Goal: Task Accomplishment & Management: Use online tool/utility

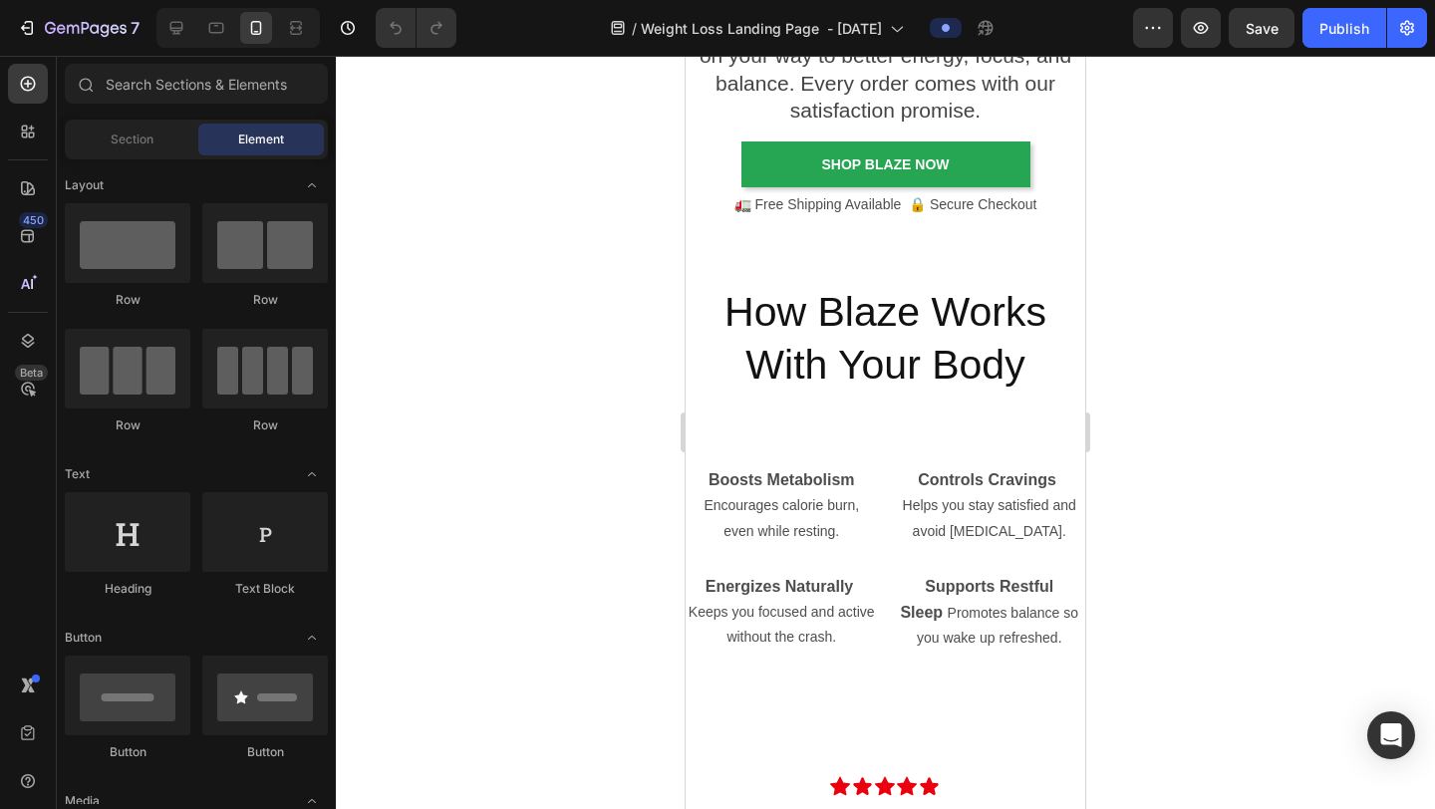
scroll to position [5234, 0]
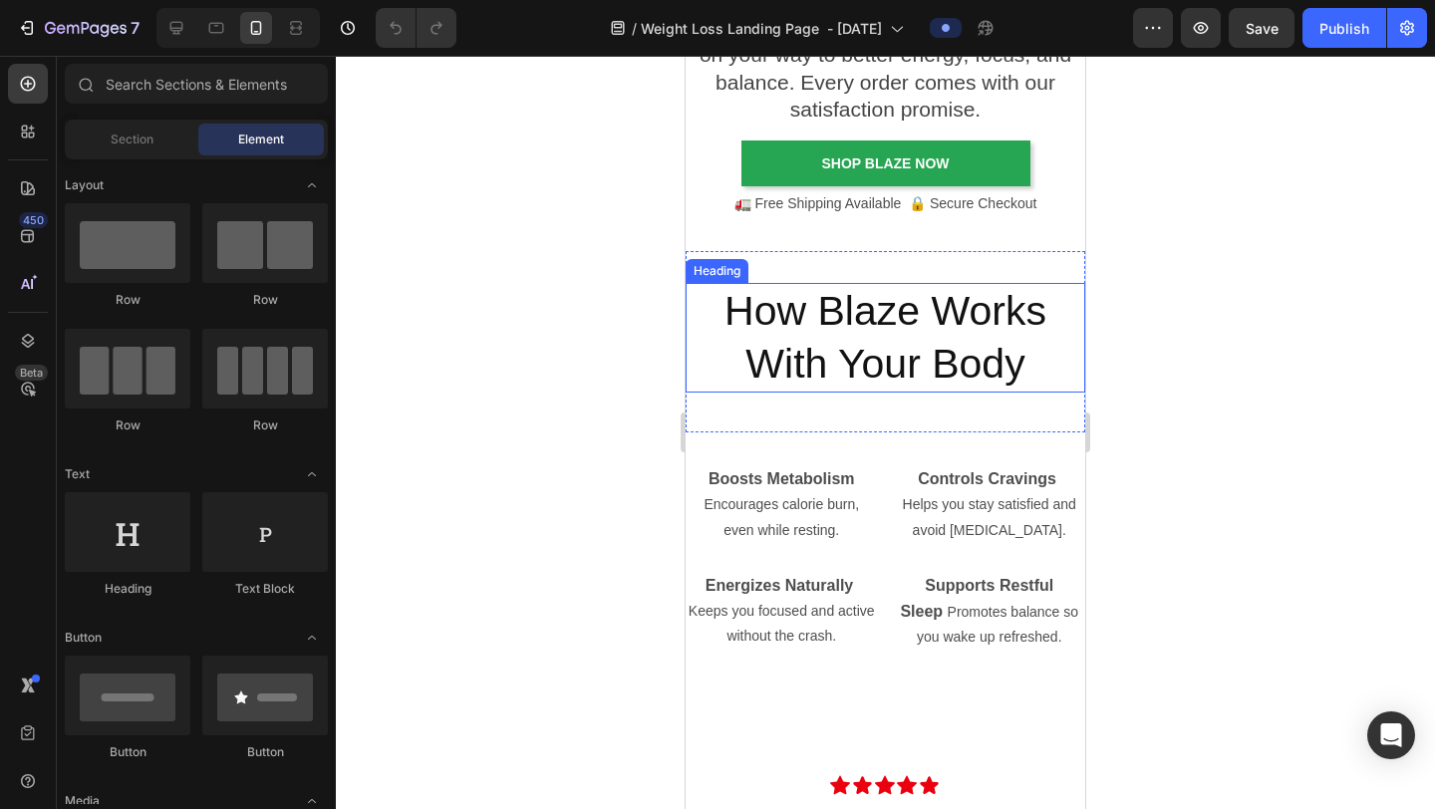
click at [846, 345] on h2 "How Blaze Works With Your Body" at bounding box center [886, 338] width 400 height 111
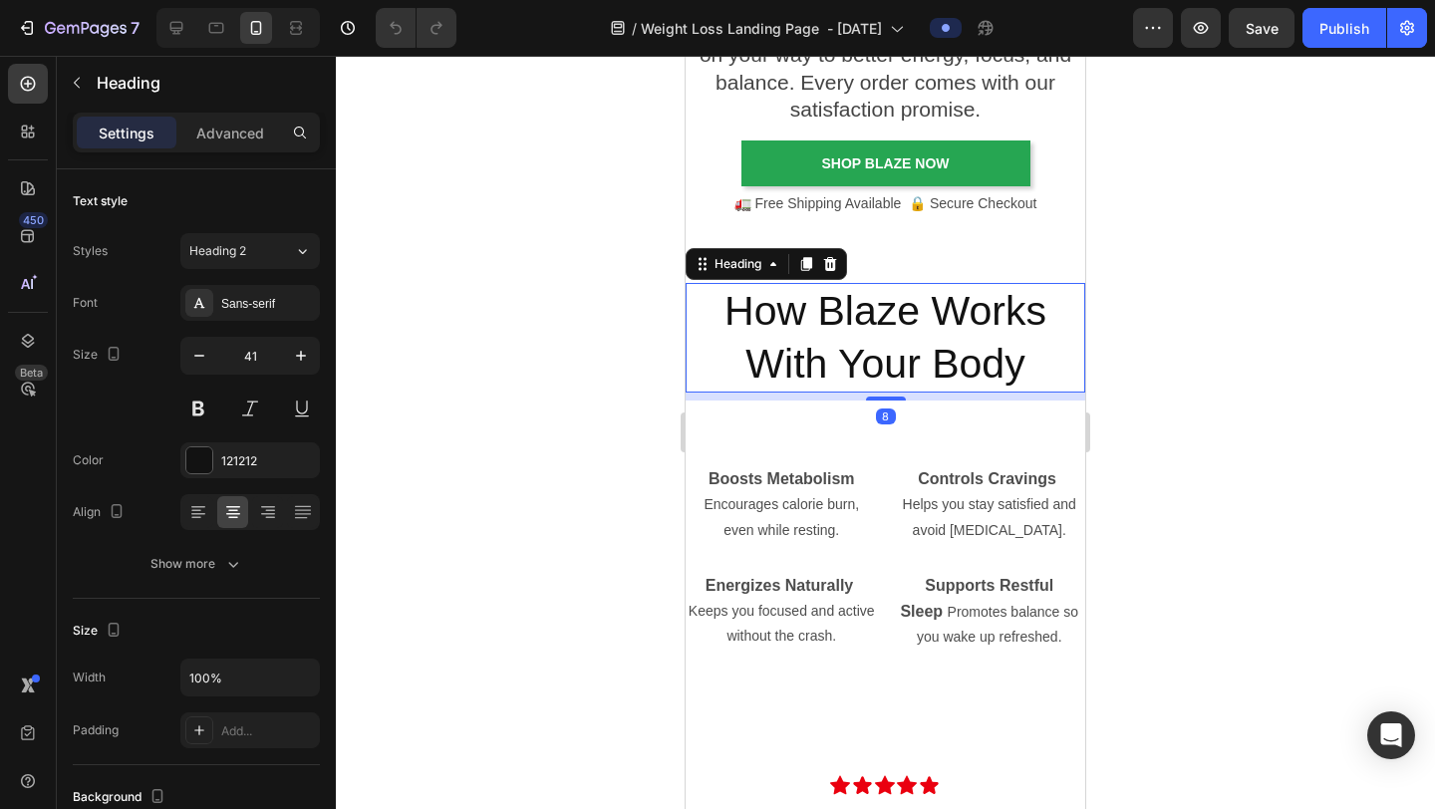
click at [846, 345] on h2 "How Blaze Works With Your Body" at bounding box center [886, 338] width 400 height 111
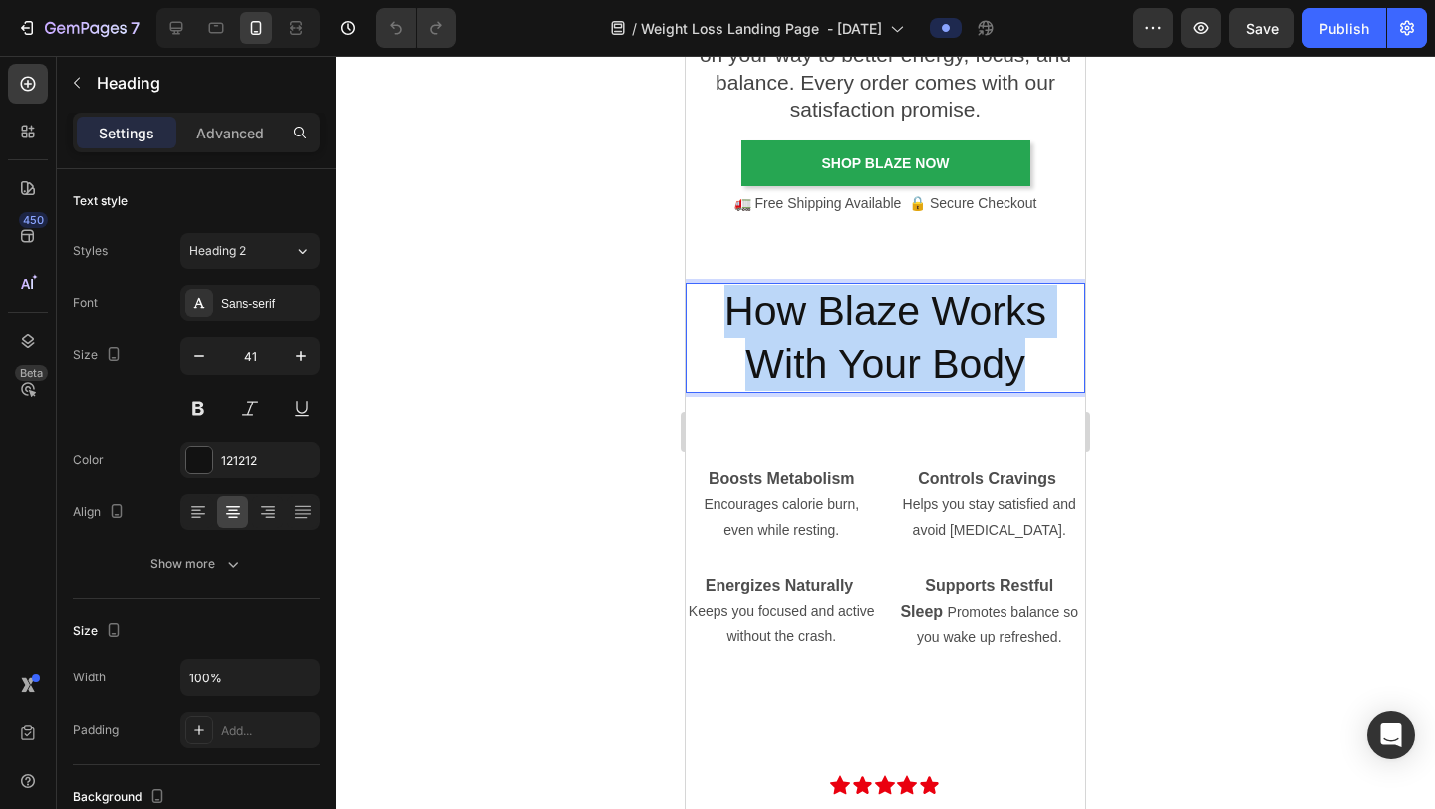
click at [846, 345] on p "How Blaze Works With Your Body" at bounding box center [886, 338] width 396 height 107
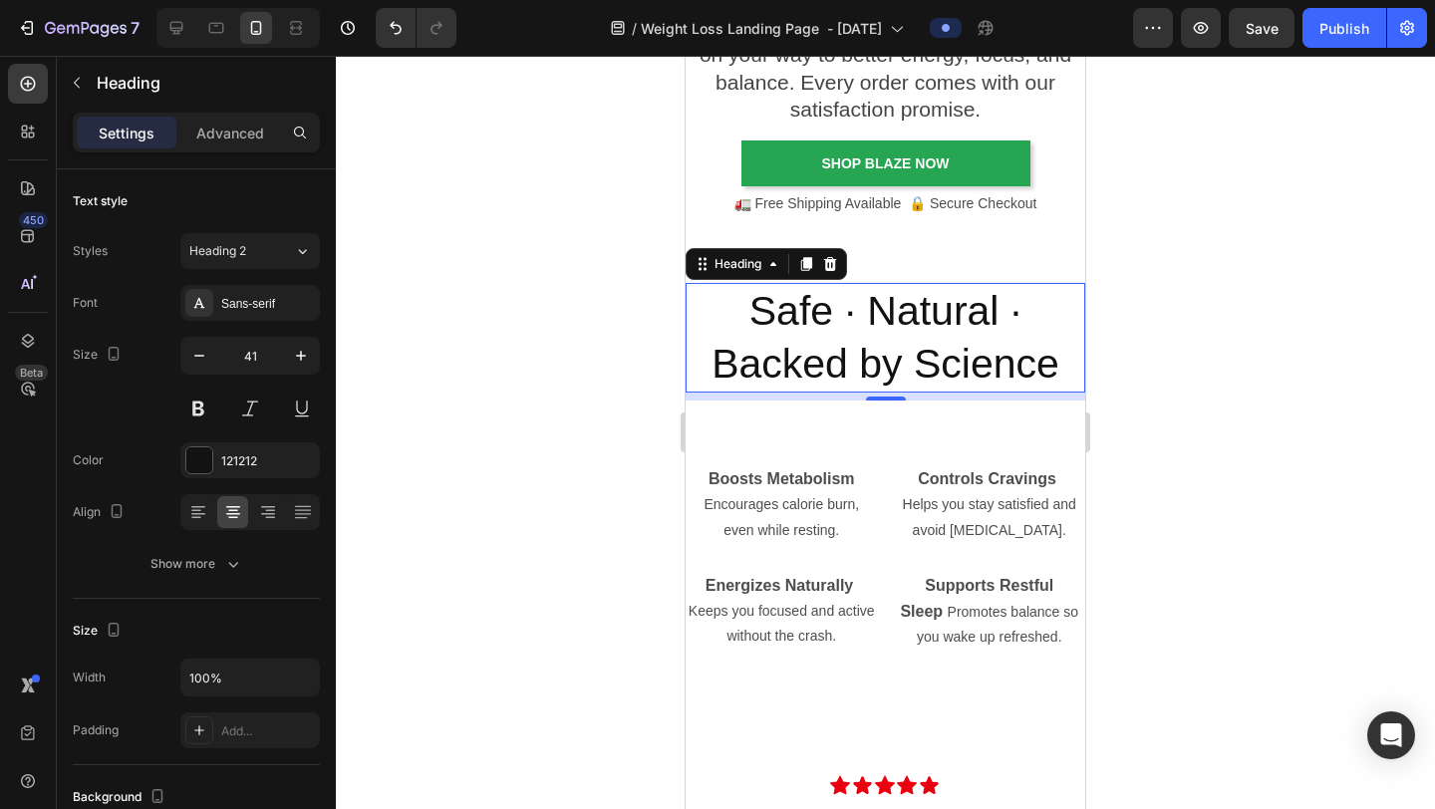
click at [1217, 330] on div at bounding box center [885, 433] width 1099 height 754
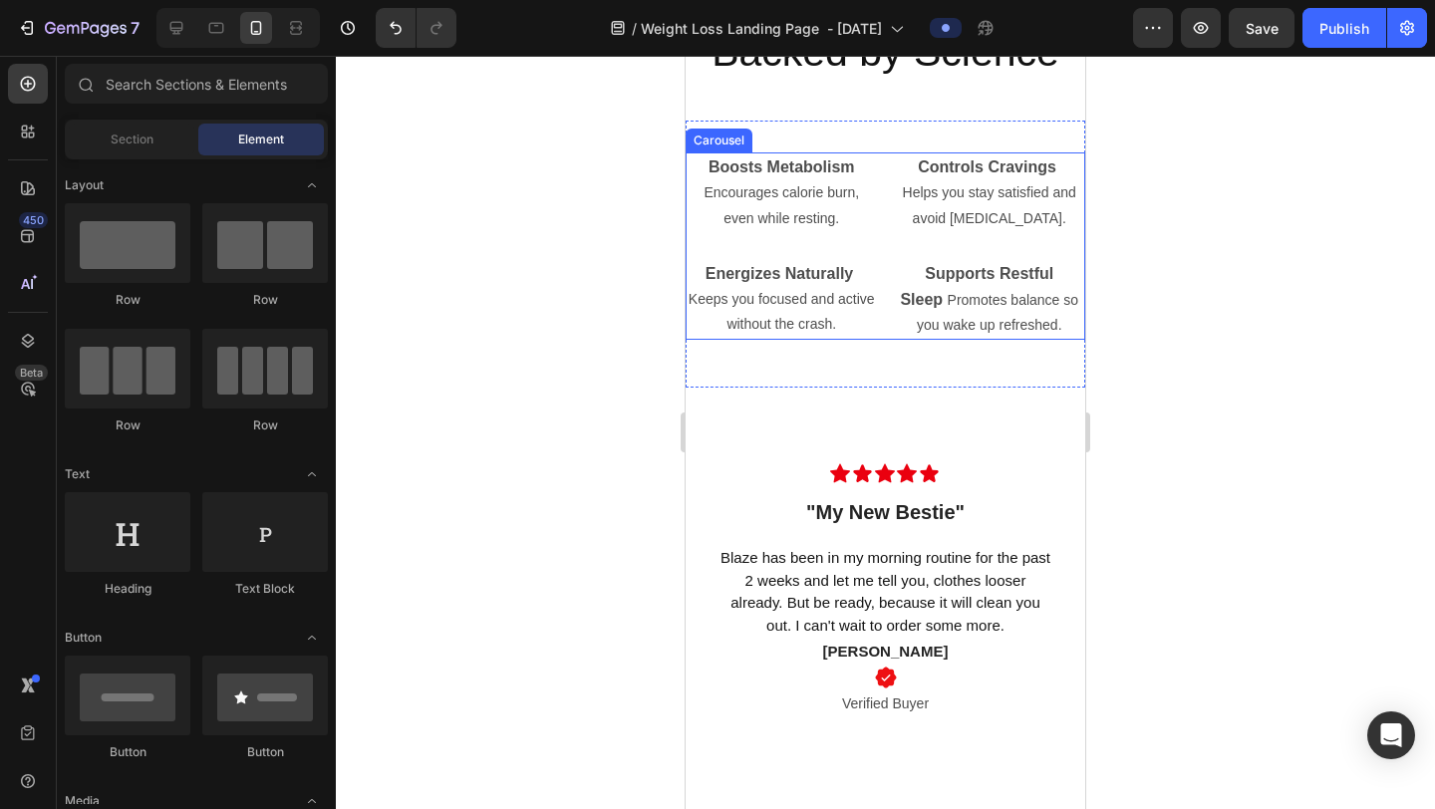
scroll to position [5399, 0]
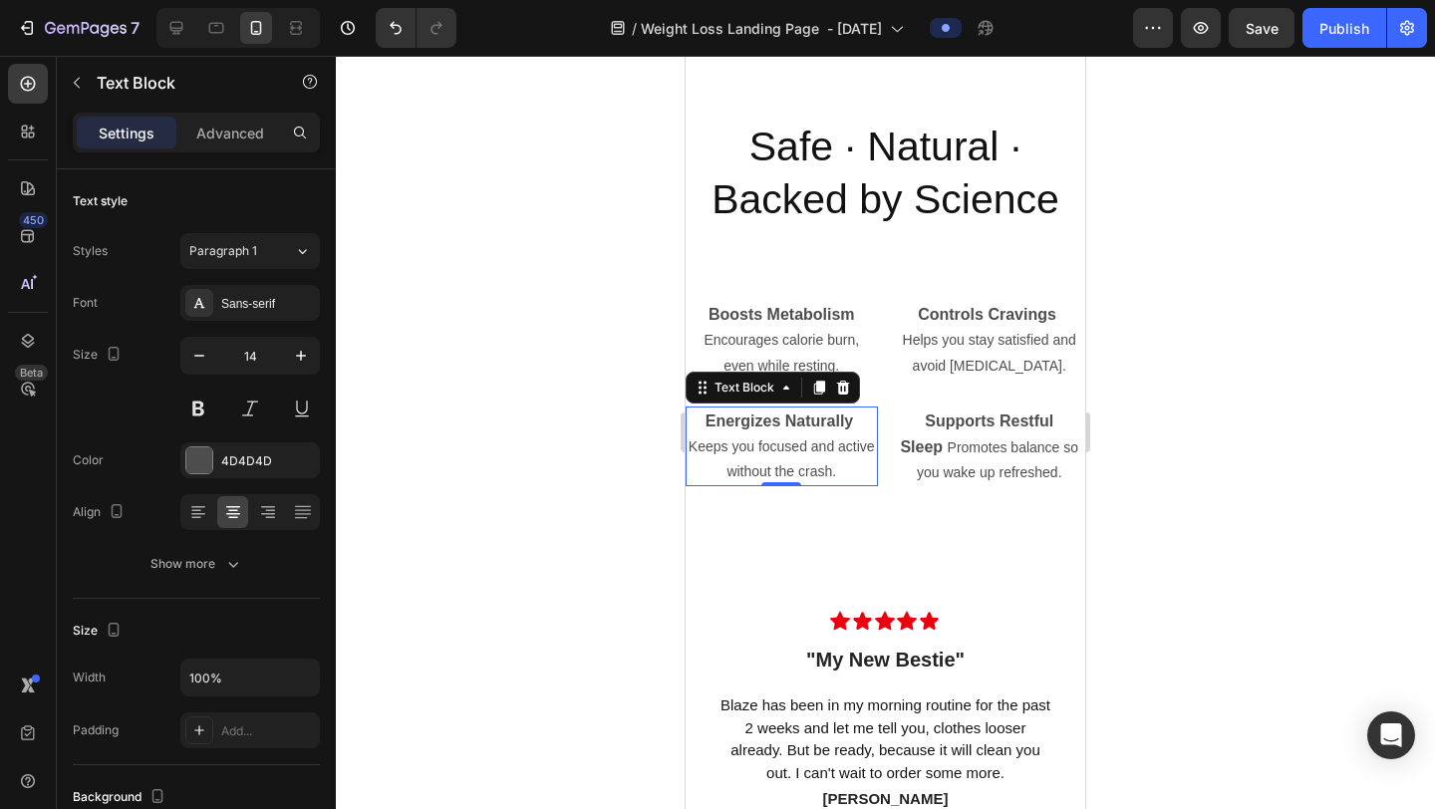
click at [837, 465] on p "Keeps you focused and active without the crash." at bounding box center [782, 460] width 188 height 50
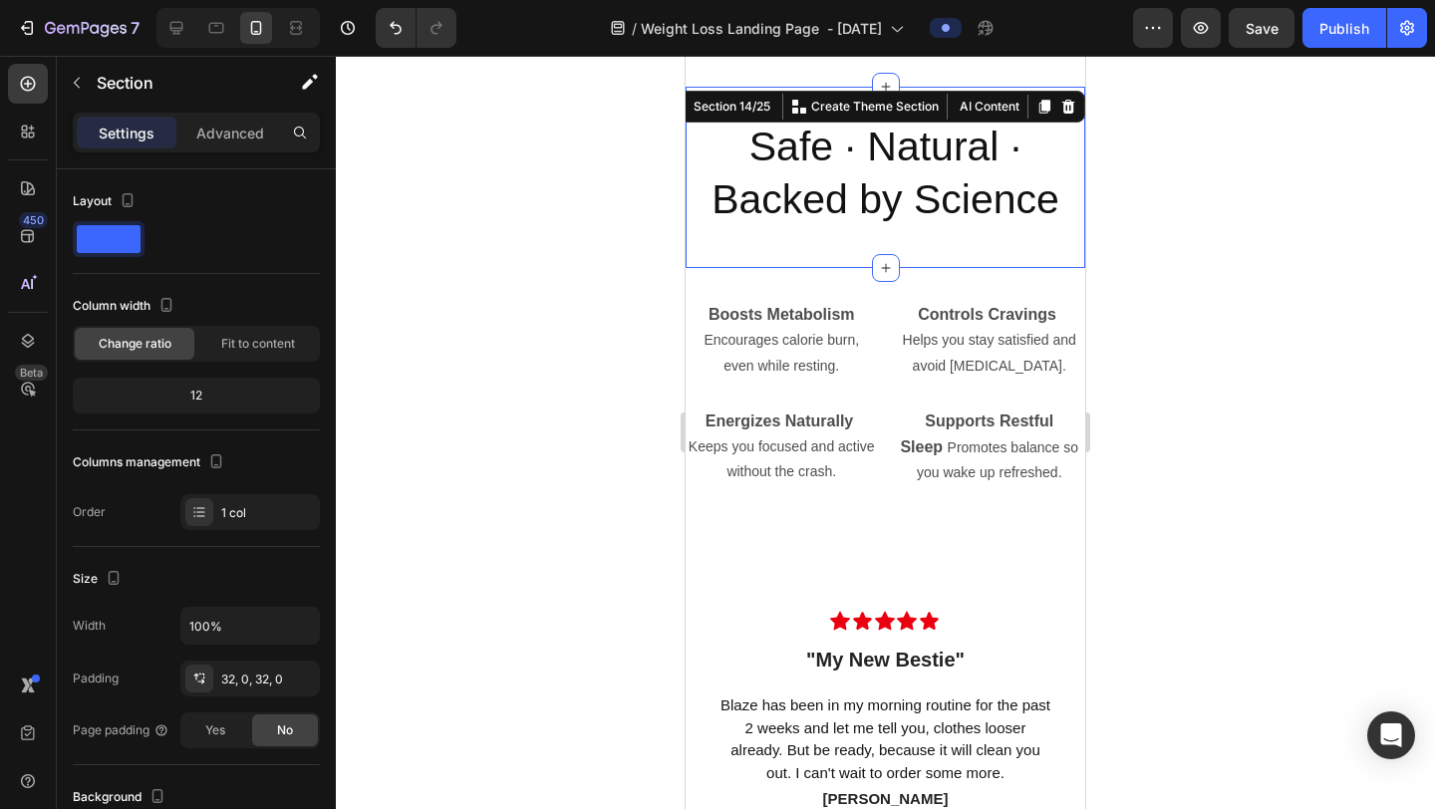
click at [931, 265] on div "Safe · Natural · Backed by Science Heading Section 14/25 You can create reusabl…" at bounding box center [886, 178] width 400 height 182
click at [844, 293] on div "Boosts Metabolism Encourages calorie burn, even while resting. Text Block Energ…" at bounding box center [886, 401] width 400 height 267
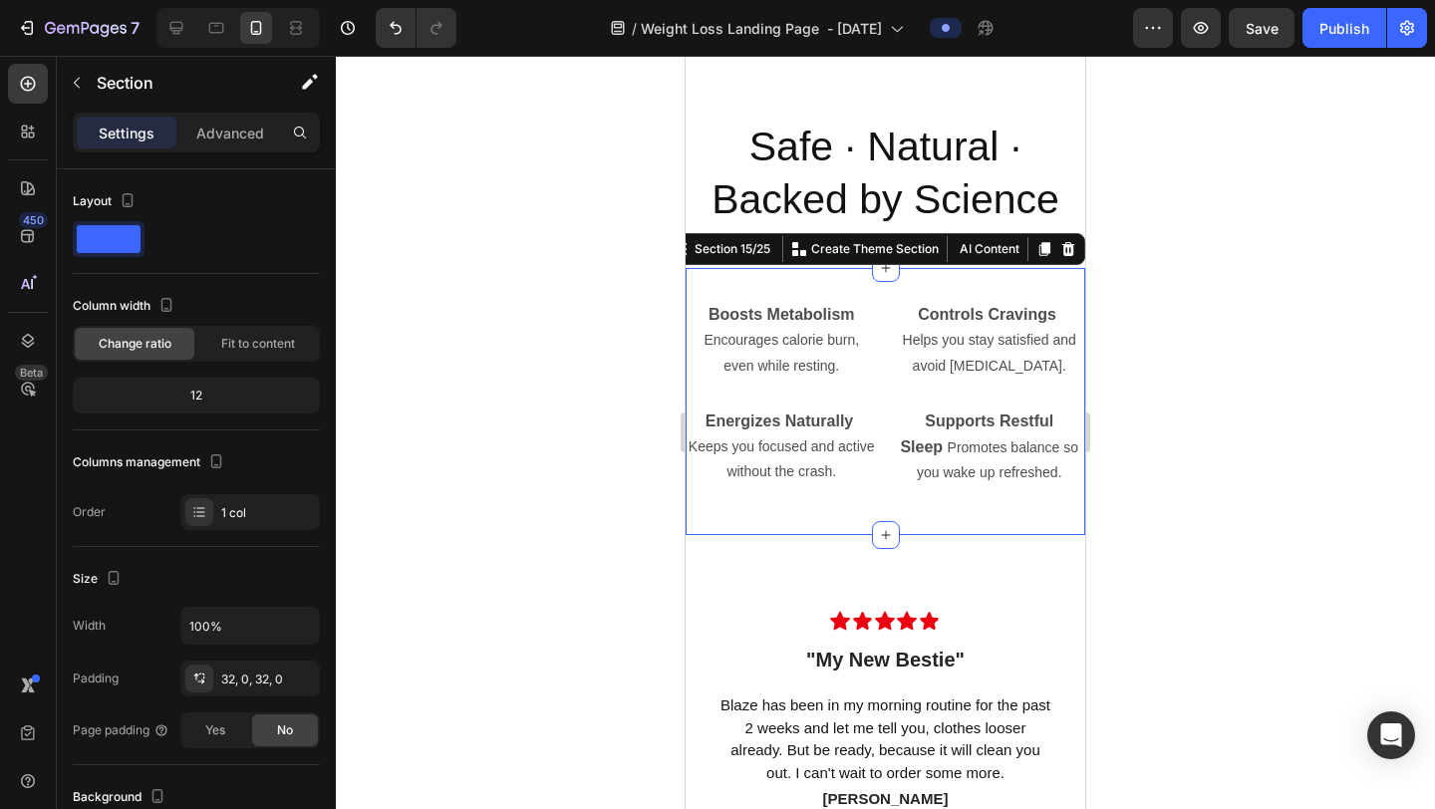
click at [696, 292] on div "Boosts Metabolism Encourages calorie burn, even while resting. Text Block Energ…" at bounding box center [886, 401] width 400 height 267
click at [727, 497] on div "Boosts Metabolism Encourages calorie burn, even while resting. Text Block Energ…" at bounding box center [886, 401] width 400 height 203
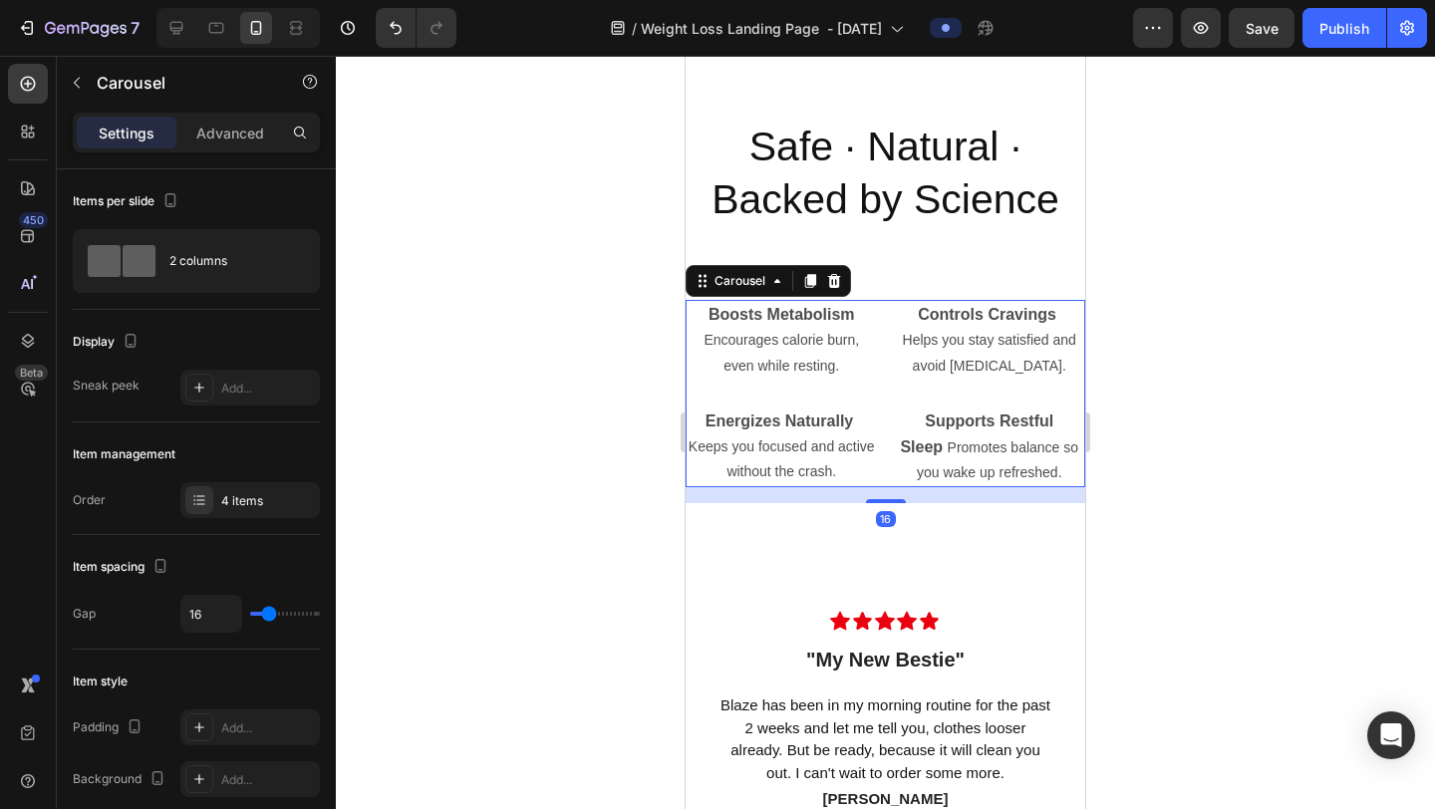
click at [880, 313] on div "Boosts Metabolism Encourages calorie burn, even while resting. Text Block Energ…" at bounding box center [886, 393] width 400 height 187
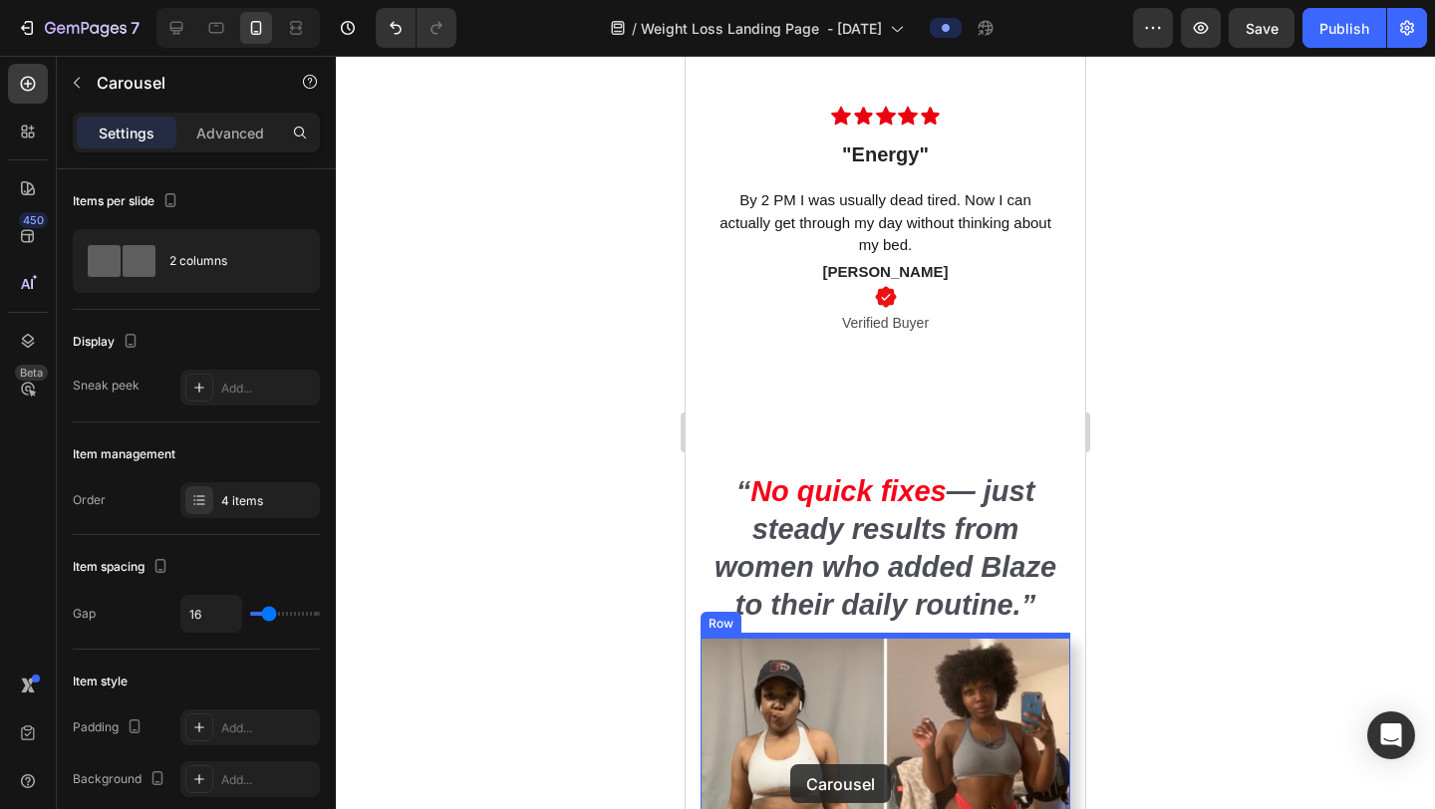
scroll to position [6672, 0]
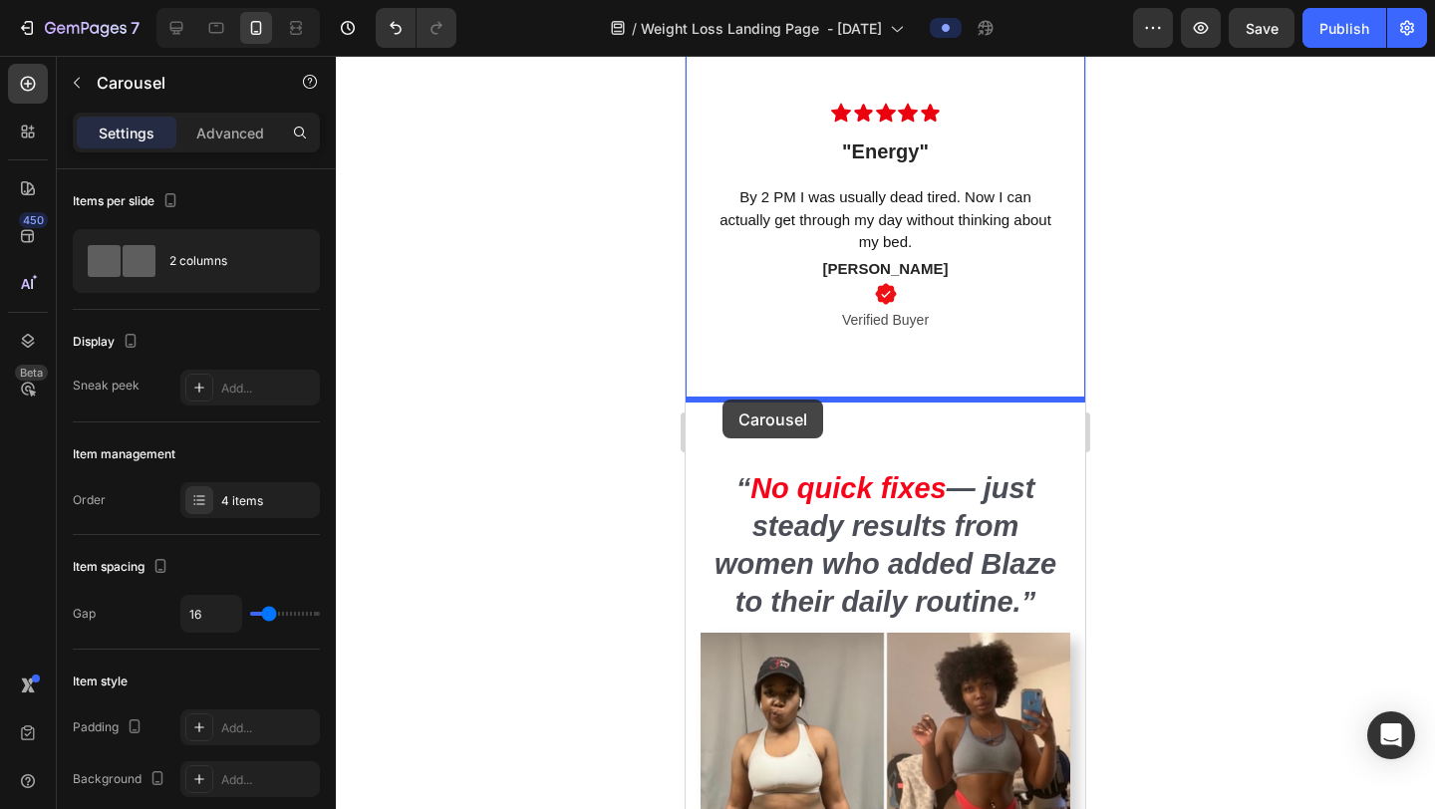
drag, startPoint x: 706, startPoint y: 287, endPoint x: 723, endPoint y: 400, distance: 113.9
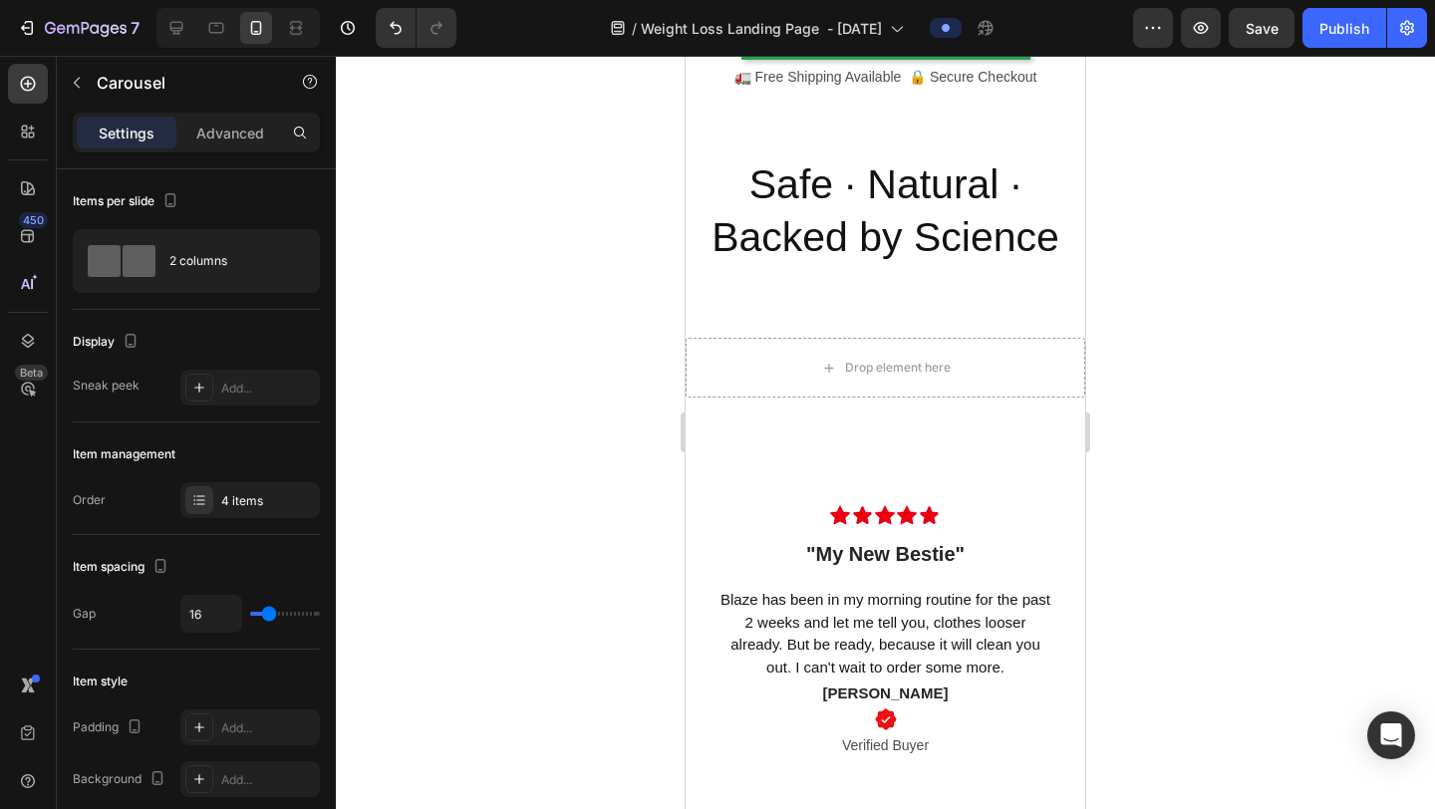
scroll to position [5267, 0]
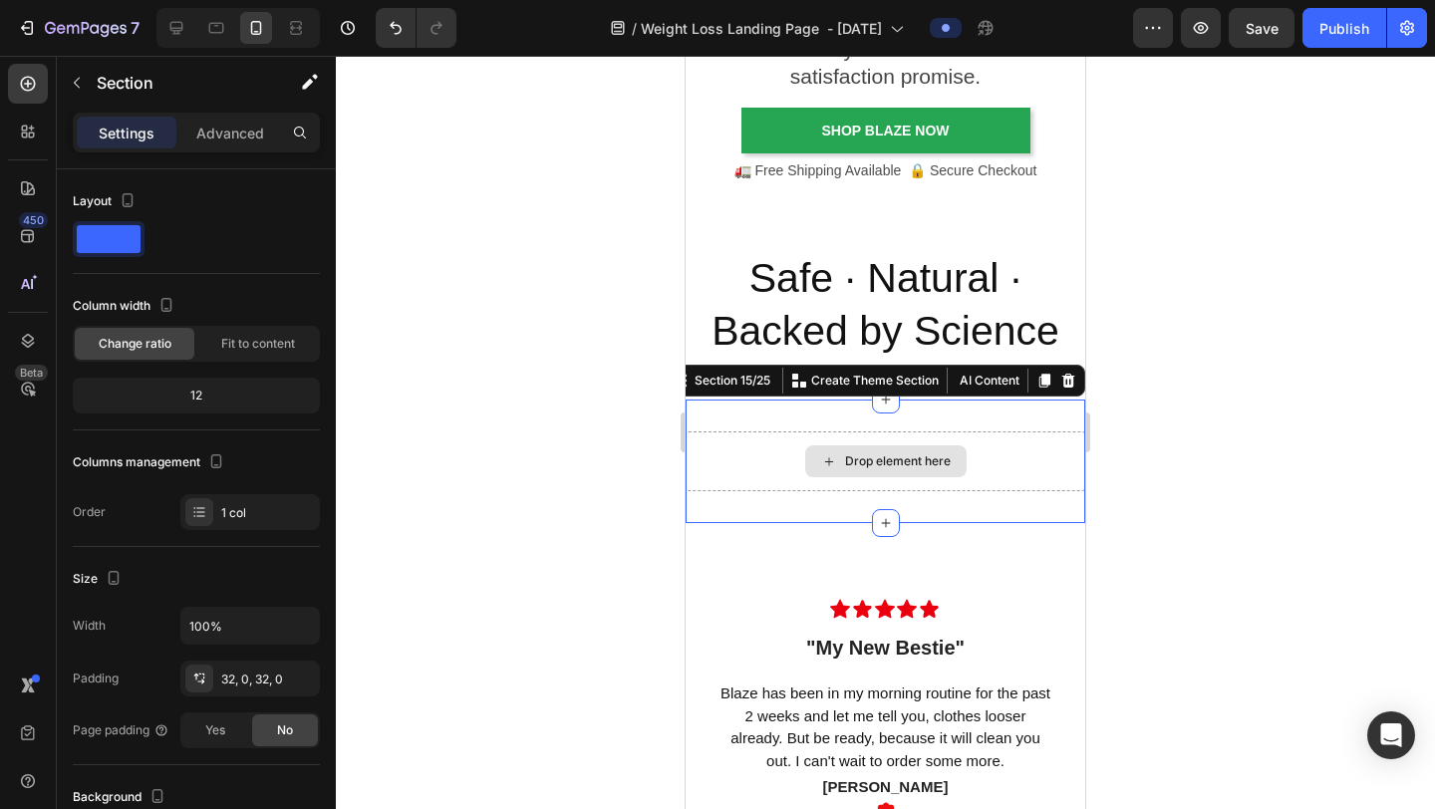
click at [999, 465] on div "Drop element here" at bounding box center [886, 462] width 400 height 60
click at [1065, 380] on icon at bounding box center [1069, 381] width 13 height 14
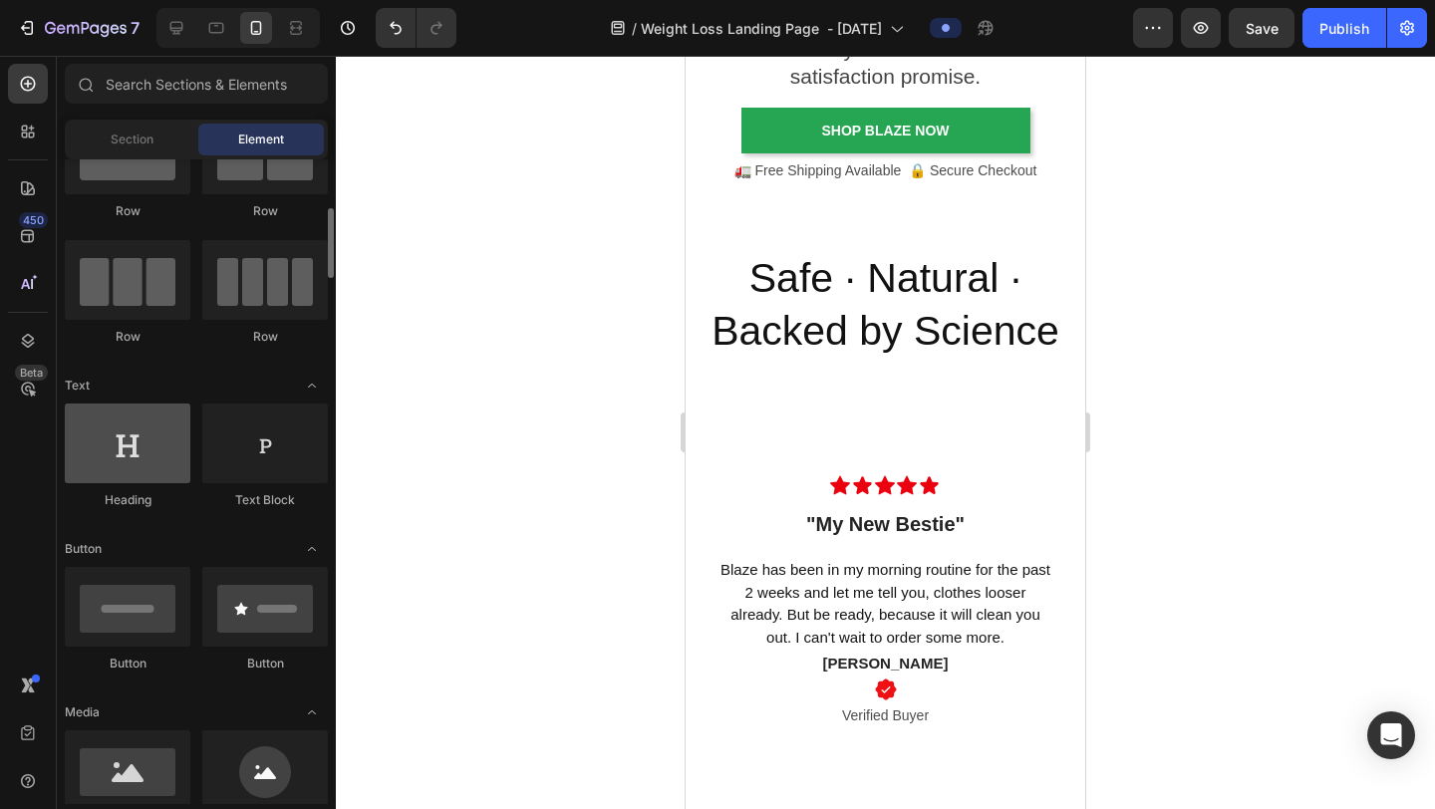
scroll to position [125, 0]
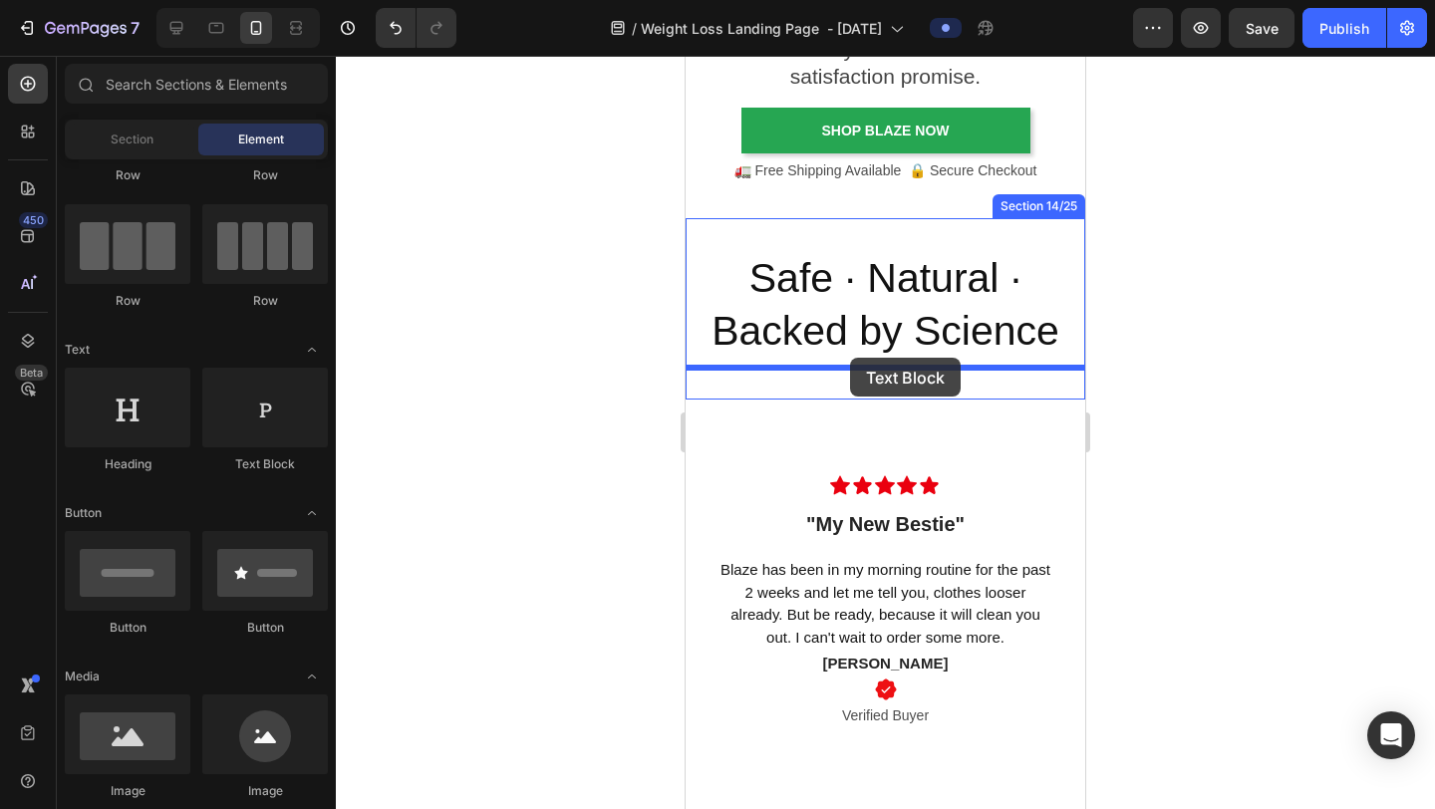
drag, startPoint x: 970, startPoint y: 496, endPoint x: 851, endPoint y: 358, distance: 182.4
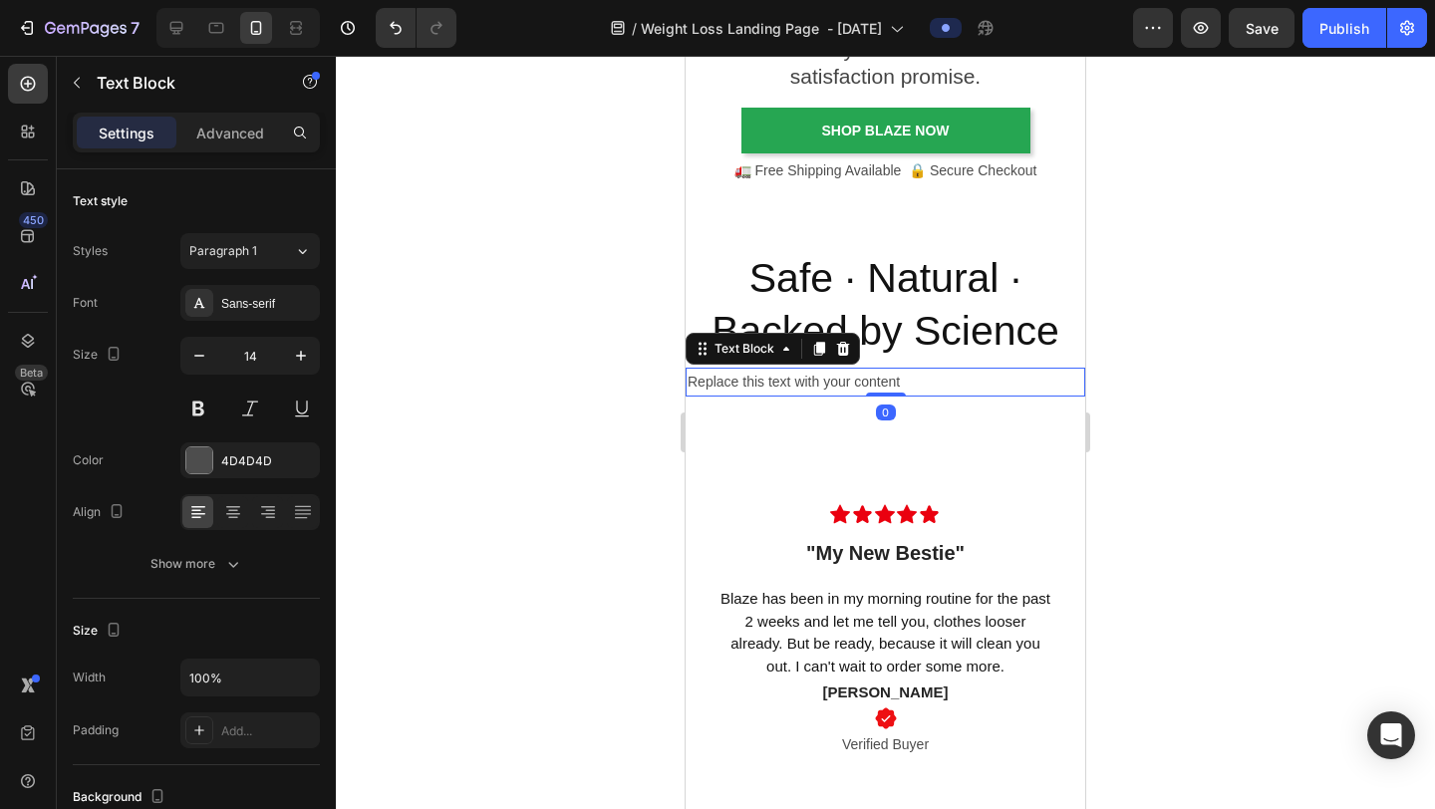
click at [1193, 346] on div at bounding box center [885, 433] width 1099 height 754
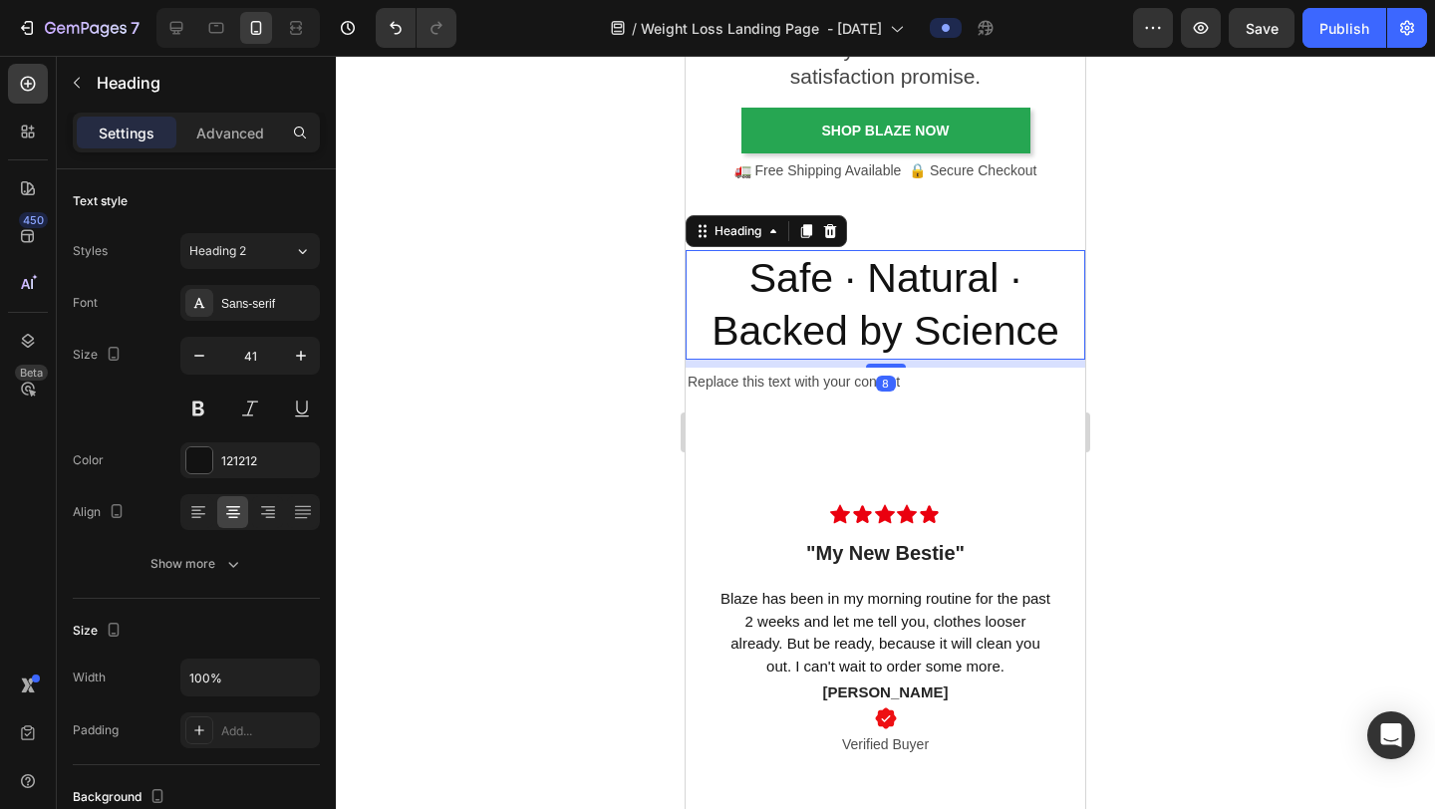
click at [807, 264] on h2 "Safe · Natural · Backed by Science" at bounding box center [886, 305] width 400 height 111
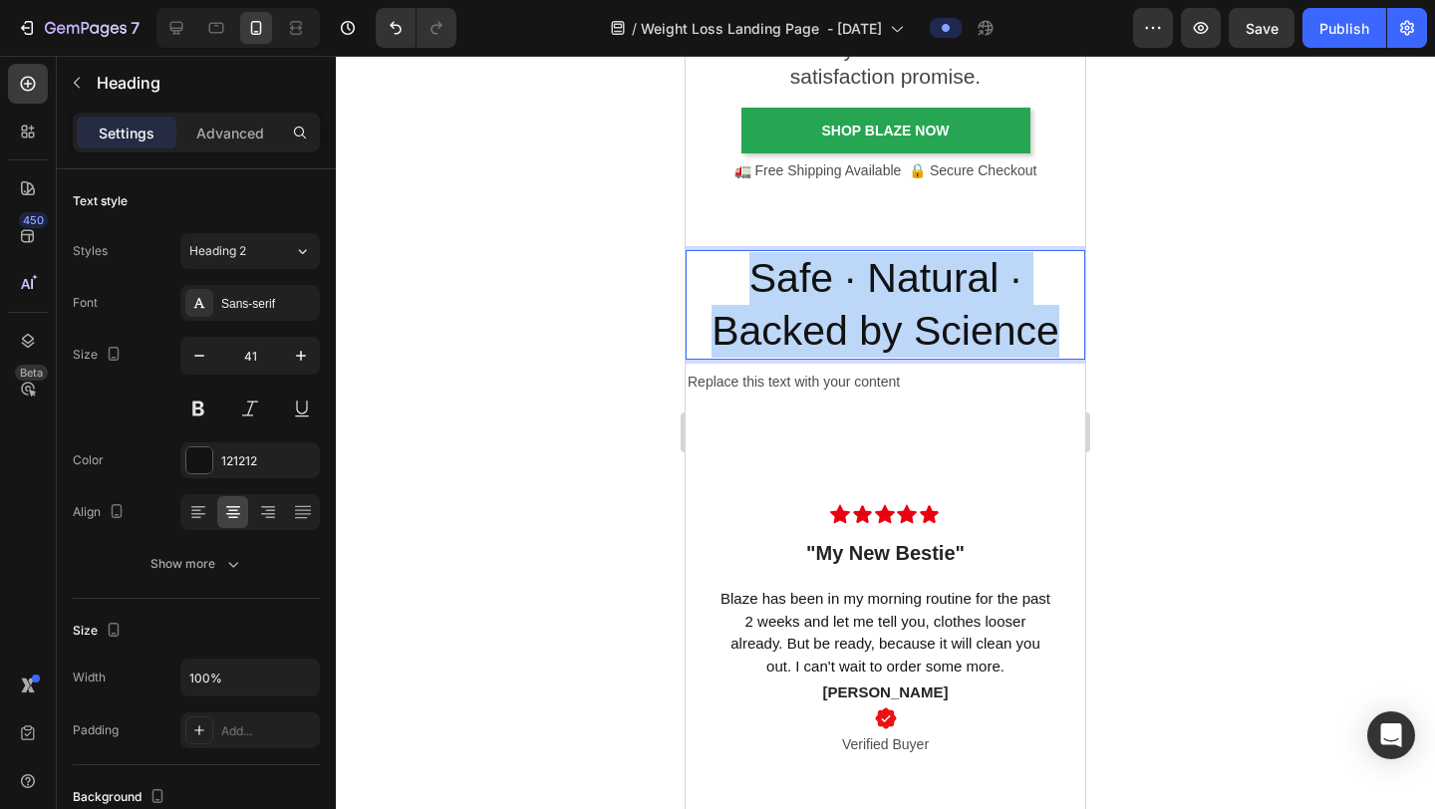
click at [807, 264] on p "Safe · Natural · Backed by Science" at bounding box center [886, 305] width 396 height 107
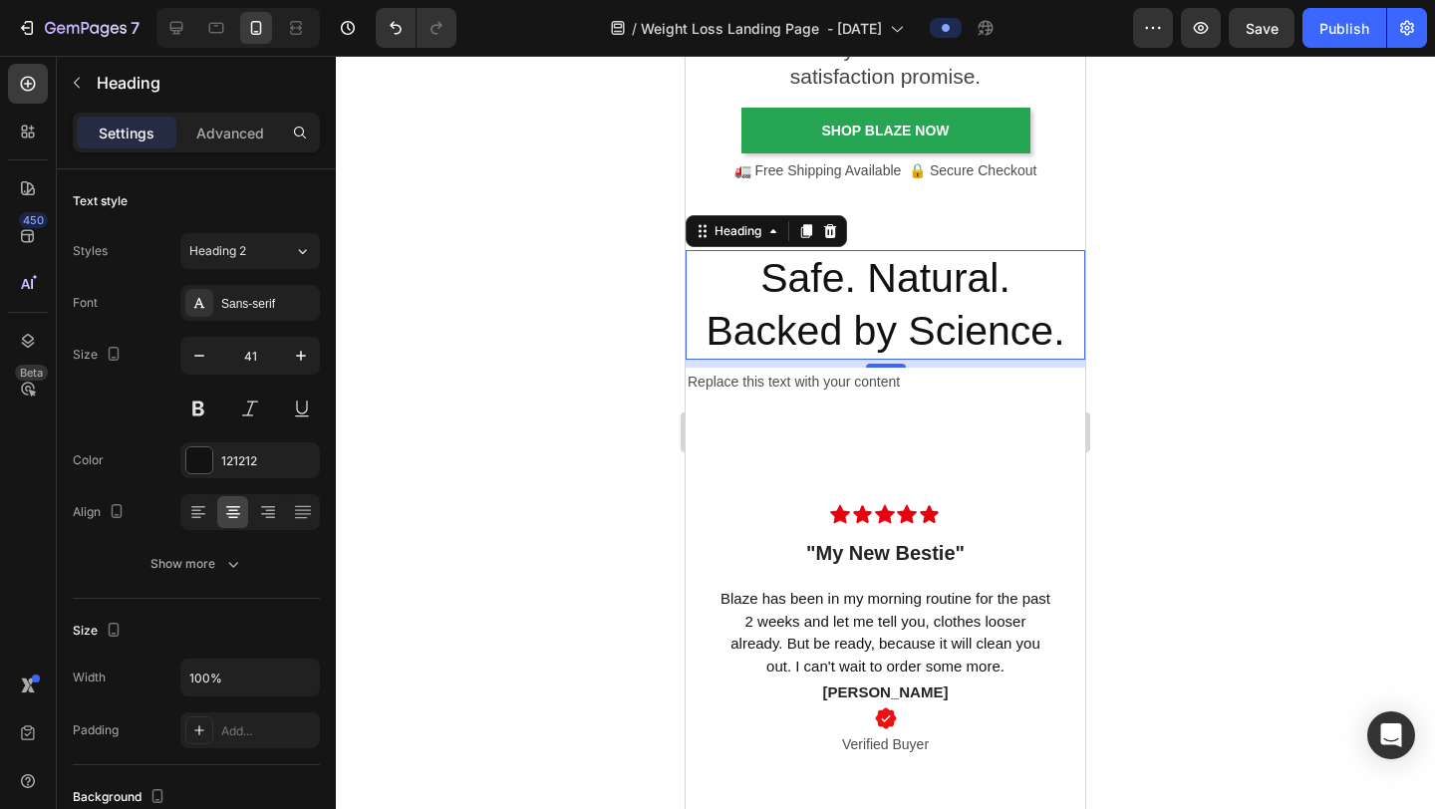
click at [1217, 347] on div at bounding box center [885, 433] width 1099 height 754
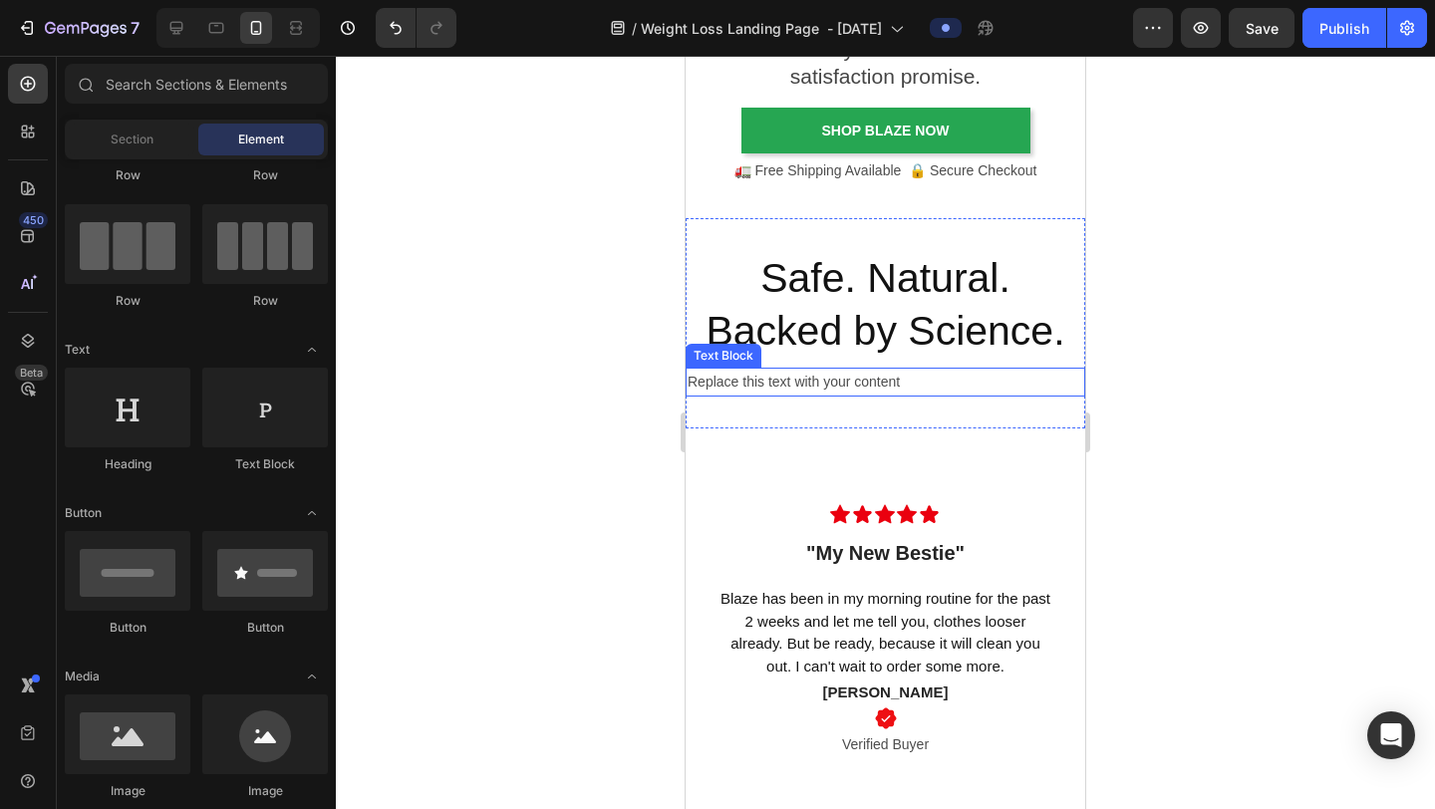
click at [891, 387] on div "Replace this text with your content" at bounding box center [886, 382] width 400 height 29
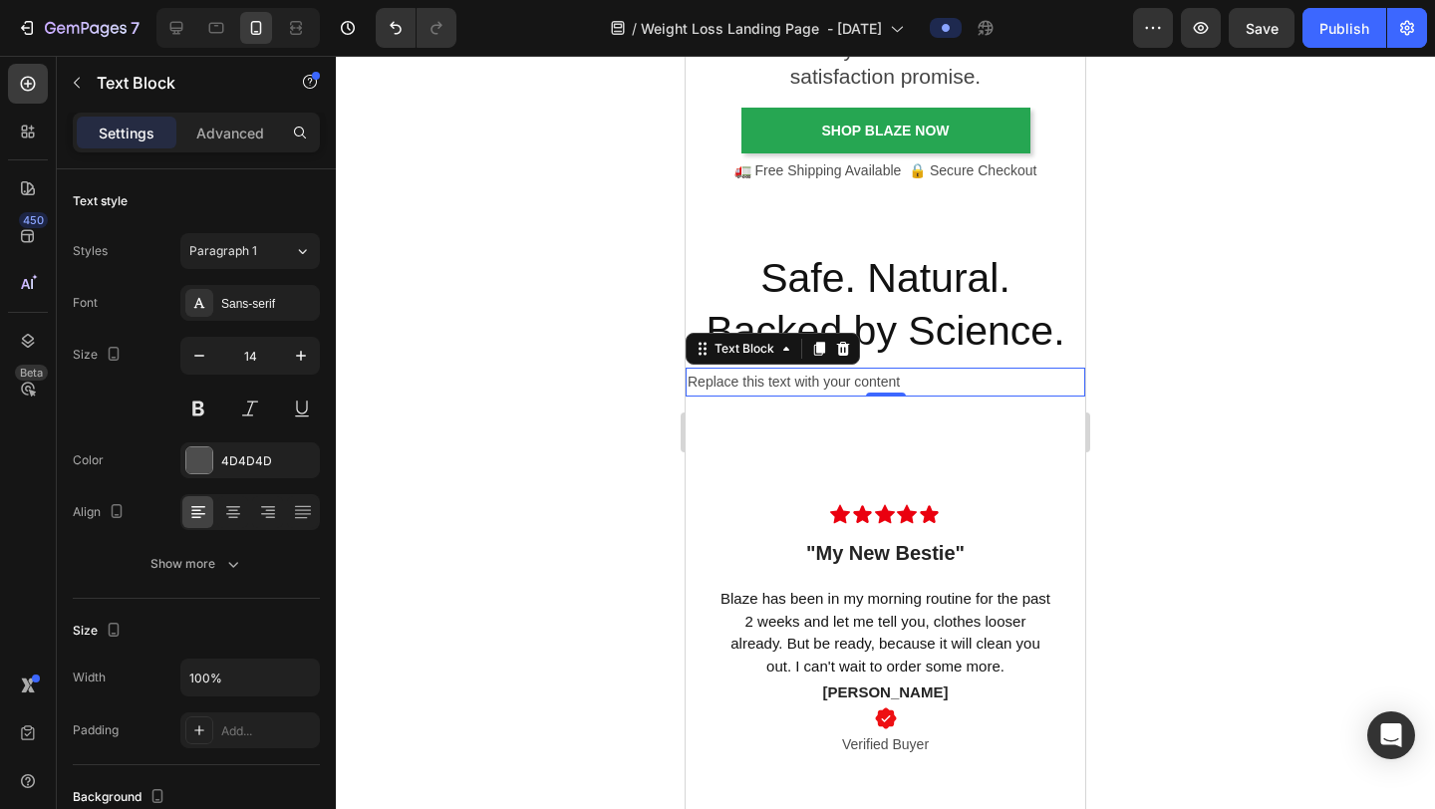
click at [826, 379] on div "Replace this text with your content" at bounding box center [886, 382] width 400 height 29
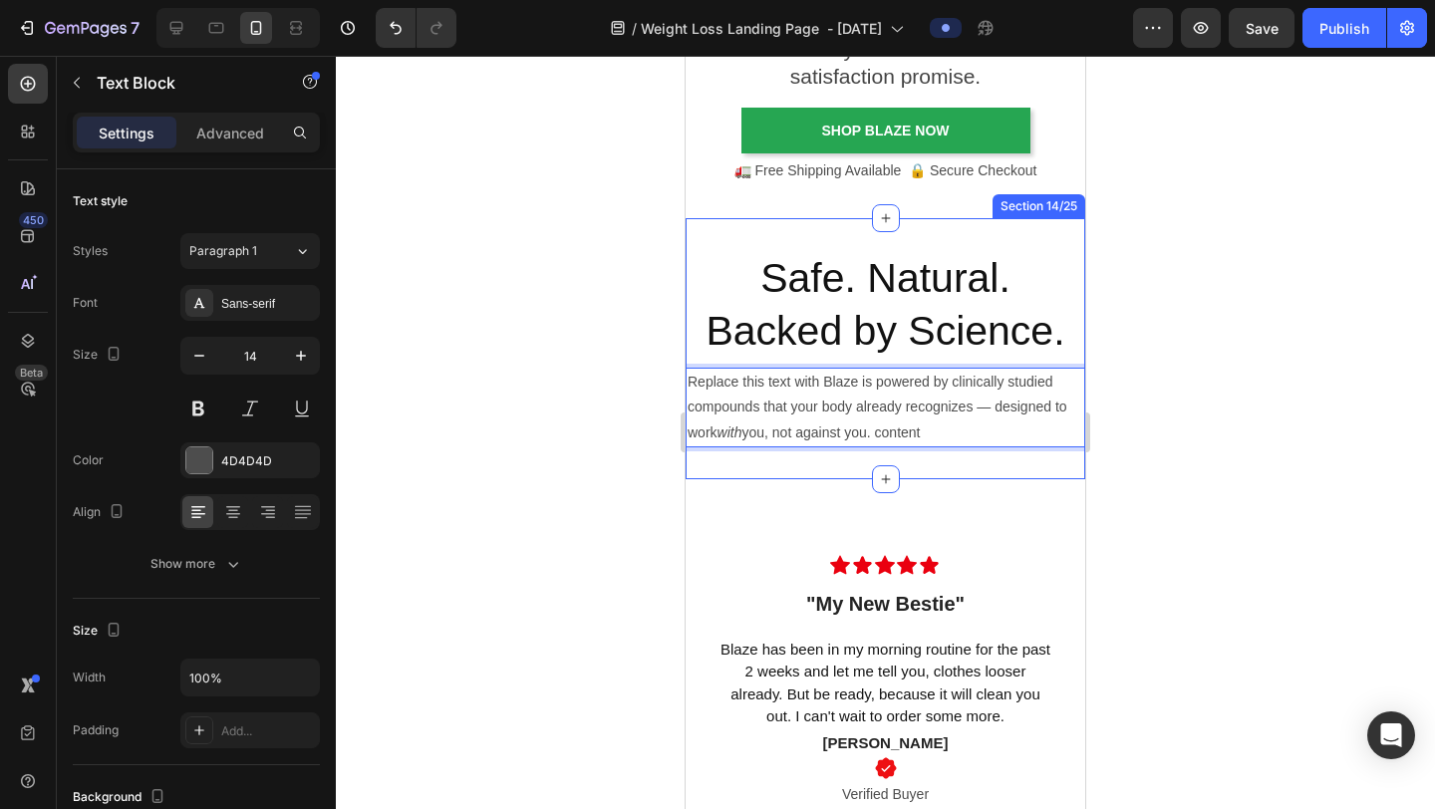
click at [1193, 440] on div at bounding box center [885, 433] width 1099 height 754
click at [948, 423] on p "Replace this text with Blaze is powered by clinically studied compounds that yo…" at bounding box center [886, 408] width 396 height 76
click at [822, 379] on p "Replace this text with Blaze is powered by clinically studied compounds that yo…" at bounding box center [886, 408] width 396 height 76
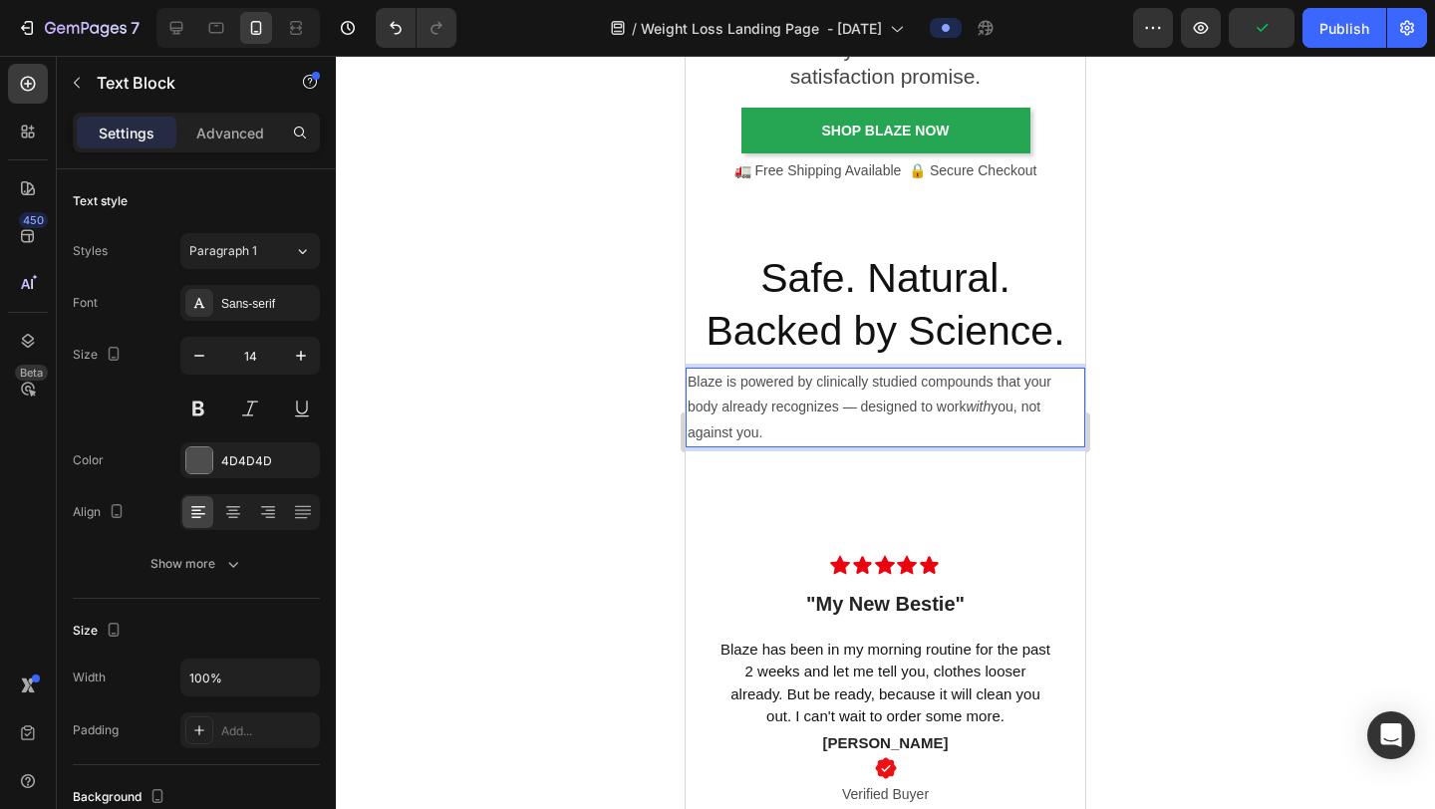
click at [931, 401] on p "Blaze is powered by clinically studied compounds that your body already recogni…" at bounding box center [886, 408] width 396 height 76
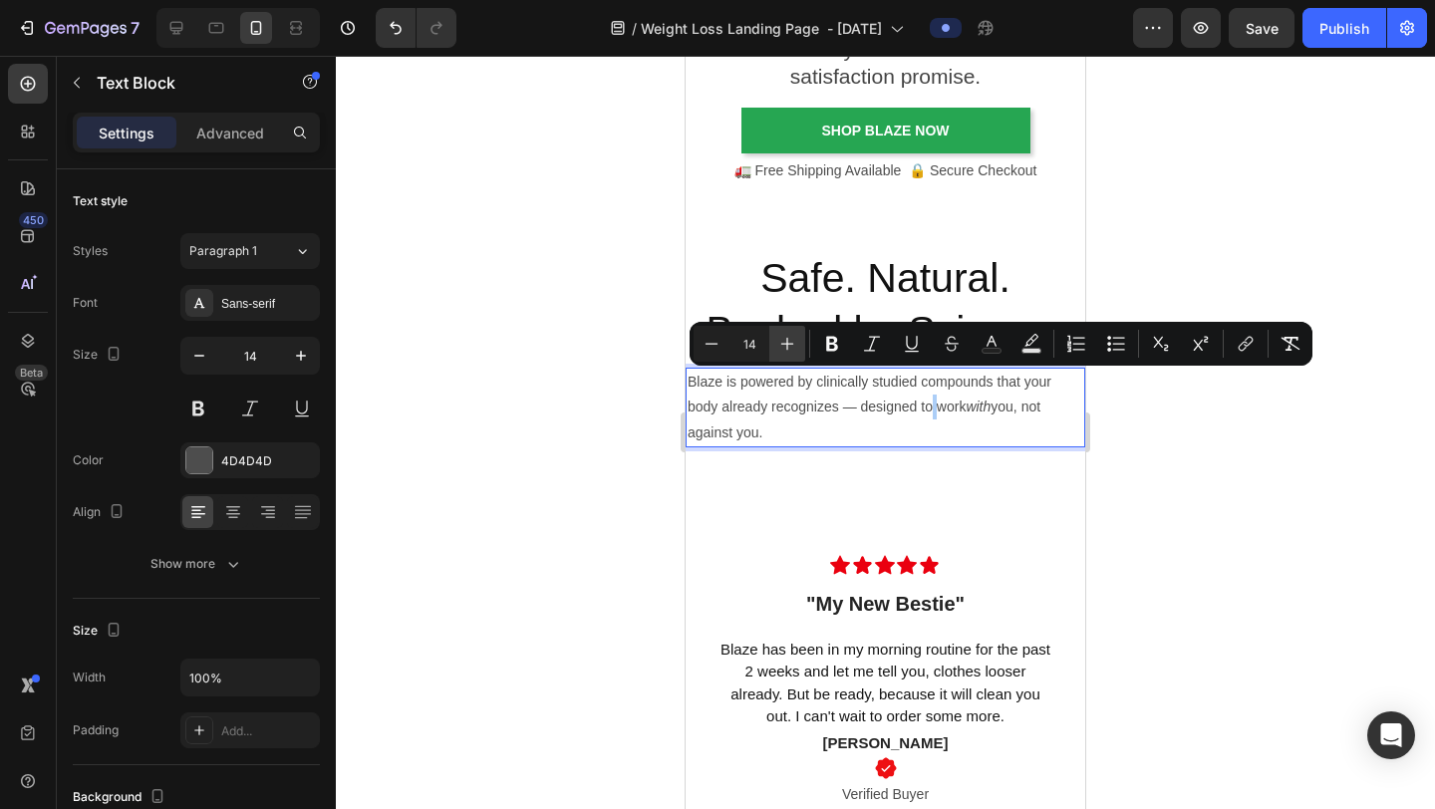
click at [789, 353] on icon "Editor contextual toolbar" at bounding box center [788, 344] width 20 height 20
type input "16"
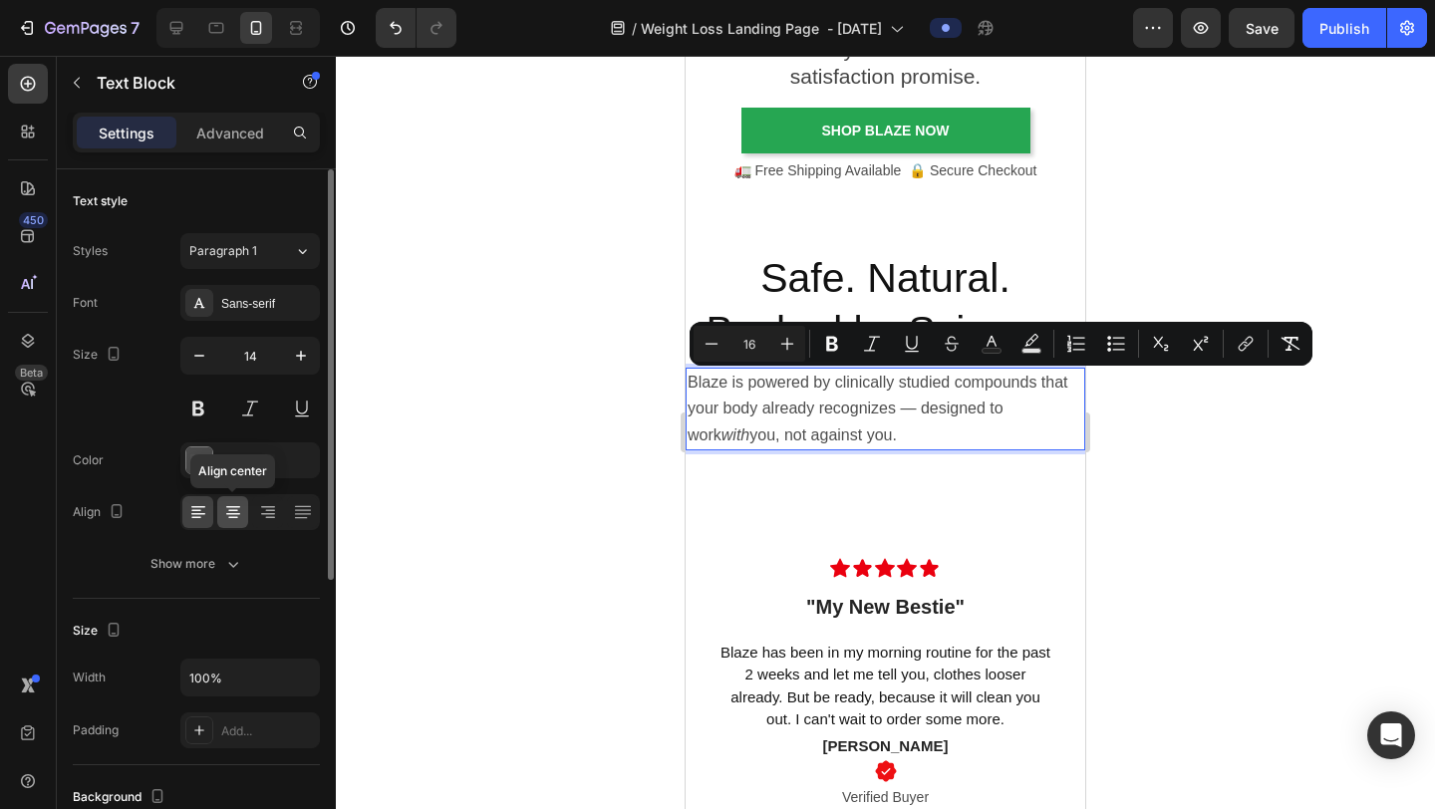
click at [240, 513] on icon at bounding box center [233, 512] width 20 height 20
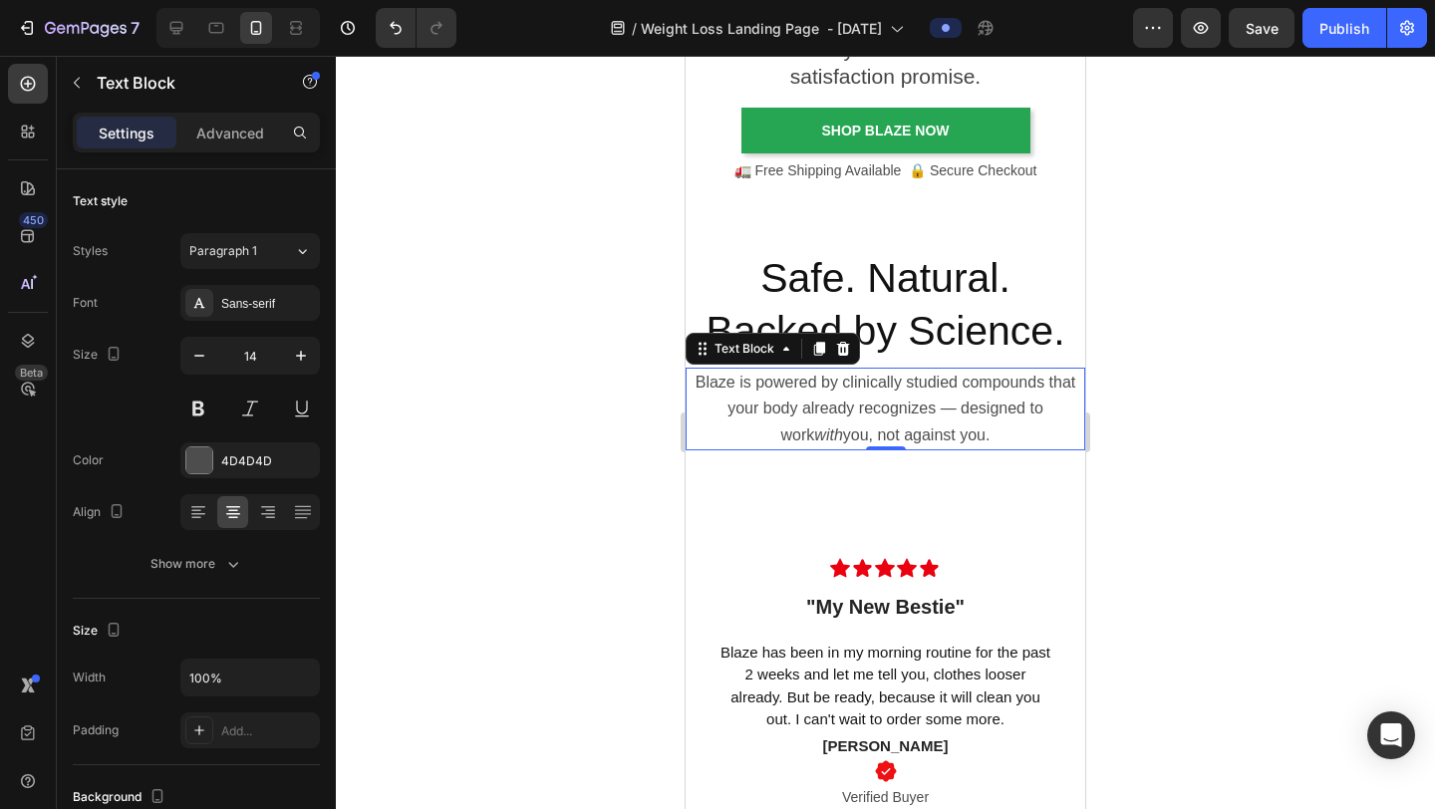
click at [1217, 368] on div at bounding box center [885, 433] width 1099 height 754
click at [935, 413] on span "Blaze is powered by clinically studied compounds that your body already recogni…" at bounding box center [886, 408] width 381 height 69
drag, startPoint x: 924, startPoint y: 406, endPoint x: 959, endPoint y: 425, distance: 39.7
click at [959, 425] on span "Blaze is powered by clinically studied compounds that your body already recogni…" at bounding box center [886, 408] width 381 height 69
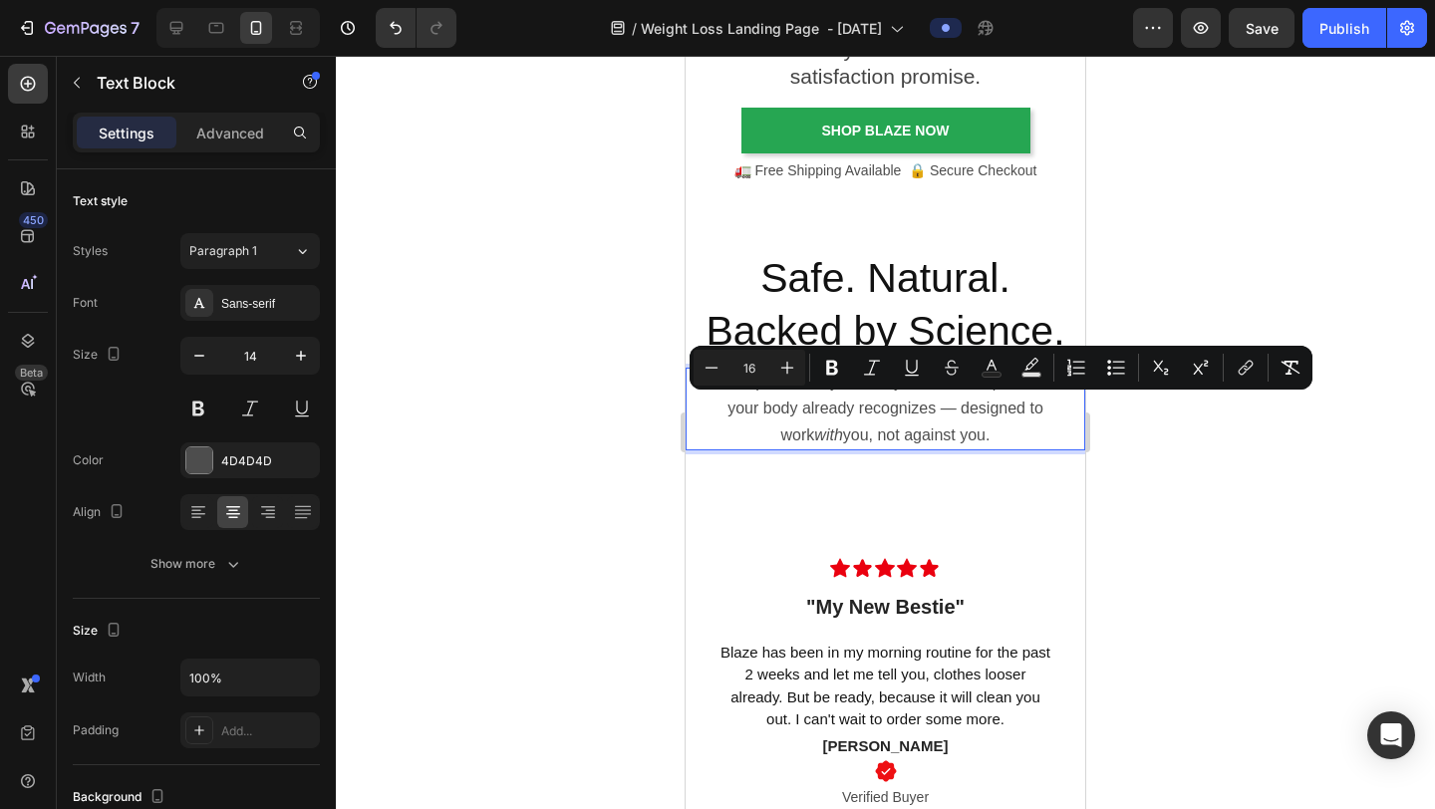
click at [977, 425] on p "Blaze is powered by clinically studied compounds that your body already recogni…" at bounding box center [886, 409] width 396 height 79
drag, startPoint x: 922, startPoint y: 408, endPoint x: 951, endPoint y: 443, distance: 45.3
click at [951, 443] on p "Blaze is powered by clinically studied compounds that your body already recogni…" at bounding box center [886, 409] width 396 height 79
click at [835, 364] on icon "Editor contextual toolbar" at bounding box center [832, 368] width 12 height 15
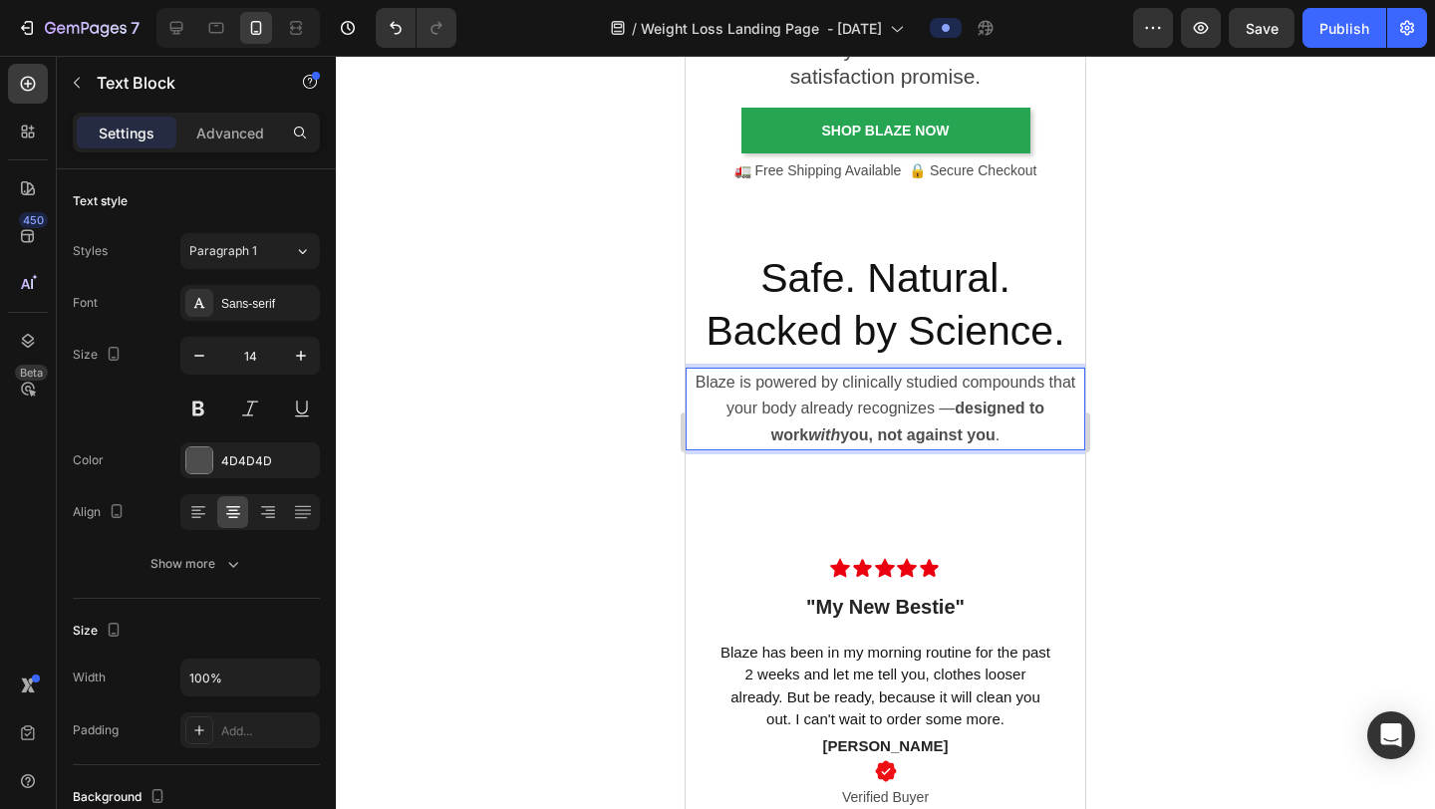
click at [1217, 271] on div at bounding box center [885, 433] width 1099 height 754
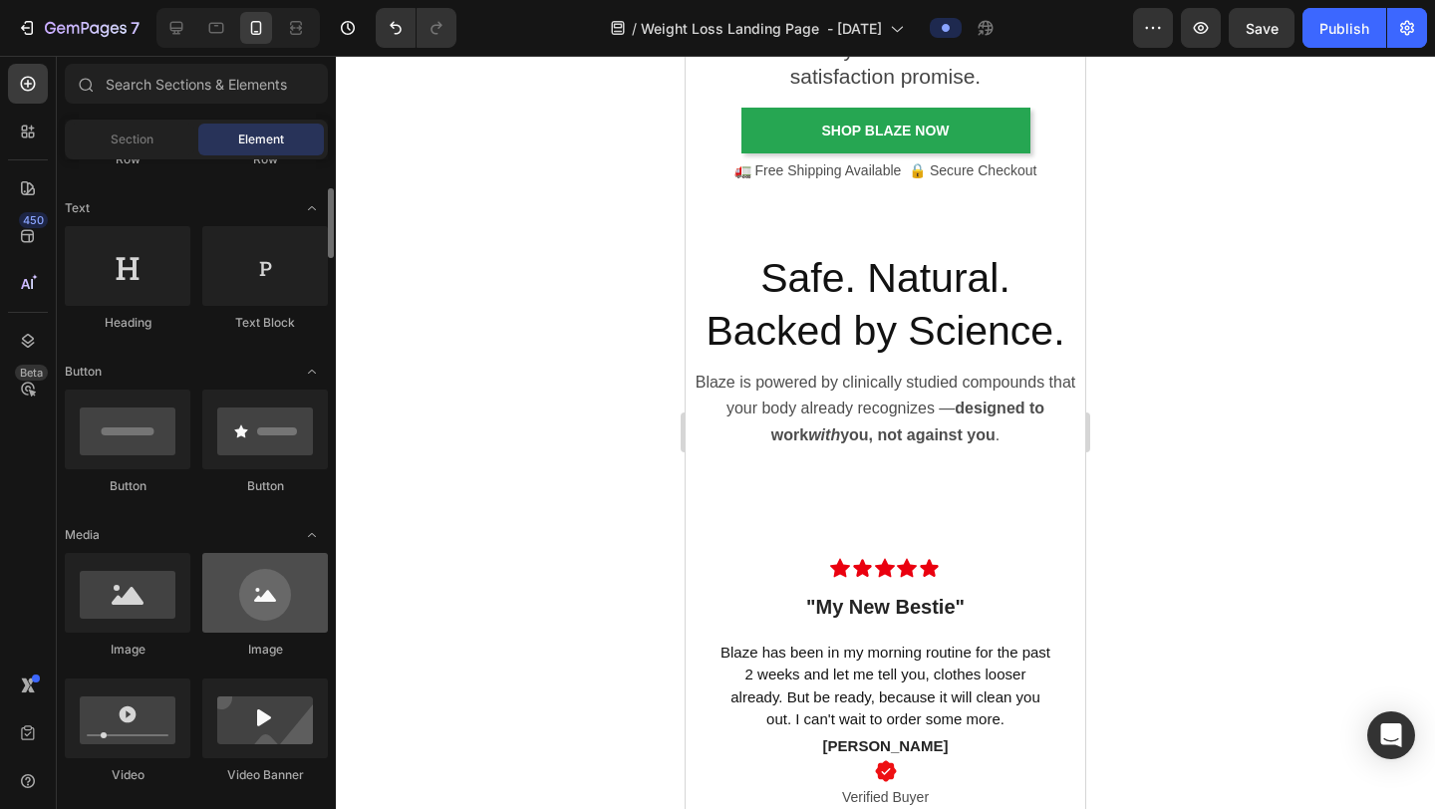
scroll to position [335, 0]
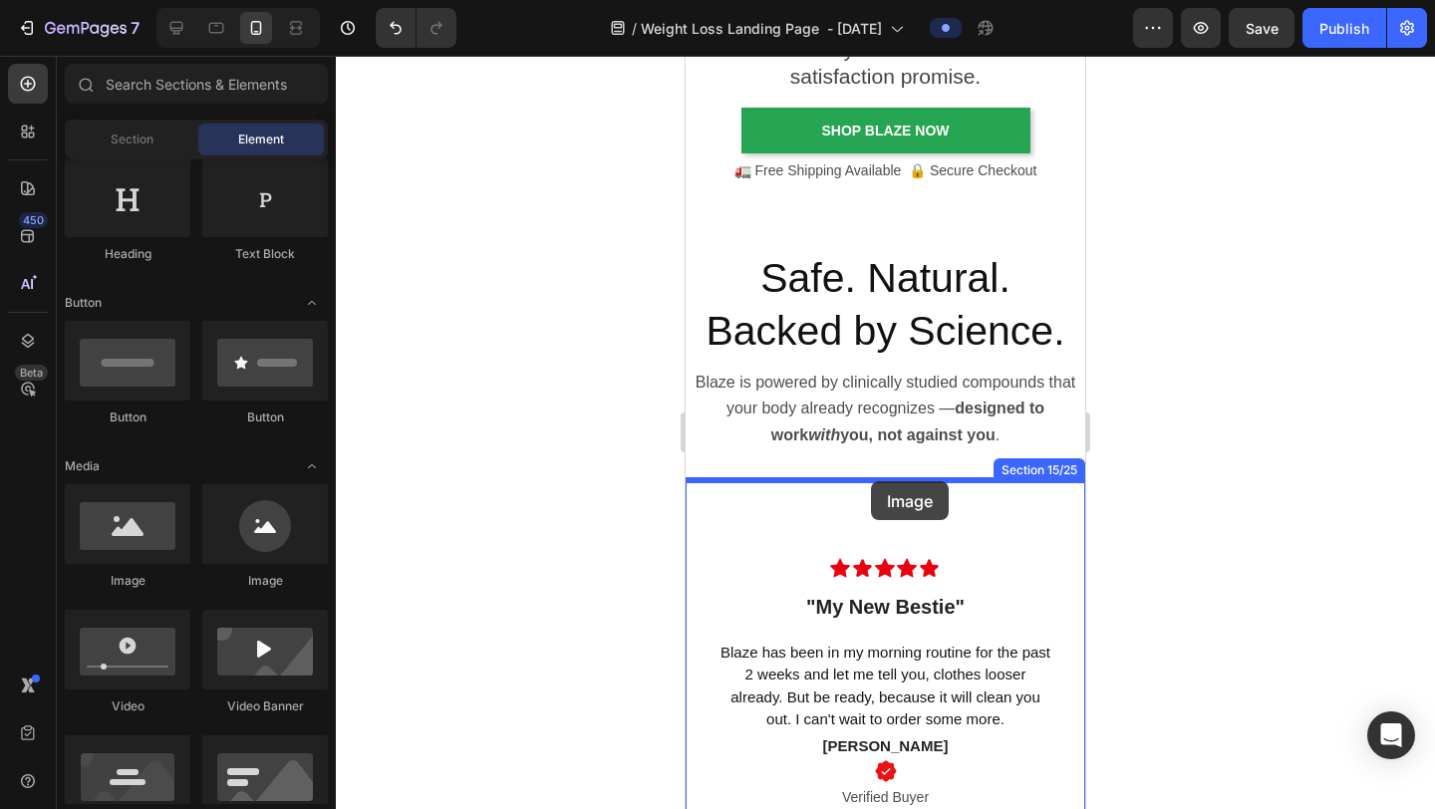
drag, startPoint x: 837, startPoint y: 596, endPoint x: 870, endPoint y: 483, distance: 117.3
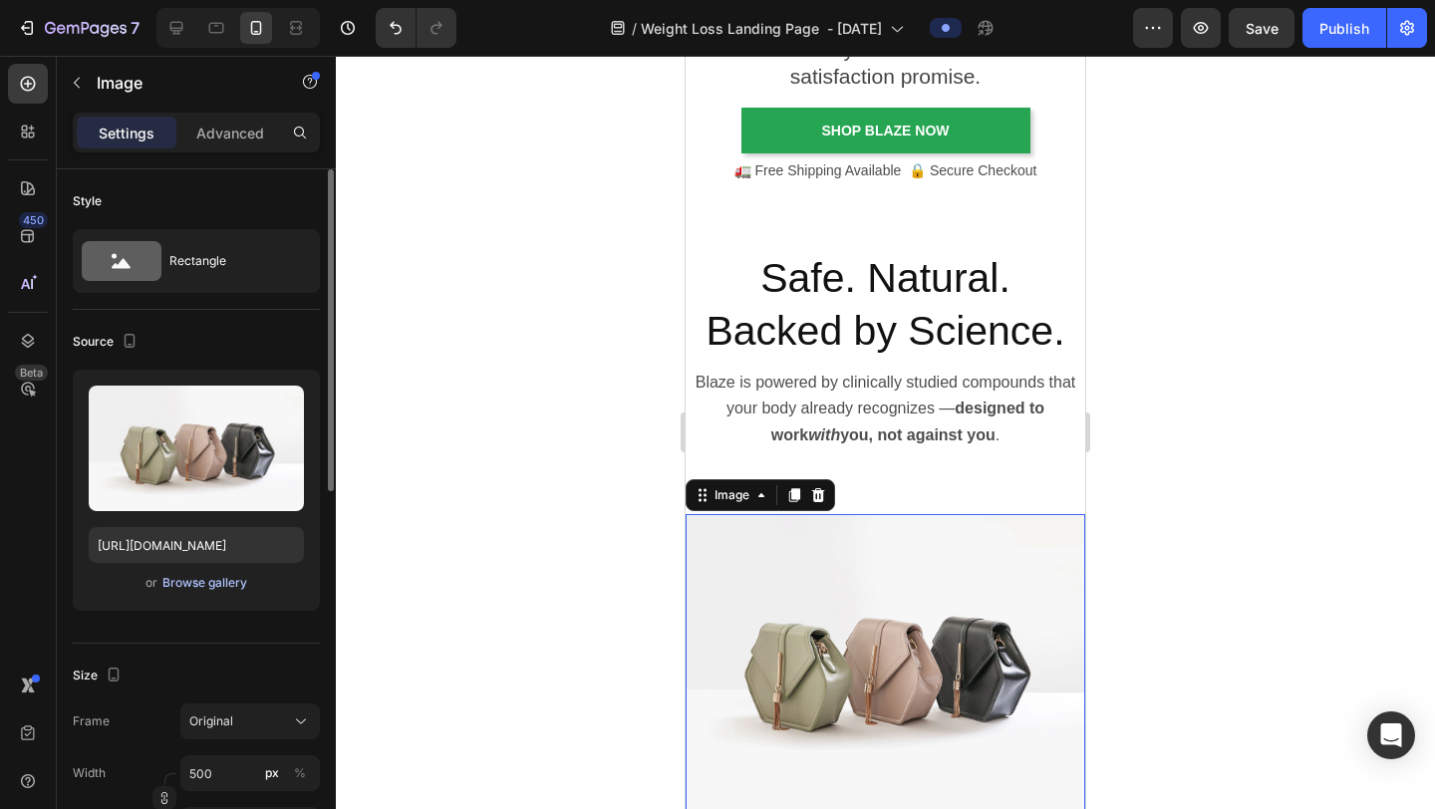
click at [205, 589] on div "Browse gallery" at bounding box center [204, 583] width 85 height 18
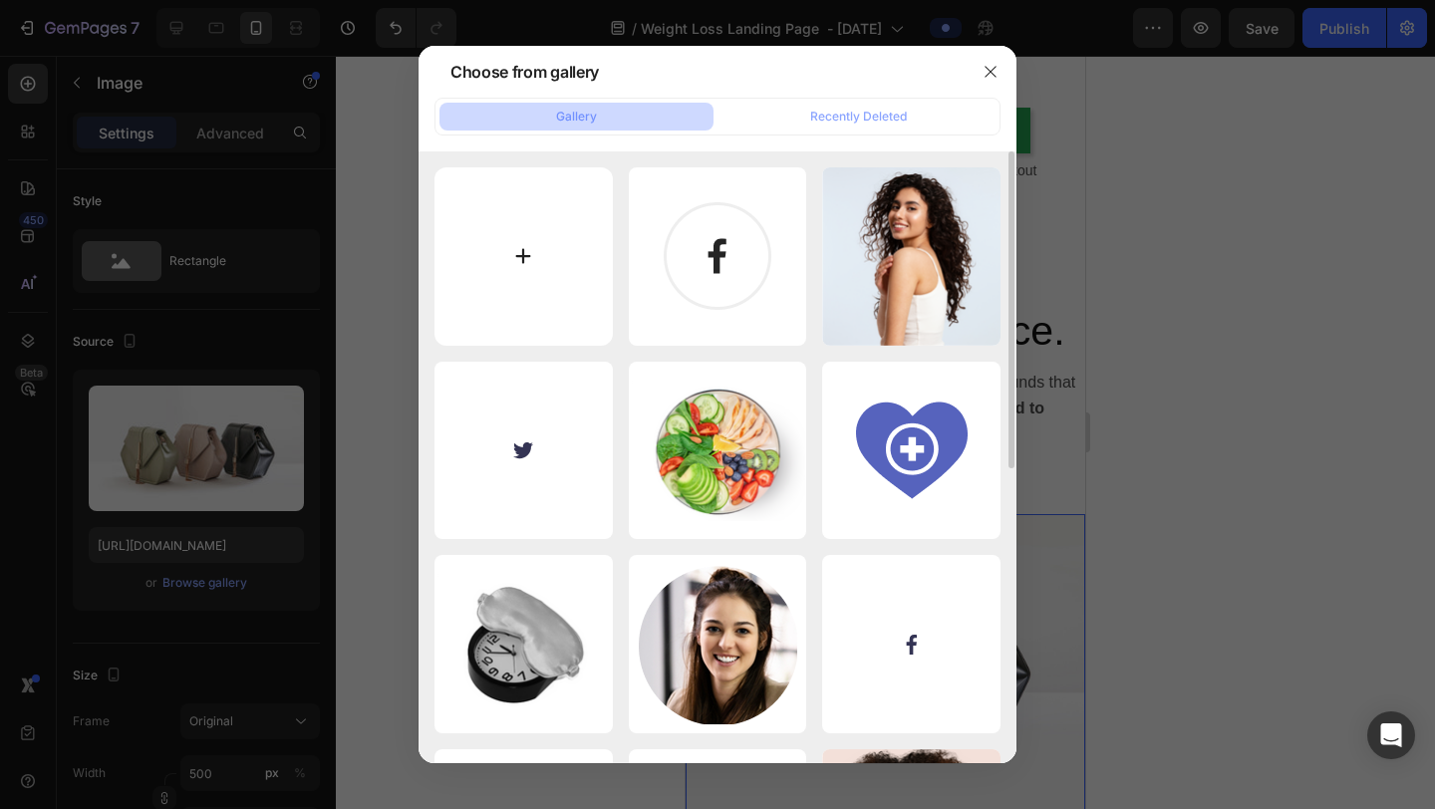
click at [549, 257] on input "file" at bounding box center [524, 256] width 178 height 178
type input "C:\fakepath\Pill Benefits.png"
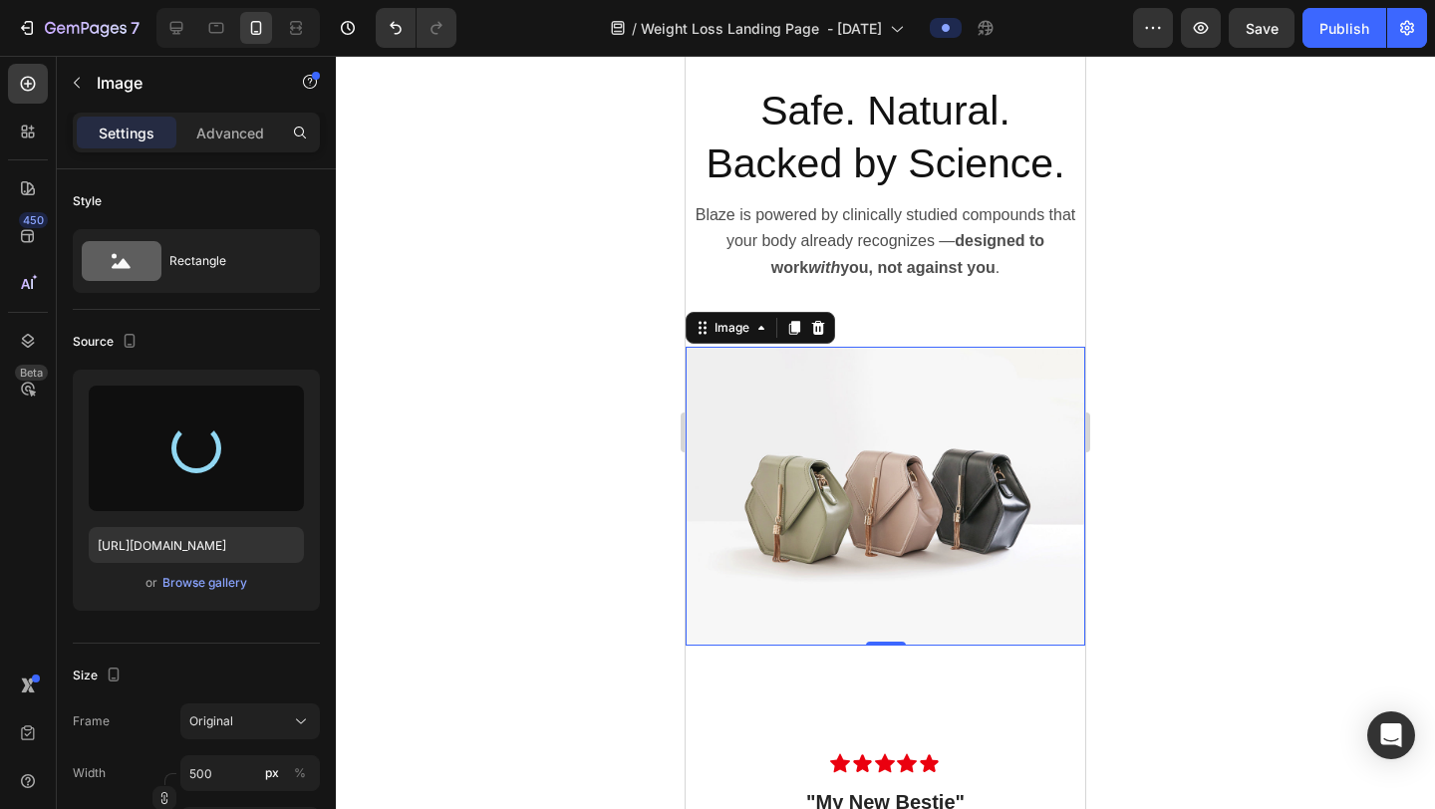
scroll to position [5437, 0]
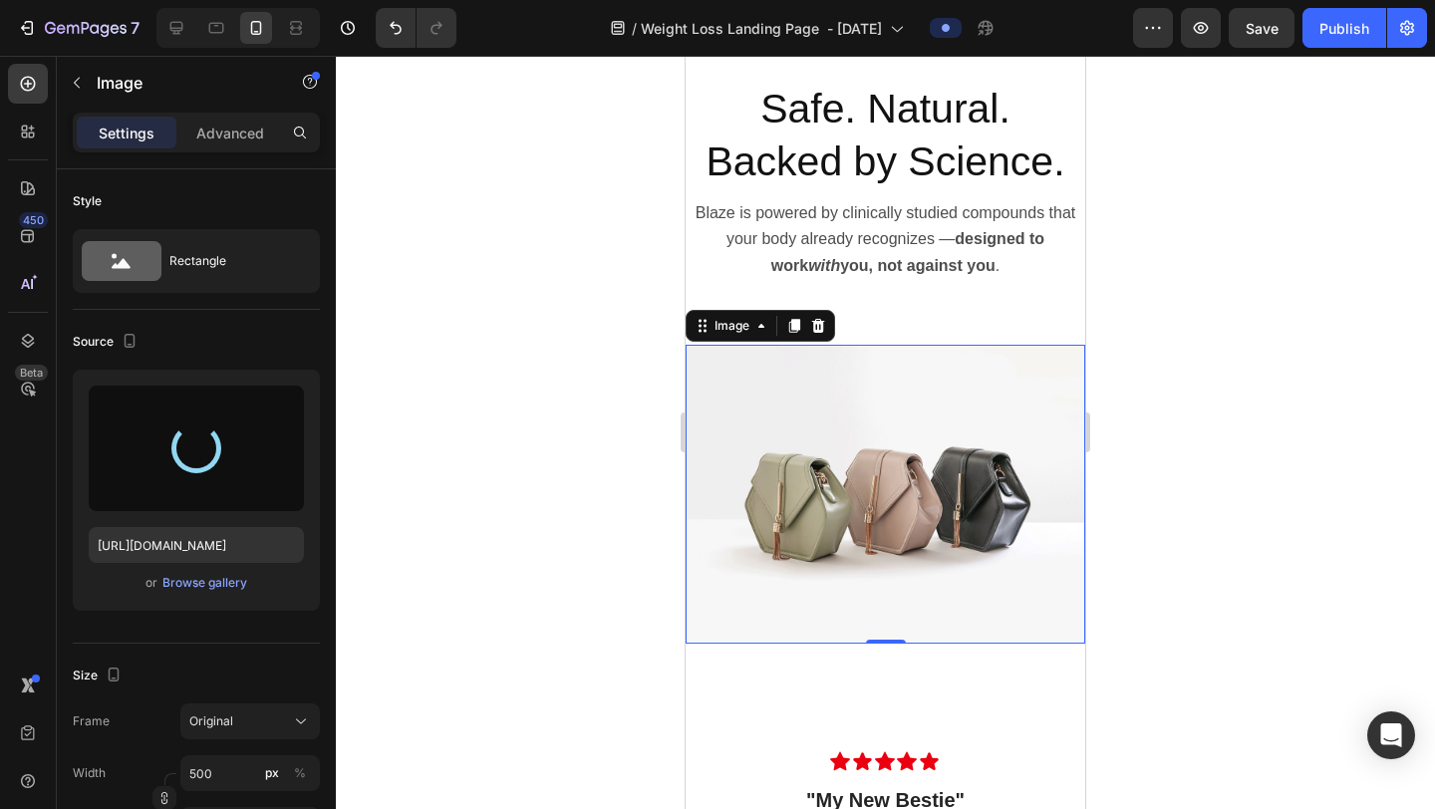
type input "https://cdn.shopify.com/s/files/1/0615/9777/8174/files/gempages_579372097344635…"
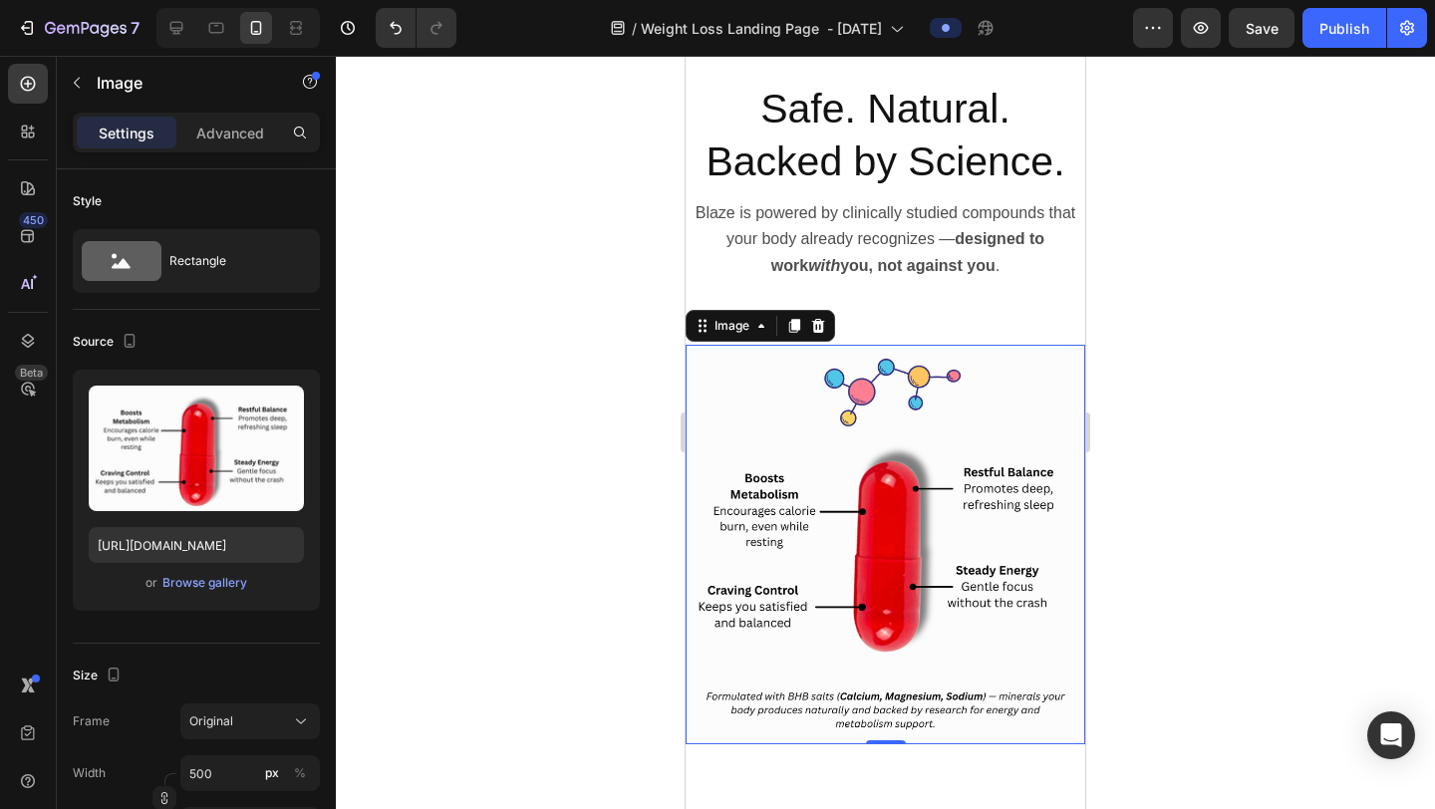
click at [1217, 434] on div at bounding box center [885, 433] width 1099 height 754
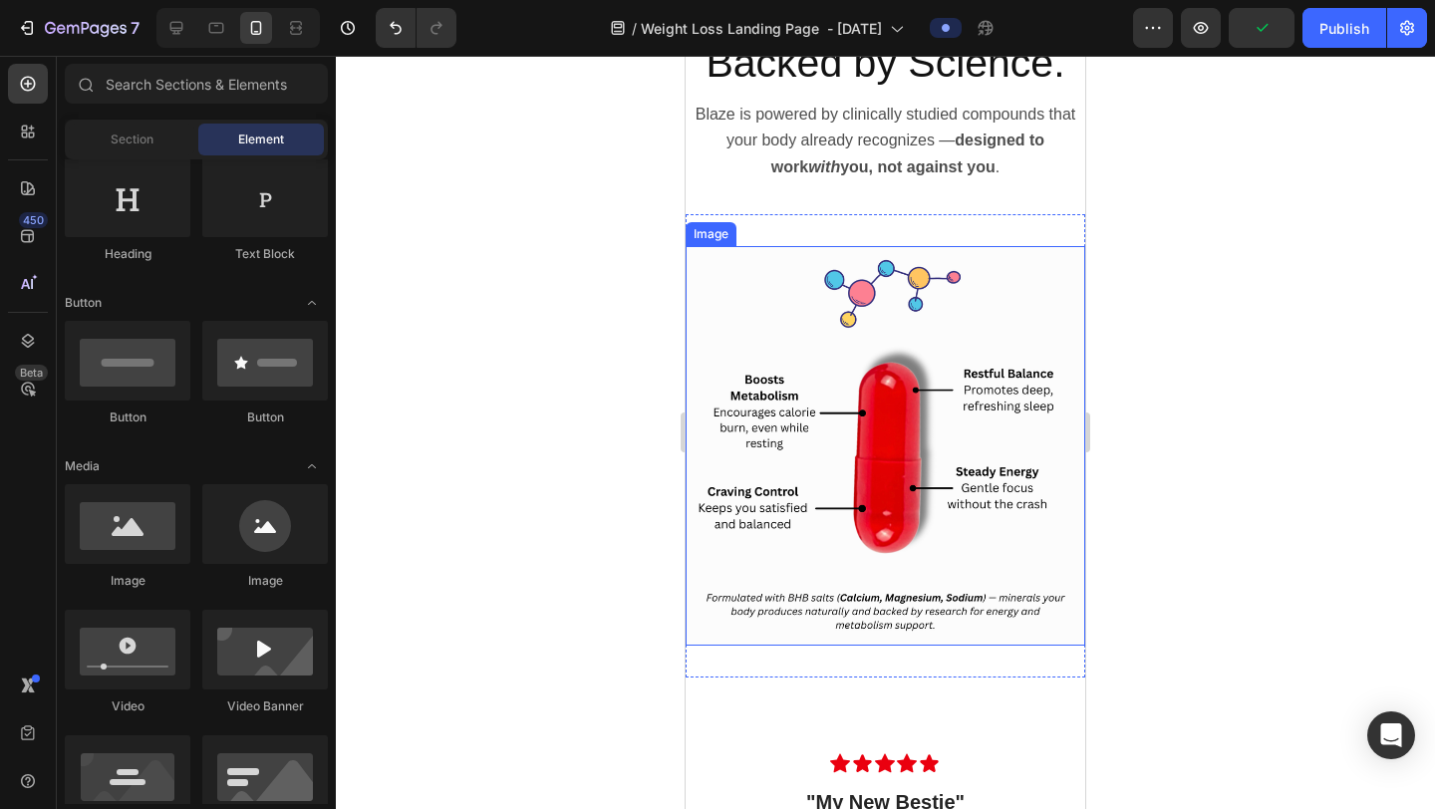
scroll to position [5747, 0]
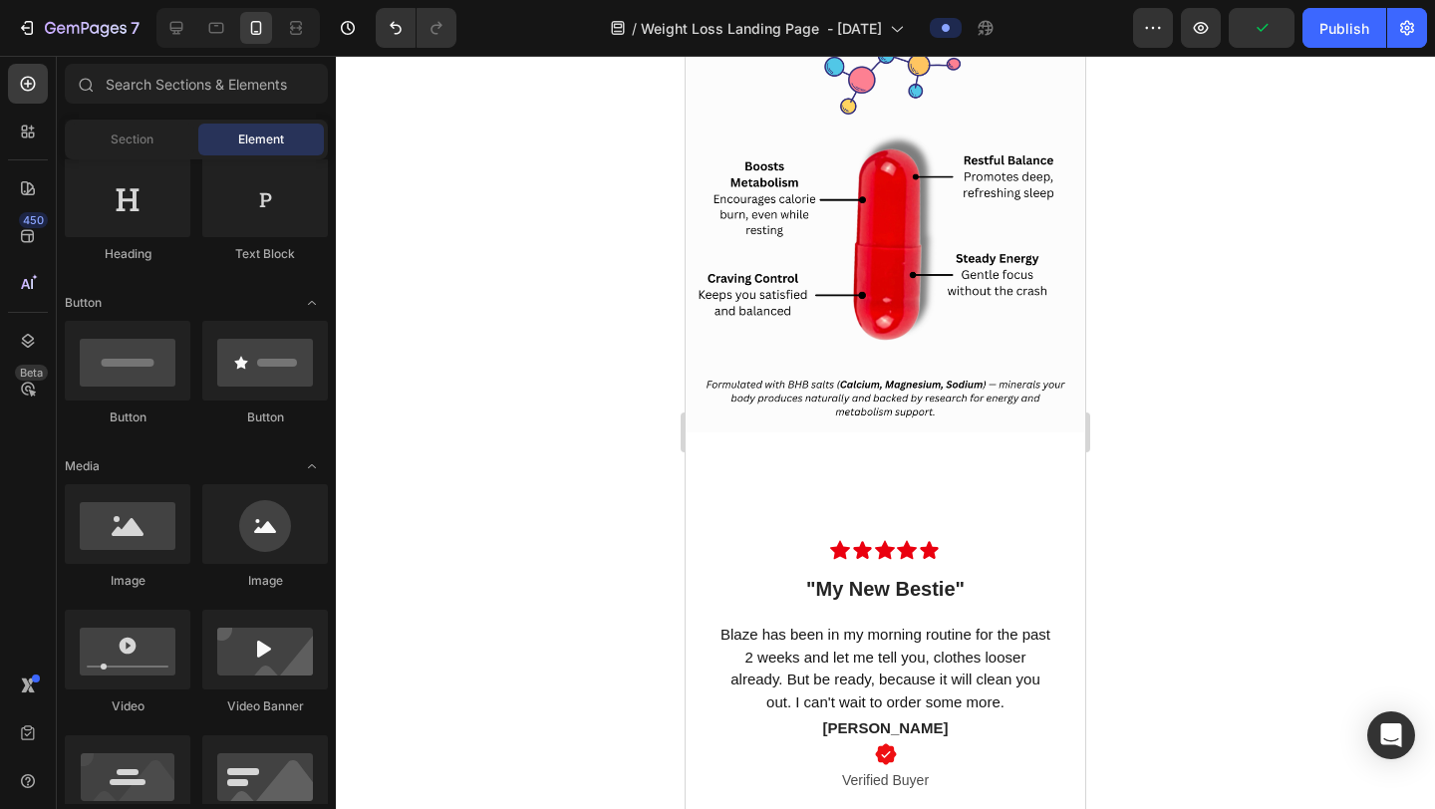
click at [1214, 556] on div at bounding box center [885, 433] width 1099 height 754
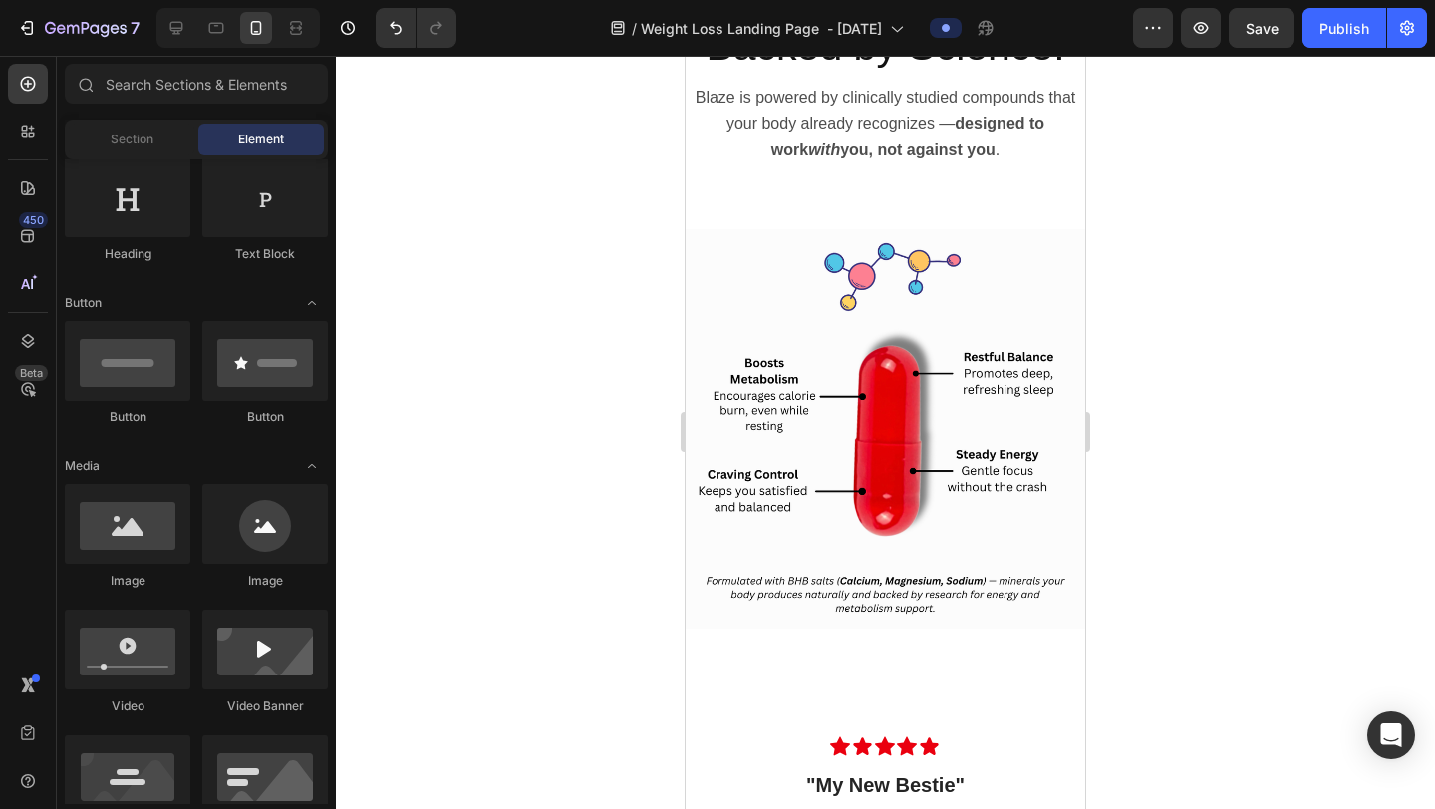
scroll to position [5562, 0]
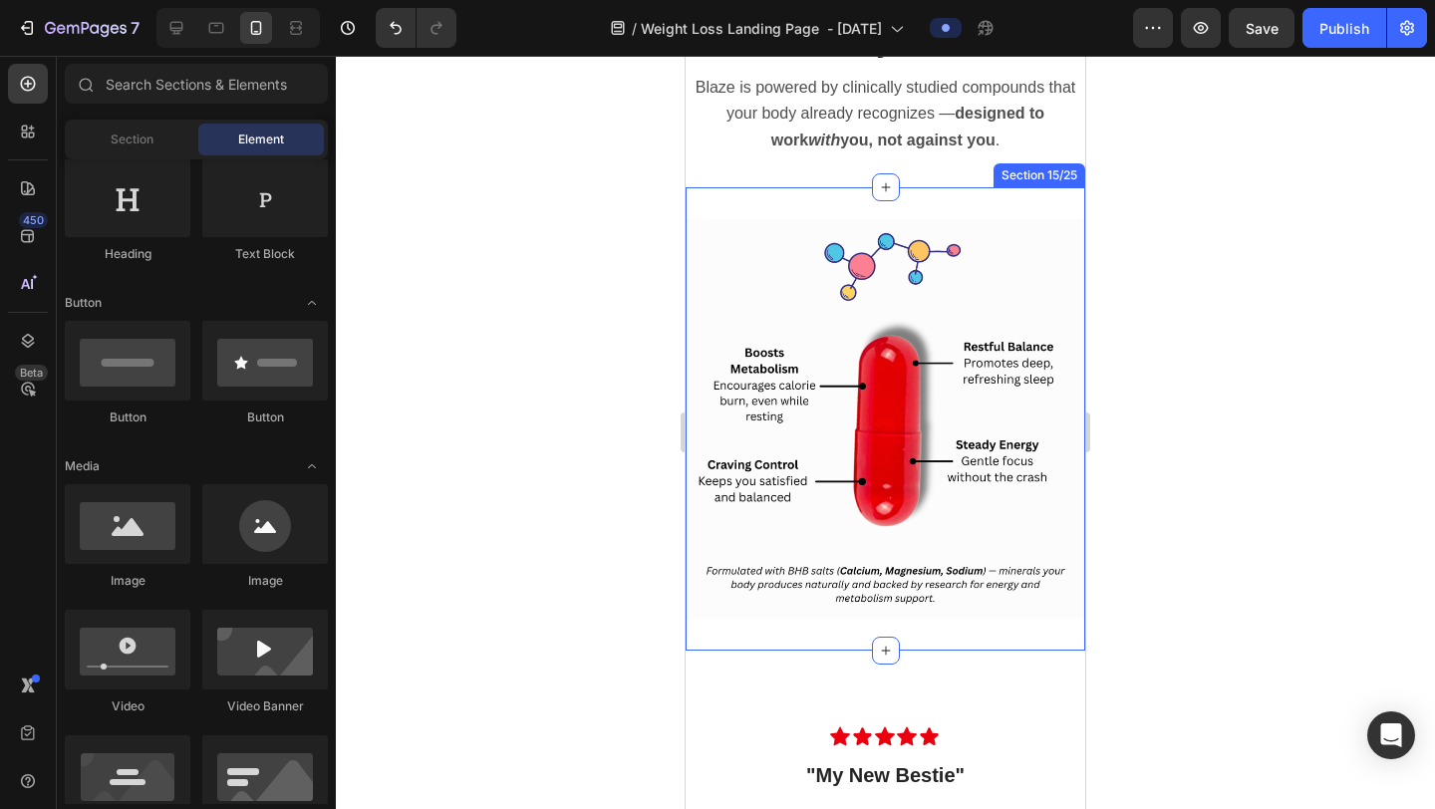
click at [728, 198] on div "Image Section 15/25" at bounding box center [886, 419] width 400 height 464
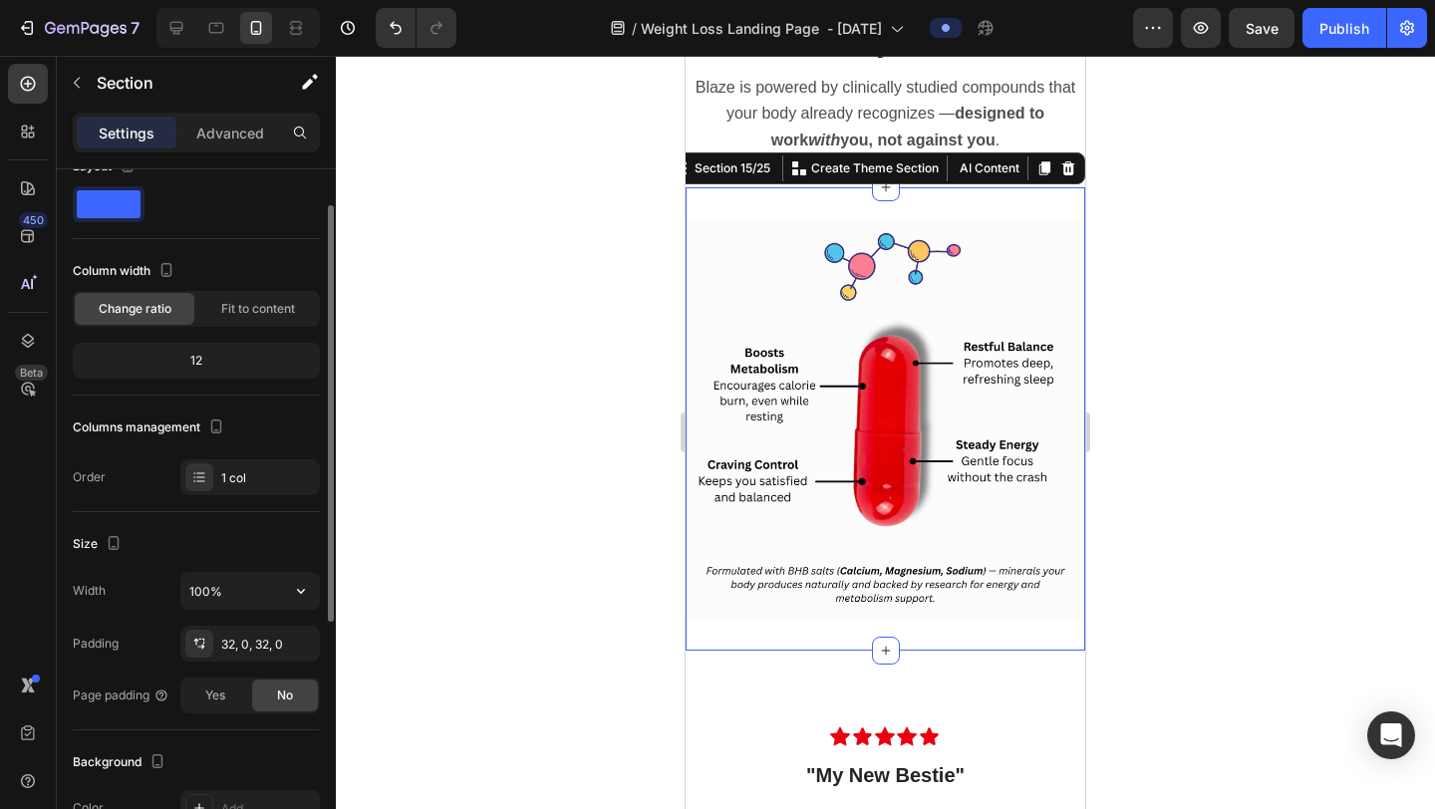
scroll to position [58, 0]
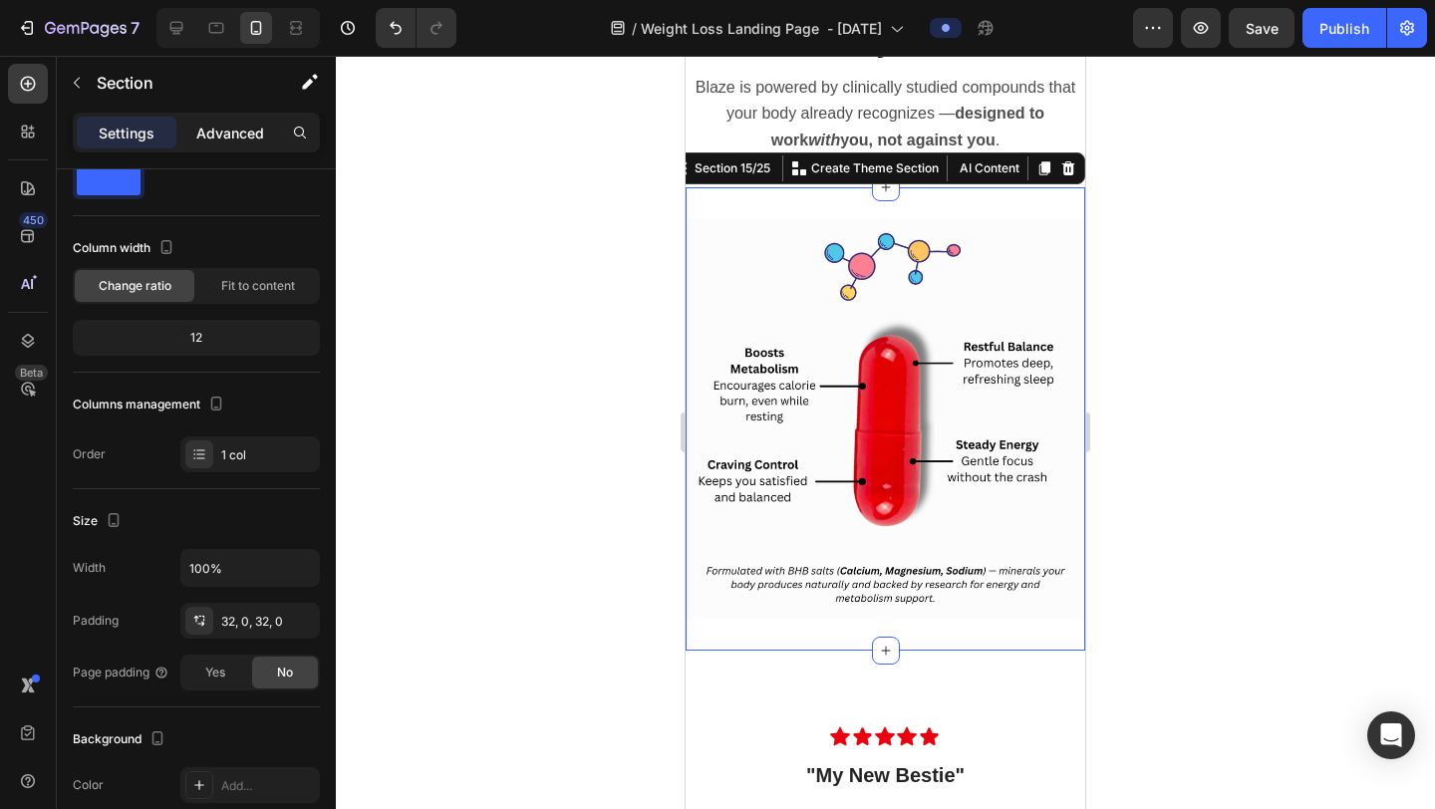
click at [219, 132] on p "Advanced" at bounding box center [230, 133] width 68 height 21
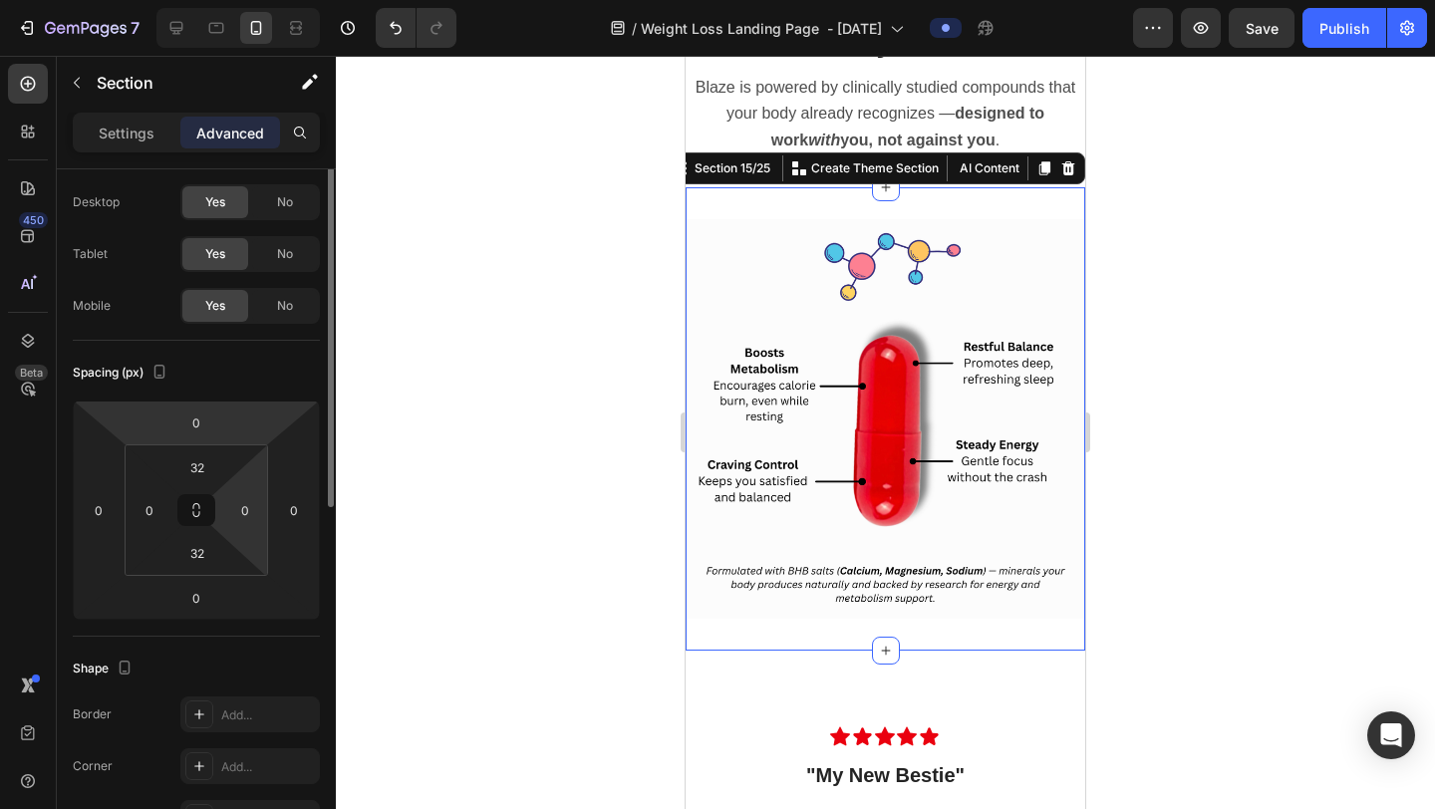
scroll to position [0, 0]
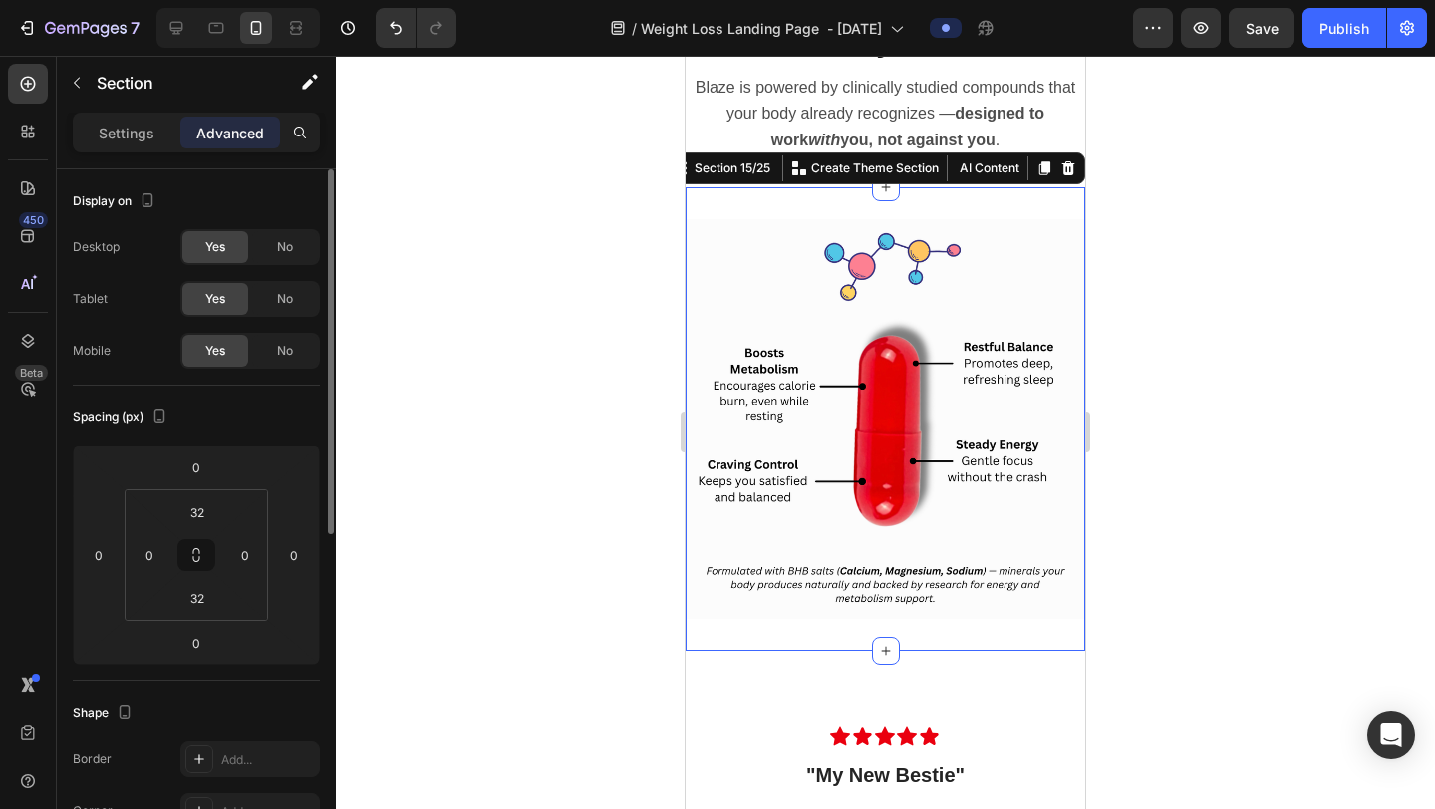
click at [1217, 262] on div at bounding box center [885, 433] width 1099 height 754
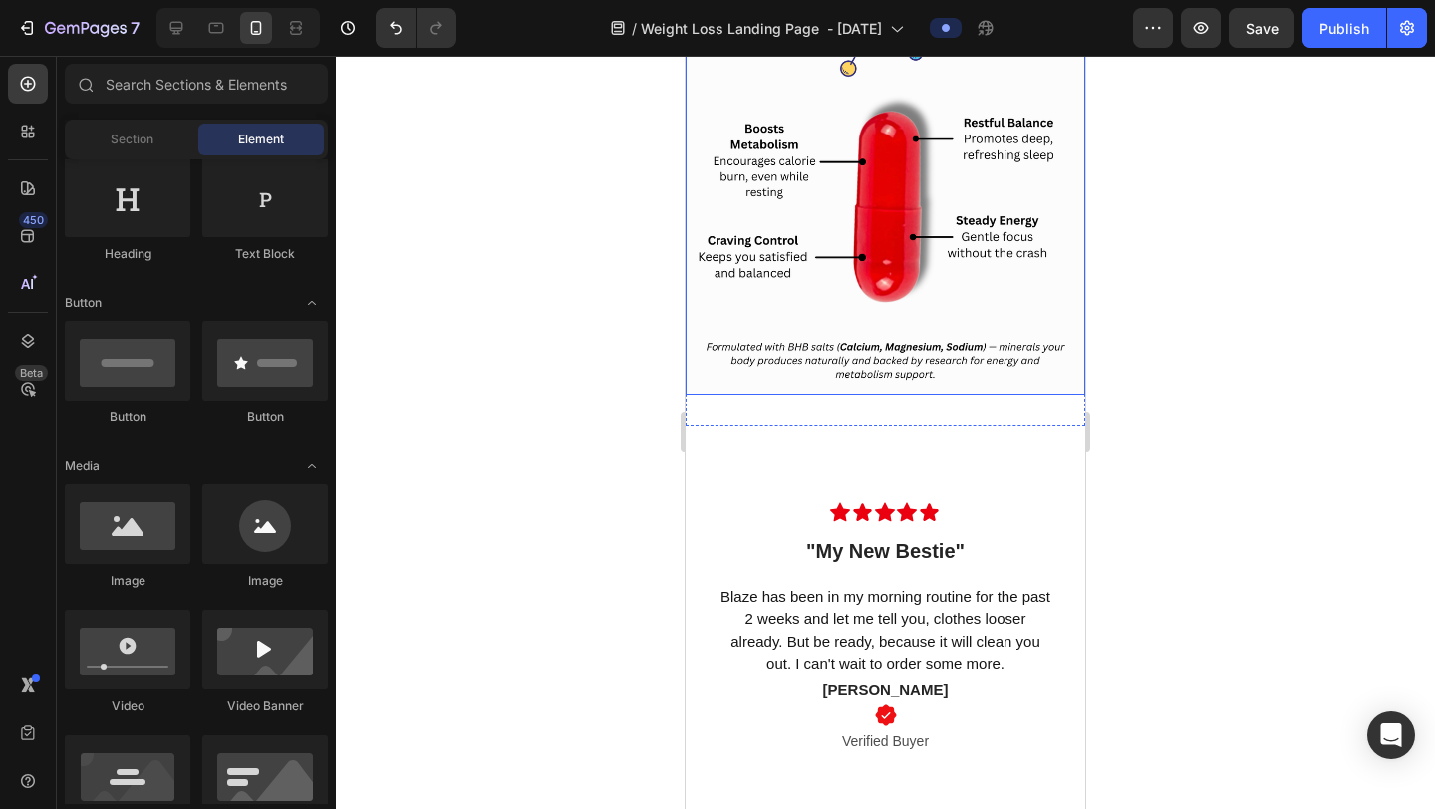
scroll to position [5829, 0]
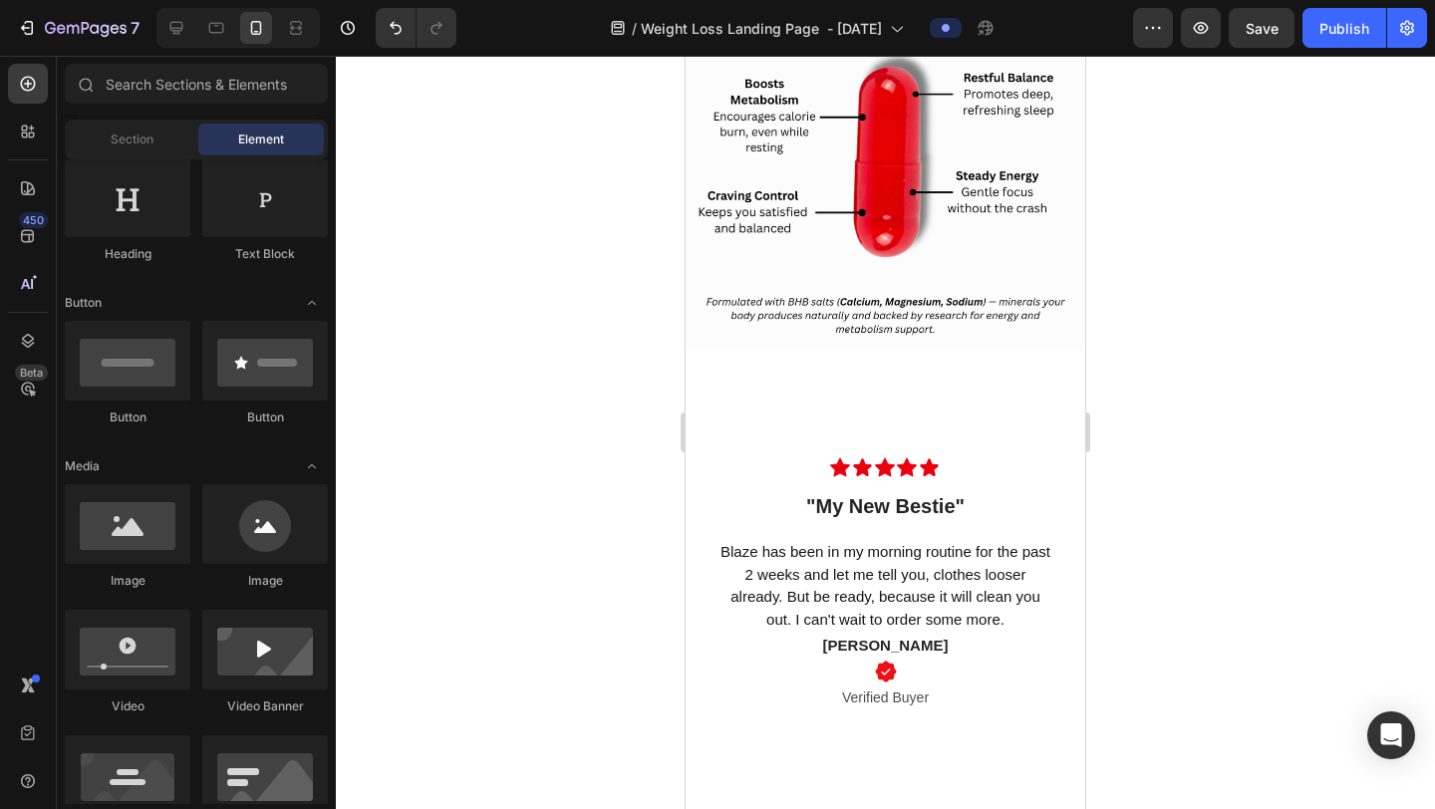
click at [1217, 326] on div at bounding box center [885, 433] width 1099 height 754
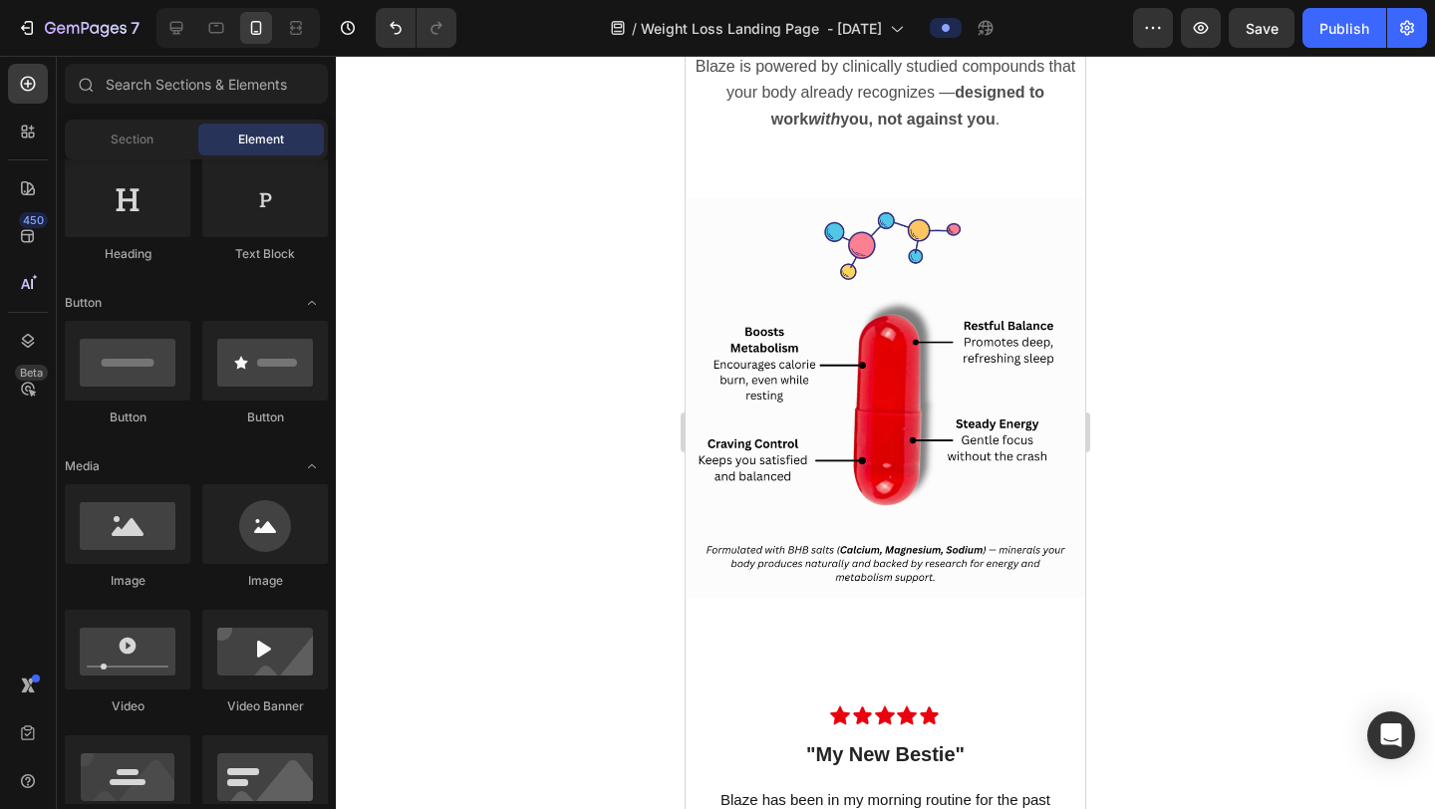
scroll to position [5621, 0]
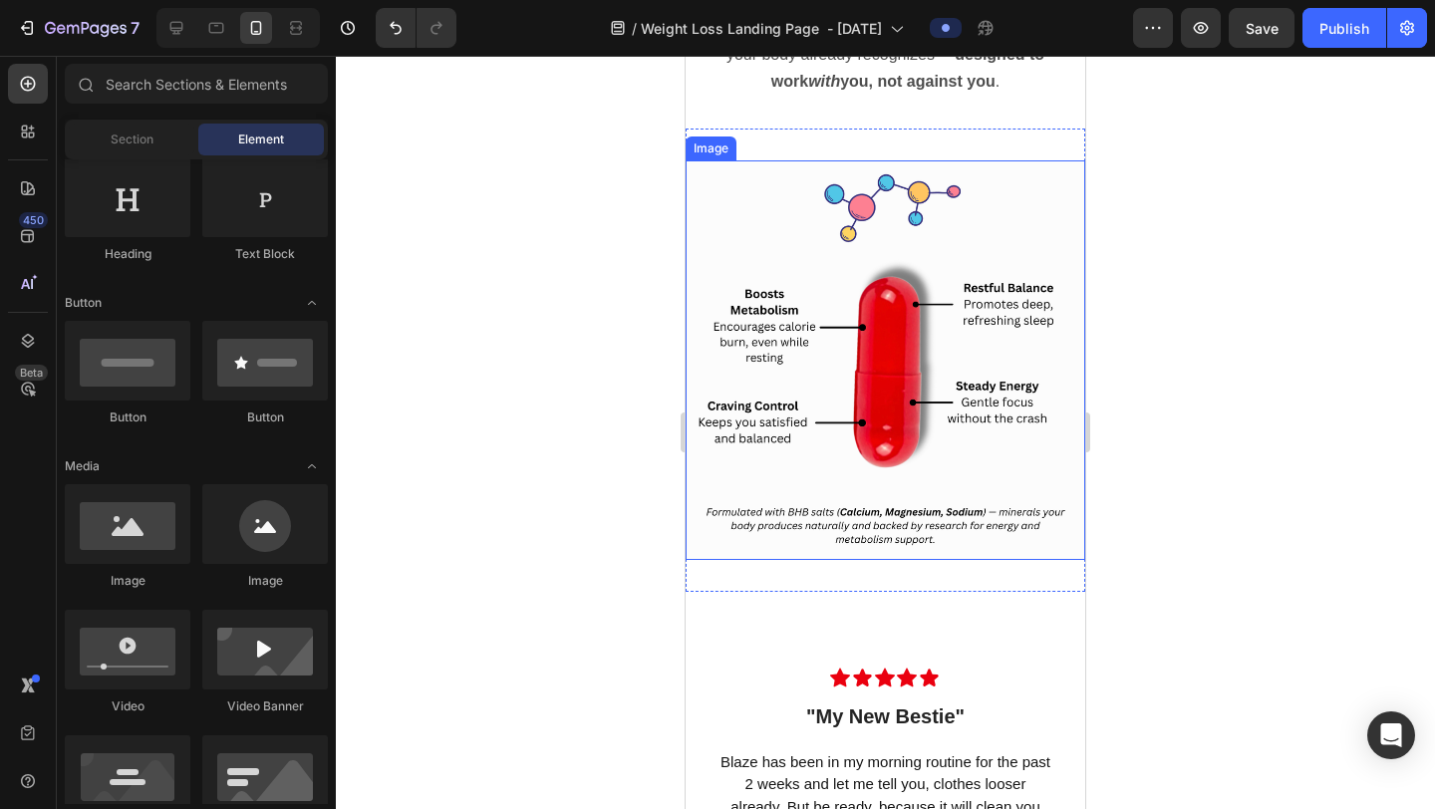
click at [981, 344] on img at bounding box center [886, 360] width 400 height 400
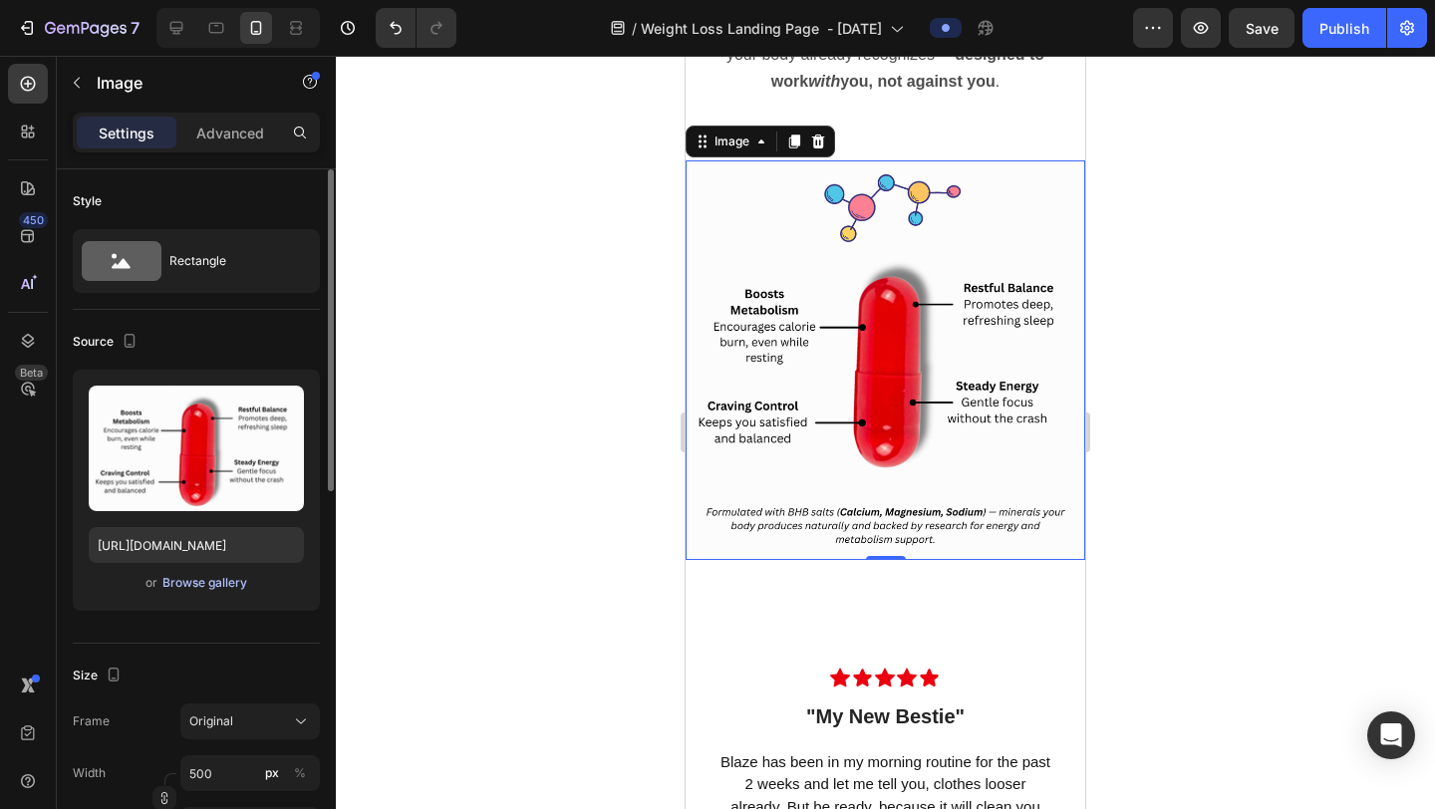
click at [218, 584] on div "Browse gallery" at bounding box center [204, 583] width 85 height 18
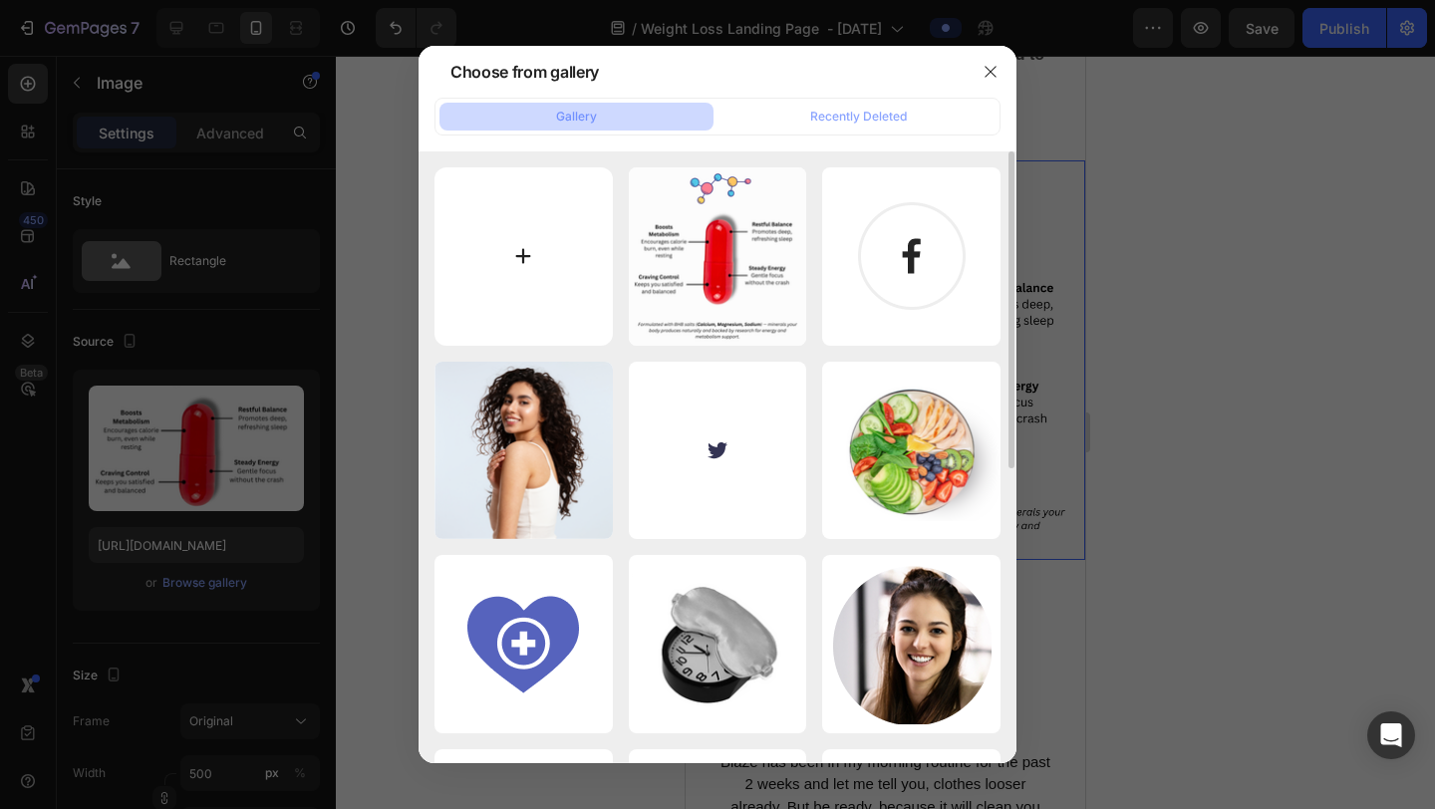
click at [558, 251] on input "file" at bounding box center [524, 256] width 178 height 178
type input "C:\fakepath\Pill dia 2.png"
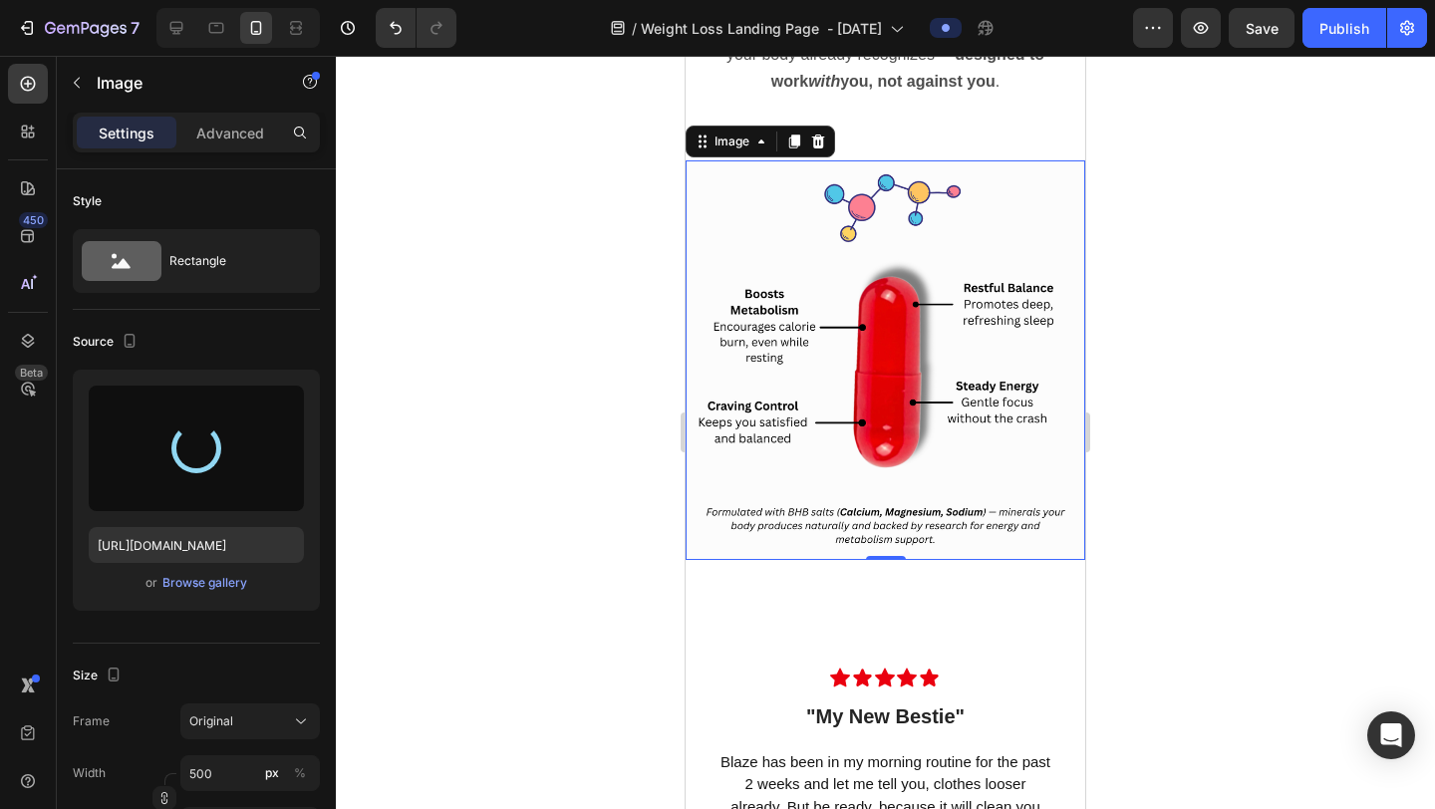
type input "https://cdn.shopify.com/s/files/1/0615/9777/8174/files/gempages_579372097344635…"
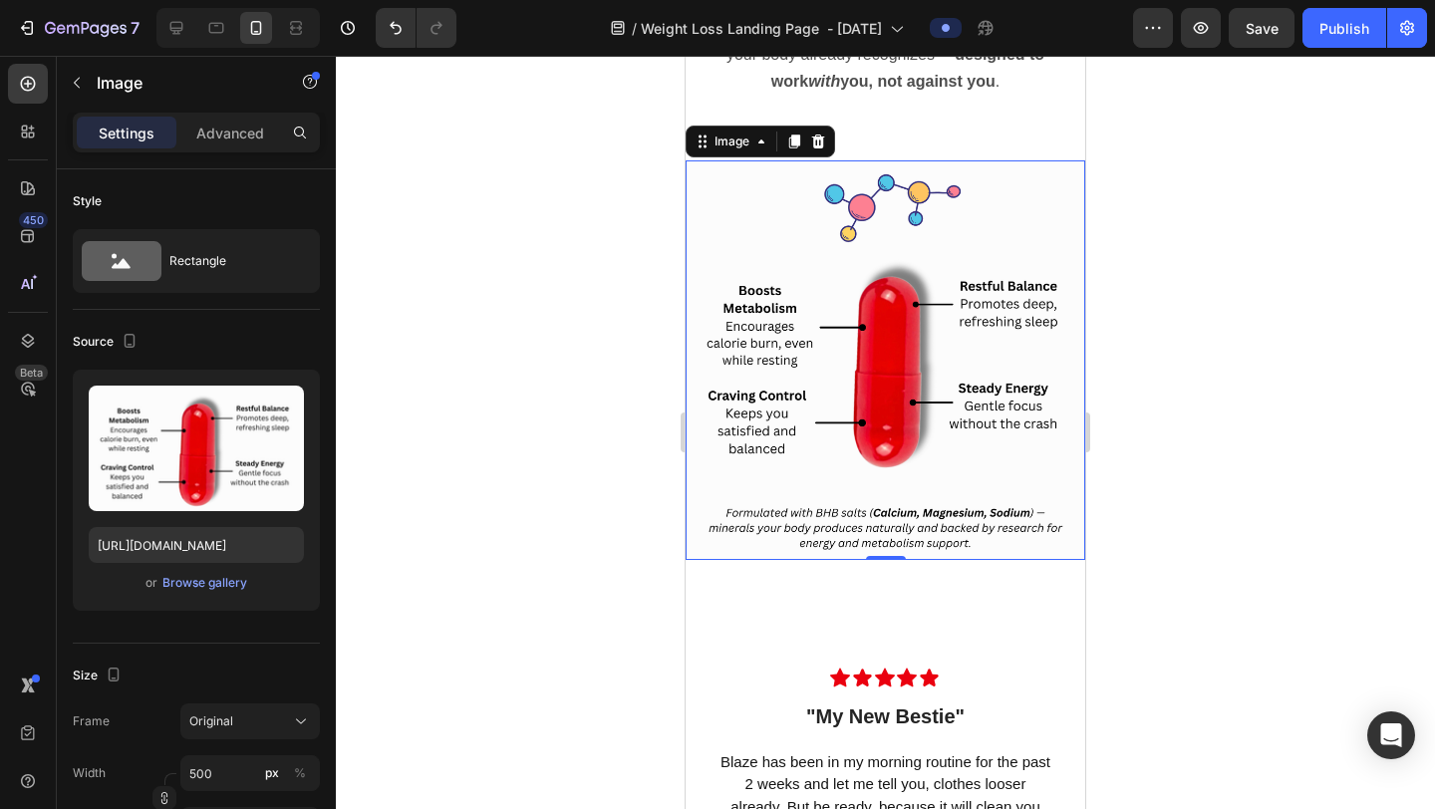
click at [1133, 503] on div at bounding box center [885, 433] width 1099 height 754
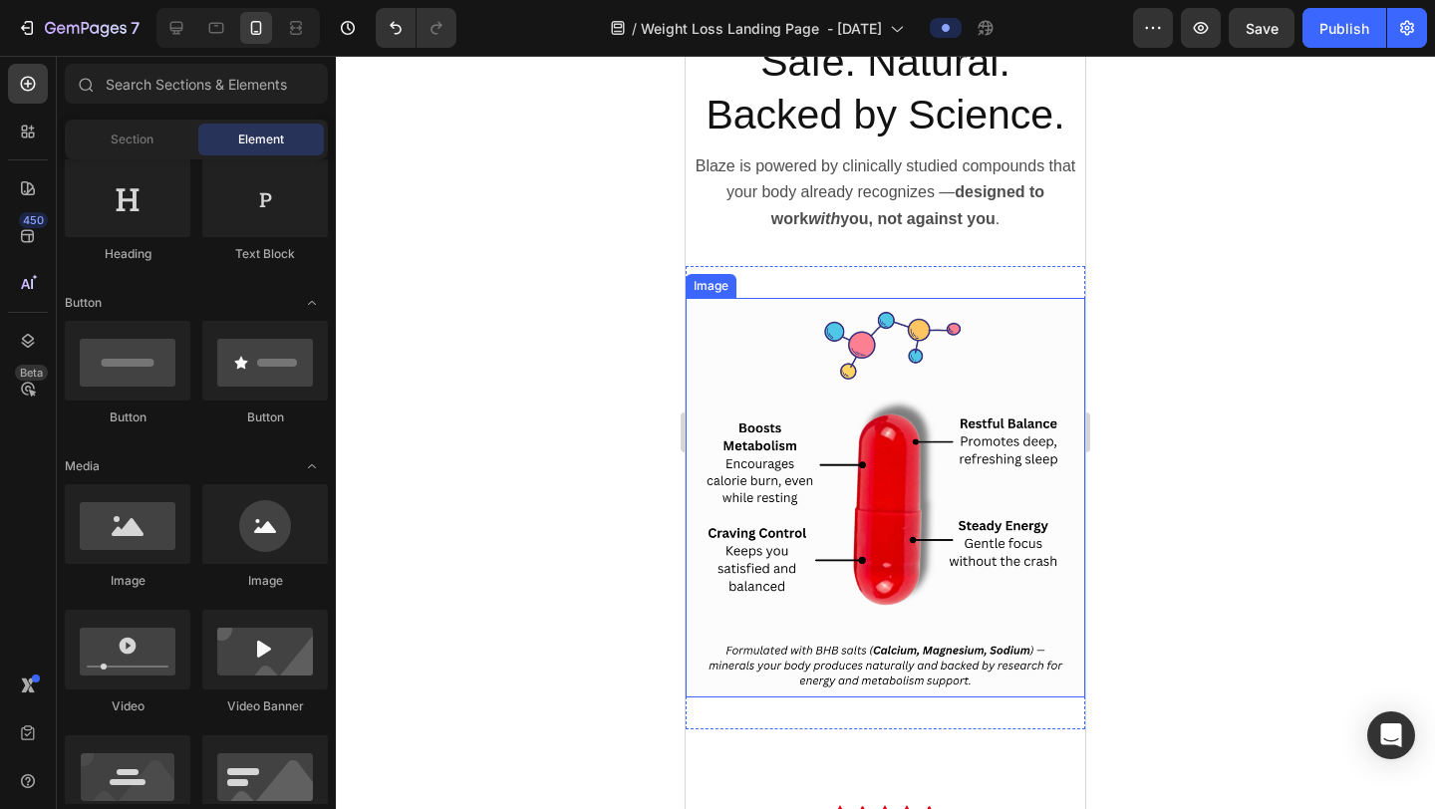
scroll to position [5377, 0]
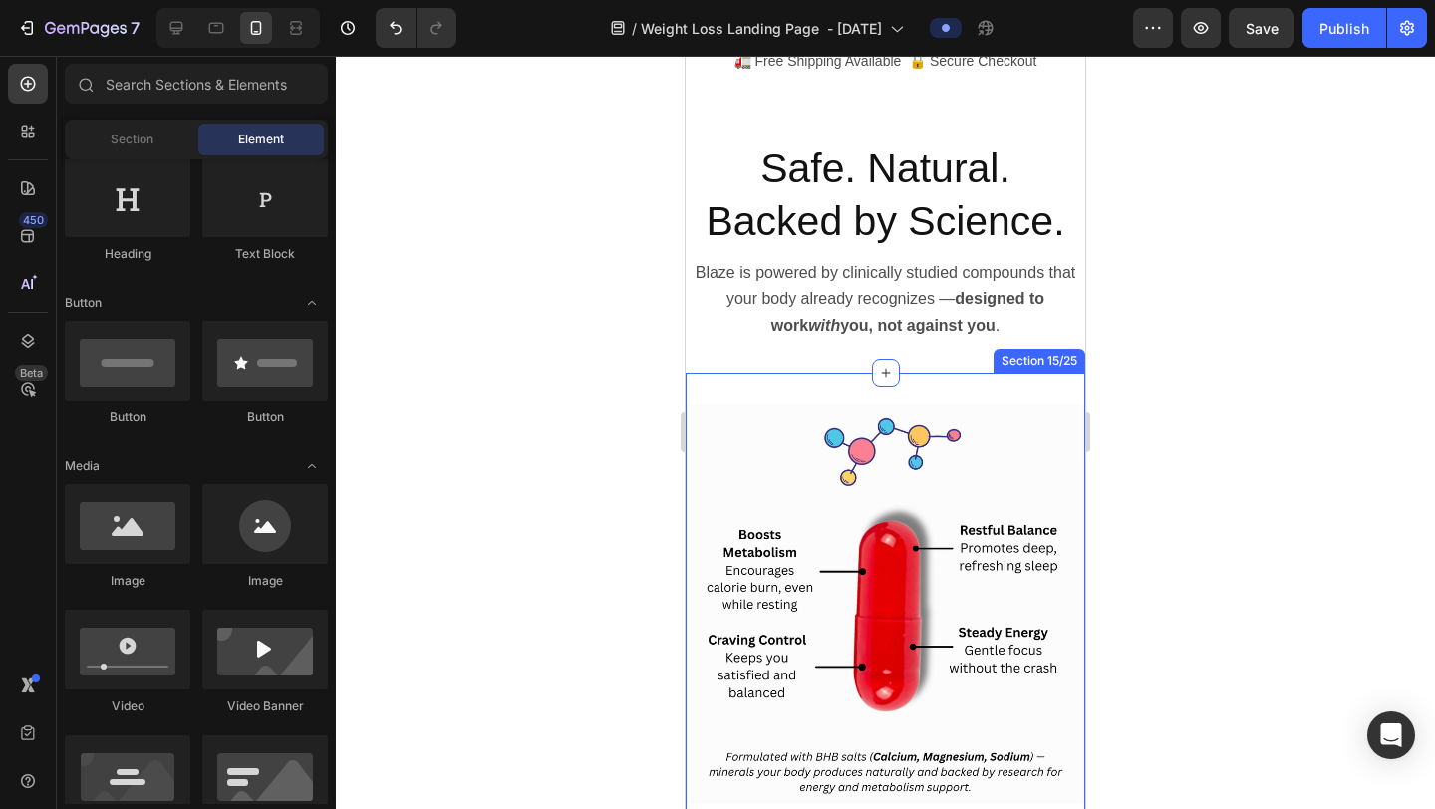
click at [985, 393] on div "Image Section 15/25" at bounding box center [886, 605] width 400 height 464
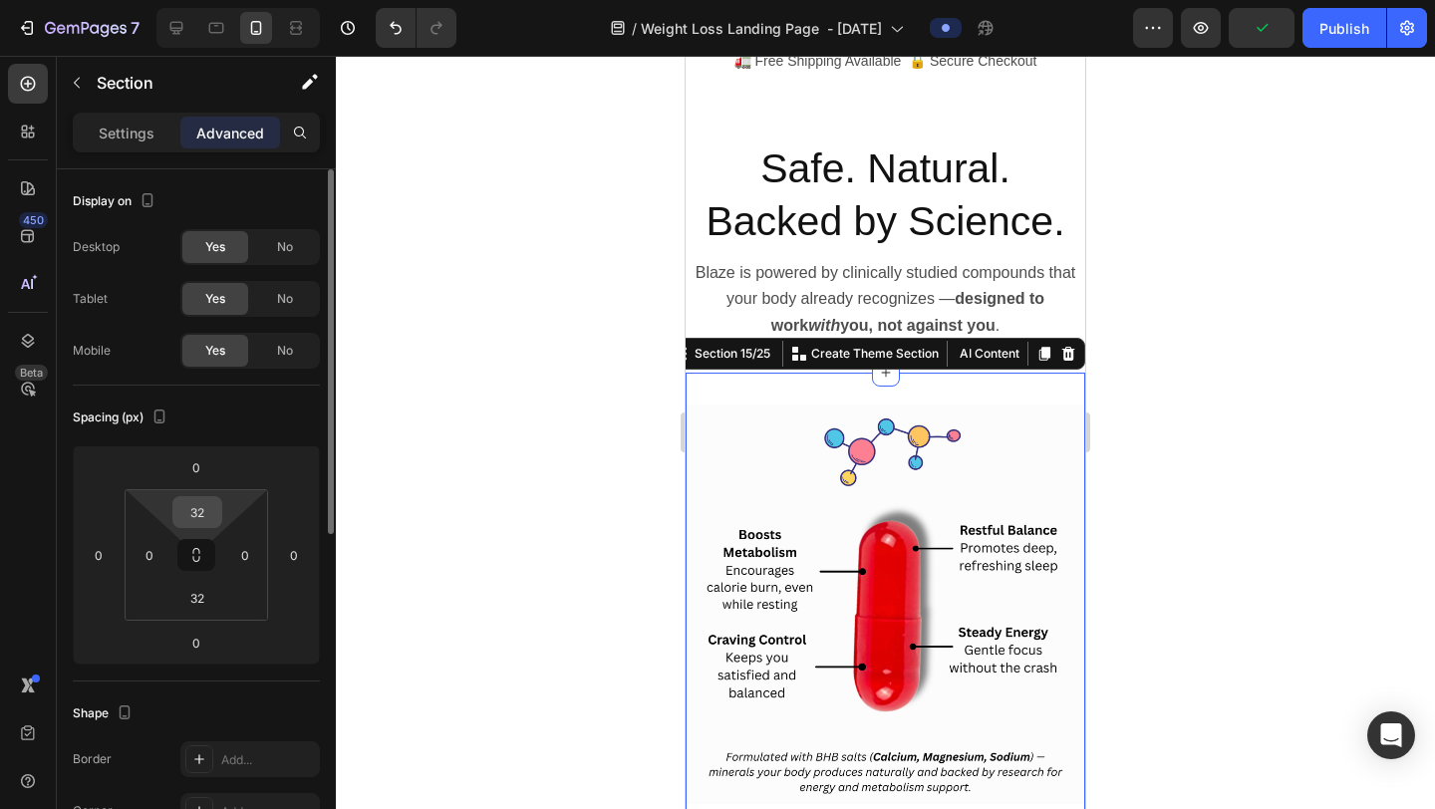
click at [211, 519] on input "32" at bounding box center [197, 512] width 40 height 30
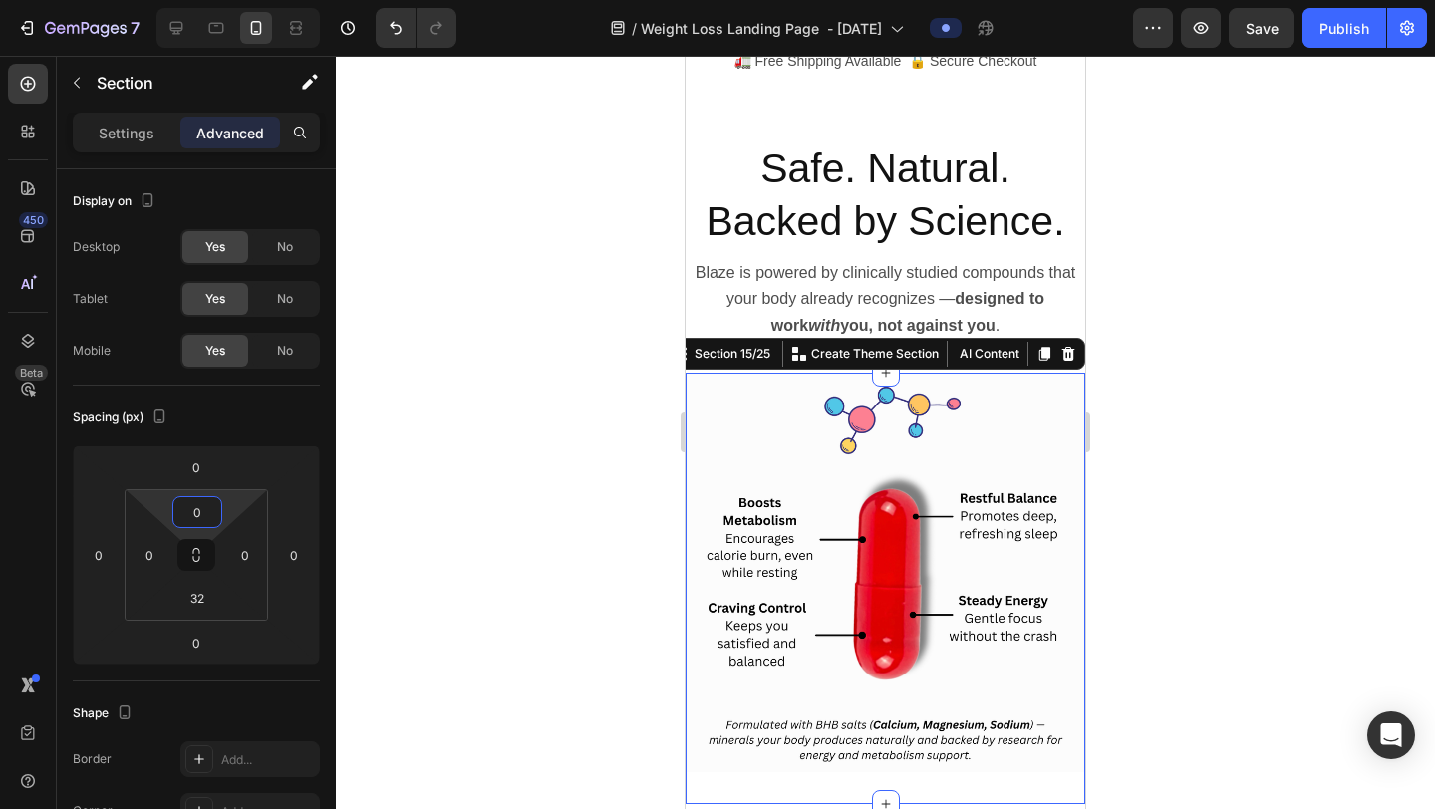
click at [1217, 293] on div at bounding box center [885, 433] width 1099 height 754
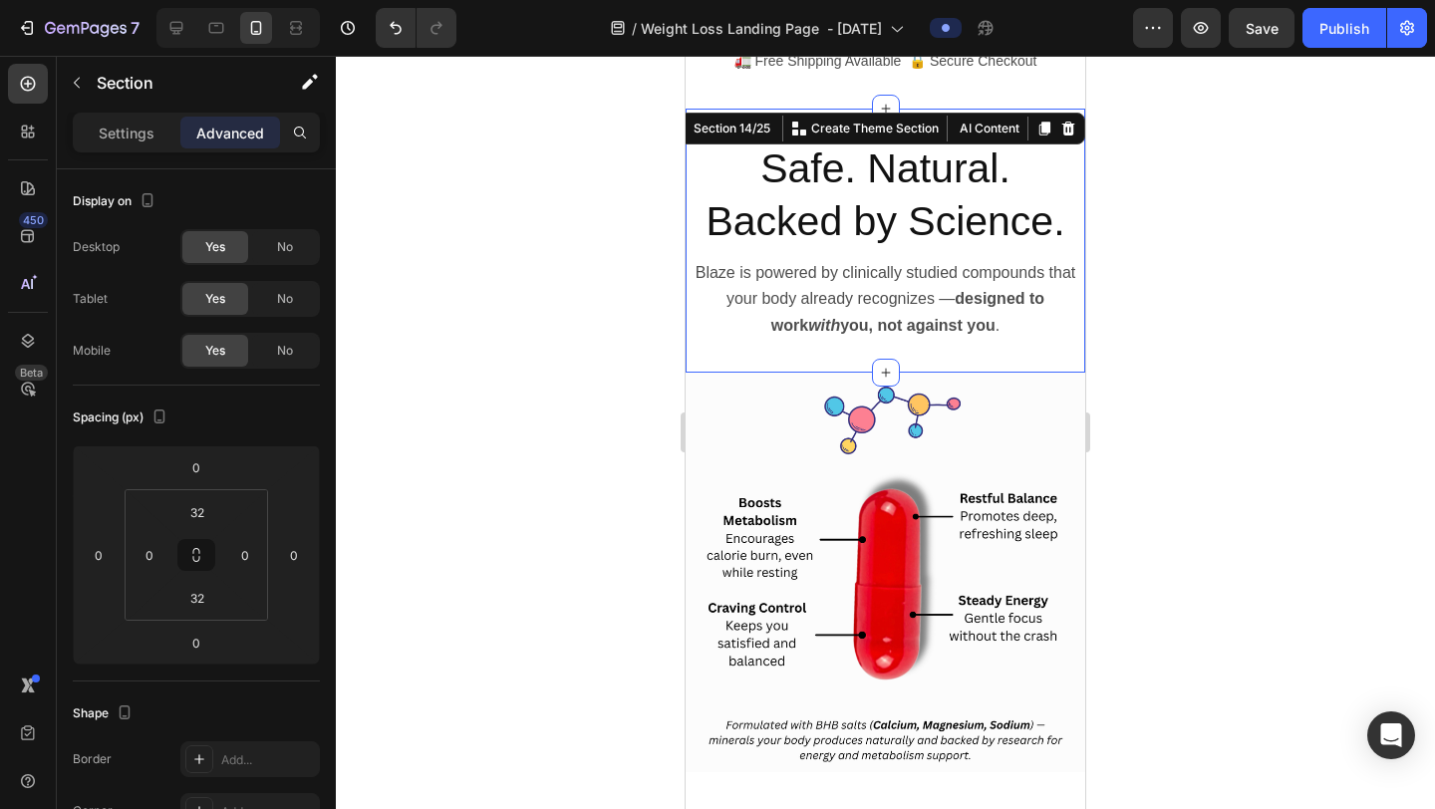
click at [1020, 339] on div "Safe. Natural. Backed by Science. Heading Blaze is powered by clinically studie…" at bounding box center [886, 241] width 400 height 264
click at [208, 527] on div "32" at bounding box center [197, 512] width 50 height 32
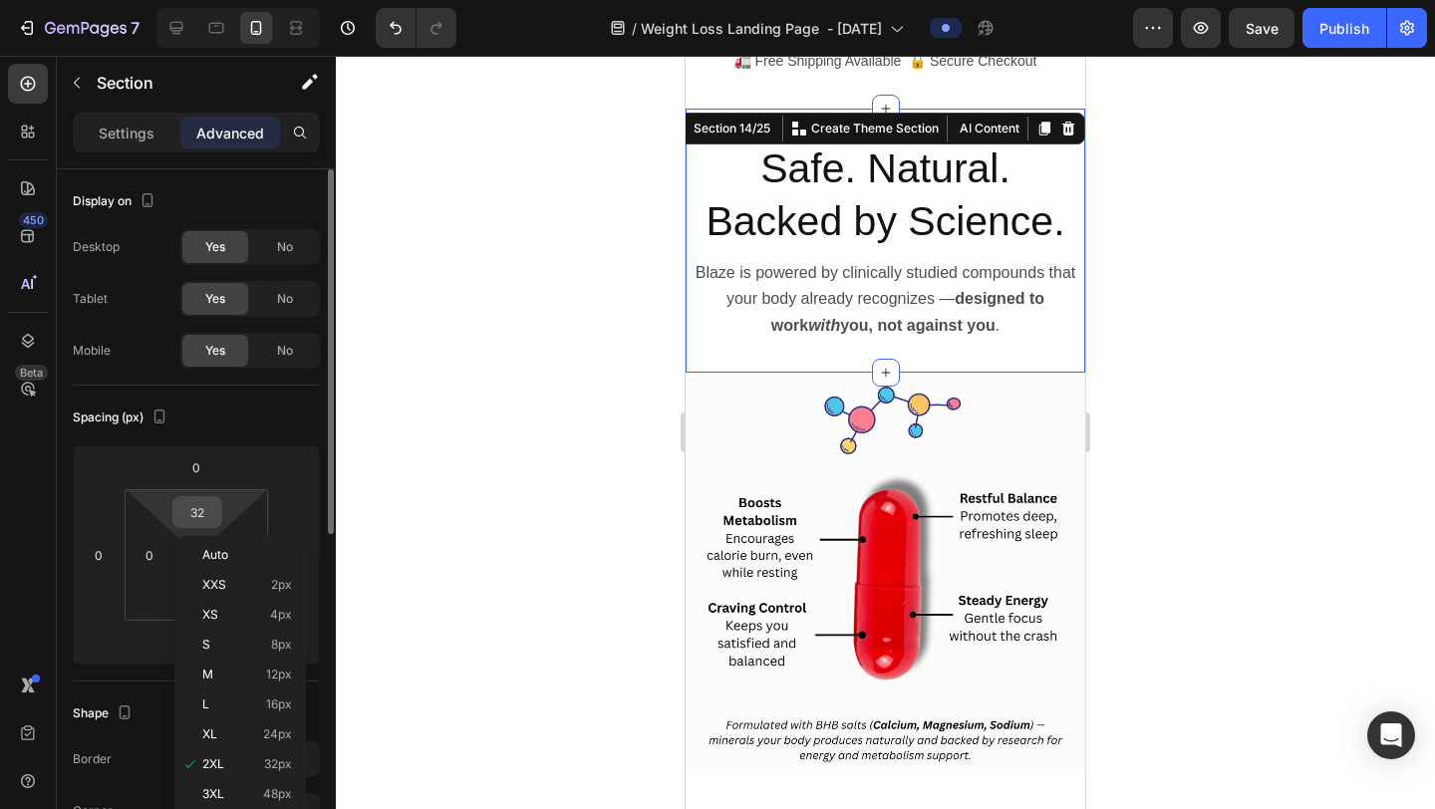
click at [215, 512] on input "32" at bounding box center [197, 512] width 40 height 30
type input "0"
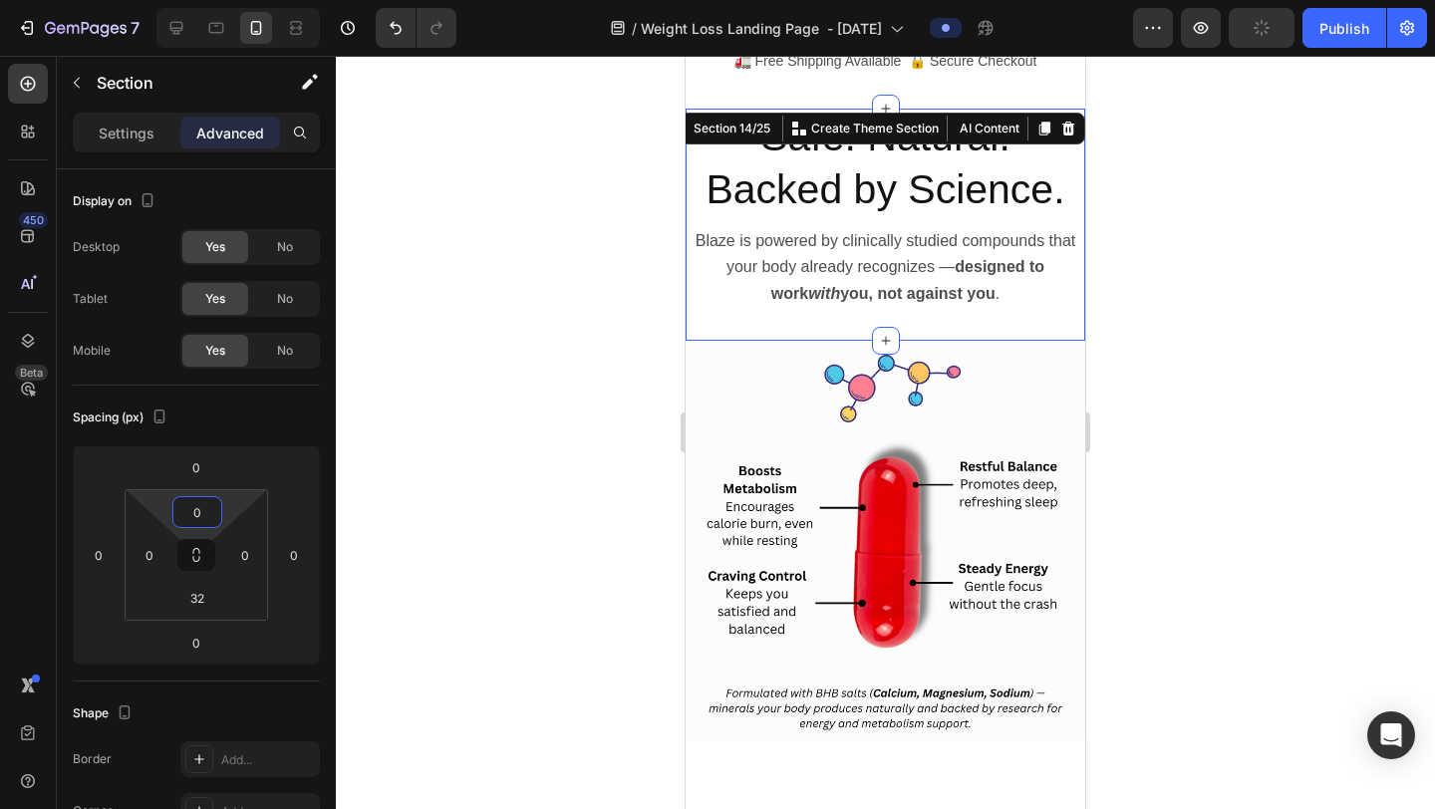
click at [1217, 326] on div at bounding box center [885, 433] width 1099 height 754
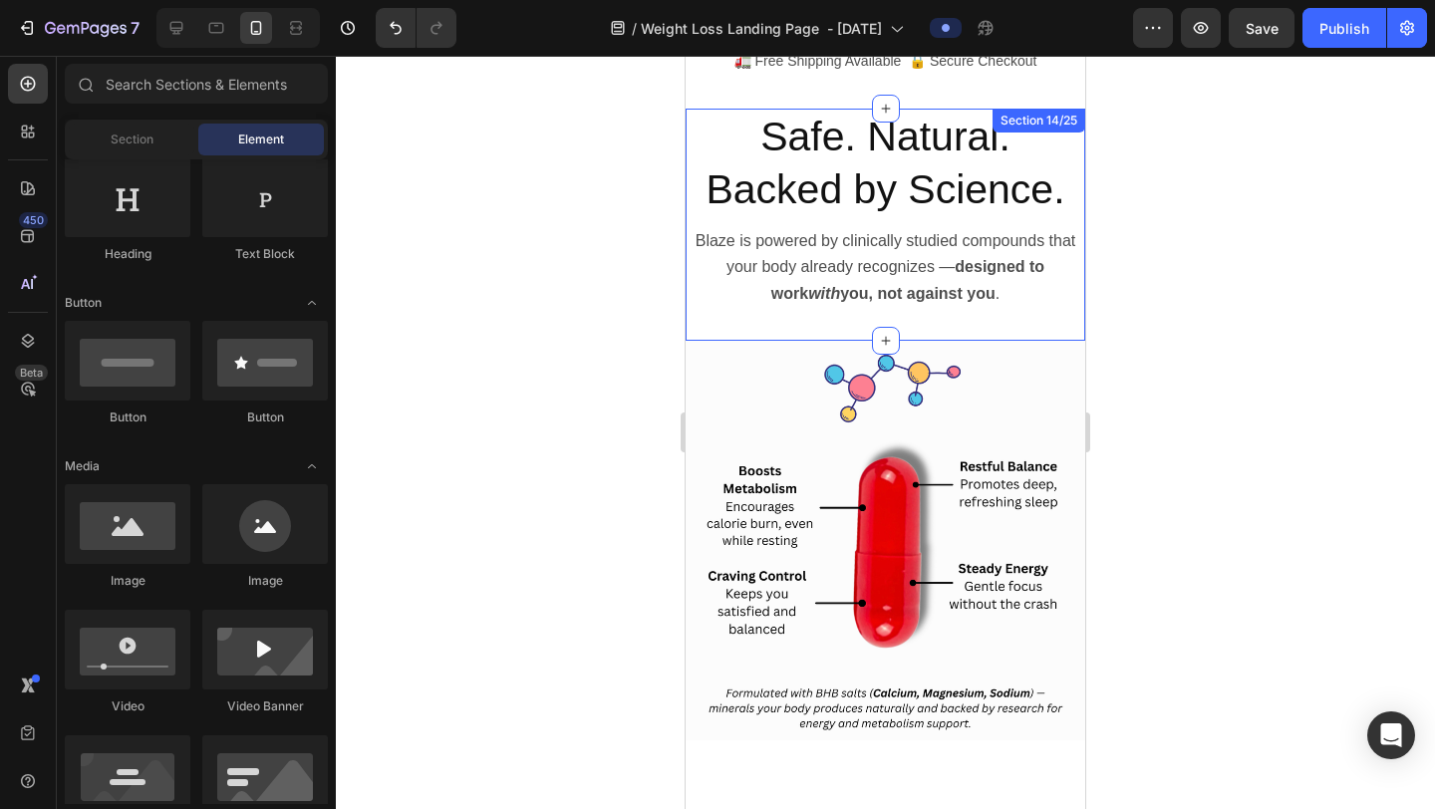
click at [856, 320] on div "Safe. Natural. Backed by Science. Heading Blaze is powered by clinically studie…" at bounding box center [886, 225] width 400 height 232
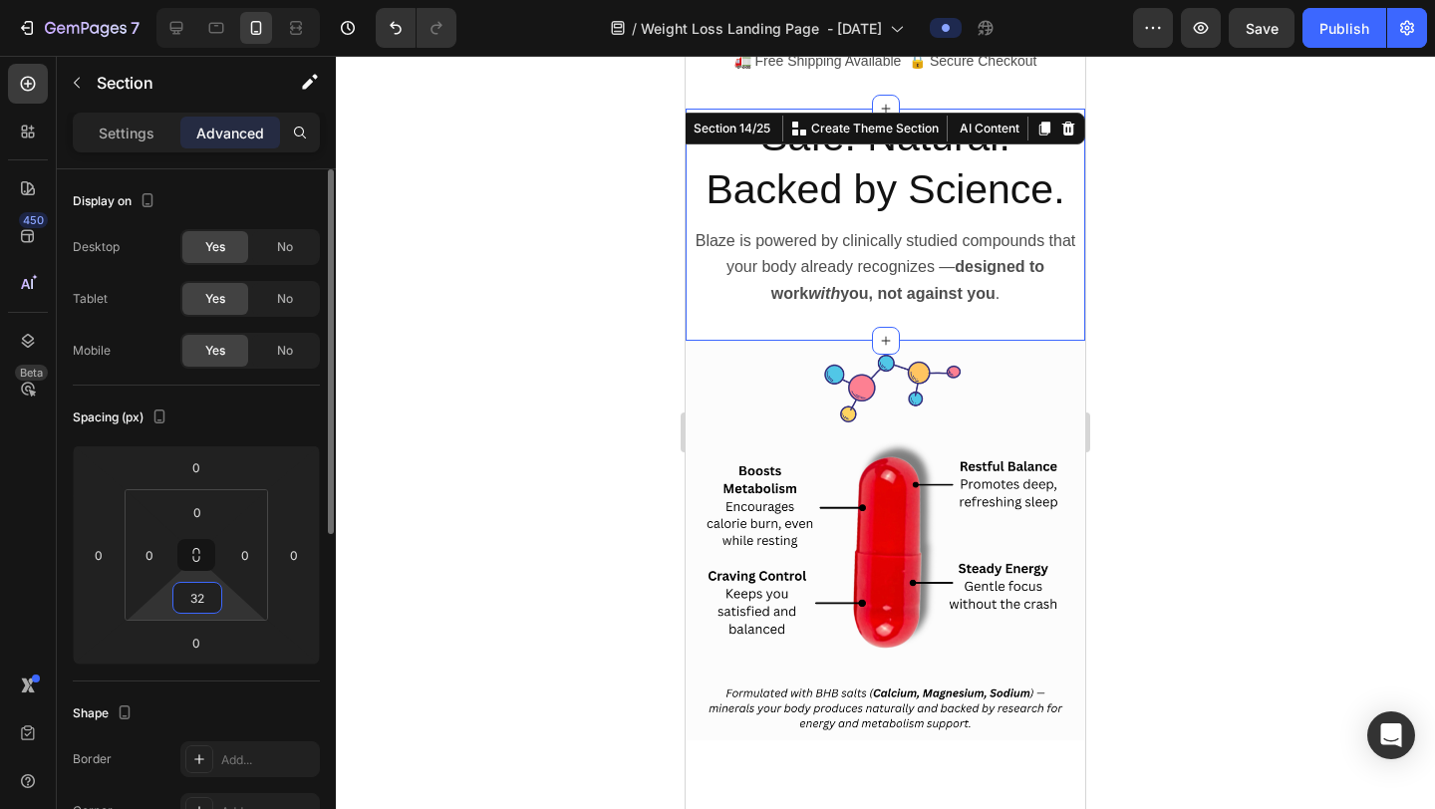
click at [204, 606] on input "32" at bounding box center [197, 598] width 40 height 30
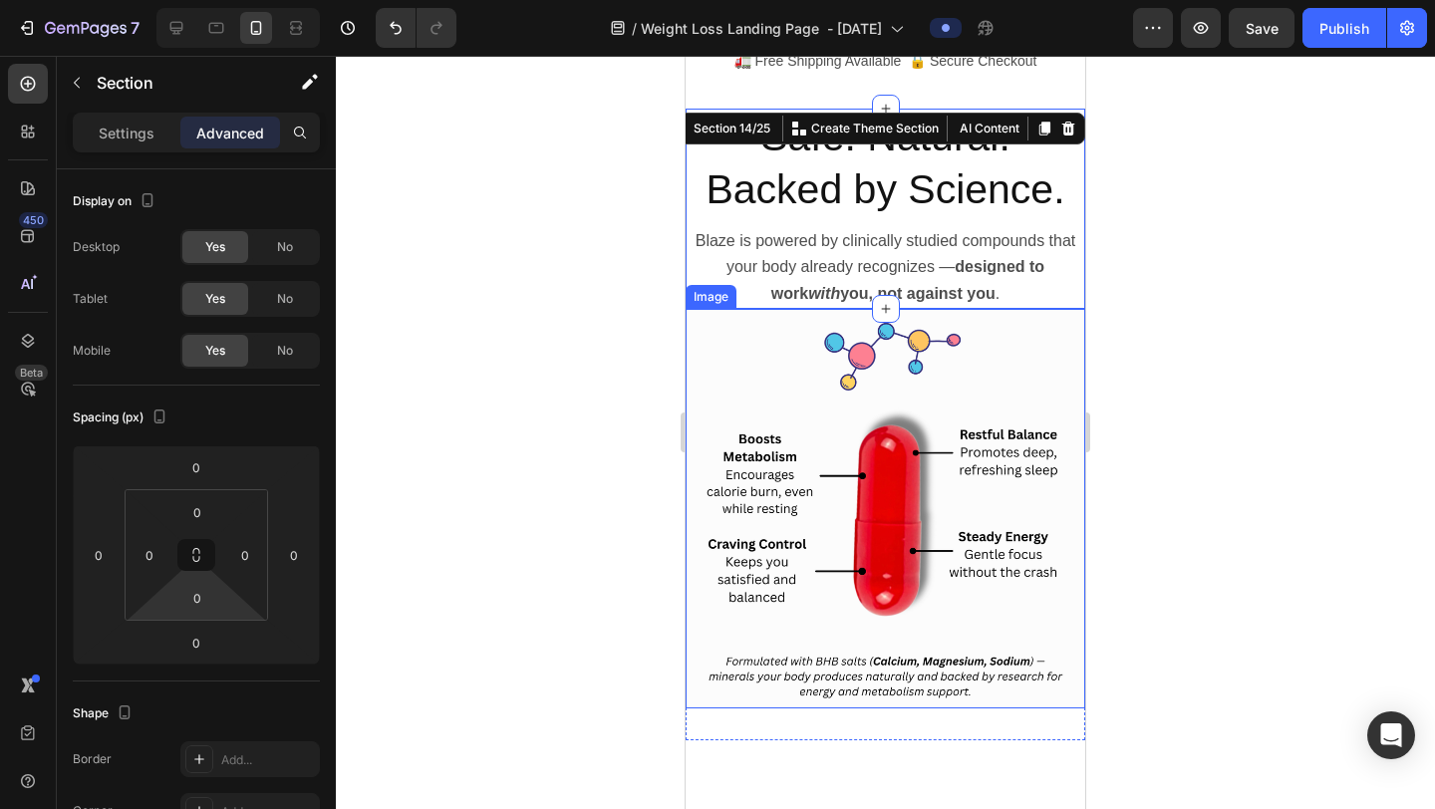
click at [1217, 390] on div at bounding box center [885, 433] width 1099 height 754
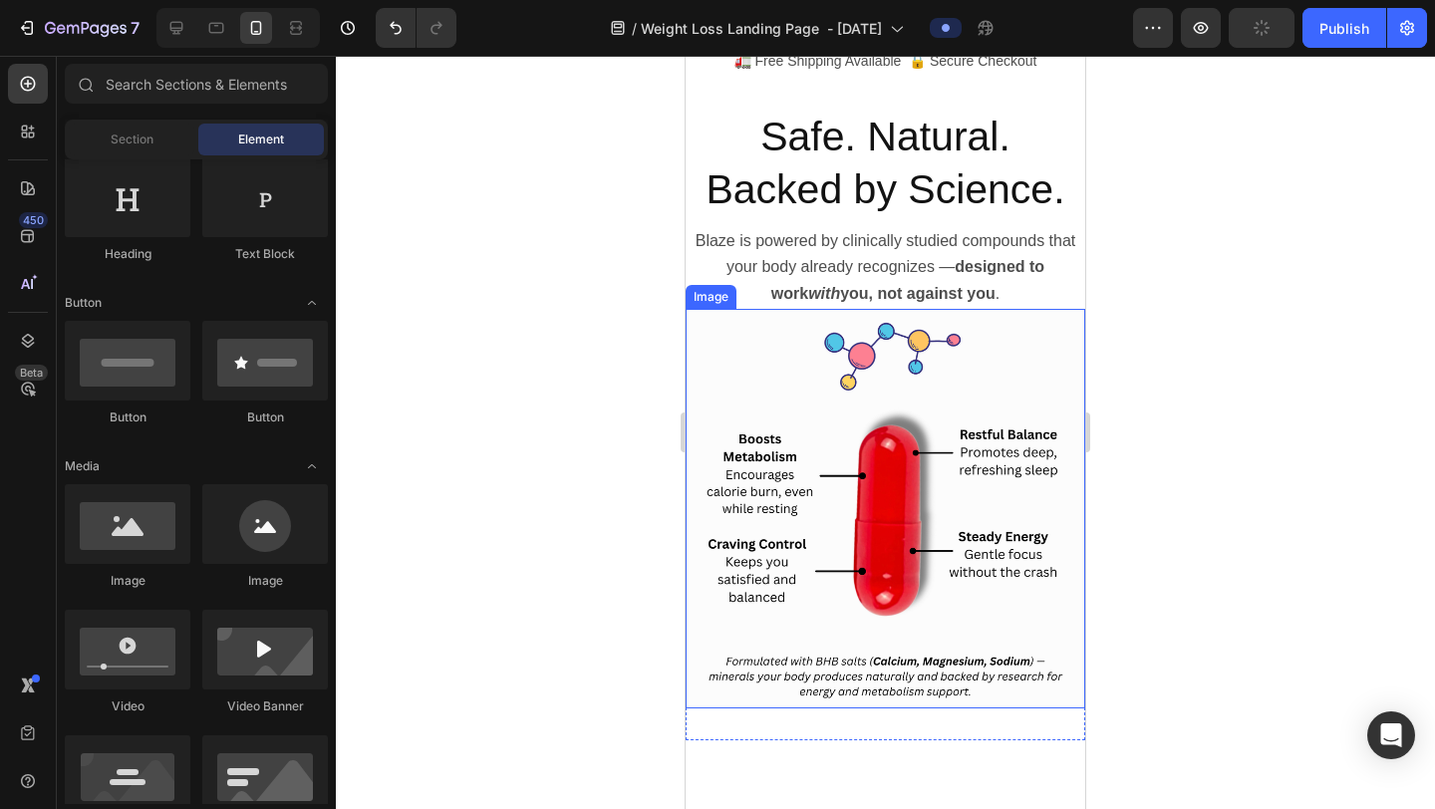
scroll to position [5192, 0]
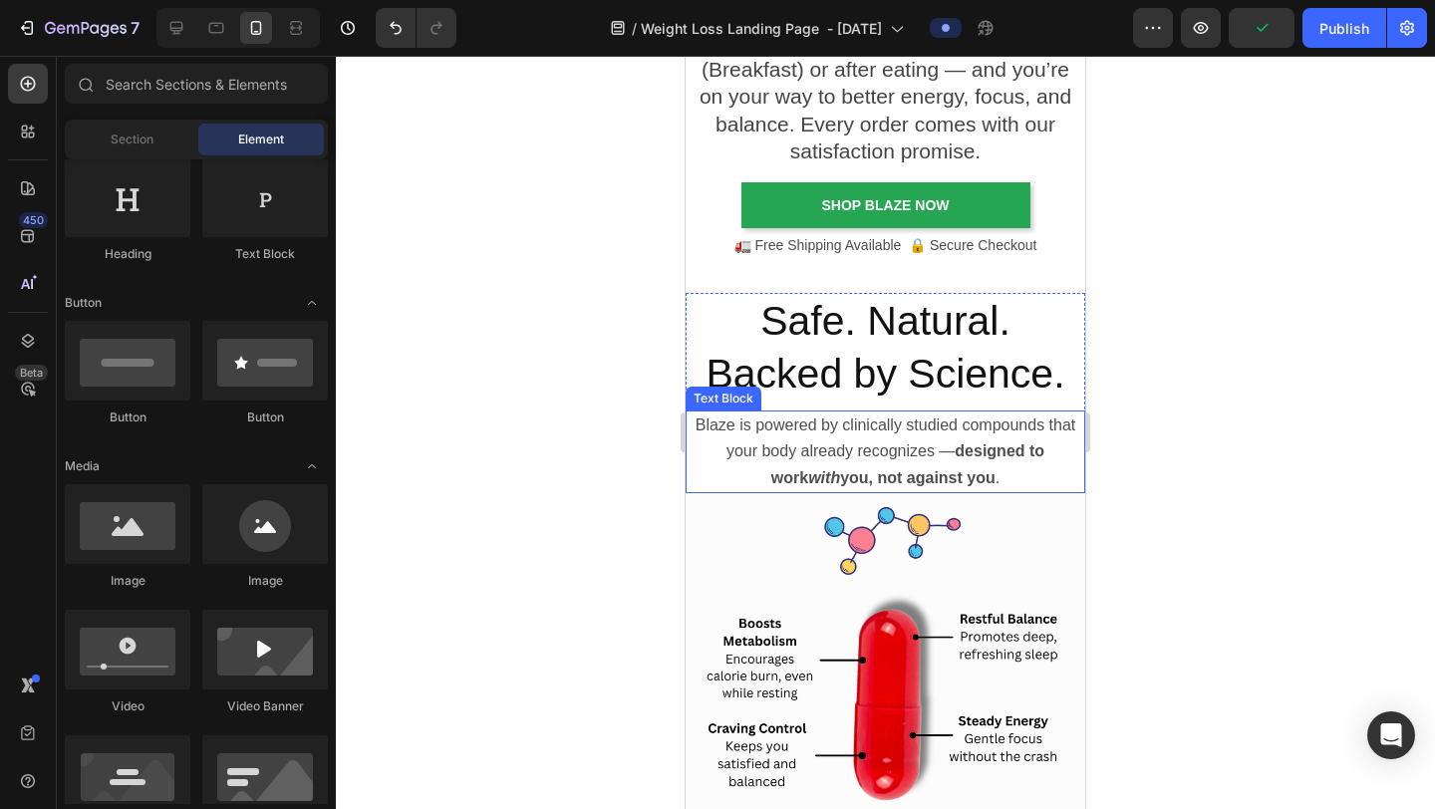
click at [1217, 399] on div at bounding box center [885, 433] width 1099 height 754
click at [905, 387] on h2 "Safe. Natural. Backed by Science." at bounding box center [886, 348] width 400 height 111
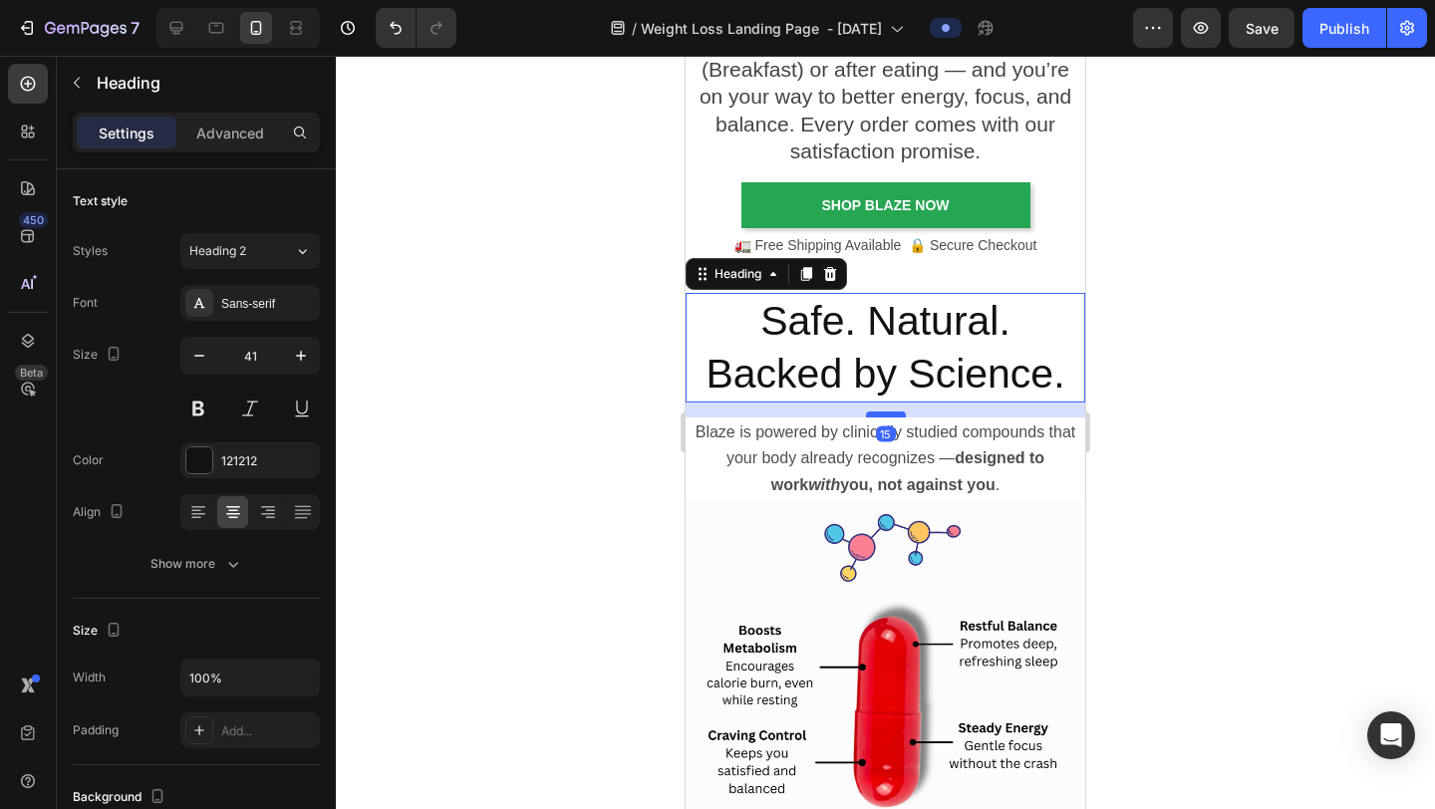
click at [890, 415] on div at bounding box center [886, 415] width 40 height 6
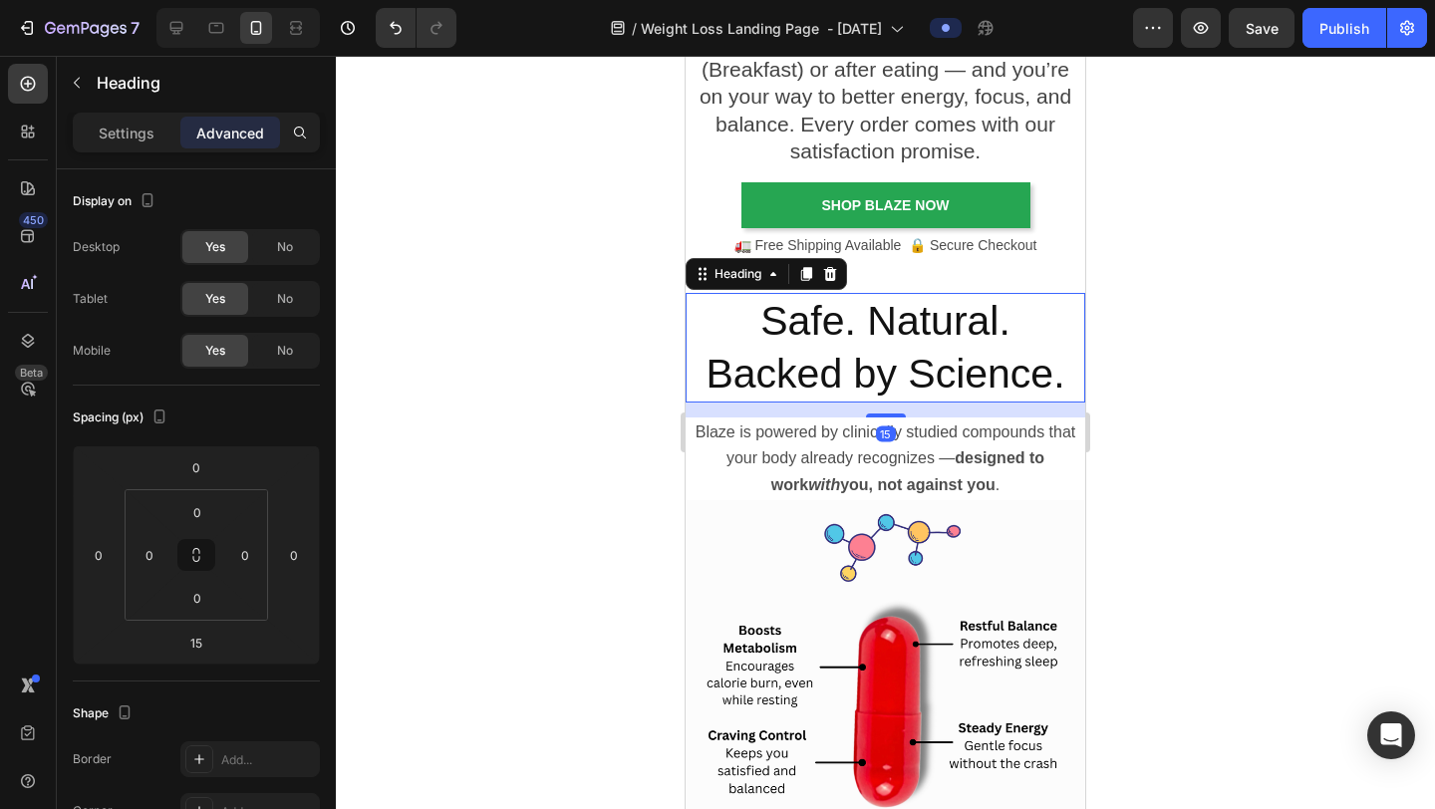
click at [1217, 357] on div at bounding box center [885, 433] width 1099 height 754
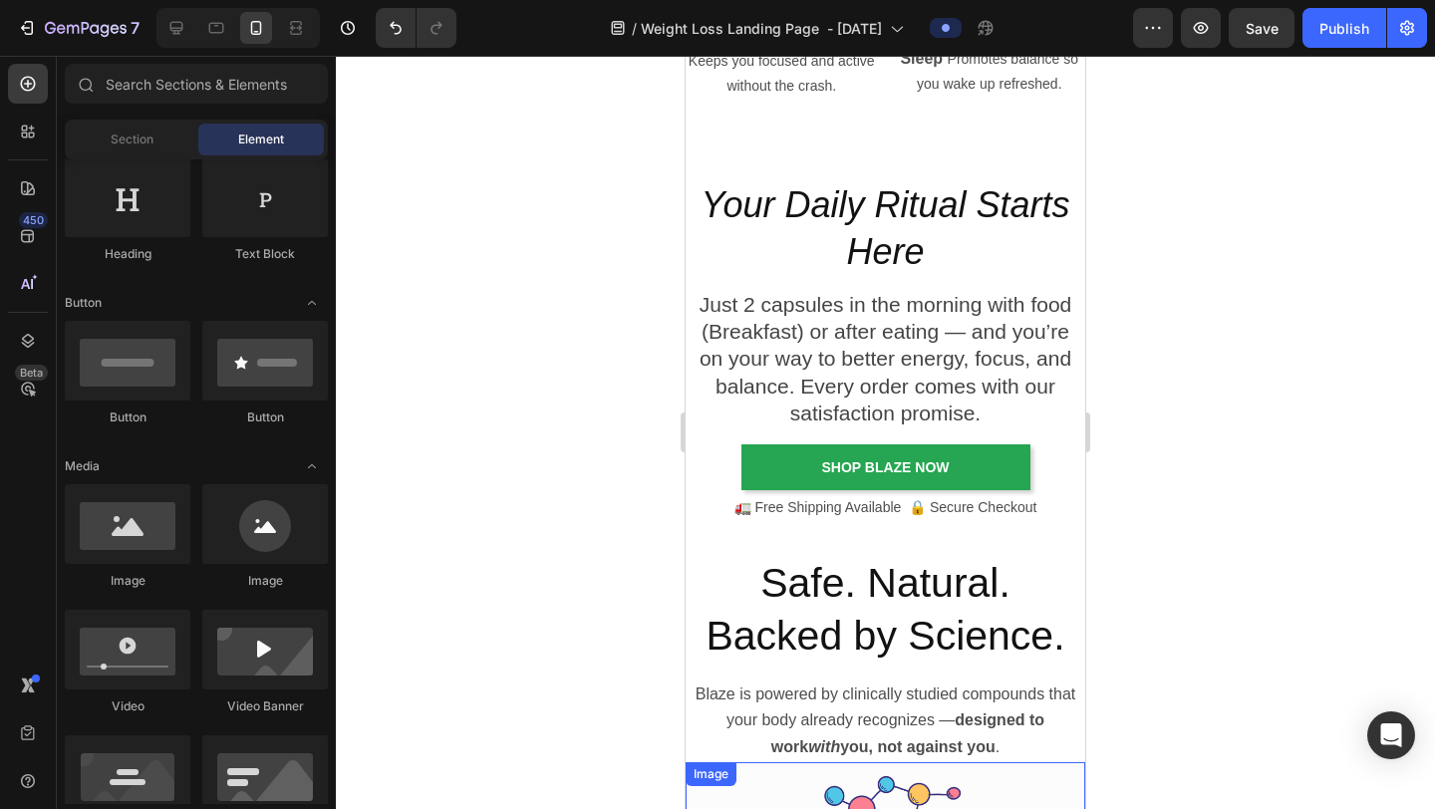
scroll to position [4929, 0]
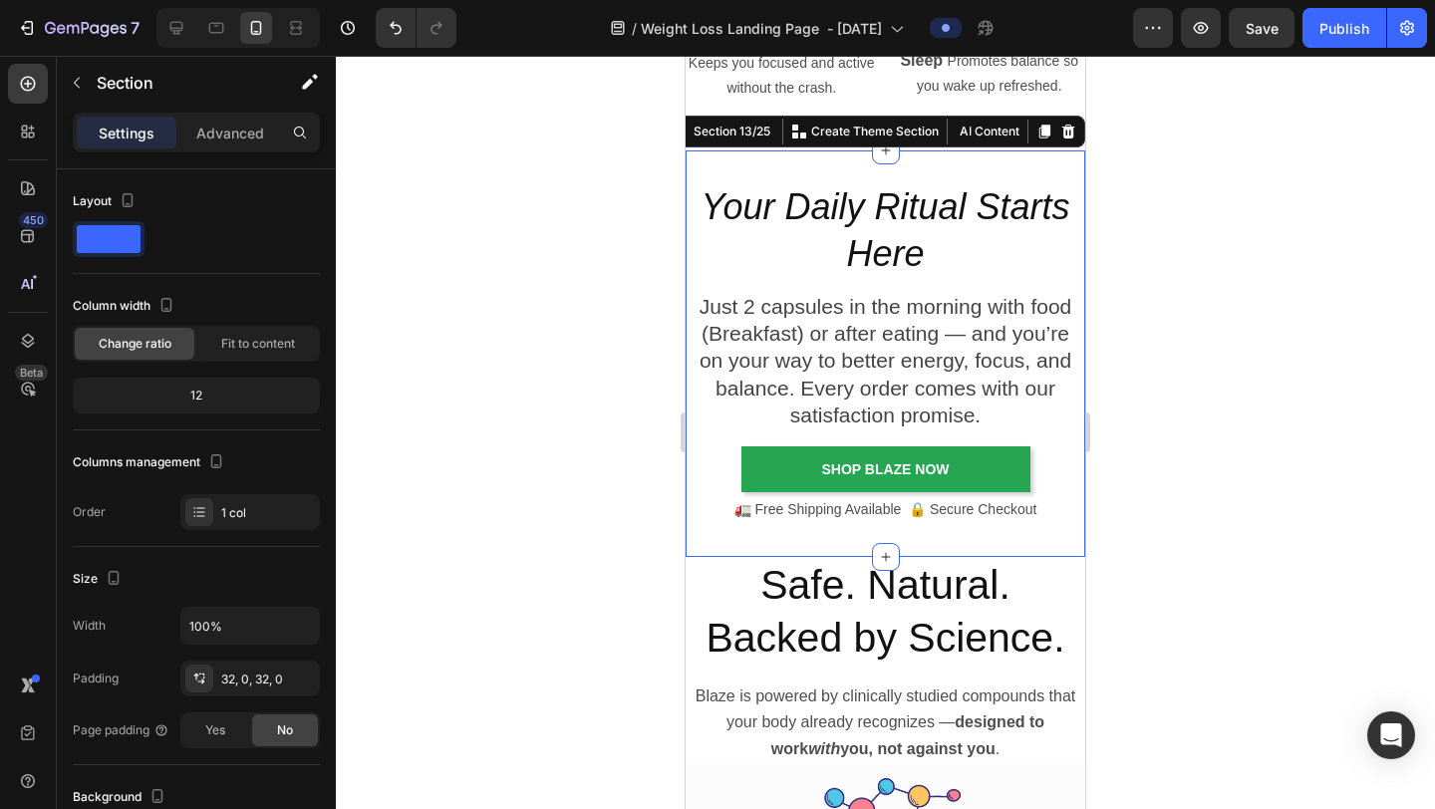
click at [940, 530] on div "Your Daily Ritual Starts Here Heading Just 2 capsules in the morning with food …" at bounding box center [886, 354] width 400 height 406
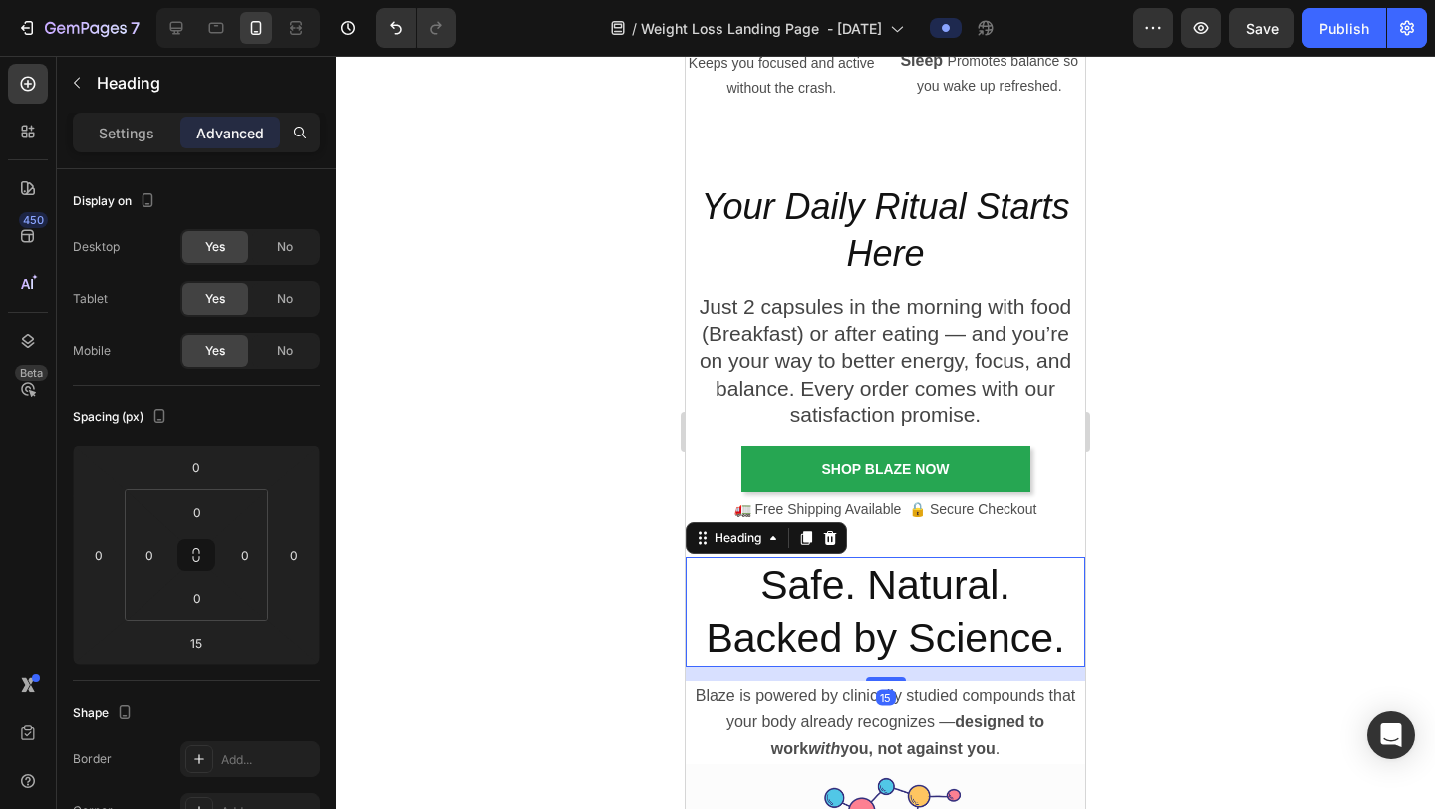
click at [923, 558] on h2 "Safe. Natural. Backed by Science." at bounding box center [886, 612] width 400 height 111
click at [915, 548] on div "Your Daily Ritual Starts Here Heading Just 2 capsules in the morning with food …" at bounding box center [886, 354] width 400 height 406
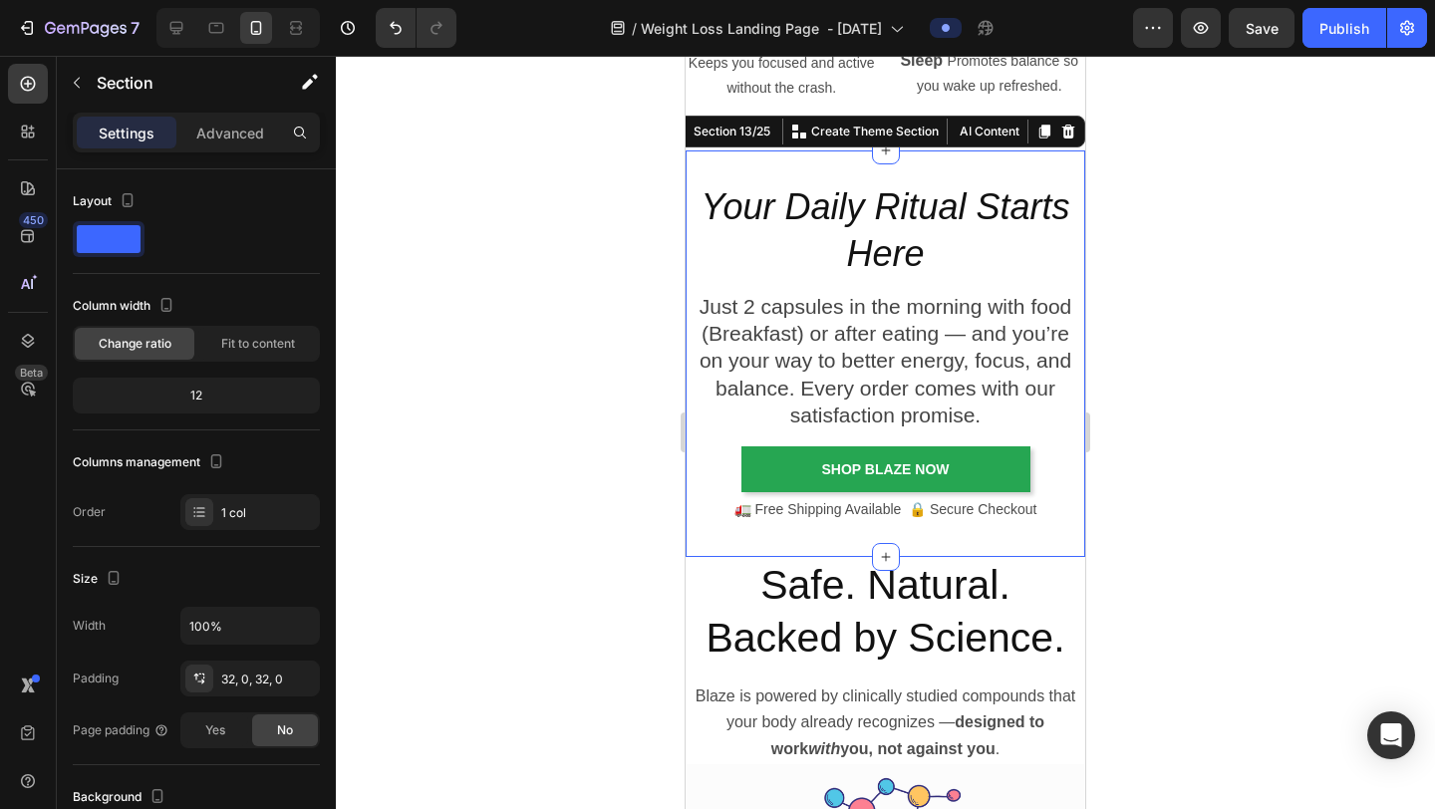
click at [905, 526] on div "Your Daily Ritual Starts Here Heading Just 2 capsules in the morning with food …" at bounding box center [886, 354] width 400 height 406
click at [850, 552] on div "Your Daily Ritual Starts Here Heading Just 2 capsules in the morning with food …" at bounding box center [886, 354] width 400 height 406
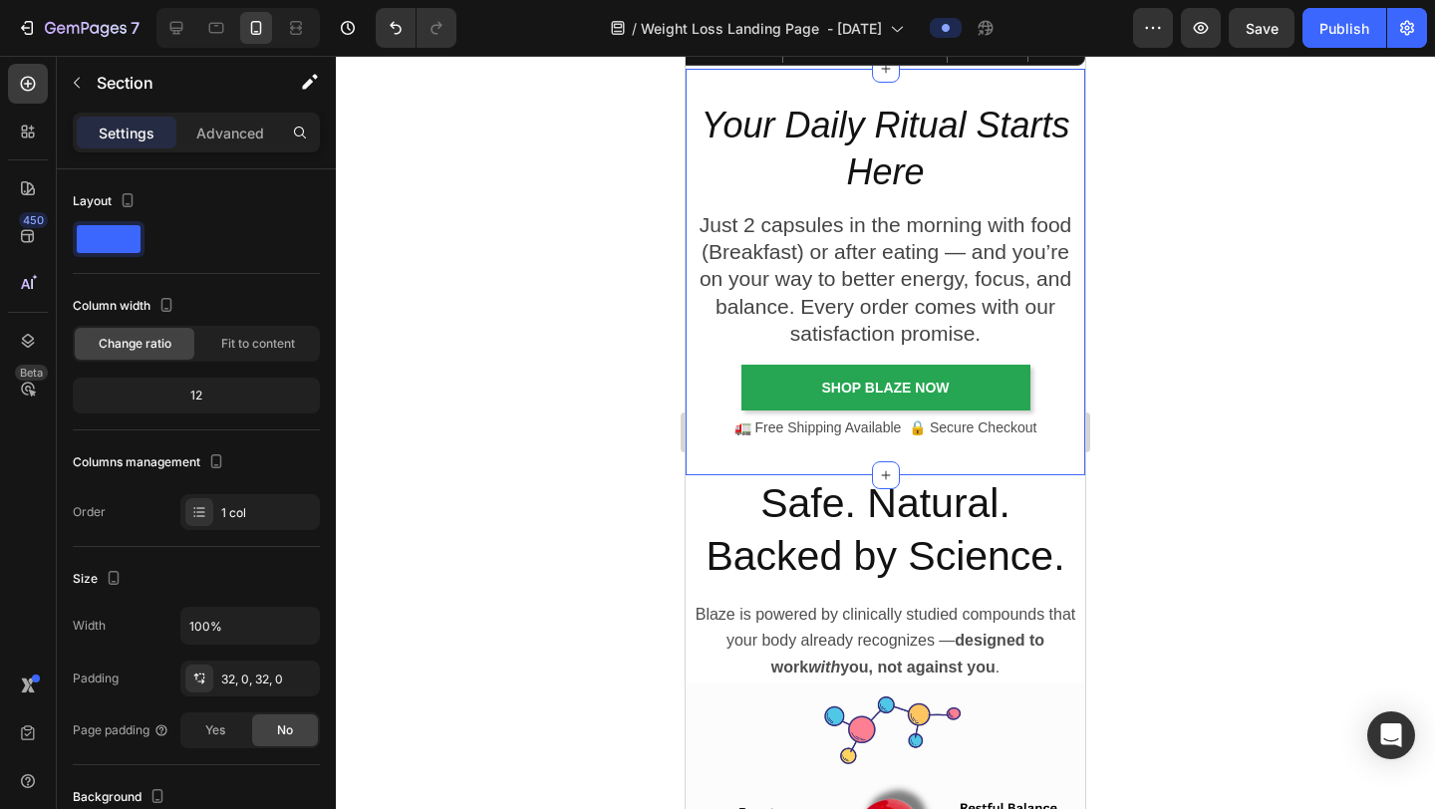
scroll to position [5025, 0]
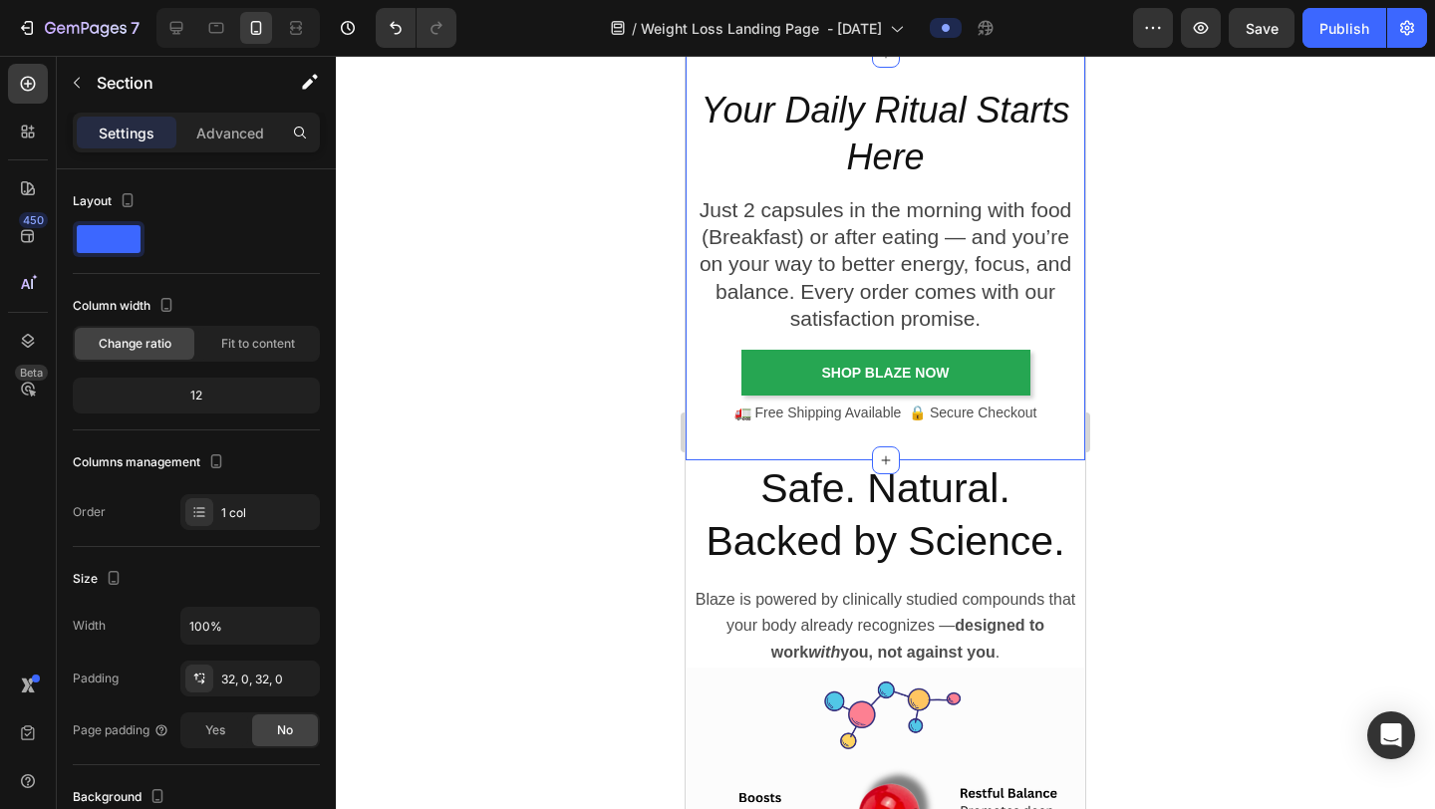
click at [1056, 443] on div "Your Daily Ritual Starts Here Heading Just 2 capsules in the morning with food …" at bounding box center [886, 257] width 400 height 406
click at [995, 533] on h2 "Safe. Natural. Backed by Science." at bounding box center [886, 516] width 400 height 111
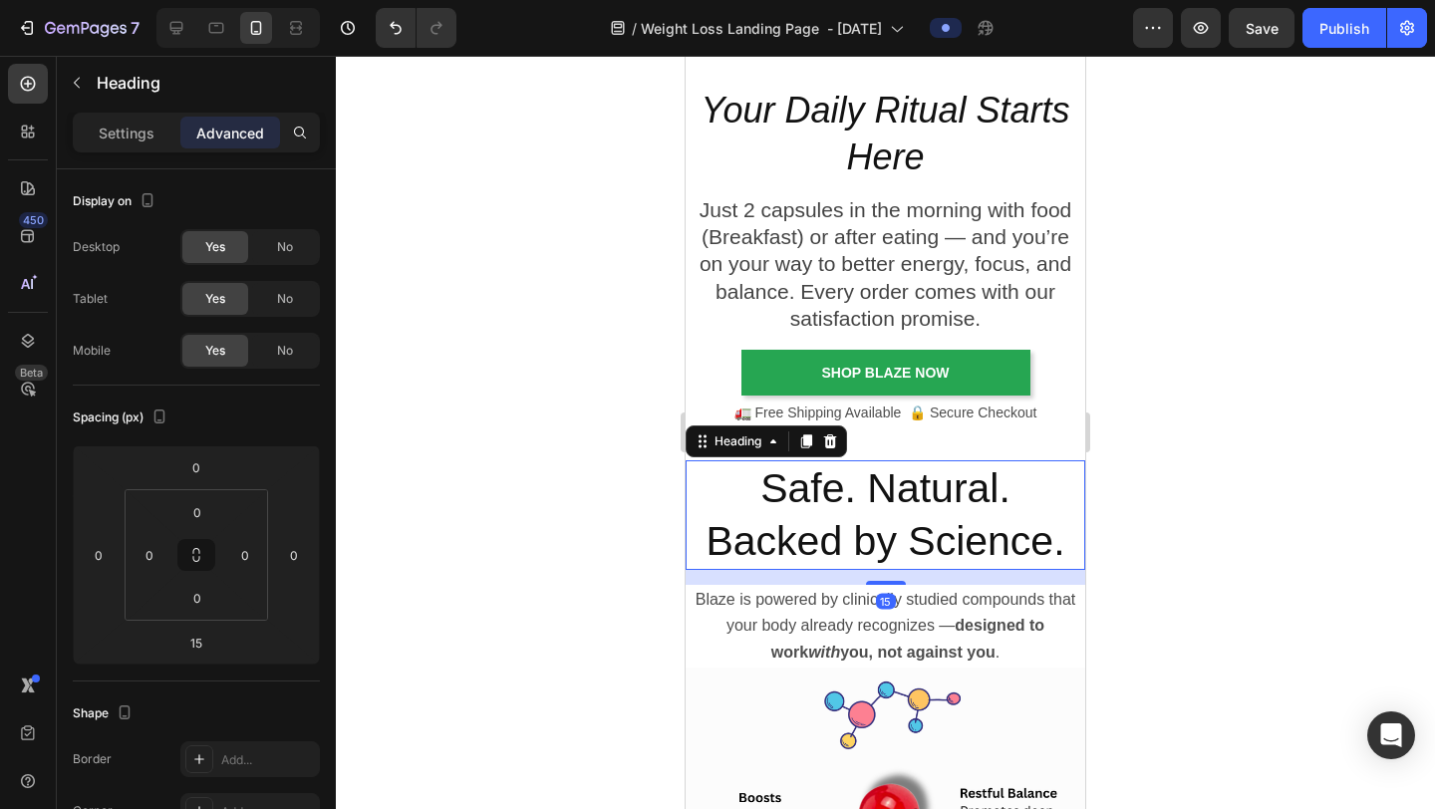
click at [950, 471] on h2 "Safe. Natural. Backed by Science." at bounding box center [886, 516] width 400 height 111
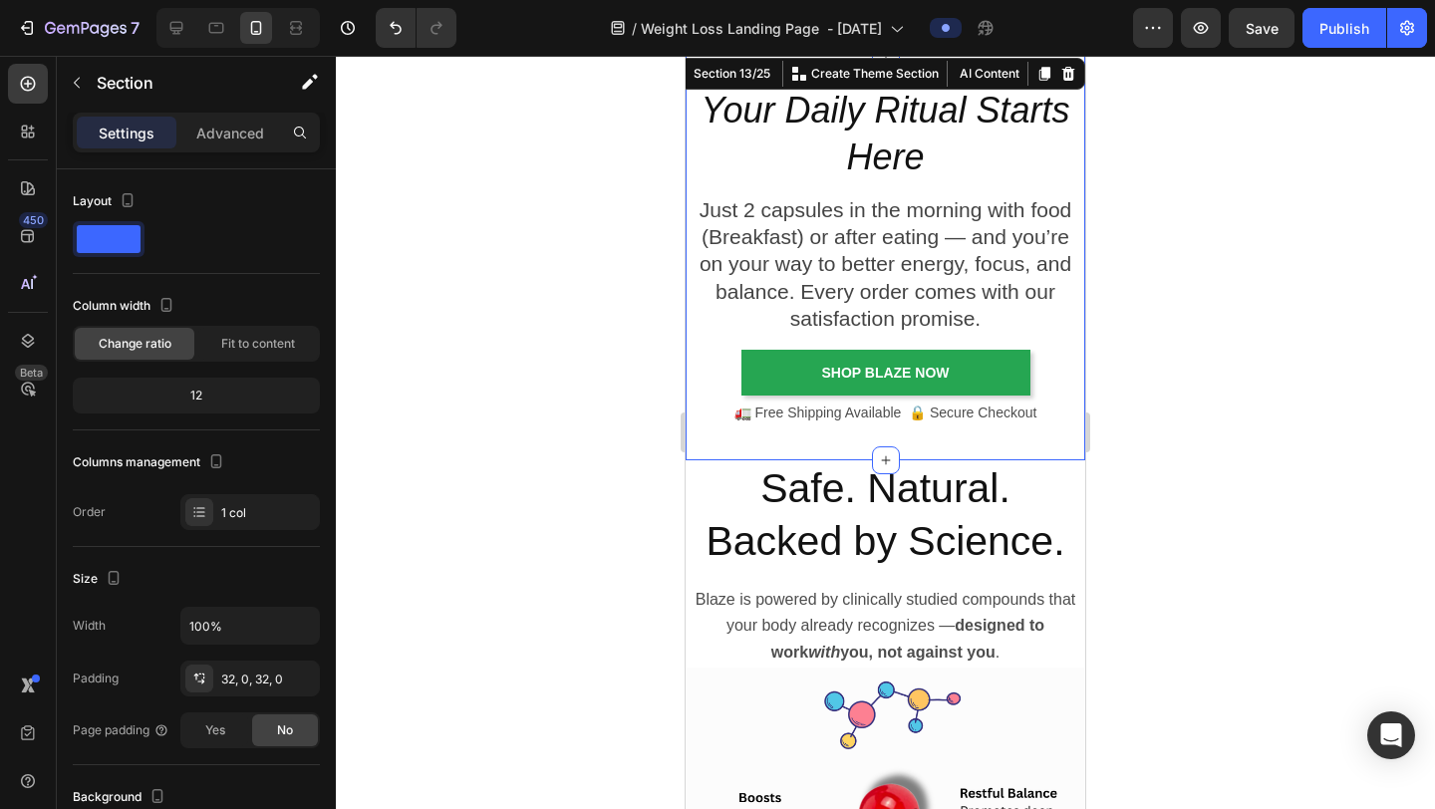
click at [965, 431] on div "Your Daily Ritual Starts Here Heading Just 2 capsules in the morning with food …" at bounding box center [886, 257] width 400 height 406
click at [938, 457] on div "Your Daily Ritual Starts Here Heading Just 2 capsules in the morning with food …" at bounding box center [886, 257] width 400 height 406
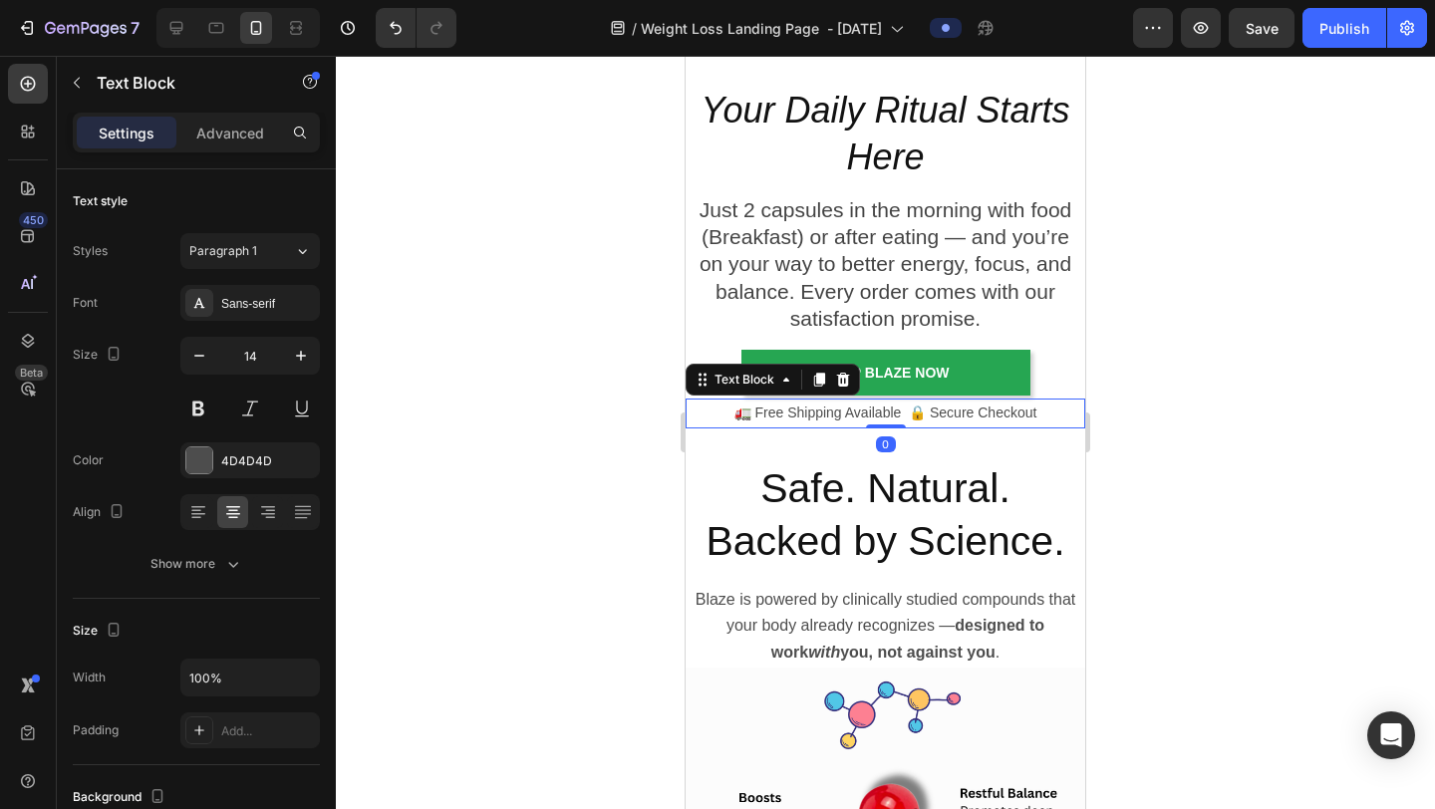
click at [841, 423] on p "🚛 Free Shipping Available 🔒 Secure Checkout" at bounding box center [886, 413] width 396 height 25
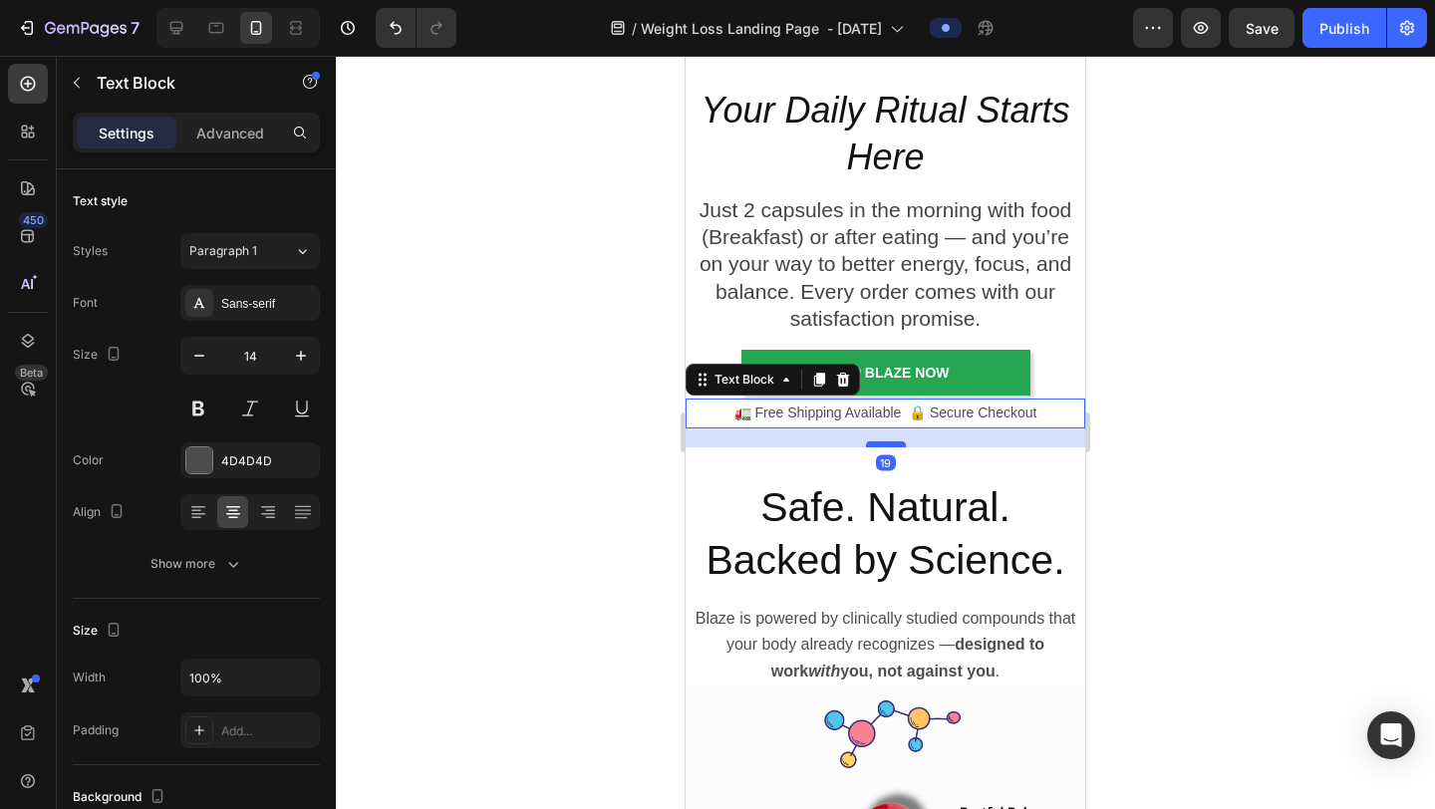
drag, startPoint x: 880, startPoint y: 425, endPoint x: 880, endPoint y: 444, distance: 18.9
click at [880, 444] on div at bounding box center [886, 445] width 40 height 6
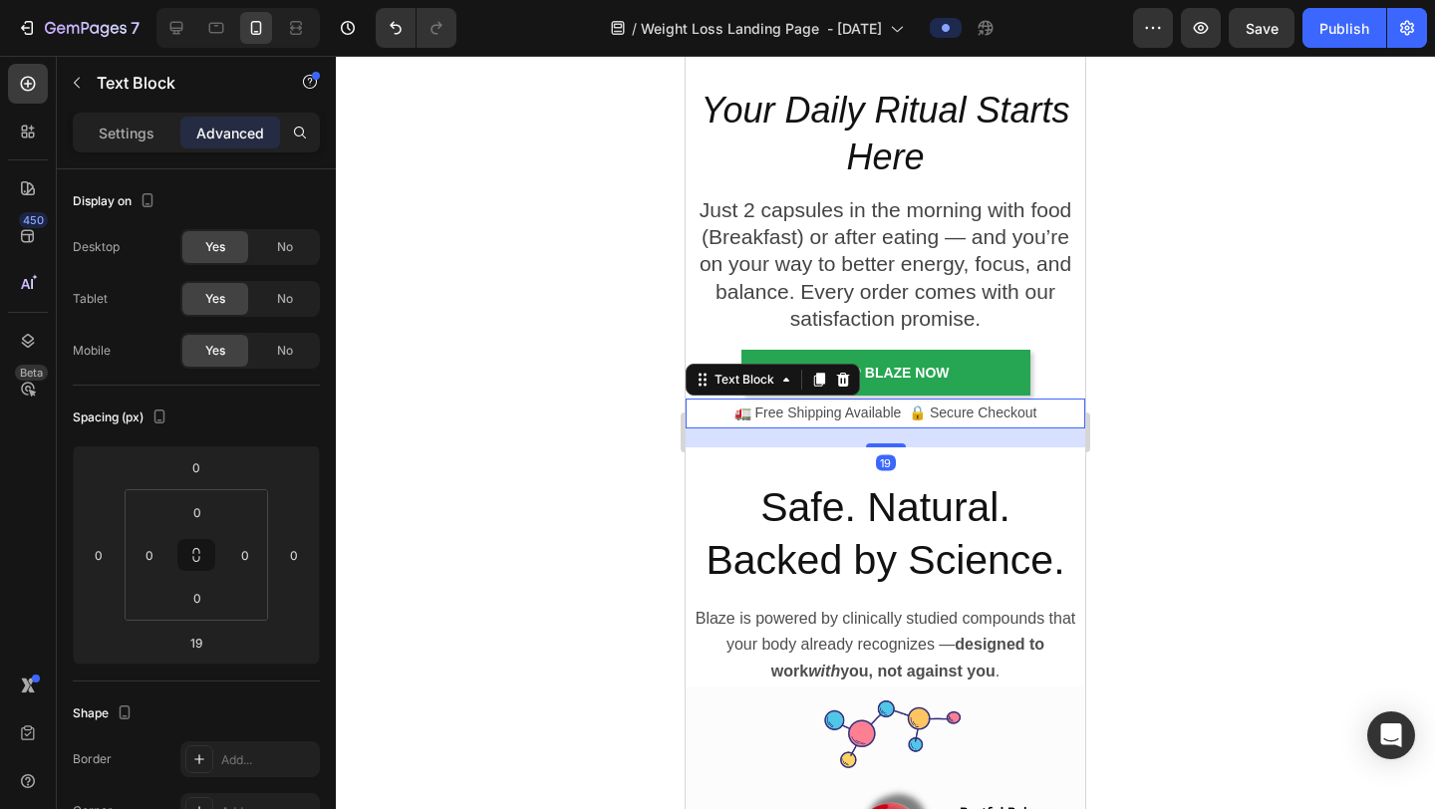
click at [1163, 380] on div at bounding box center [885, 433] width 1099 height 754
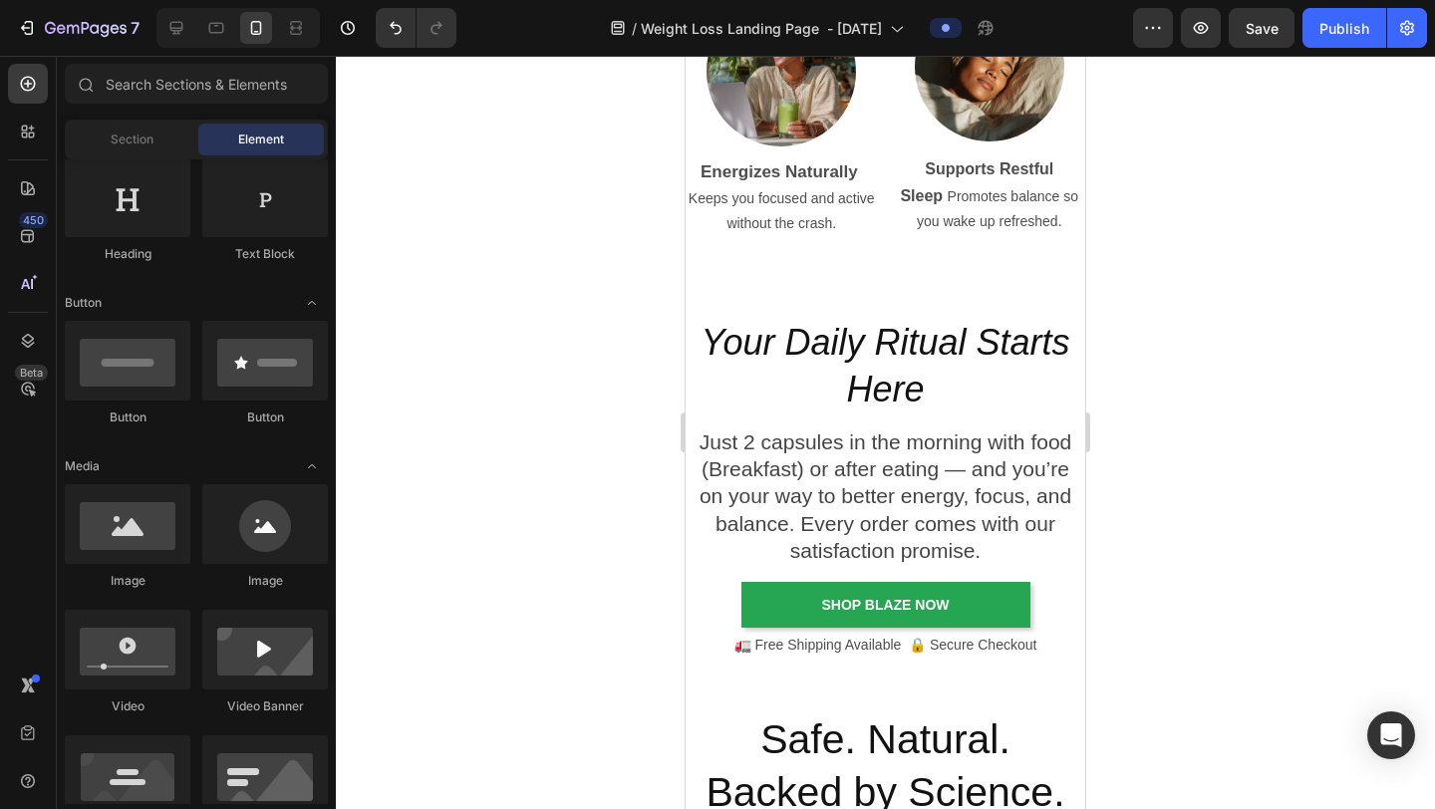
scroll to position [4806, 0]
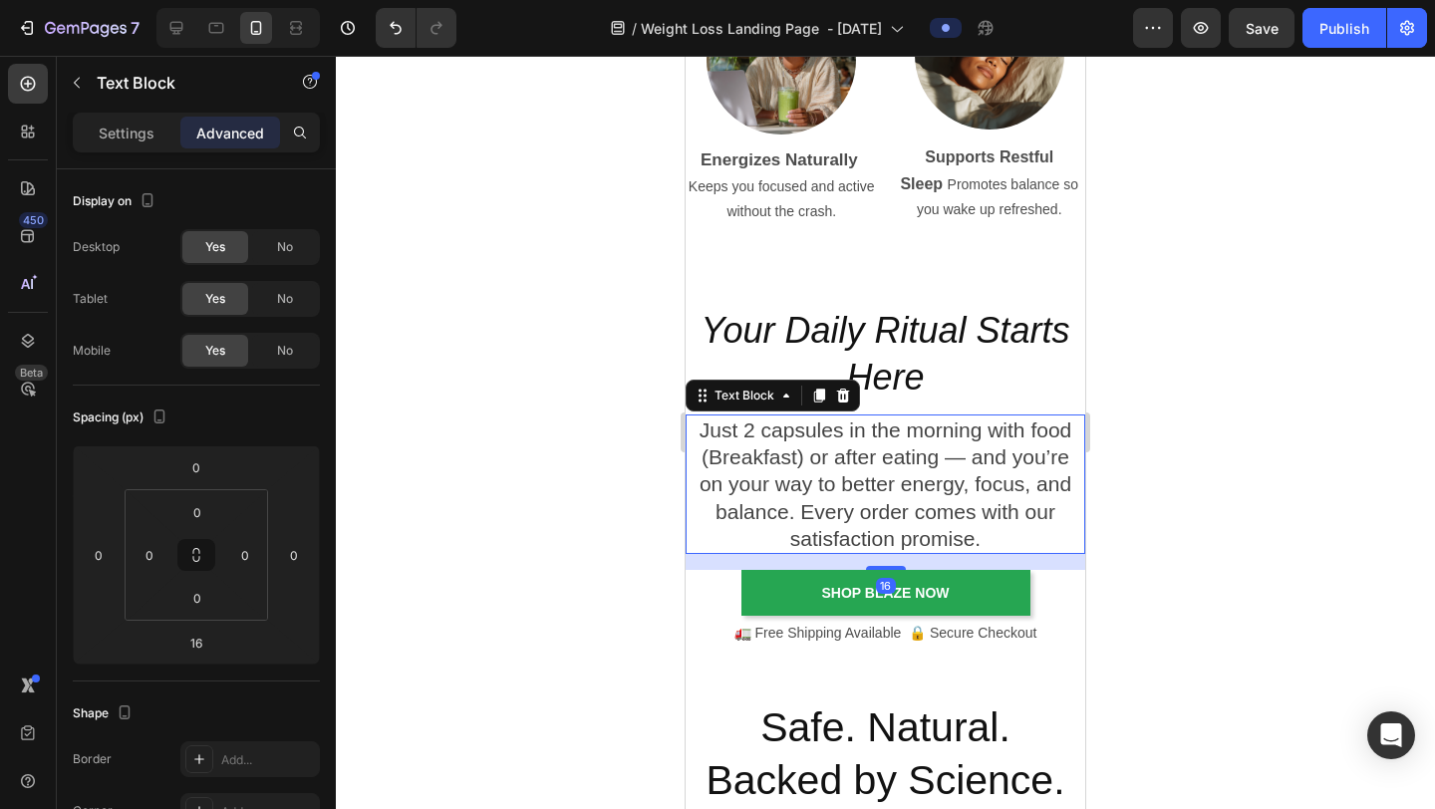
click at [900, 474] on p "Just 2 capsules in the morning with food (Breakfast) or after eating — and you’…" at bounding box center [886, 485] width 396 height 136
click at [900, 473] on p "Just 2 capsules in the morning with food (Breakfast) or after eating — and you’…" at bounding box center [886, 485] width 396 height 136
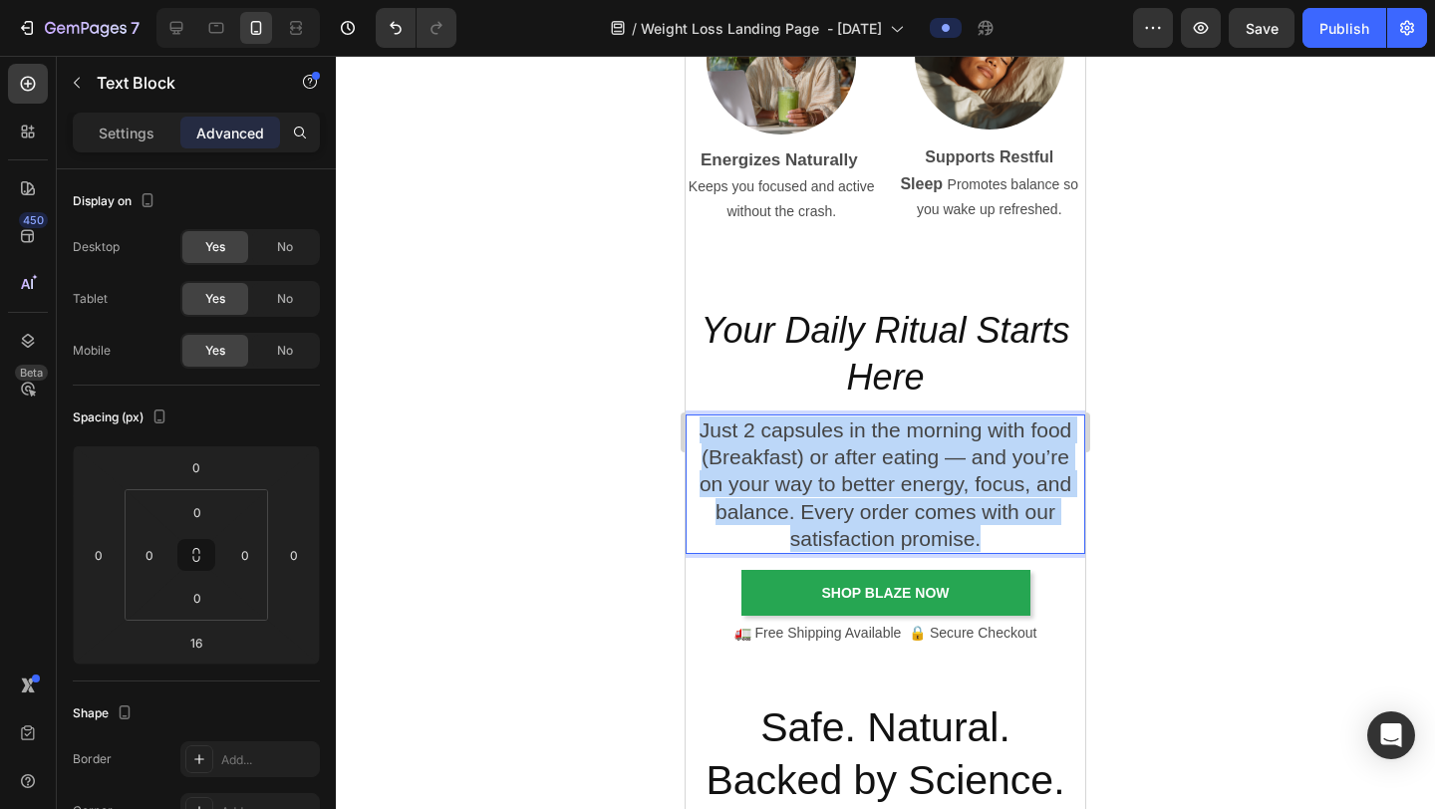
click at [900, 473] on p "Just 2 capsules in the morning with food (Breakfast) or after eating — and you’…" at bounding box center [886, 485] width 396 height 136
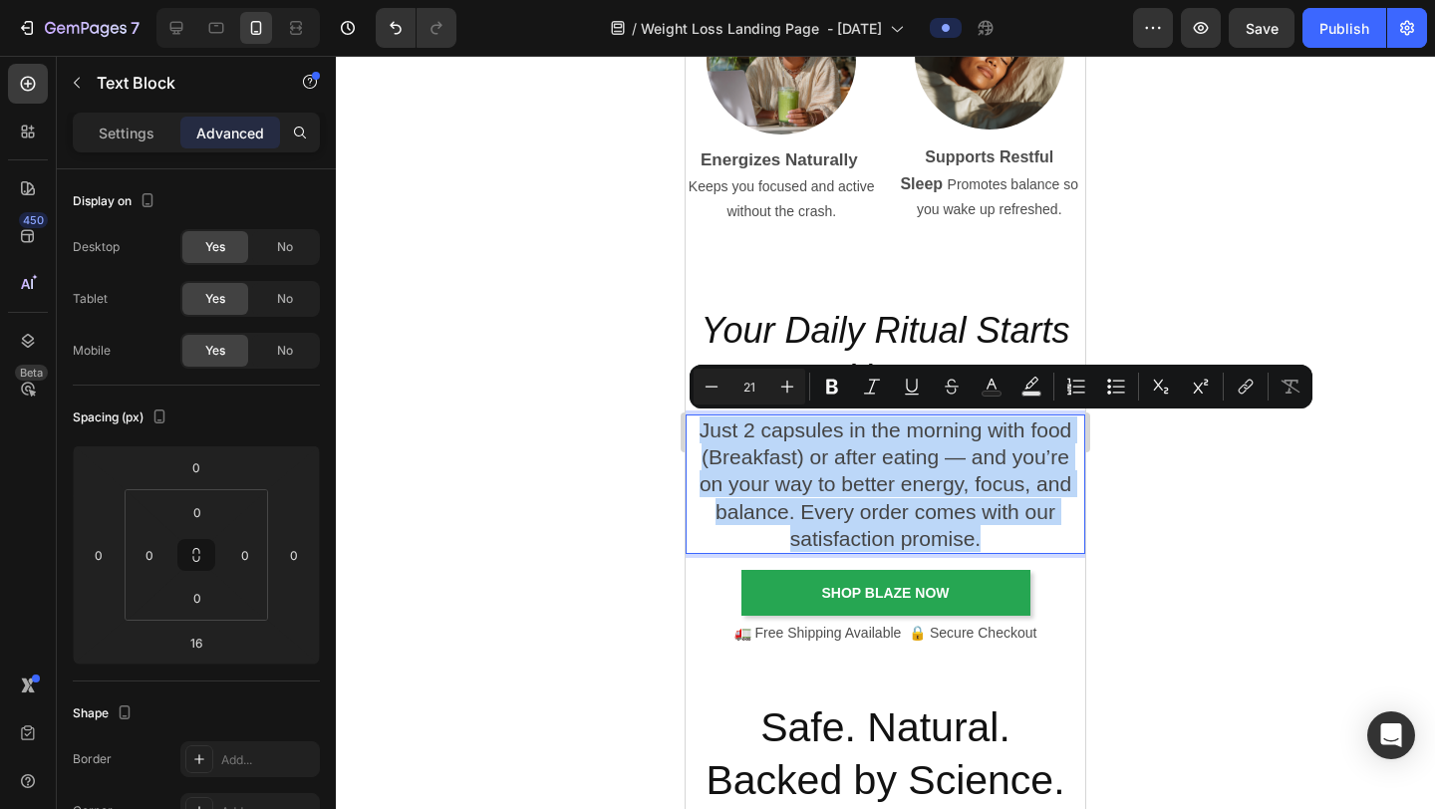
copy p "Just 2 capsules in the morning with food (Breakfast) or after eating — and you’…"
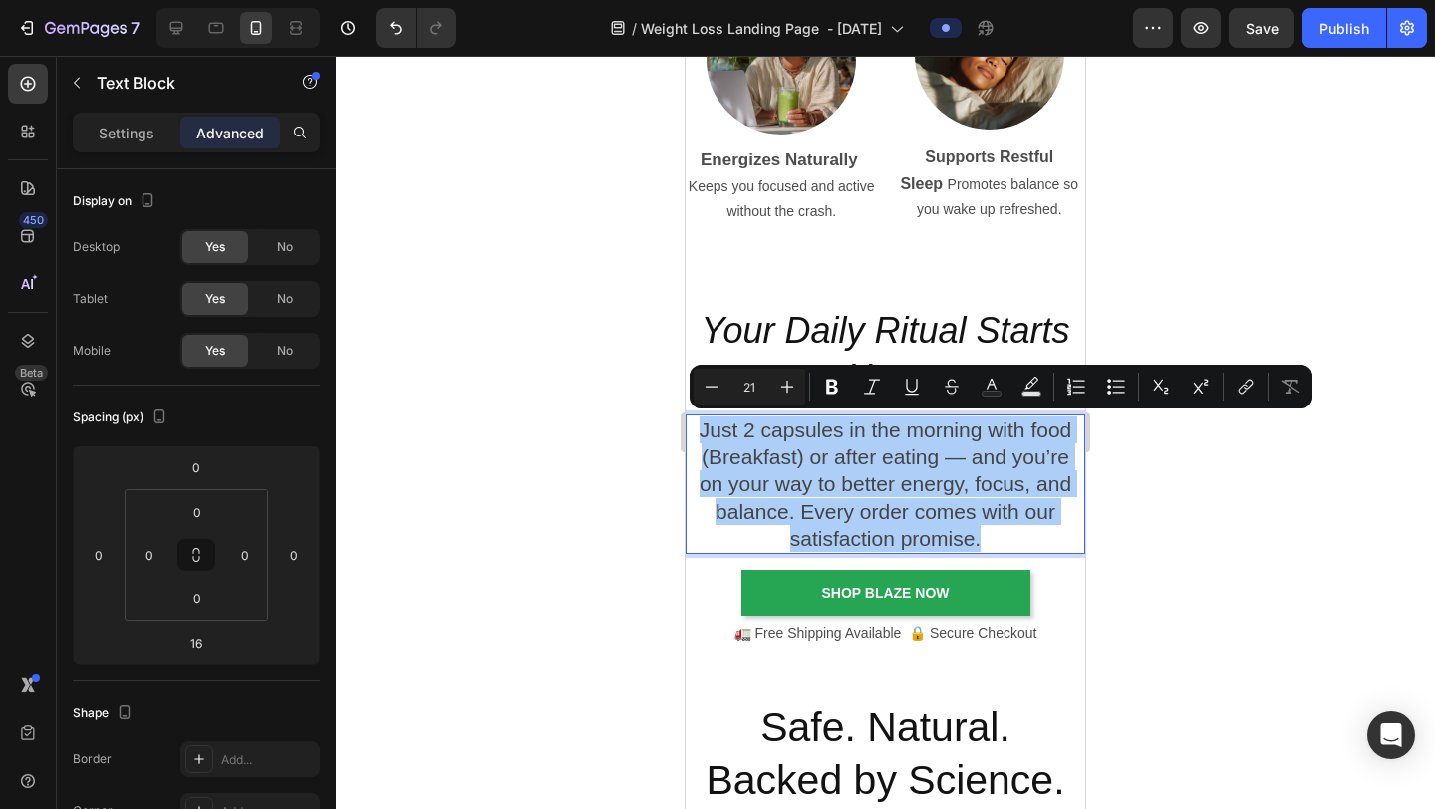
click at [545, 290] on div at bounding box center [885, 433] width 1099 height 754
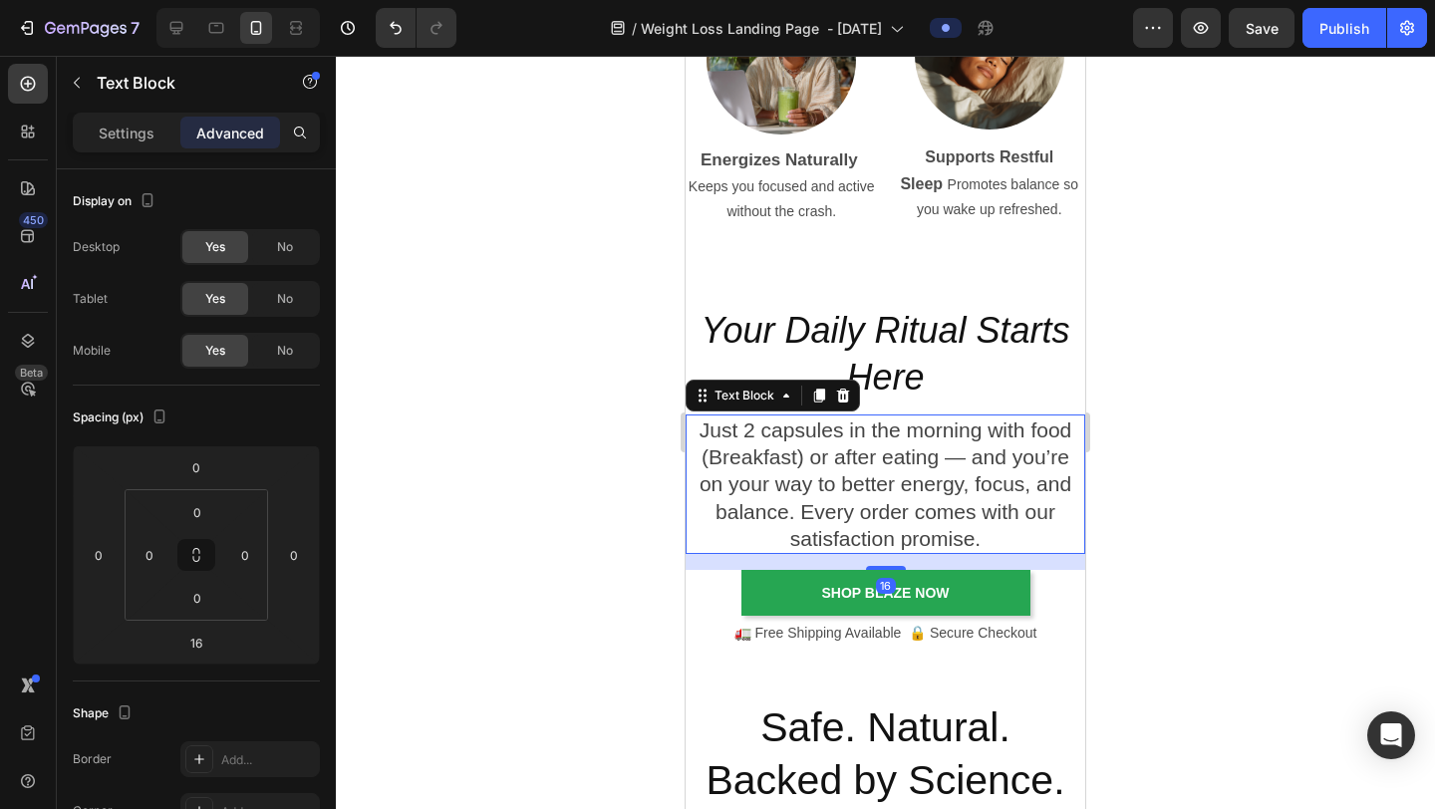
click at [902, 443] on p "Just 2 capsules in the morning with food (Breakfast) or after eating — and you’…" at bounding box center [886, 485] width 396 height 136
click at [821, 395] on icon at bounding box center [819, 396] width 11 height 14
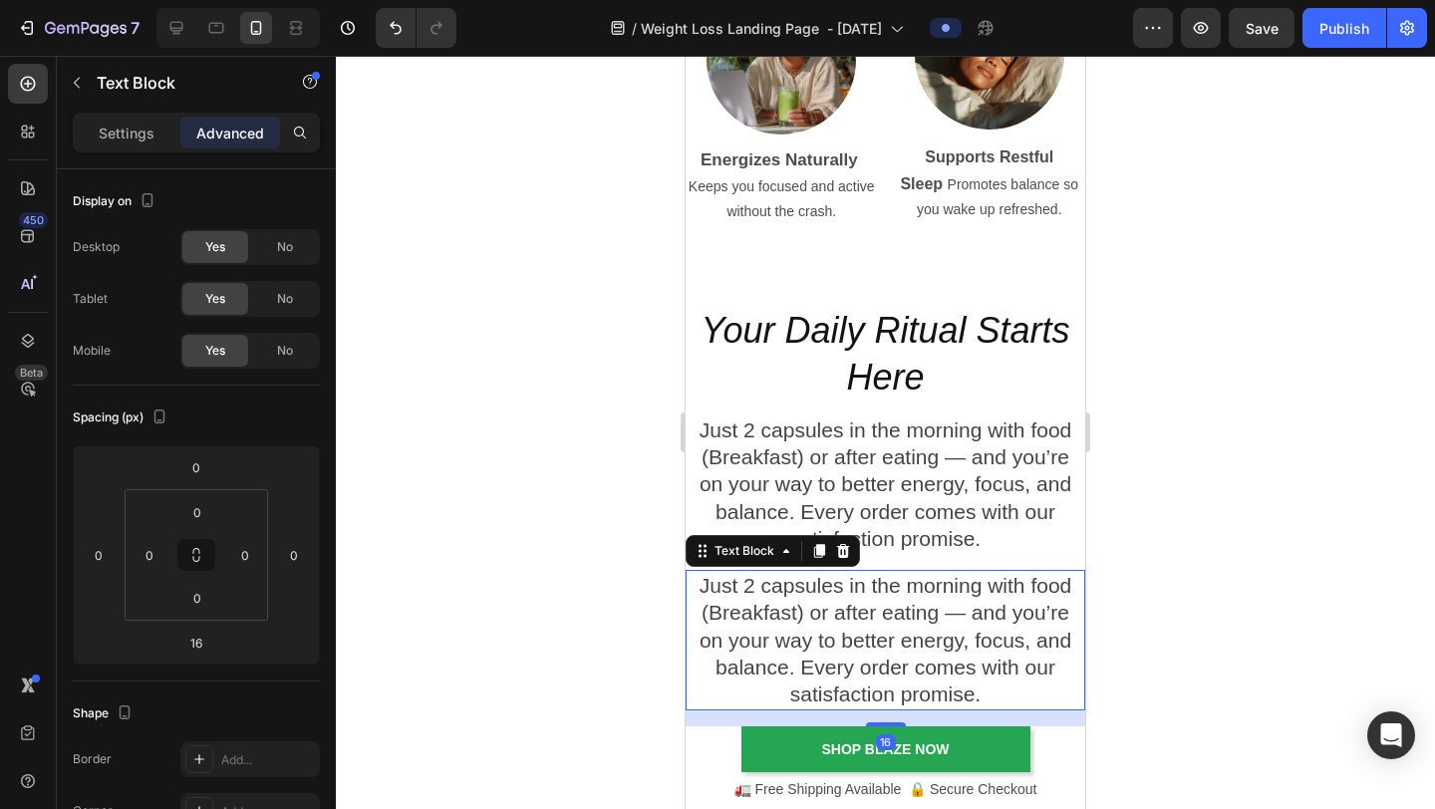
click at [891, 627] on p "Just 2 capsules in the morning with food (Breakfast) or after eating — and you’…" at bounding box center [886, 640] width 396 height 136
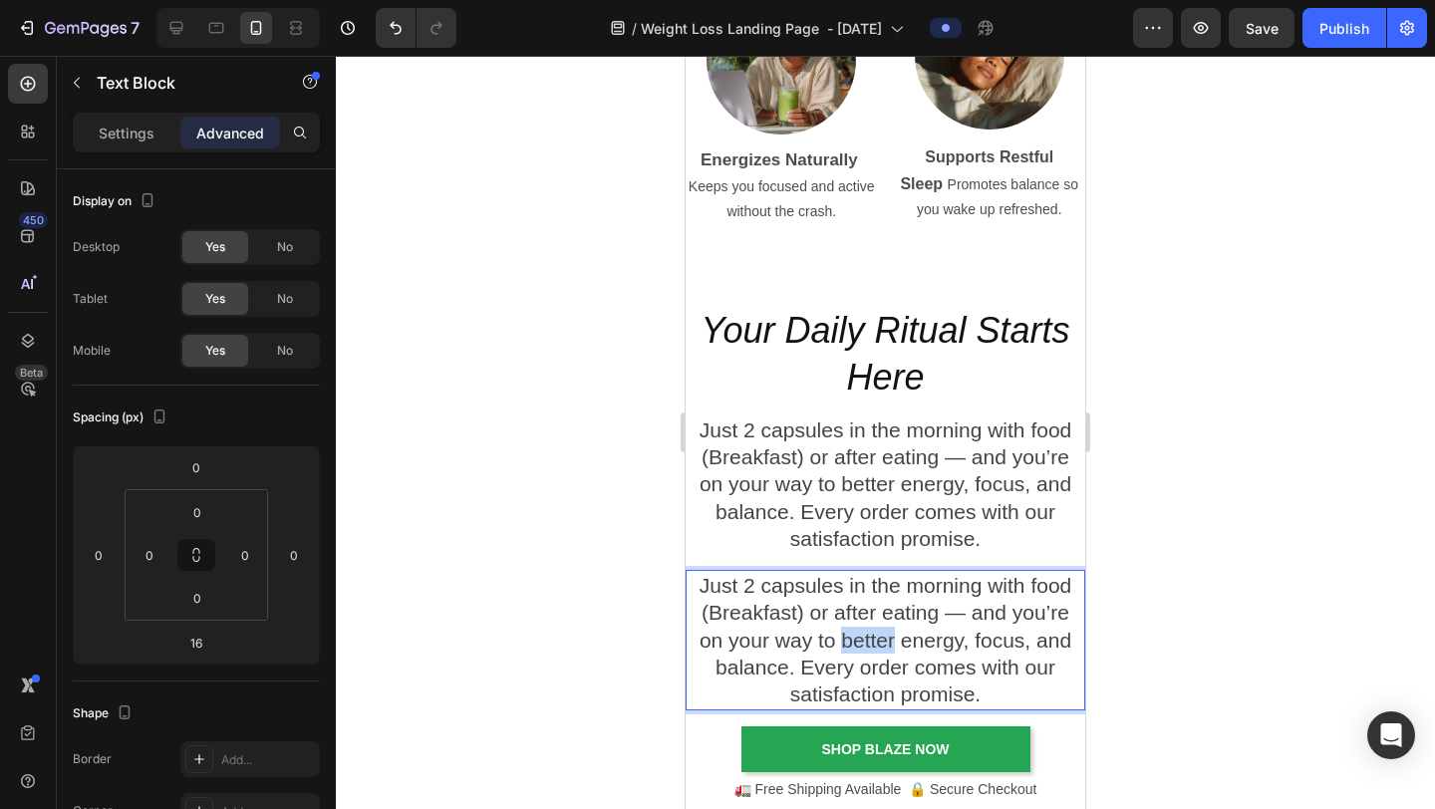
click at [890, 627] on p "Just 2 capsules in the morning with food (Breakfast) or after eating — and you’…" at bounding box center [886, 640] width 396 height 136
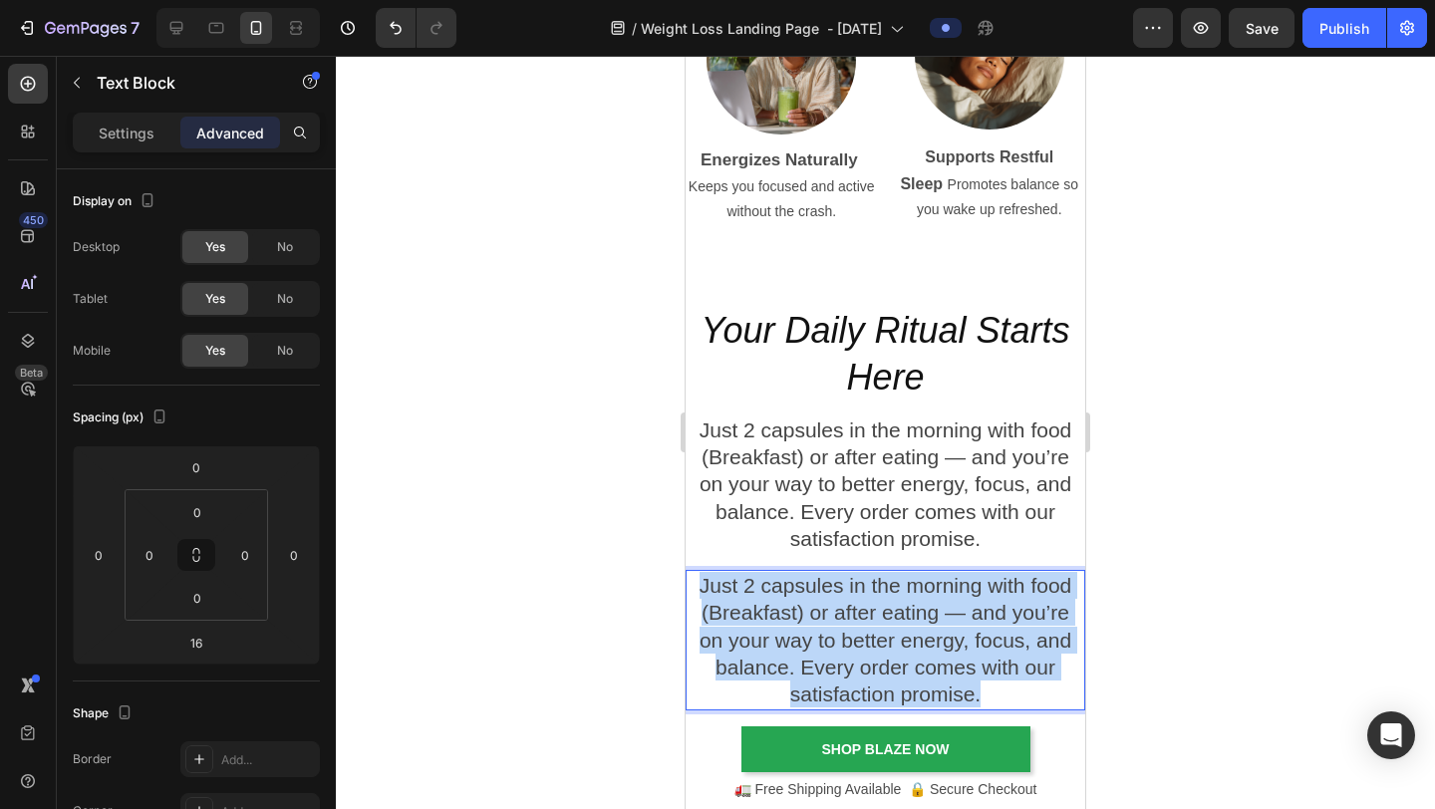
click at [890, 627] on p "Just 2 capsules in the morning with food (Breakfast) or after eating — and you’…" at bounding box center [886, 640] width 396 height 136
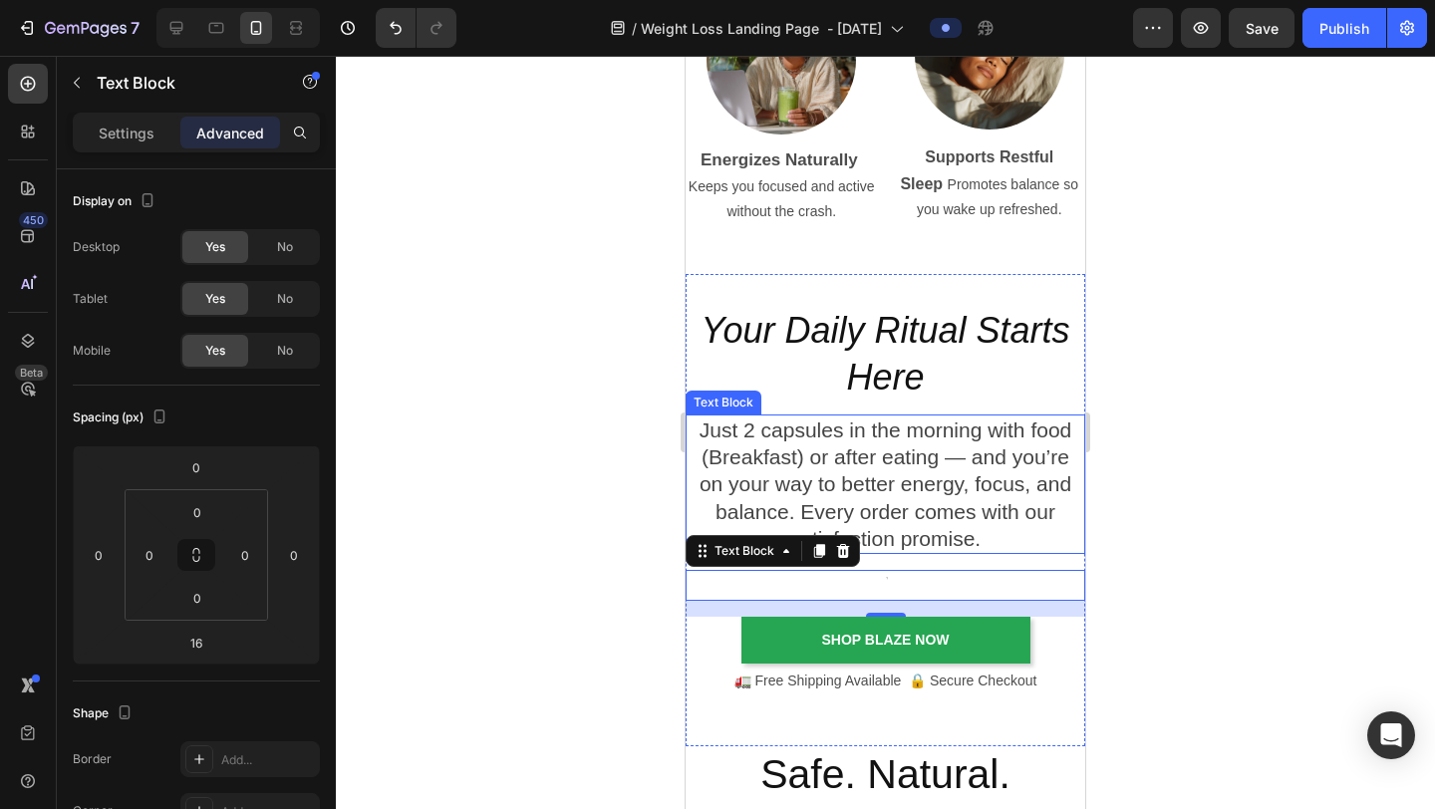
click at [1130, 474] on div at bounding box center [885, 433] width 1099 height 754
click at [869, 582] on div at bounding box center [886, 585] width 400 height 31
click at [798, 588] on div at bounding box center [886, 585] width 400 height 31
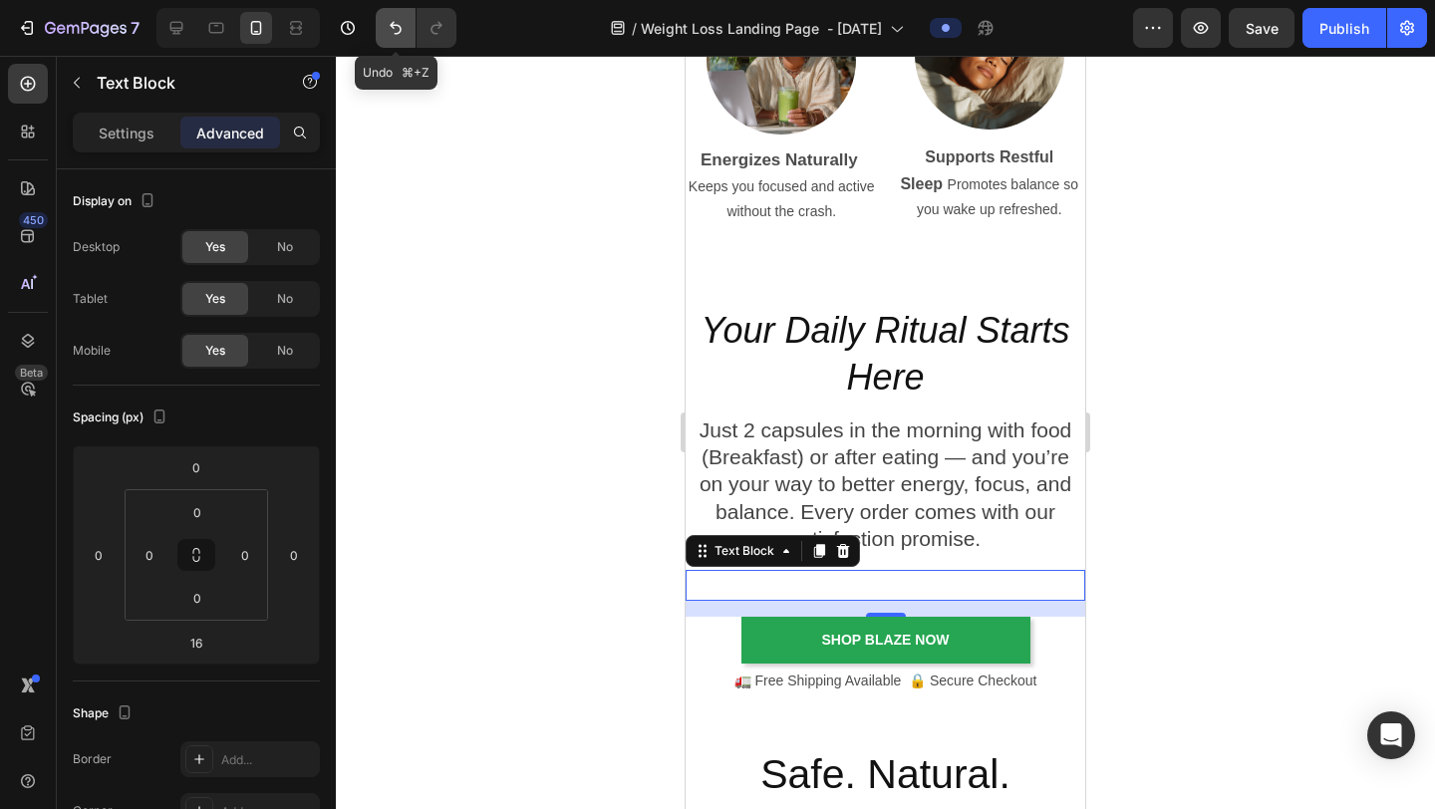
click at [391, 31] on icon "Undo/Redo" at bounding box center [396, 28] width 20 height 20
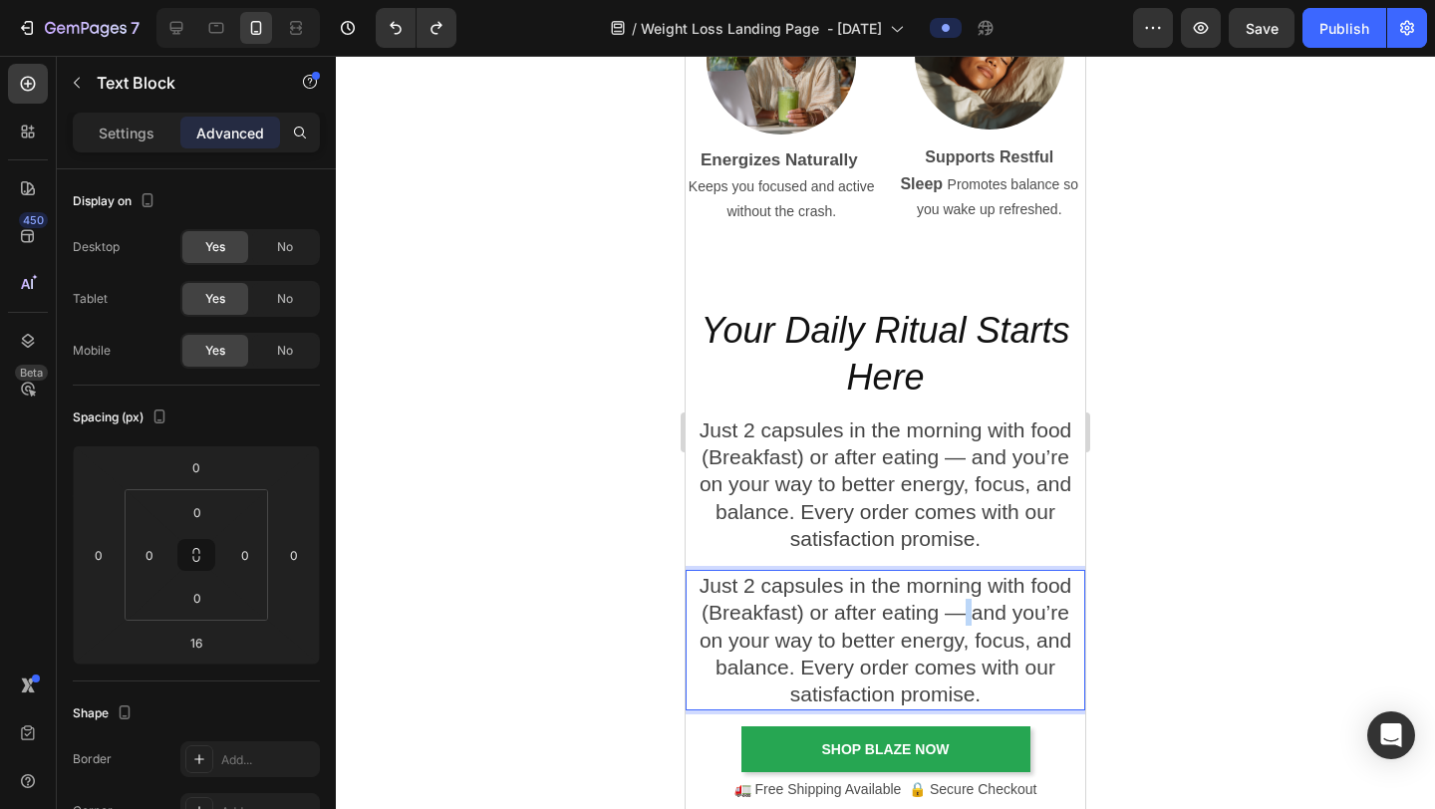
click at [959, 619] on p "Just 2 capsules in the morning with food (Breakfast) or after eating — and you’…" at bounding box center [886, 640] width 396 height 136
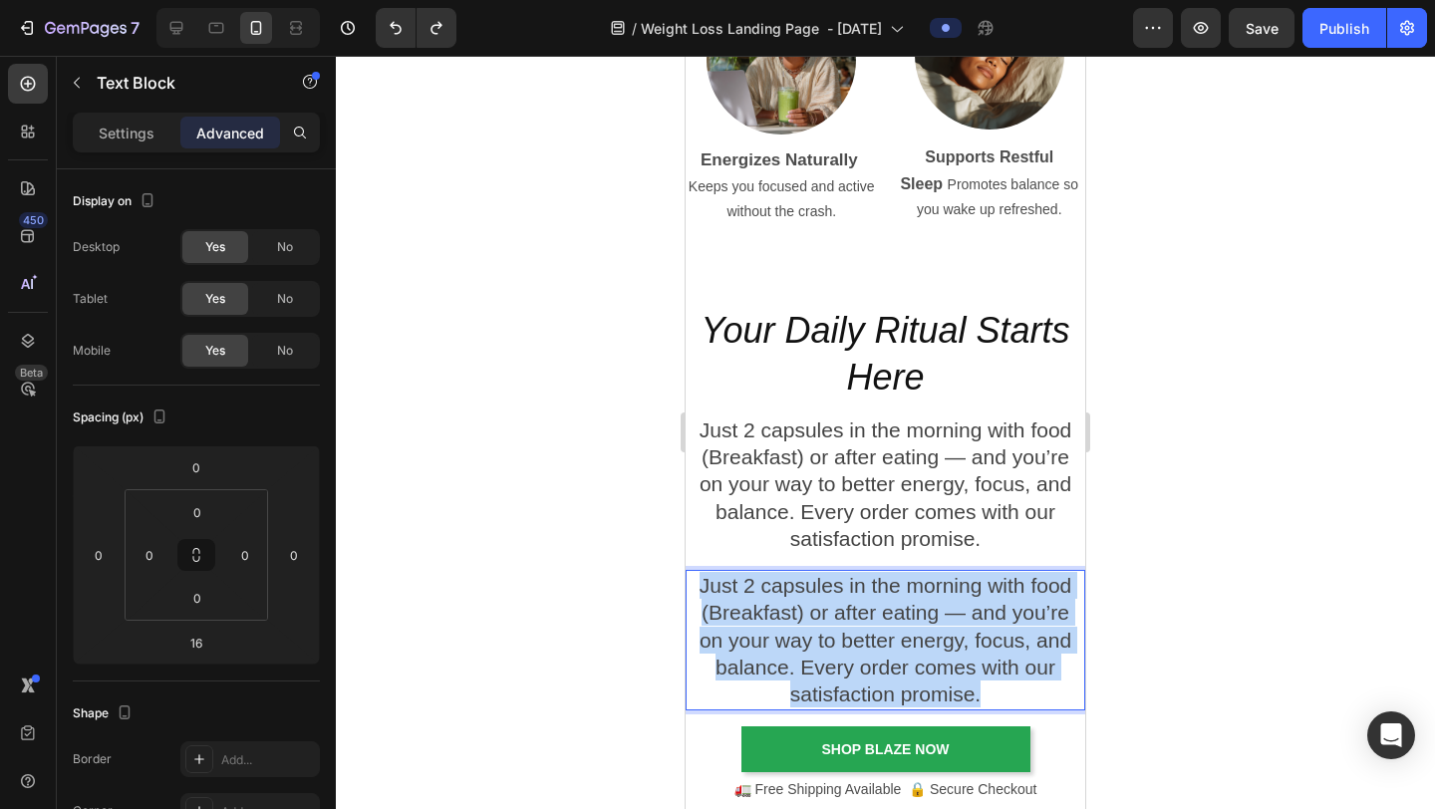
click at [959, 619] on p "Just 2 capsules in the morning with food (Breakfast) or after eating — and you’…" at bounding box center [886, 640] width 396 height 136
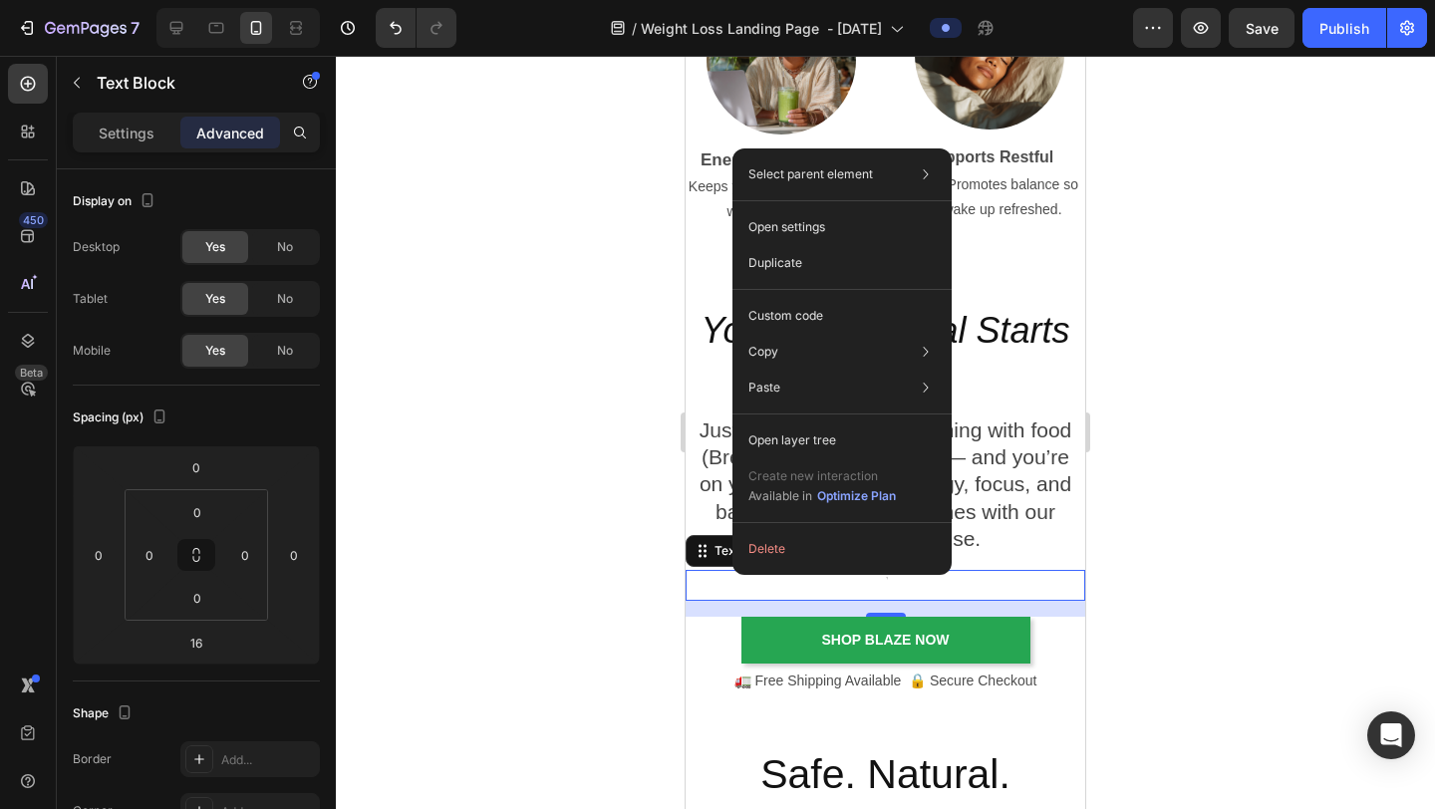
click at [732, 577] on div at bounding box center [886, 585] width 400 height 31
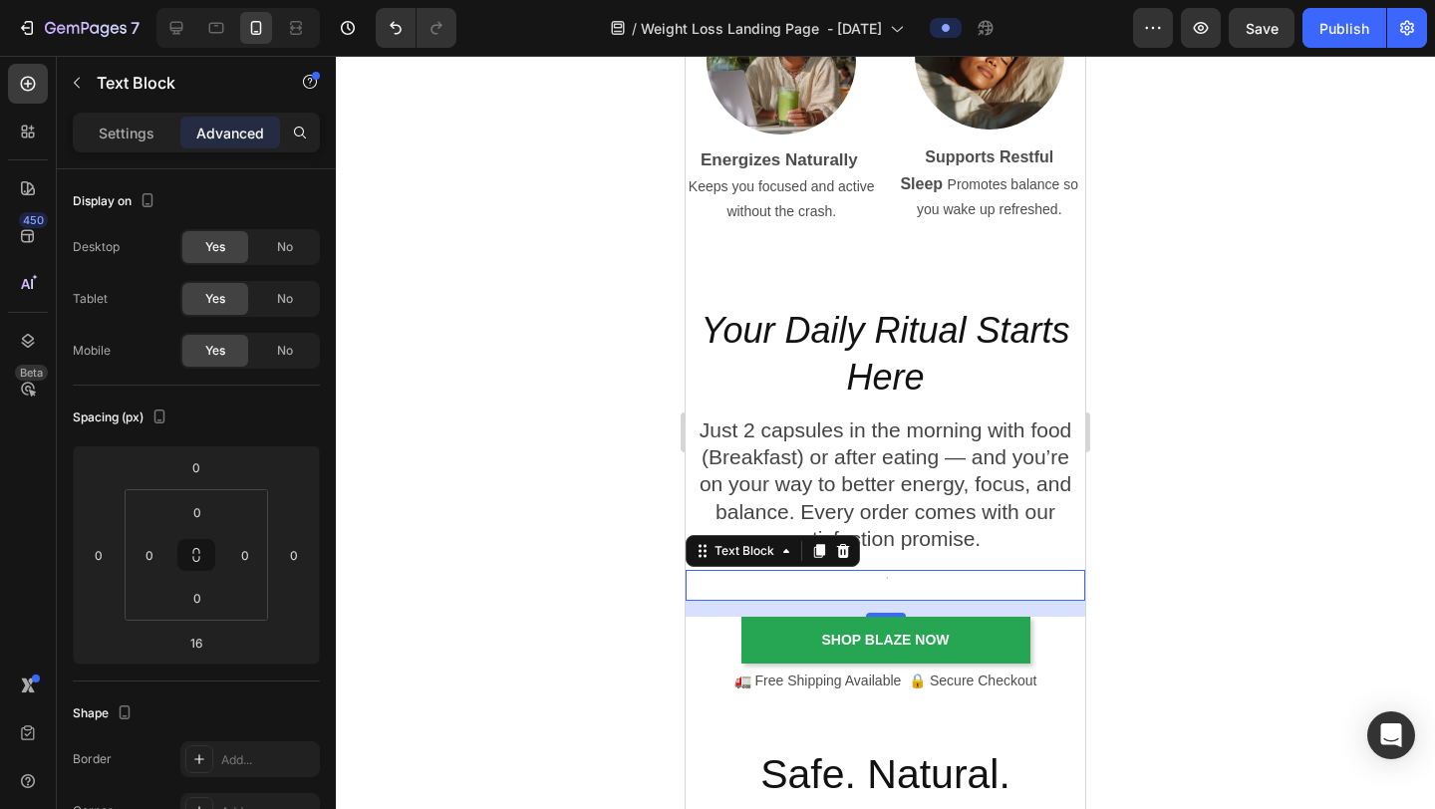
click at [730, 582] on div at bounding box center [886, 585] width 400 height 31
click at [388, 22] on icon "Undo/Redo" at bounding box center [396, 28] width 20 height 20
click at [401, 28] on icon "Undo/Redo" at bounding box center [396, 28] width 12 height 13
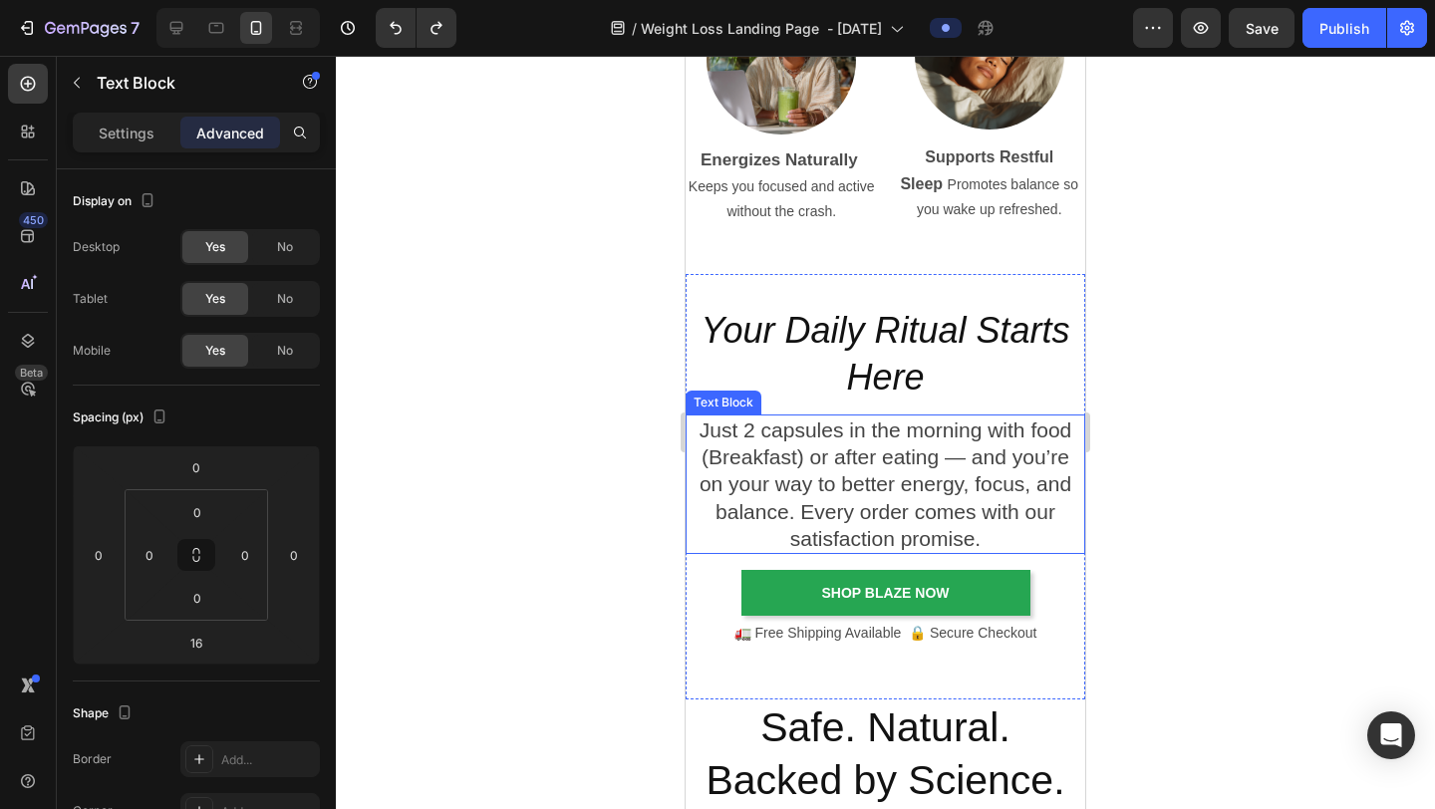
click at [871, 417] on p "Just 2 capsules in the morning with food (Breakfast) or after eating — and you’…" at bounding box center [886, 485] width 396 height 136
click at [823, 395] on icon at bounding box center [819, 396] width 11 height 14
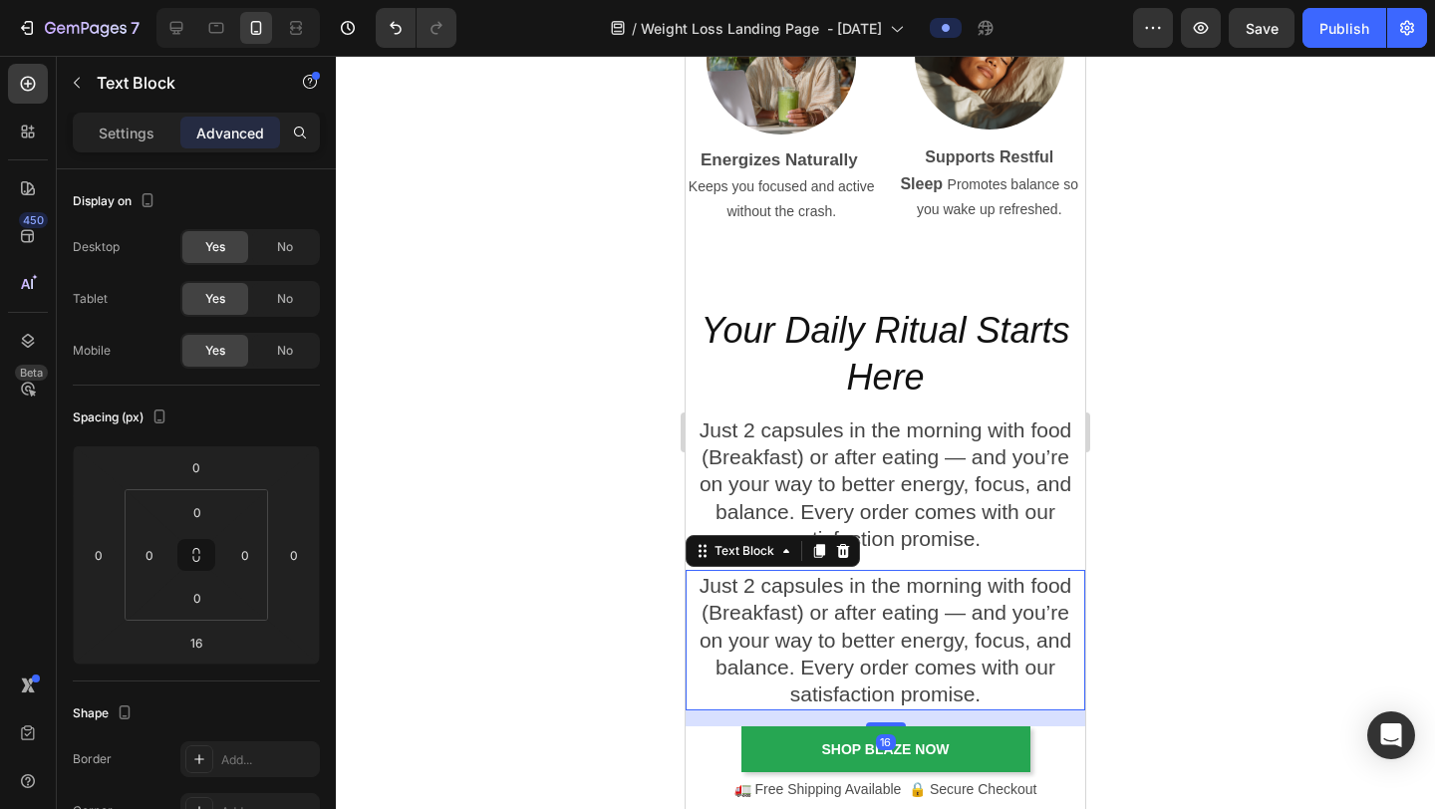
click at [985, 627] on p "Just 2 capsules in the morning with food (Breakfast) or after eating — and you’…" at bounding box center [886, 640] width 396 height 136
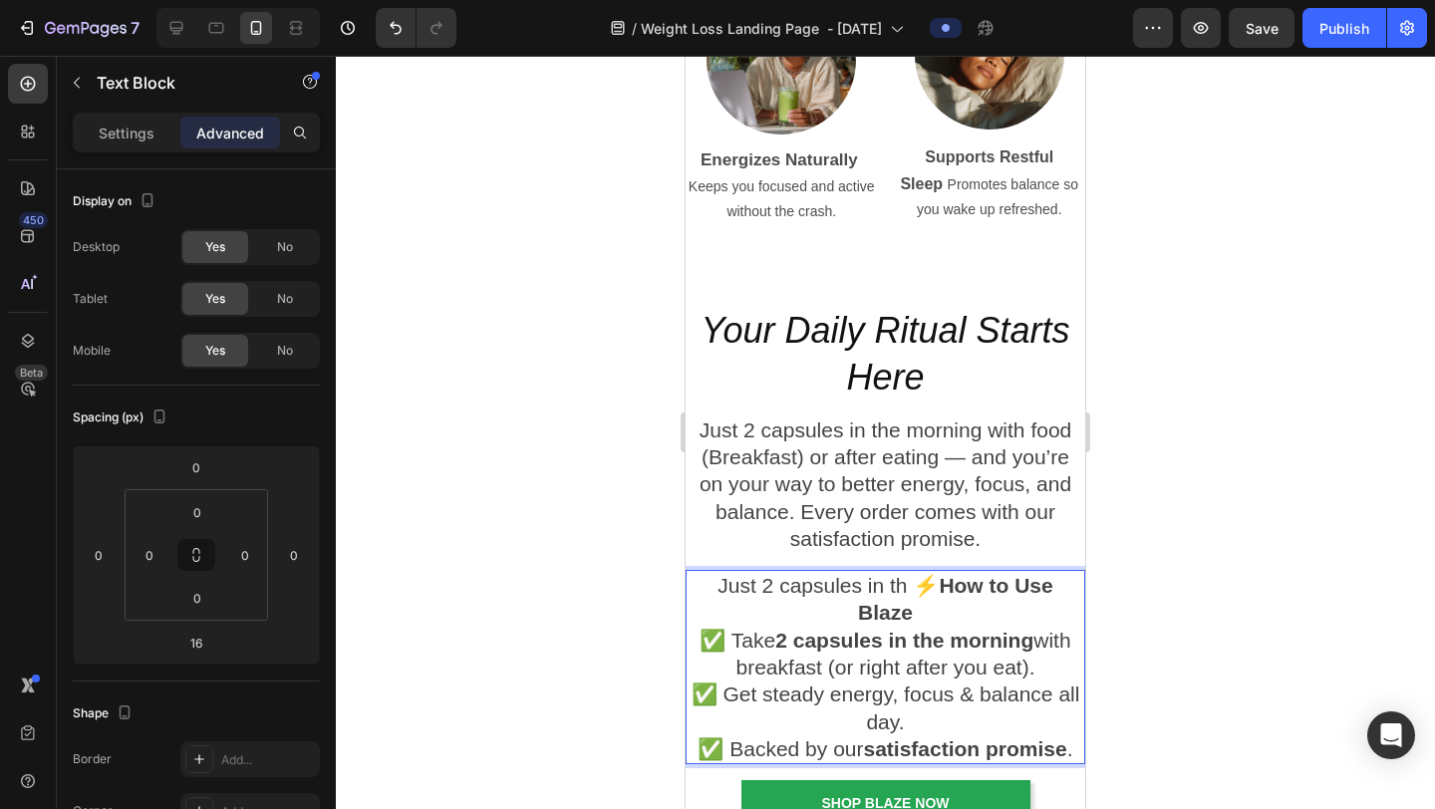
click at [907, 587] on p "Just 2 capsules in th ⚡ How to Use Blaze ✅ Take 2 capsules in the morning with …" at bounding box center [886, 667] width 396 height 190
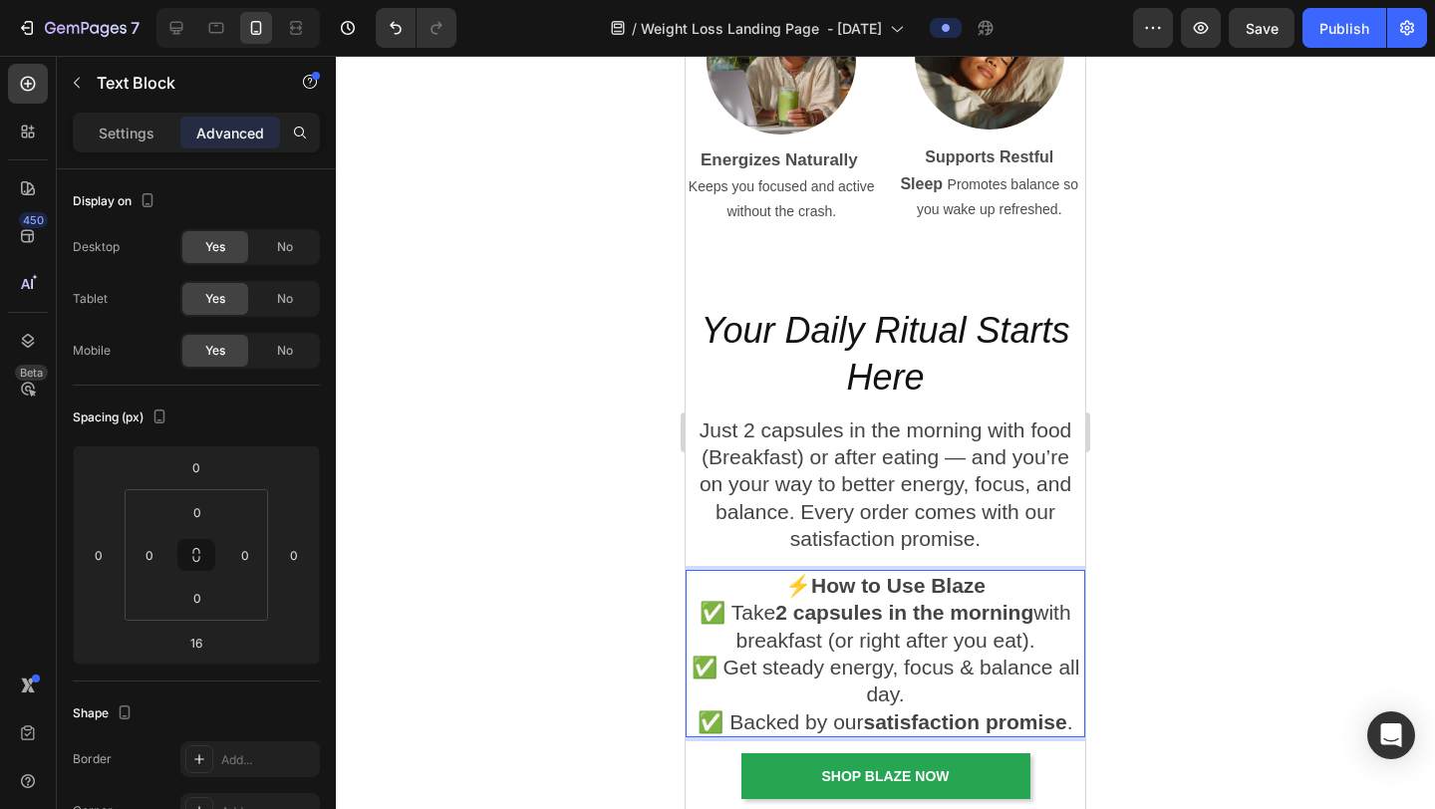
click at [1195, 627] on div at bounding box center [885, 433] width 1099 height 754
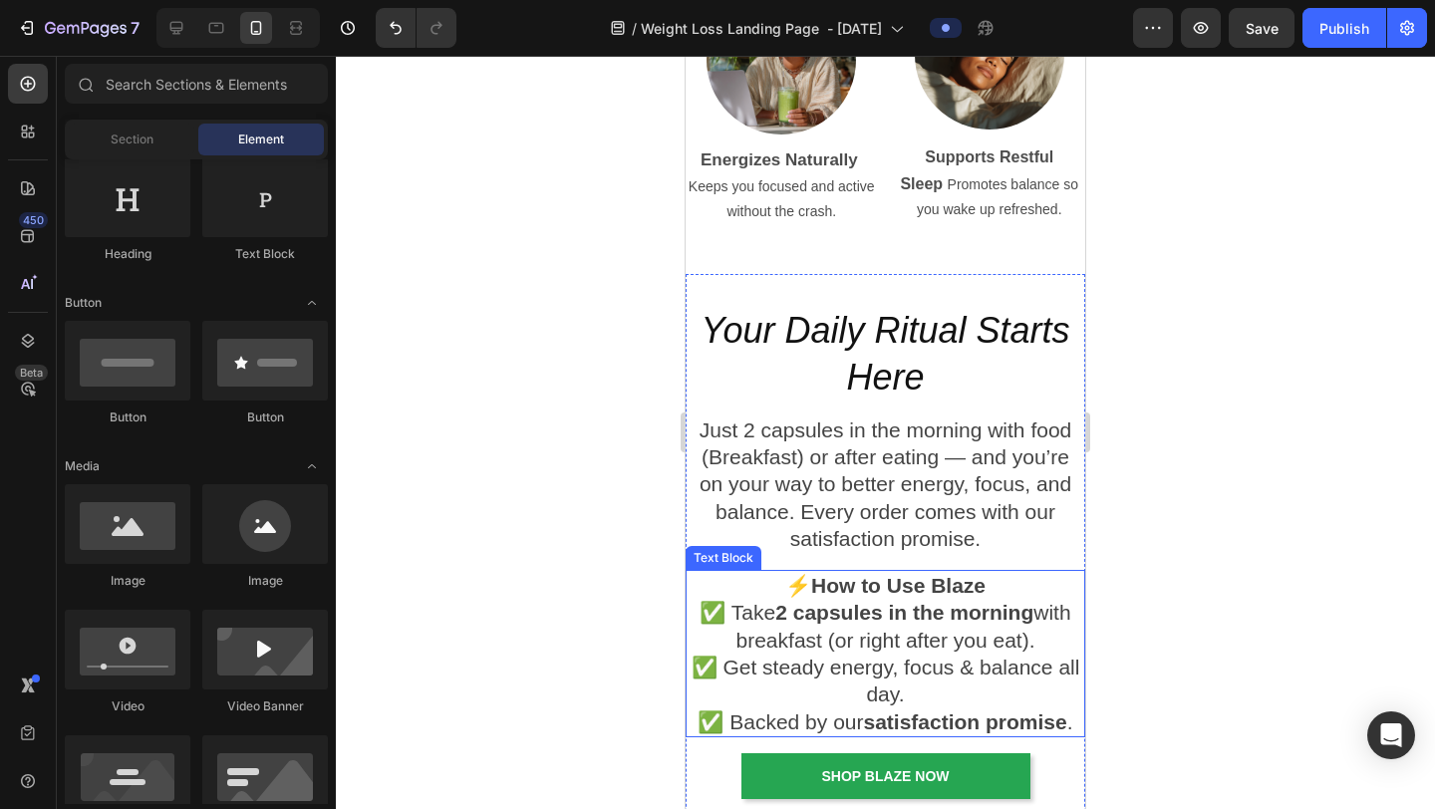
click at [973, 627] on p "⚡ How to Use Blaze ✅ Take 2 capsules in the morning with breakfast (or right af…" at bounding box center [886, 653] width 396 height 163
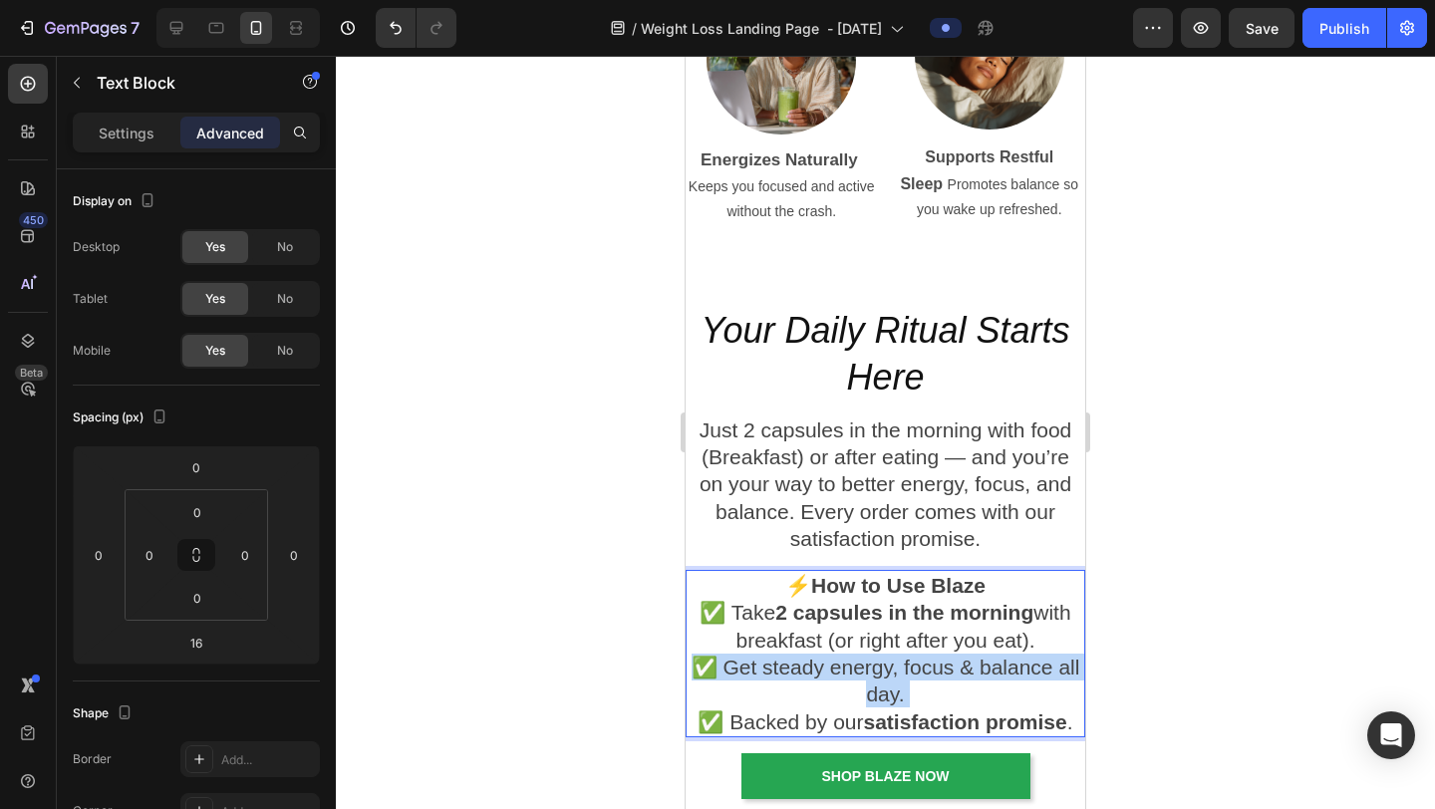
click at [1026, 627] on p "⚡ How to Use Blaze ✅ Take 2 capsules in the morning with breakfast (or right af…" at bounding box center [886, 653] width 396 height 163
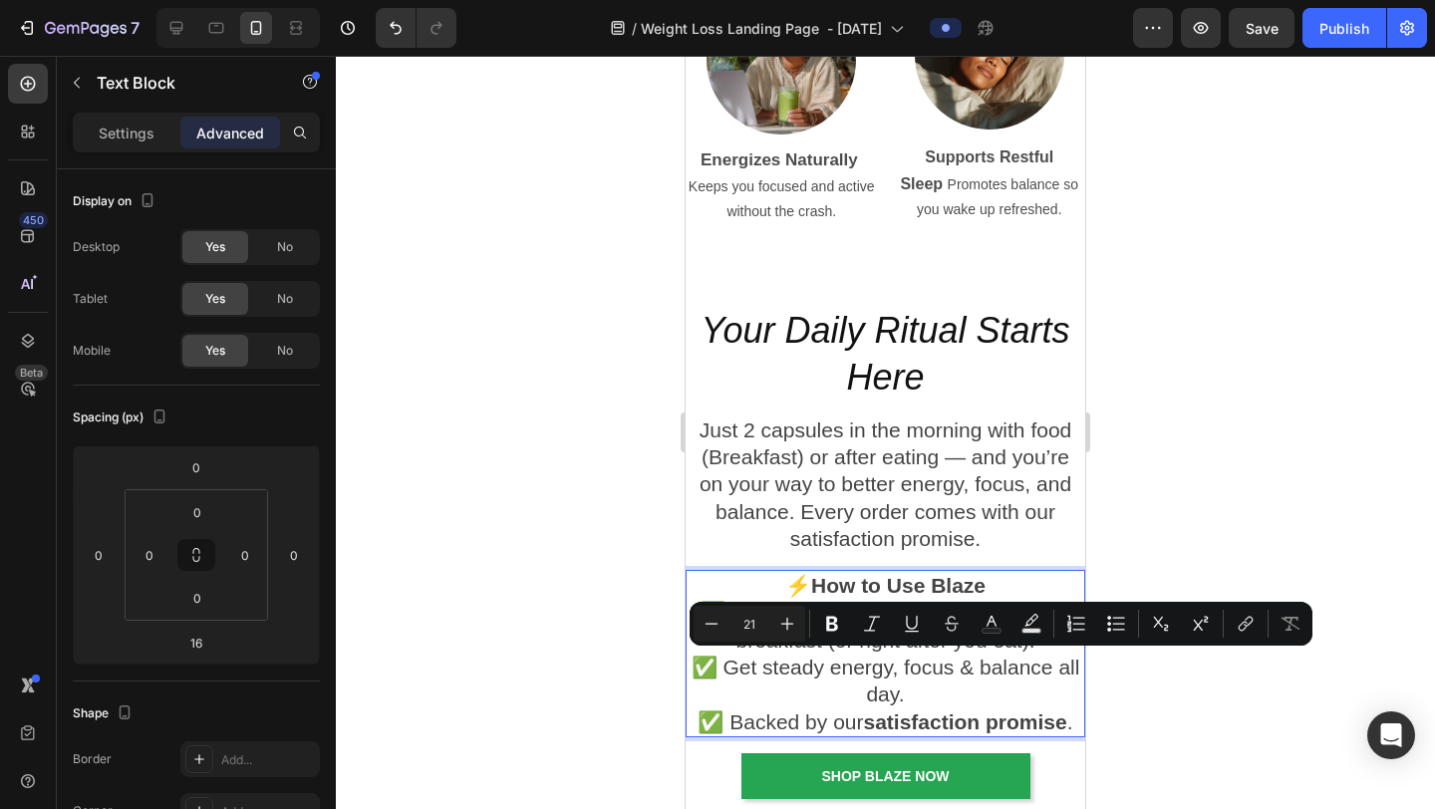
click at [1044, 627] on strong "satisfaction promise" at bounding box center [965, 722] width 203 height 23
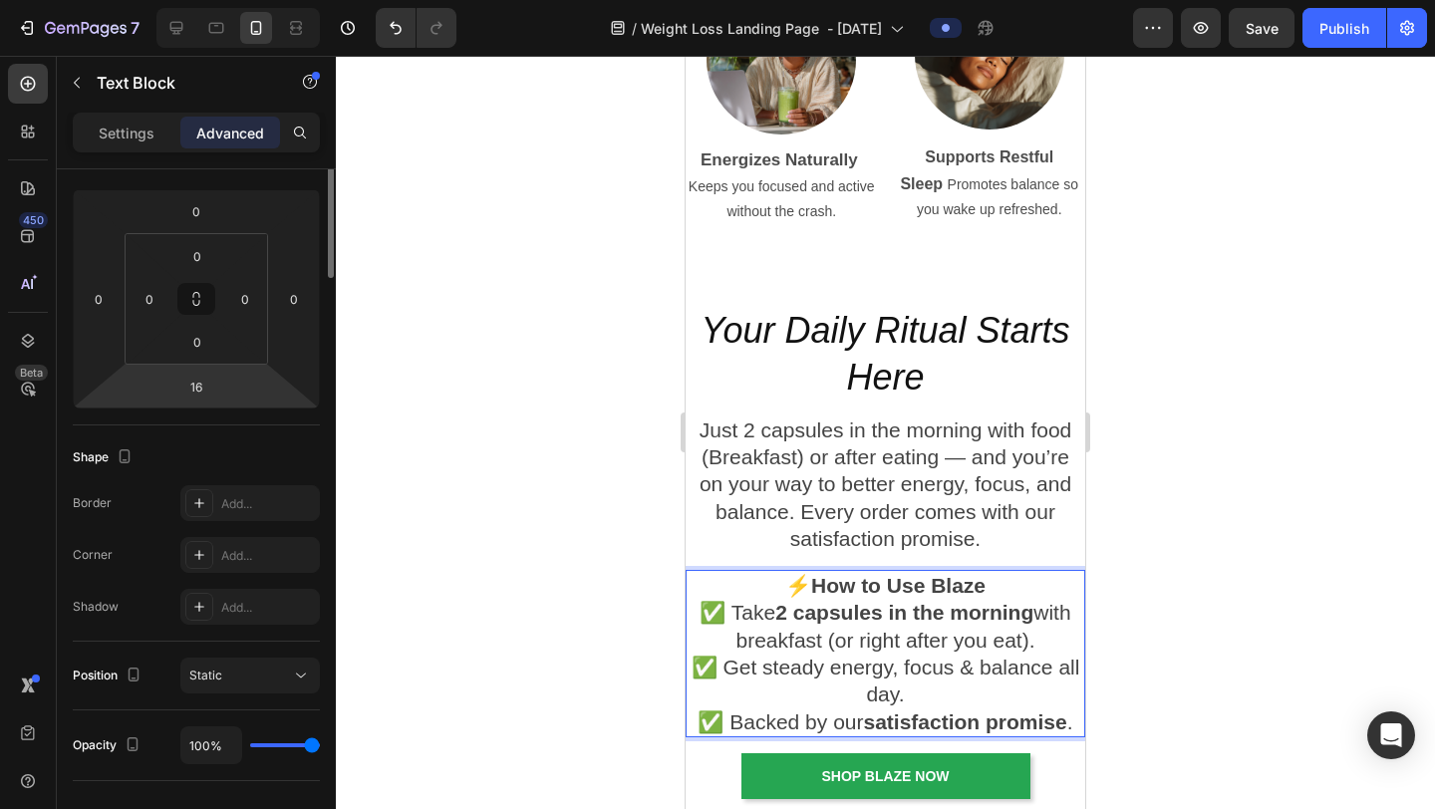
scroll to position [0, 0]
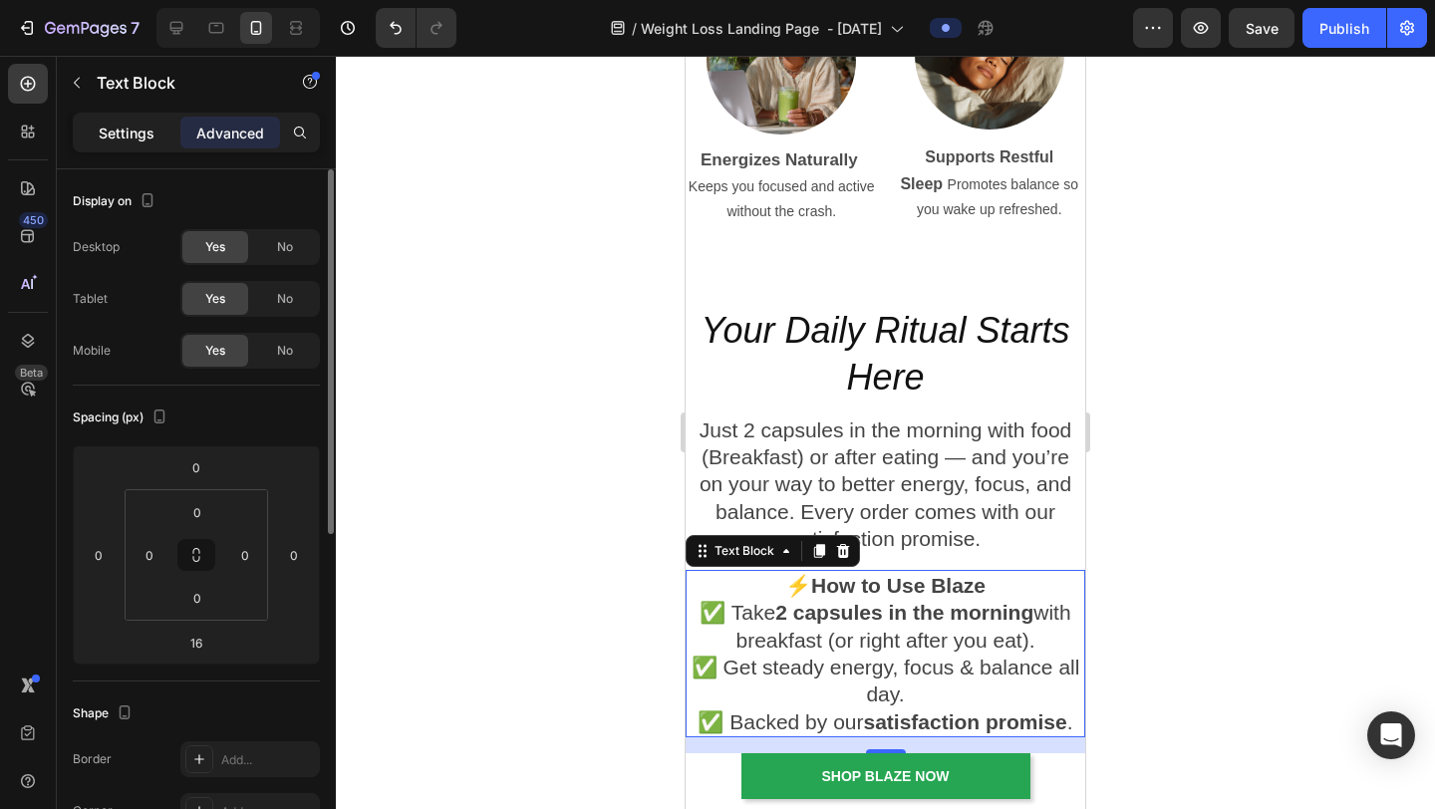
click at [129, 143] on p "Settings" at bounding box center [127, 133] width 56 height 21
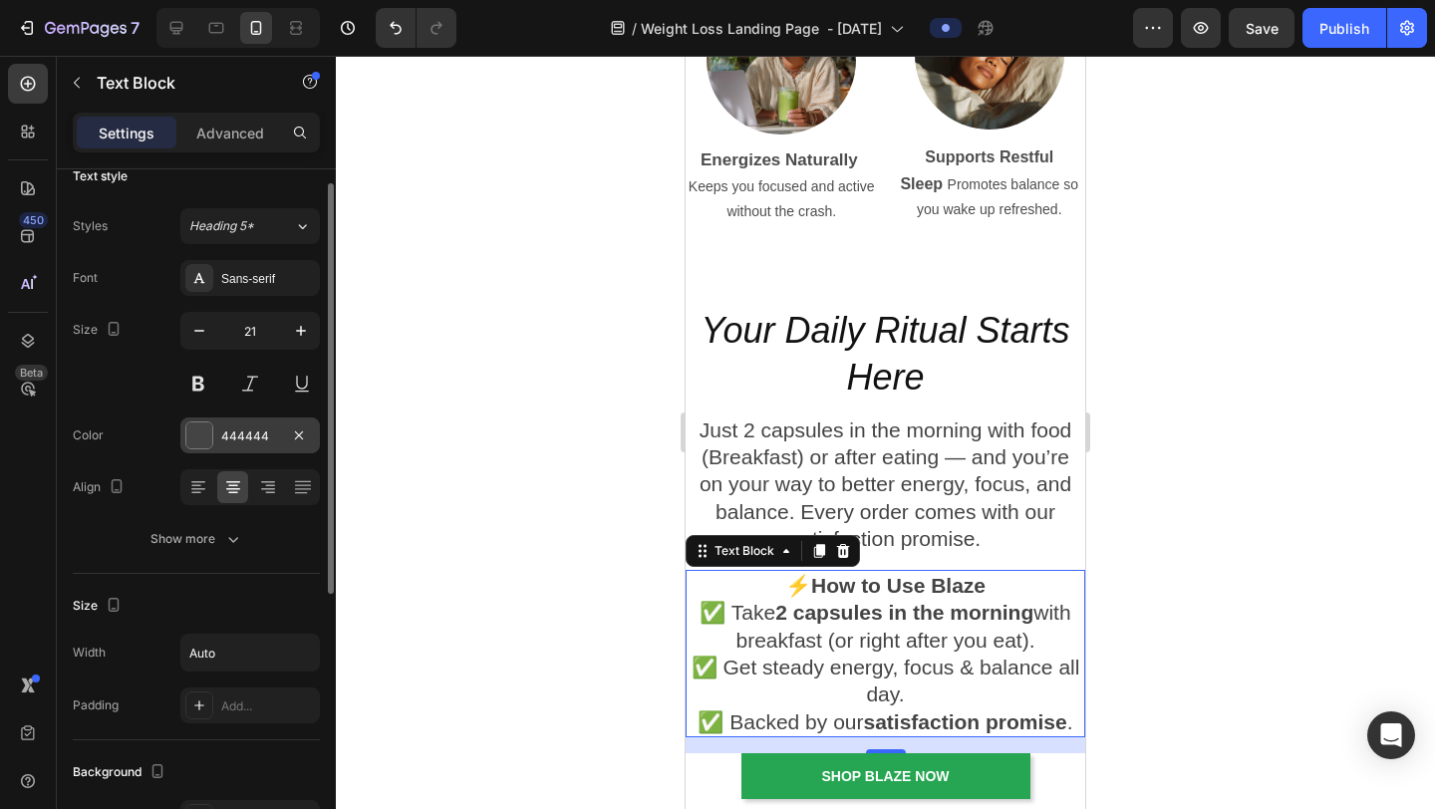
scroll to position [28, 0]
click at [198, 481] on icon at bounding box center [198, 484] width 20 height 20
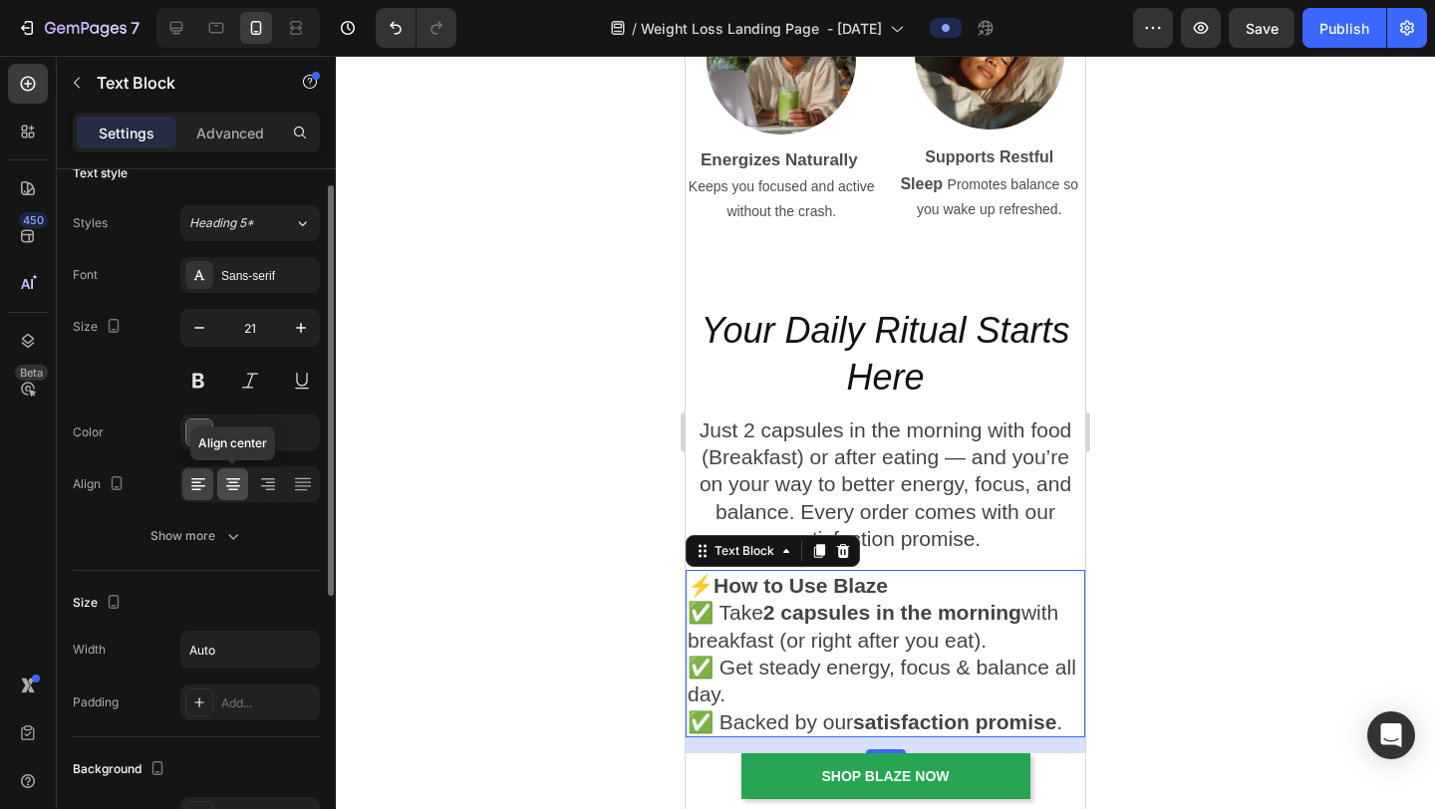
click at [240, 495] on div at bounding box center [232, 485] width 31 height 32
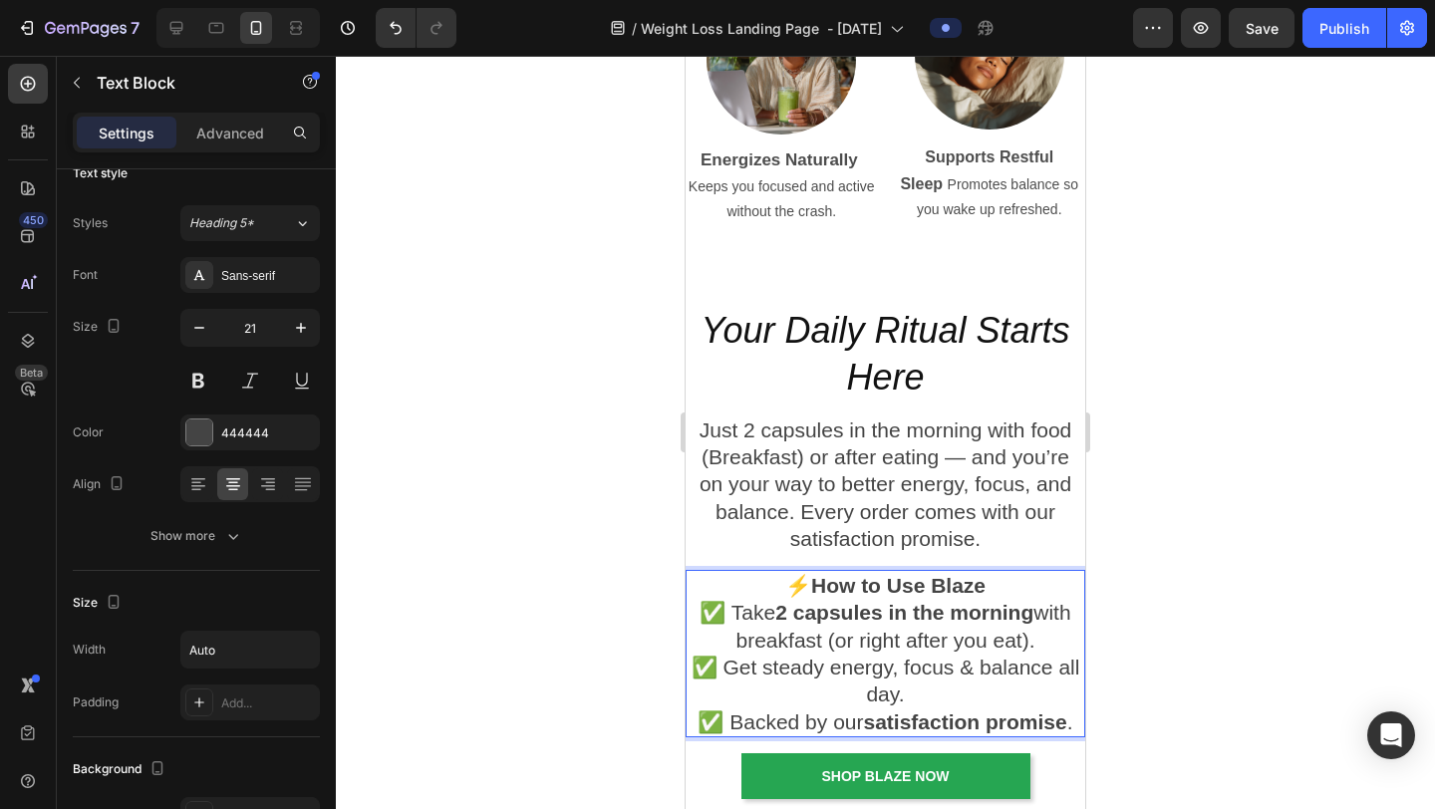
click at [864, 627] on p "⚡ How to Use Blaze ✅ Take 2 capsules in the morning with breakfast (or right af…" at bounding box center [886, 653] width 396 height 163
click at [1075, 627] on p "⚡ How to Use Blaze ✅ Take 2 capsules in the morning with breakfast (or right af…" at bounding box center [886, 653] width 396 height 163
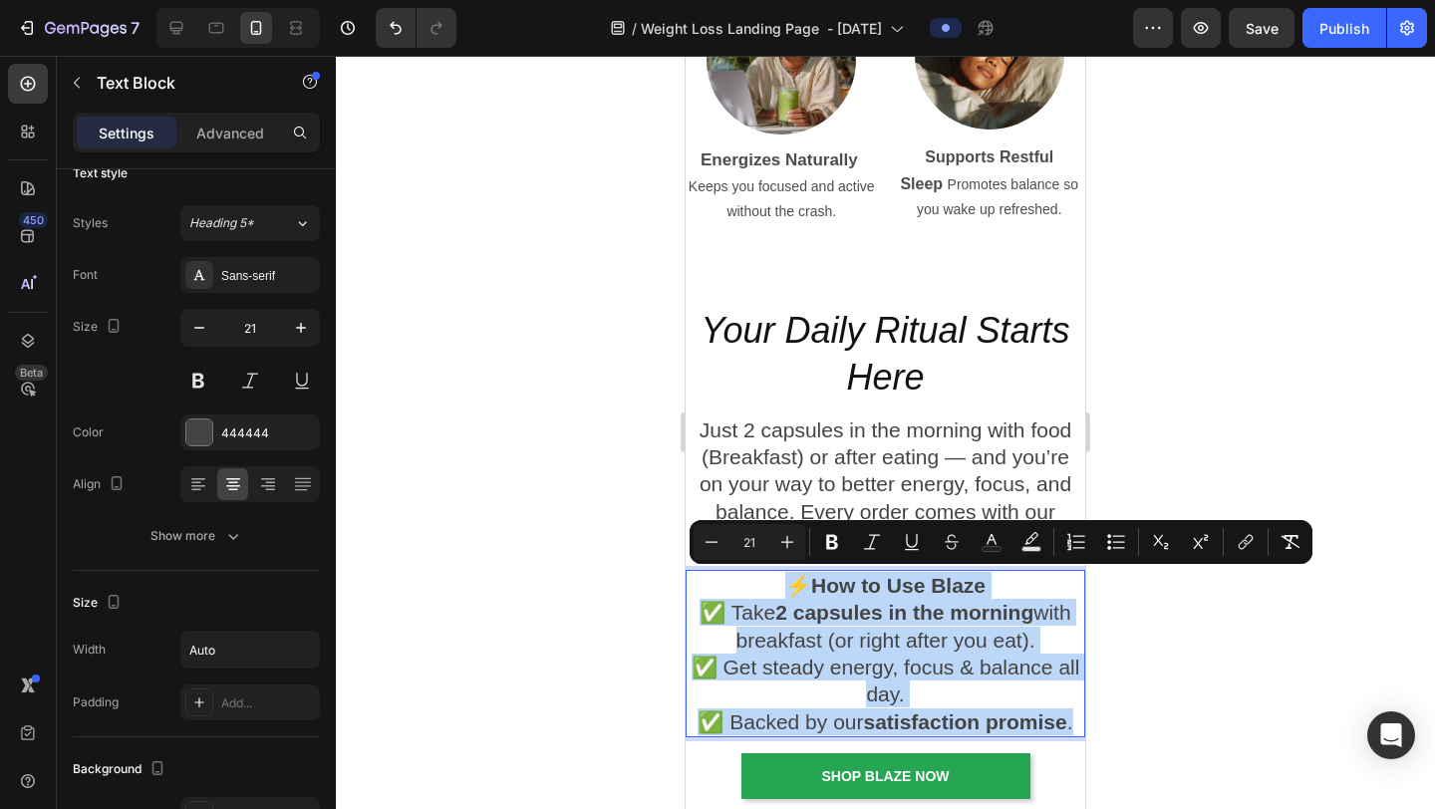
drag, startPoint x: 1075, startPoint y: 720, endPoint x: 723, endPoint y: 576, distance: 380.0
click at [723, 576] on p "⚡ How to Use Blaze ✅ Take 2 capsules in the morning with breakfast (or right af…" at bounding box center [886, 653] width 396 height 163
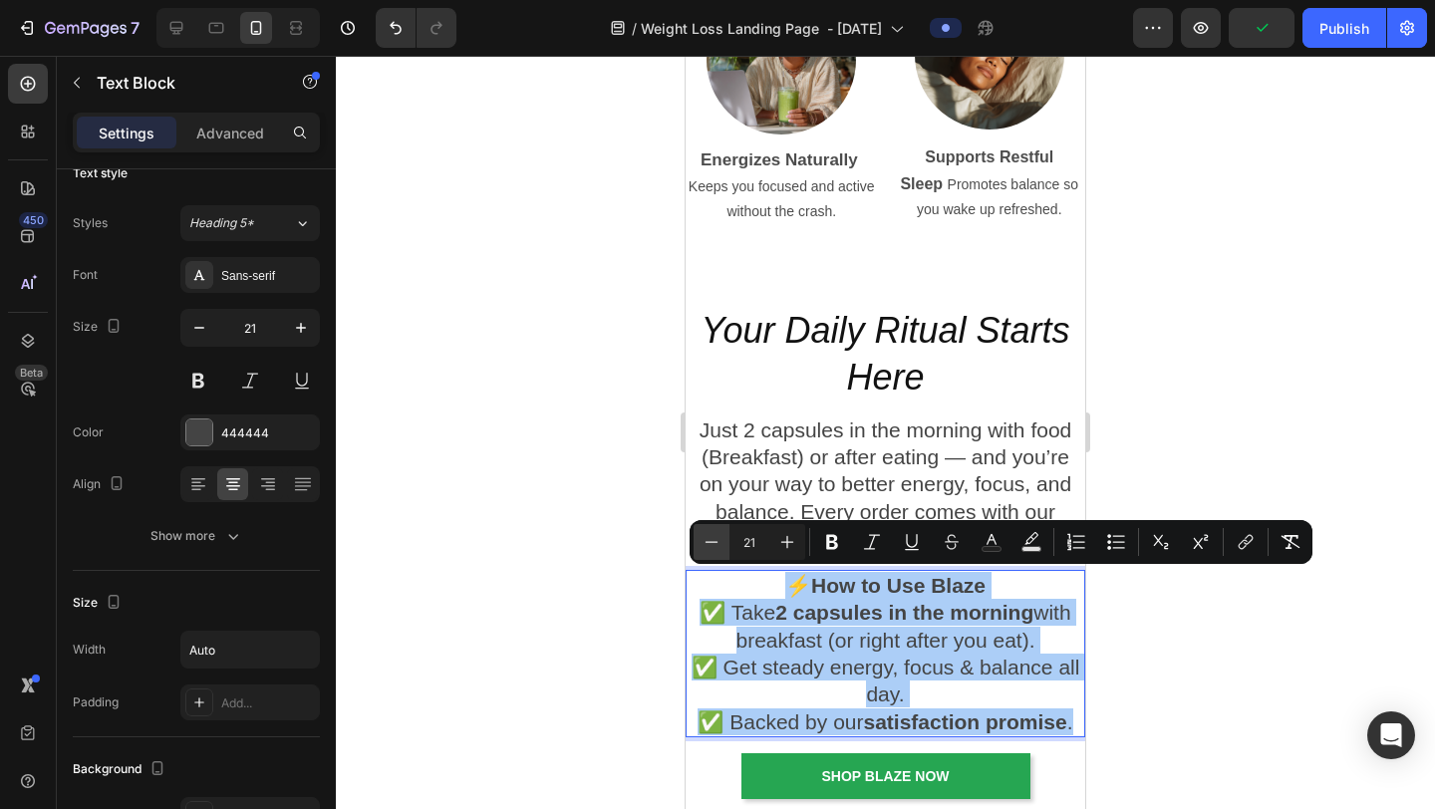
click at [714, 542] on icon "Editor contextual toolbar" at bounding box center [712, 541] width 13 height 1
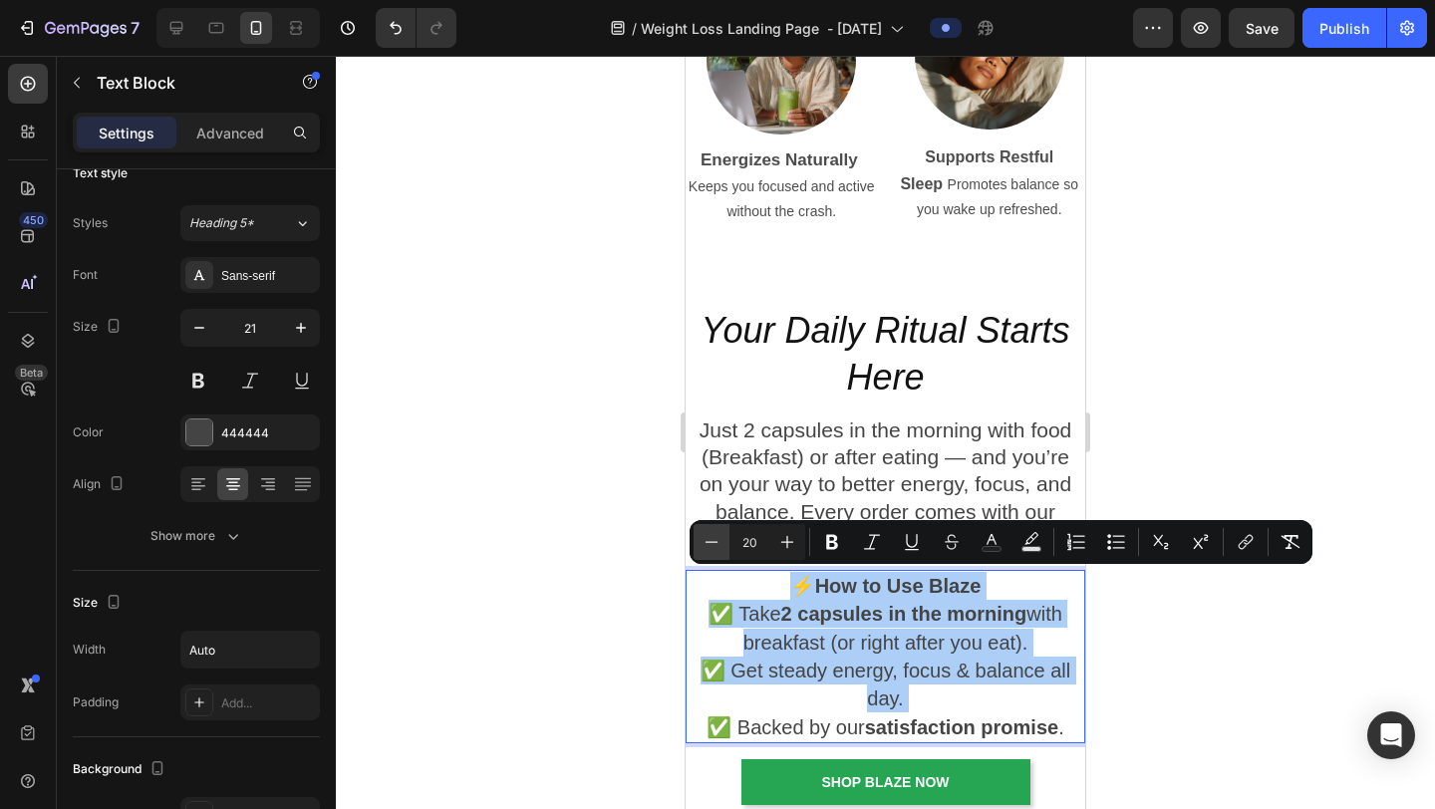
click at [714, 542] on icon "Editor contextual toolbar" at bounding box center [712, 541] width 13 height 1
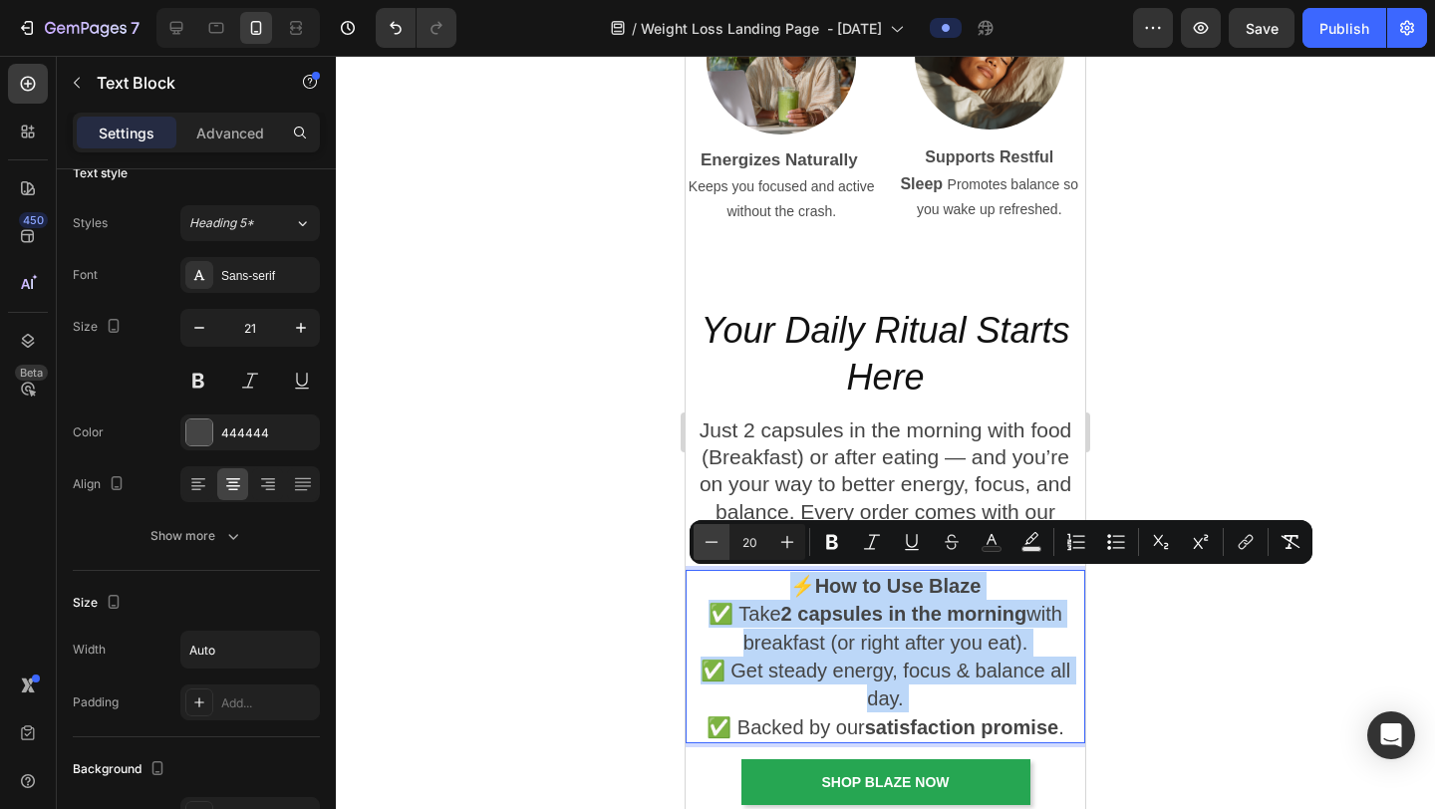
type input "19"
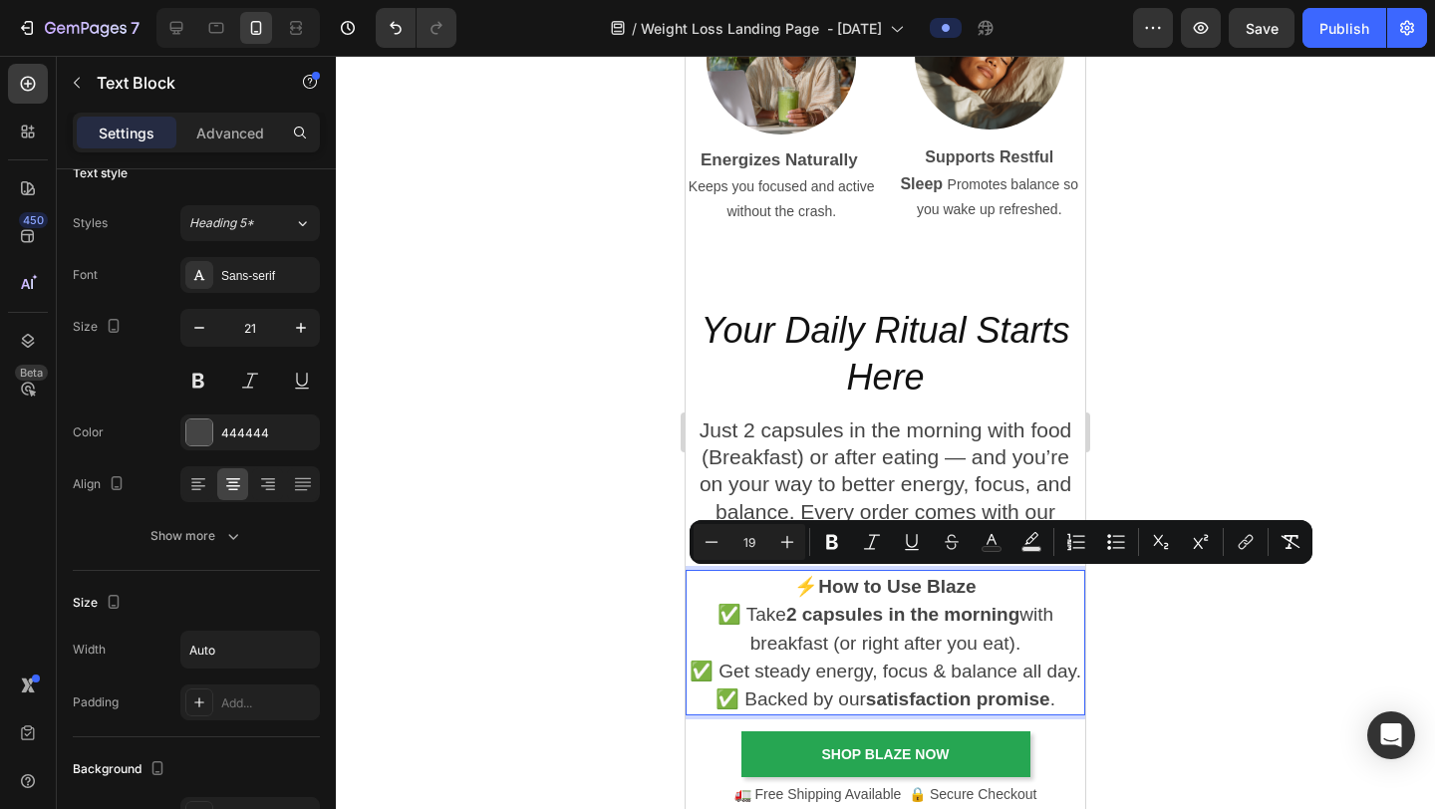
click at [1217, 627] on div at bounding box center [885, 433] width 1099 height 754
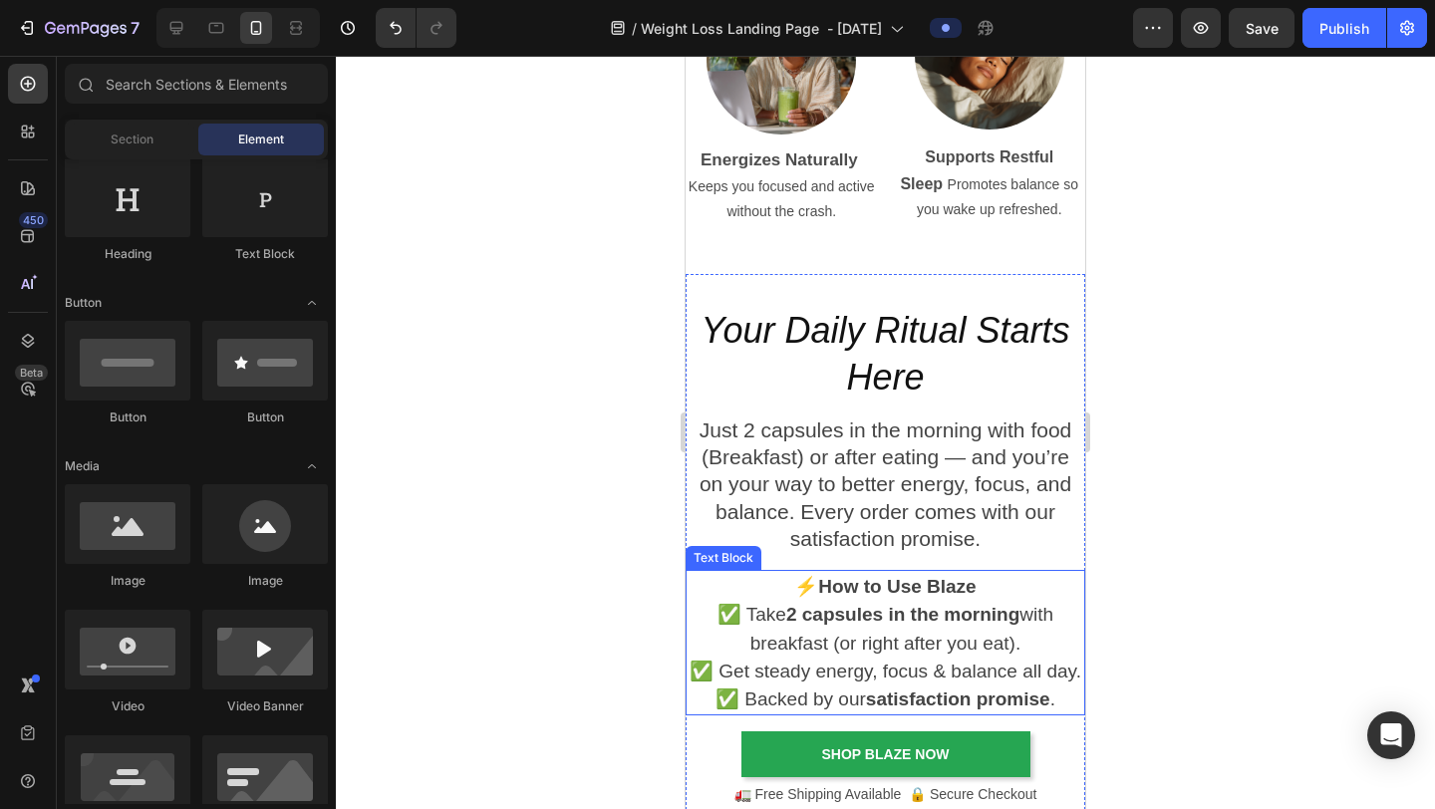
click at [971, 627] on p "⚡ How to Use Blaze ✅ Take 2 capsules in the morning with breakfast (or right af…" at bounding box center [886, 642] width 396 height 141
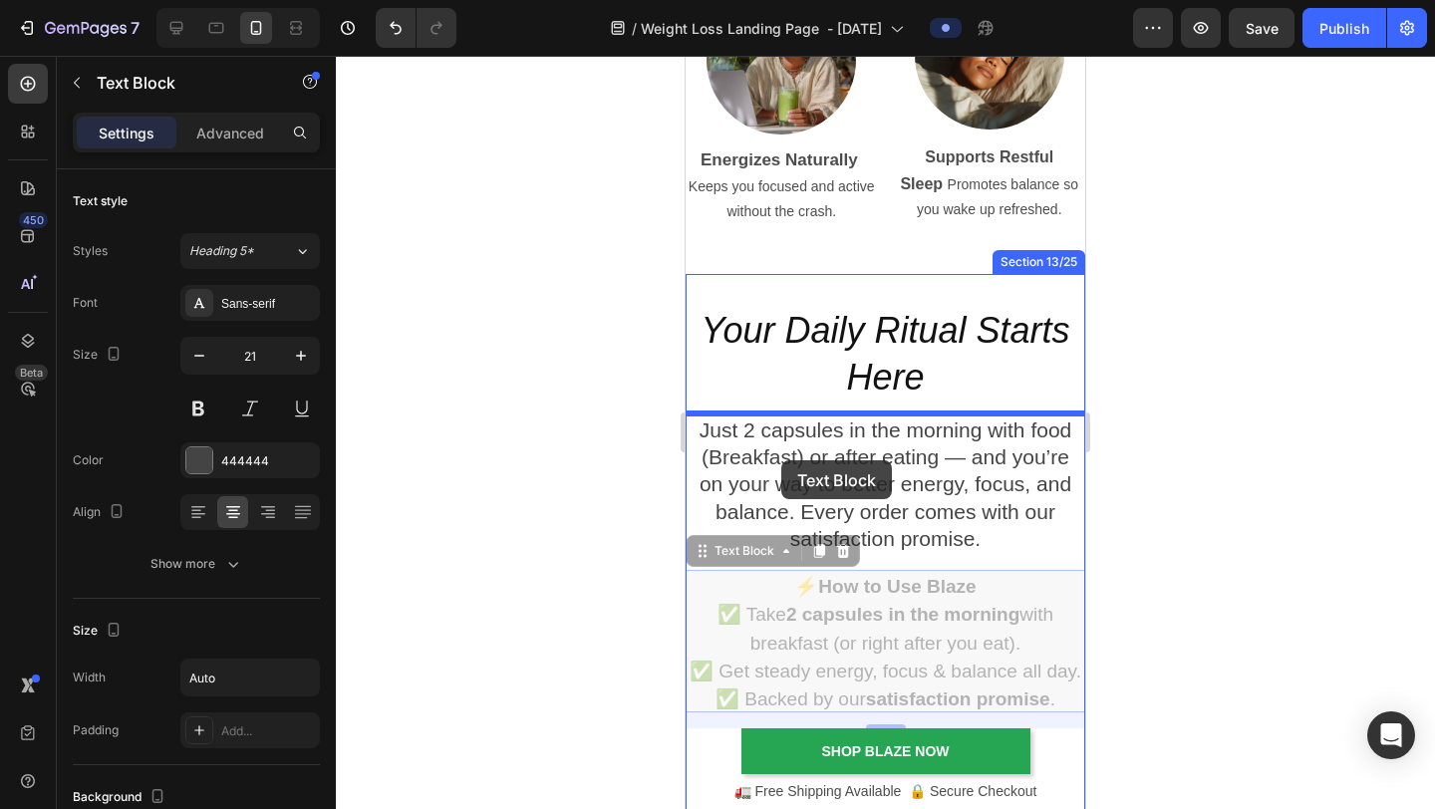
drag, startPoint x: 699, startPoint y: 557, endPoint x: 782, endPoint y: 461, distance: 127.3
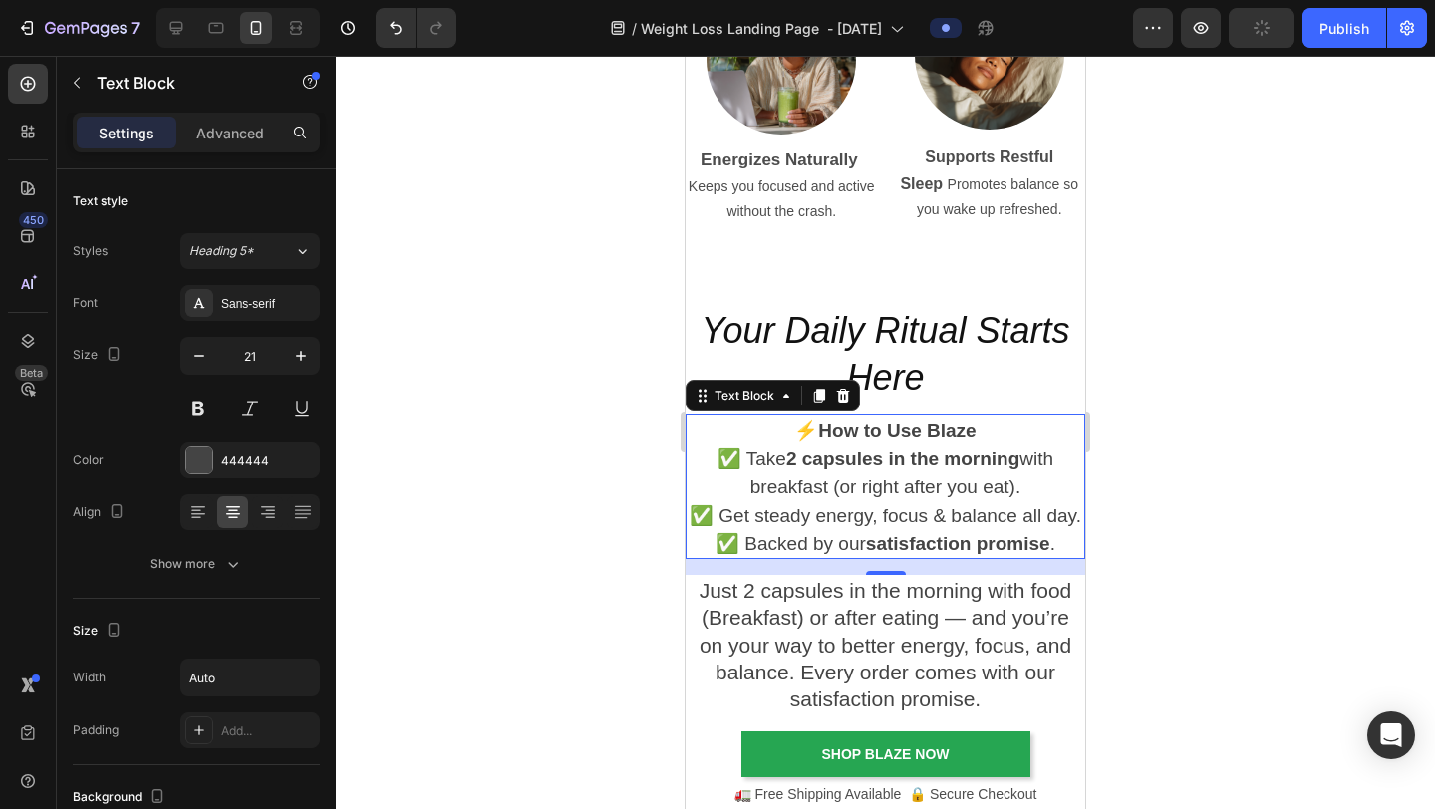
click at [1217, 404] on div at bounding box center [885, 433] width 1099 height 754
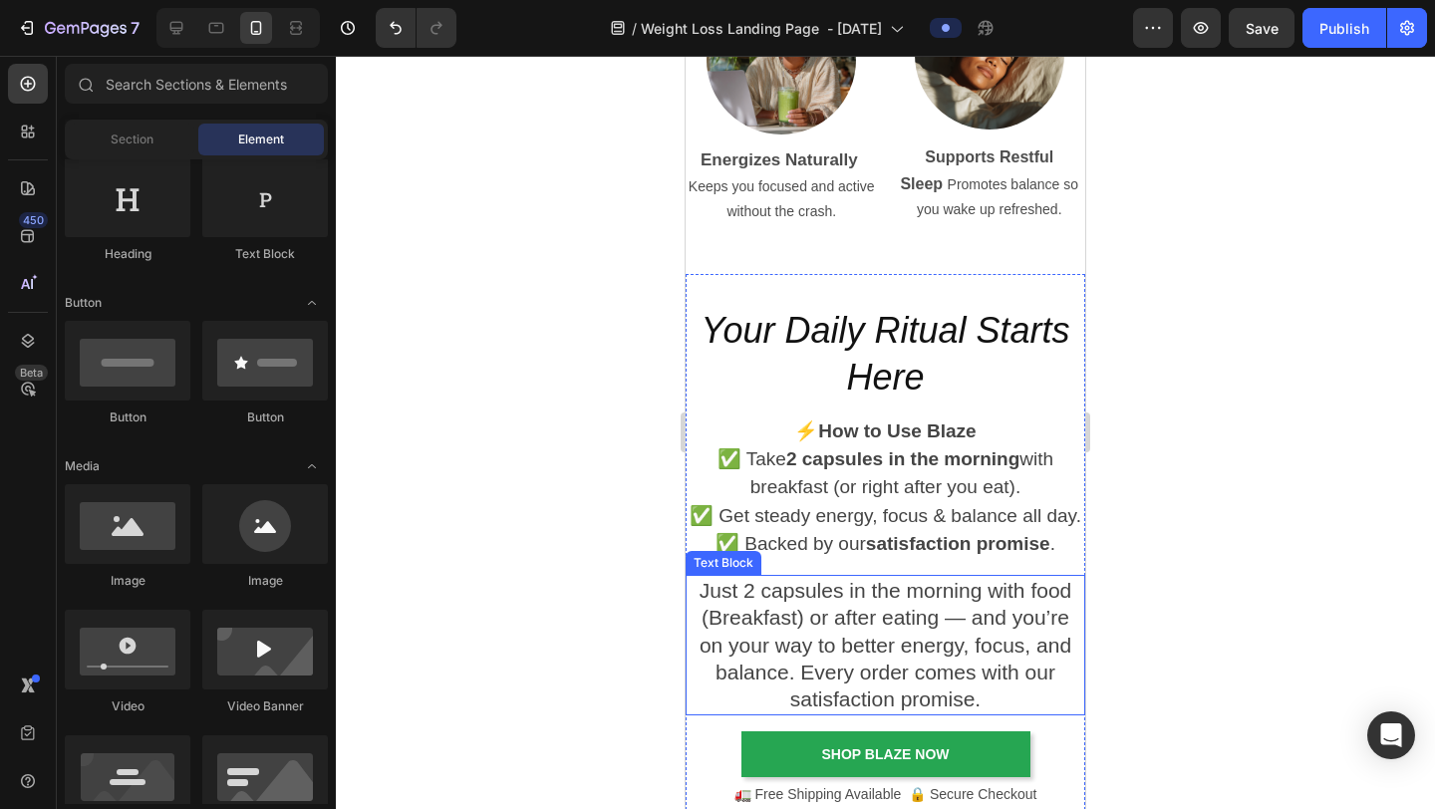
click at [933, 627] on p "Just 2 capsules in the morning with food (Breakfast) or after eating — and you’…" at bounding box center [886, 645] width 396 height 136
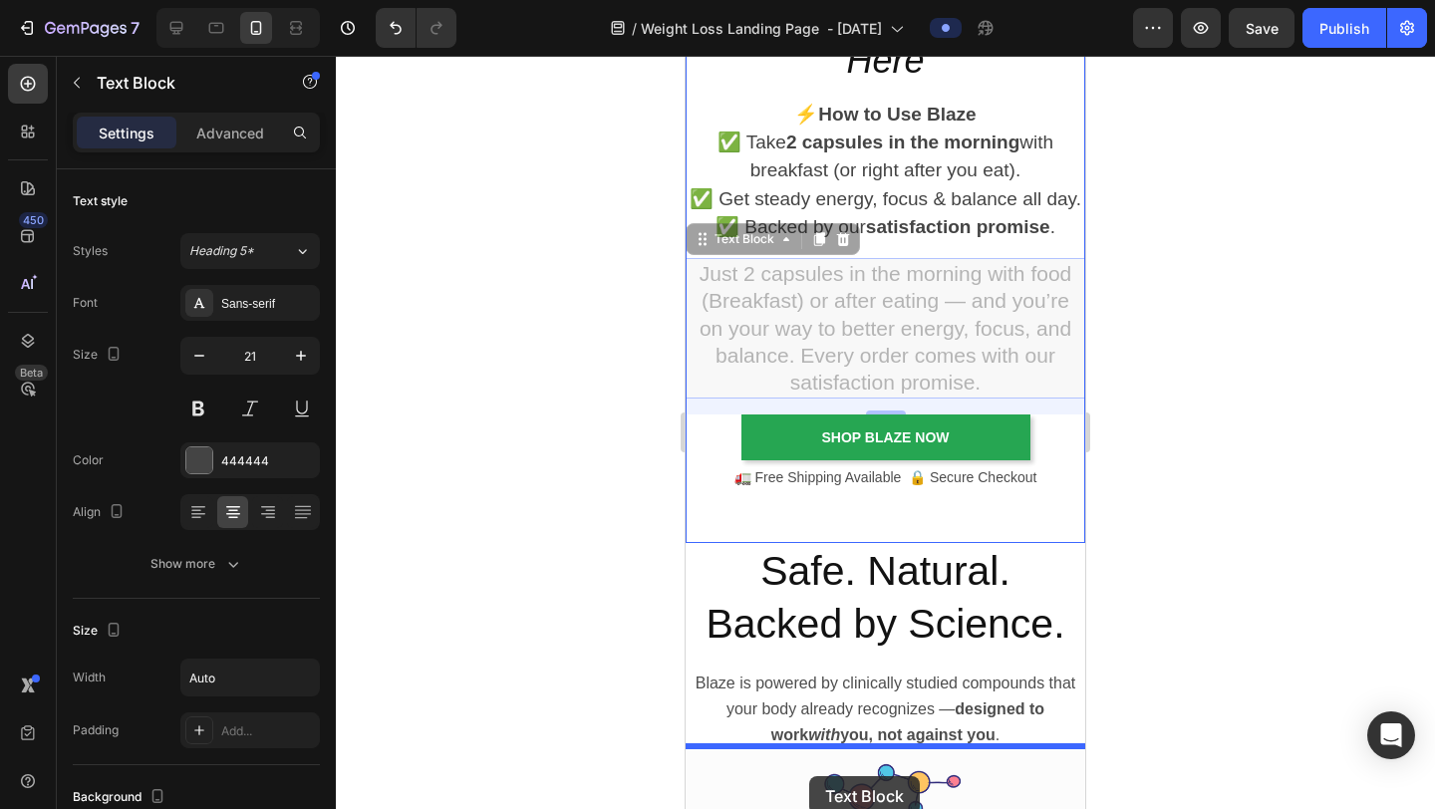
scroll to position [5134, 0]
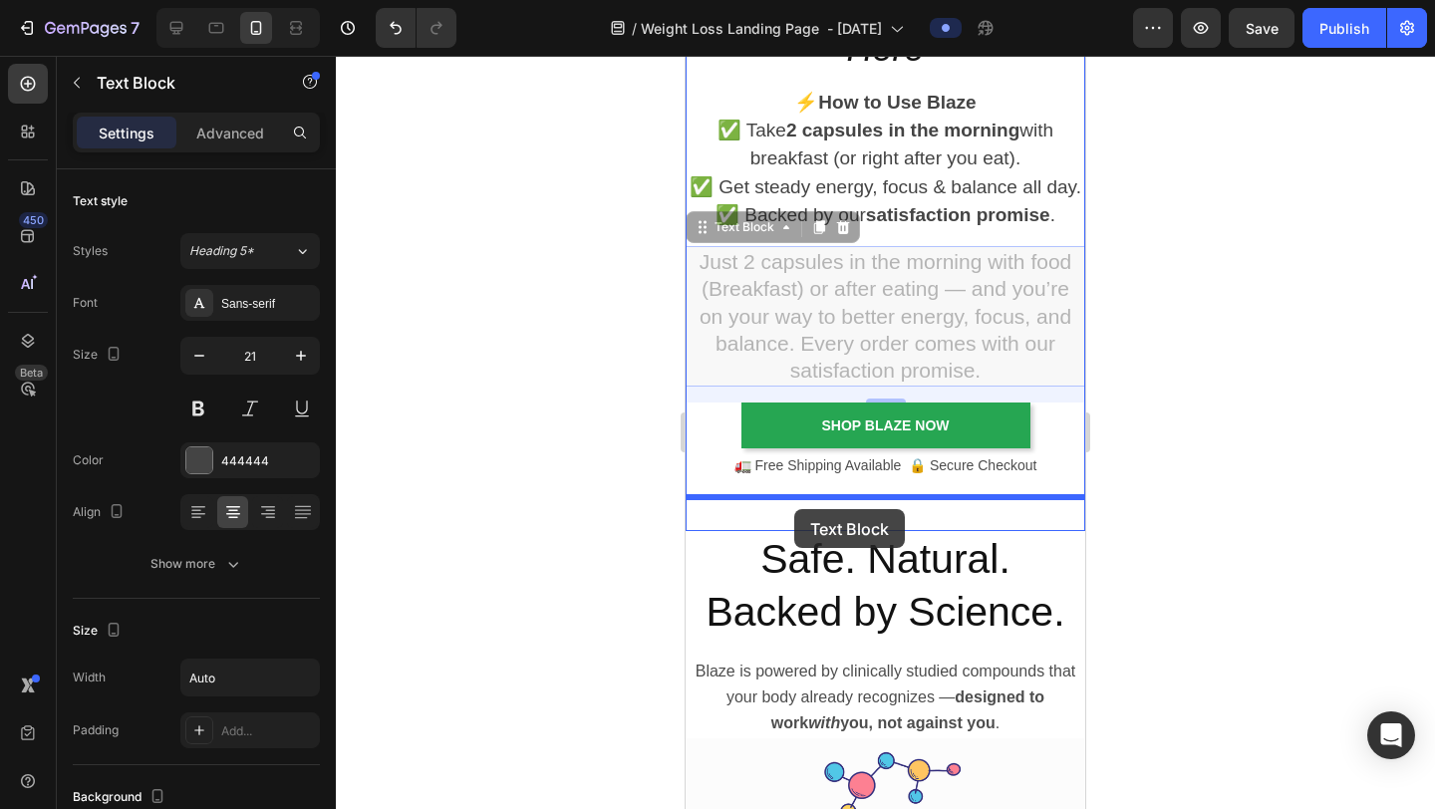
drag, startPoint x: 698, startPoint y: 554, endPoint x: 794, endPoint y: 509, distance: 106.6
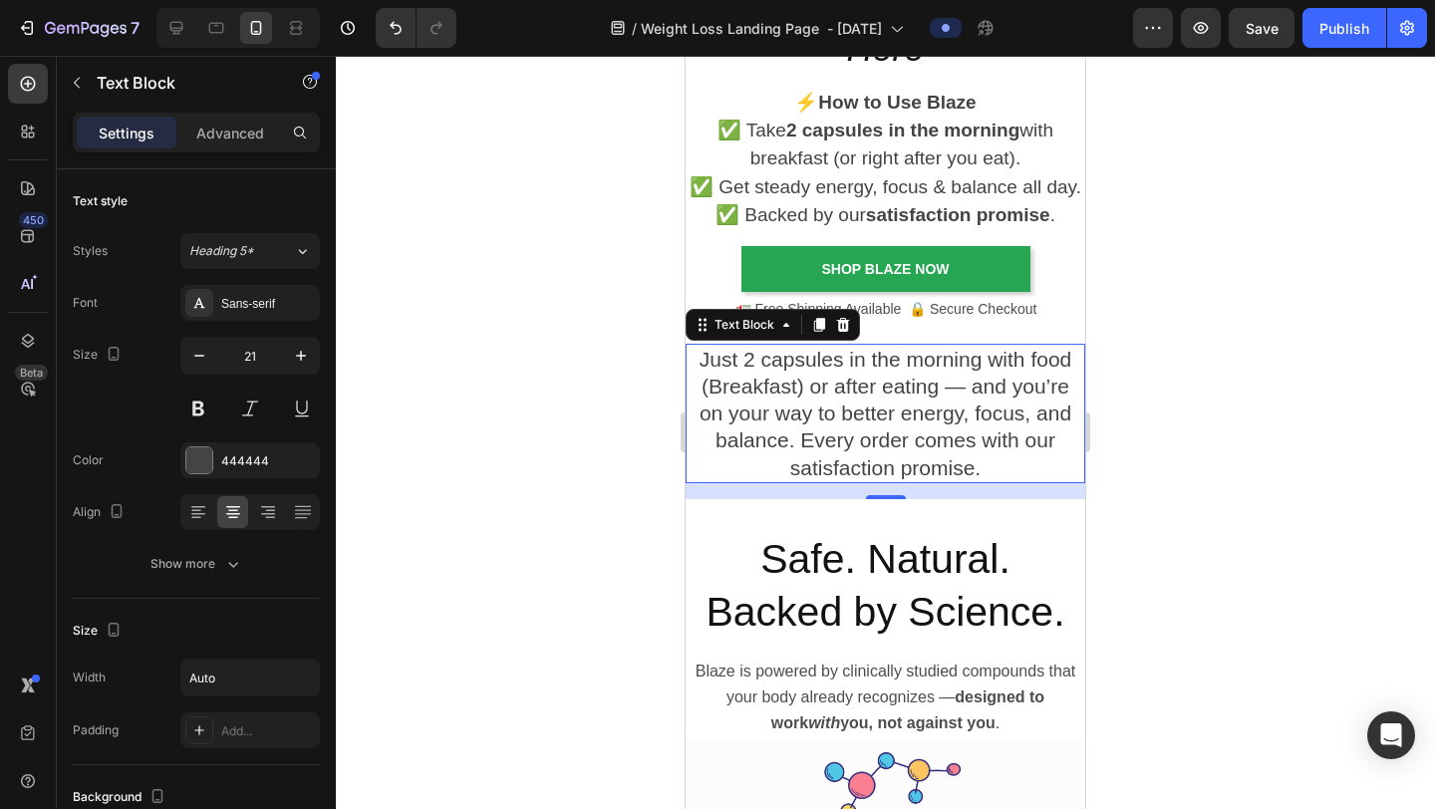
click at [1195, 456] on div at bounding box center [885, 433] width 1099 height 754
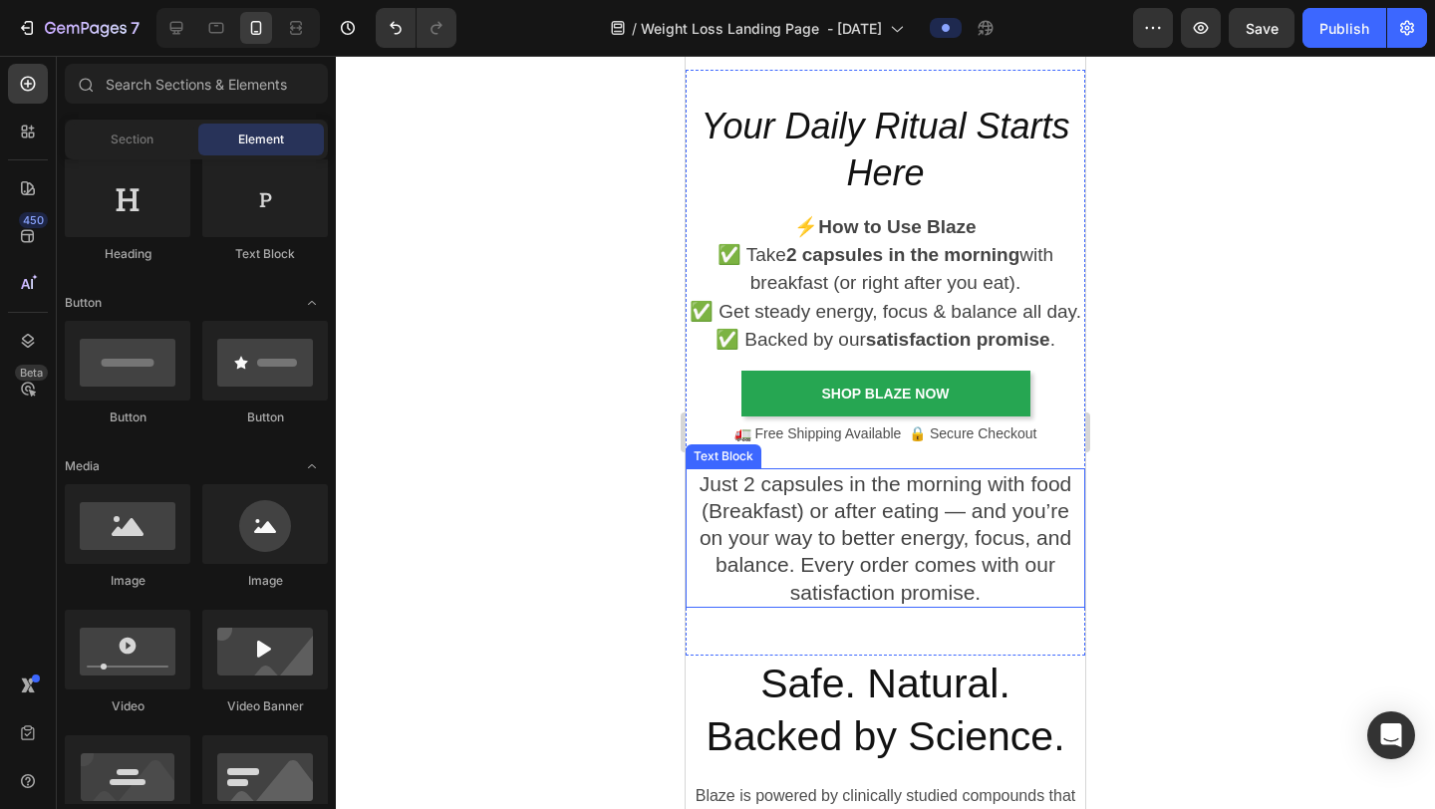
scroll to position [4892, 0]
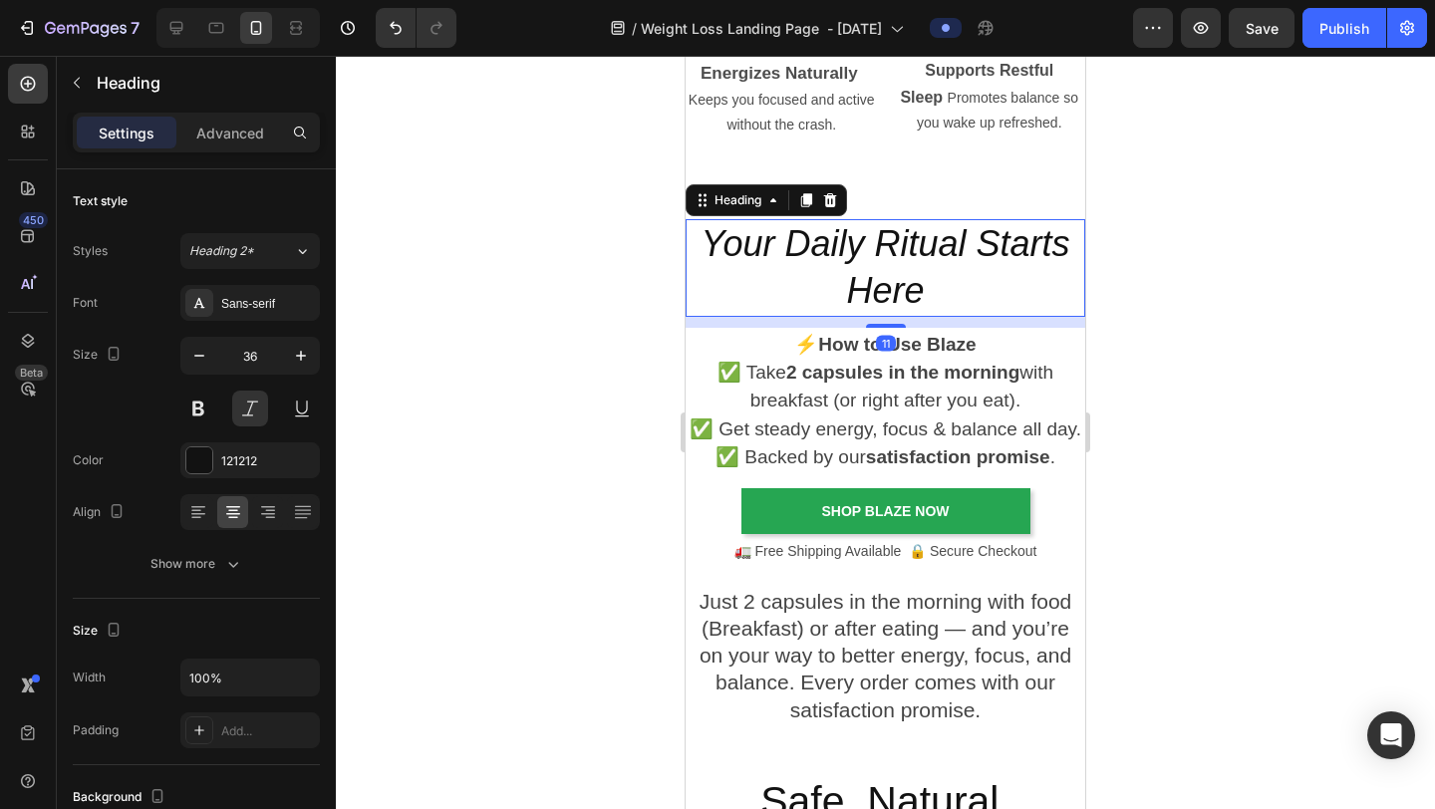
click at [913, 307] on h2 "Your Daily Ritual Starts Here" at bounding box center [886, 268] width 400 height 98
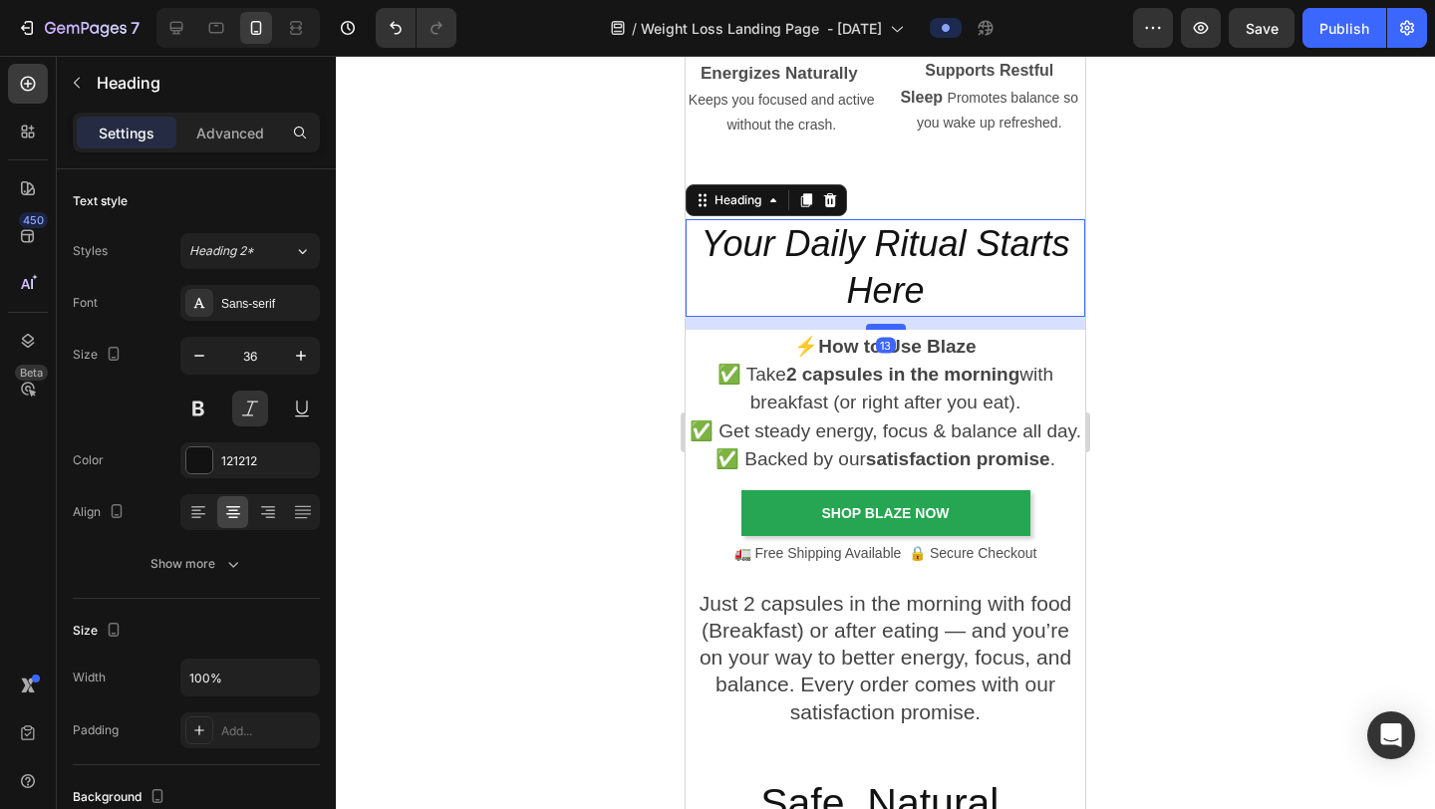
click at [886, 326] on div at bounding box center [886, 327] width 40 height 6
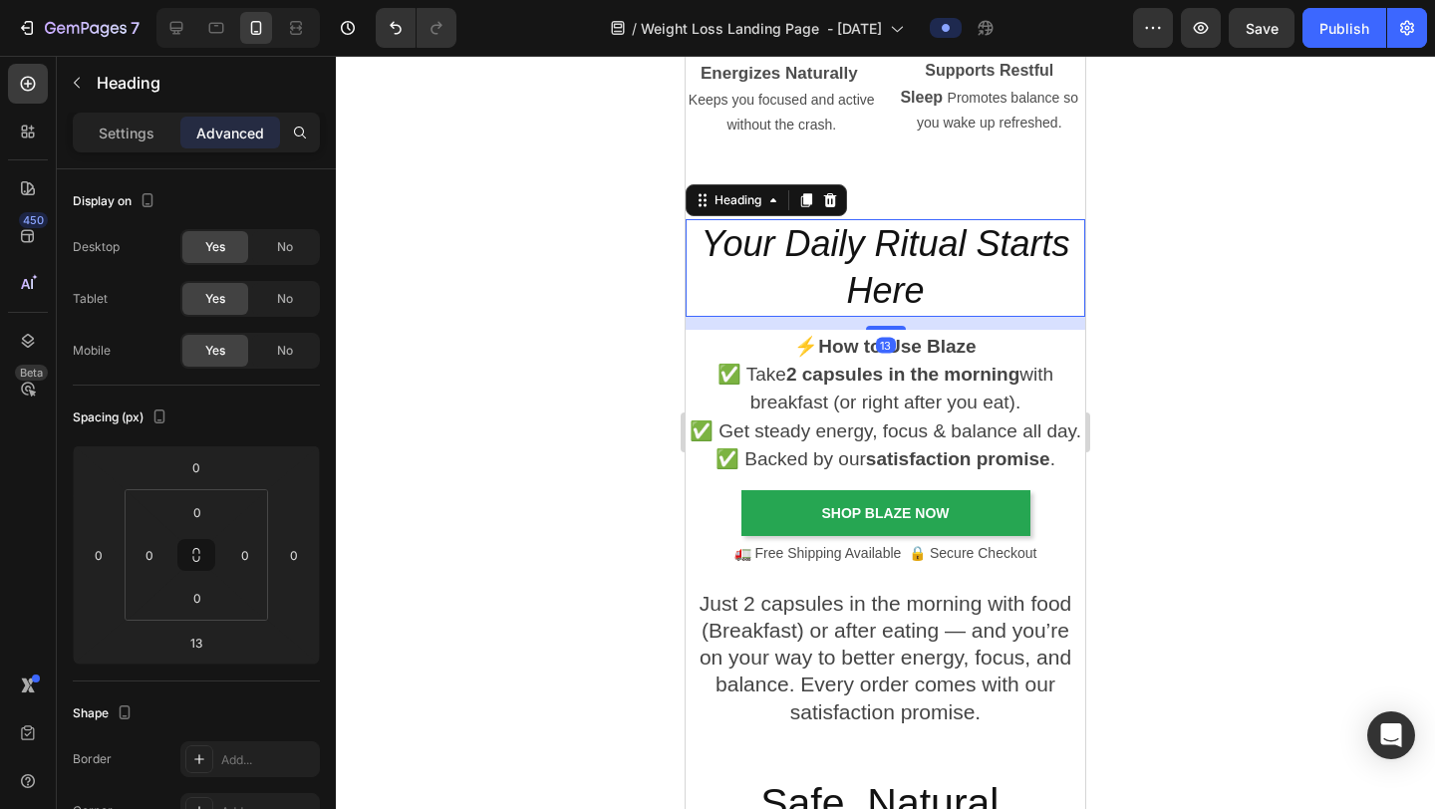
click at [1217, 382] on div at bounding box center [885, 433] width 1099 height 754
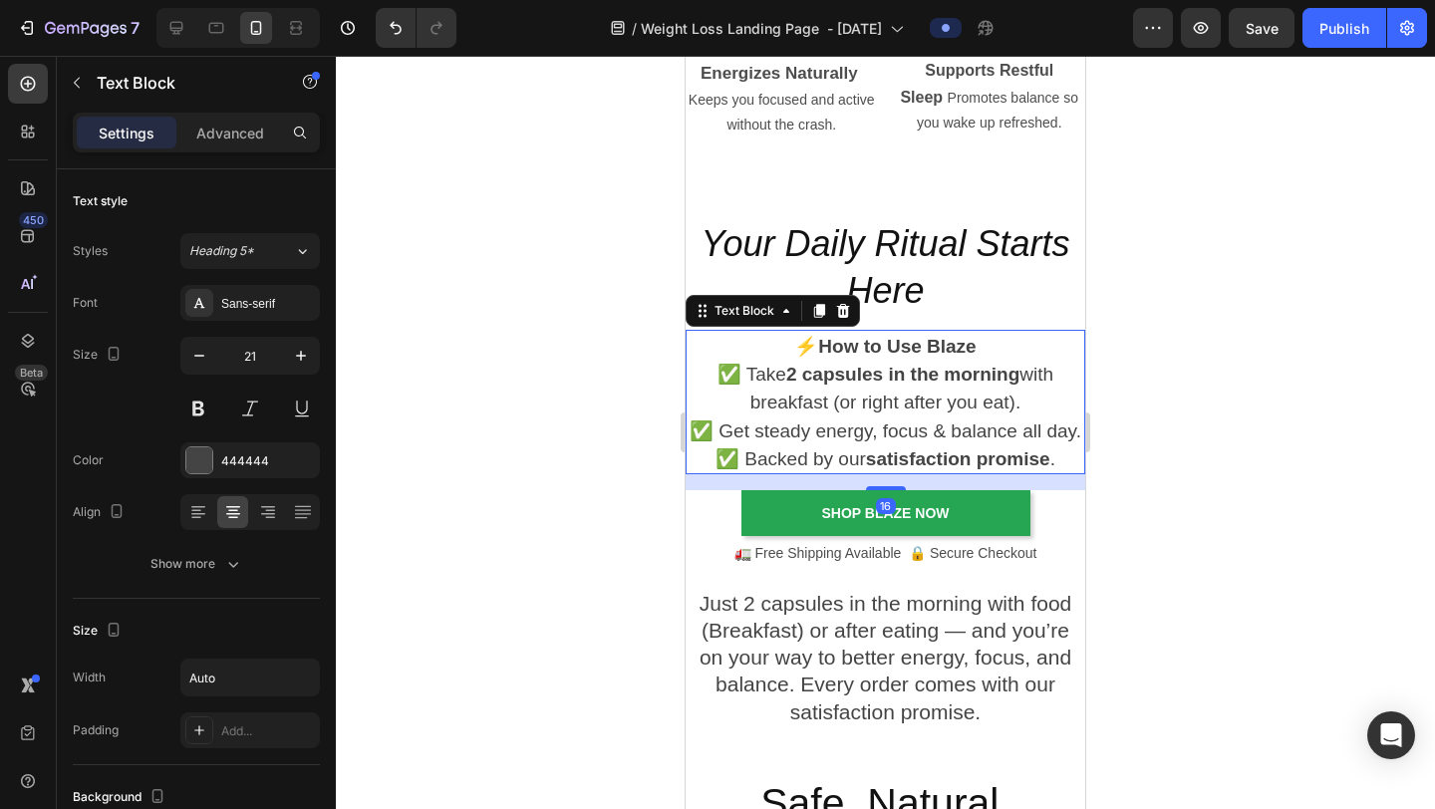
click at [953, 457] on strong "satisfaction promise" at bounding box center [958, 459] width 184 height 21
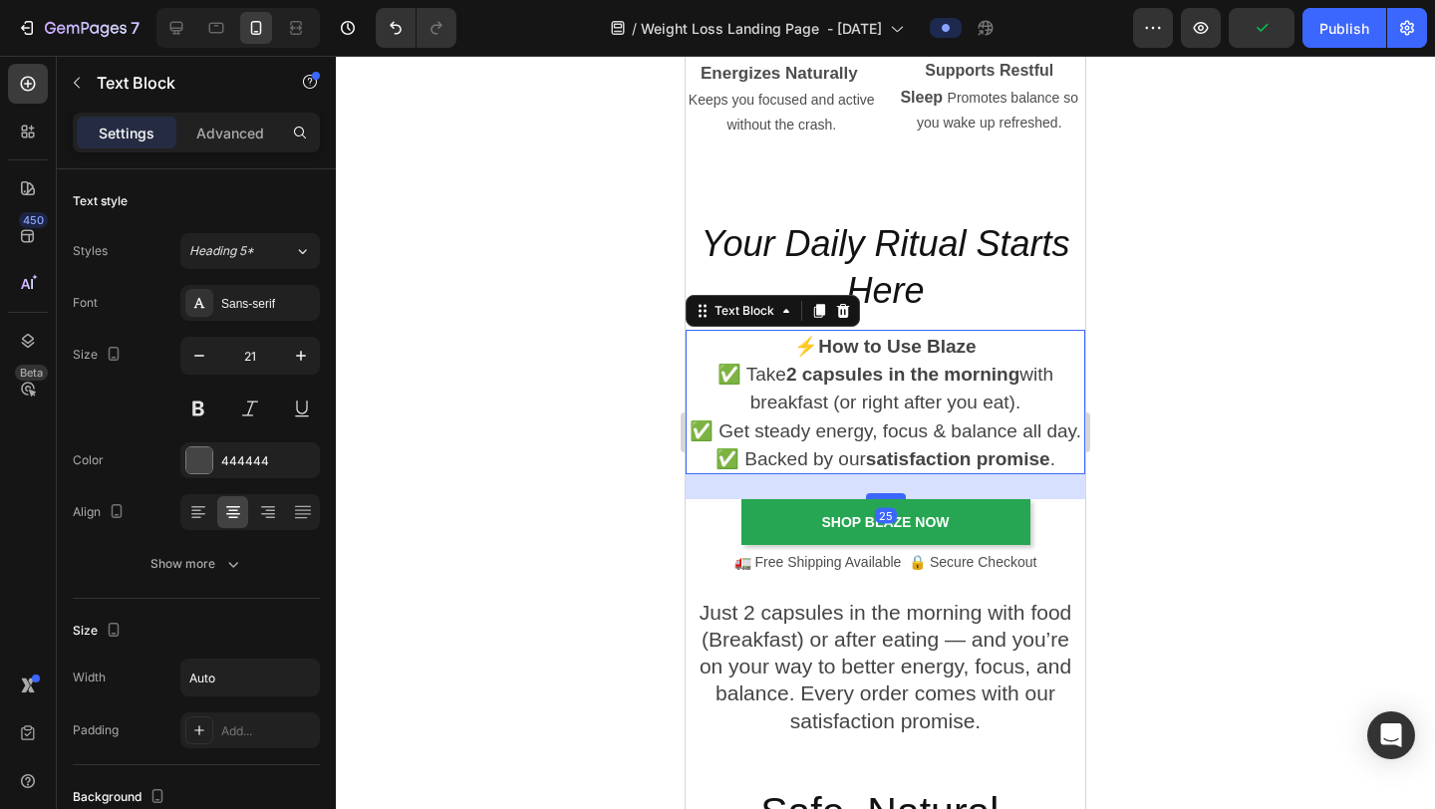
click at [892, 493] on div at bounding box center [886, 496] width 40 height 6
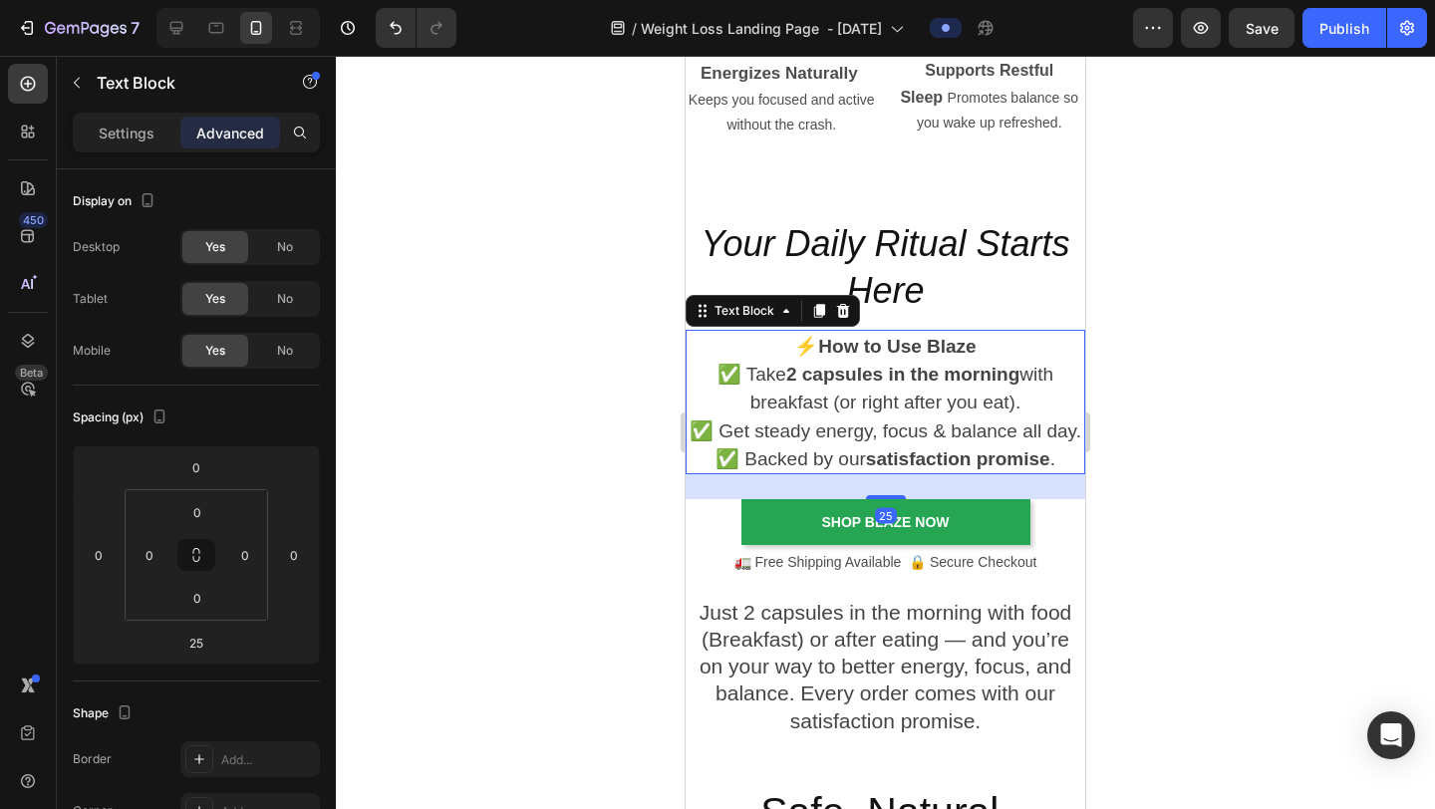
click at [1217, 438] on div at bounding box center [885, 433] width 1099 height 754
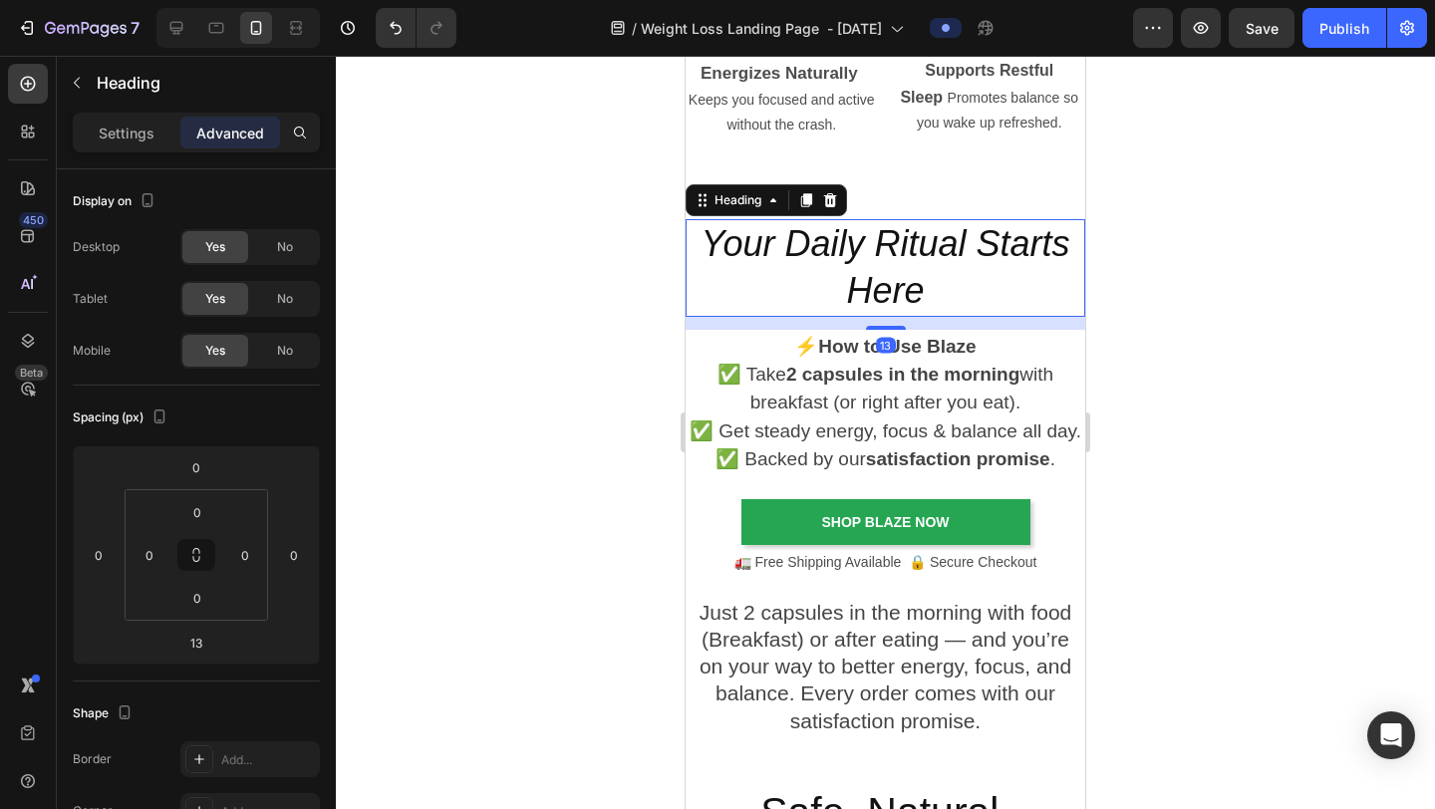
click at [974, 263] on h2 "Your Daily Ritual Starts Here" at bounding box center [886, 268] width 400 height 98
click at [1209, 302] on div at bounding box center [885, 433] width 1099 height 754
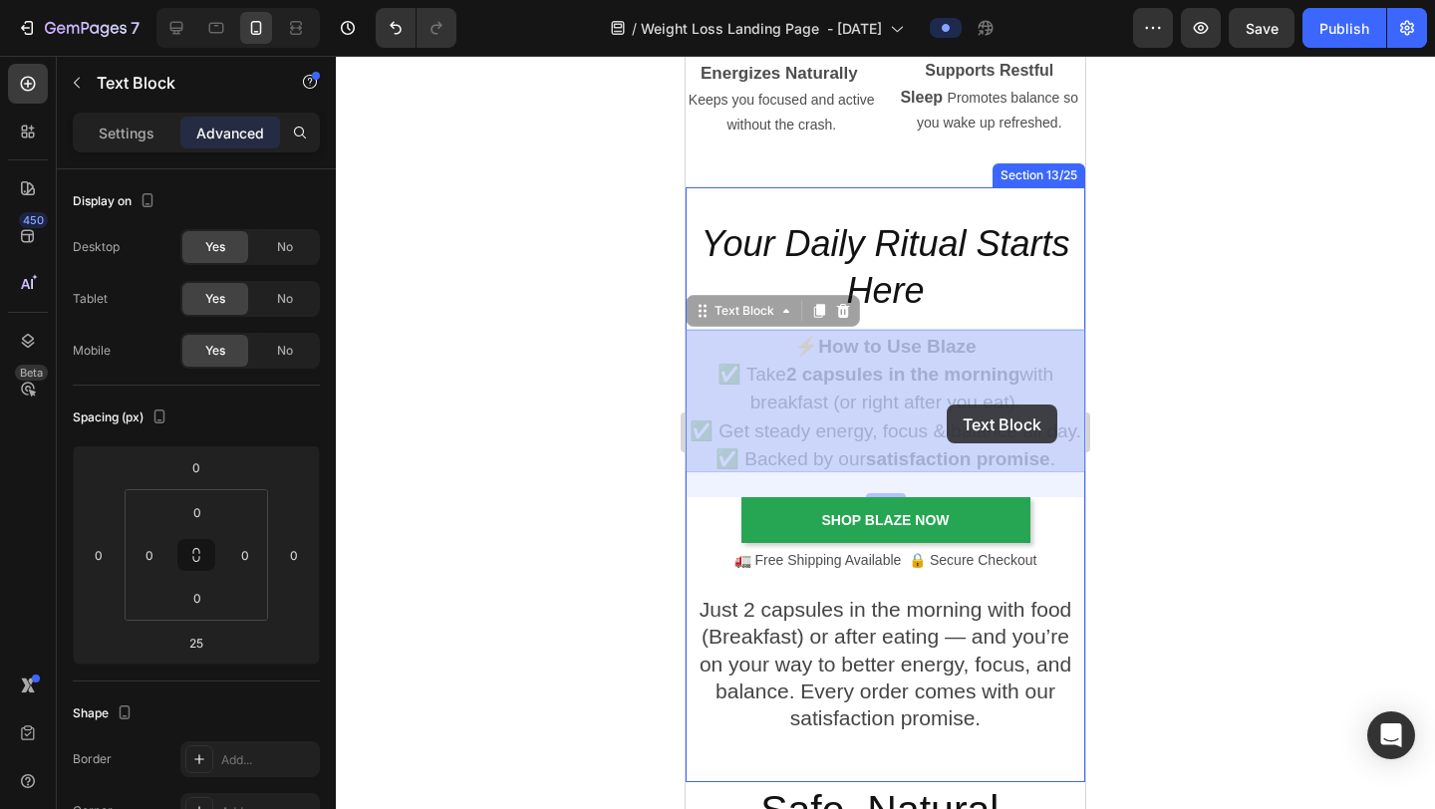
drag, startPoint x: 1059, startPoint y: 464, endPoint x: 957, endPoint y: 409, distance: 115.5
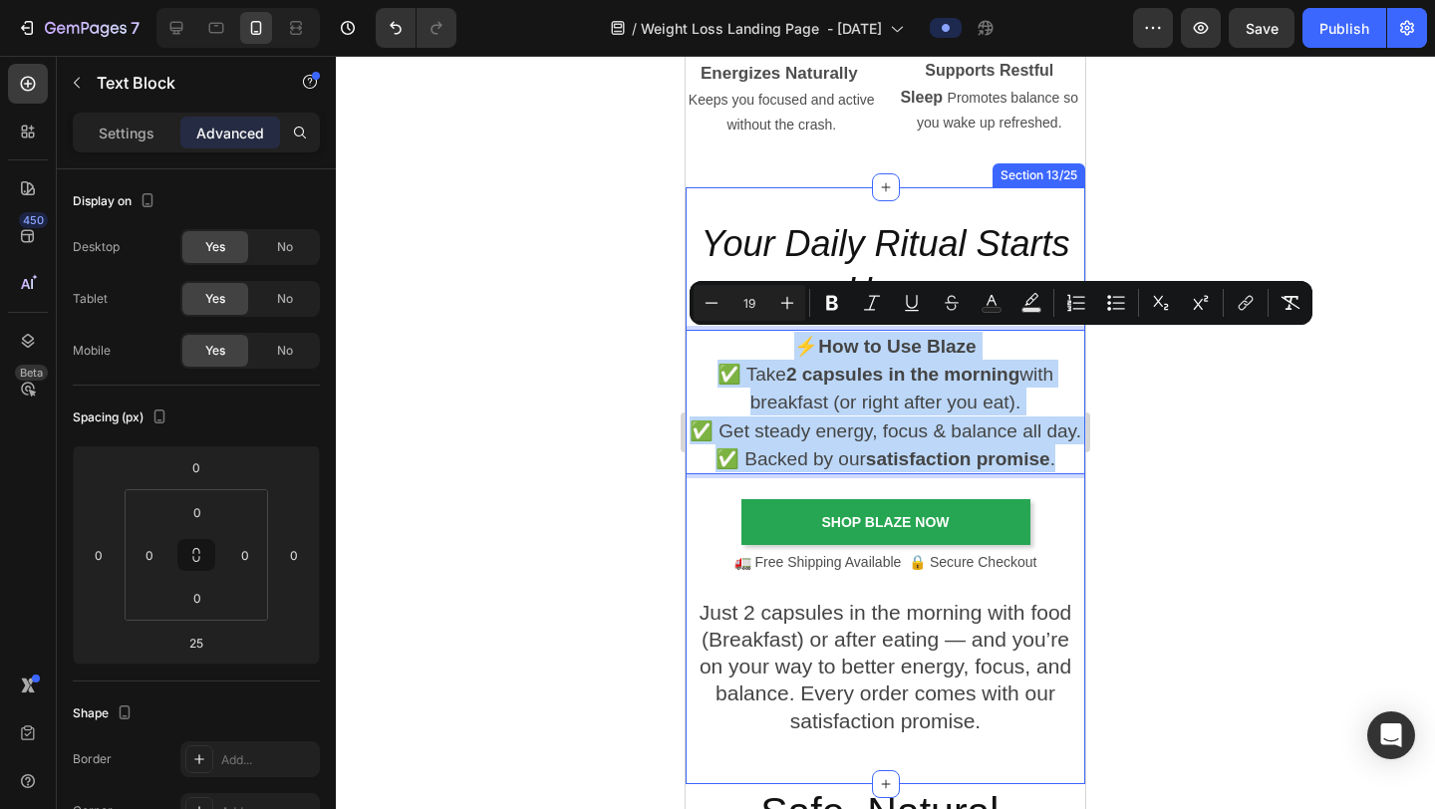
drag, startPoint x: 1066, startPoint y: 458, endPoint x: 786, endPoint y: 323, distance: 309.9
click at [786, 323] on div "Your Daily Ritual Starts Here Heading ⚡ How to Use Blaze ✅ Take 2 capsules in t…" at bounding box center [886, 485] width 400 height 533
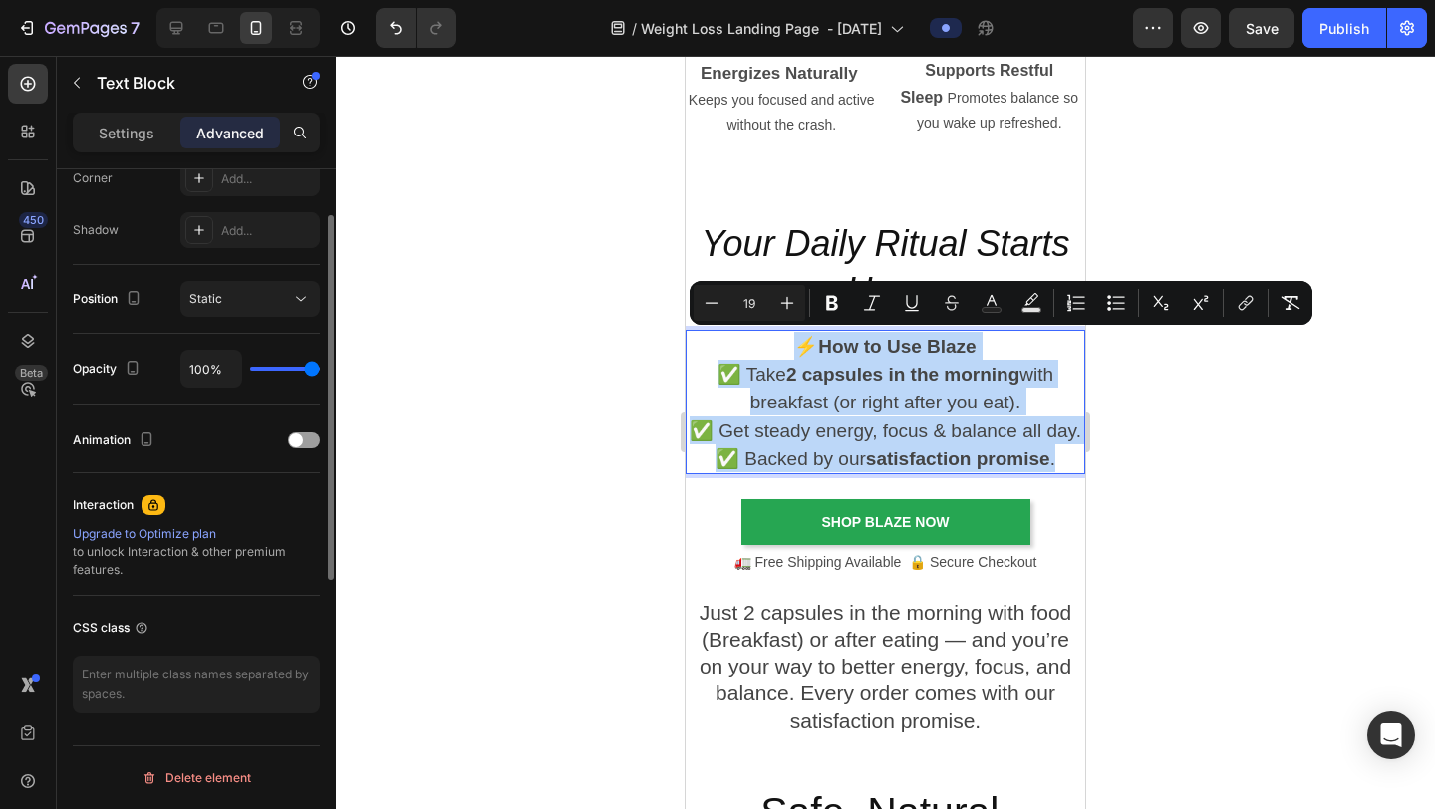
scroll to position [0, 0]
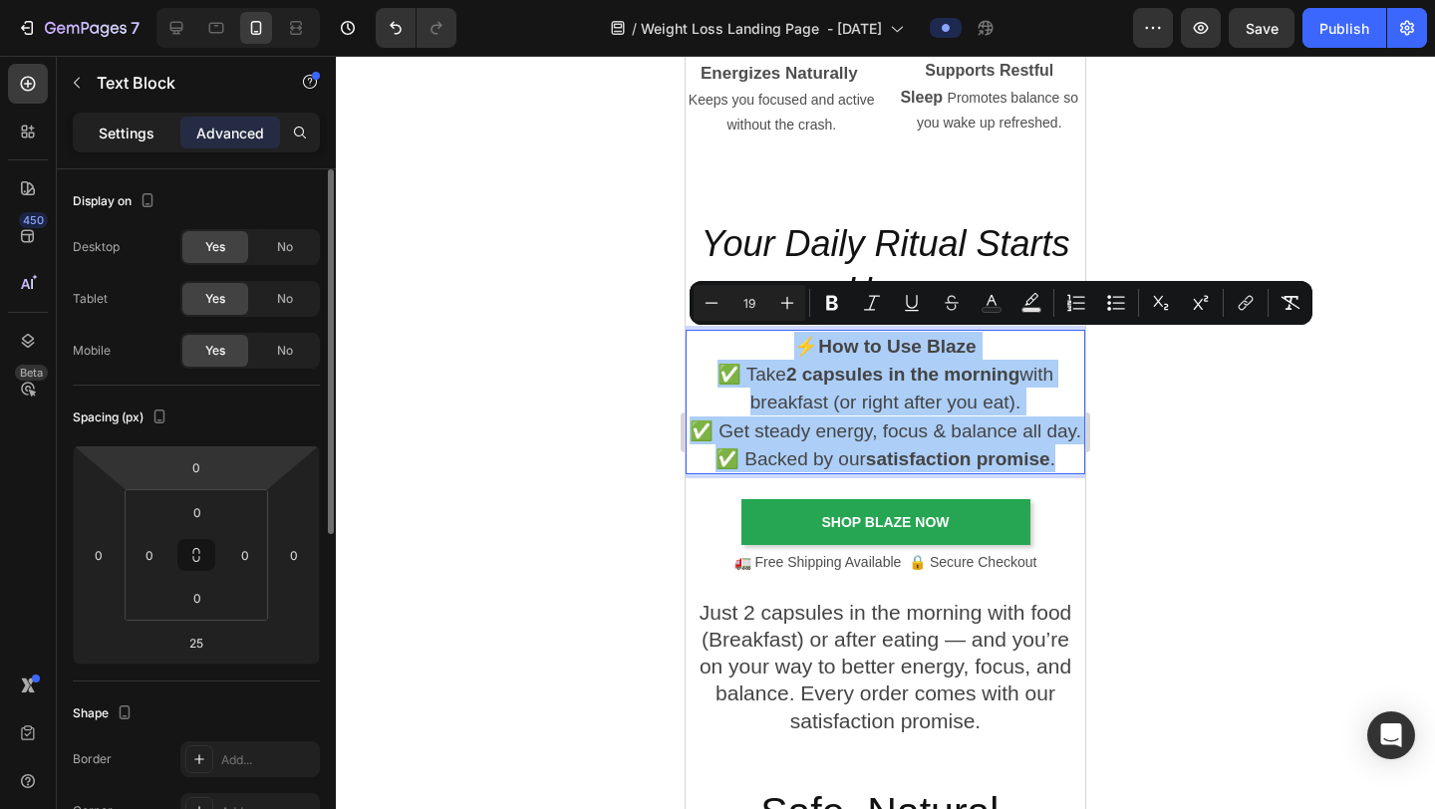
click at [148, 129] on p "Settings" at bounding box center [127, 133] width 56 height 21
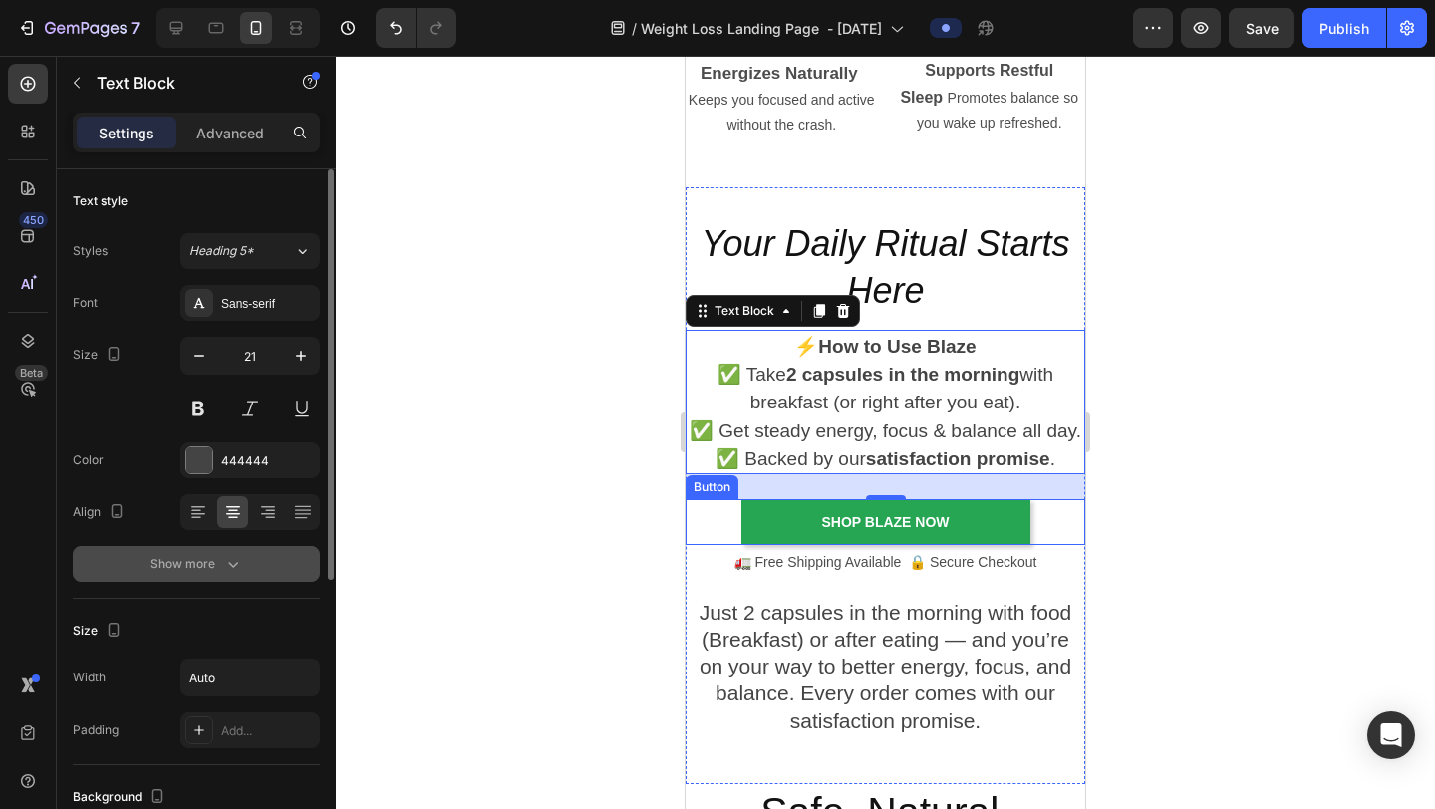
click at [237, 571] on icon "button" at bounding box center [233, 564] width 20 height 20
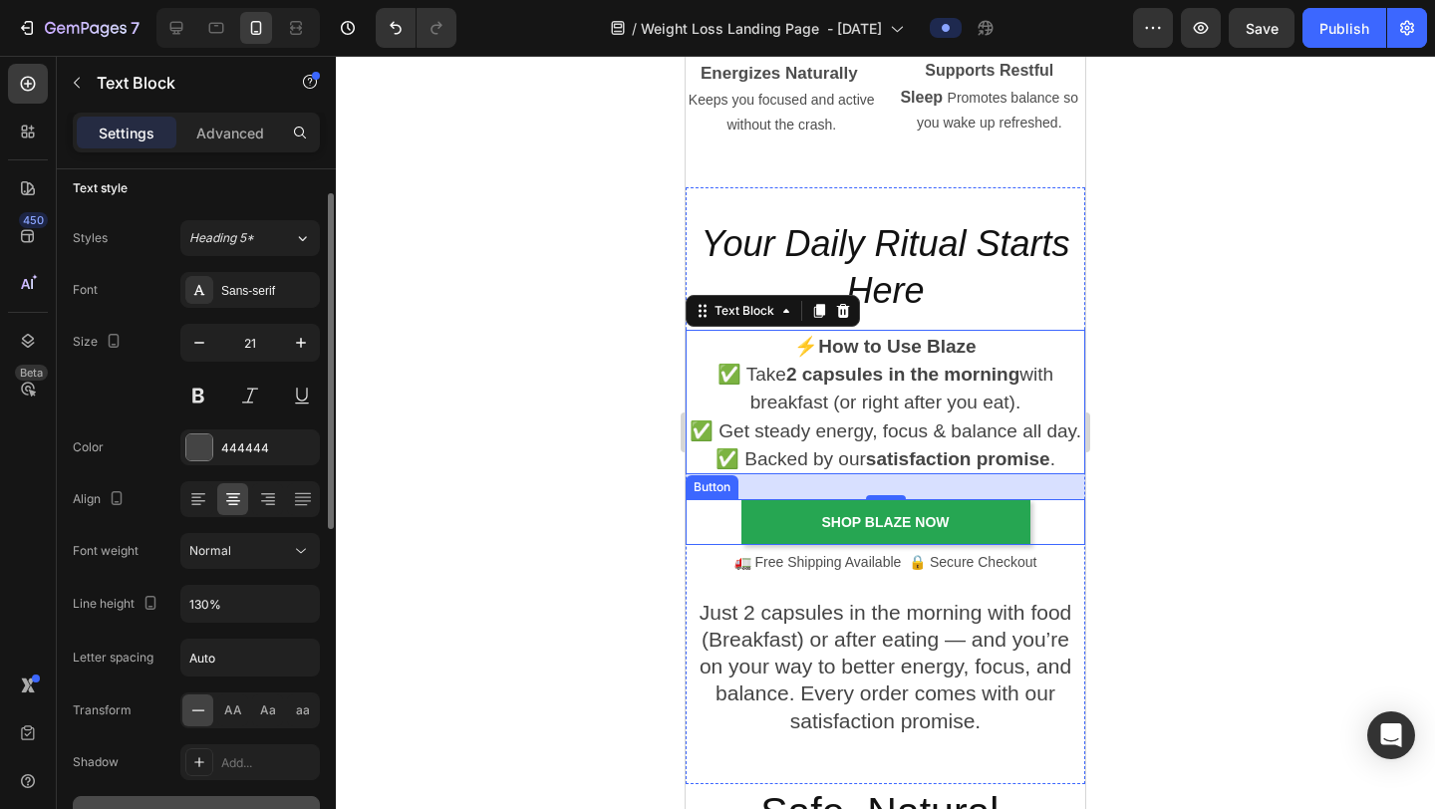
scroll to position [57, 0]
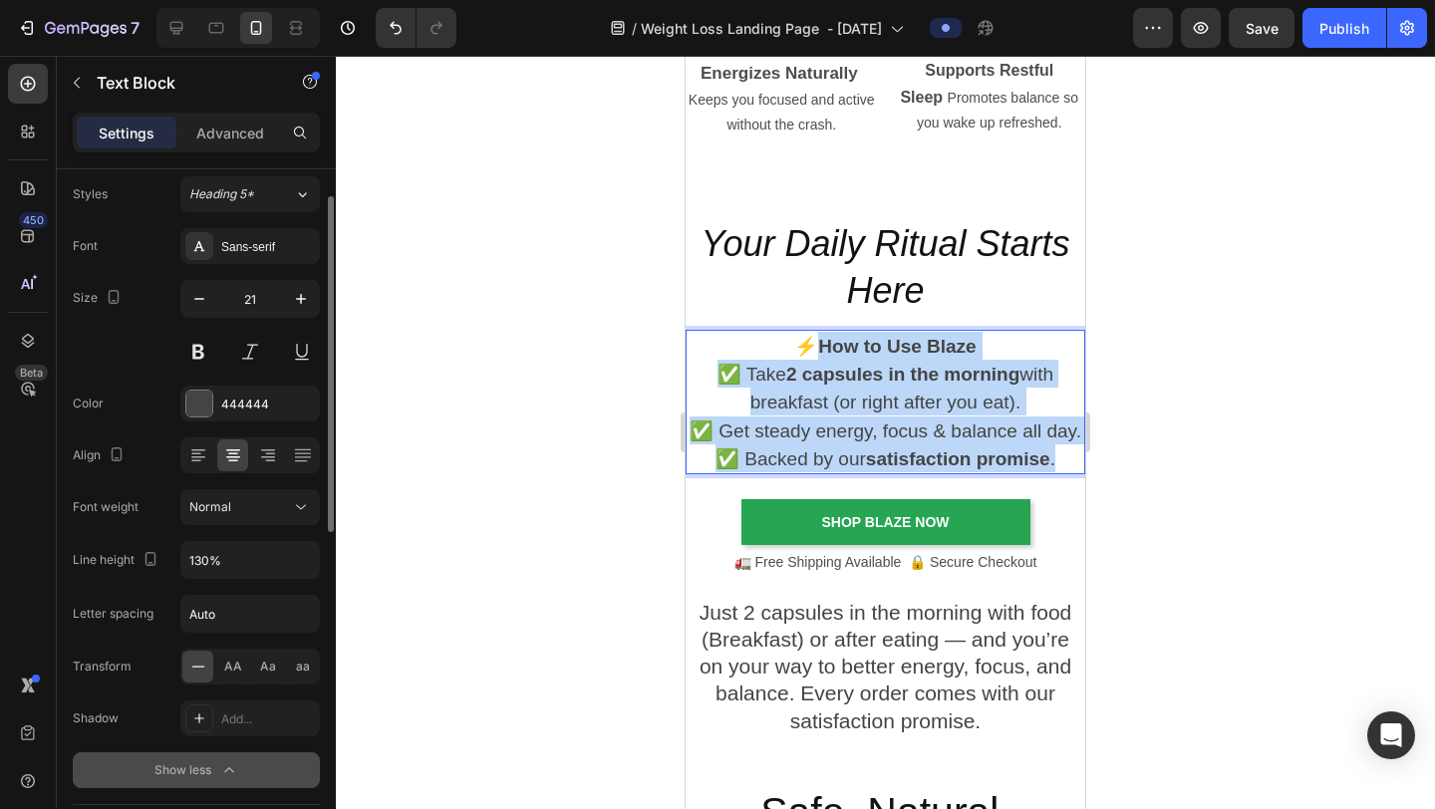
drag, startPoint x: 1074, startPoint y: 457, endPoint x: 800, endPoint y: 342, distance: 296.2
click at [800, 342] on p "⚡ How to Use Blaze ✅ Take 2 capsules in the morning with breakfast (or right af…" at bounding box center [886, 402] width 396 height 141
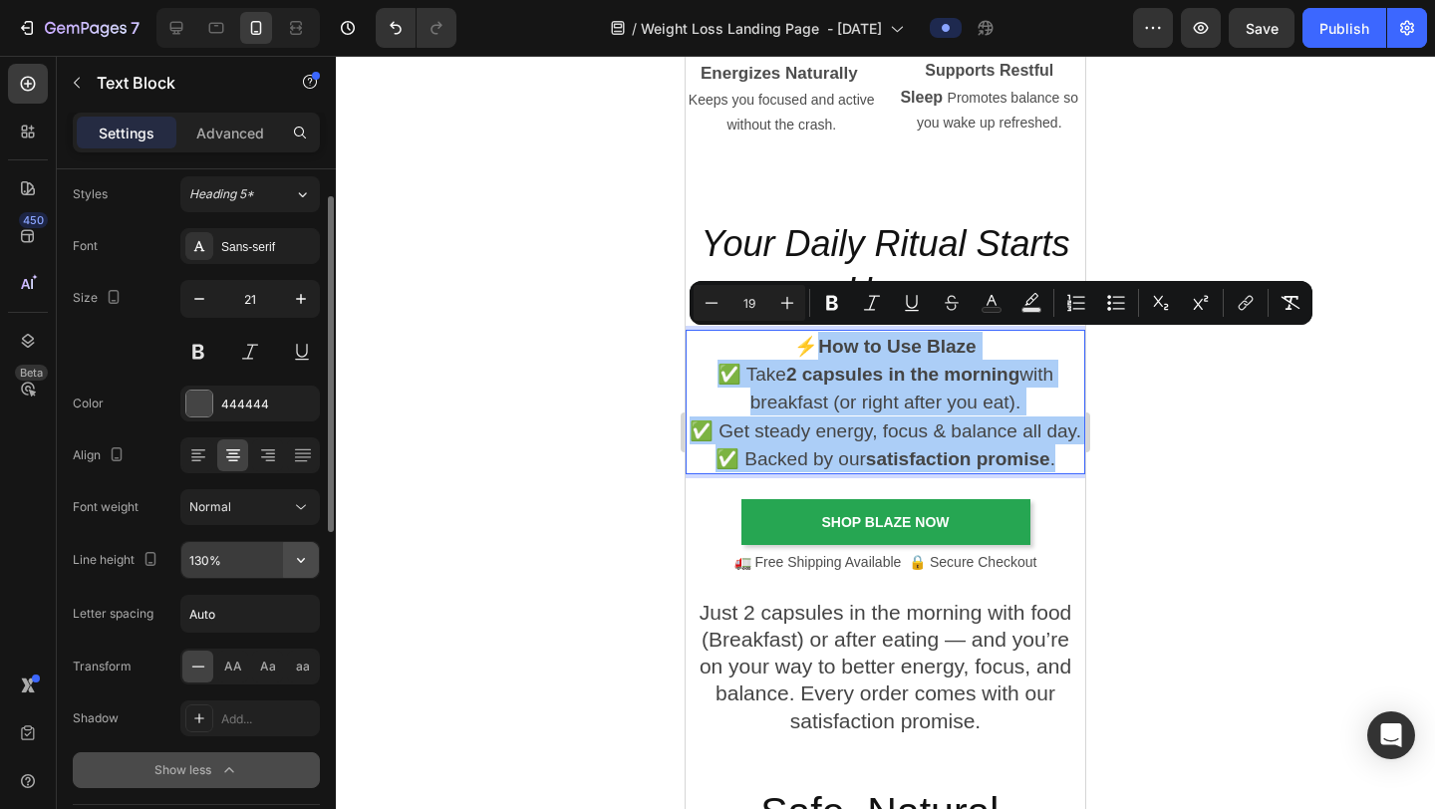
click at [308, 561] on icon "button" at bounding box center [301, 560] width 20 height 20
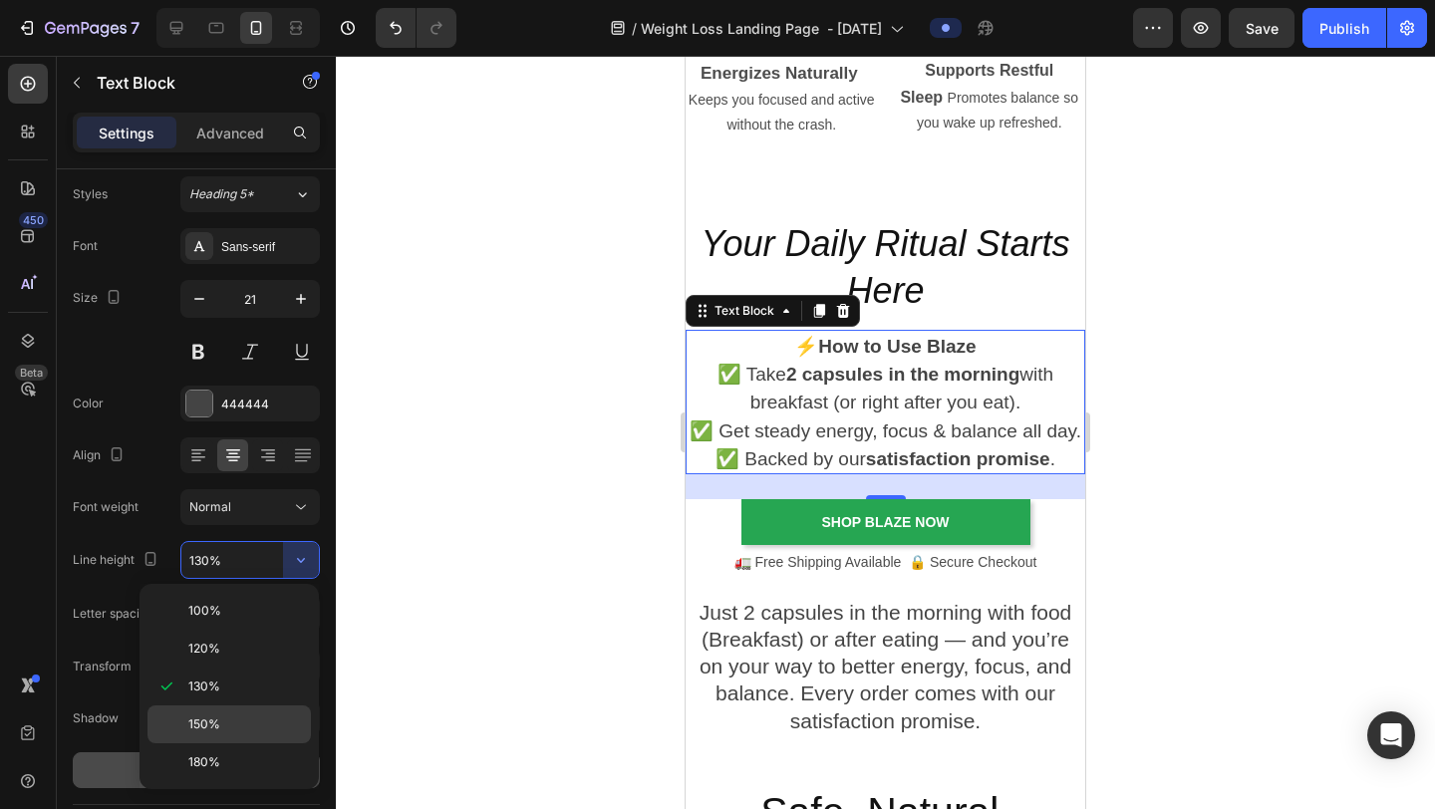
click at [208, 627] on div "150%" at bounding box center [229, 763] width 163 height 38
type input "150%"
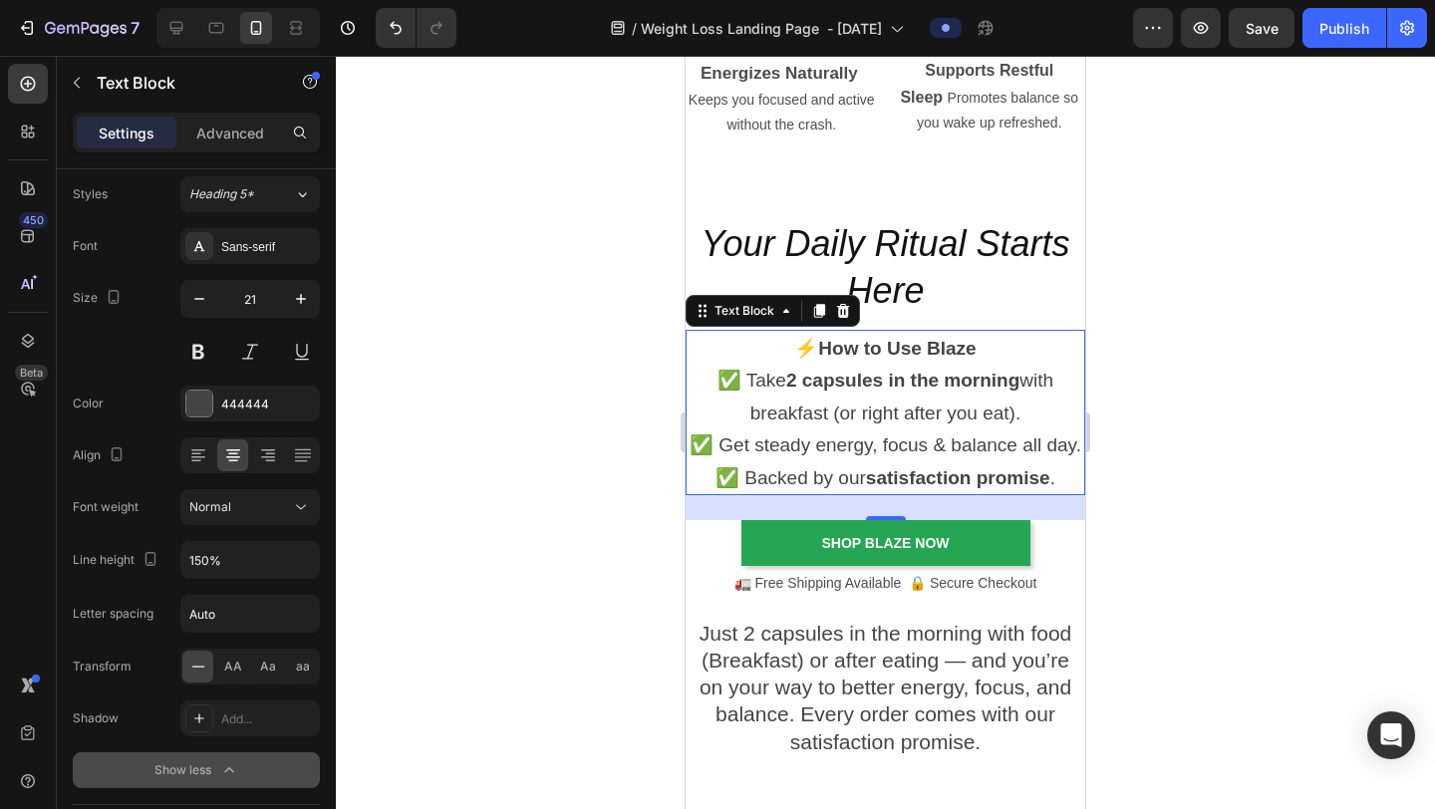
click at [1217, 436] on div at bounding box center [885, 433] width 1099 height 754
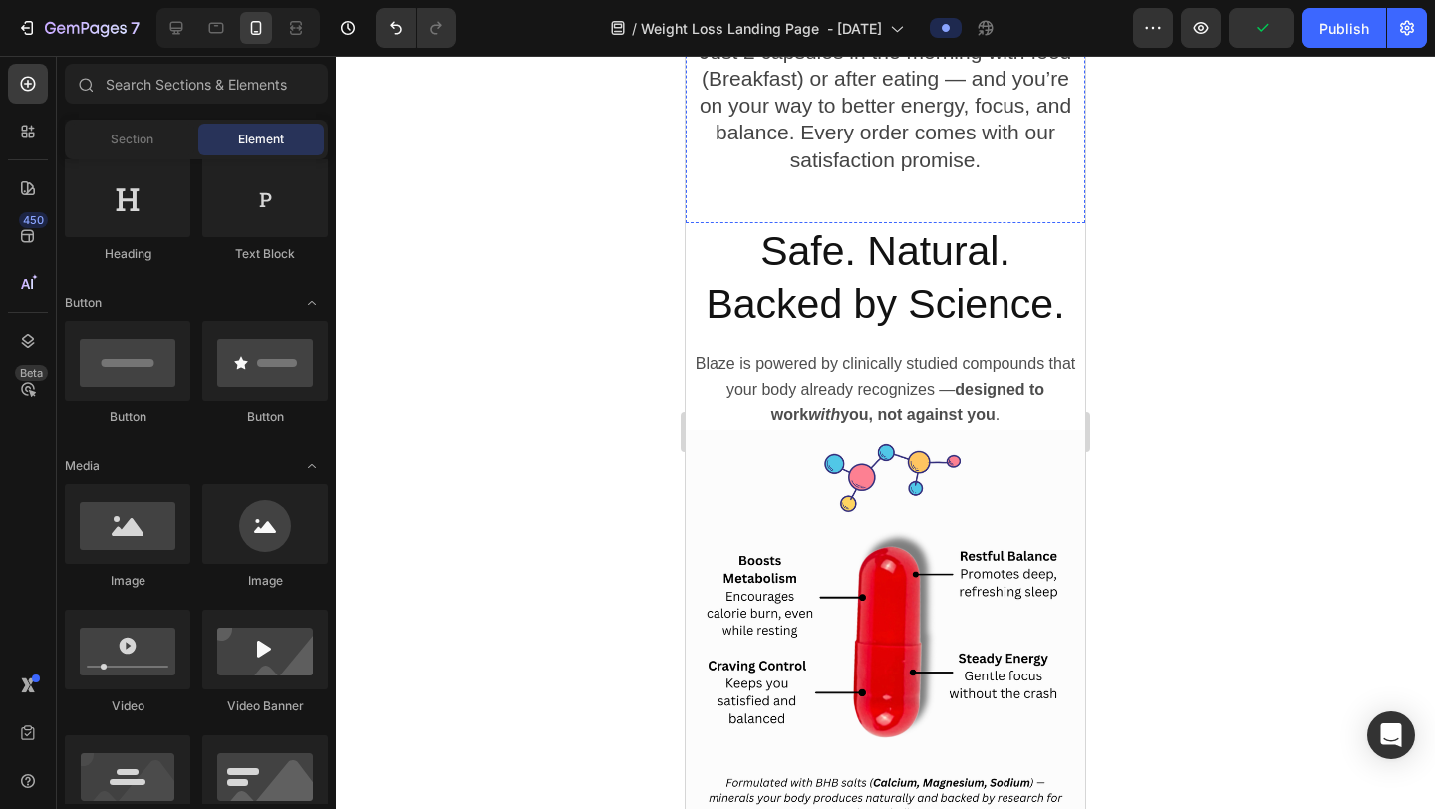
scroll to position [5495, 0]
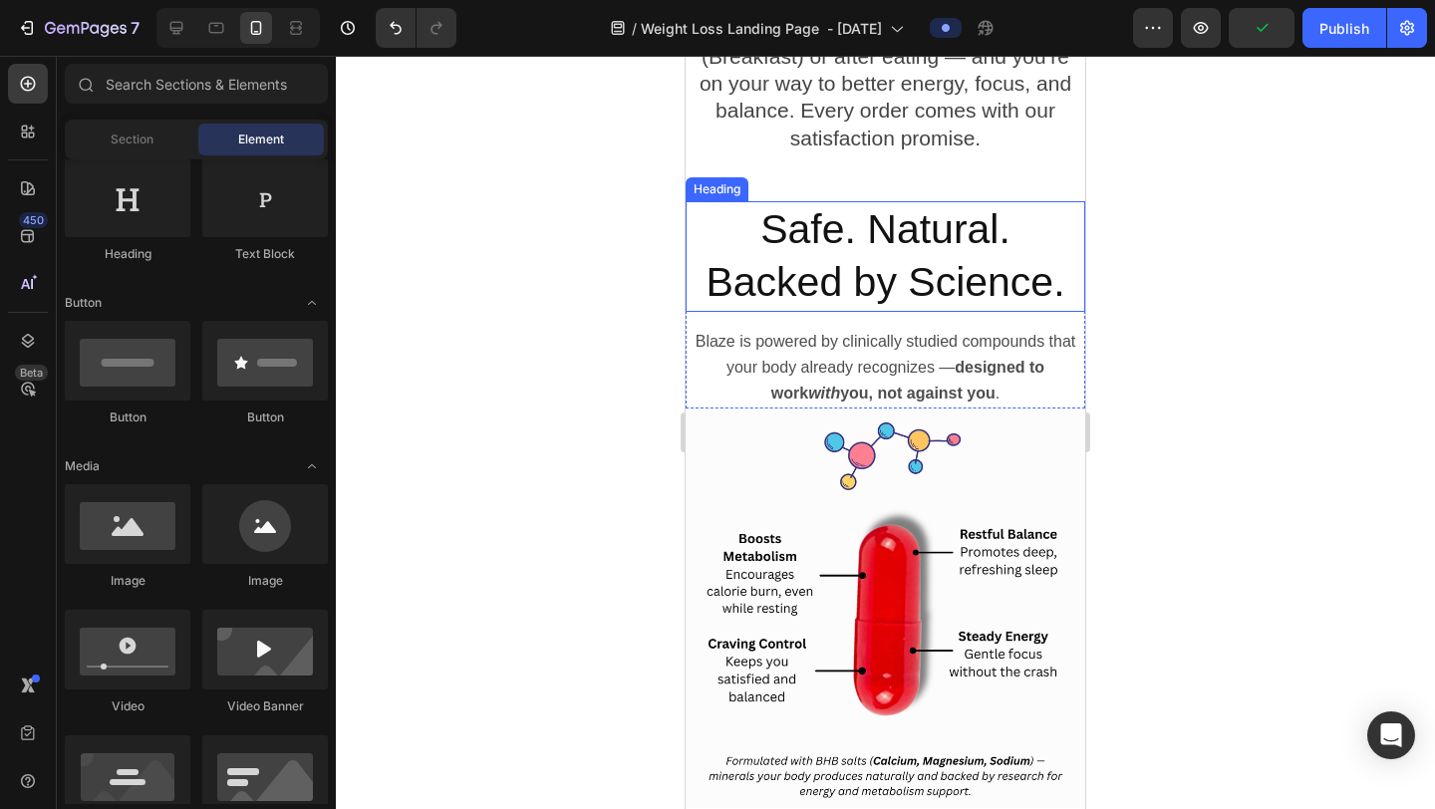
click at [1155, 220] on div at bounding box center [885, 433] width 1099 height 754
click at [966, 385] on strong "you, not against you" at bounding box center [918, 393] width 156 height 17
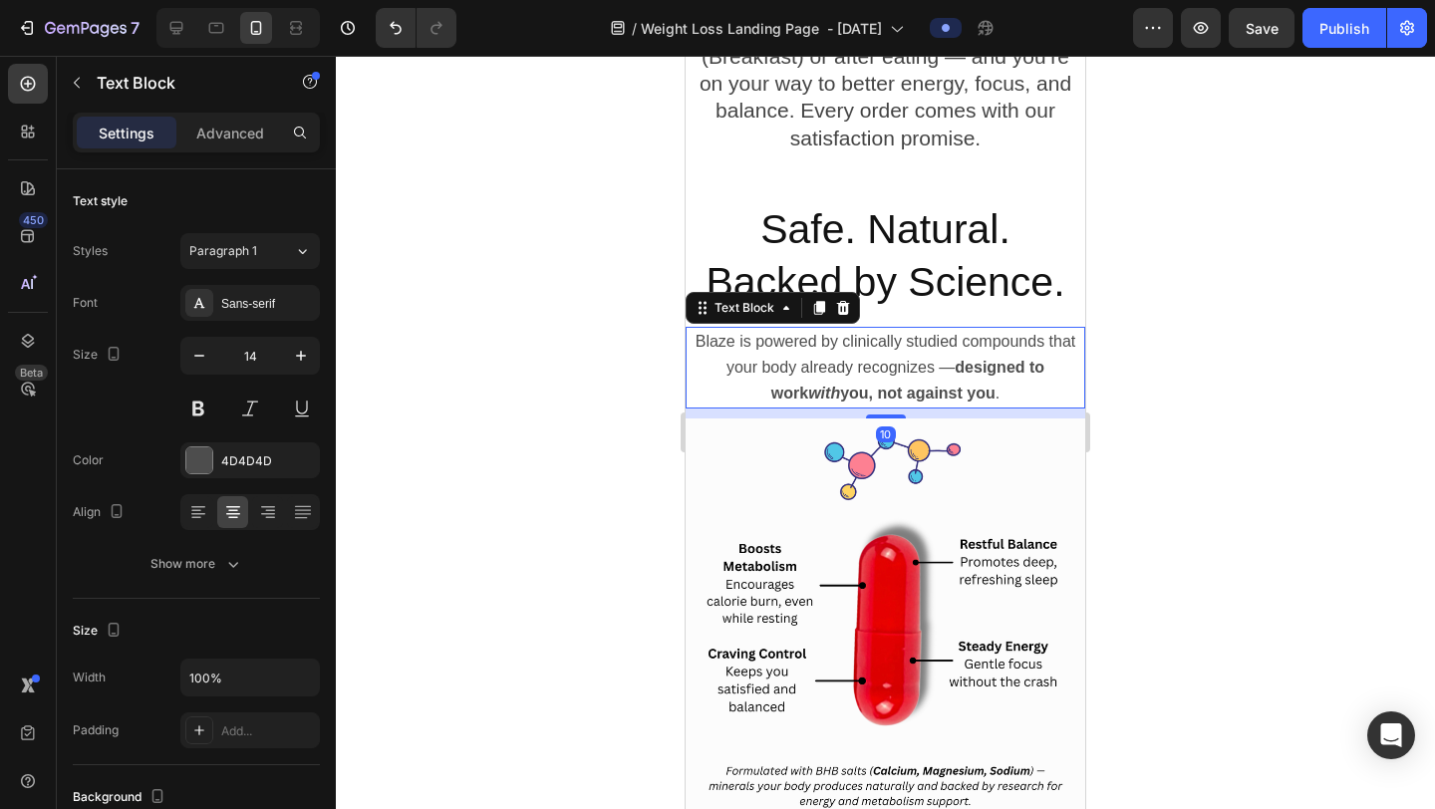
drag, startPoint x: 887, startPoint y: 400, endPoint x: 903, endPoint y: 407, distance: 17.4
click at [888, 415] on div at bounding box center [886, 417] width 40 height 4
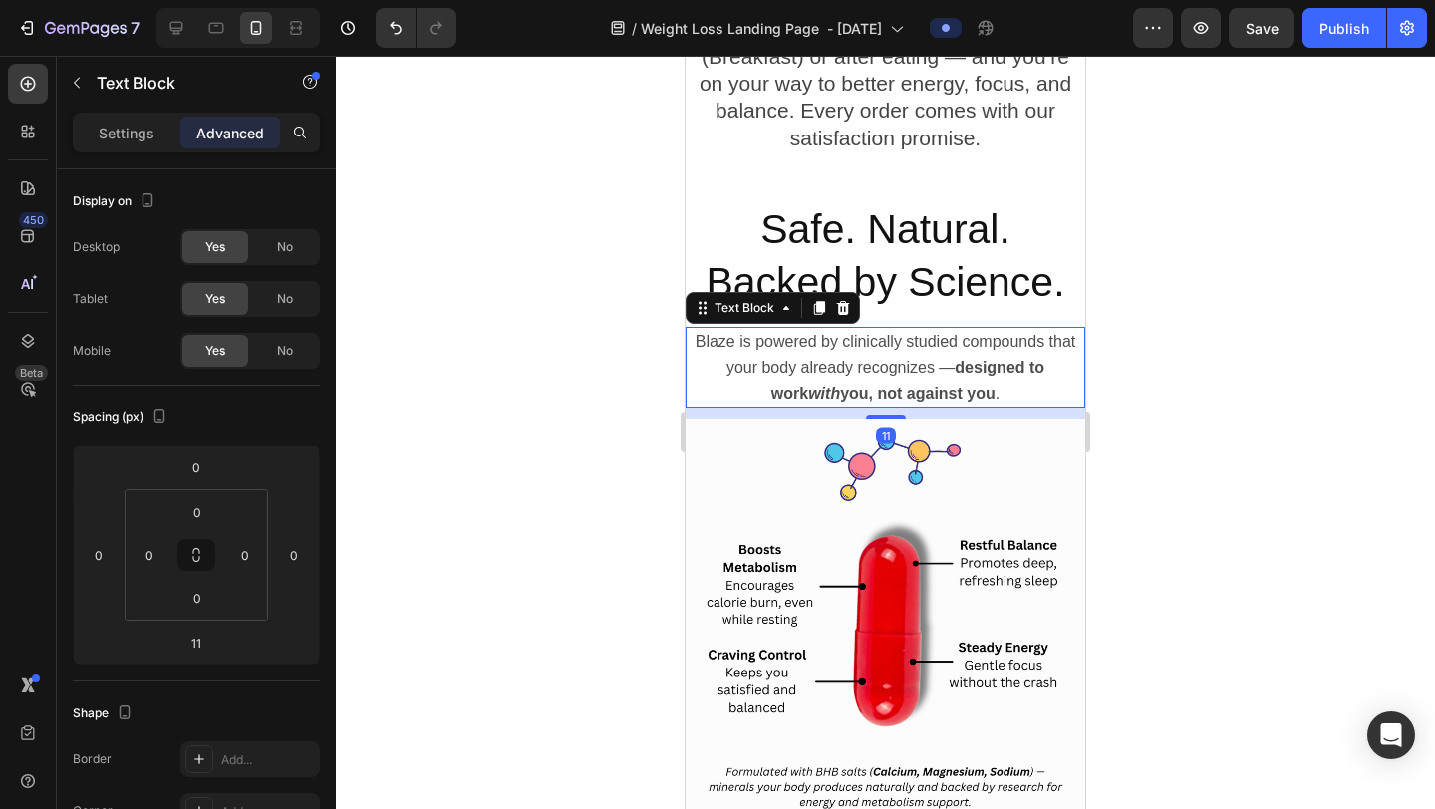
click at [1217, 356] on div at bounding box center [885, 433] width 1099 height 754
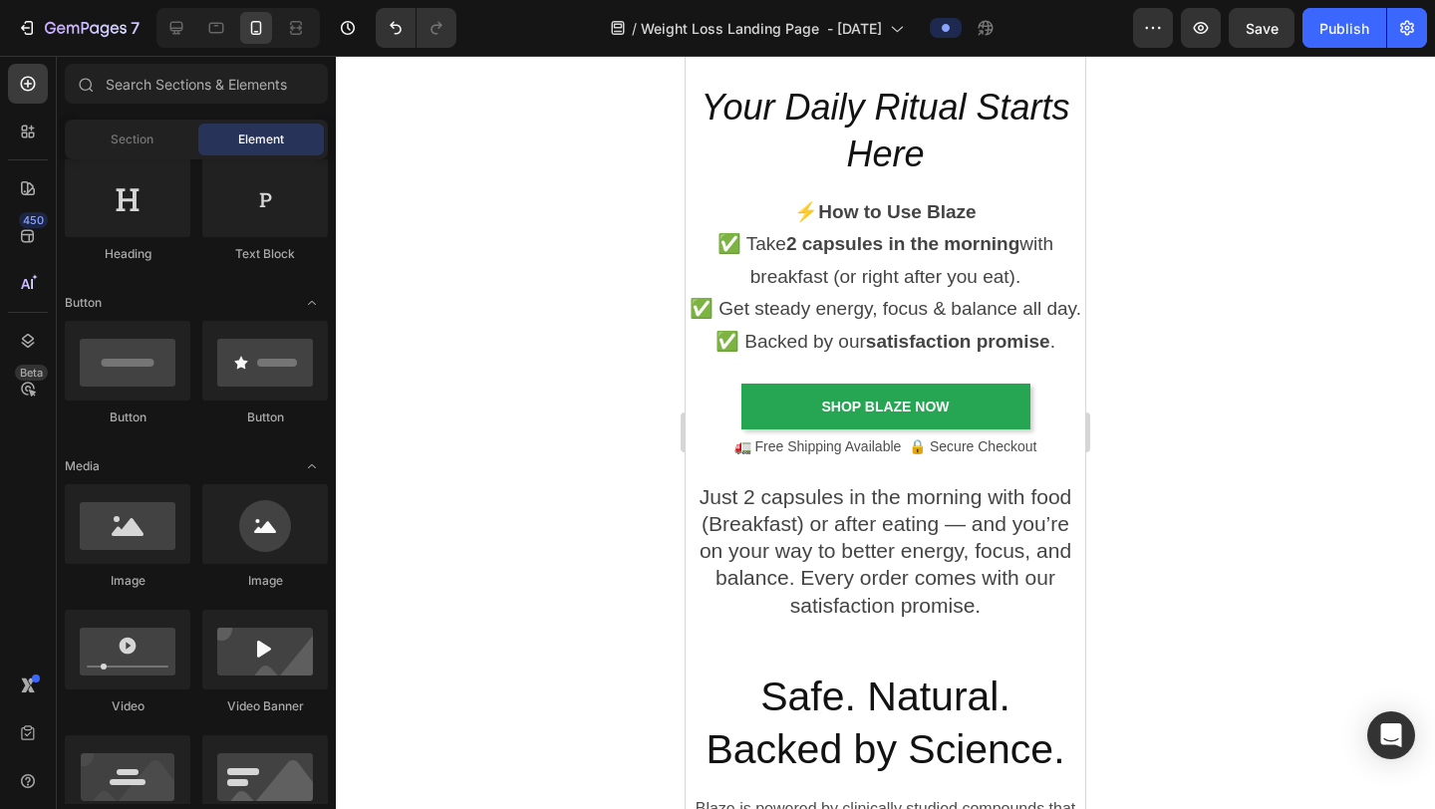
scroll to position [5041, 0]
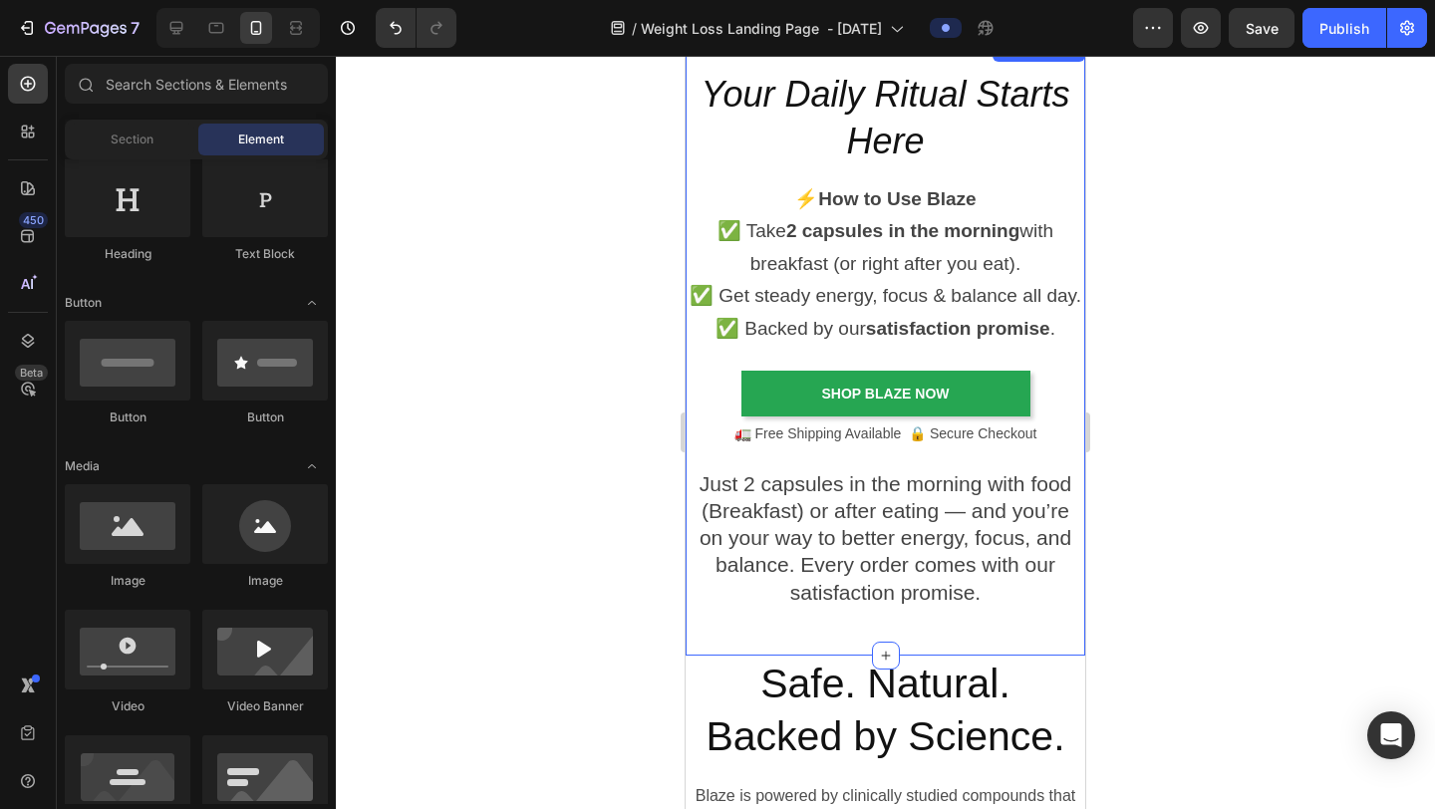
click at [1202, 368] on div at bounding box center [885, 433] width 1099 height 754
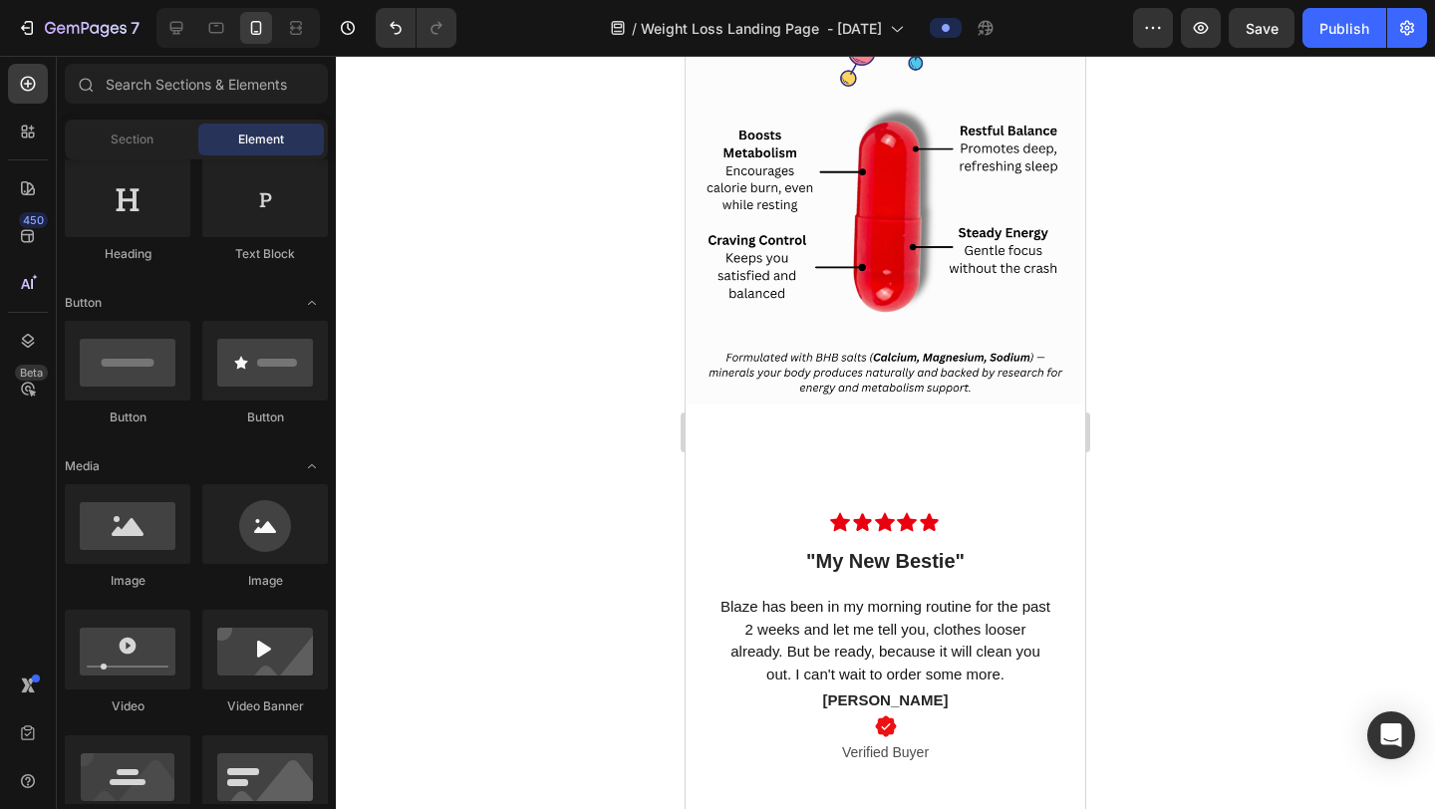
scroll to position [5912, 0]
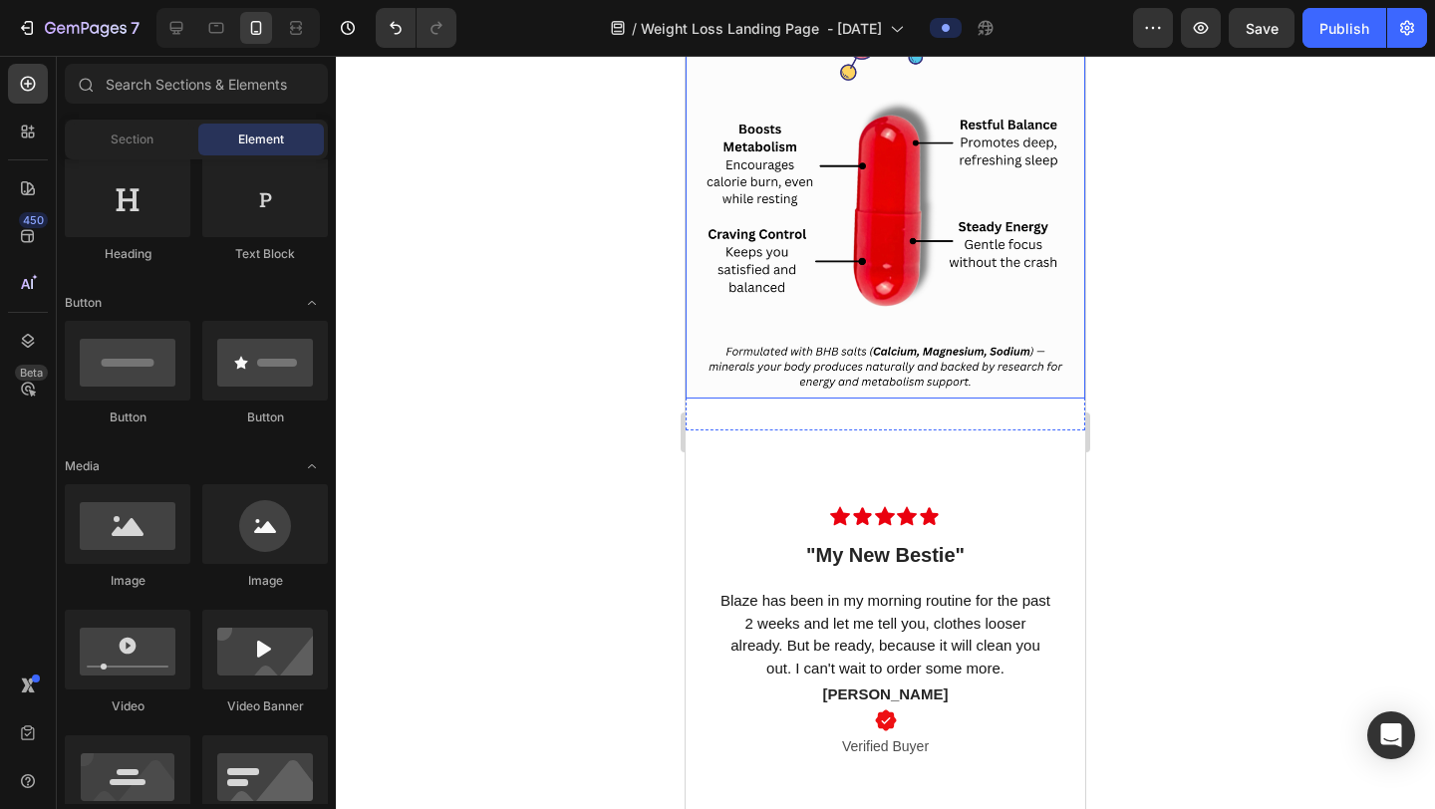
click at [1217, 284] on div at bounding box center [885, 433] width 1099 height 754
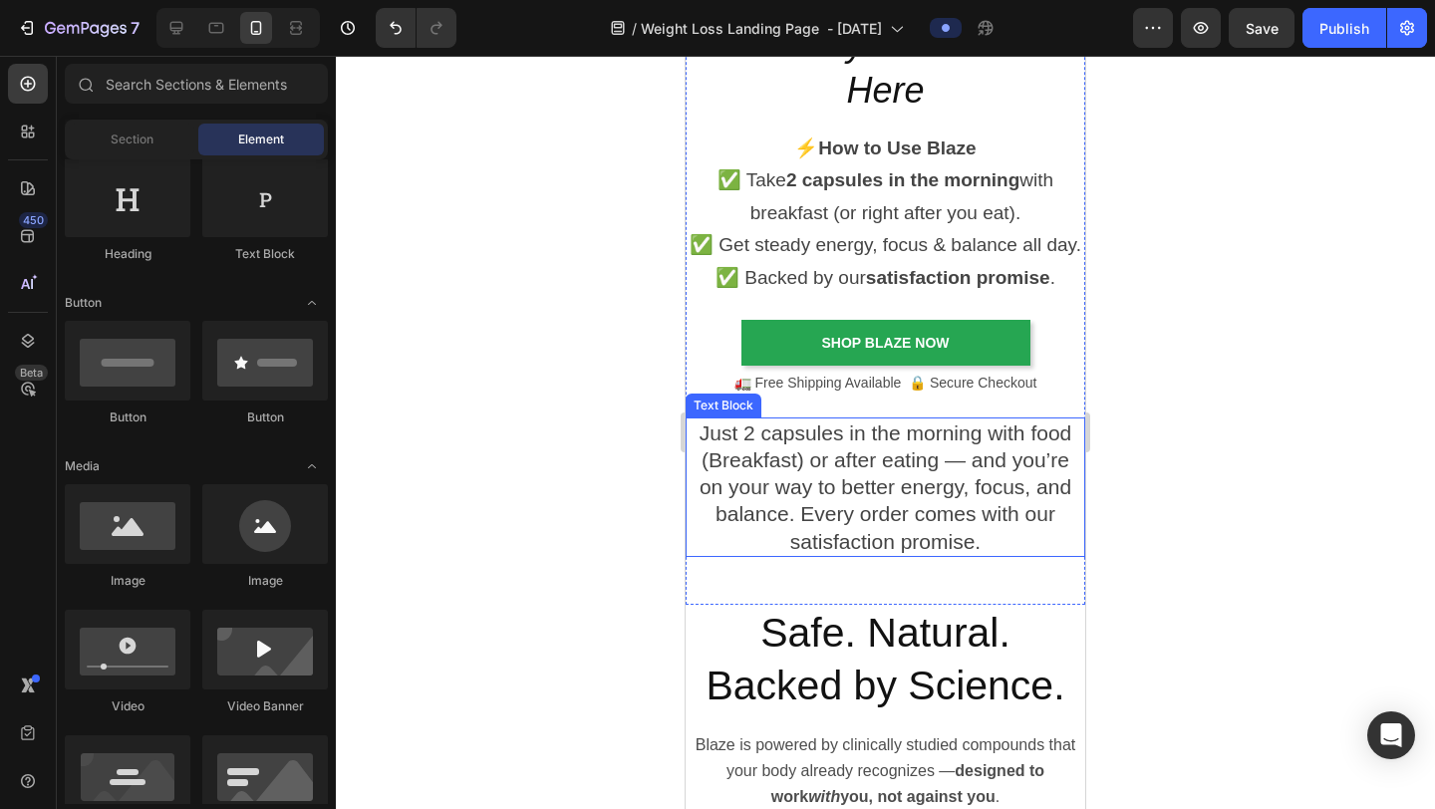
scroll to position [5090, 0]
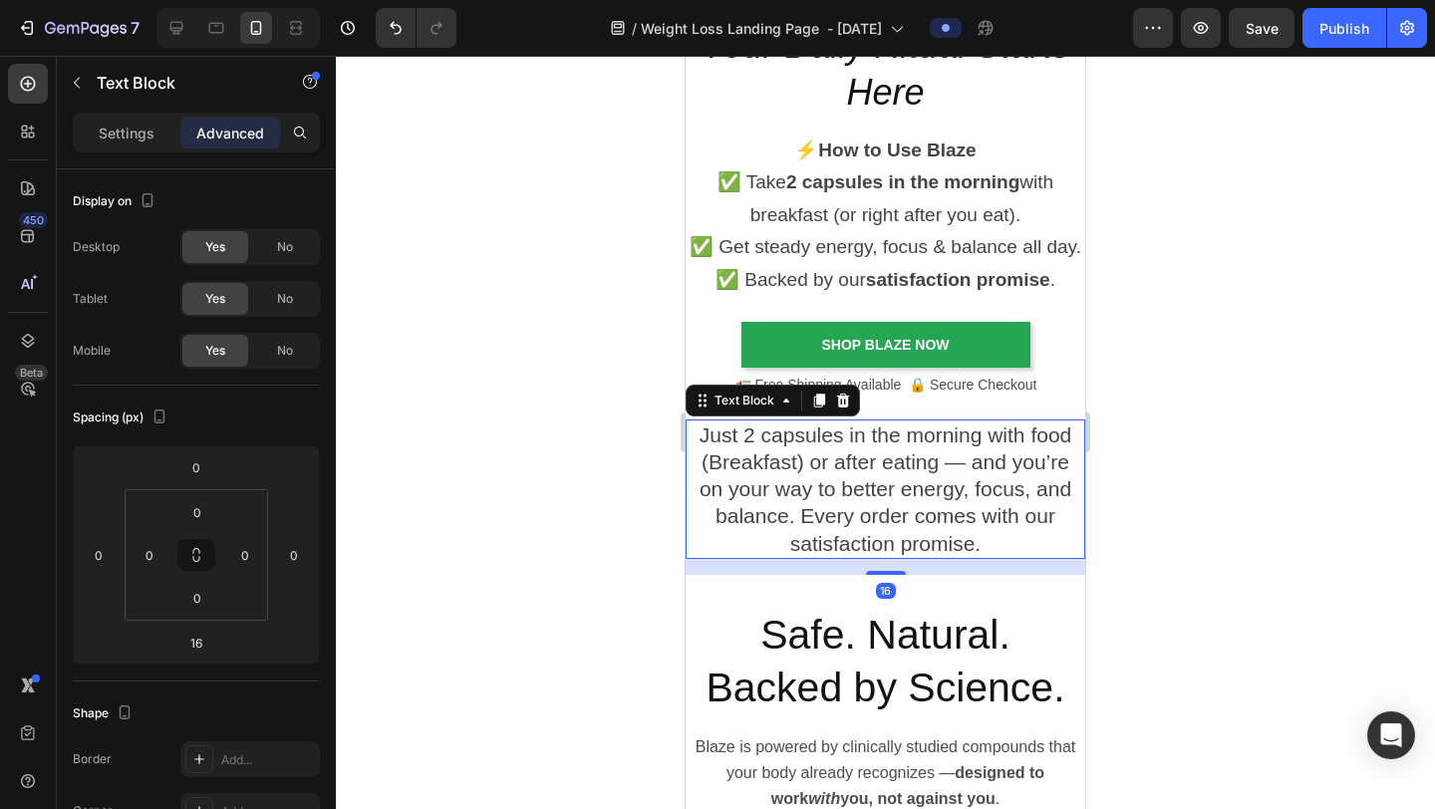
click at [974, 444] on p "Just 2 capsules in the morning with food (Breakfast) or after eating — and you’…" at bounding box center [886, 490] width 396 height 136
click at [846, 396] on icon at bounding box center [843, 400] width 13 height 14
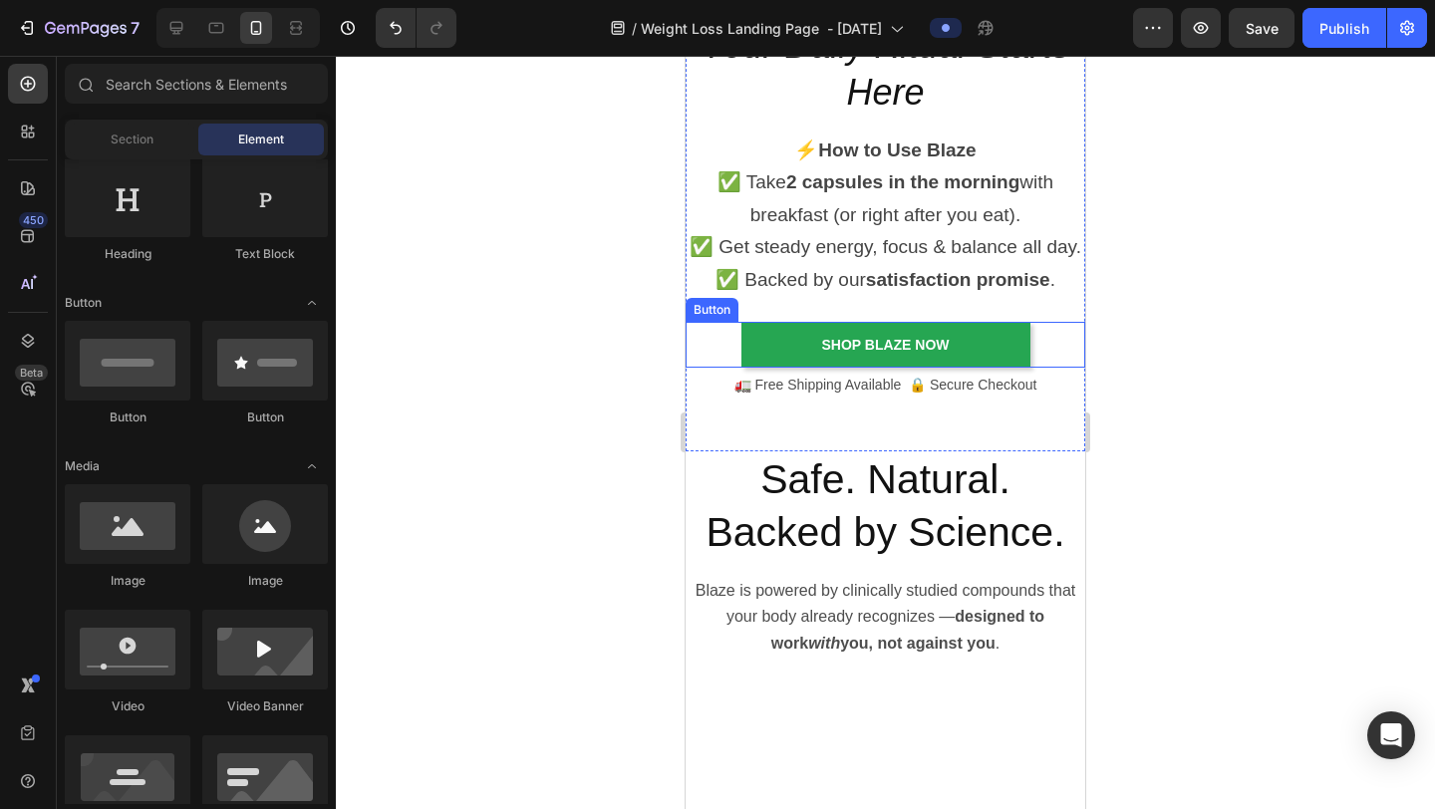
click at [1191, 333] on div at bounding box center [885, 433] width 1099 height 754
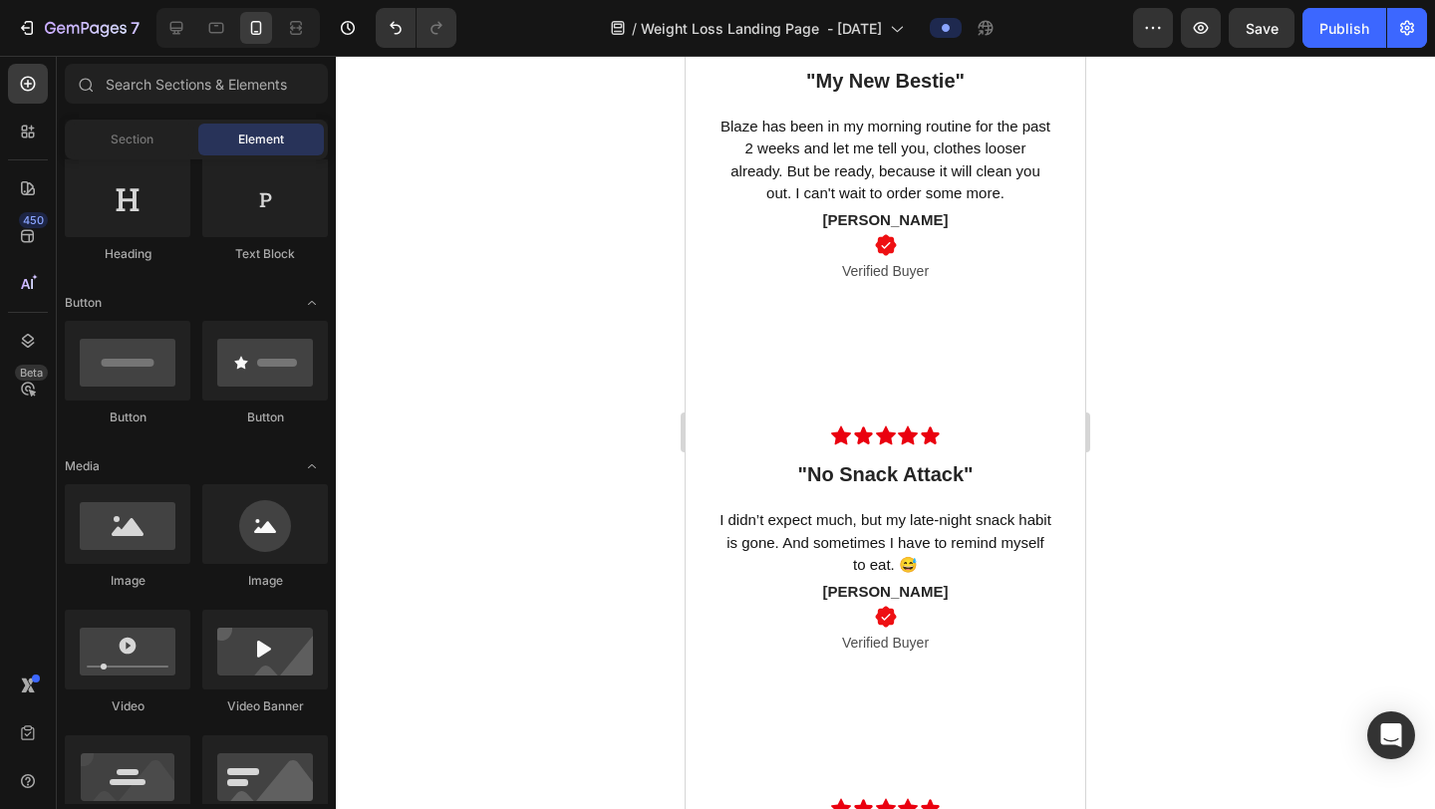
scroll to position [5840, 0]
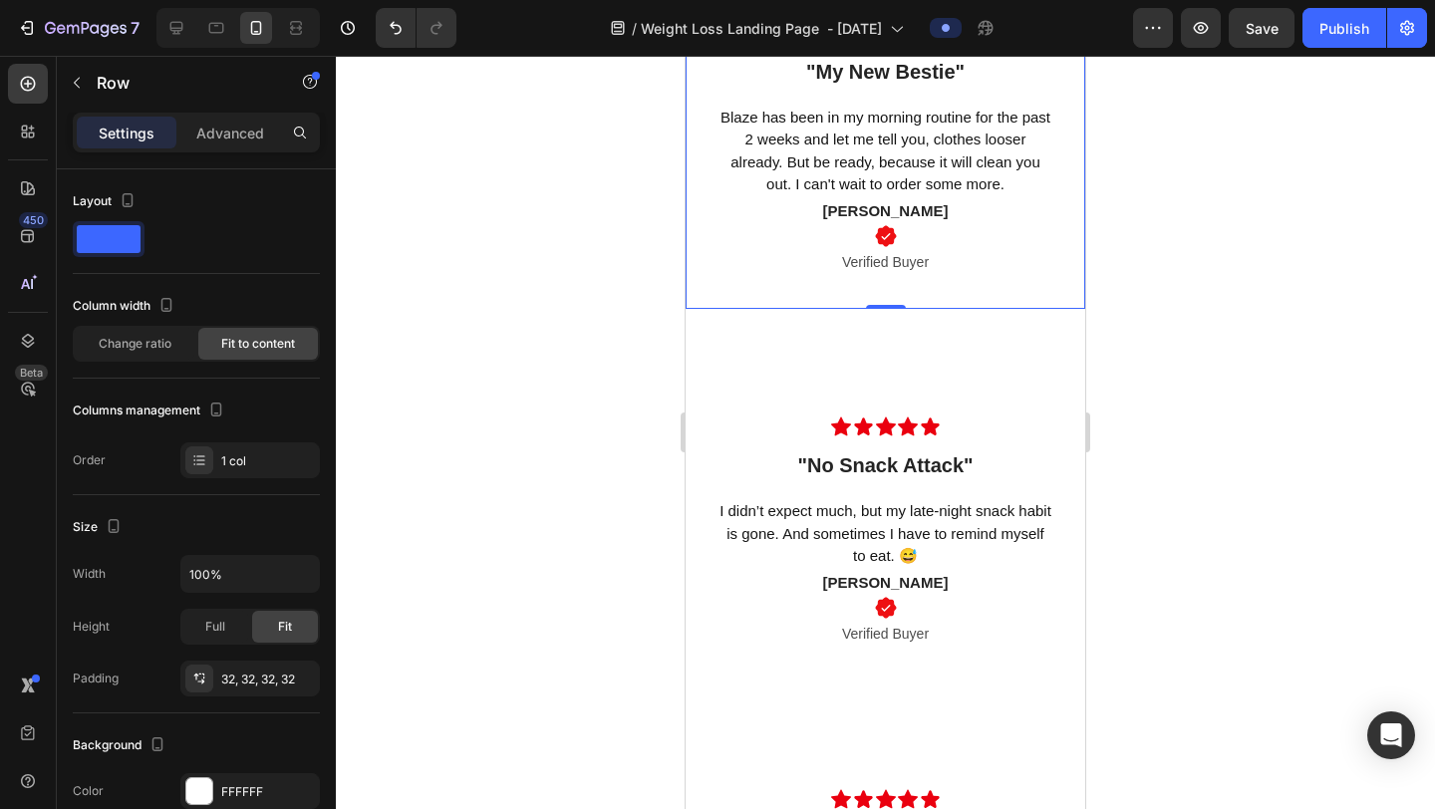
click at [1022, 307] on div "Icon Icon Icon Icon Icon Row "My New Bestie" Text block Row Blaze has been in m…" at bounding box center [886, 144] width 400 height 331
drag, startPoint x: 882, startPoint y: 306, endPoint x: 882, endPoint y: 273, distance: 32.9
click at [882, 273] on div "Icon Icon Icon Icon Icon Row "My New Bestie" Text block Row Blaze has been in m…" at bounding box center [886, 144] width 400 height 331
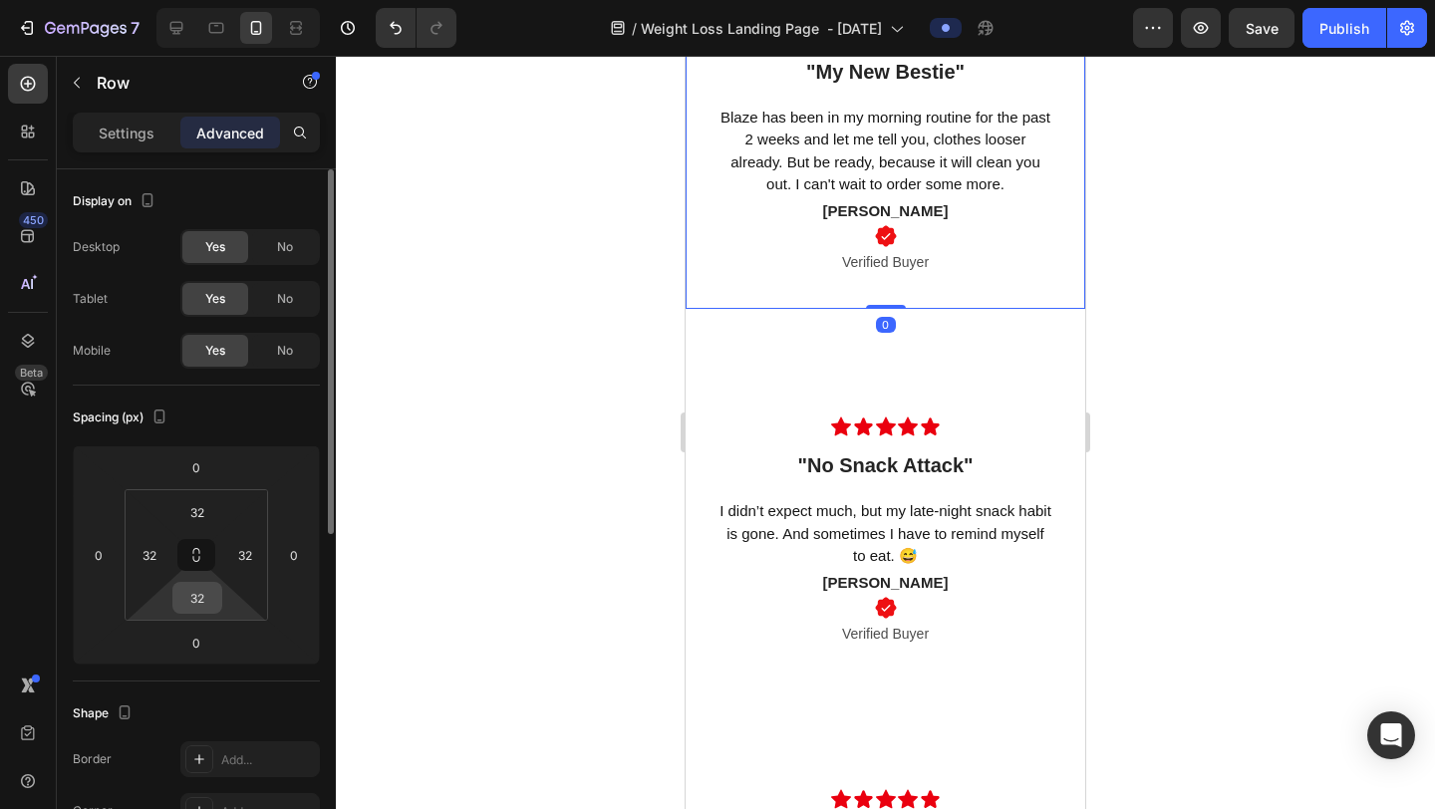
click at [206, 610] on input "32" at bounding box center [197, 598] width 40 height 30
type input "0"
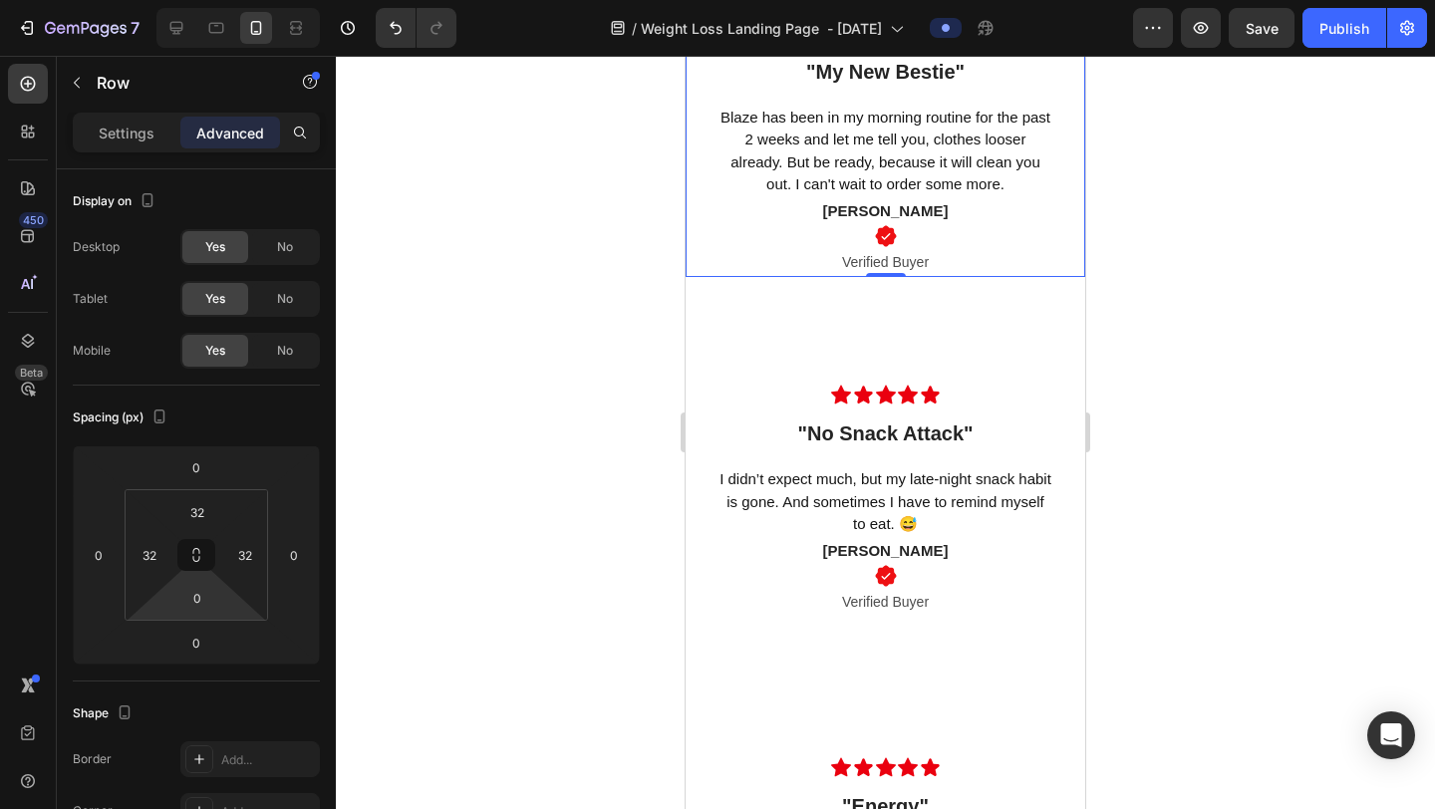
click at [1217, 414] on div at bounding box center [885, 433] width 1099 height 754
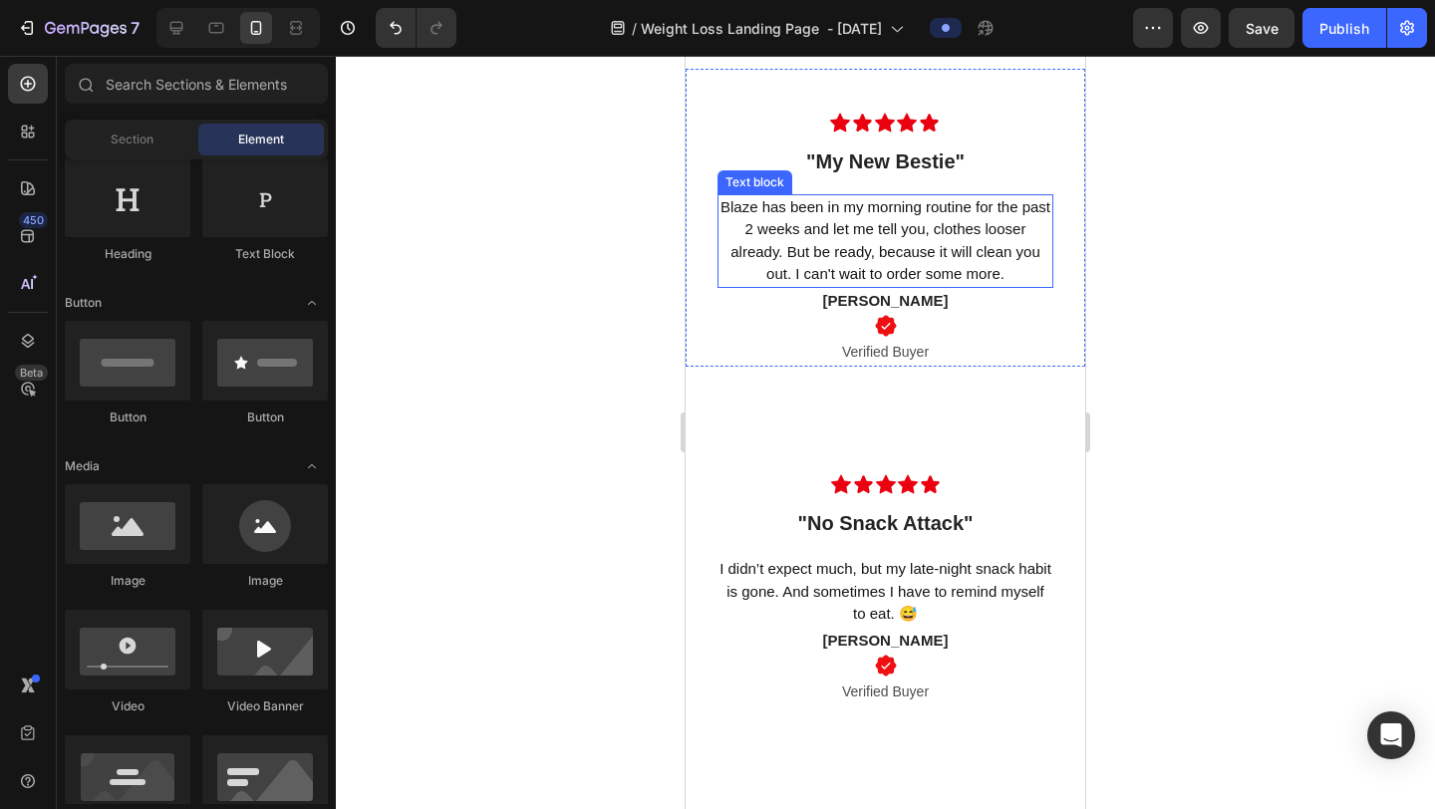
scroll to position [6241, 0]
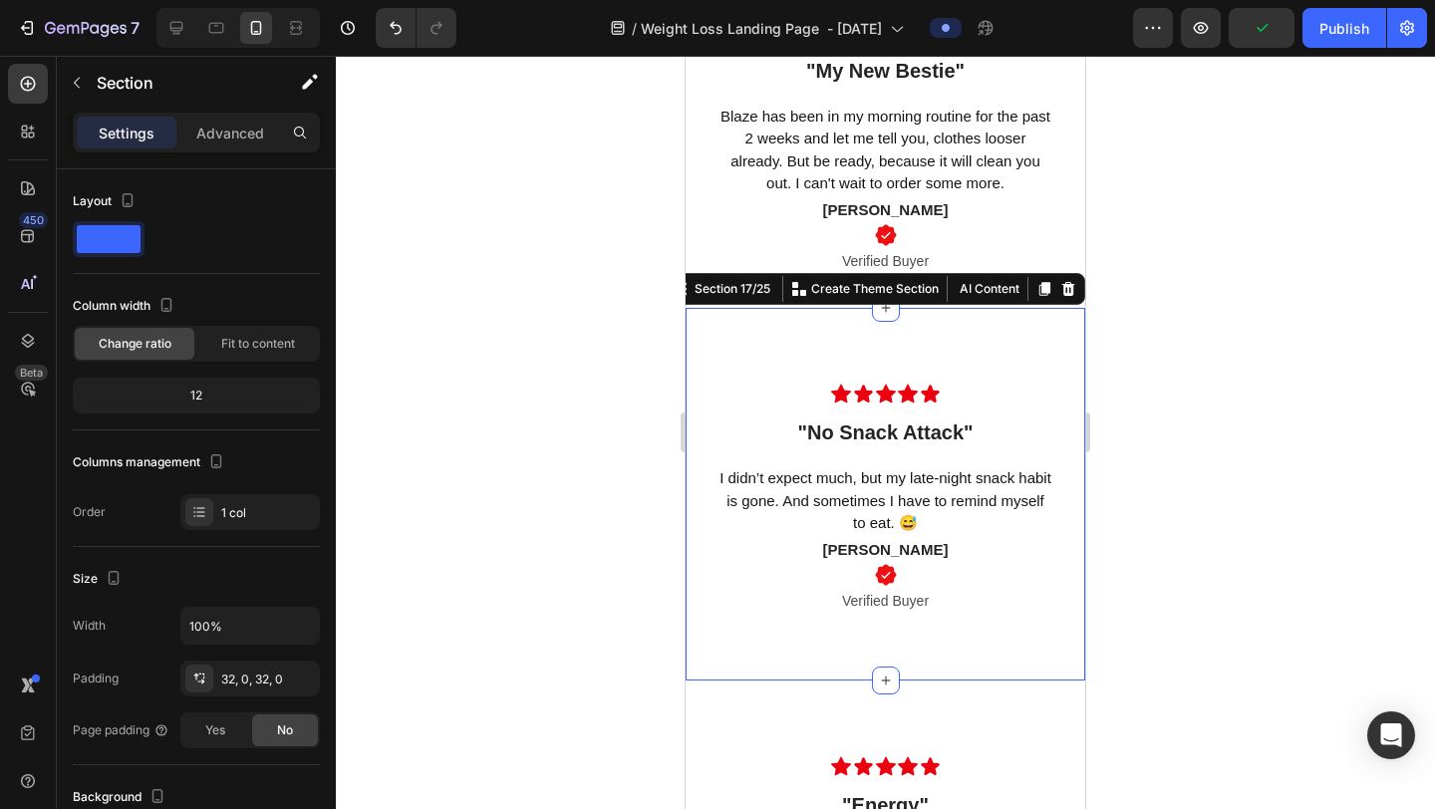
click at [990, 319] on div "Icon Icon Icon Icon Icon Row "No Snack Attack" Text block Row I didn’t expect m…" at bounding box center [886, 494] width 400 height 372
click at [237, 138] on p "Advanced" at bounding box center [230, 133] width 68 height 21
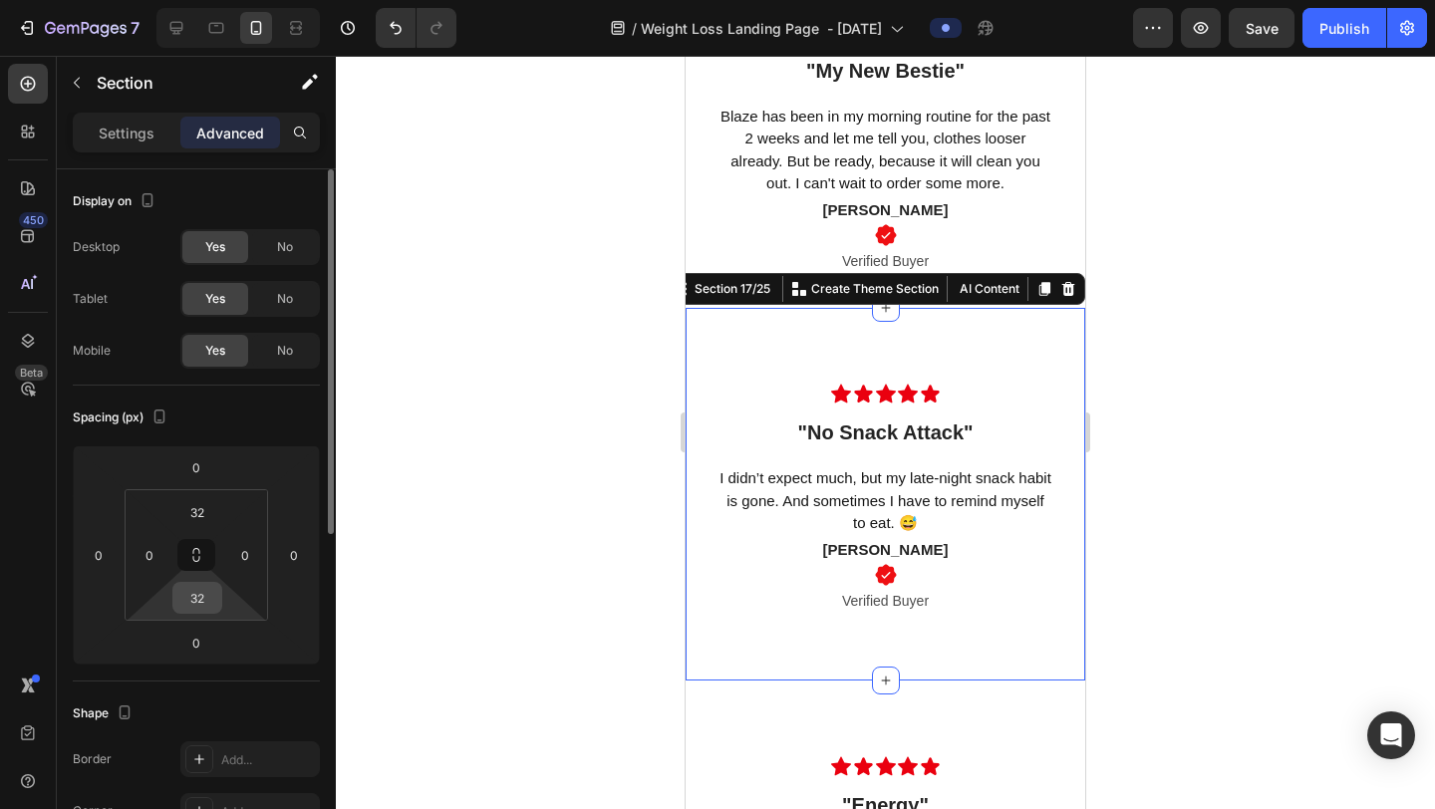
click at [205, 604] on input "32" at bounding box center [197, 598] width 40 height 30
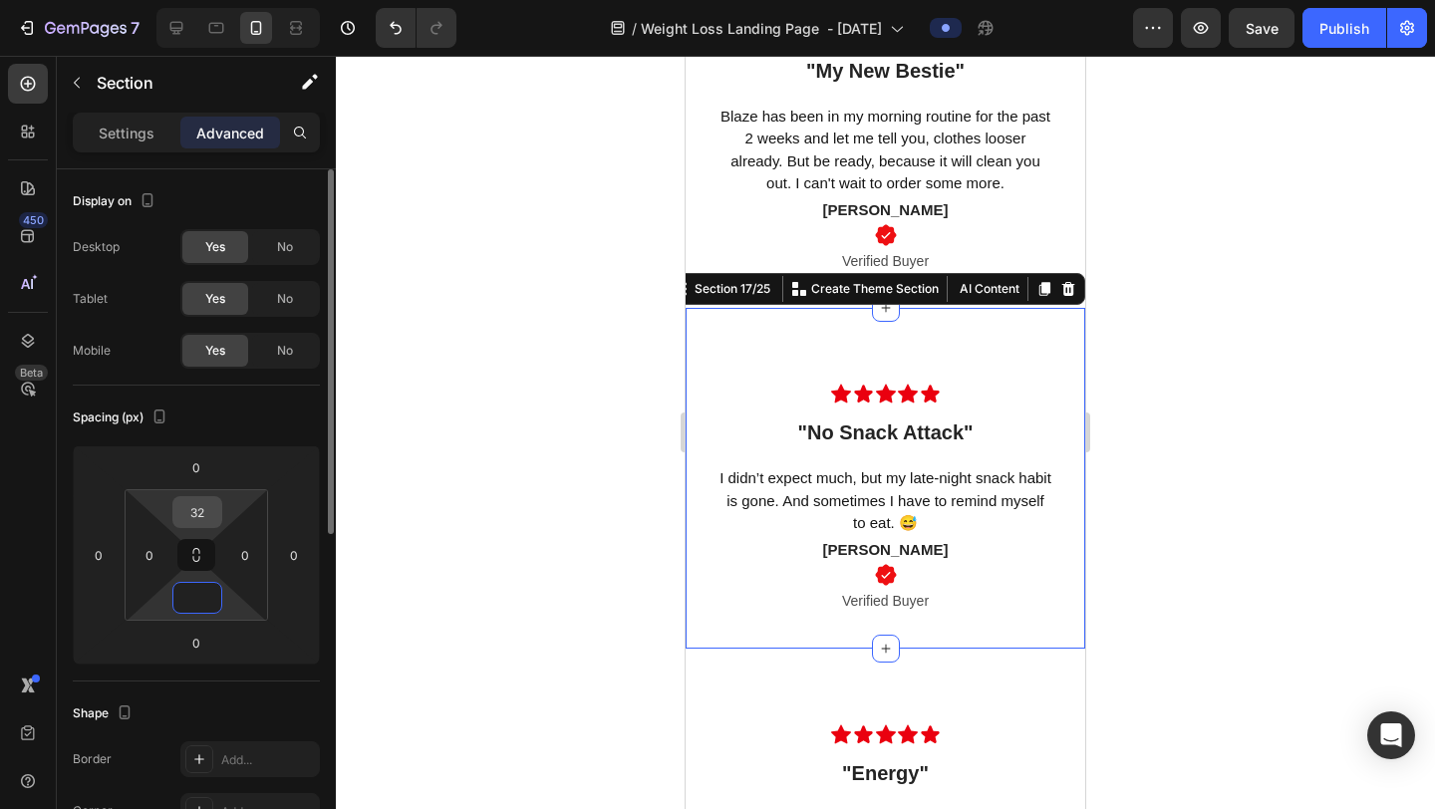
type input "0"
click at [211, 522] on input "32" at bounding box center [197, 512] width 40 height 30
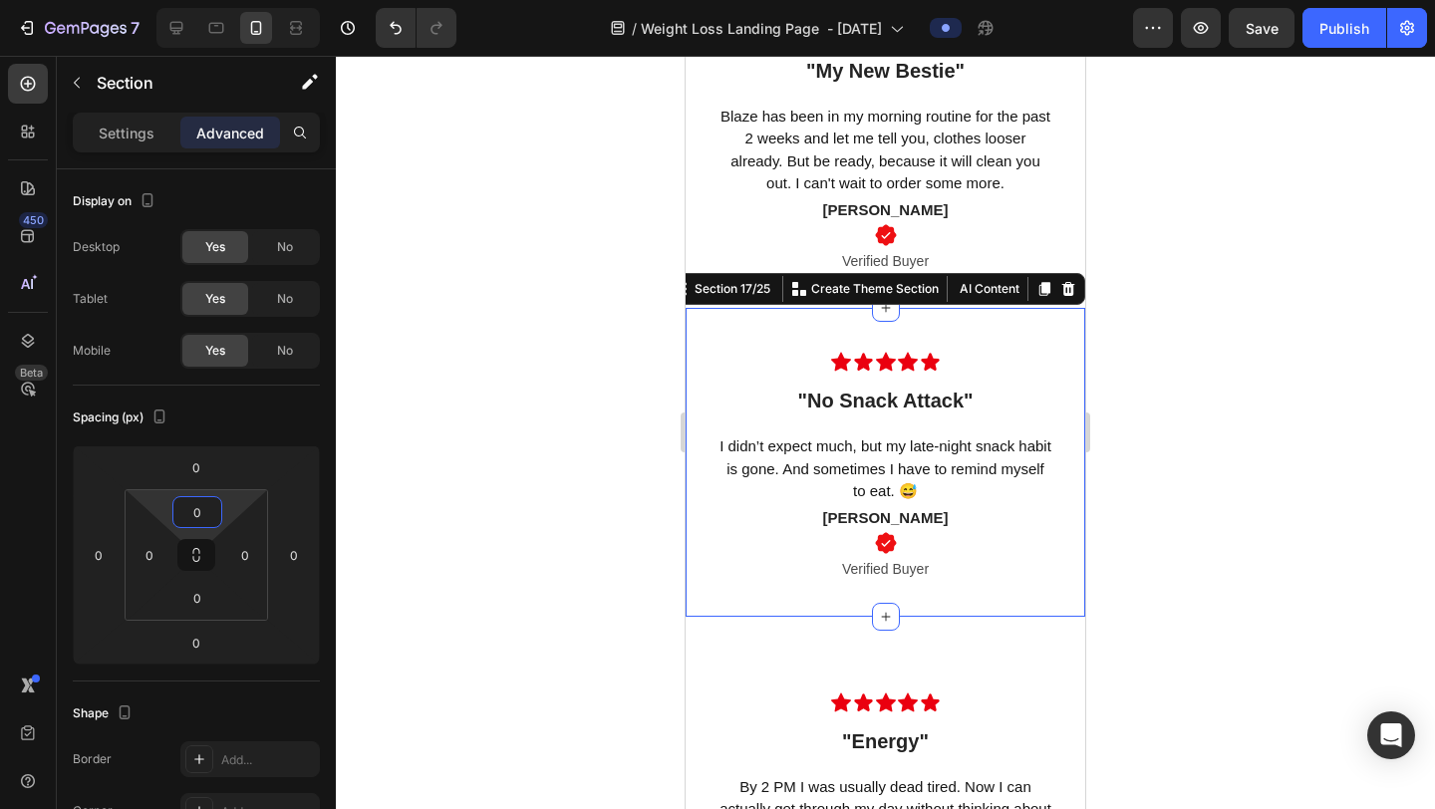
click at [1217, 235] on div at bounding box center [885, 433] width 1099 height 754
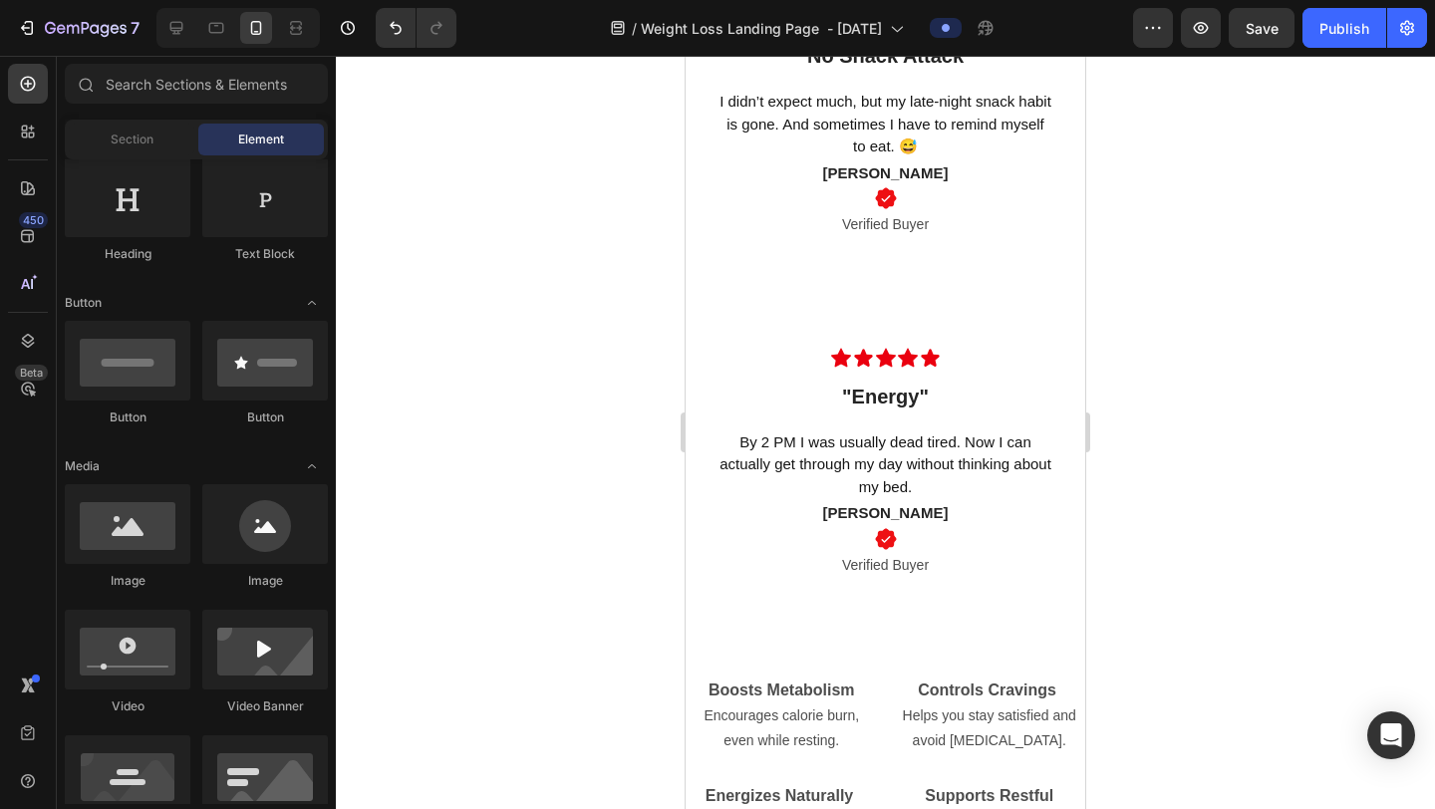
scroll to position [6309, 0]
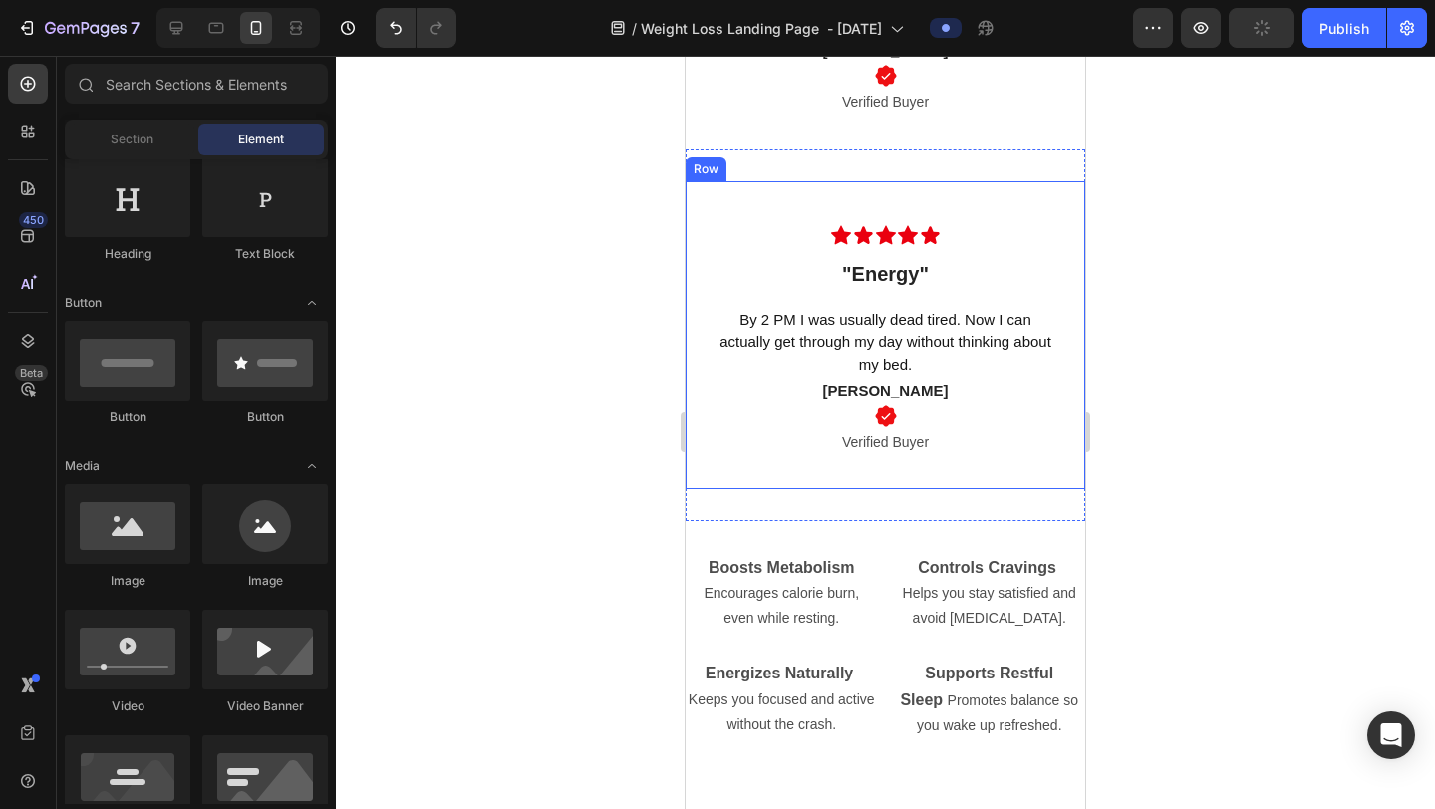
click at [1002, 474] on div "Icon Icon Icon Icon Icon Row "Energy" Text block Row By 2 PM I was usually dead…" at bounding box center [886, 335] width 400 height 308
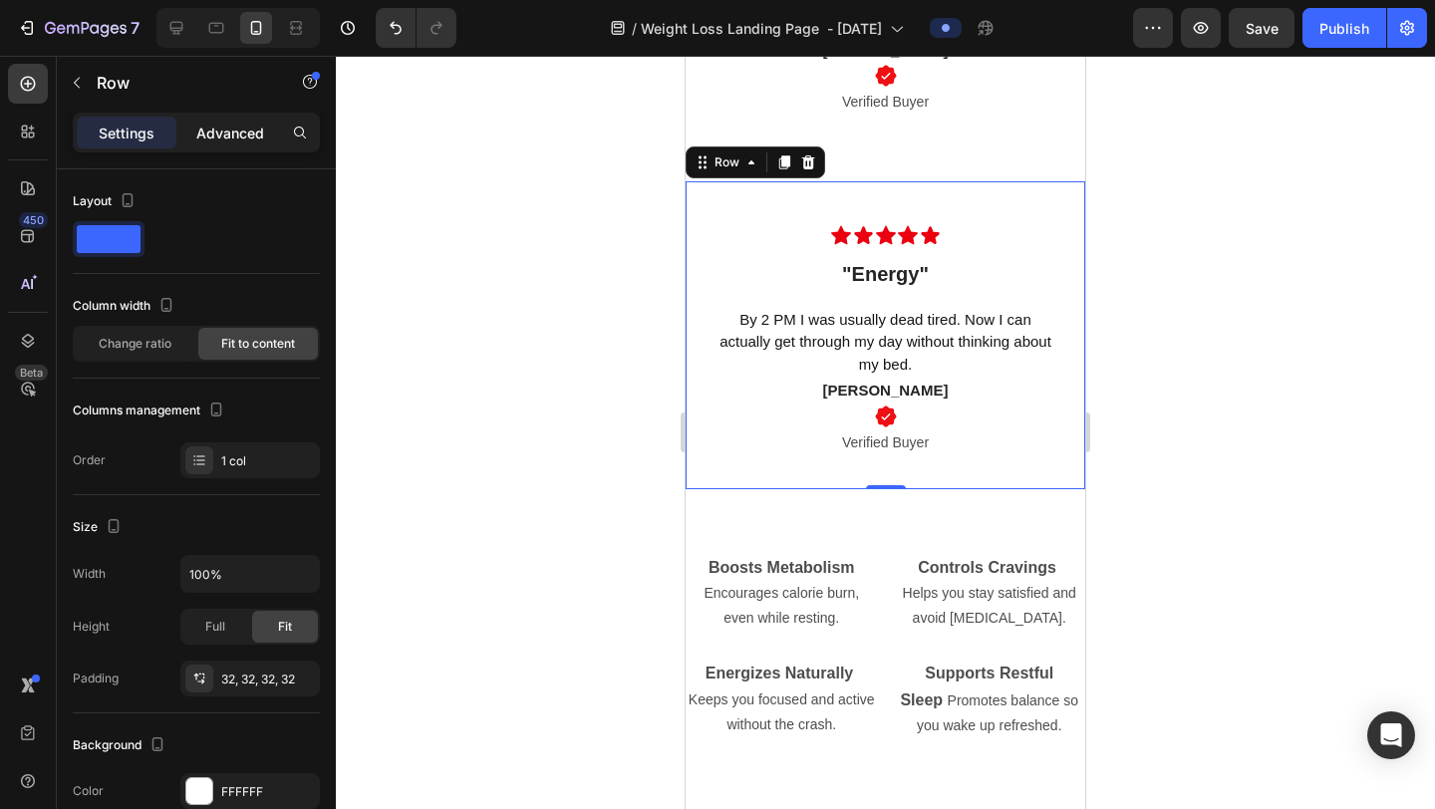
click at [248, 119] on div "Advanced" at bounding box center [230, 133] width 100 height 32
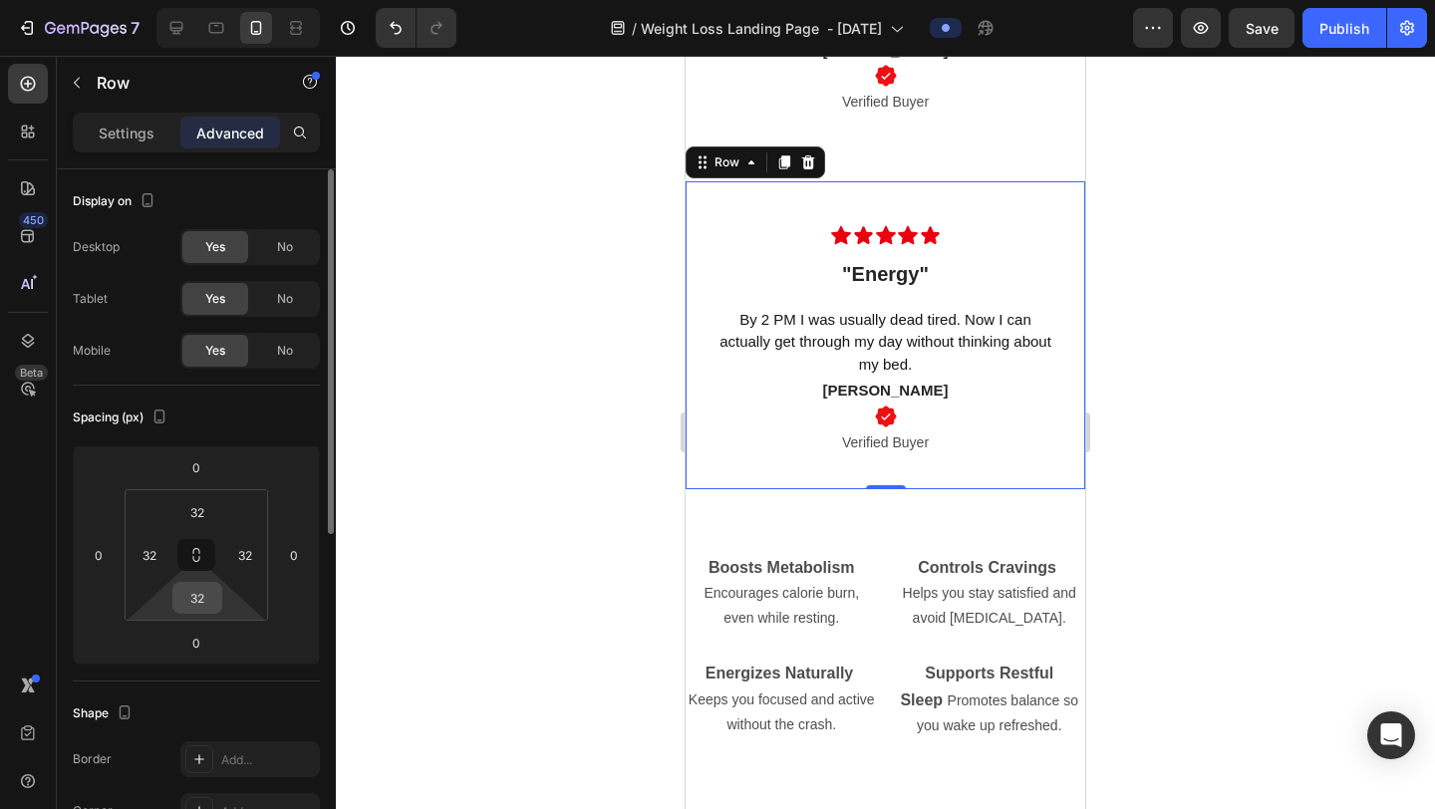
click at [213, 606] on input "32" at bounding box center [197, 598] width 40 height 30
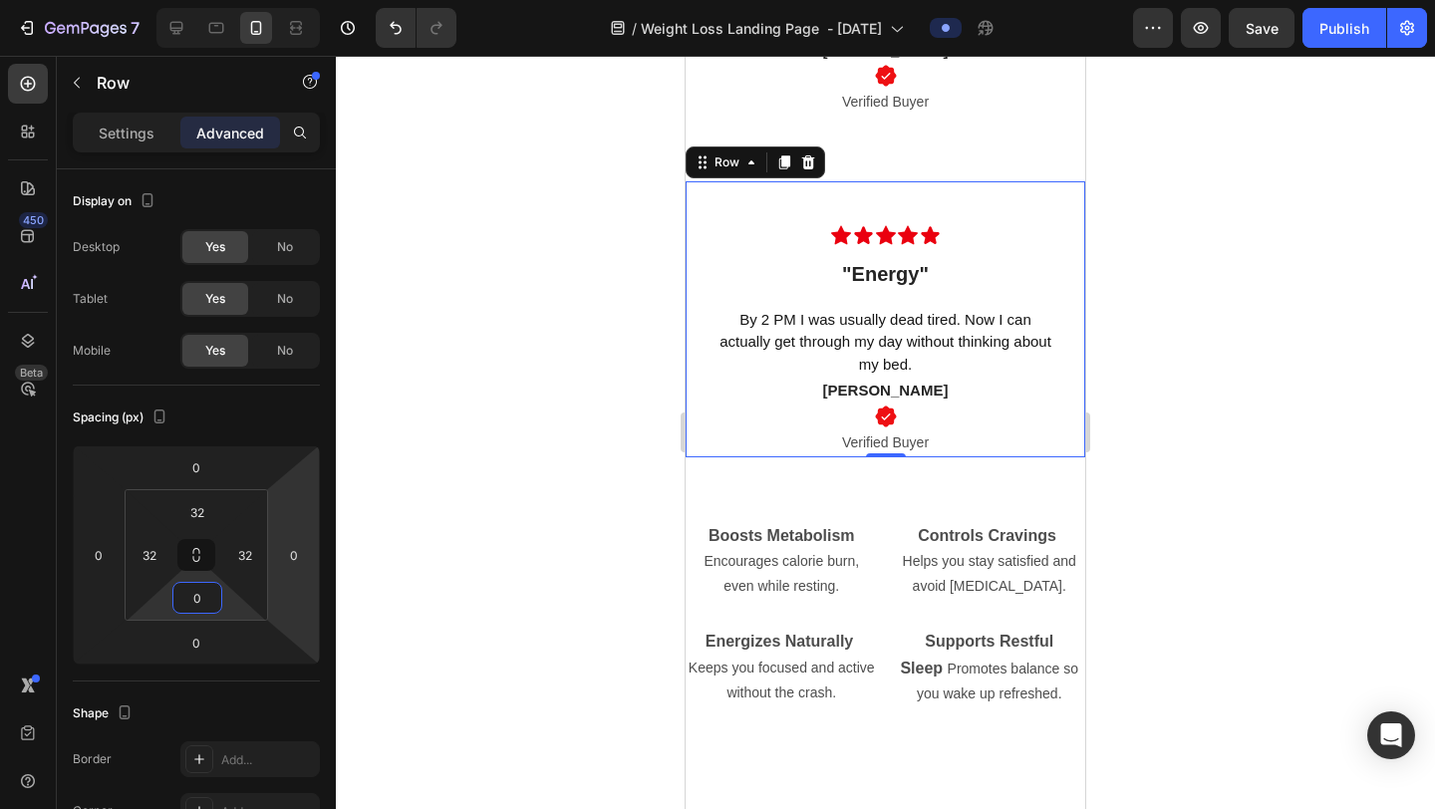
click at [1217, 300] on div at bounding box center [885, 433] width 1099 height 754
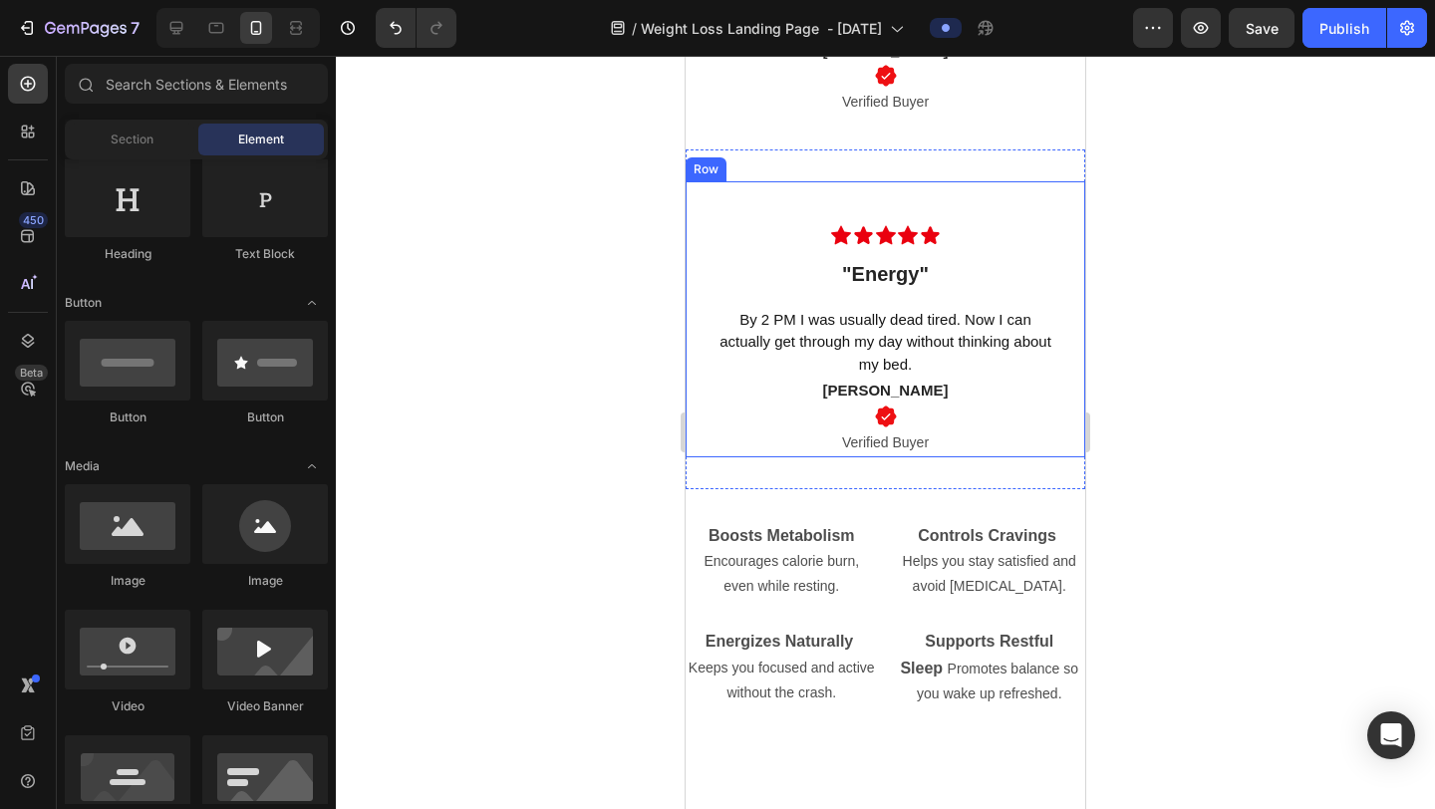
click at [999, 201] on div "Icon Icon Icon Icon Icon Row "Energy" Text block Row By 2 PM I was usually dead…" at bounding box center [886, 319] width 400 height 276
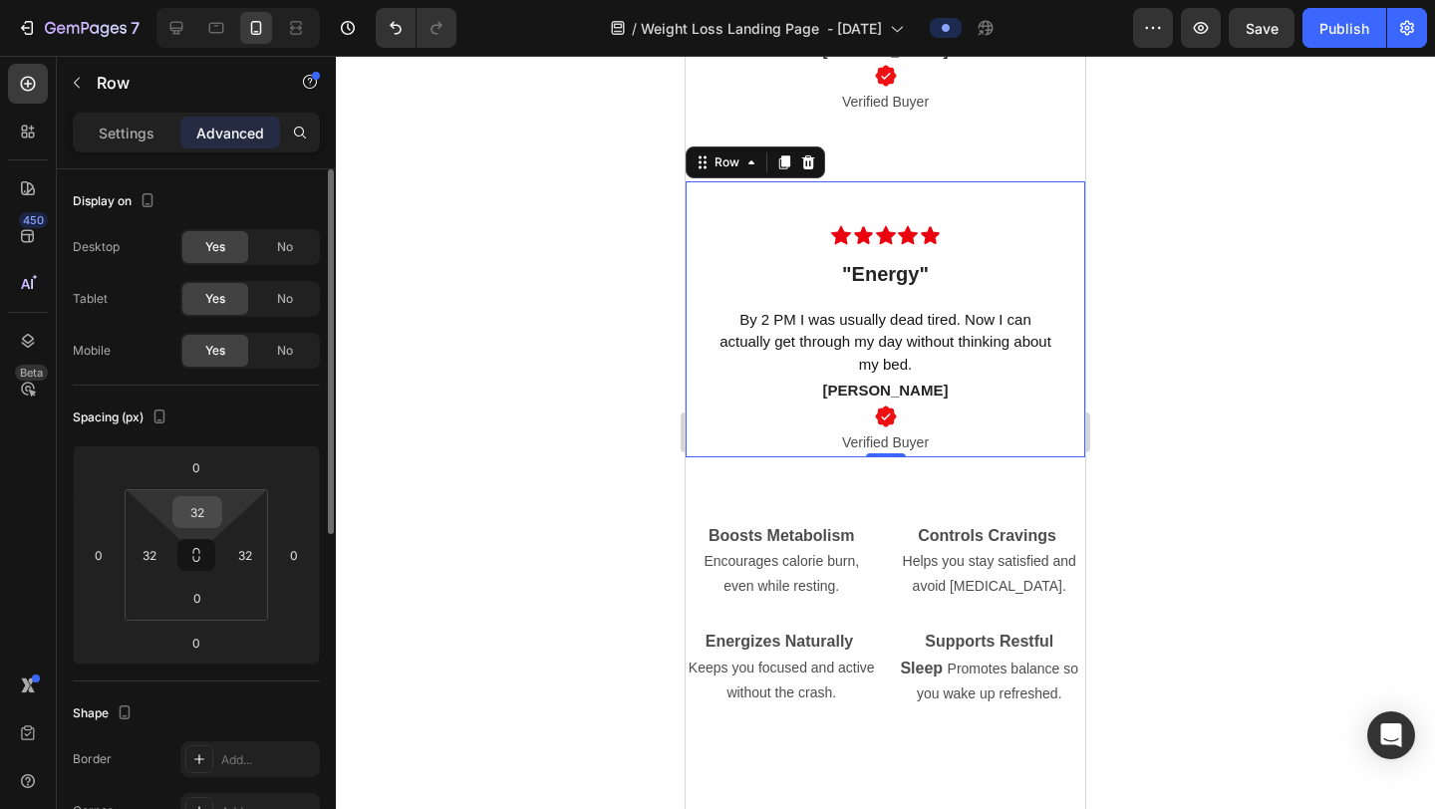
click at [209, 516] on input "32" at bounding box center [197, 512] width 40 height 30
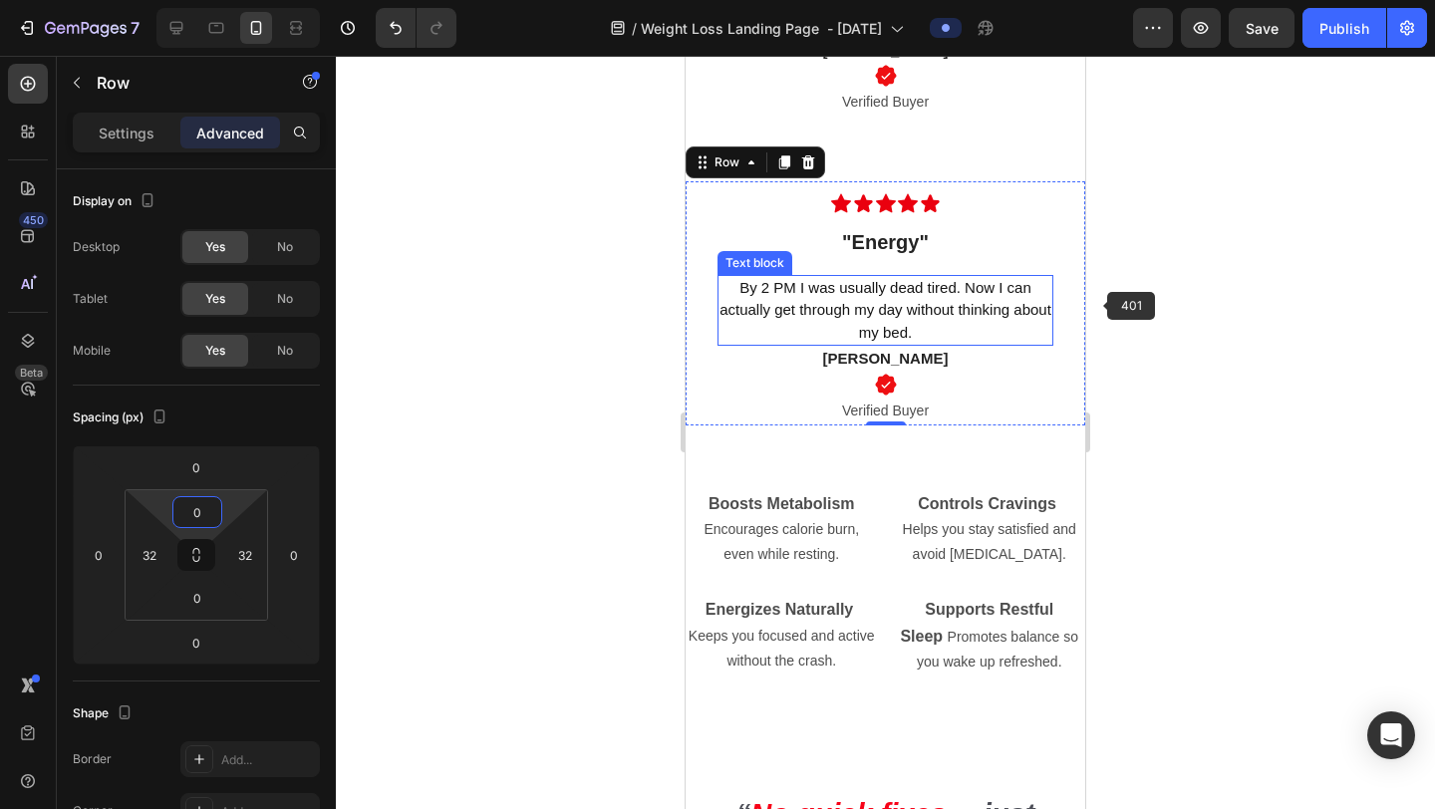
click at [1177, 275] on div at bounding box center [885, 433] width 1099 height 754
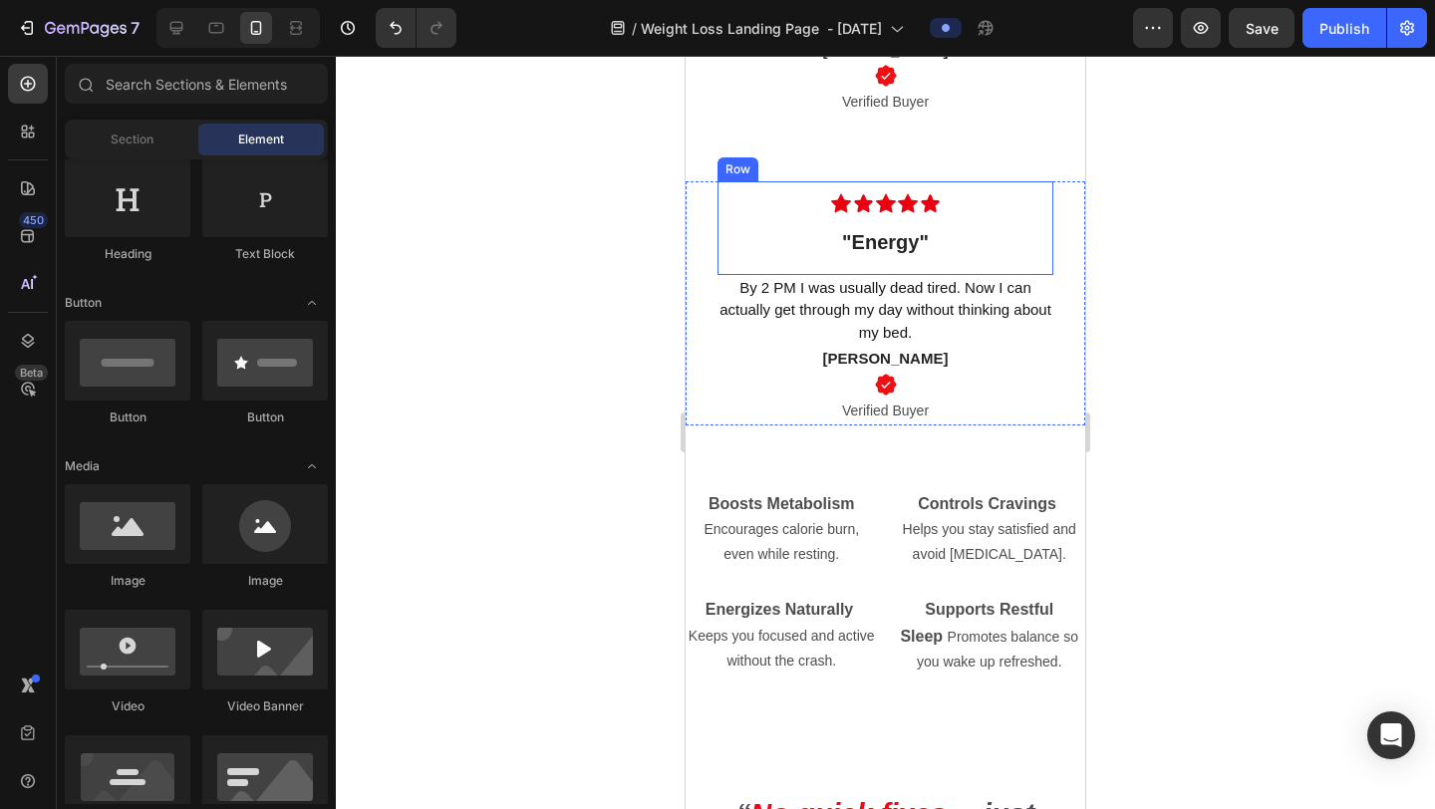
click at [949, 237] on div "Icon Icon Icon Icon Icon Row "Energy" Text block Row" at bounding box center [886, 228] width 336 height 94
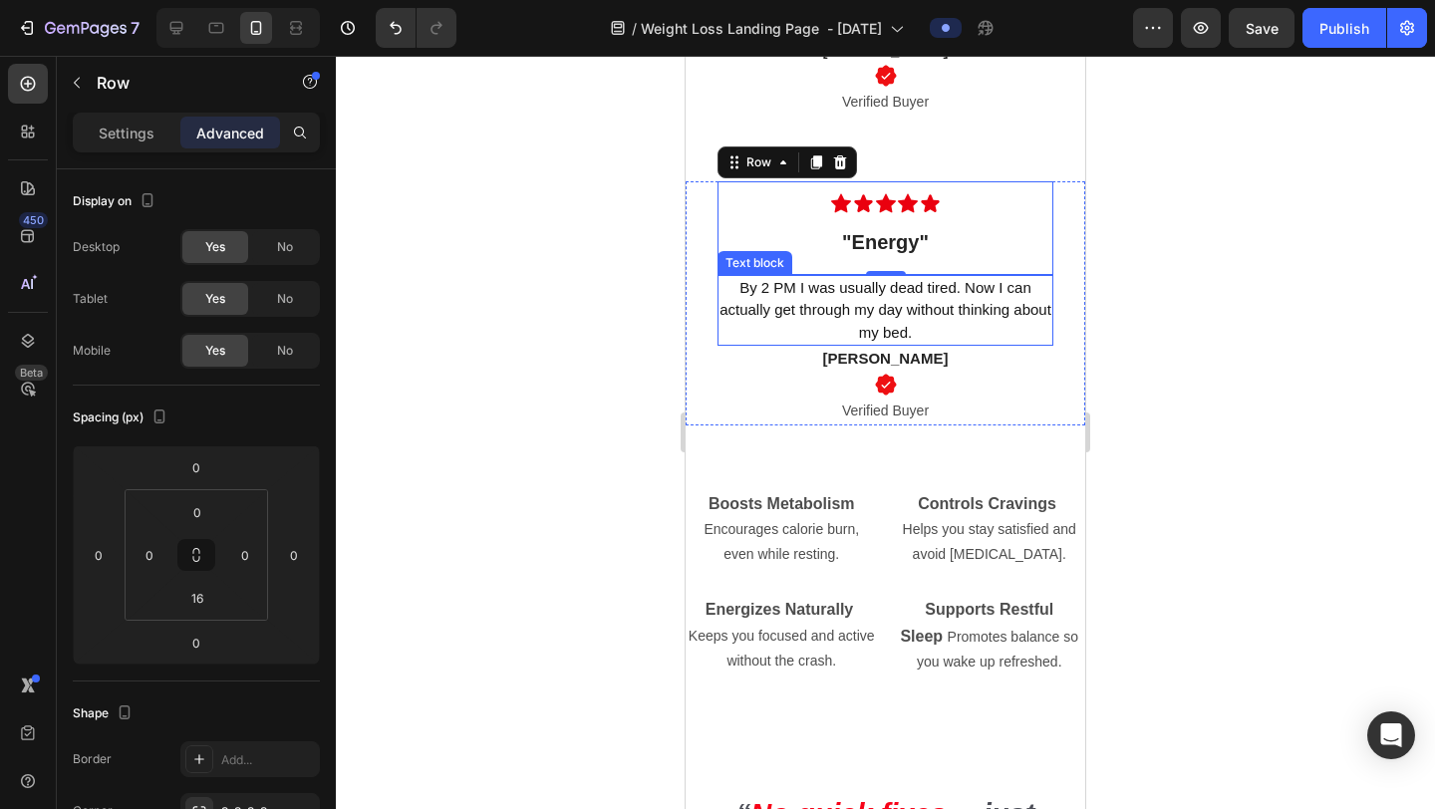
click at [941, 337] on p "By 2 PM I was usually dead tired. Now I can actually get through my day without…" at bounding box center [886, 311] width 332 height 68
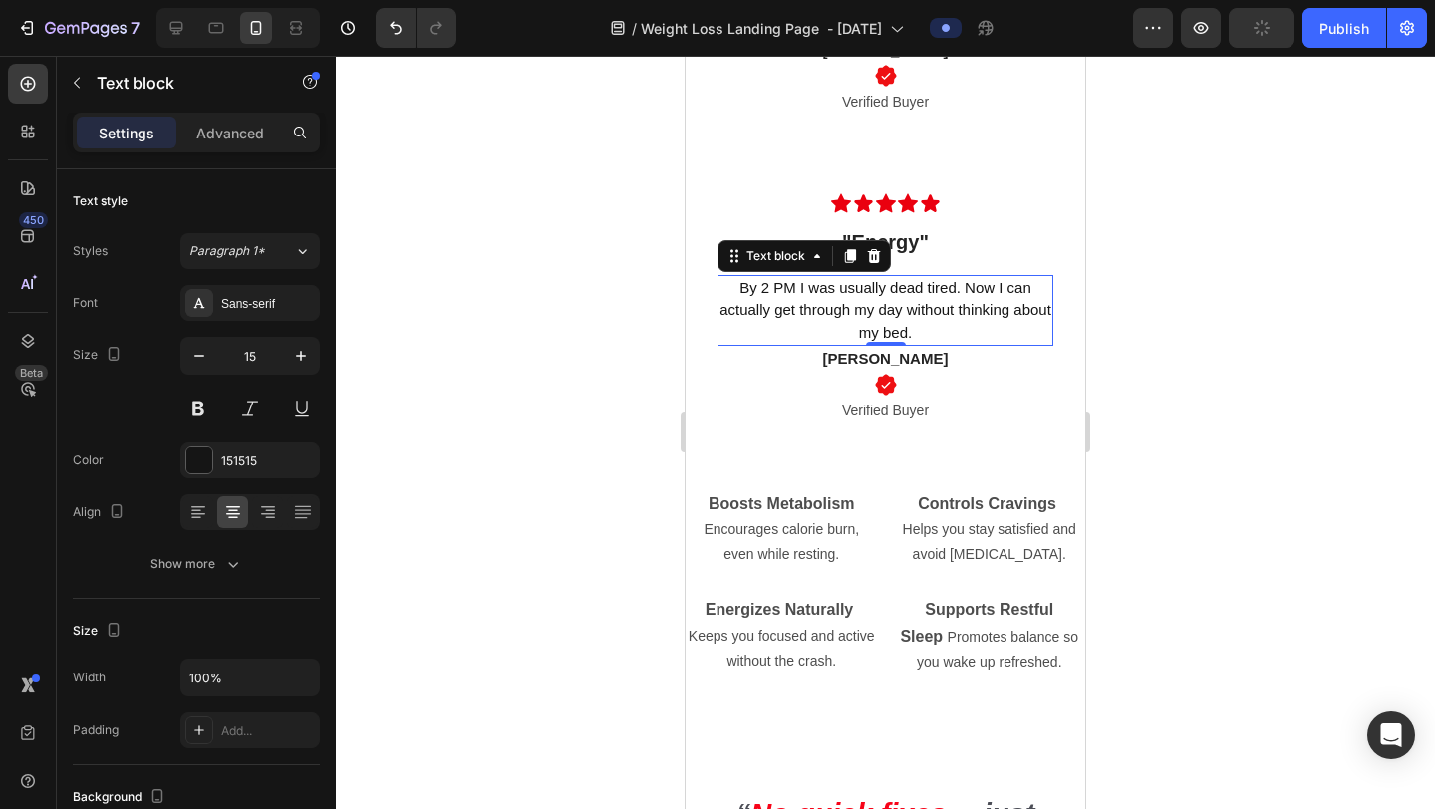
click at [1217, 253] on div at bounding box center [885, 433] width 1099 height 754
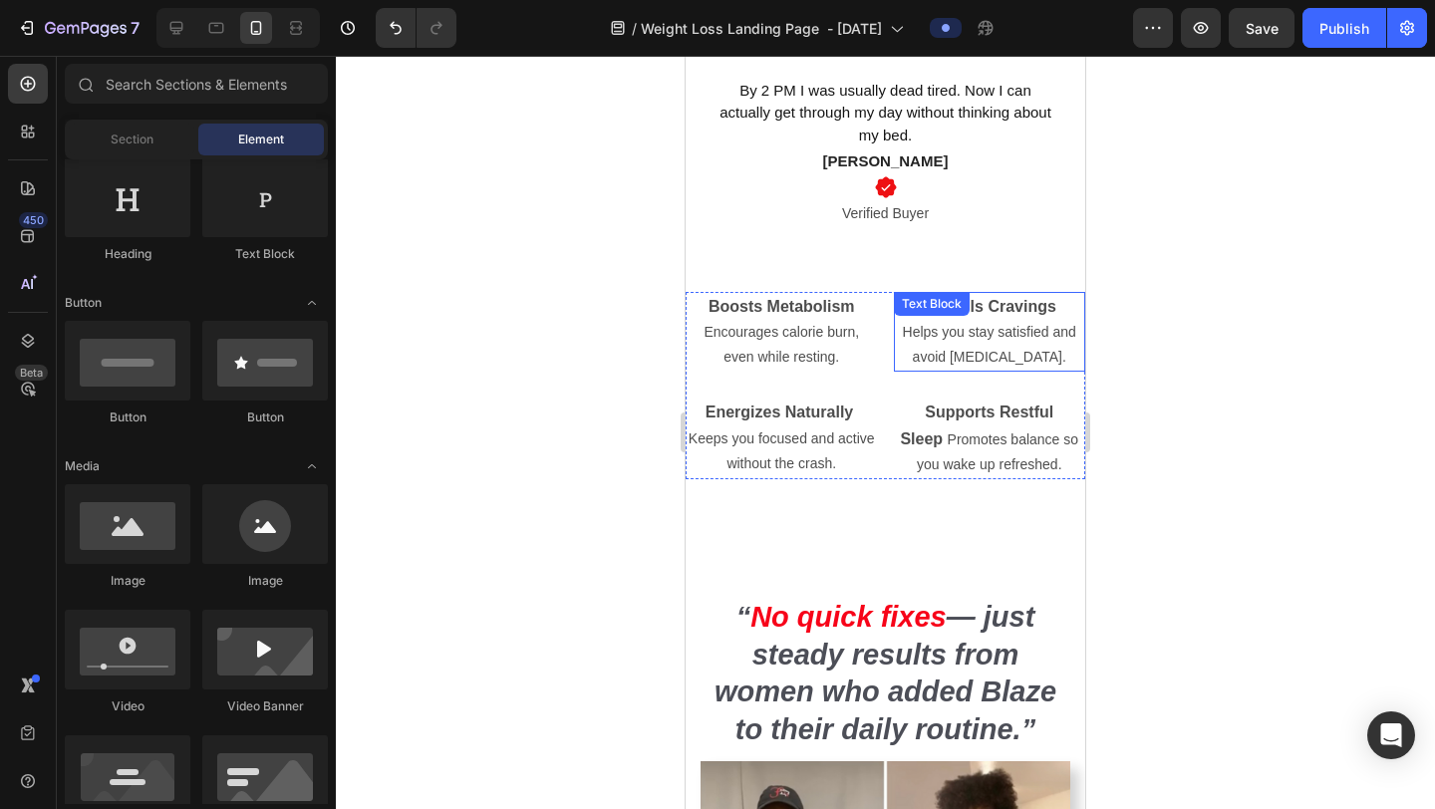
scroll to position [6921, 0]
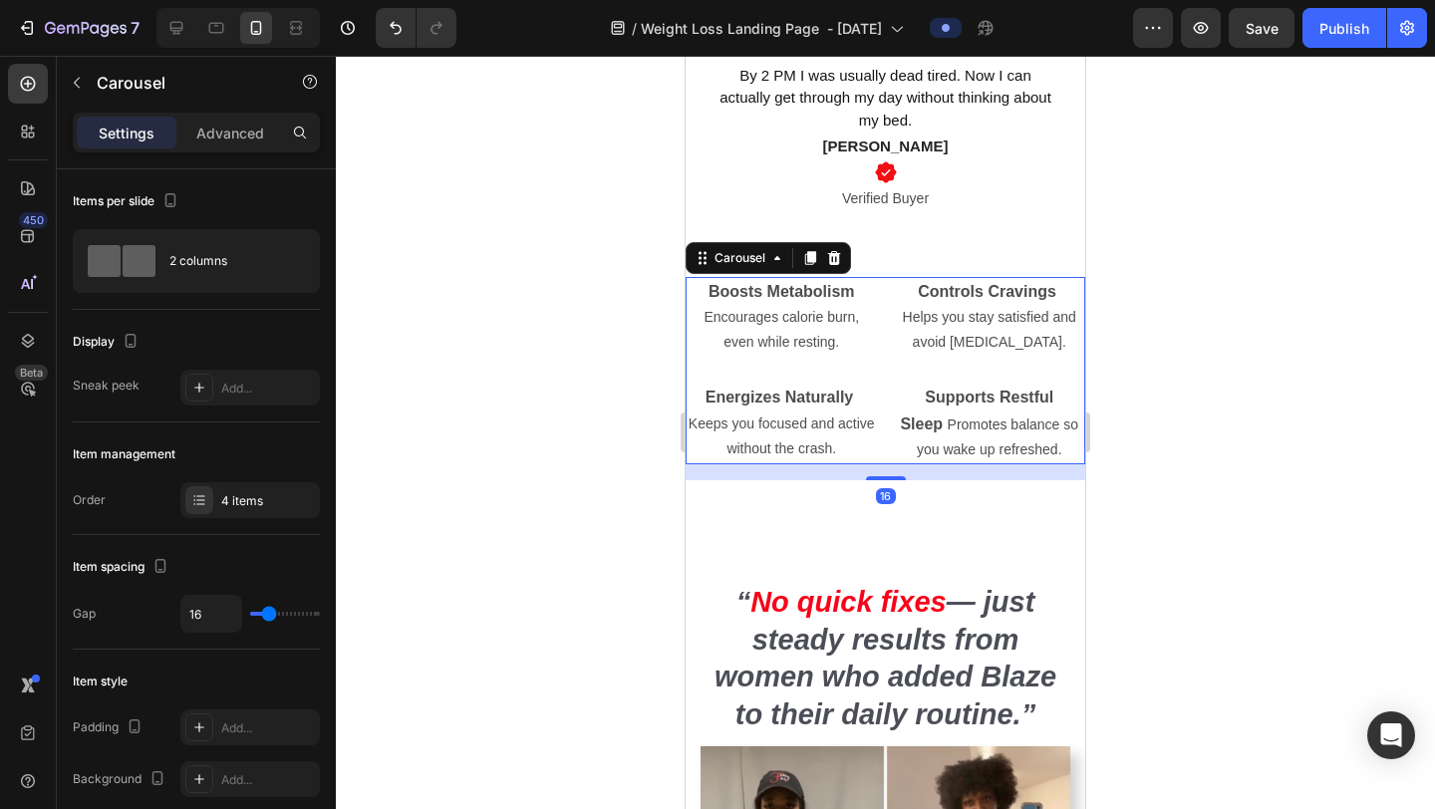
click at [1066, 368] on div "Controls Cravings Helps you stay satisfied and avoid overeating. Text Block Sup…" at bounding box center [990, 370] width 192 height 187
click at [838, 254] on icon at bounding box center [834, 258] width 13 height 14
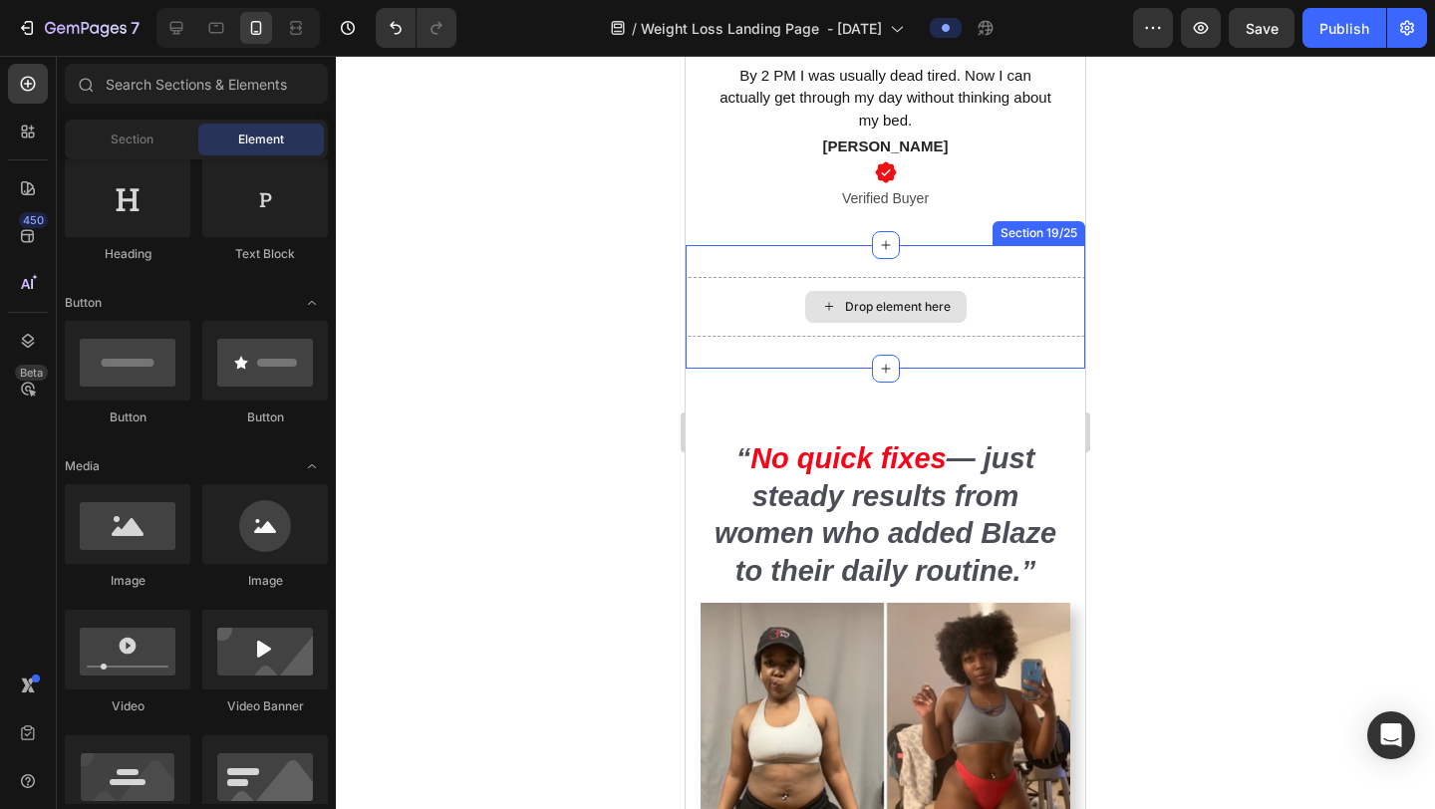
click at [985, 298] on div "Drop element here" at bounding box center [886, 307] width 400 height 60
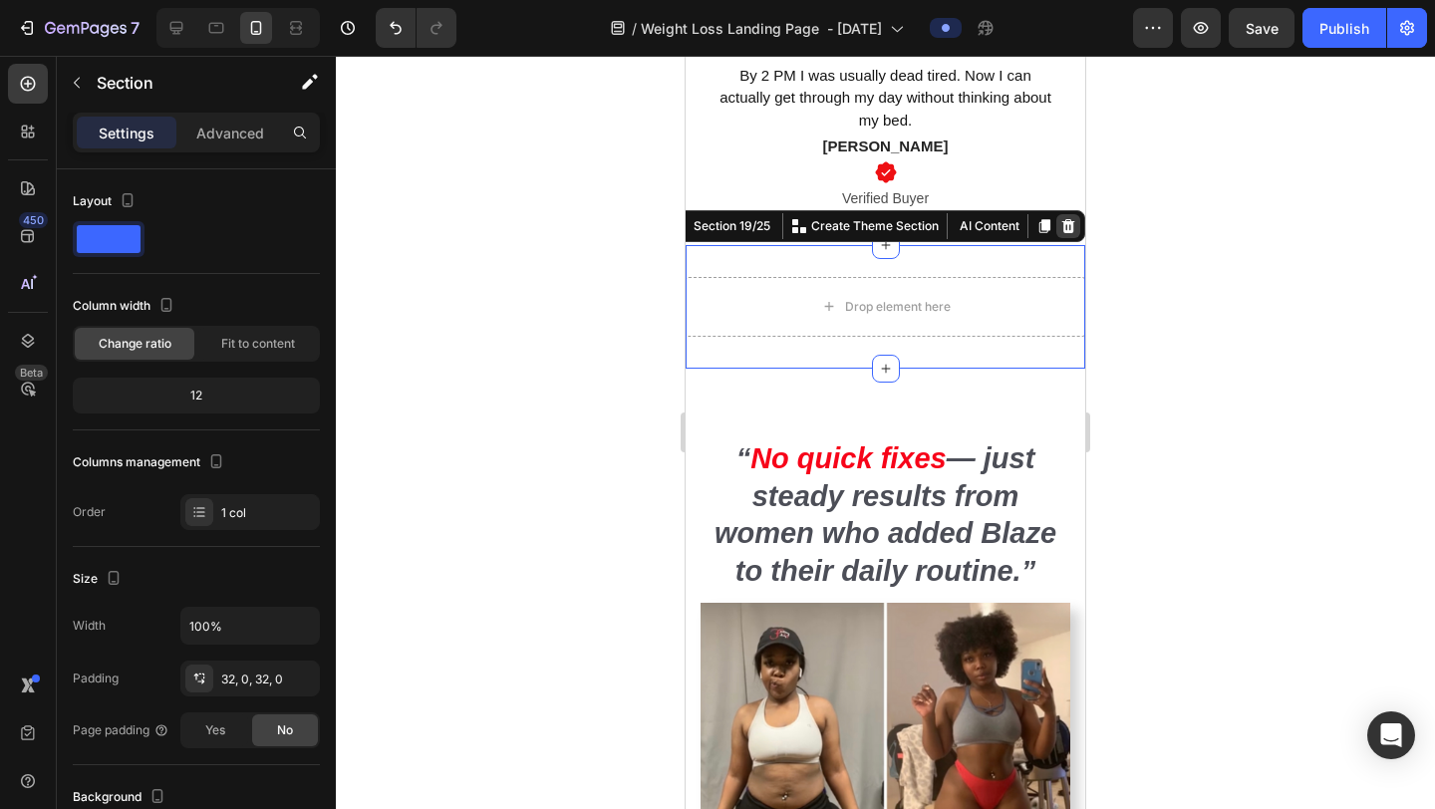
click at [1072, 218] on icon at bounding box center [1069, 226] width 16 height 16
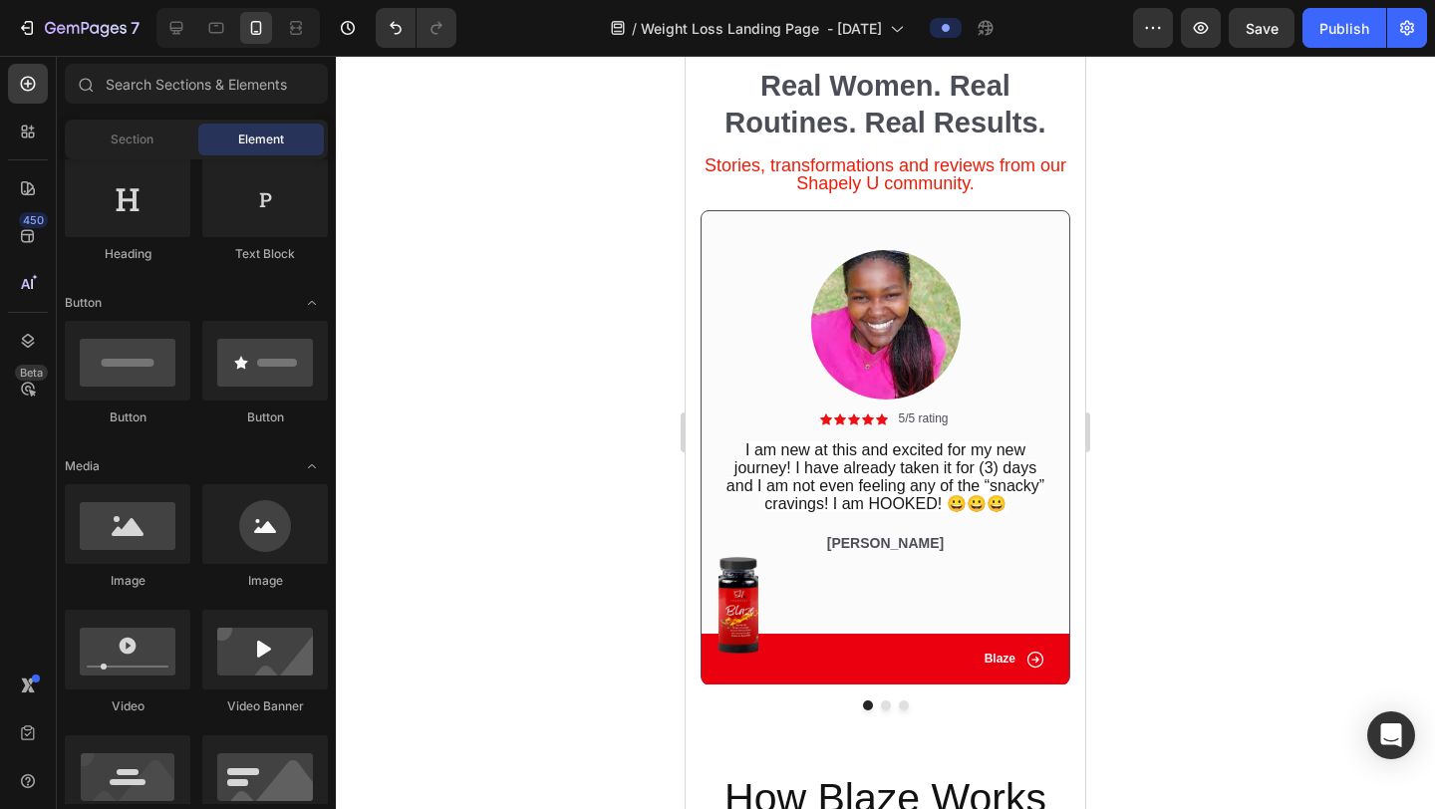
scroll to position [3853, 0]
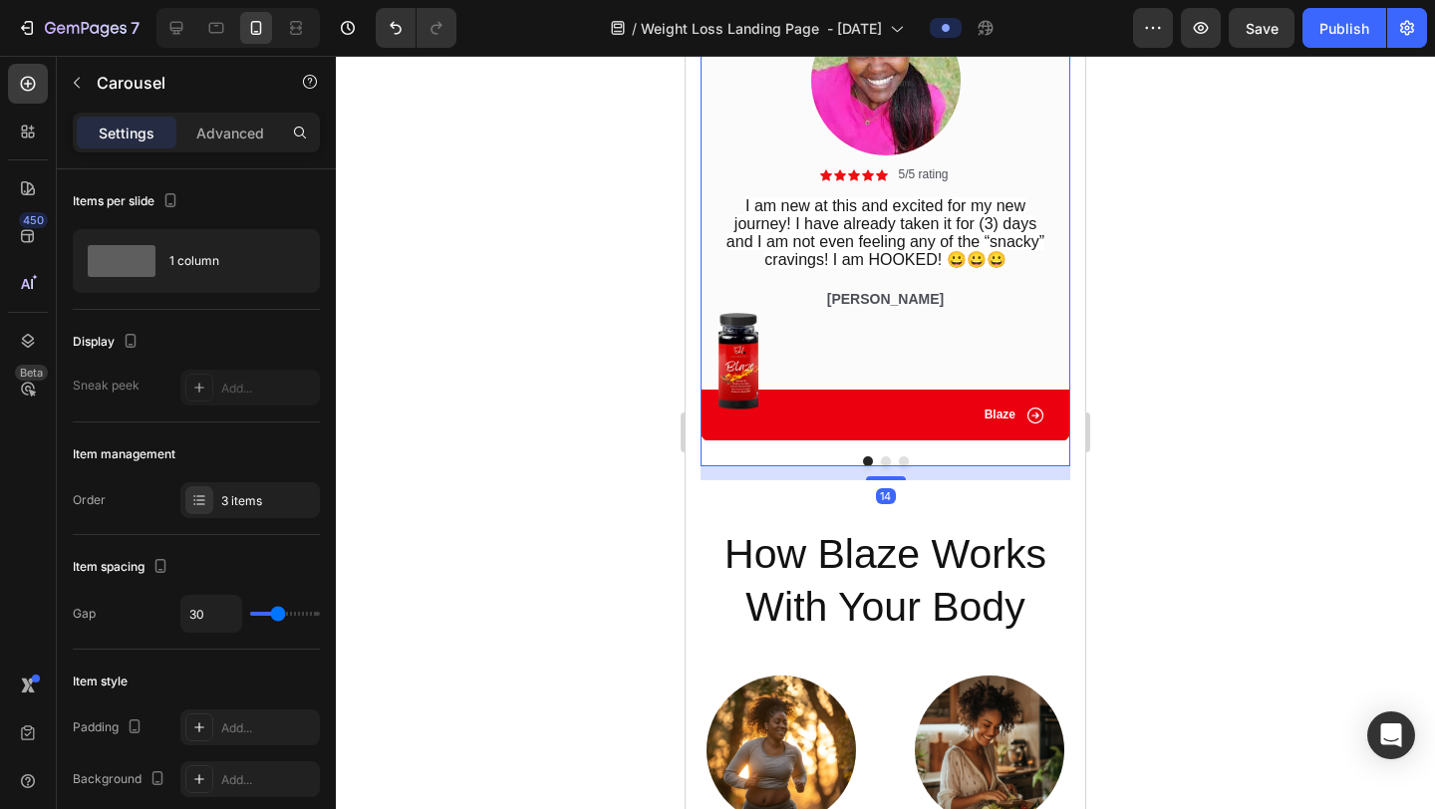
click at [883, 465] on button "Dot" at bounding box center [886, 462] width 10 height 10
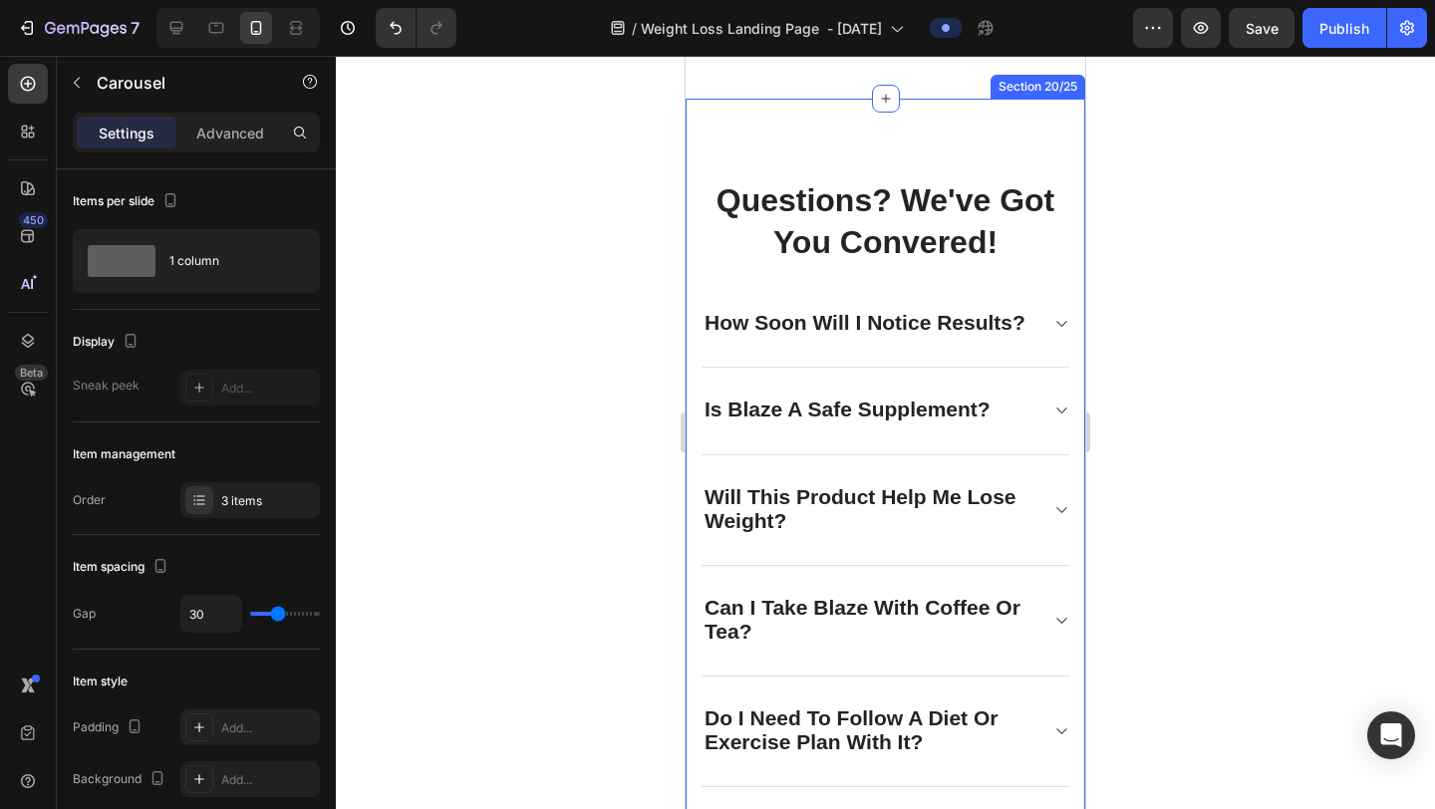
scroll to position [9156, 0]
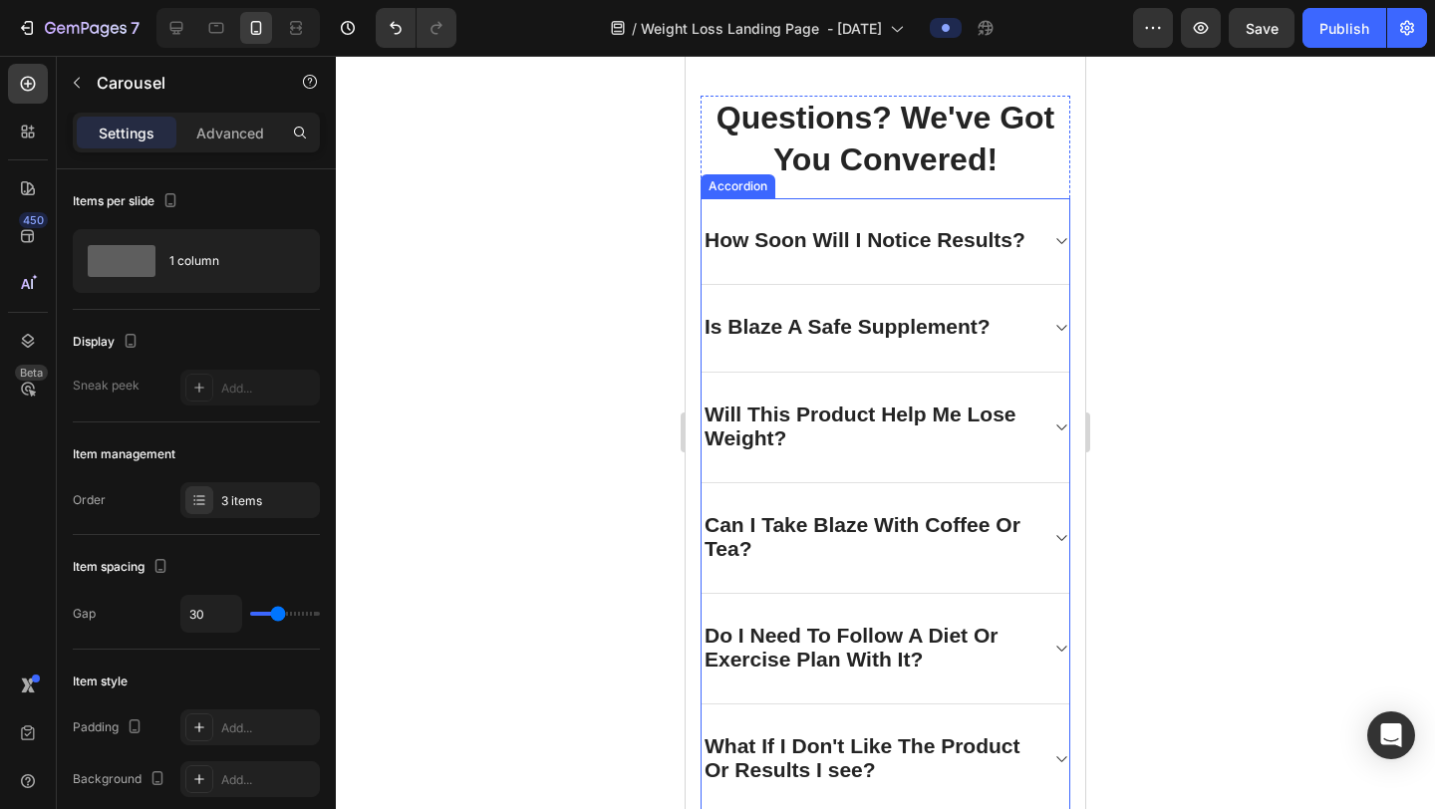
click at [1053, 229] on div "How Soon Will I Notice Results?" at bounding box center [886, 241] width 368 height 87
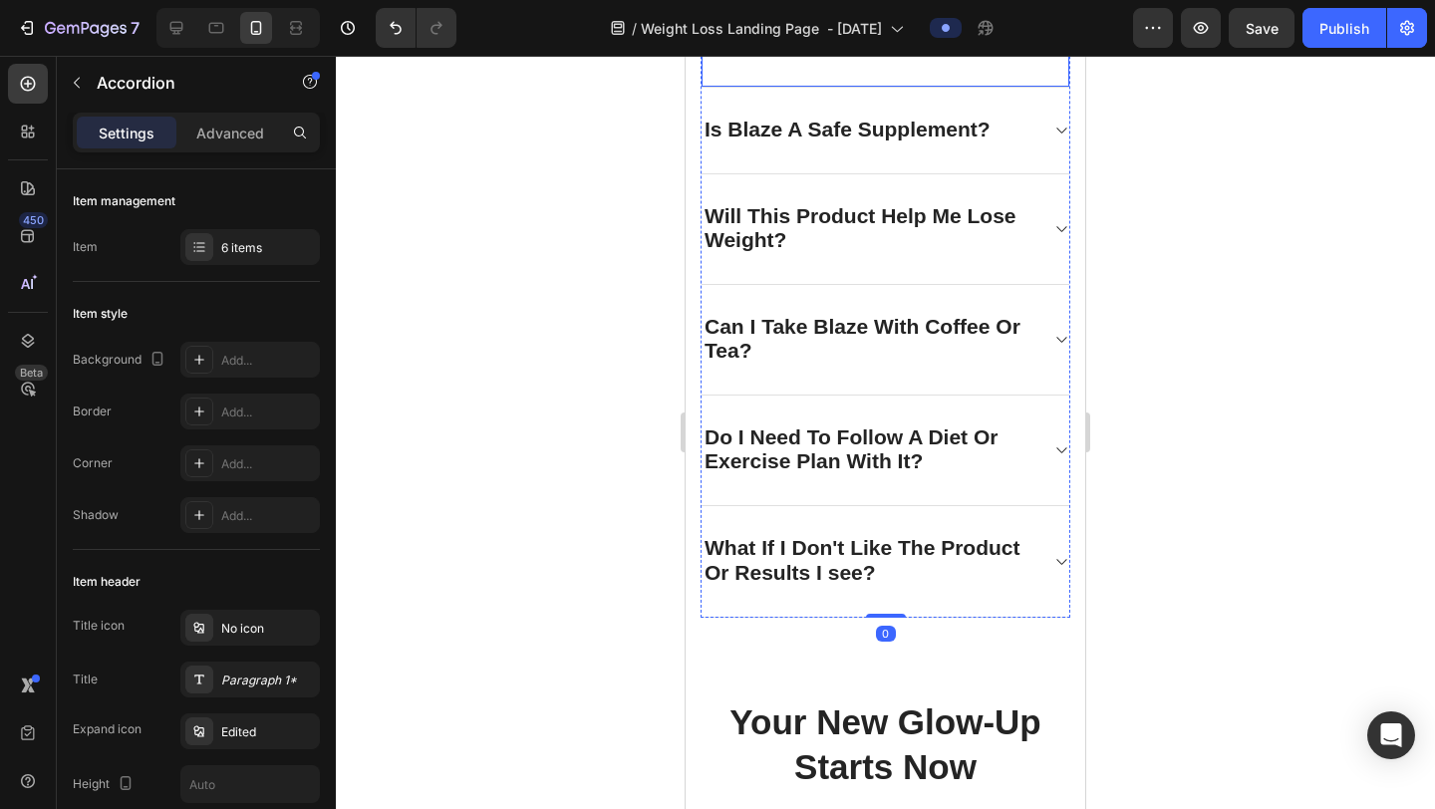
scroll to position [9586, 0]
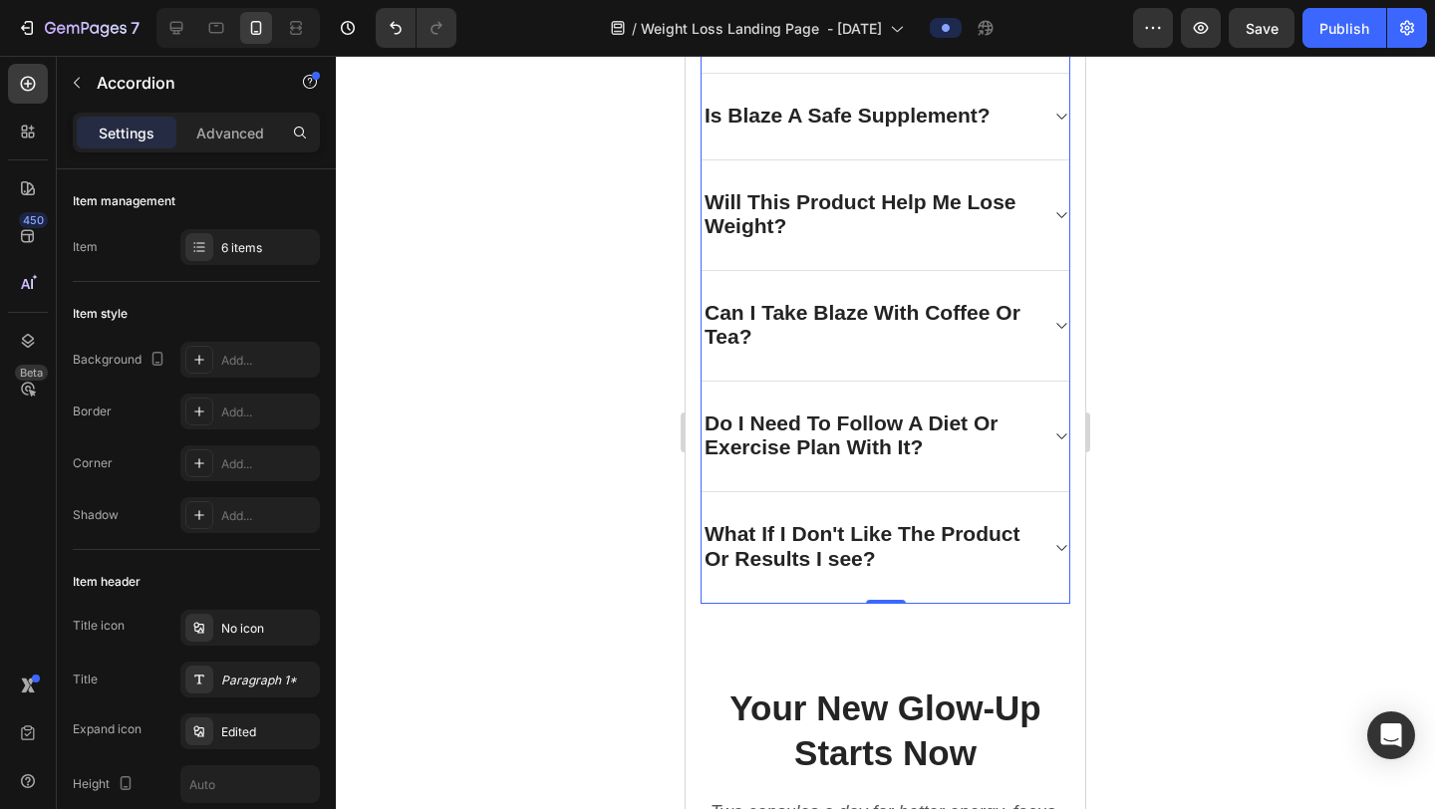
click at [1051, 584] on div "What If I Don't Like The Product Or Results I see?" at bounding box center [886, 547] width 368 height 111
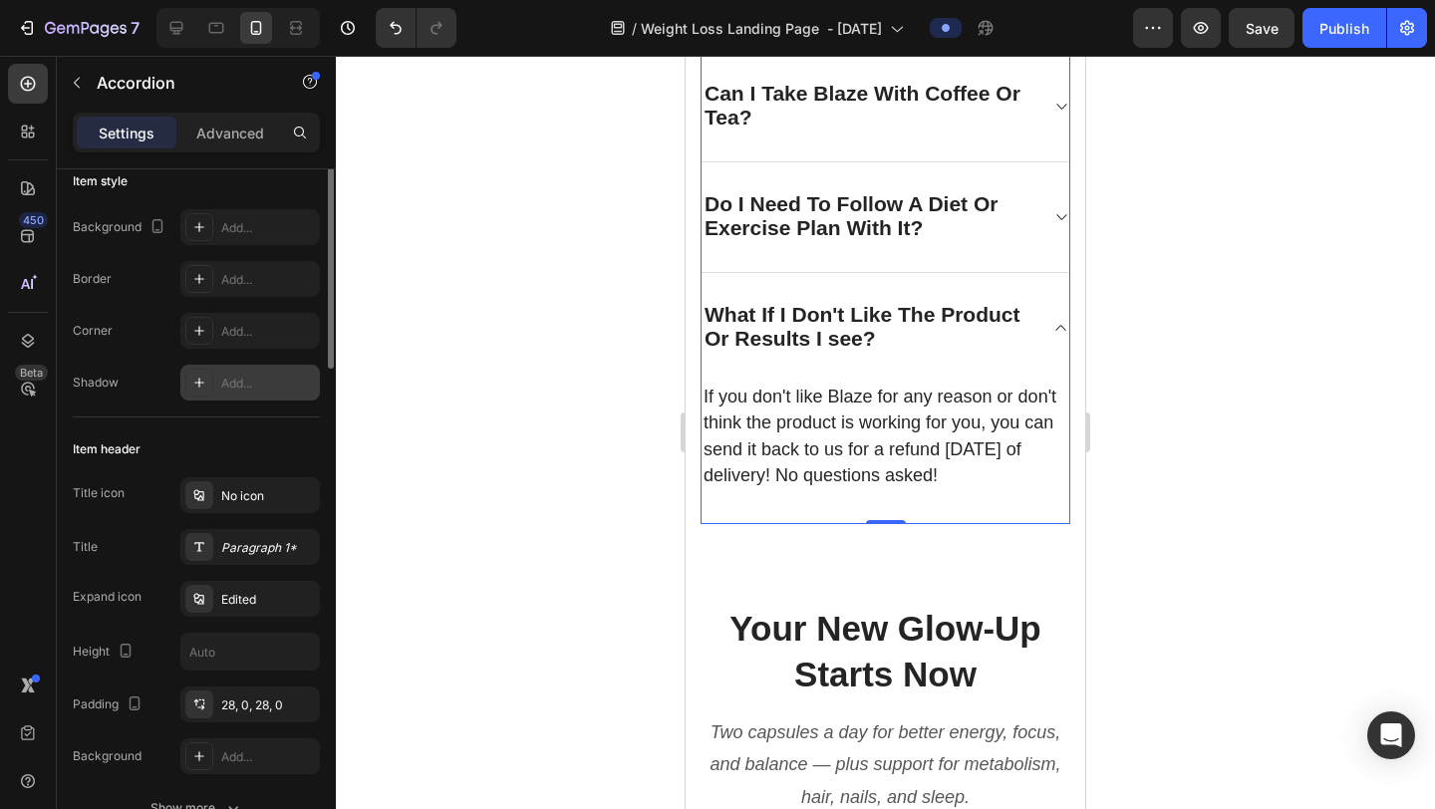
scroll to position [0, 0]
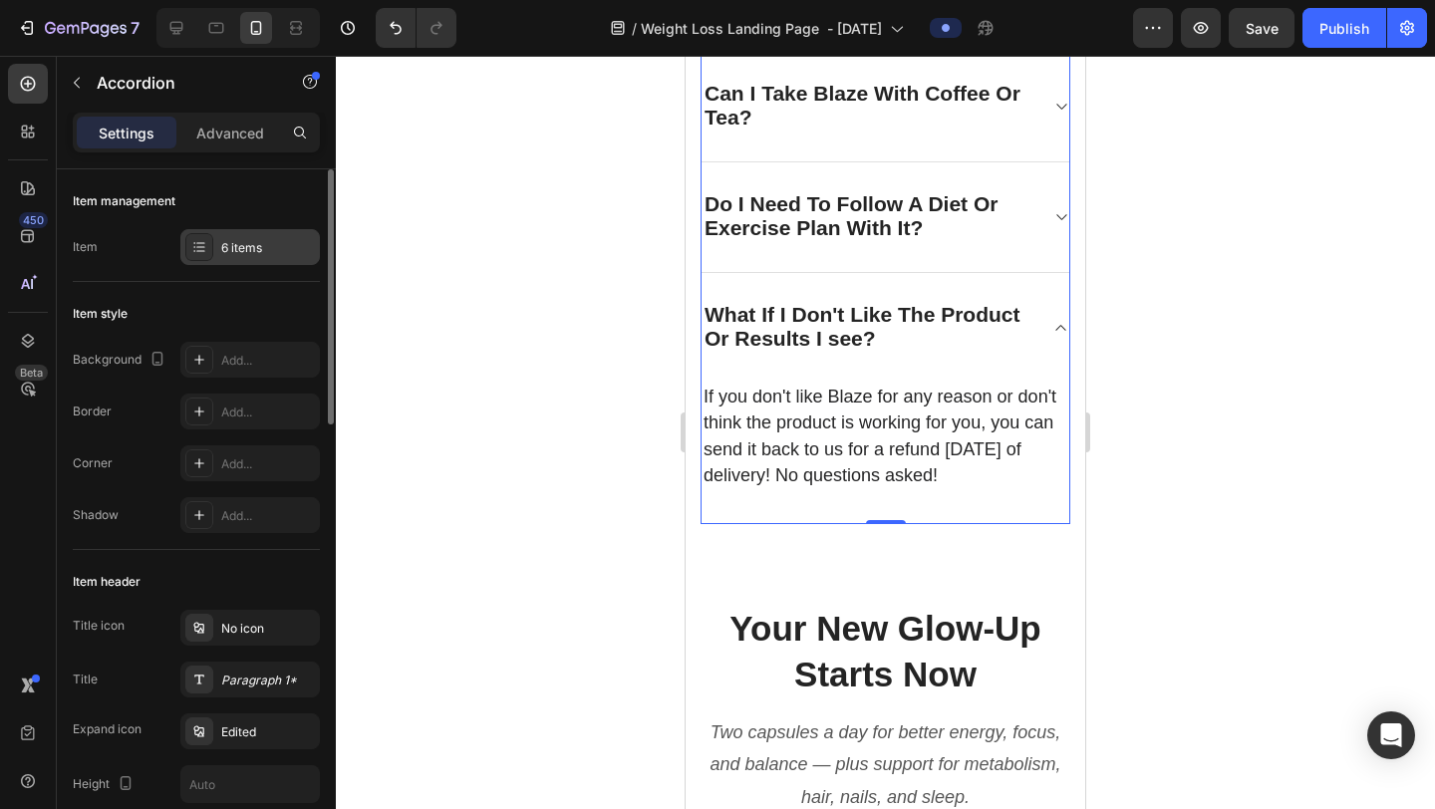
click at [268, 256] on div "6 items" at bounding box center [268, 248] width 94 height 18
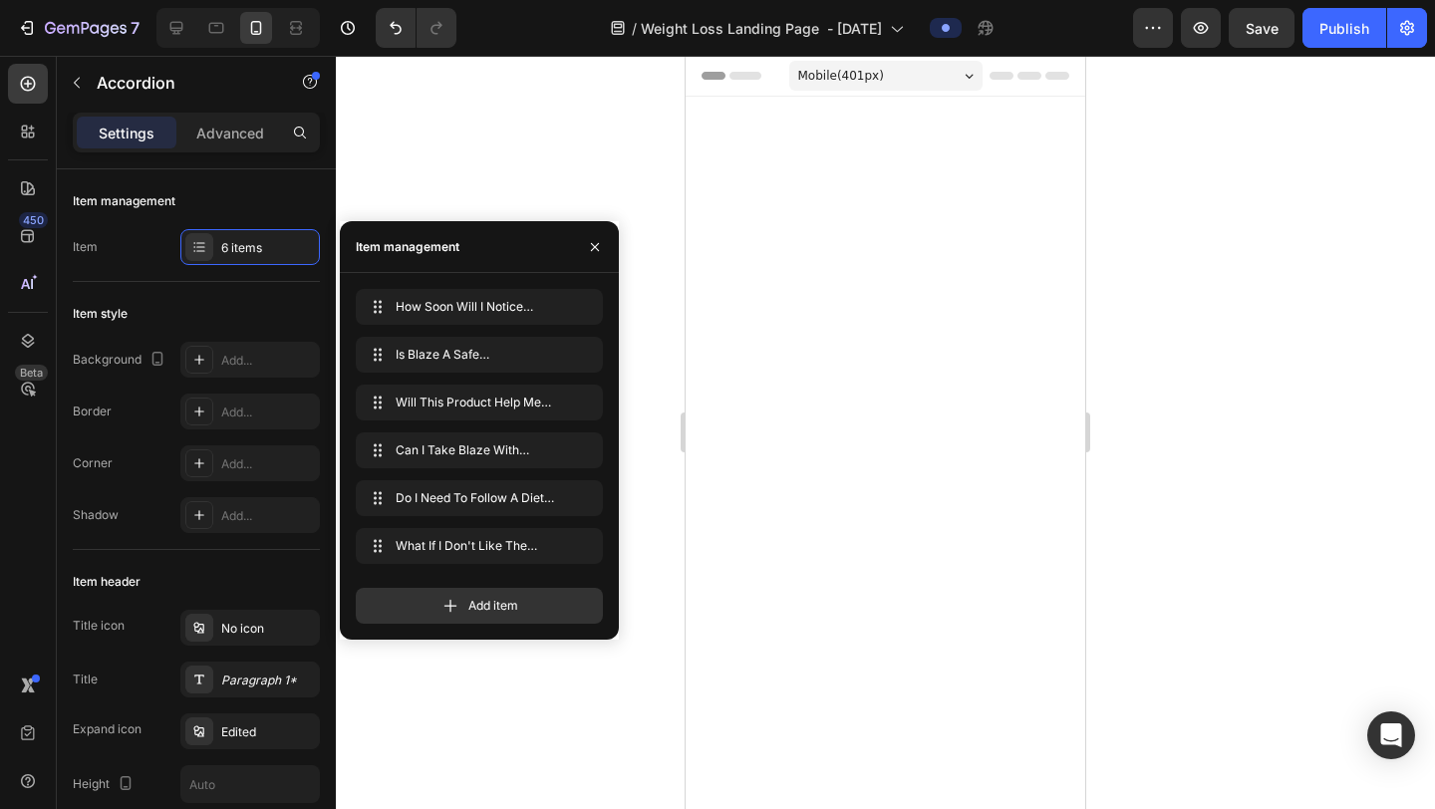
scroll to position [9587, 0]
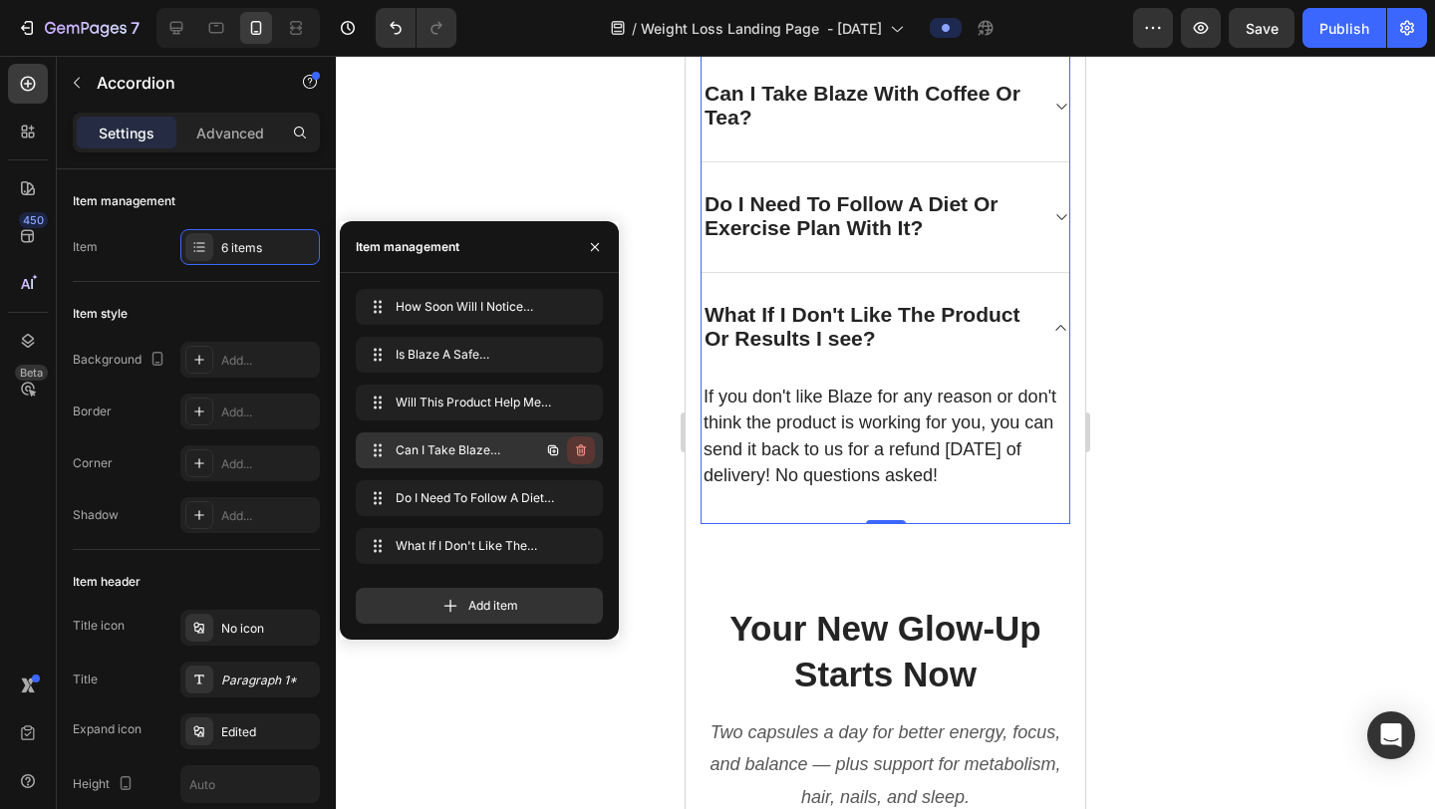
click at [580, 451] on icon "button" at bounding box center [581, 451] width 16 height 16
click at [580, 451] on div "Delete" at bounding box center [567, 451] width 37 height 18
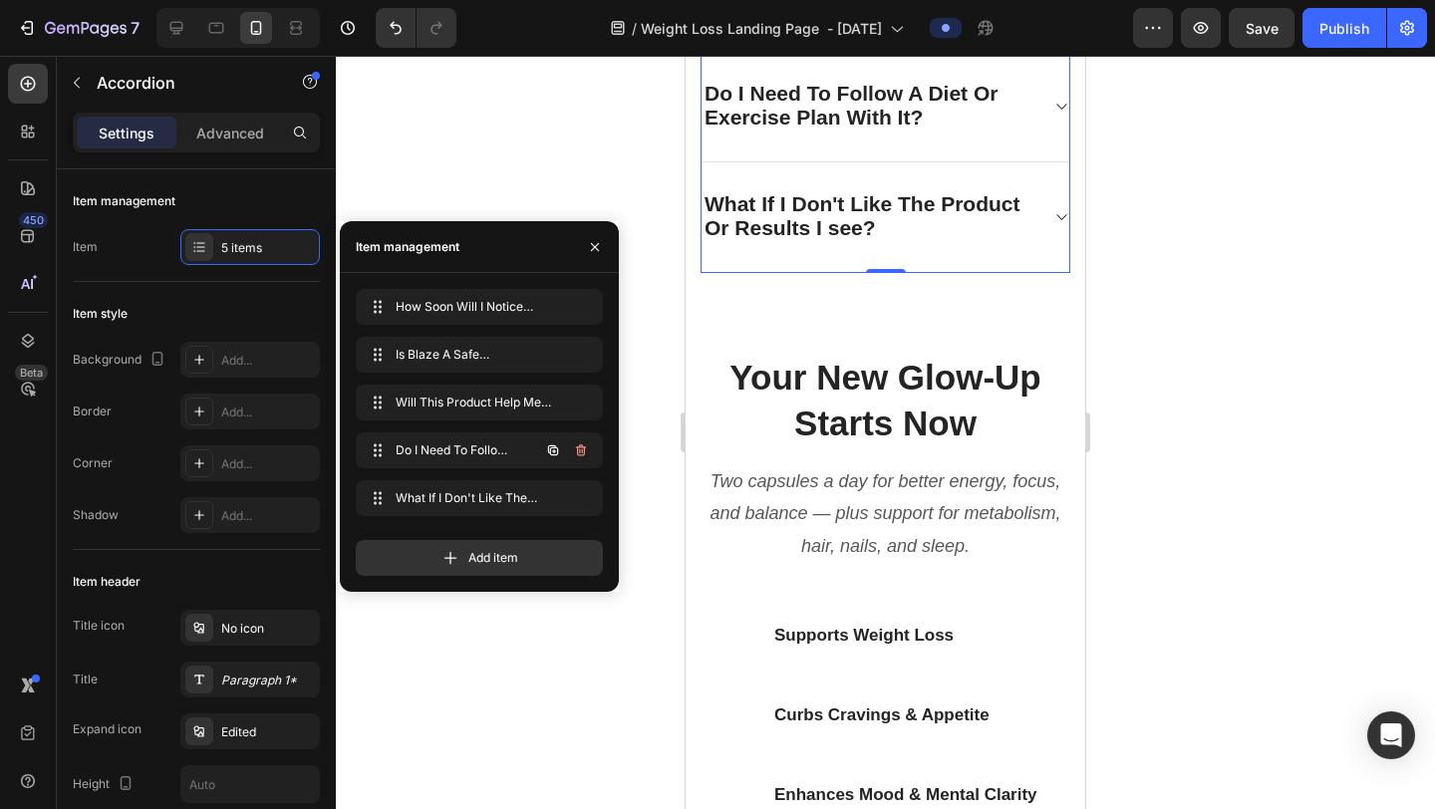
scroll to position [9478, 0]
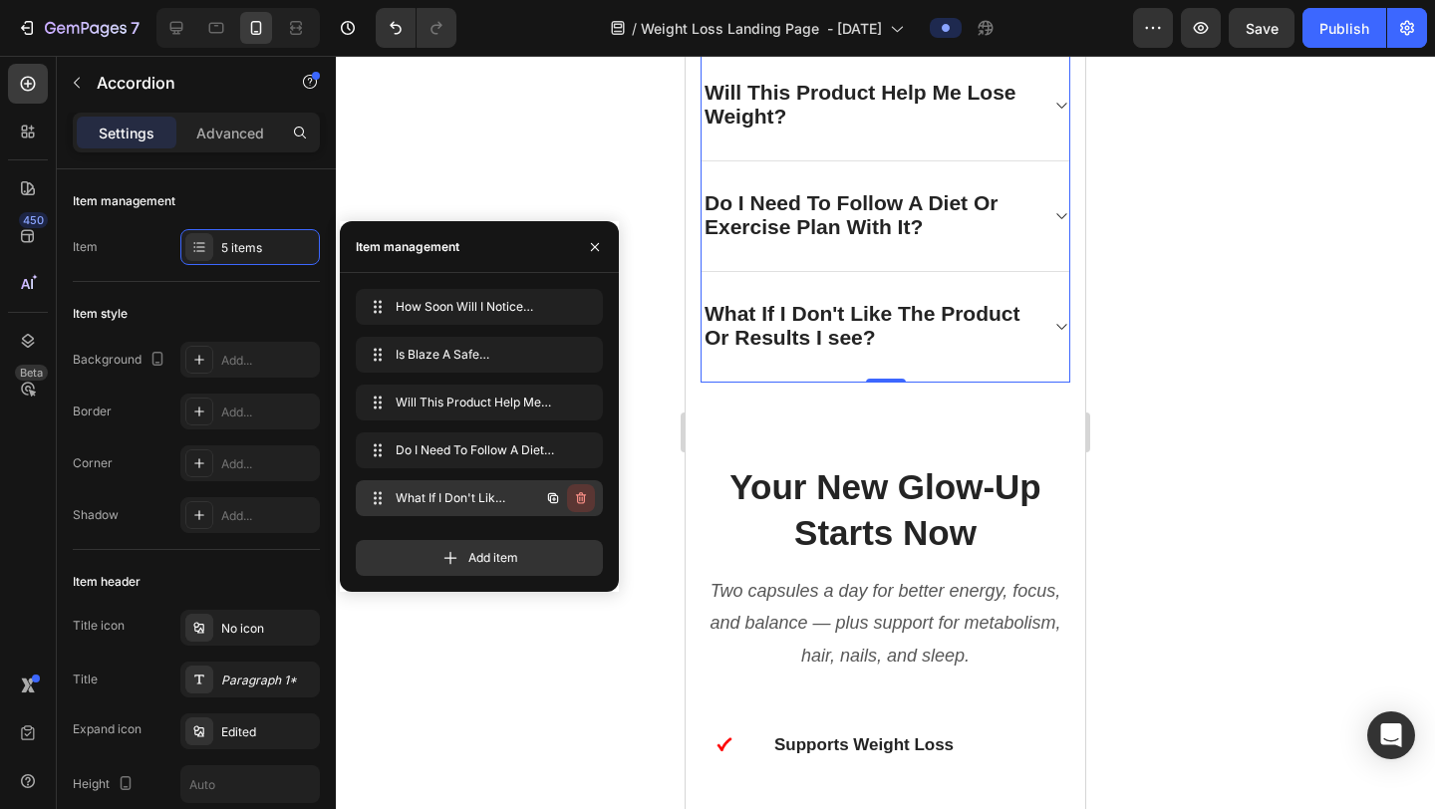
click at [580, 498] on icon "button" at bounding box center [581, 498] width 16 height 16
click at [580, 498] on div "Delete" at bounding box center [567, 498] width 37 height 18
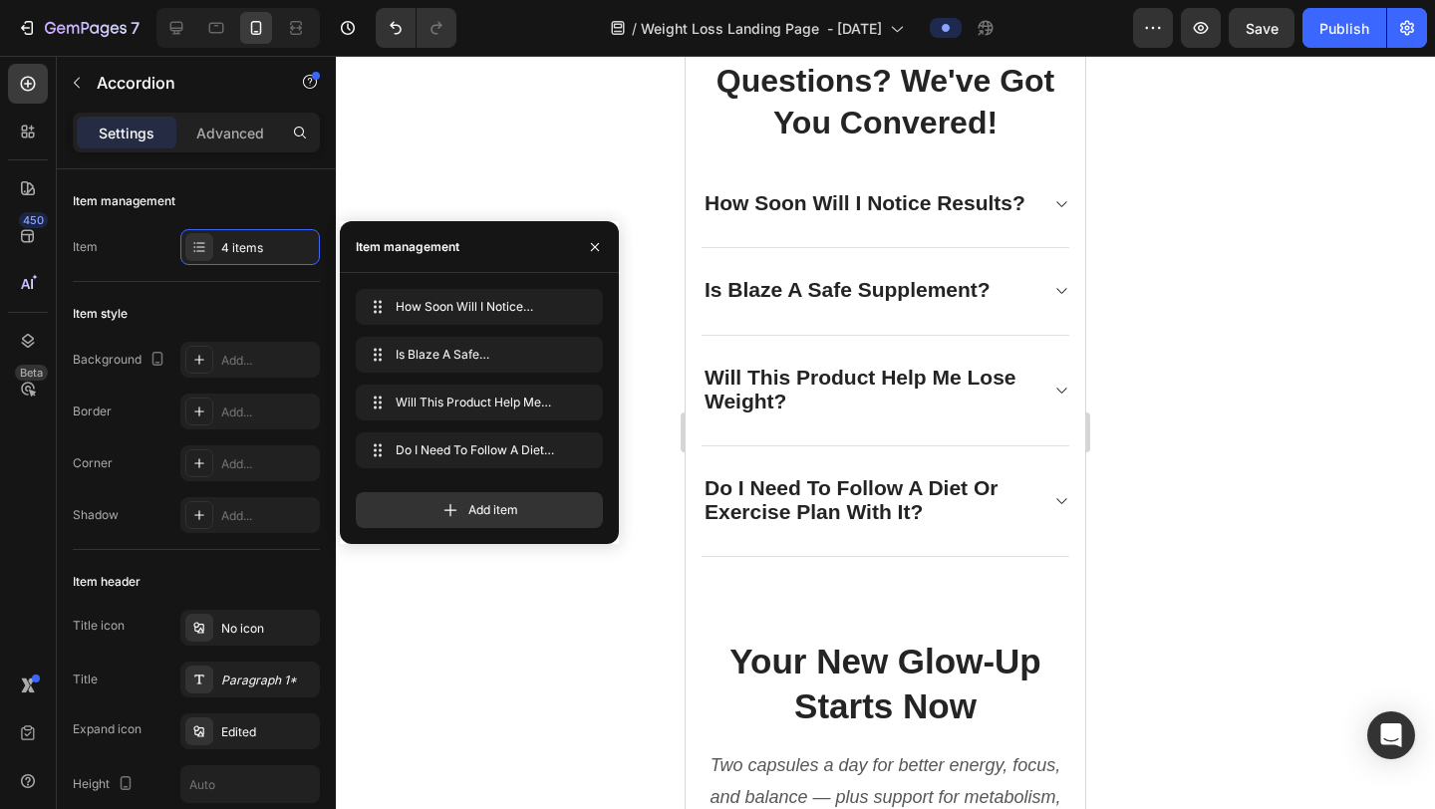
scroll to position [9194, 0]
click at [585, 408] on icon "button" at bounding box center [581, 403] width 16 height 16
click at [585, 408] on div "Delete" at bounding box center [567, 403] width 37 height 18
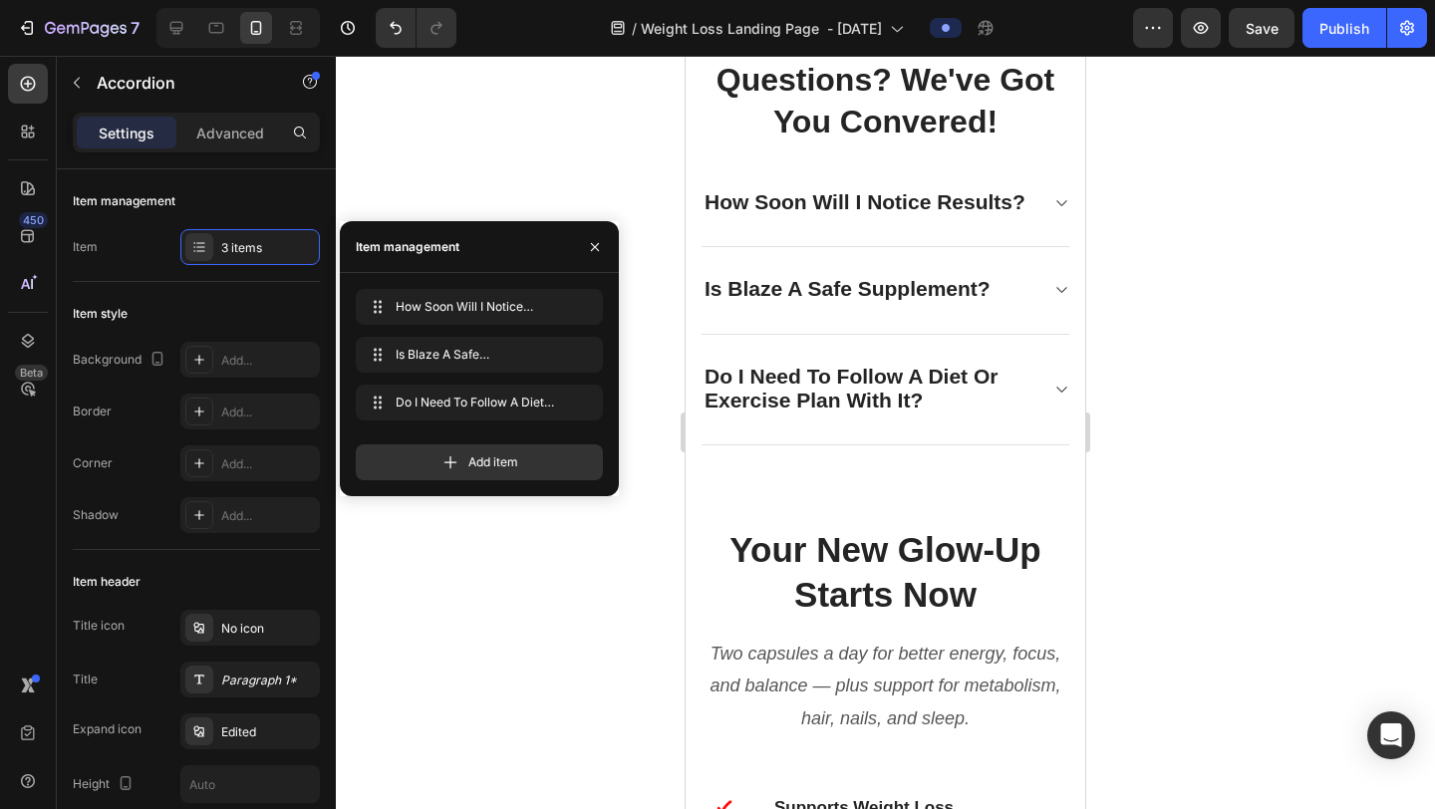
click at [1371, 385] on div at bounding box center [885, 433] width 1099 height 754
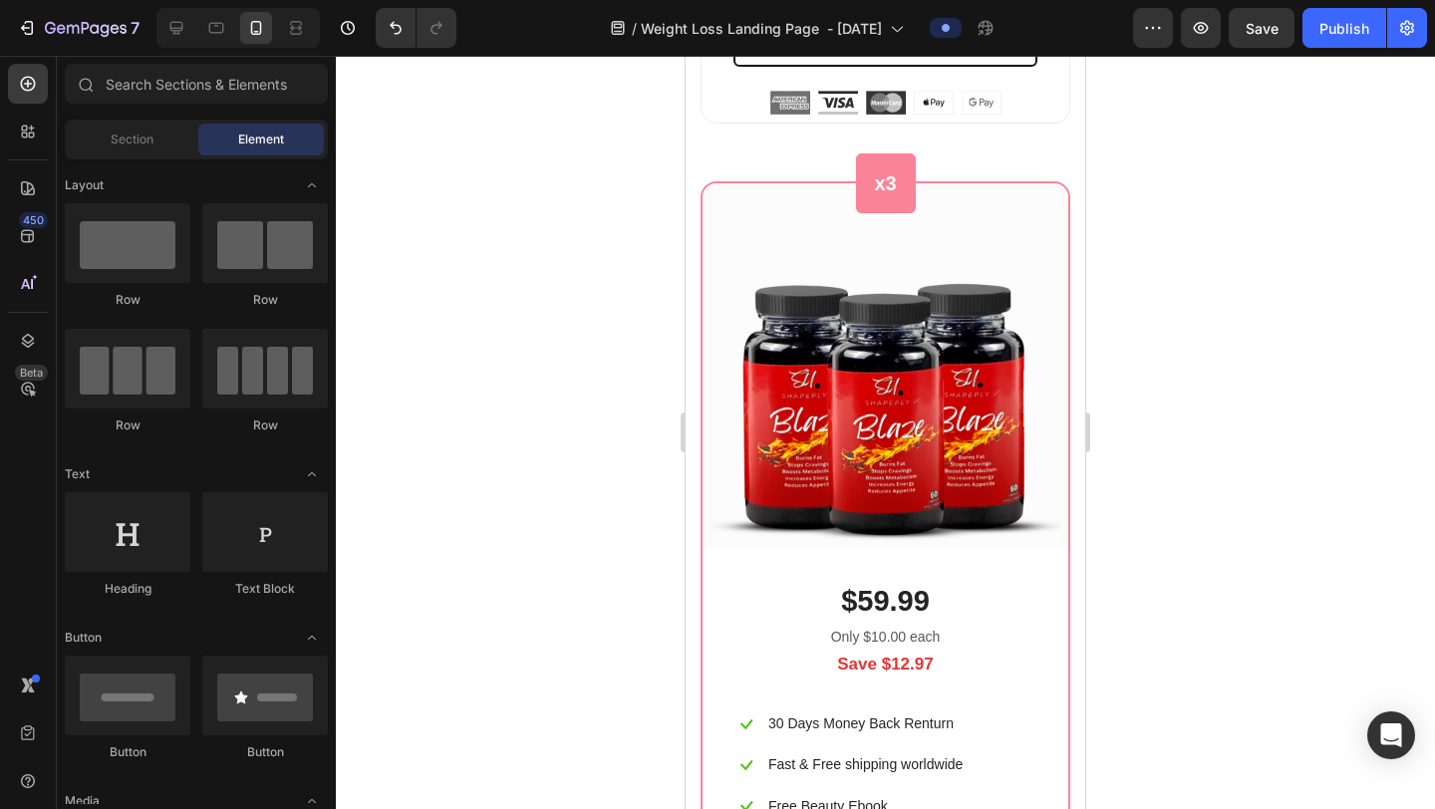
scroll to position [11680, 0]
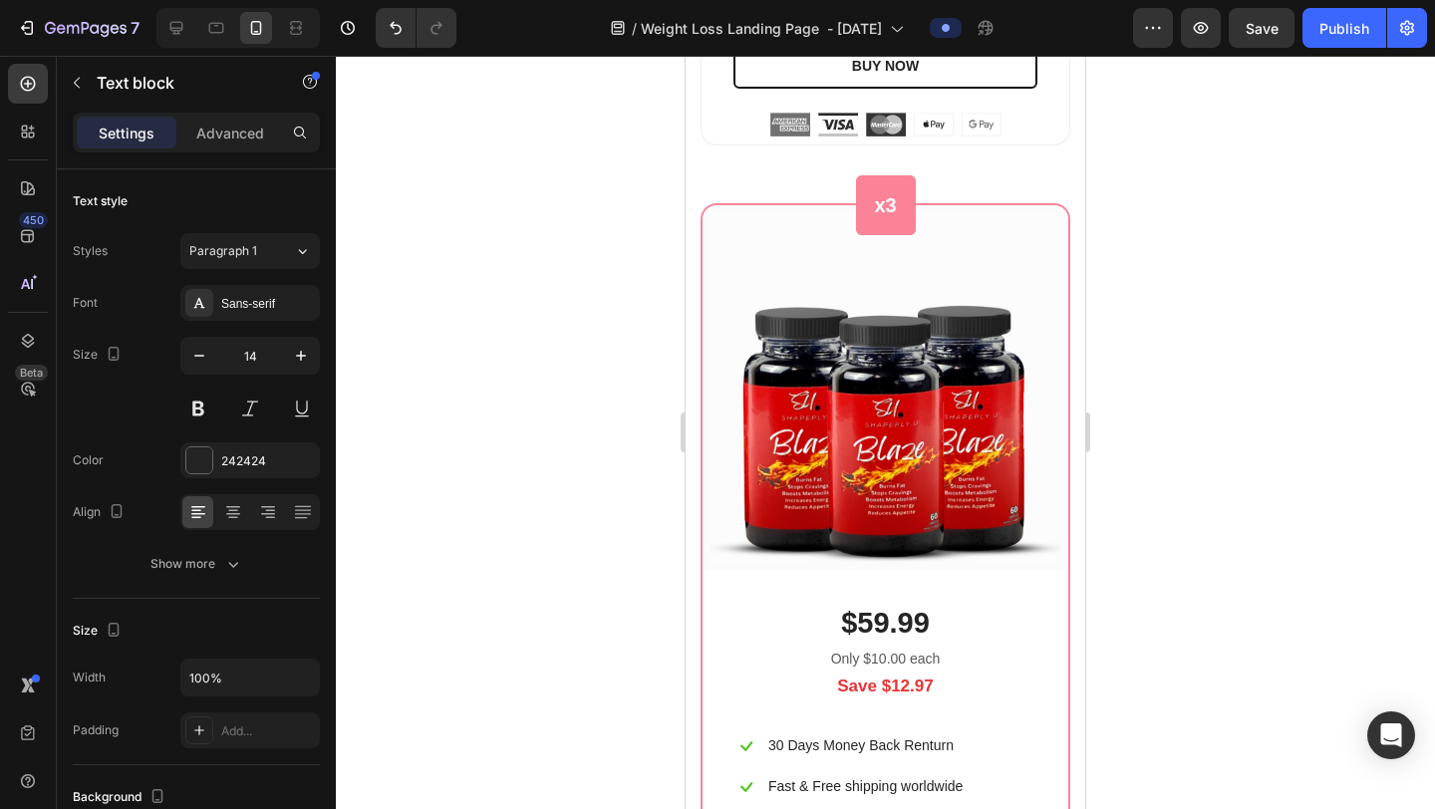
click at [1257, 278] on div at bounding box center [885, 433] width 1099 height 754
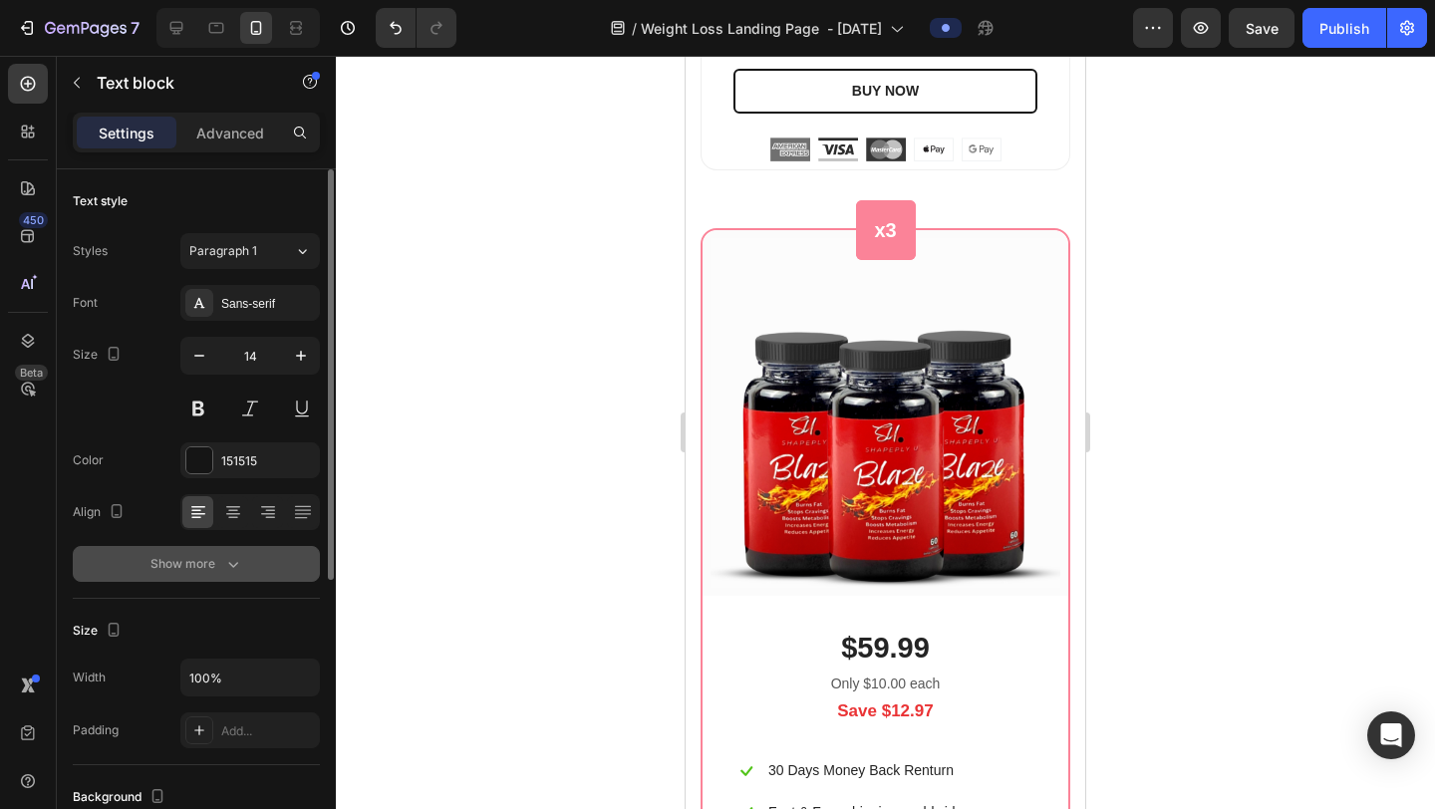
click at [224, 569] on icon "button" at bounding box center [233, 564] width 20 height 20
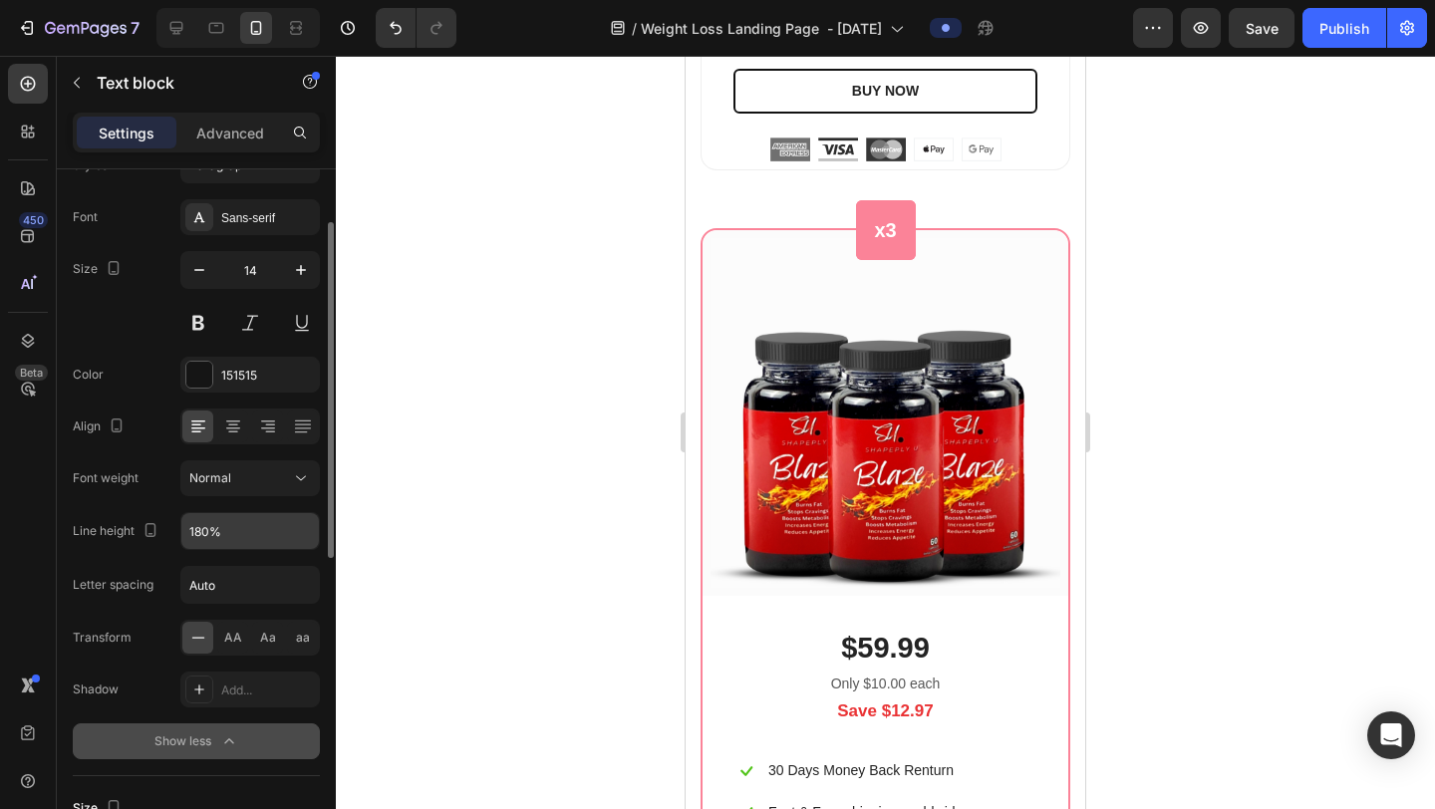
scroll to position [100, 0]
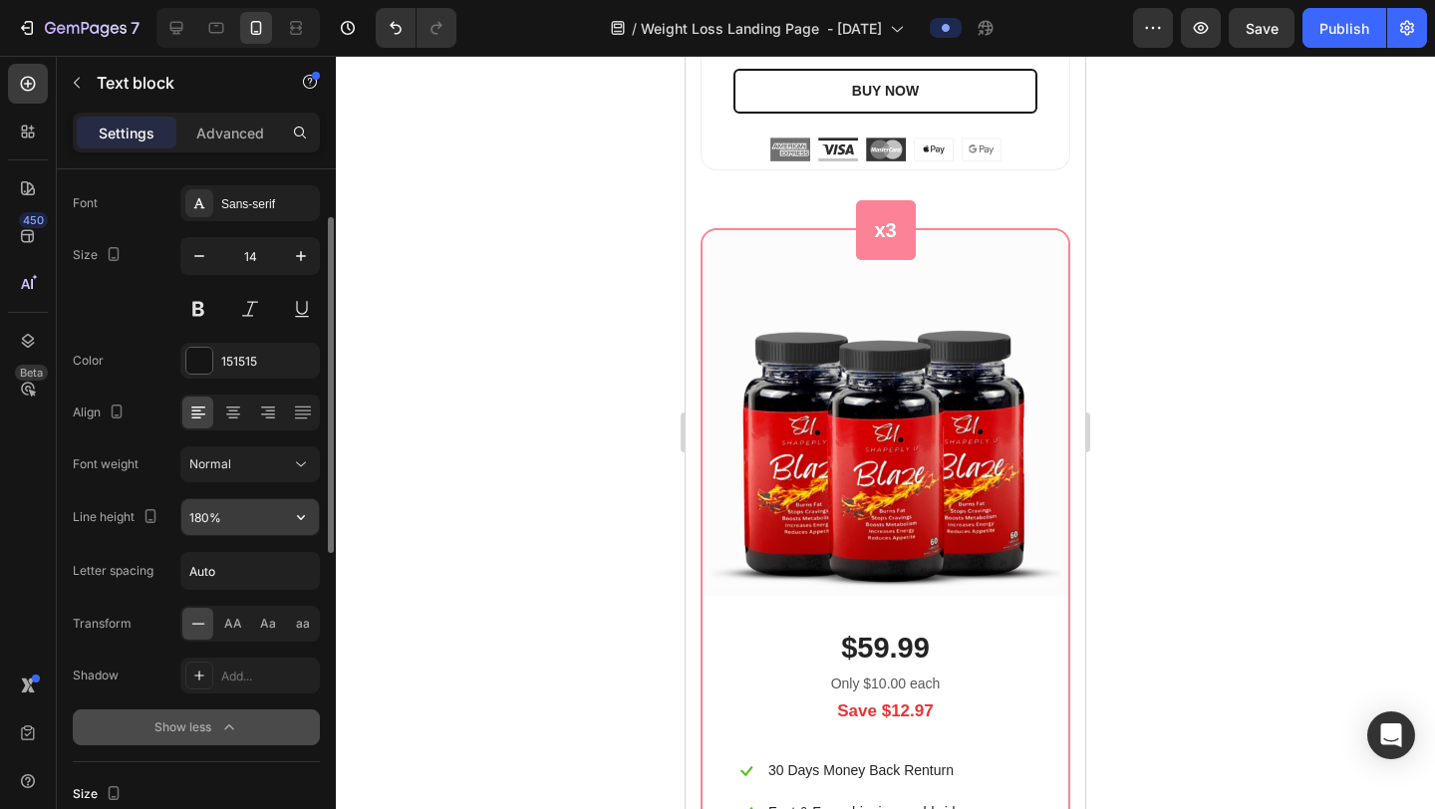
click at [293, 525] on icon "button" at bounding box center [301, 517] width 20 height 20
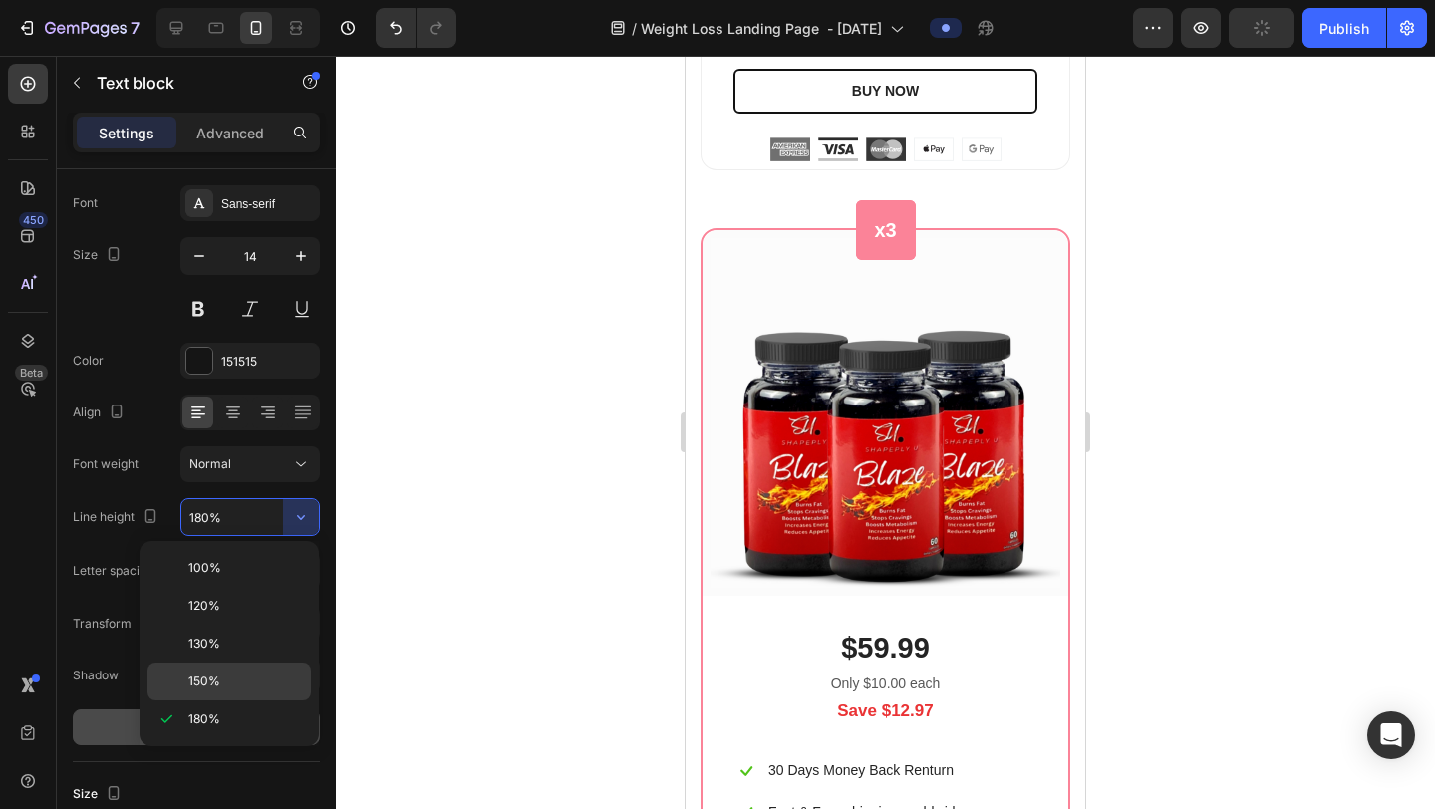
click at [231, 680] on p "150%" at bounding box center [245, 682] width 114 height 18
type input "150%"
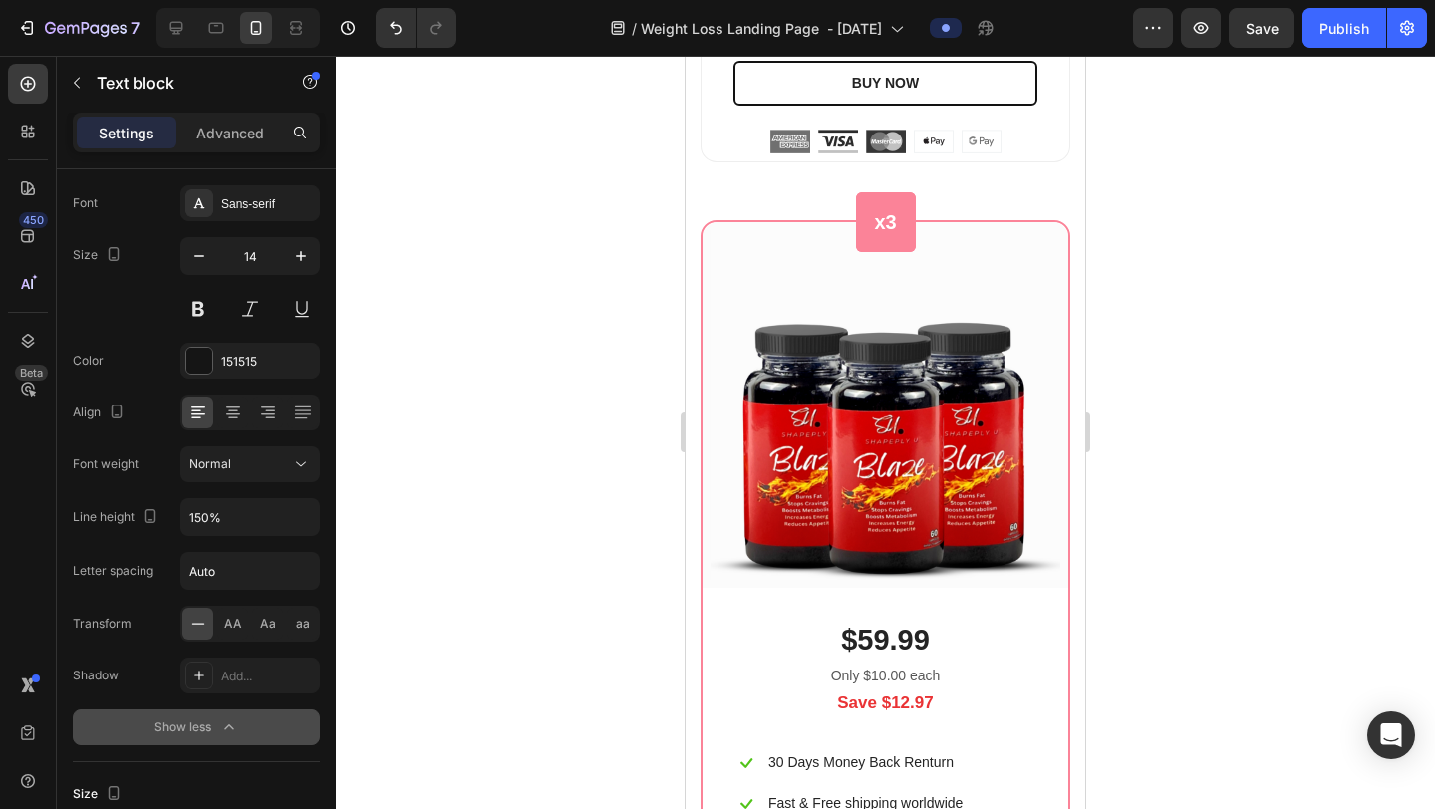
click at [1317, 339] on div at bounding box center [885, 433] width 1099 height 754
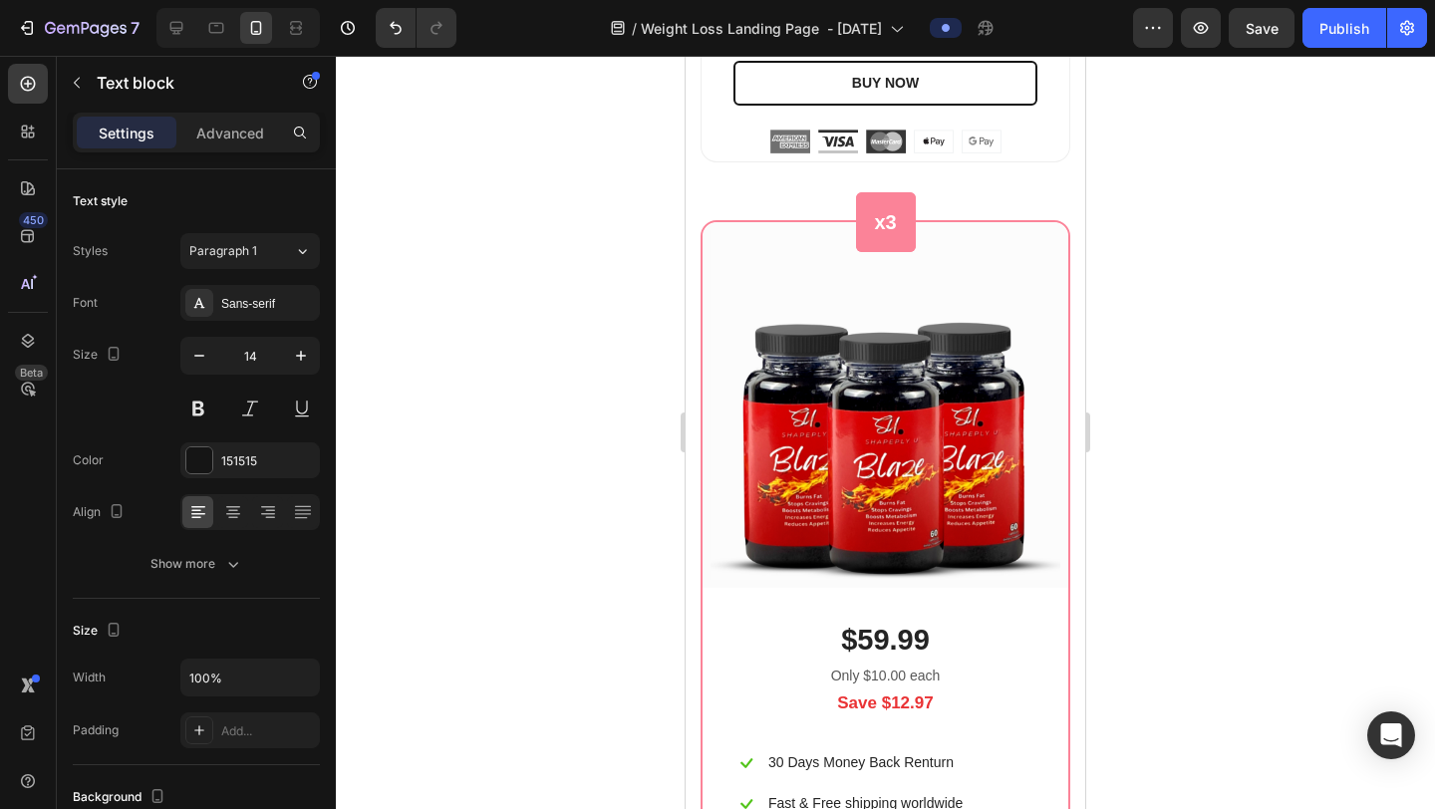
click at [882, 35] on p "Free Beauty Ebook" at bounding box center [828, 22] width 120 height 25
click at [1209, 334] on div at bounding box center [885, 433] width 1099 height 754
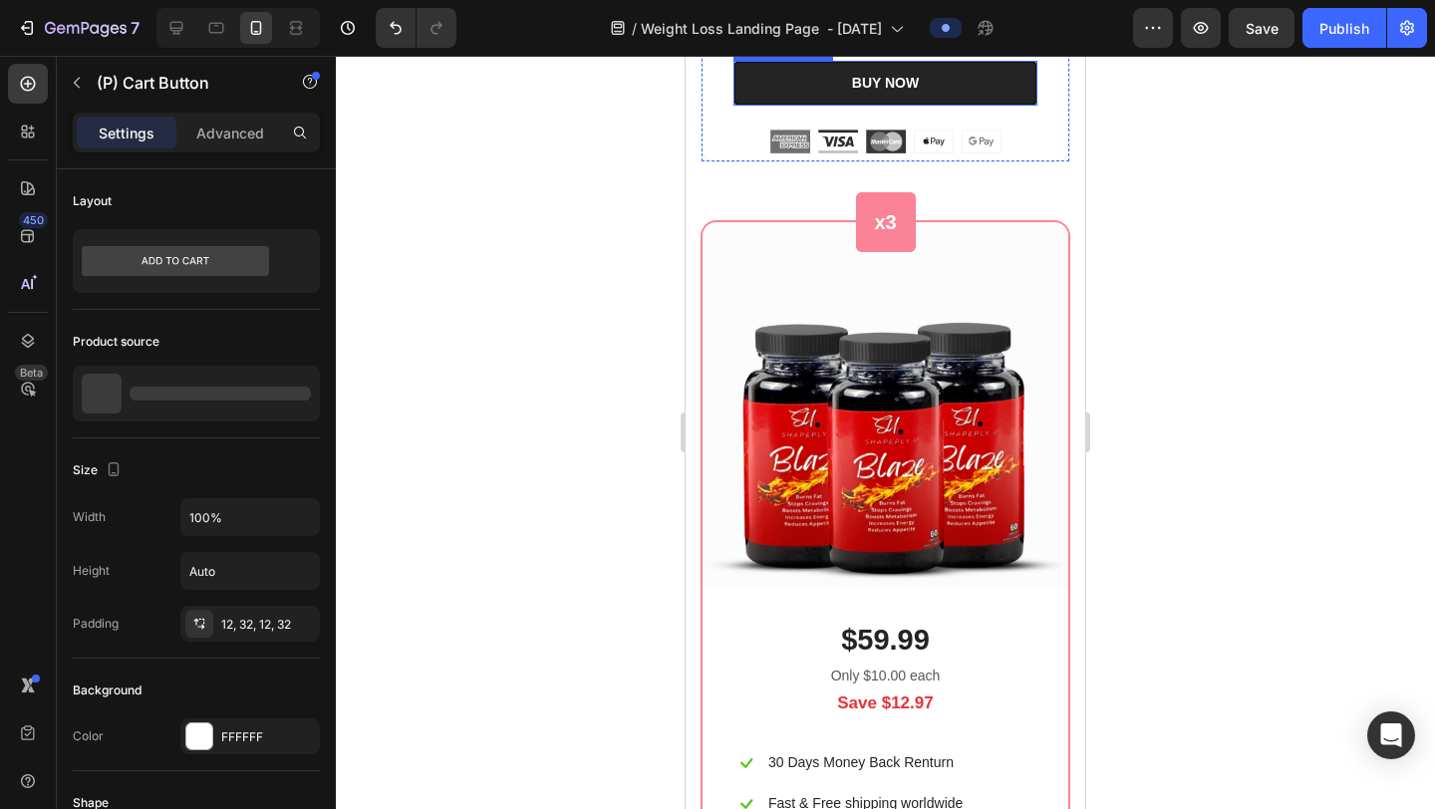
click at [925, 106] on button "BUY NOW" at bounding box center [886, 83] width 304 height 45
click at [885, 94] on div "BUY NOW" at bounding box center [885, 83] width 67 height 21
click at [885, 94] on p "BUY NOW" at bounding box center [885, 83] width 67 height 21
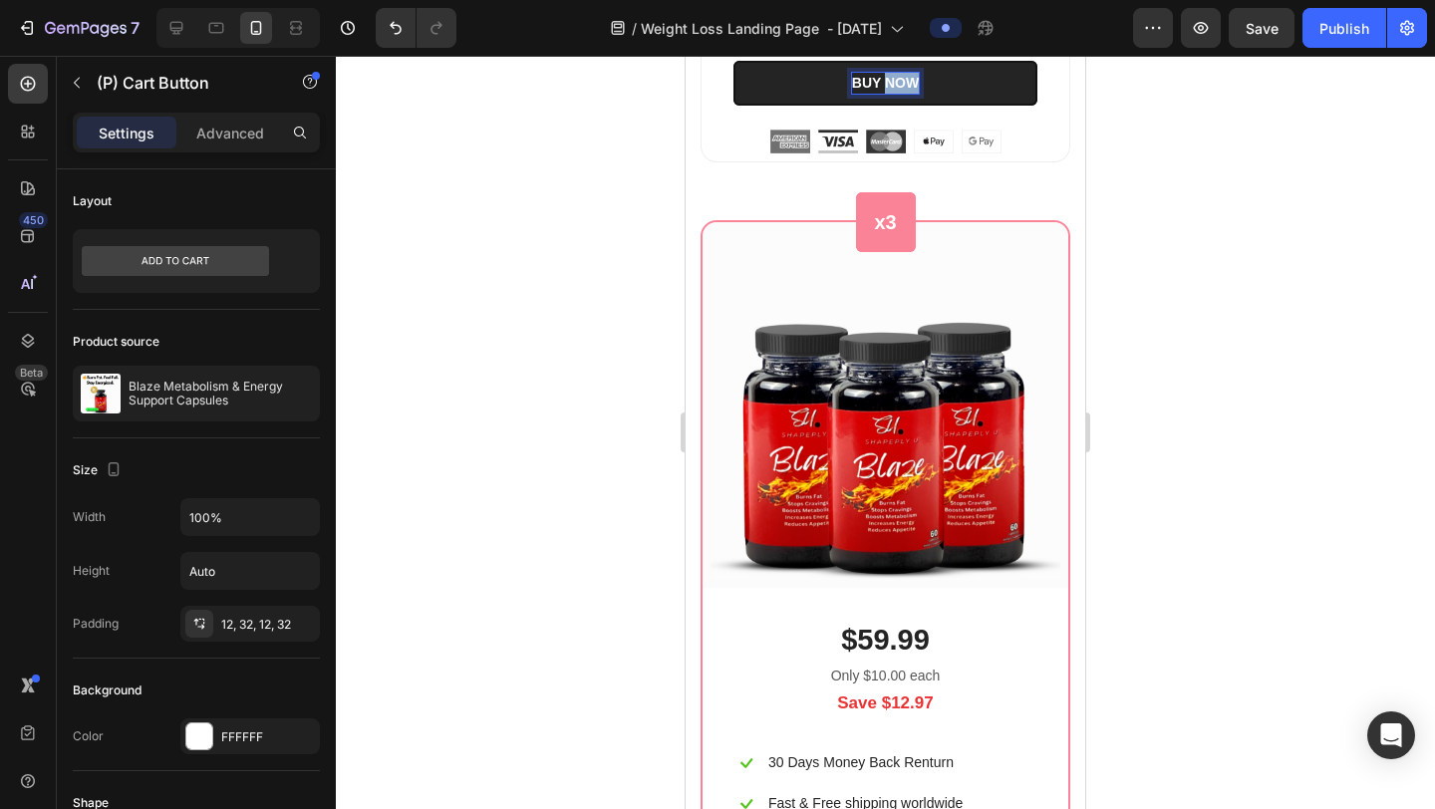
click at [885, 94] on p "BUY NOW" at bounding box center [885, 83] width 67 height 21
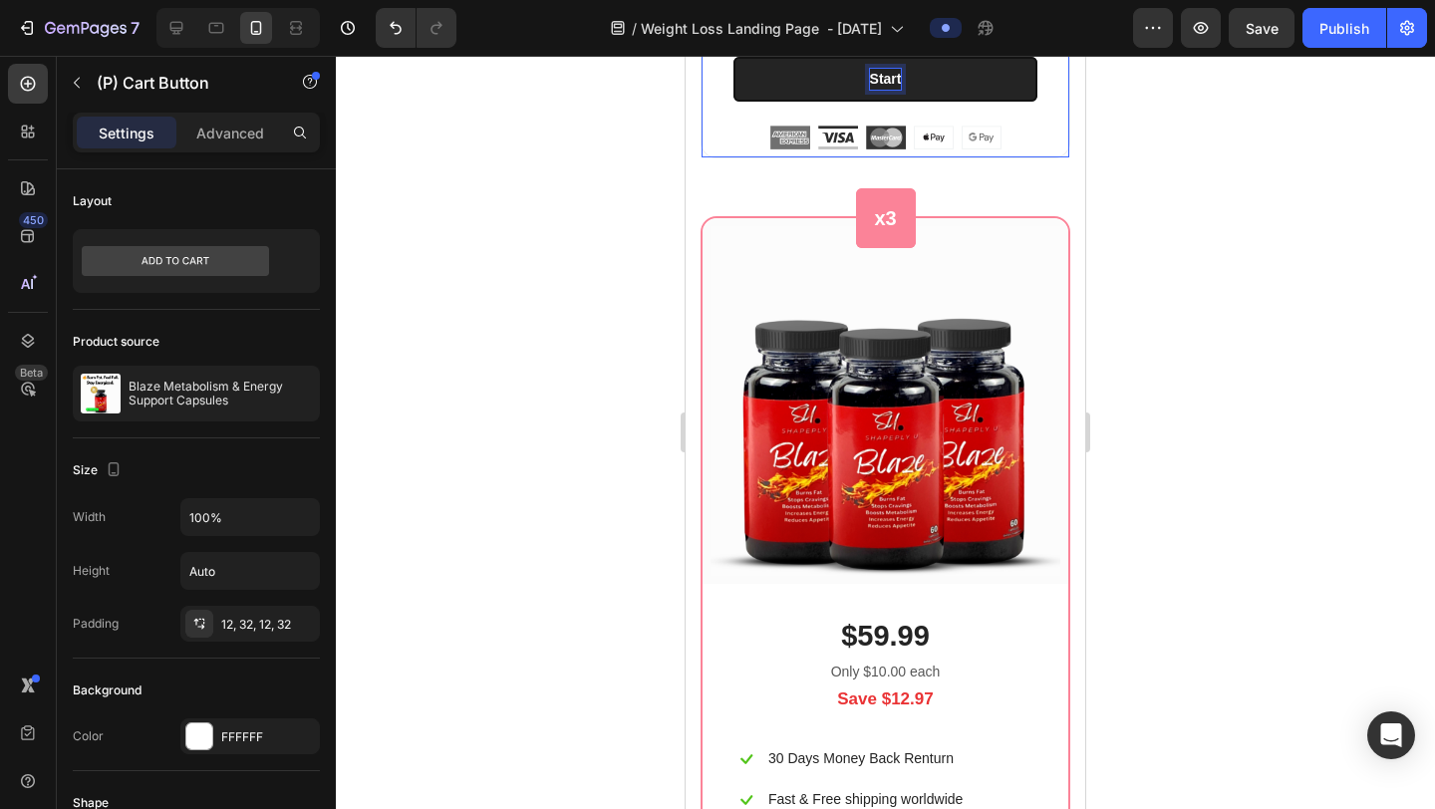
scroll to position [11694, 0]
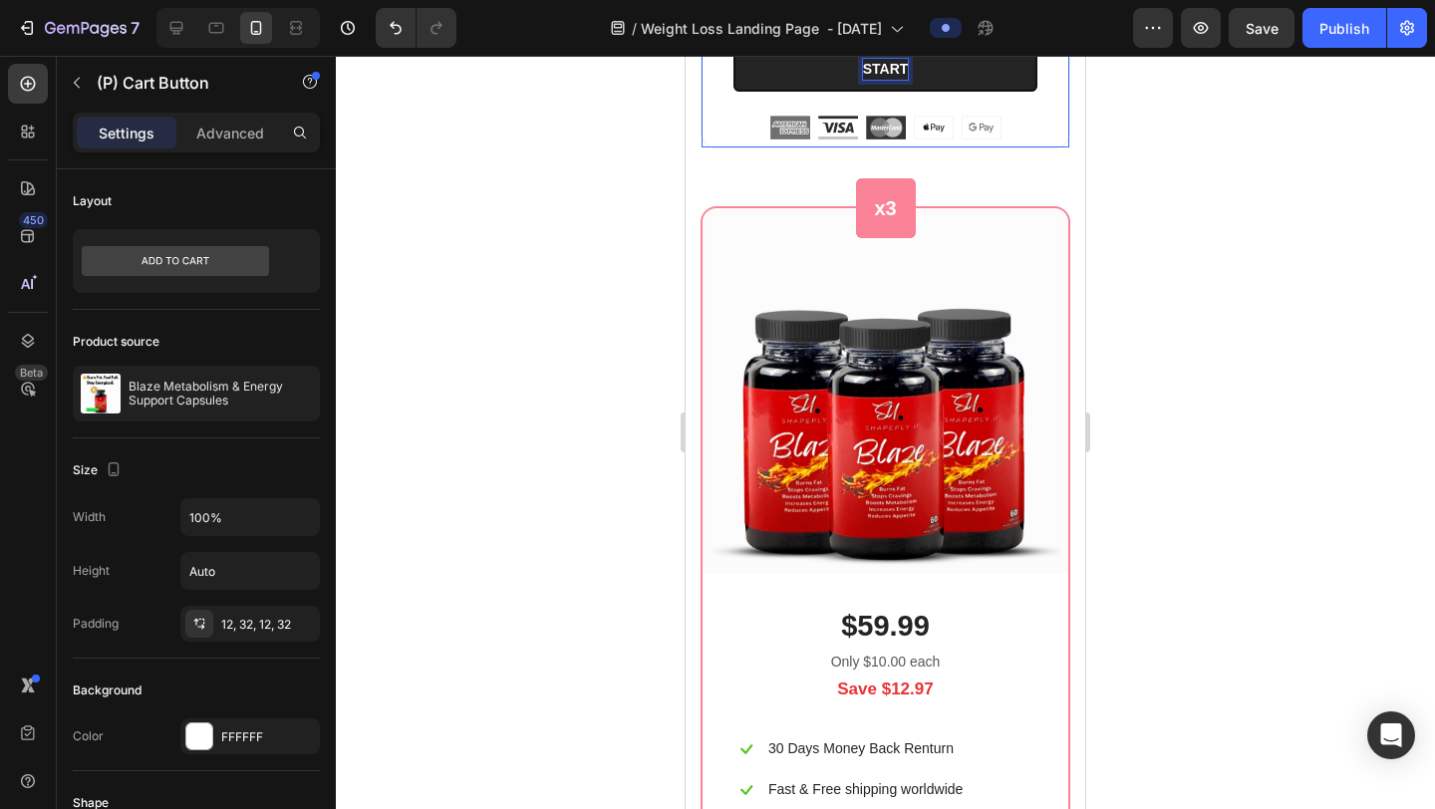
click at [734, 56] on button "START" at bounding box center [886, 69] width 304 height 45
click at [1411, 337] on div at bounding box center [885, 433] width 1099 height 754
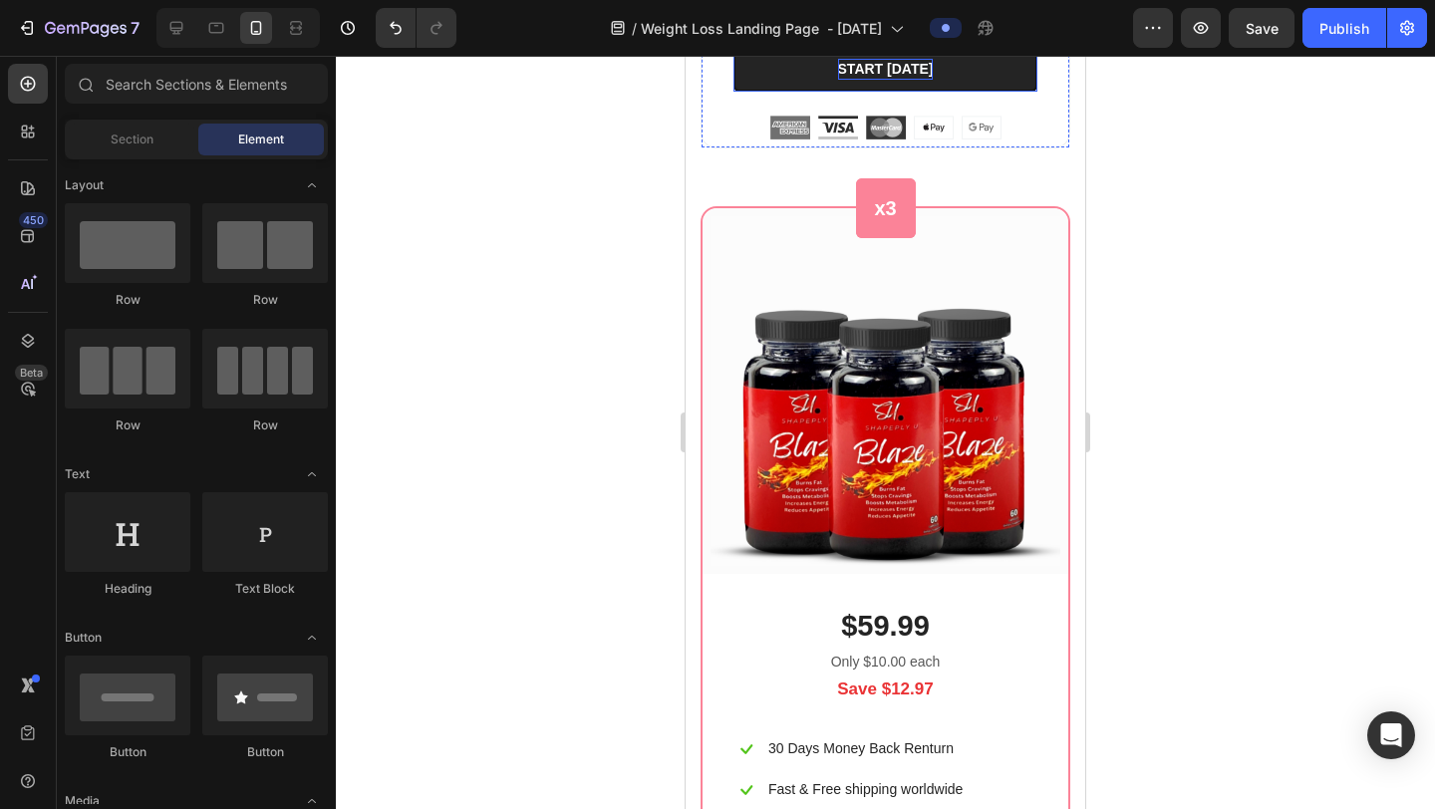
click at [1013, 92] on button "START [DATE]" at bounding box center [886, 69] width 304 height 45
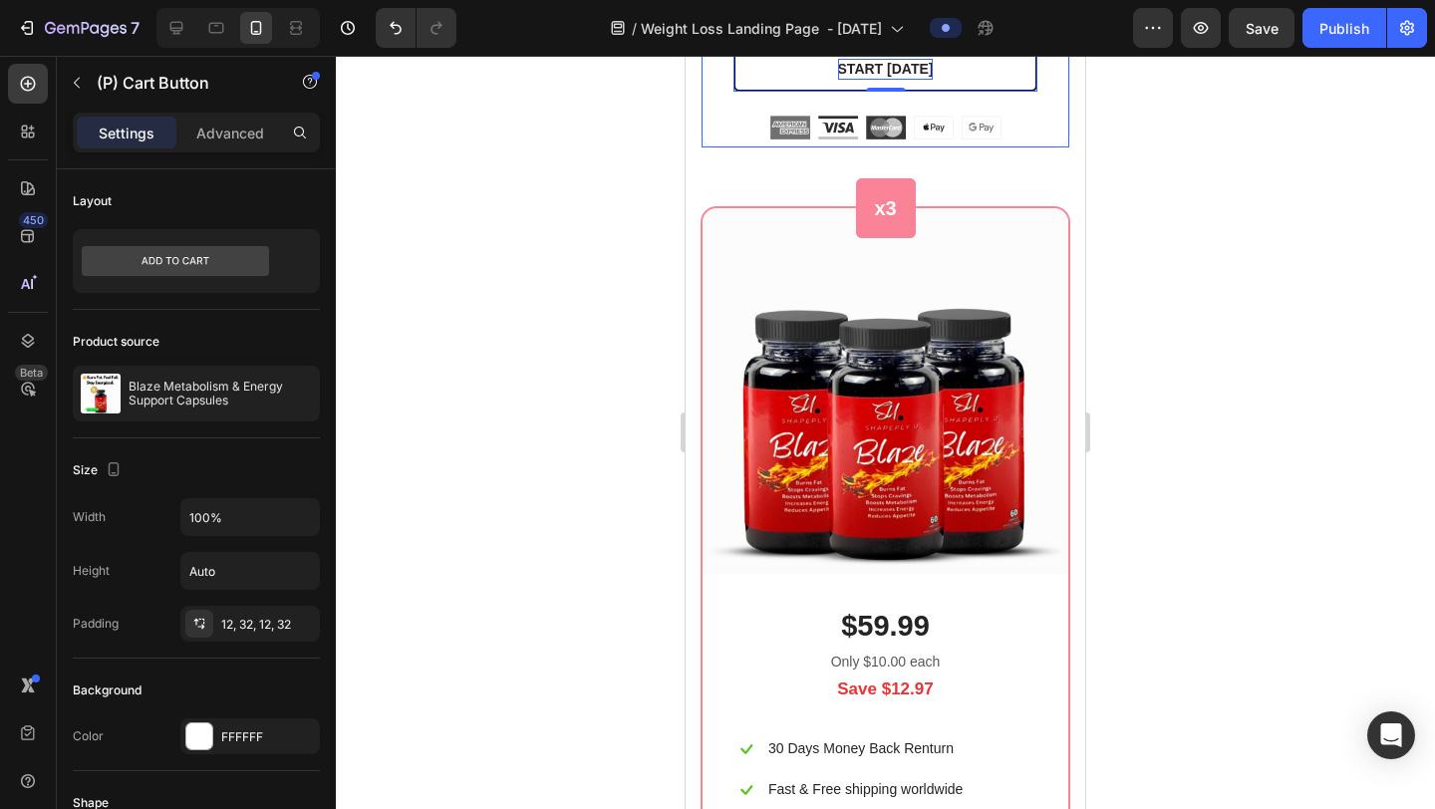
click at [1189, 409] on div at bounding box center [885, 433] width 1099 height 754
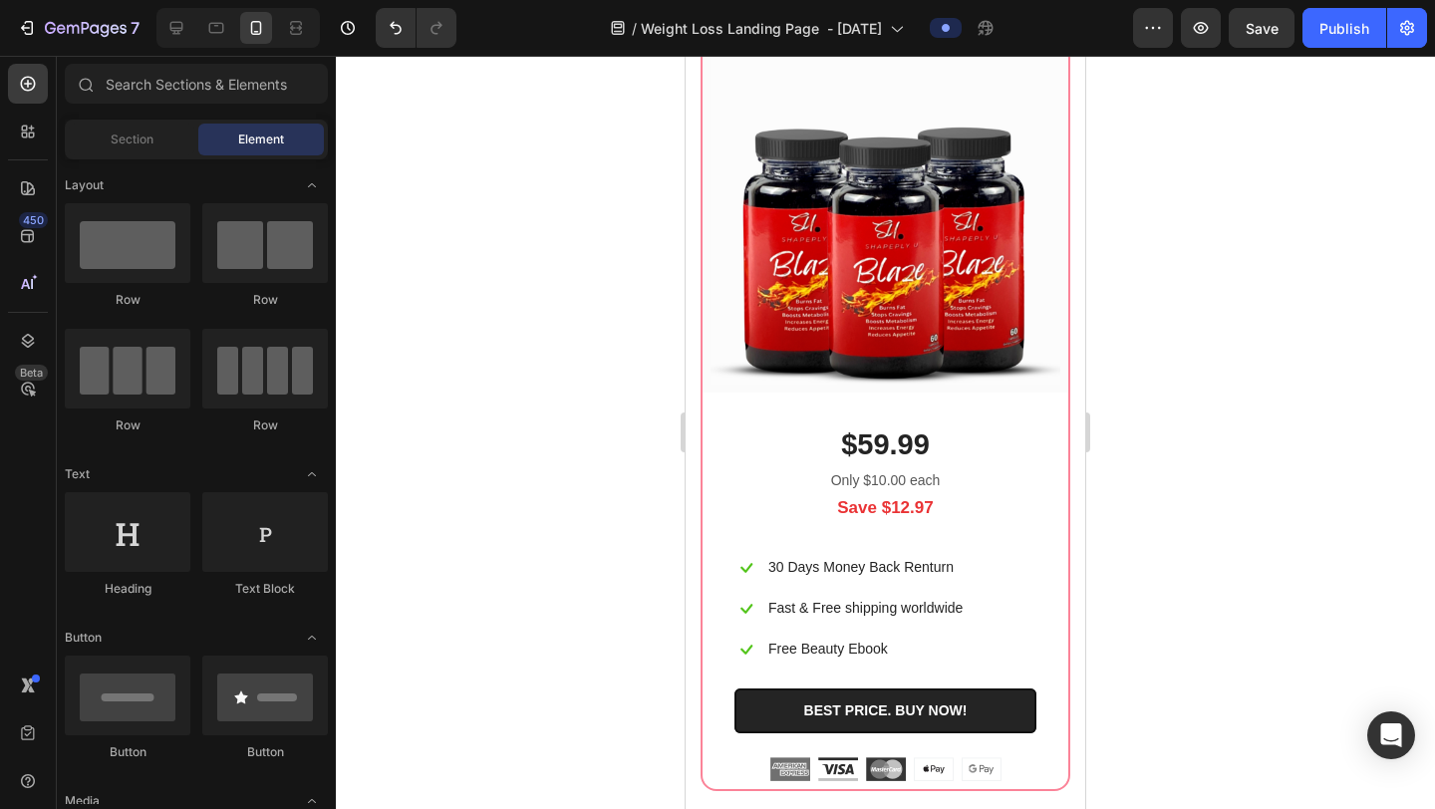
scroll to position [11779, 0]
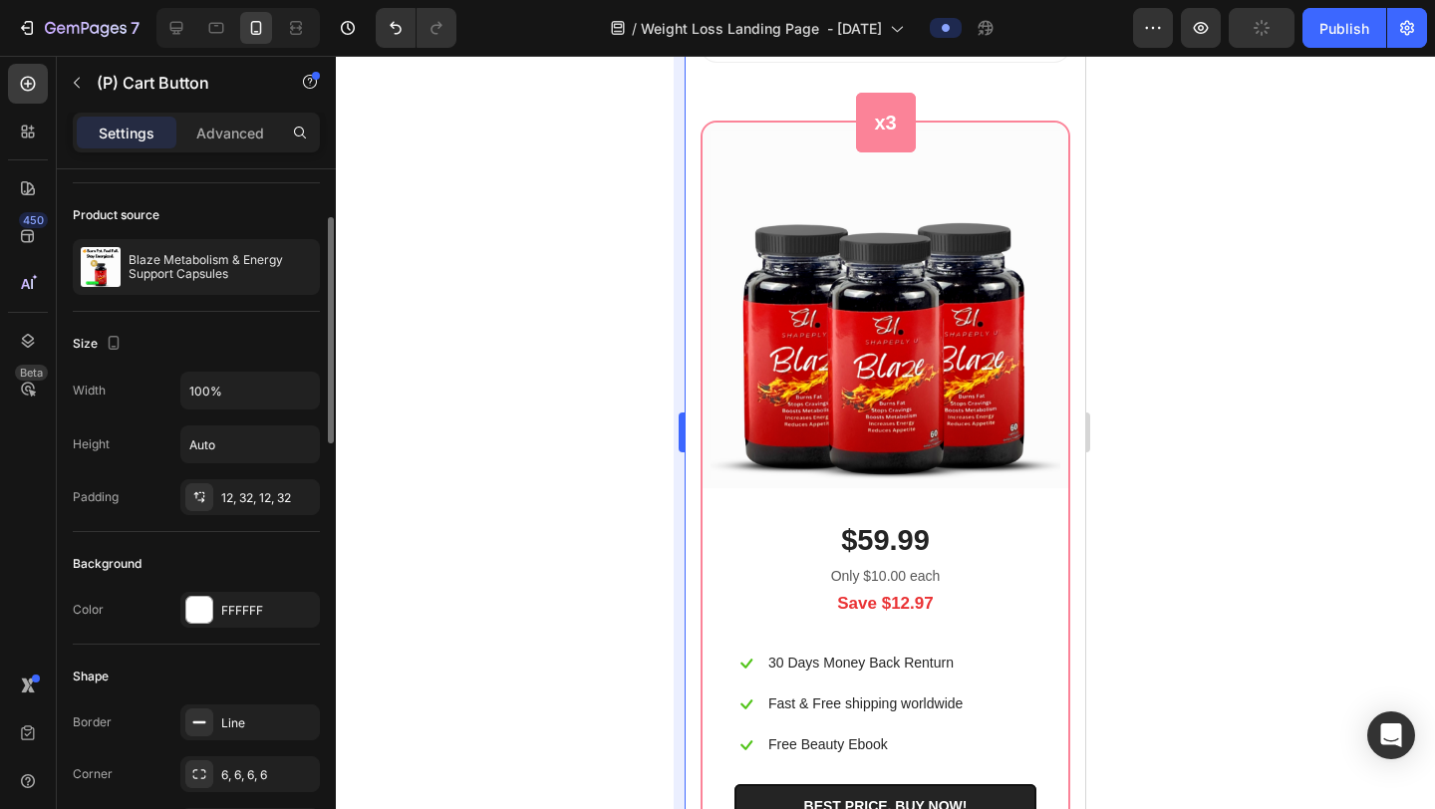
scroll to position [140, 0]
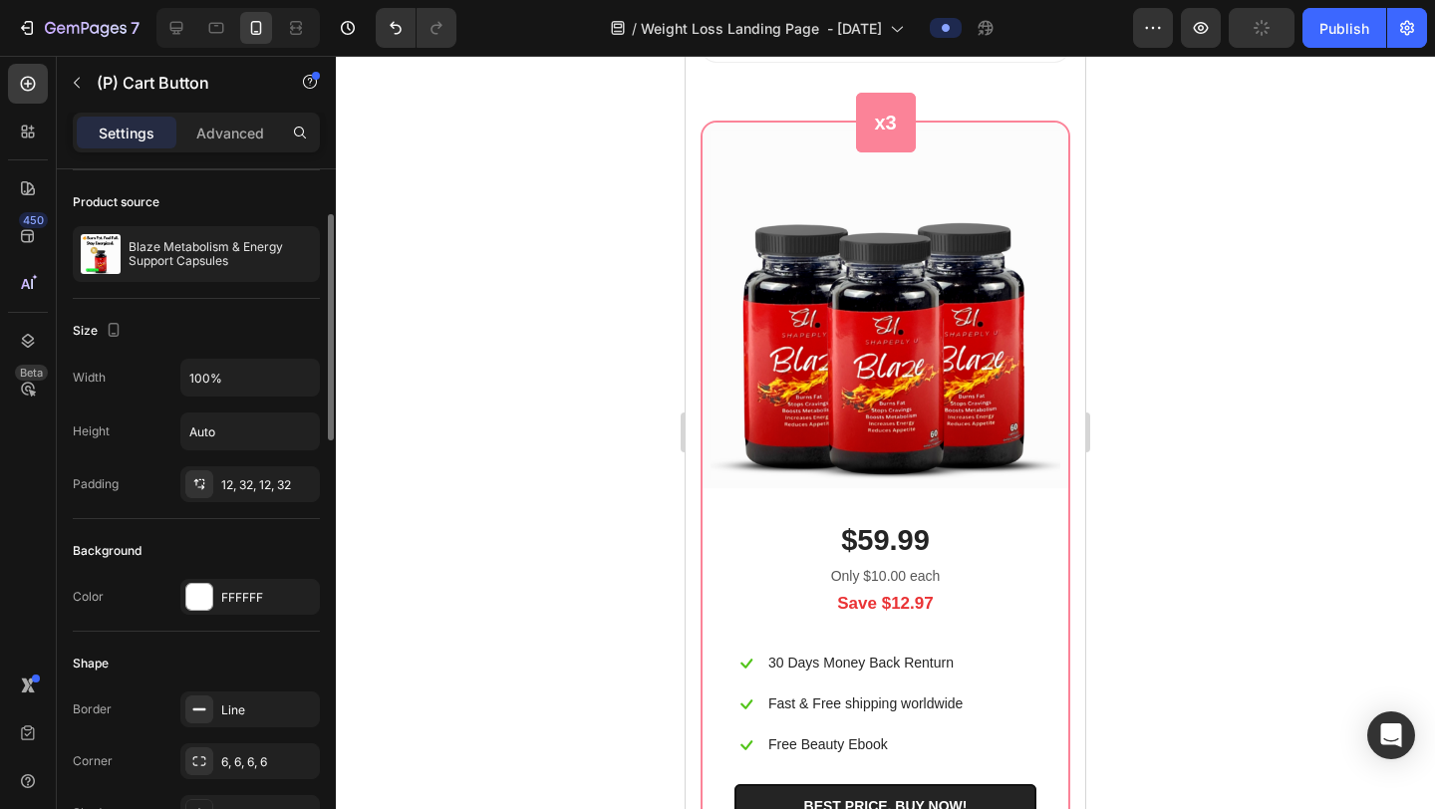
click at [195, 602] on div at bounding box center [199, 597] width 26 height 26
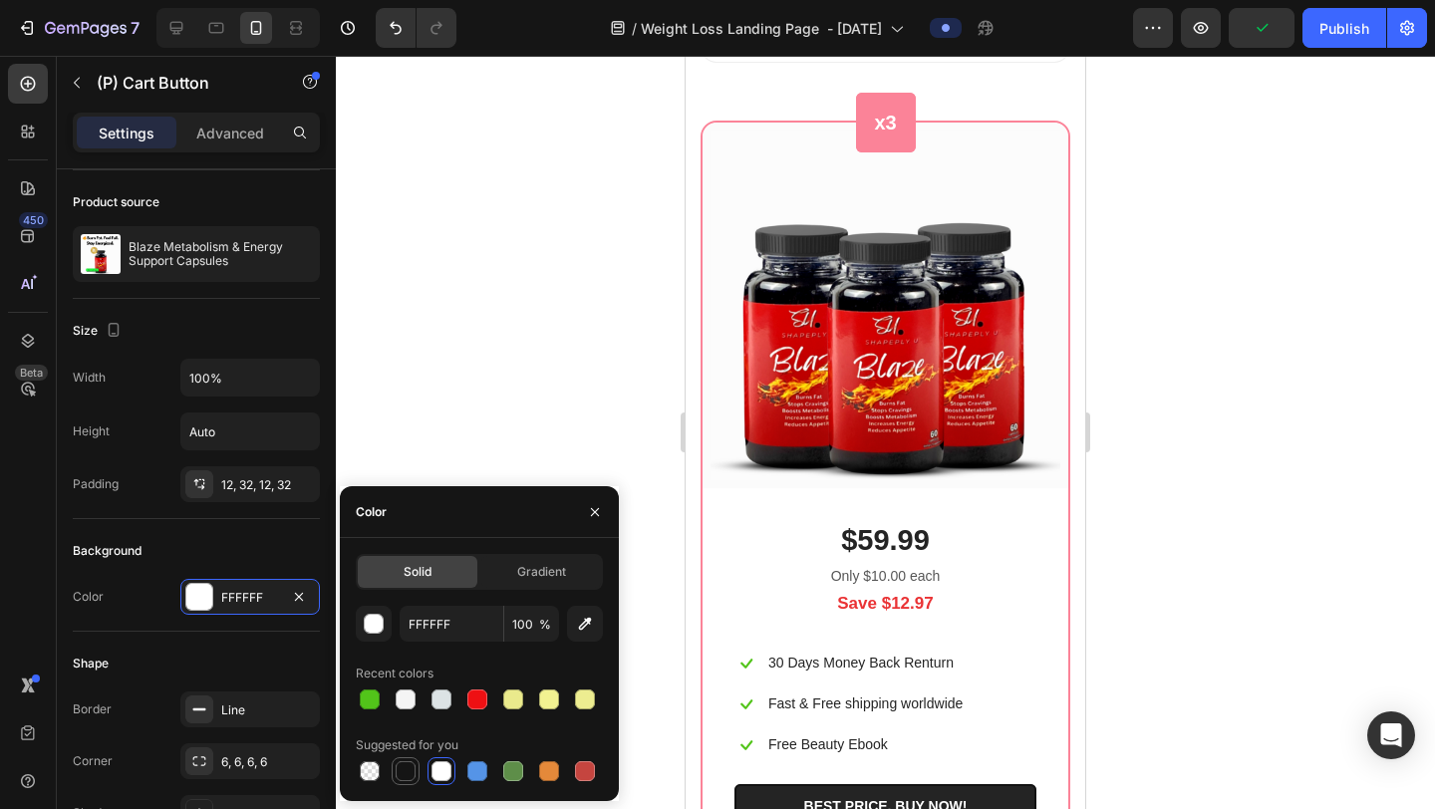
click at [406, 776] on div at bounding box center [406, 772] width 20 height 20
click at [378, 700] on div at bounding box center [370, 700] width 20 height 20
type input "52C41A"
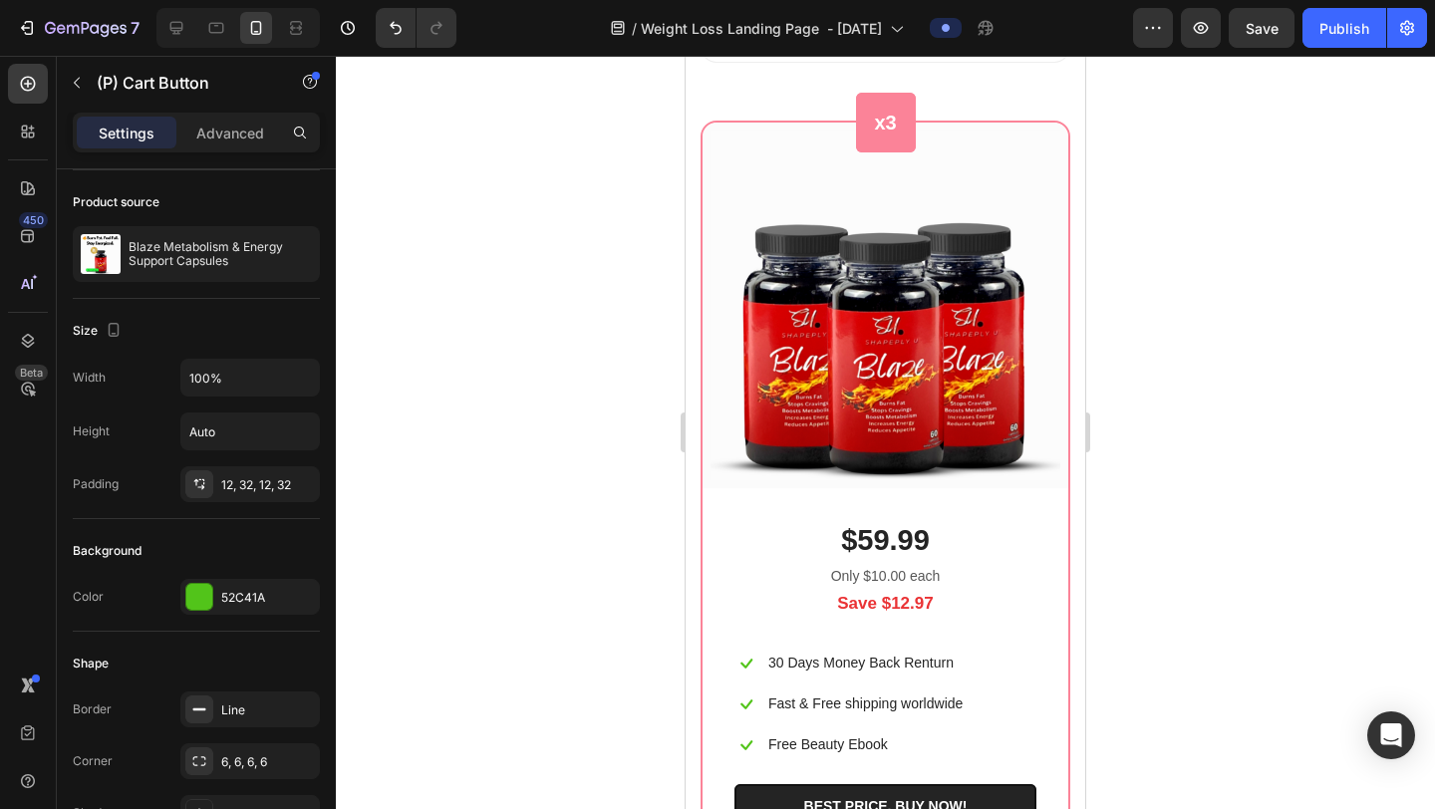
click at [1152, 410] on div at bounding box center [885, 433] width 1099 height 754
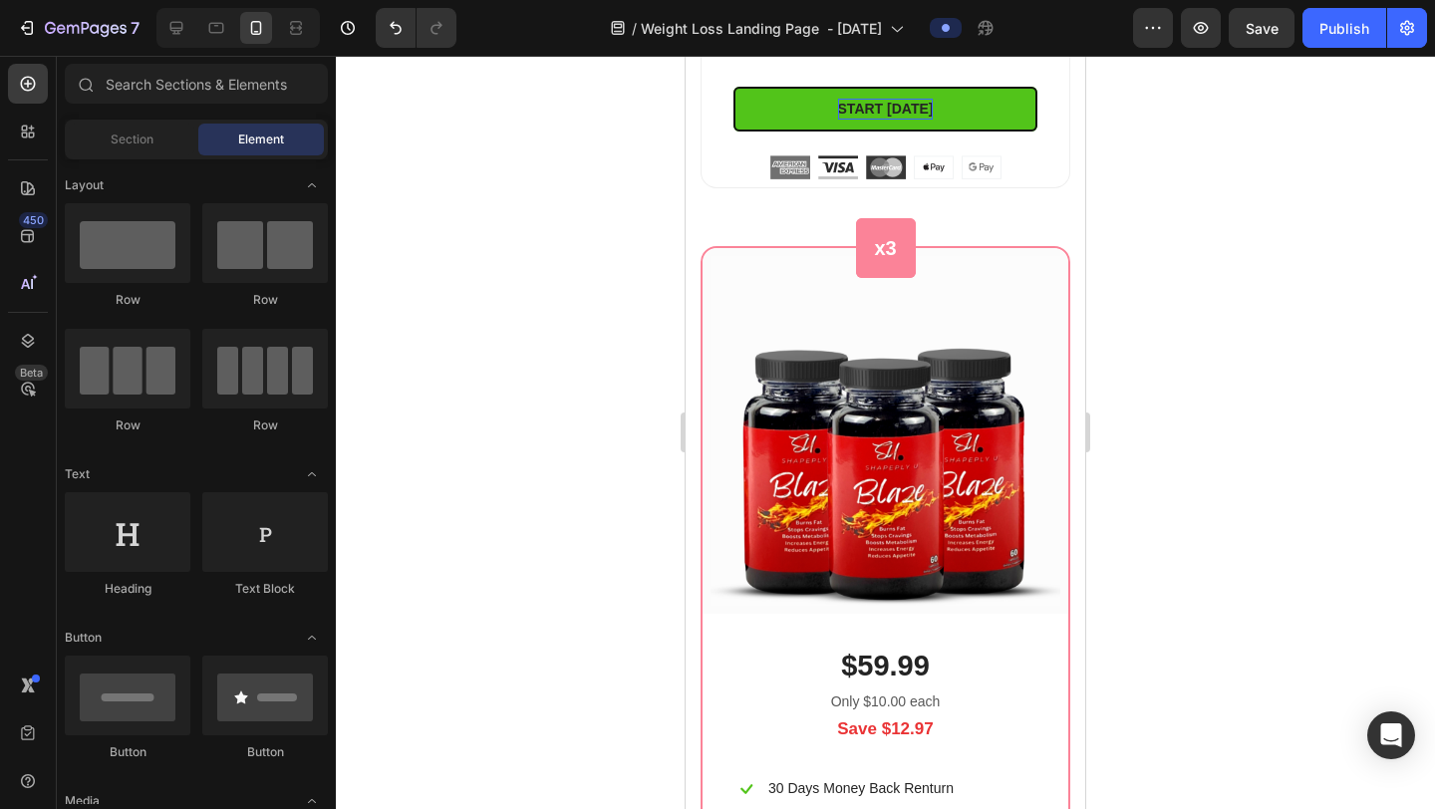
scroll to position [11647, 0]
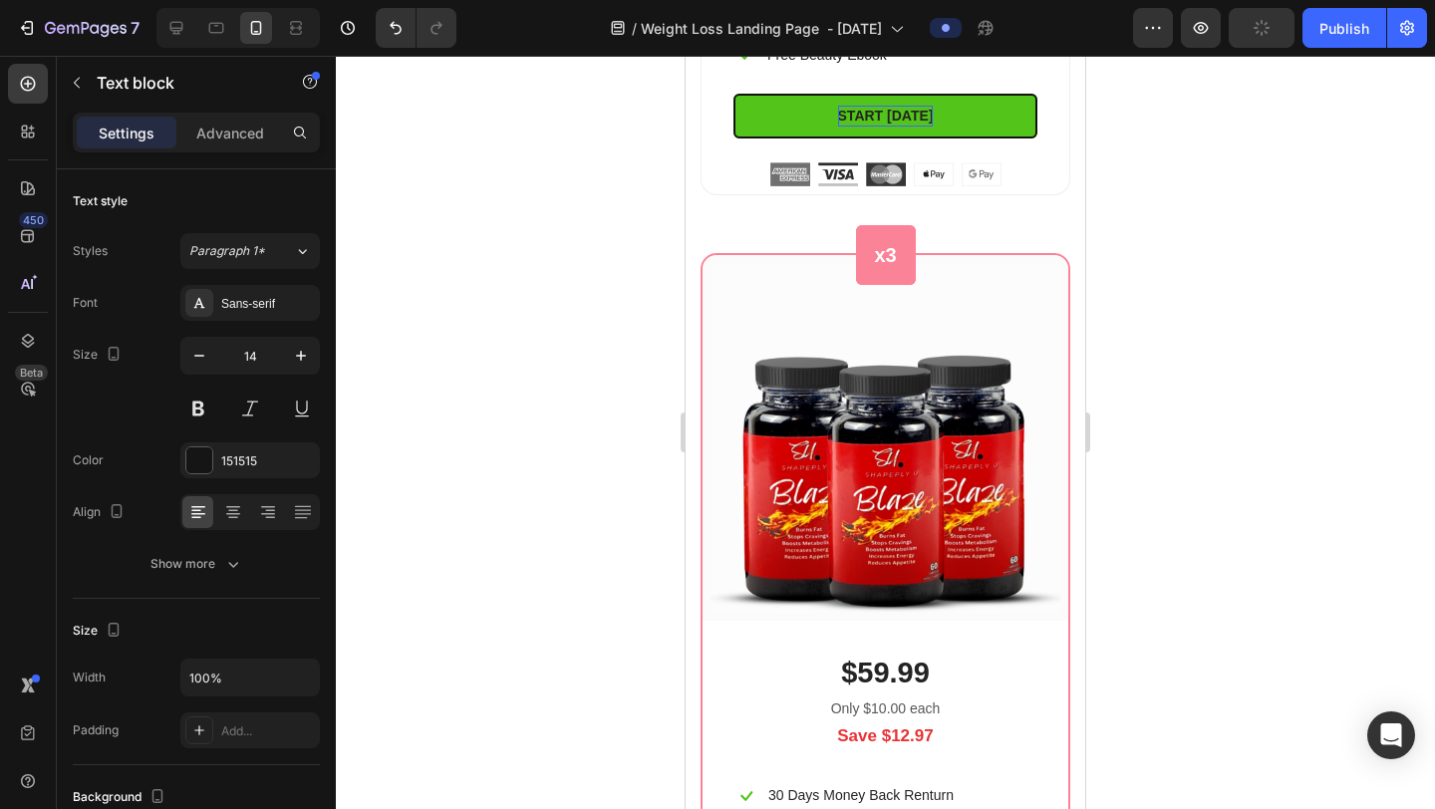
click at [848, 27] on p "Perfect to test the difference Blaze can make" at bounding box center [902, 6] width 268 height 42
click at [1247, 302] on div at bounding box center [885, 433] width 1099 height 754
click at [786, 68] on p "Free Beauty Ebook" at bounding box center [828, 55] width 120 height 25
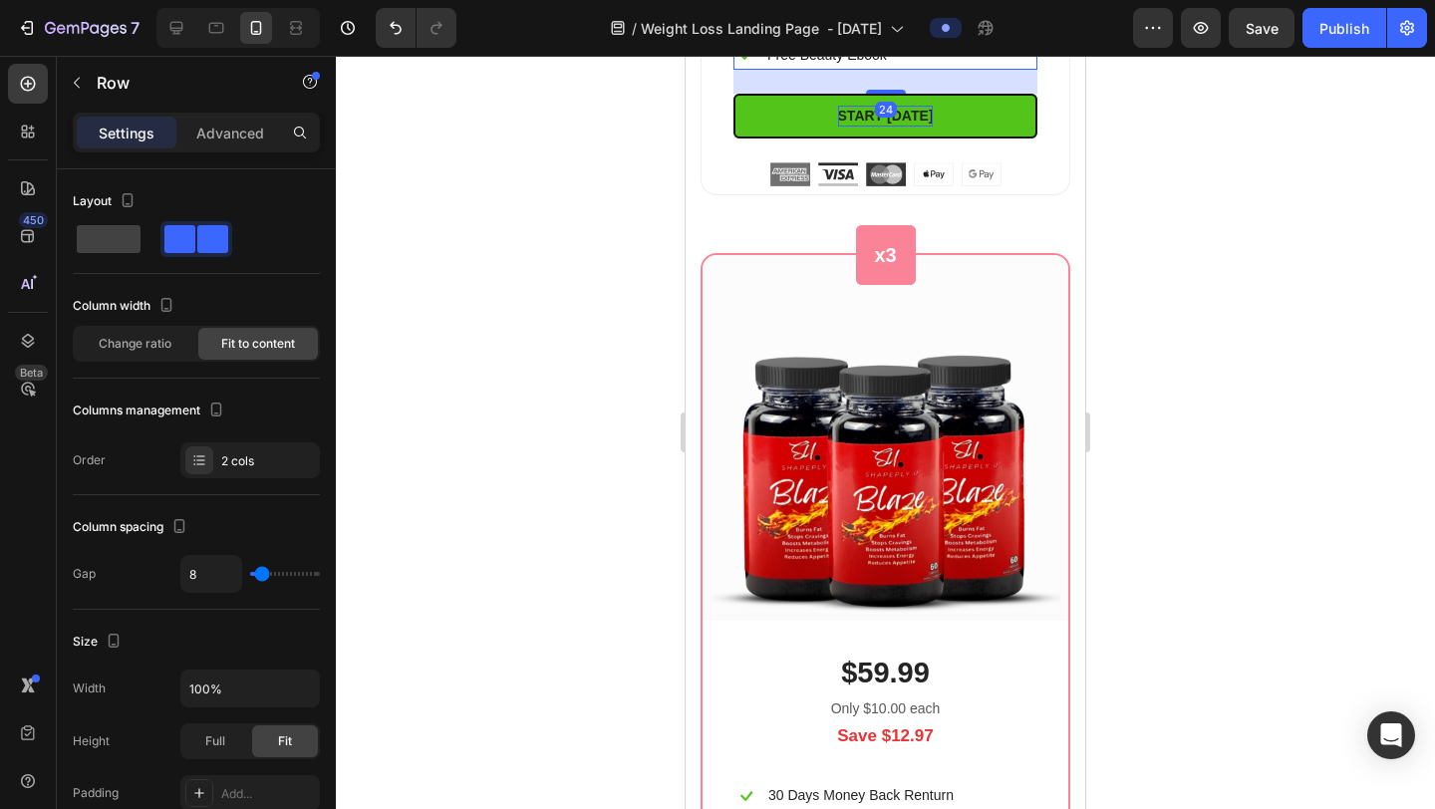
click at [921, 70] on div "Icon Free Beauty Ebook Text block Row 24" at bounding box center [886, 55] width 304 height 29
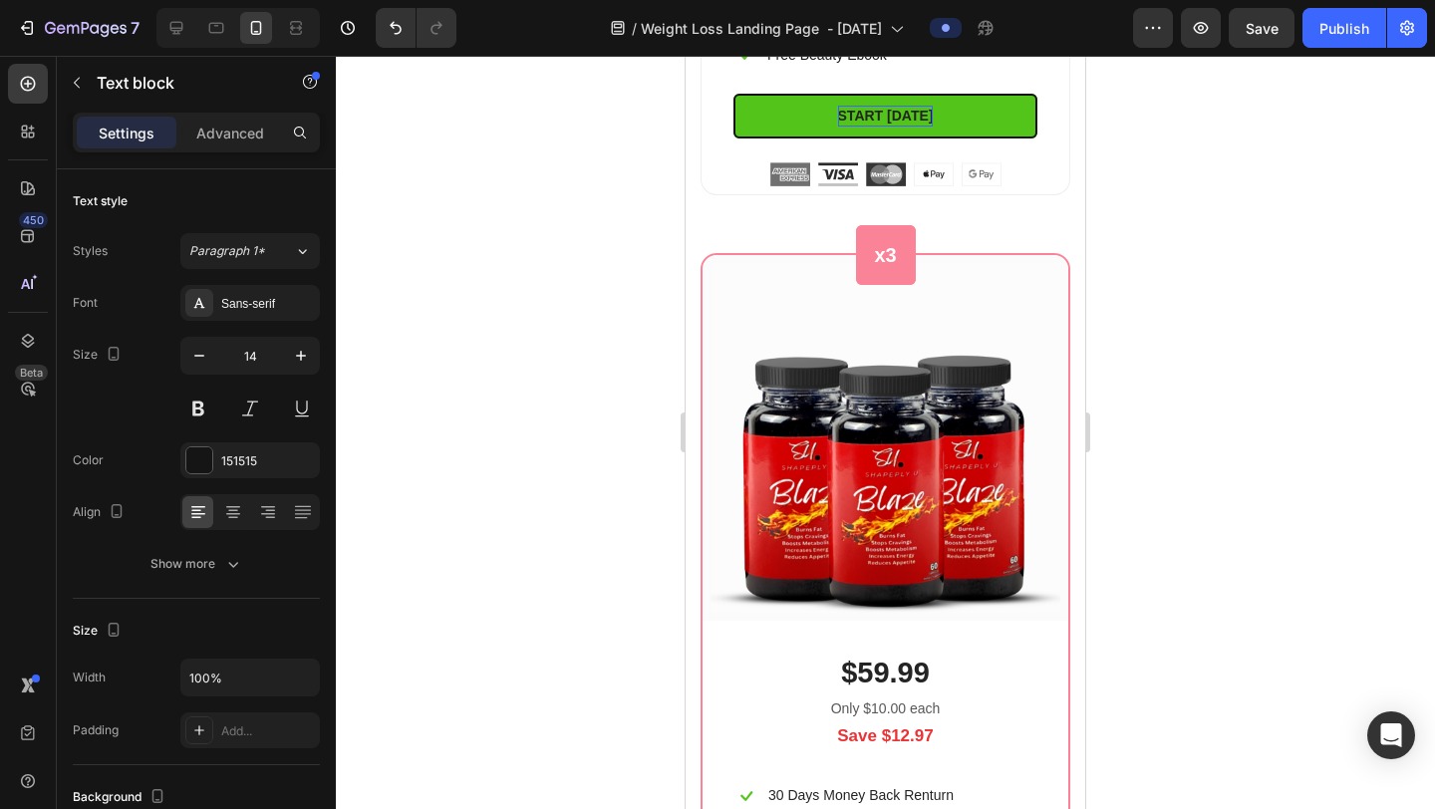
click at [950, 27] on p "Perfect to test the difference Blaze can make" at bounding box center [902, 6] width 268 height 42
click at [950, 70] on div "Icon Free Beauty Ebook Text block Row" at bounding box center [886, 55] width 304 height 29
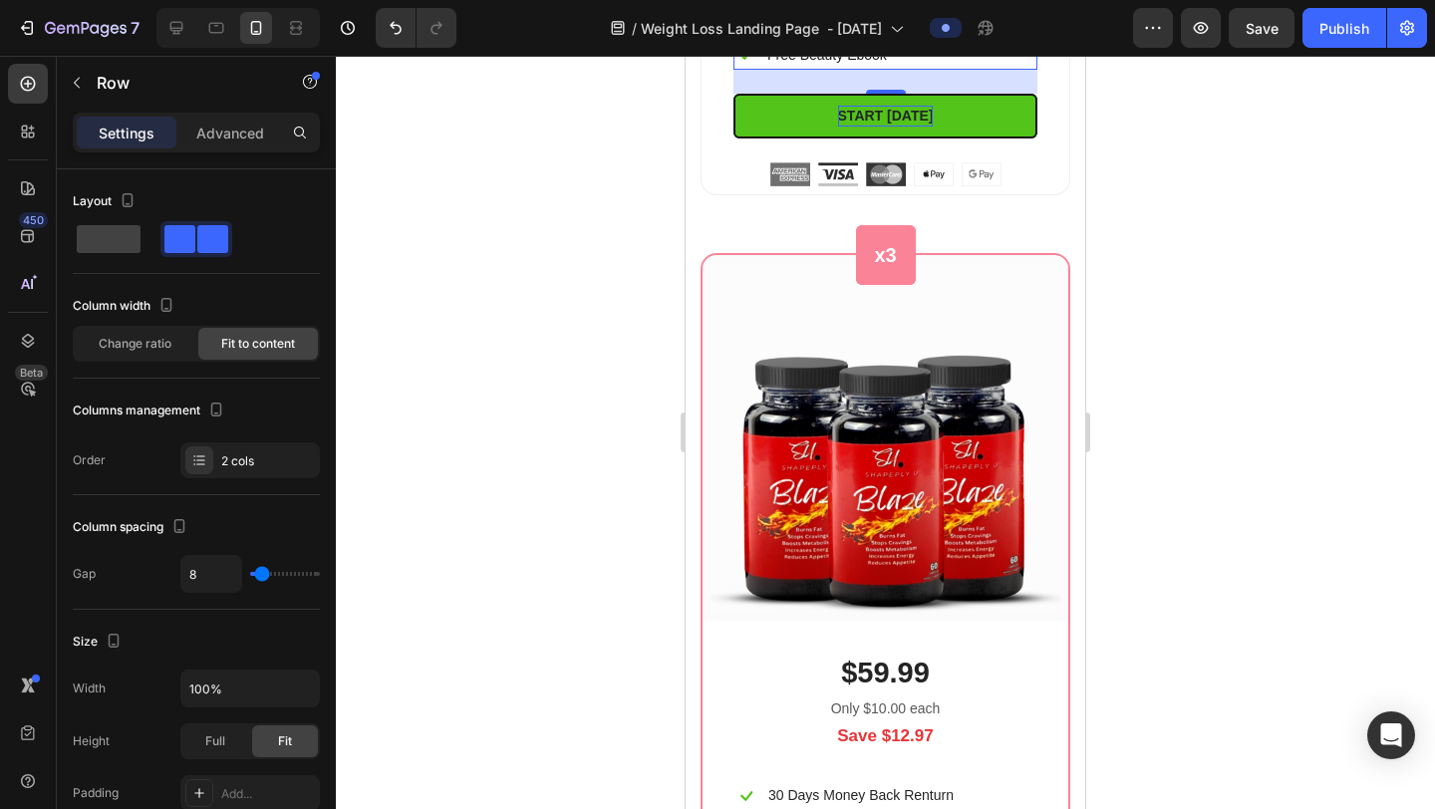
click at [1138, 345] on div at bounding box center [885, 433] width 1099 height 754
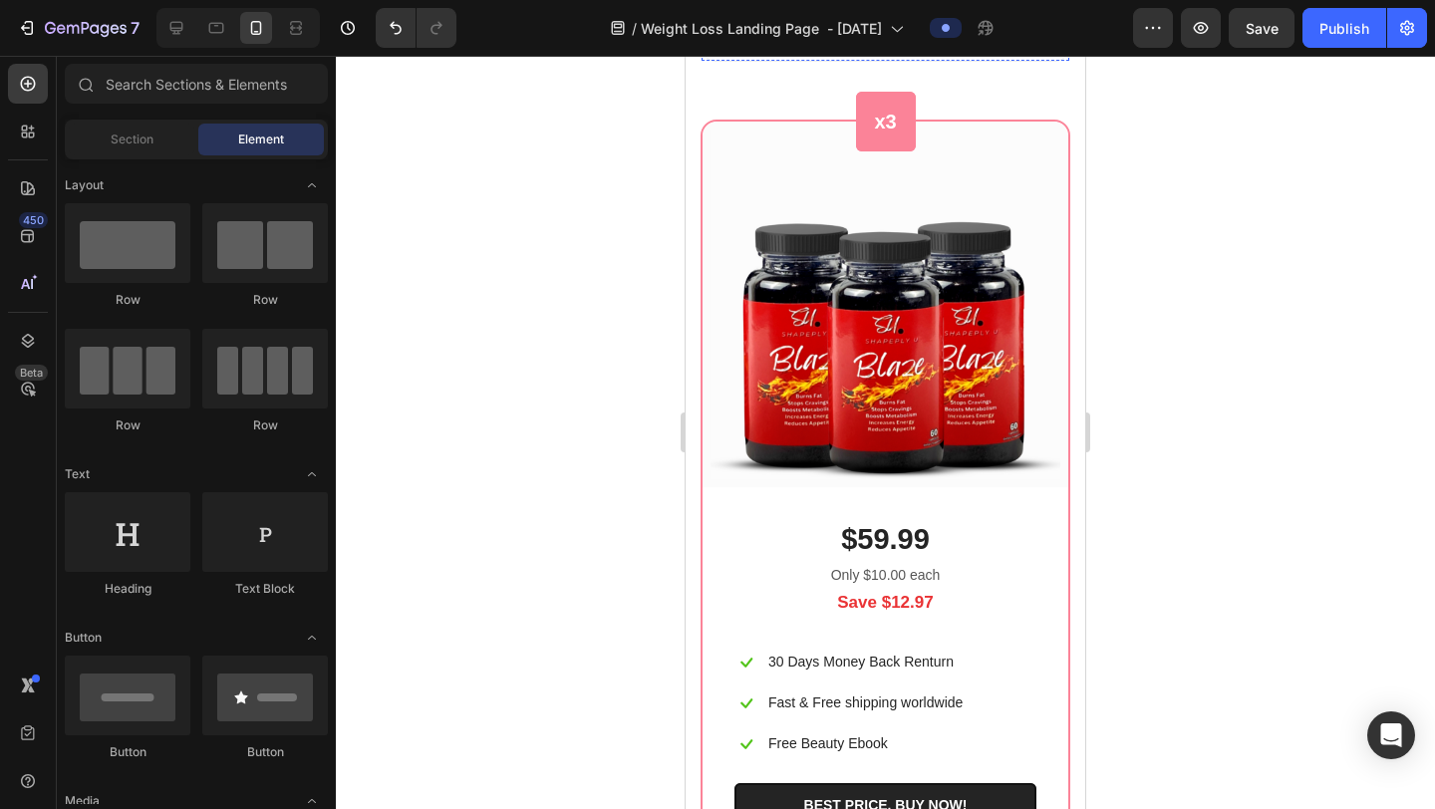
scroll to position [11777, 0]
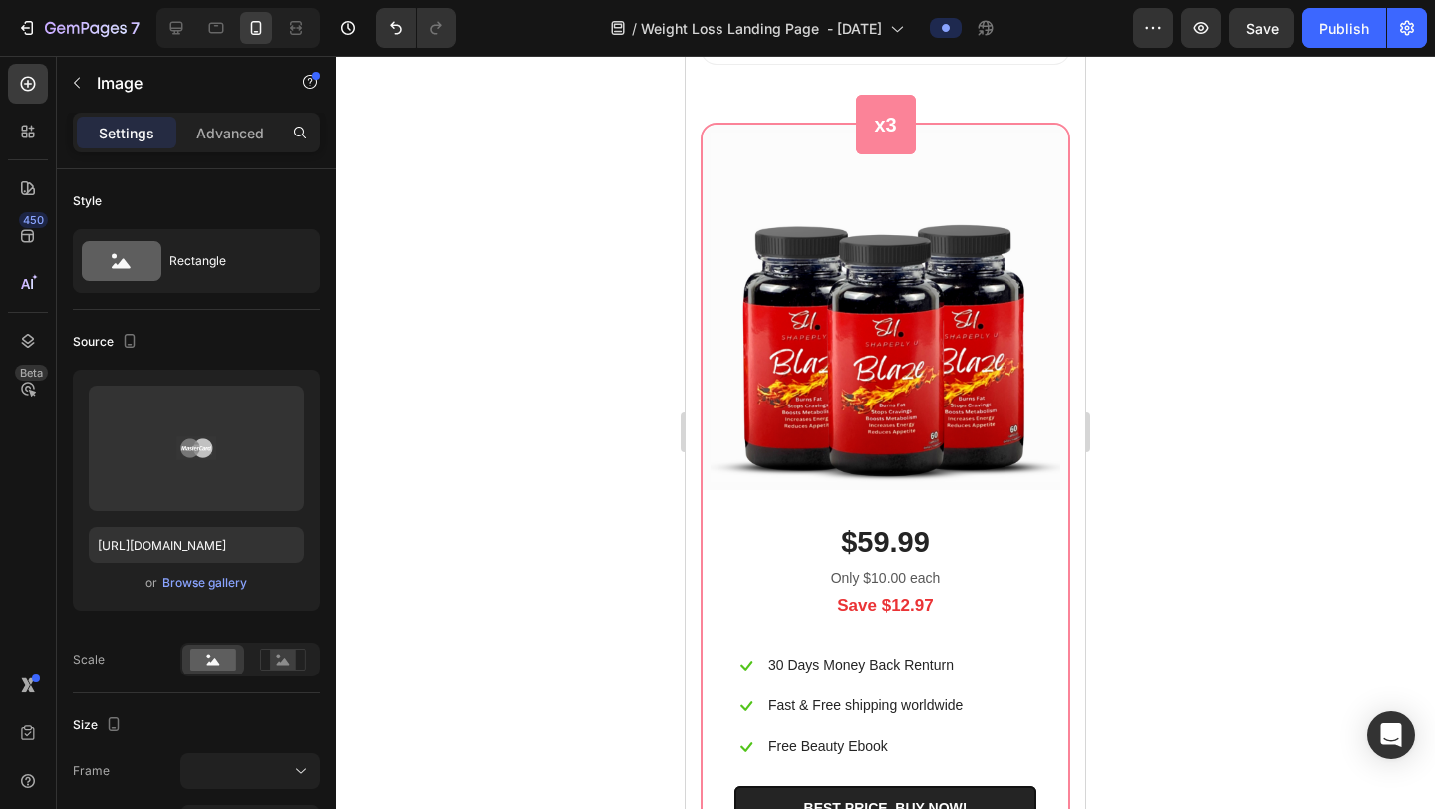
click at [881, 56] on img at bounding box center [886, 44] width 40 height 24
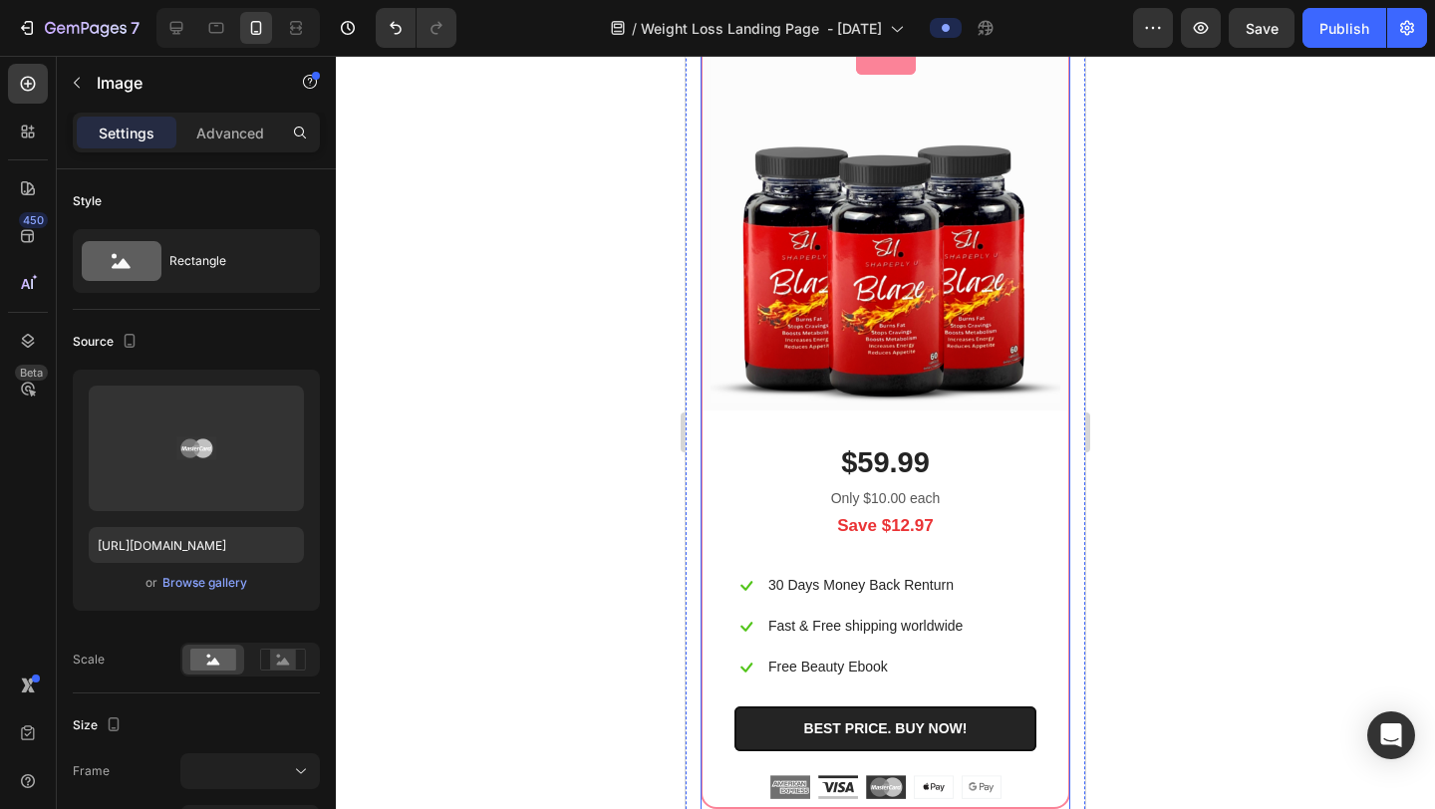
scroll to position [11759, 0]
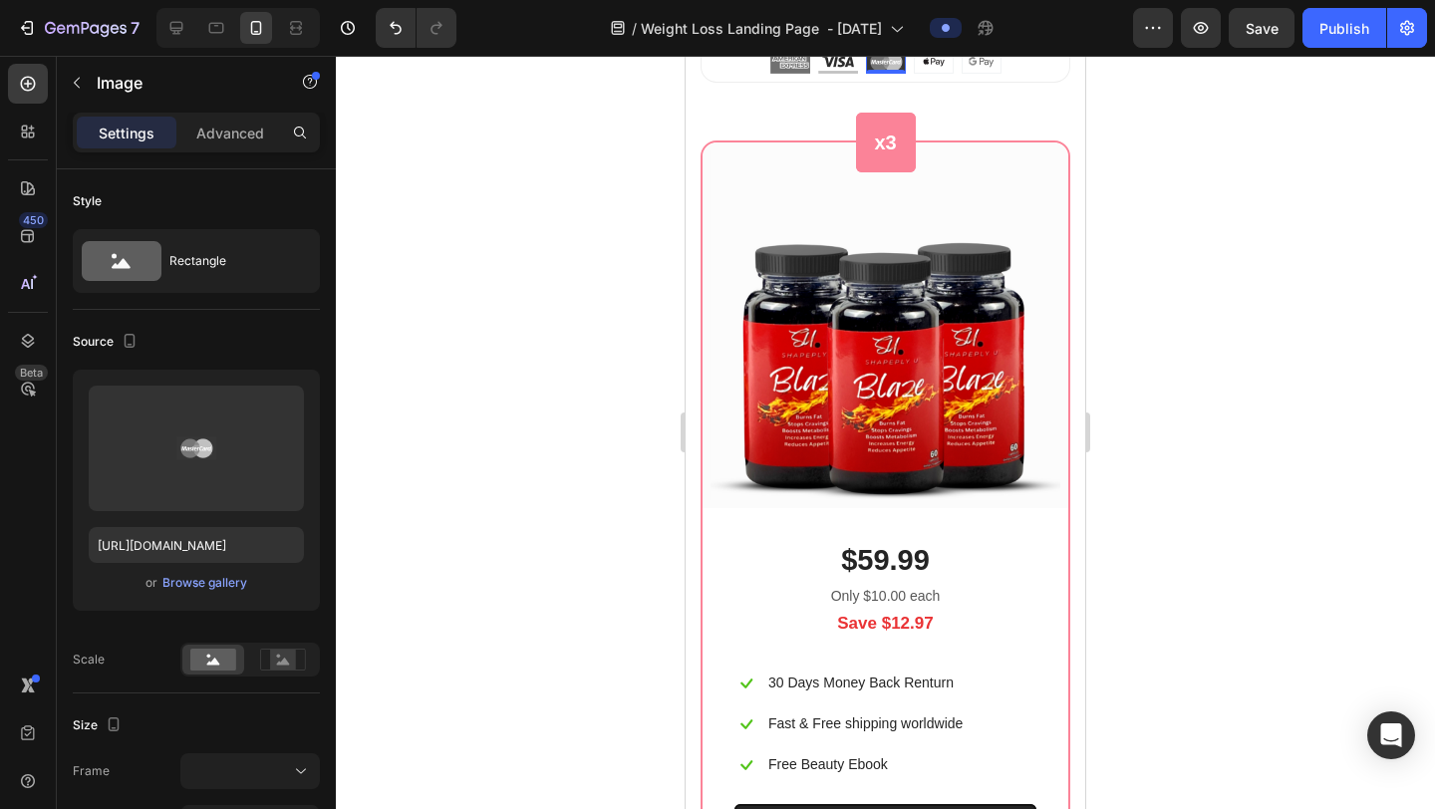
click at [1294, 413] on div at bounding box center [885, 433] width 1099 height 754
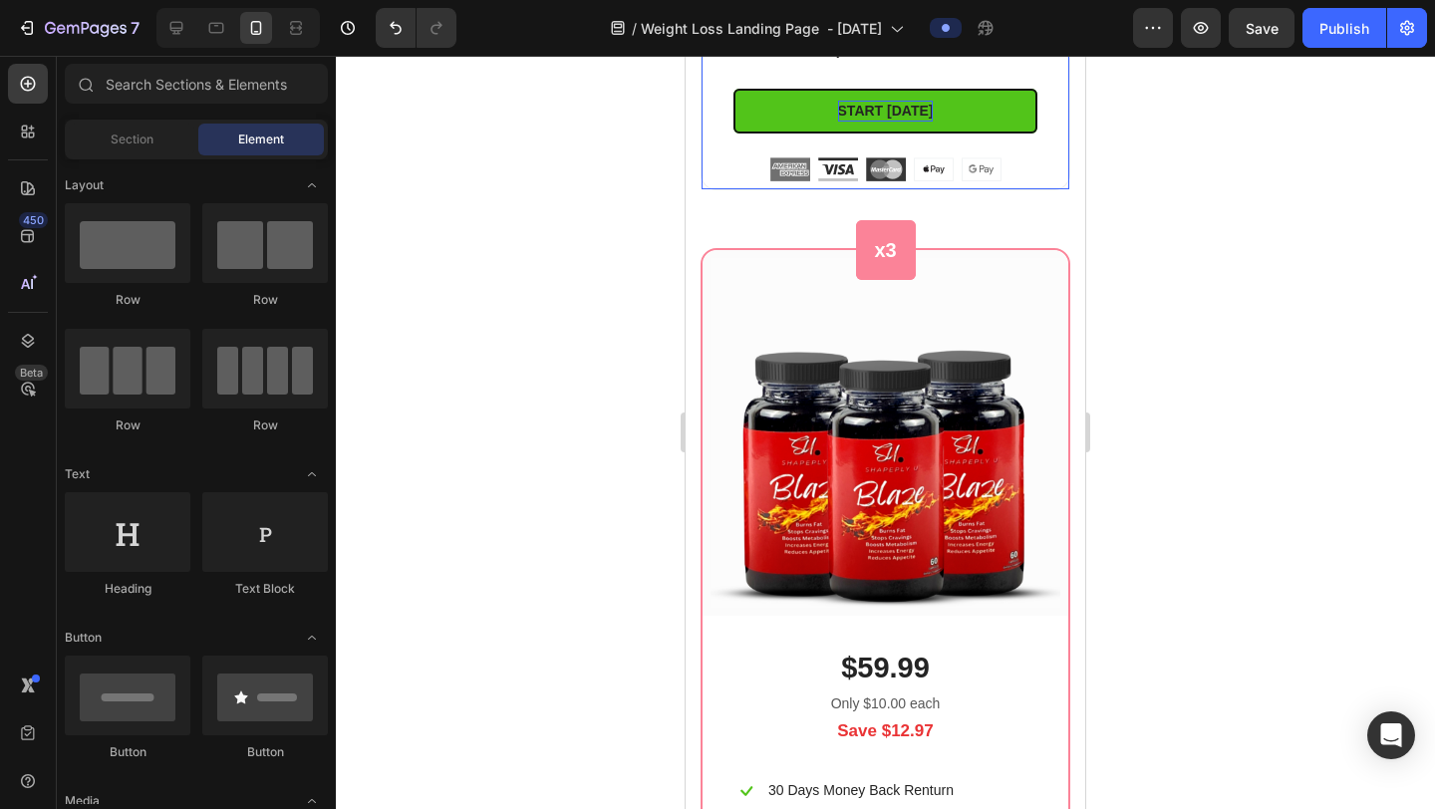
scroll to position [11650, 0]
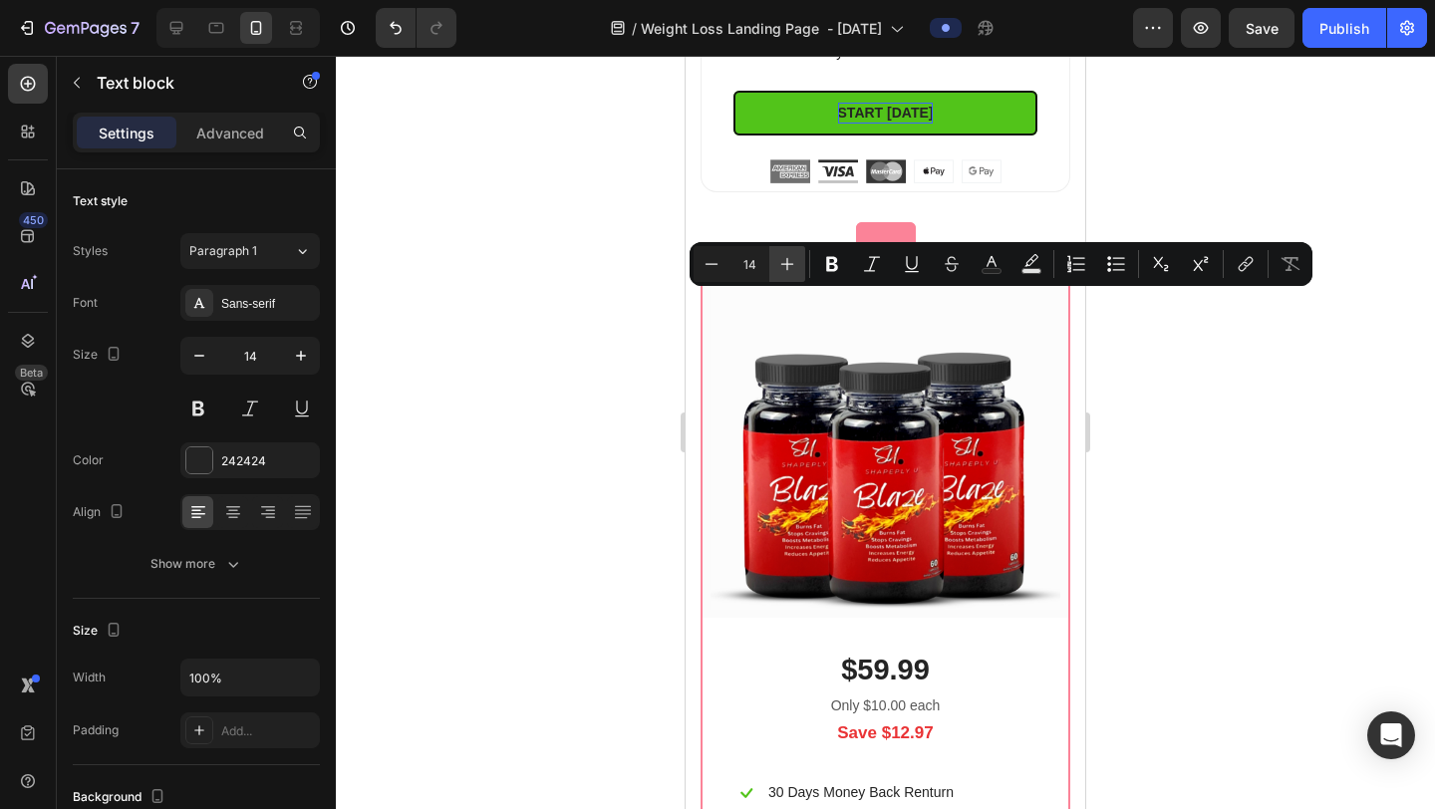
click at [802, 271] on button "Plus" at bounding box center [788, 264] width 36 height 36
click at [801, 271] on button "Plus" at bounding box center [788, 264] width 36 height 36
type input "17"
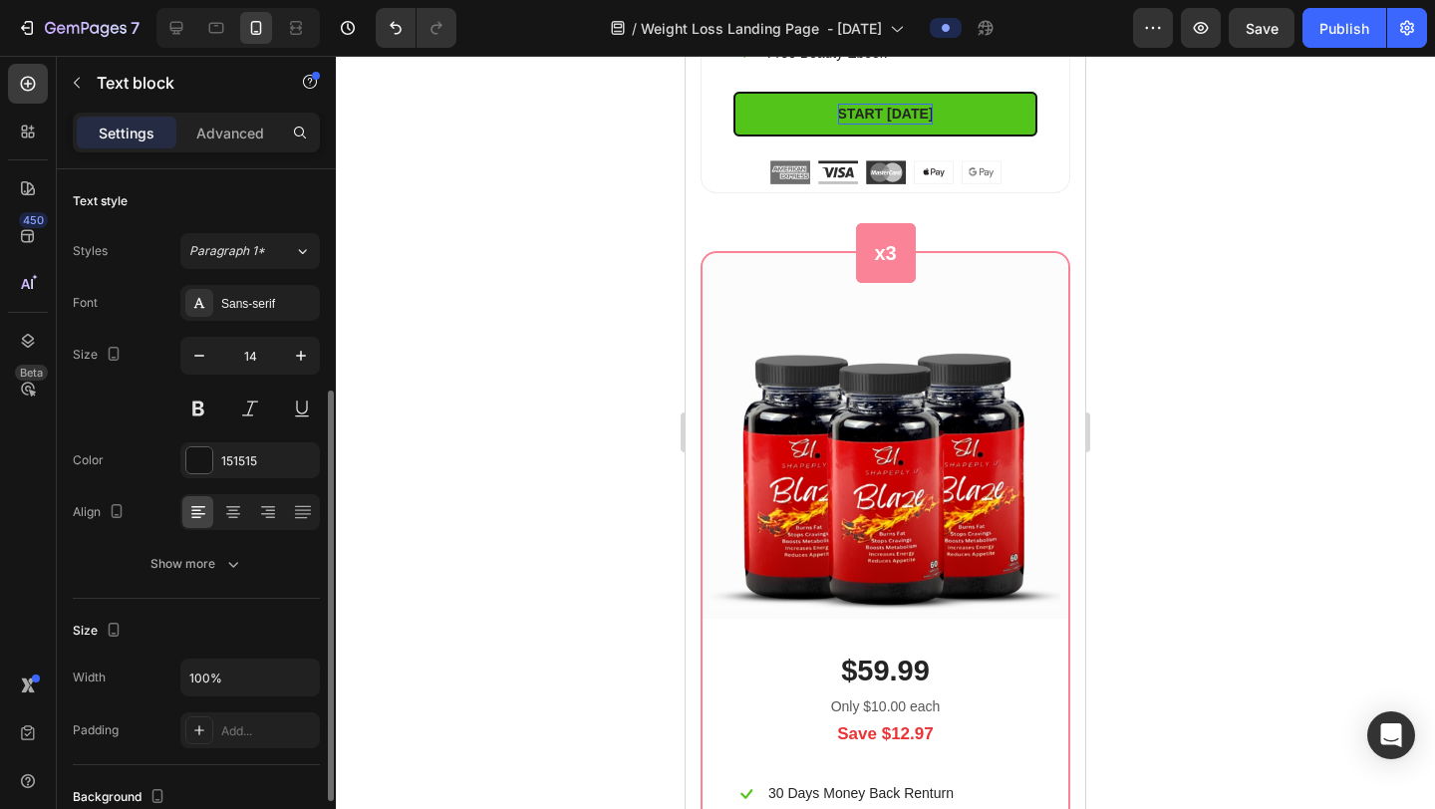
click at [823, 25] on p "Perfect to test the difference Blaze can make" at bounding box center [902, 4] width 268 height 42
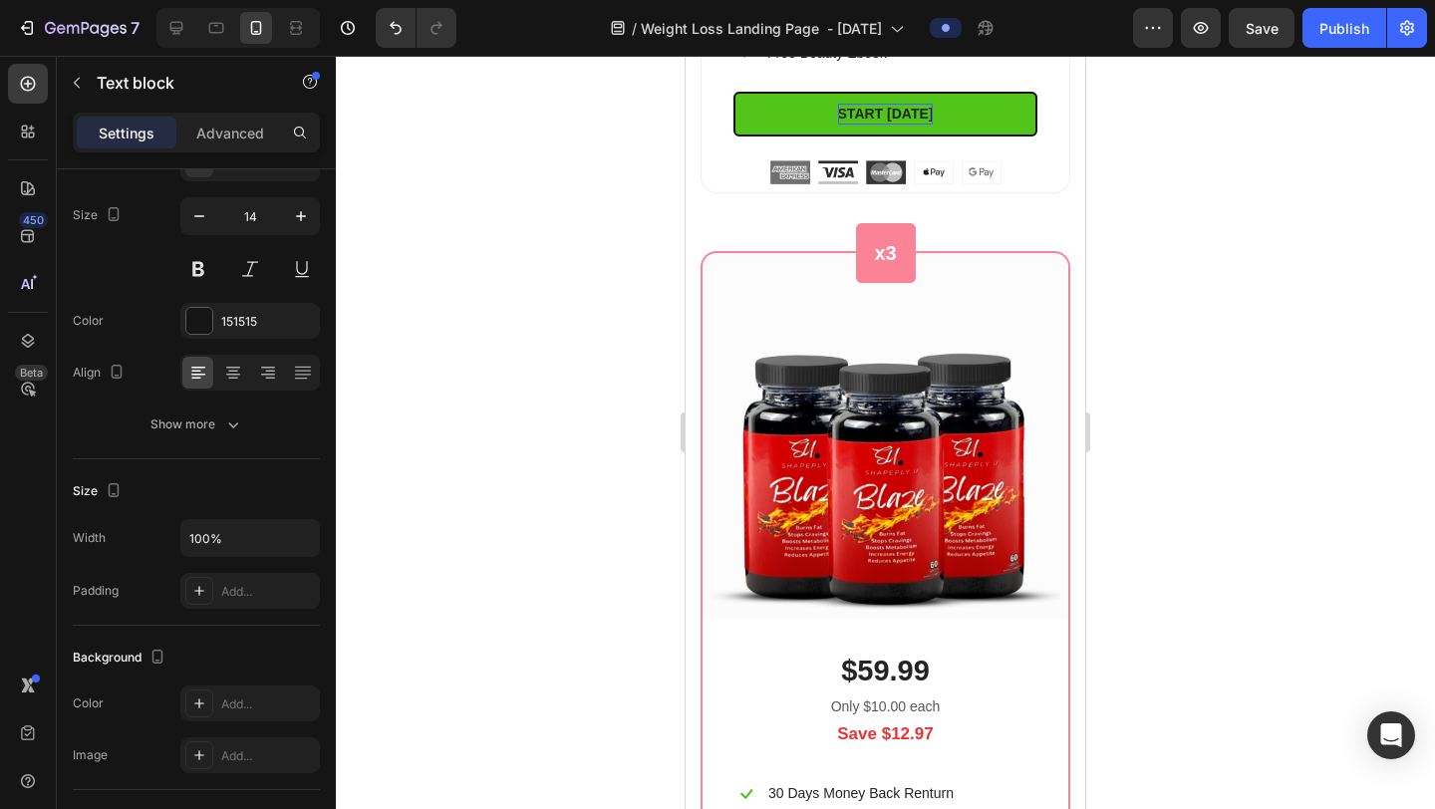
click at [816, 25] on p "Perfect to test the difference Blaze can make" at bounding box center [902, 4] width 268 height 42
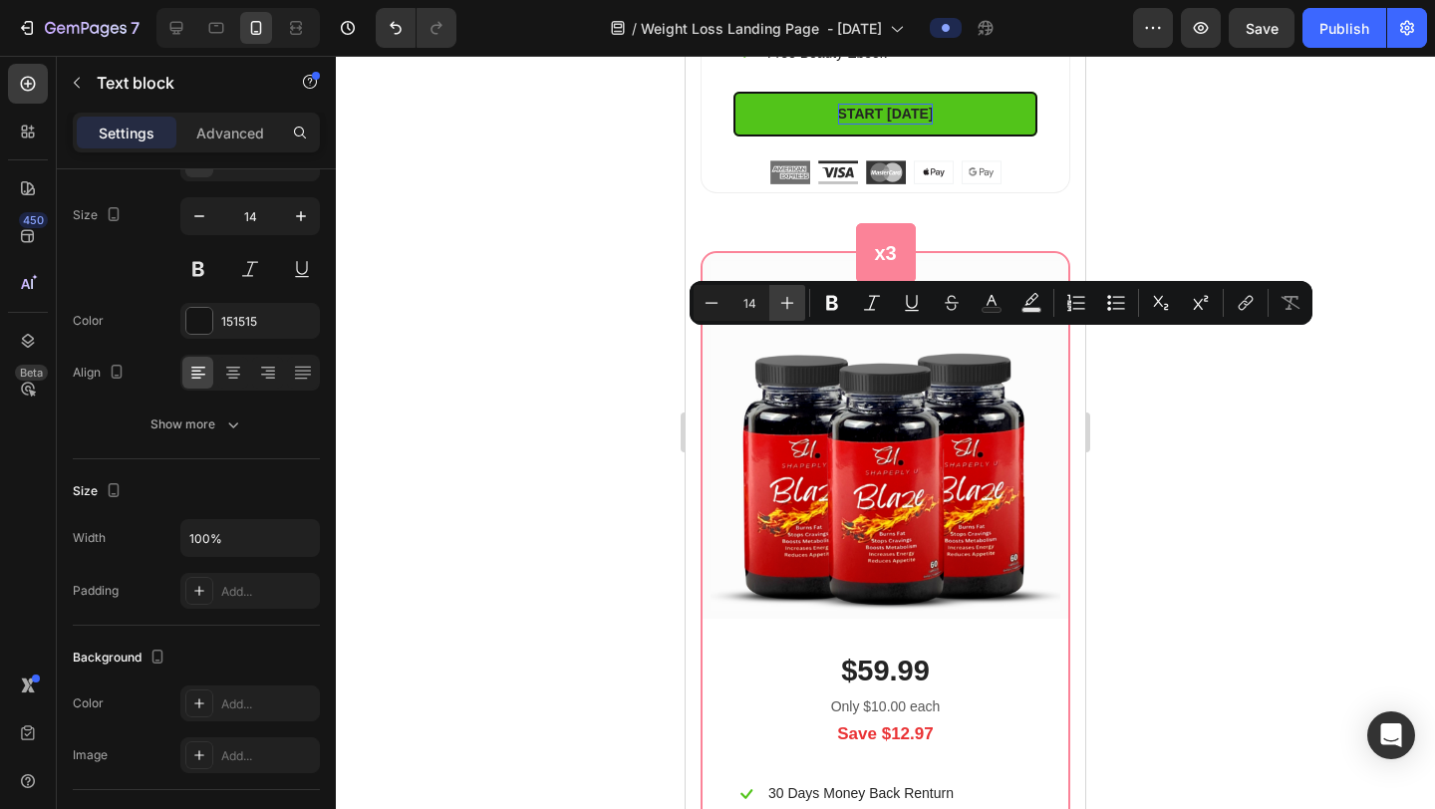
click at [795, 305] on icon "Editor contextual toolbar" at bounding box center [788, 303] width 20 height 20
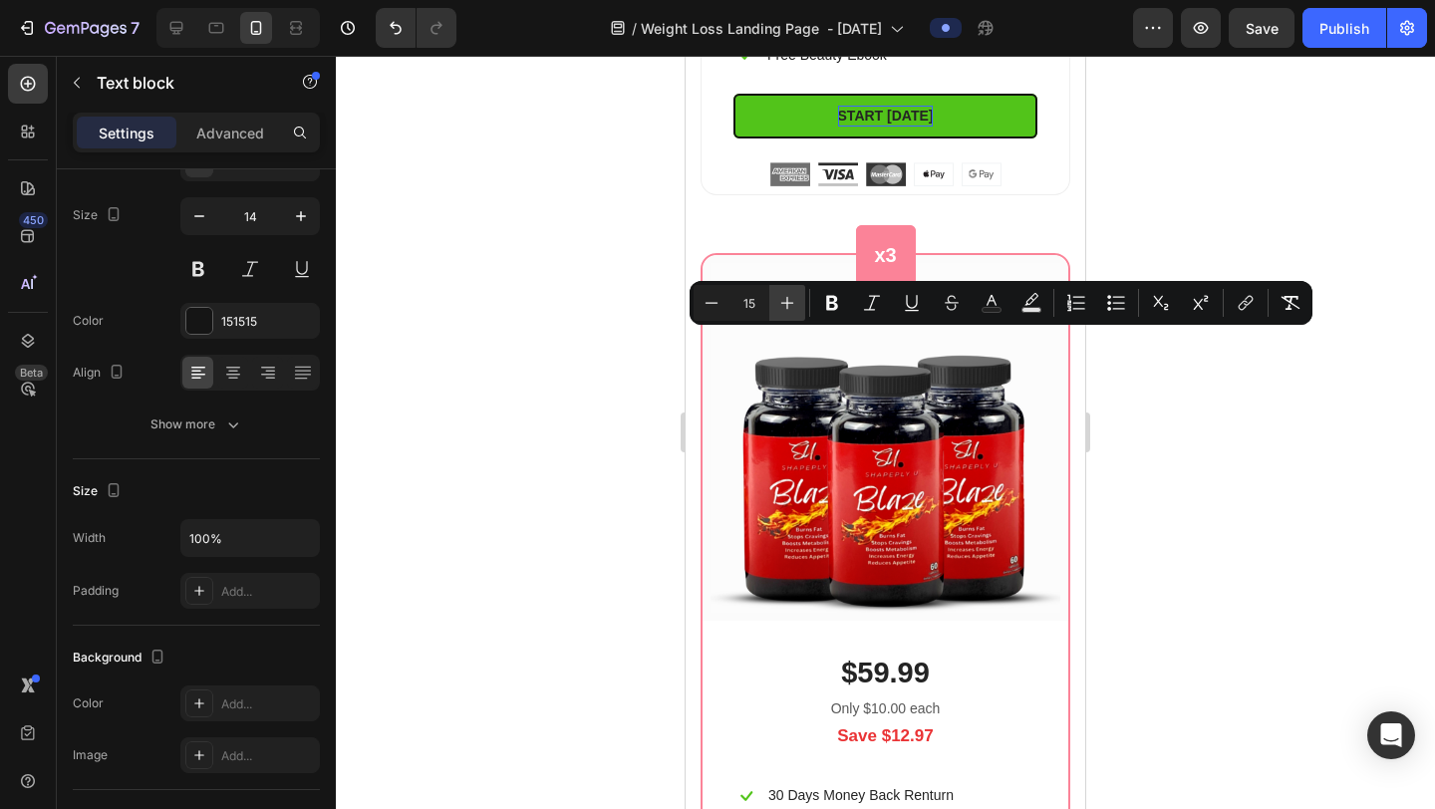
click at [795, 305] on icon "Editor contextual toolbar" at bounding box center [788, 303] width 20 height 20
type input "18"
click at [1114, 386] on div at bounding box center [885, 433] width 1099 height 754
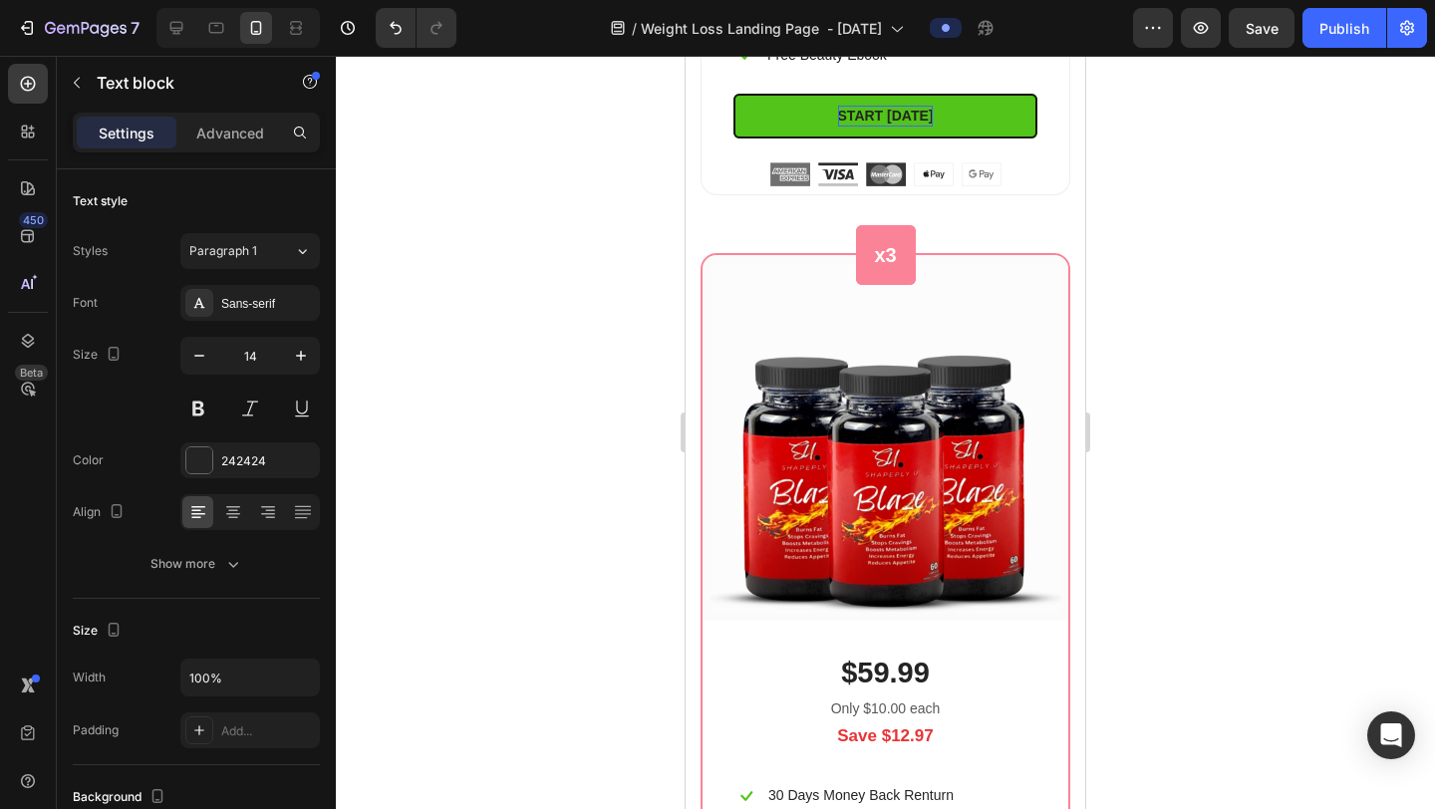
click at [835, 27] on p "Perfect to test the difference Blaze can make" at bounding box center [902, 5] width 268 height 44
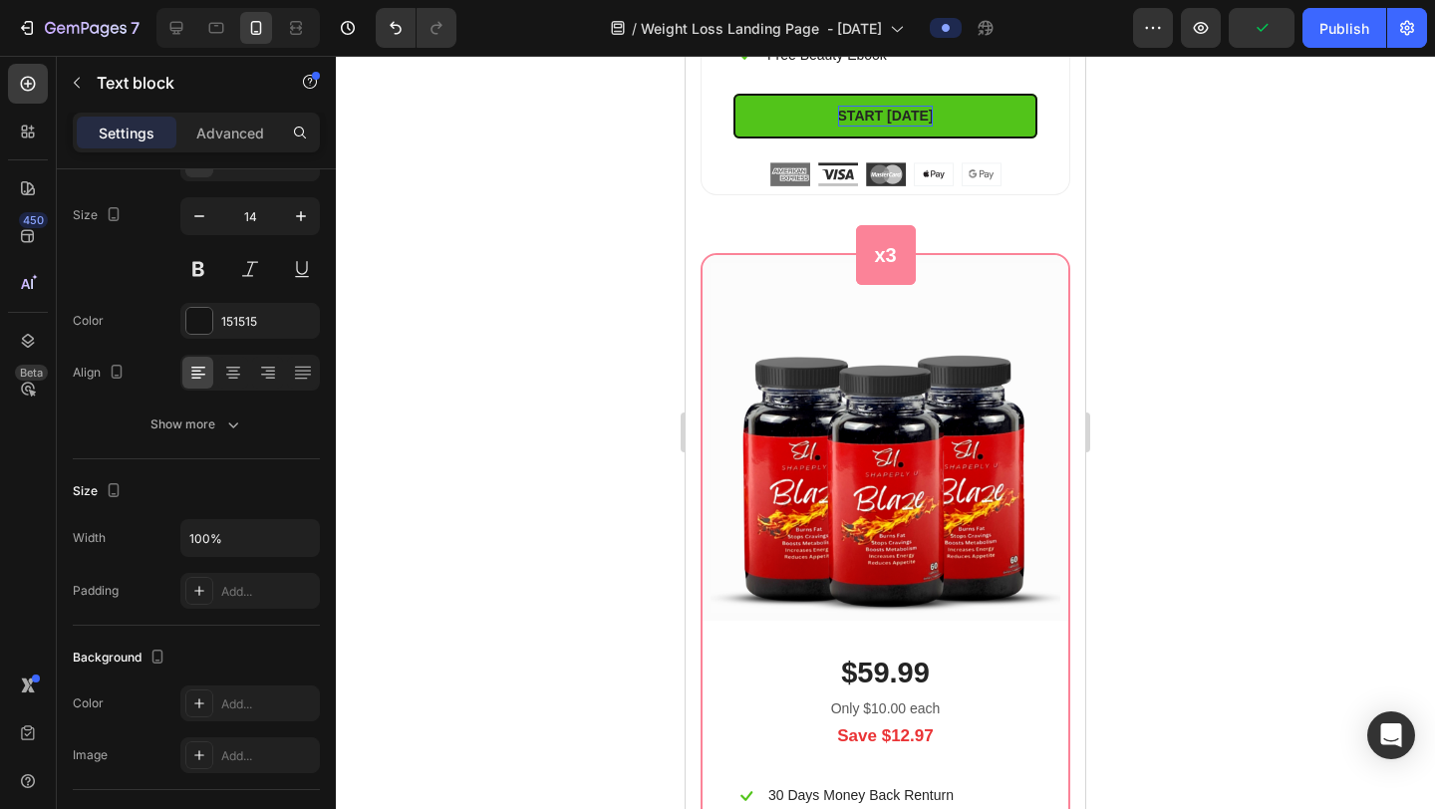
click at [871, 25] on span "Perfect to test the difference Blaze can make" at bounding box center [880, 4] width 224 height 42
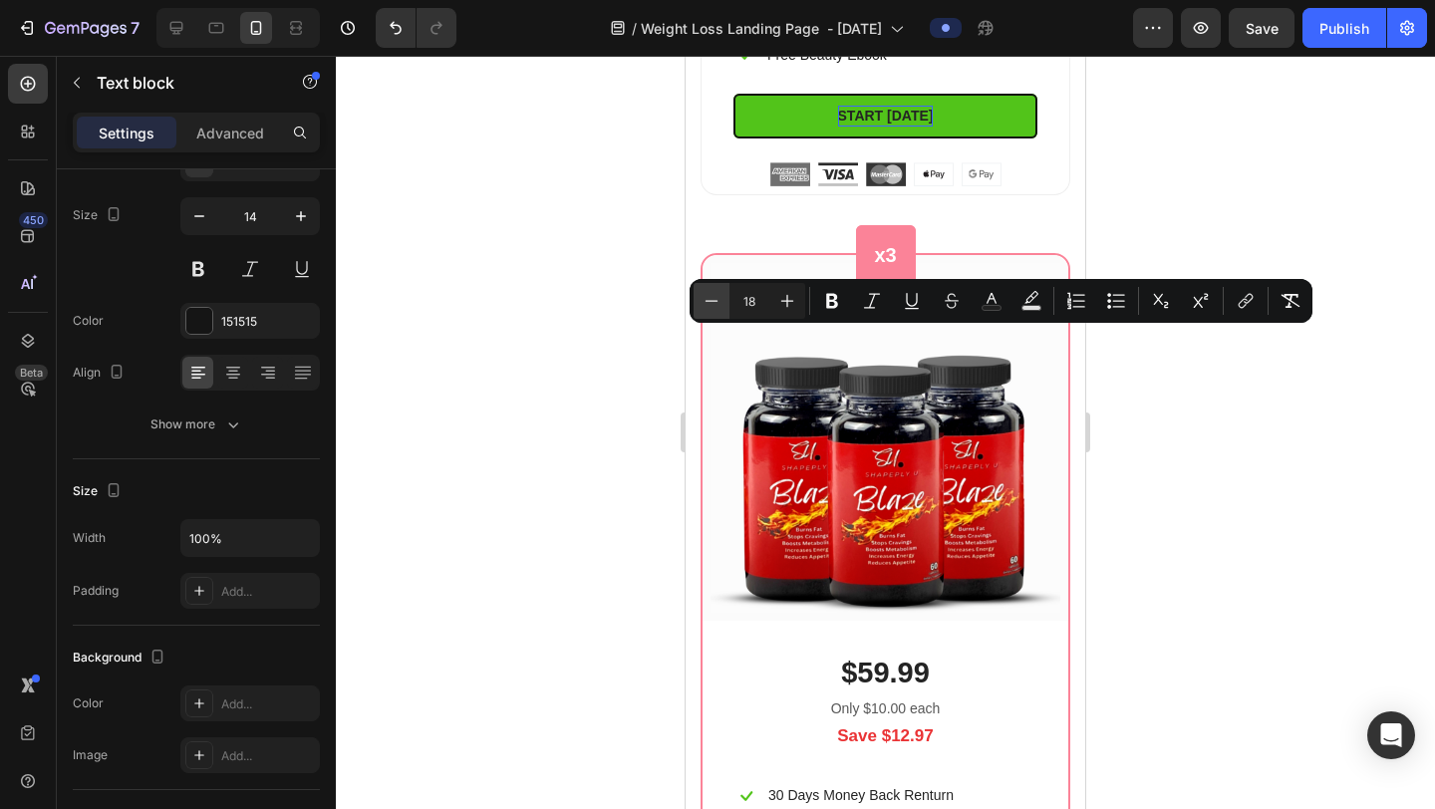
click at [716, 300] on icon "Editor contextual toolbar" at bounding box center [712, 301] width 20 height 20
click at [790, 302] on icon "Editor contextual toolbar" at bounding box center [788, 301] width 20 height 20
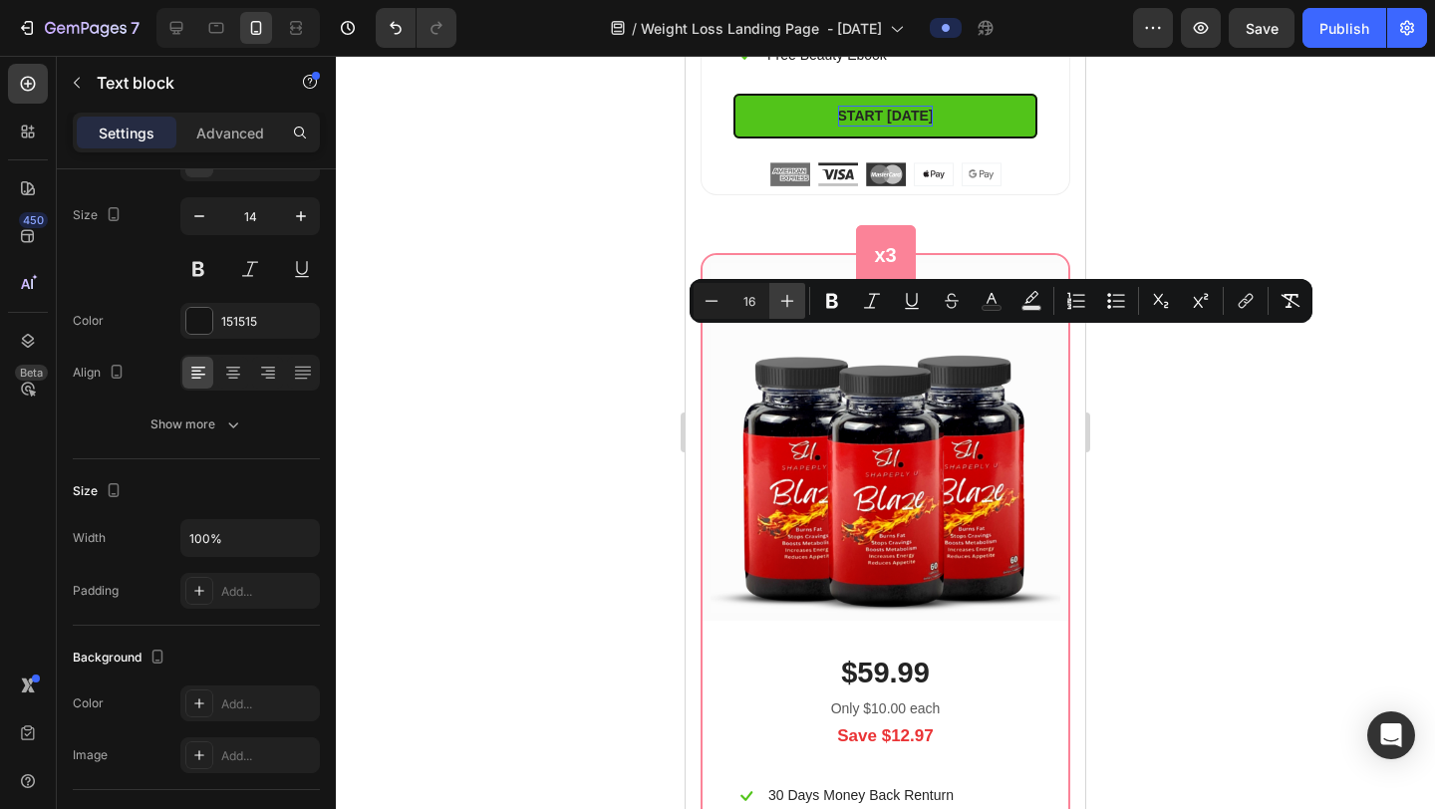
type input "17"
click at [1156, 409] on div at bounding box center [885, 433] width 1099 height 754
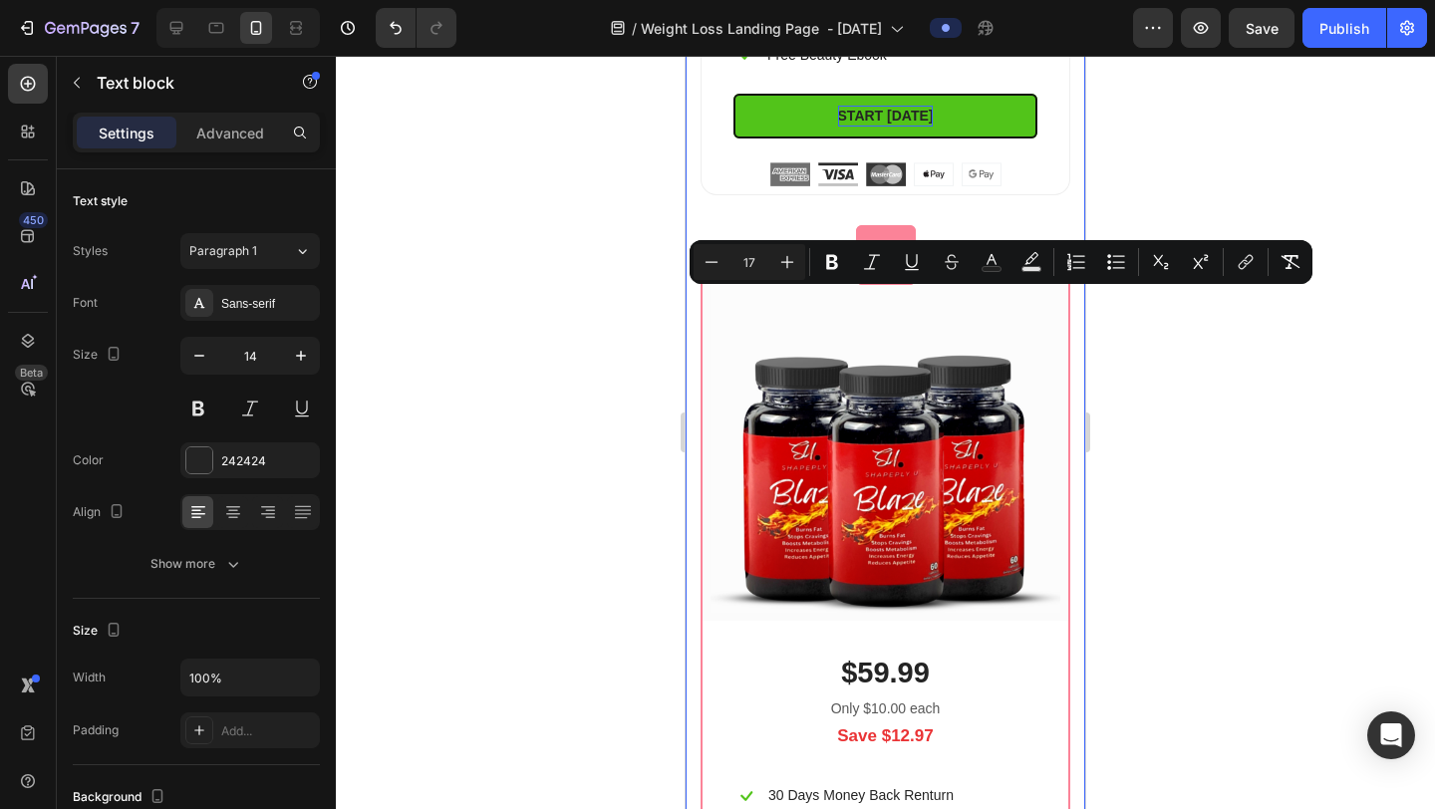
click at [1102, 376] on div at bounding box center [885, 433] width 1099 height 754
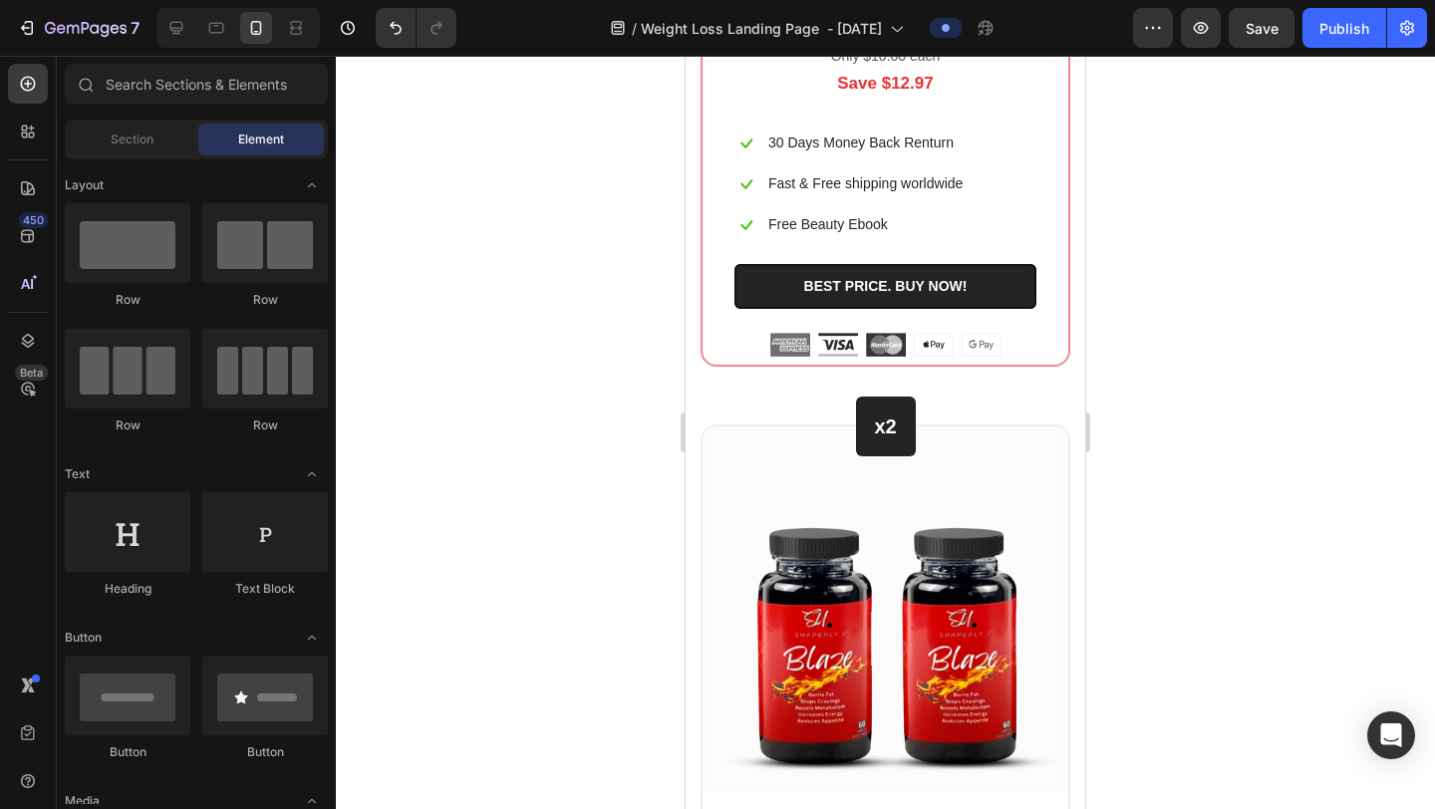
scroll to position [12300, 0]
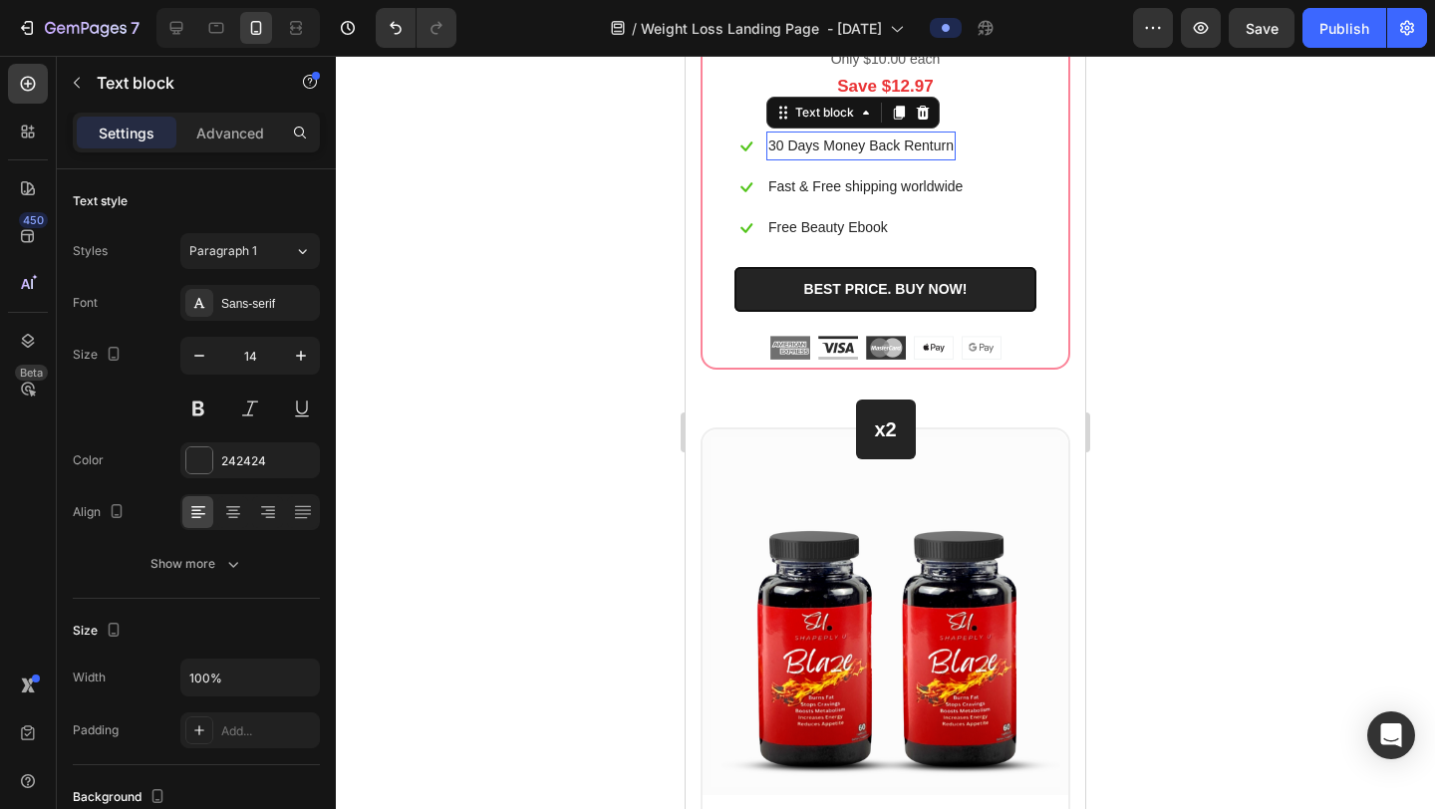
click at [864, 158] on p "30 Days Money Back Renturn" at bounding box center [861, 146] width 185 height 25
click at [246, 130] on p "Advanced" at bounding box center [230, 133] width 68 height 21
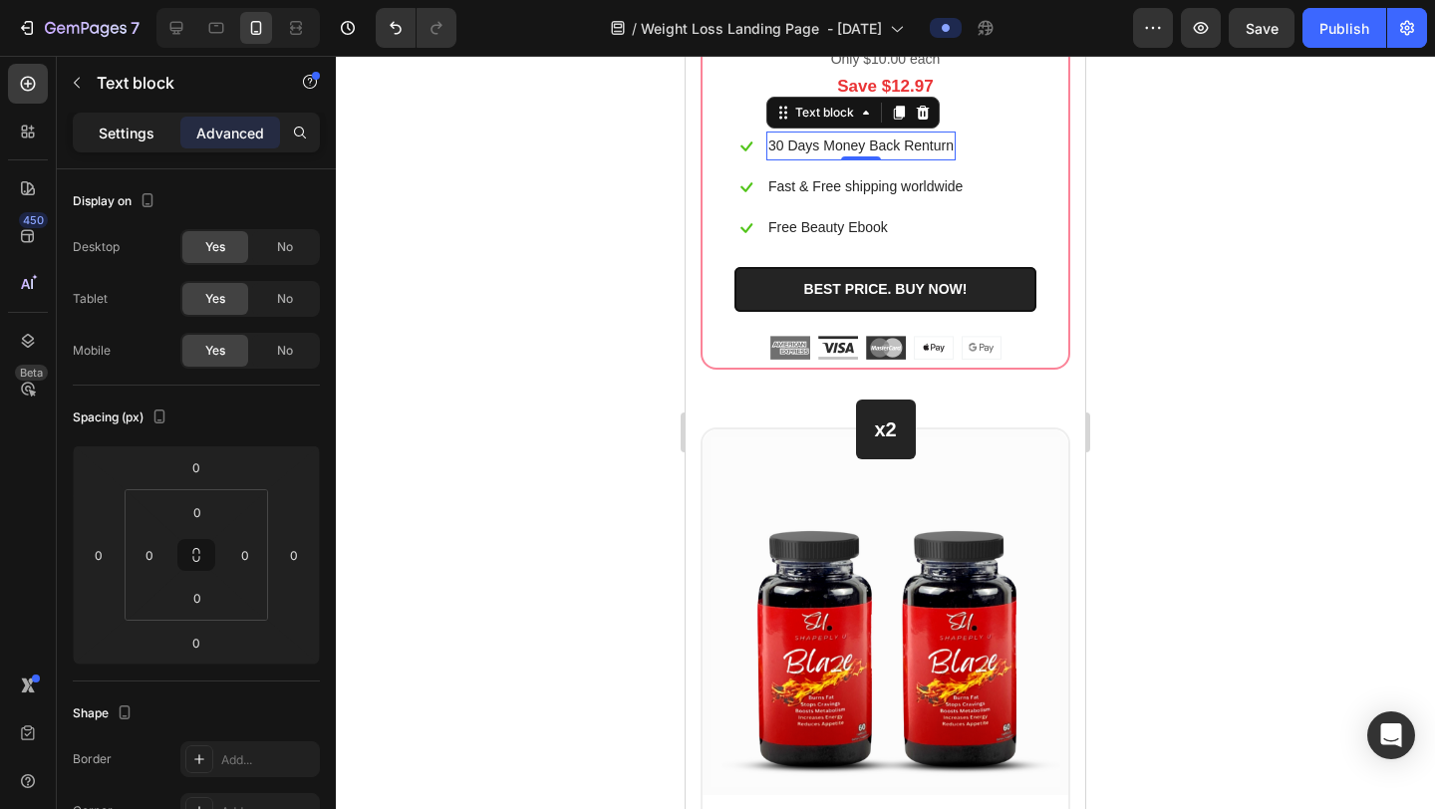
click at [141, 127] on p "Settings" at bounding box center [127, 133] width 56 height 21
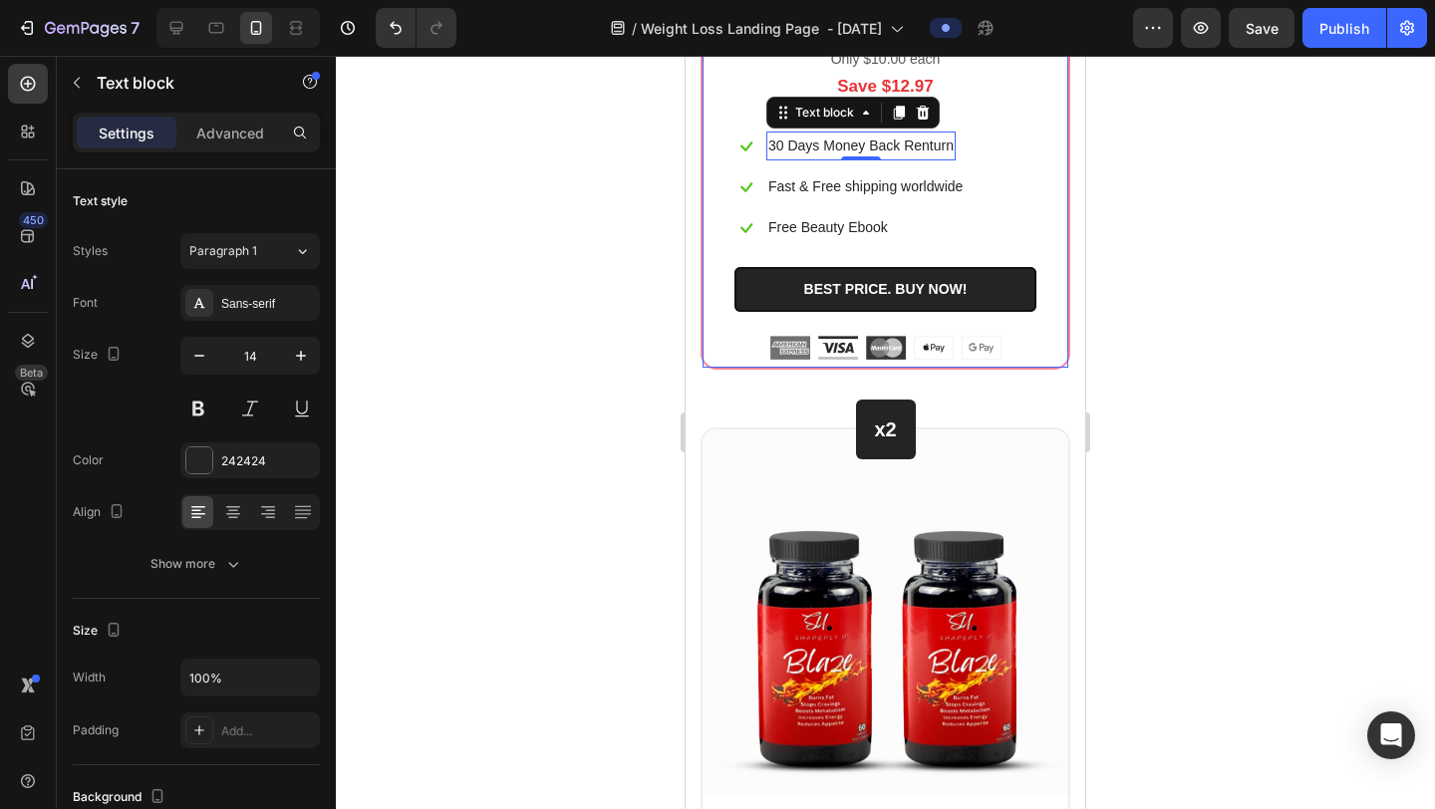
click at [1202, 476] on div at bounding box center [885, 433] width 1099 height 754
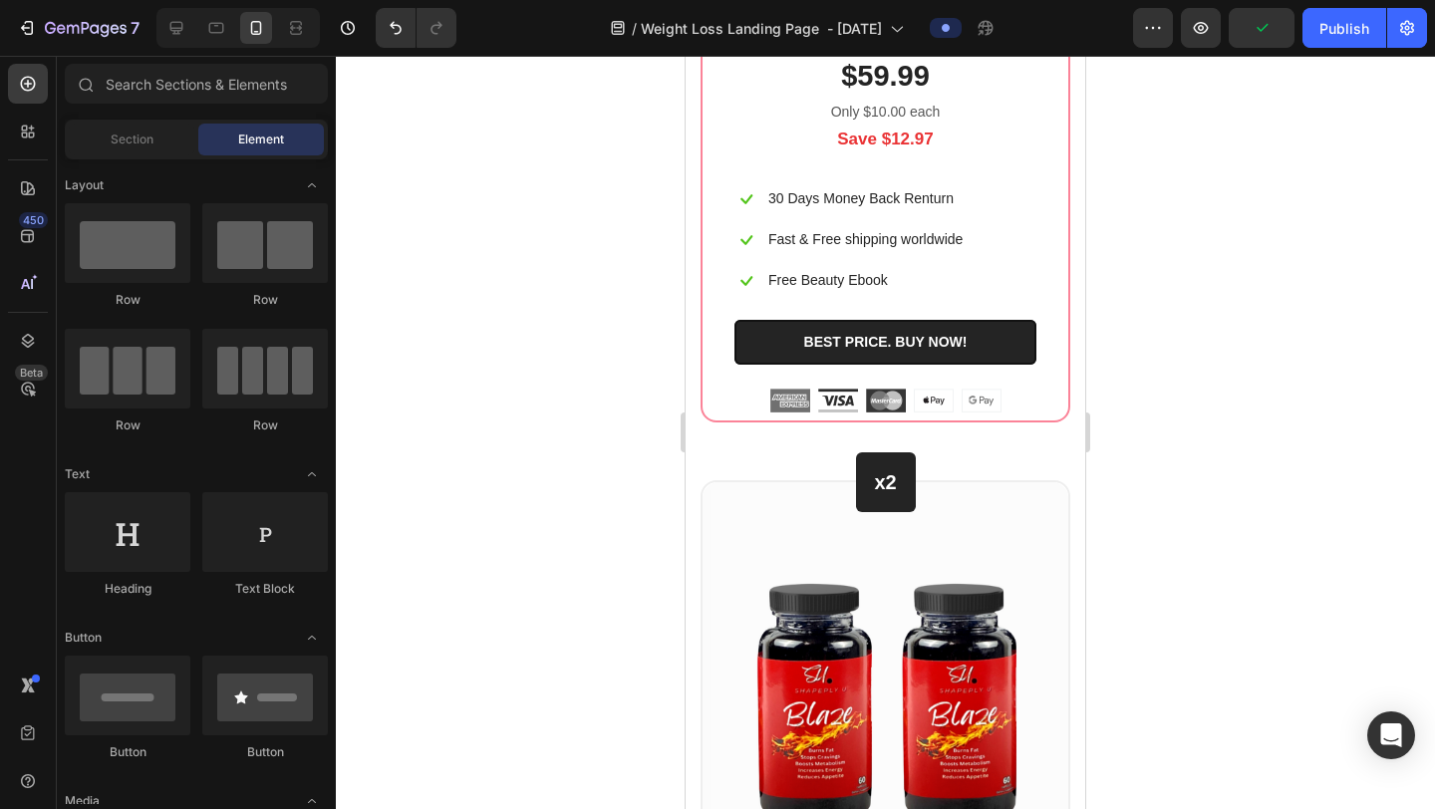
scroll to position [12246, 0]
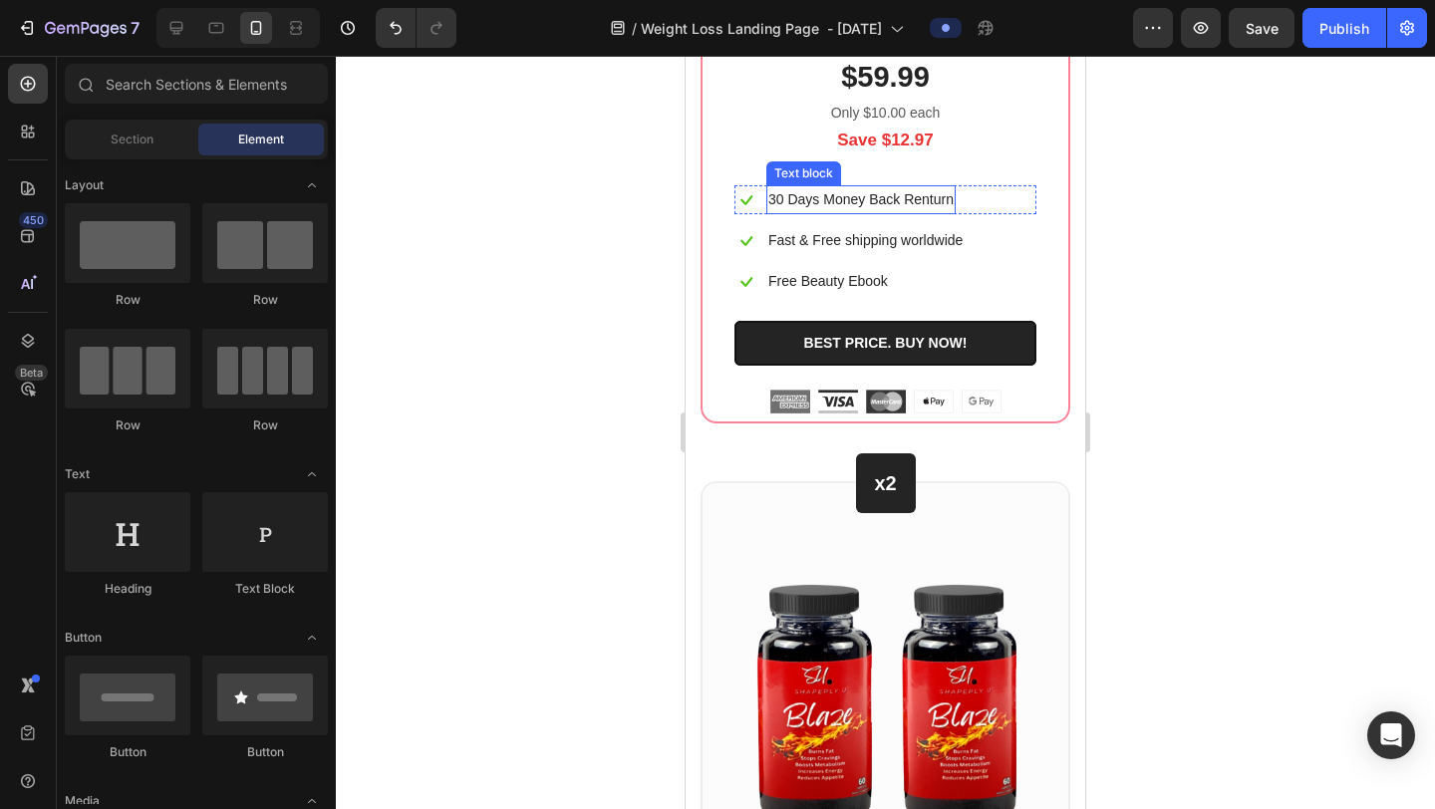
click at [862, 212] on p "30 Days Money Back Renturn" at bounding box center [861, 199] width 185 height 25
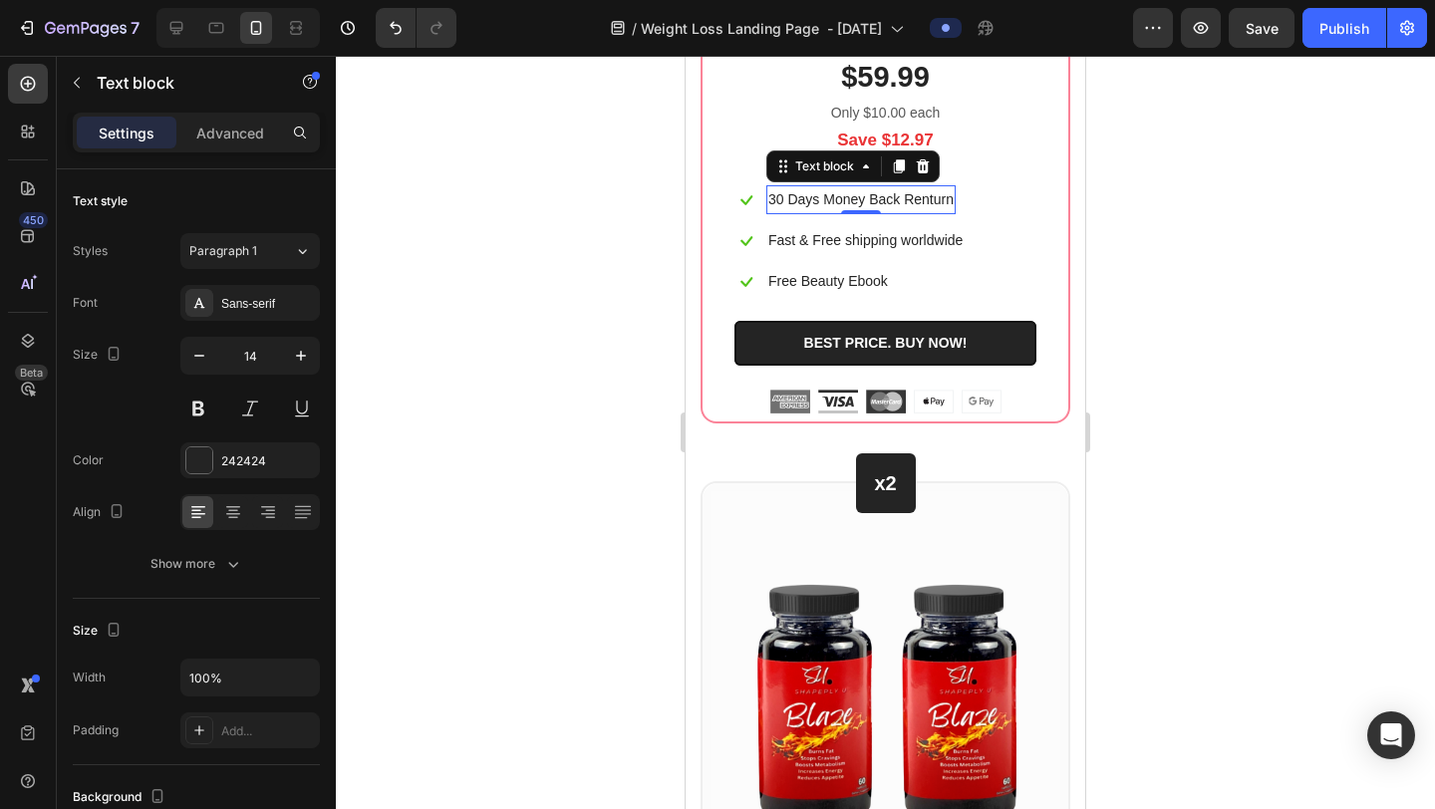
click at [862, 212] on p "30 Days Money Back Renturn" at bounding box center [861, 199] width 185 height 25
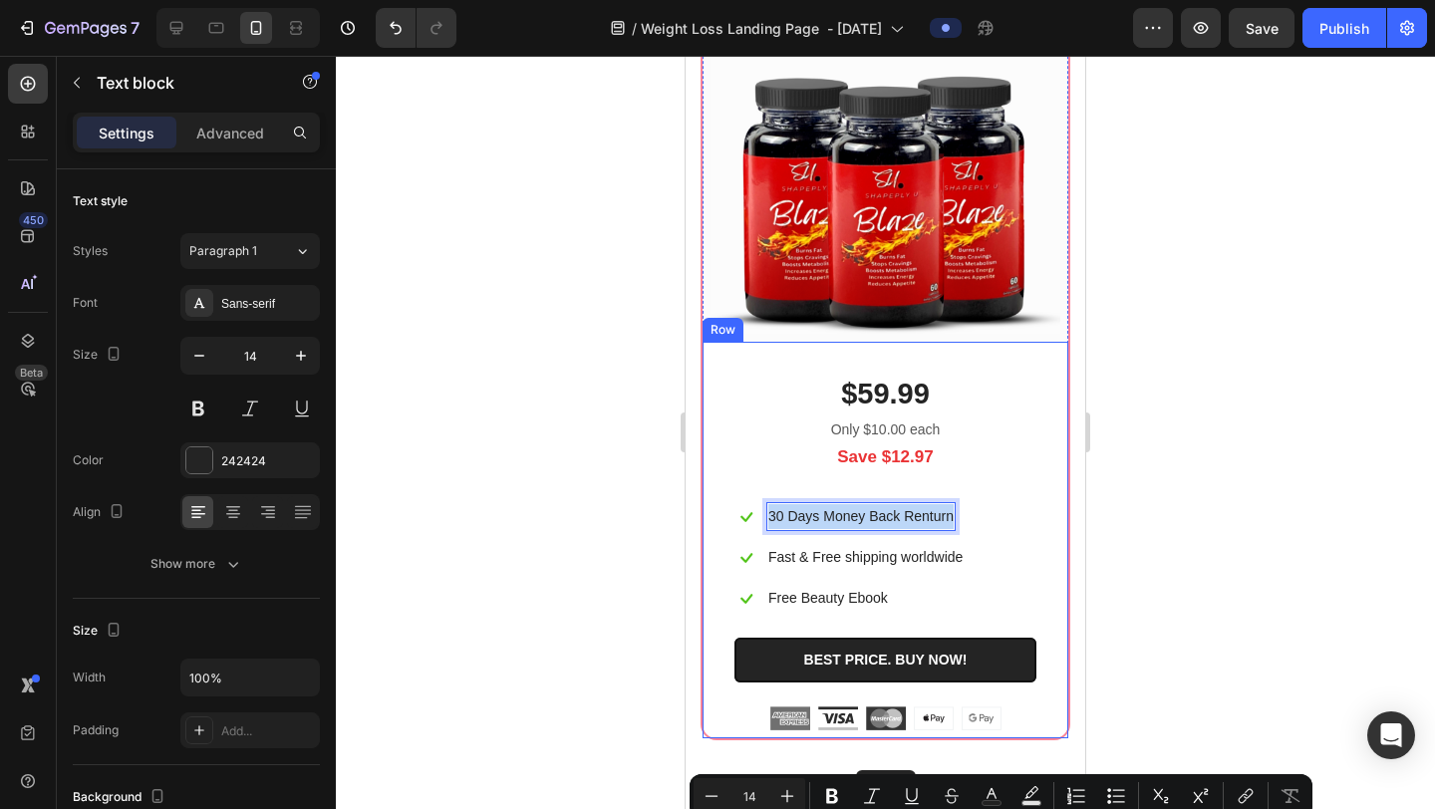
scroll to position [11856, 0]
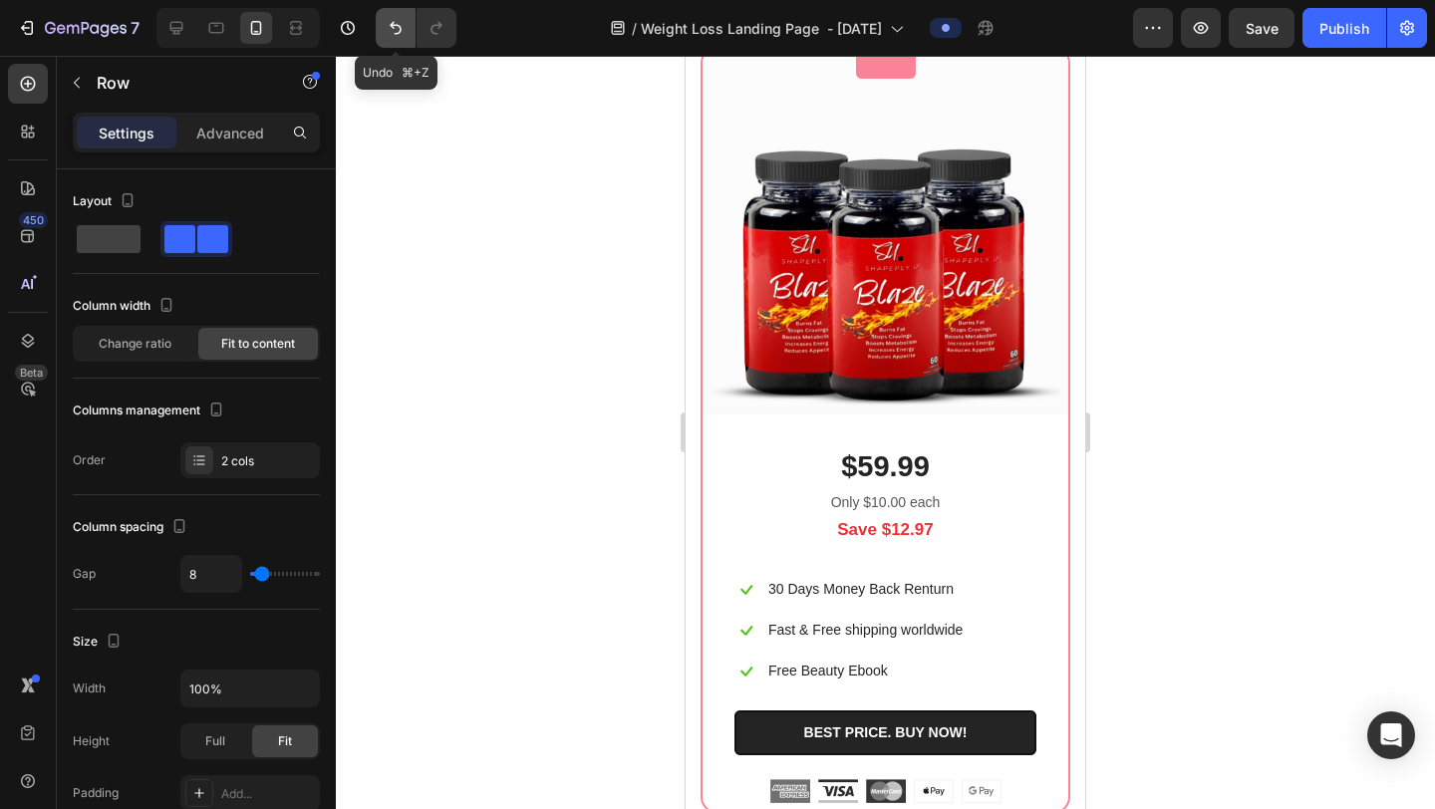
click at [391, 28] on icon "Undo/Redo" at bounding box center [396, 28] width 20 height 20
click at [621, 306] on div at bounding box center [885, 433] width 1099 height 754
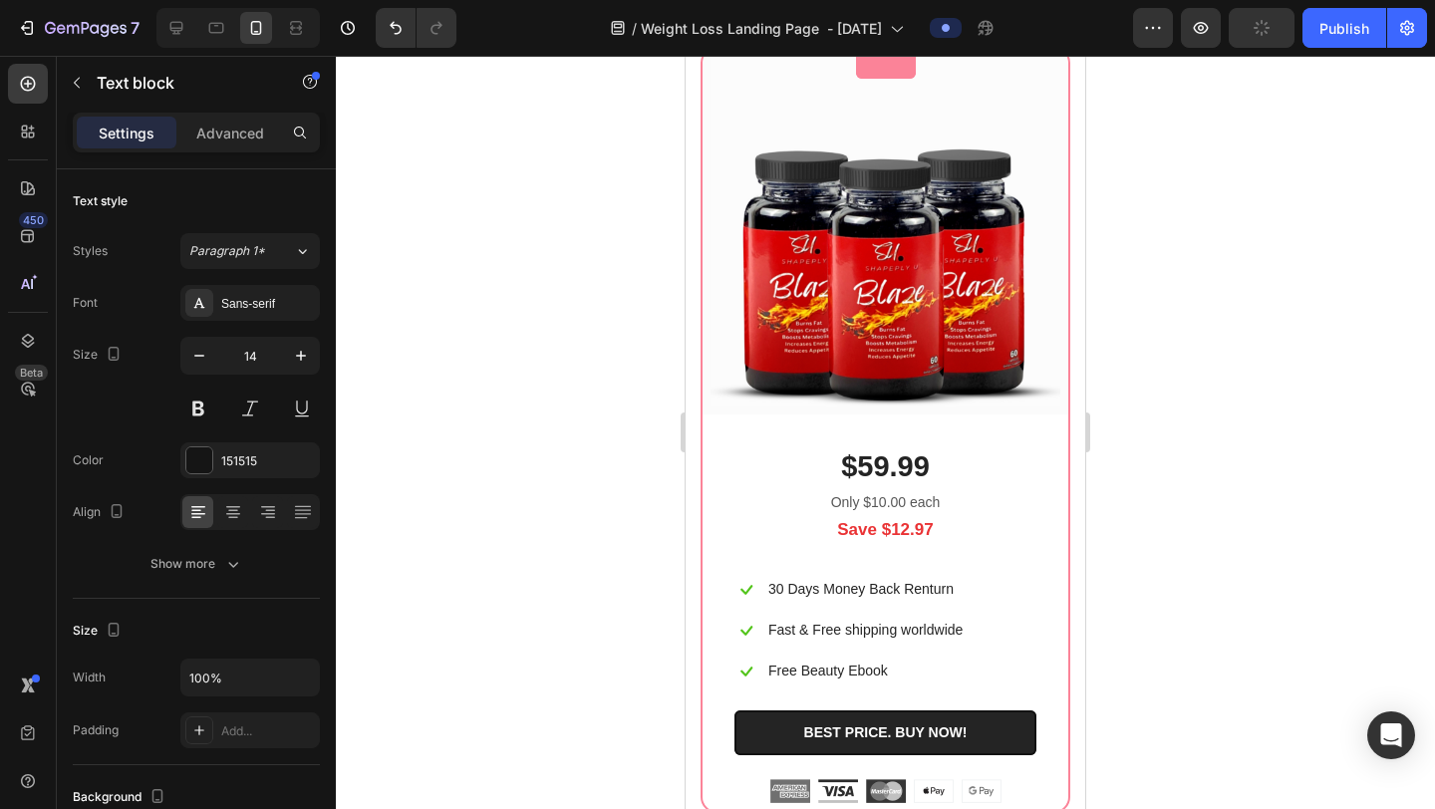
click at [1226, 231] on div at bounding box center [885, 433] width 1099 height 754
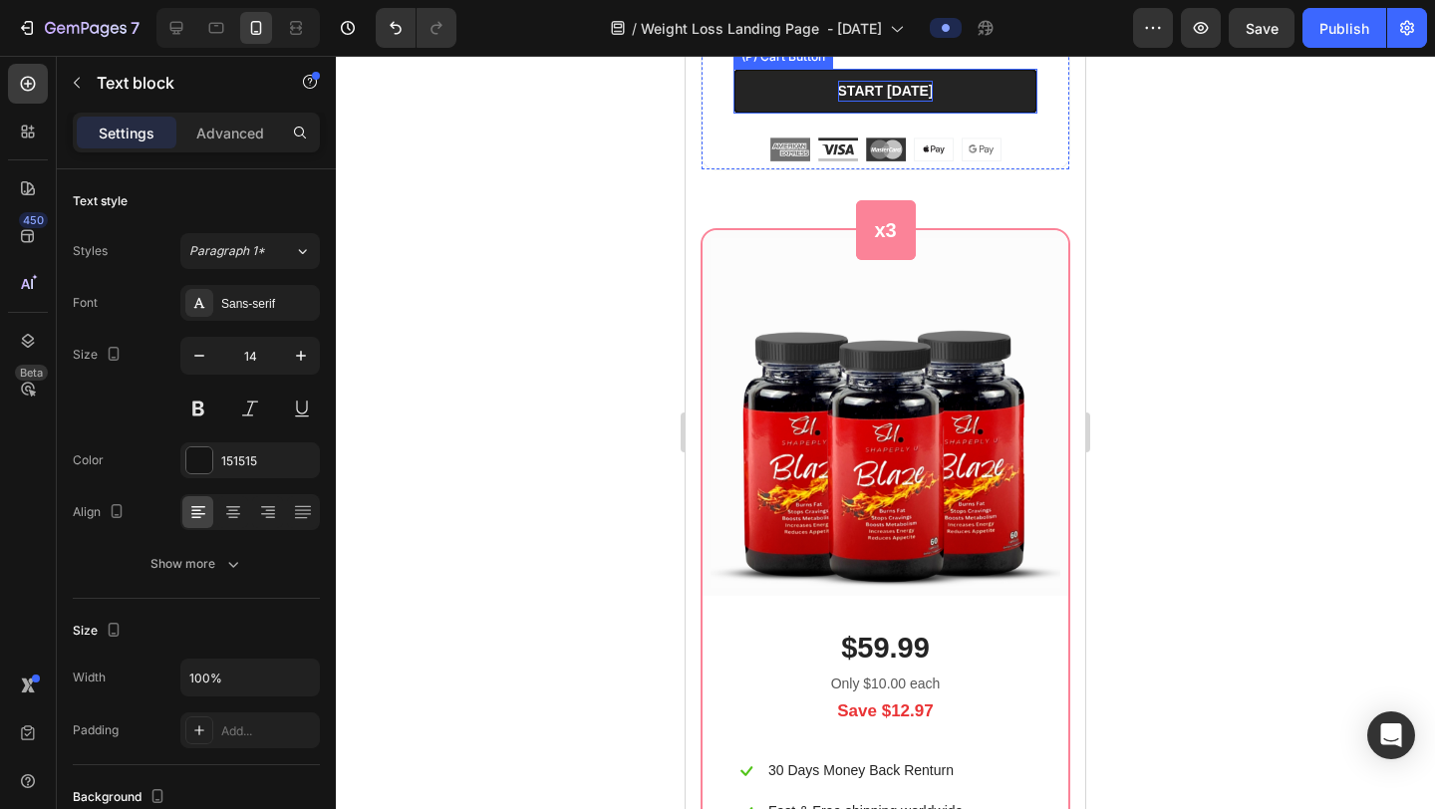
scroll to position [11633, 0]
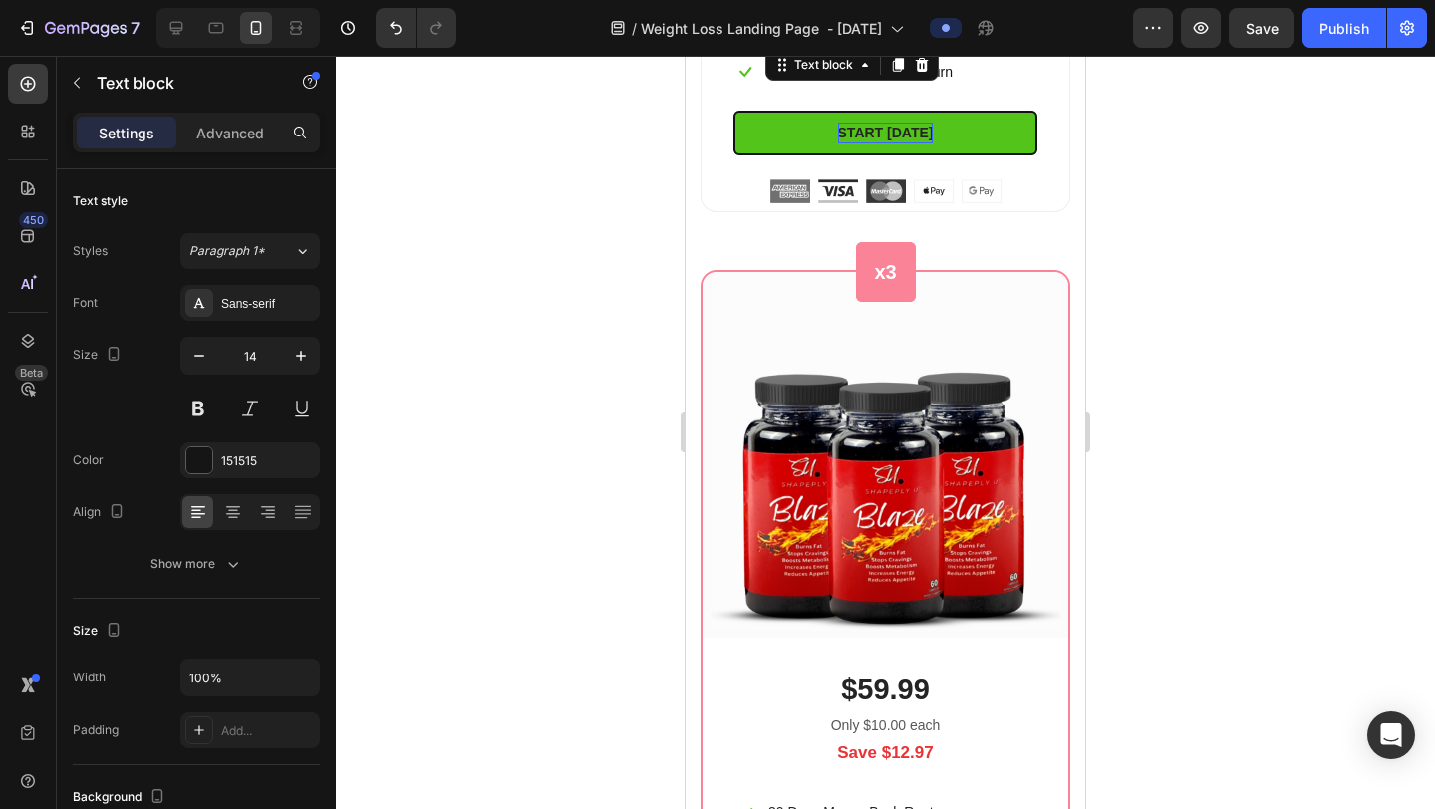
click at [1003, 42] on span "Perfect to test the difference Blaze can make" at bounding box center [897, 21] width 259 height 41
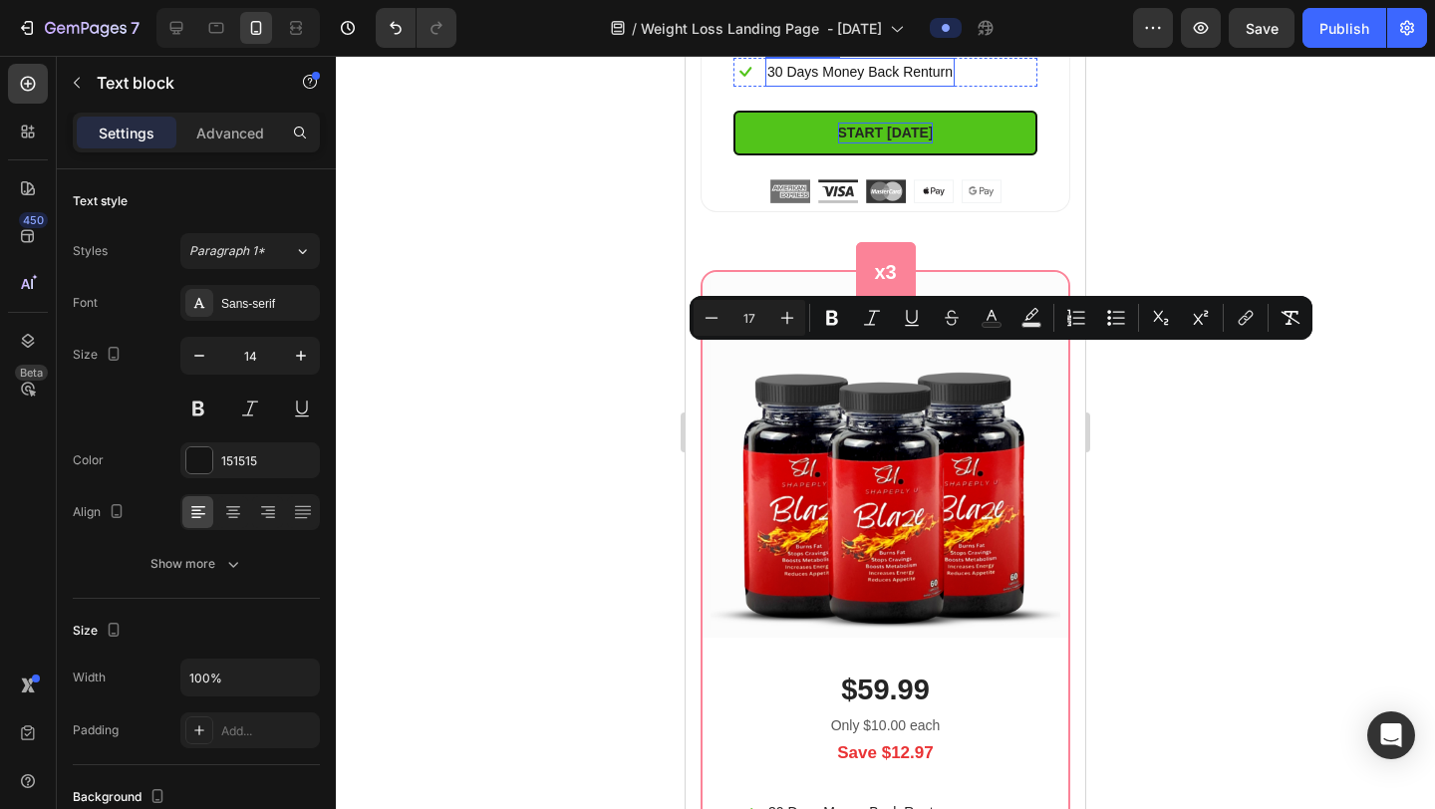
click at [916, 85] on p "30 Days Money Back Renturn" at bounding box center [860, 72] width 185 height 25
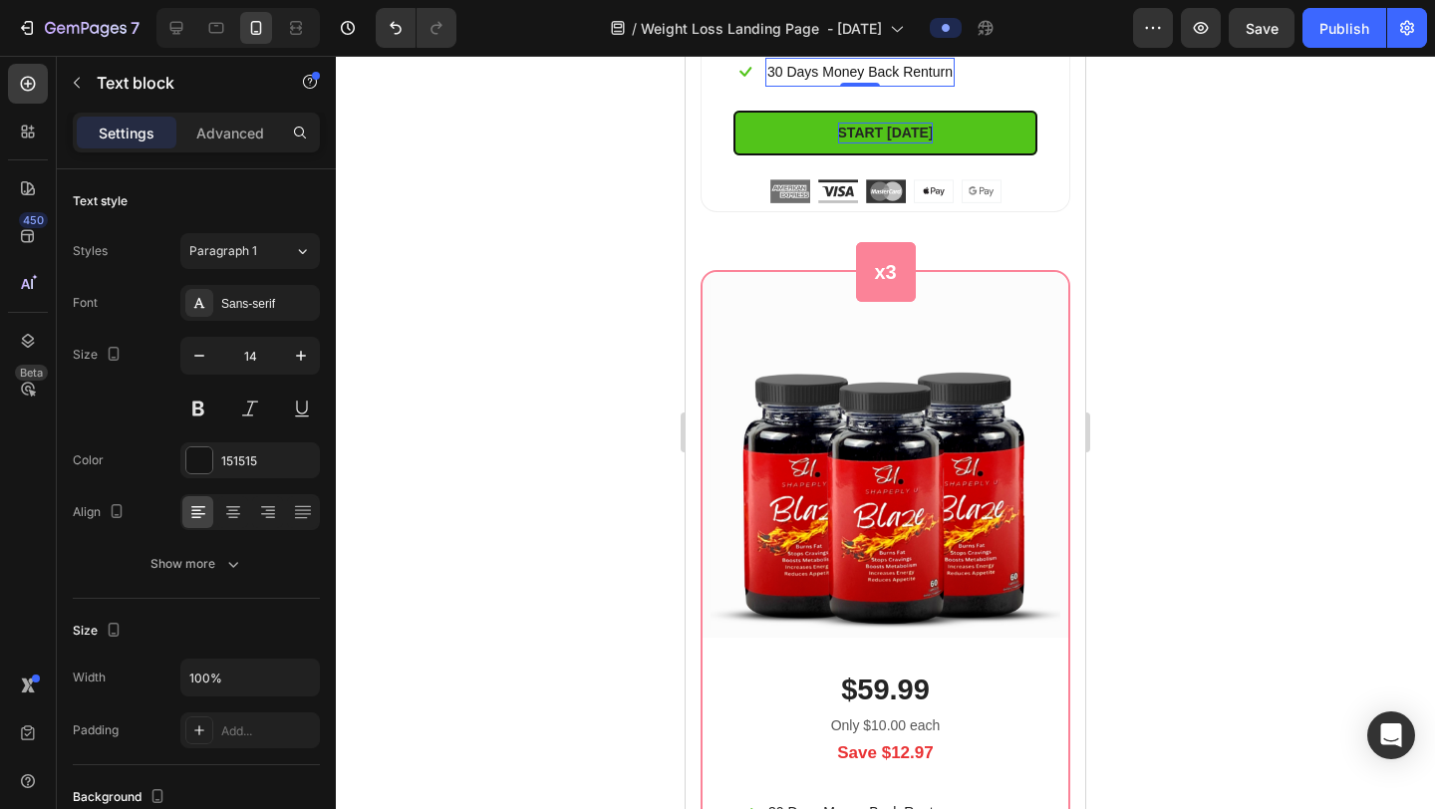
click at [916, 85] on p "30 Days Money Back Renturn" at bounding box center [860, 72] width 185 height 25
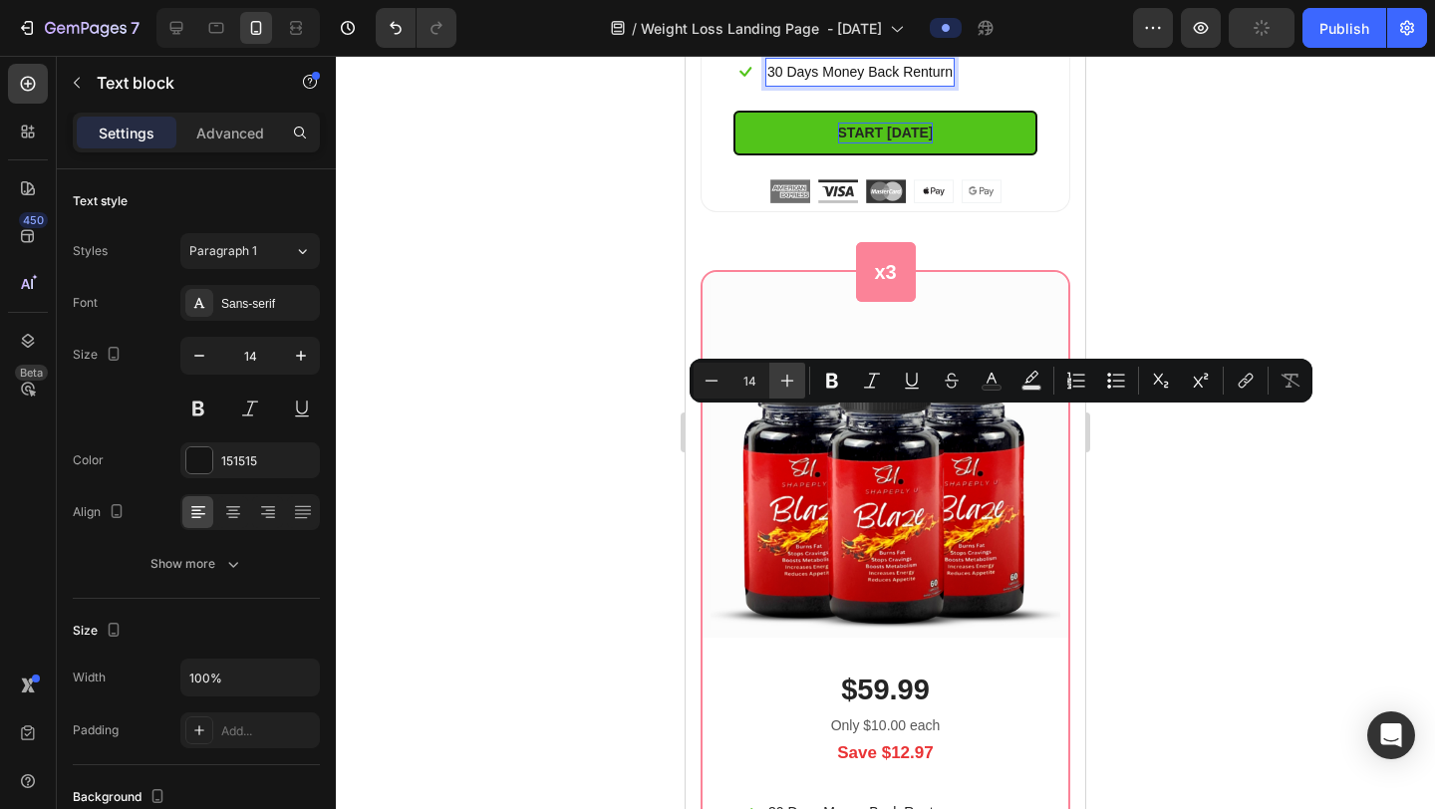
click at [798, 385] on button "Plus" at bounding box center [788, 381] width 36 height 36
type input "17"
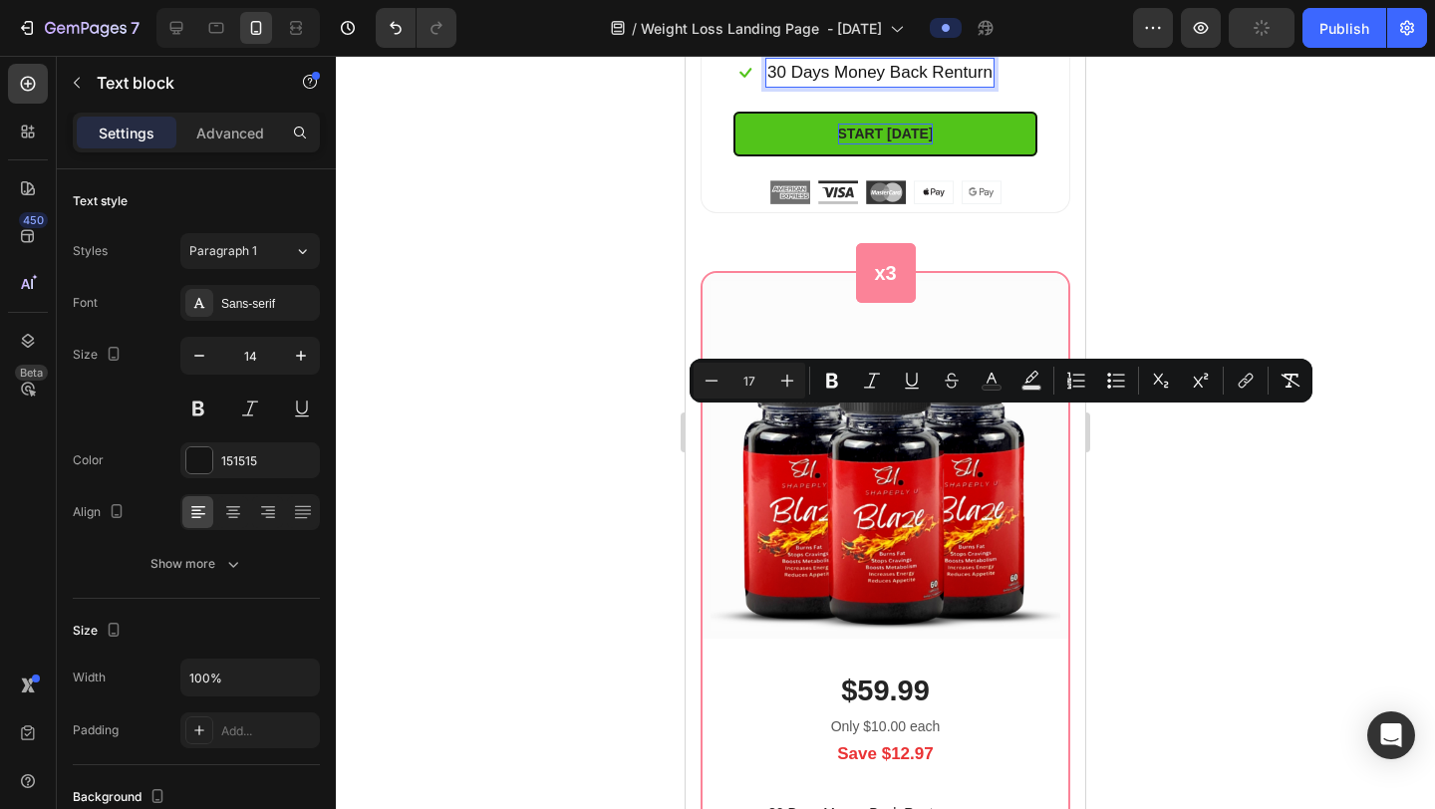
click at [1203, 473] on div at bounding box center [885, 433] width 1099 height 754
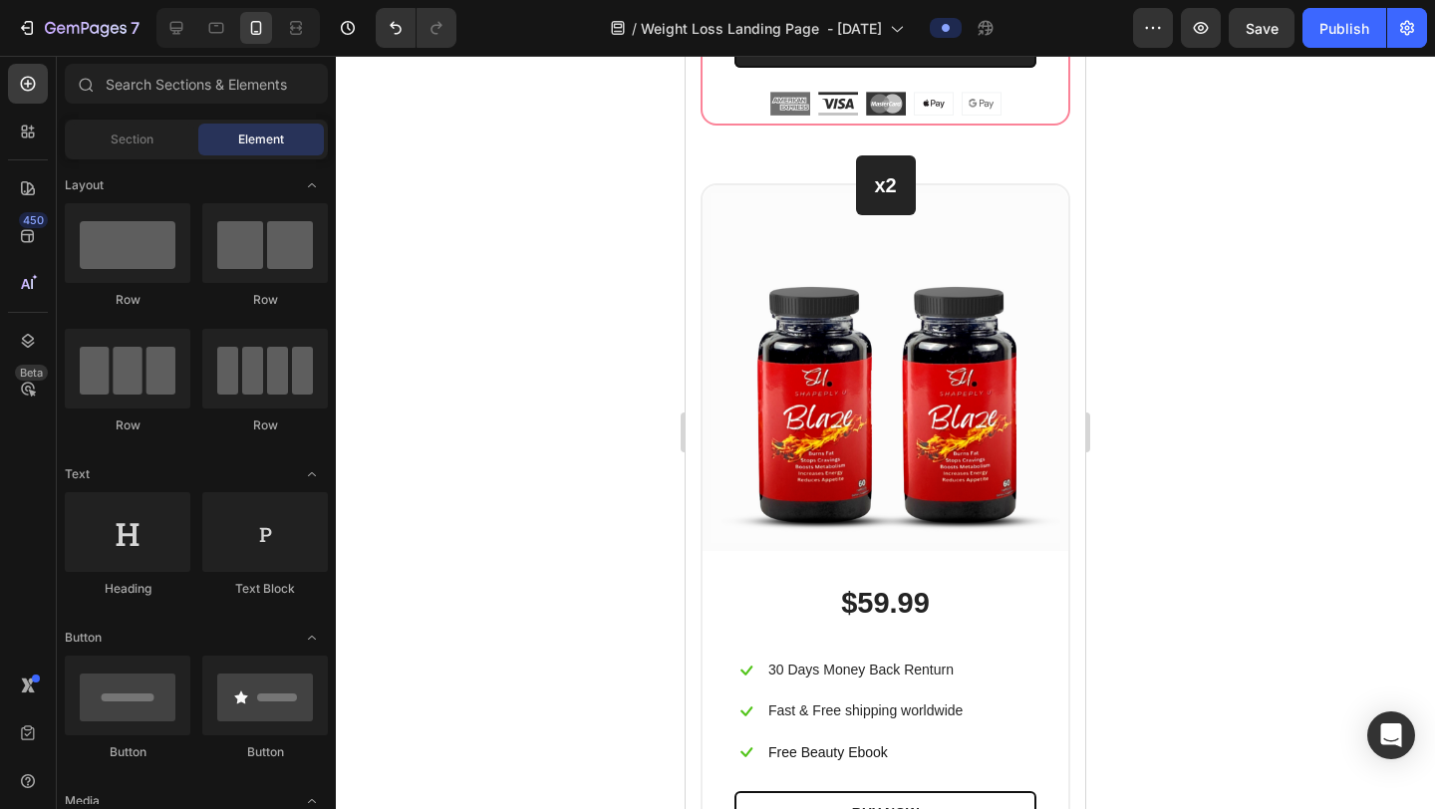
scroll to position [12550, 0]
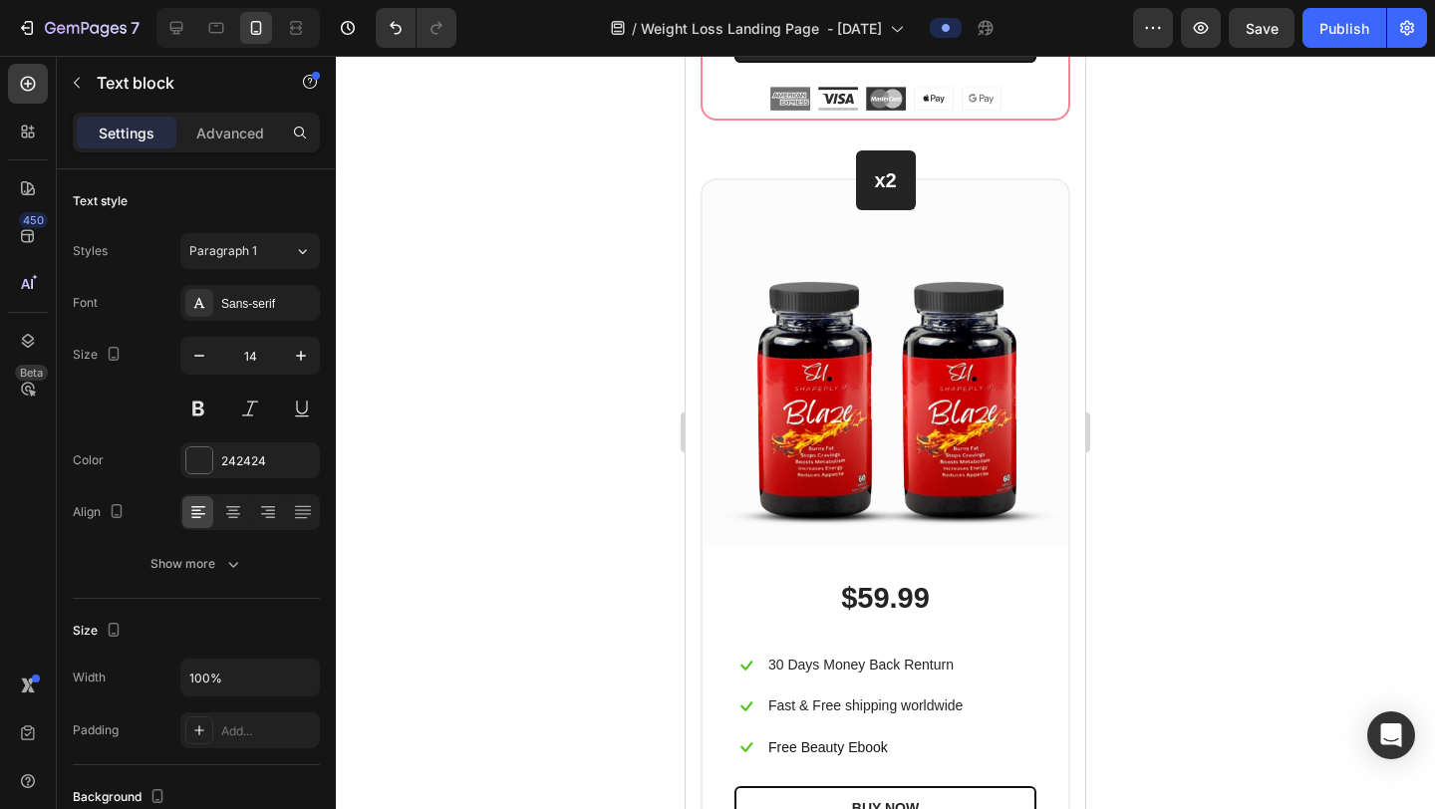
drag, startPoint x: 783, startPoint y: 211, endPoint x: 808, endPoint y: 333, distance: 124.1
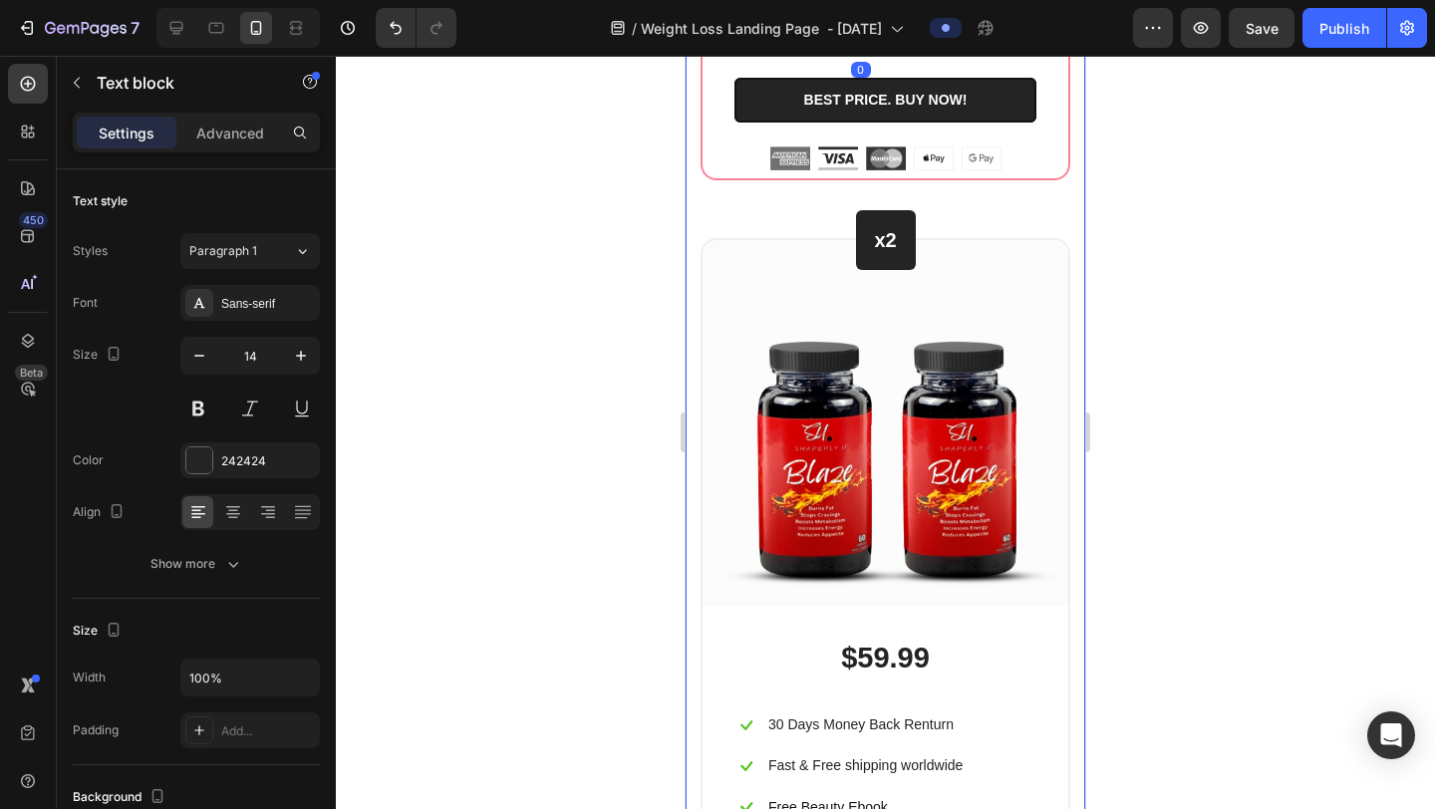
click at [1147, 306] on div at bounding box center [885, 433] width 1099 height 754
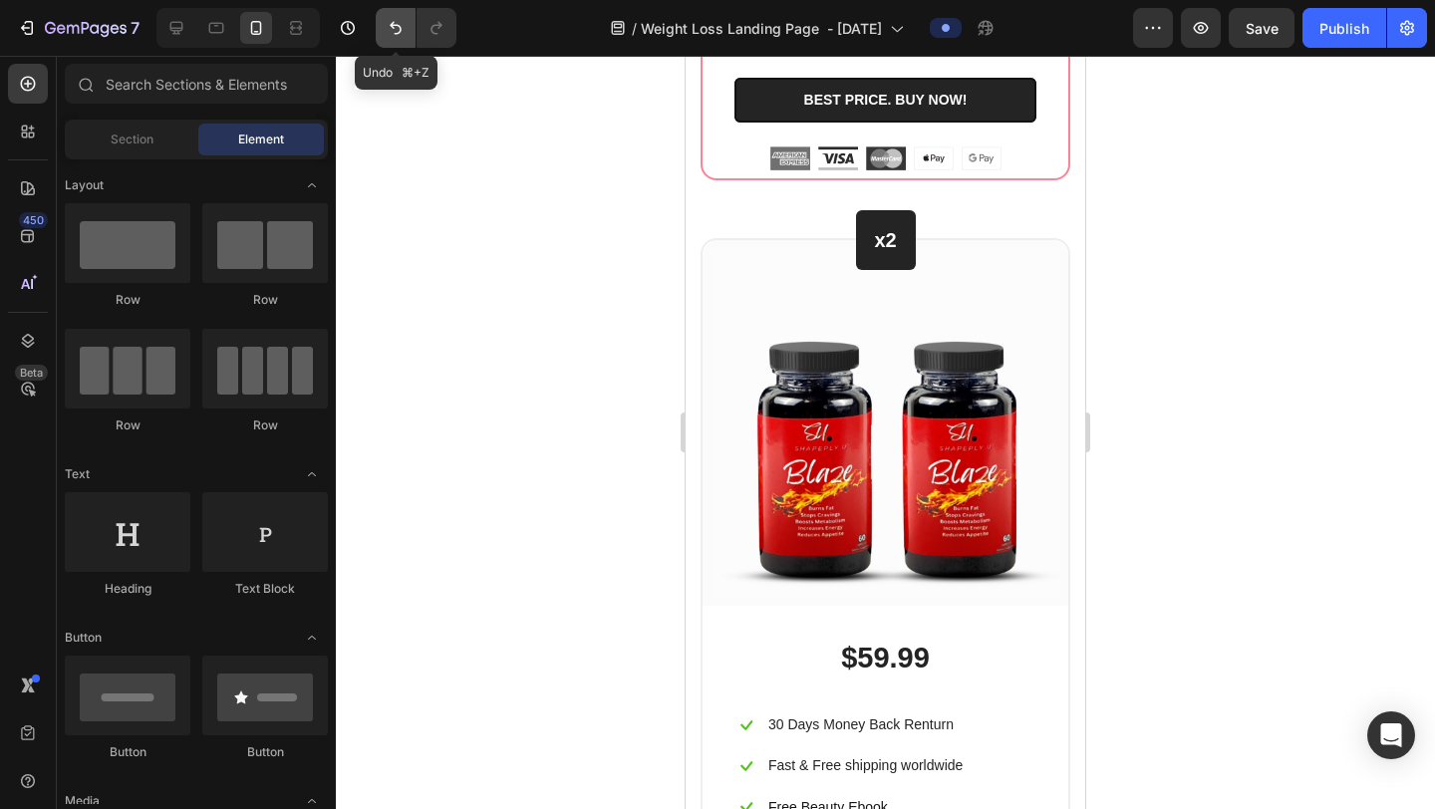
click at [391, 19] on icon "Undo/Redo" at bounding box center [396, 28] width 20 height 20
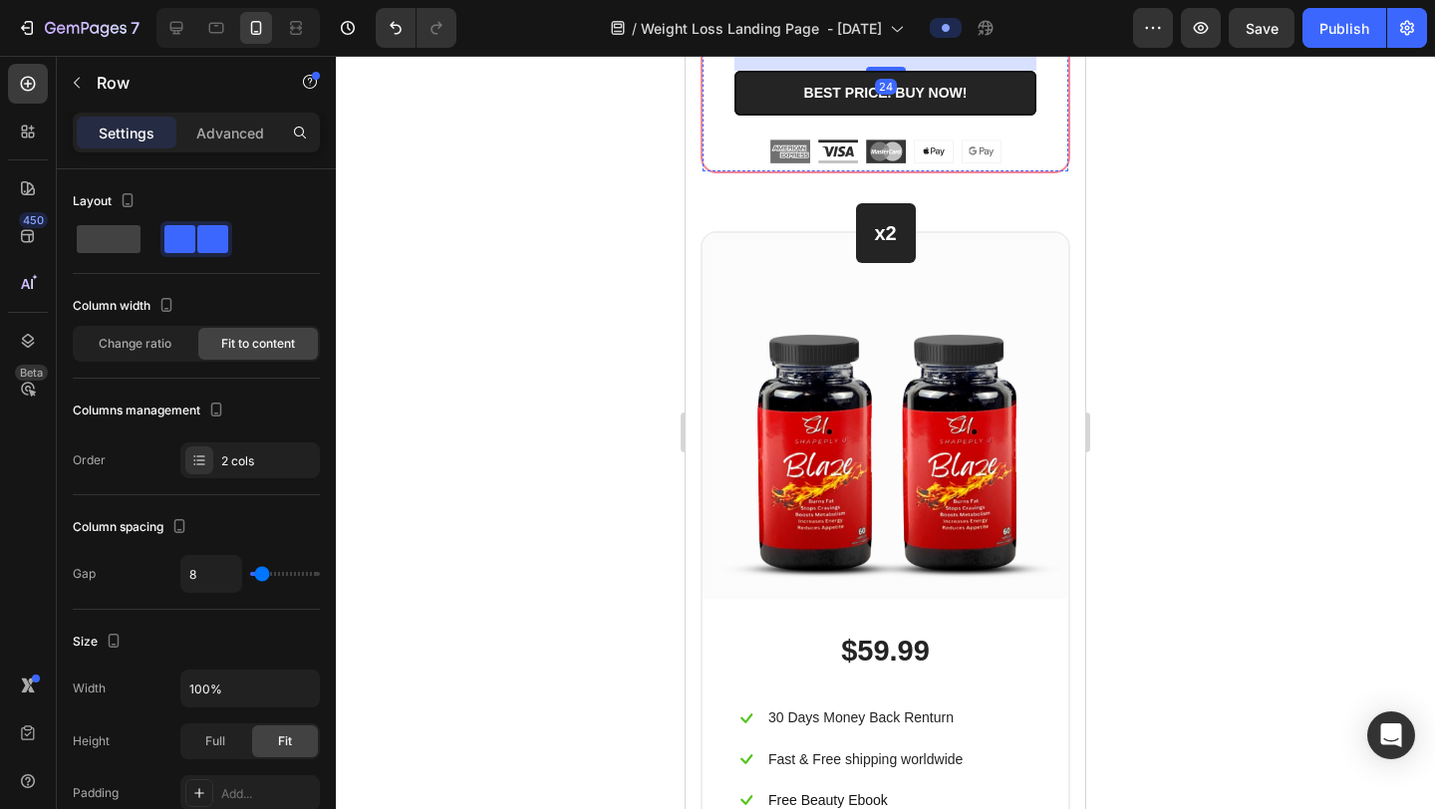
click at [1153, 292] on div at bounding box center [885, 433] width 1099 height 754
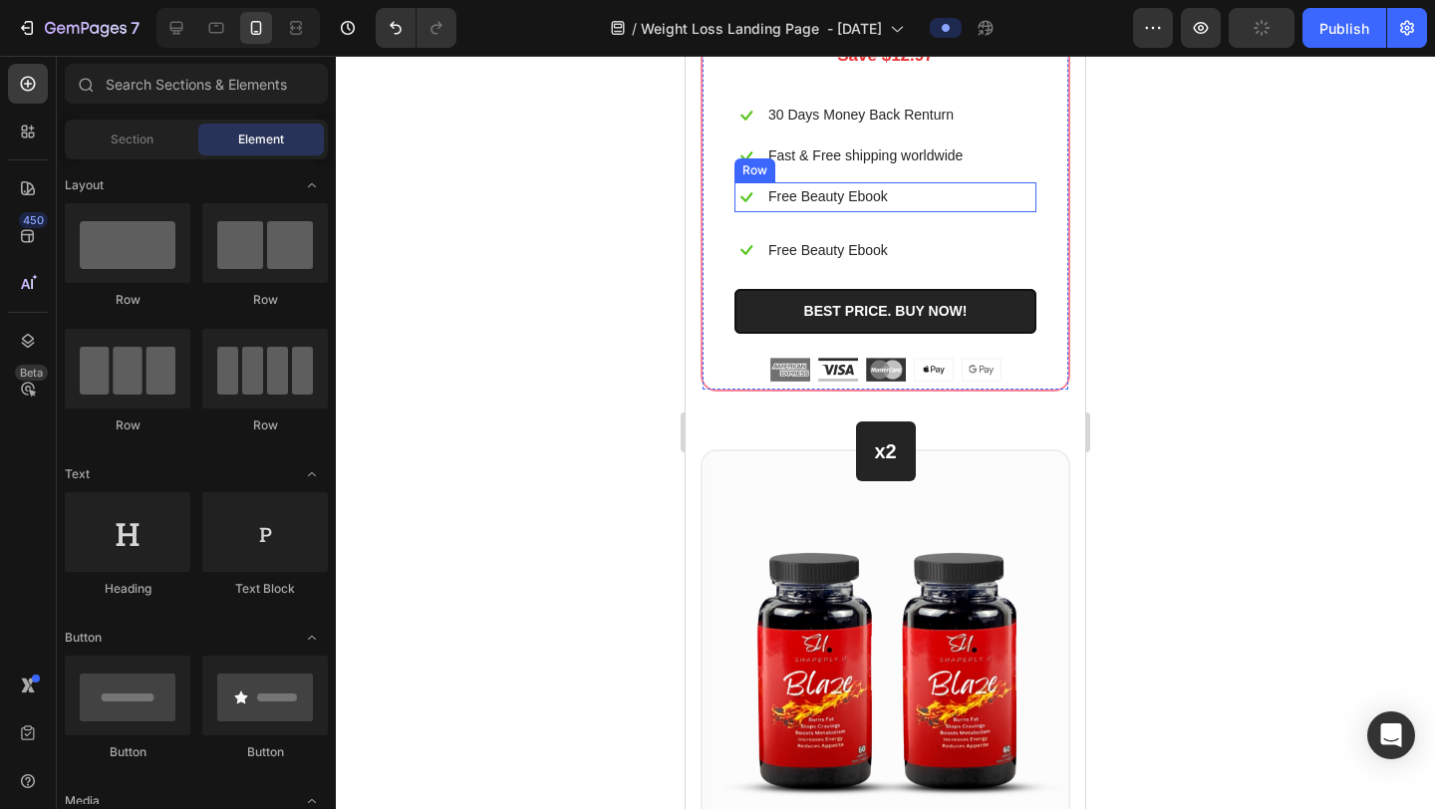
scroll to position [12224, 0]
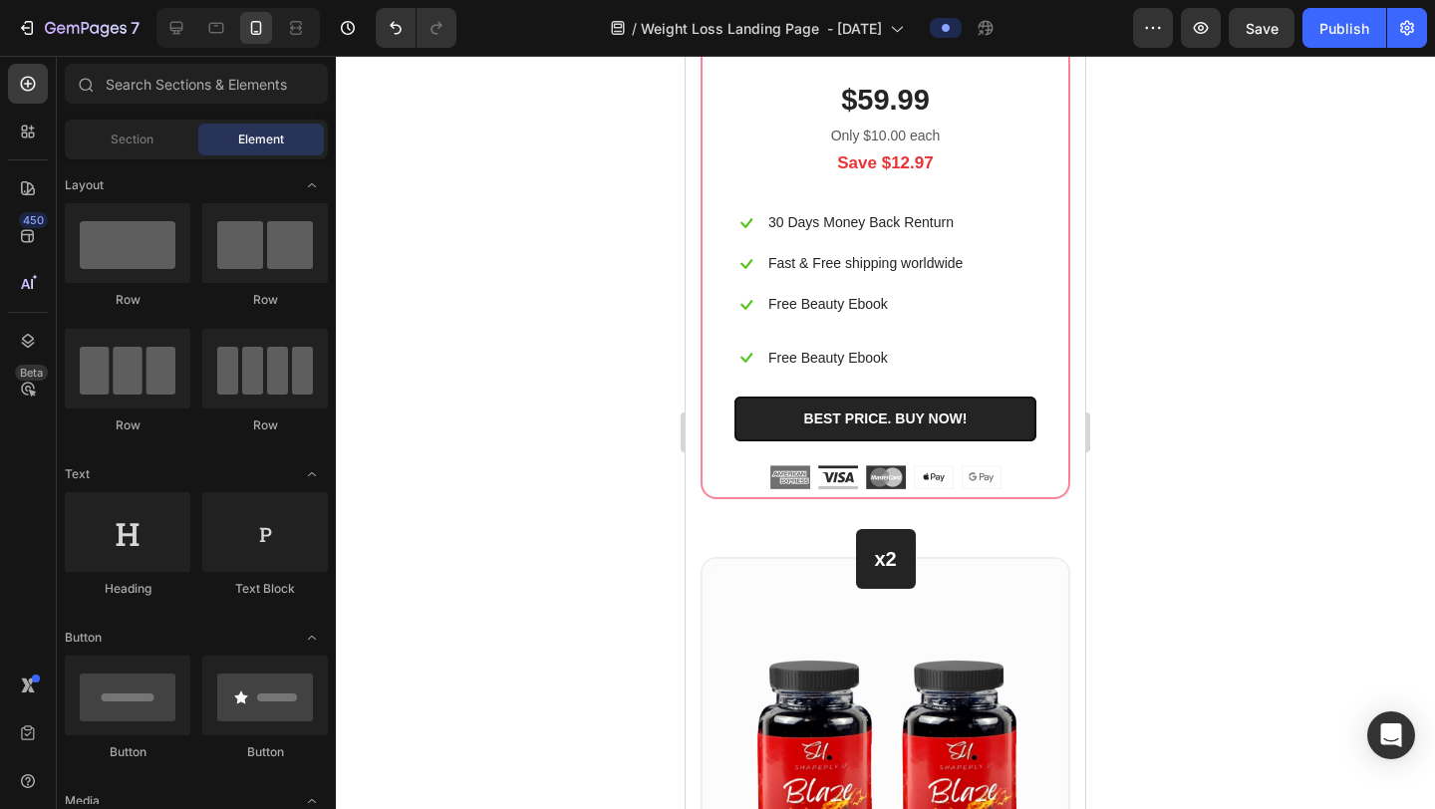
click at [1286, 364] on div at bounding box center [885, 433] width 1099 height 754
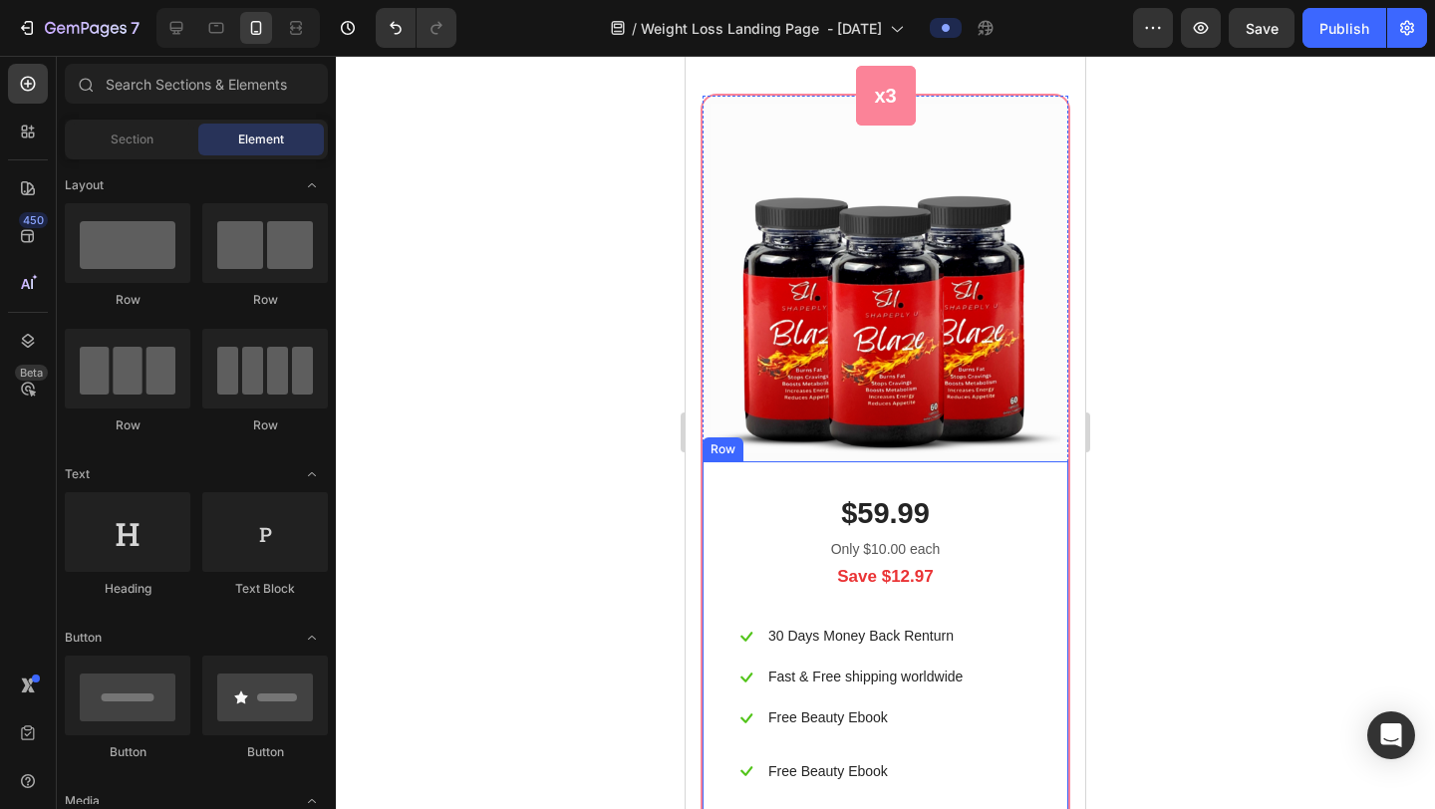
scroll to position [11794, 0]
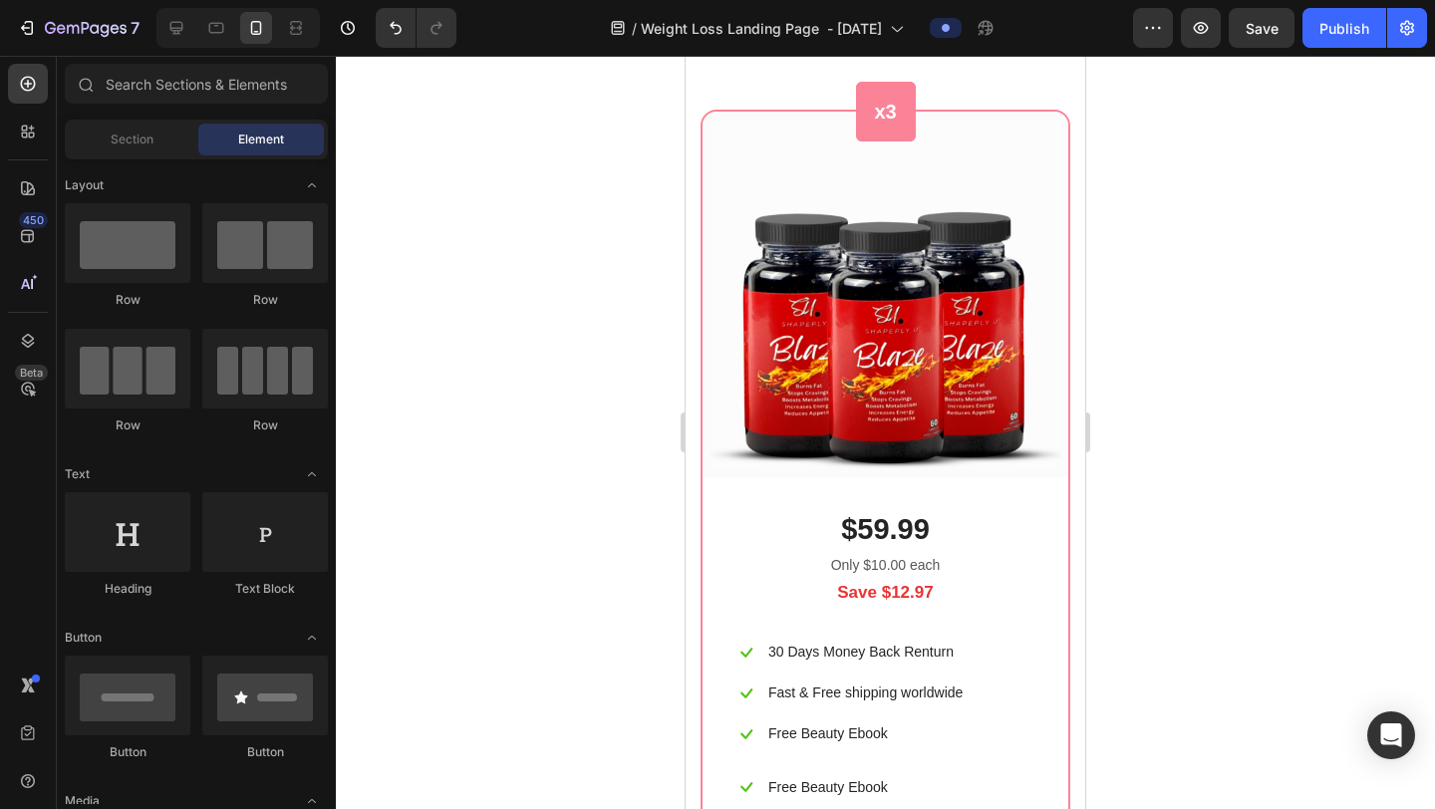
click at [1213, 359] on div at bounding box center [885, 433] width 1099 height 754
click at [1344, 403] on div at bounding box center [885, 433] width 1099 height 754
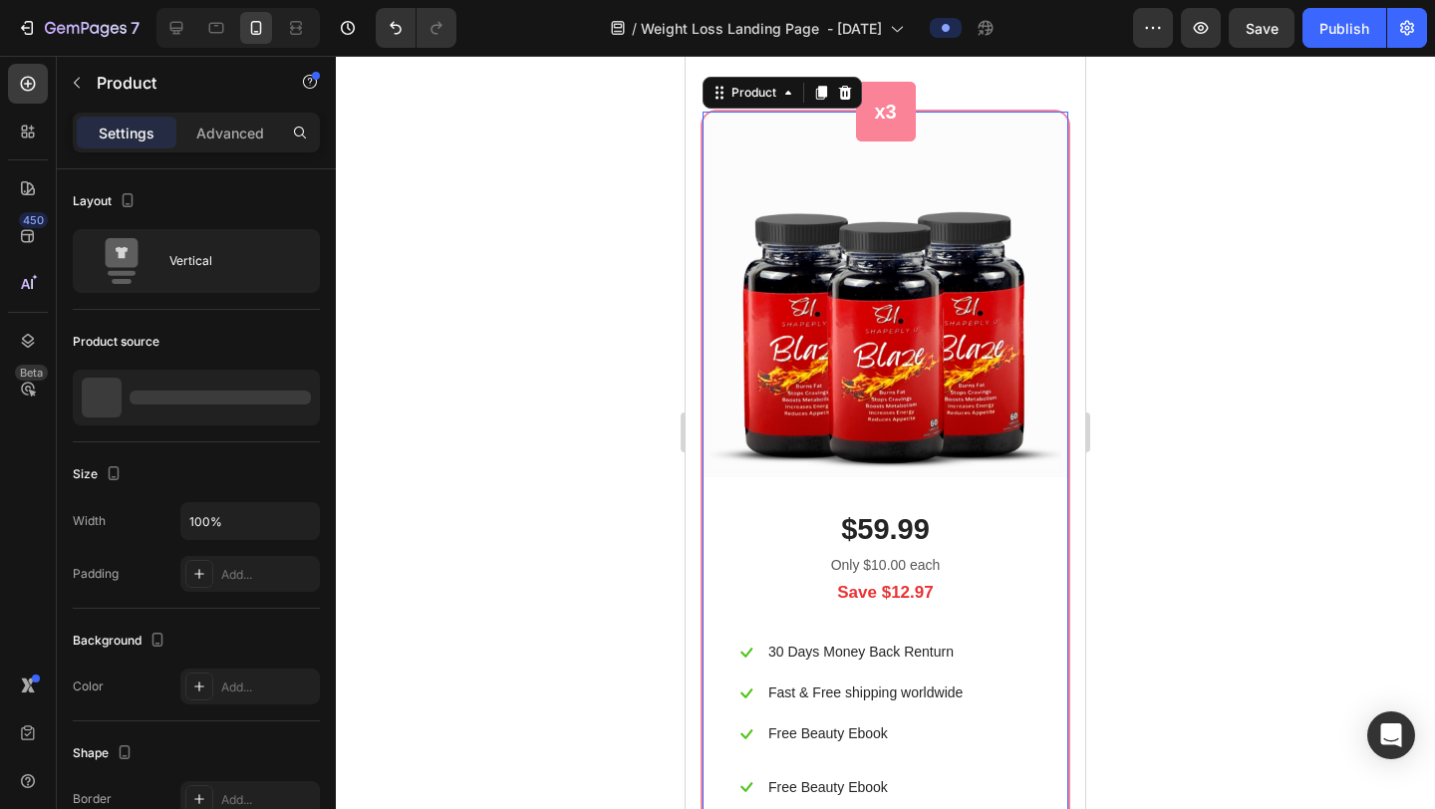
click at [1063, 462] on div "x3 Heading Row x3 Heading Row Image Row $59.99 (P) Price (P) Price Only $10.00 …" at bounding box center [886, 519] width 366 height 815
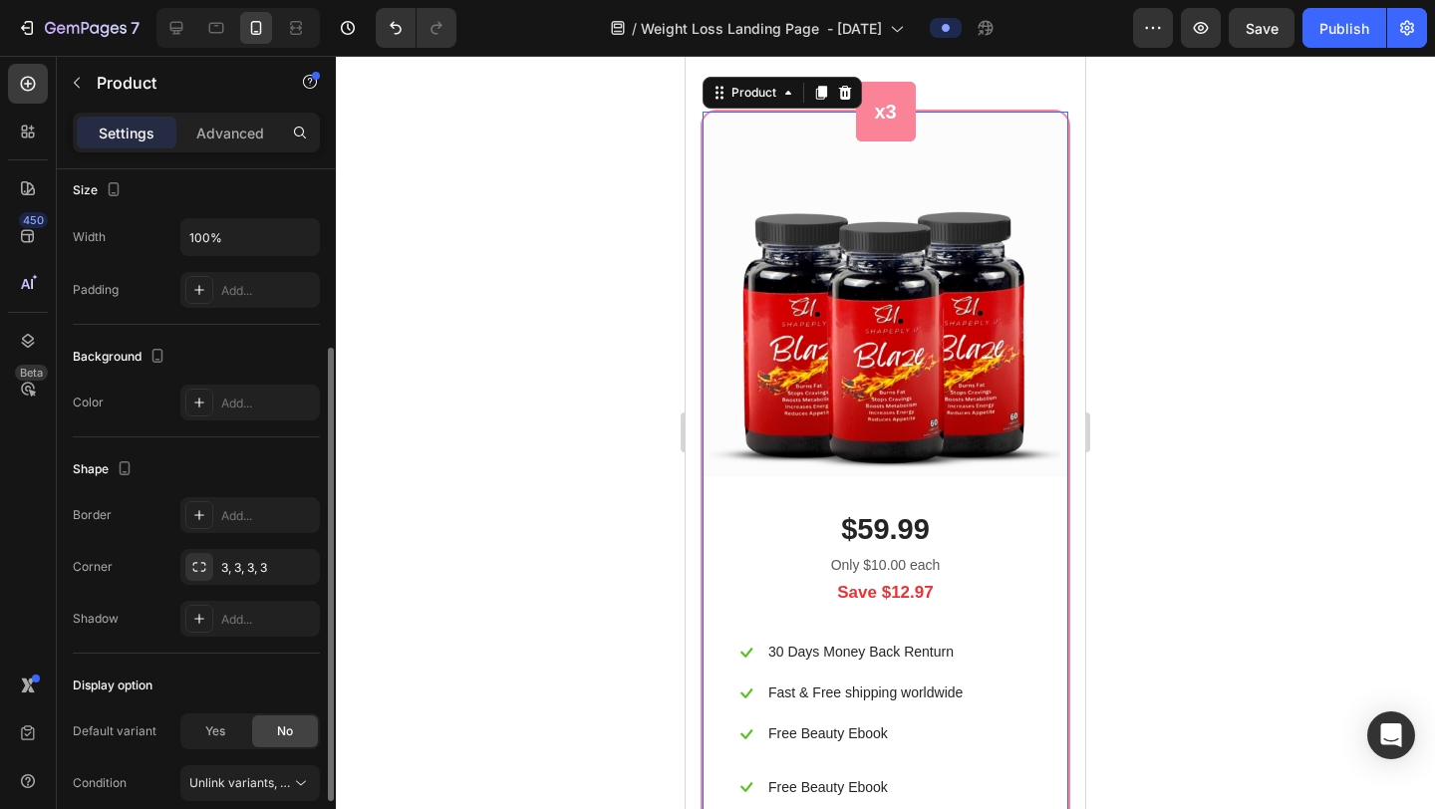
scroll to position [280, 0]
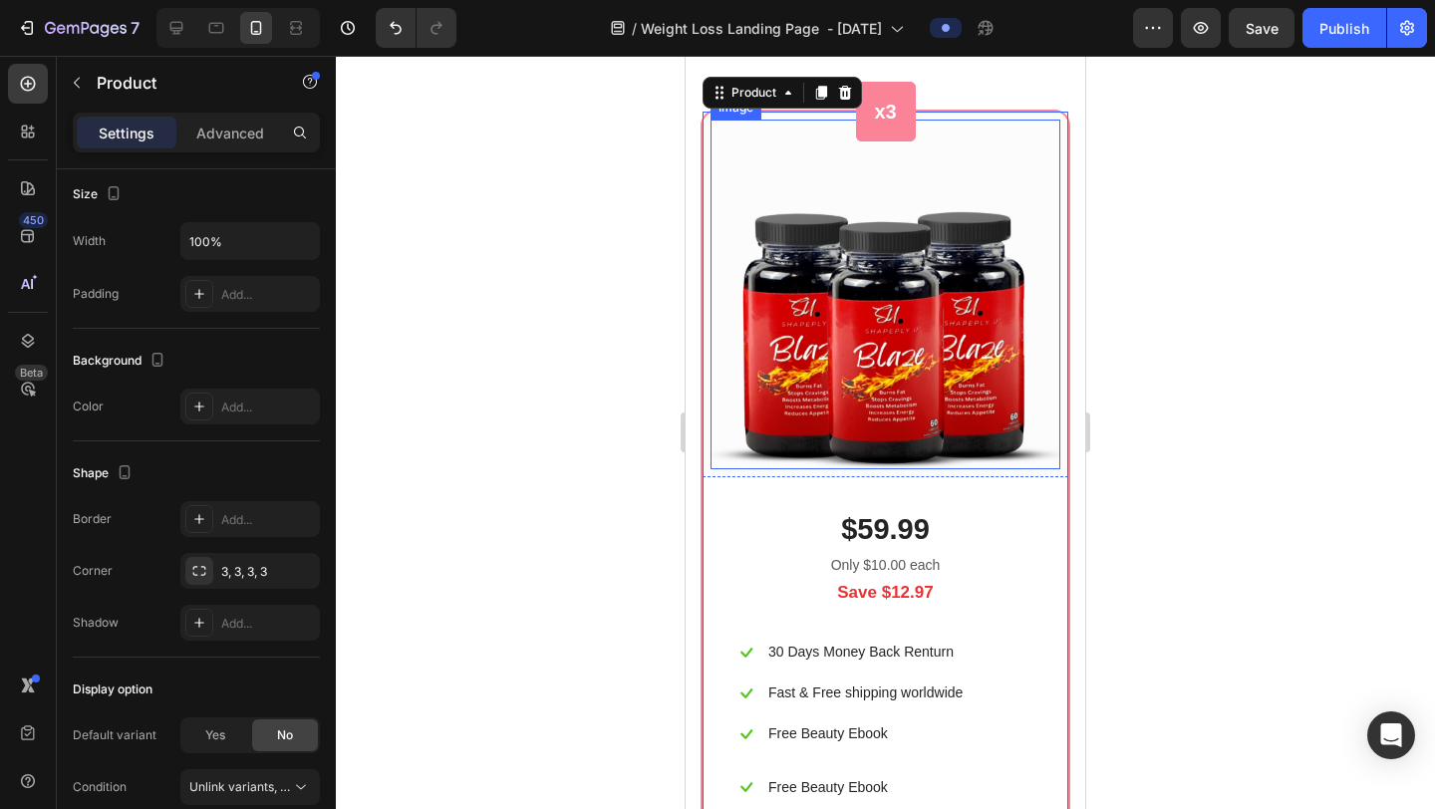
click at [816, 469] on img at bounding box center [886, 295] width 350 height 350
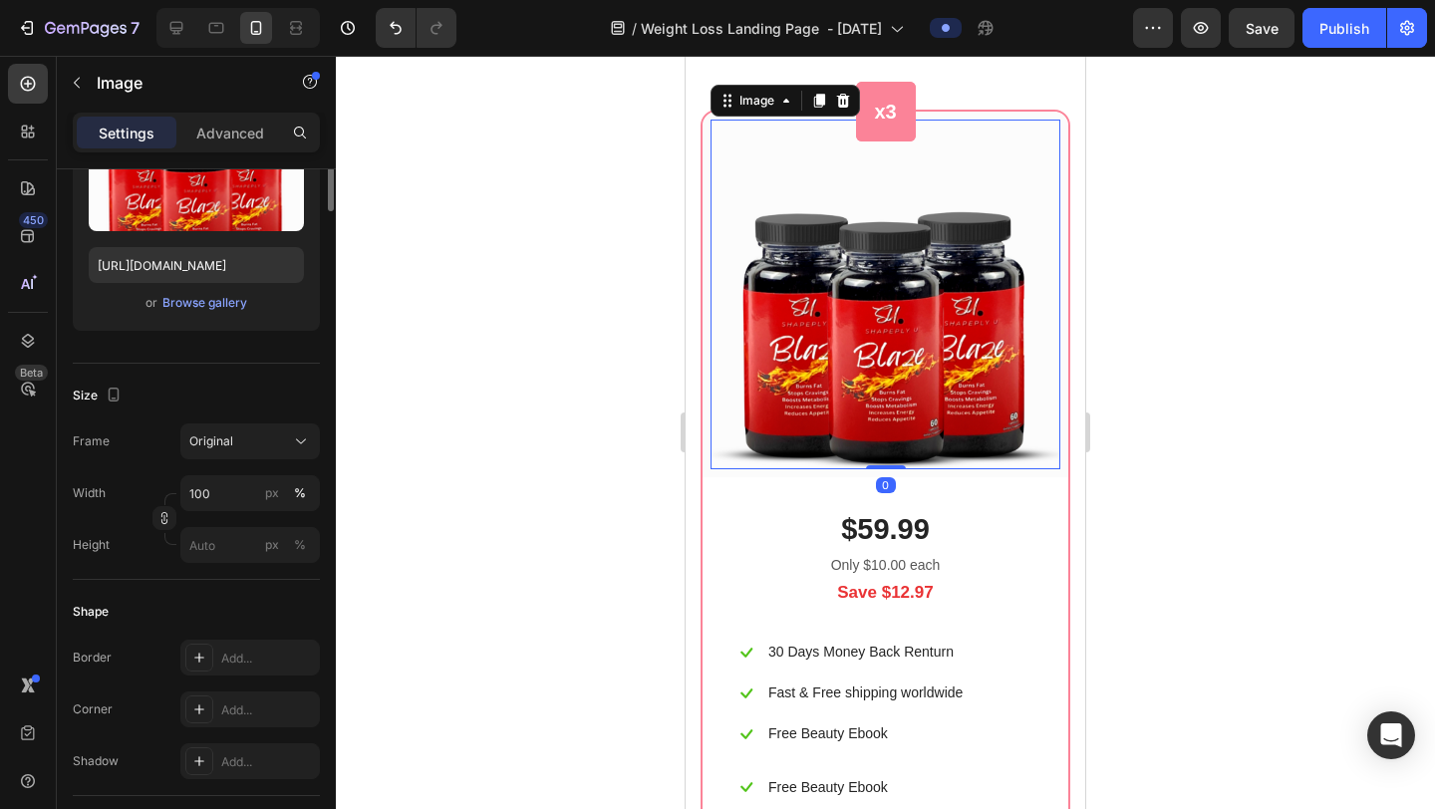
scroll to position [0, 0]
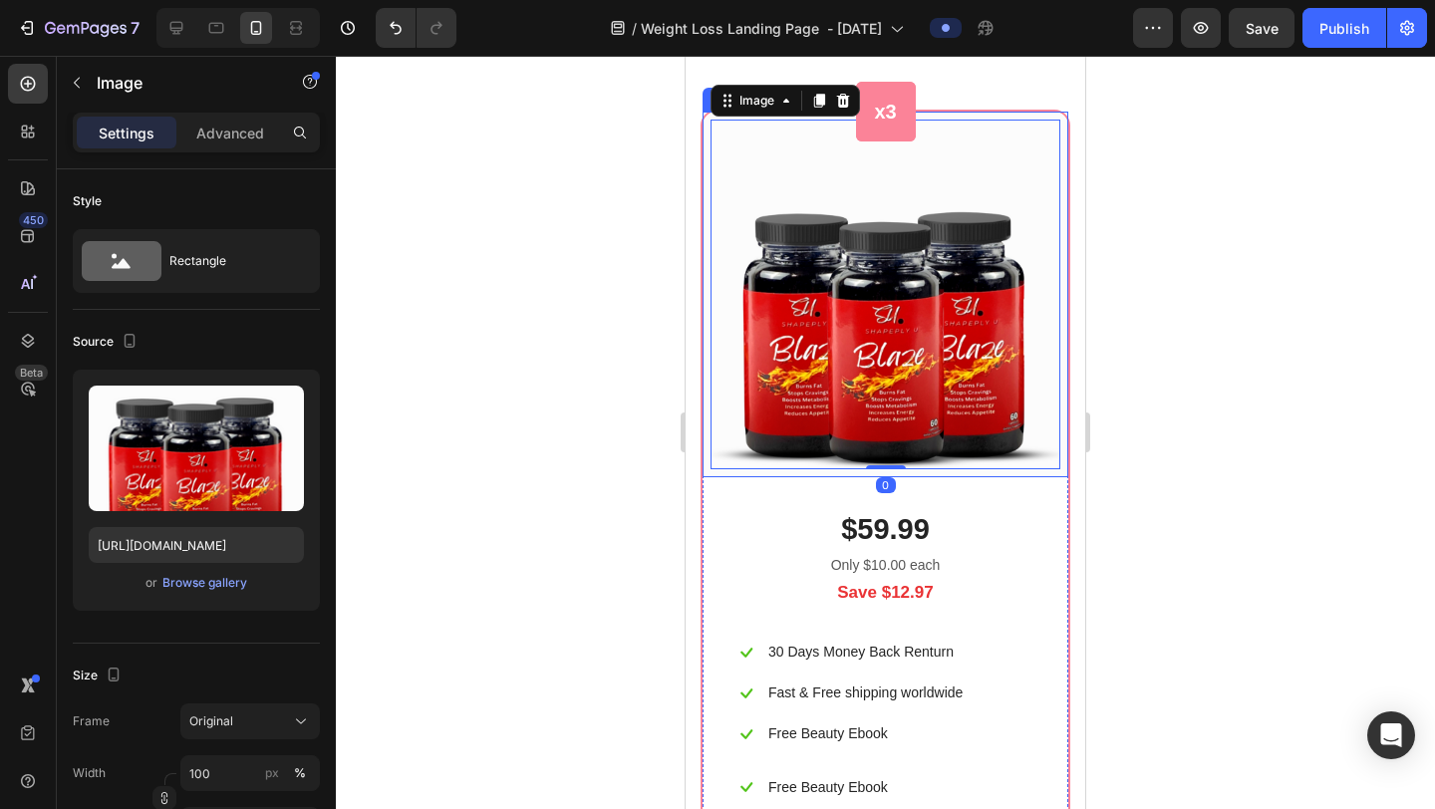
click at [704, 470] on div "Image 0 Row" at bounding box center [886, 295] width 366 height 366
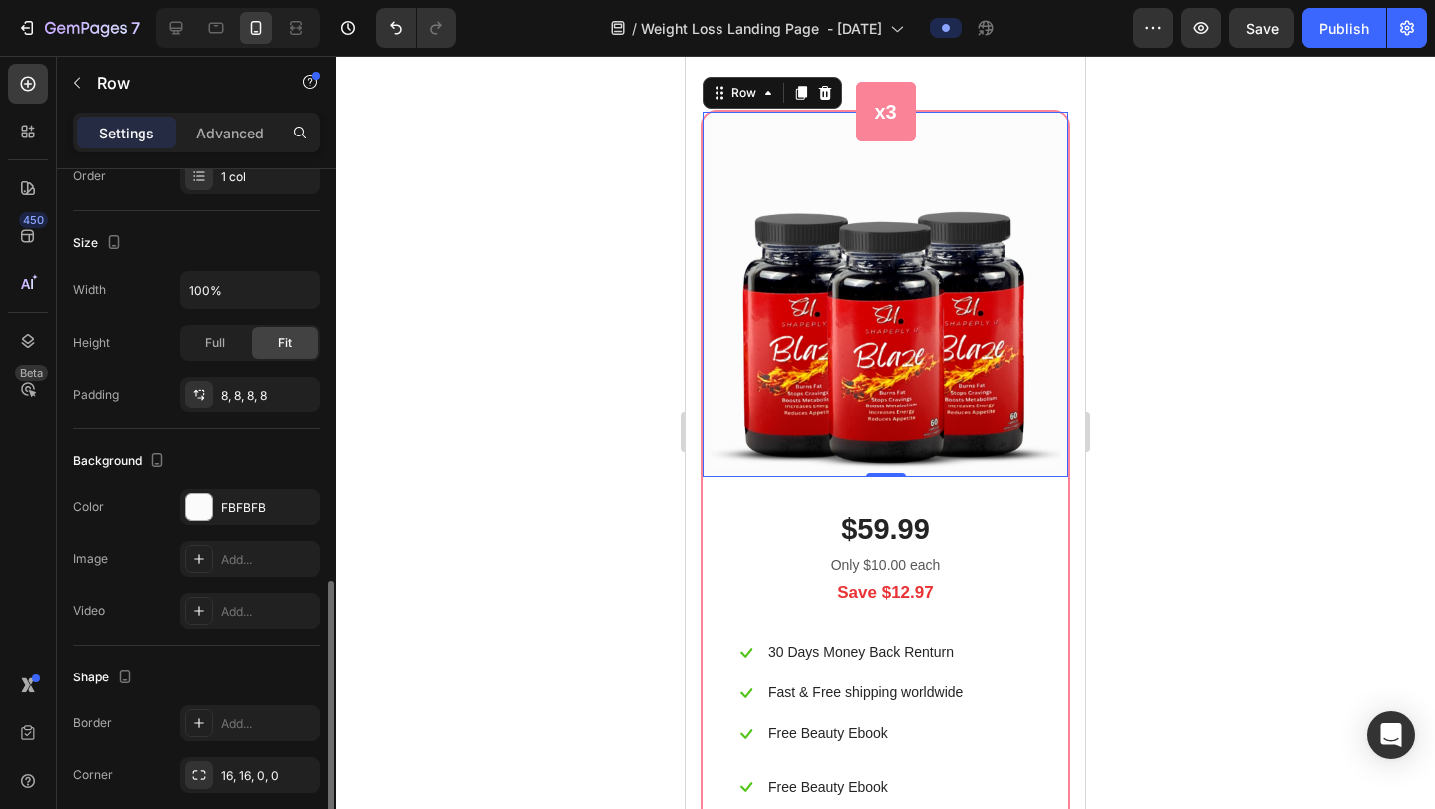
scroll to position [468, 0]
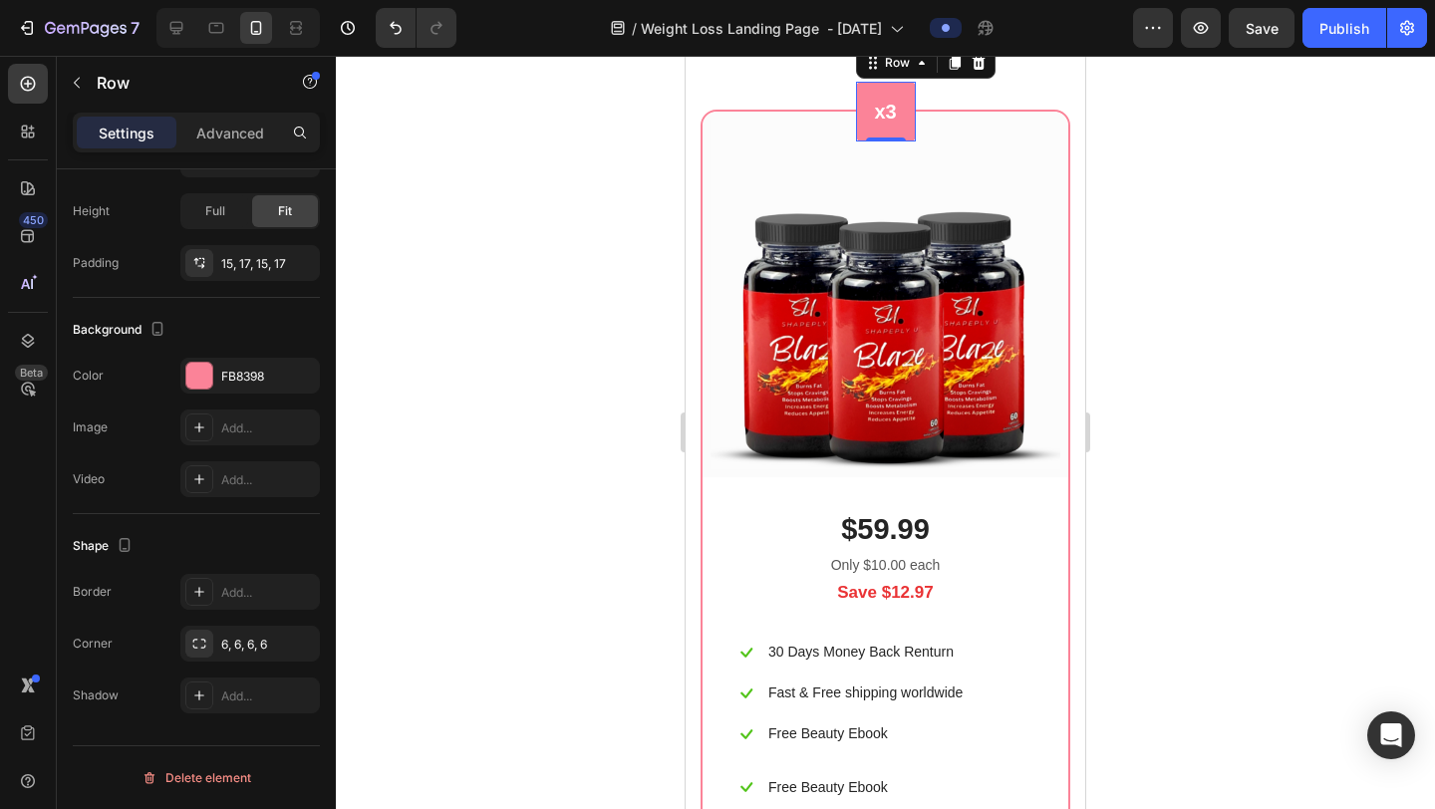
click at [907, 142] on div "x3 Heading Row 0" at bounding box center [886, 112] width 60 height 60
click at [197, 373] on div at bounding box center [199, 376] width 26 height 26
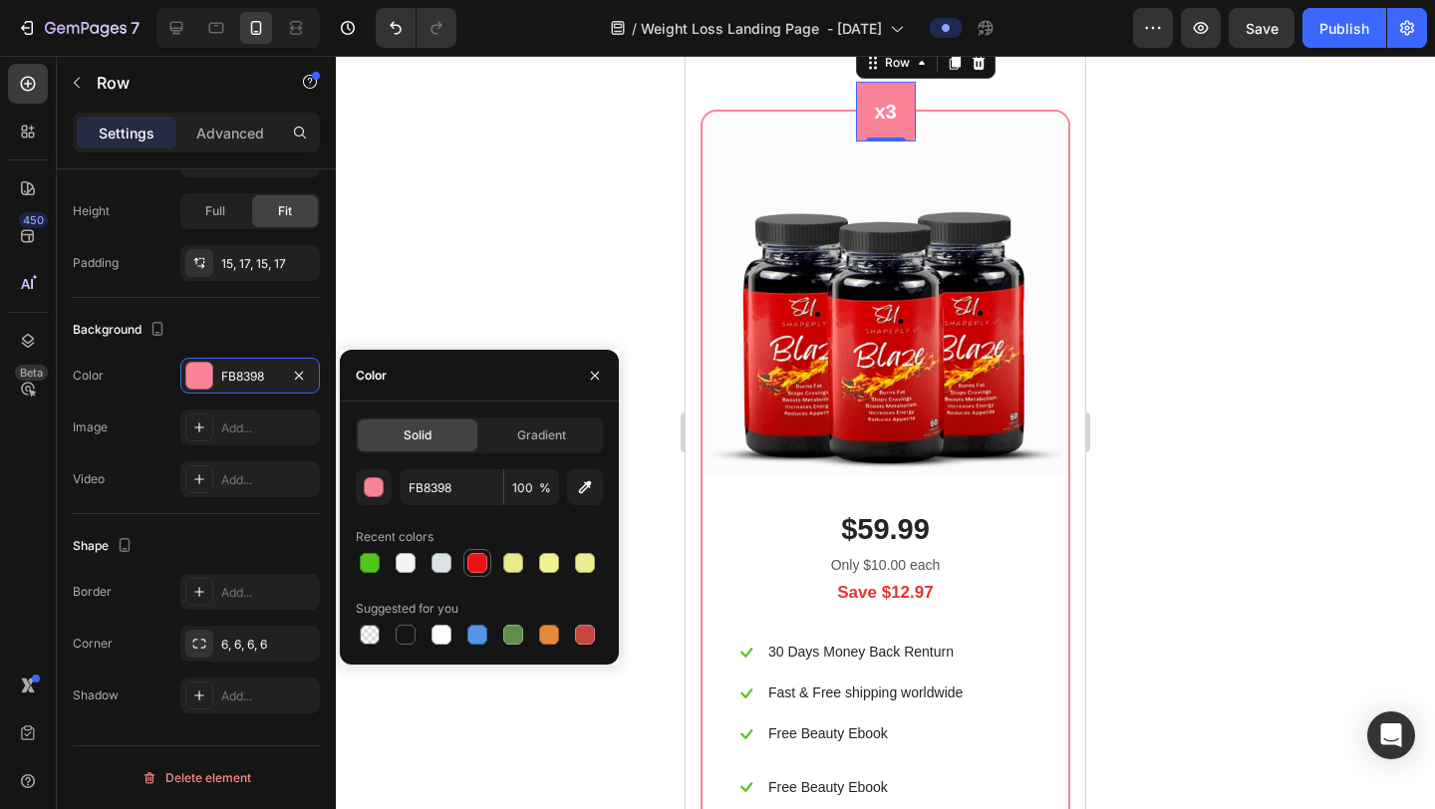
click at [476, 562] on div at bounding box center [478, 563] width 20 height 20
type input "EE1013"
click at [1335, 450] on div at bounding box center [885, 433] width 1099 height 754
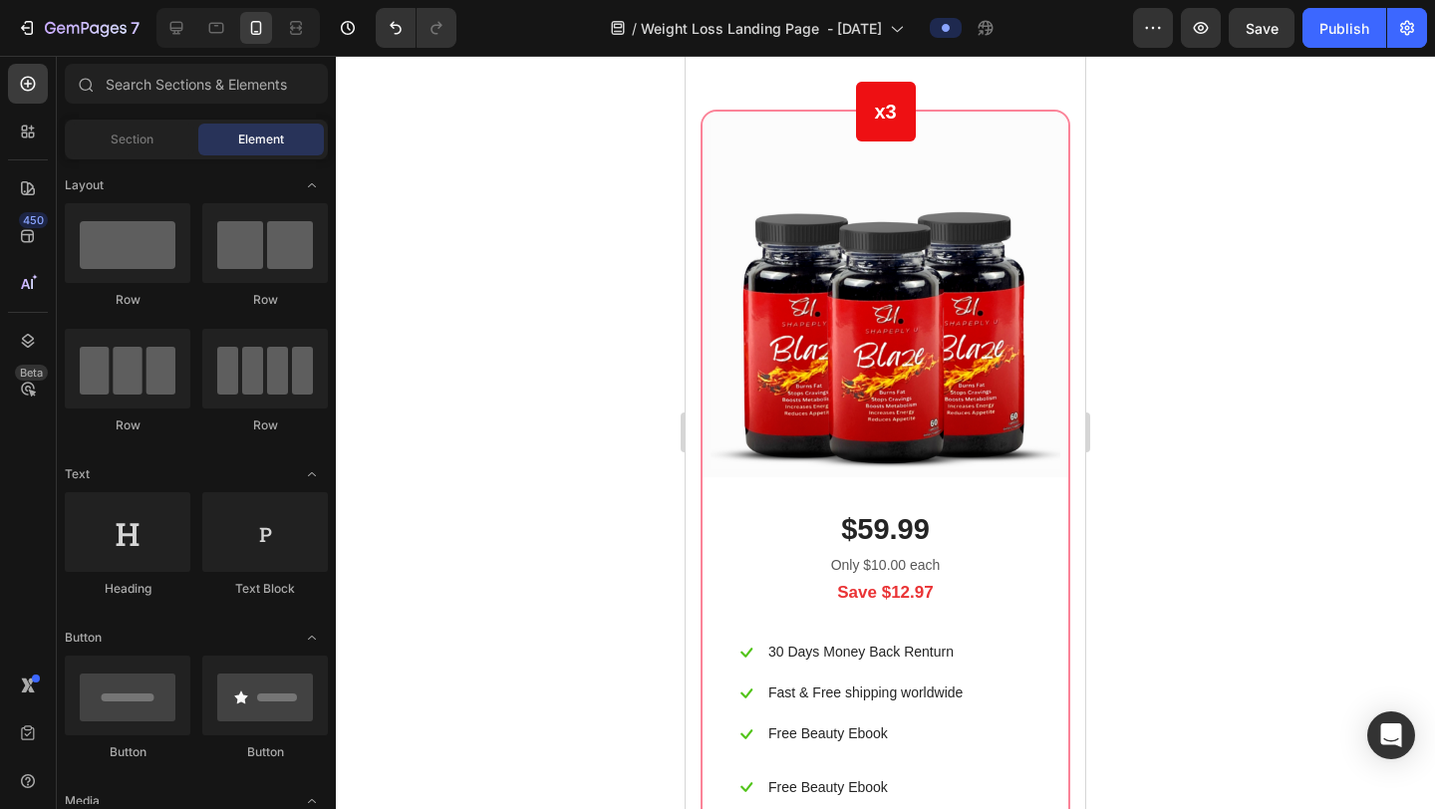
click at [1335, 450] on div at bounding box center [885, 433] width 1099 height 754
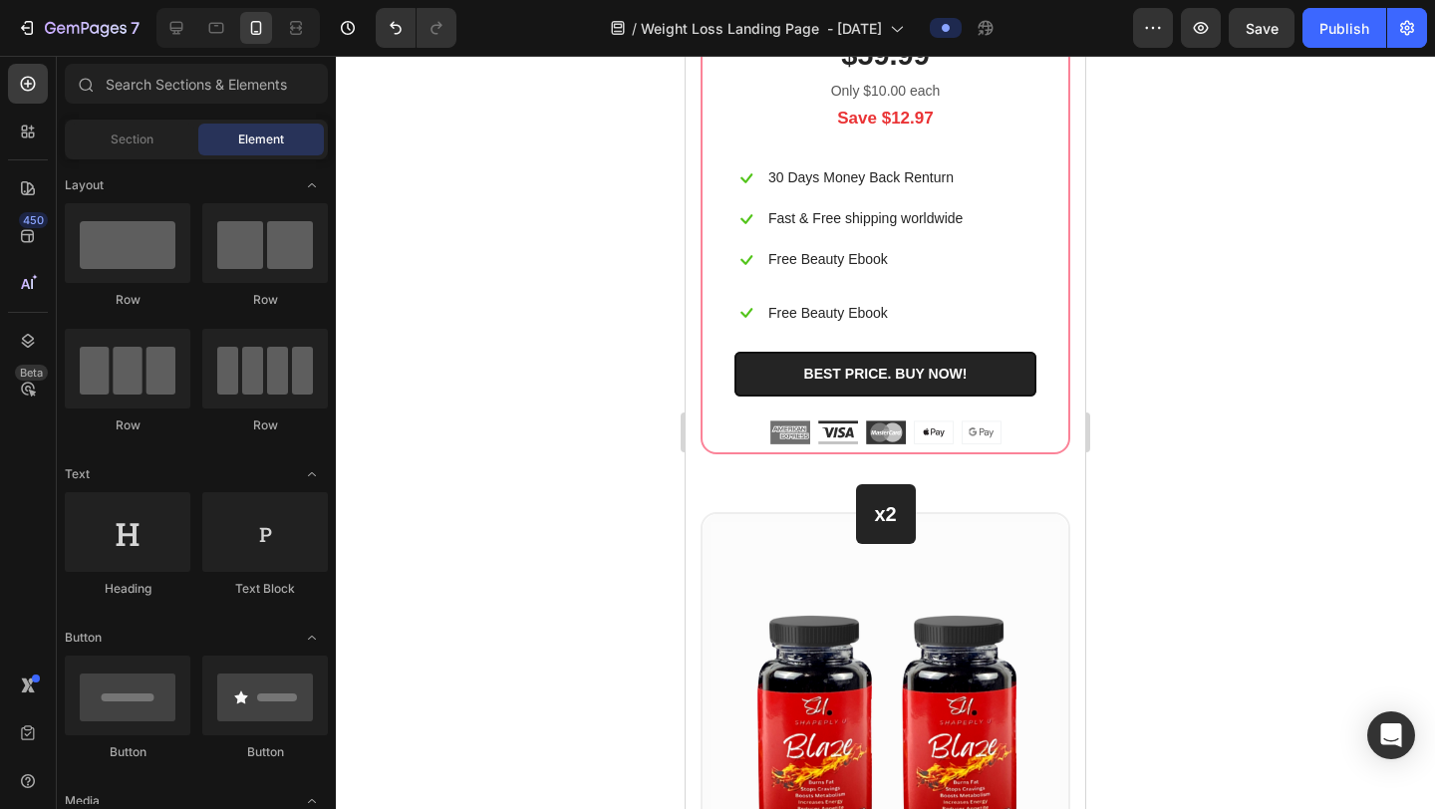
scroll to position [12271, 0]
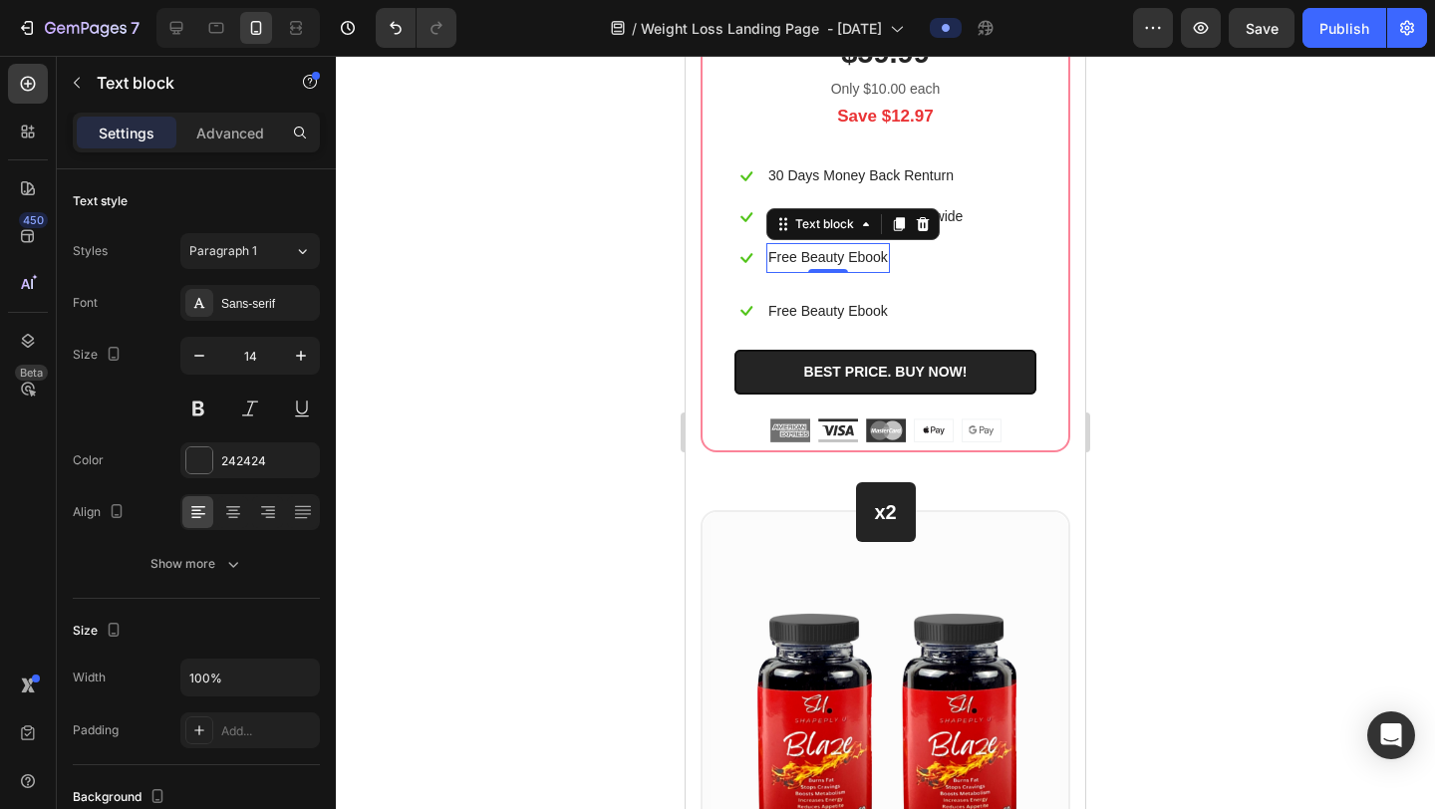
click at [849, 270] on p "Free Beauty Ebook" at bounding box center [829, 257] width 120 height 25
drag, startPoint x: 842, startPoint y: 617, endPoint x: 842, endPoint y: 583, distance: 33.9
click at [842, 272] on div "Free Beauty Ebook Text block 0" at bounding box center [829, 257] width 124 height 29
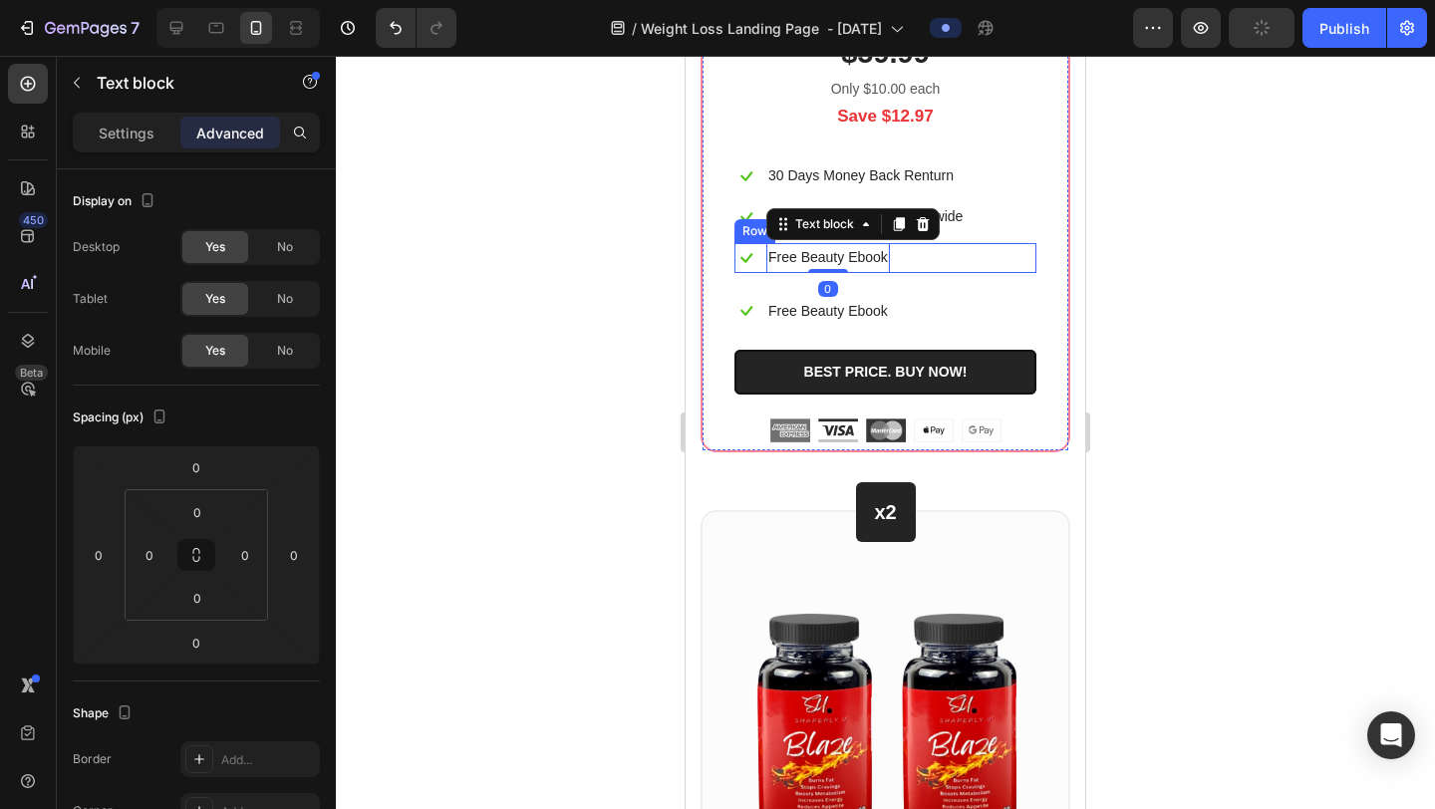
click at [1037, 451] on div "$59.99 (P) Price (P) Price Only $10.00 each Text block Save $12.97 Text block I…" at bounding box center [886, 226] width 366 height 450
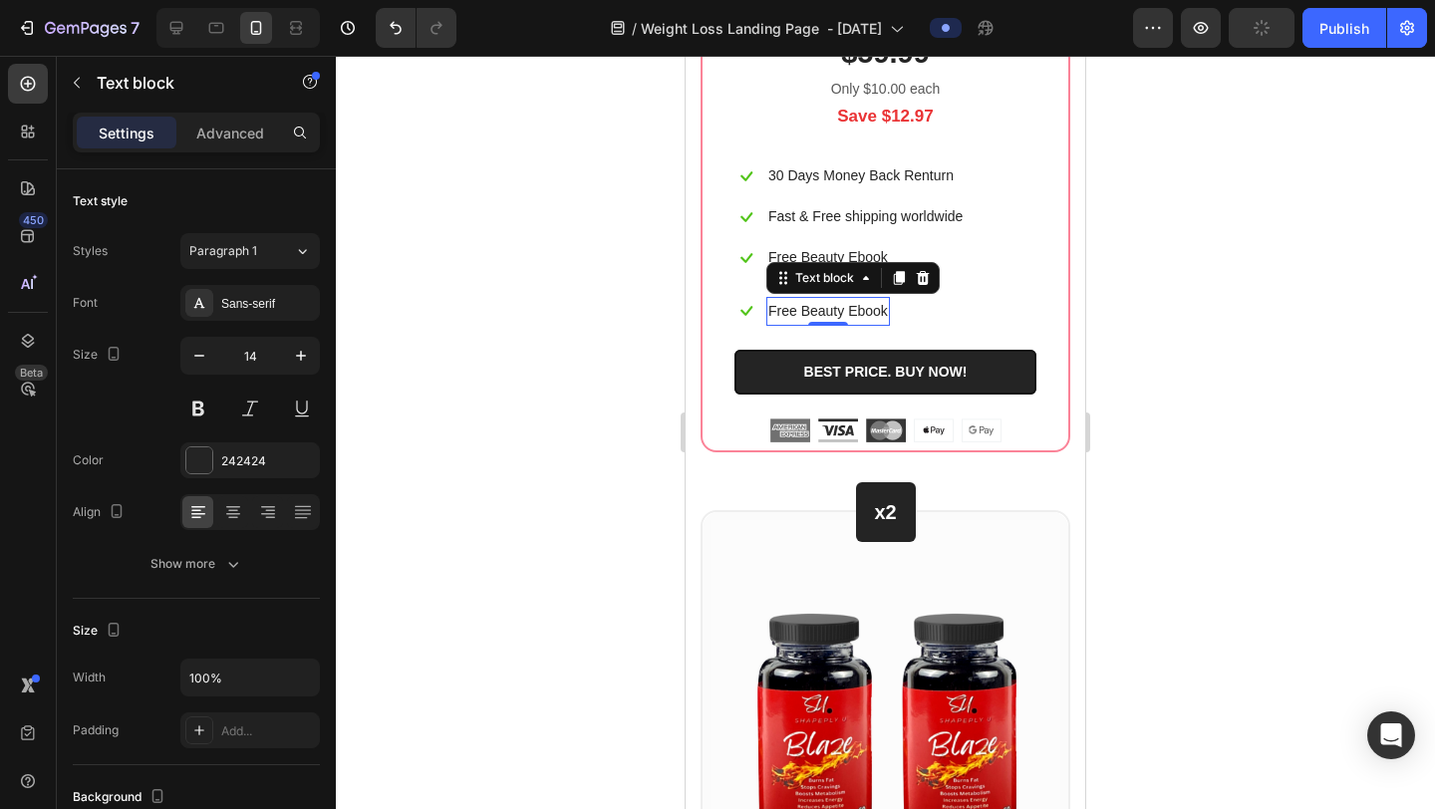
click at [854, 324] on p "Free Beauty Ebook" at bounding box center [829, 311] width 120 height 25
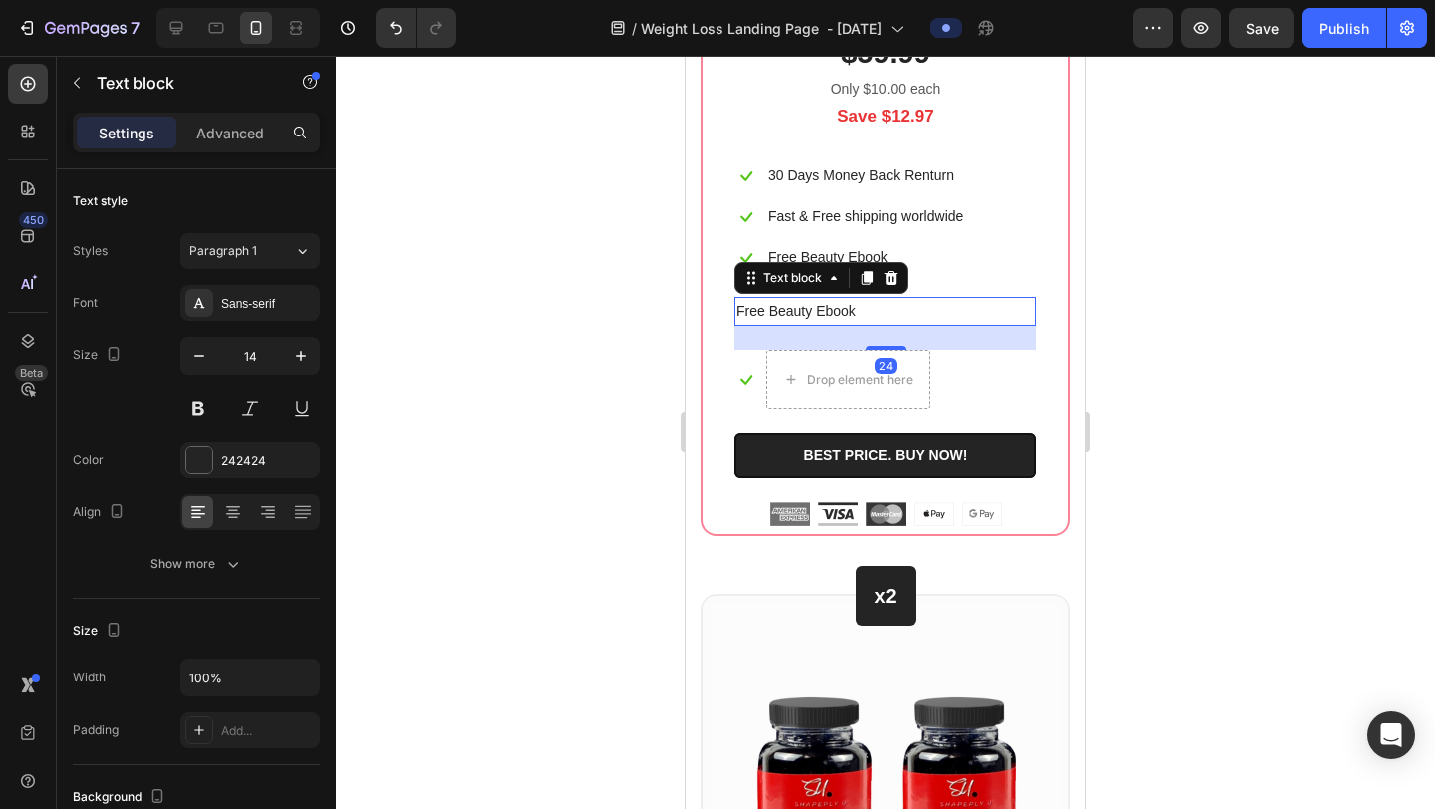
click at [1208, 624] on div at bounding box center [885, 433] width 1099 height 754
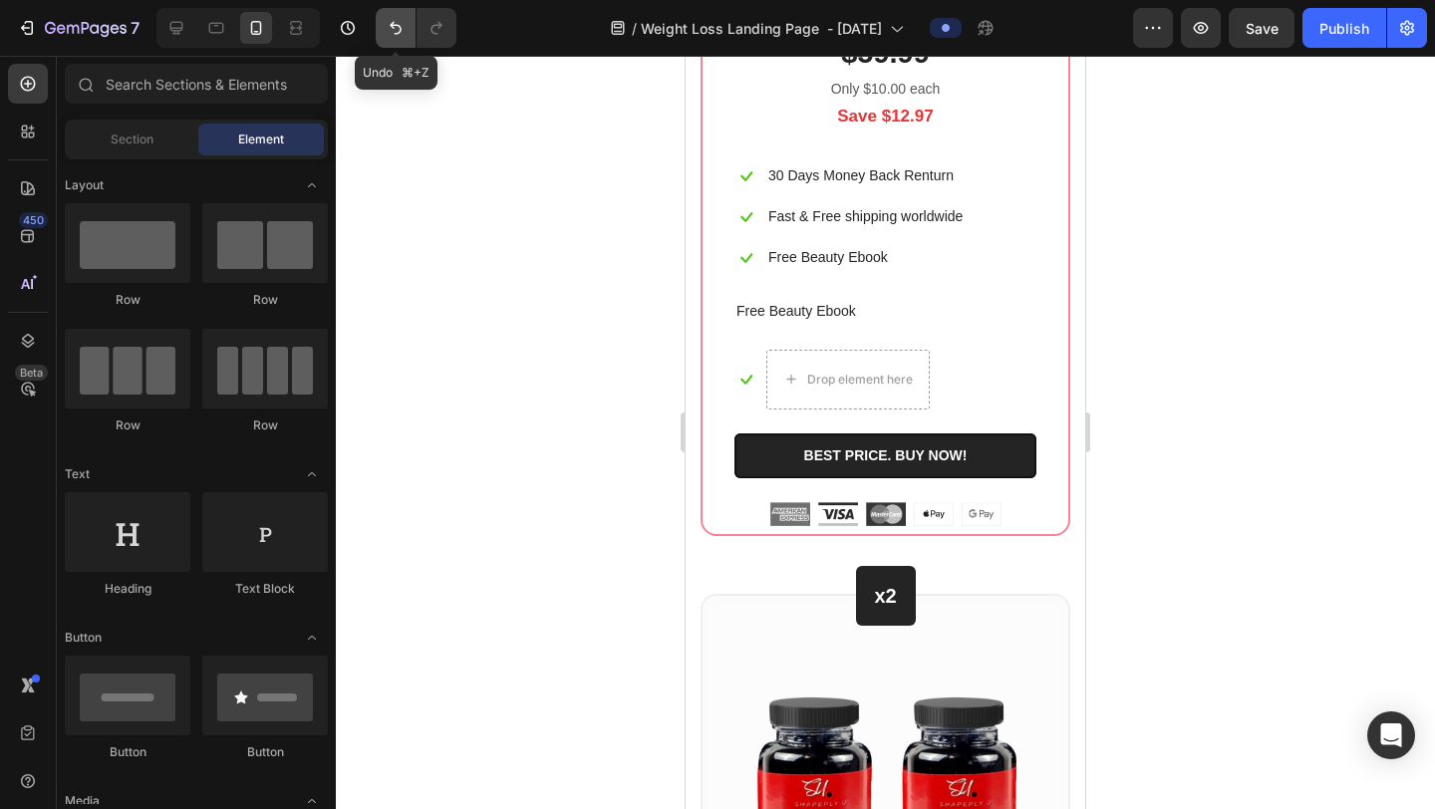
click at [391, 40] on button "Undo/Redo" at bounding box center [396, 28] width 40 height 40
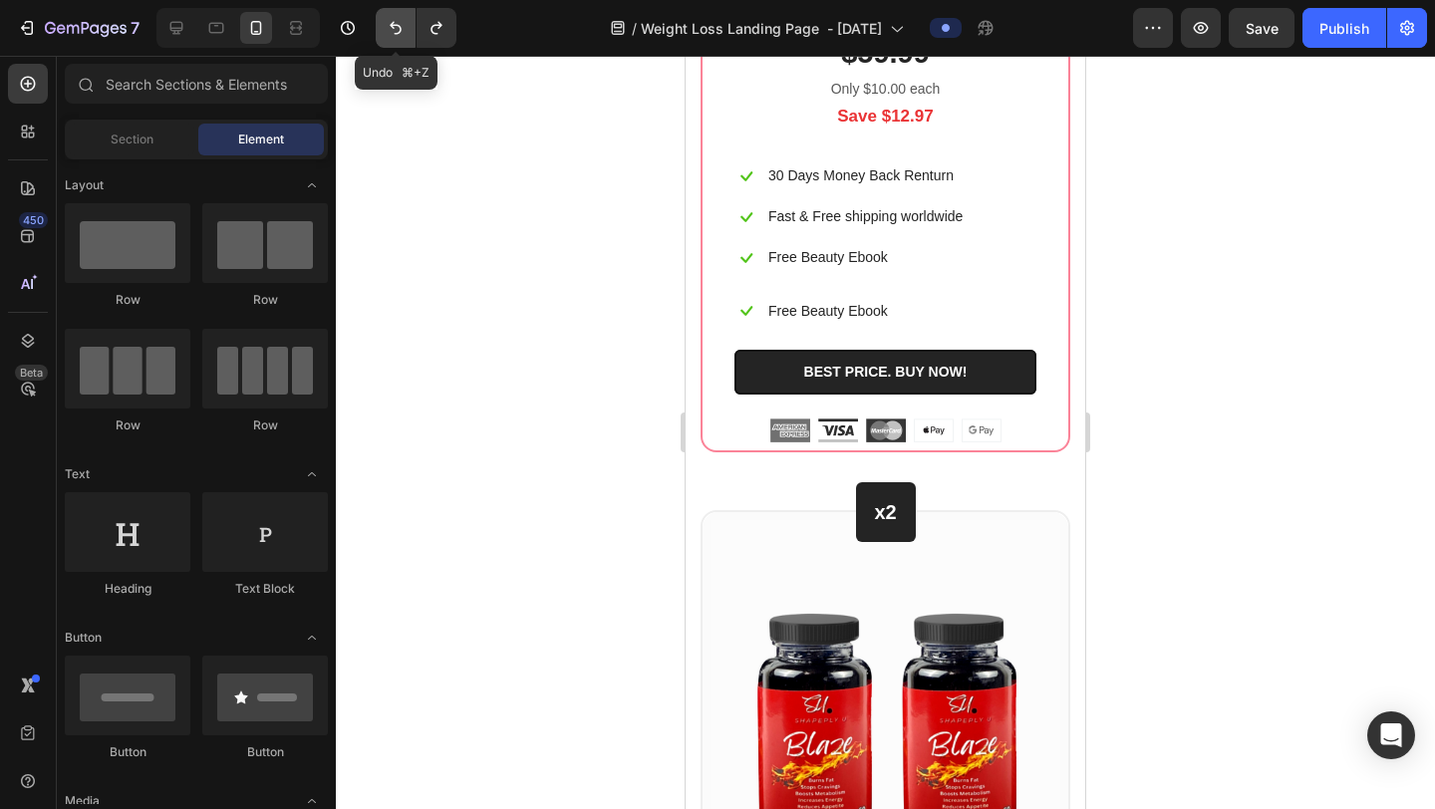
click at [391, 40] on button "Undo/Redo" at bounding box center [396, 28] width 40 height 40
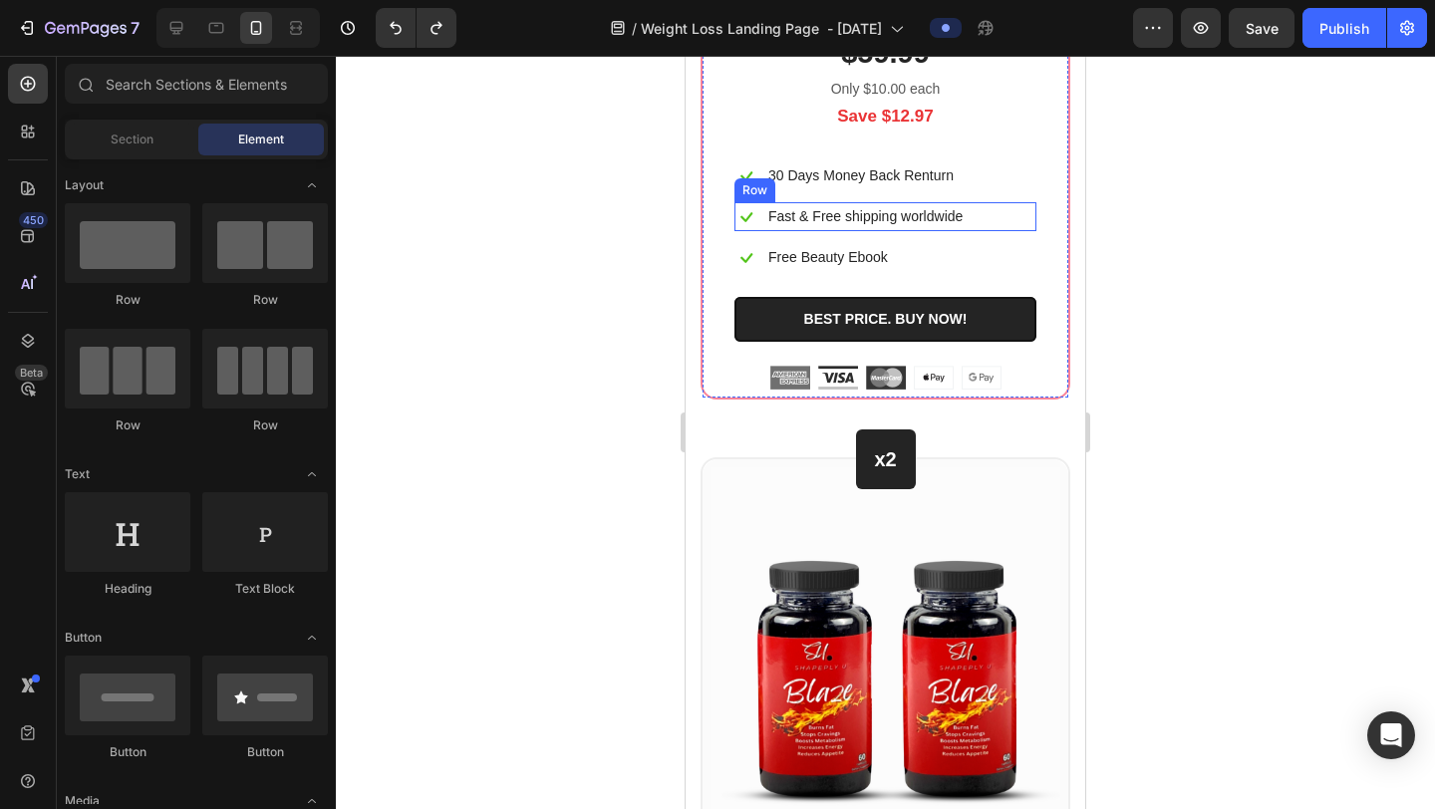
click at [1008, 231] on div "Icon Fast & Free shipping worldwide Text block Row" at bounding box center [886, 216] width 302 height 29
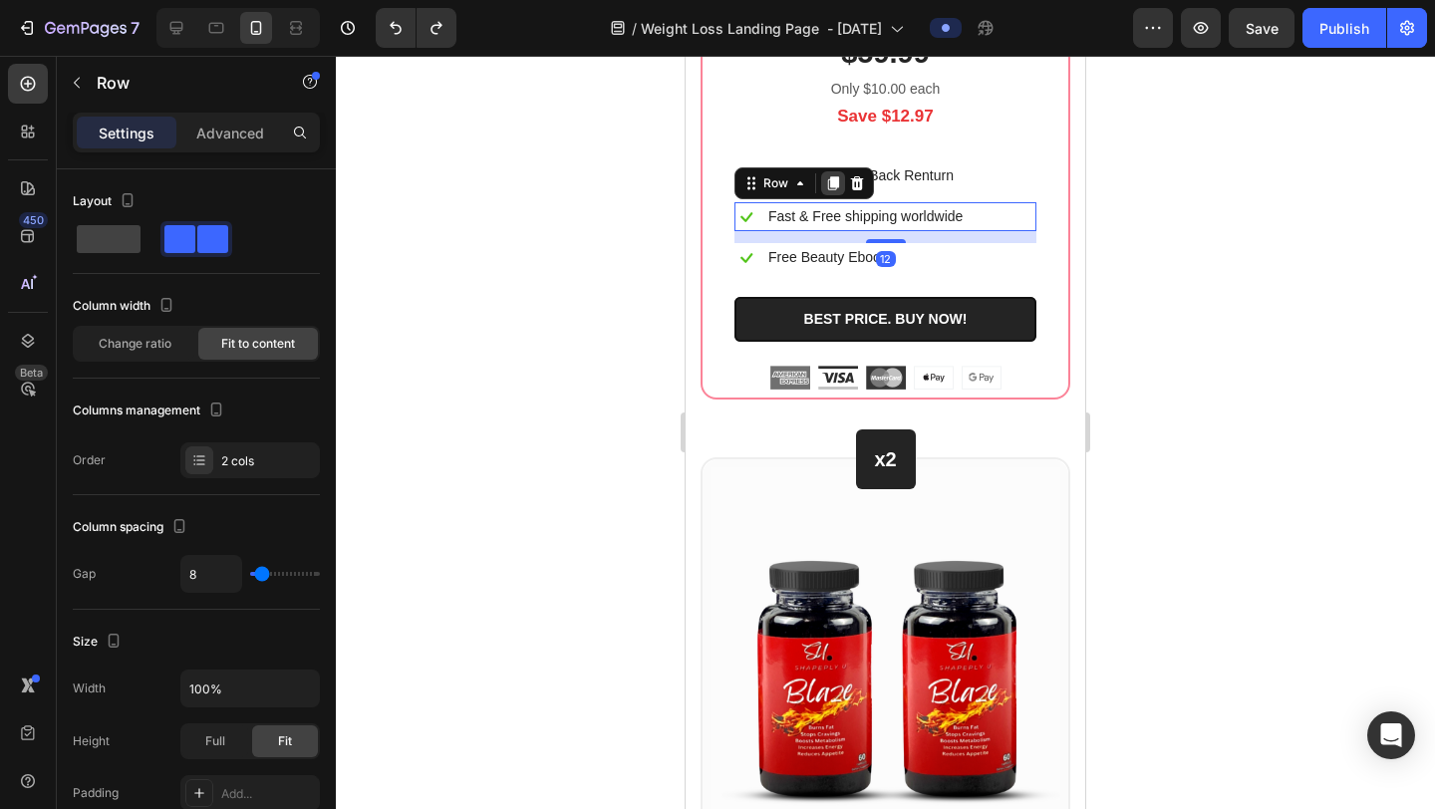
click at [837, 190] on icon at bounding box center [833, 183] width 11 height 14
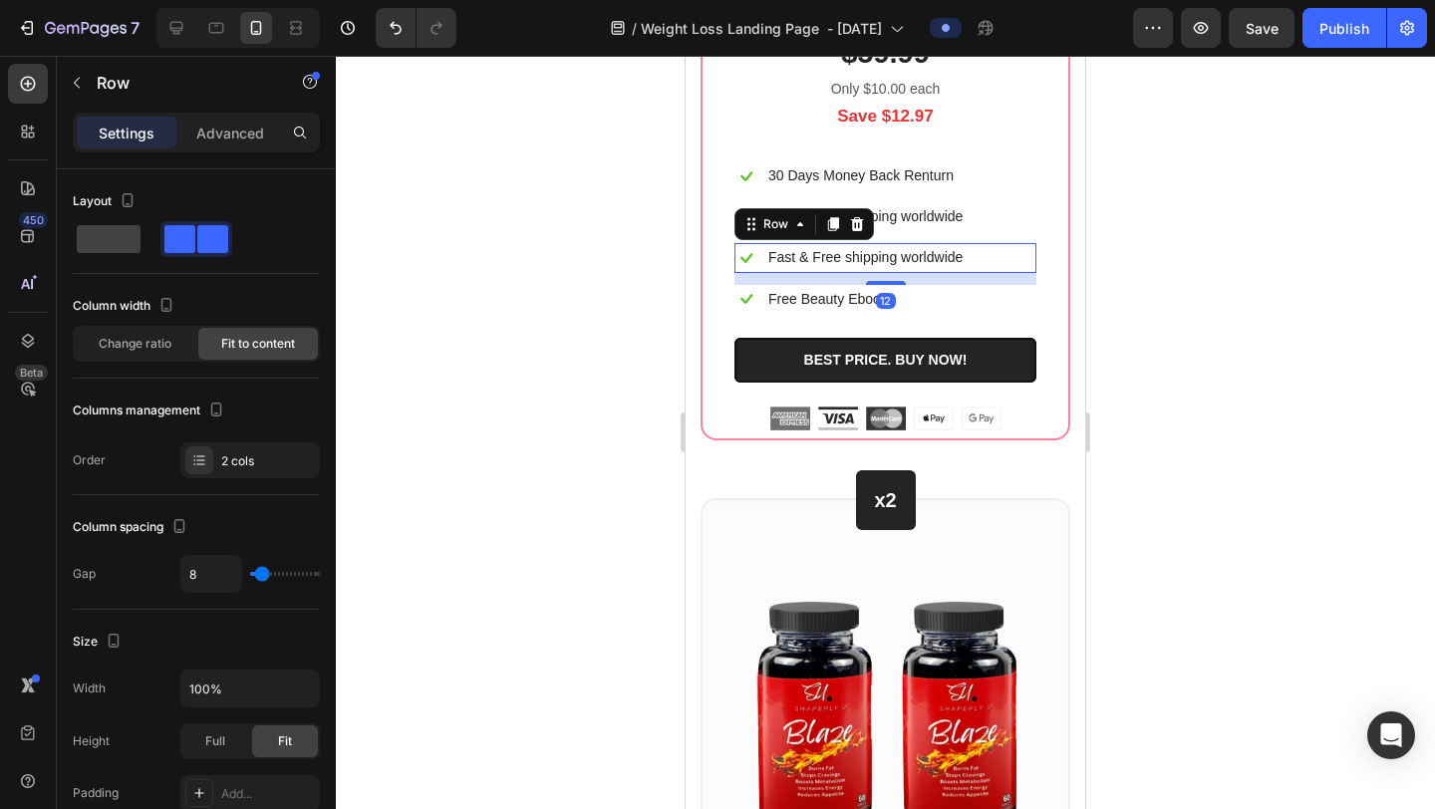
scroll to position [468, 0]
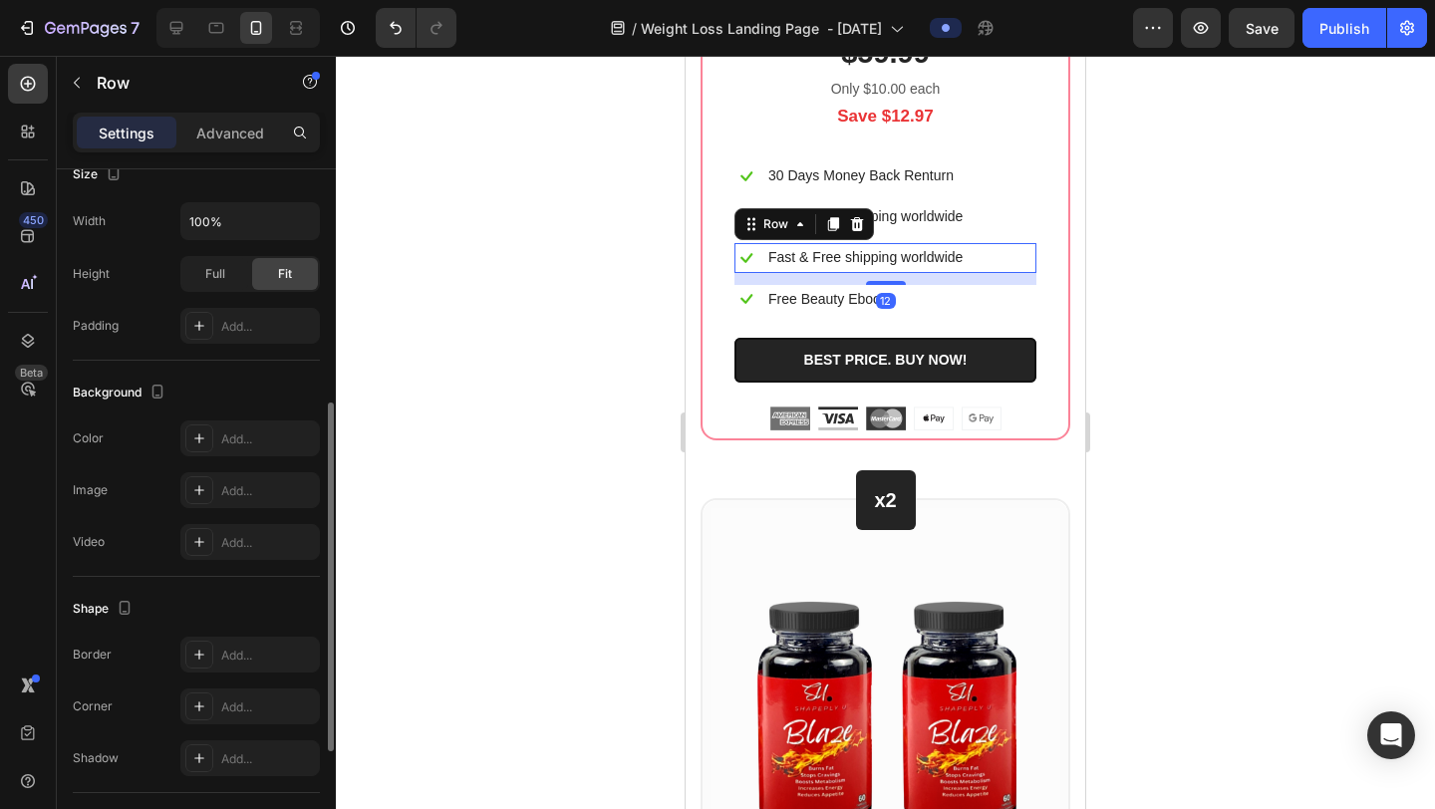
click at [1250, 522] on div at bounding box center [885, 433] width 1099 height 754
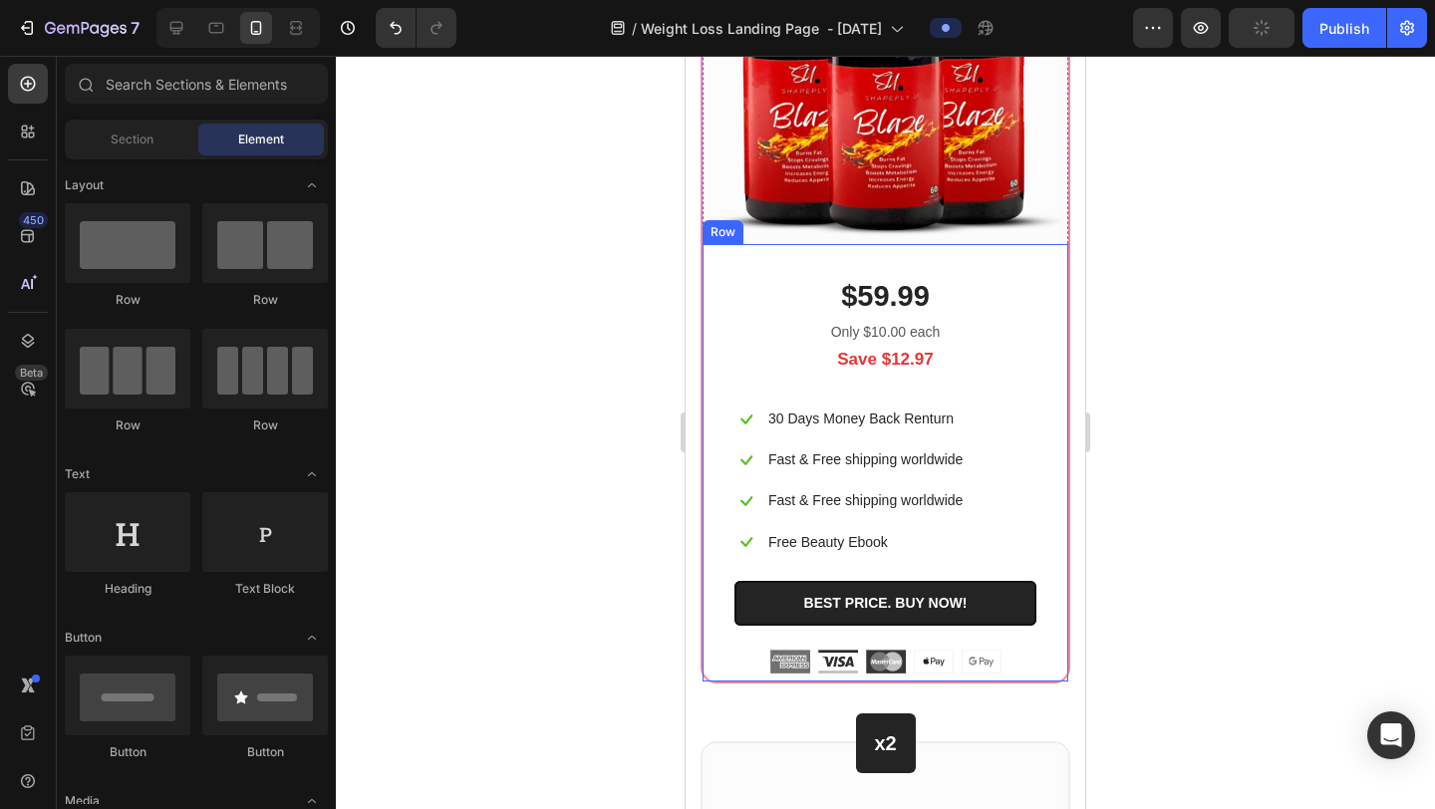
scroll to position [12023, 0]
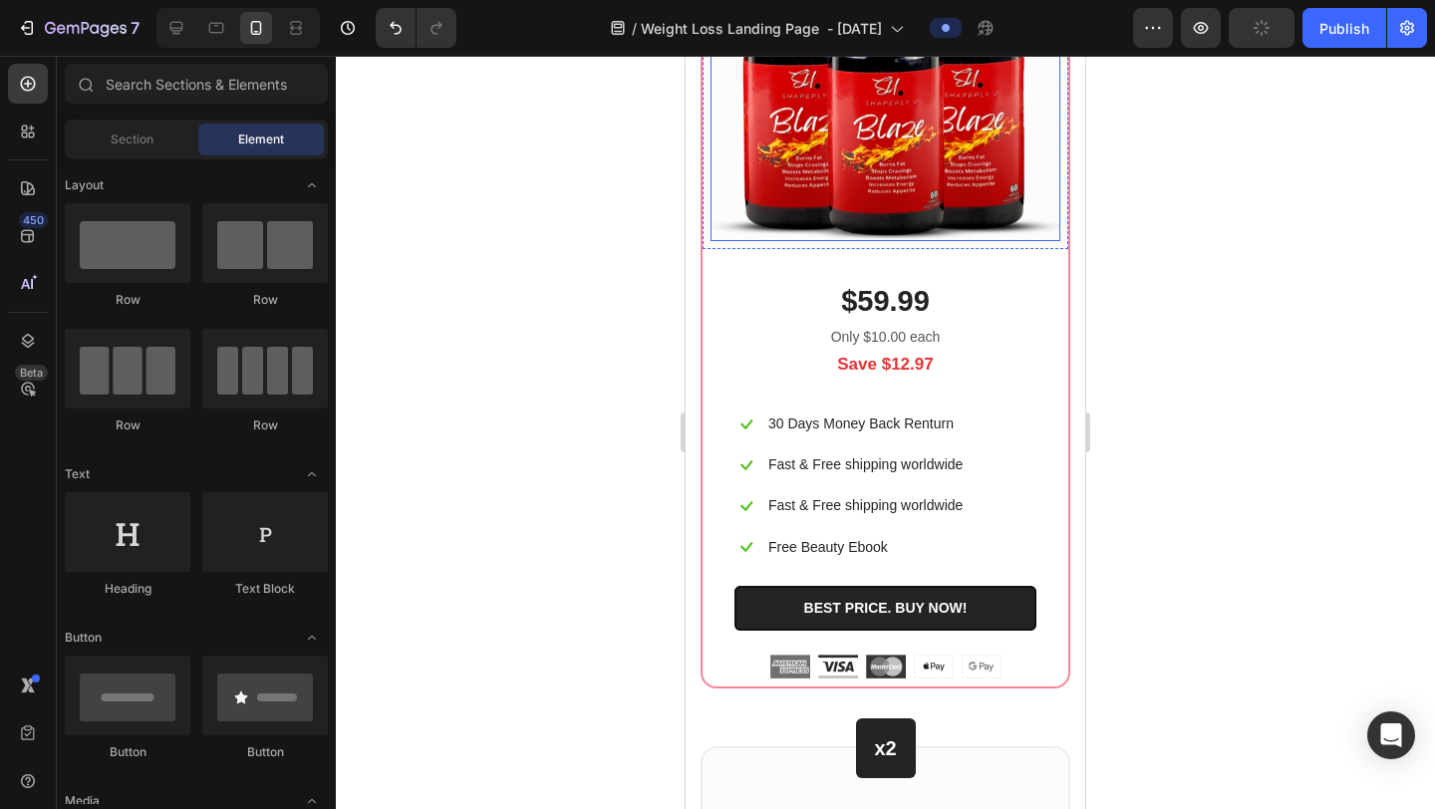
click at [1228, 291] on div at bounding box center [885, 433] width 1099 height 754
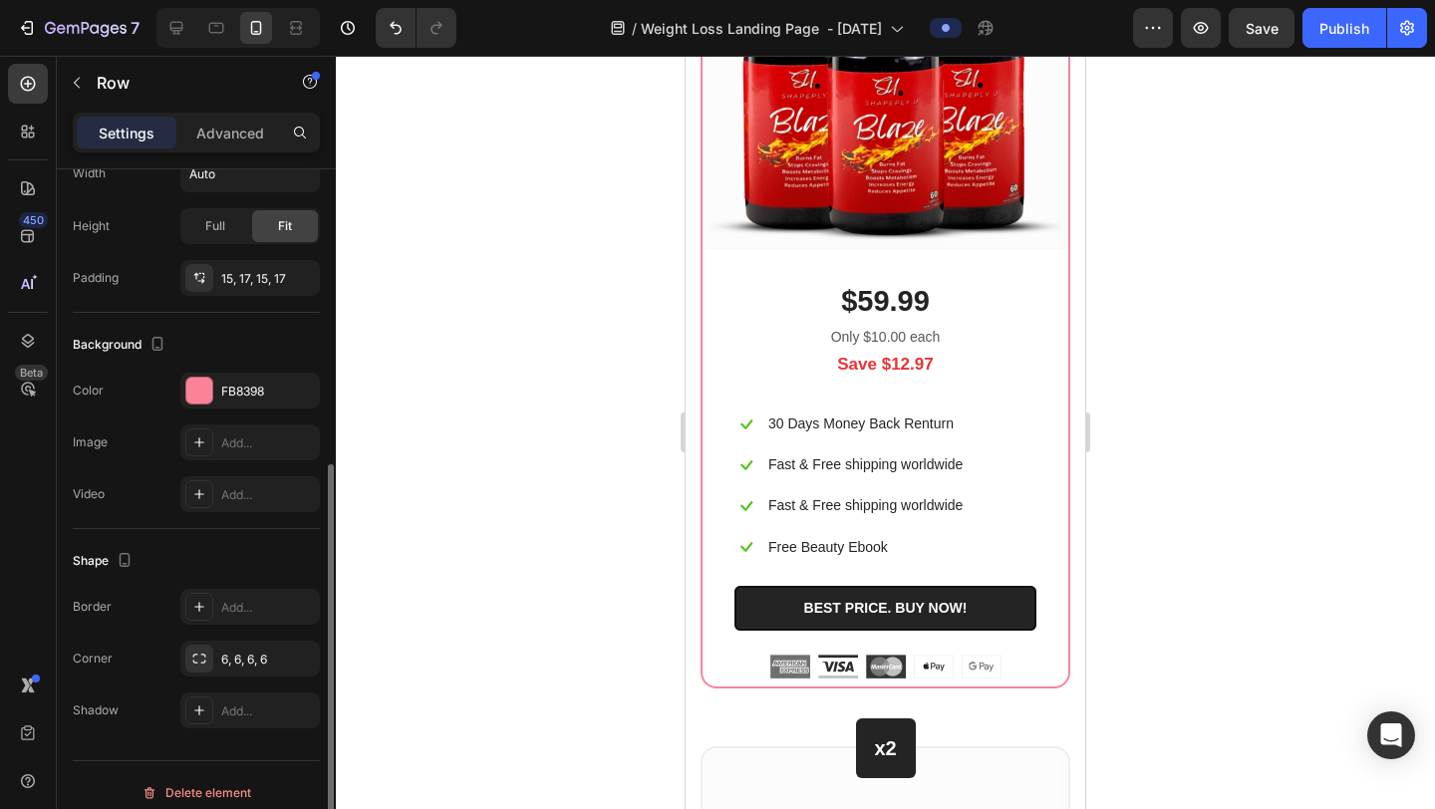
scroll to position [468, 0]
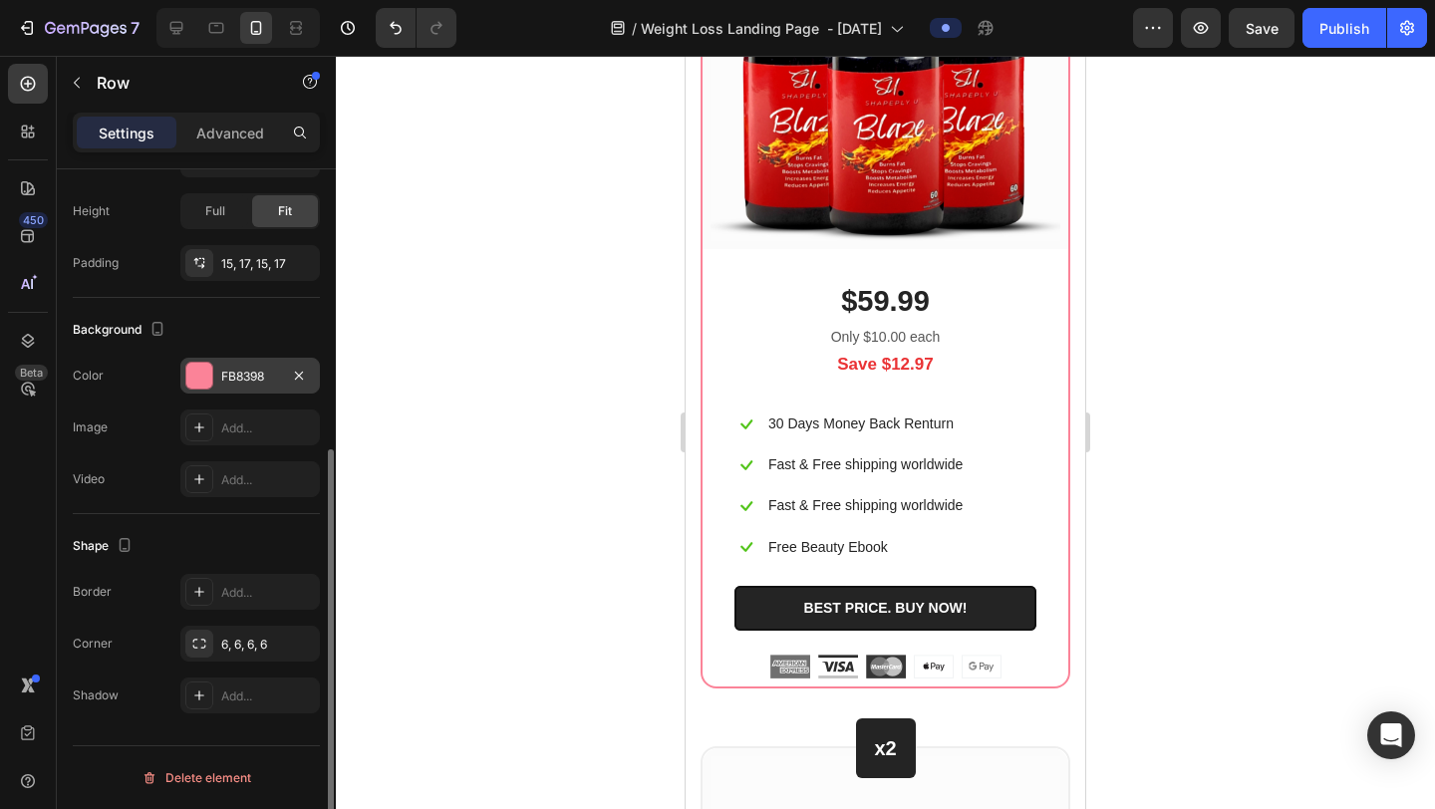
click at [199, 376] on div at bounding box center [199, 376] width 26 height 26
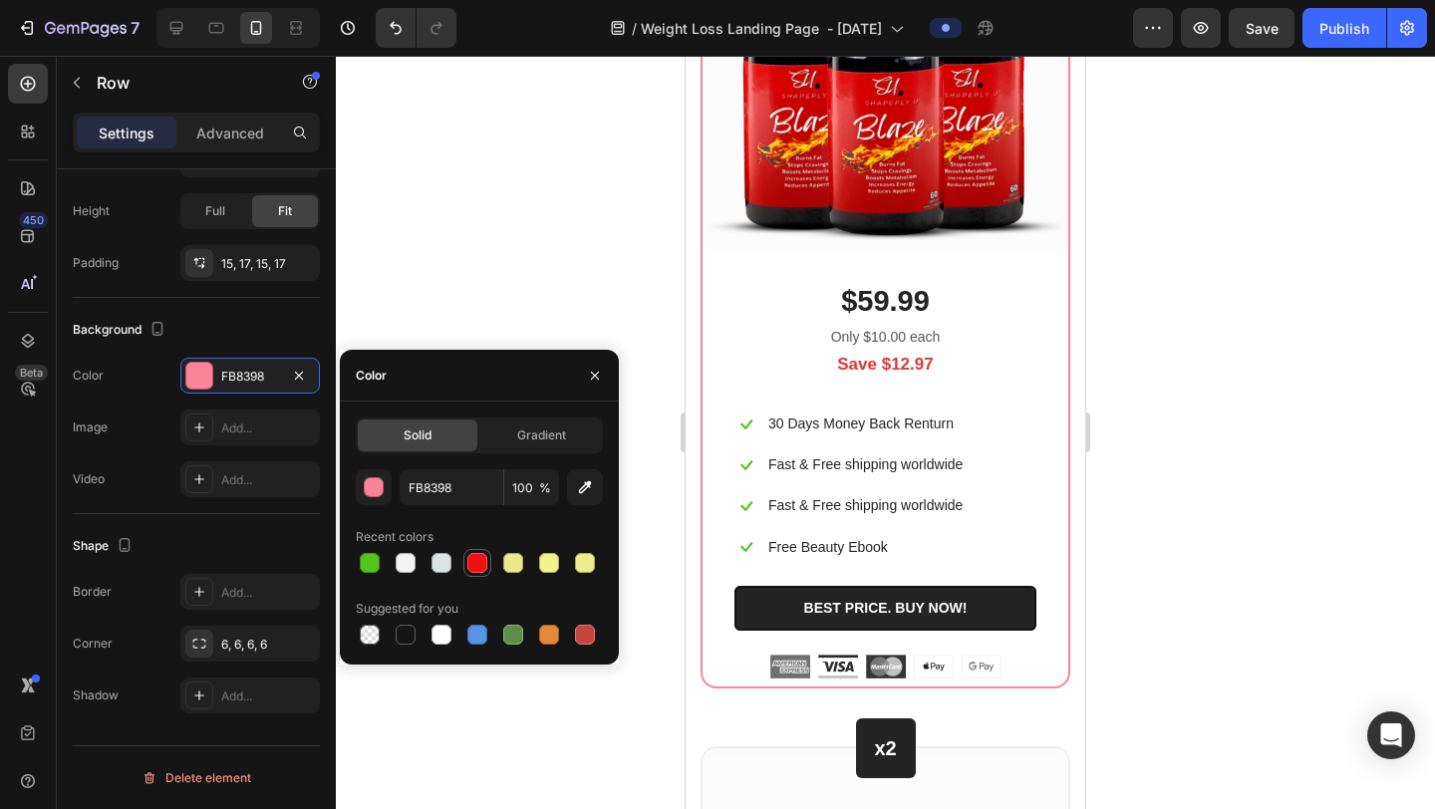
click at [474, 557] on div at bounding box center [478, 563] width 20 height 20
type input "EE1013"
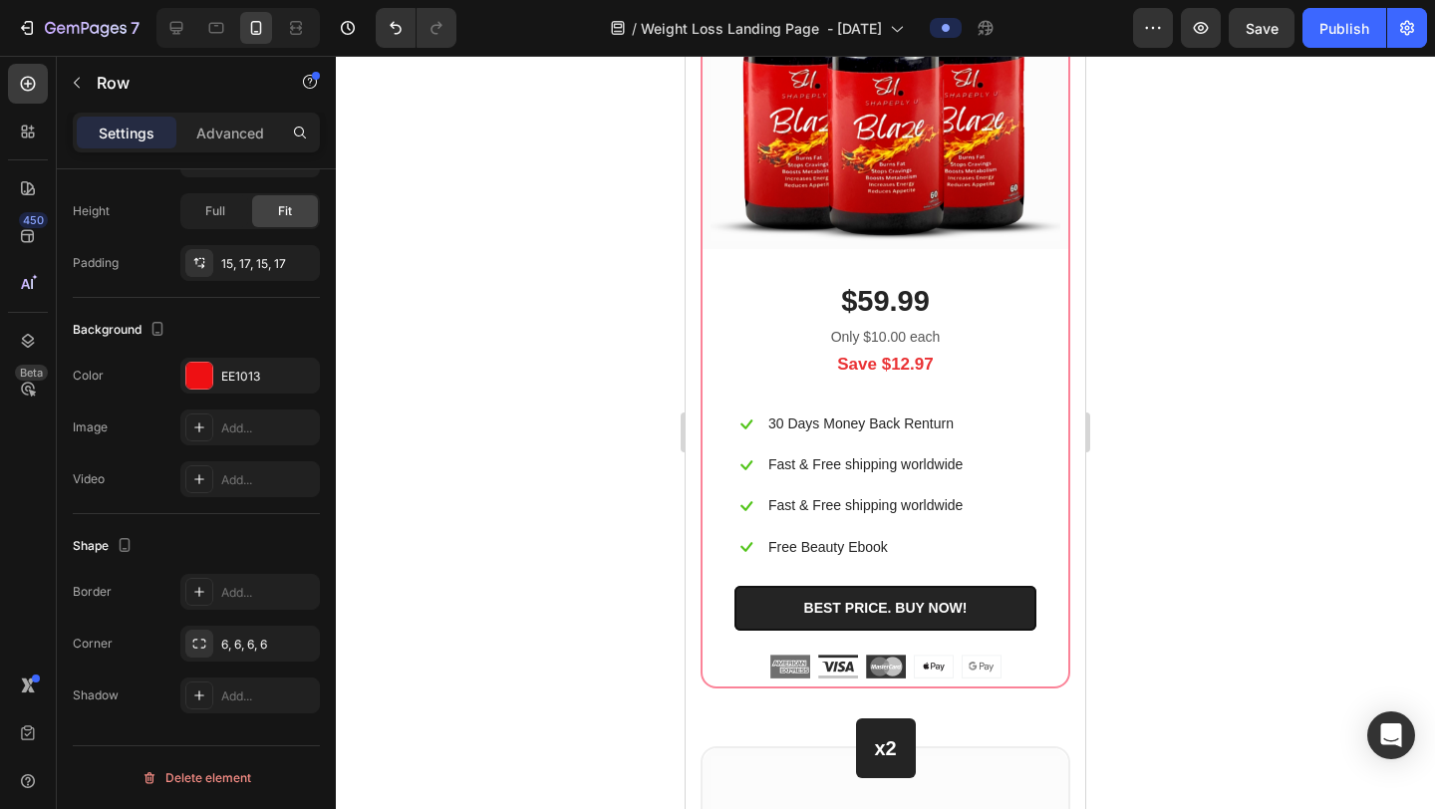
click at [1181, 417] on div at bounding box center [885, 433] width 1099 height 754
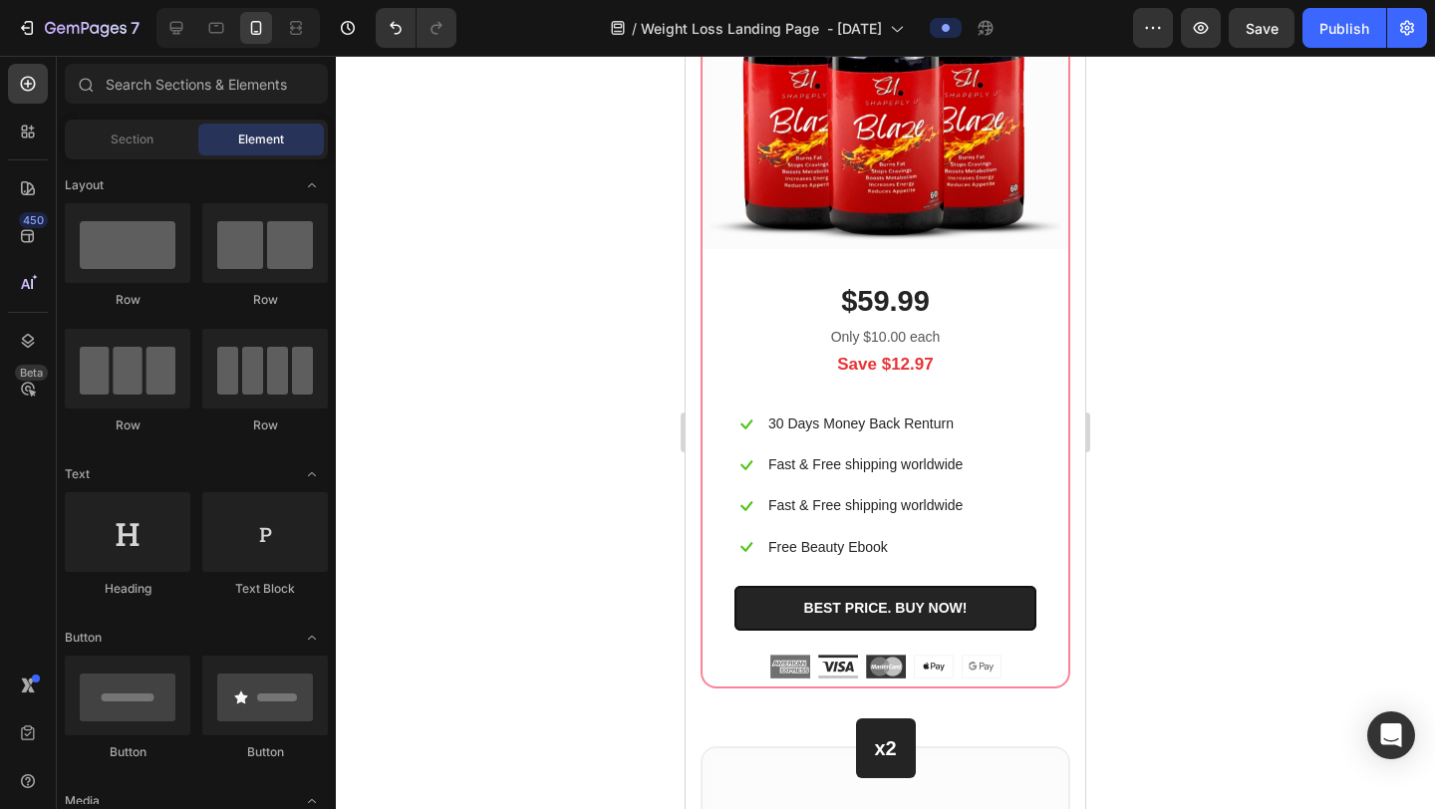
click at [1180, 418] on div at bounding box center [885, 433] width 1099 height 754
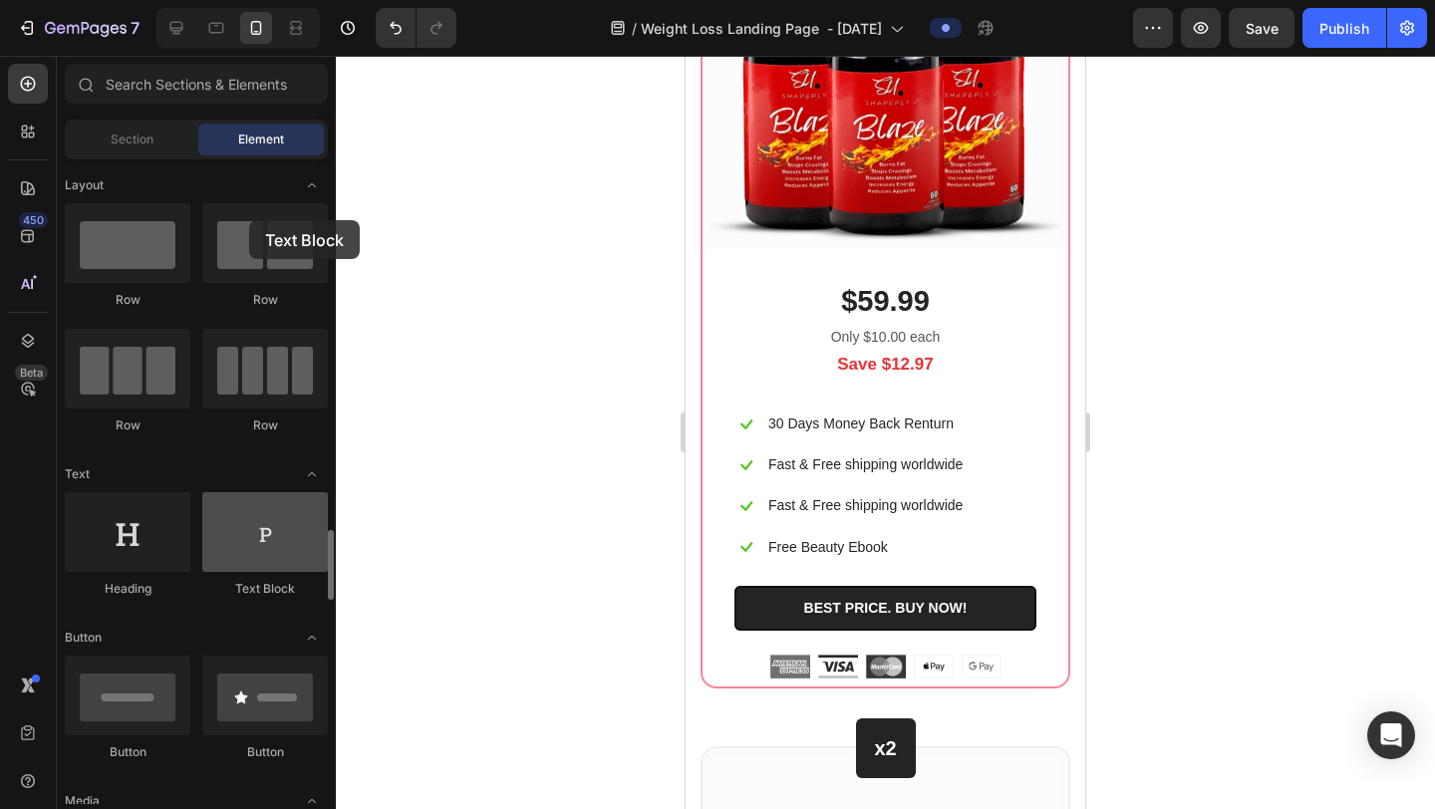
click at [249, 492] on div at bounding box center [265, 532] width 126 height 80
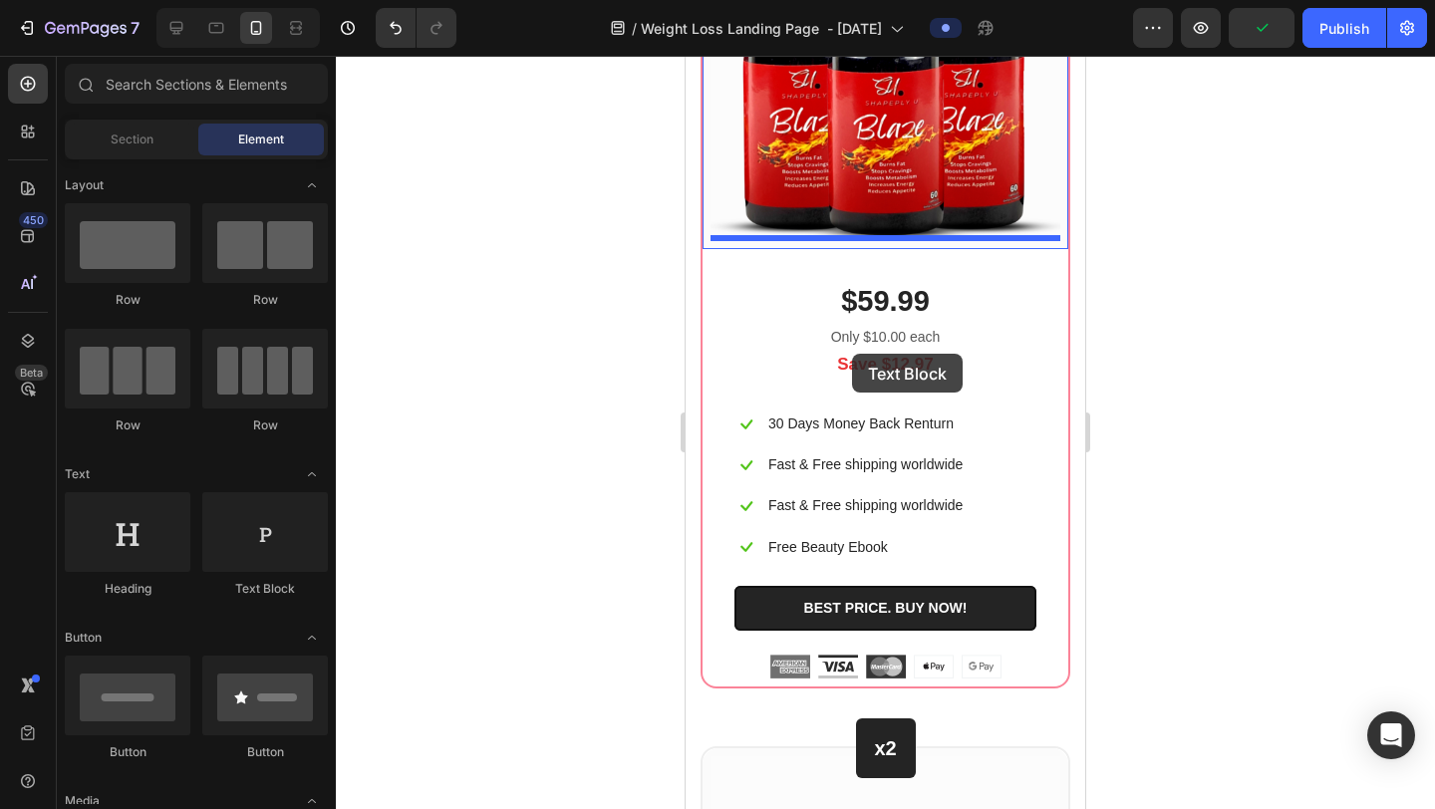
drag, startPoint x: 935, startPoint y: 276, endPoint x: 852, endPoint y: 354, distance: 113.5
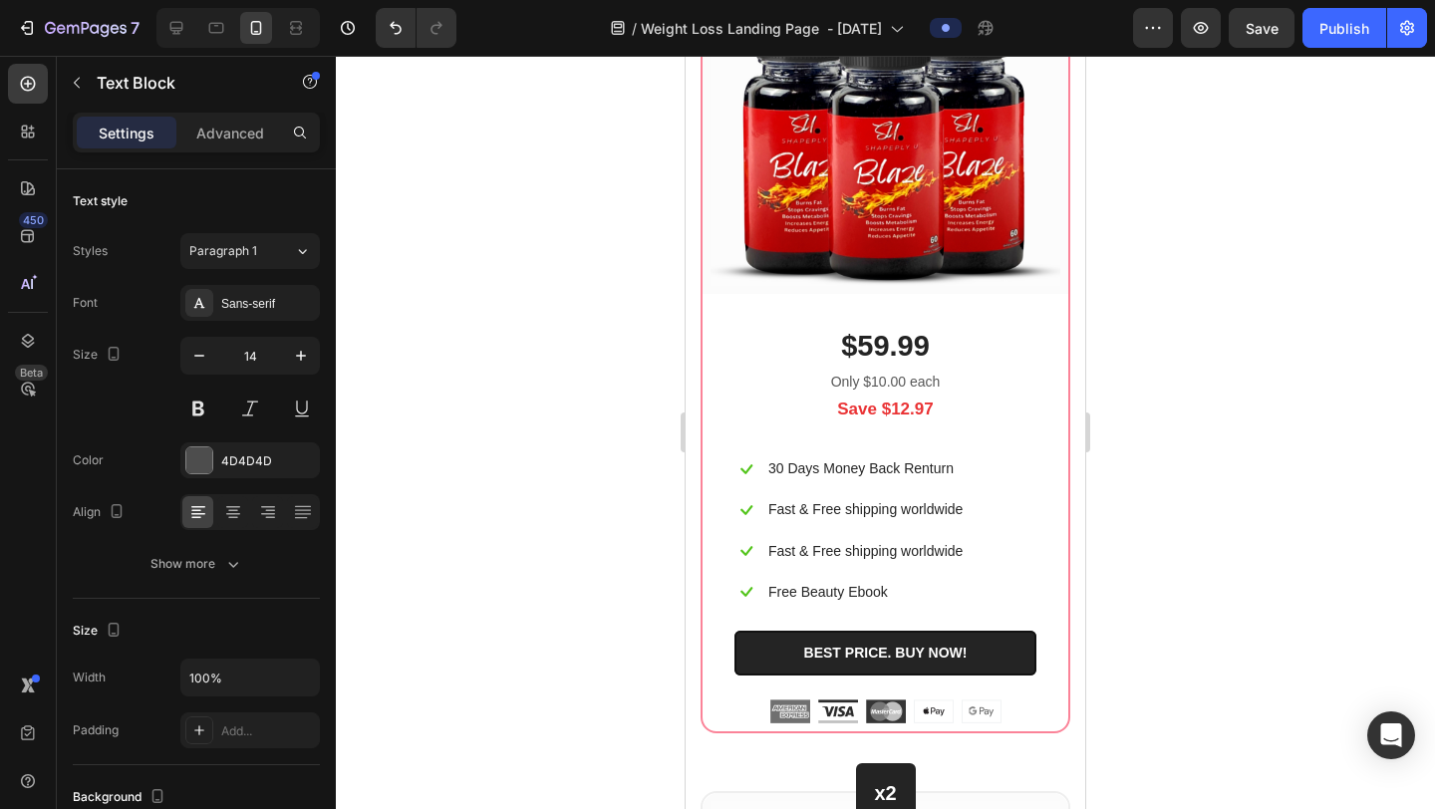
click at [1098, 407] on div at bounding box center [885, 433] width 1099 height 754
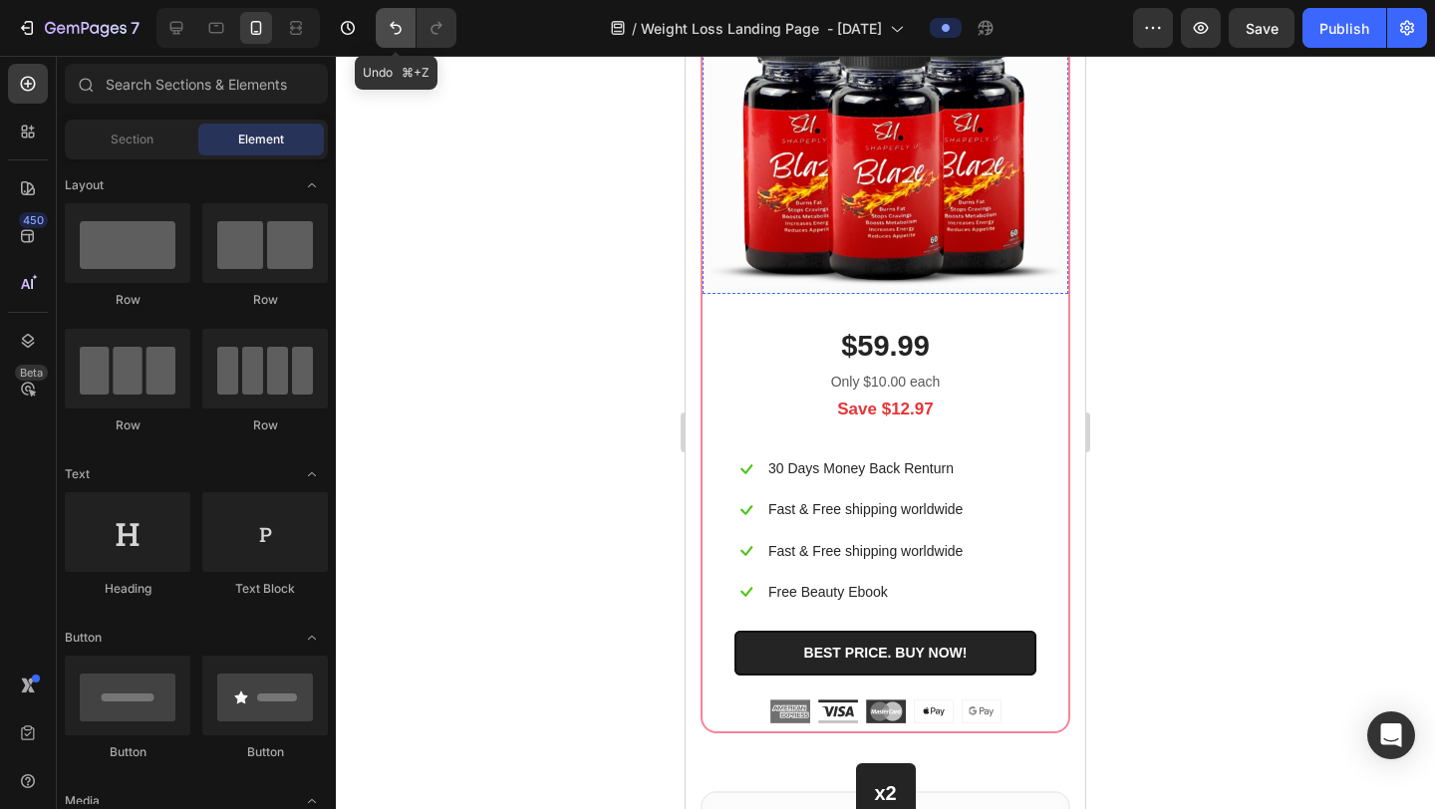
click at [401, 25] on icon "Undo/Redo" at bounding box center [396, 28] width 20 height 20
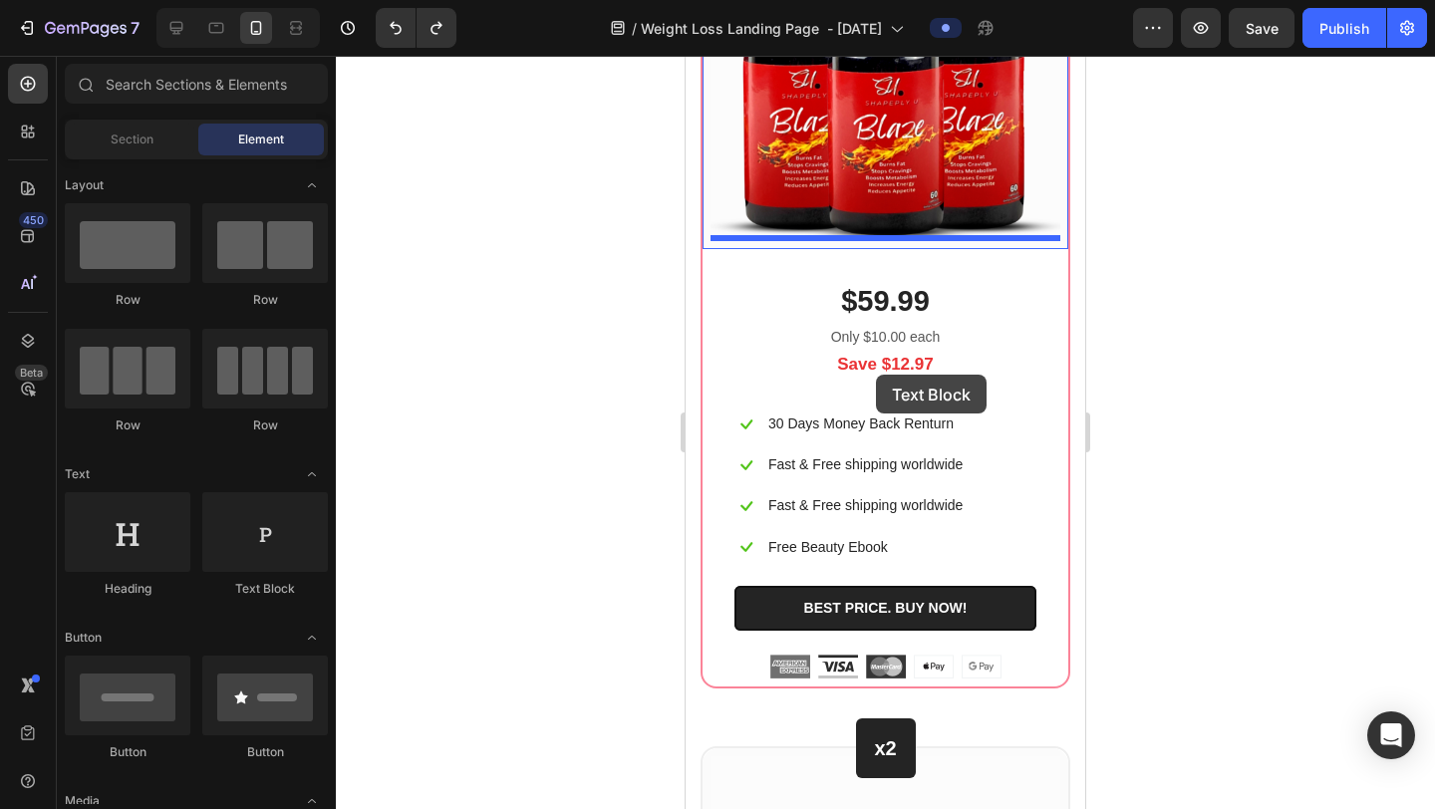
drag, startPoint x: 958, startPoint y: 294, endPoint x: 876, endPoint y: 375, distance: 114.9
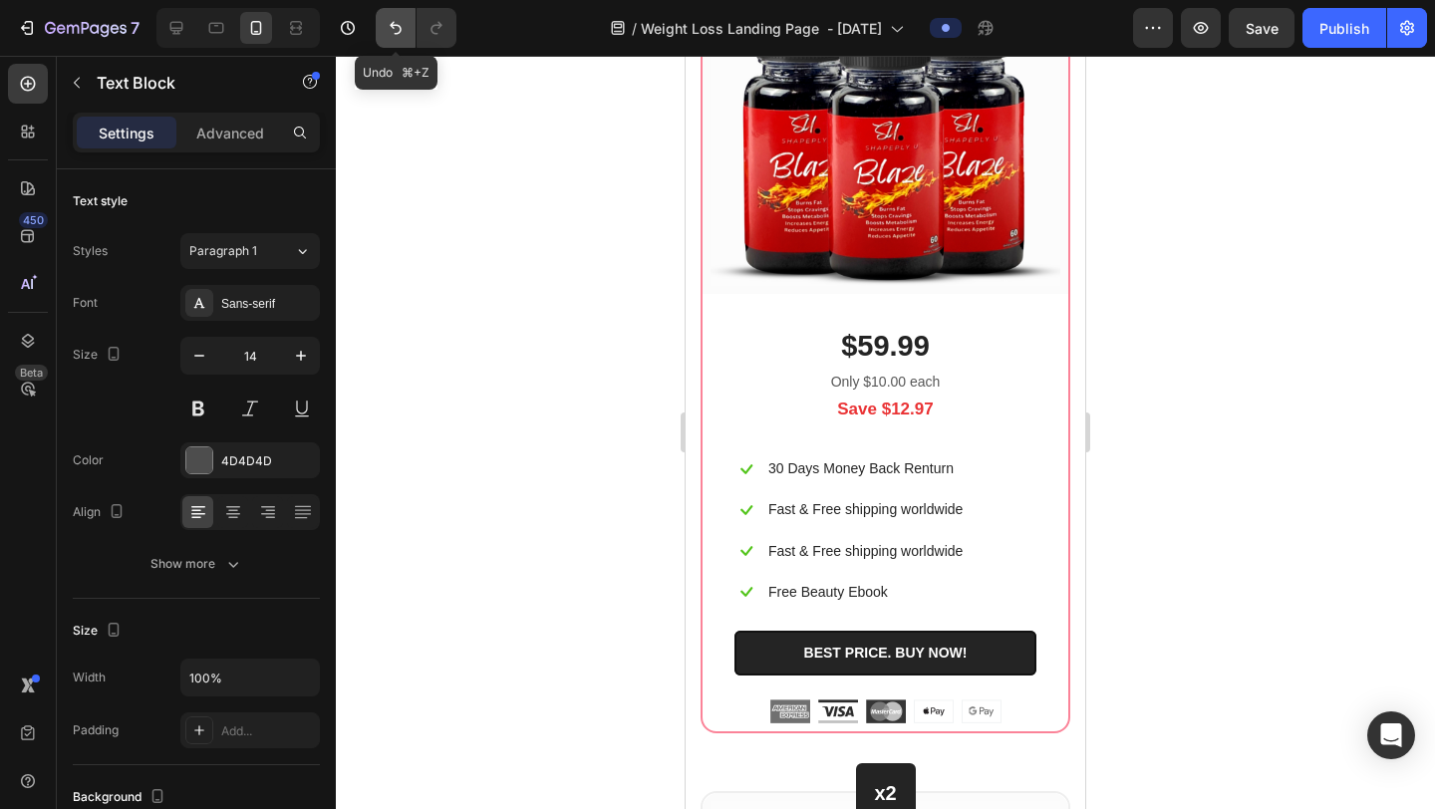
click at [386, 28] on icon "Undo/Redo" at bounding box center [396, 28] width 20 height 20
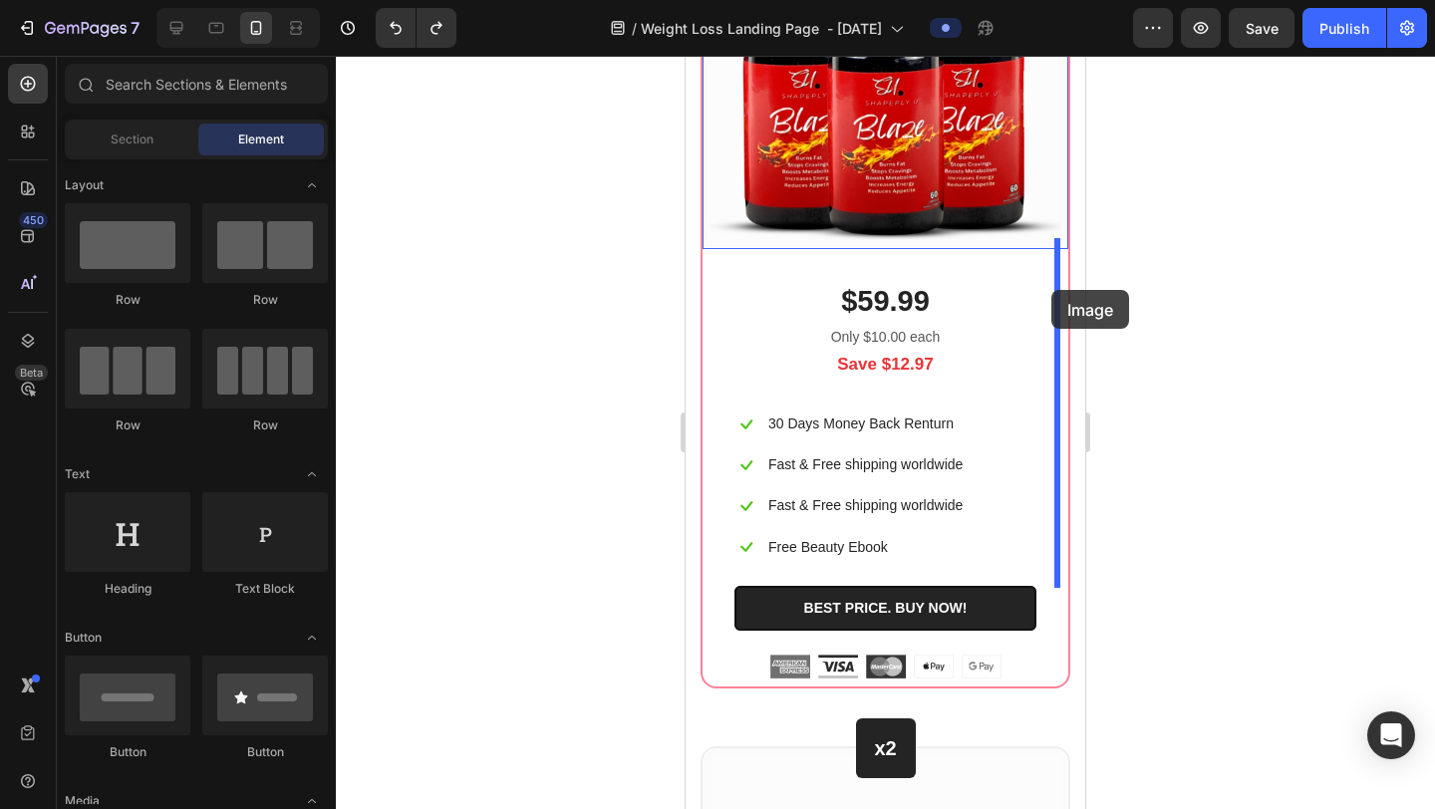
drag, startPoint x: 924, startPoint y: 597, endPoint x: 1052, endPoint y: 290, distance: 332.5
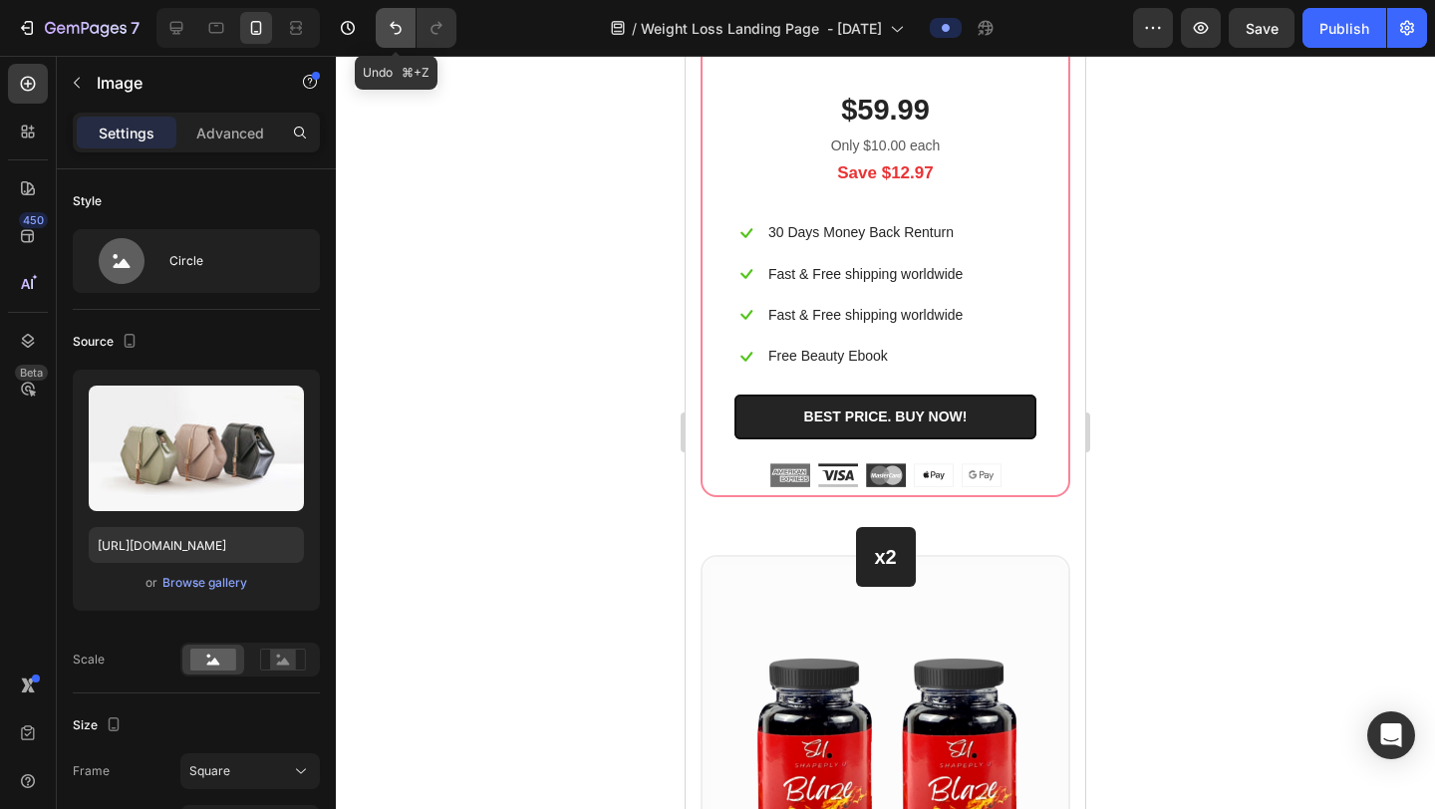
click at [386, 25] on icon "Undo/Redo" at bounding box center [396, 28] width 20 height 20
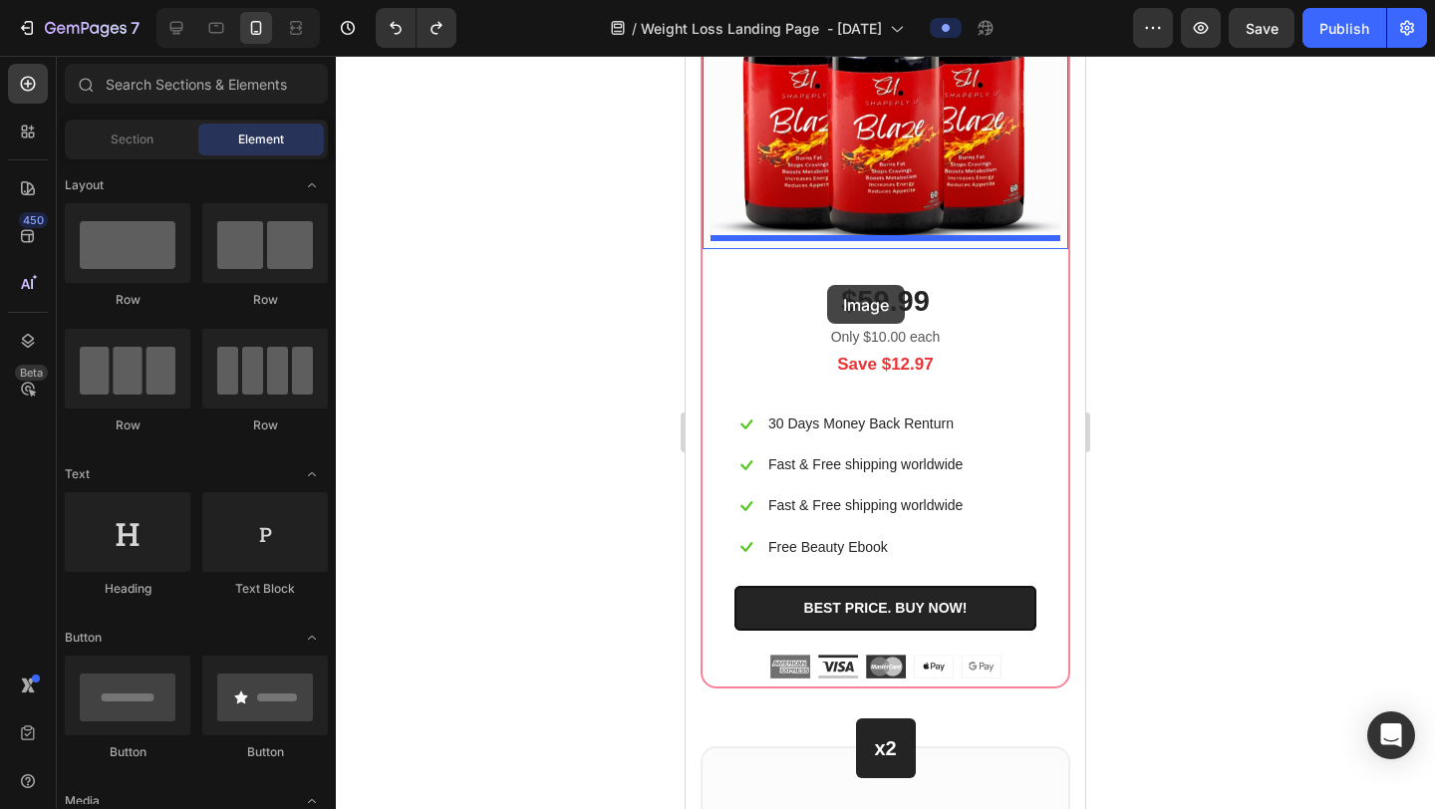
drag, startPoint x: 933, startPoint y: 615, endPoint x: 827, endPoint y: 285, distance: 346.5
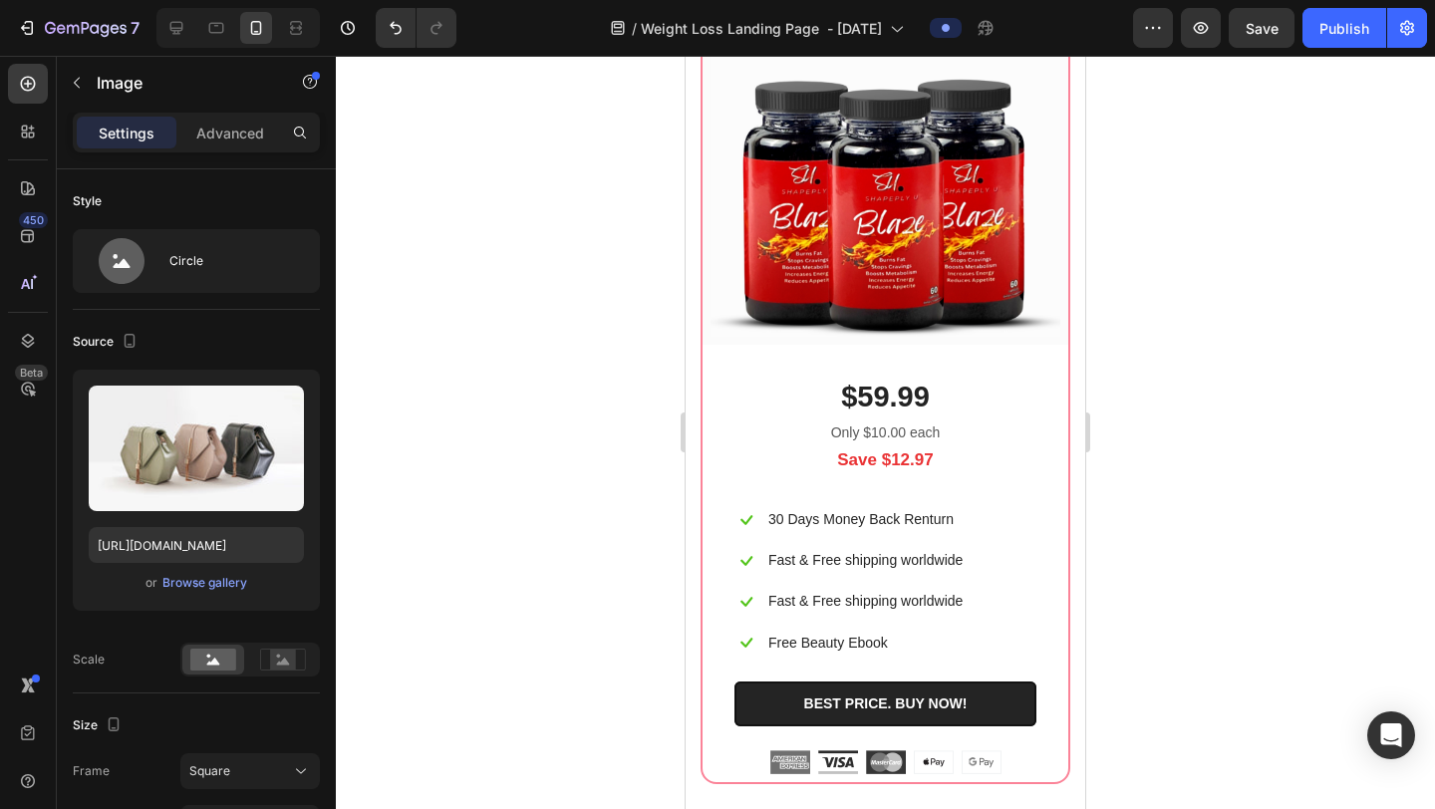
click at [1271, 272] on div at bounding box center [885, 433] width 1099 height 754
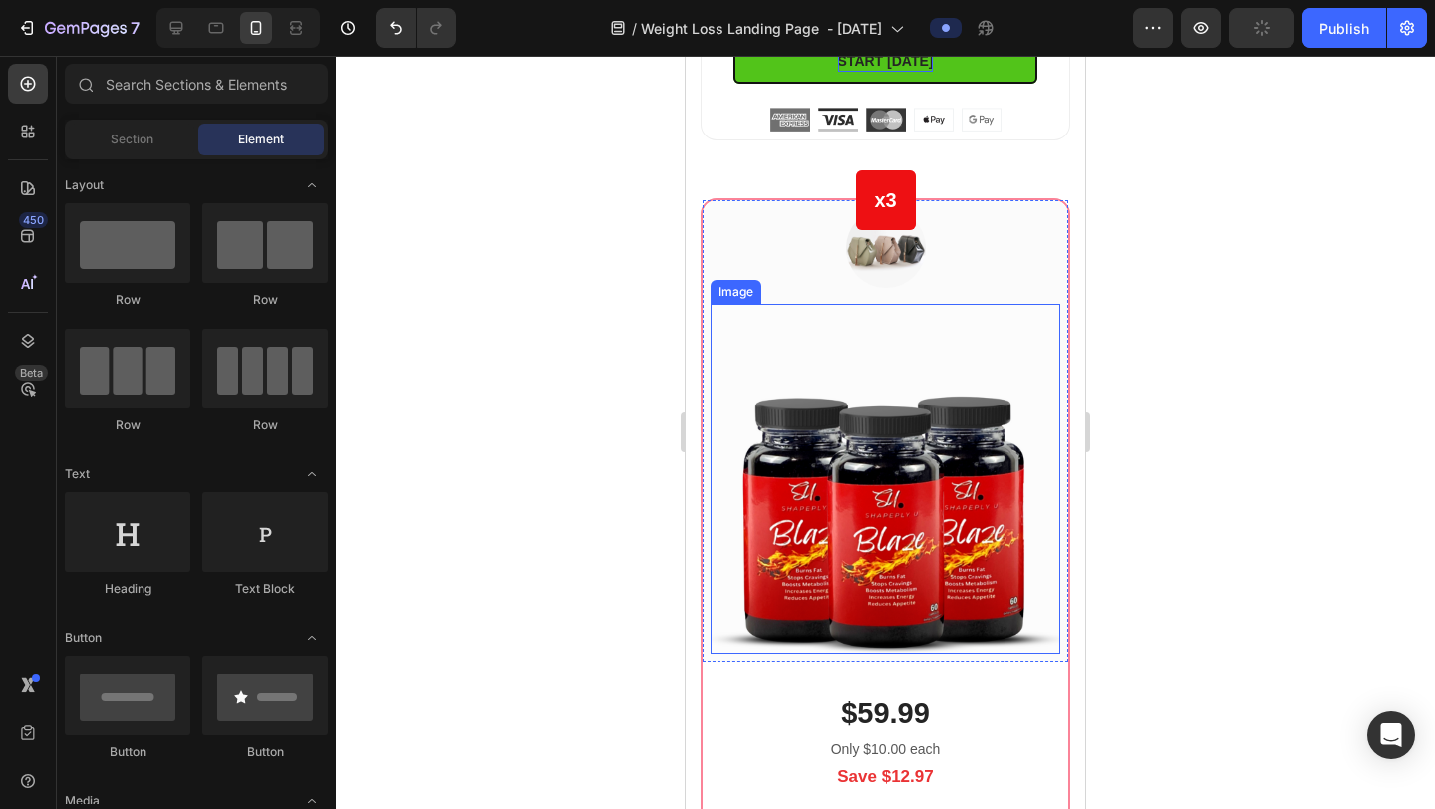
scroll to position [11726, 0]
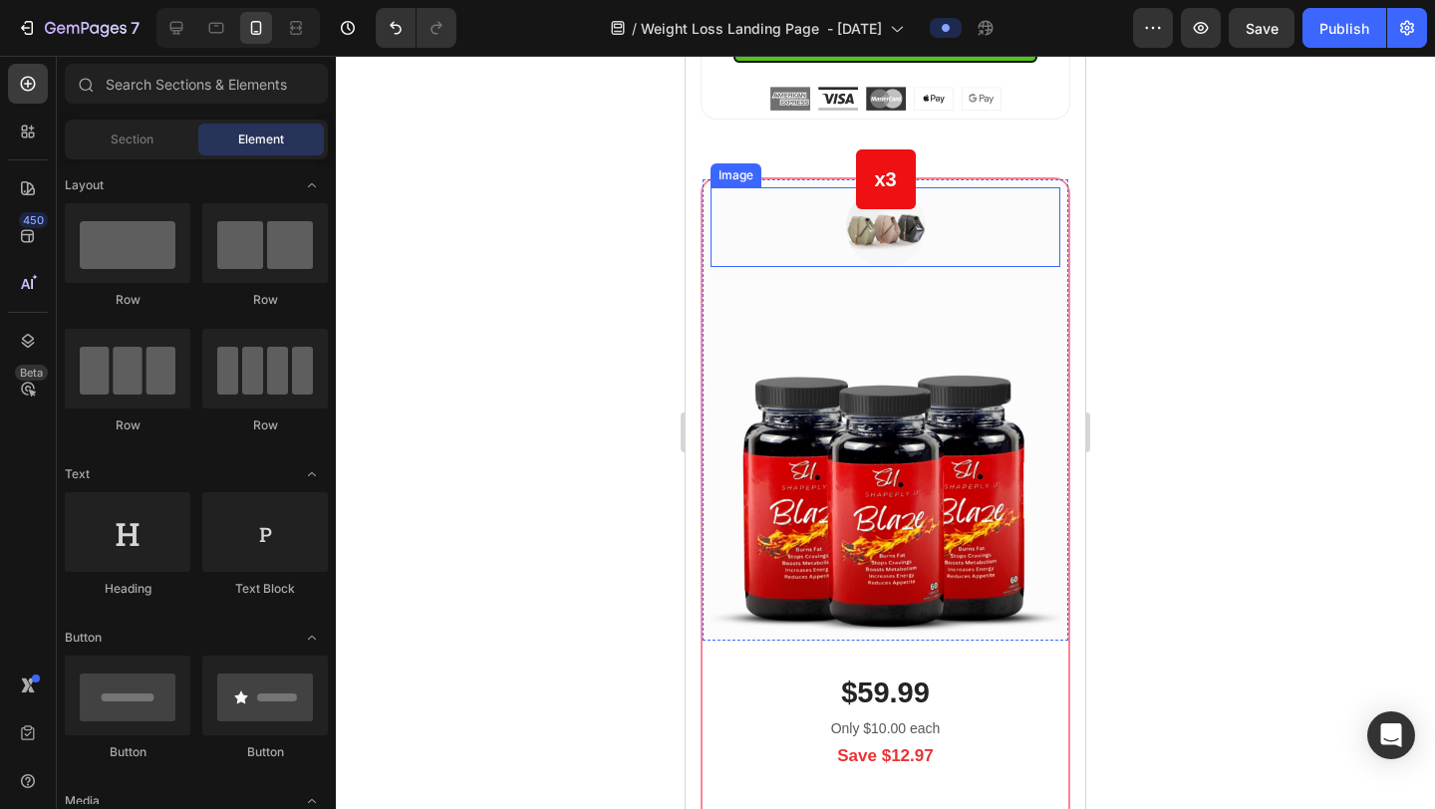
click at [895, 267] on img at bounding box center [886, 227] width 80 height 80
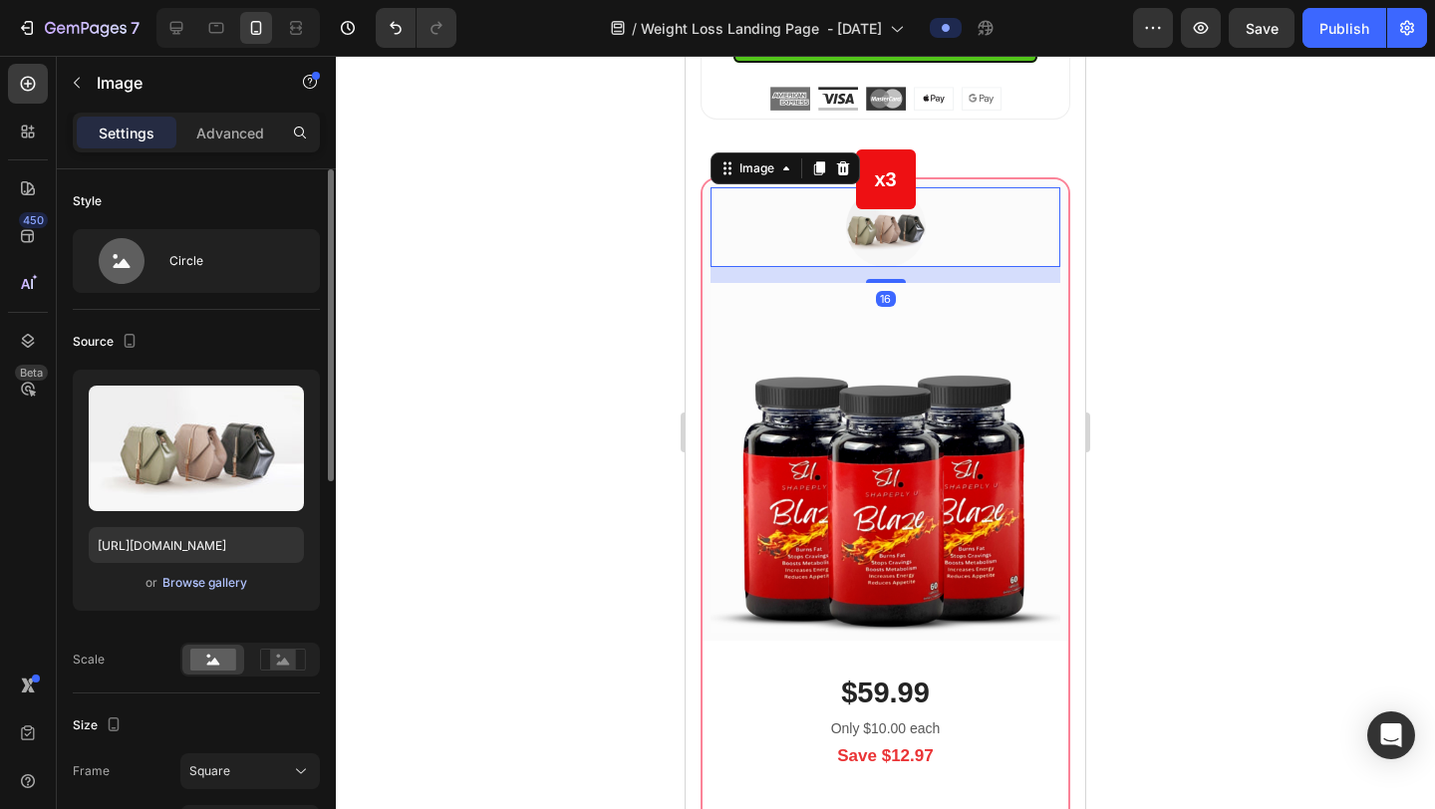
click at [217, 586] on div "Browse gallery" at bounding box center [204, 583] width 85 height 18
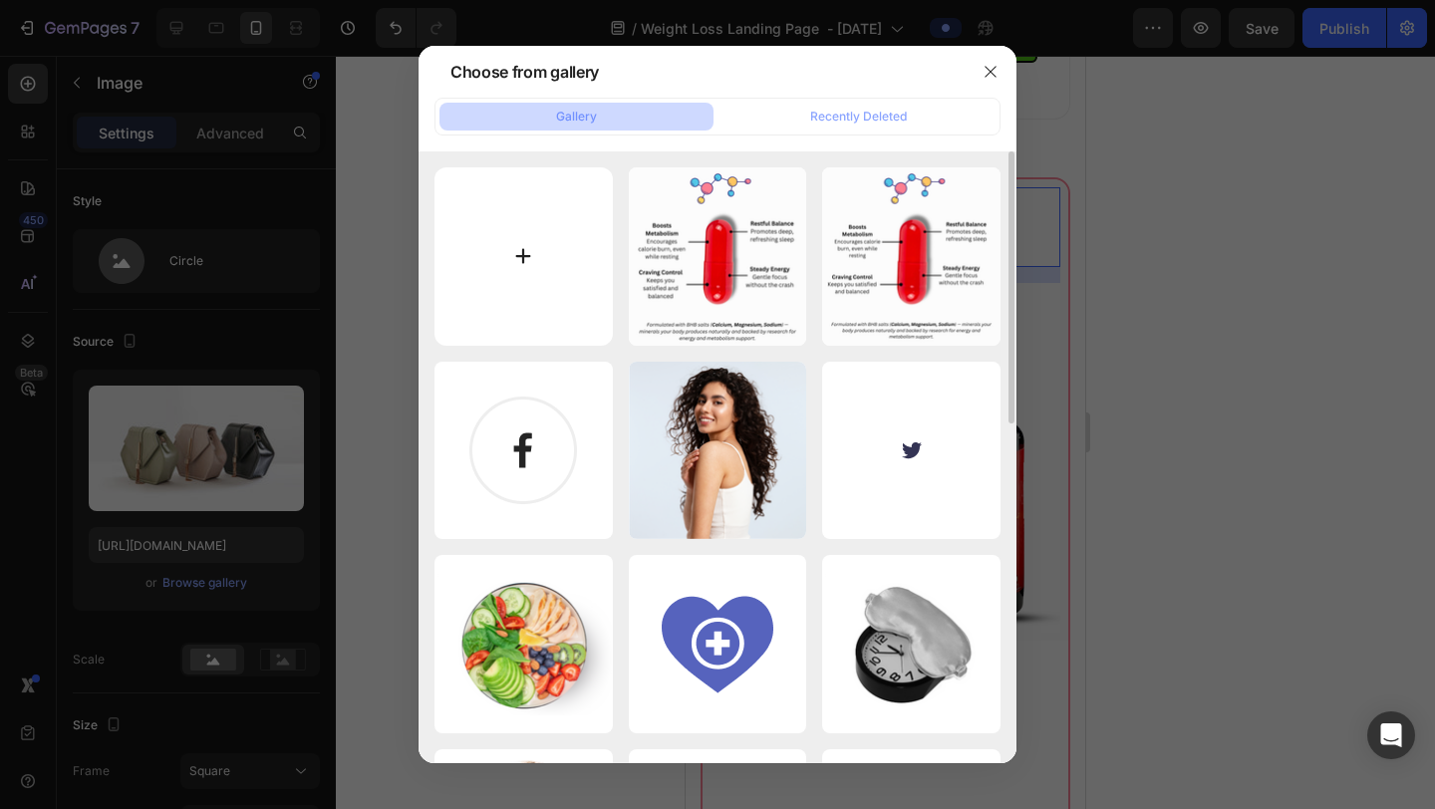
click at [524, 257] on input "file" at bounding box center [524, 256] width 178 height 178
type input "C:\fakepath\POPULAR.png"
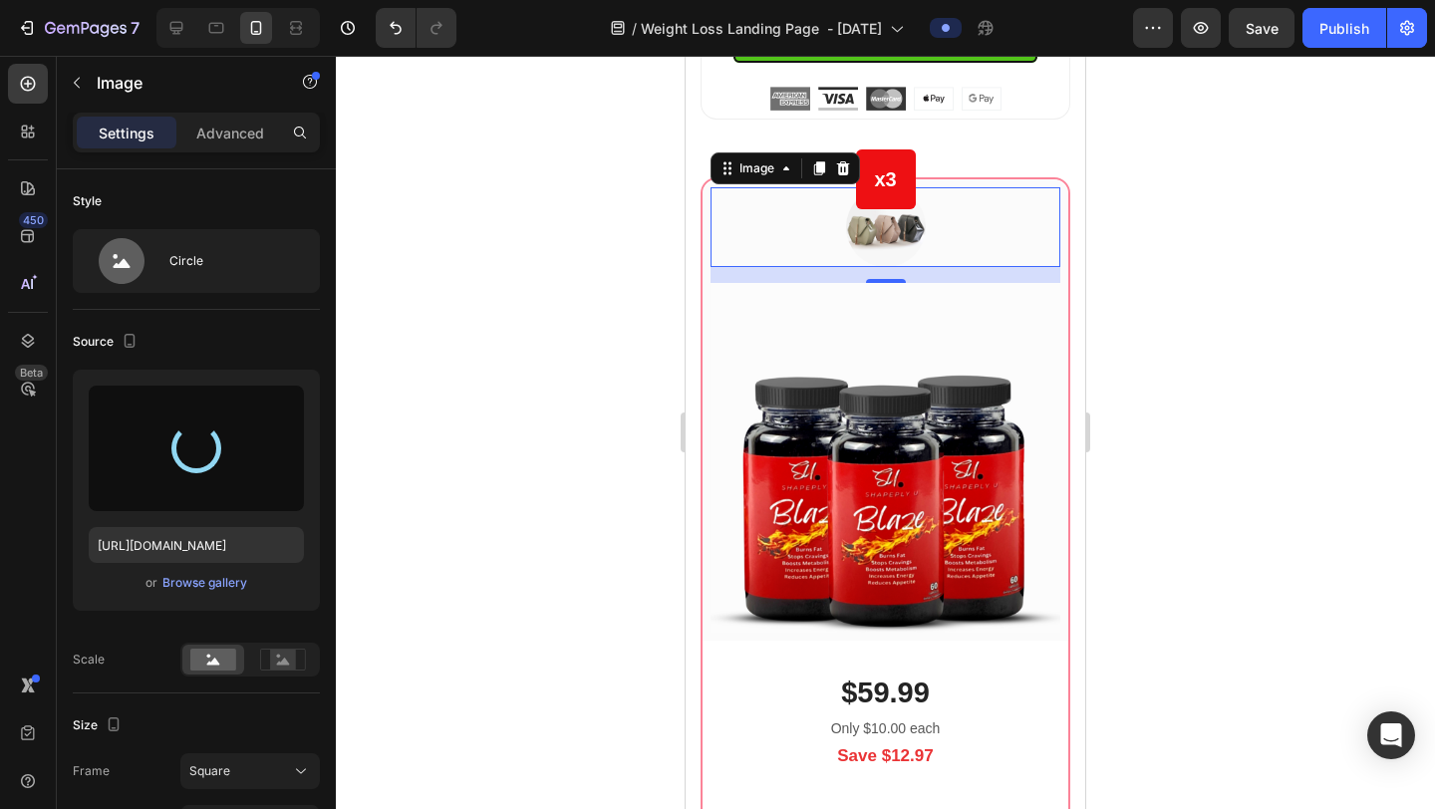
type input "https://cdn.shopify.com/s/files/1/0615/9777/8174/files/gempages_579372097344635…"
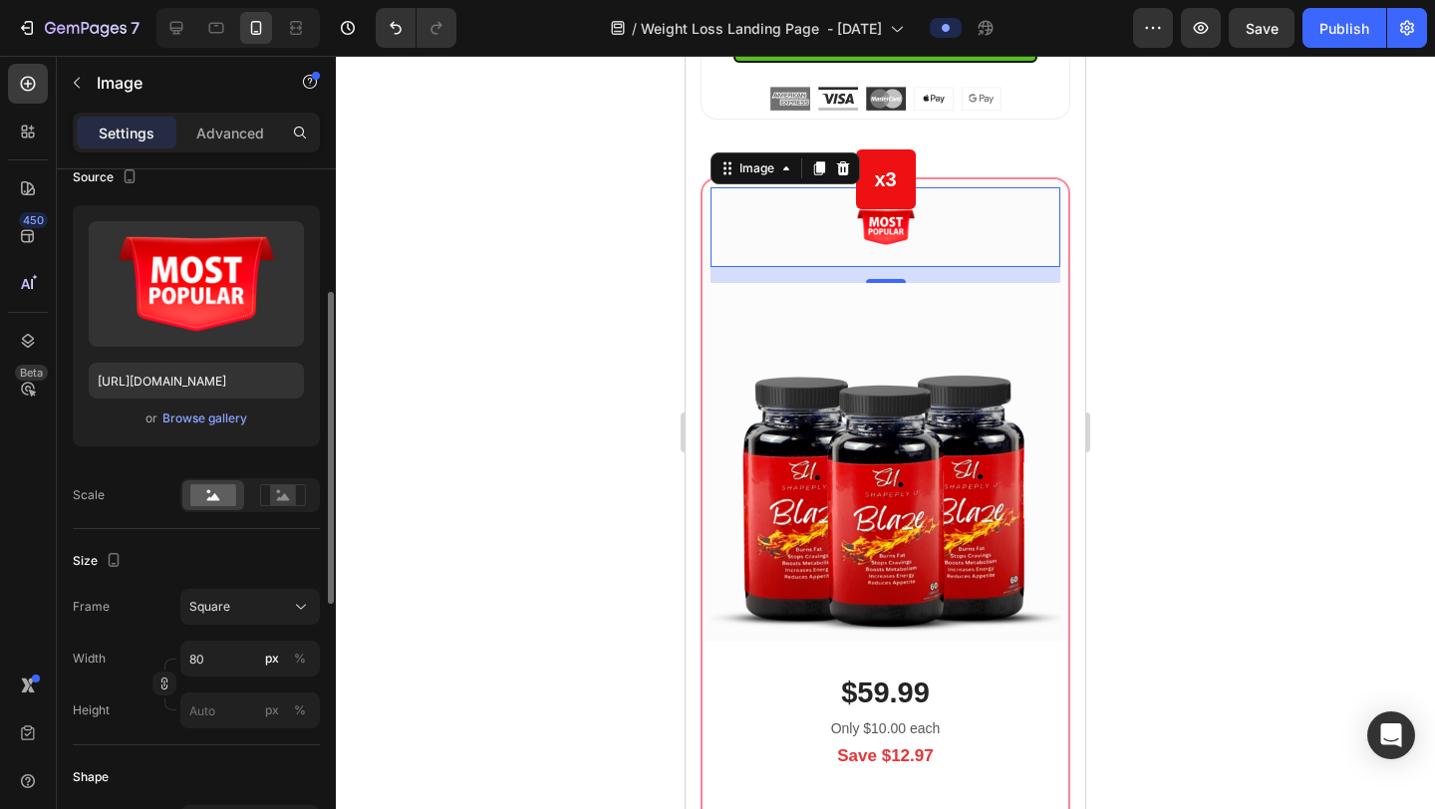
scroll to position [317, 0]
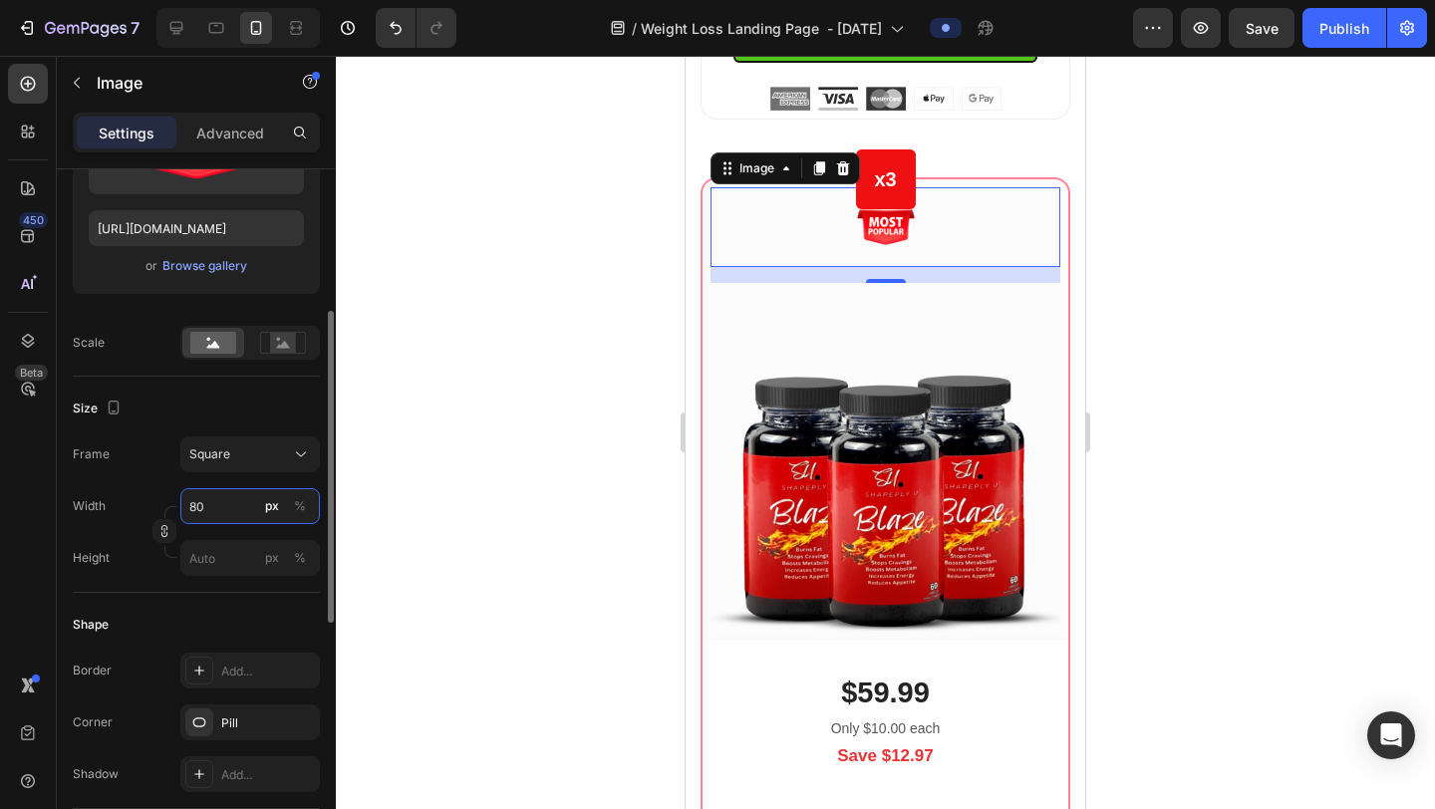
click at [231, 514] on input "80" at bounding box center [250, 506] width 140 height 36
type input "1"
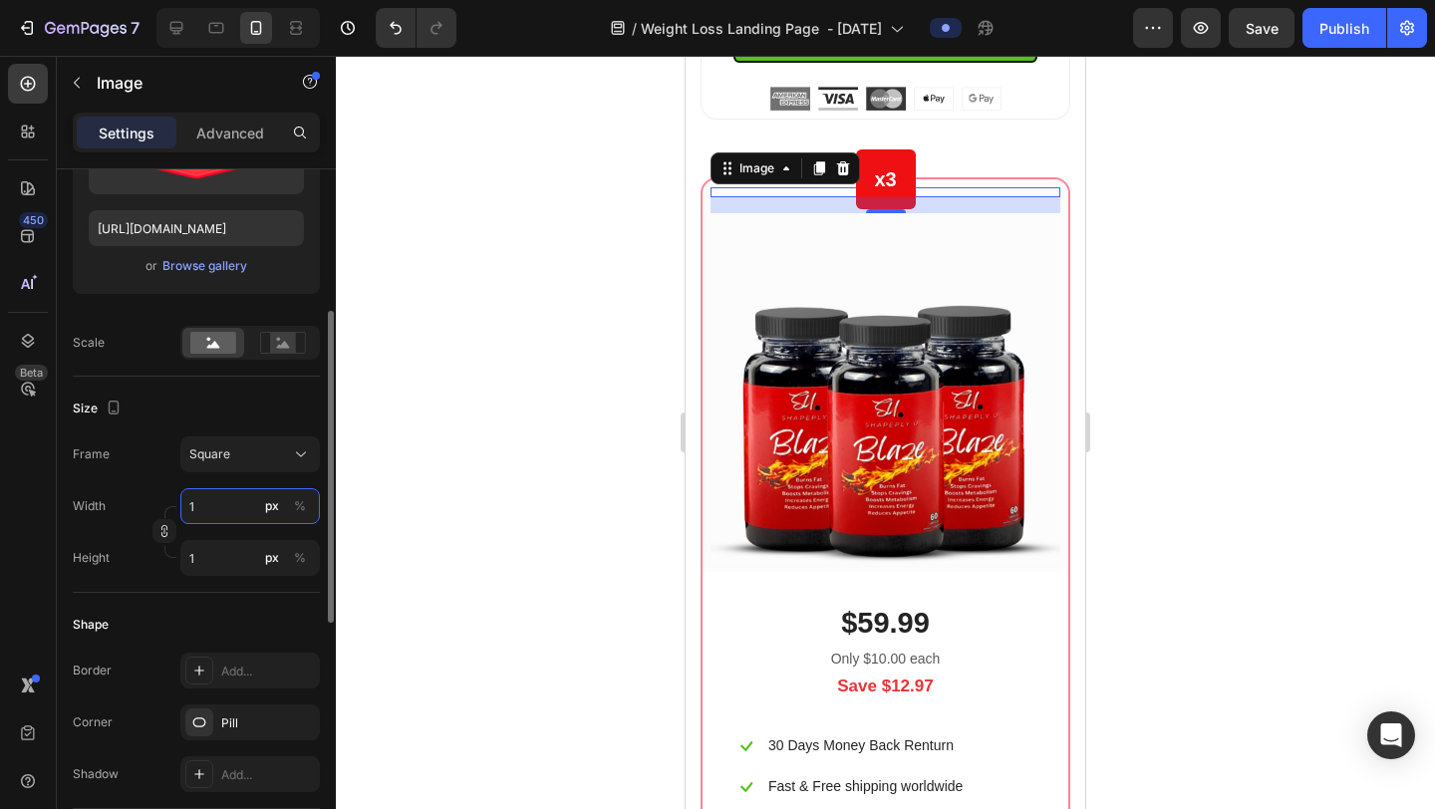
type input "10"
type input "100"
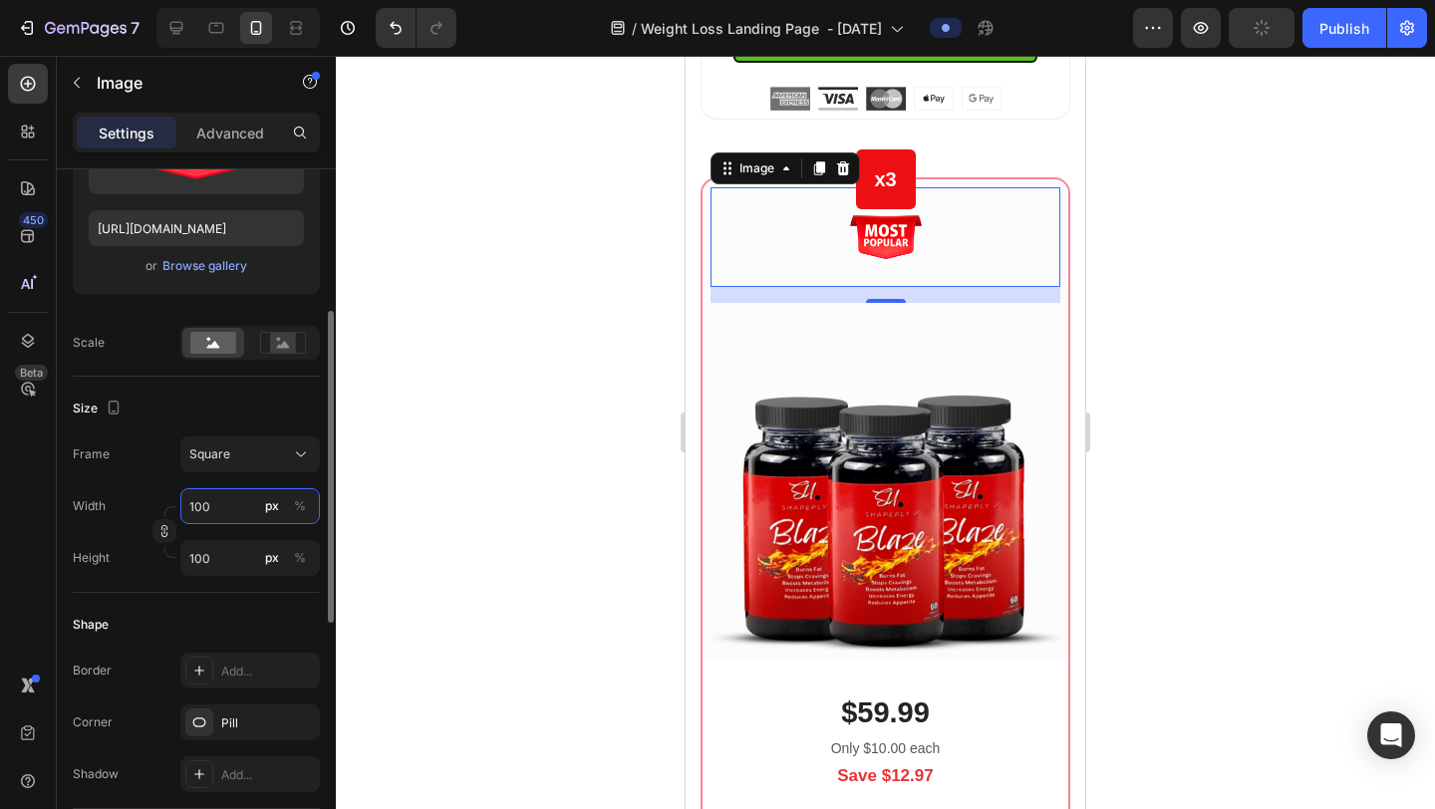
type input "10"
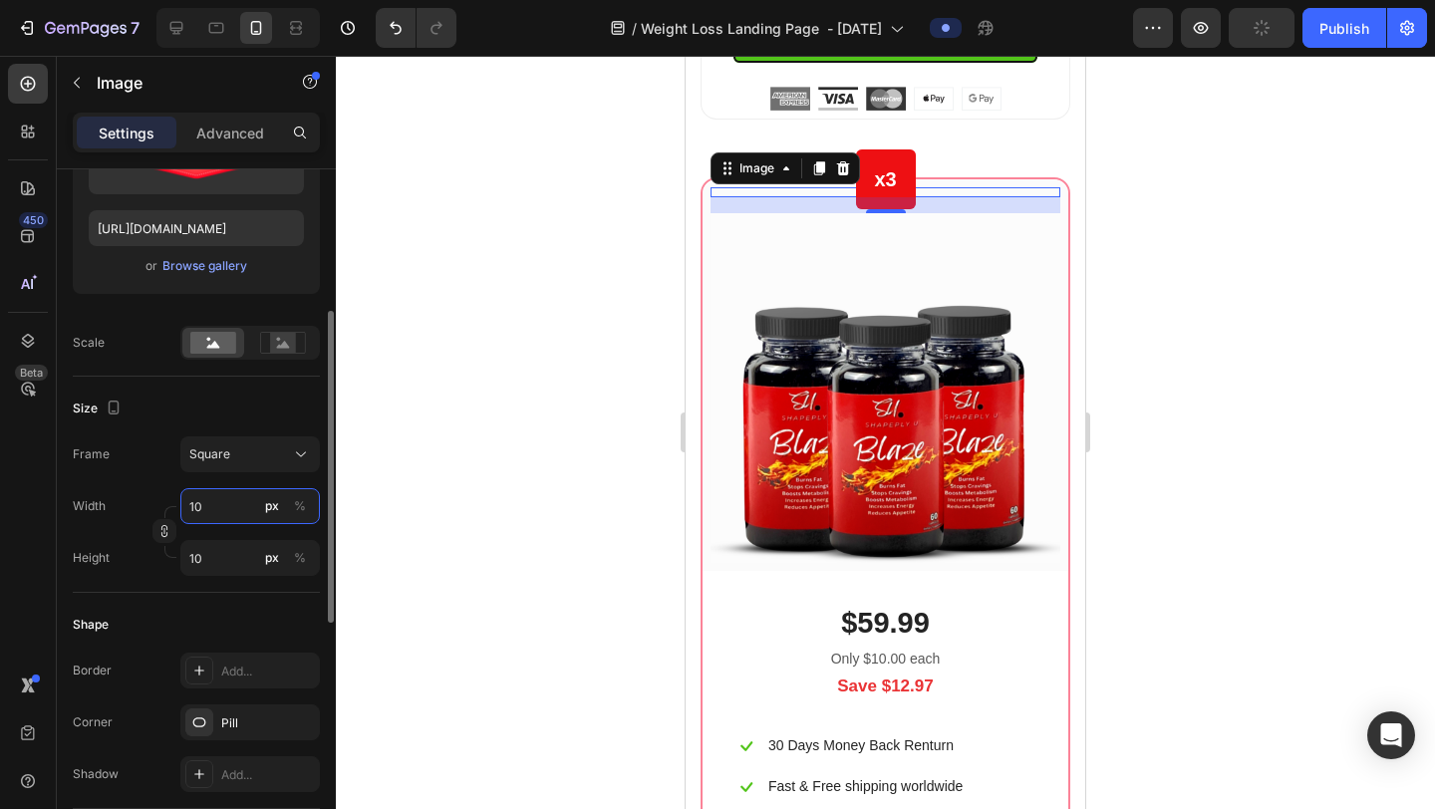
type input "1"
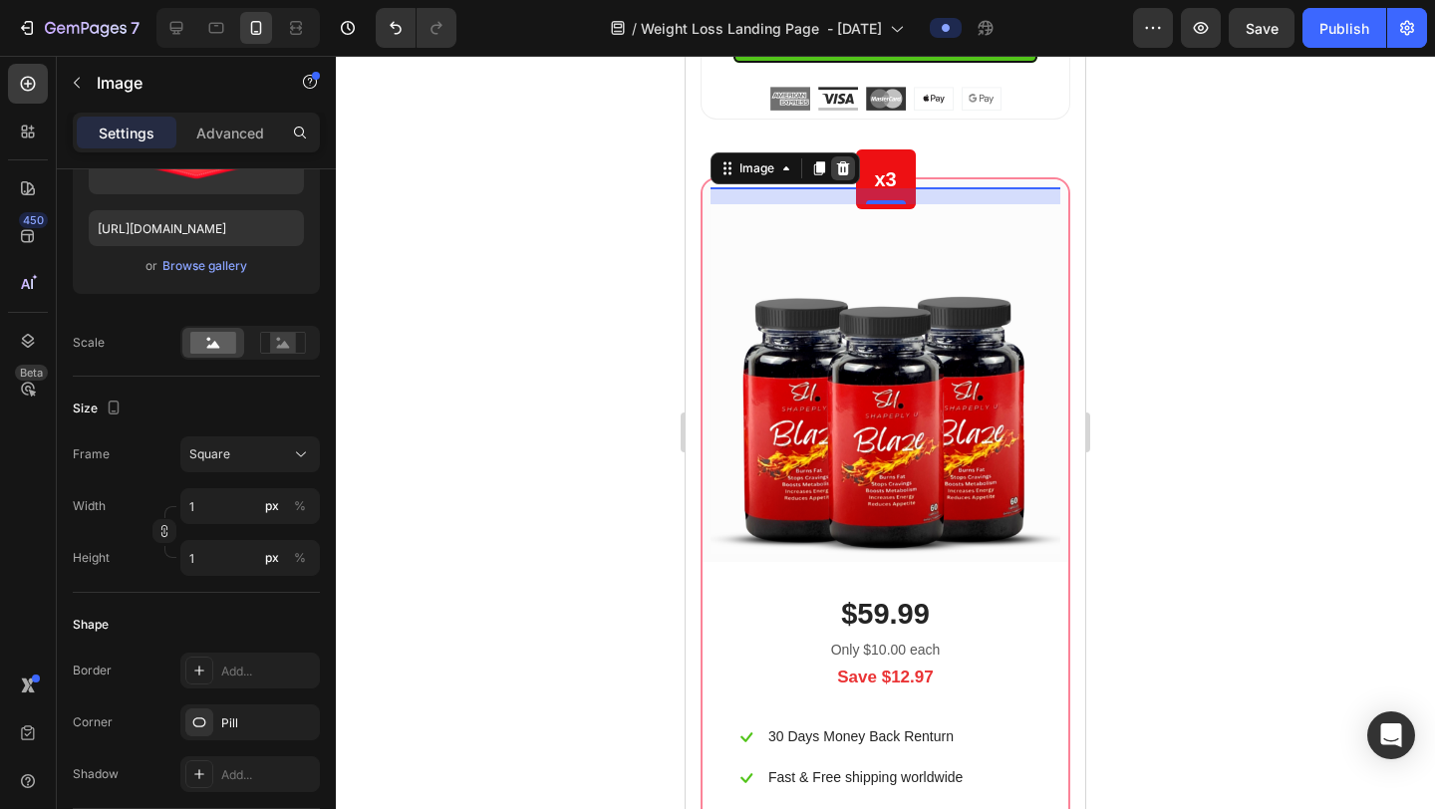
click at [847, 175] on icon at bounding box center [843, 168] width 13 height 14
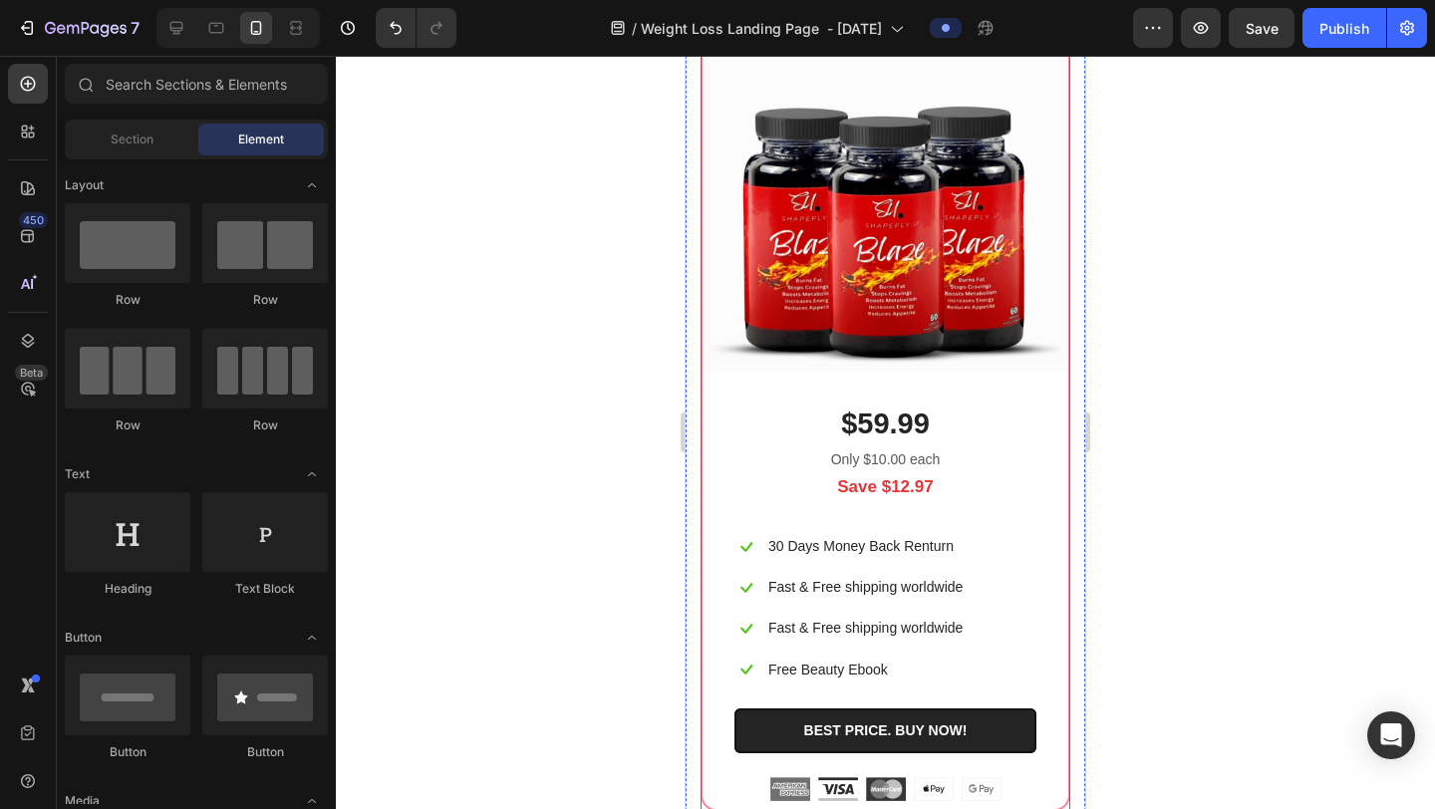
scroll to position [11950, 0]
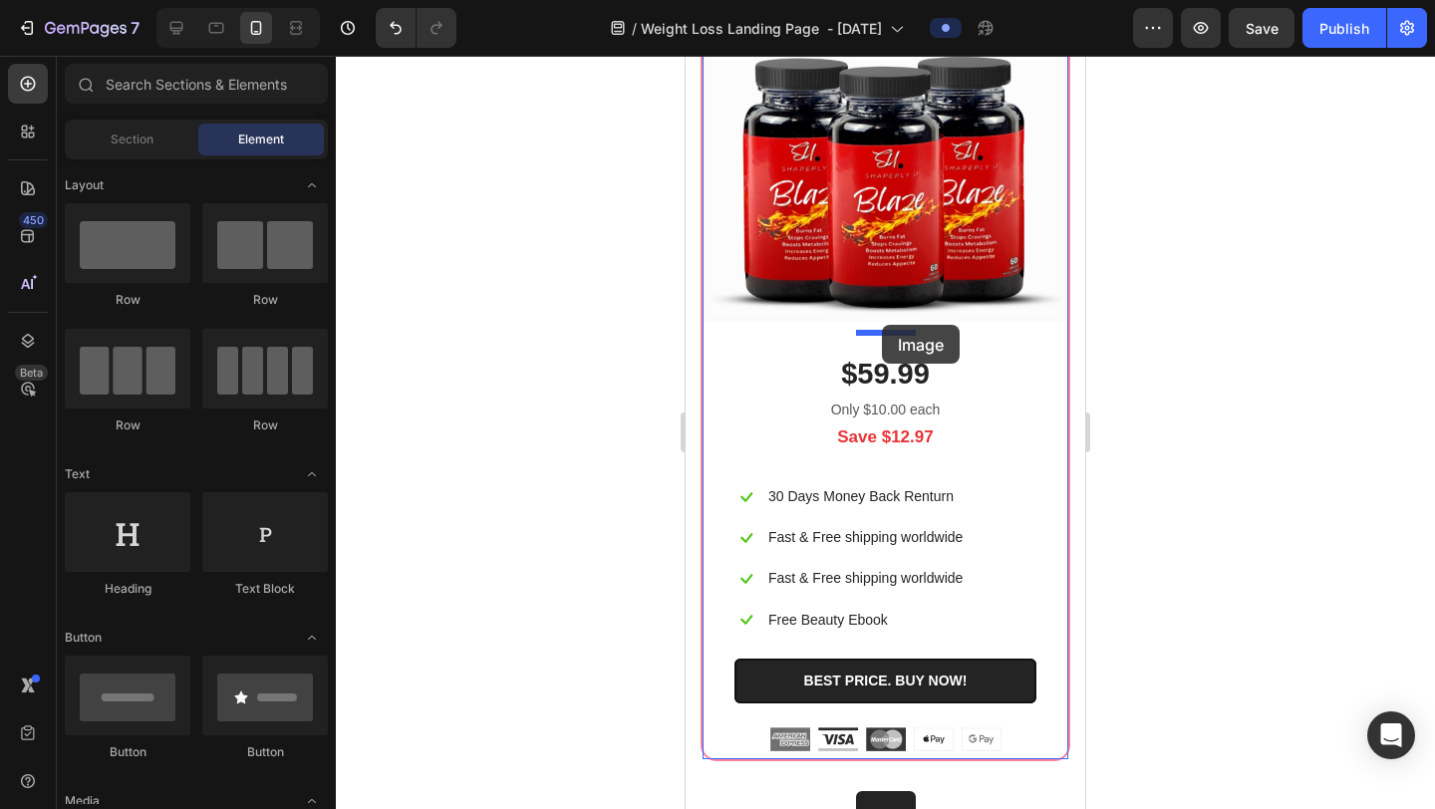
drag, startPoint x: 824, startPoint y: 601, endPoint x: 882, endPoint y: 325, distance: 282.1
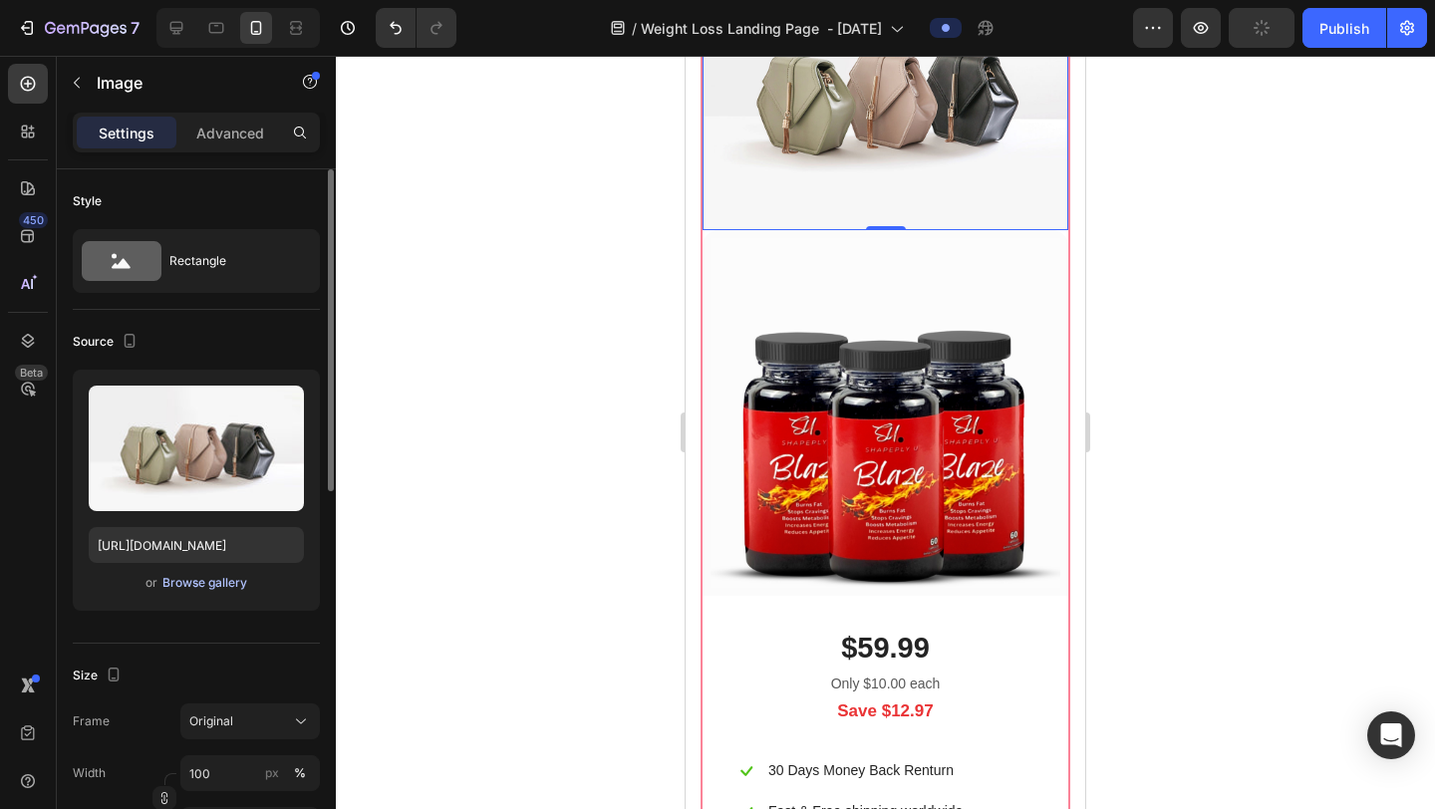
click at [220, 588] on div "Browse gallery" at bounding box center [204, 583] width 85 height 18
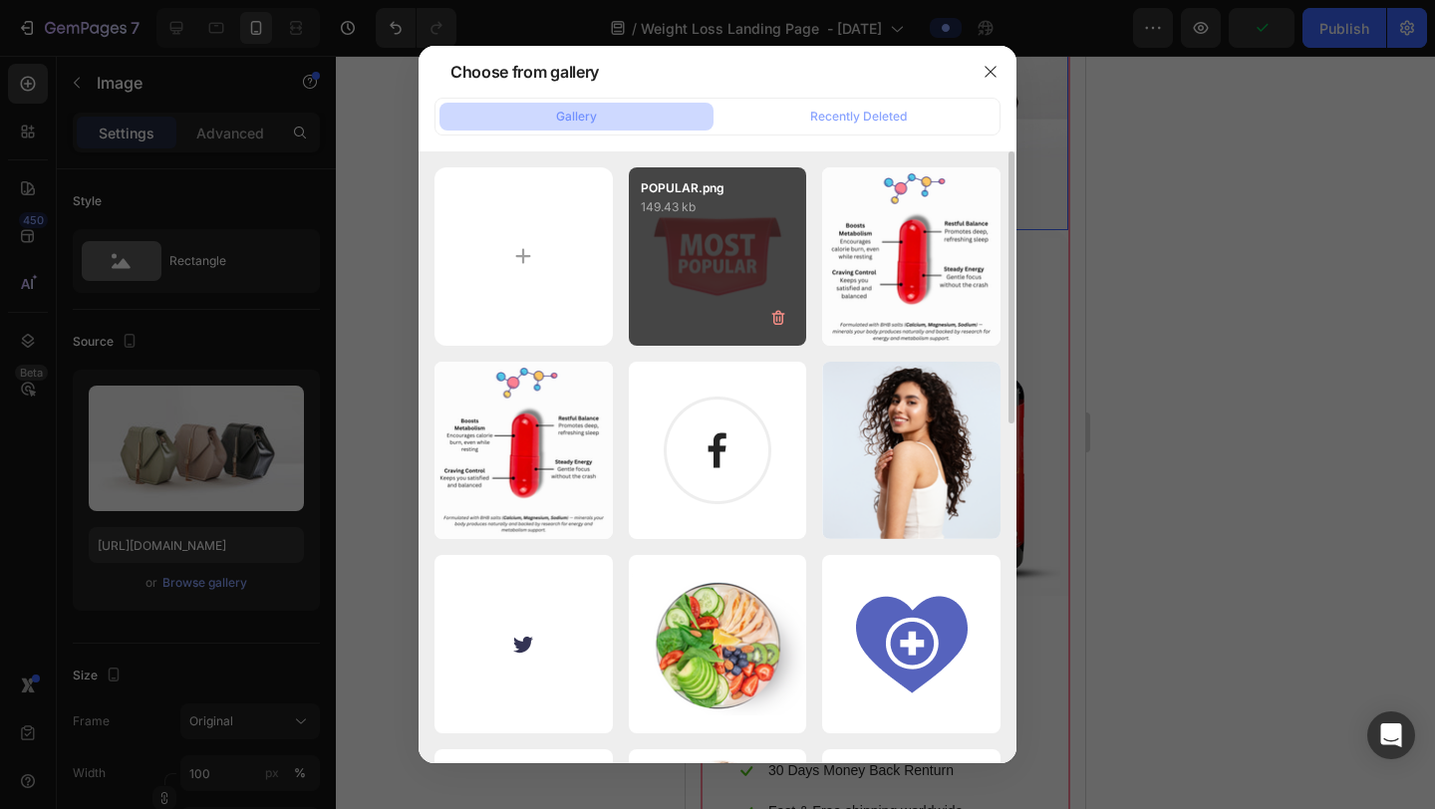
click at [669, 262] on div "POPULAR.png 149.43 kb" at bounding box center [718, 256] width 178 height 178
type input "https://cdn.shopify.com/s/files/1/0615/9777/8174/files/gempages_579372097344635…"
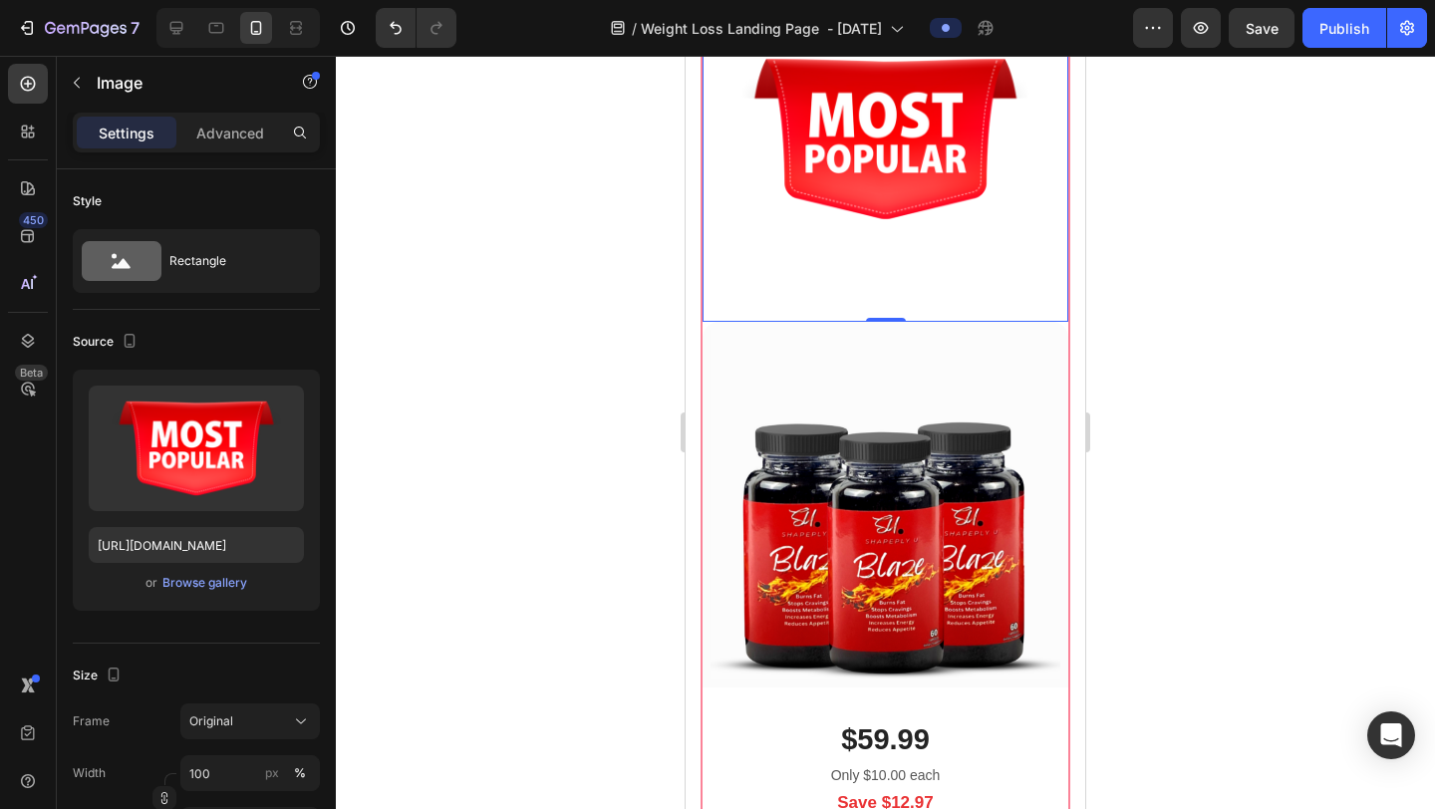
click at [1162, 560] on div at bounding box center [885, 433] width 1099 height 754
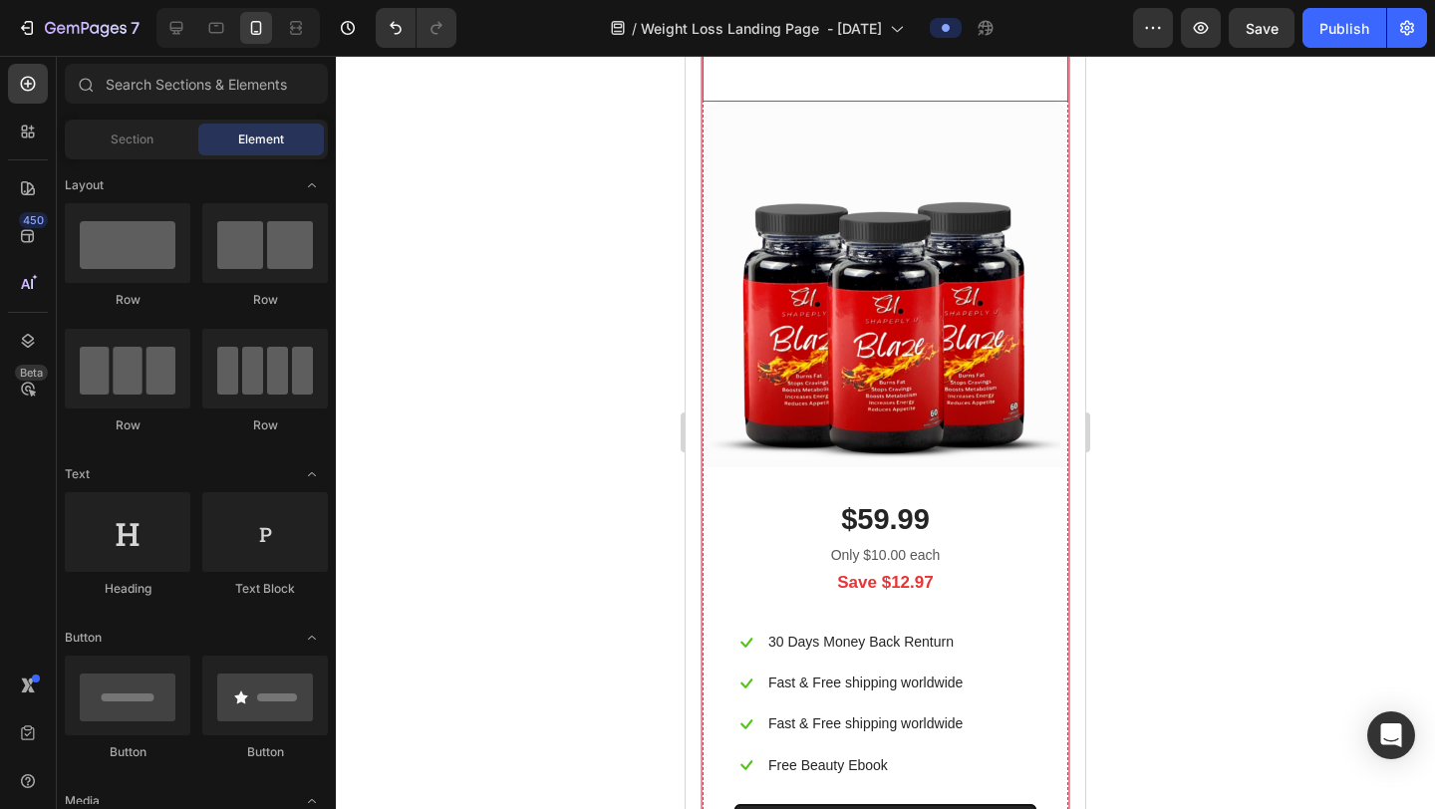
scroll to position [12335, 0]
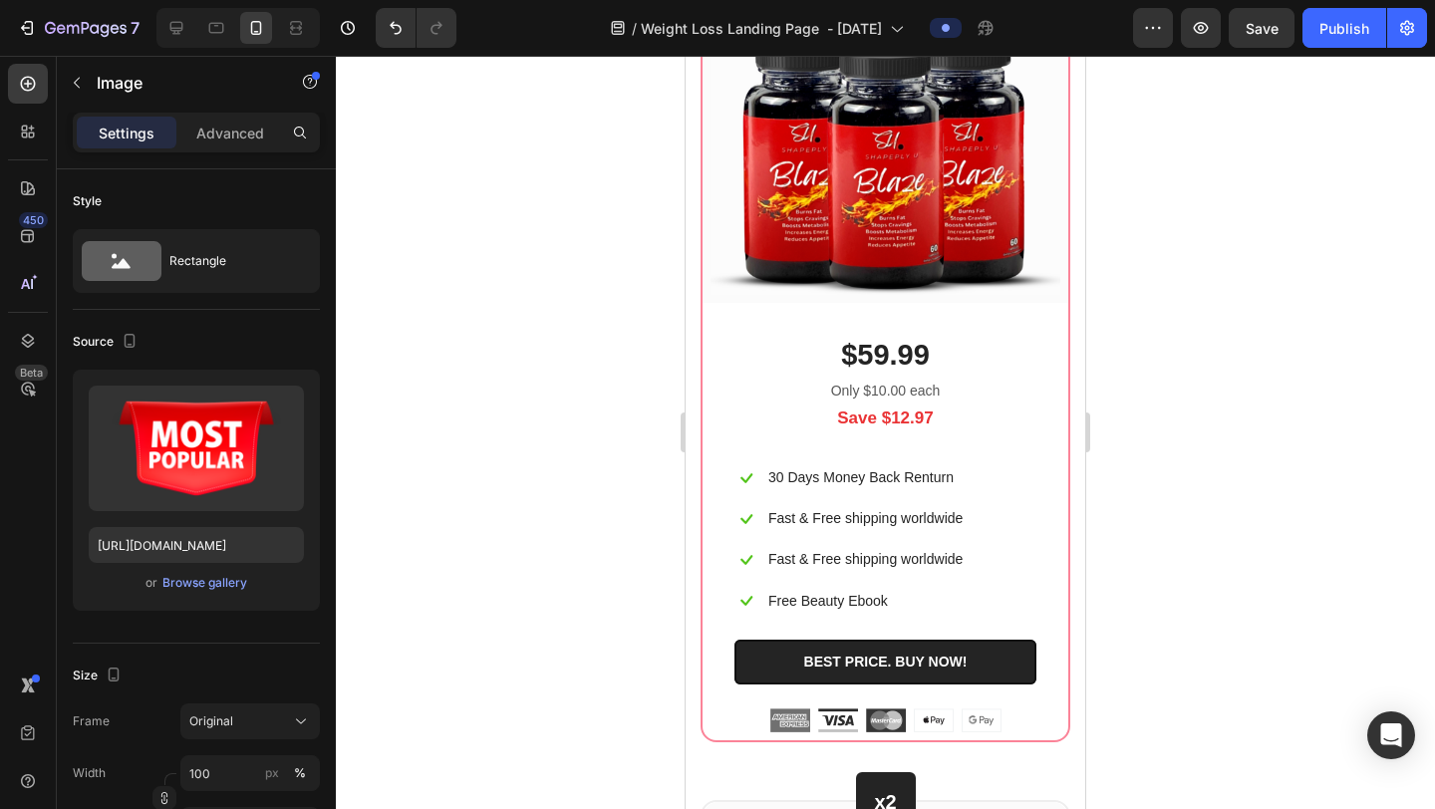
drag, startPoint x: 887, startPoint y: 280, endPoint x: 882, endPoint y: 216, distance: 64.0
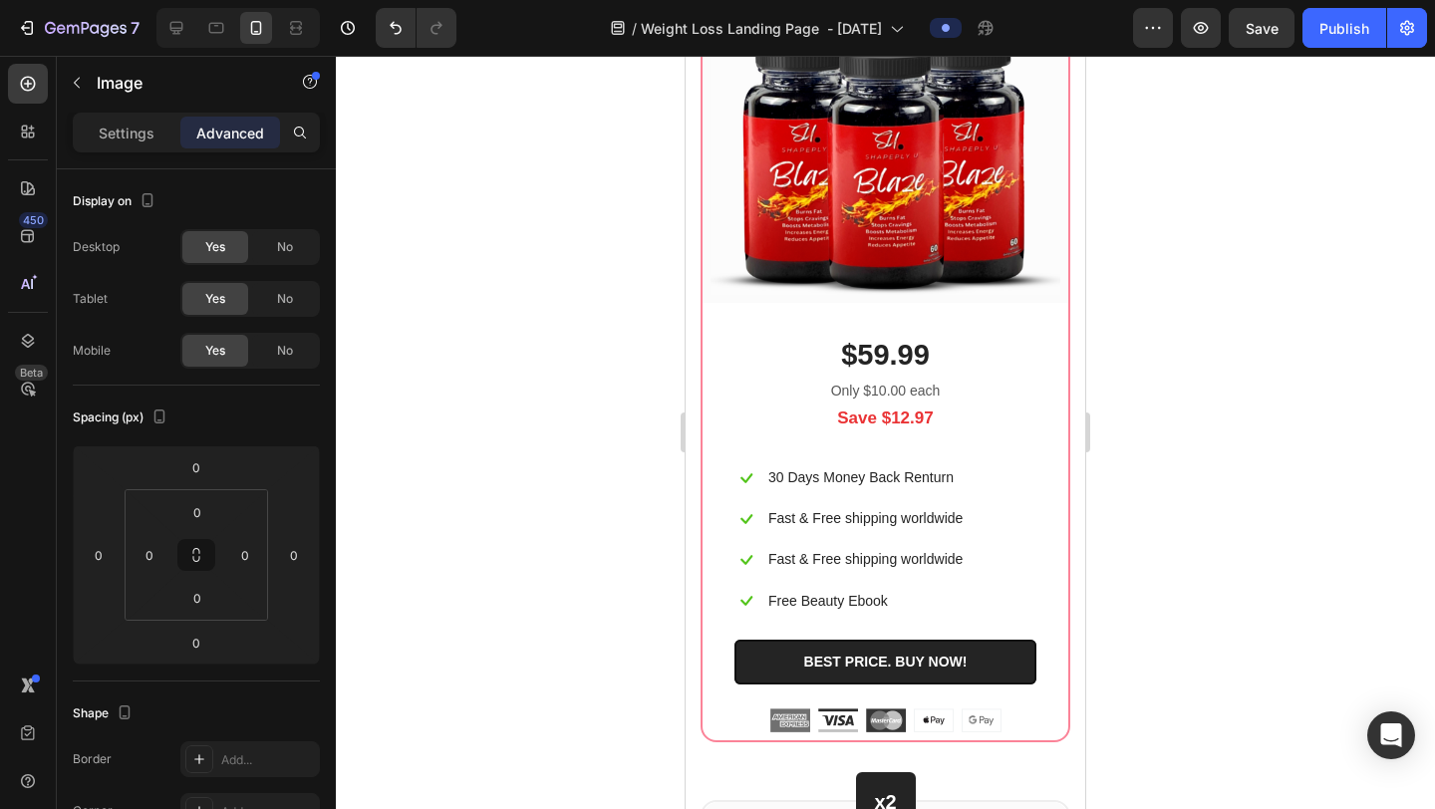
click at [1130, 310] on div at bounding box center [885, 433] width 1099 height 754
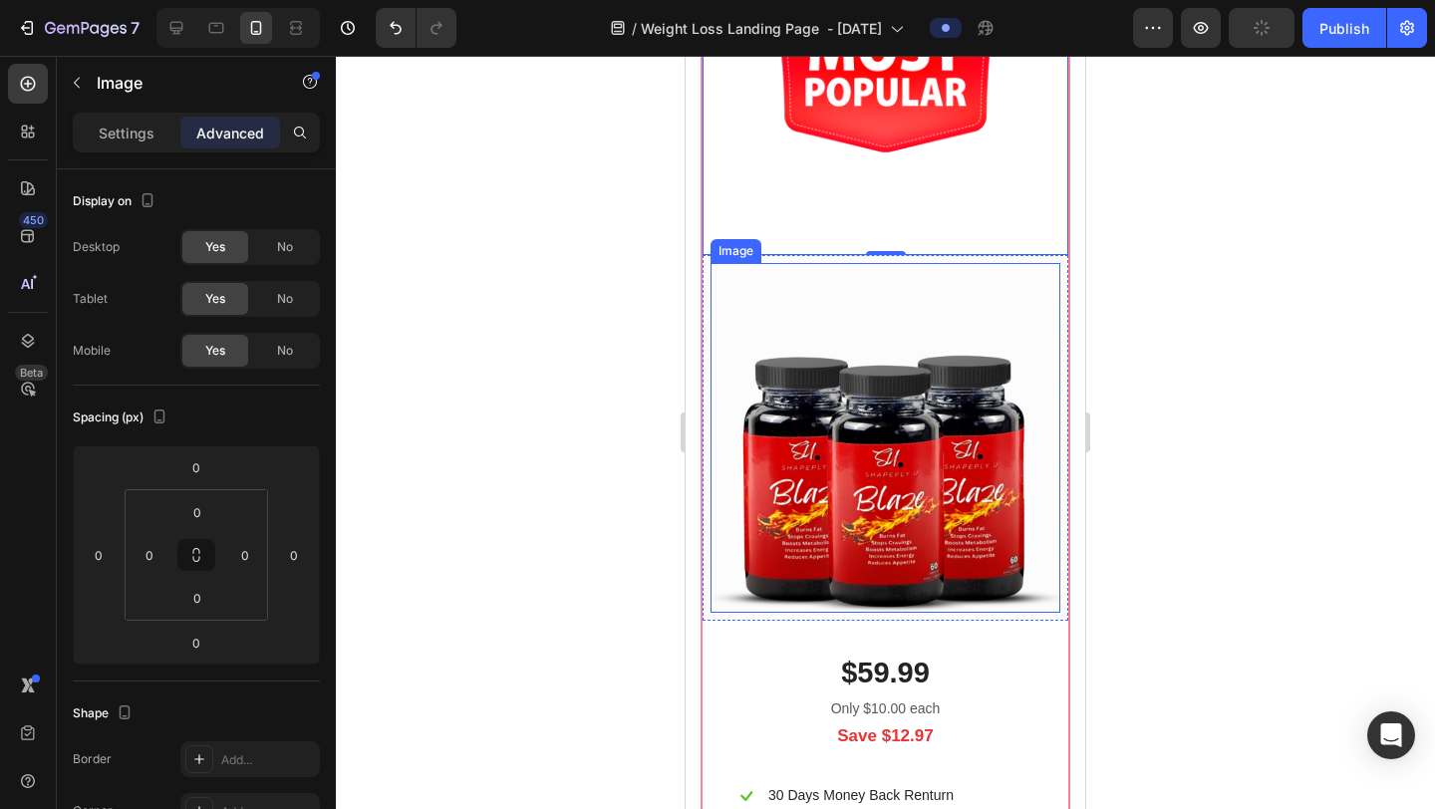
scroll to position [11966, 0]
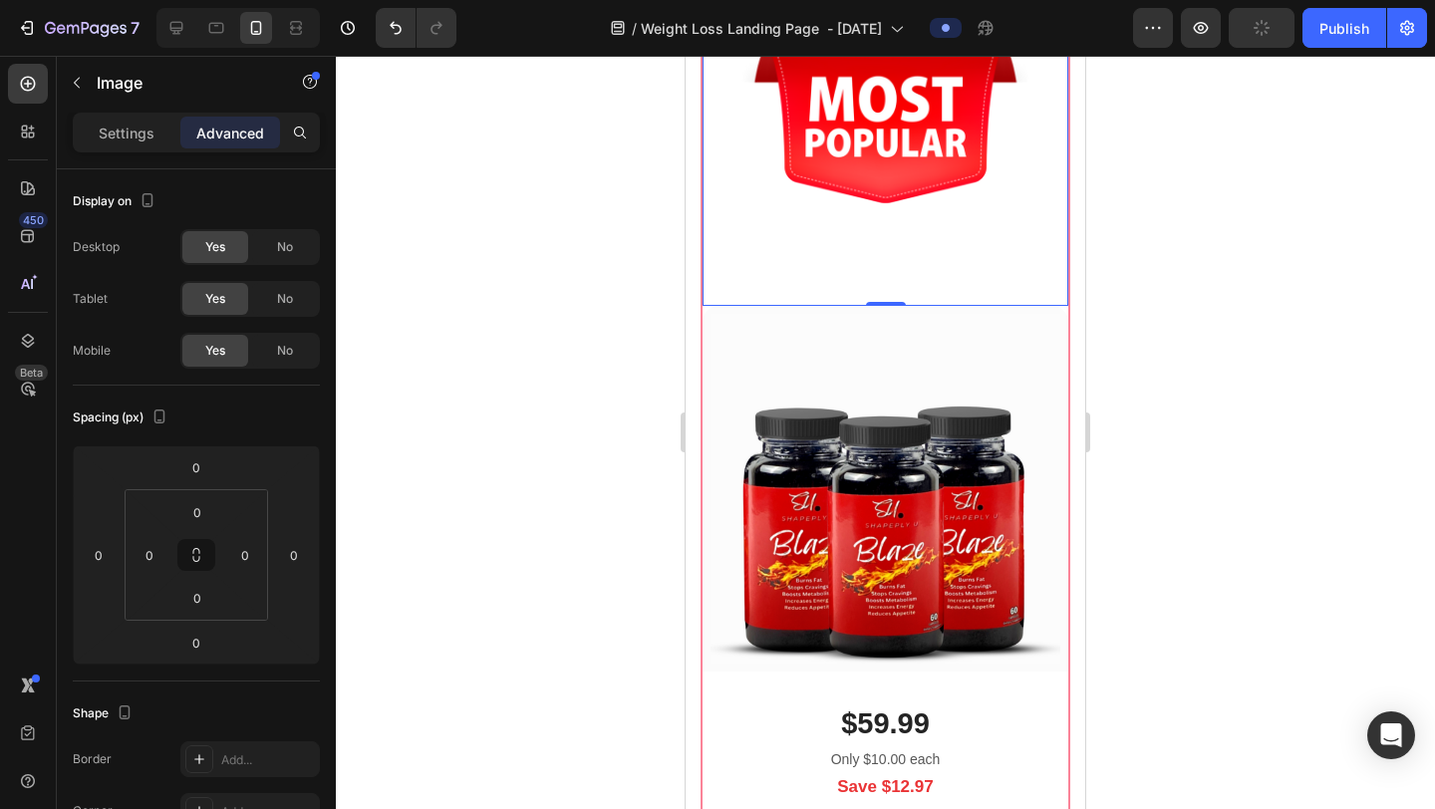
click at [980, 306] on img at bounding box center [886, 123] width 366 height 366
click at [1295, 372] on div at bounding box center [885, 433] width 1099 height 754
click at [990, 306] on img at bounding box center [886, 123] width 366 height 366
drag, startPoint x: 894, startPoint y: 649, endPoint x: 894, endPoint y: 527, distance: 121.6
click at [894, 306] on div "Image 0" at bounding box center [886, 123] width 366 height 366
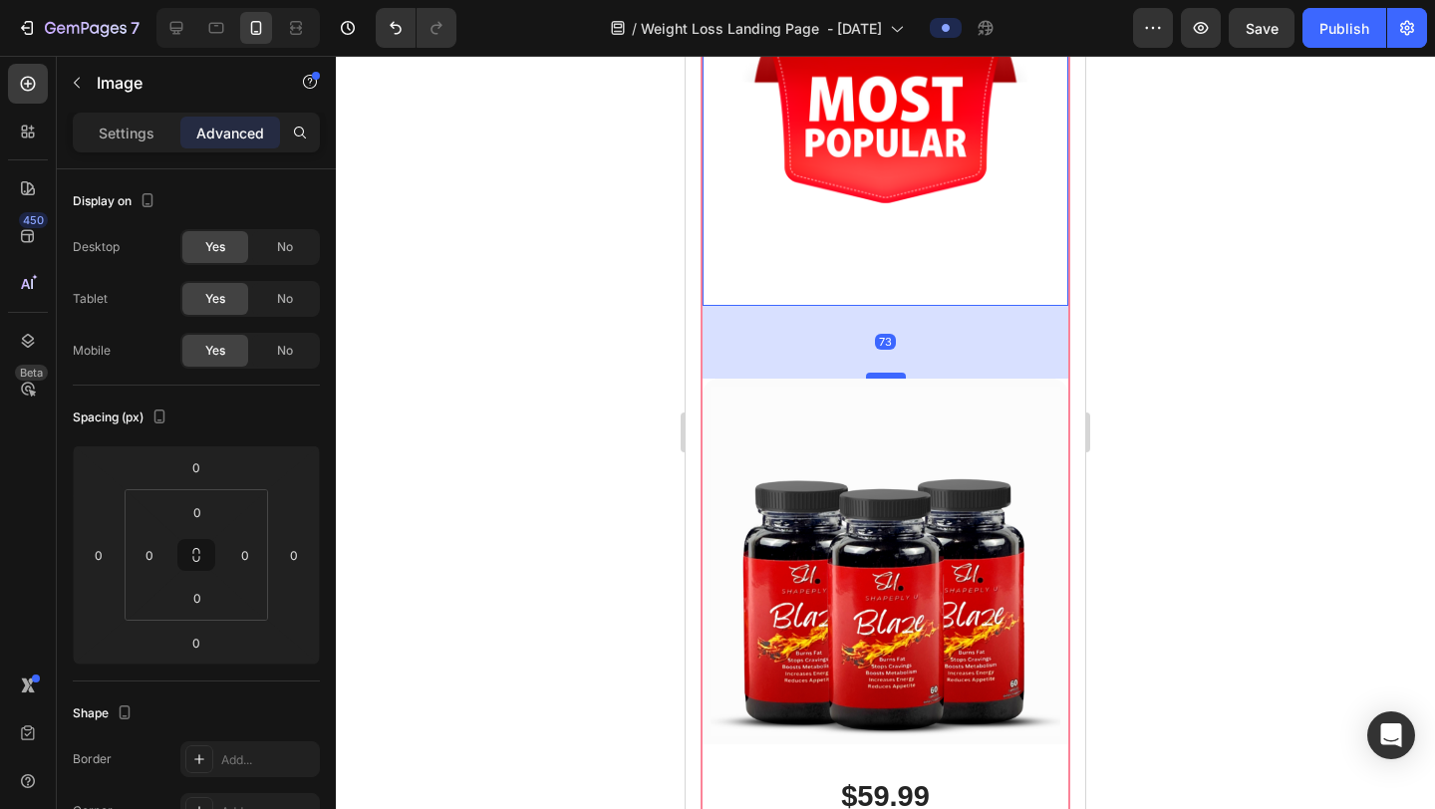
drag, startPoint x: 885, startPoint y: 651, endPoint x: 880, endPoint y: 726, distance: 74.9
click at [880, 379] on div at bounding box center [886, 376] width 40 height 6
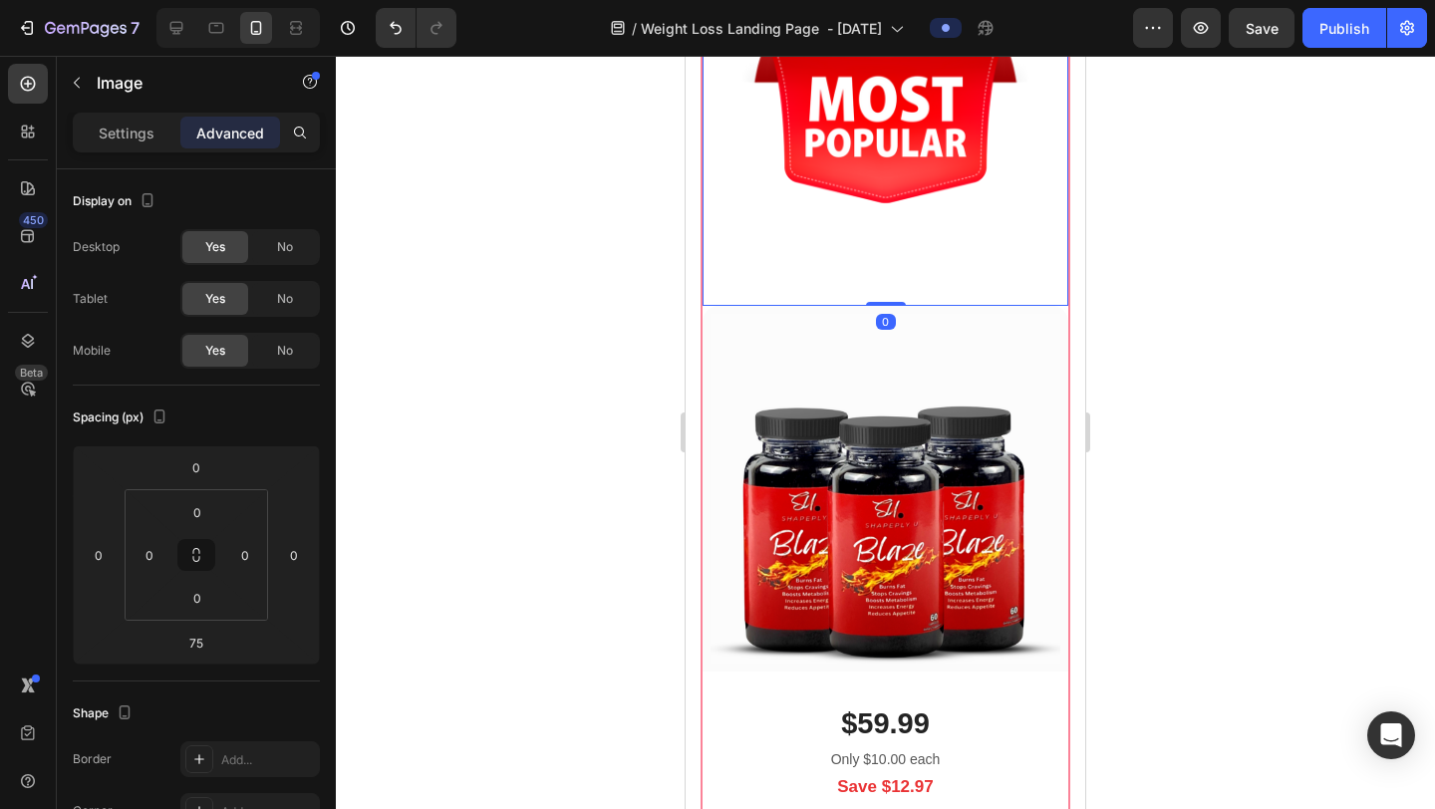
drag, startPoint x: 880, startPoint y: 726, endPoint x: 892, endPoint y: 614, distance: 112.3
click at [892, 306] on div "Image 0" at bounding box center [886, 123] width 366 height 366
type input "0"
click at [899, 306] on img at bounding box center [886, 123] width 366 height 366
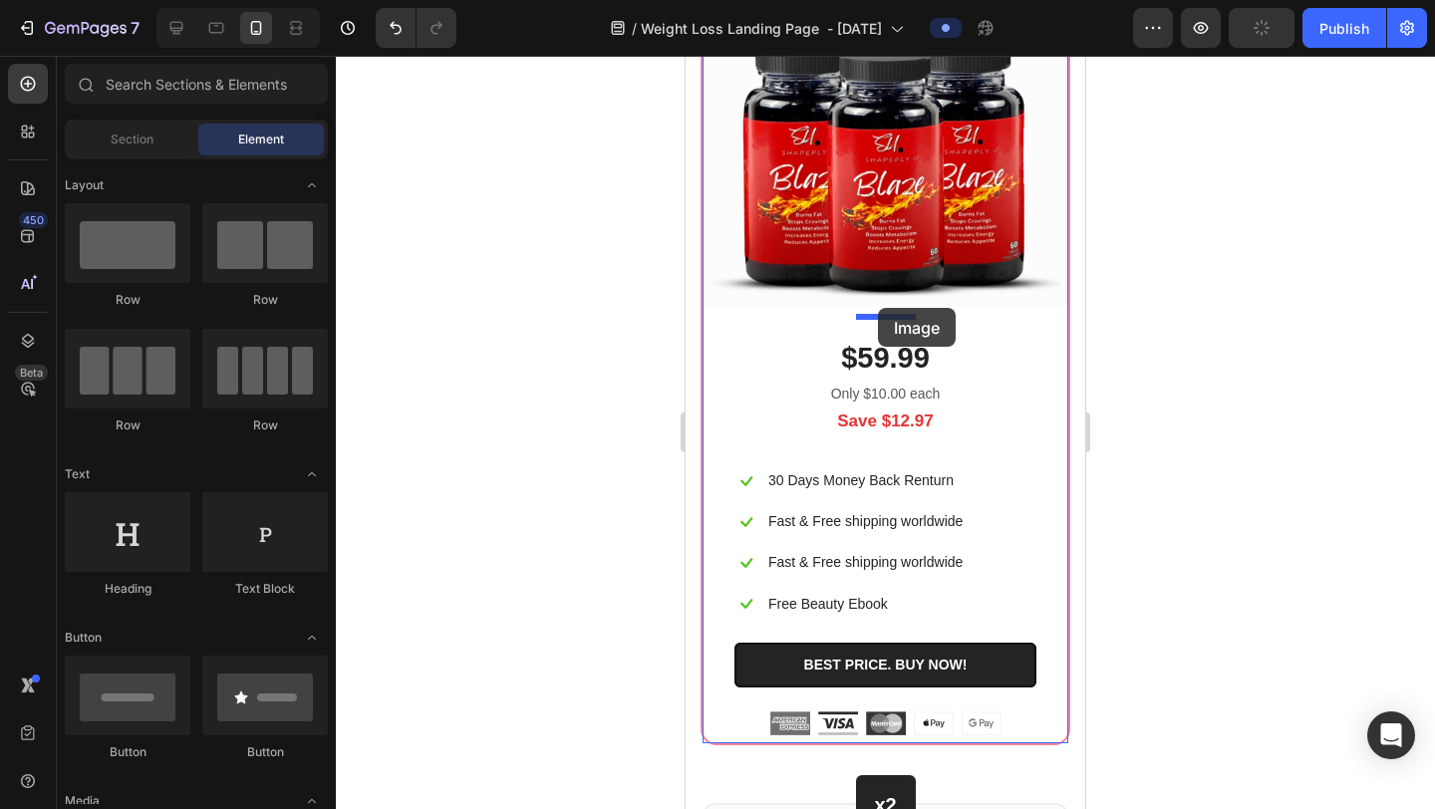
drag, startPoint x: 930, startPoint y: 583, endPoint x: 878, endPoint y: 308, distance: 280.0
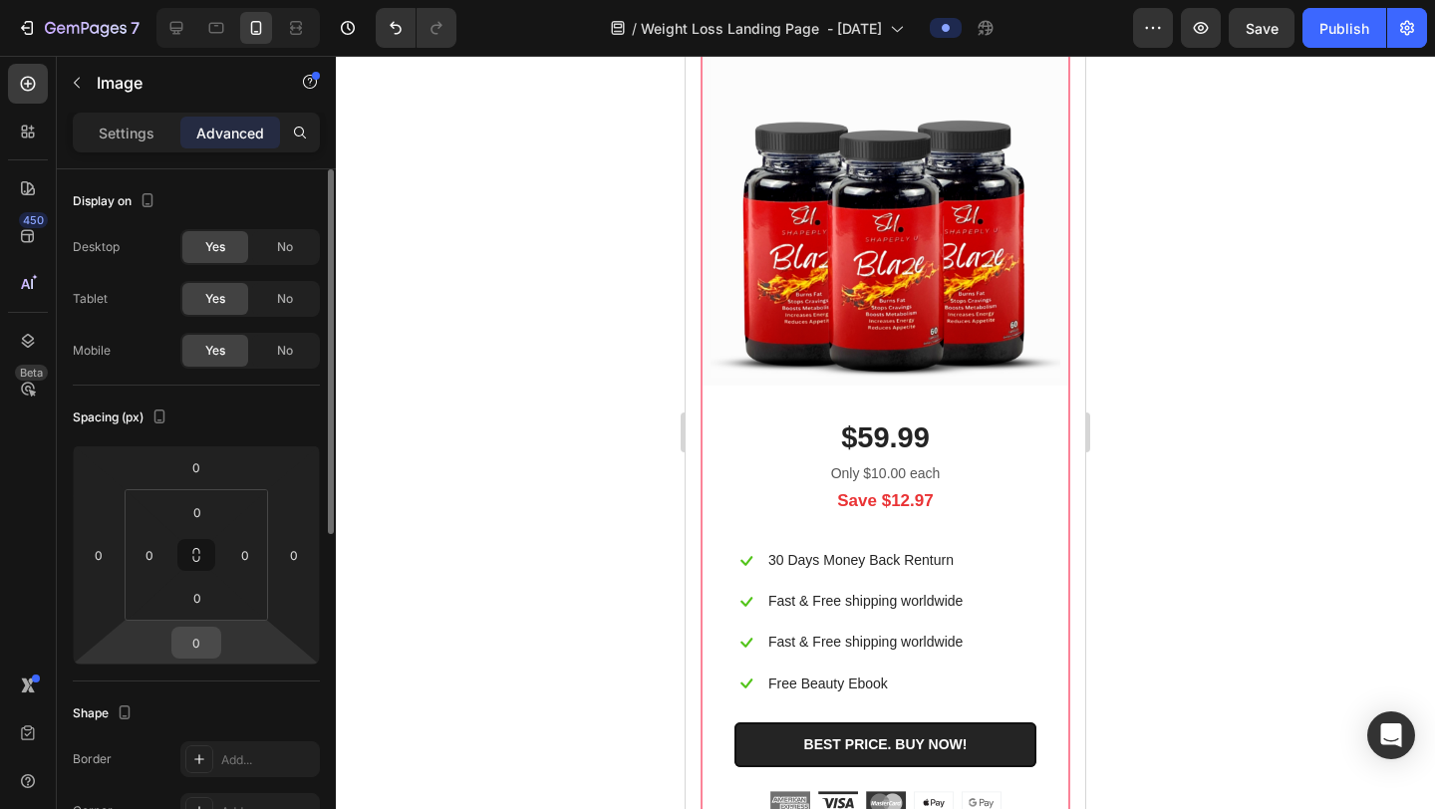
click at [191, 630] on input "0" at bounding box center [196, 643] width 40 height 30
click at [128, 136] on p "Settings" at bounding box center [127, 133] width 56 height 21
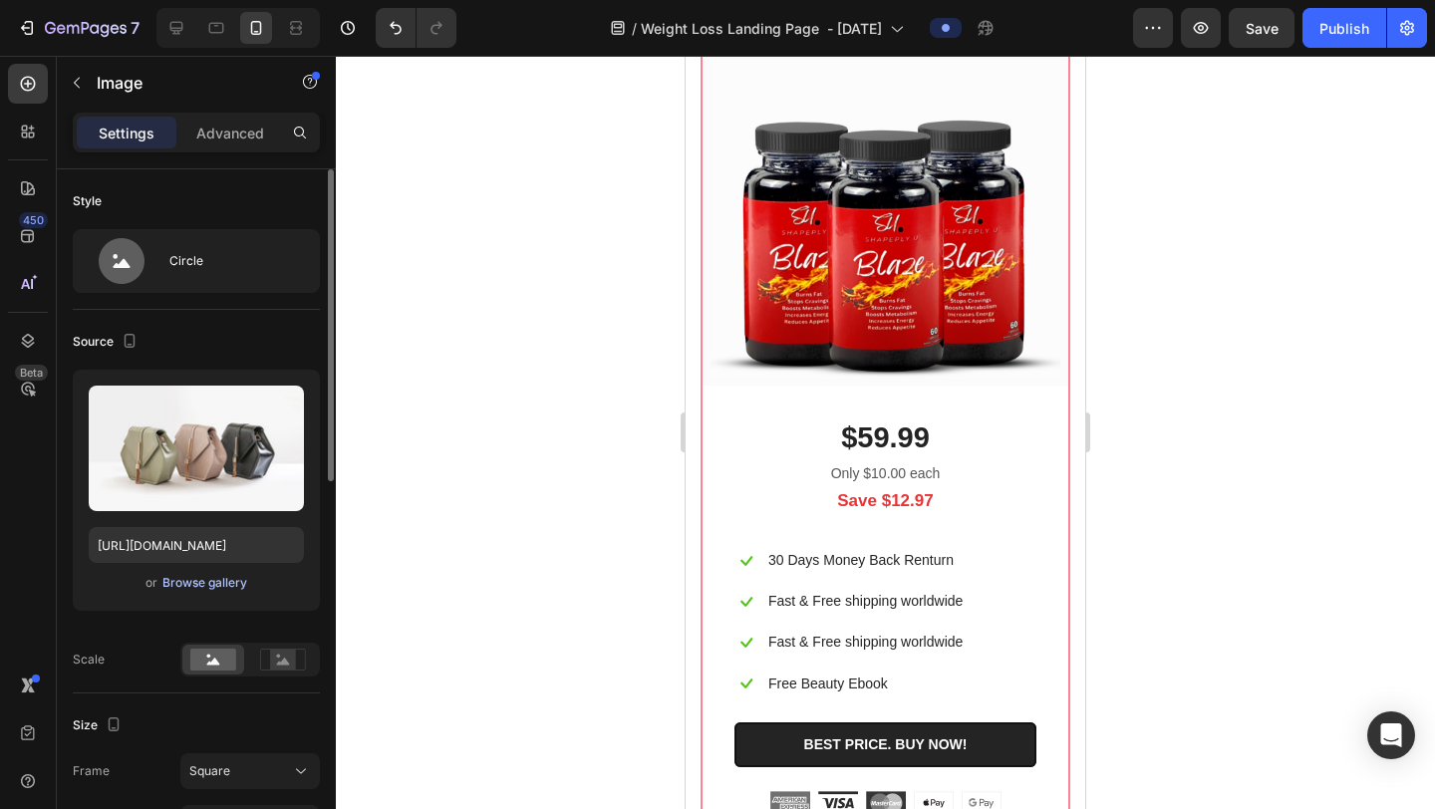
click at [188, 584] on div "Browse gallery" at bounding box center [204, 583] width 85 height 18
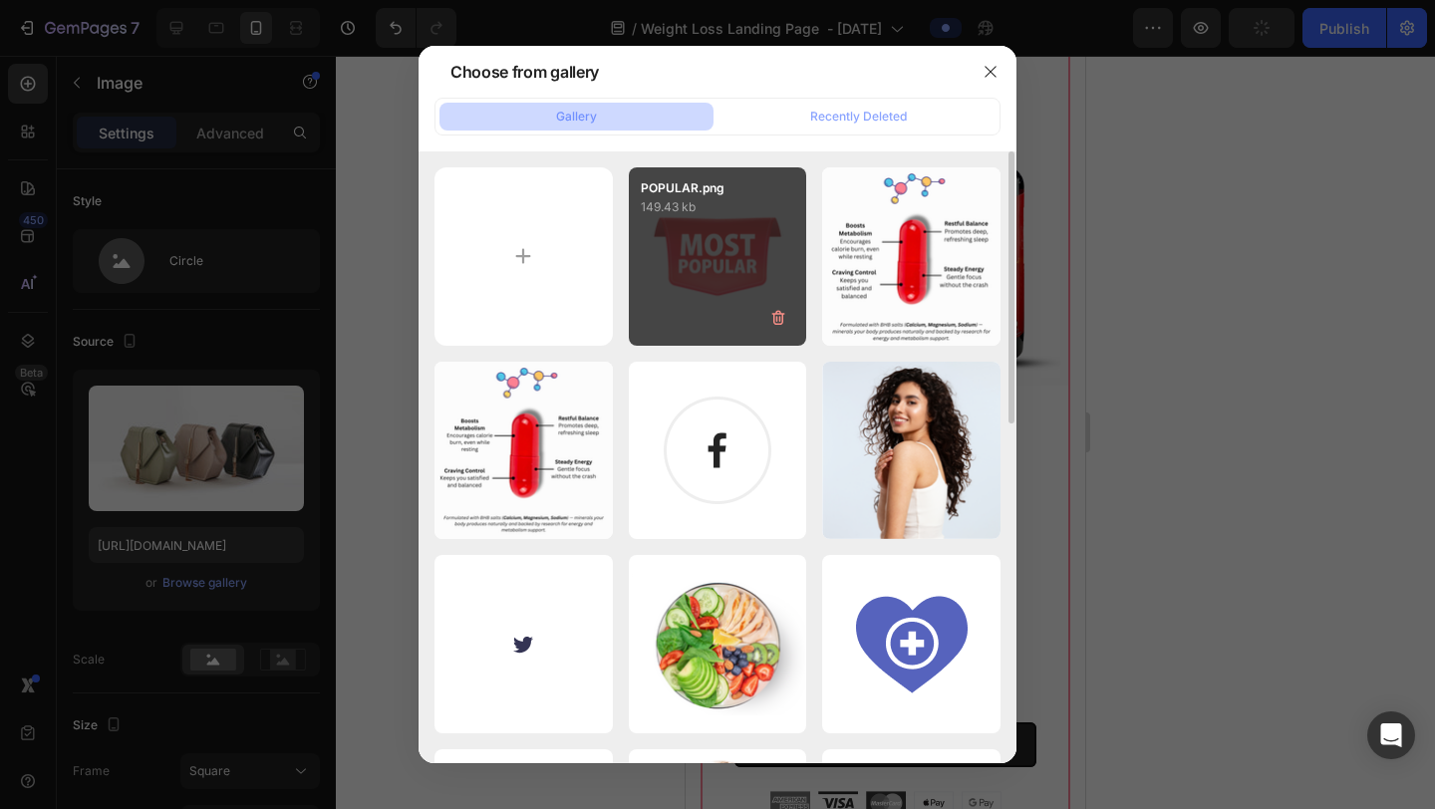
click at [657, 243] on div "POPULAR.png 149.43 kb" at bounding box center [718, 256] width 178 height 178
type input "https://cdn.shopify.com/s/files/1/0615/9777/8174/files/gempages_579372097344635…"
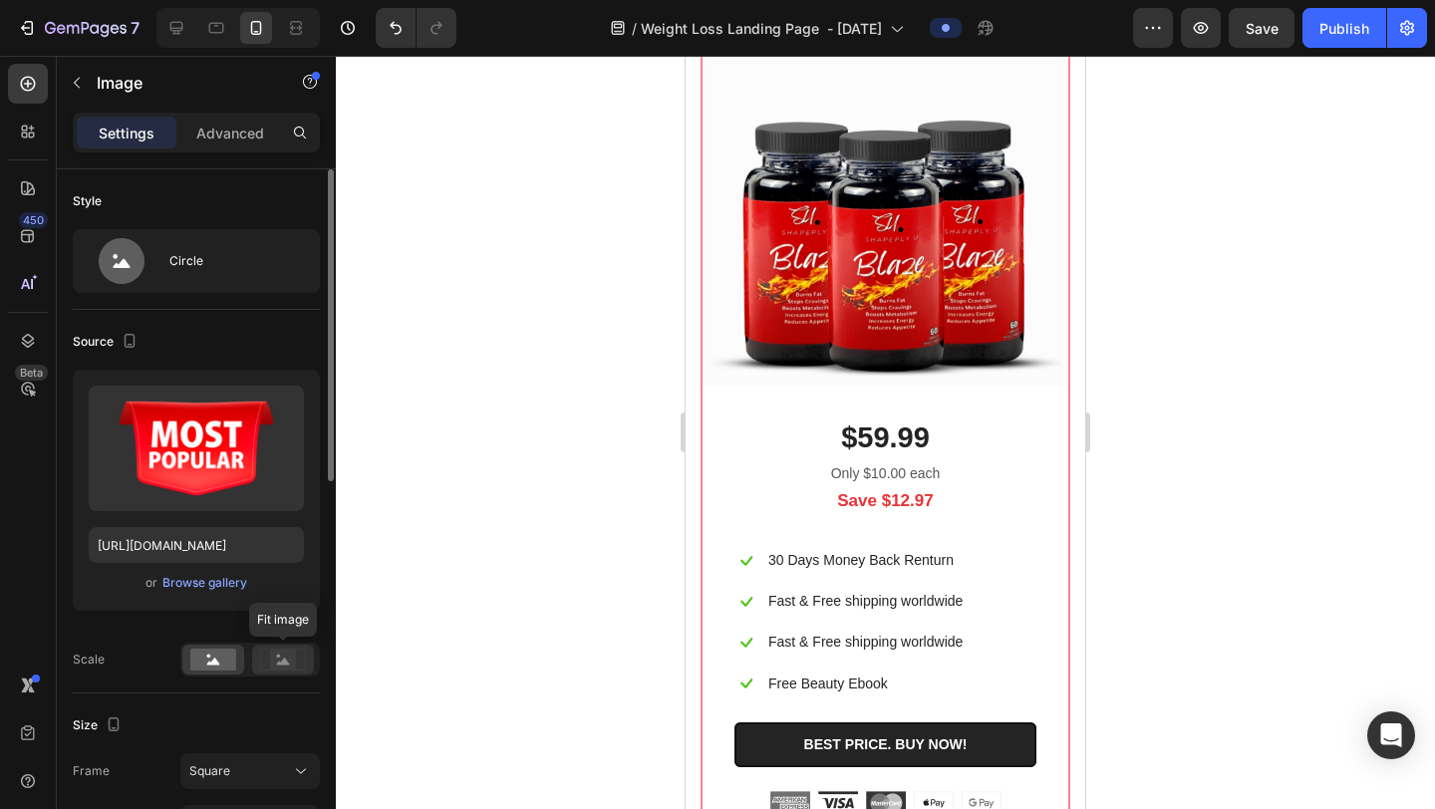
click at [295, 662] on rect at bounding box center [283, 660] width 26 height 20
click at [229, 670] on rect at bounding box center [213, 660] width 46 height 22
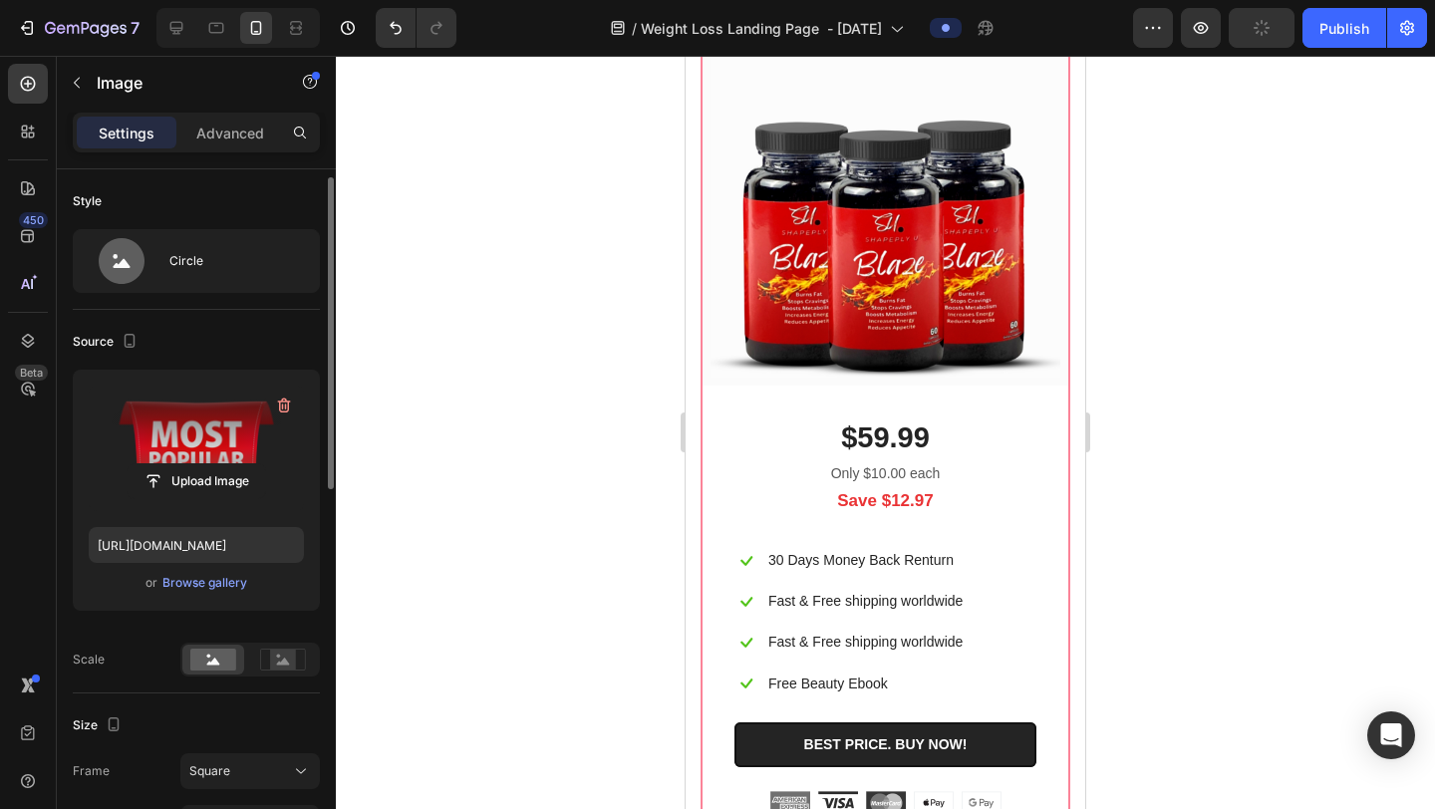
scroll to position [19, 0]
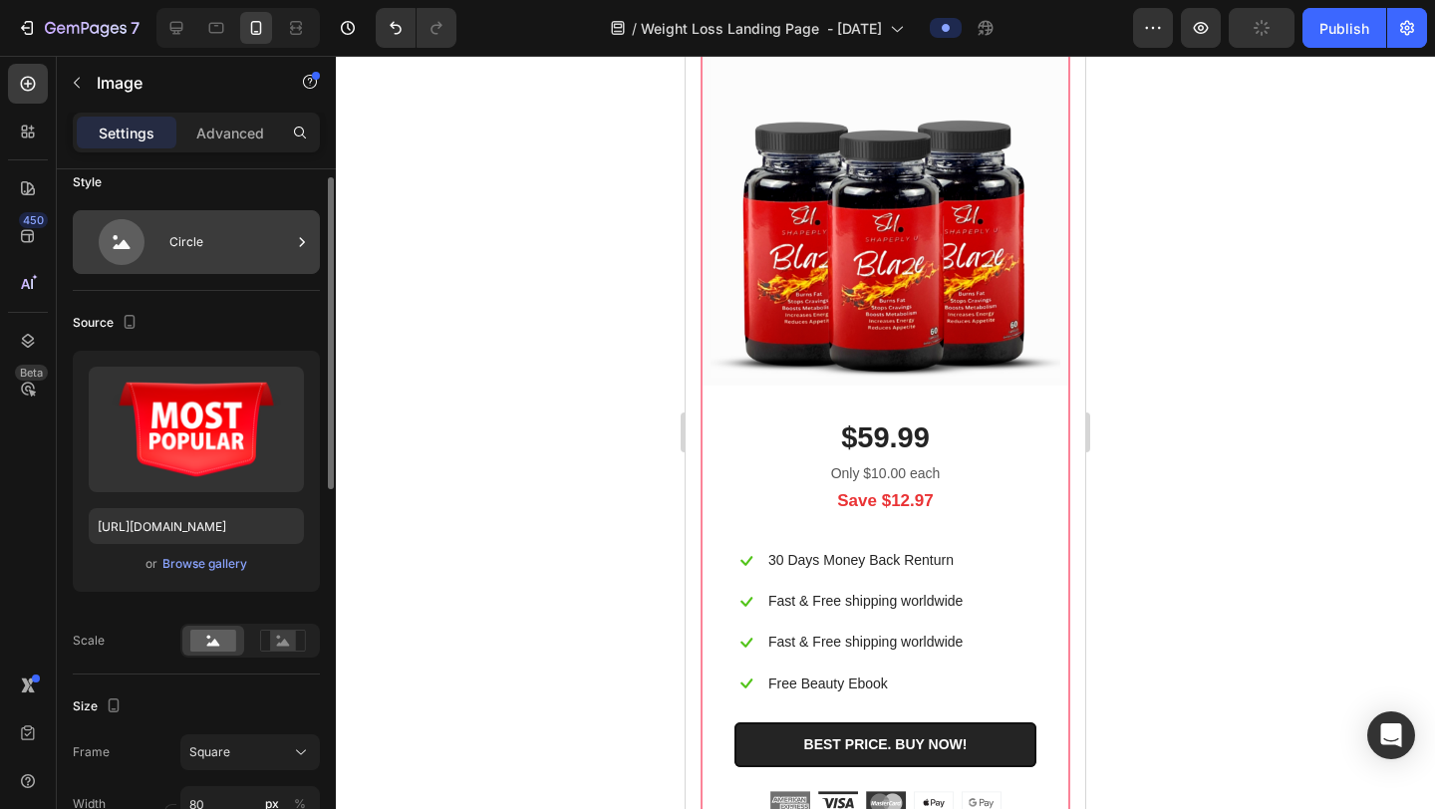
click at [203, 229] on div "Circle" at bounding box center [230, 242] width 122 height 46
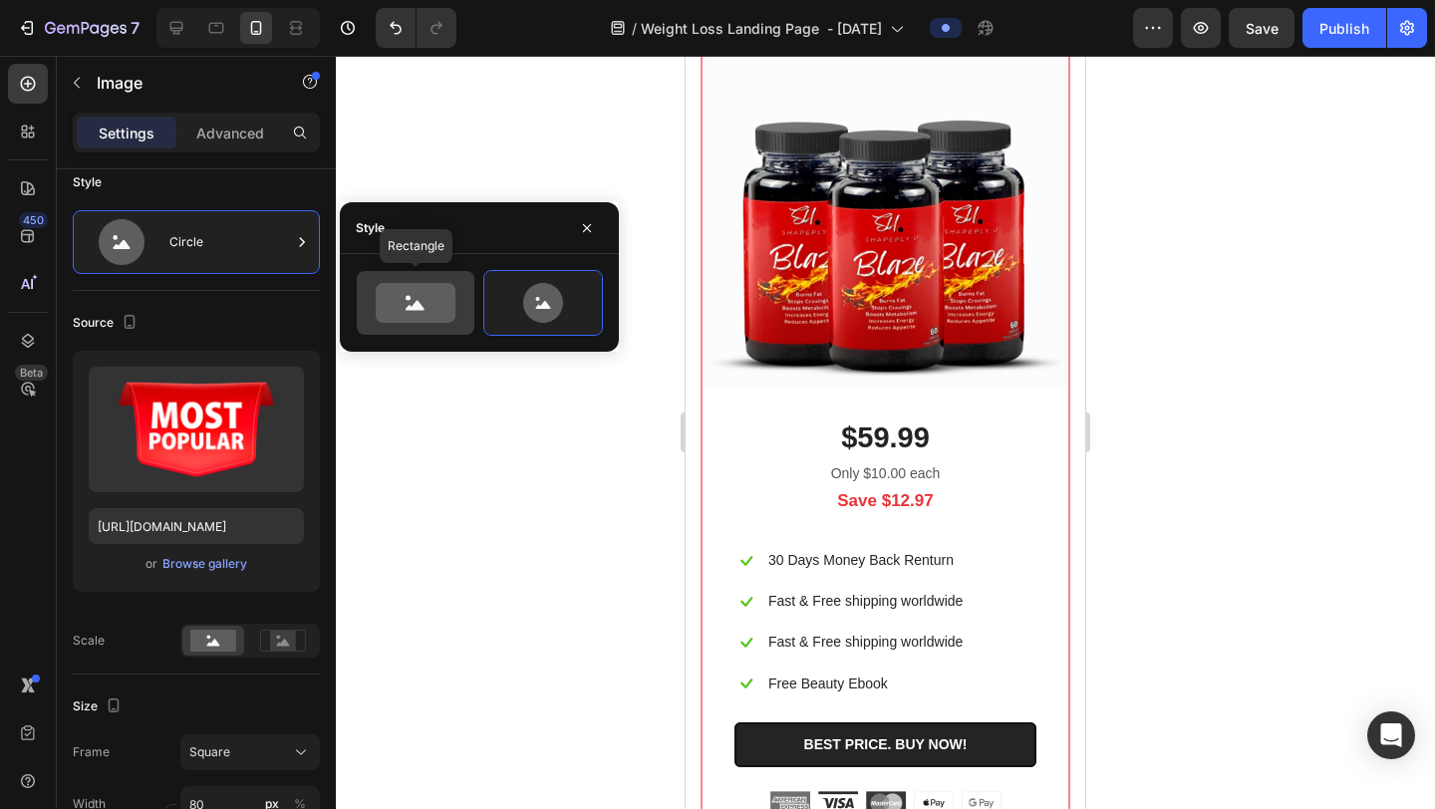
click at [435, 298] on icon at bounding box center [416, 303] width 80 height 40
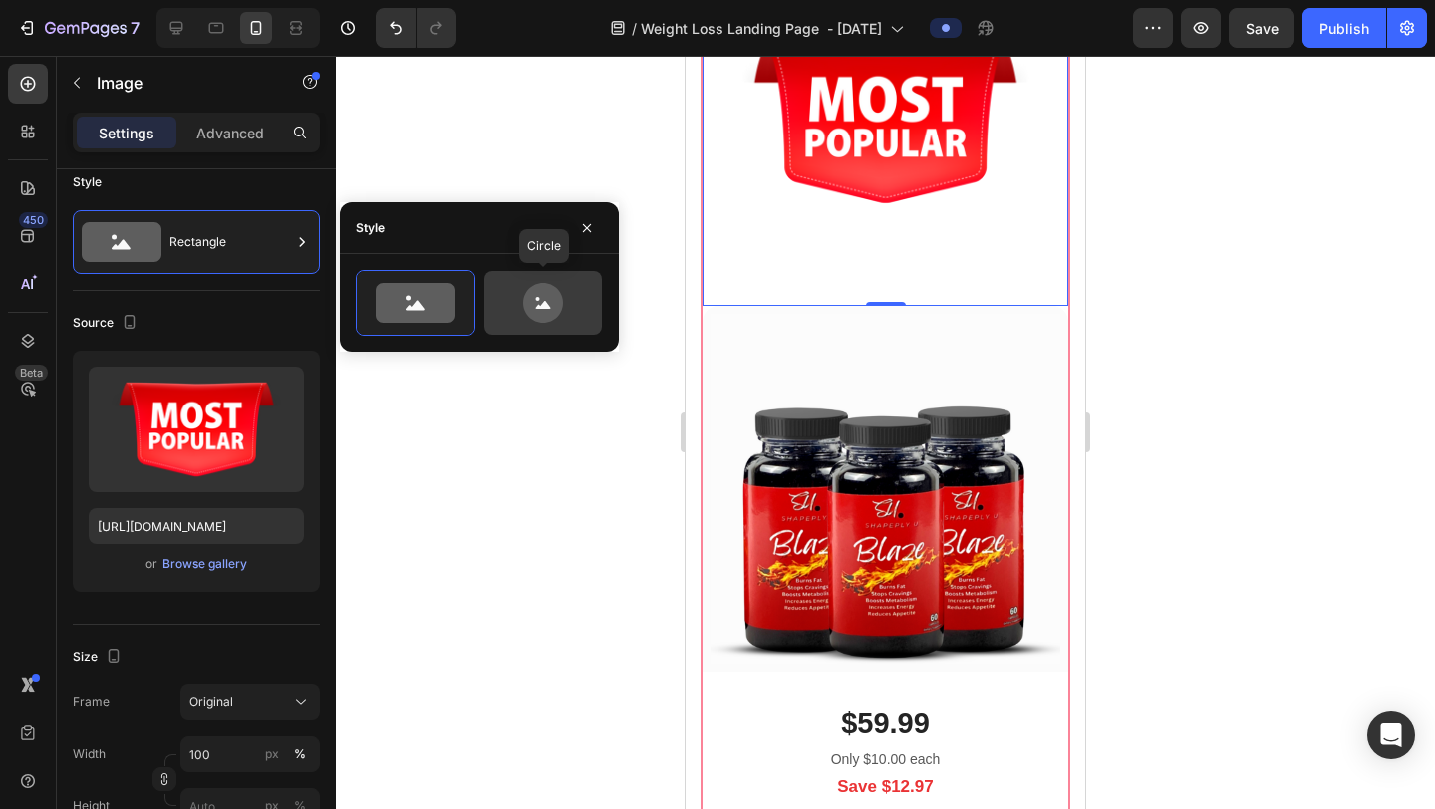
click at [535, 289] on icon at bounding box center [543, 303] width 40 height 40
type input "80"
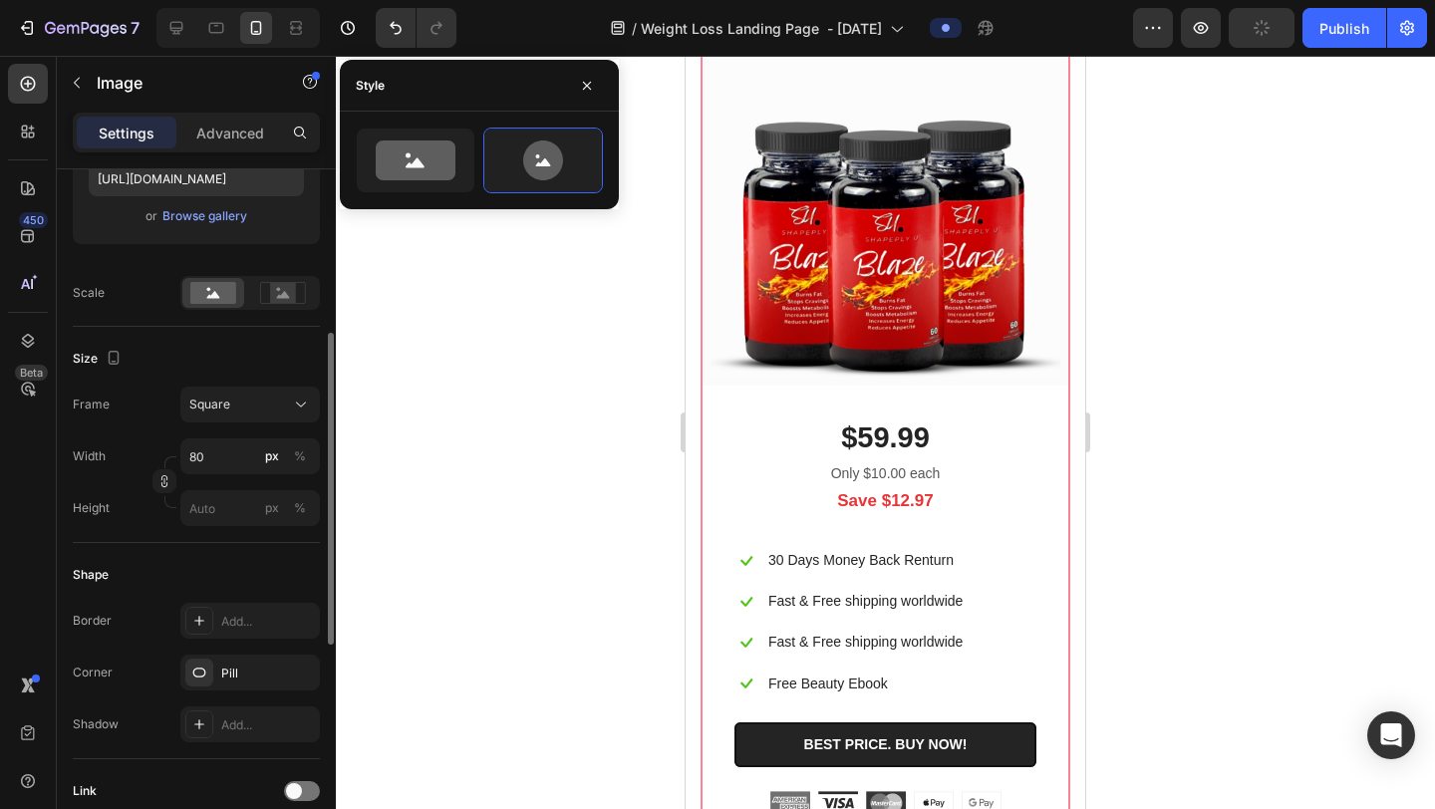
scroll to position [369, 0]
click at [588, 87] on icon "button" at bounding box center [587, 85] width 8 height 8
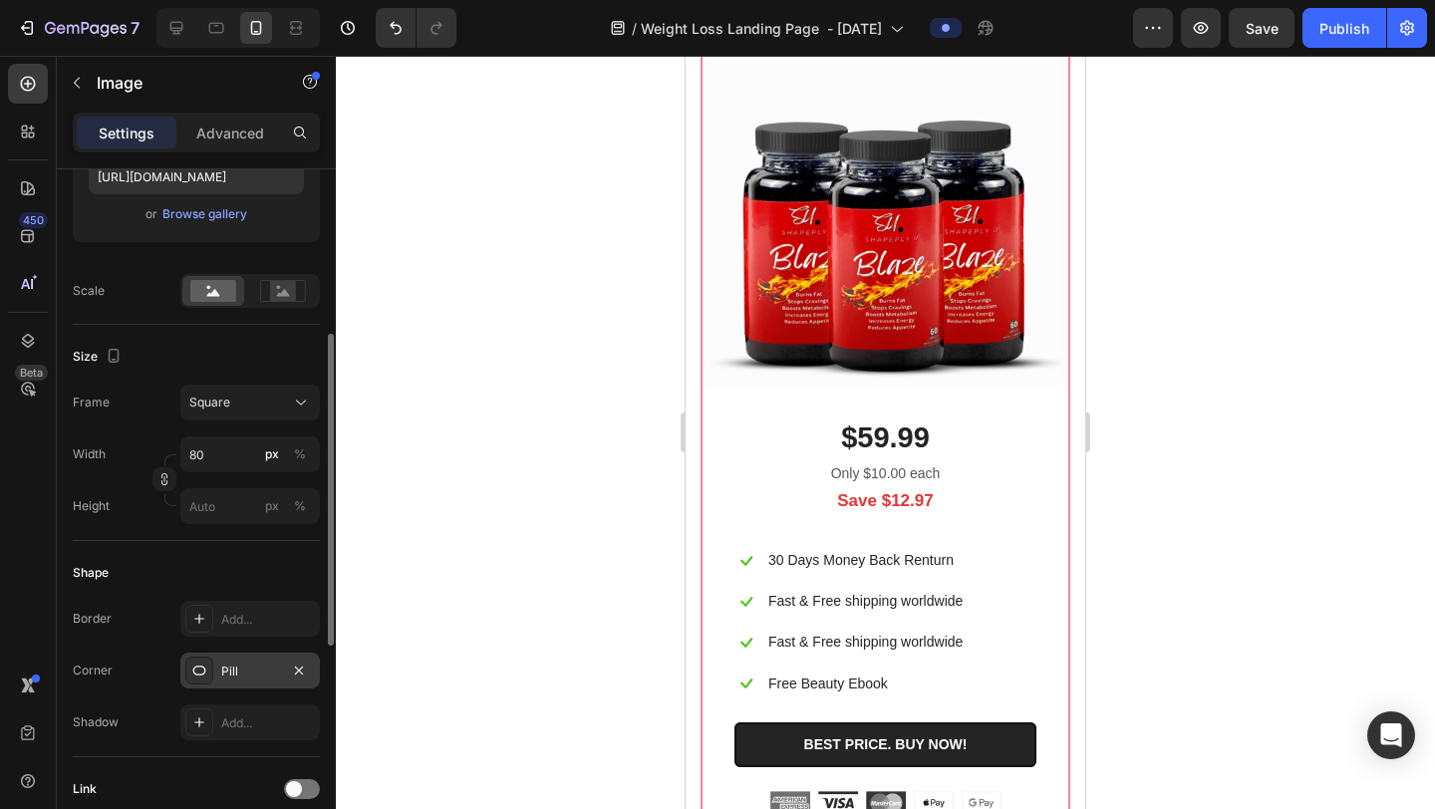
click at [249, 668] on div "Pill" at bounding box center [250, 672] width 58 height 18
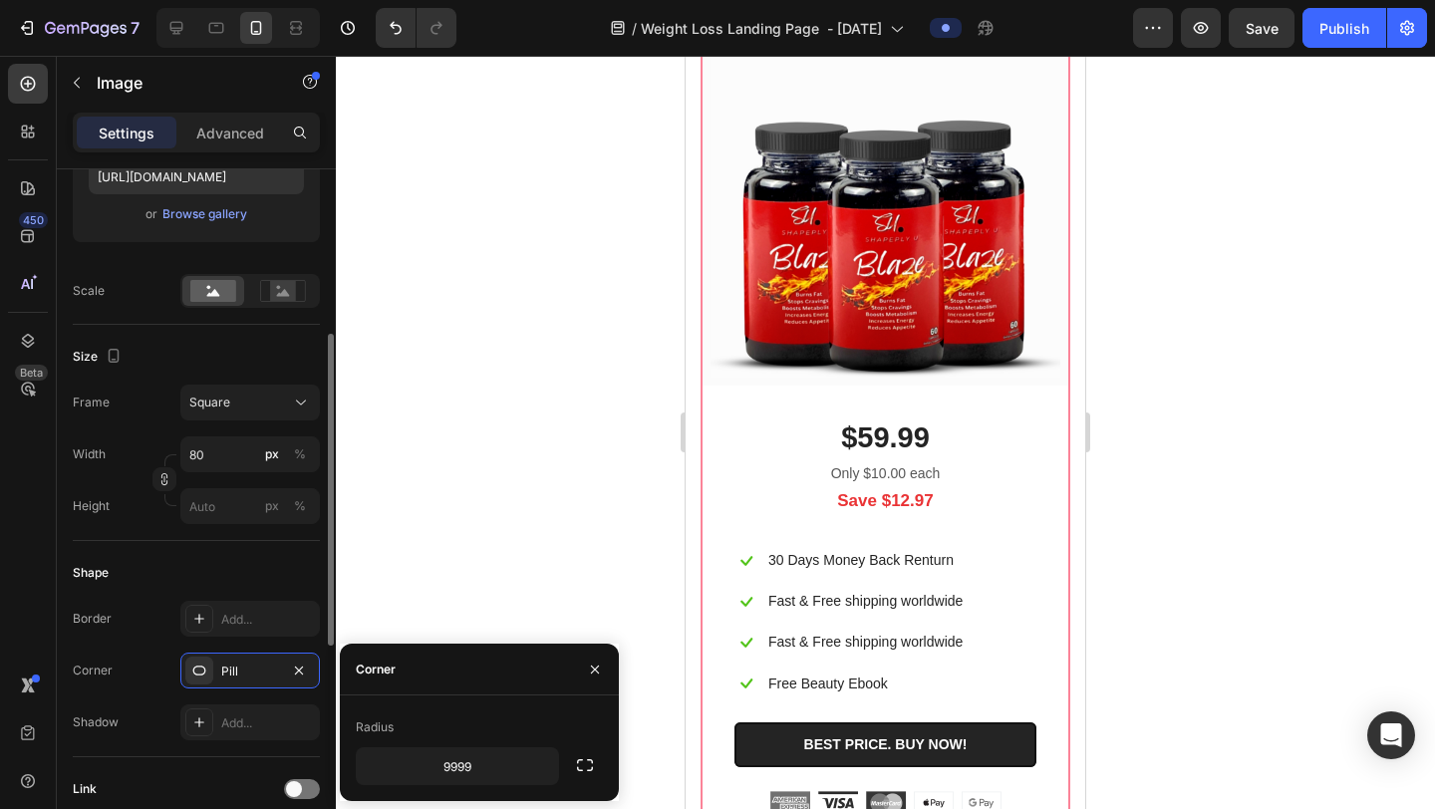
click at [281, 561] on div "Shape" at bounding box center [196, 573] width 247 height 32
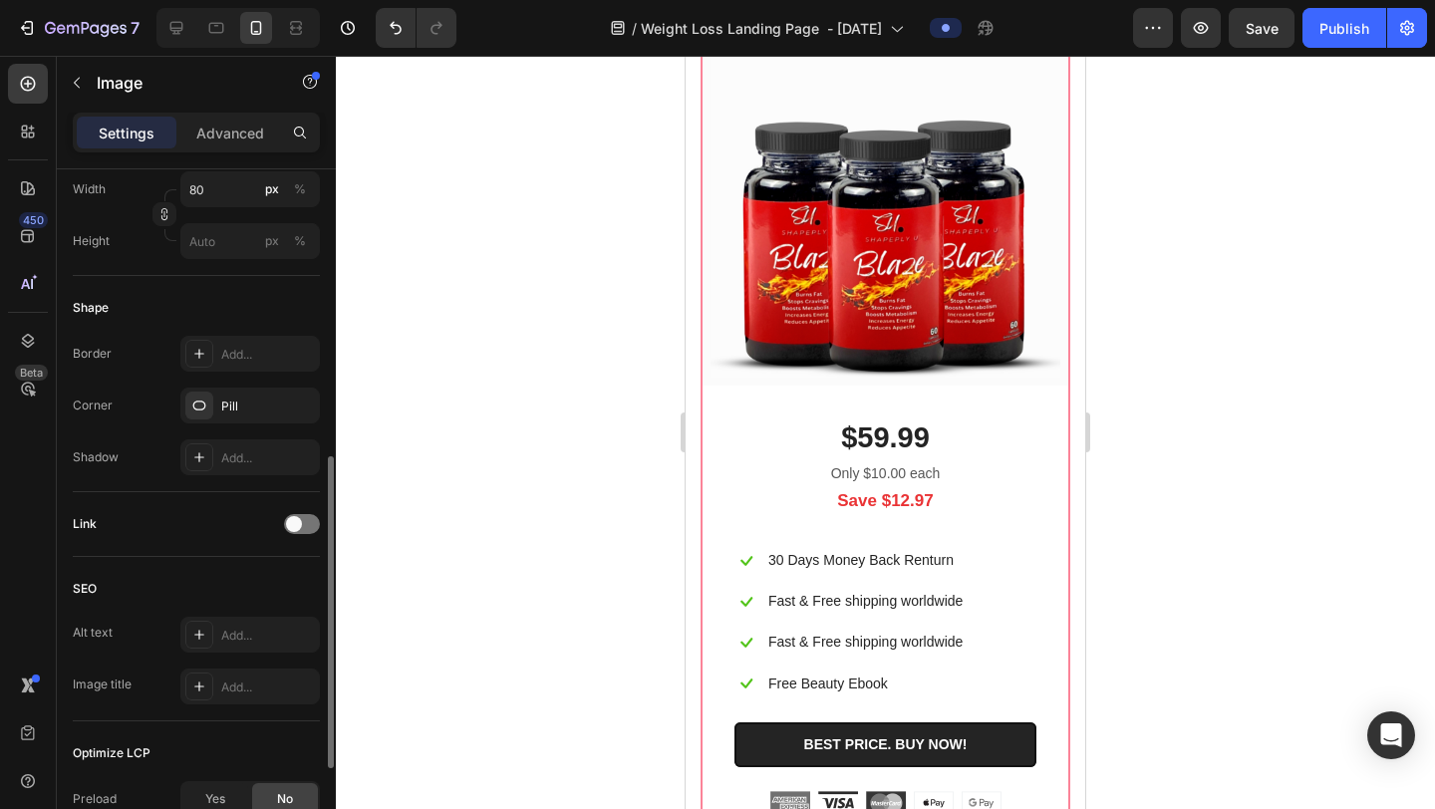
scroll to position [668, 0]
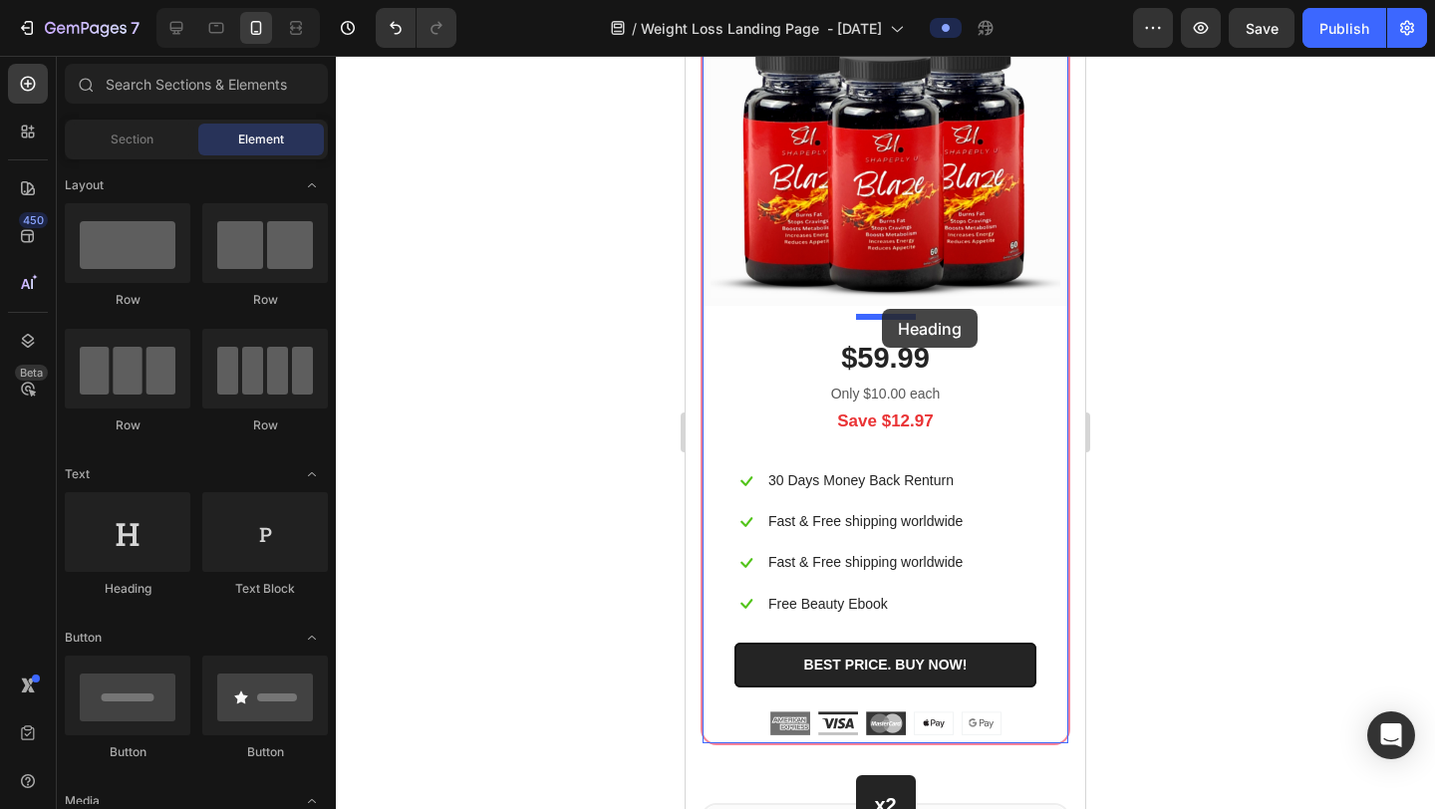
drag, startPoint x: 839, startPoint y: 284, endPoint x: 882, endPoint y: 309, distance: 49.6
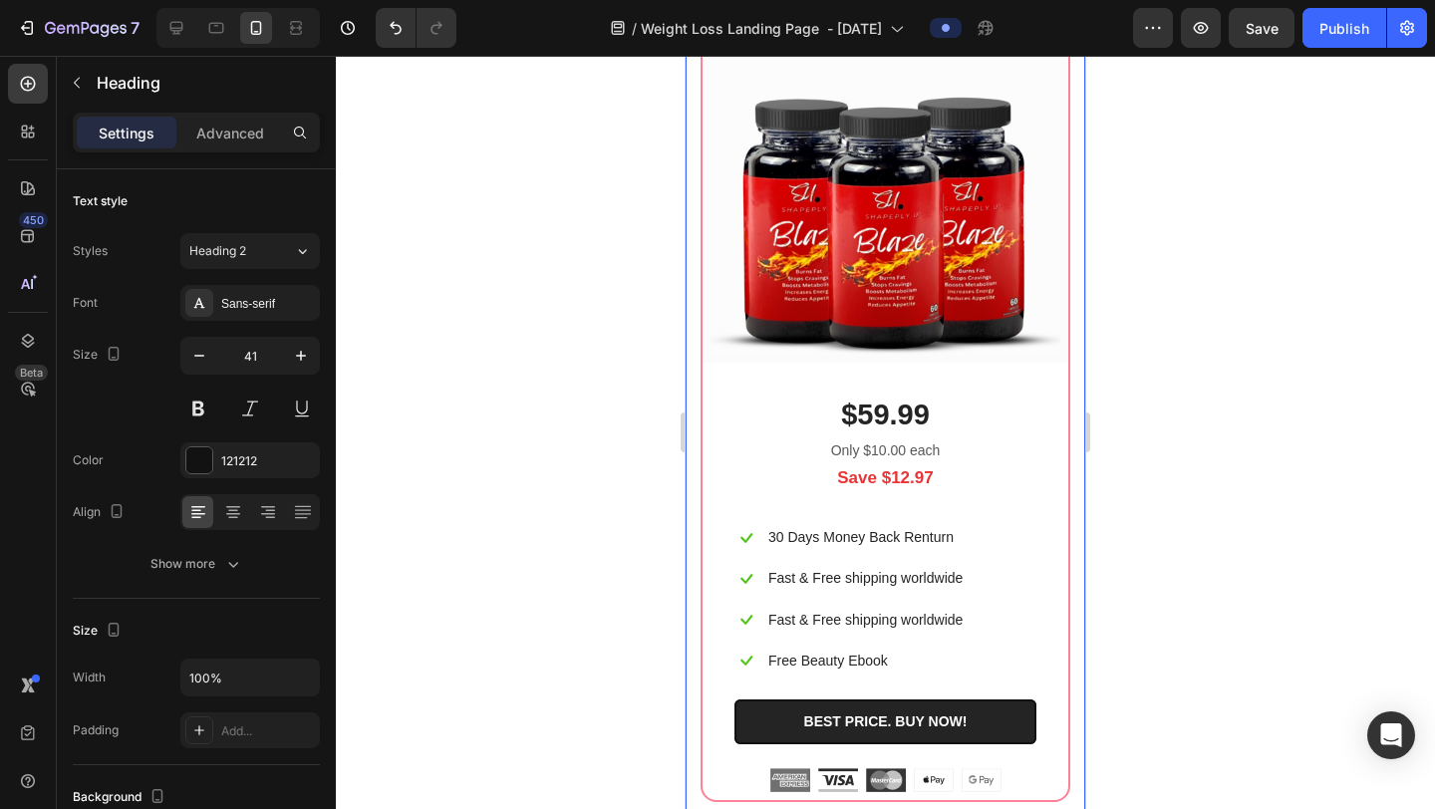
click at [1184, 376] on div at bounding box center [885, 433] width 1099 height 754
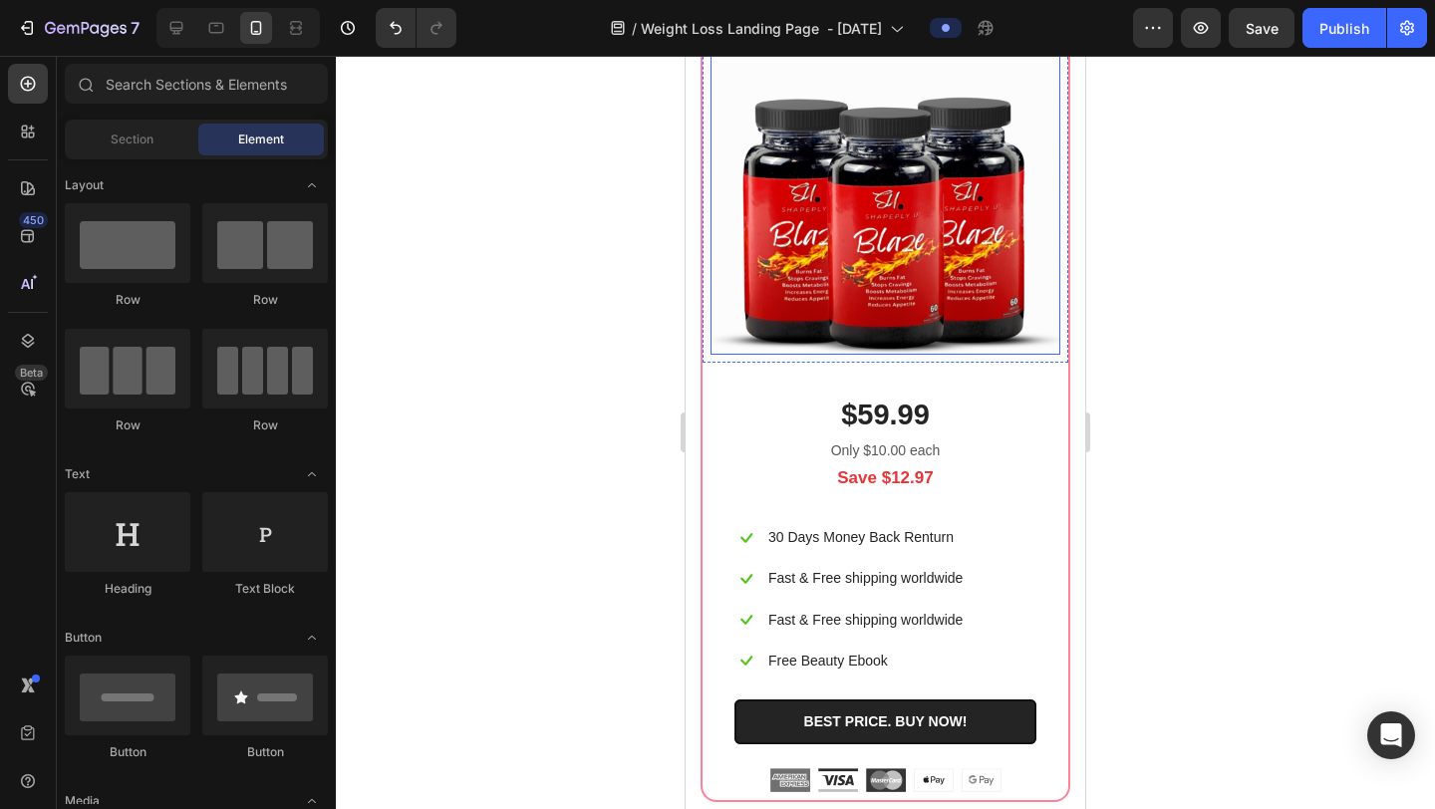
click at [1019, 355] on img at bounding box center [886, 180] width 350 height 350
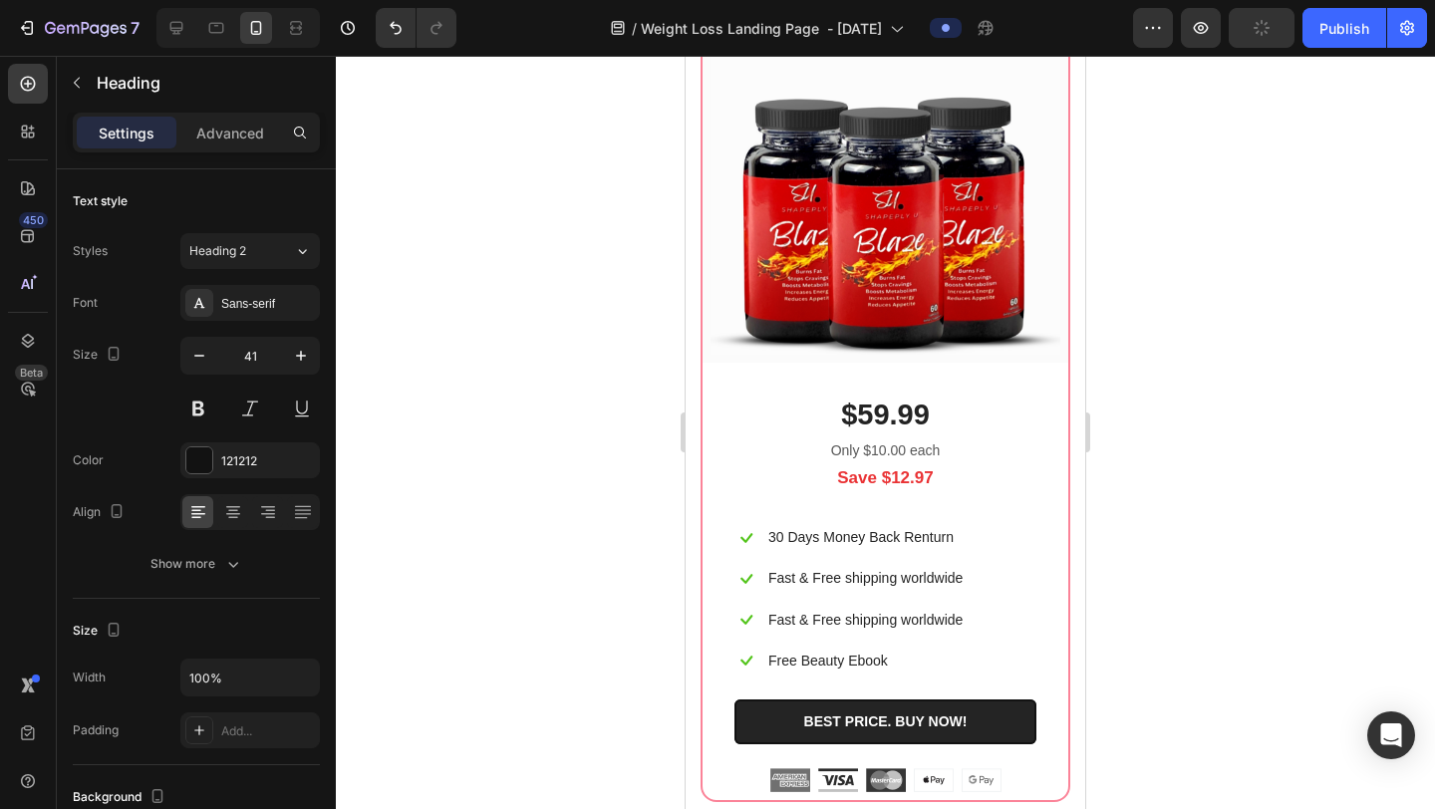
drag, startPoint x: 879, startPoint y: 341, endPoint x: 896, endPoint y: 299, distance: 45.2
click at [896, 295] on div "x3 Heading Row x3 Heading Row MOST POPULAR Heading 0 Image Row $59.99 (P) Price…" at bounding box center [886, 370] width 366 height 860
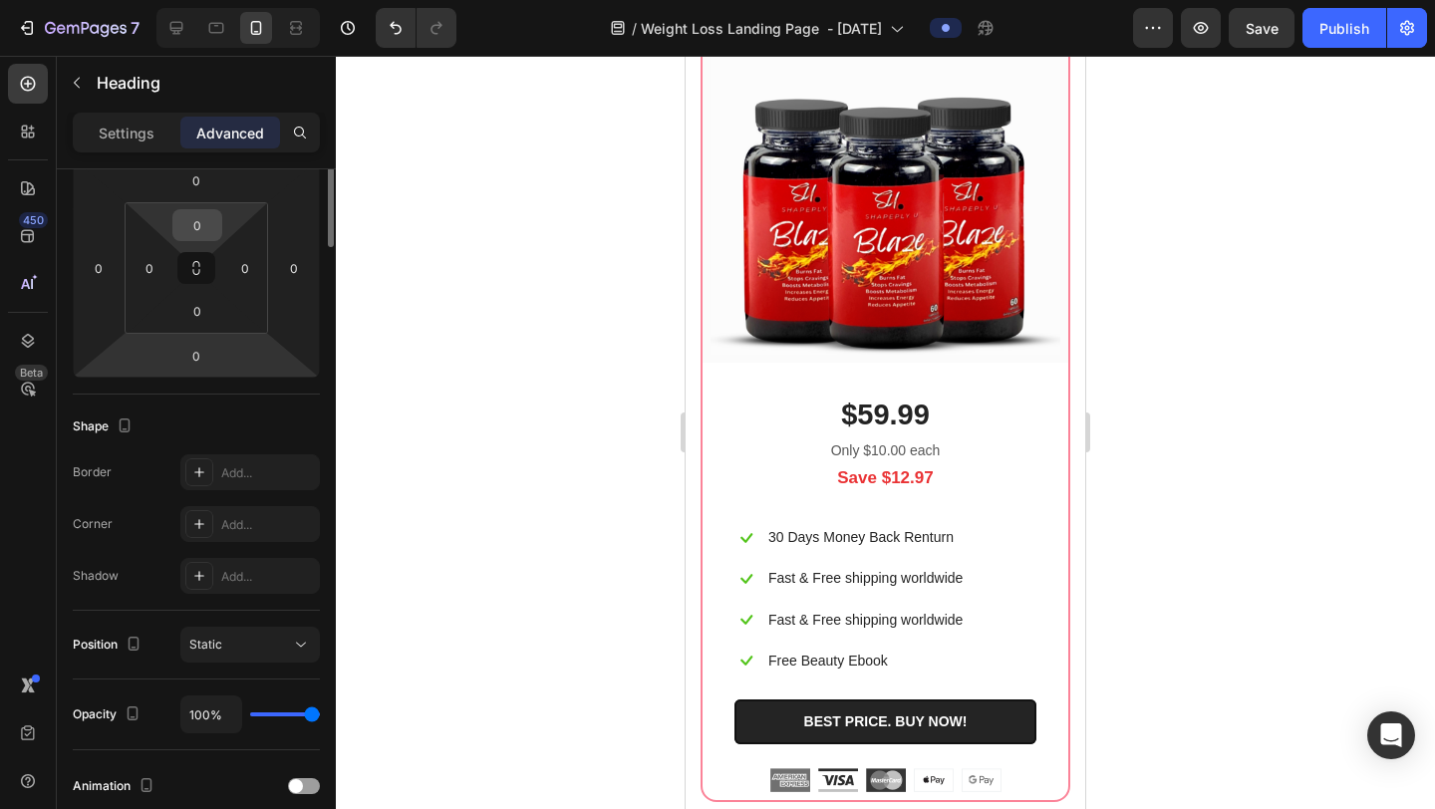
scroll to position [0, 0]
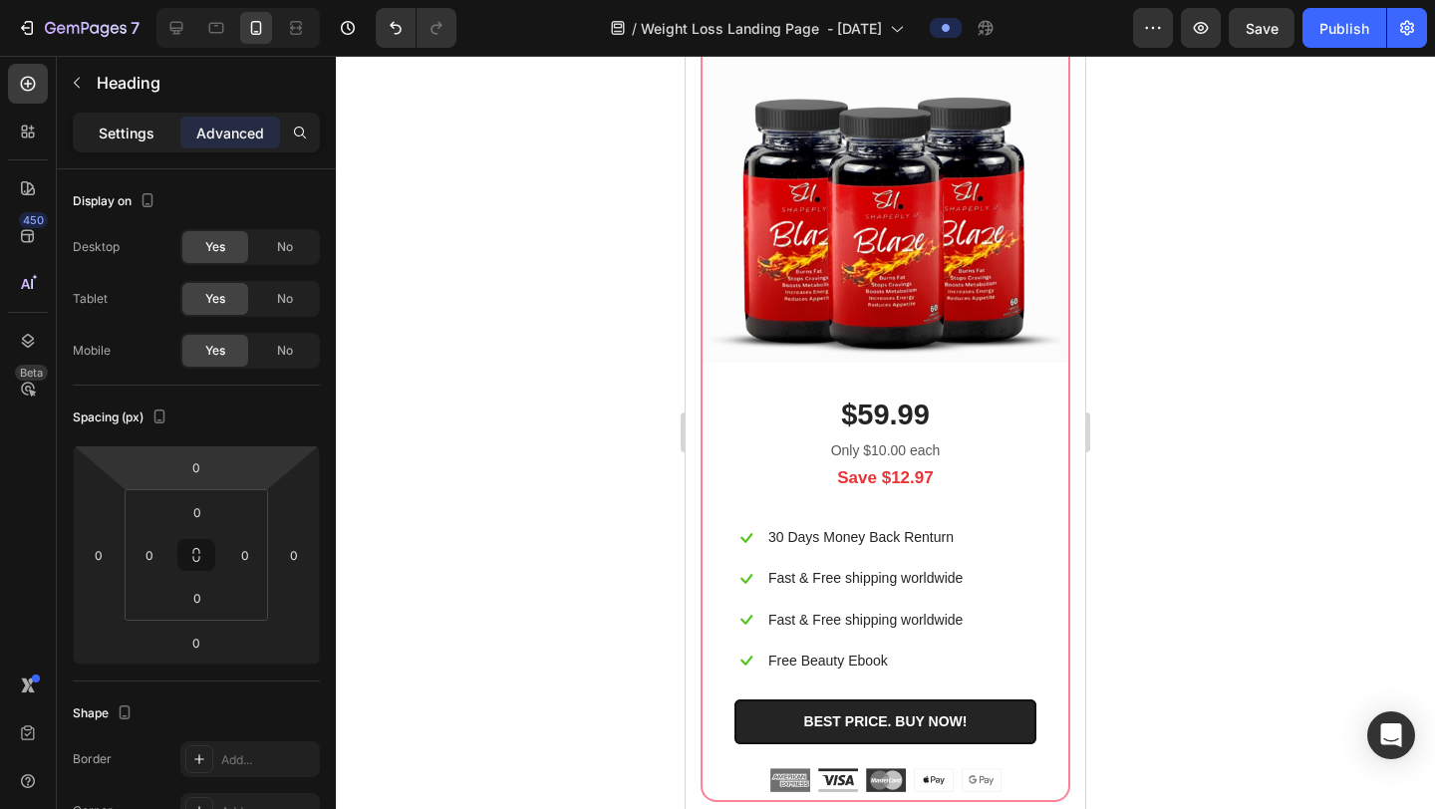
click at [126, 129] on p "Settings" at bounding box center [127, 133] width 56 height 21
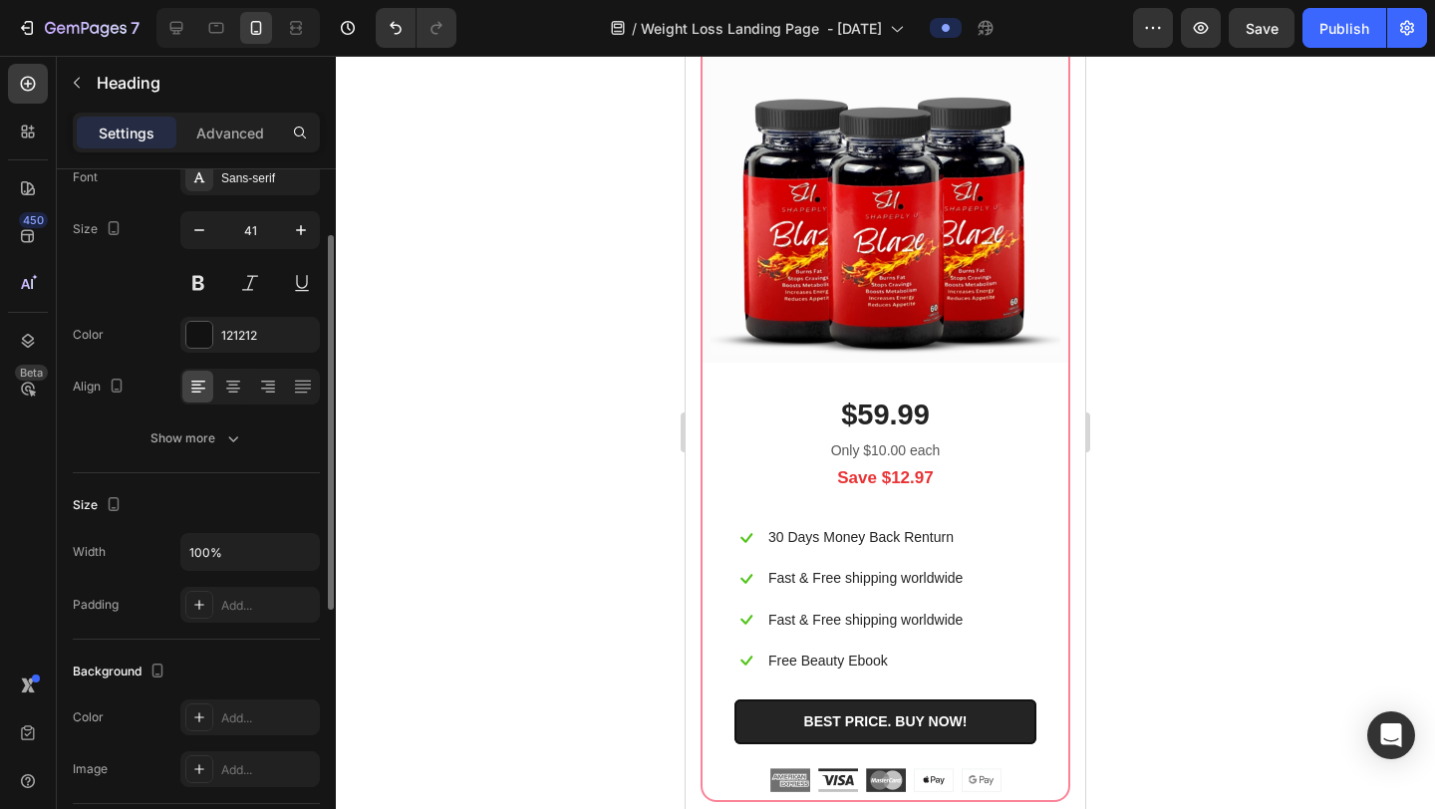
scroll to position [125, 0]
click at [234, 385] on icon at bounding box center [233, 388] width 20 height 20
click at [238, 445] on icon "button" at bounding box center [233, 440] width 20 height 20
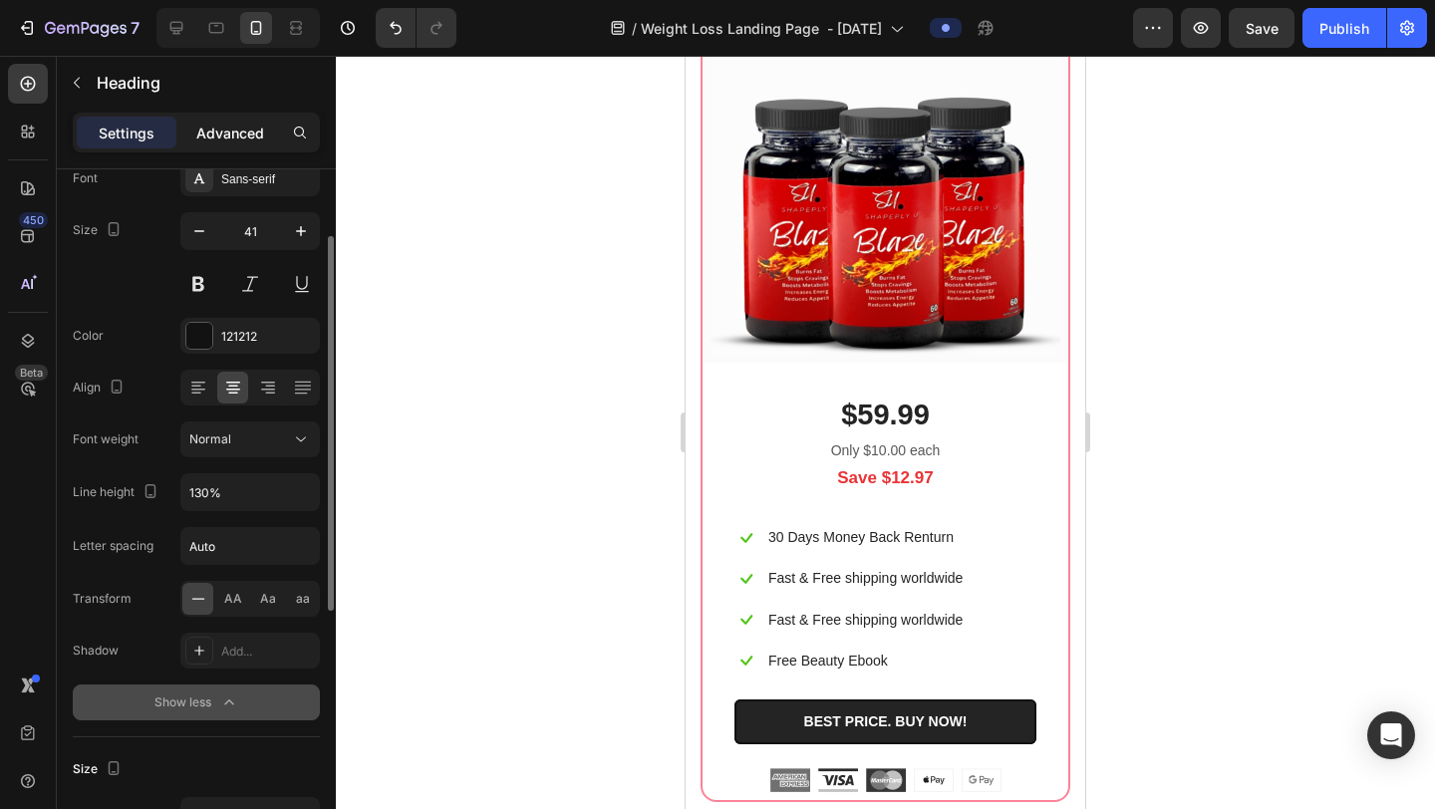
click at [240, 127] on p "Advanced" at bounding box center [230, 133] width 68 height 21
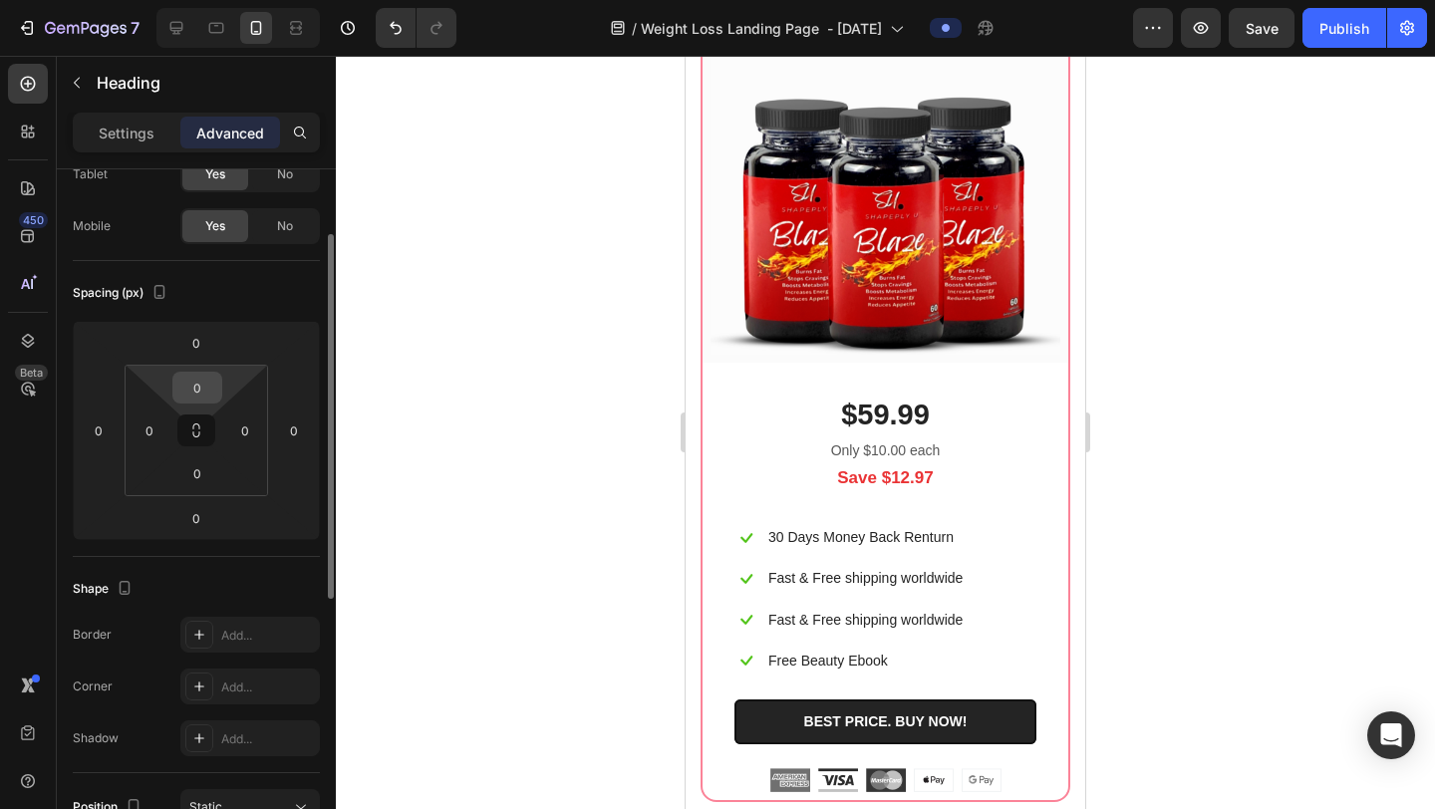
click at [203, 376] on input "0" at bounding box center [197, 388] width 40 height 30
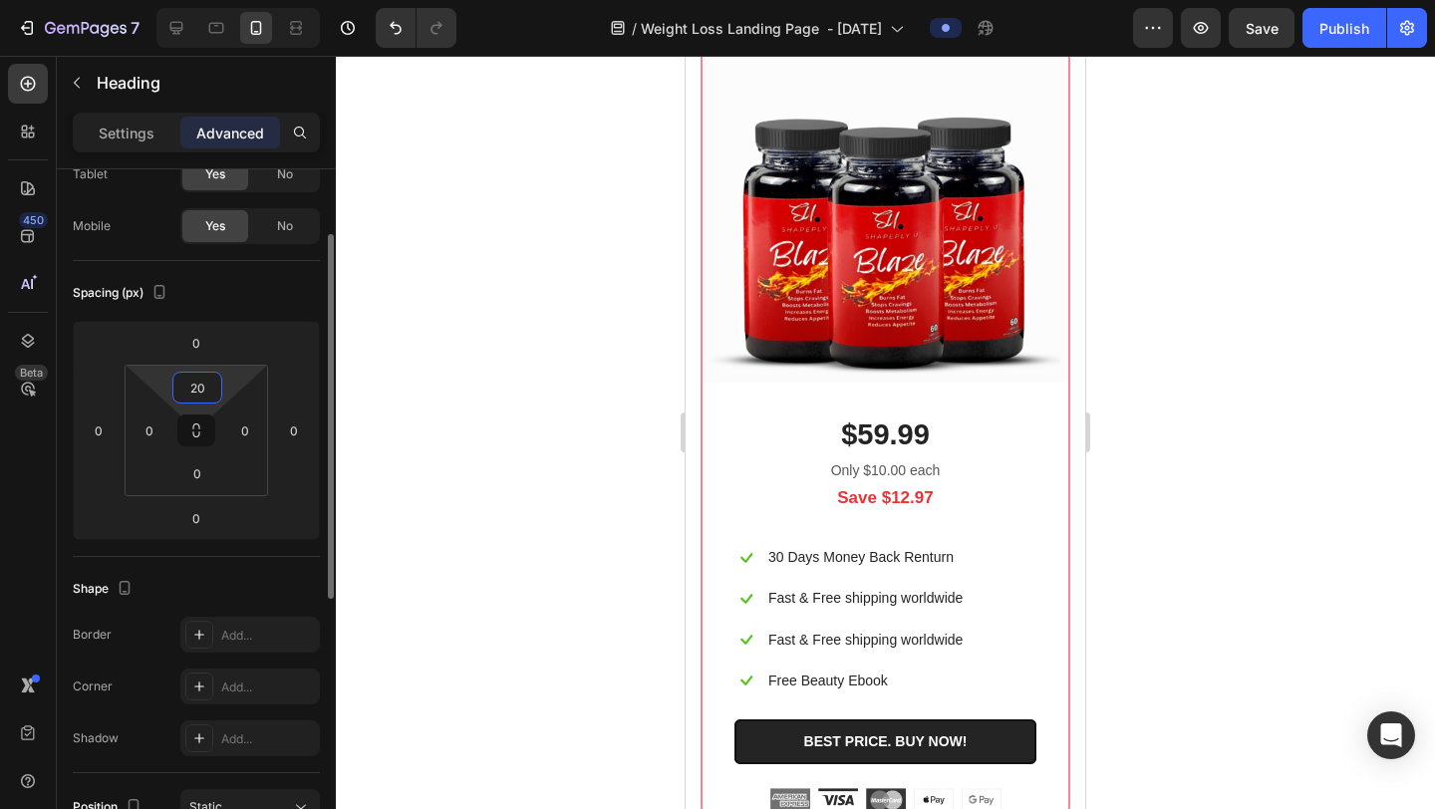
type input "2"
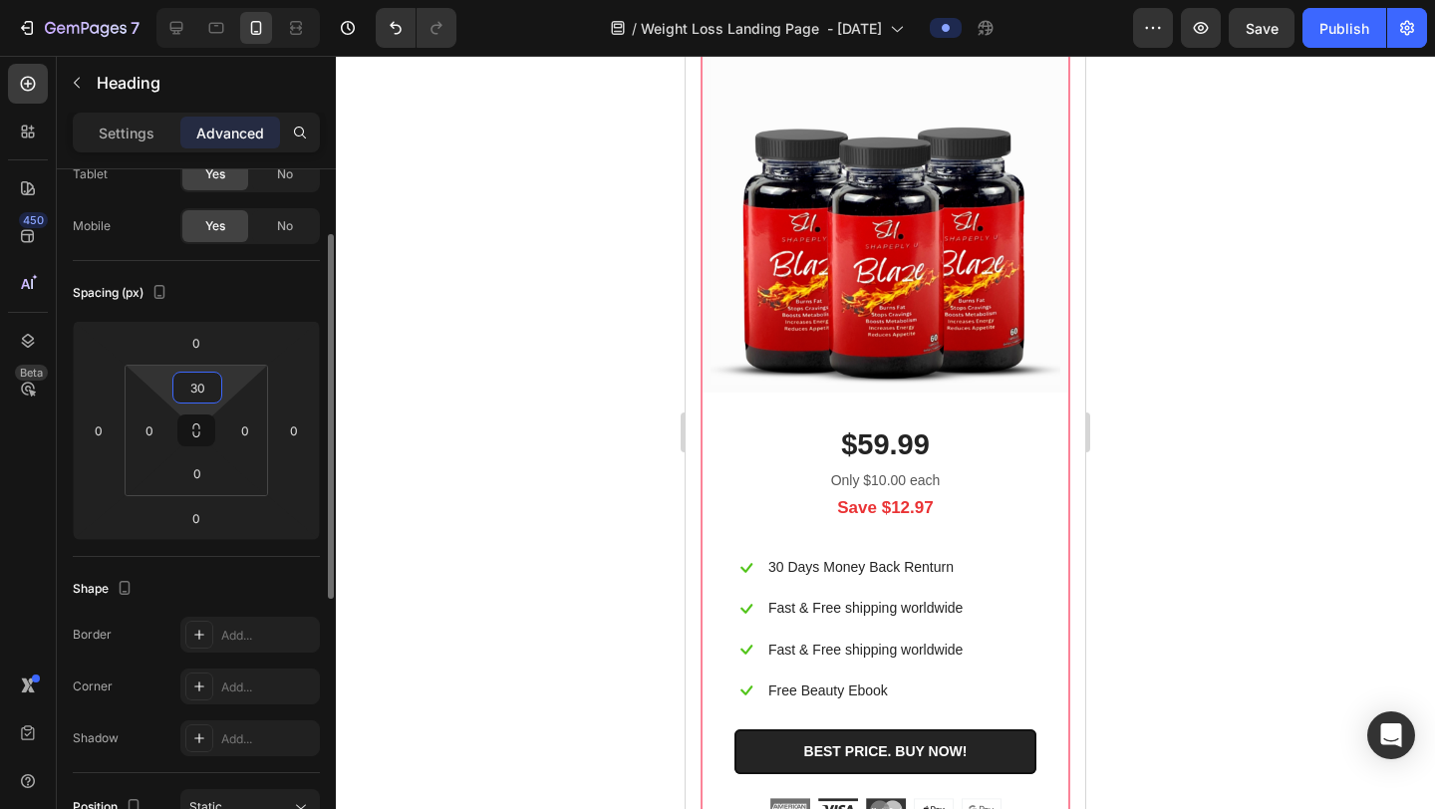
type input "3"
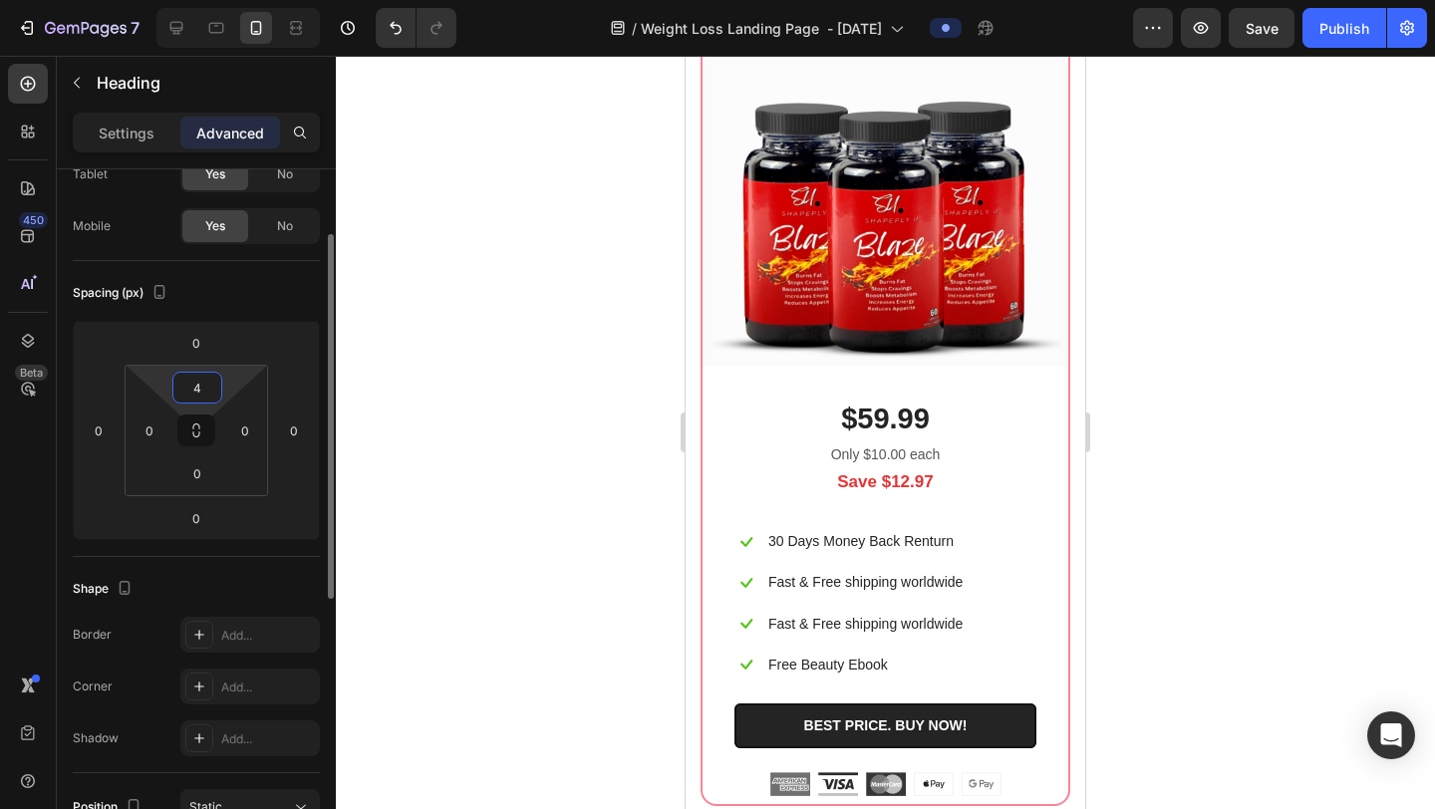
type input "40"
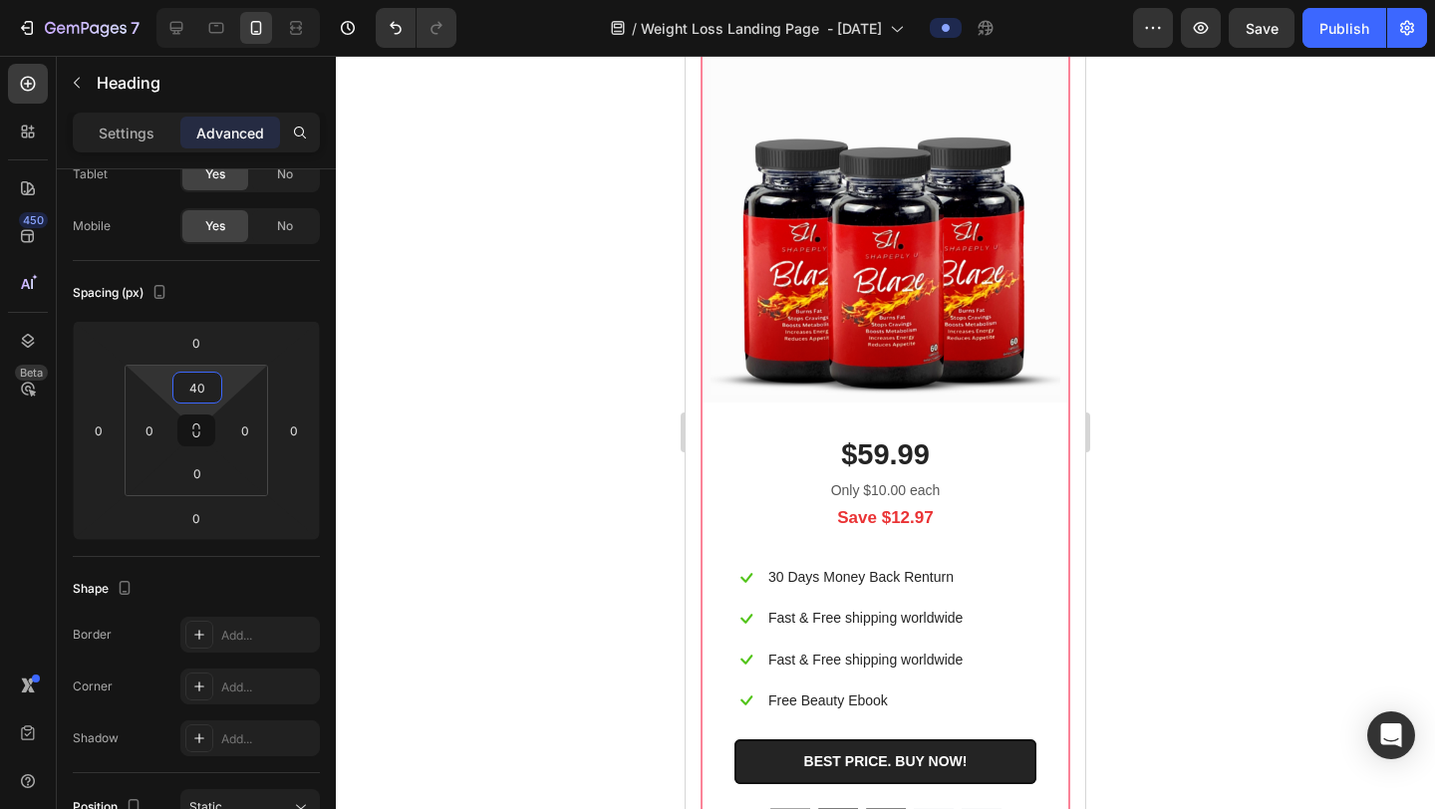
click at [1429, 301] on div at bounding box center [885, 433] width 1099 height 754
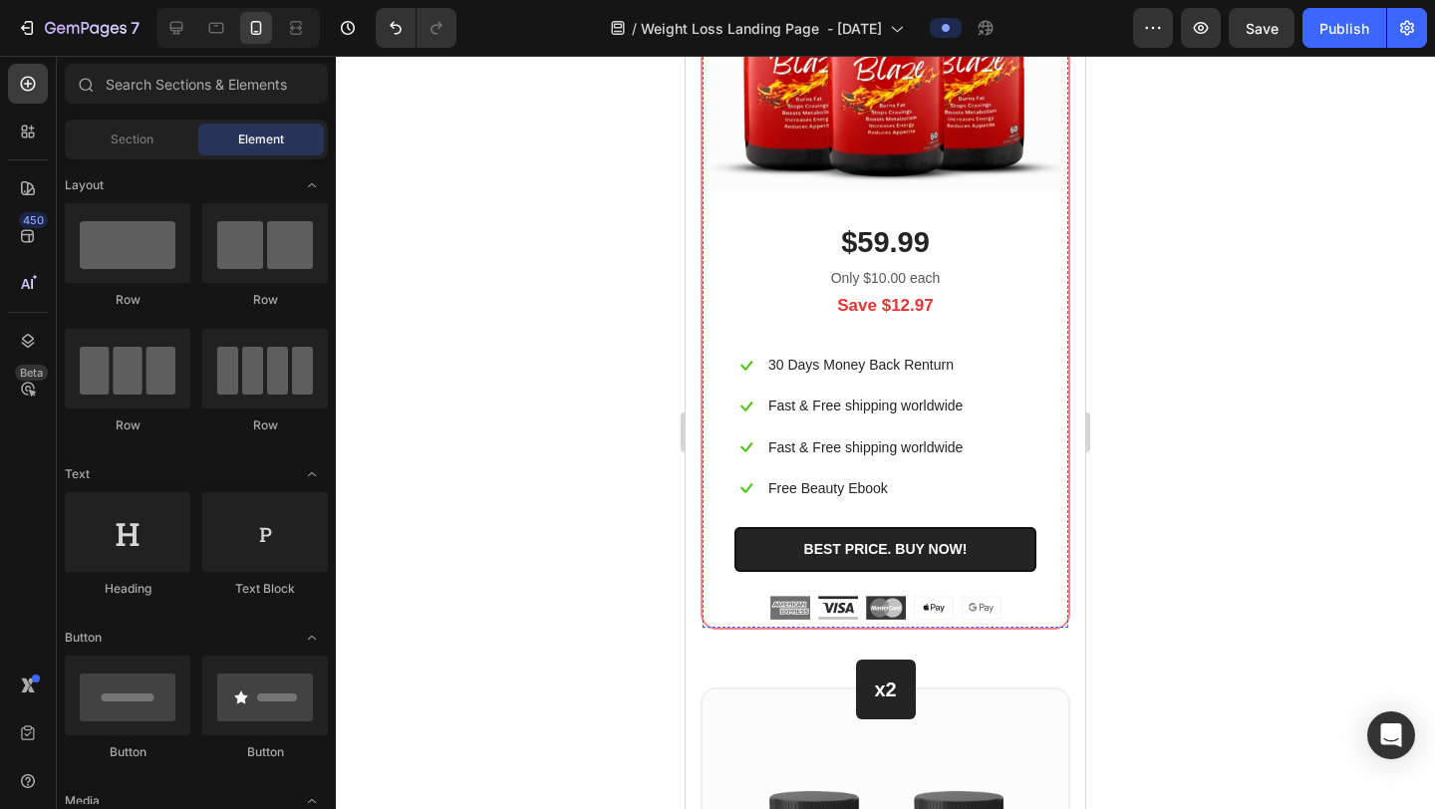
scroll to position [12225, 0]
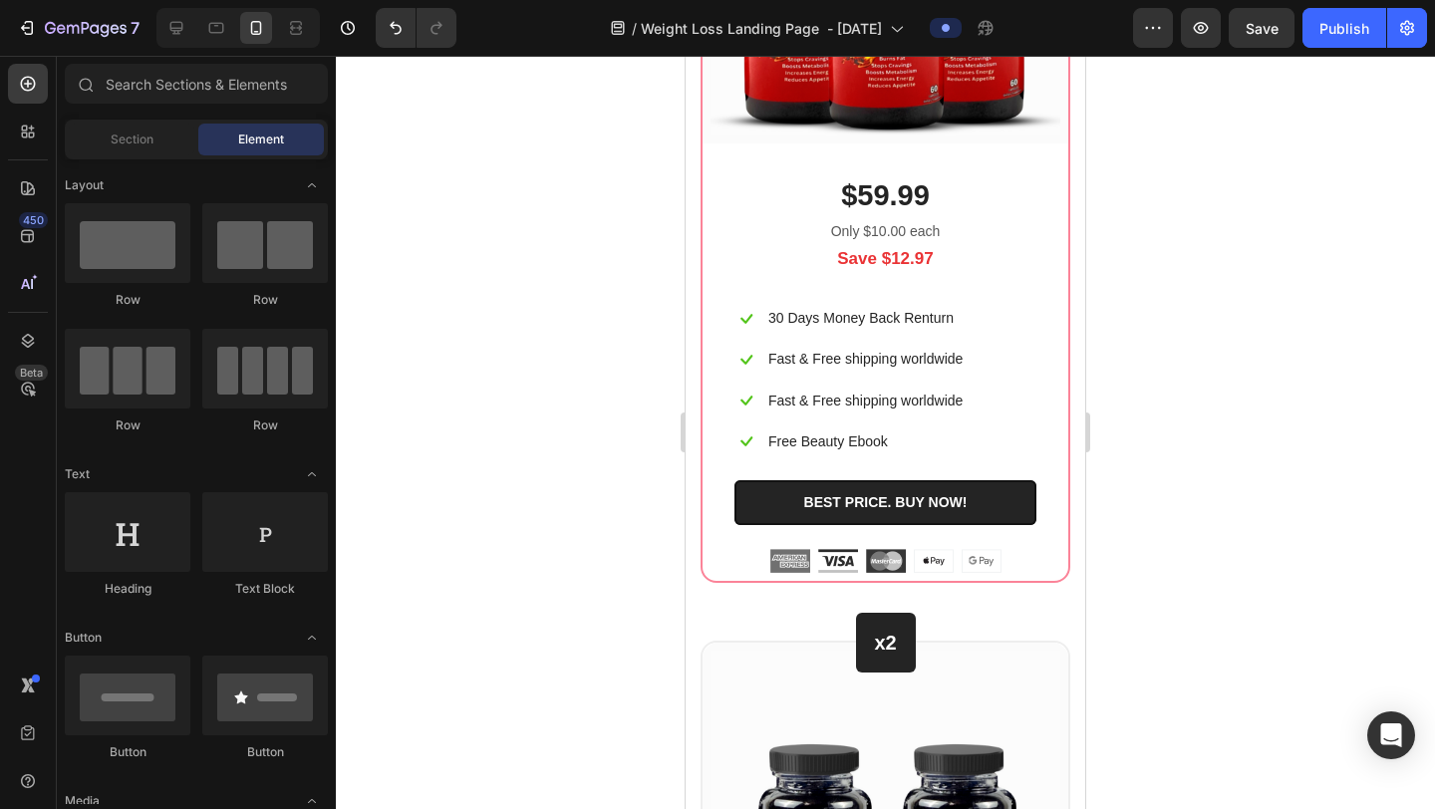
click at [1208, 323] on div at bounding box center [885, 433] width 1099 height 754
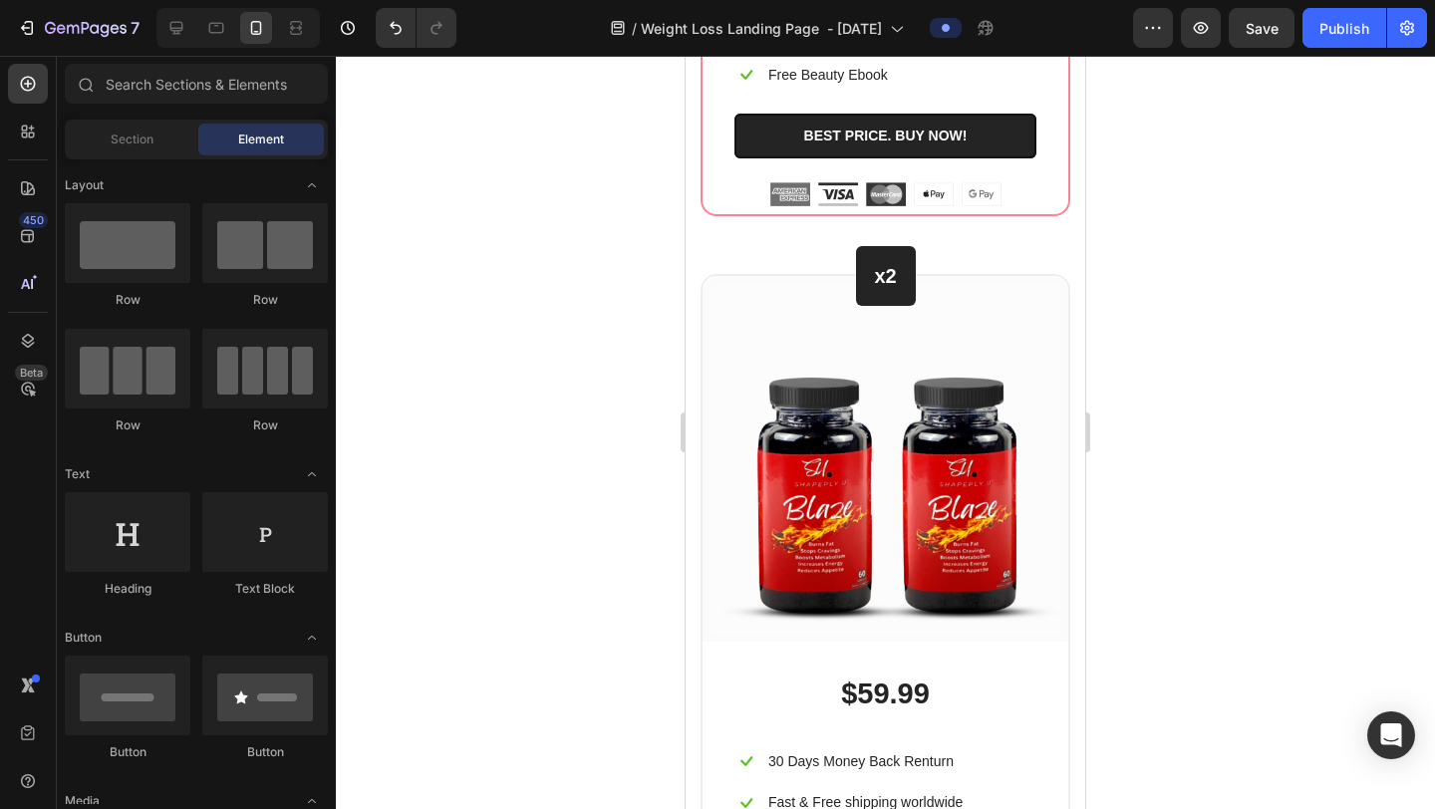
scroll to position [12602, 0]
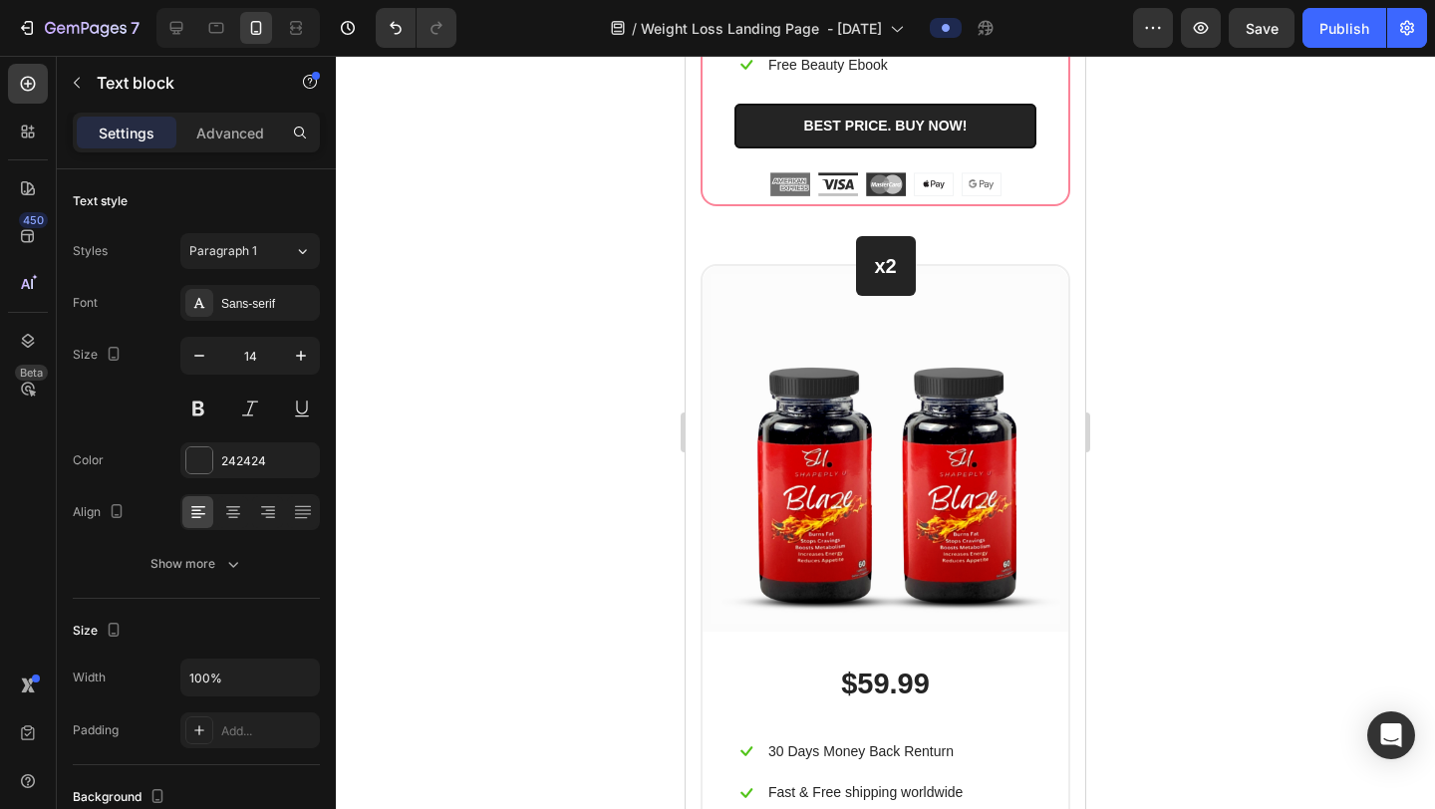
click at [1291, 344] on div at bounding box center [885, 433] width 1099 height 754
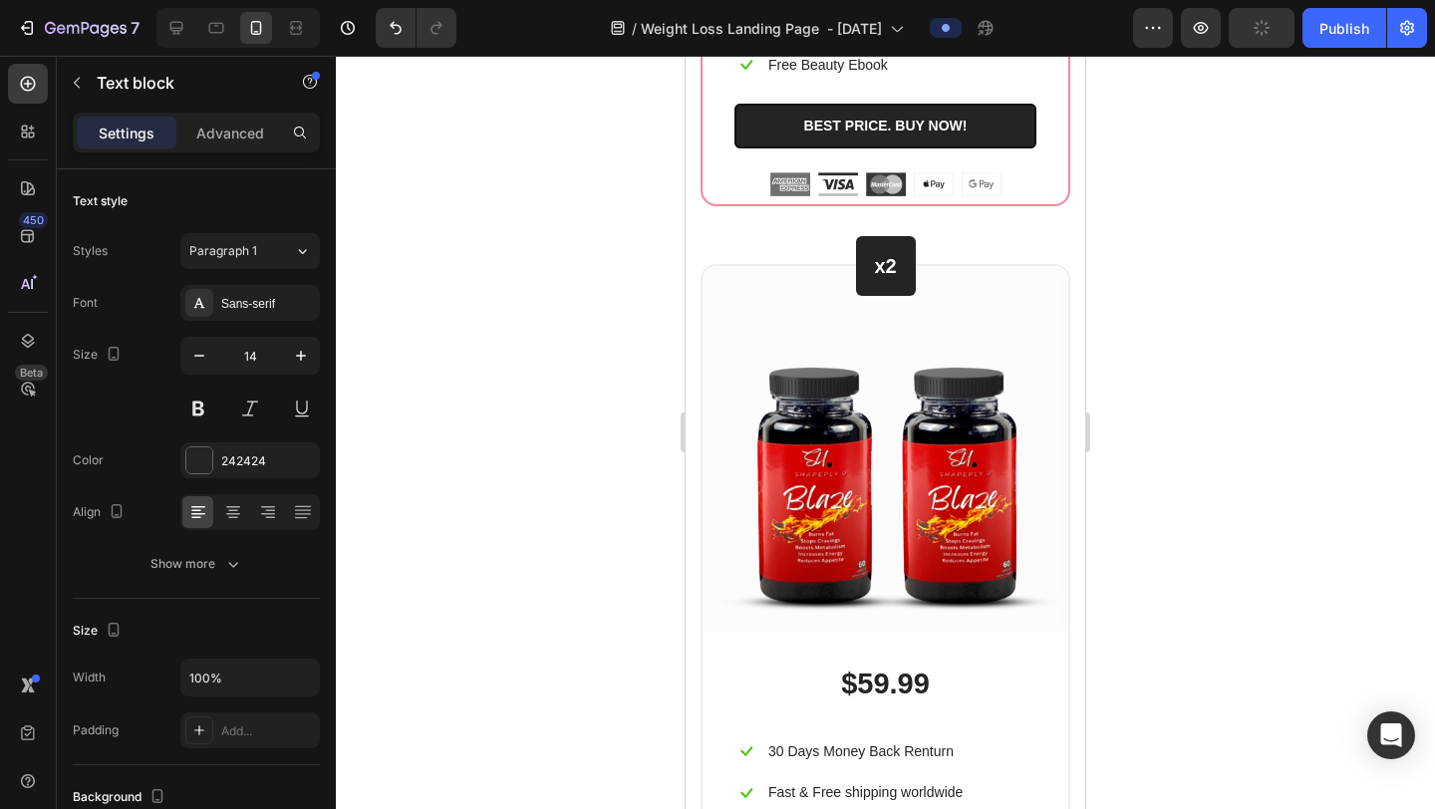
click at [1283, 362] on div at bounding box center [885, 433] width 1099 height 754
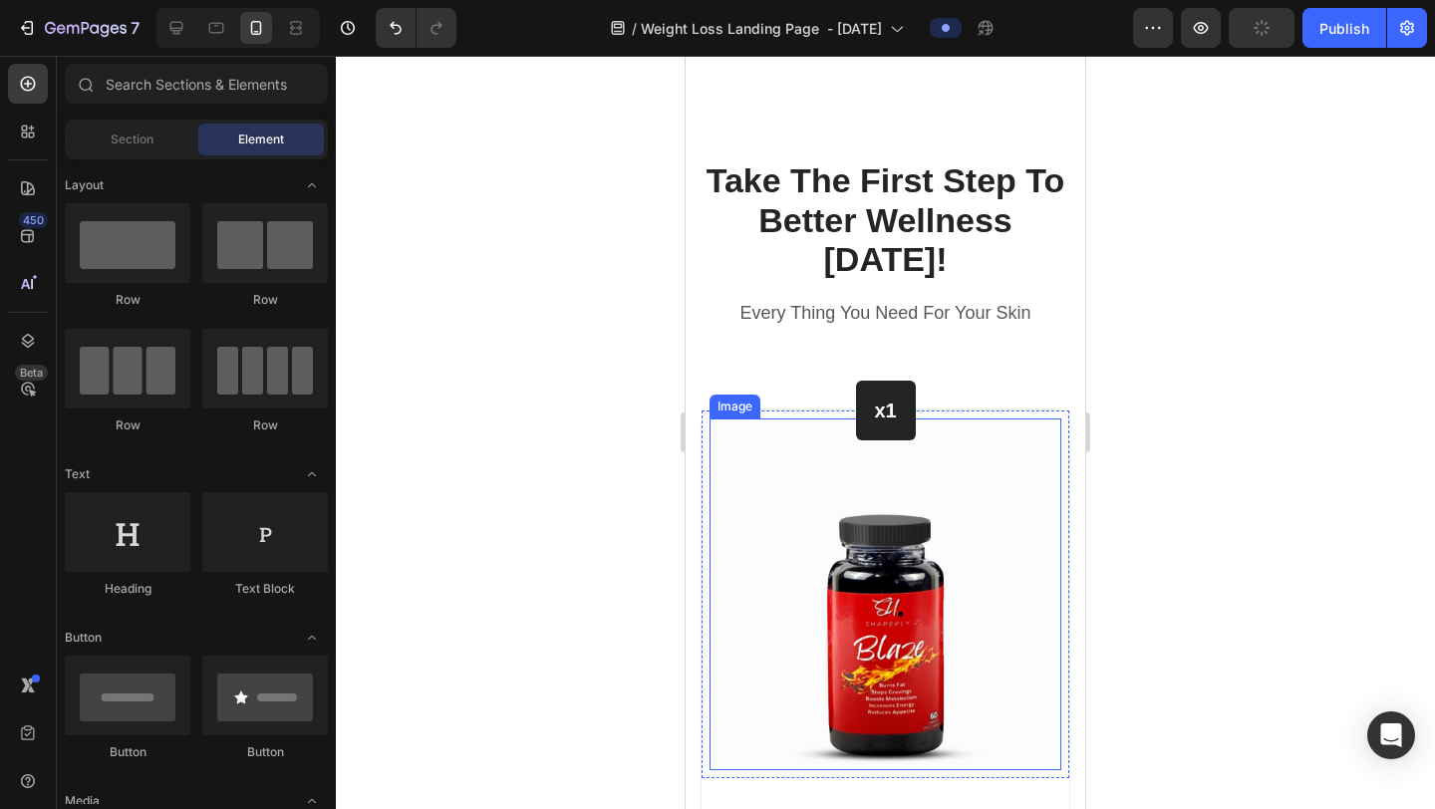
scroll to position [11037, 0]
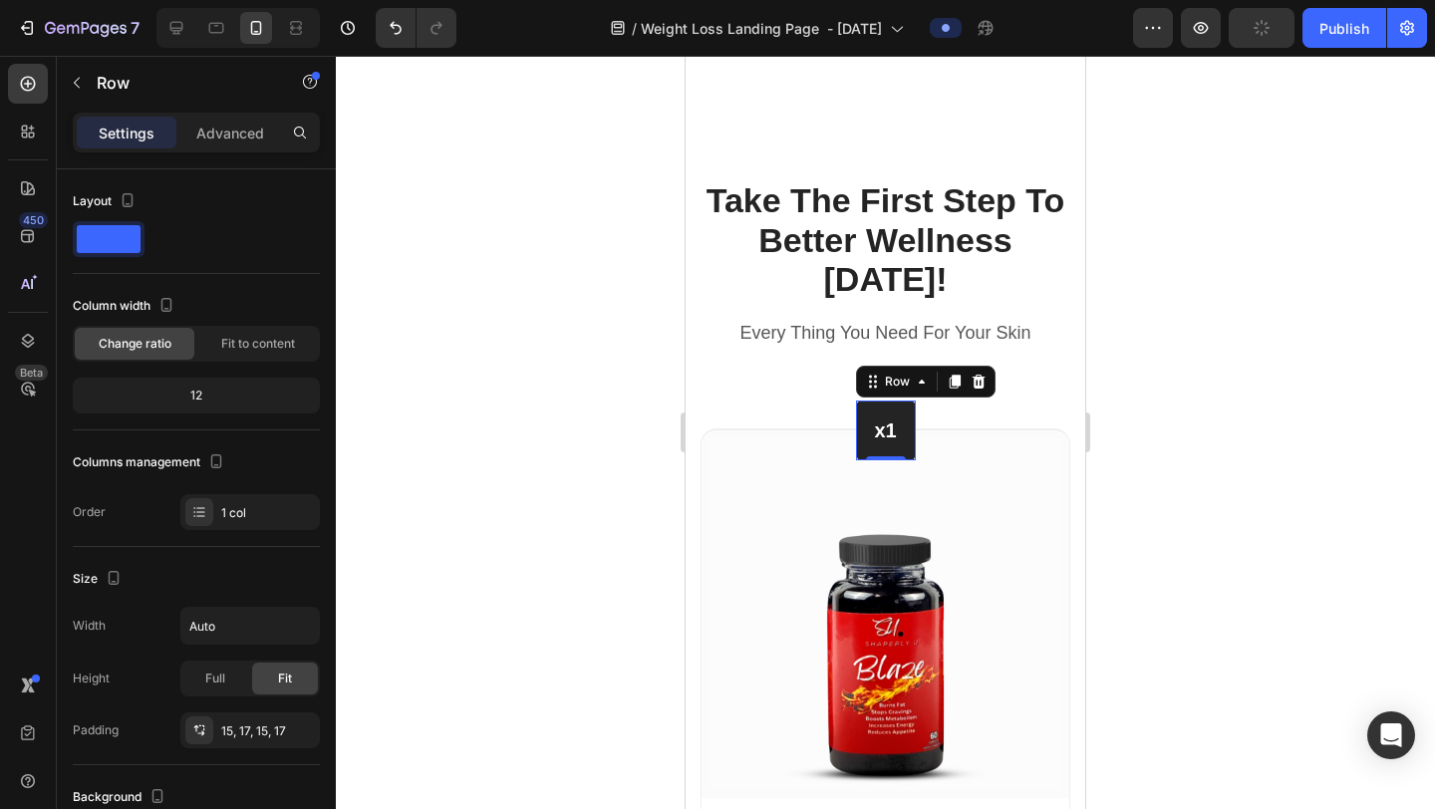
click at [900, 408] on div "x1 Heading Row 0" at bounding box center [886, 431] width 60 height 60
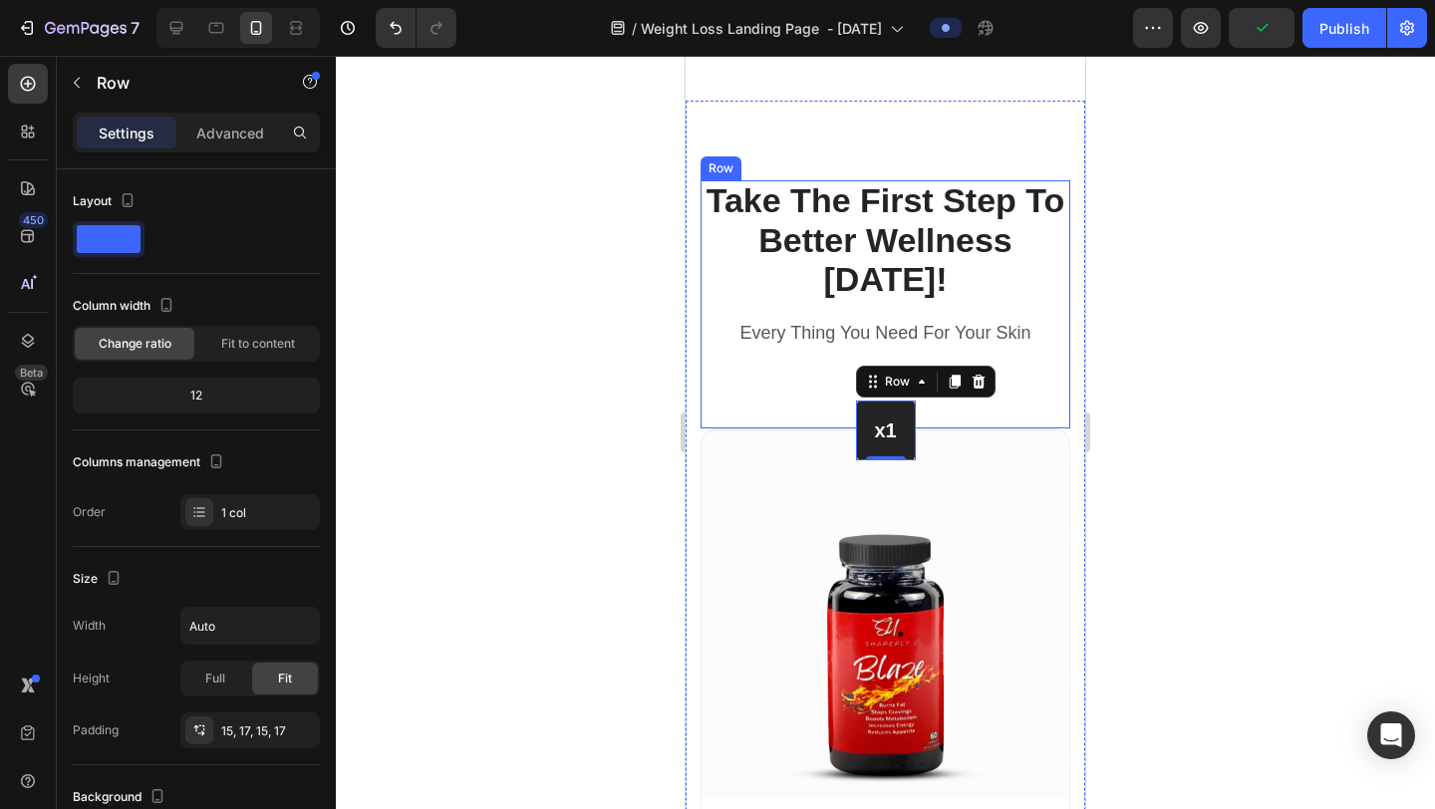
click at [1283, 413] on div at bounding box center [885, 433] width 1099 height 754
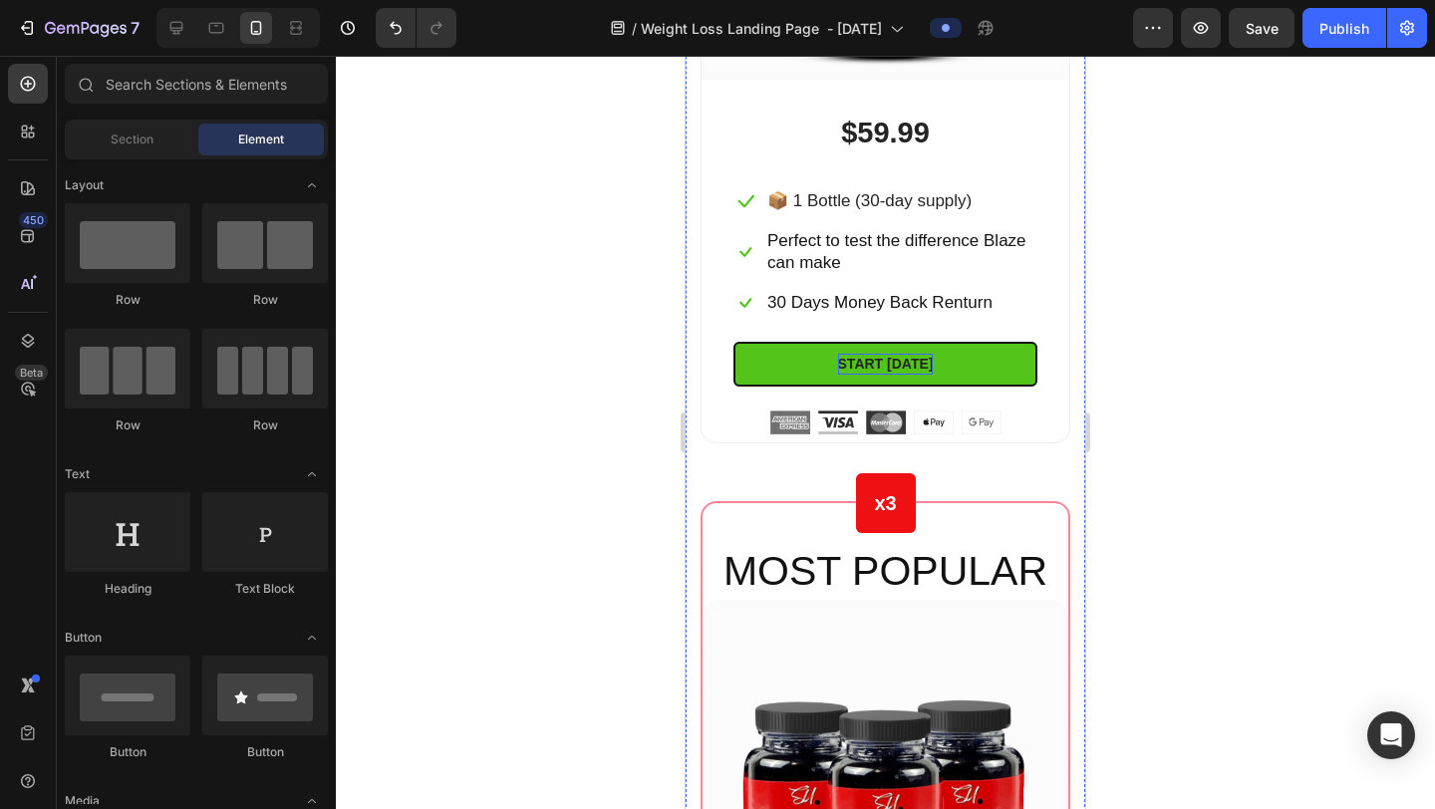
scroll to position [11746, 0]
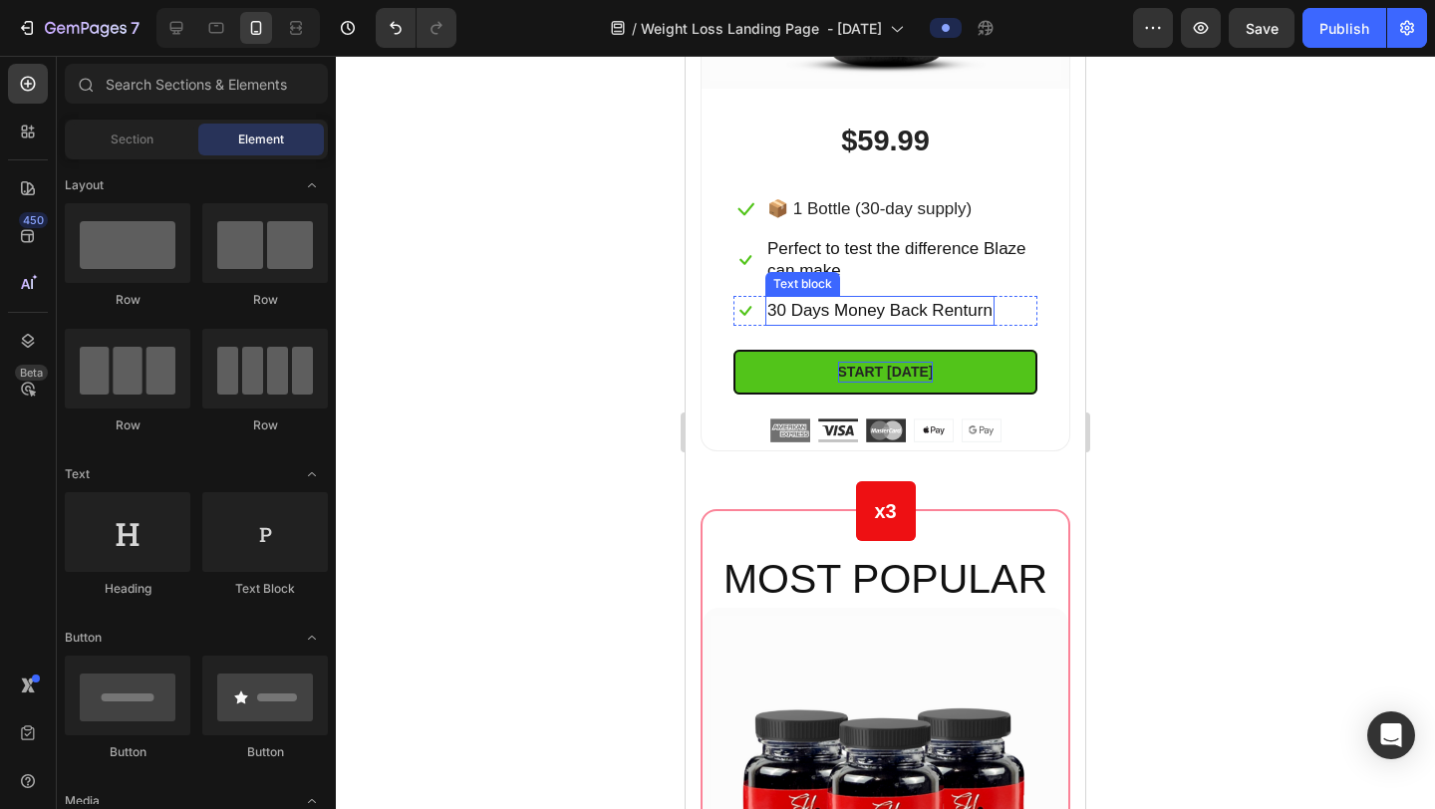
click at [993, 306] on span "30 Days Money Back Renturn" at bounding box center [880, 310] width 225 height 19
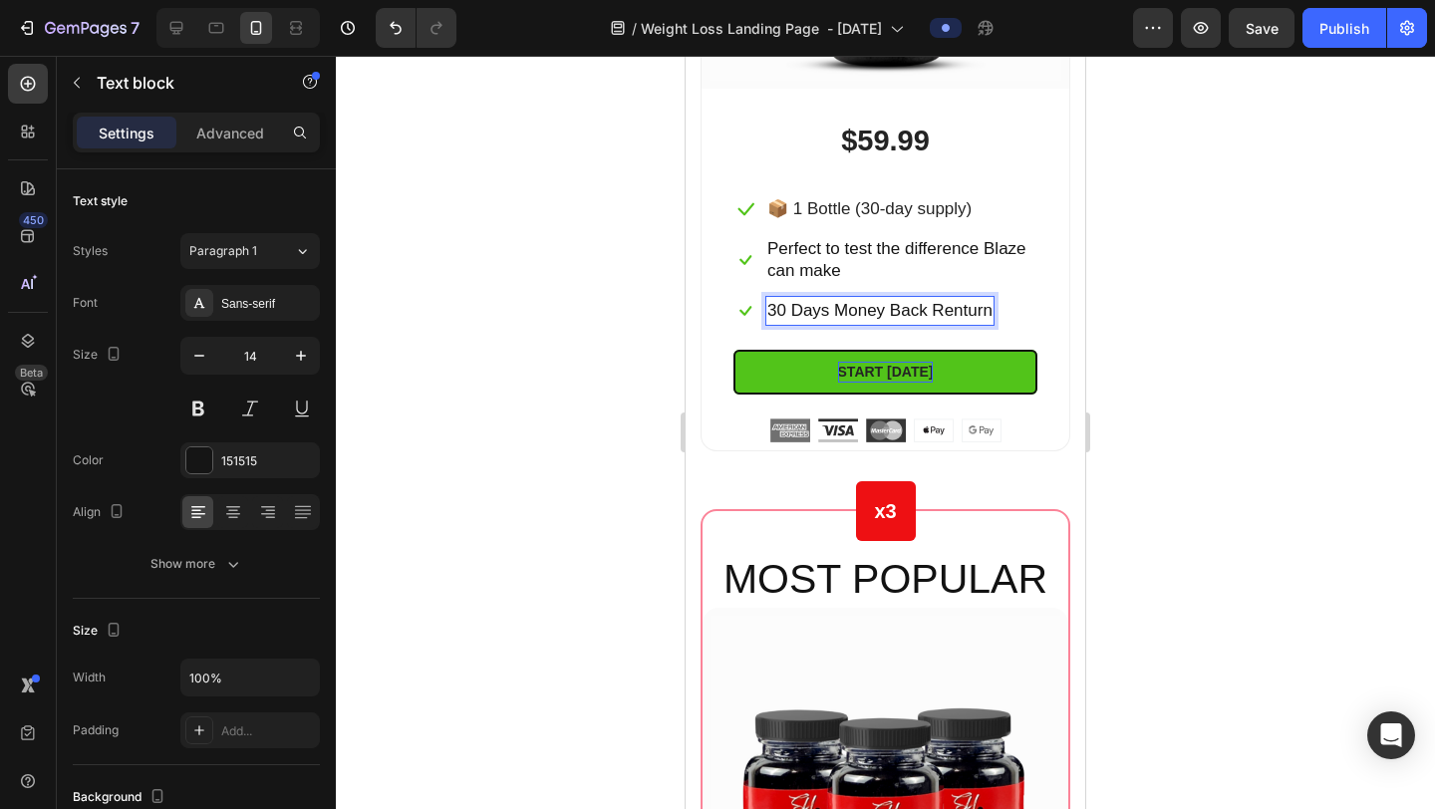
click at [985, 306] on span "30 Days Money Back Renturn" at bounding box center [880, 310] width 225 height 19
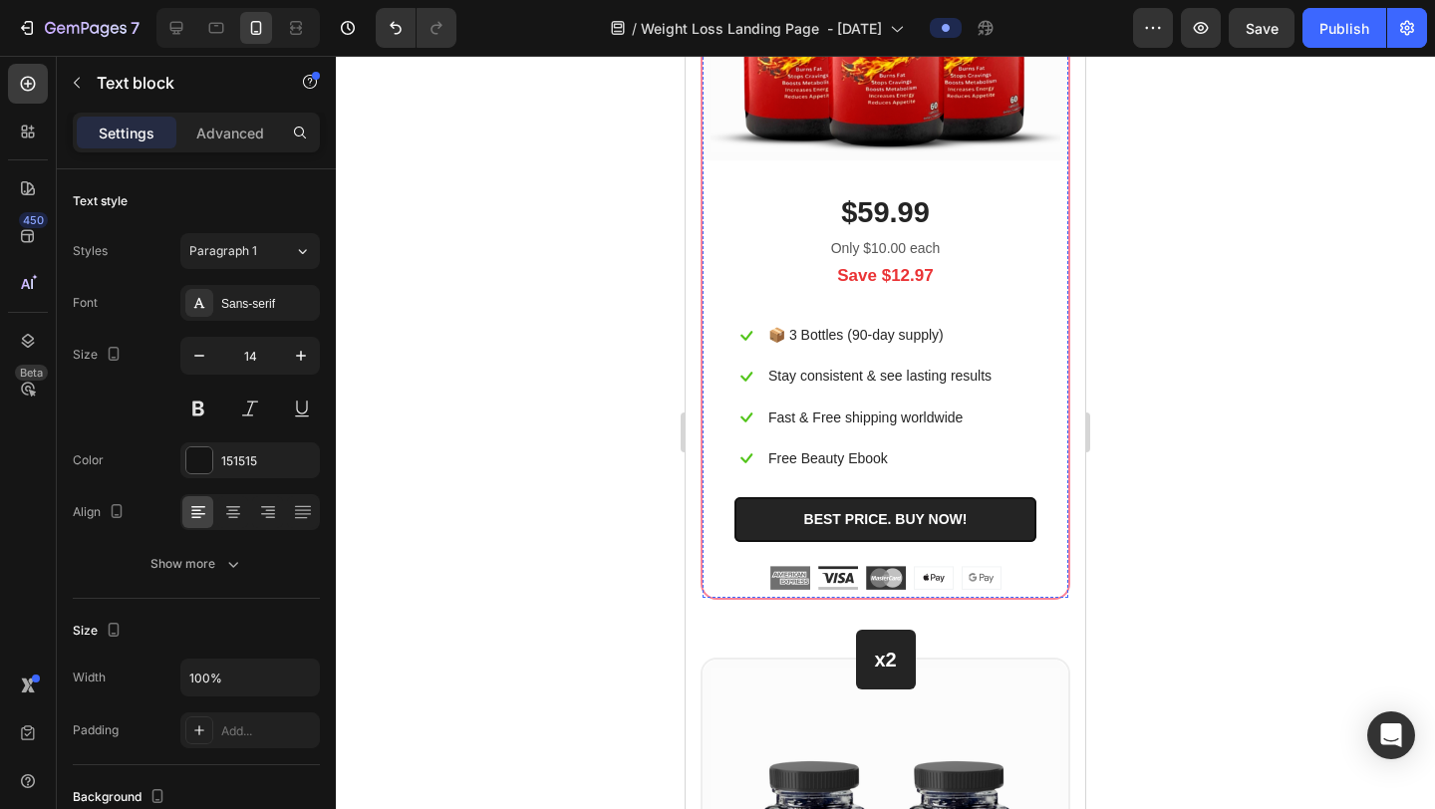
scroll to position [12568, 0]
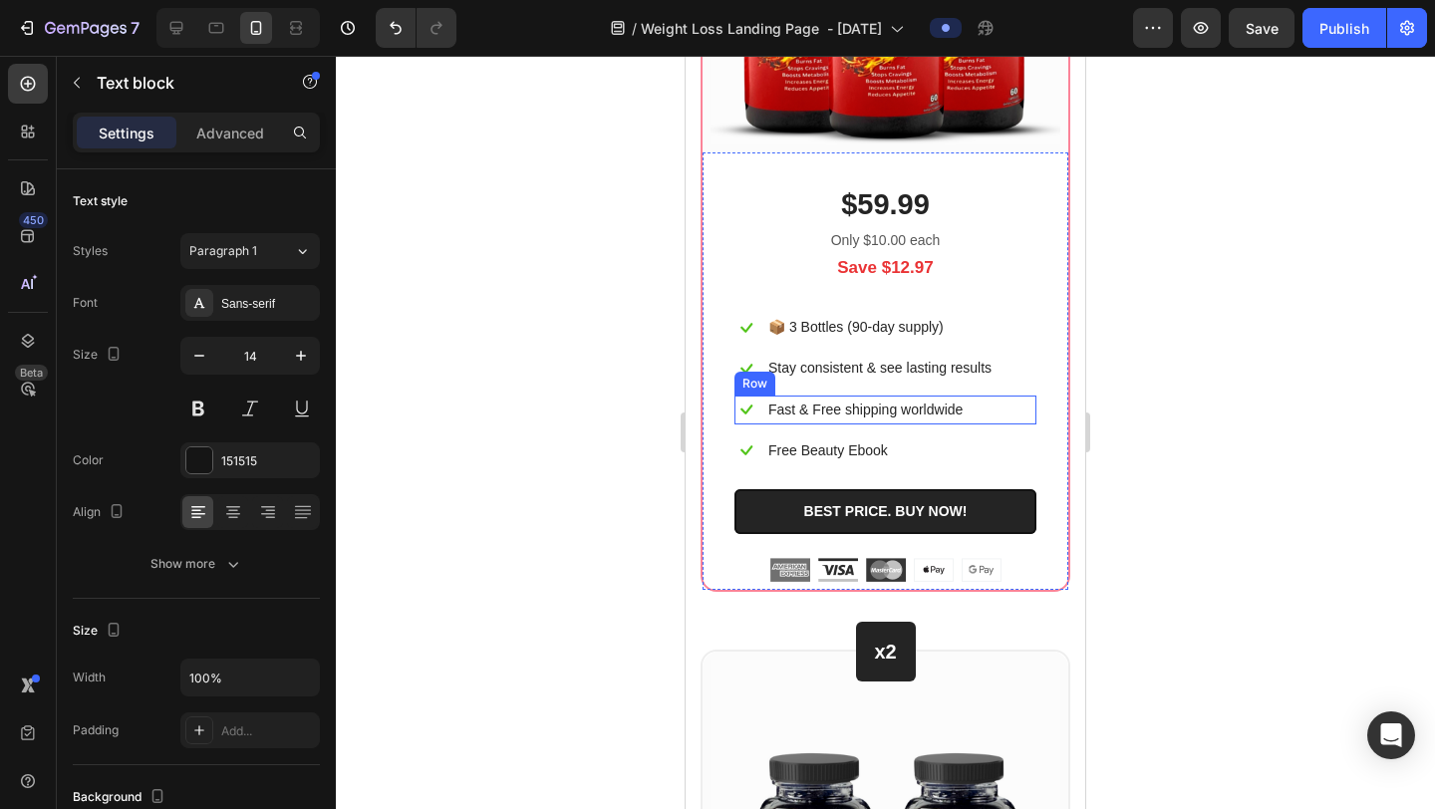
click at [969, 409] on div "Icon Fast & Free shipping worldwide Text block Row" at bounding box center [886, 410] width 302 height 29
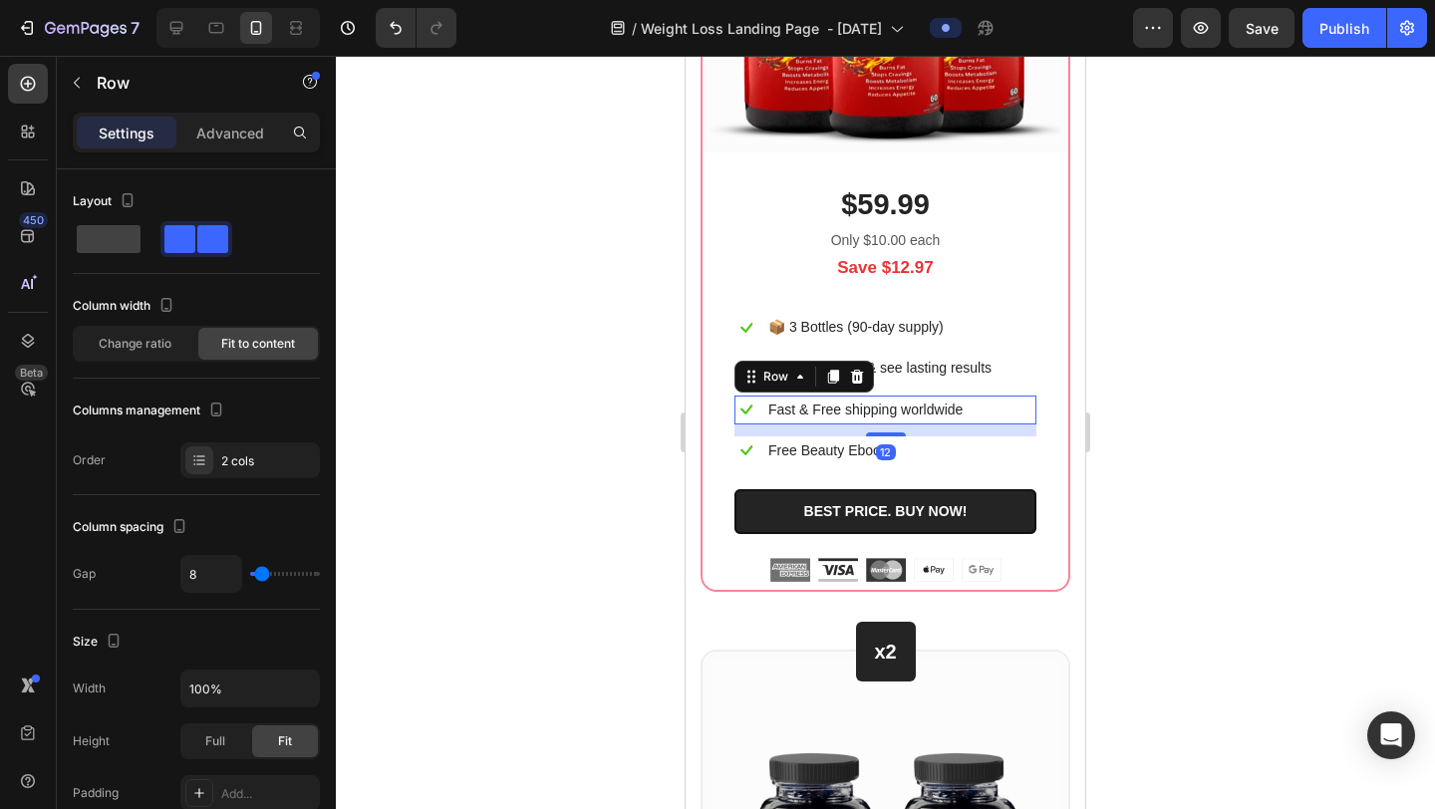
click at [969, 409] on div "Icon Fast & Free shipping worldwide Text block Row 12" at bounding box center [886, 410] width 302 height 29
click at [967, 405] on div "Icon Fast & Free shipping worldwide Text block Row 12" at bounding box center [886, 410] width 302 height 29
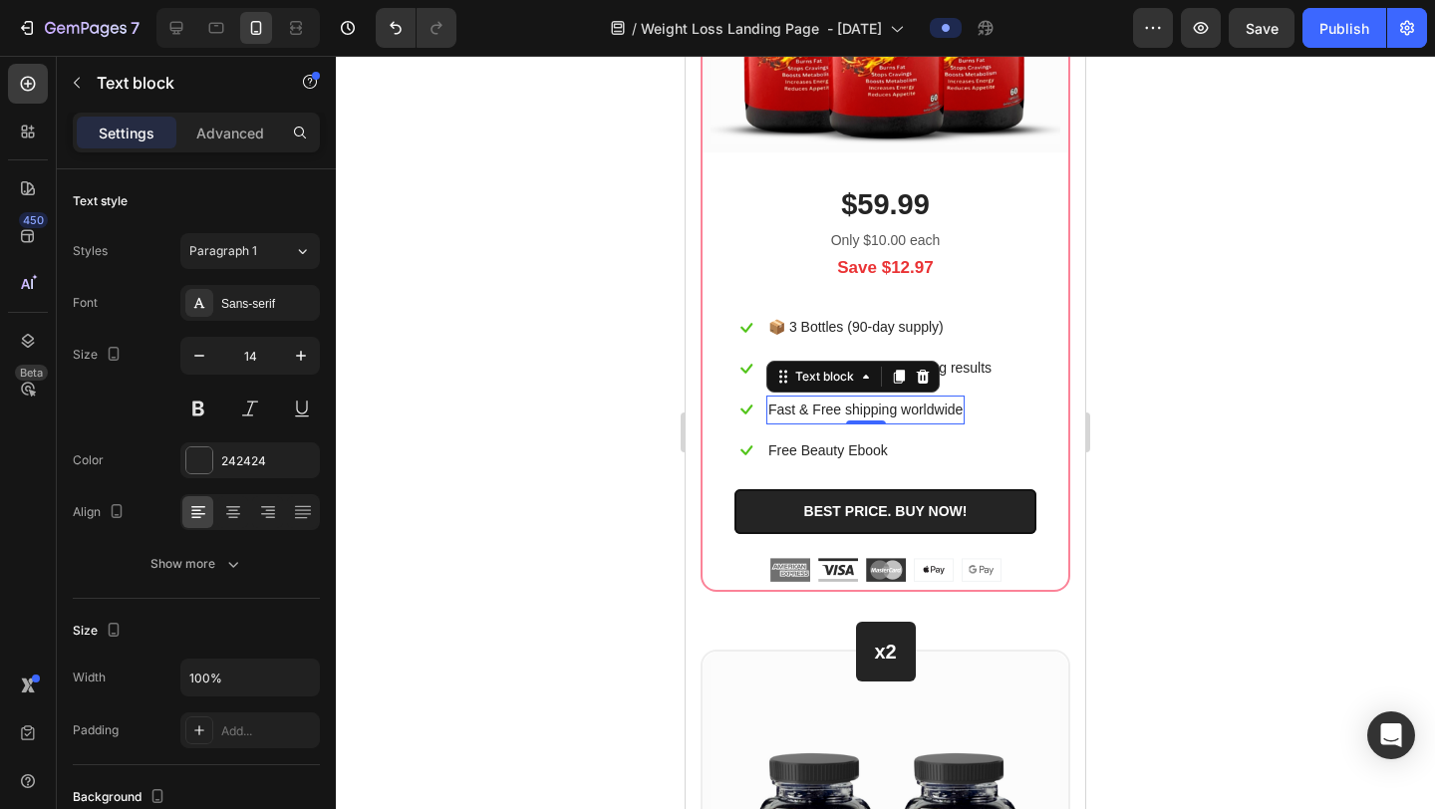
click at [952, 398] on p "Fast & Free shipping worldwide" at bounding box center [866, 410] width 194 height 25
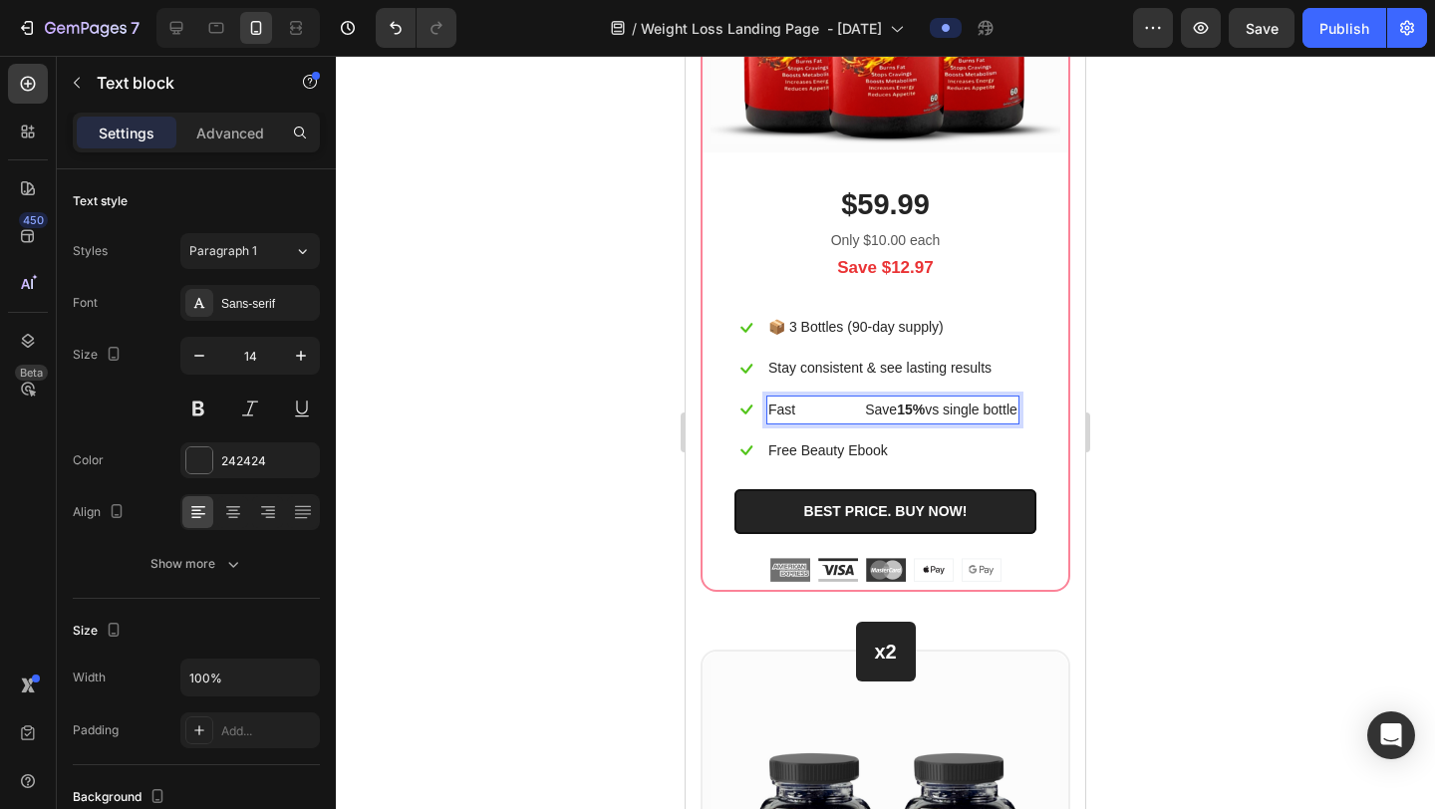
click at [862, 402] on p "Fast Save 15% vs single bottle" at bounding box center [893, 410] width 249 height 25
click at [1202, 372] on div at bounding box center [885, 433] width 1099 height 754
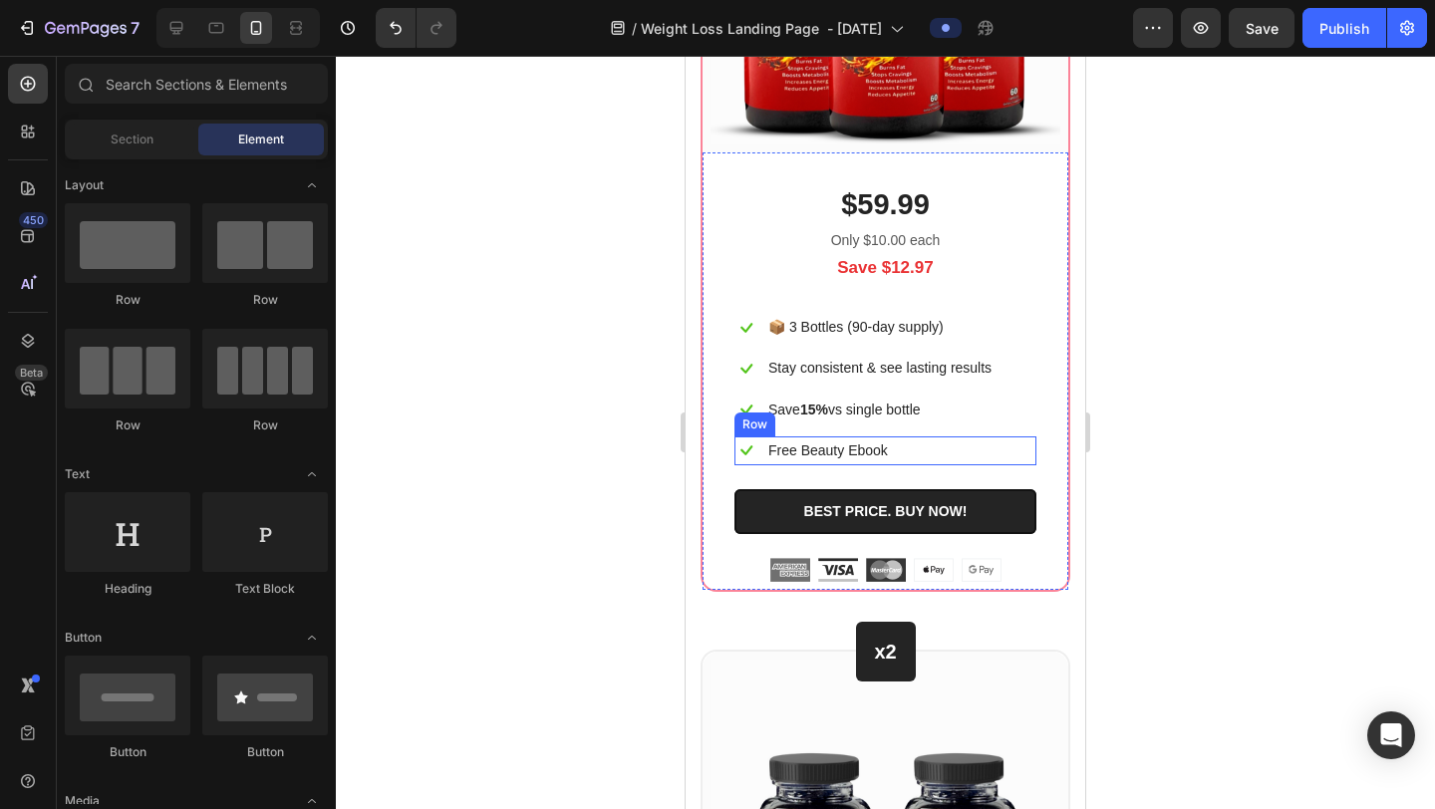
click at [891, 444] on div "Icon Free Beauty Ebook Text block Row" at bounding box center [886, 451] width 302 height 29
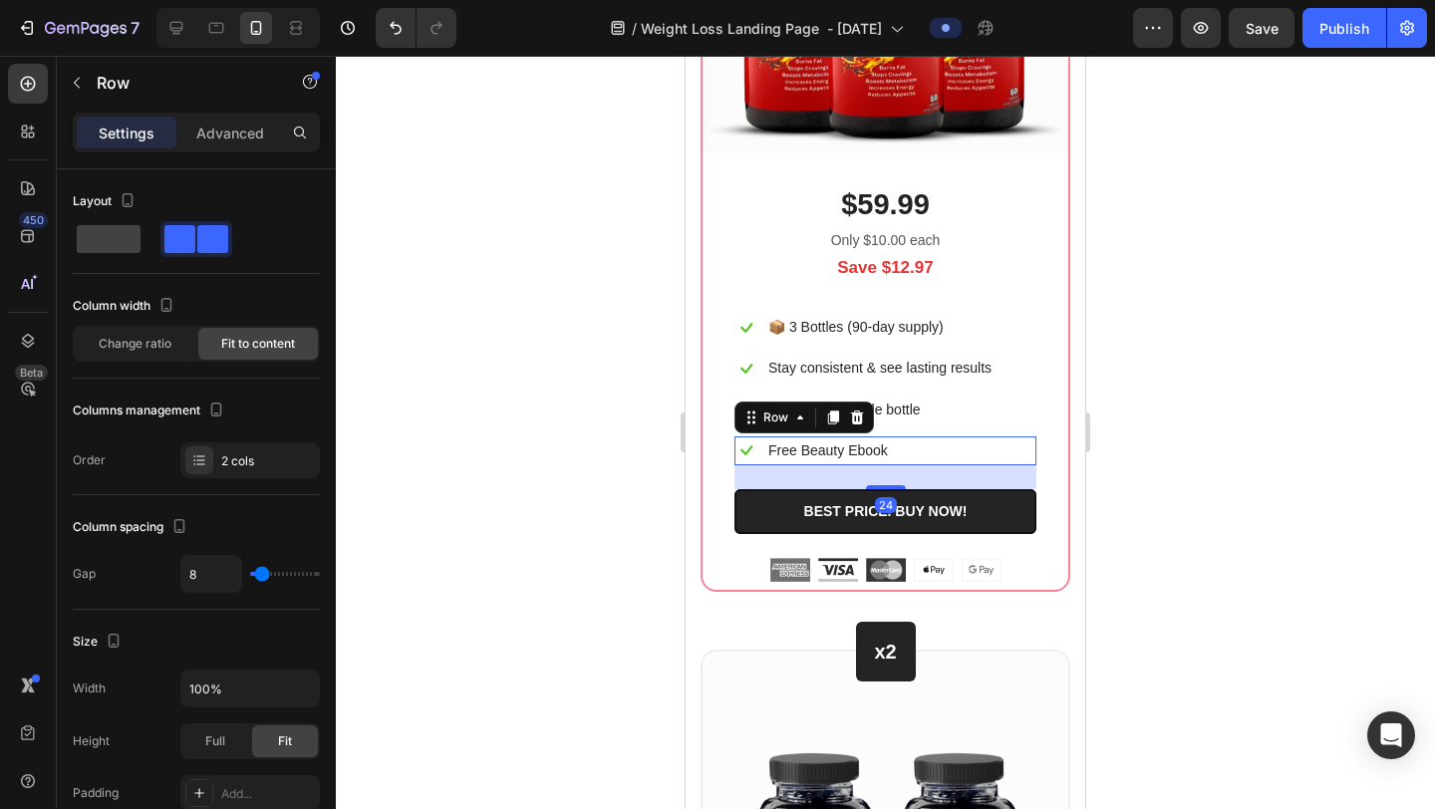
click at [890, 444] on div "Icon Free Beauty Ebook Text block Row 24" at bounding box center [886, 451] width 302 height 29
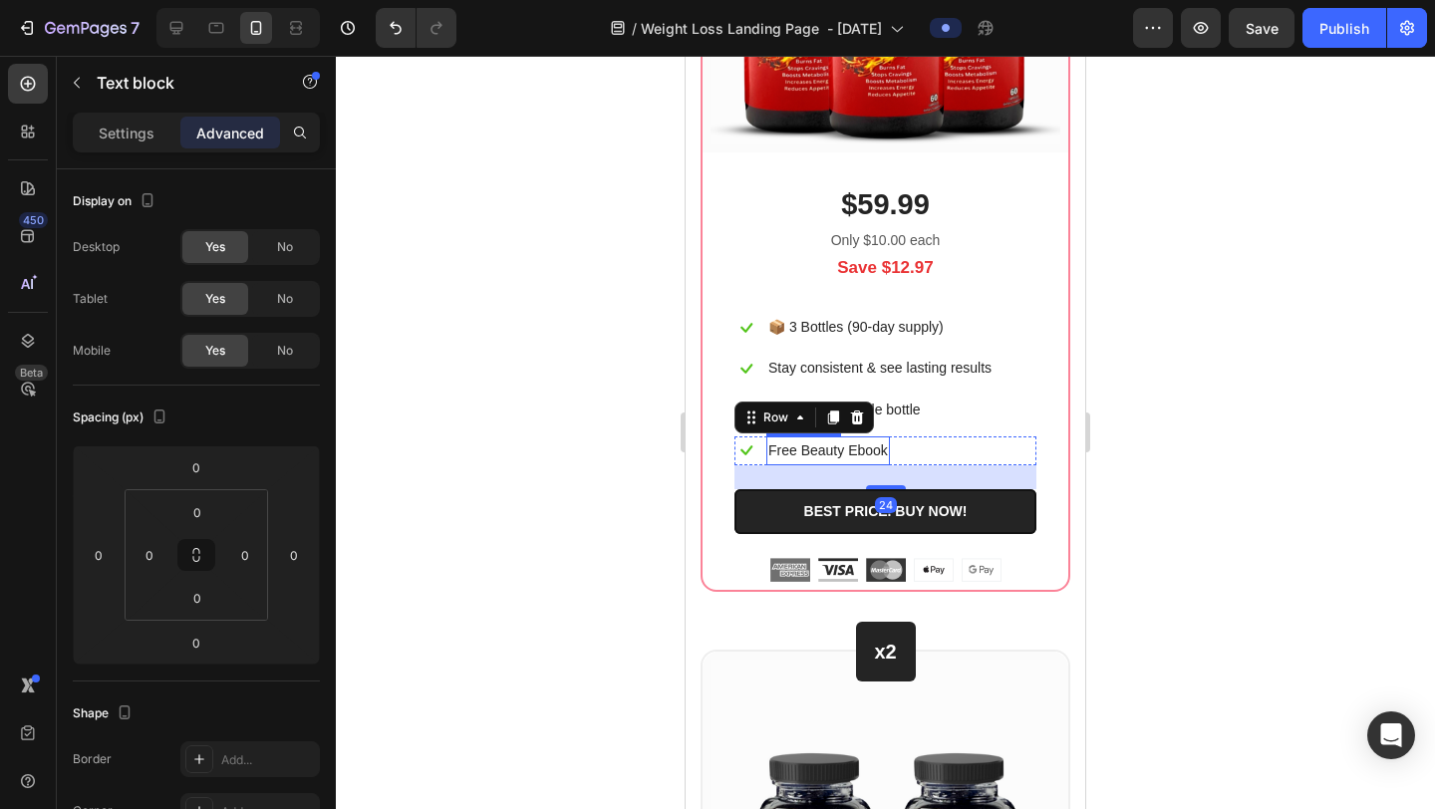
click at [883, 448] on p "Free Beauty Ebook" at bounding box center [829, 451] width 120 height 25
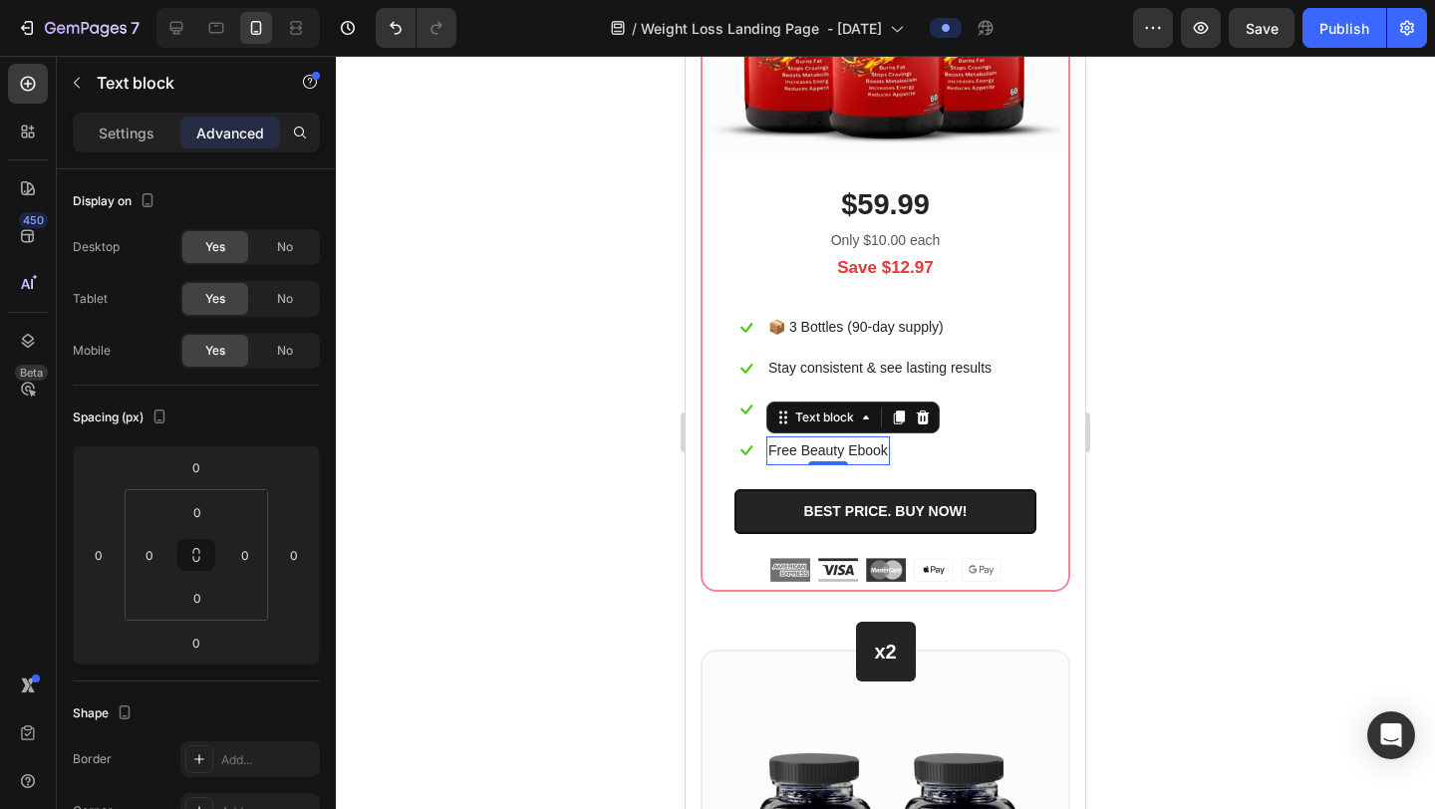
click at [887, 446] on p "Free Beauty Ebook" at bounding box center [829, 451] width 120 height 25
click at [1203, 405] on div at bounding box center [885, 433] width 1099 height 754
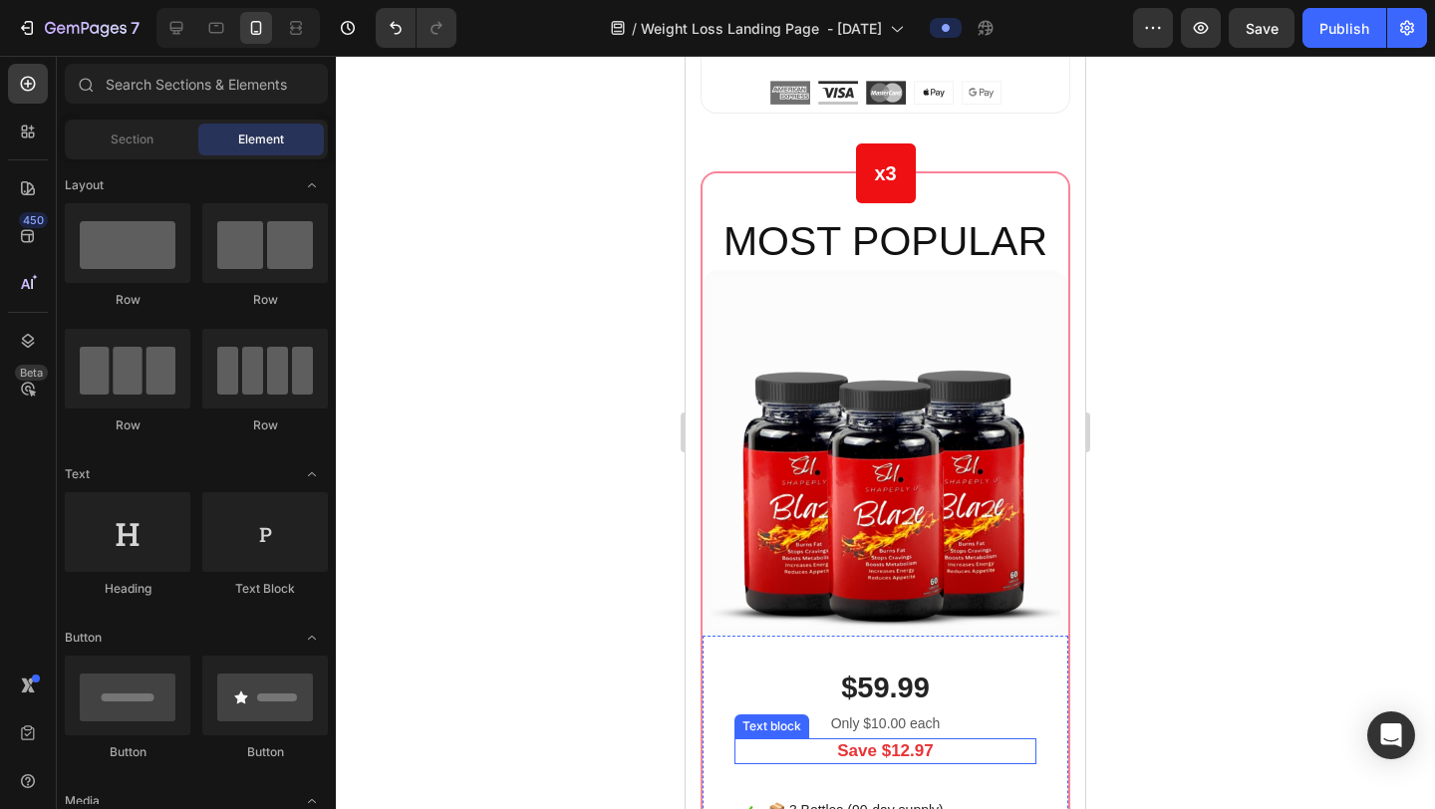
scroll to position [12067, 0]
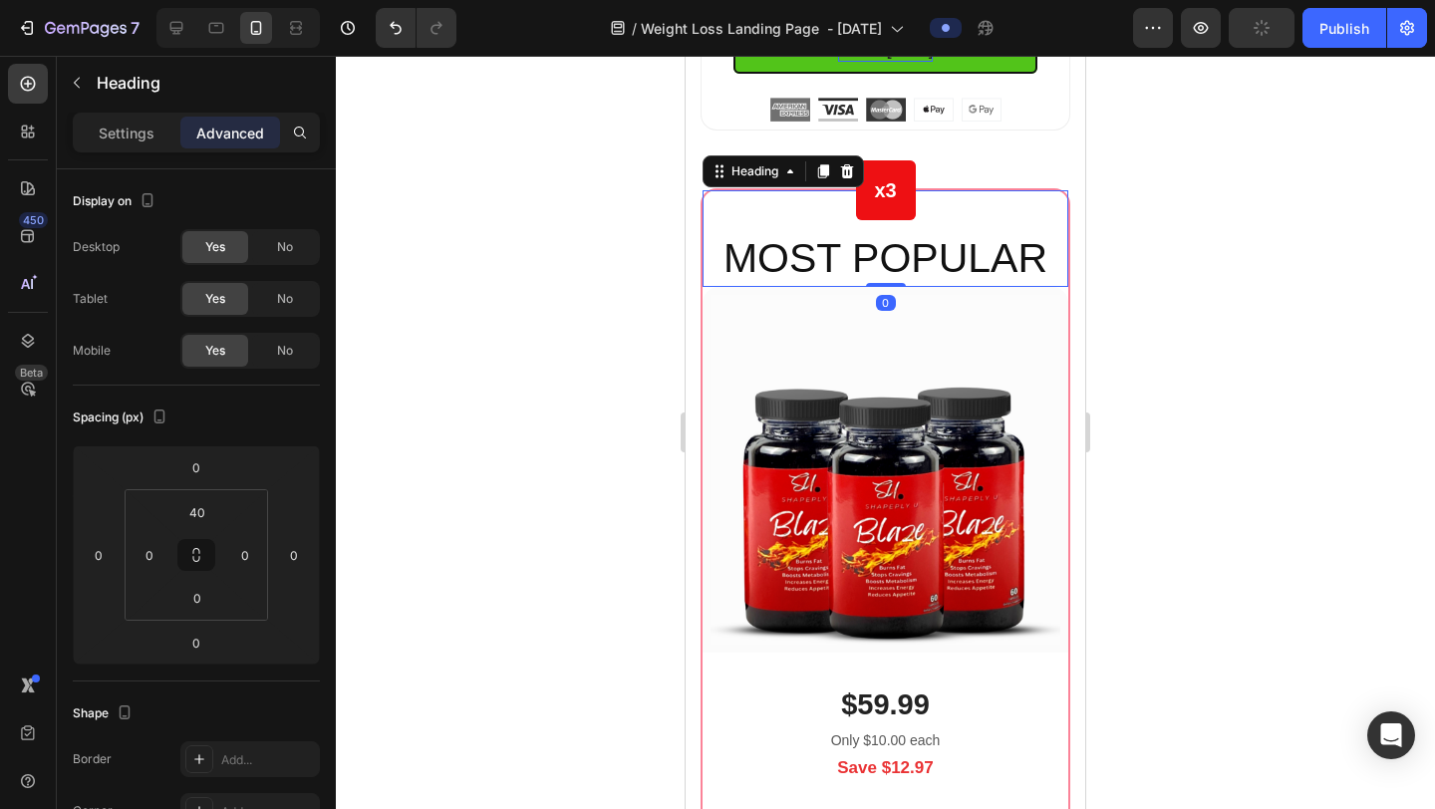
click at [979, 261] on p "MOST POPULAR" at bounding box center [886, 258] width 362 height 53
click at [932, 251] on p "MOST POPULAR" at bounding box center [886, 258] width 362 height 53
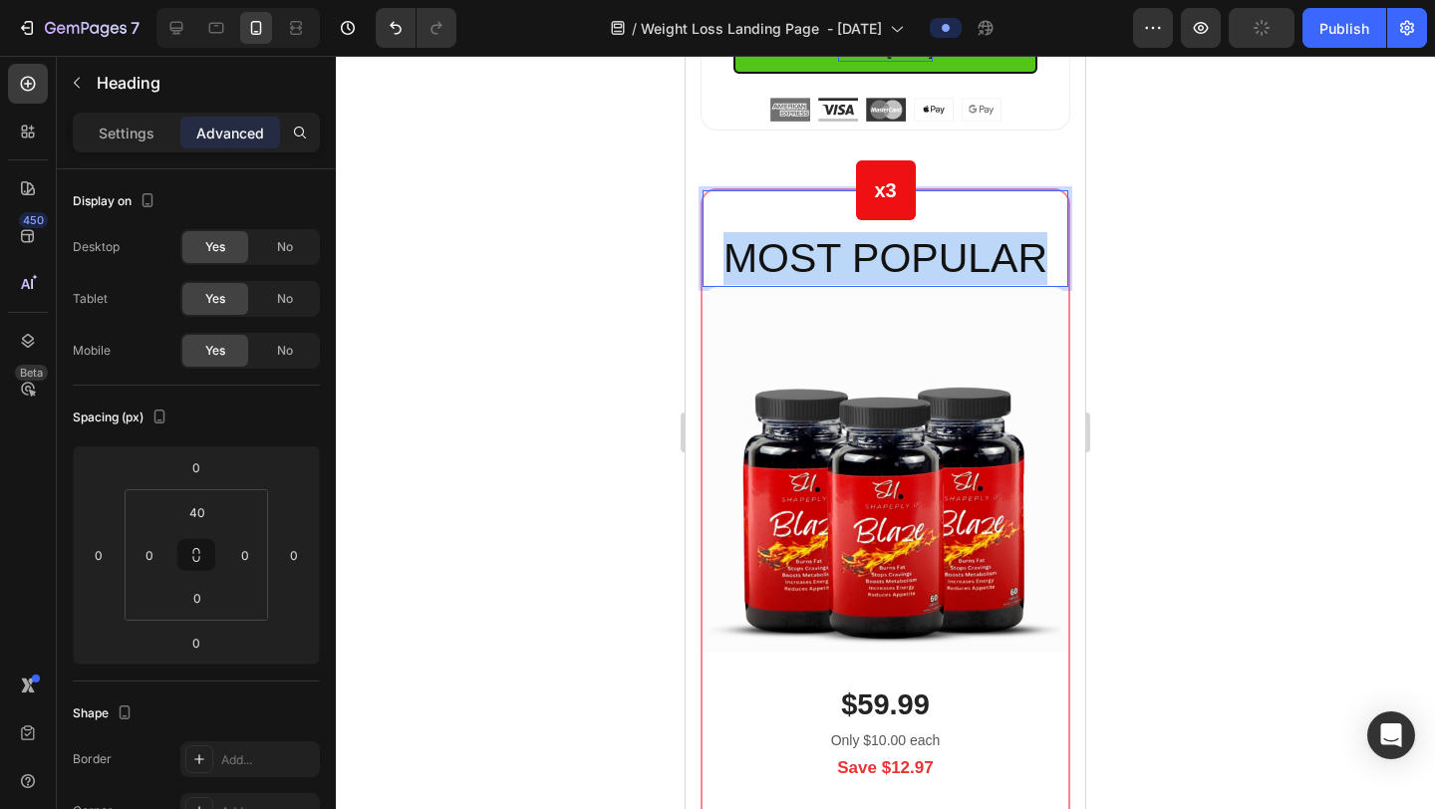
click at [932, 251] on p "MOST POPULAR" at bounding box center [886, 258] width 362 height 53
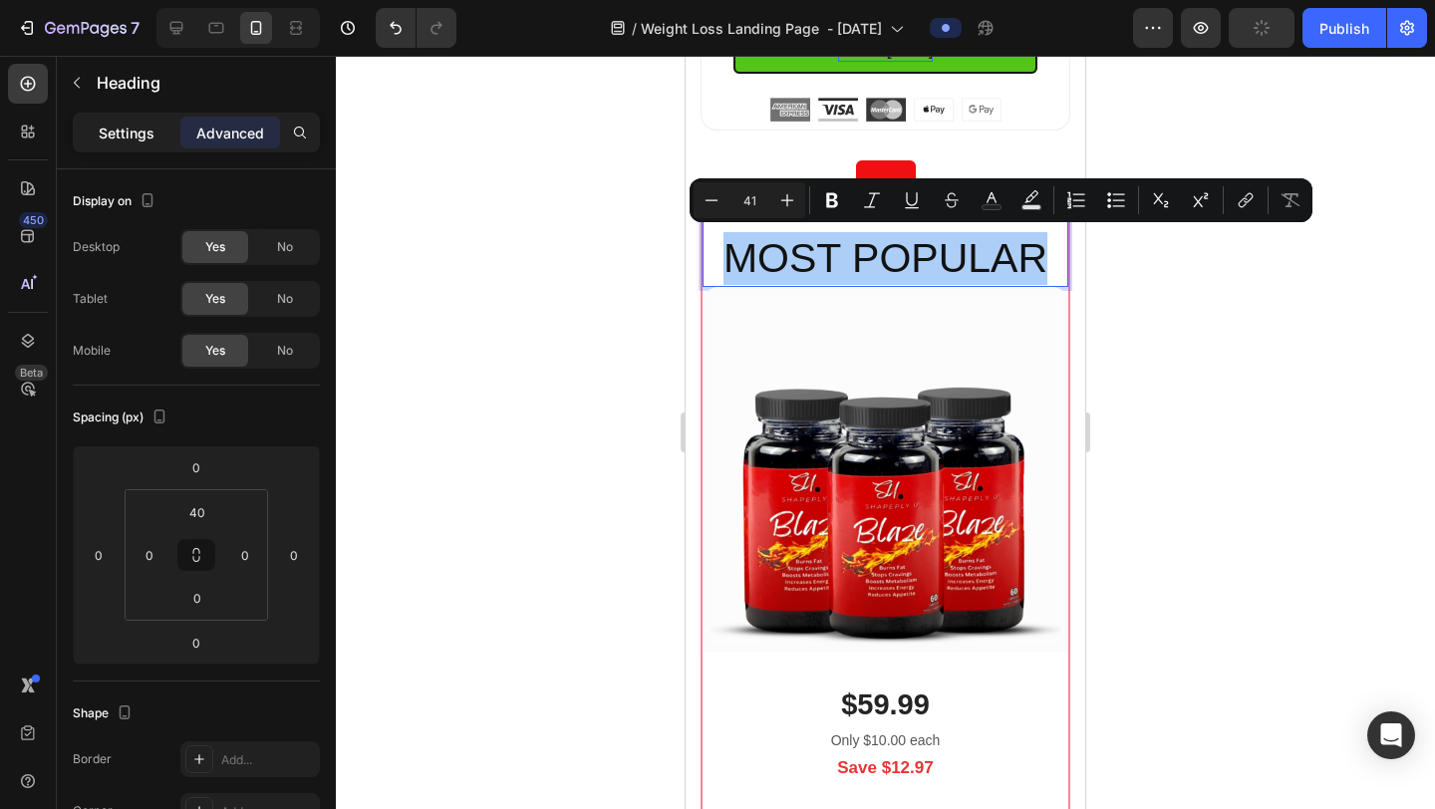
click at [121, 126] on p "Settings" at bounding box center [127, 133] width 56 height 21
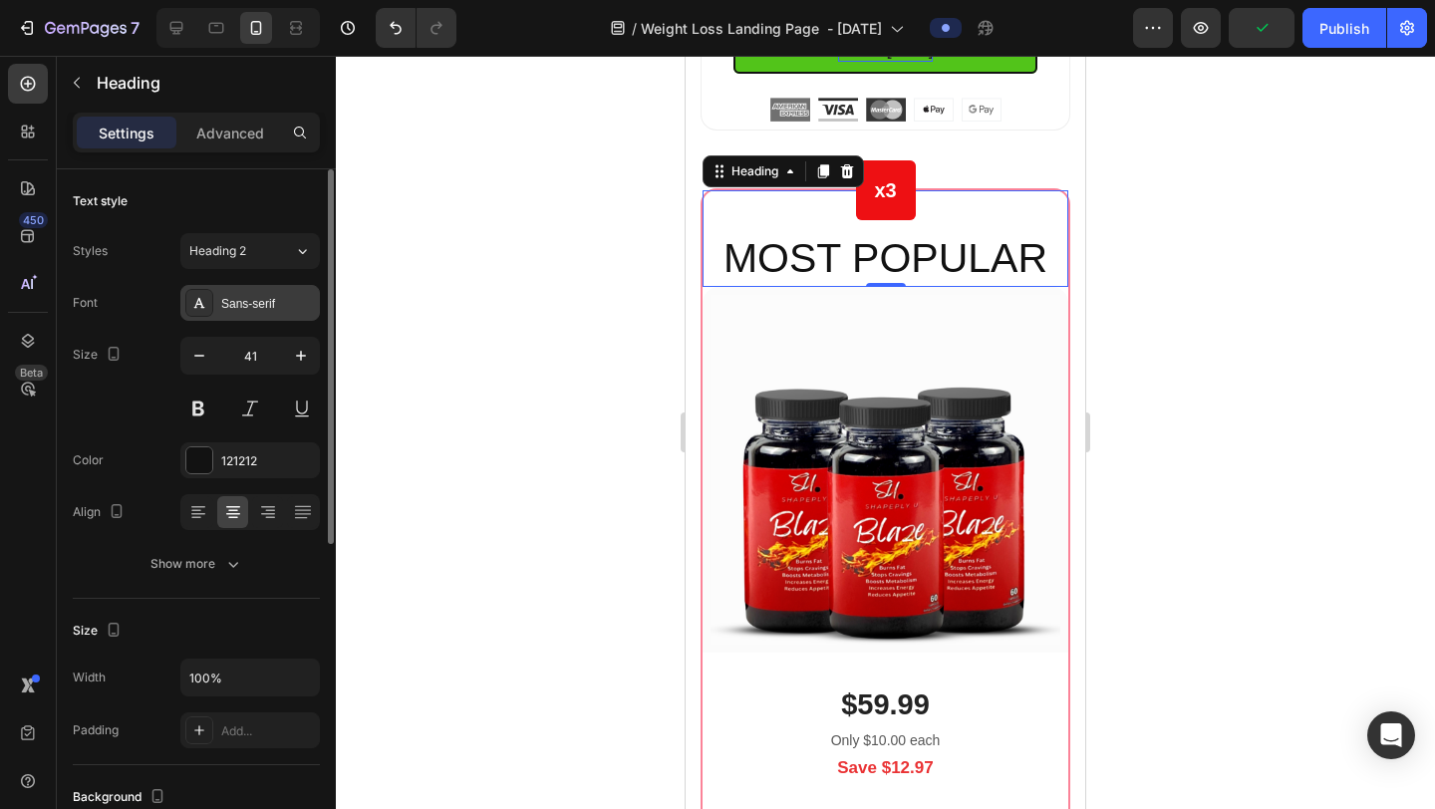
click at [252, 295] on div "Sans-serif" at bounding box center [268, 304] width 94 height 18
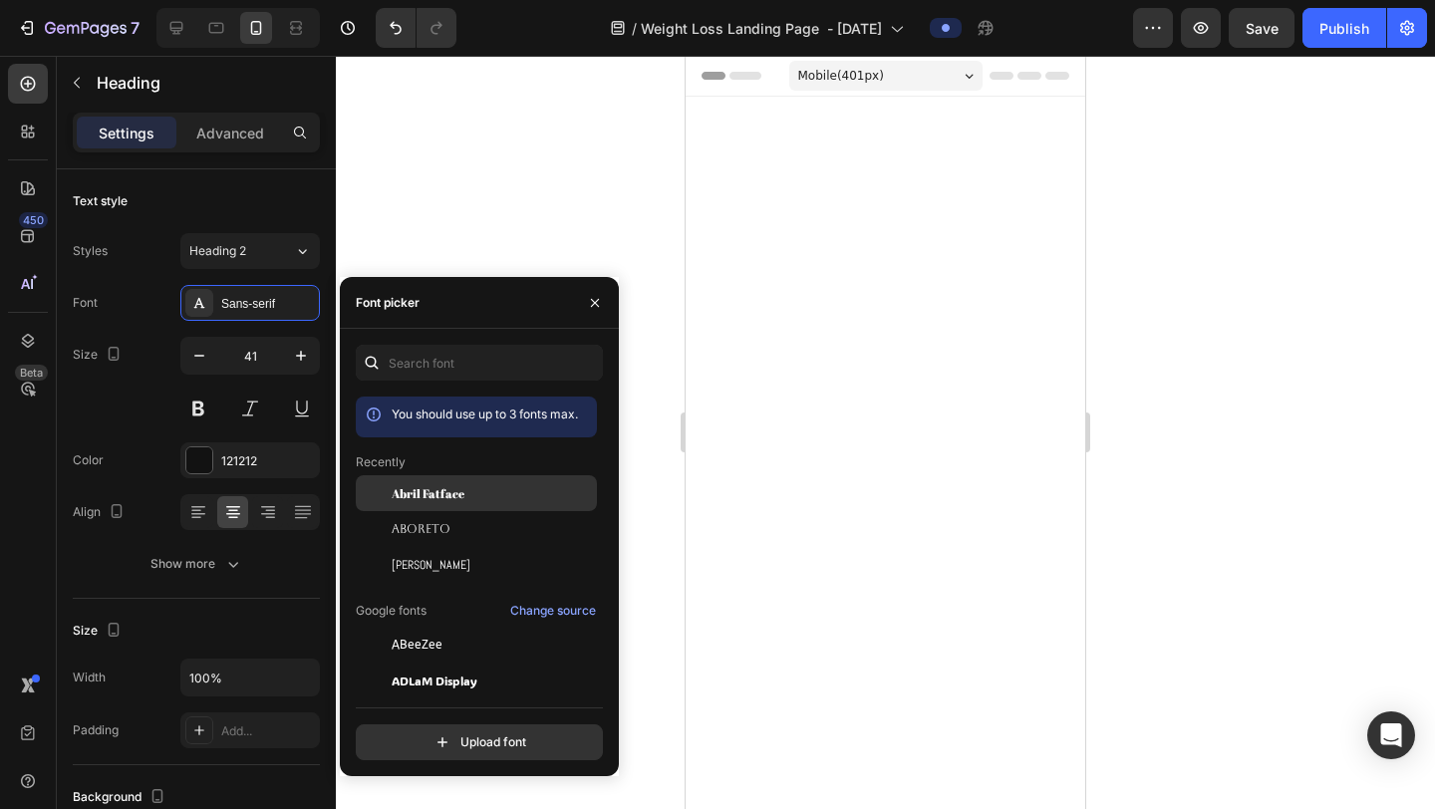
scroll to position [12067, 0]
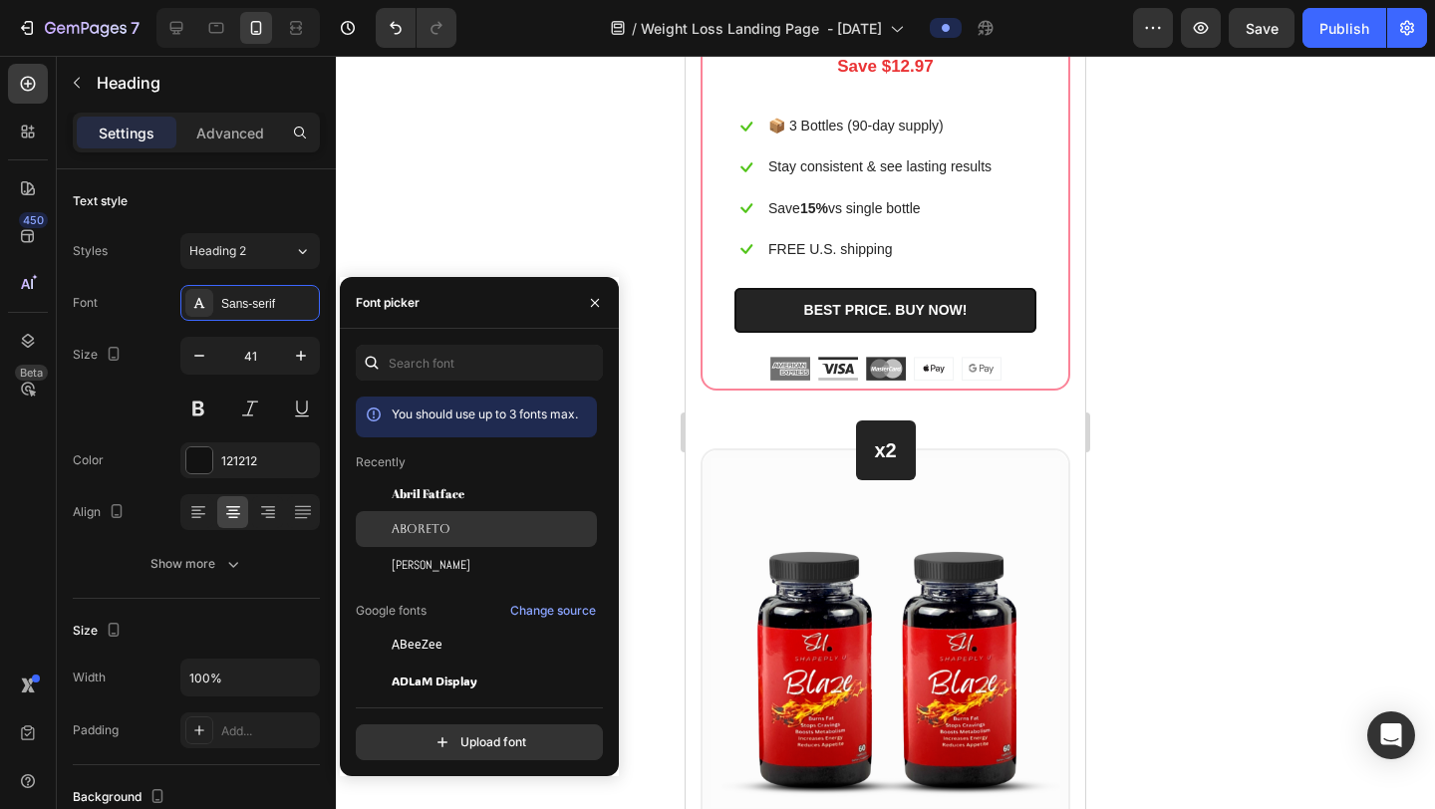
click at [417, 521] on span "Aboreto" at bounding box center [421, 529] width 59 height 18
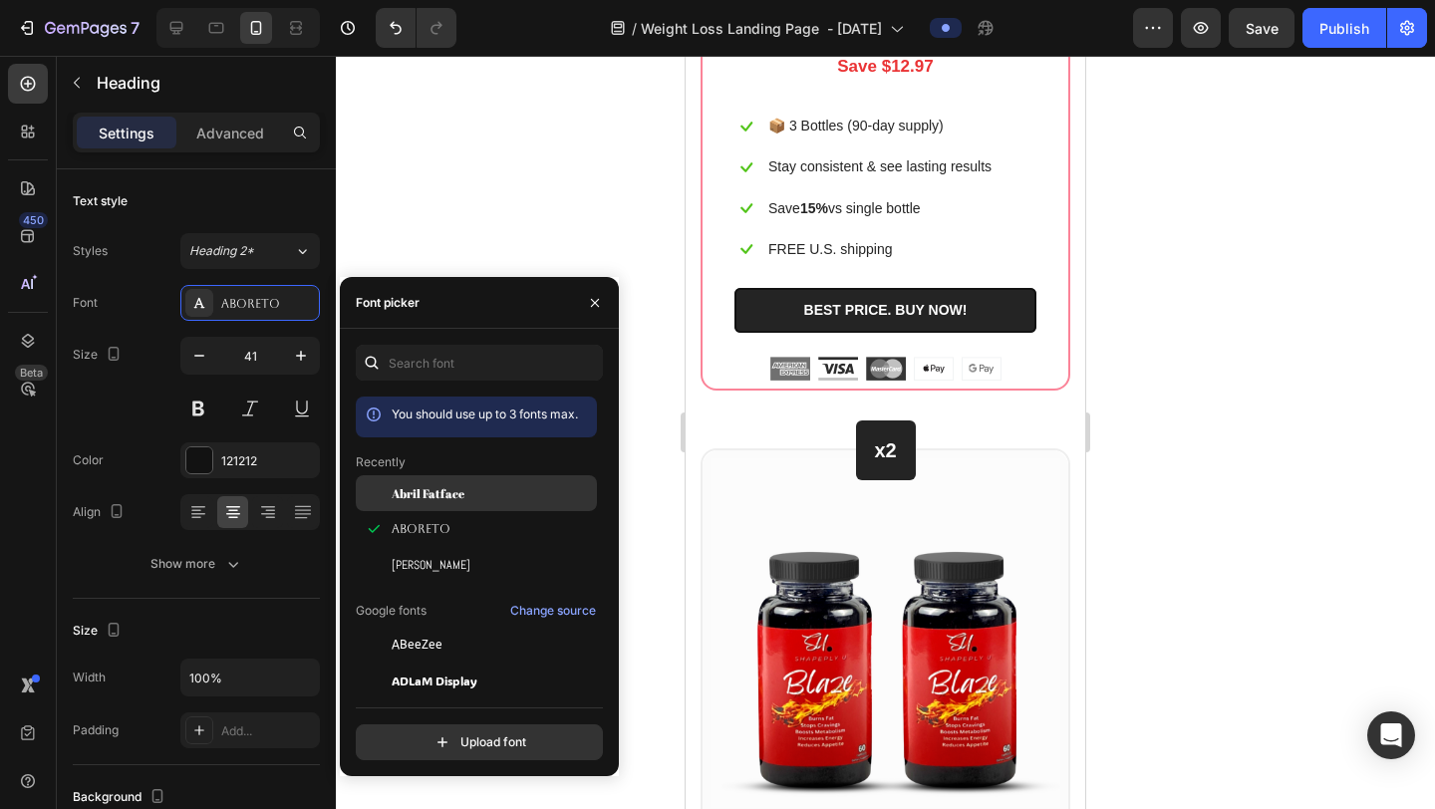
click at [430, 500] on span "Abril Fatface" at bounding box center [428, 493] width 73 height 18
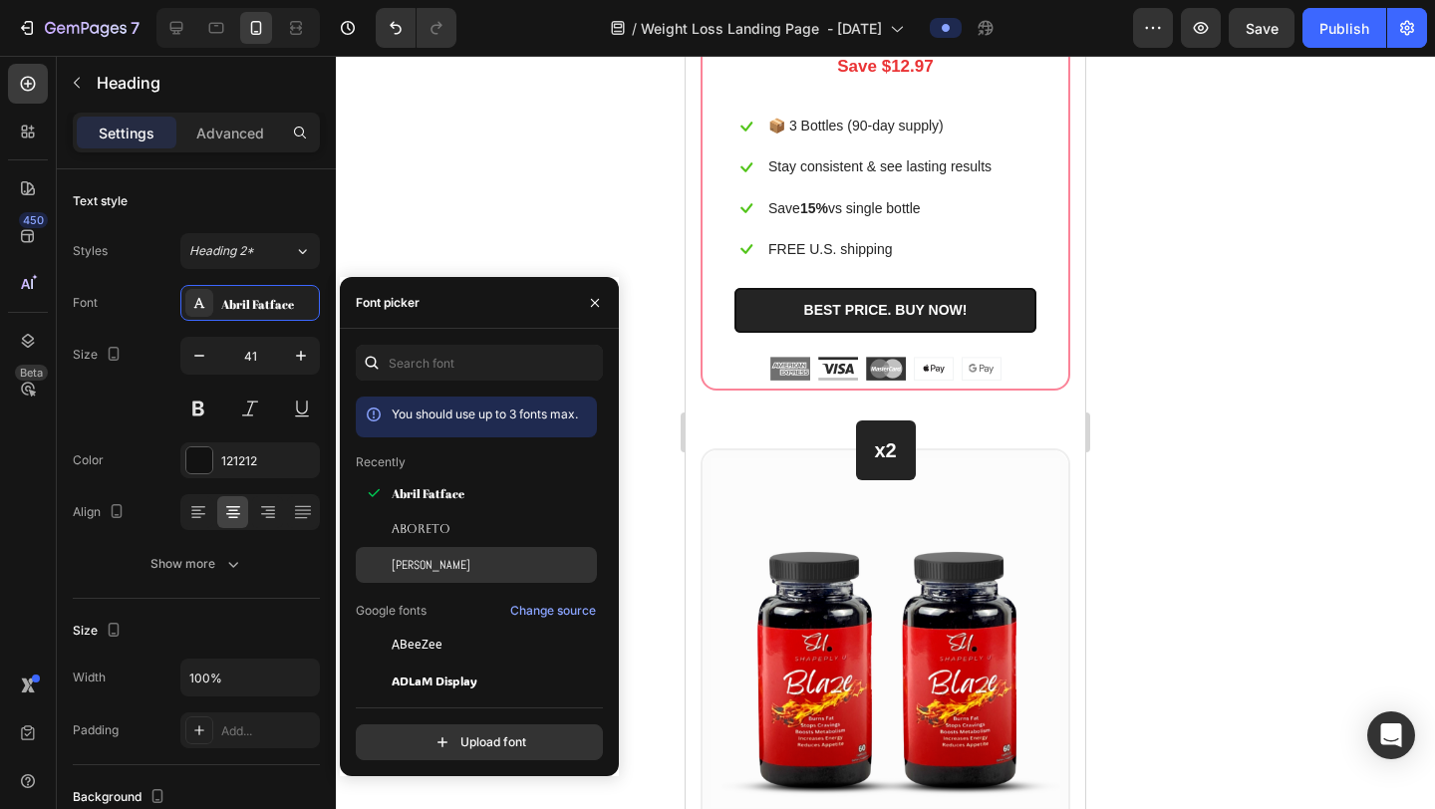
click at [425, 556] on div "[PERSON_NAME]" at bounding box center [492, 565] width 201 height 18
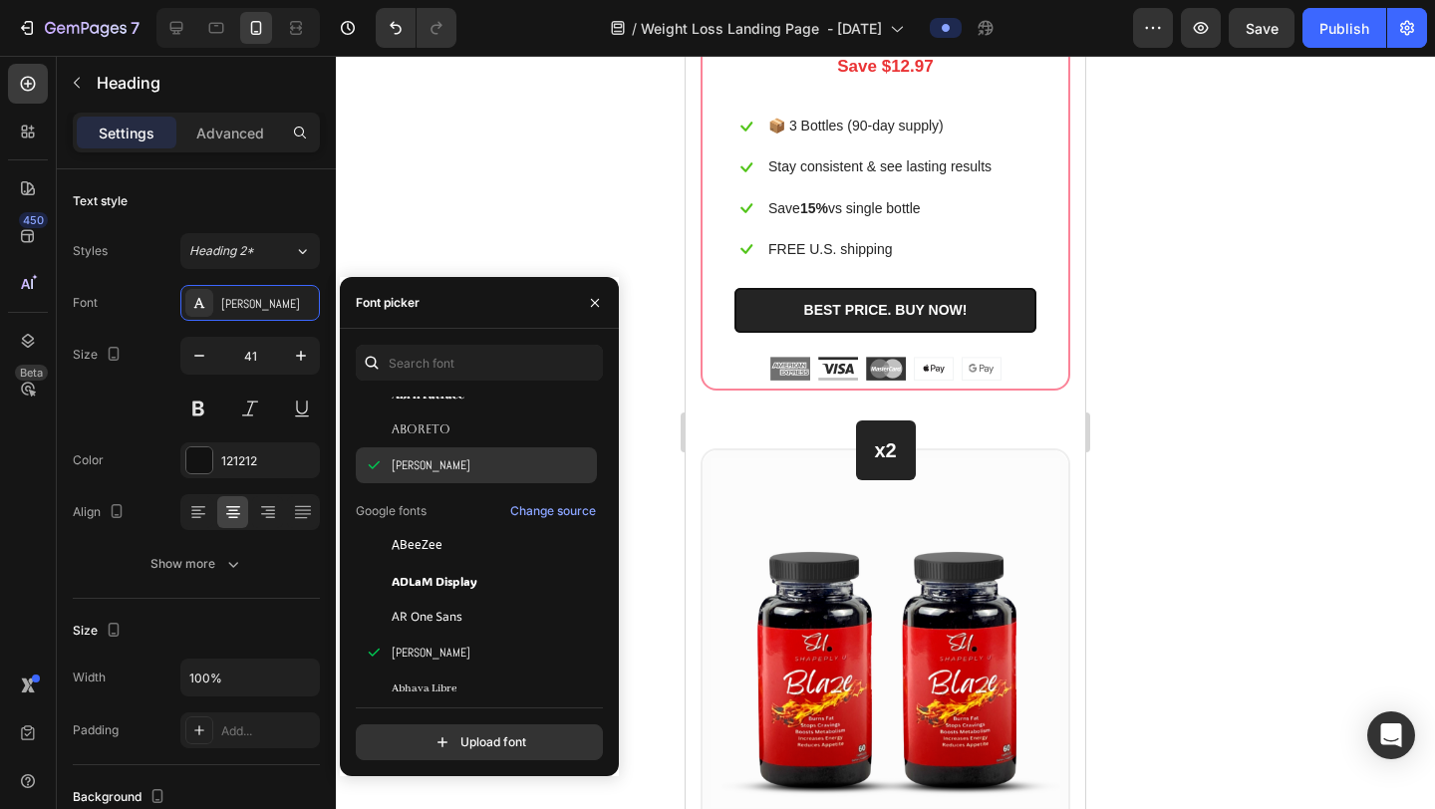
scroll to position [140, 0]
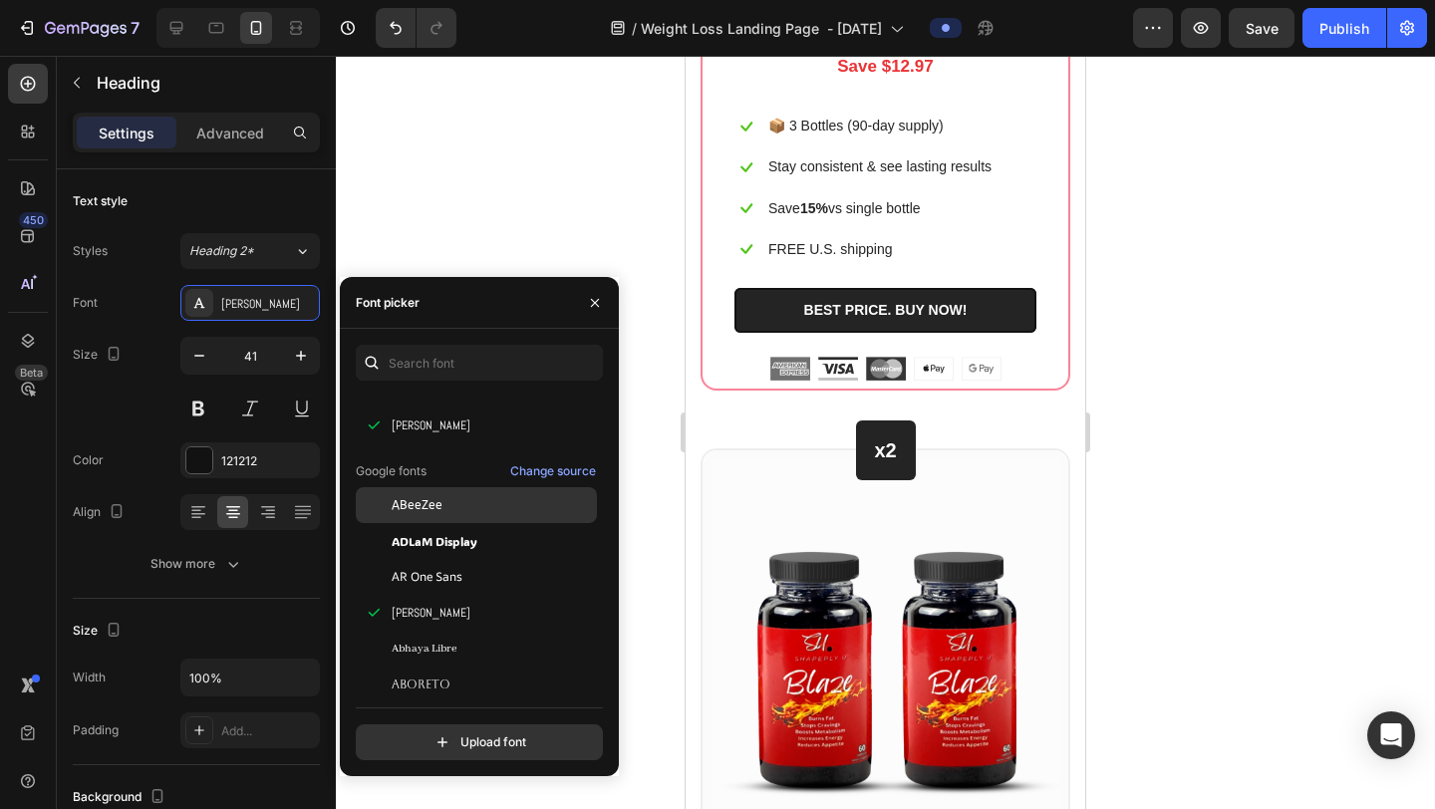
click at [433, 509] on span "ABeeZee" at bounding box center [417, 505] width 51 height 18
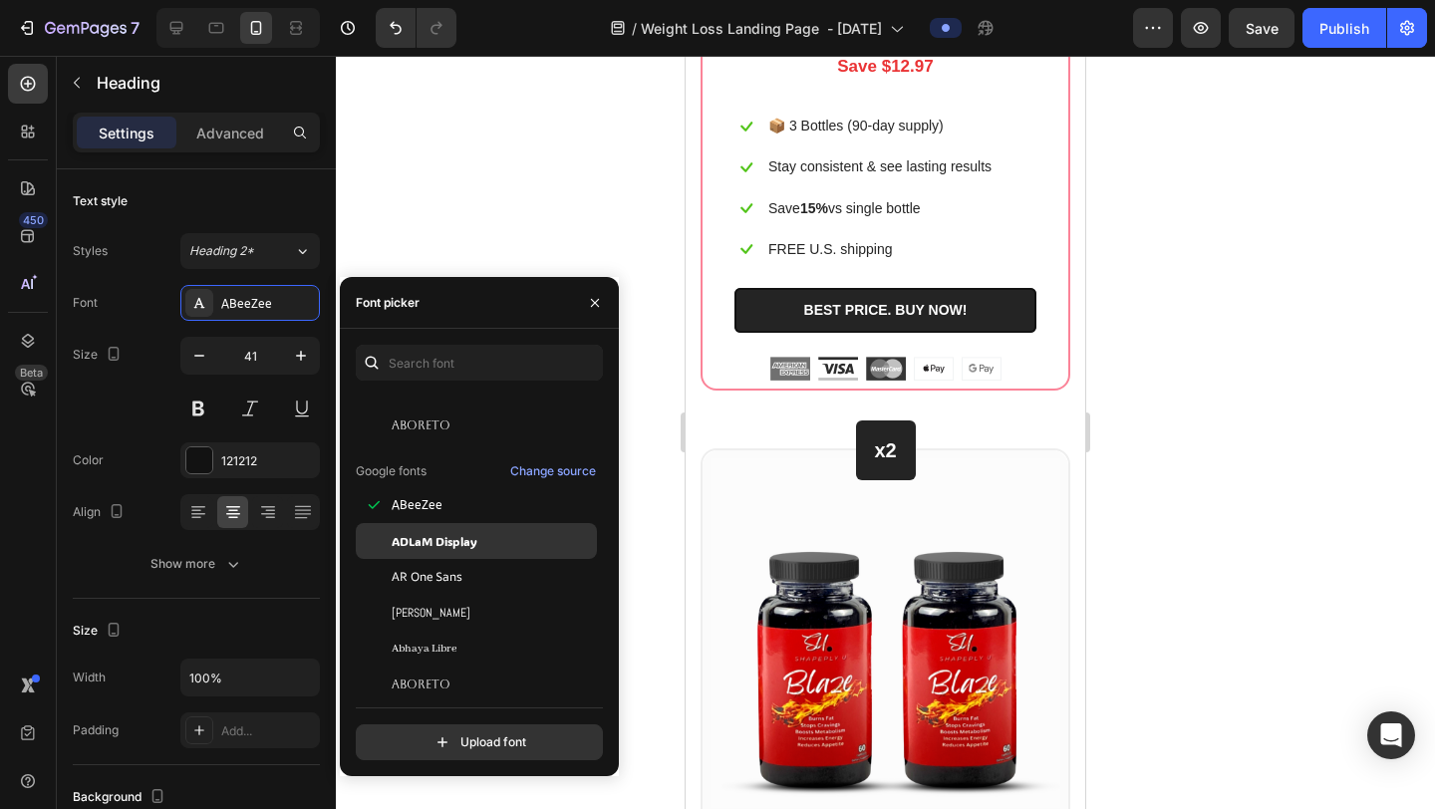
click at [434, 537] on span "ADLaM Display" at bounding box center [435, 541] width 86 height 18
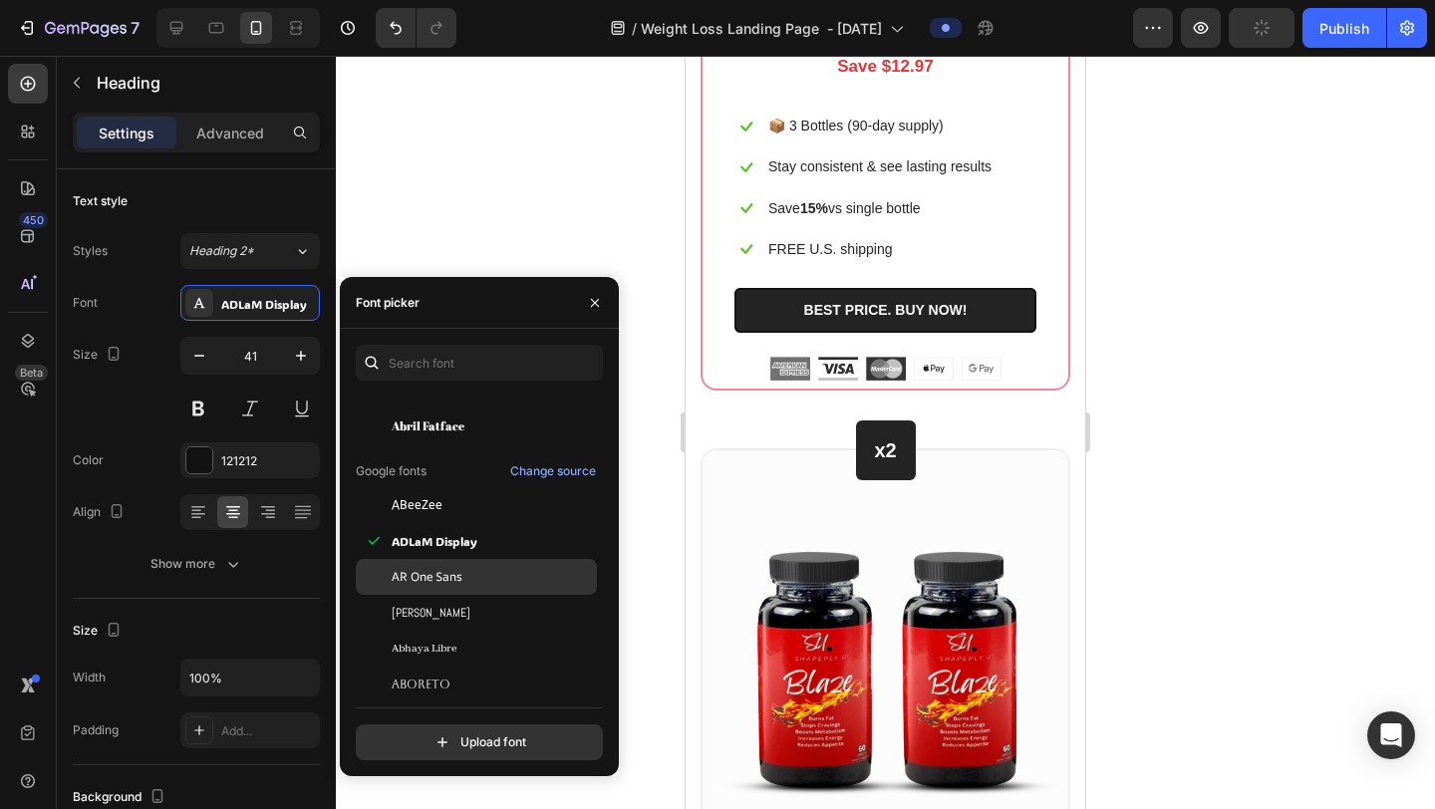
click at [434, 571] on span "AR One Sans" at bounding box center [427, 577] width 71 height 18
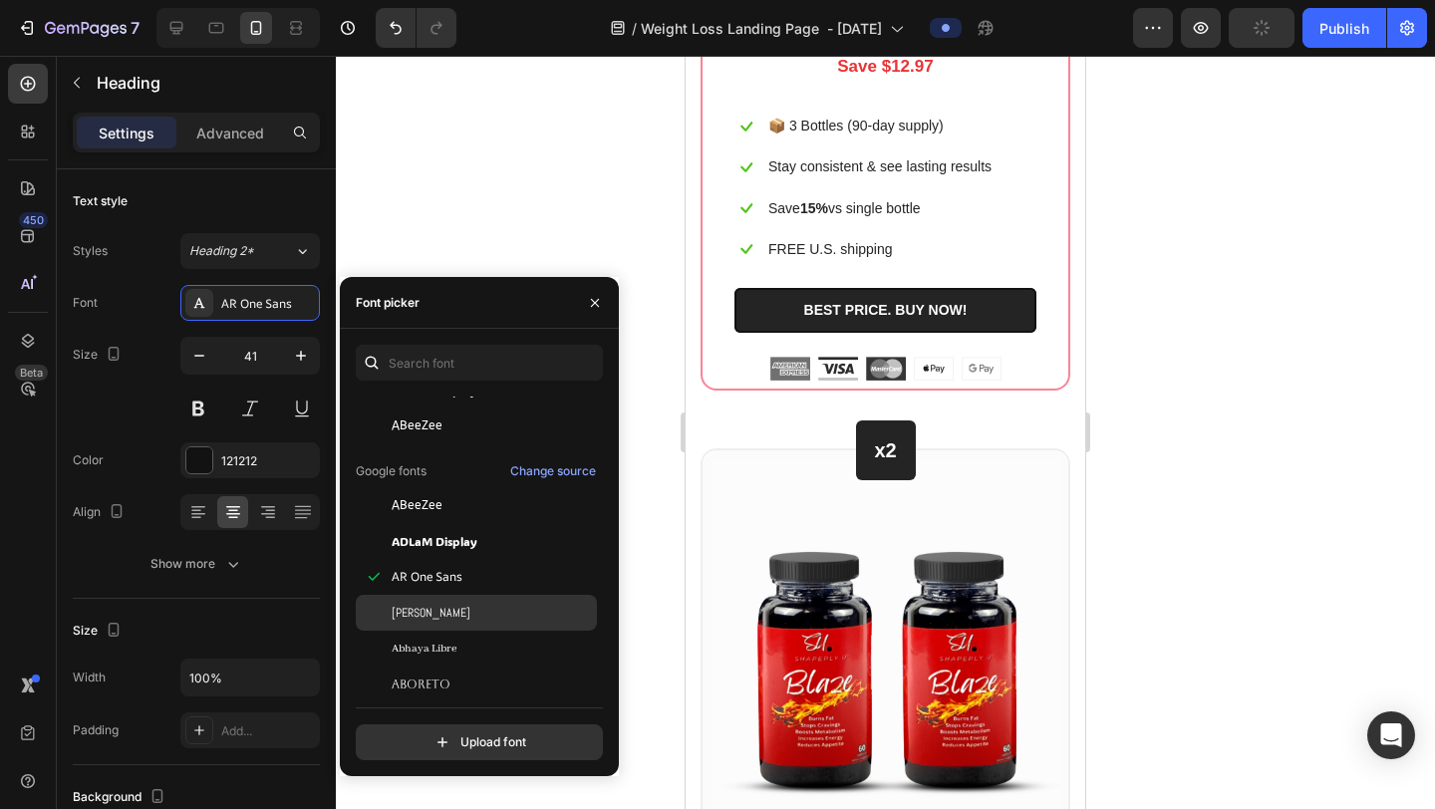
click at [419, 604] on div "[PERSON_NAME]" at bounding box center [492, 613] width 201 height 18
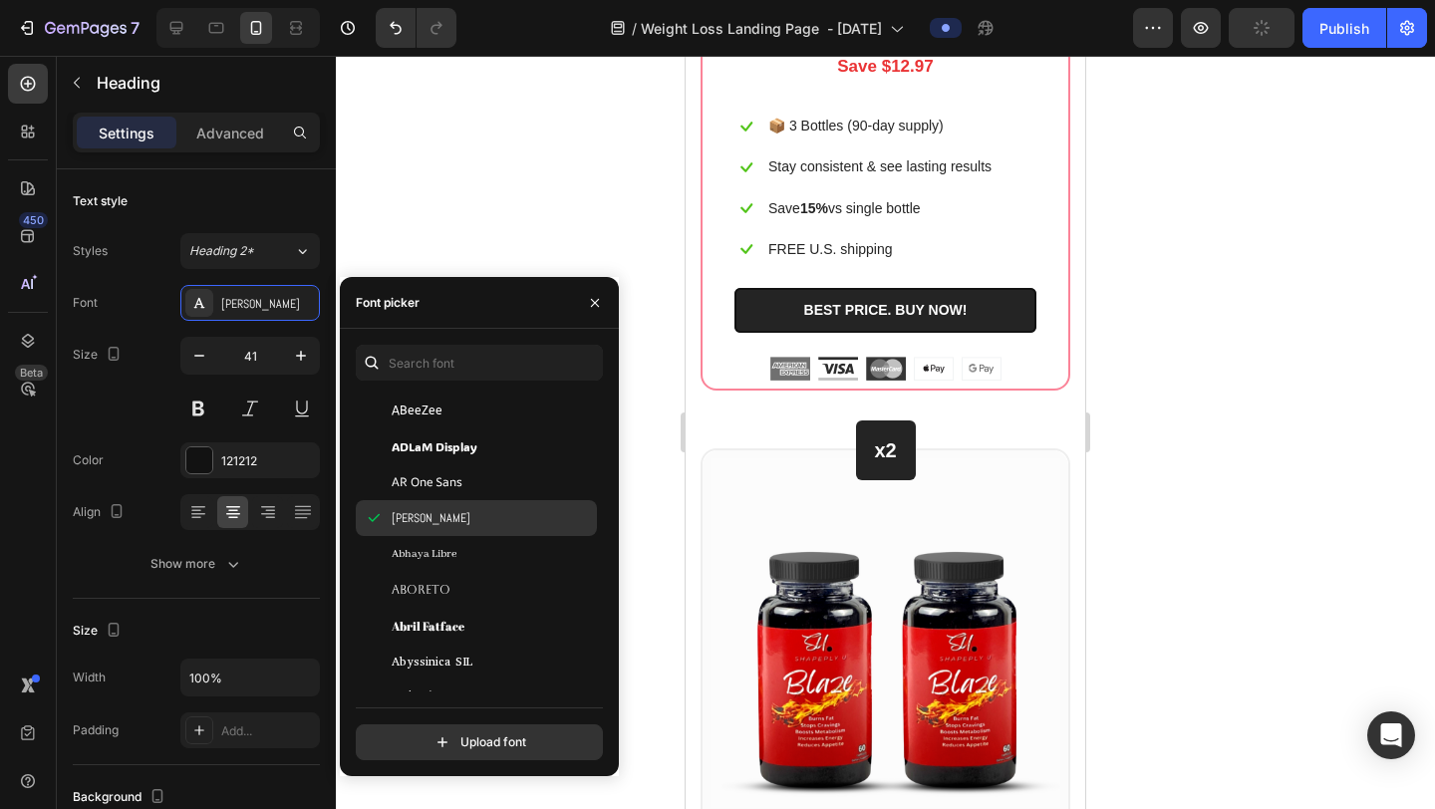
scroll to position [236, 0]
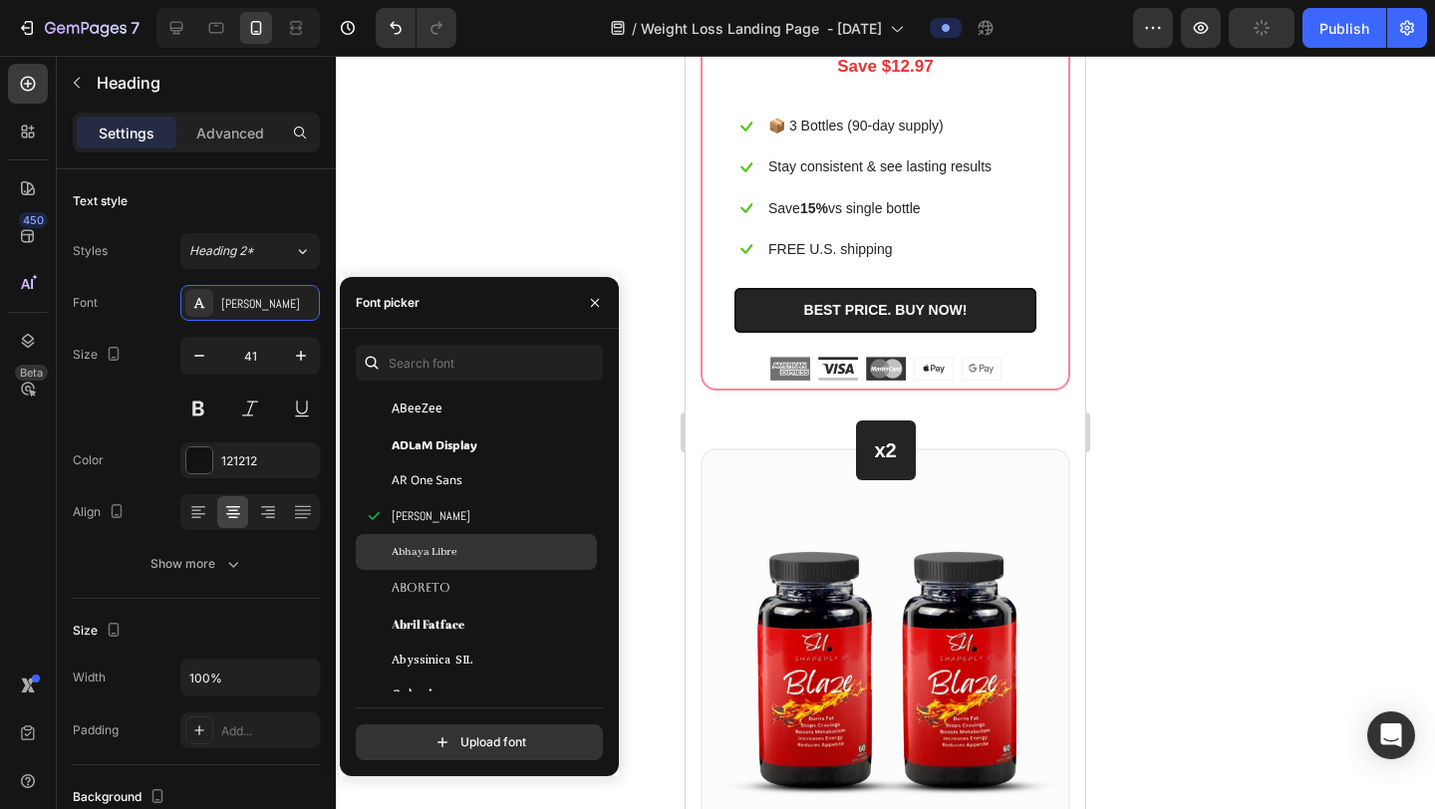
click at [425, 553] on span "Abhaya Libre" at bounding box center [424, 552] width 65 height 18
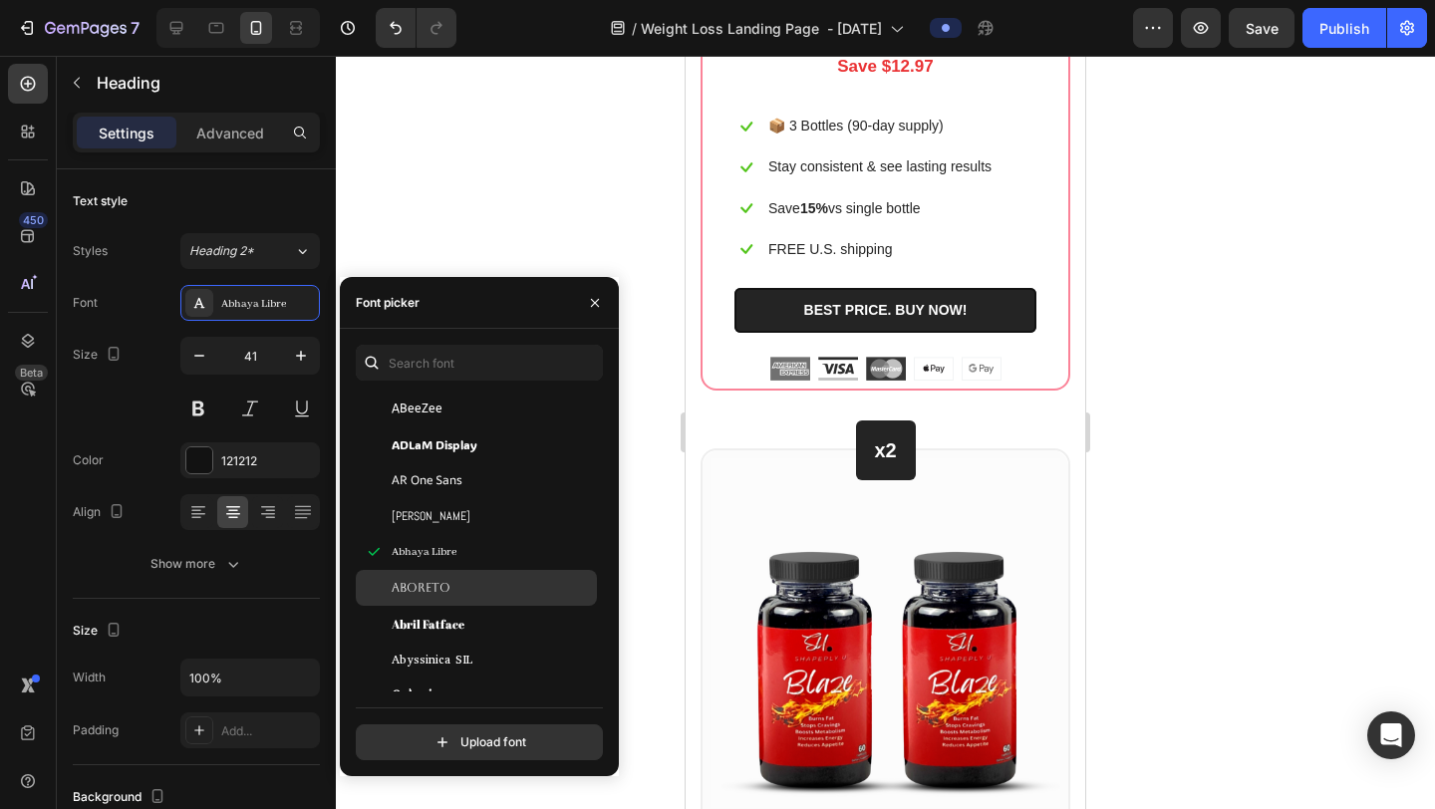
click at [425, 581] on span "Aboreto" at bounding box center [421, 588] width 59 height 18
click at [437, 627] on span "Abril Fatface" at bounding box center [428, 624] width 73 height 18
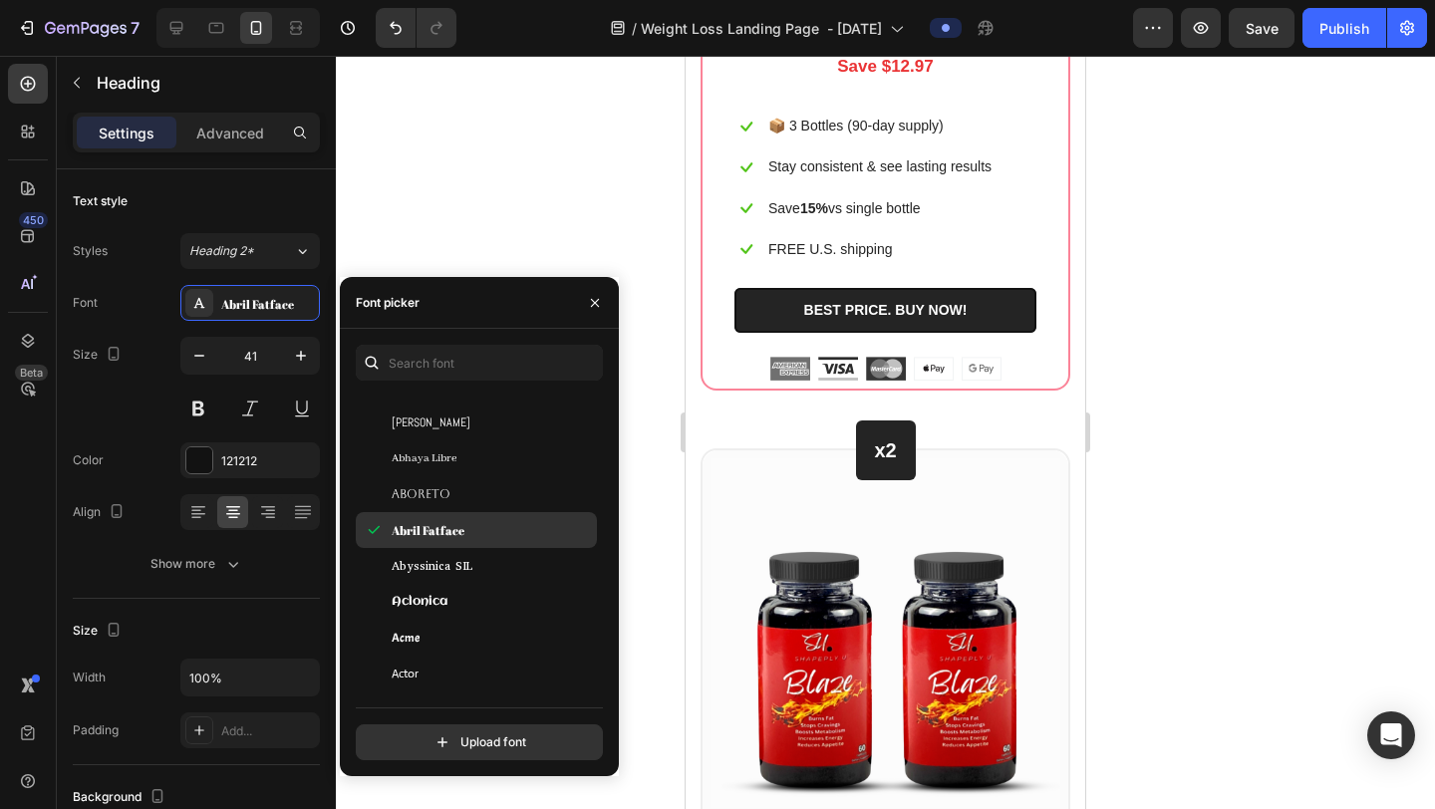
scroll to position [334, 0]
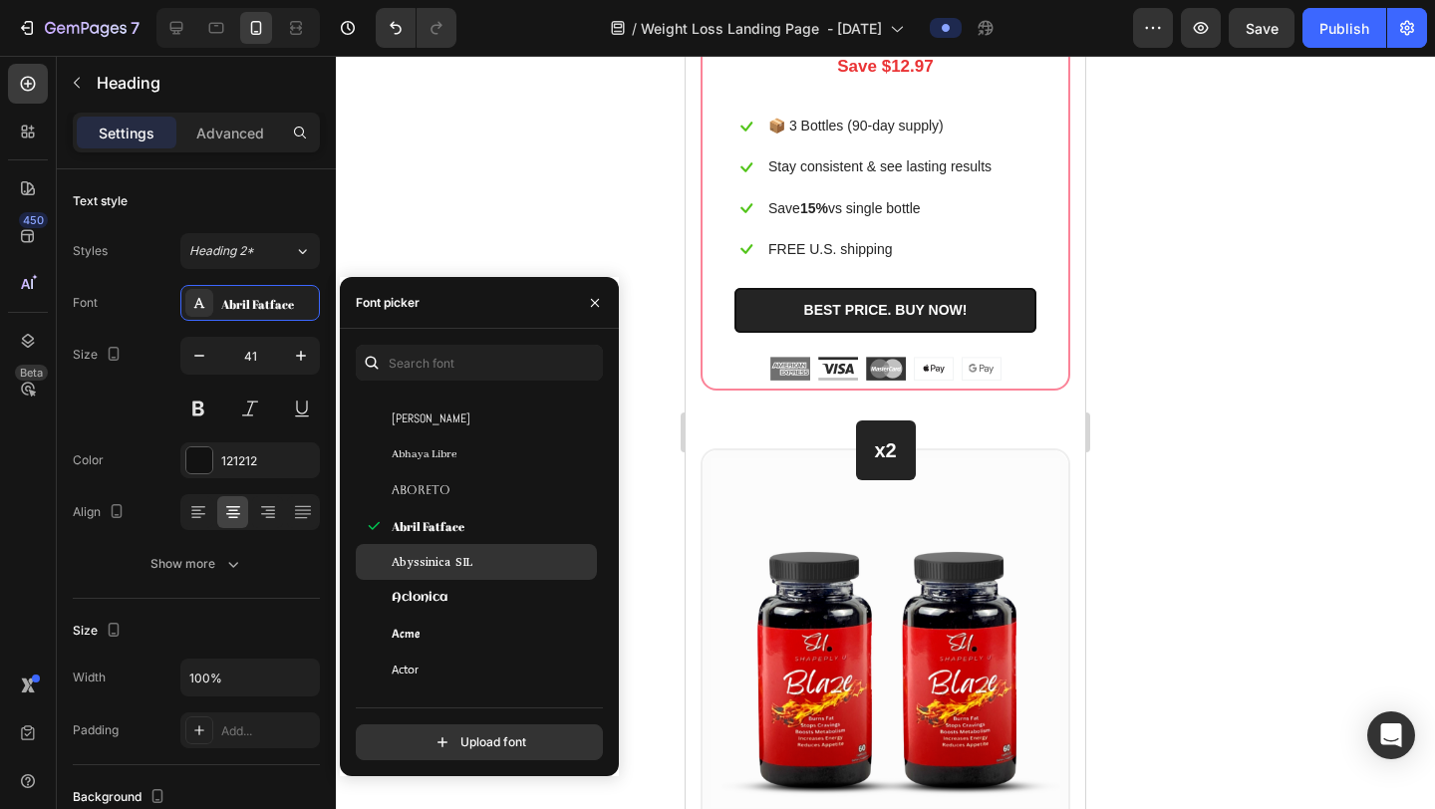
click at [449, 569] on span "Abyssinica SIL" at bounding box center [432, 562] width 81 height 18
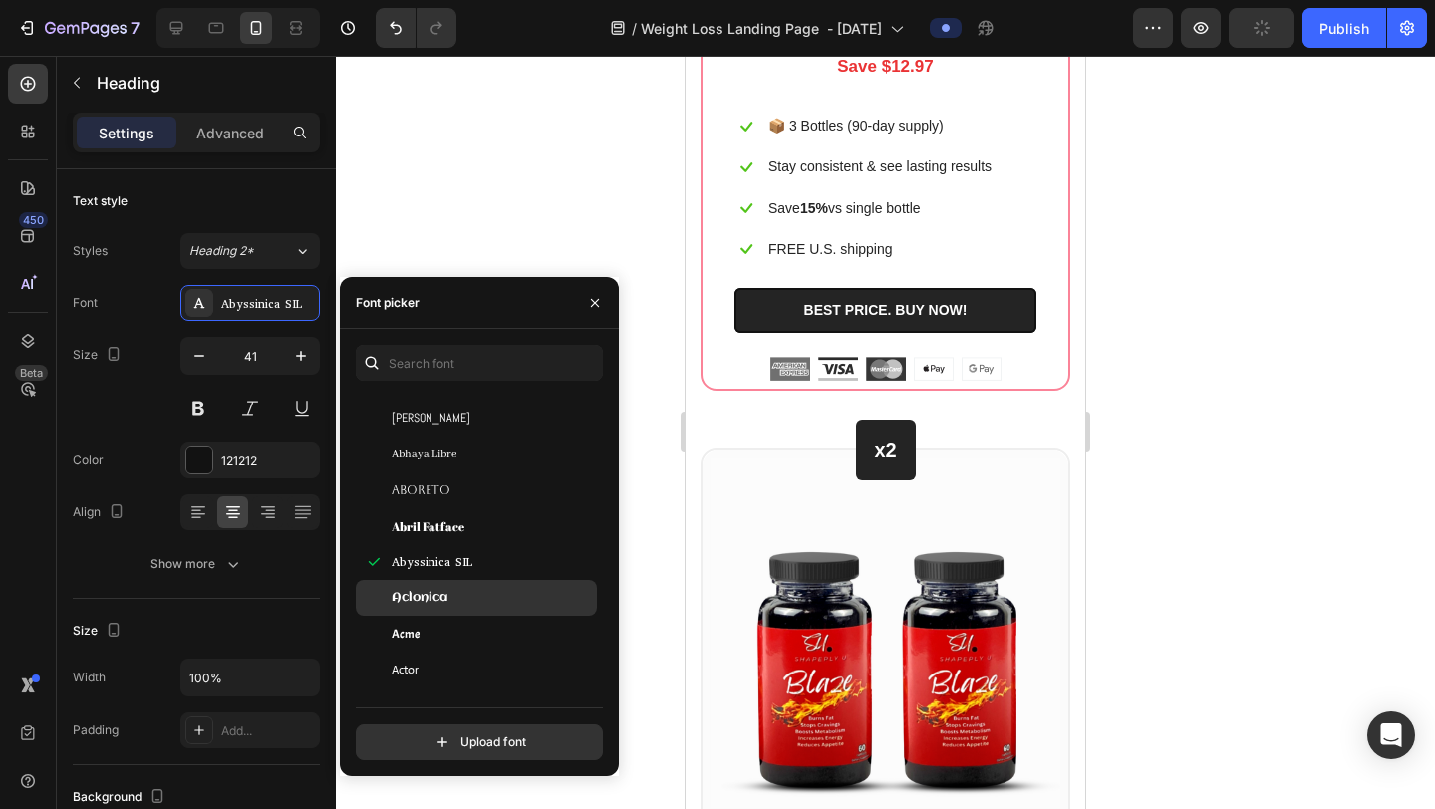
click at [441, 596] on span "Aclonica" at bounding box center [420, 598] width 56 height 18
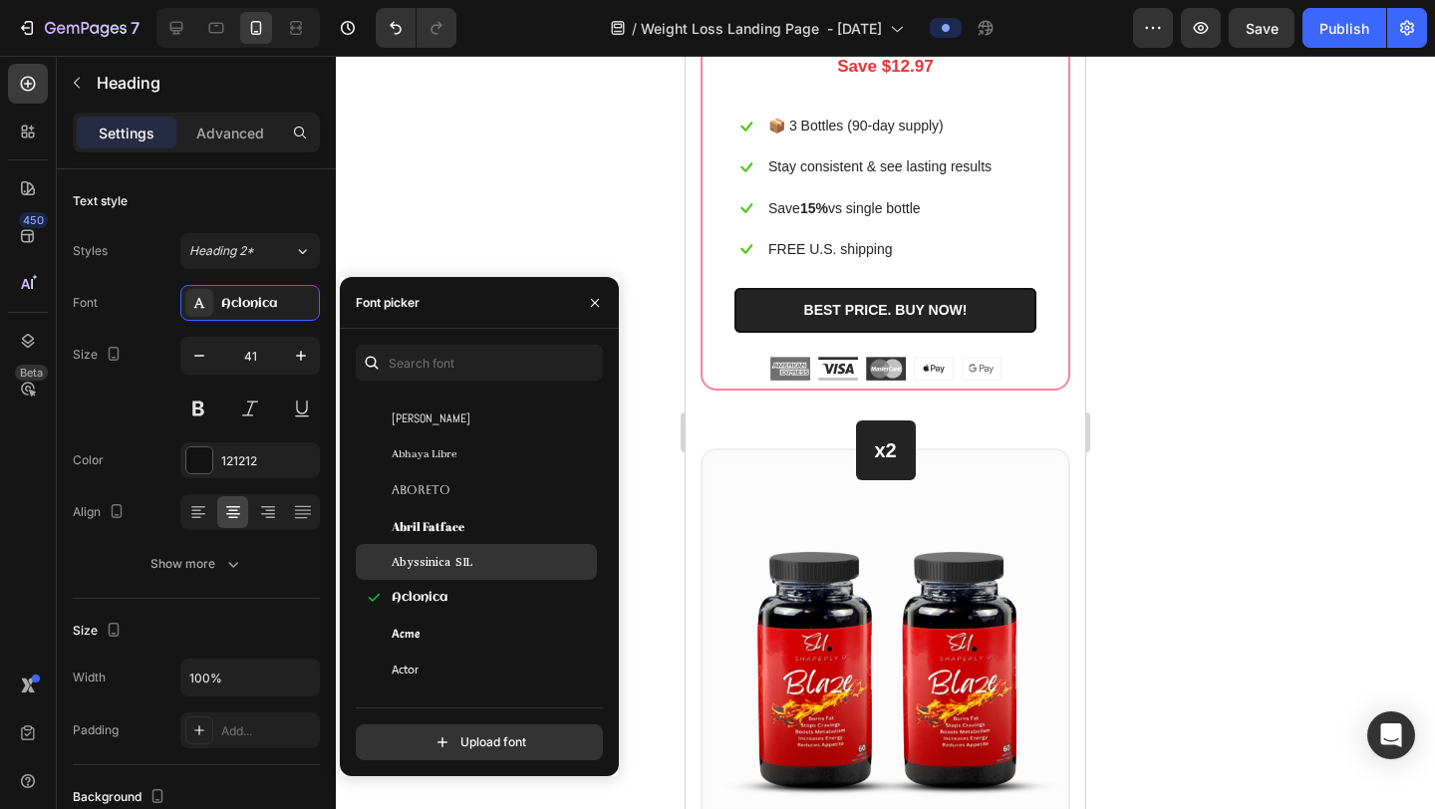
click at [451, 563] on span "Abyssinica SIL" at bounding box center [432, 562] width 81 height 18
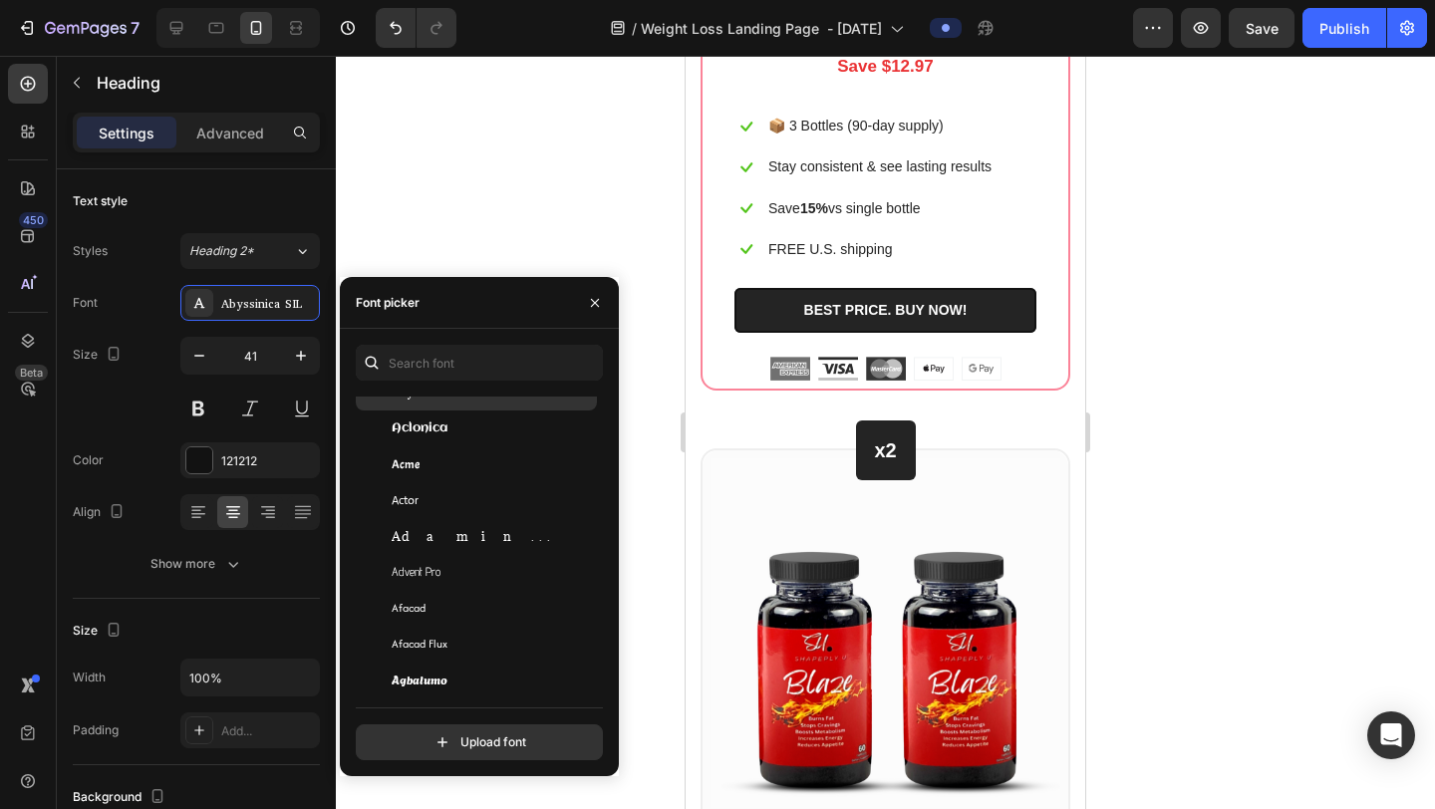
scroll to position [511, 0]
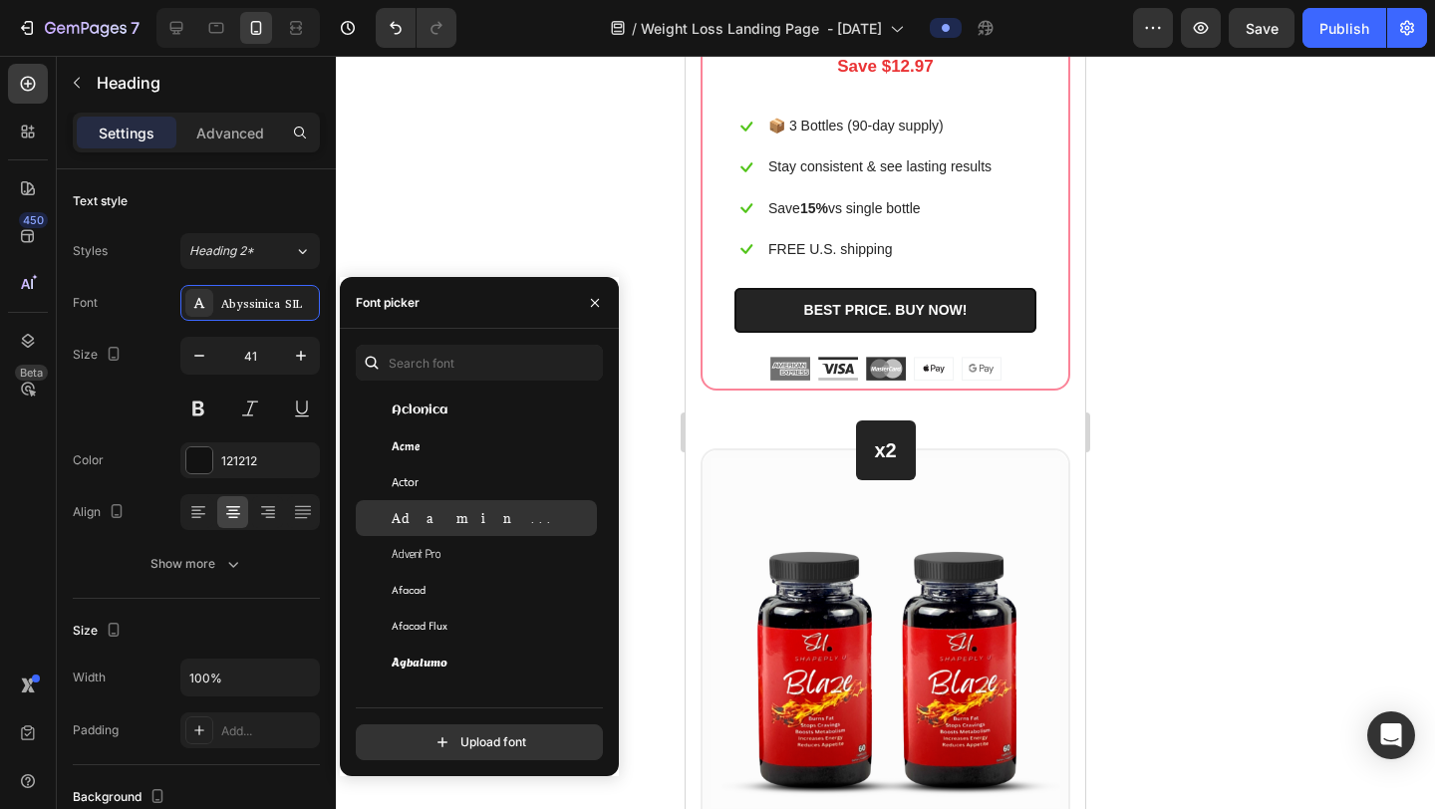
click at [440, 523] on span "Adamina" at bounding box center [474, 518] width 165 height 18
click at [427, 486] on div "Actor" at bounding box center [492, 482] width 201 height 18
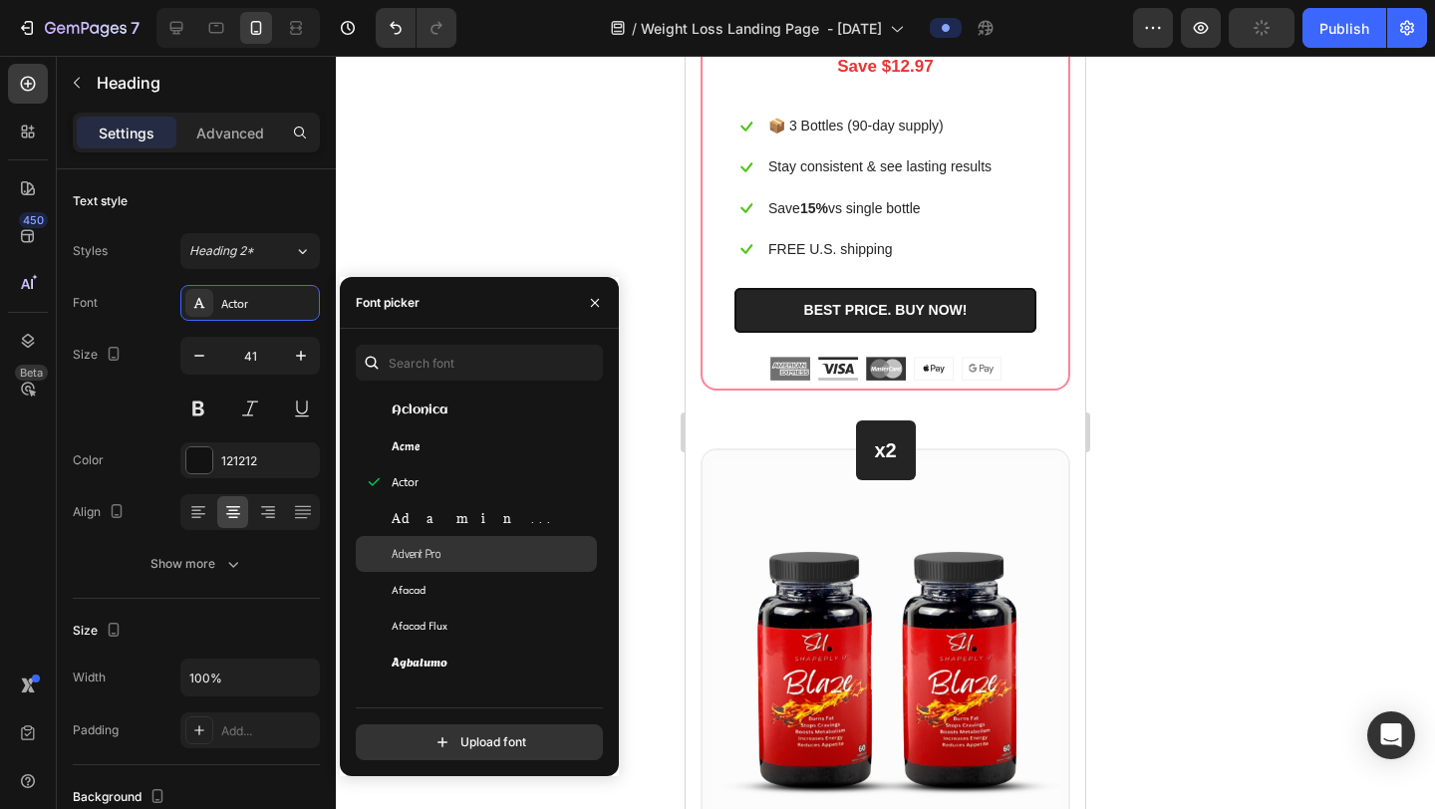
click at [427, 556] on span "Advent Pro" at bounding box center [416, 554] width 49 height 18
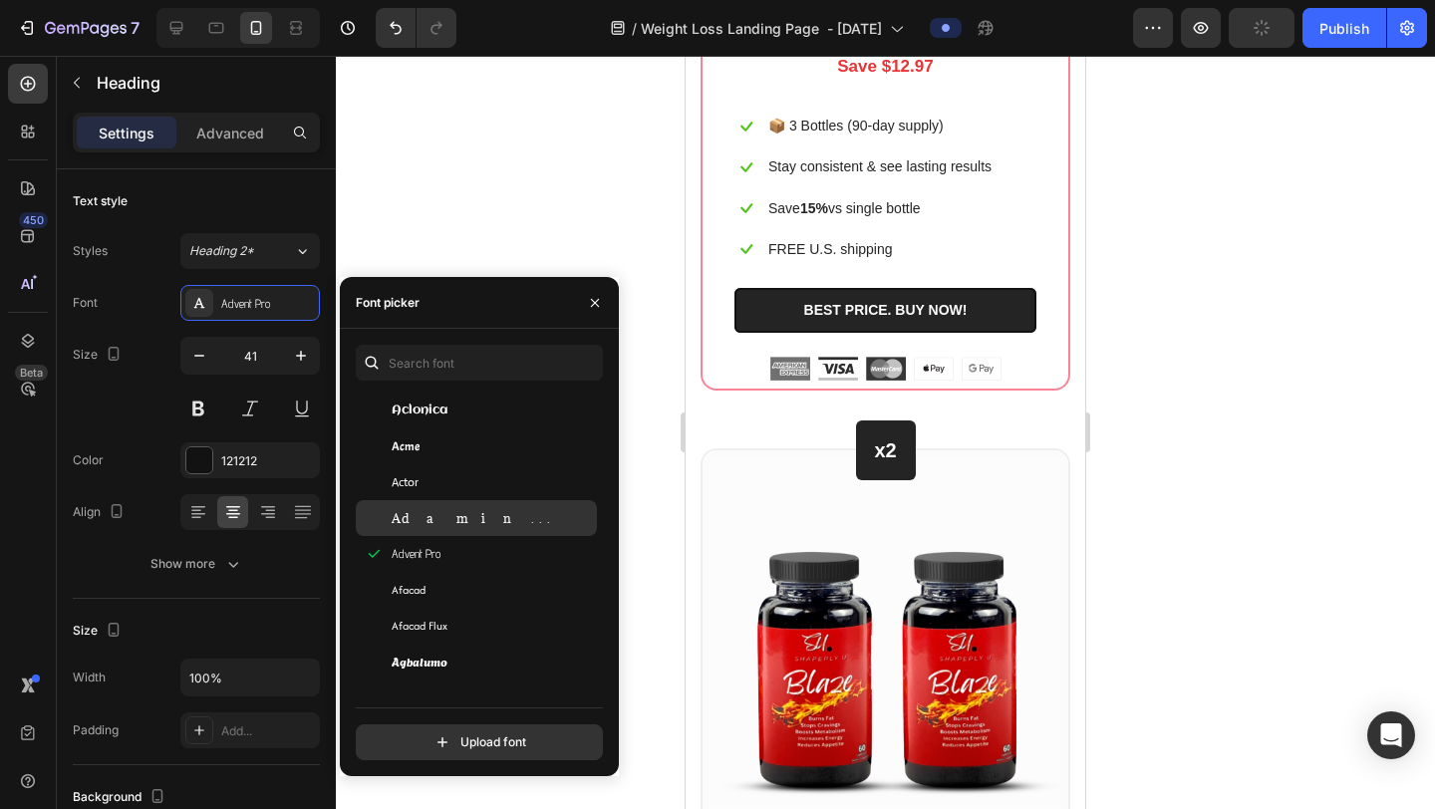
click at [431, 520] on span "Adamina" at bounding box center [474, 518] width 165 height 18
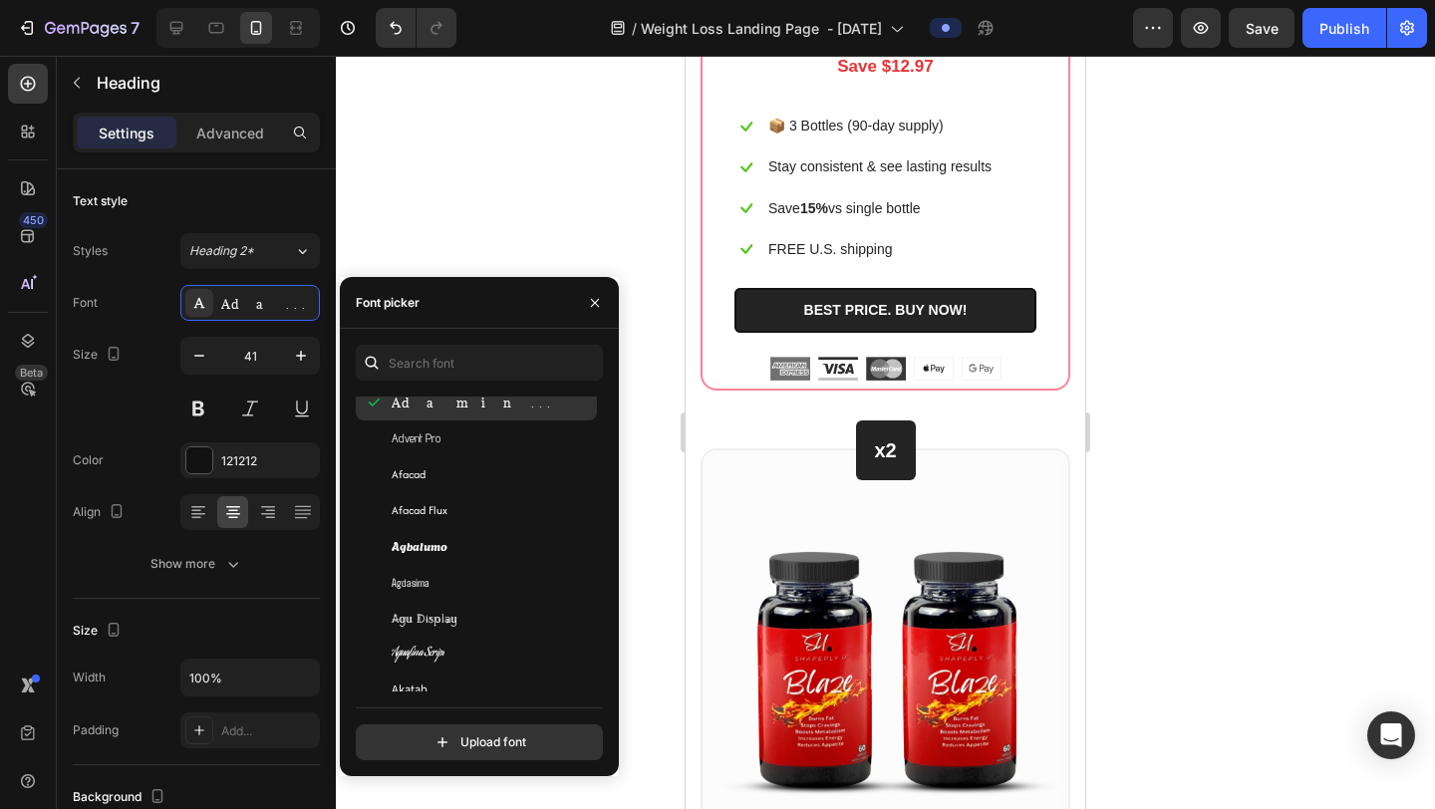
scroll to position [637, 0]
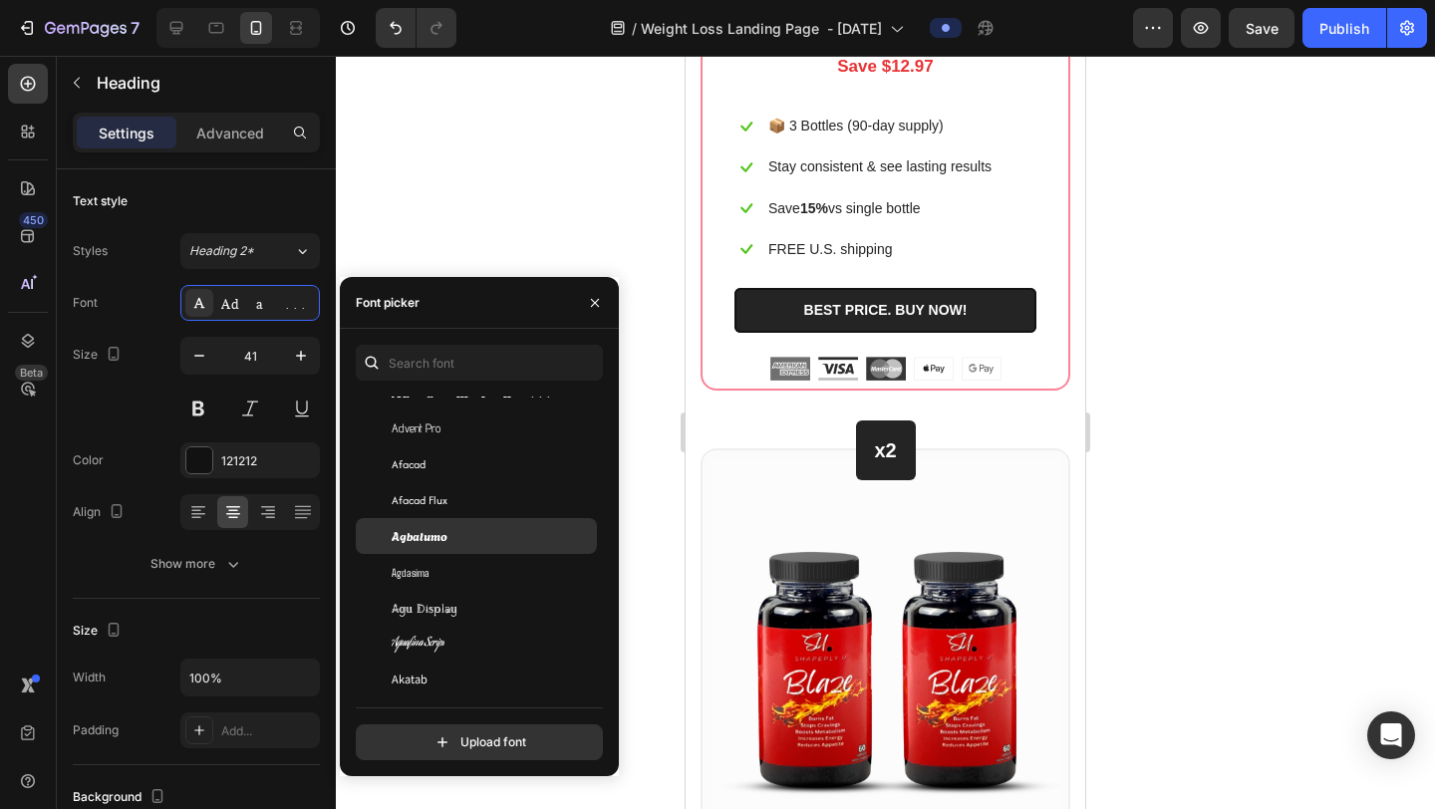
click at [431, 527] on span "Agbalumo" at bounding box center [420, 536] width 56 height 18
click at [434, 497] on span "Afacad Flux" at bounding box center [420, 500] width 56 height 18
click at [426, 536] on span "Agbalumo" at bounding box center [420, 536] width 56 height 18
click at [424, 504] on span "Afacad Flux" at bounding box center [420, 500] width 56 height 18
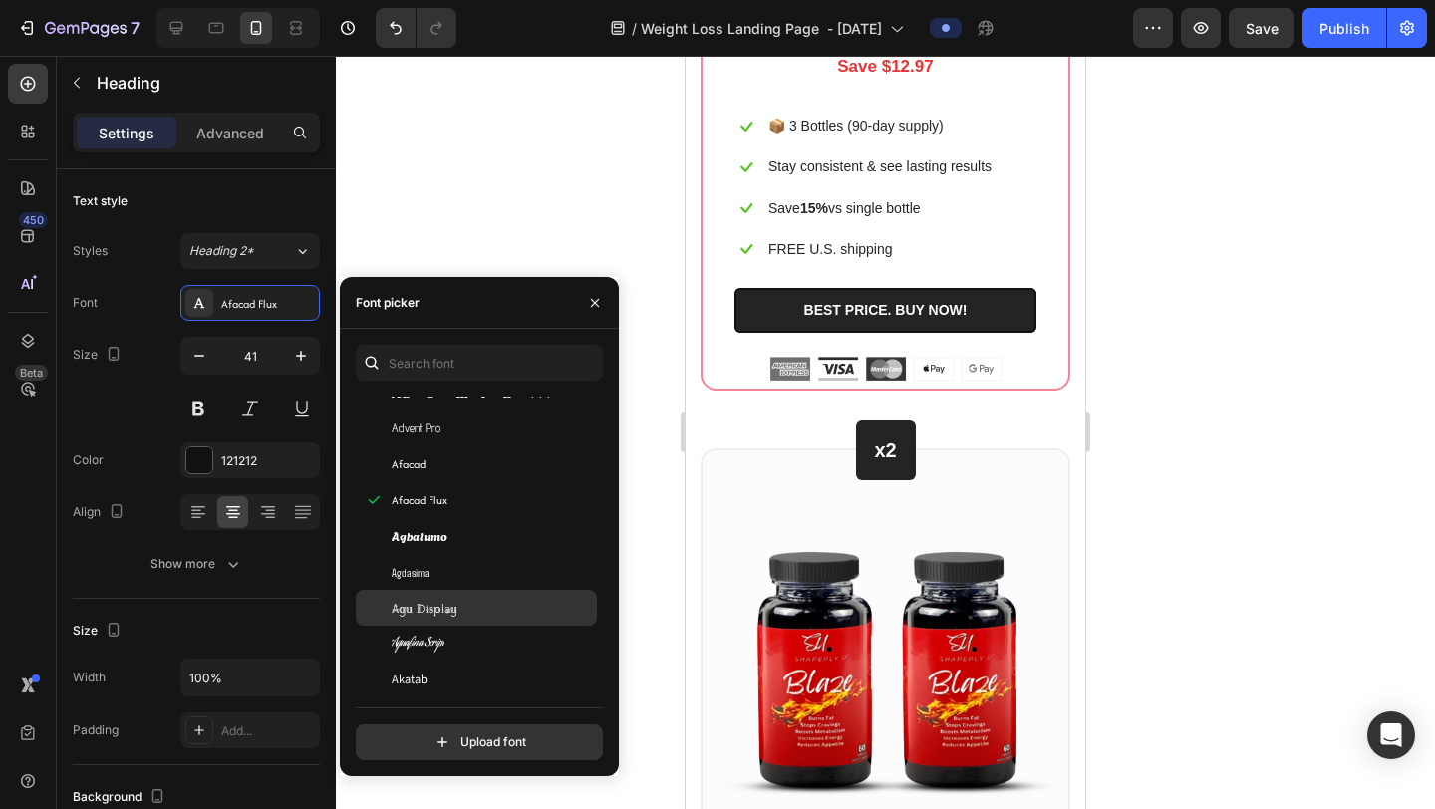
click at [425, 602] on span "Agu Display" at bounding box center [425, 608] width 66 height 18
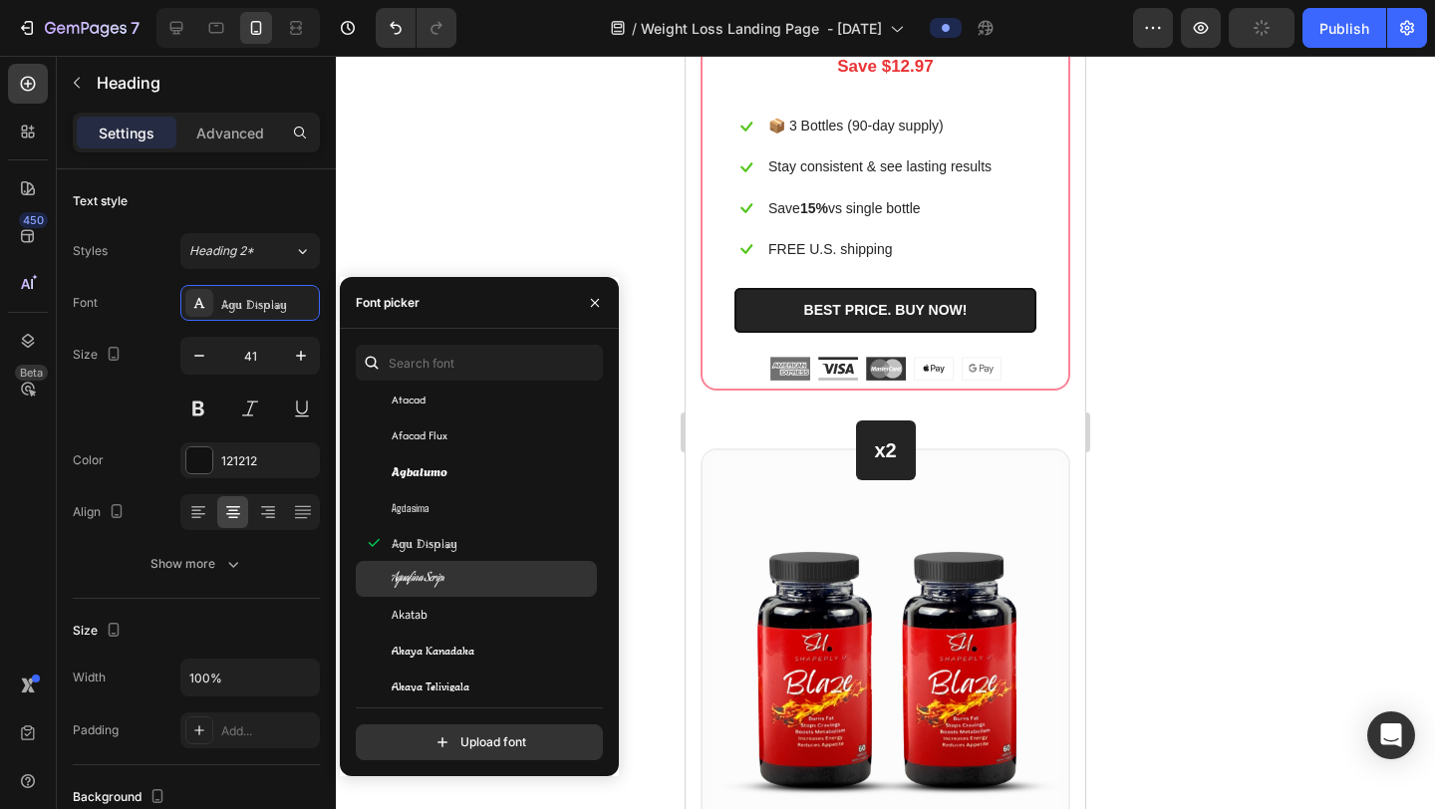
click at [428, 578] on span "Aguafina Script" at bounding box center [418, 579] width 53 height 18
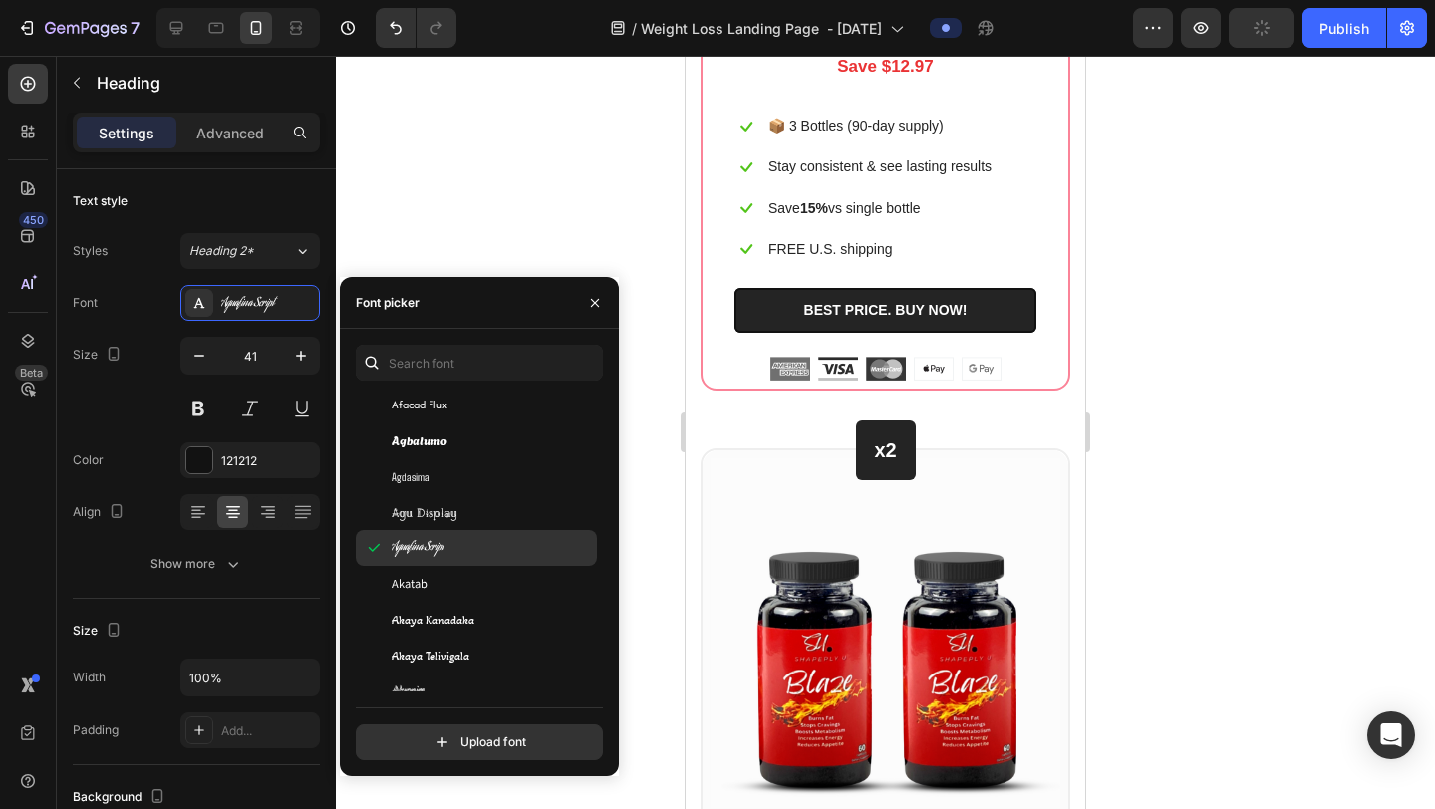
scroll to position [761, 0]
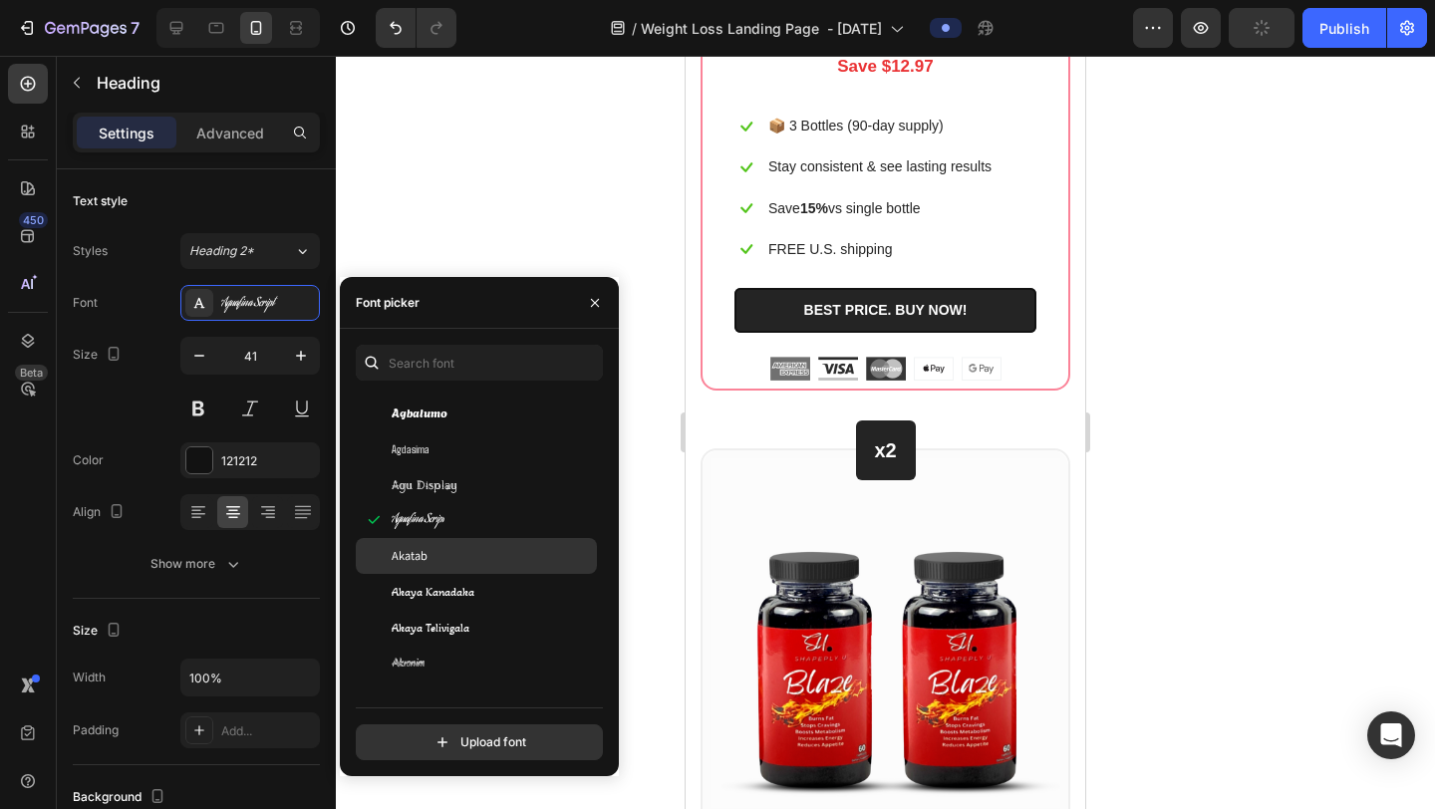
click at [430, 559] on div "Akatab" at bounding box center [492, 556] width 201 height 18
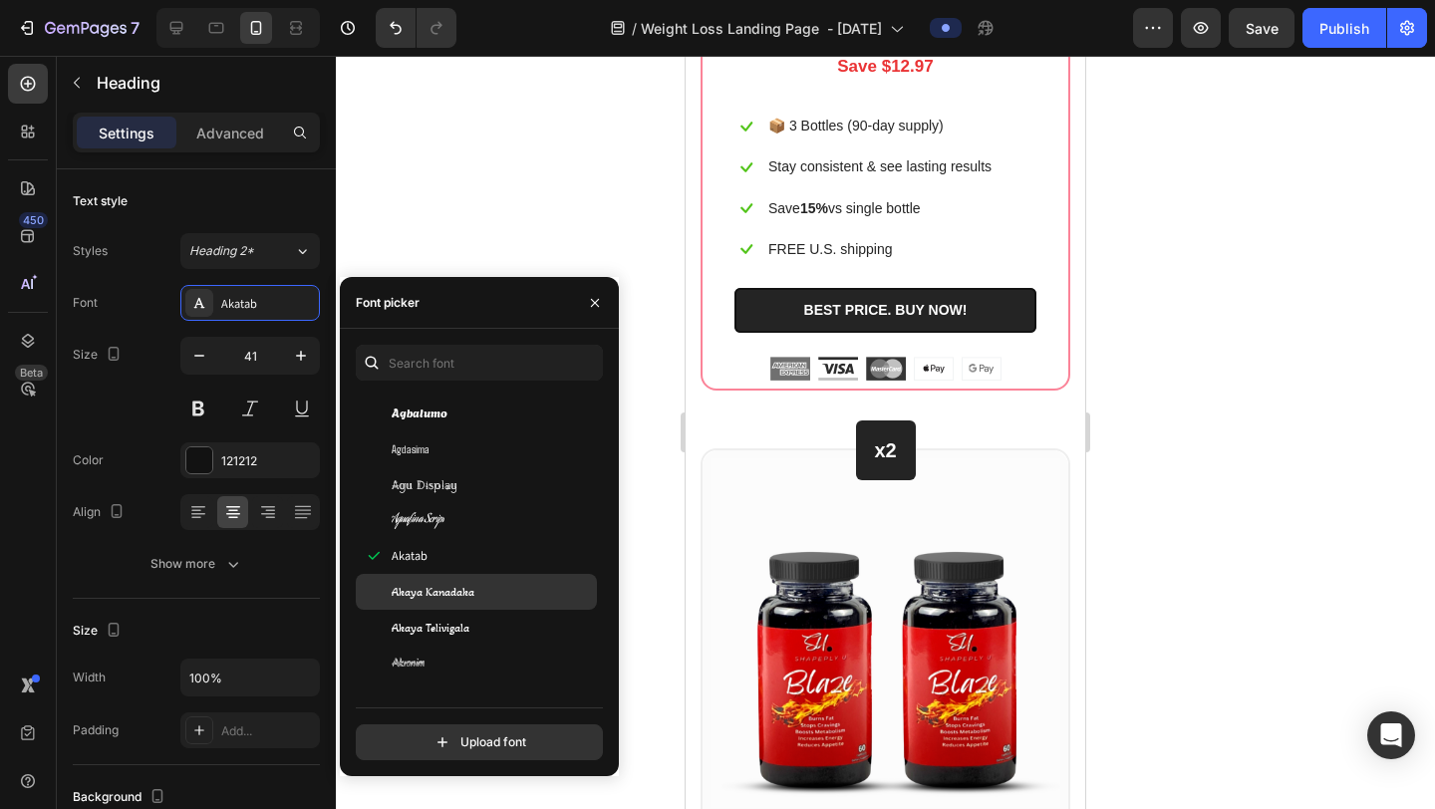
click at [446, 600] on span "Akaya Kanadaka" at bounding box center [433, 592] width 83 height 18
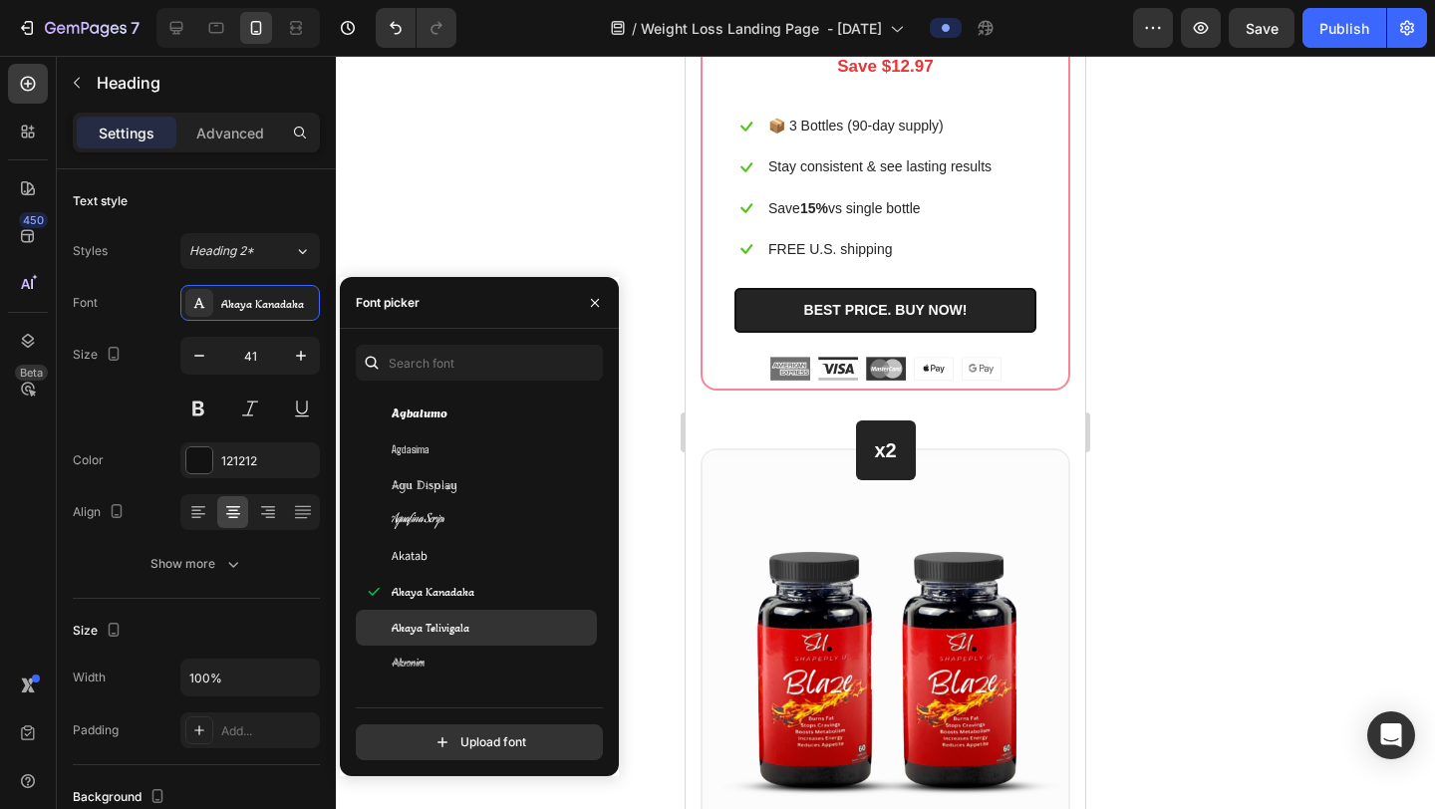
click at [441, 632] on span "Akaya Telivigala" at bounding box center [431, 628] width 78 height 18
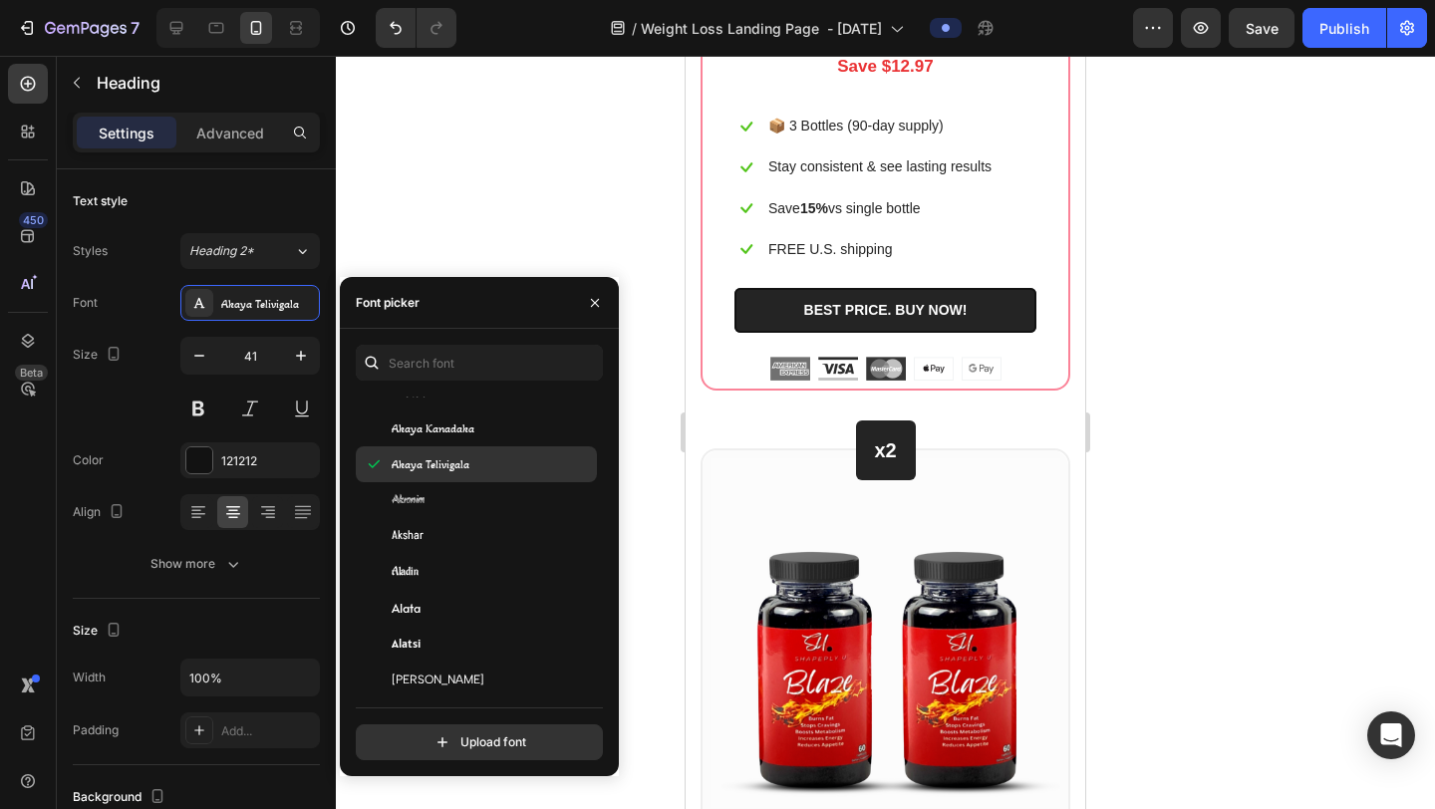
scroll to position [925, 0]
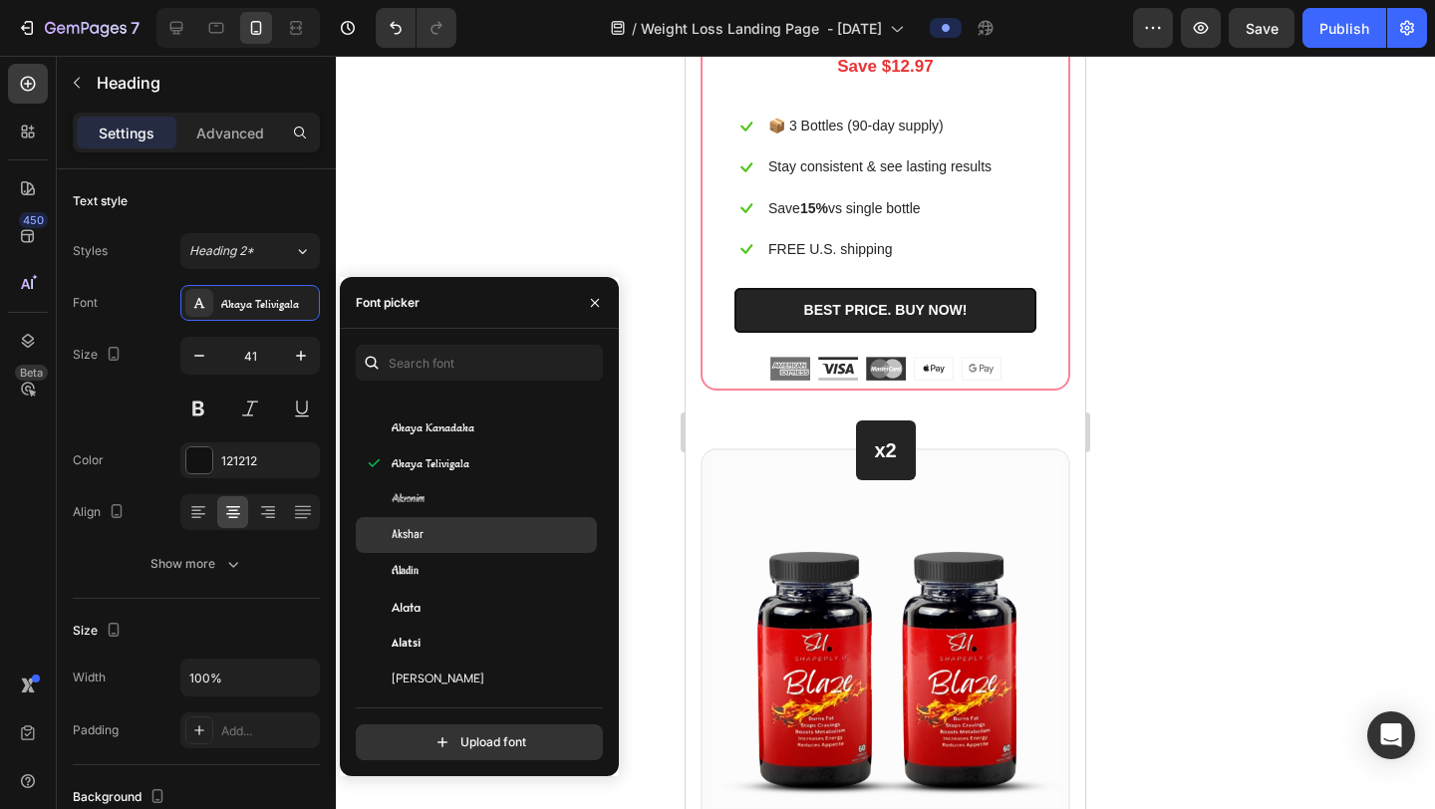
click at [418, 548] on div "Akshar" at bounding box center [476, 535] width 241 height 36
click at [425, 507] on span "Akronim" at bounding box center [408, 499] width 33 height 18
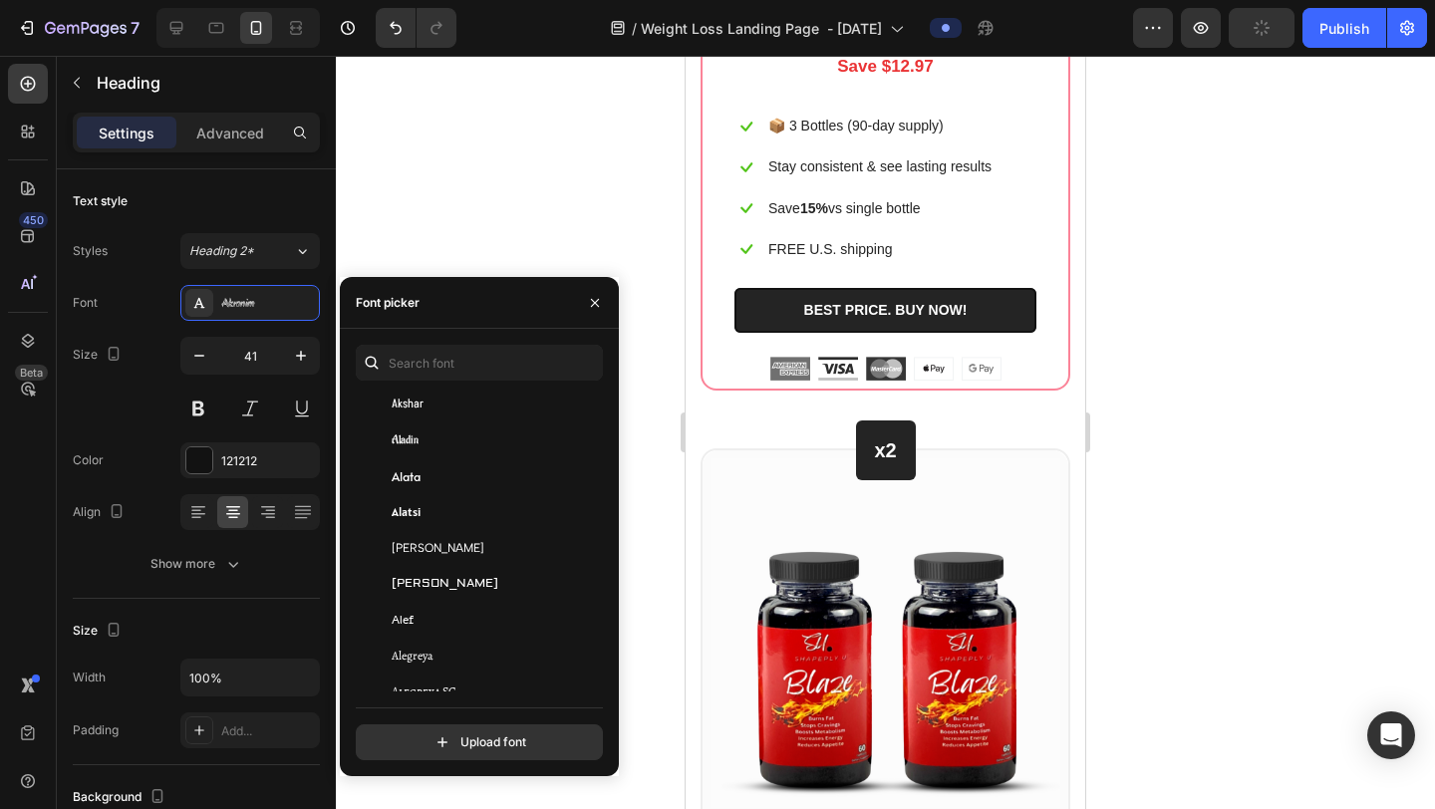
scroll to position [1060, 0]
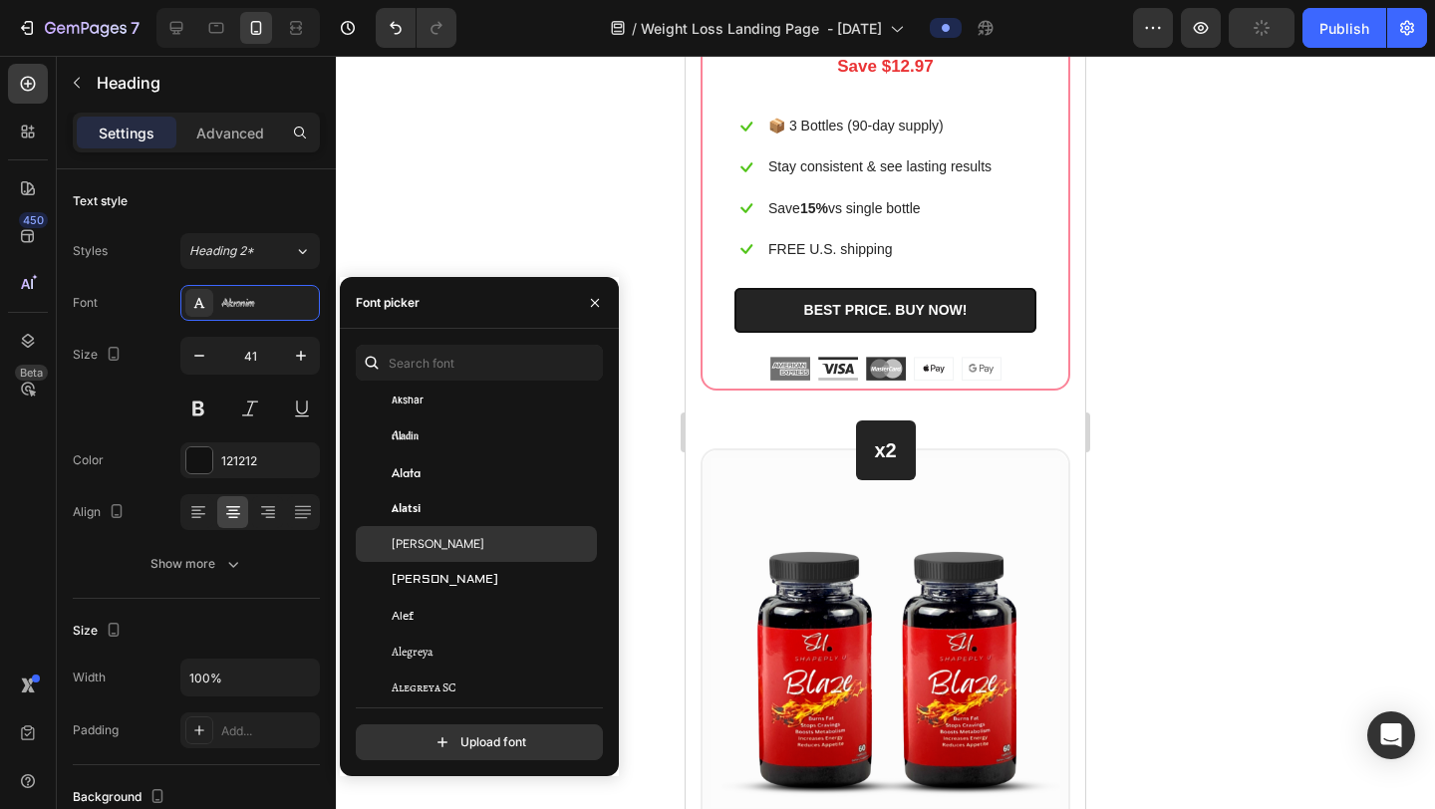
click at [432, 542] on span "[PERSON_NAME]" at bounding box center [438, 544] width 93 height 18
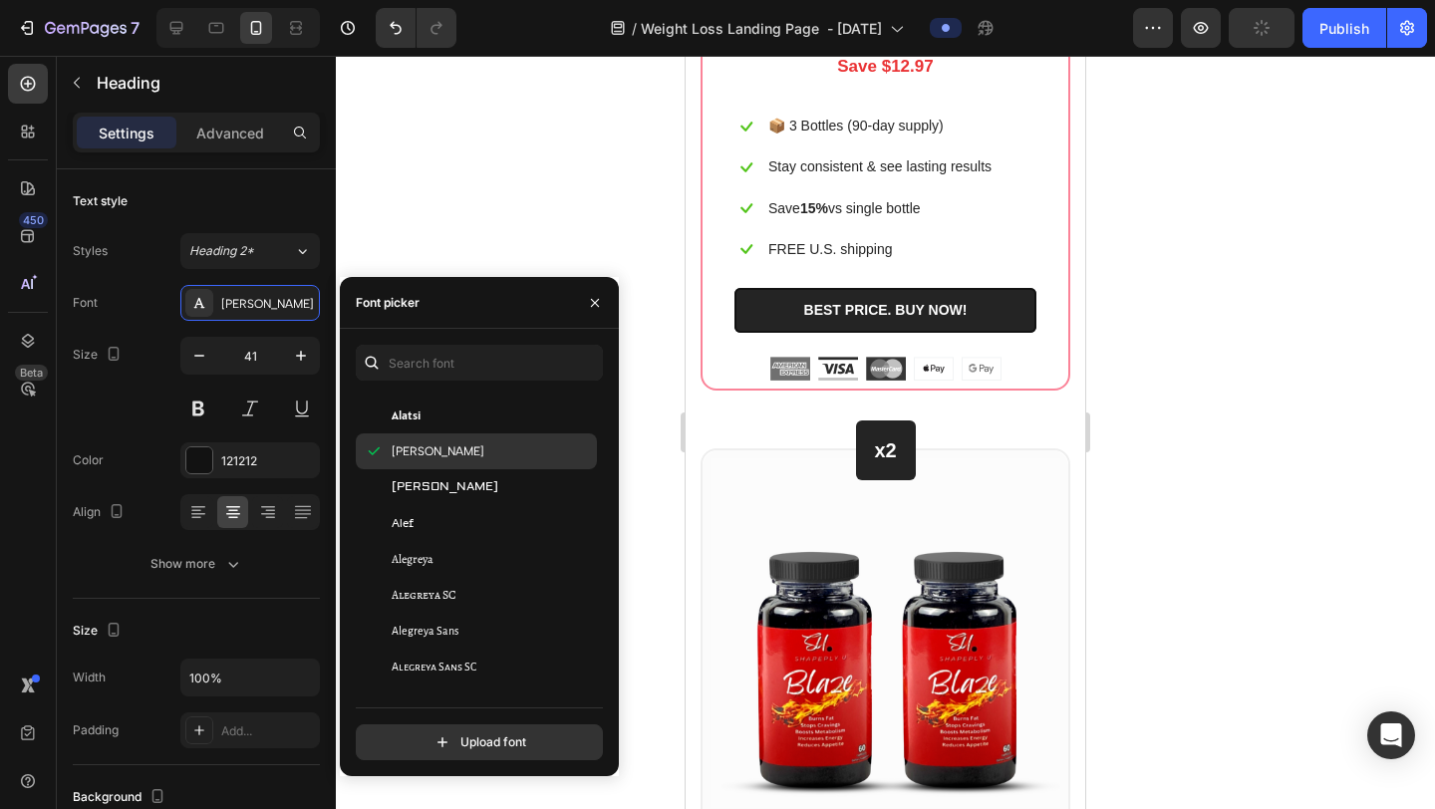
scroll to position [1183, 0]
click at [435, 462] on div "[PERSON_NAME]" at bounding box center [492, 457] width 201 height 18
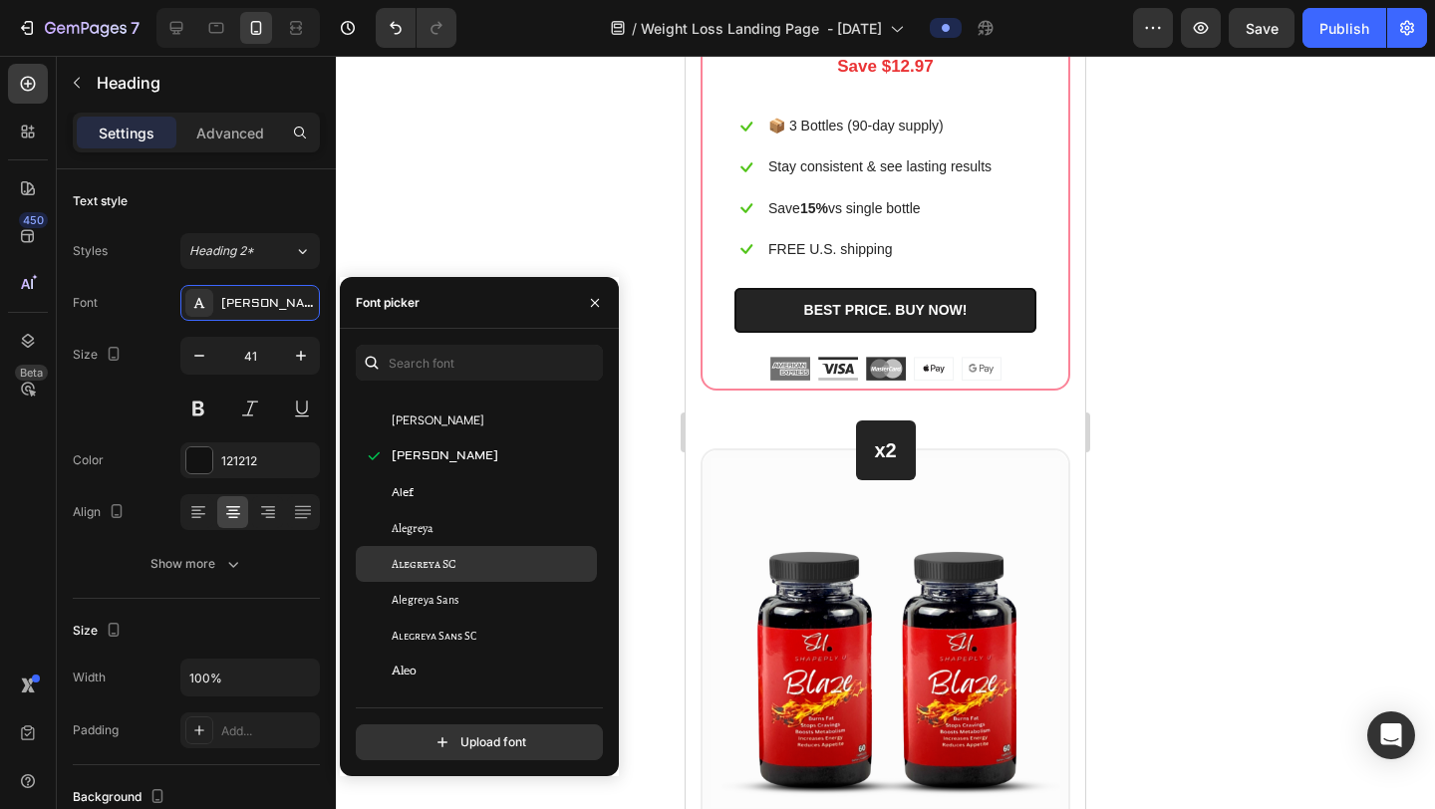
click at [441, 560] on span "Alegreya SC" at bounding box center [424, 564] width 65 height 18
click at [424, 538] on div "Alegreya" at bounding box center [476, 528] width 241 height 36
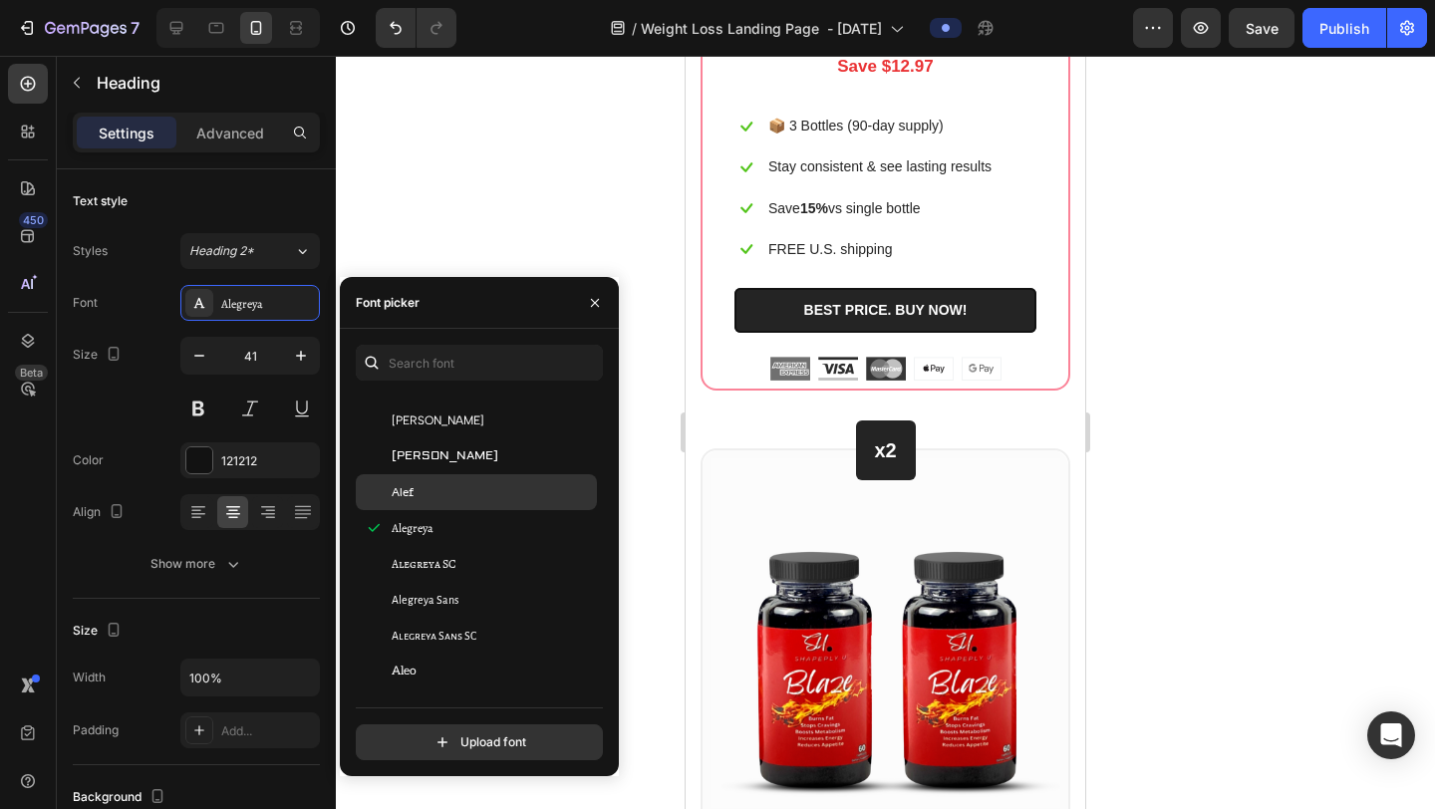
click at [423, 495] on div "Alef" at bounding box center [492, 492] width 201 height 18
click at [433, 460] on span "[PERSON_NAME]" at bounding box center [445, 457] width 107 height 18
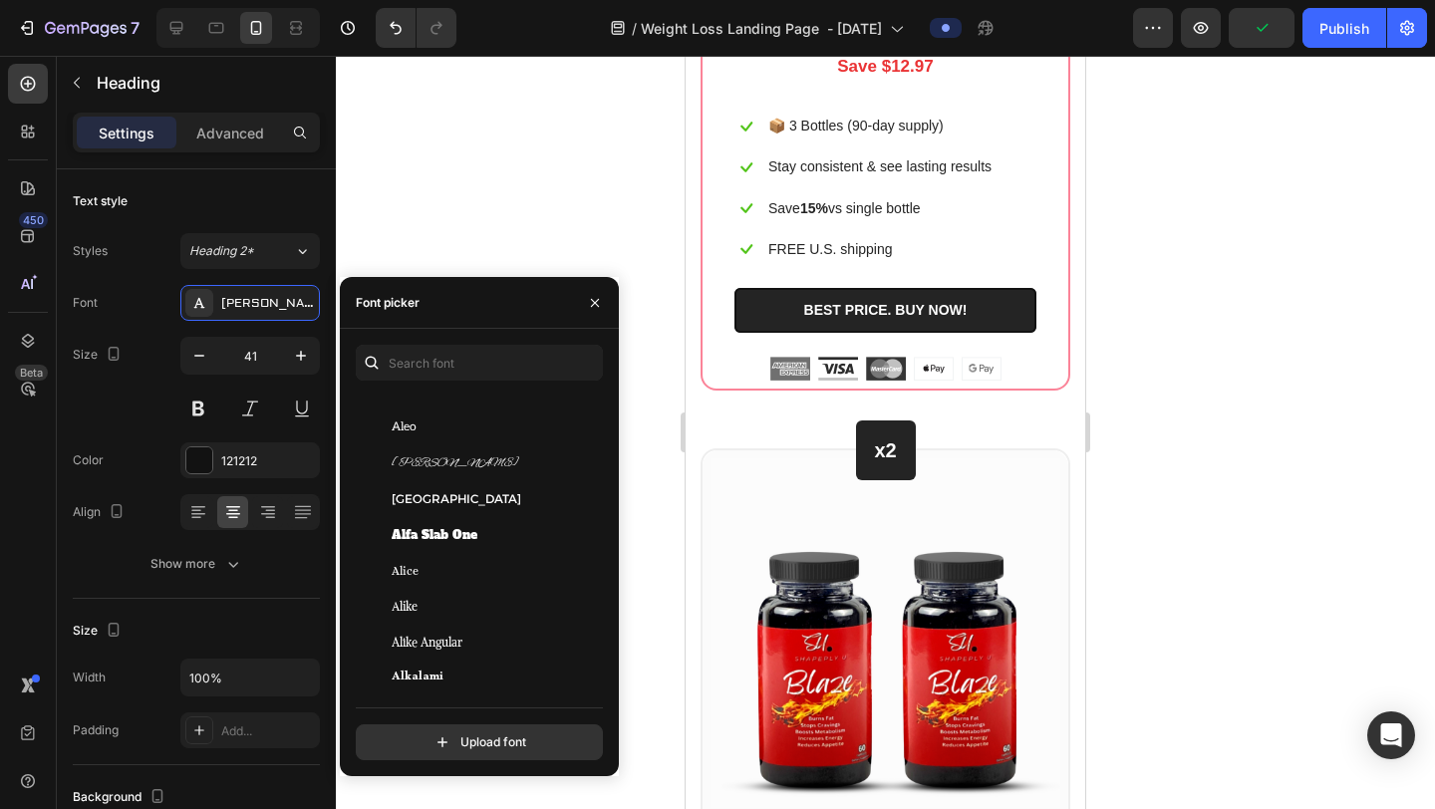
scroll to position [1432, 0]
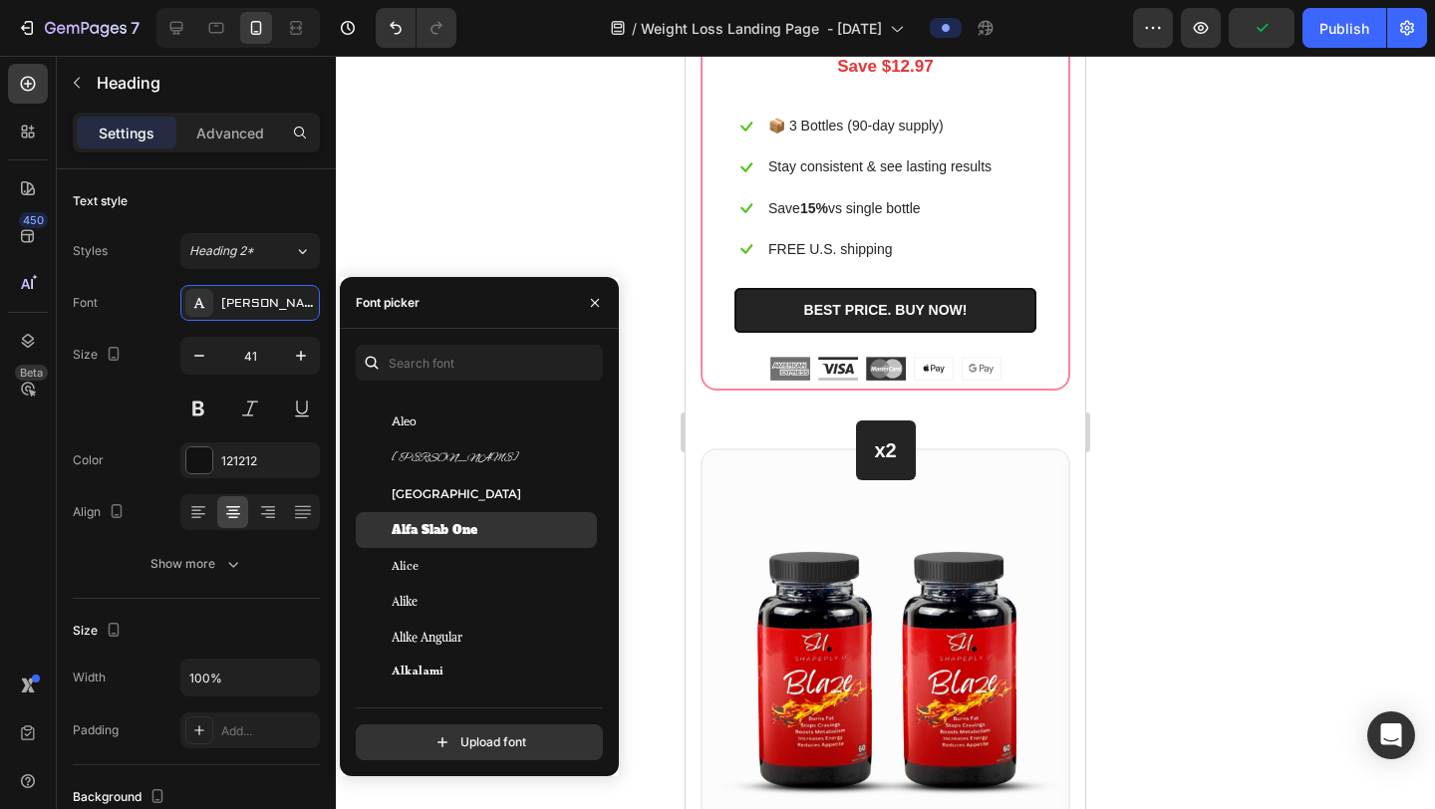
click at [450, 535] on span "Alfa Slab One" at bounding box center [435, 530] width 86 height 18
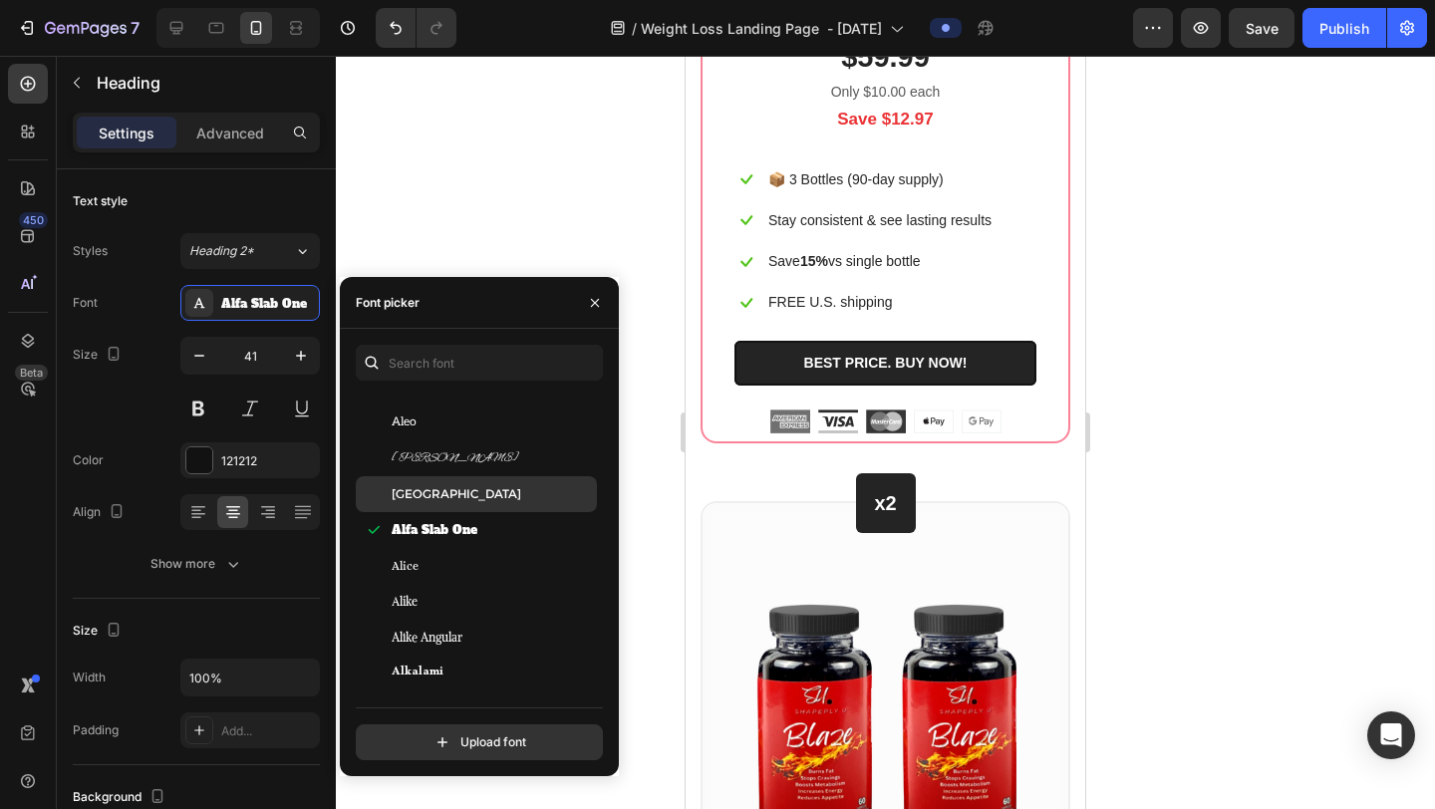
click at [450, 496] on span "[GEOGRAPHIC_DATA]" at bounding box center [457, 494] width 130 height 18
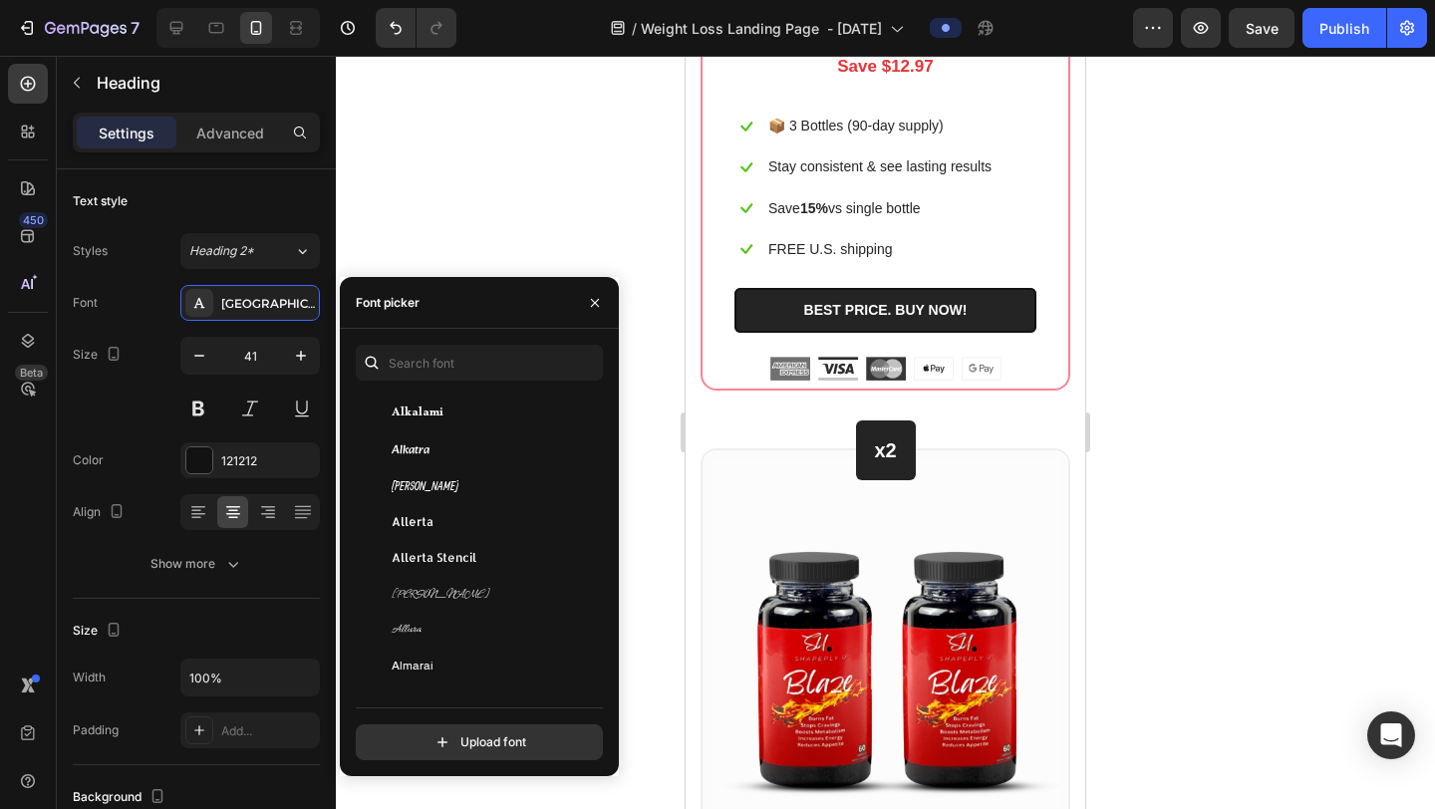
scroll to position [1693, 0]
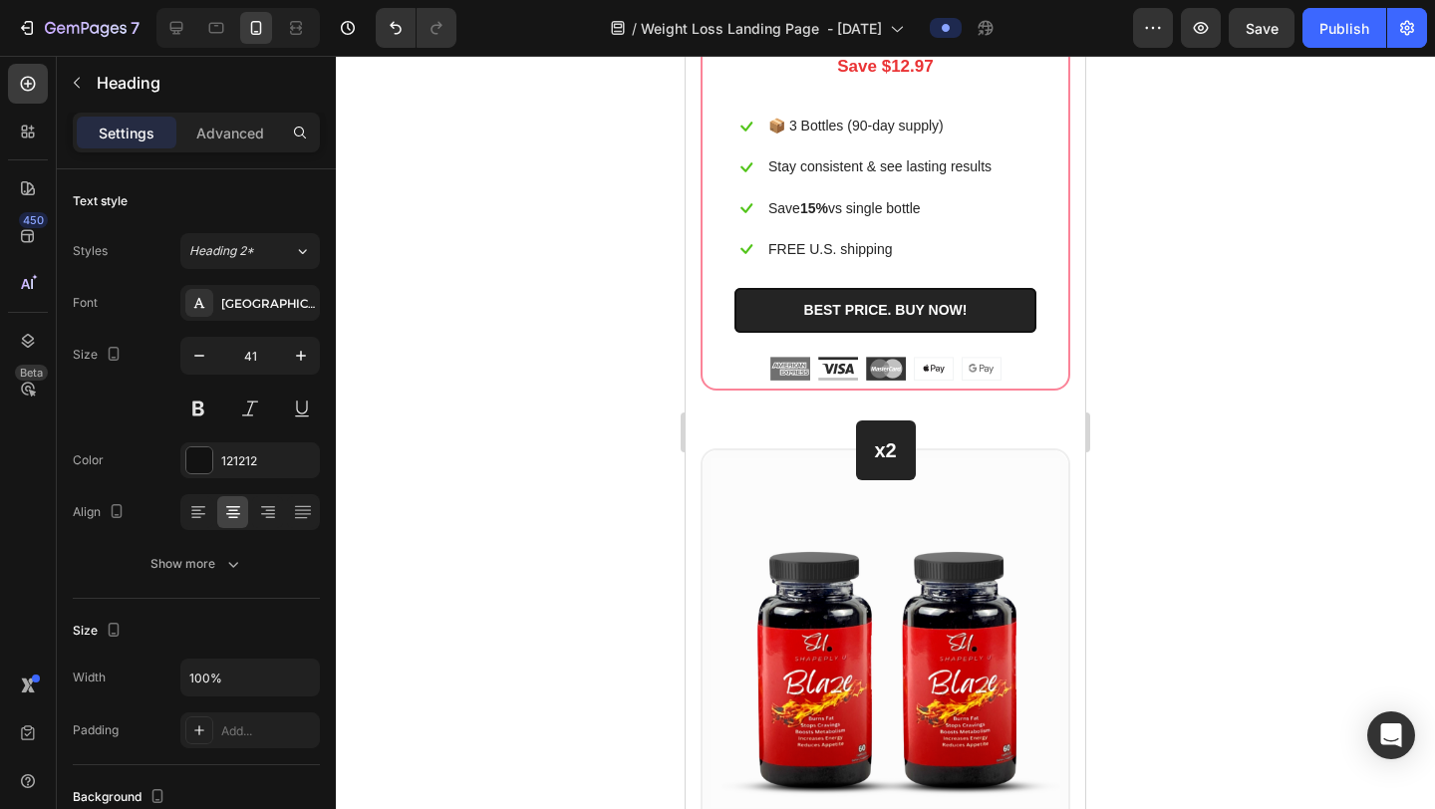
click at [1237, 462] on div at bounding box center [885, 433] width 1099 height 754
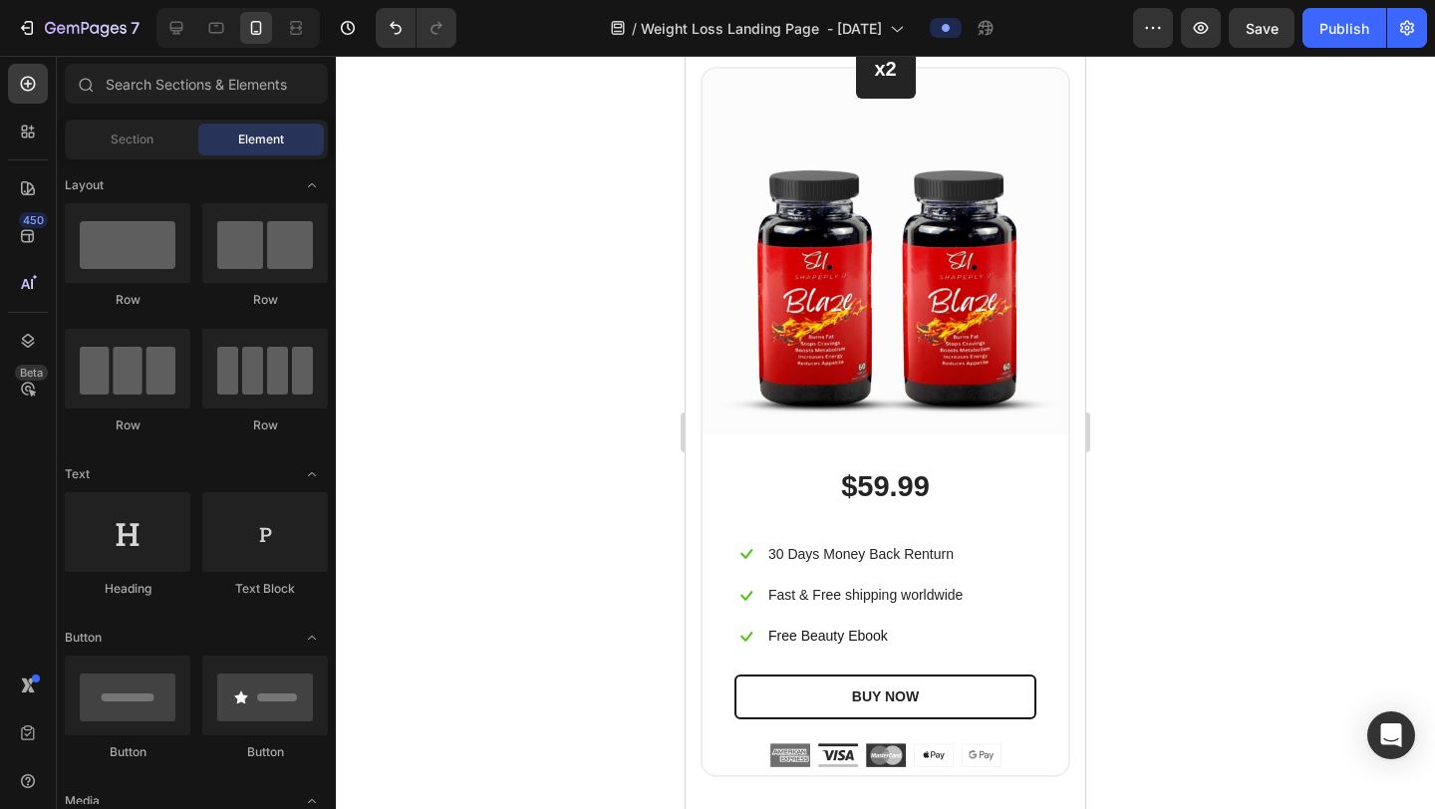
scroll to position [11790, 0]
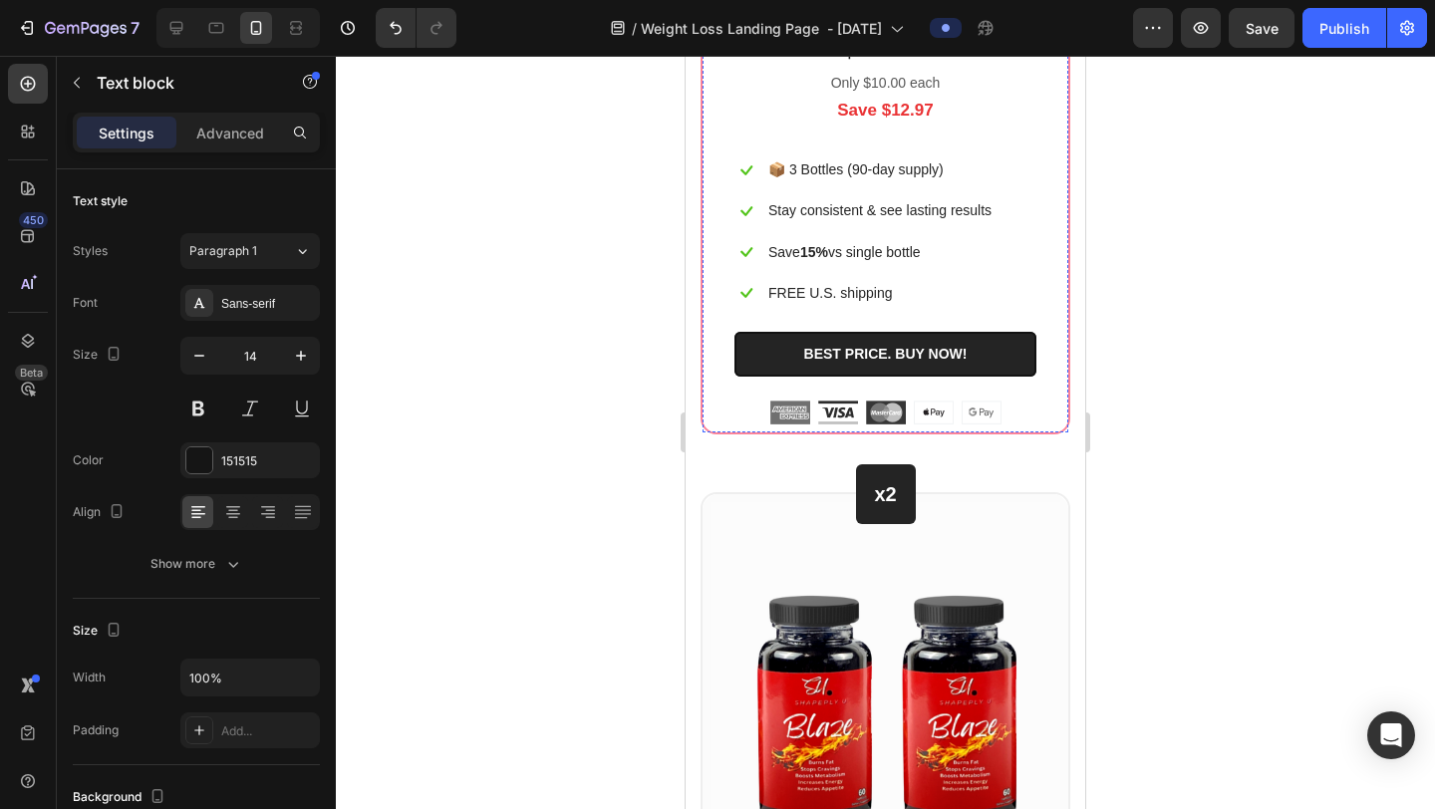
scroll to position [12412, 0]
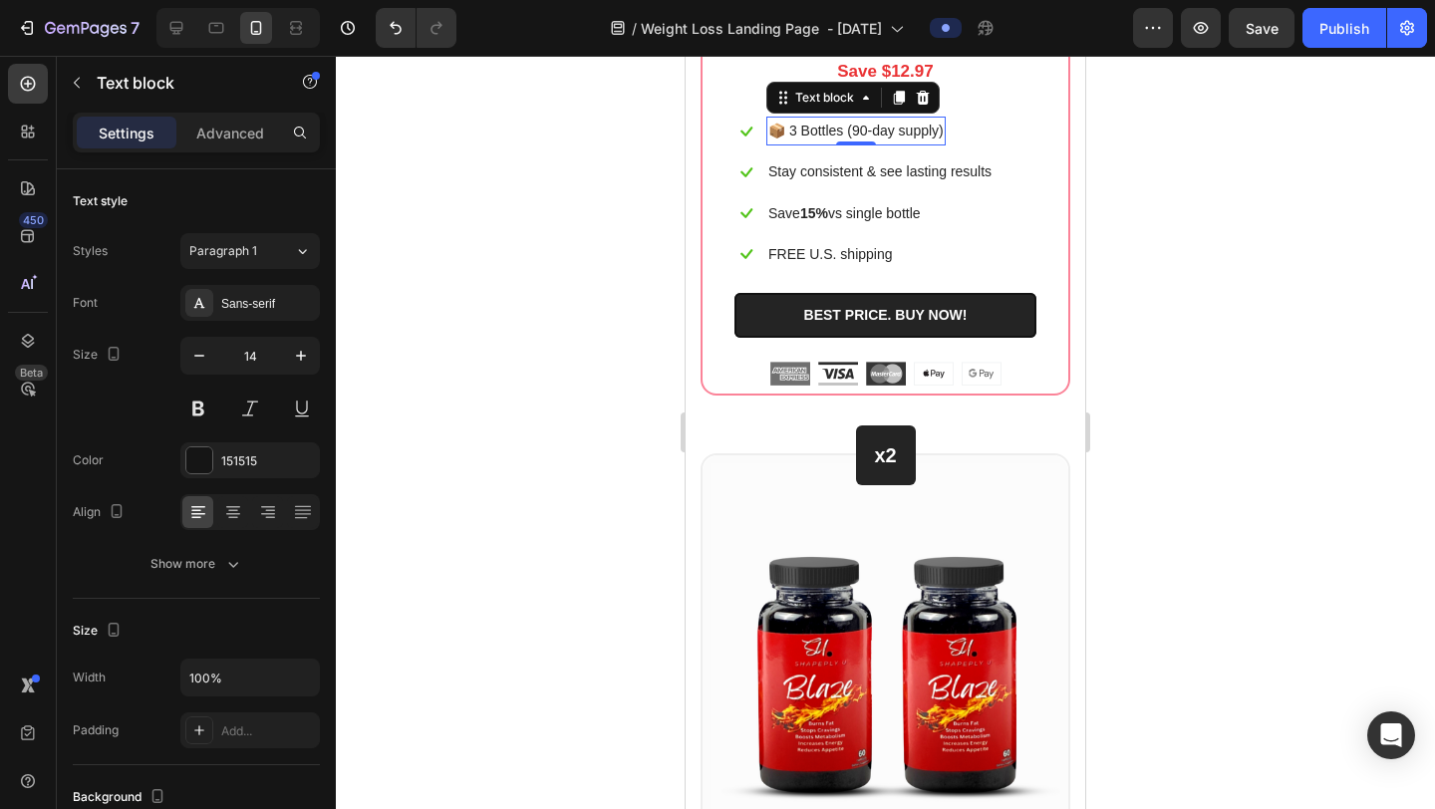
click at [921, 144] on p "📦 3 Bottles (90-day supply)" at bounding box center [856, 131] width 175 height 25
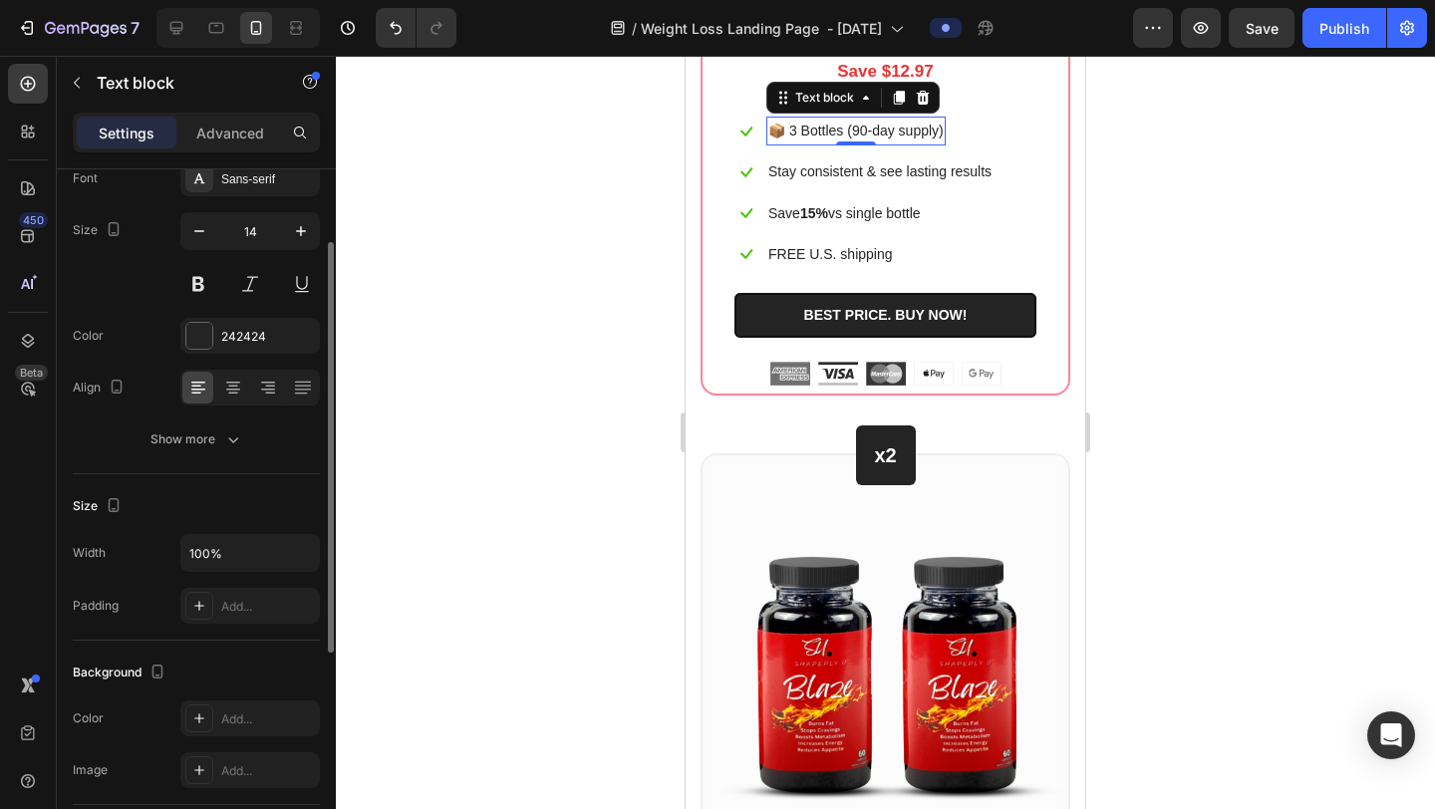
click at [921, 144] on p "📦 3 Bottles (90-day supply)" at bounding box center [856, 131] width 175 height 25
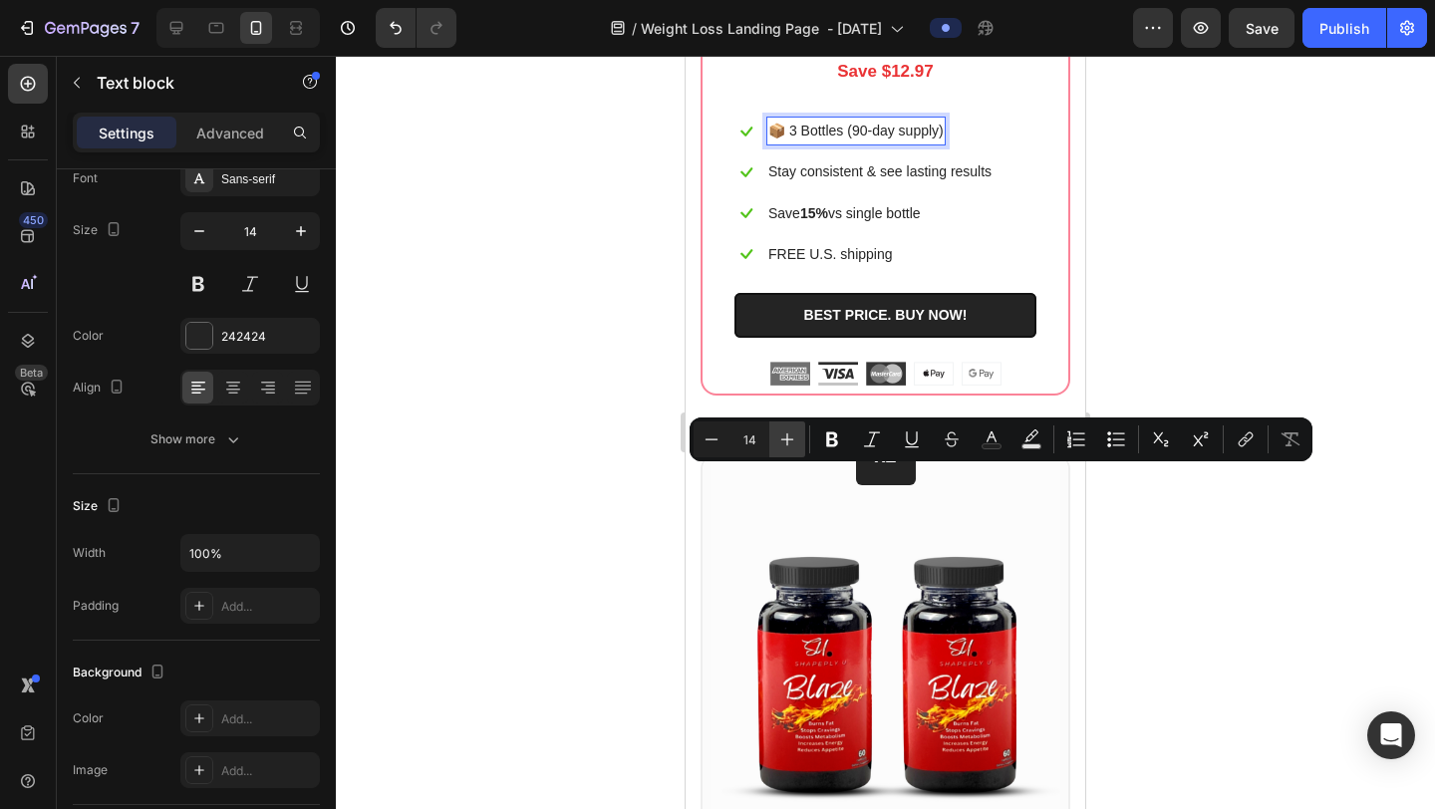
click at [798, 439] on button "Plus" at bounding box center [788, 440] width 36 height 36
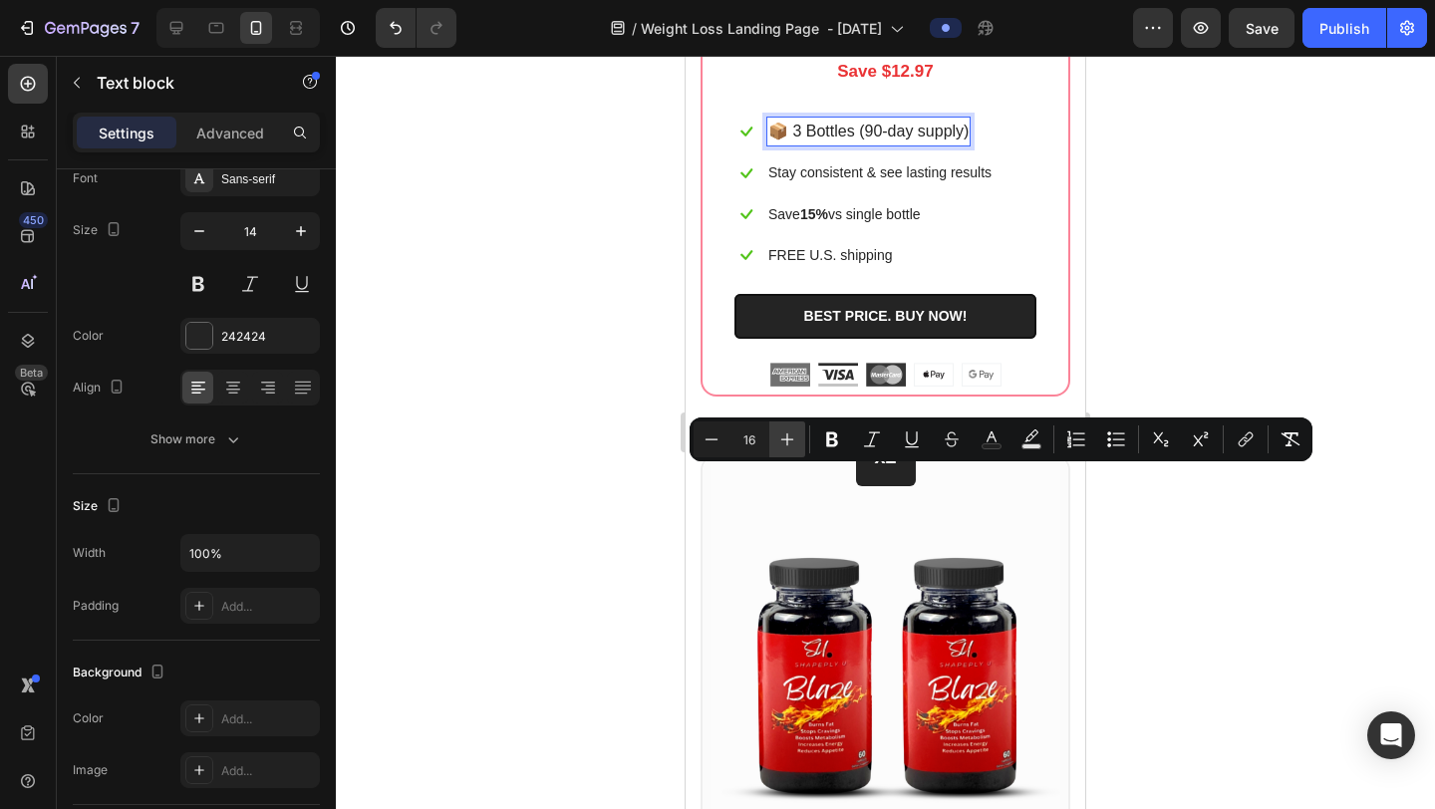
click at [798, 439] on button "Plus" at bounding box center [788, 440] width 36 height 36
type input "17"
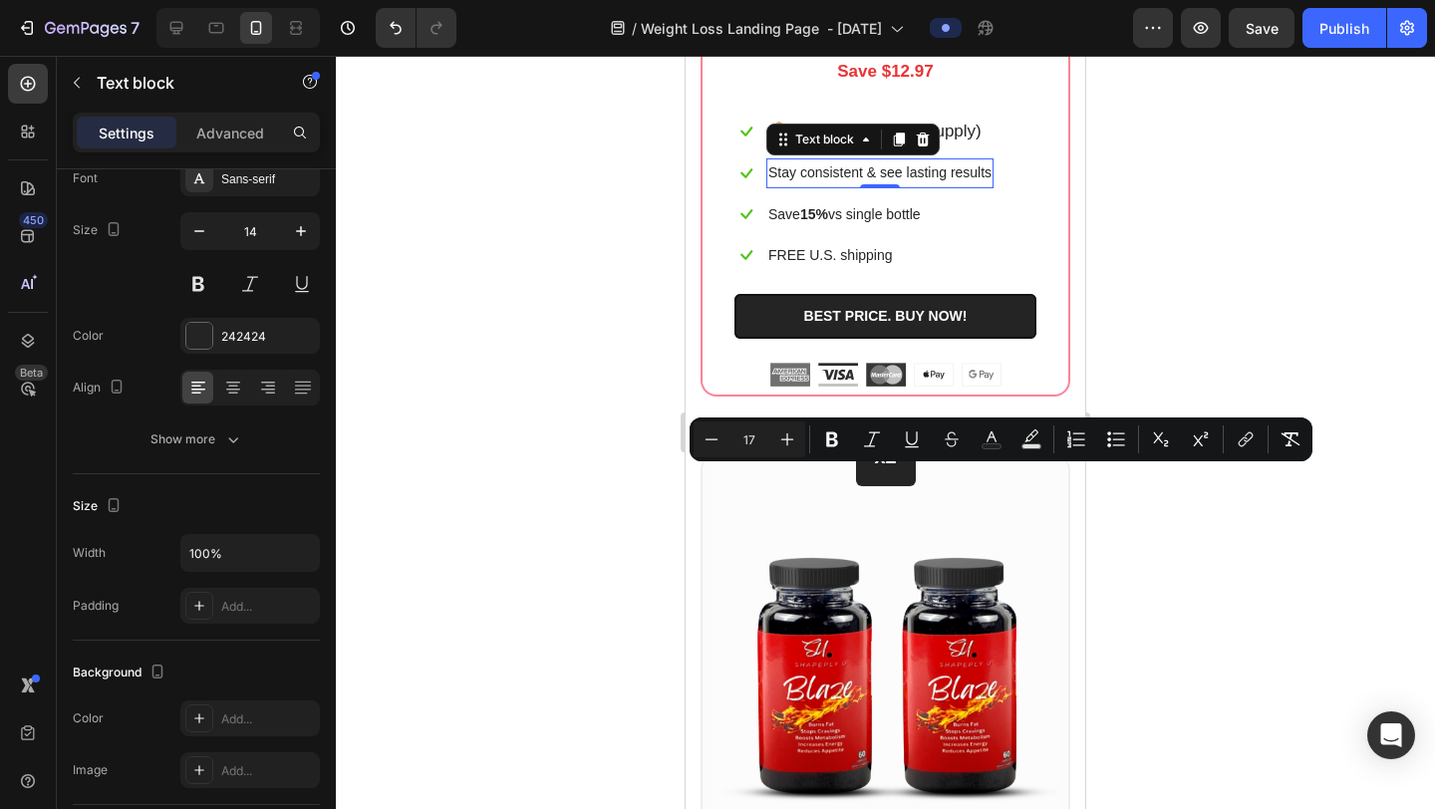
click at [875, 185] on p "Stay consistent & see lasting results" at bounding box center [880, 172] width 223 height 25
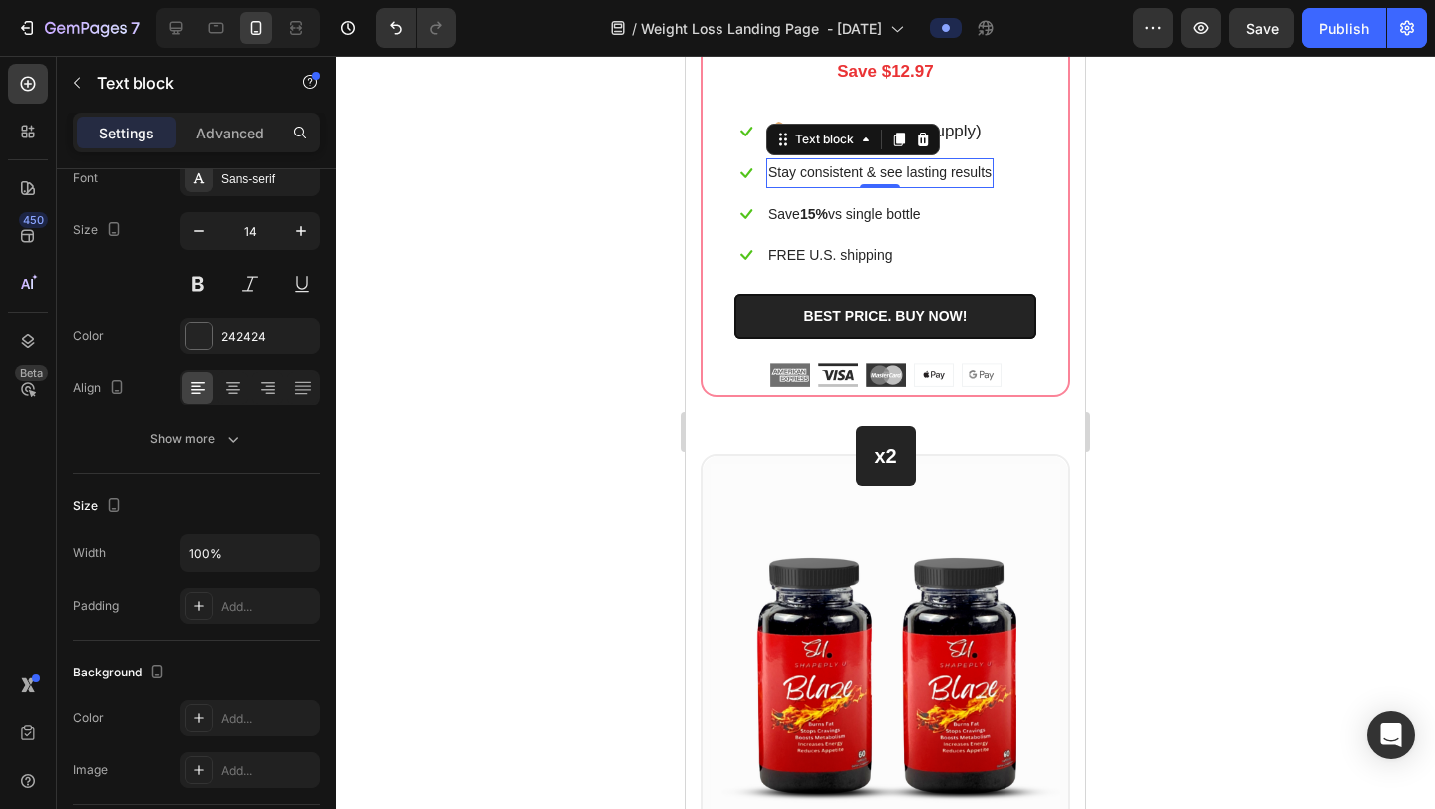
click at [875, 185] on p "Stay consistent & see lasting results" at bounding box center [880, 172] width 223 height 25
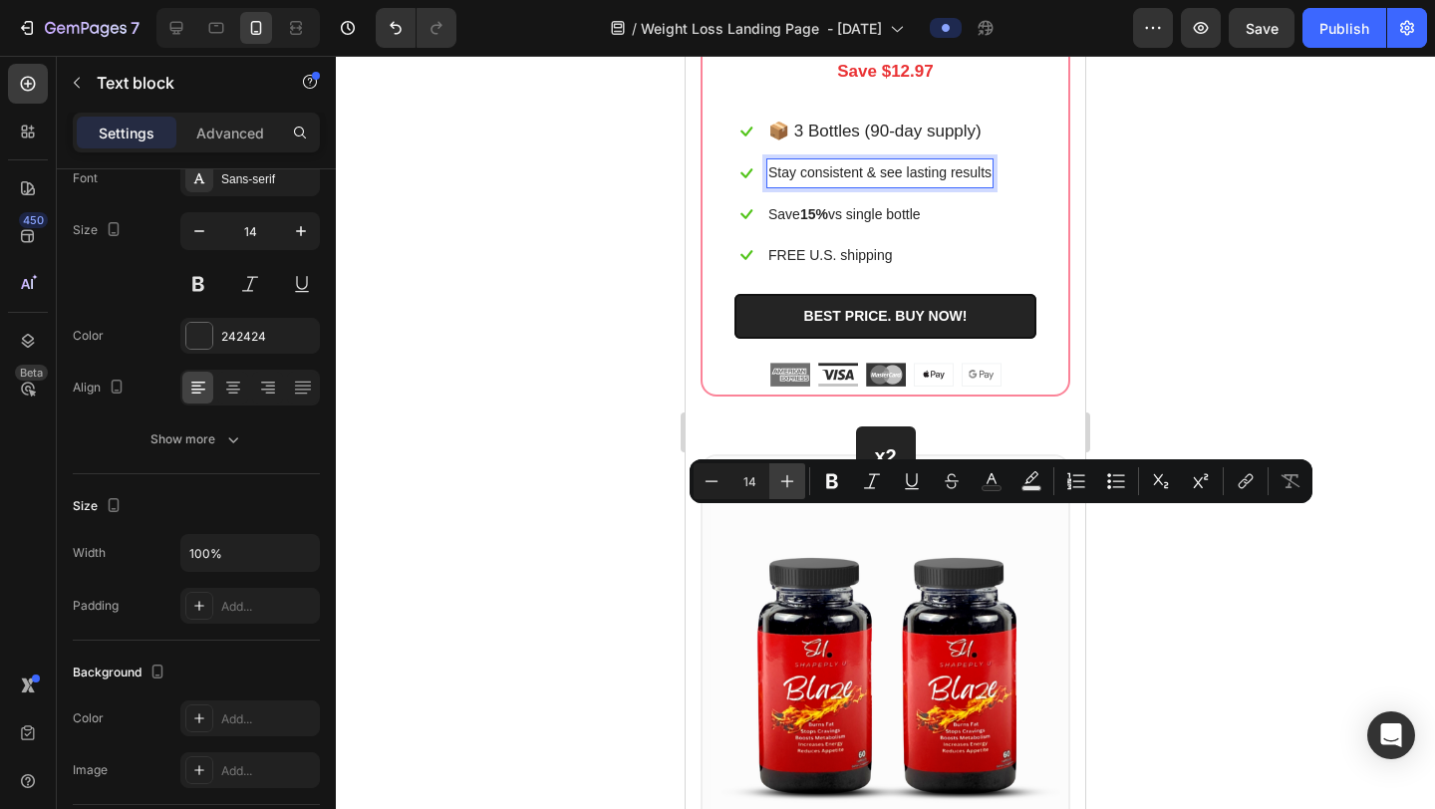
click at [796, 475] on icon "Editor contextual toolbar" at bounding box center [788, 481] width 20 height 20
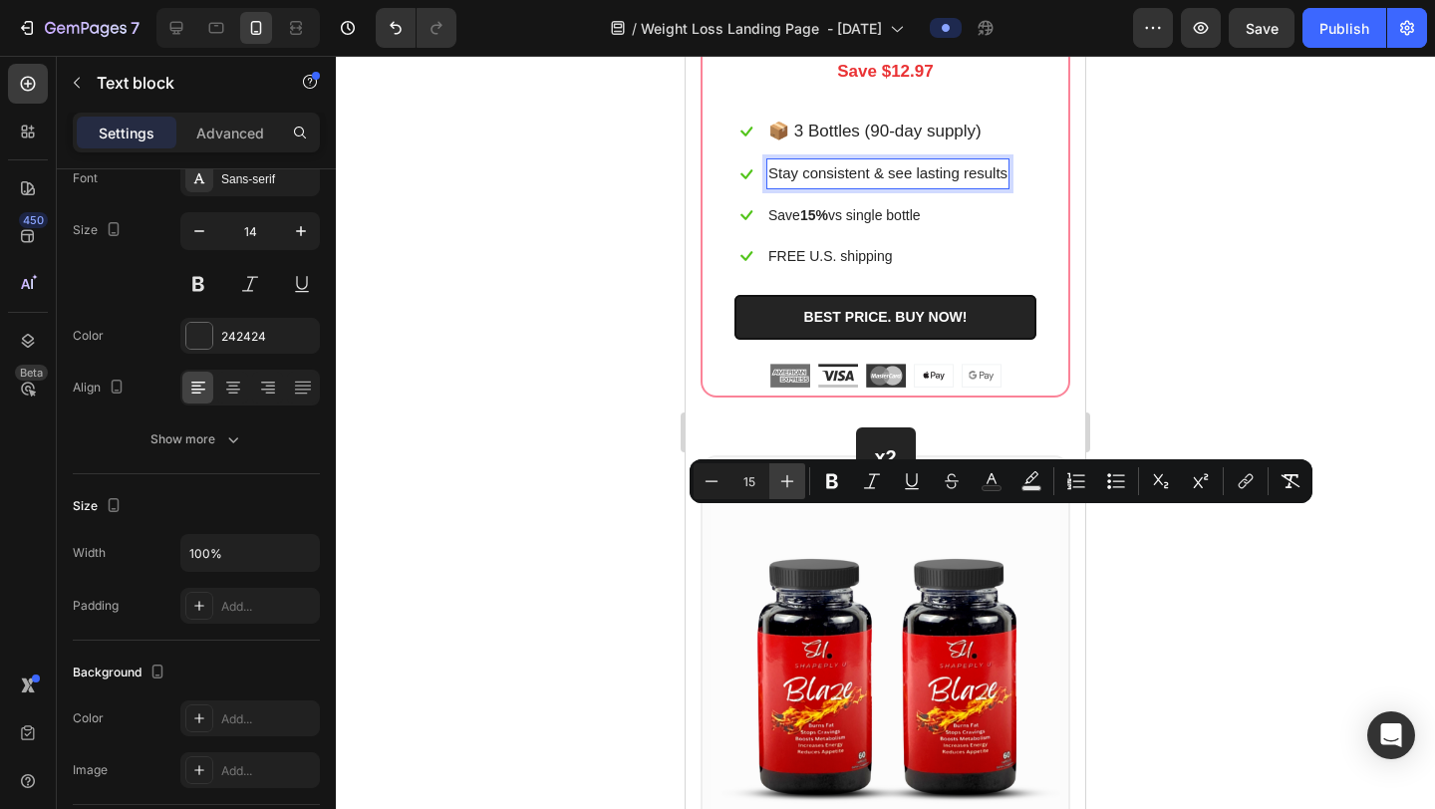
click at [795, 475] on icon "Editor contextual toolbar" at bounding box center [788, 481] width 20 height 20
type input "17"
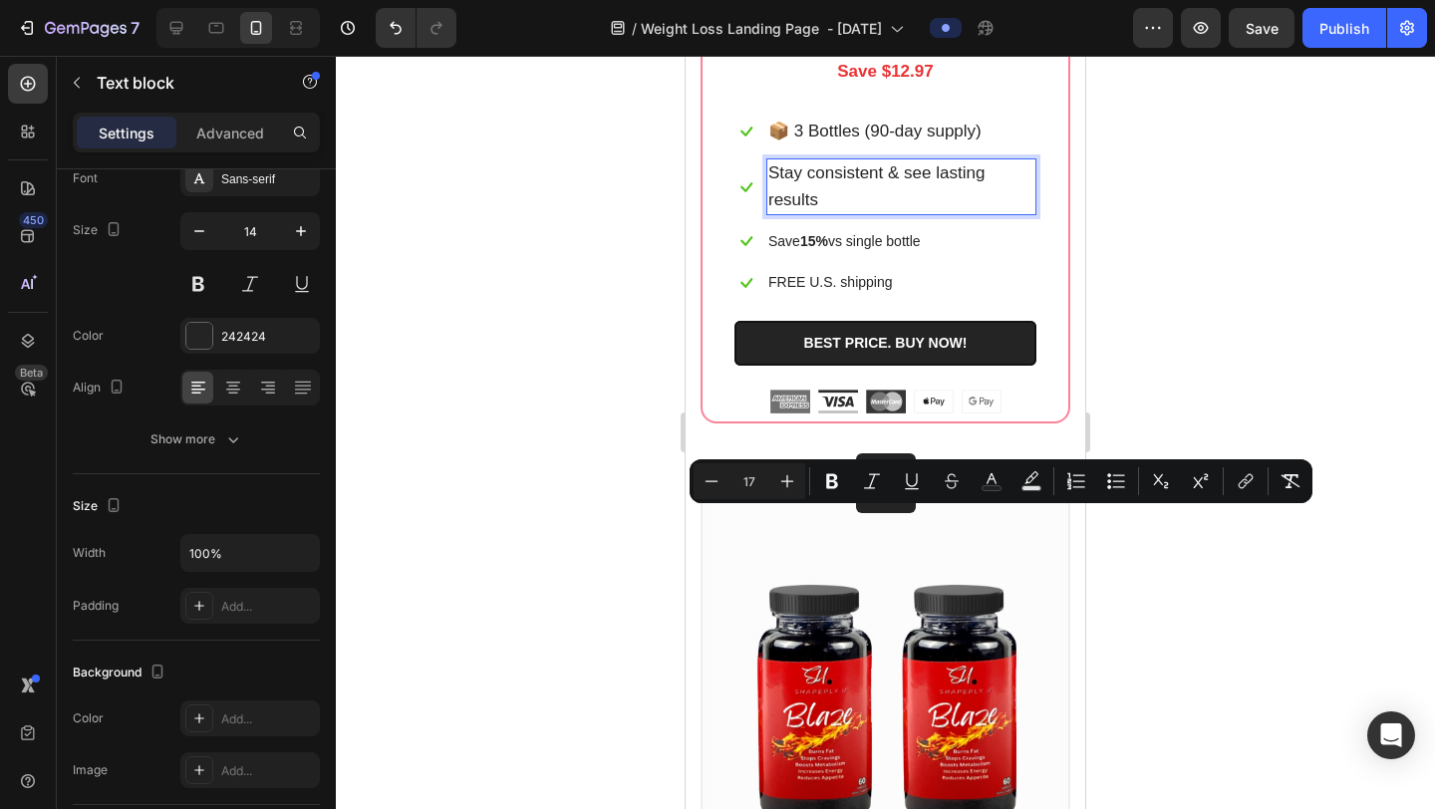
click at [898, 212] on p "Stay consistent & see lasting results" at bounding box center [902, 186] width 266 height 52
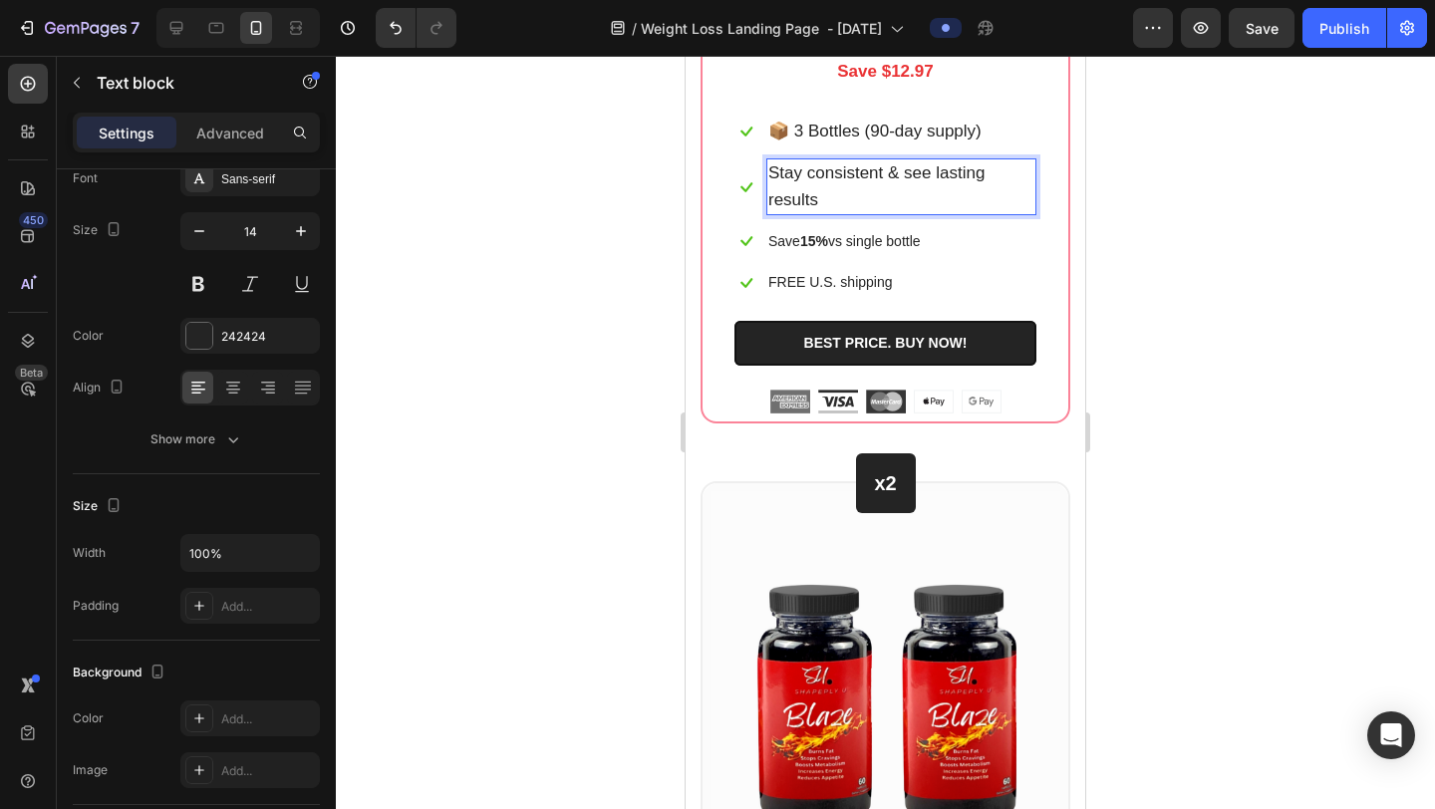
click at [767, 214] on div "Stay consistent & see lasting results" at bounding box center [902, 186] width 270 height 56
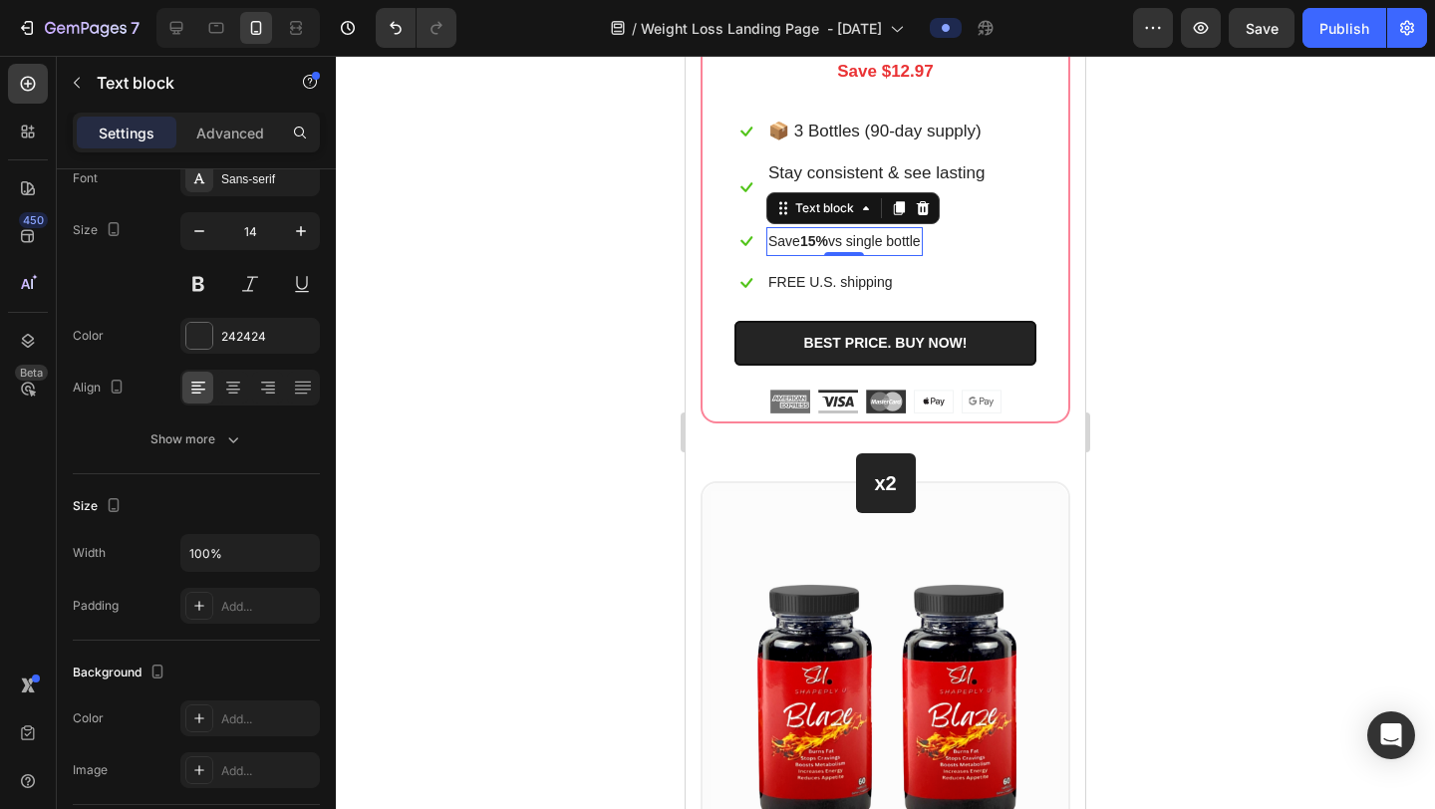
click at [921, 254] on p "Save 15% vs single bottle" at bounding box center [845, 241] width 153 height 25
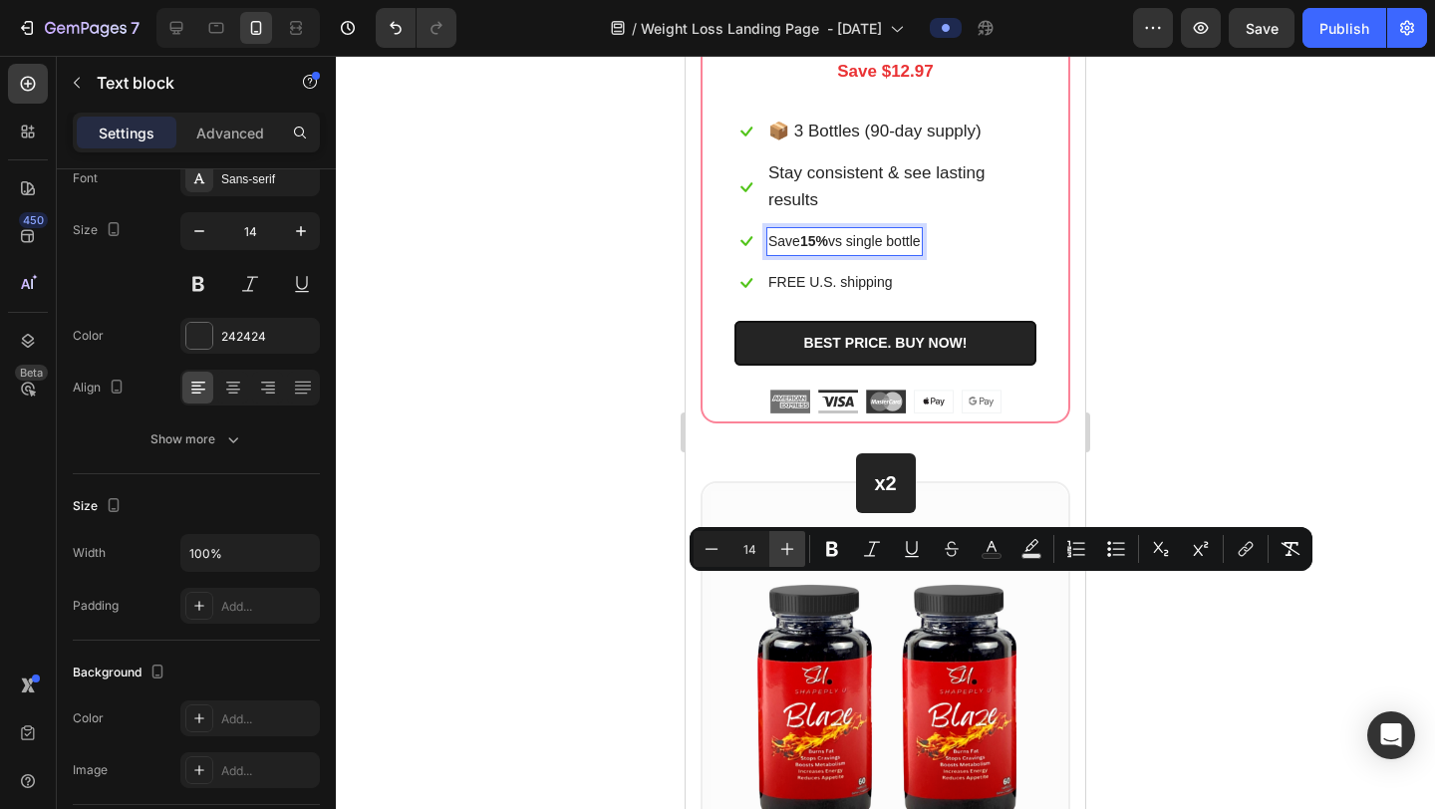
click at [785, 547] on icon "Editor contextual toolbar" at bounding box center [788, 549] width 20 height 20
type input "17"
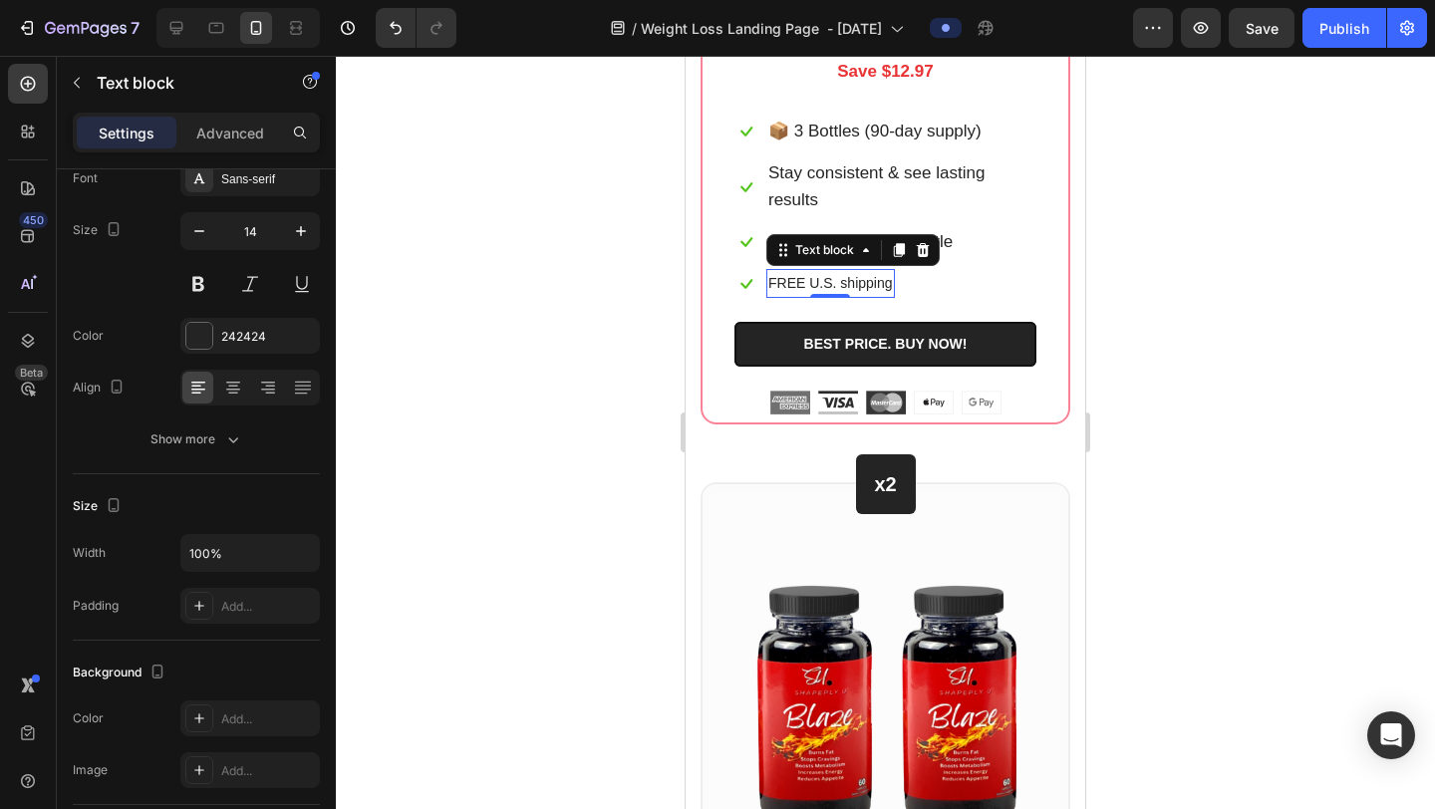
click at [860, 296] on p "FREE U.S. shipping" at bounding box center [831, 283] width 125 height 25
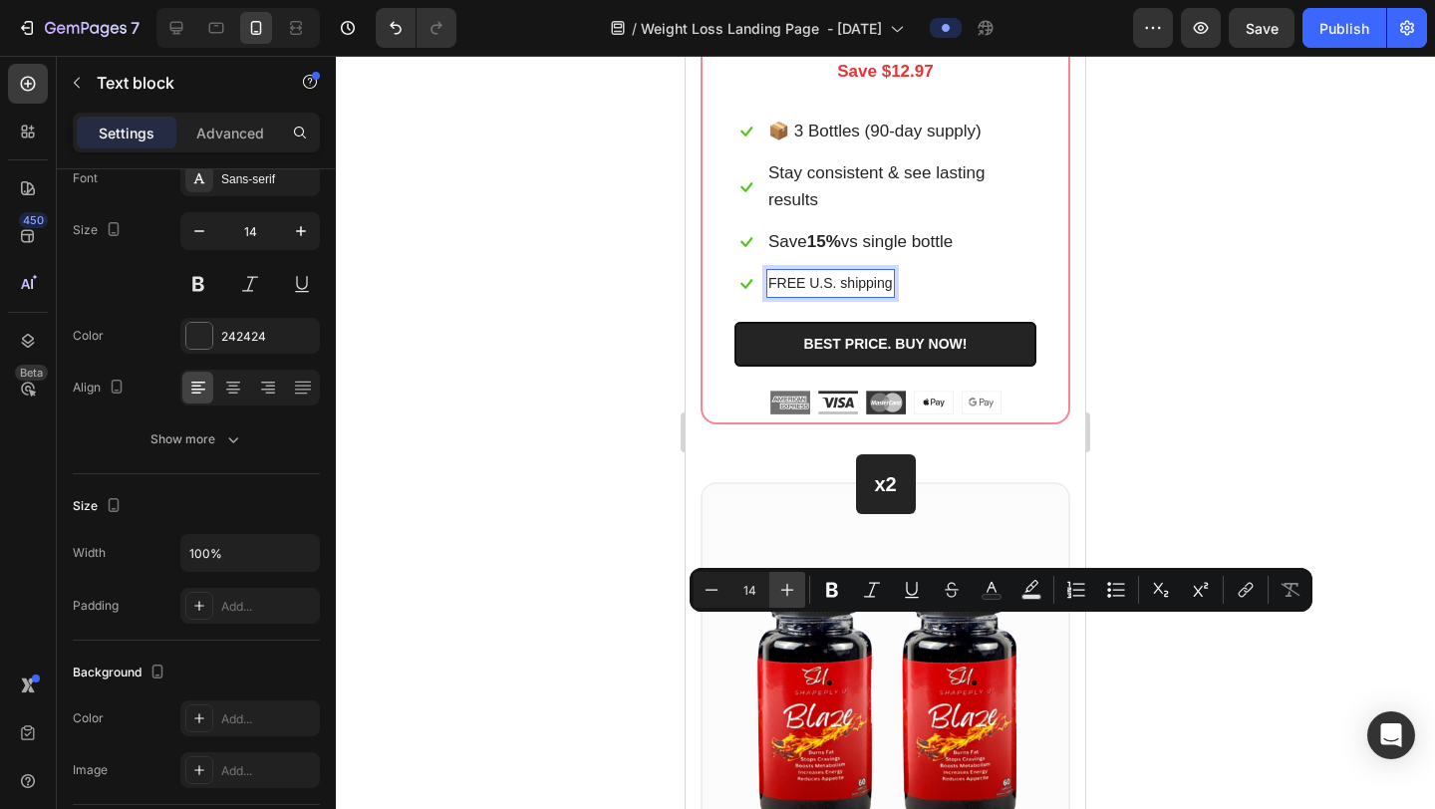
click at [790, 587] on icon "Editor contextual toolbar" at bounding box center [788, 590] width 20 height 20
type input "17"
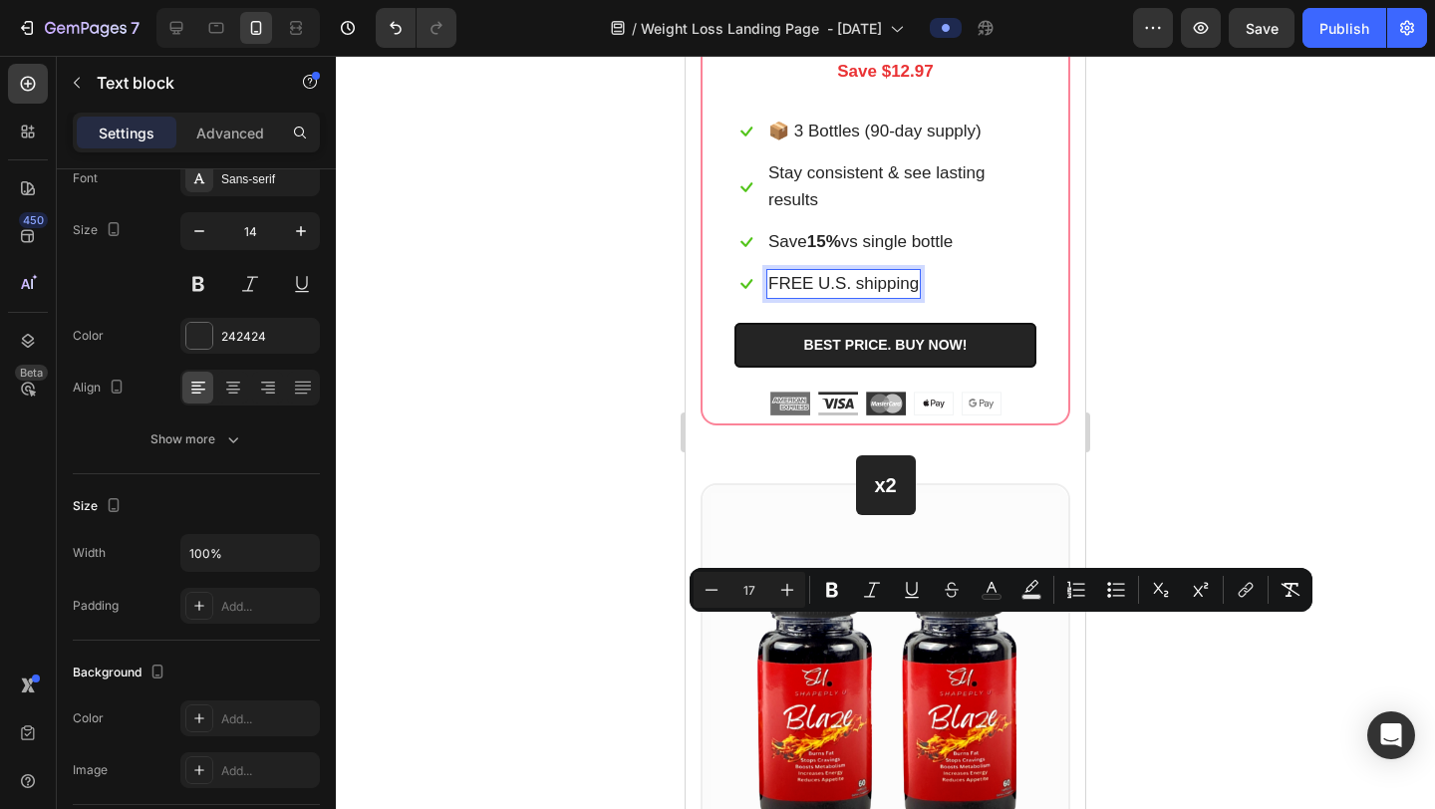
click at [1209, 486] on div at bounding box center [885, 433] width 1099 height 754
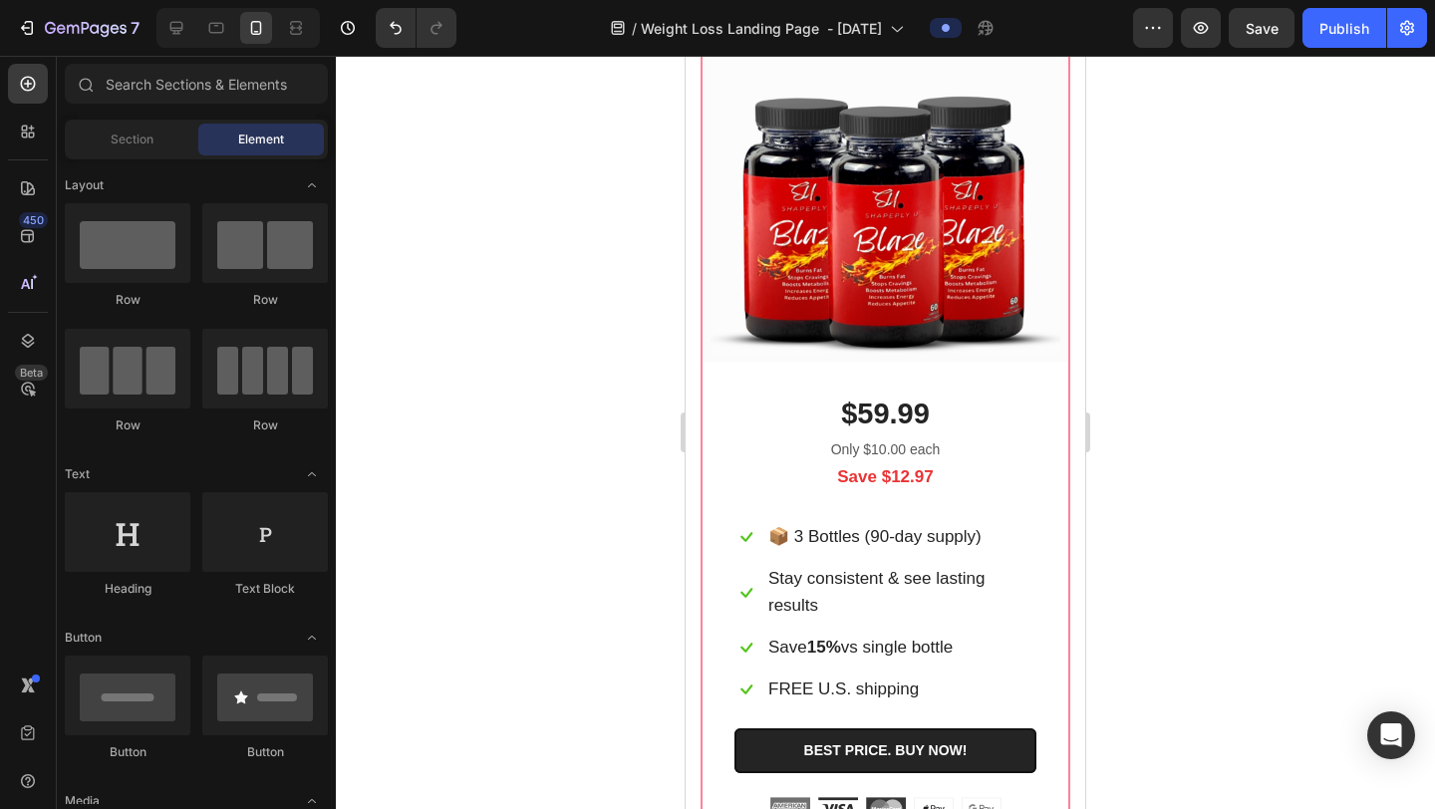
scroll to position [11996, 0]
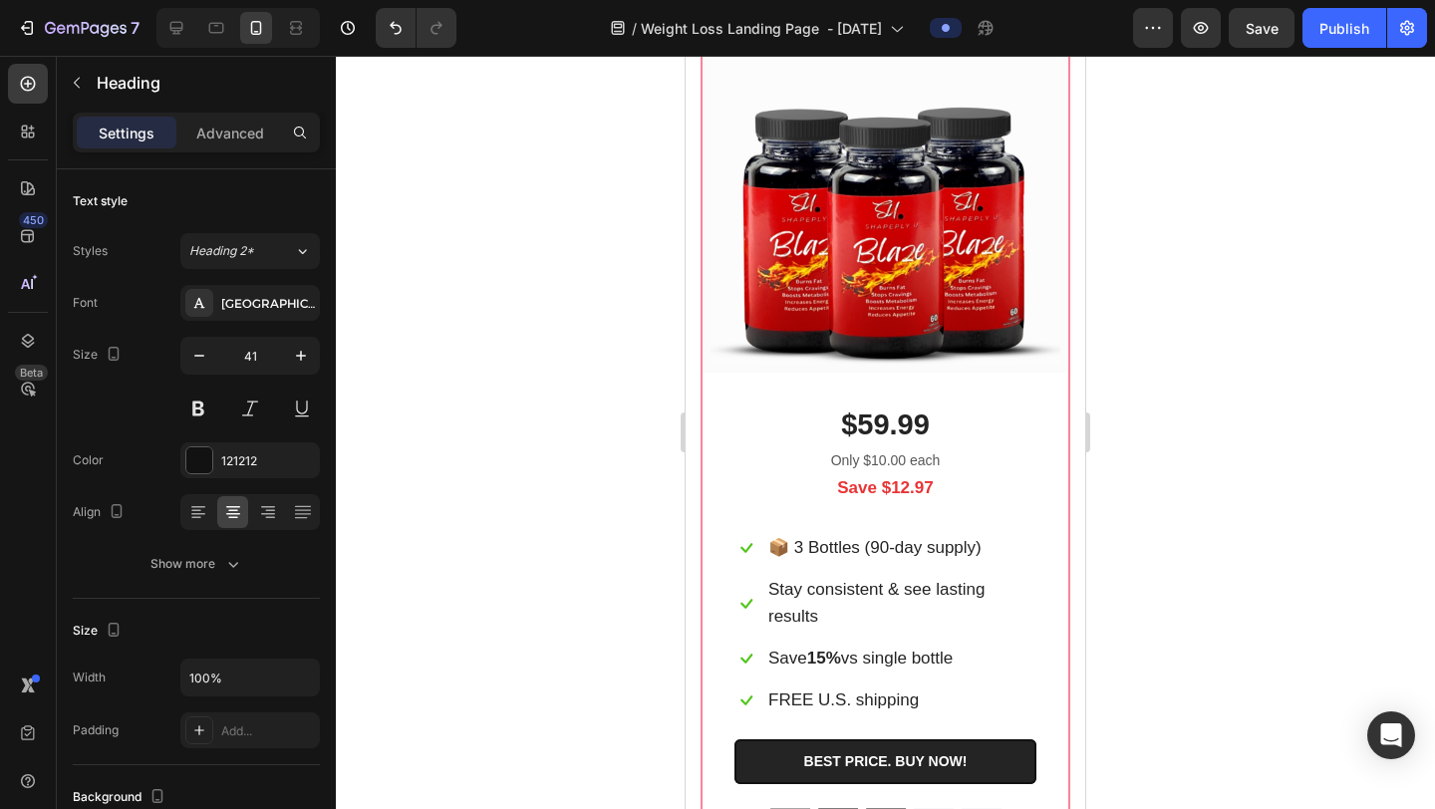
click at [82, 73] on button "button" at bounding box center [77, 83] width 32 height 32
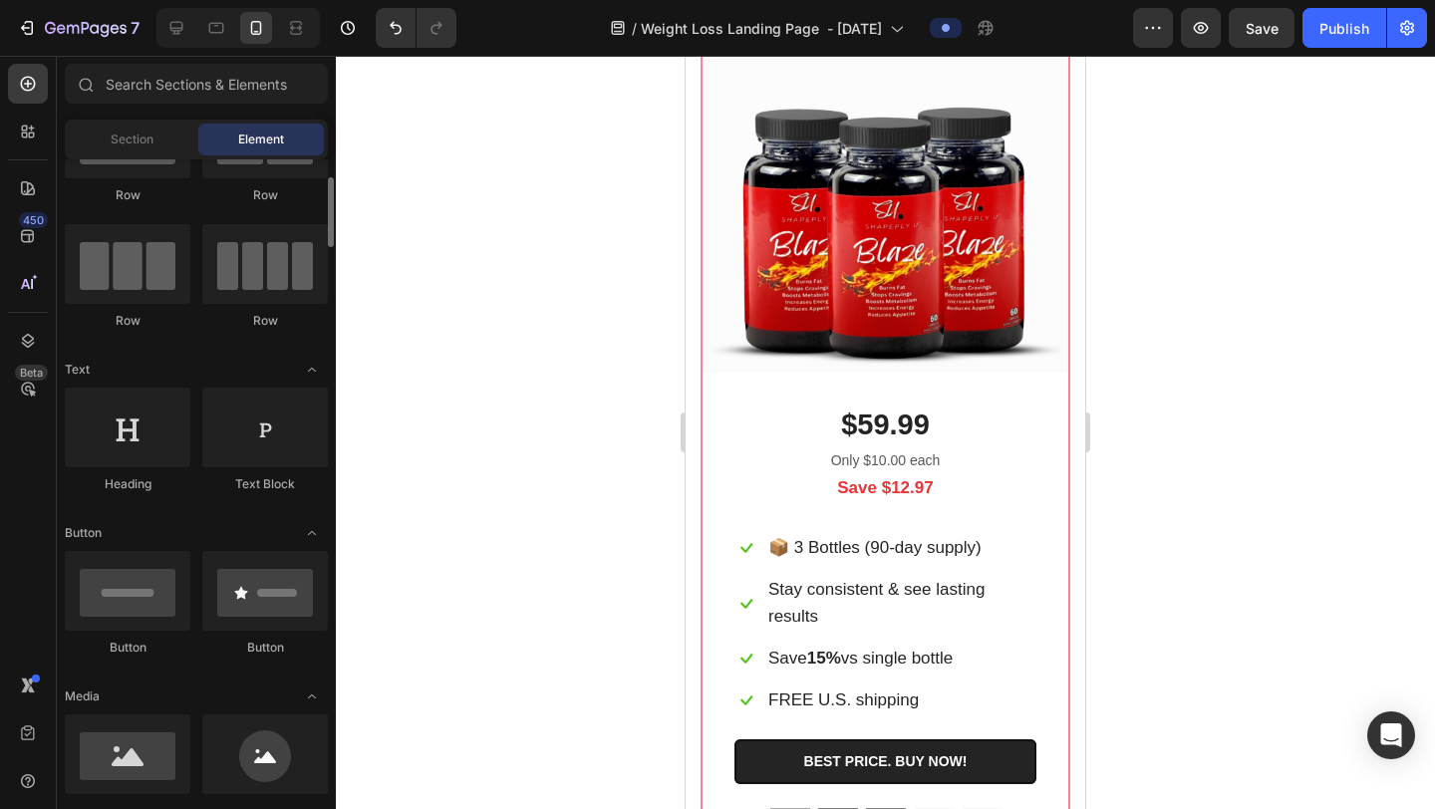
scroll to position [111, 0]
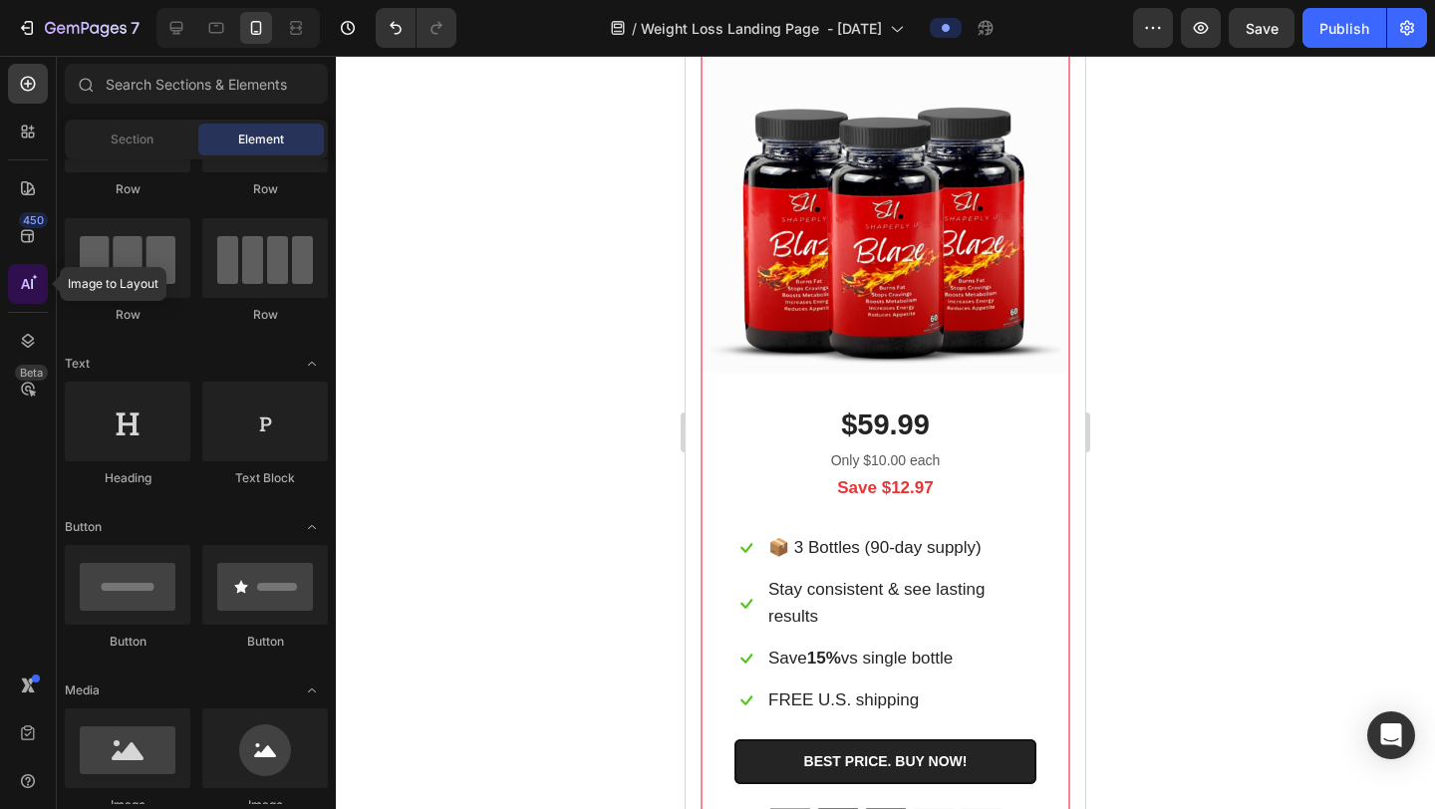
click at [33, 294] on div at bounding box center [28, 284] width 40 height 40
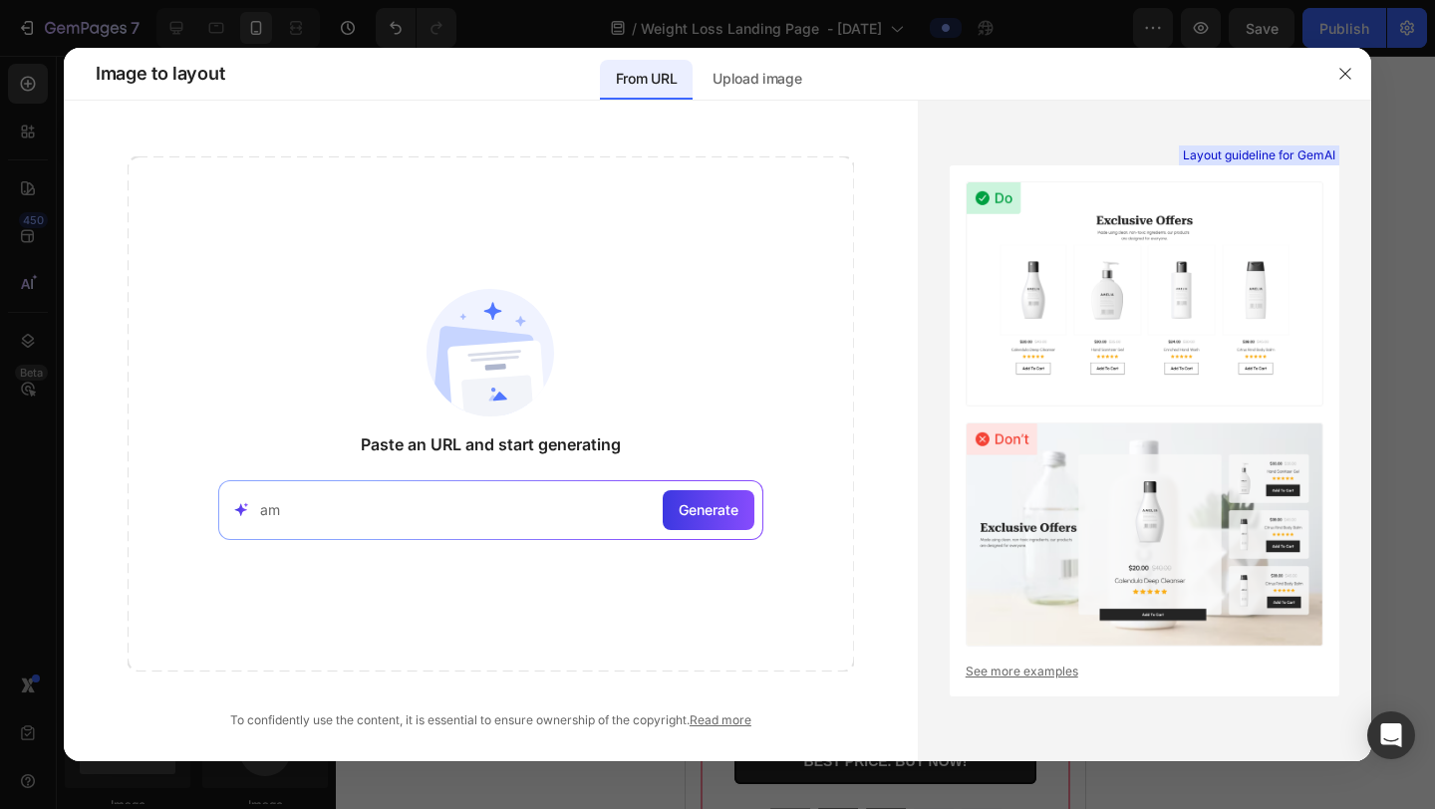
type input "a"
type input "Most Popular Glowing"
click at [691, 515] on span "Generate" at bounding box center [709, 509] width 60 height 21
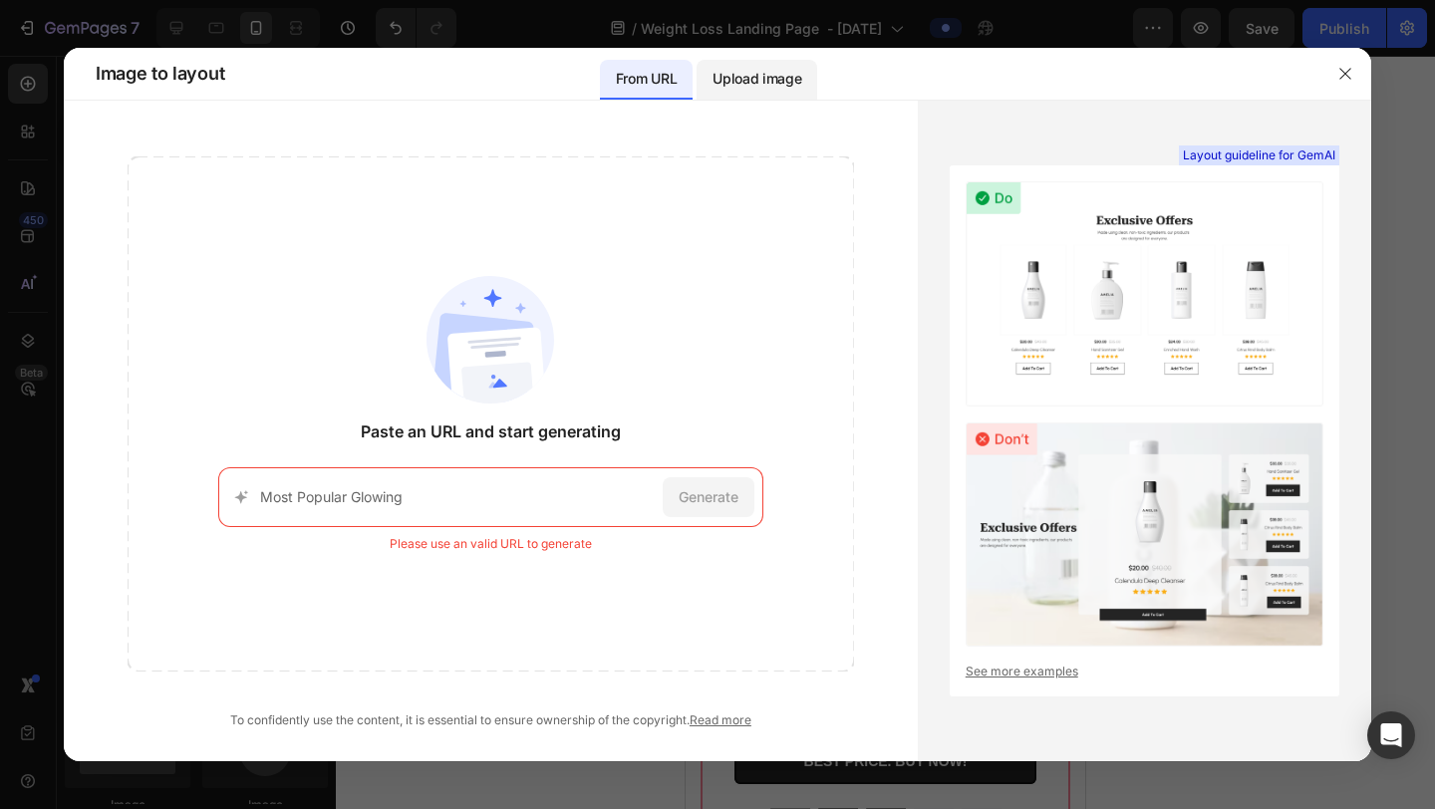
click at [761, 76] on p "Upload image" at bounding box center [757, 79] width 89 height 24
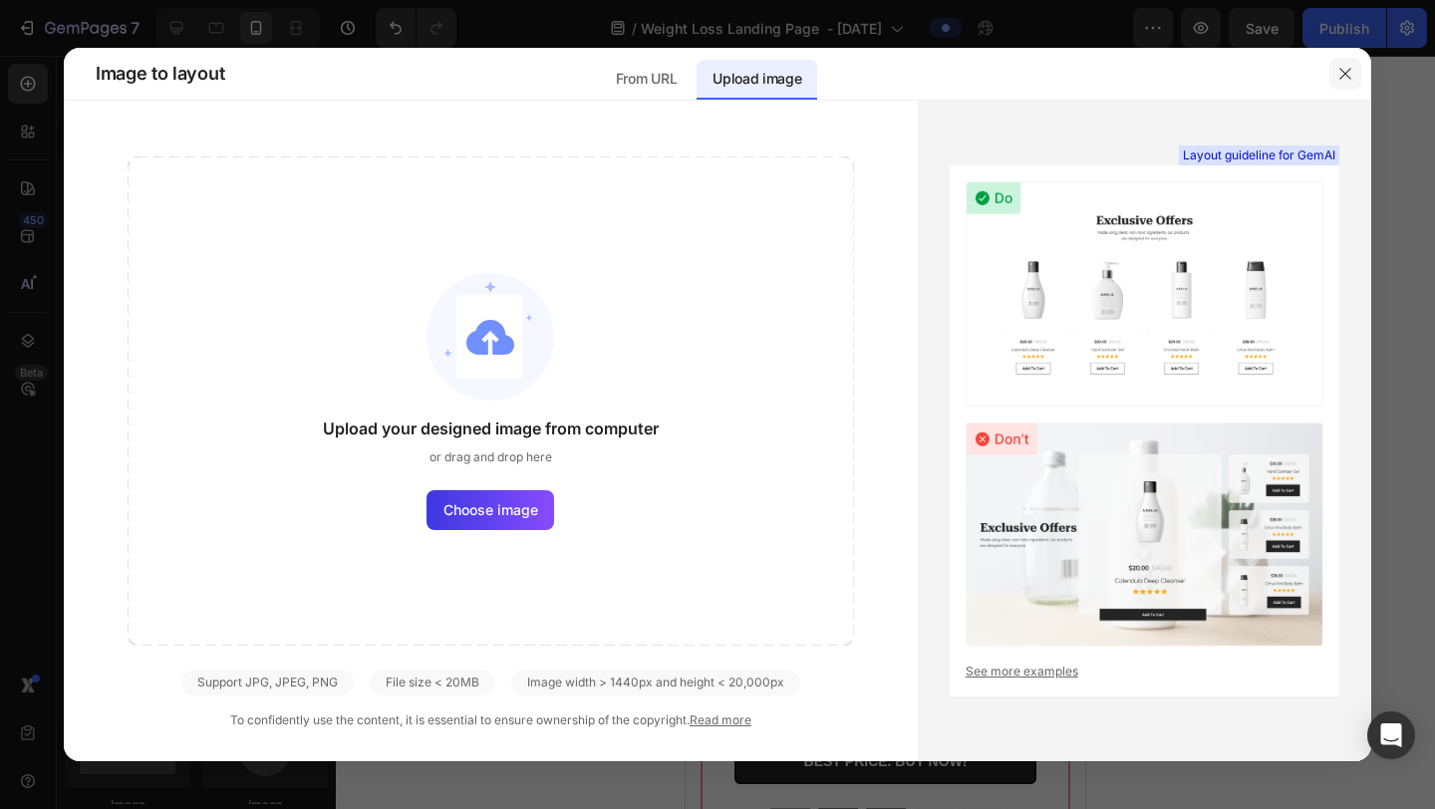
click at [1344, 66] on icon "button" at bounding box center [1346, 74] width 16 height 16
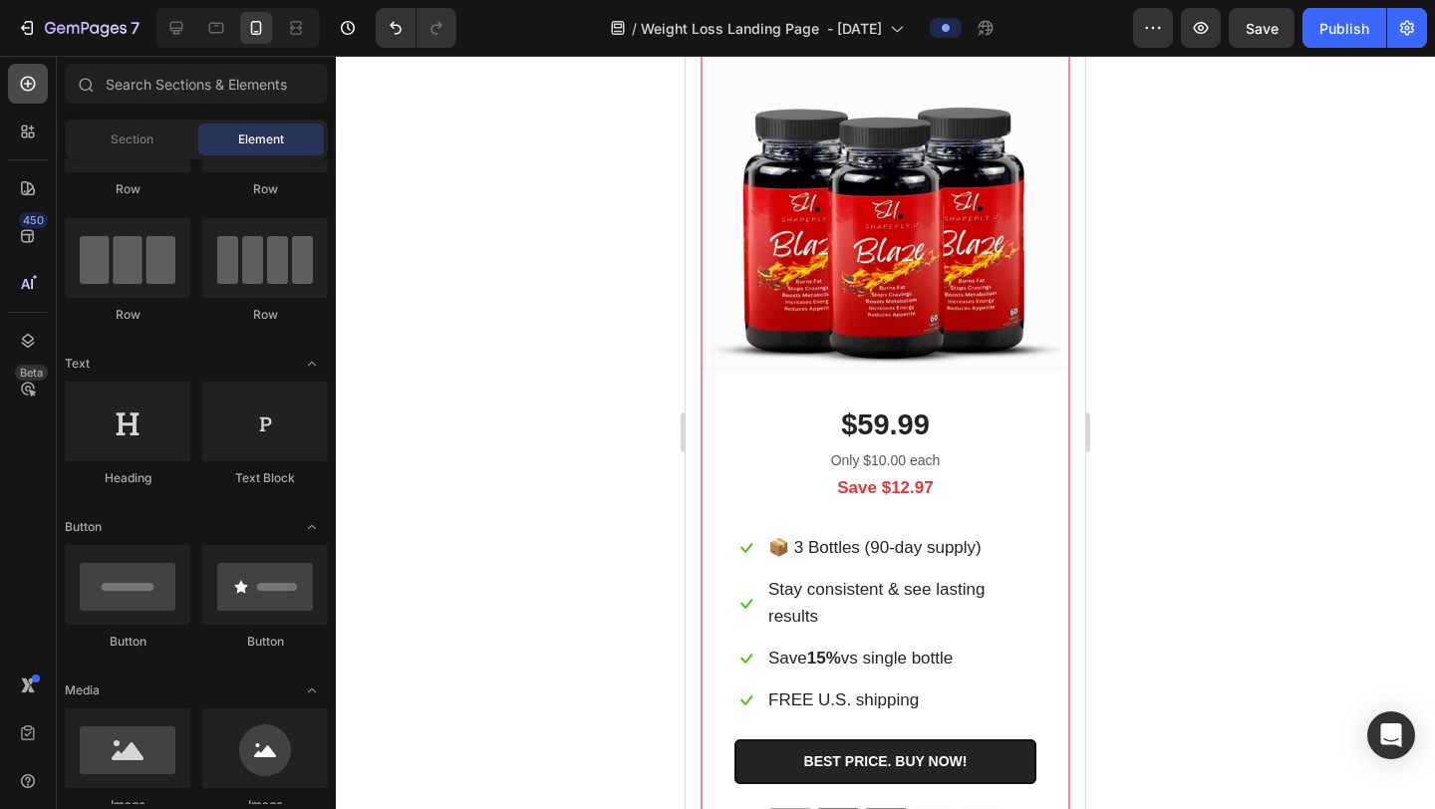
click at [39, 91] on div at bounding box center [28, 84] width 40 height 40
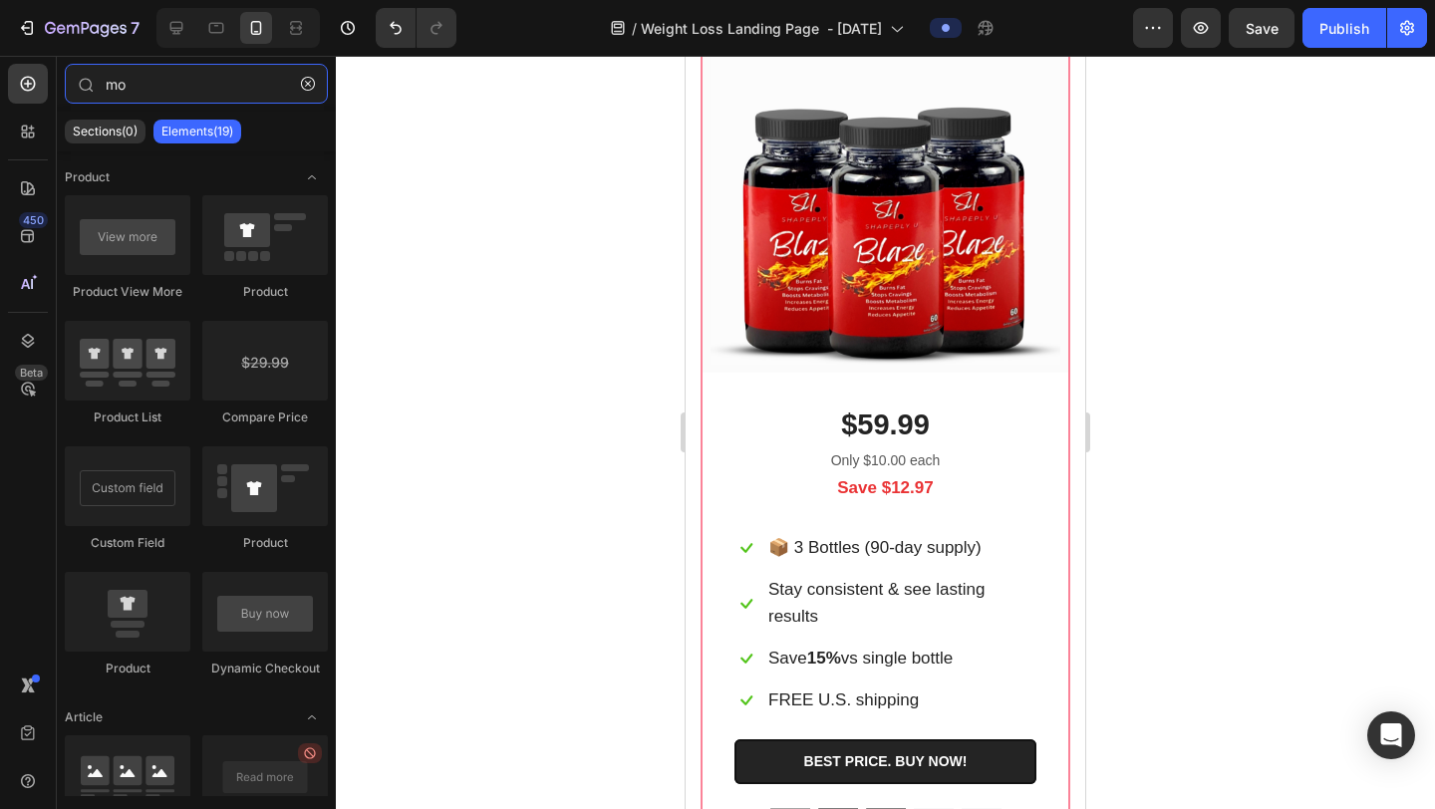
type input "m"
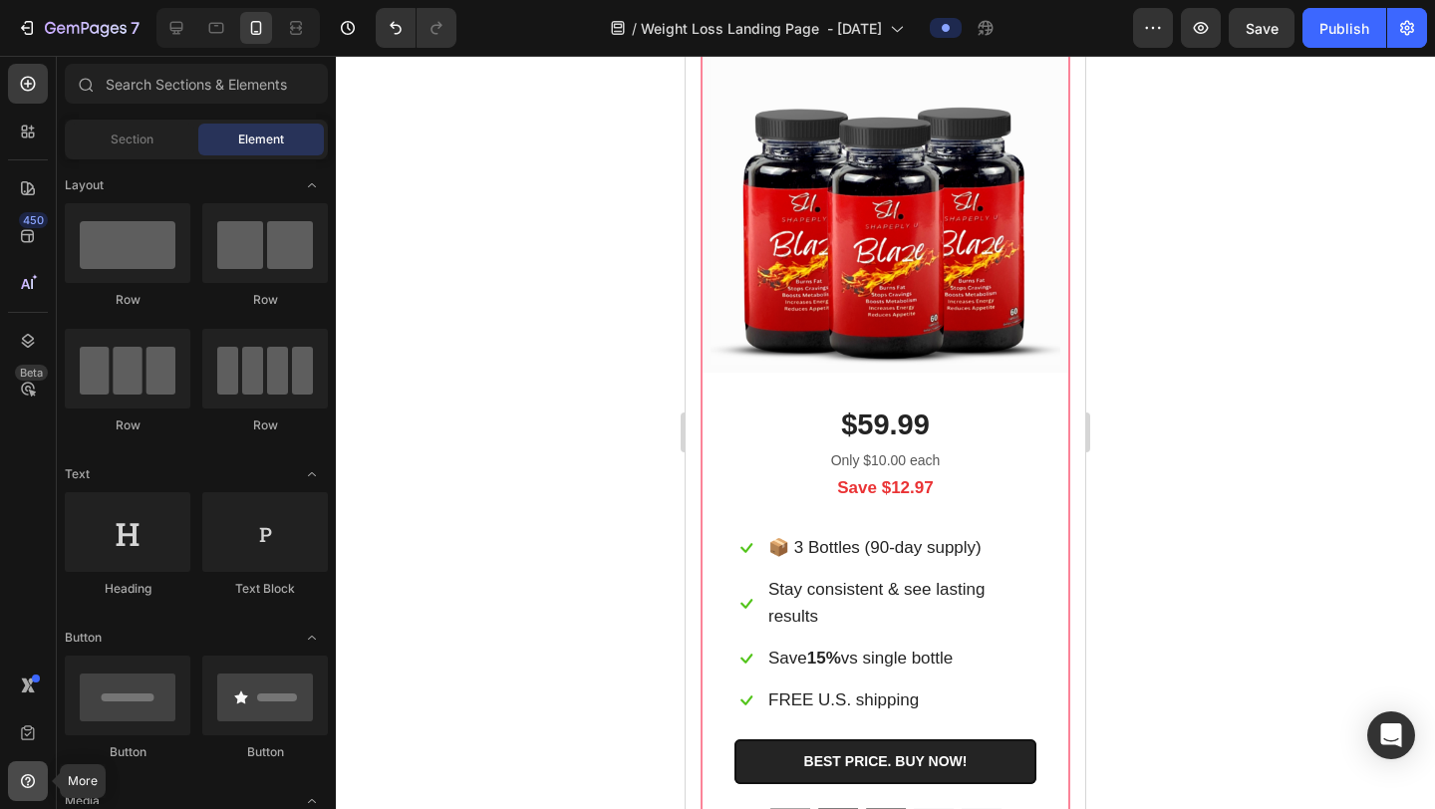
click at [29, 784] on icon at bounding box center [28, 785] width 2 height 2
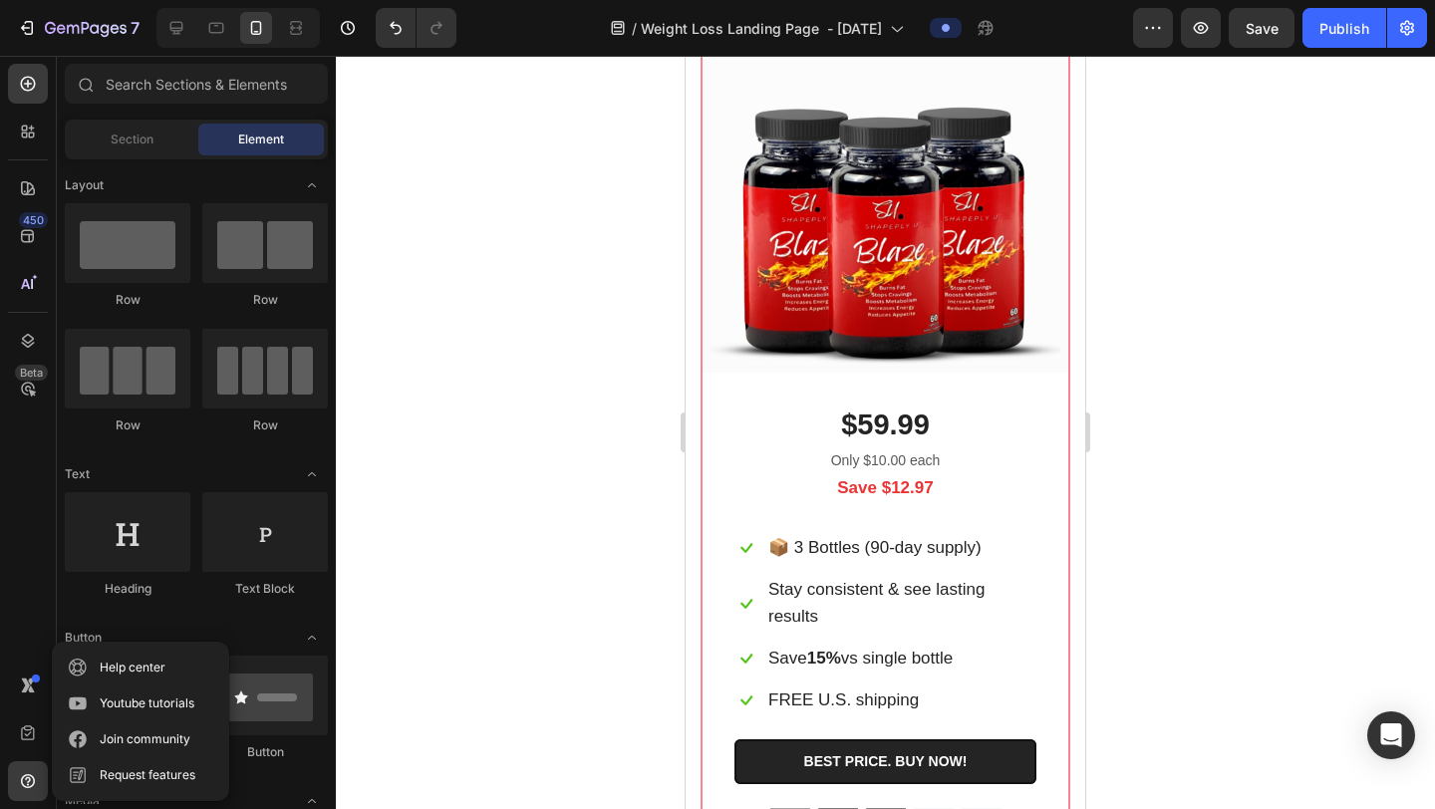
click at [28, 635] on div "450 Beta" at bounding box center [28, 365] width 40 height 602
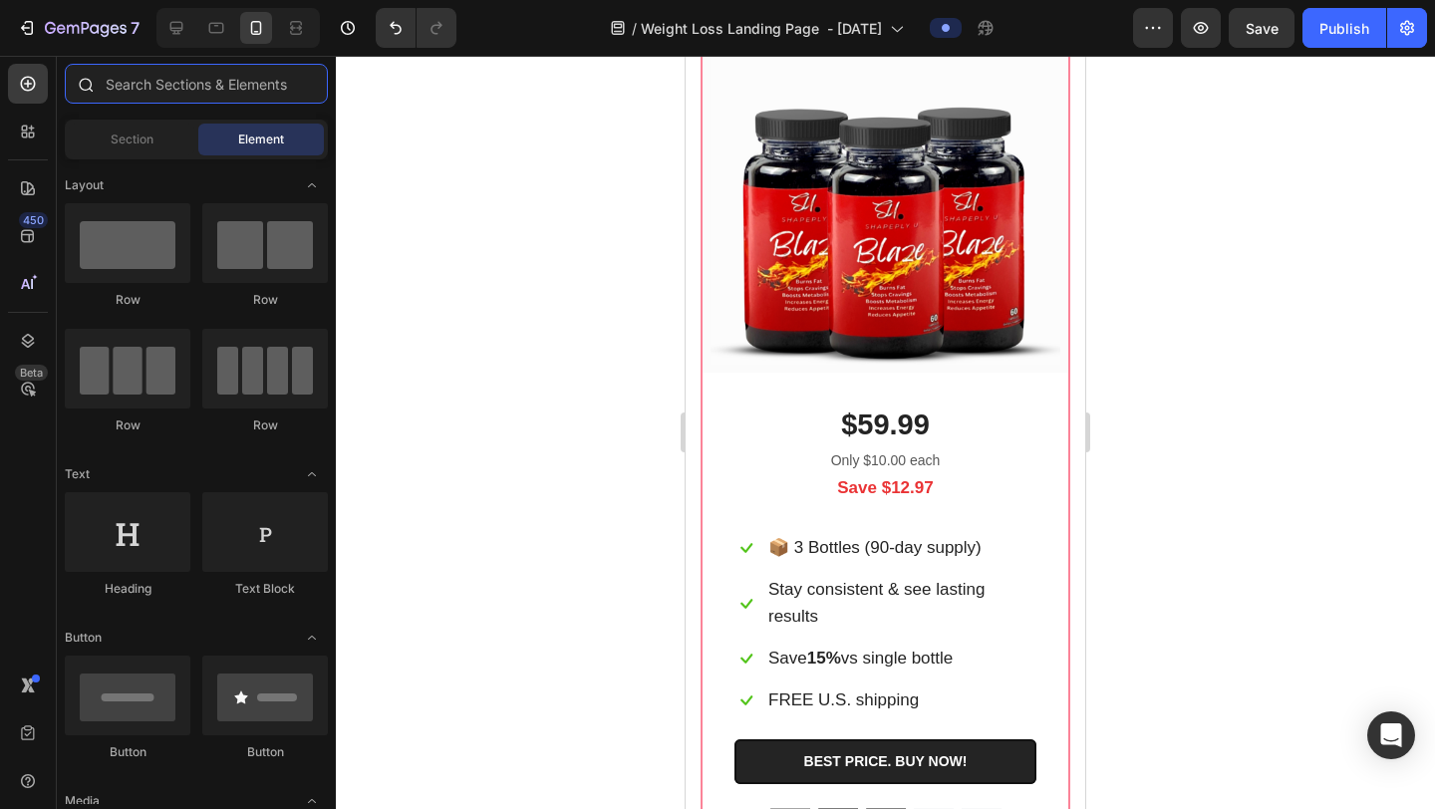
click at [129, 80] on input "text" at bounding box center [196, 84] width 263 height 40
click at [160, 135] on div "Section" at bounding box center [132, 140] width 126 height 32
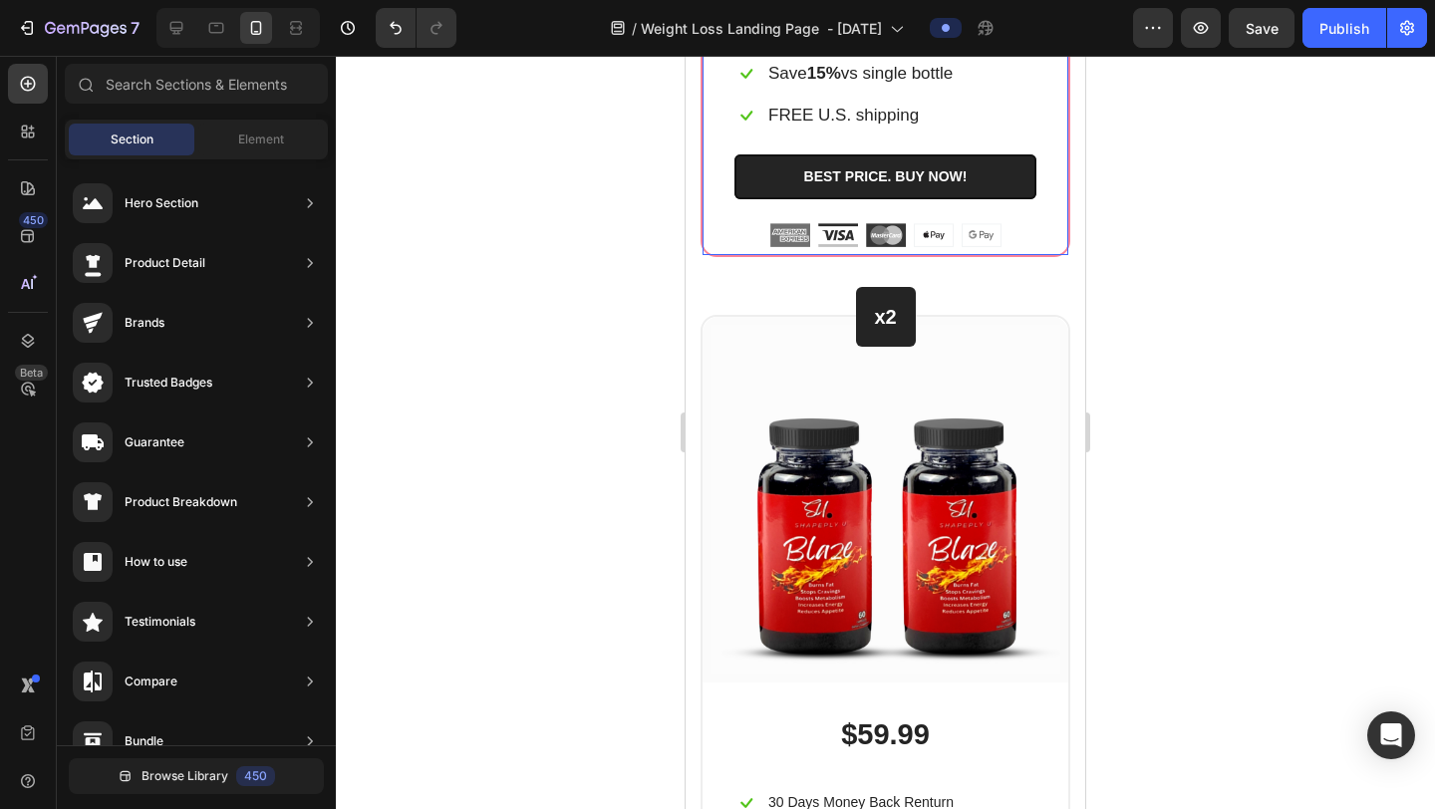
scroll to position [12821, 0]
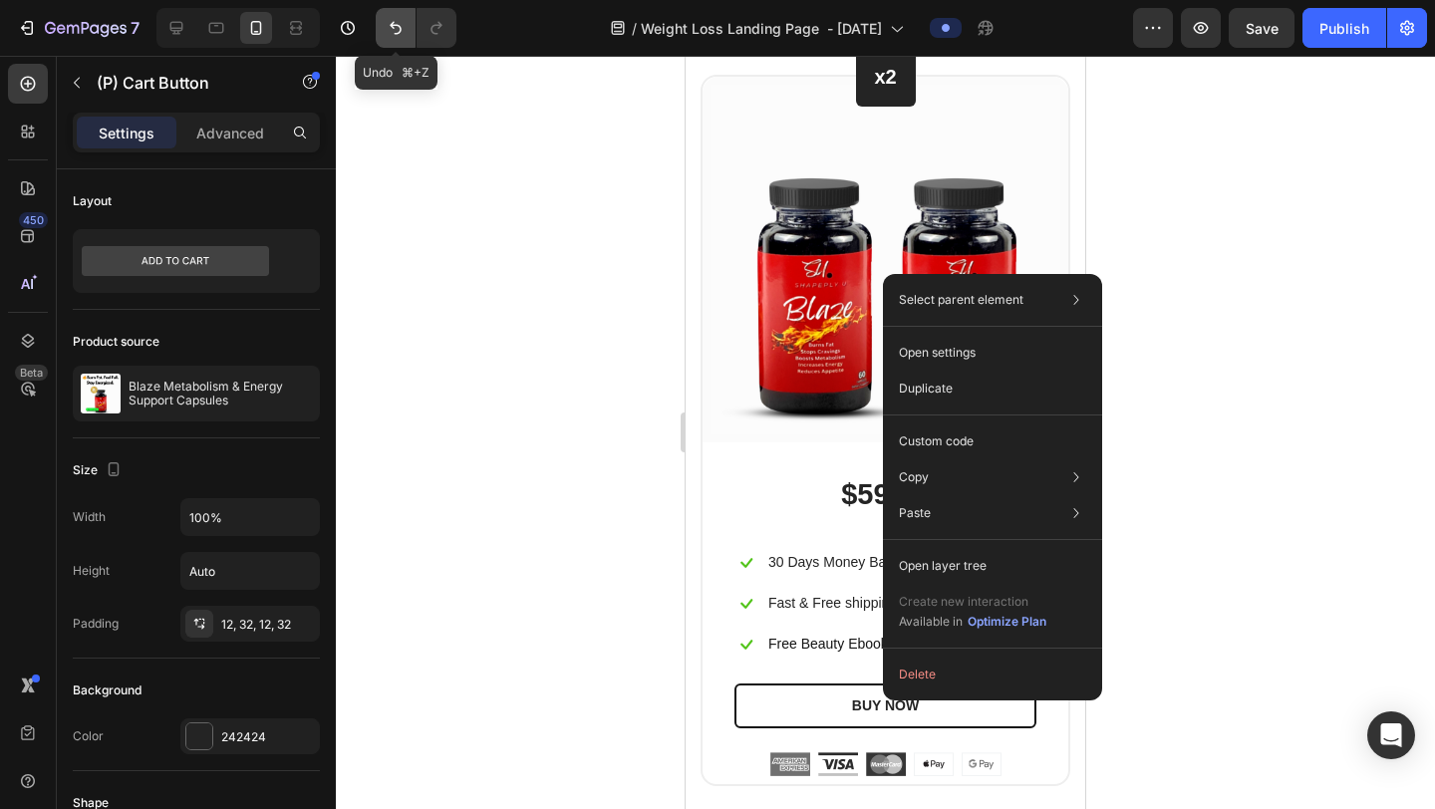
click at [403, 27] on icon "Undo/Redo" at bounding box center [396, 28] width 20 height 20
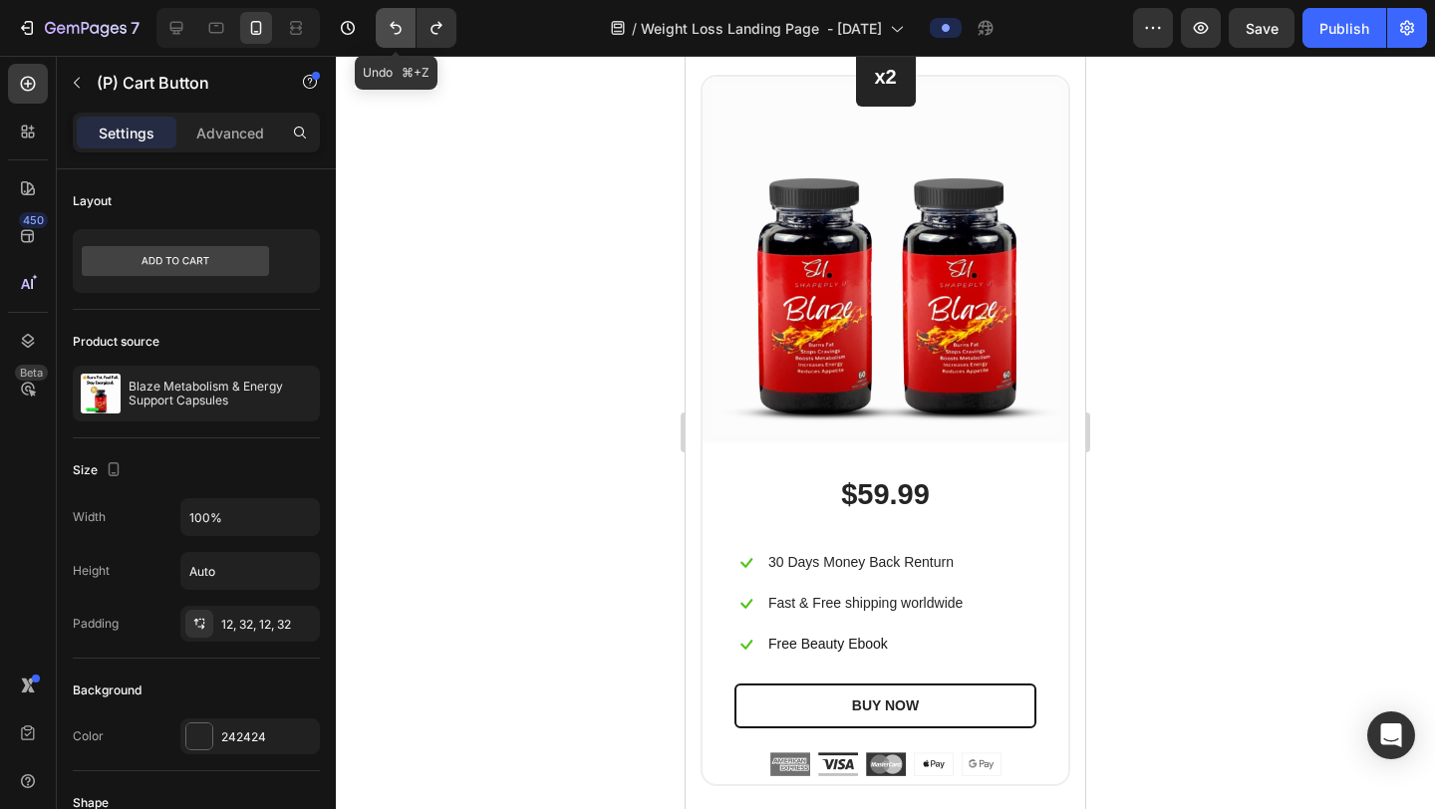
click at [402, 27] on icon "Undo/Redo" at bounding box center [396, 28] width 20 height 20
click at [528, 261] on div at bounding box center [885, 433] width 1099 height 754
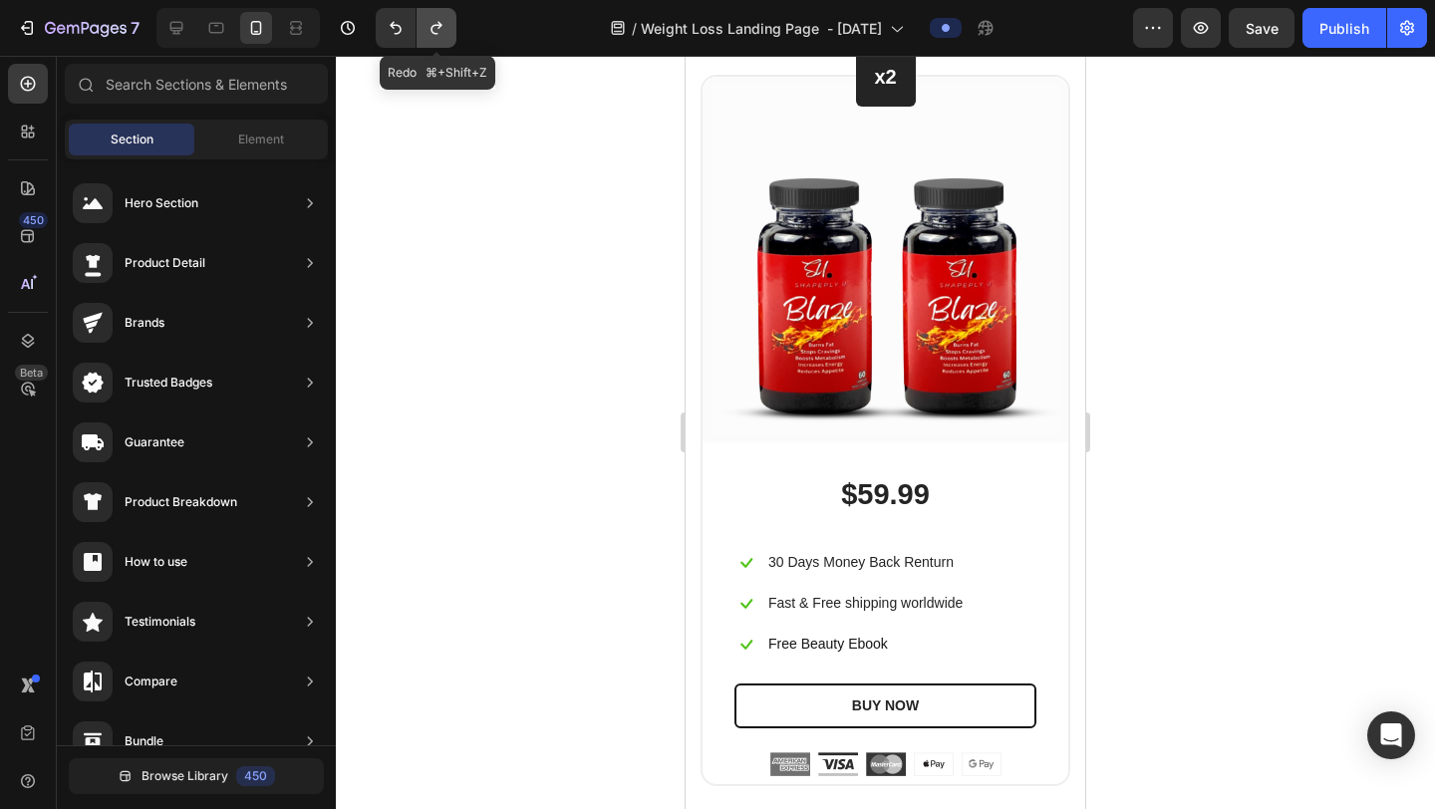
click at [432, 27] on icon "Undo/Redo" at bounding box center [436, 28] width 11 height 13
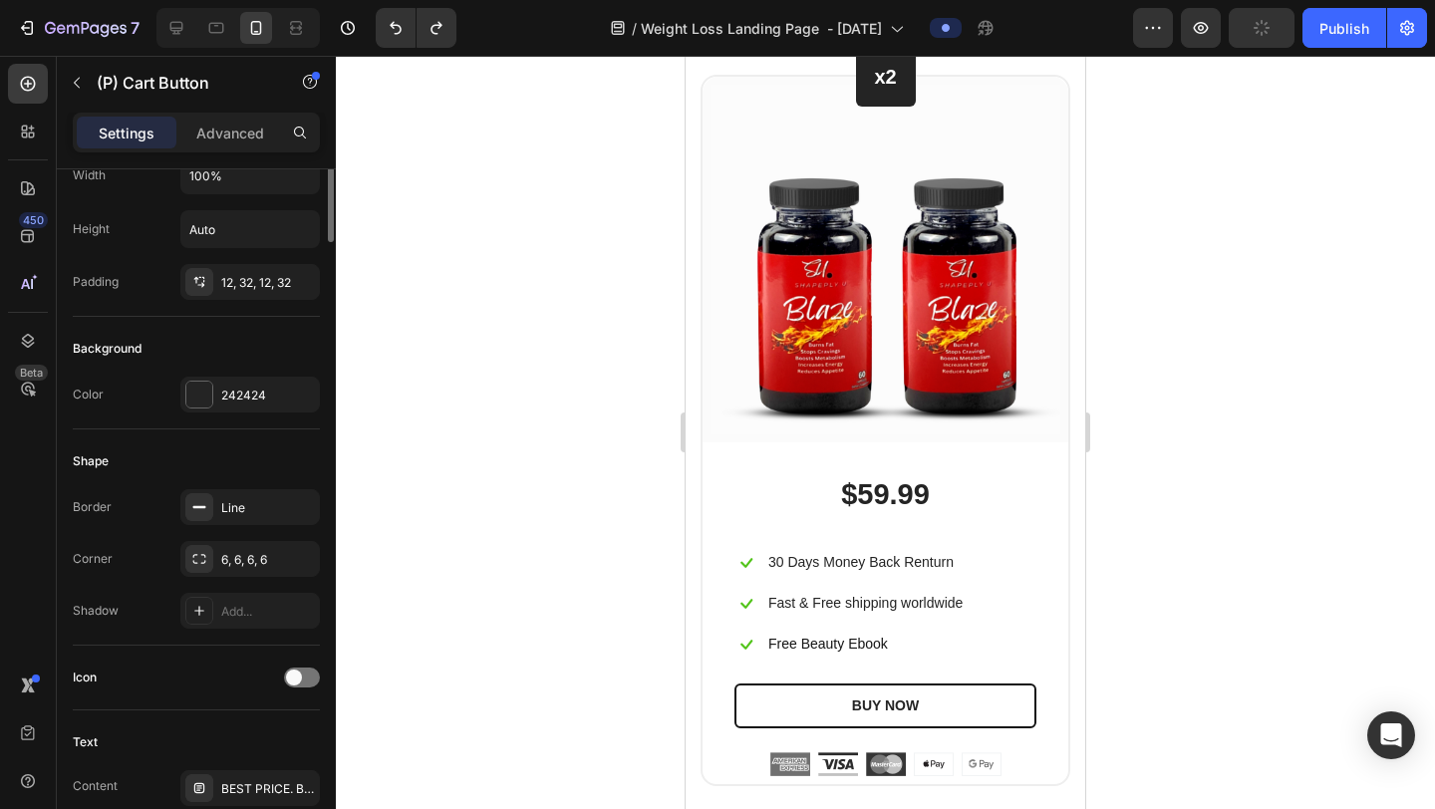
scroll to position [413, 0]
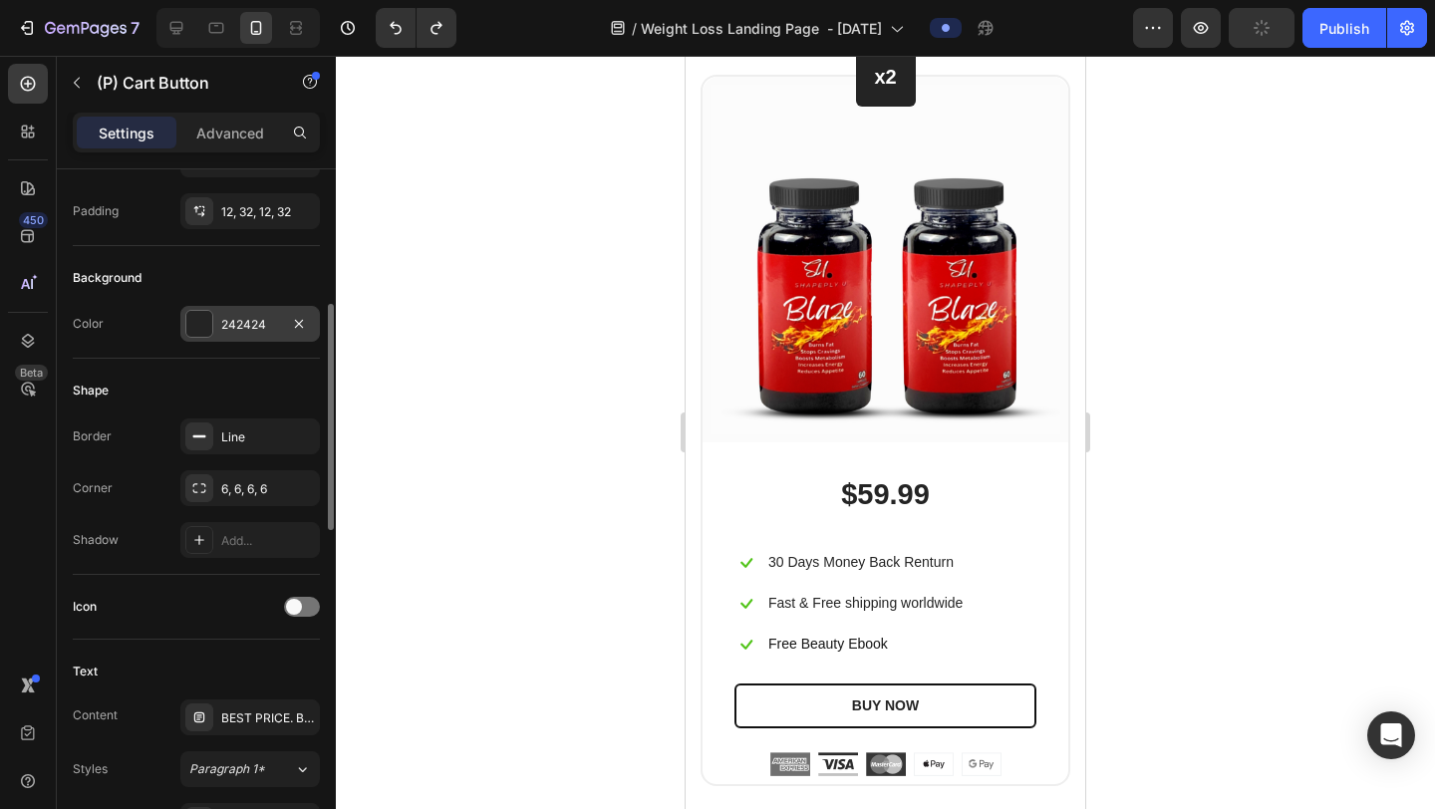
click at [192, 327] on div at bounding box center [199, 324] width 26 height 26
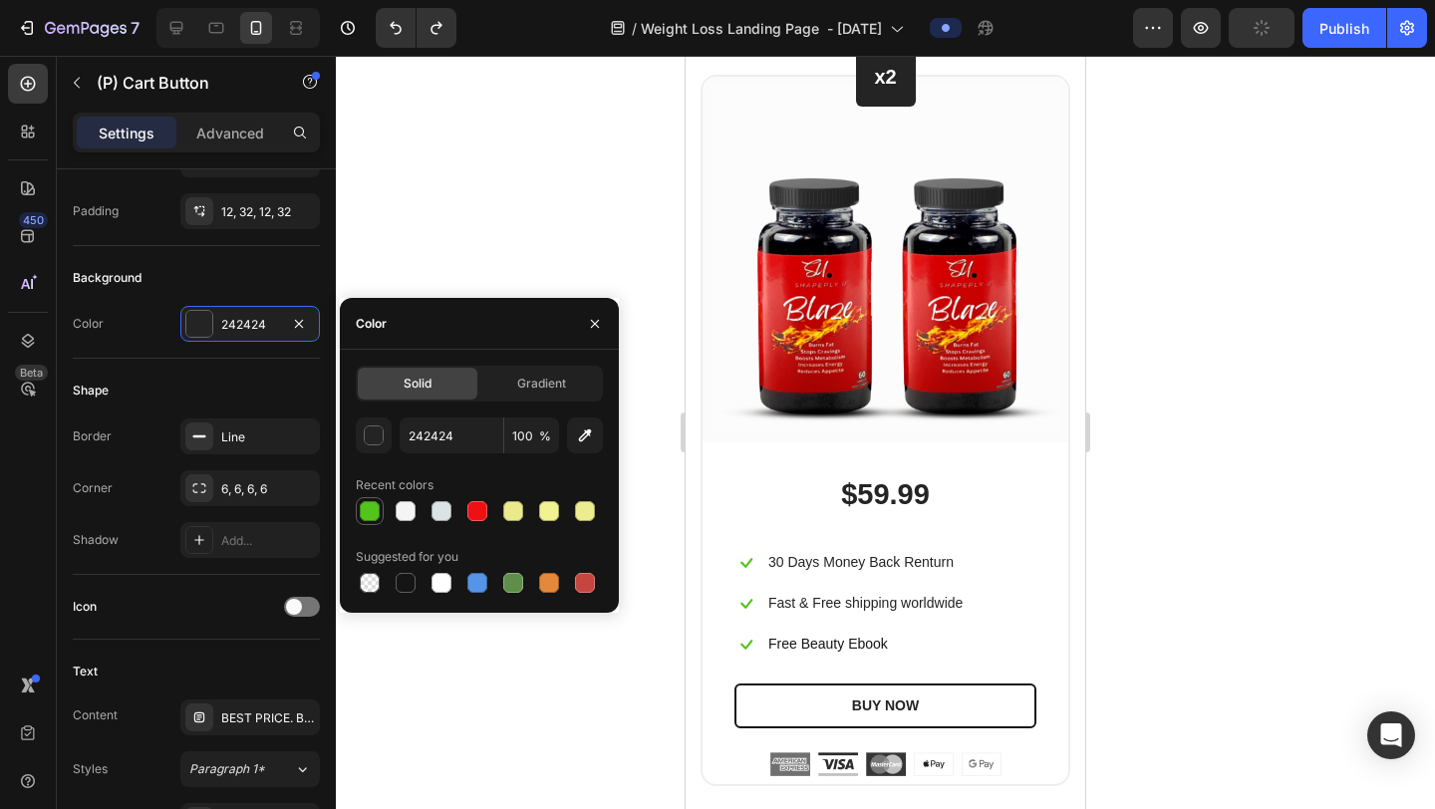
click at [373, 516] on div at bounding box center [370, 511] width 20 height 20
type input "52C41A"
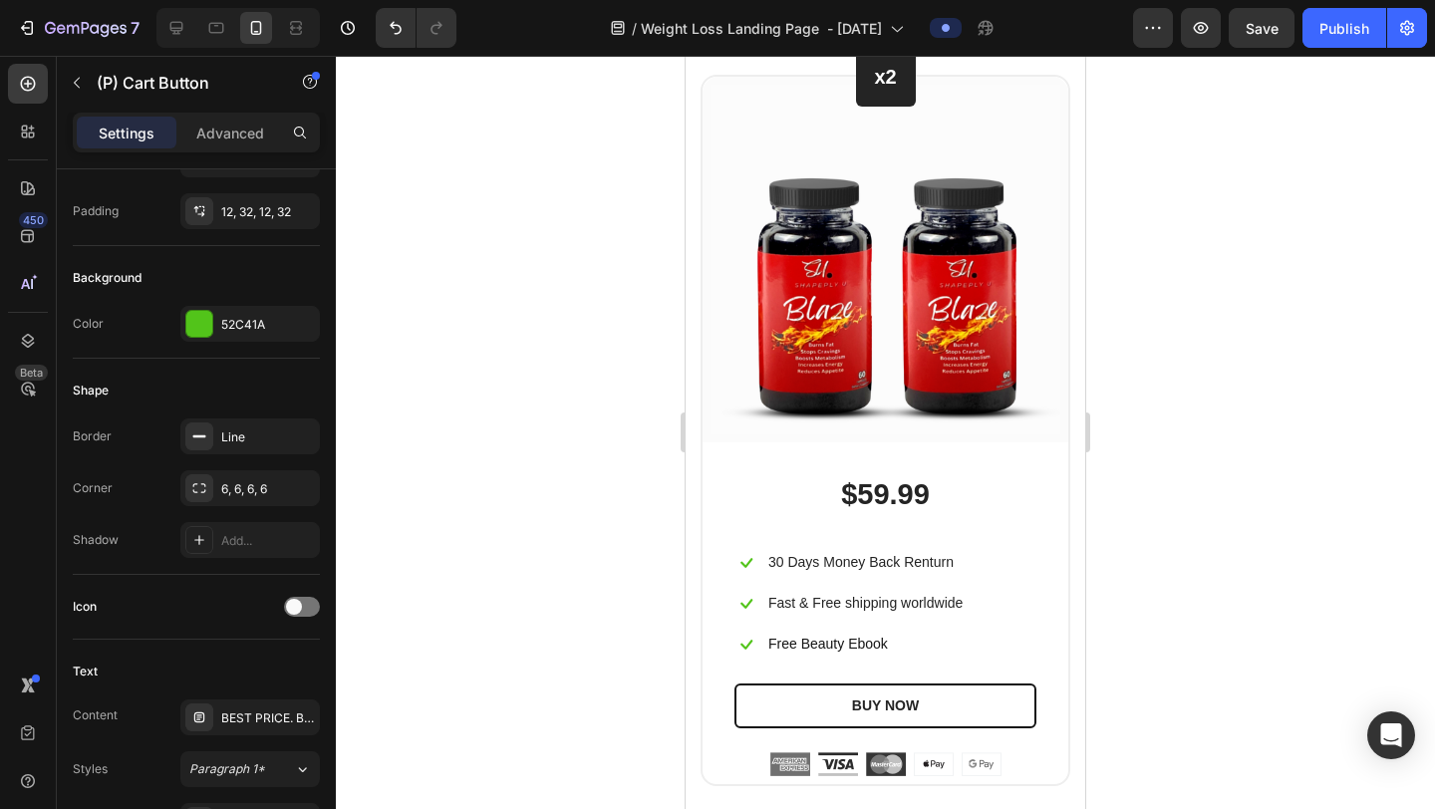
click at [76, 79] on icon "button" at bounding box center [77, 83] width 16 height 16
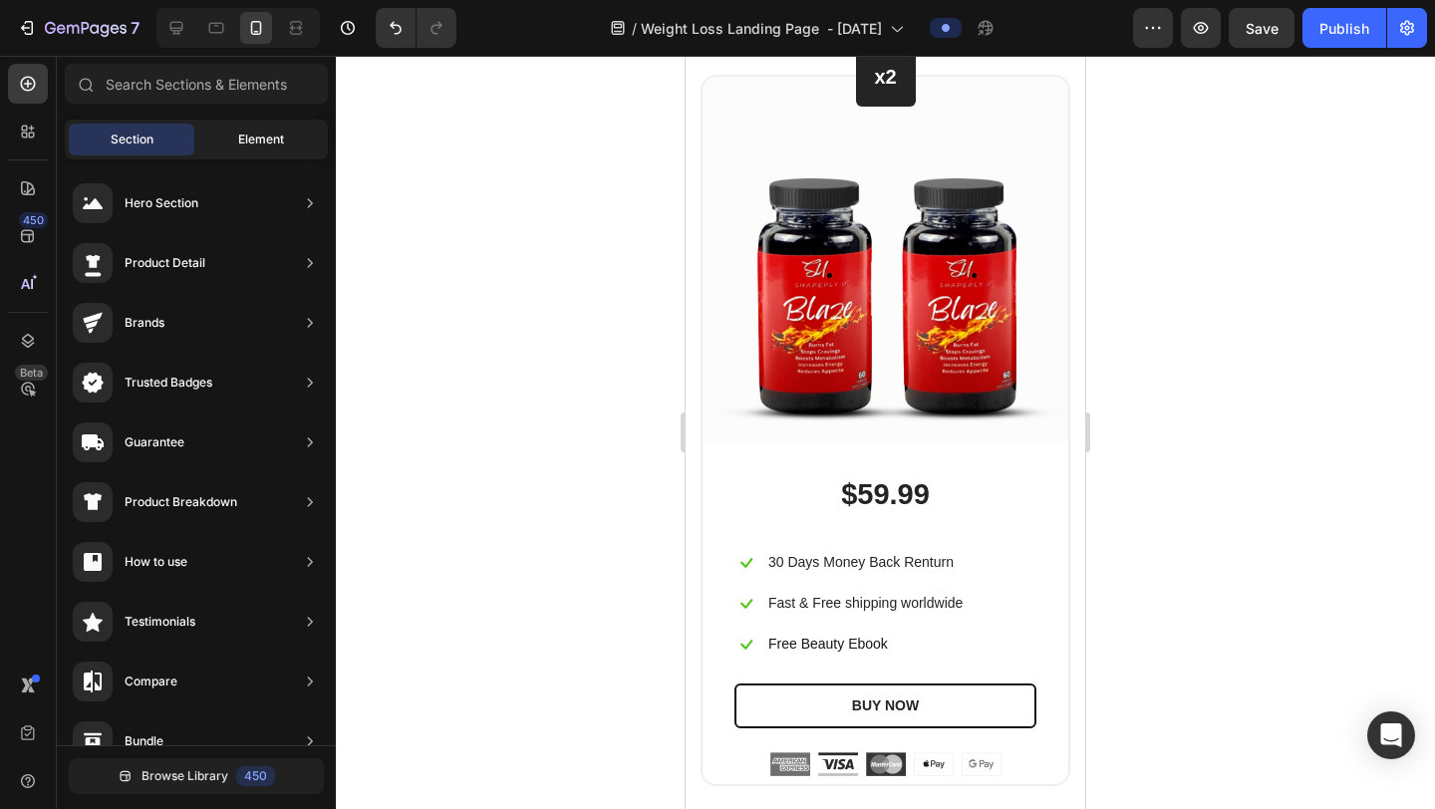
click at [246, 135] on span "Element" at bounding box center [261, 140] width 46 height 18
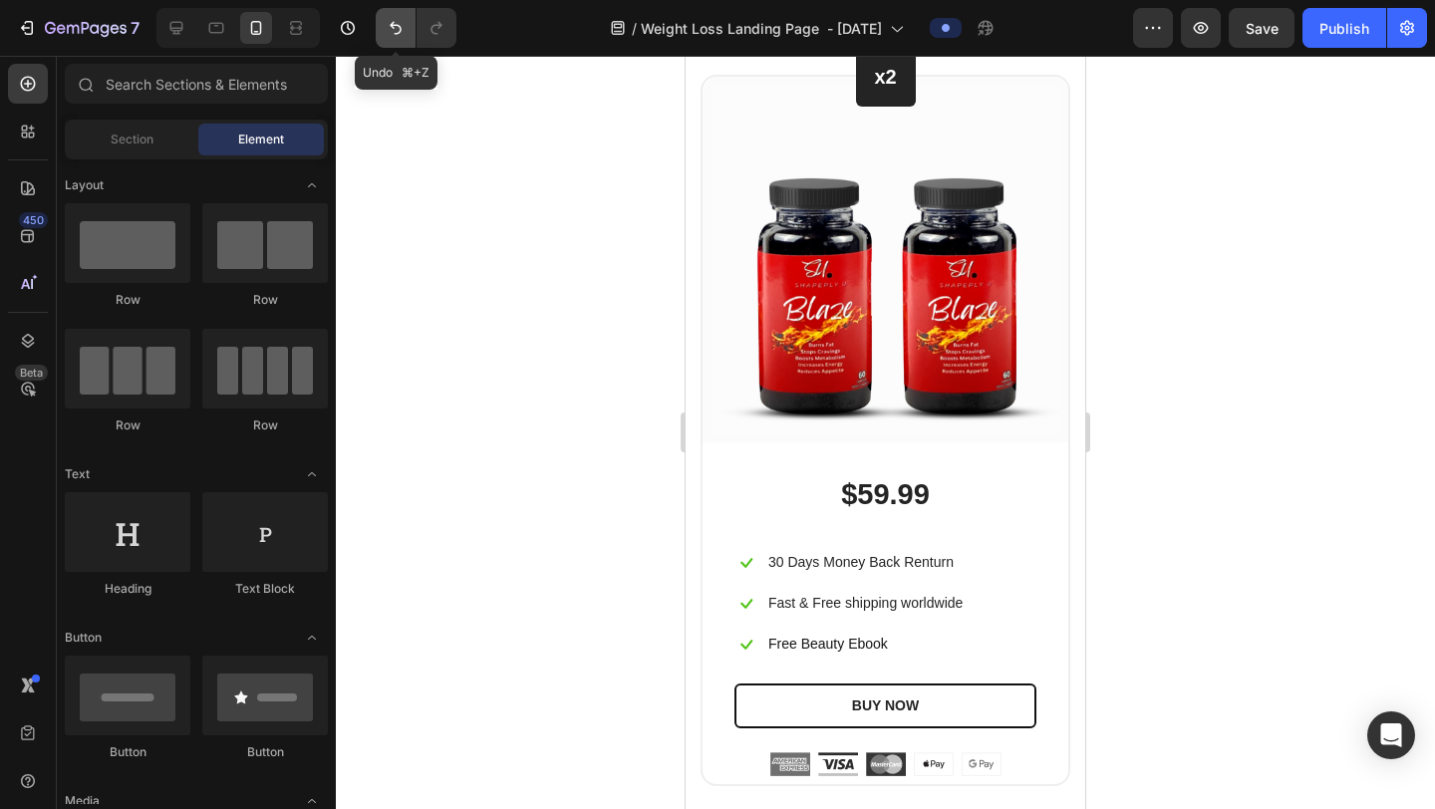
click at [402, 25] on icon "Undo/Redo" at bounding box center [396, 28] width 20 height 20
click at [401, 25] on icon "Undo/Redo" at bounding box center [396, 28] width 20 height 20
click at [440, 34] on icon "Undo/Redo" at bounding box center [437, 28] width 20 height 20
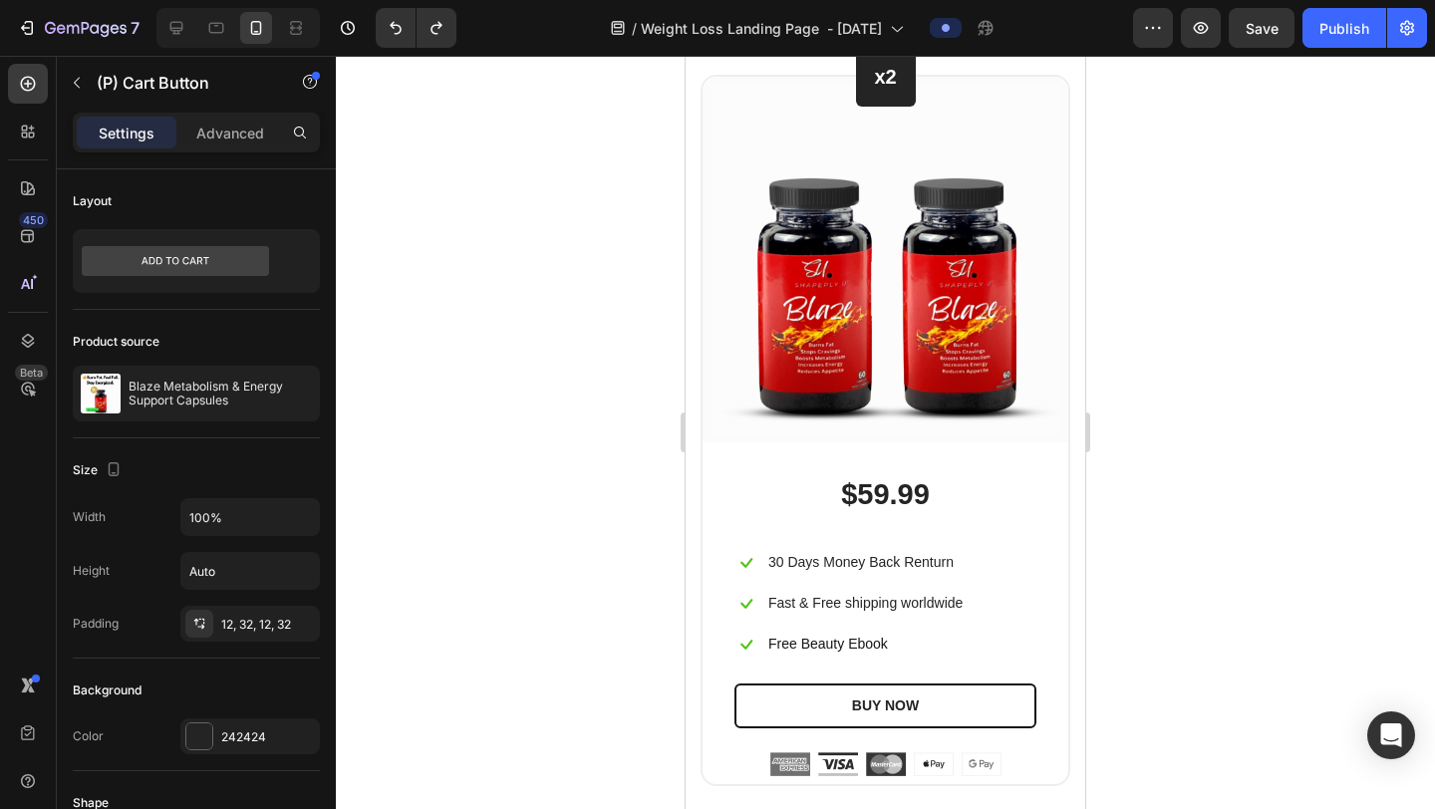
click at [206, 747] on div at bounding box center [199, 737] width 26 height 26
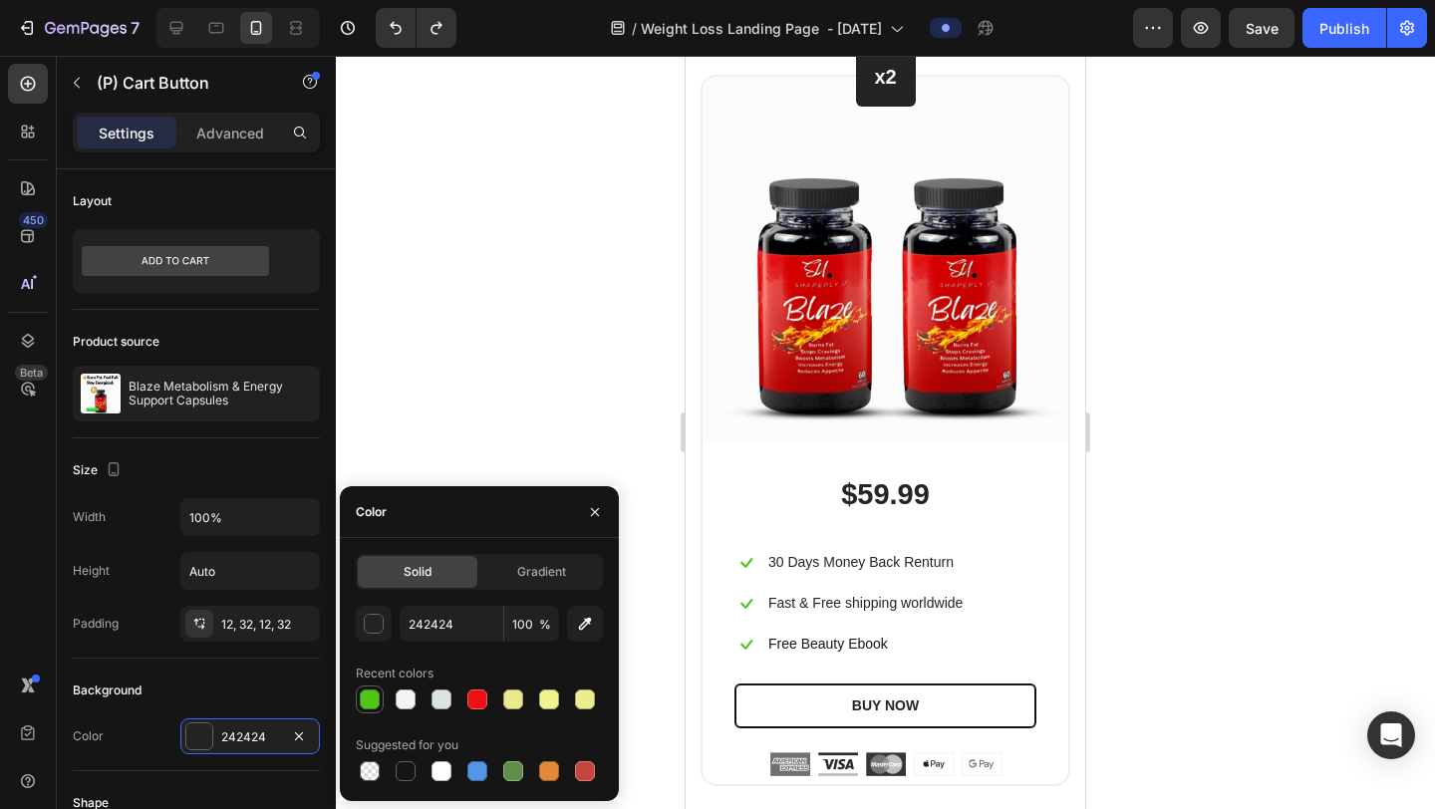
click at [374, 698] on div at bounding box center [370, 700] width 20 height 20
type input "52C41A"
click at [453, 456] on div at bounding box center [885, 433] width 1099 height 754
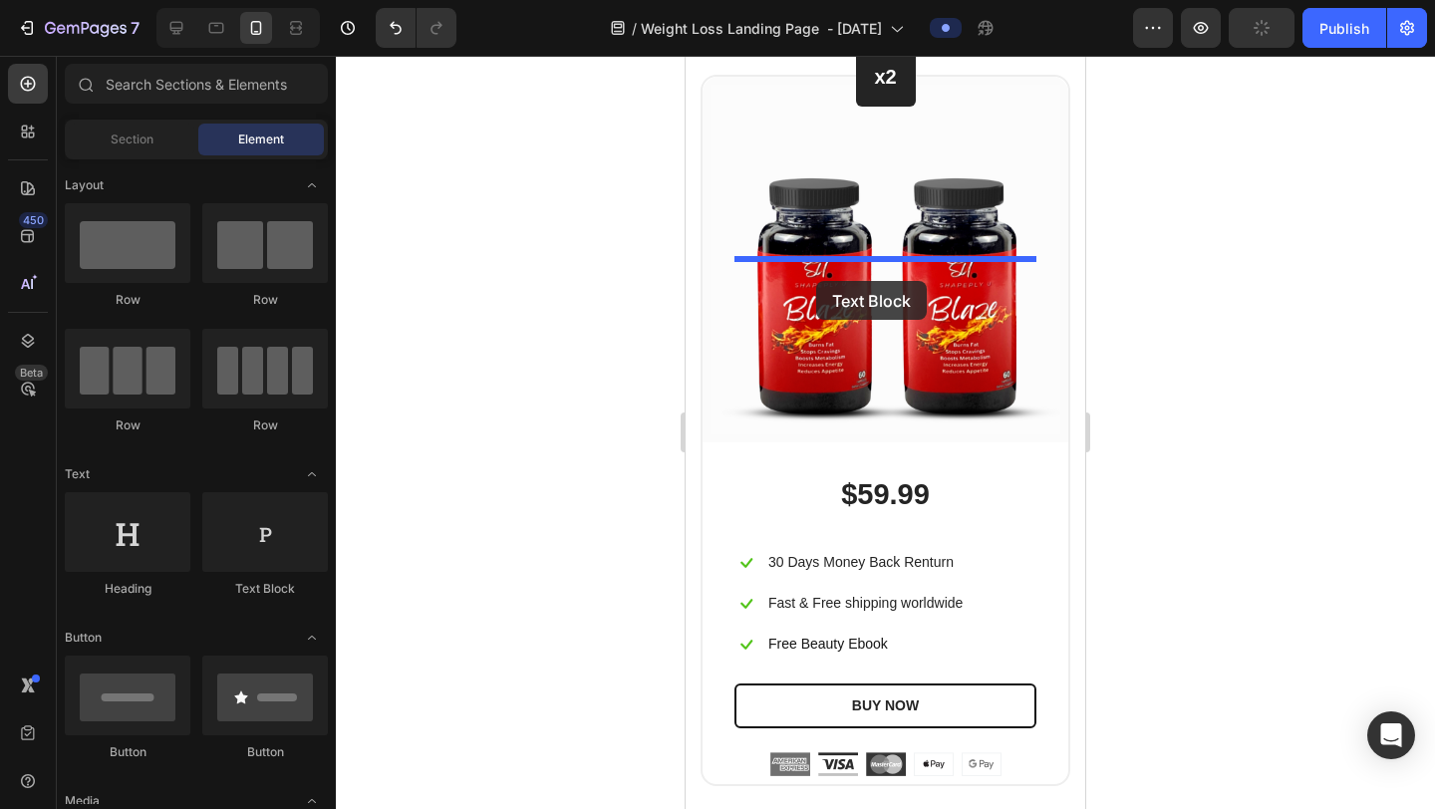
drag, startPoint x: 963, startPoint y: 602, endPoint x: 816, endPoint y: 281, distance: 352.8
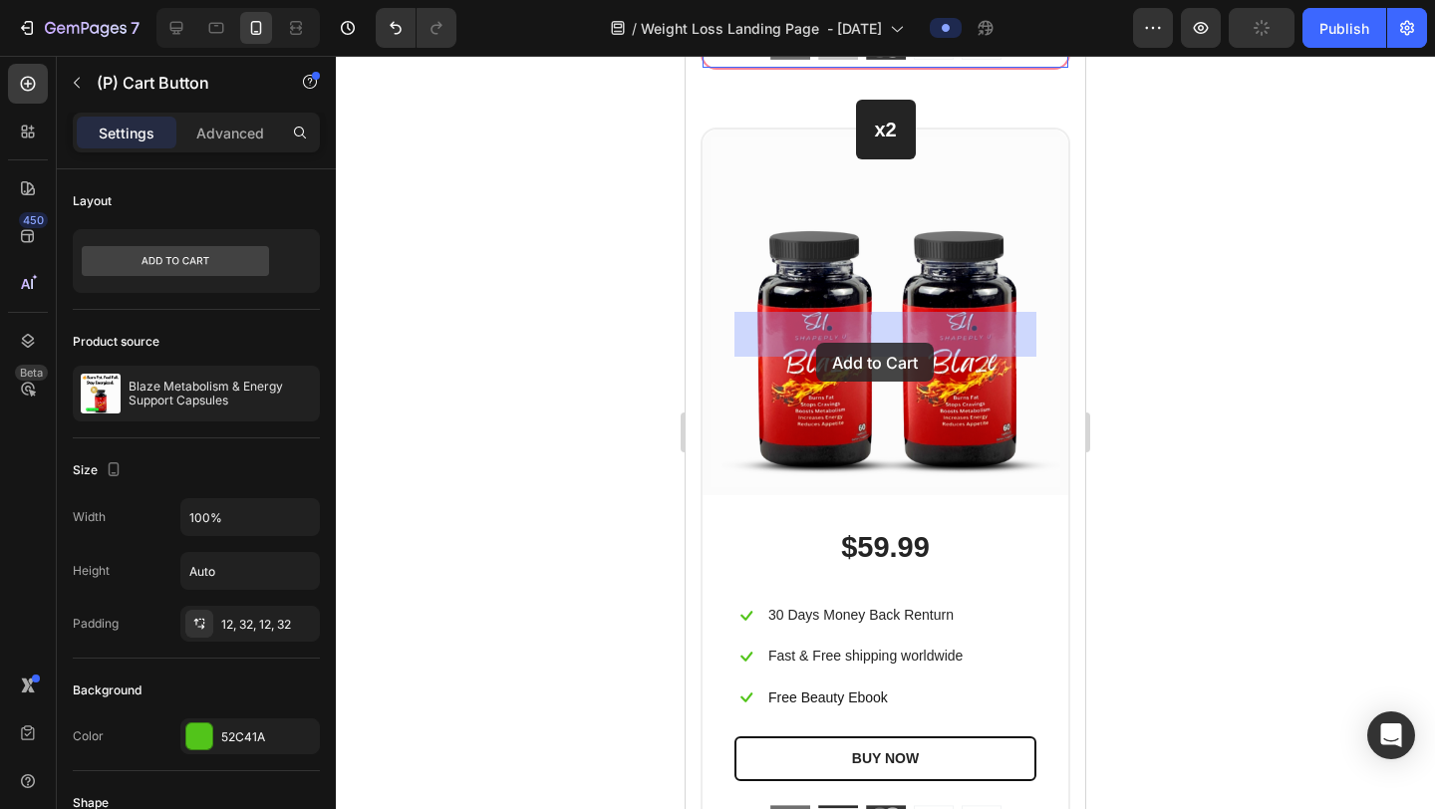
drag, startPoint x: 754, startPoint y: 295, endPoint x: 816, endPoint y: 339, distance: 76.6
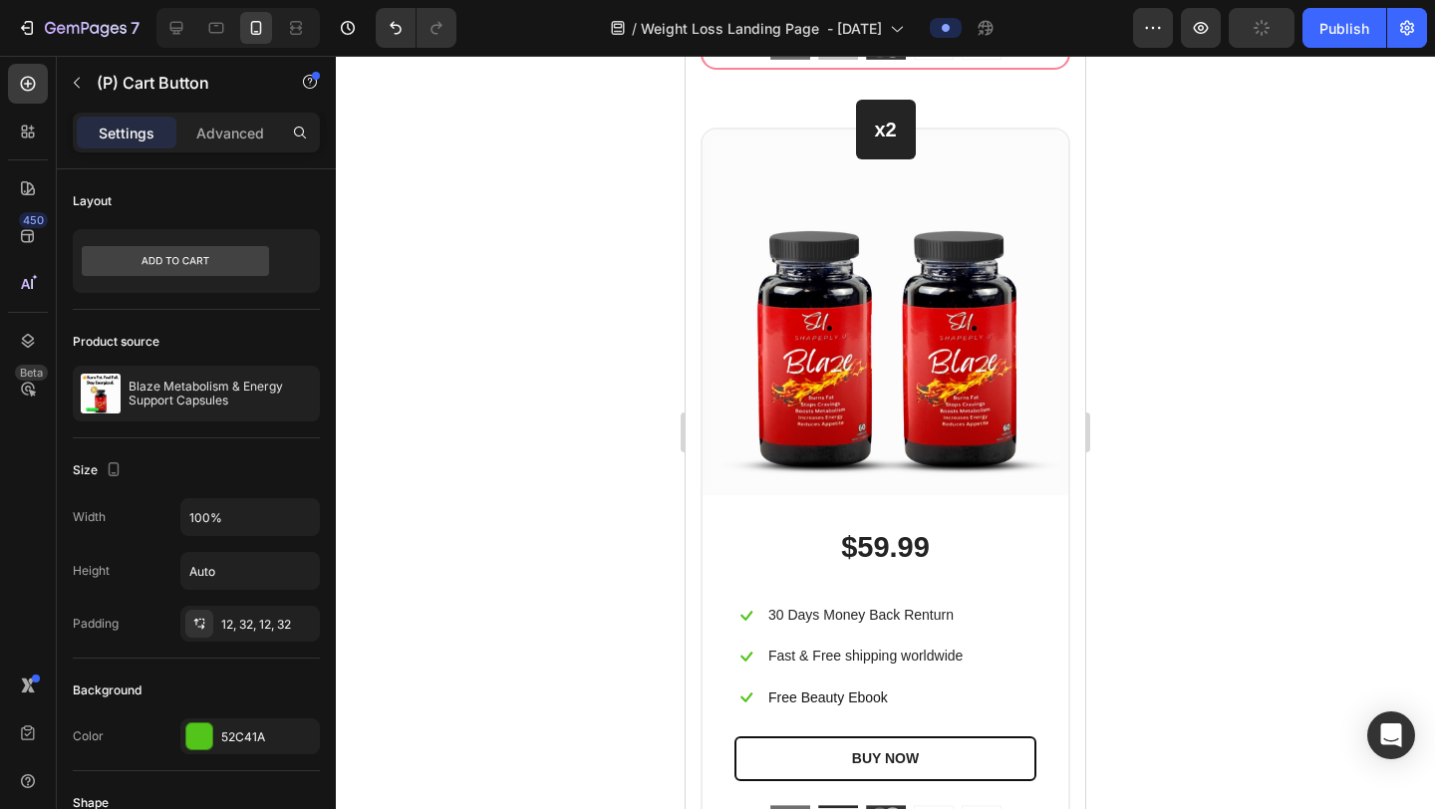
click at [1201, 315] on div at bounding box center [885, 433] width 1099 height 754
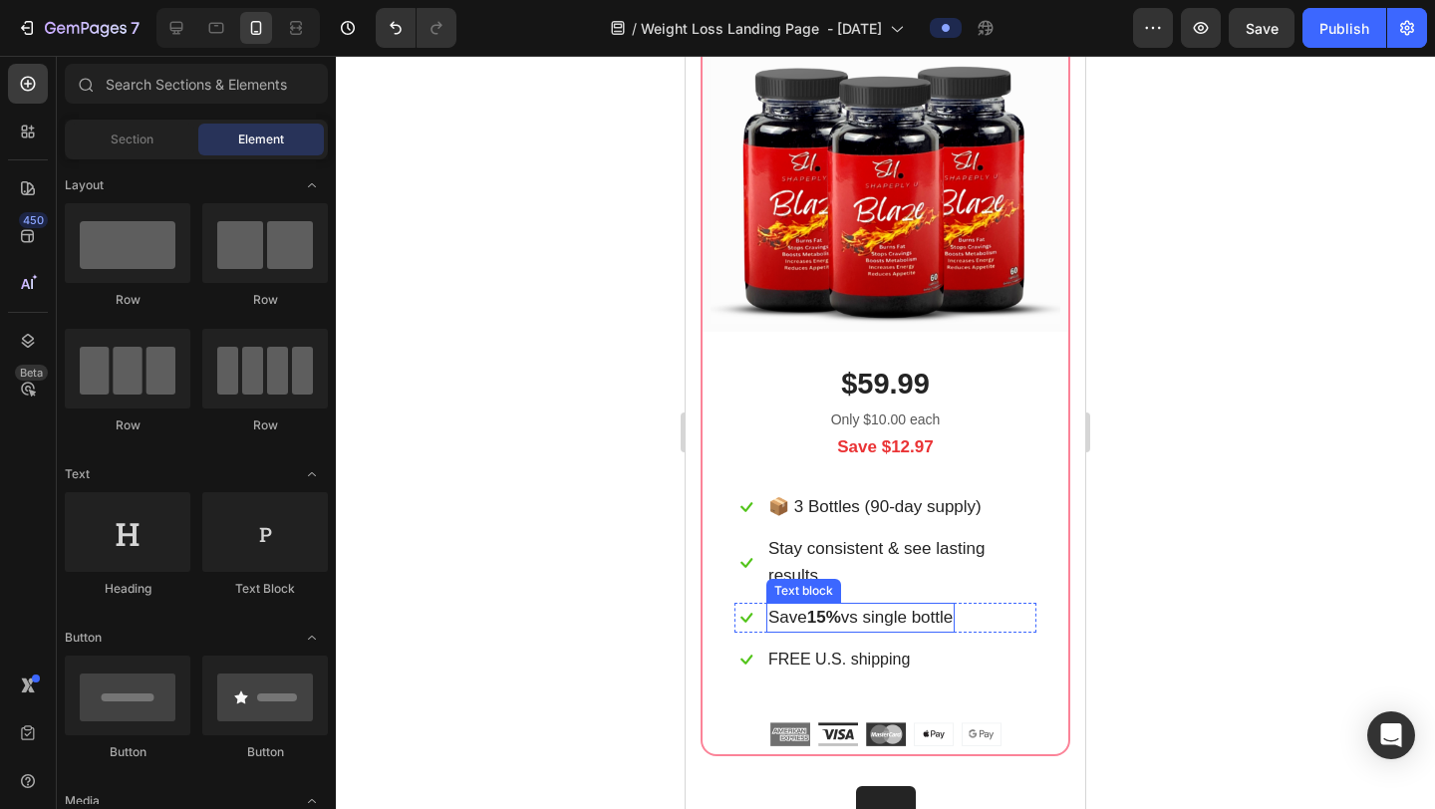
scroll to position [11884, 0]
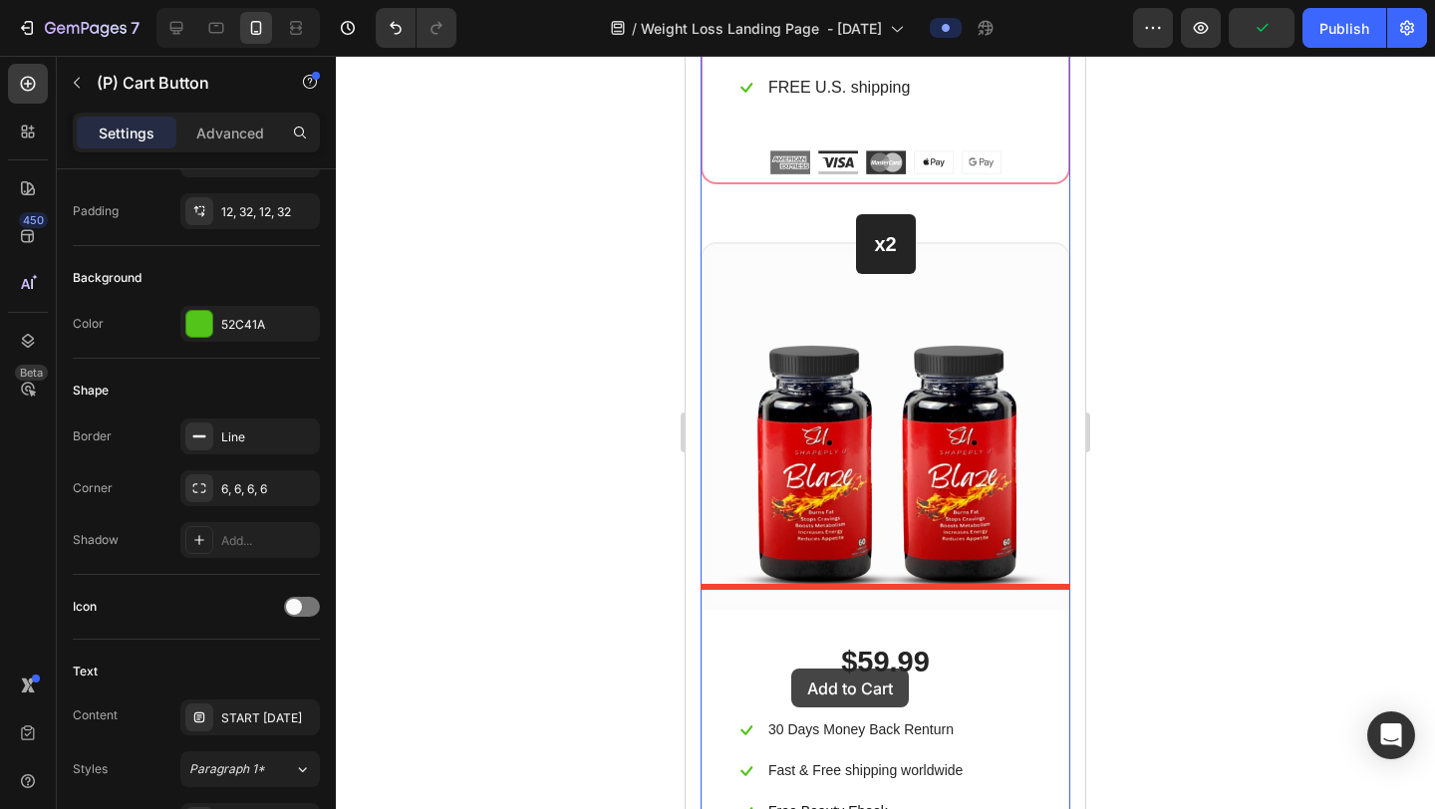
scroll to position [12679, 0]
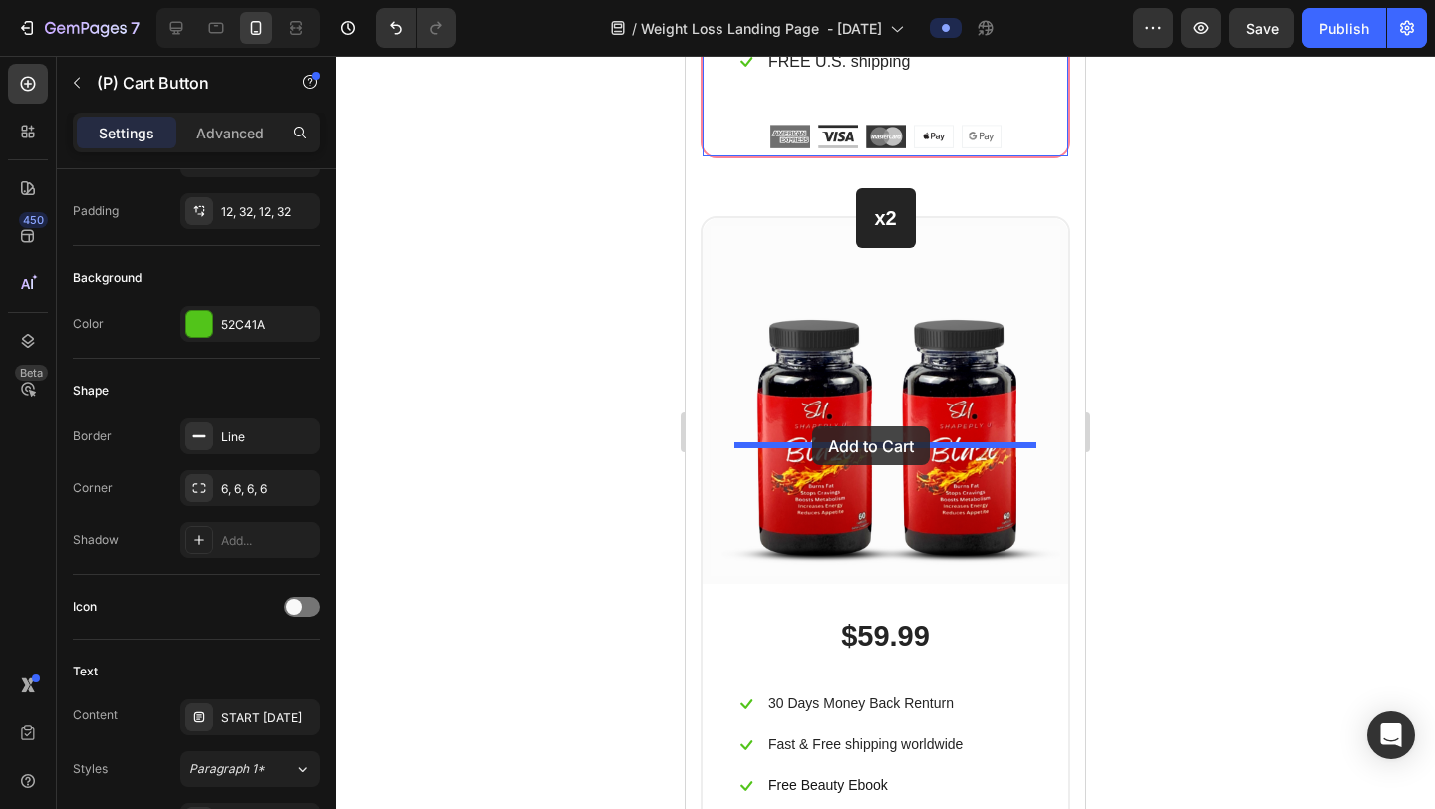
drag, startPoint x: 748, startPoint y: 238, endPoint x: 812, endPoint y: 427, distance: 199.2
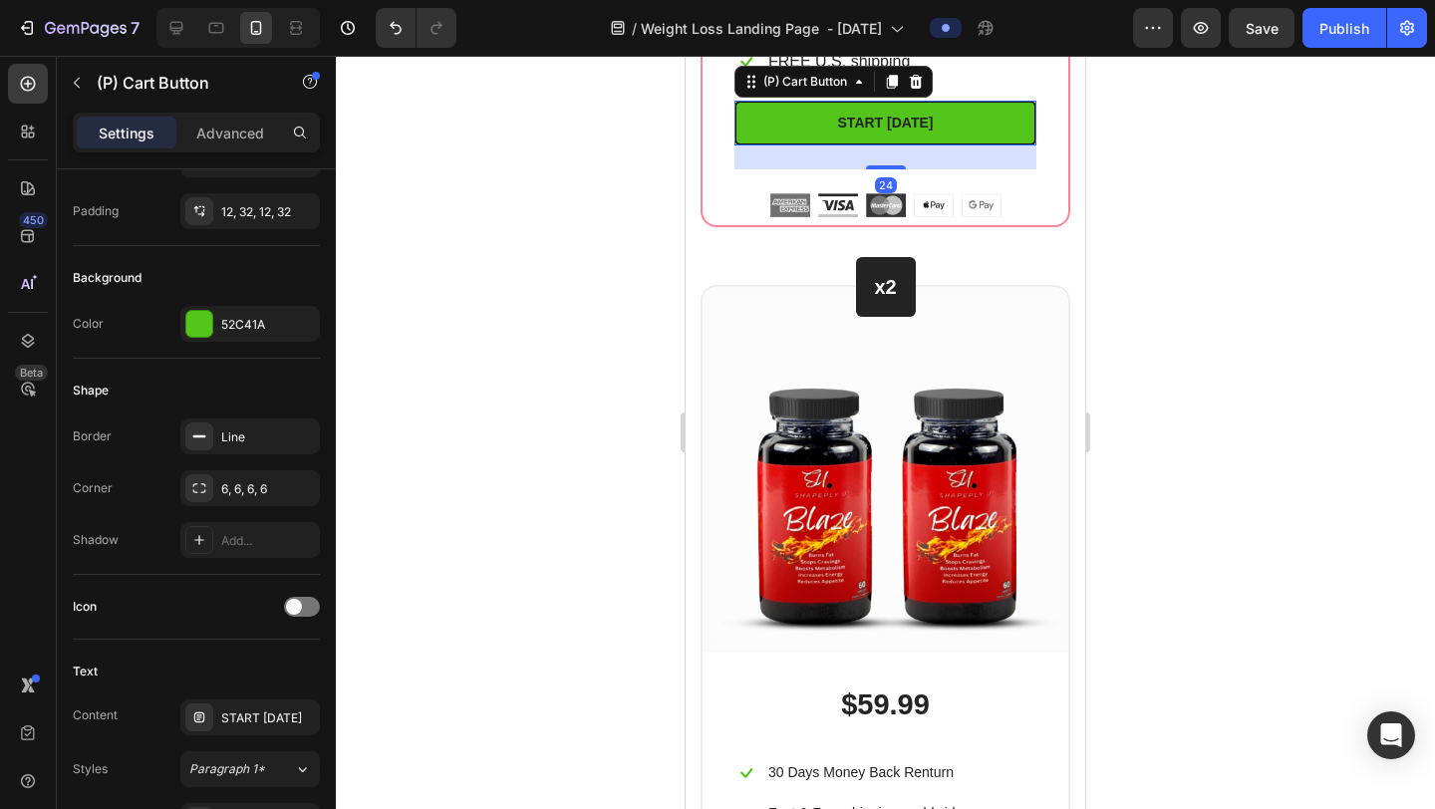
click at [1100, 402] on div at bounding box center [885, 433] width 1099 height 754
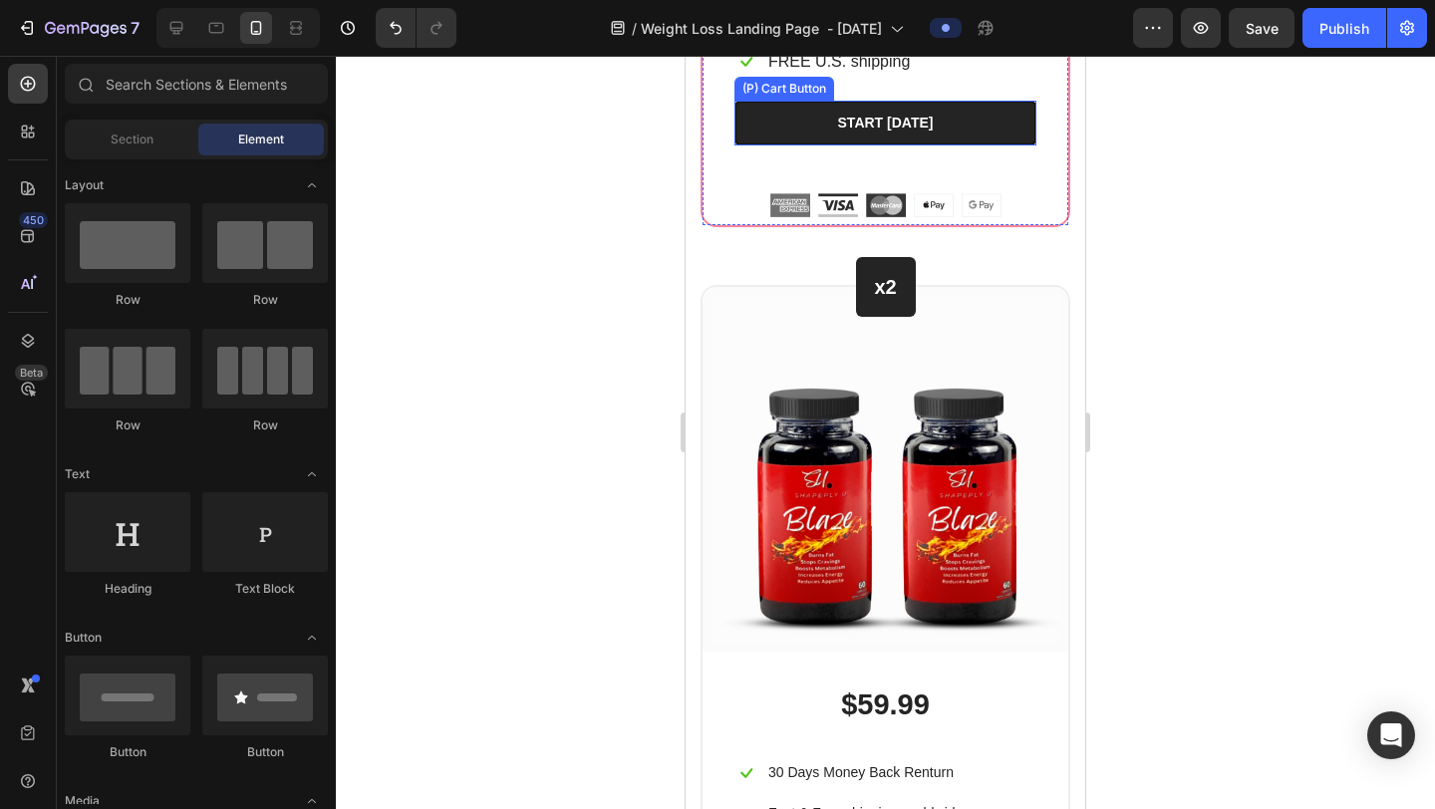
click at [939, 146] on button "START [DATE]" at bounding box center [886, 123] width 302 height 45
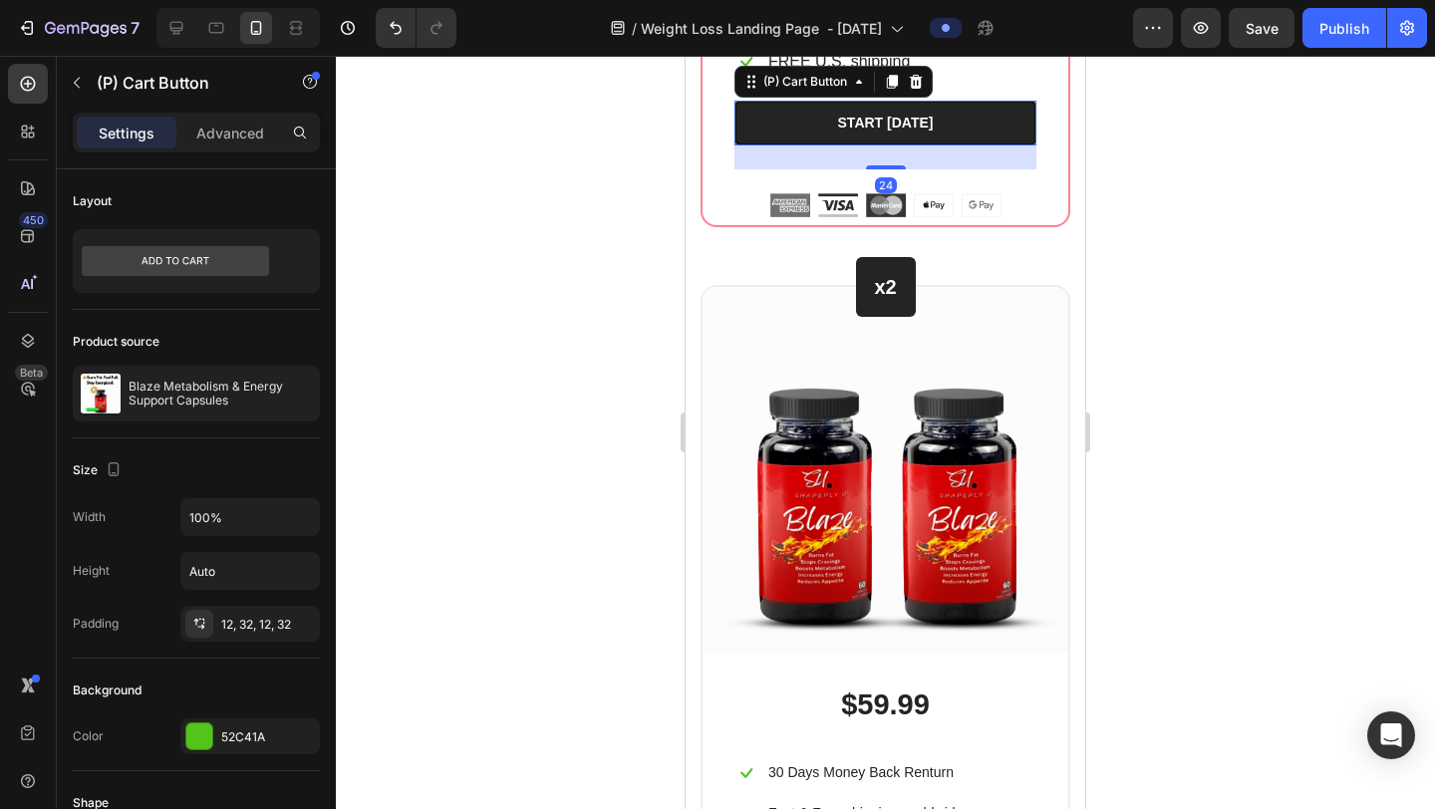
click at [939, 146] on button "START [DATE]" at bounding box center [886, 123] width 302 height 45
click at [927, 134] on div "START [DATE]" at bounding box center [886, 123] width 96 height 21
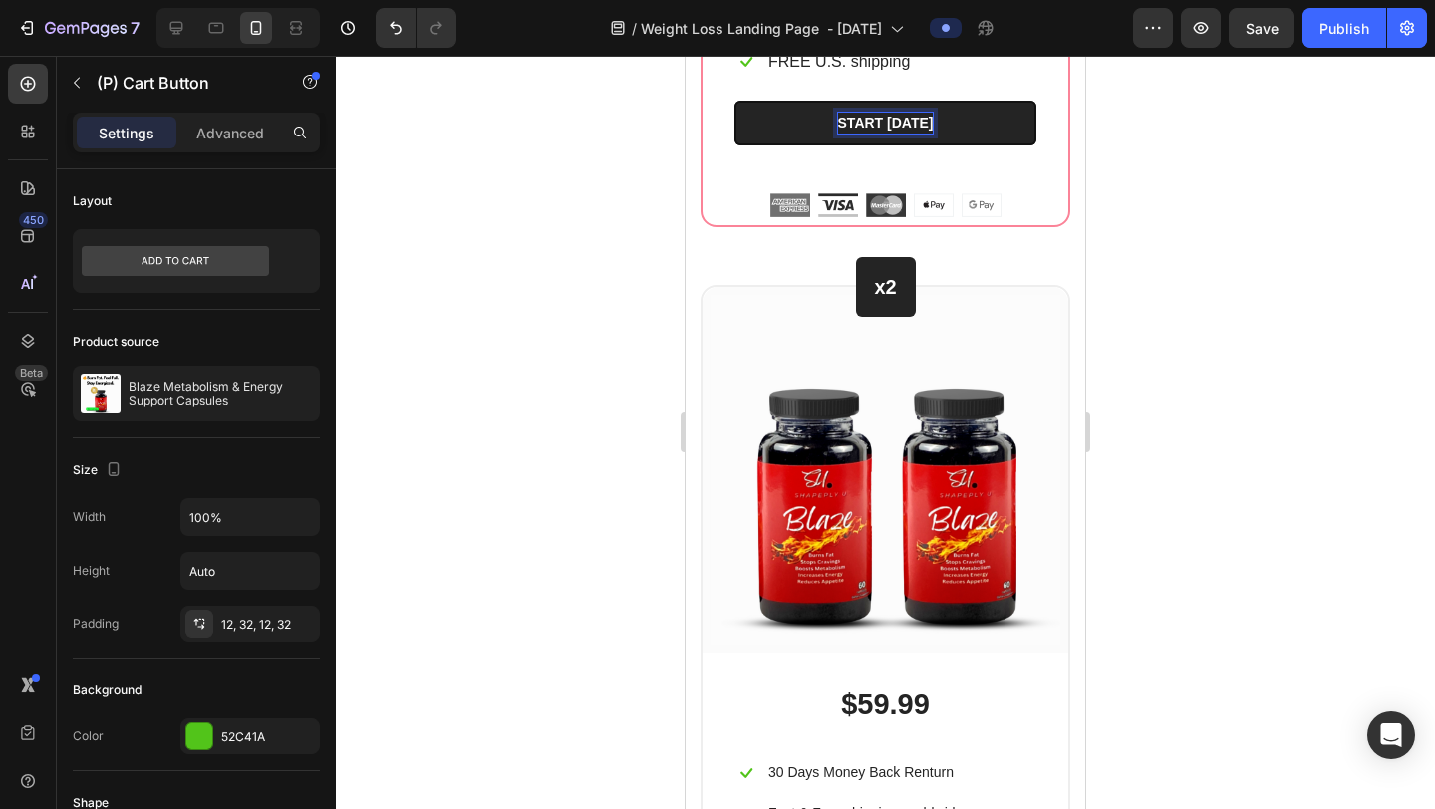
click at [933, 134] on p "START [DATE]" at bounding box center [886, 123] width 96 height 21
click at [735, 101] on button "START" at bounding box center [886, 123] width 302 height 45
click at [851, 134] on p "START Best Value – Get 3" at bounding box center [884, 123] width 201 height 21
click at [841, 134] on p "Best Value – Get 3" at bounding box center [885, 123] width 121 height 21
click at [735, 101] on button "BEST Value – Get 3" at bounding box center [886, 123] width 302 height 45
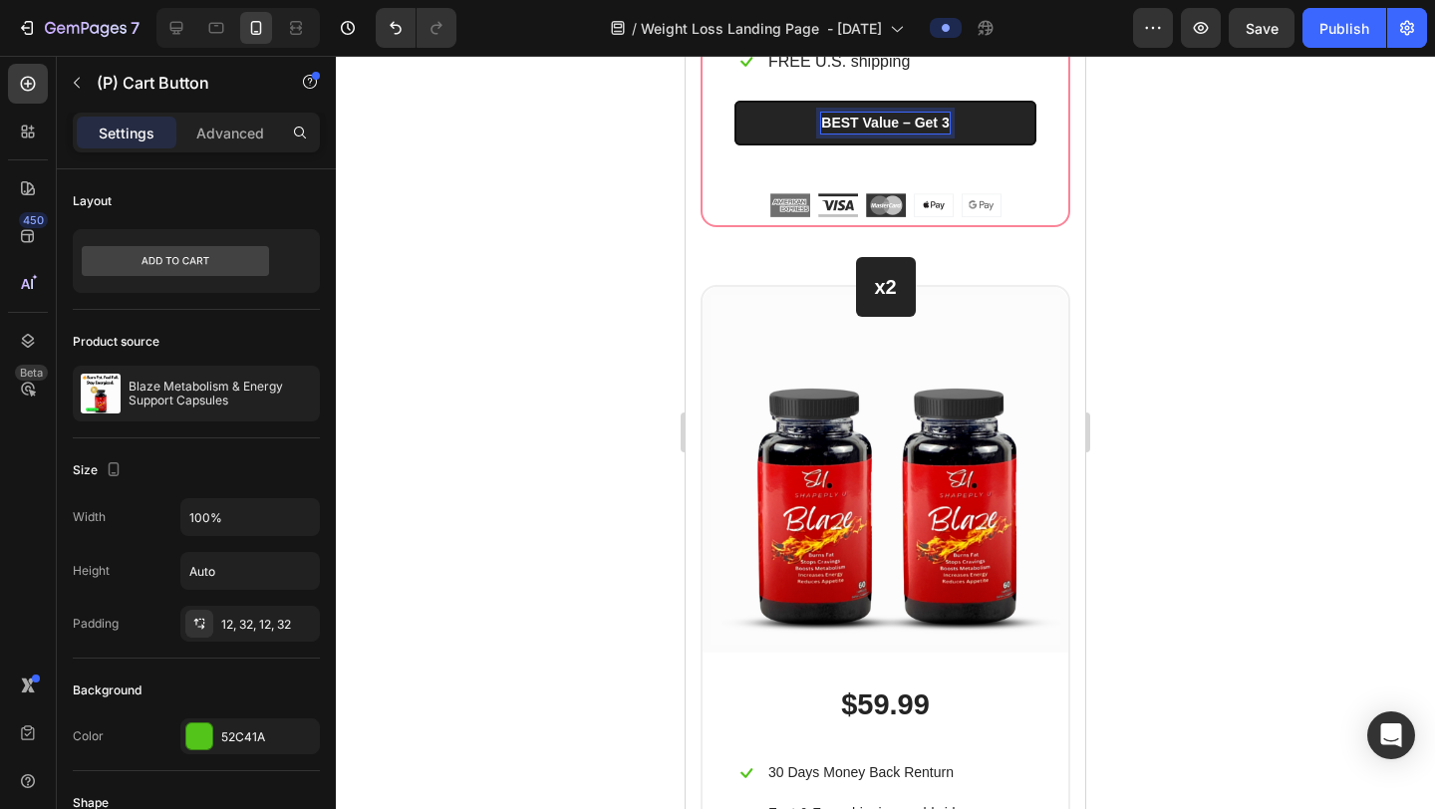
click at [881, 134] on p "BEST Value – Get 3" at bounding box center [885, 123] width 128 height 21
click at [941, 134] on p "BEST VALUE – Get 3" at bounding box center [885, 123] width 138 height 21
click at [735, 101] on button "BEST VALUE – GET" at bounding box center [886, 123] width 302 height 45
click at [1261, 429] on div at bounding box center [885, 433] width 1099 height 754
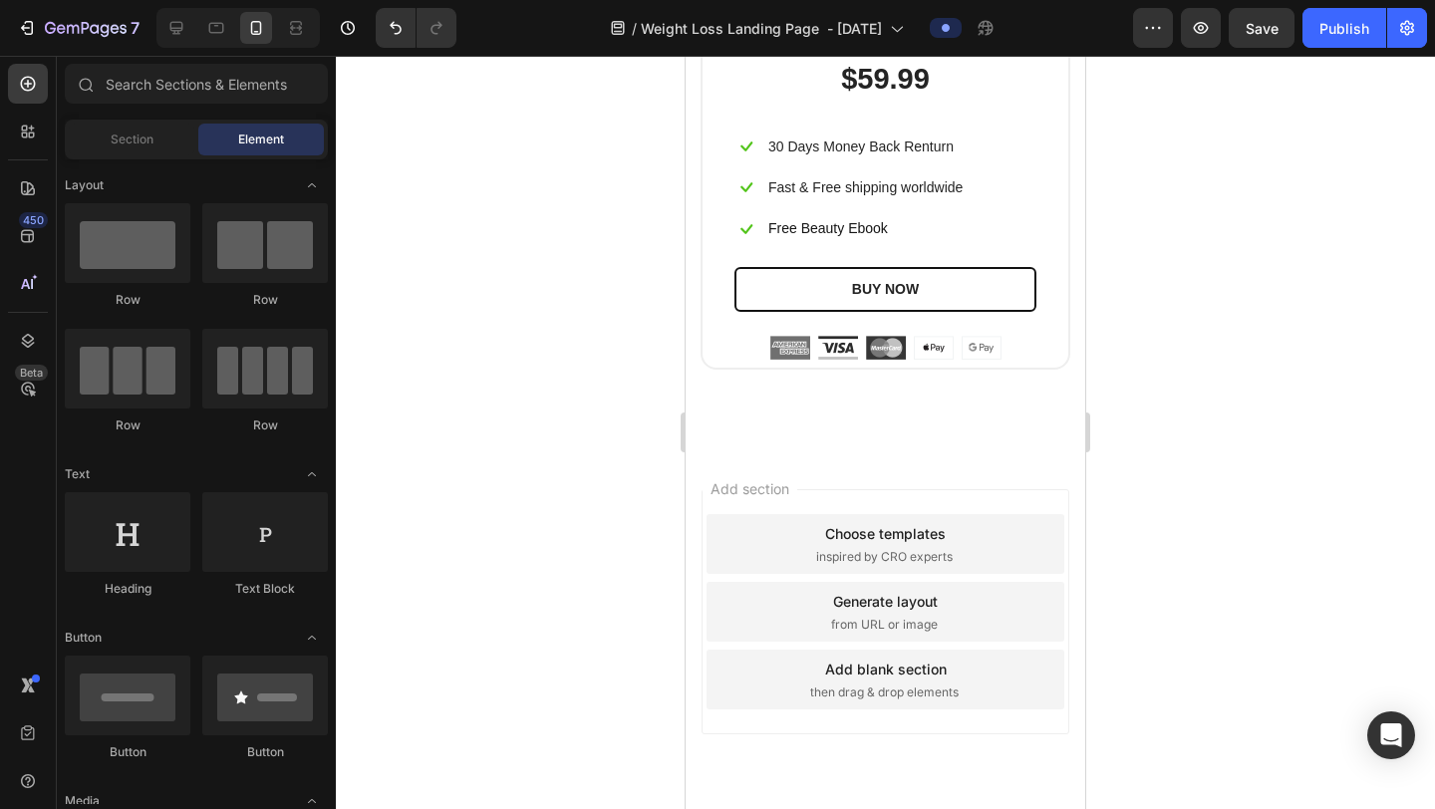
scroll to position [12939, 0]
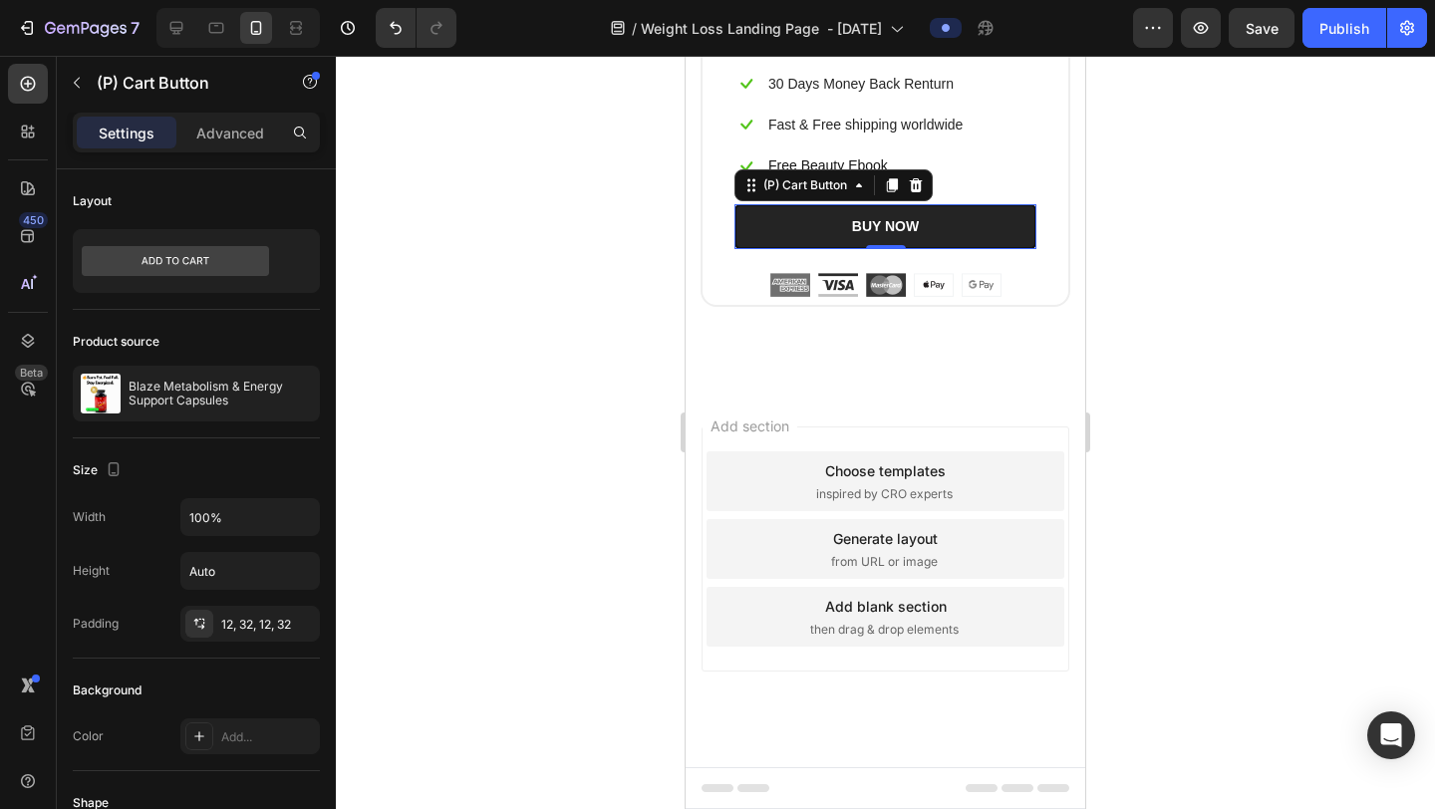
click at [923, 249] on button "BUY NOW" at bounding box center [886, 226] width 302 height 45
click at [922, 249] on button "BUY NOW" at bounding box center [886, 226] width 302 height 45
click at [915, 237] on div "BUY NOW" at bounding box center [885, 226] width 67 height 21
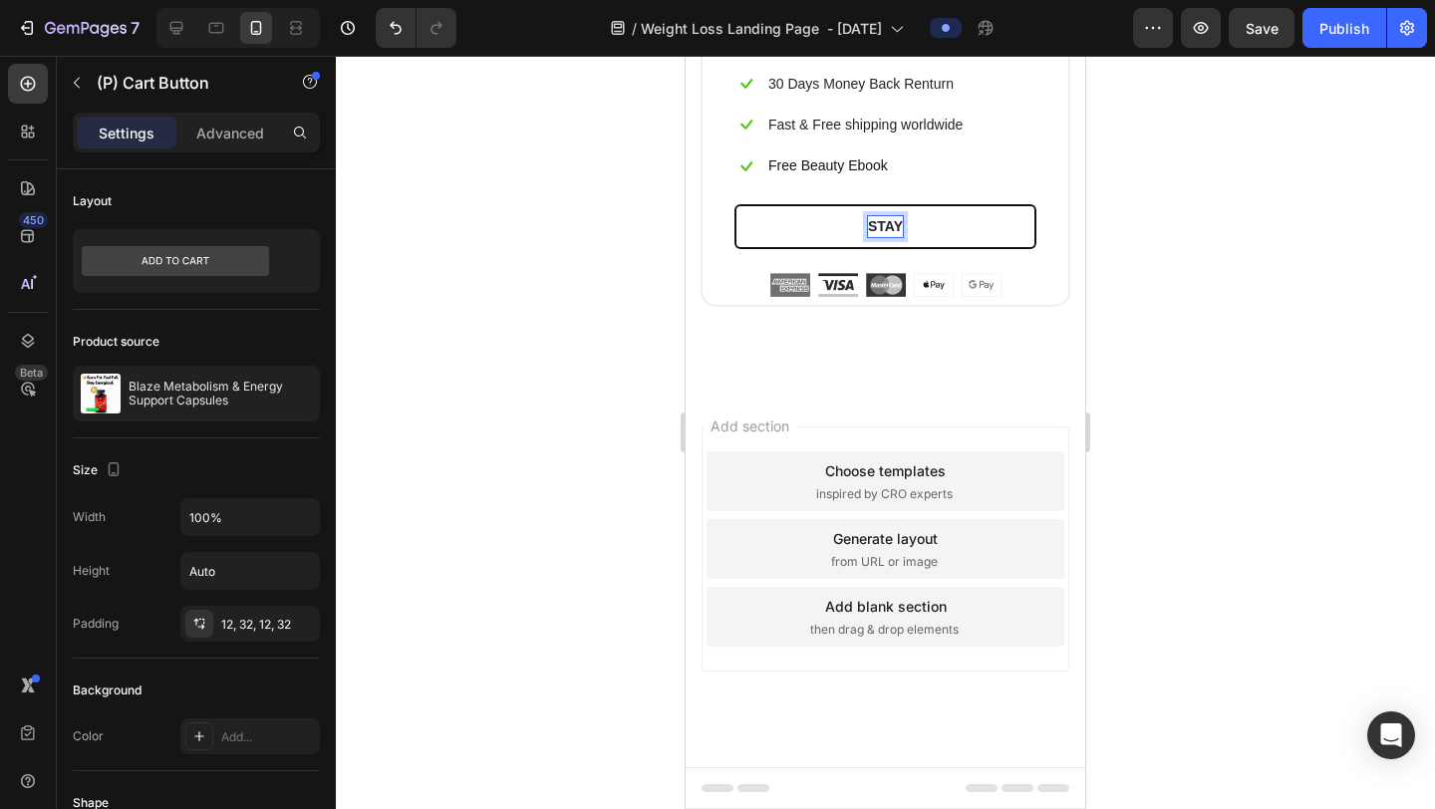
click at [735, 204] on button "STAY" at bounding box center [886, 226] width 302 height 45
click at [735, 204] on button "STAY ON" at bounding box center [886, 226] width 302 height 45
click at [1218, 352] on div at bounding box center [885, 433] width 1099 height 754
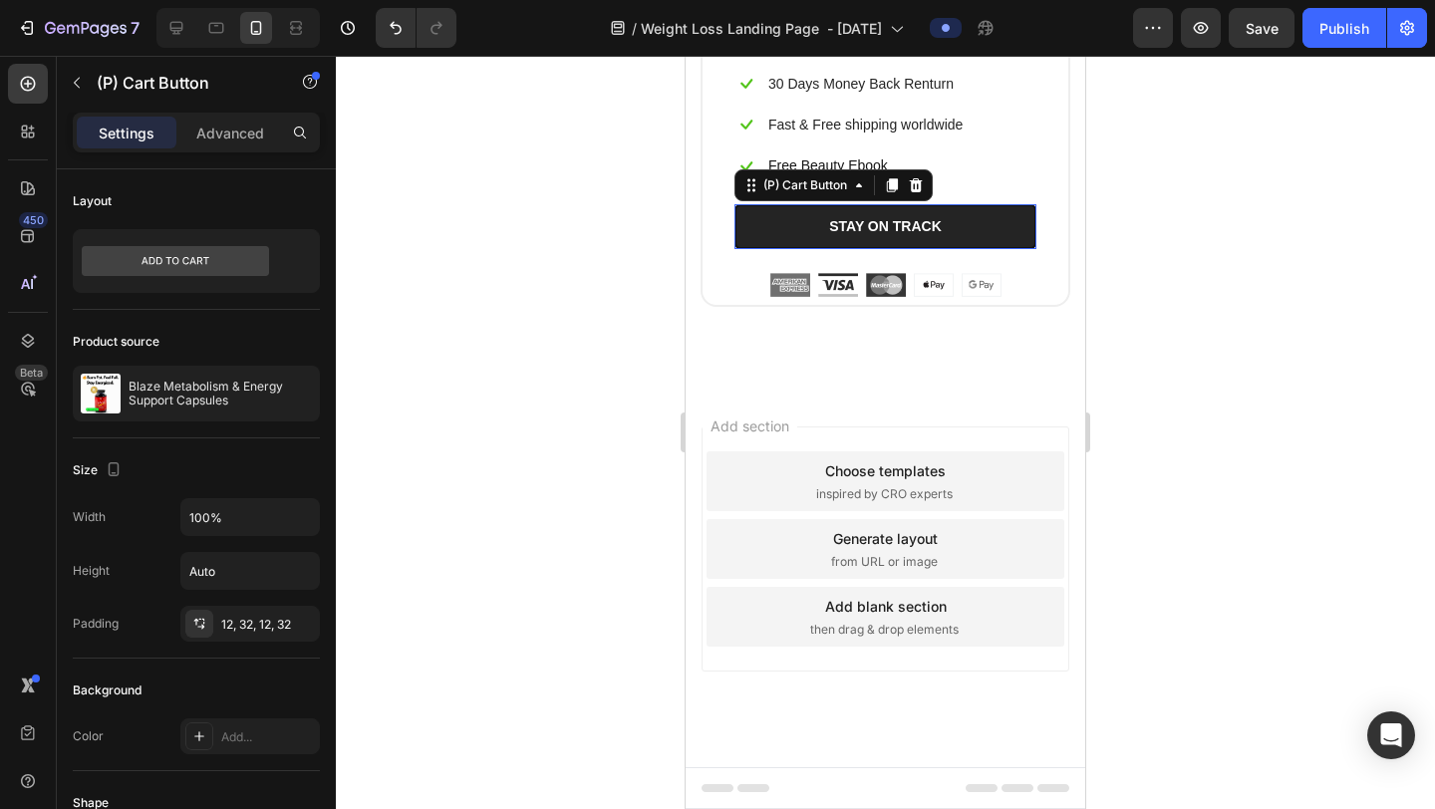
click at [846, 249] on button "STAY ON TRACK" at bounding box center [886, 226] width 302 height 45
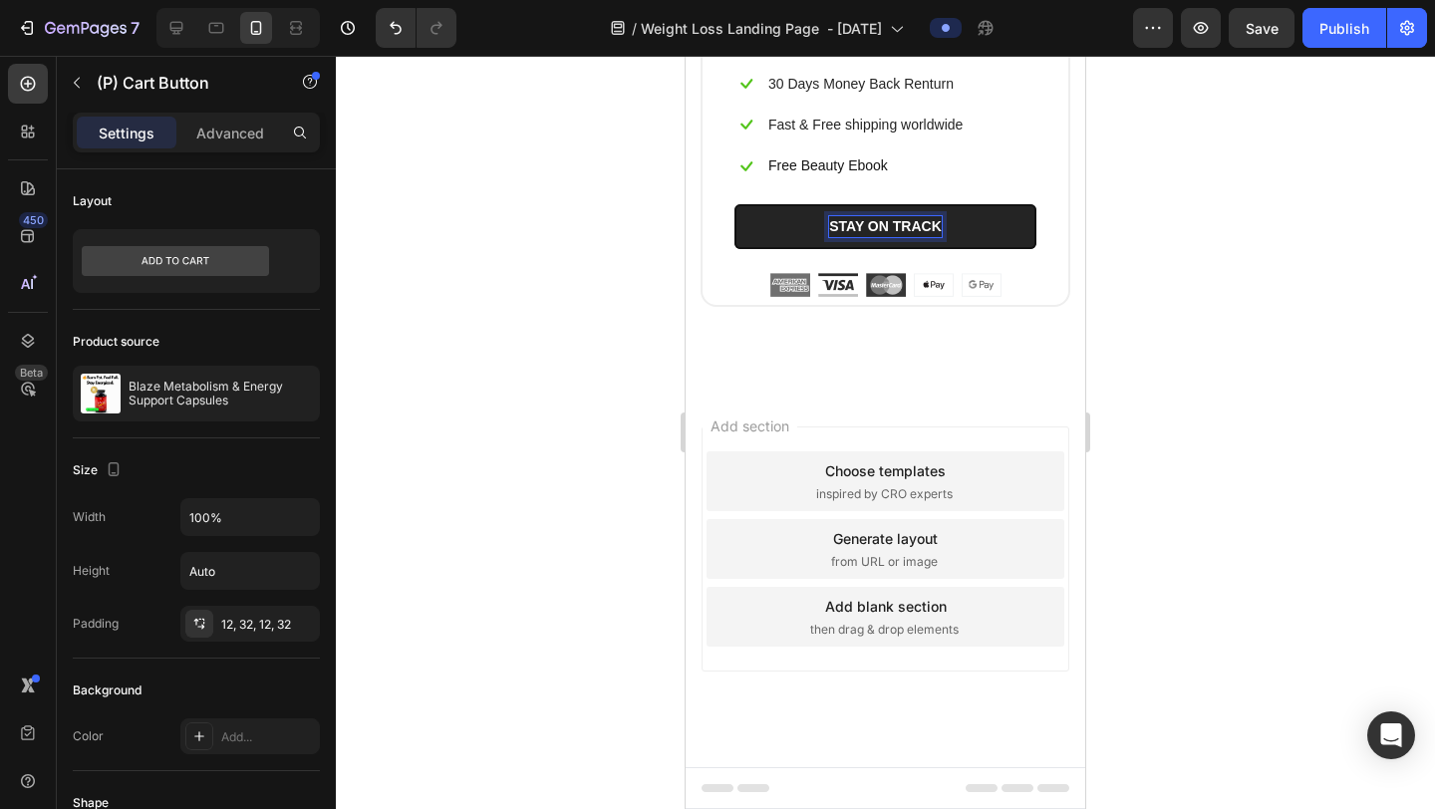
click at [735, 204] on button "STAY ON TRACK" at bounding box center [886, 226] width 302 height 45
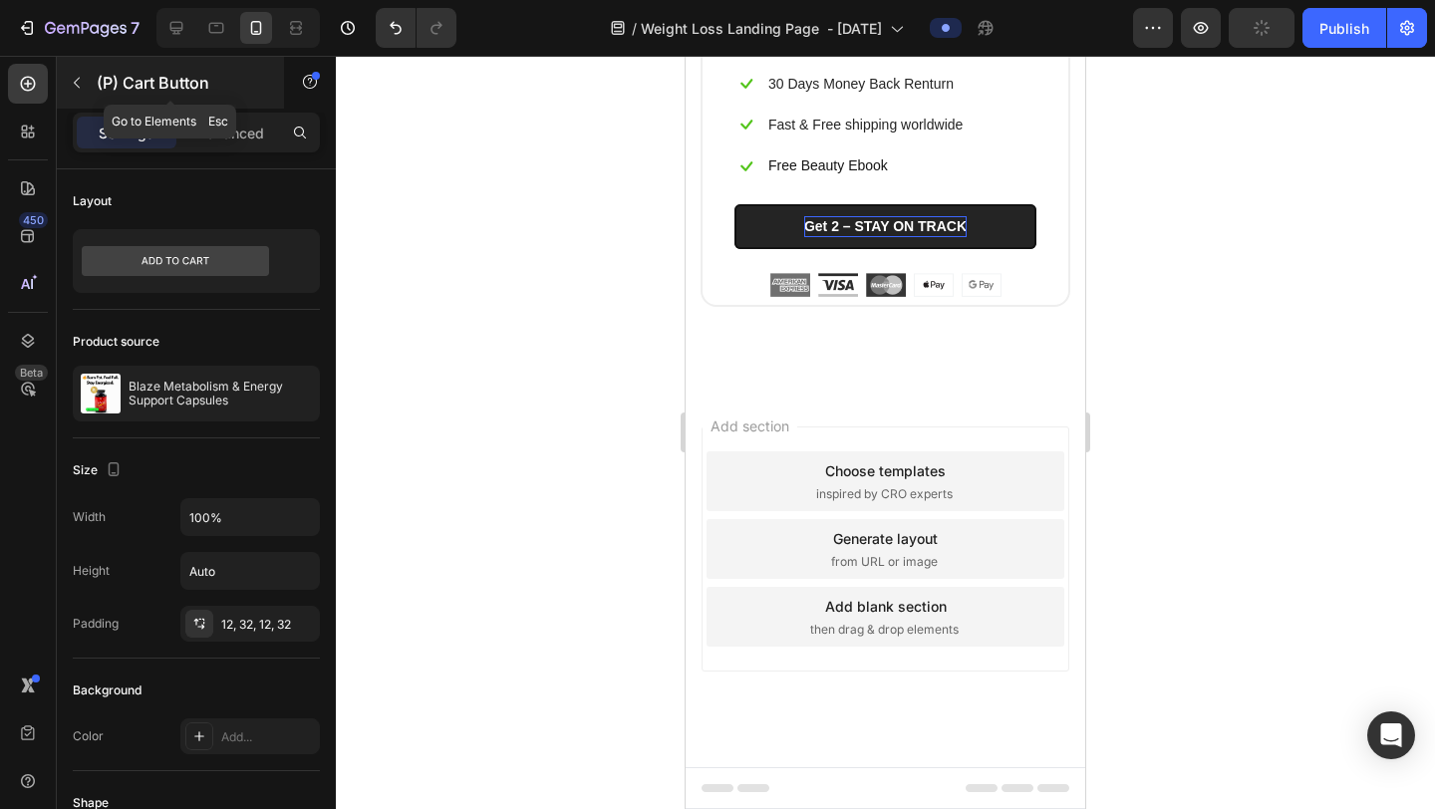
click at [79, 83] on icon "button" at bounding box center [77, 83] width 16 height 16
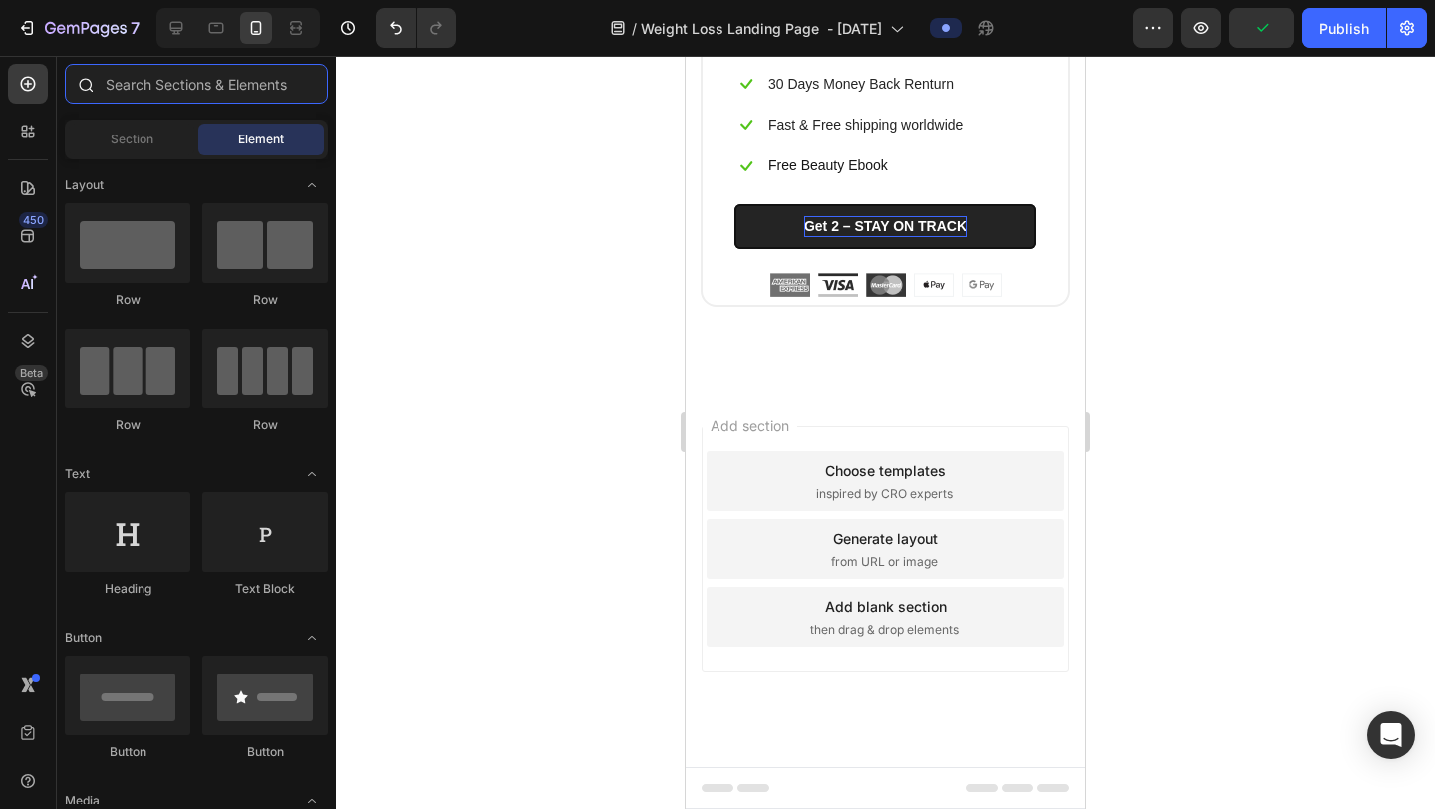
click at [260, 94] on input "text" at bounding box center [196, 84] width 263 height 40
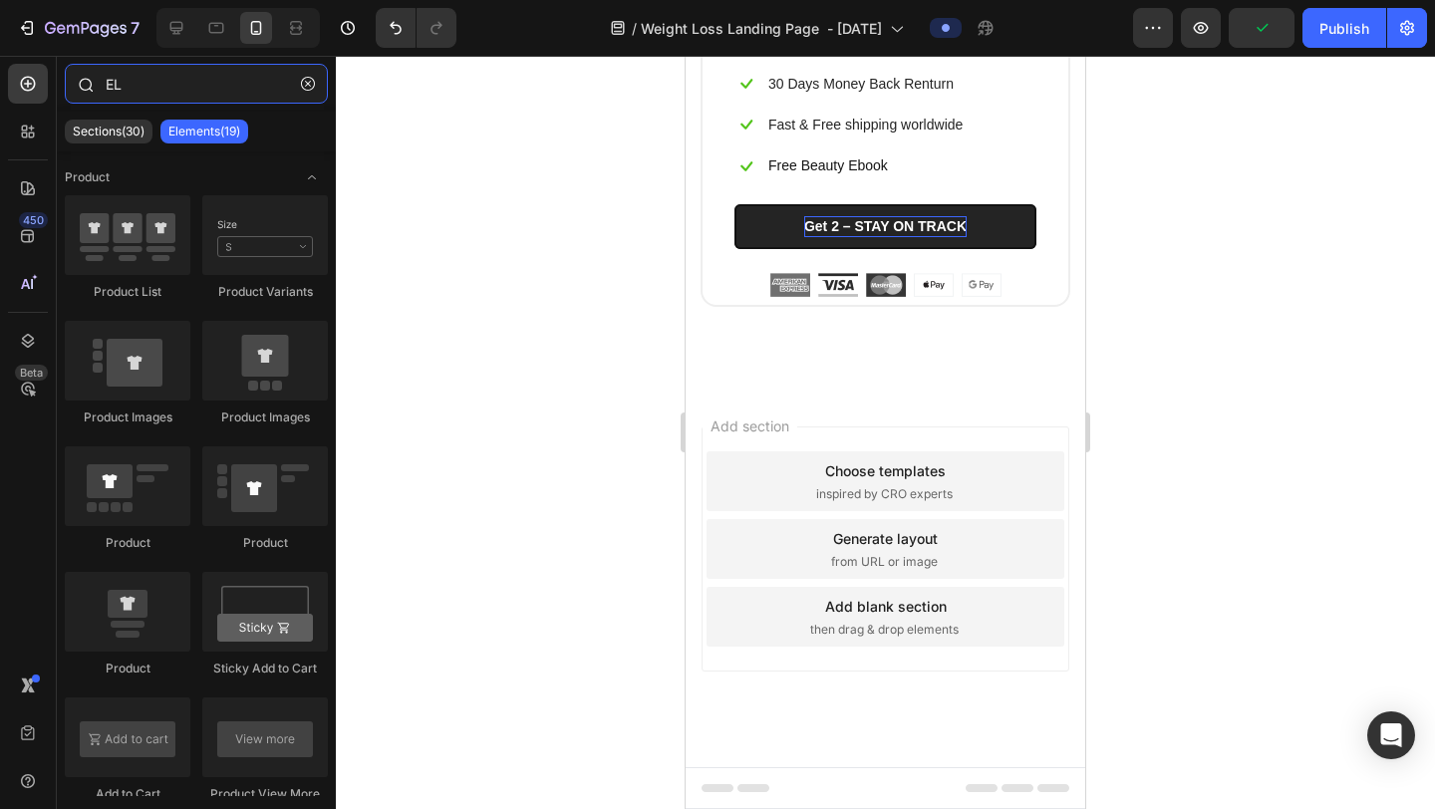
type input "E"
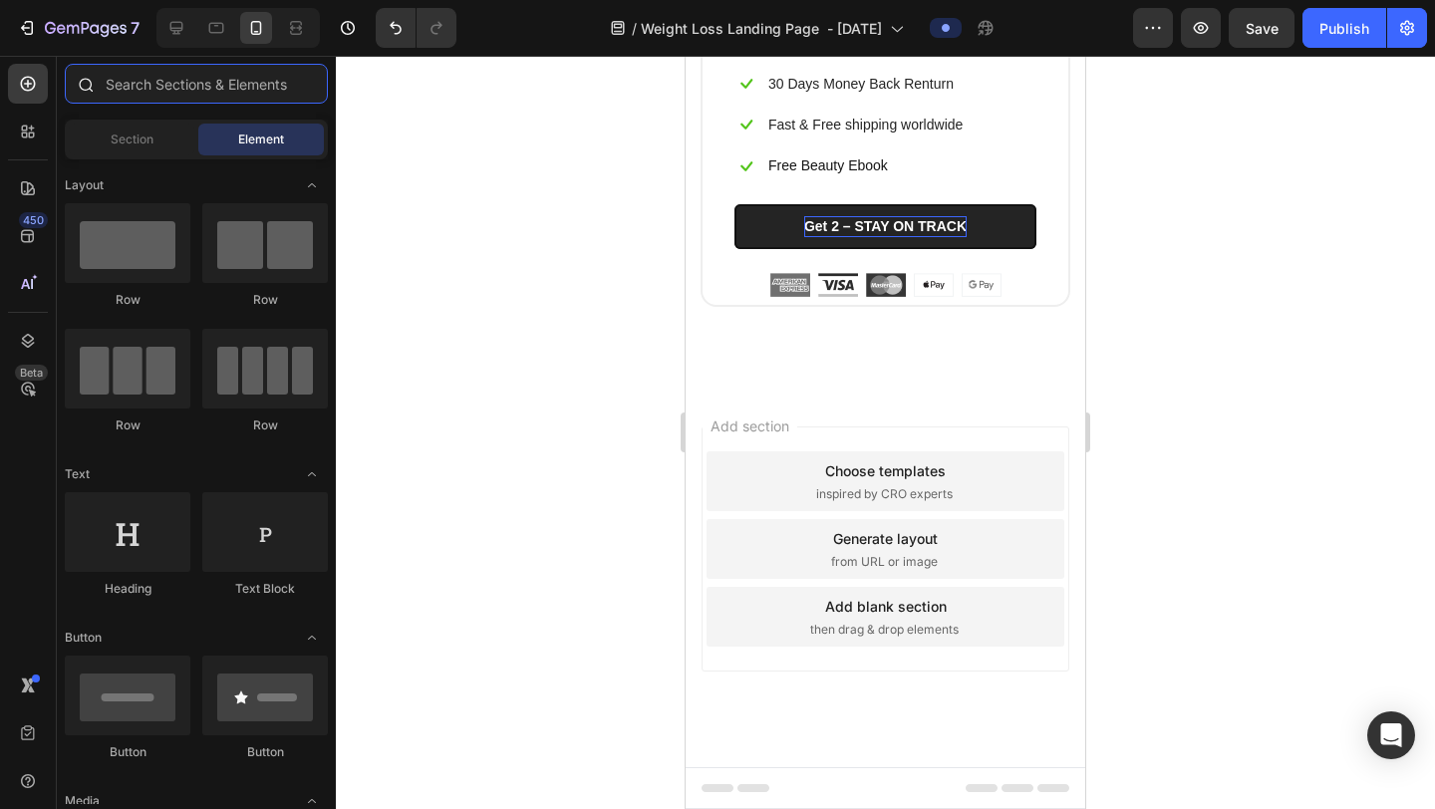
type input "D"
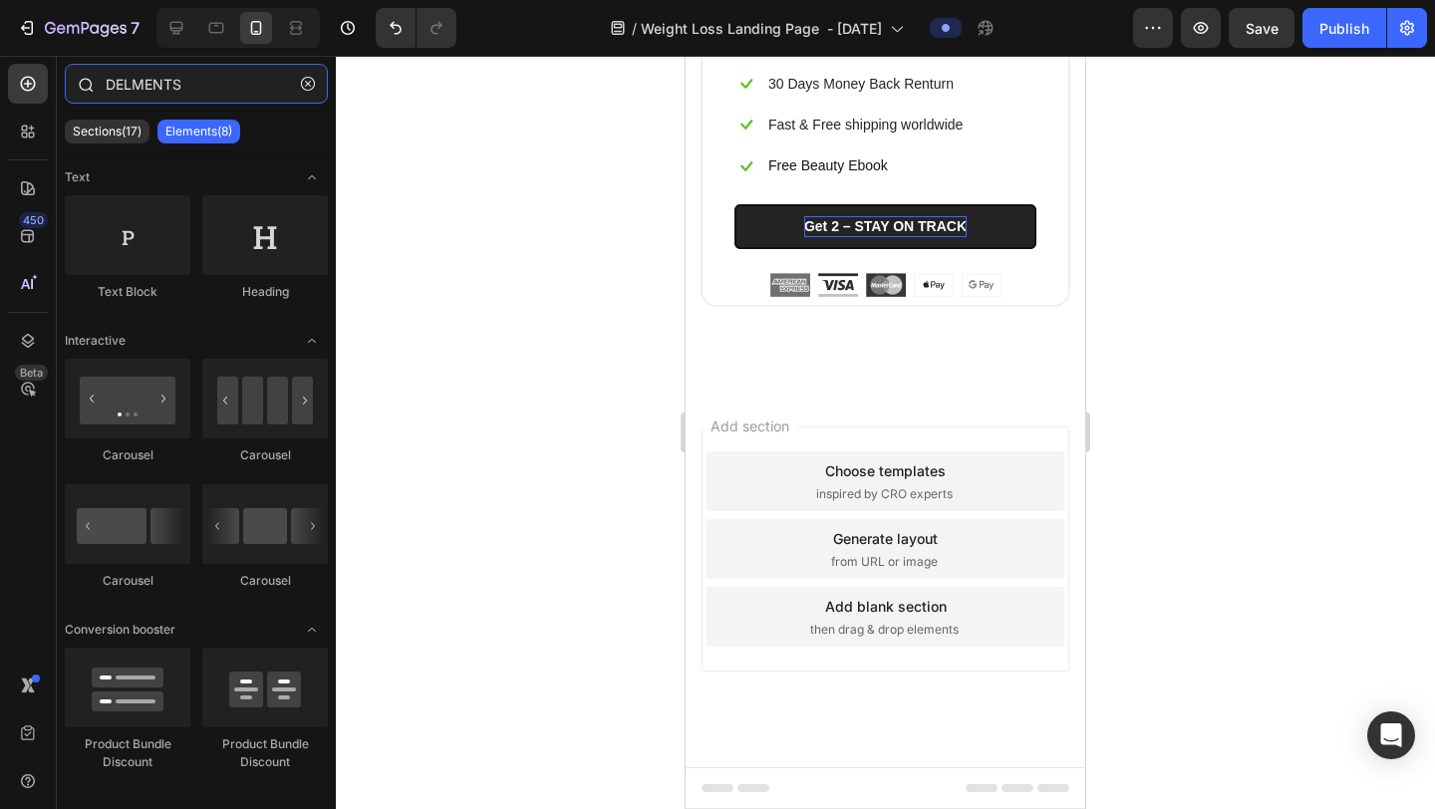
type input "DELMENTS"
click at [178, 139] on p "Elements(8)" at bounding box center [194, 132] width 67 height 16
click at [309, 87] on icon "button" at bounding box center [308, 84] width 14 height 14
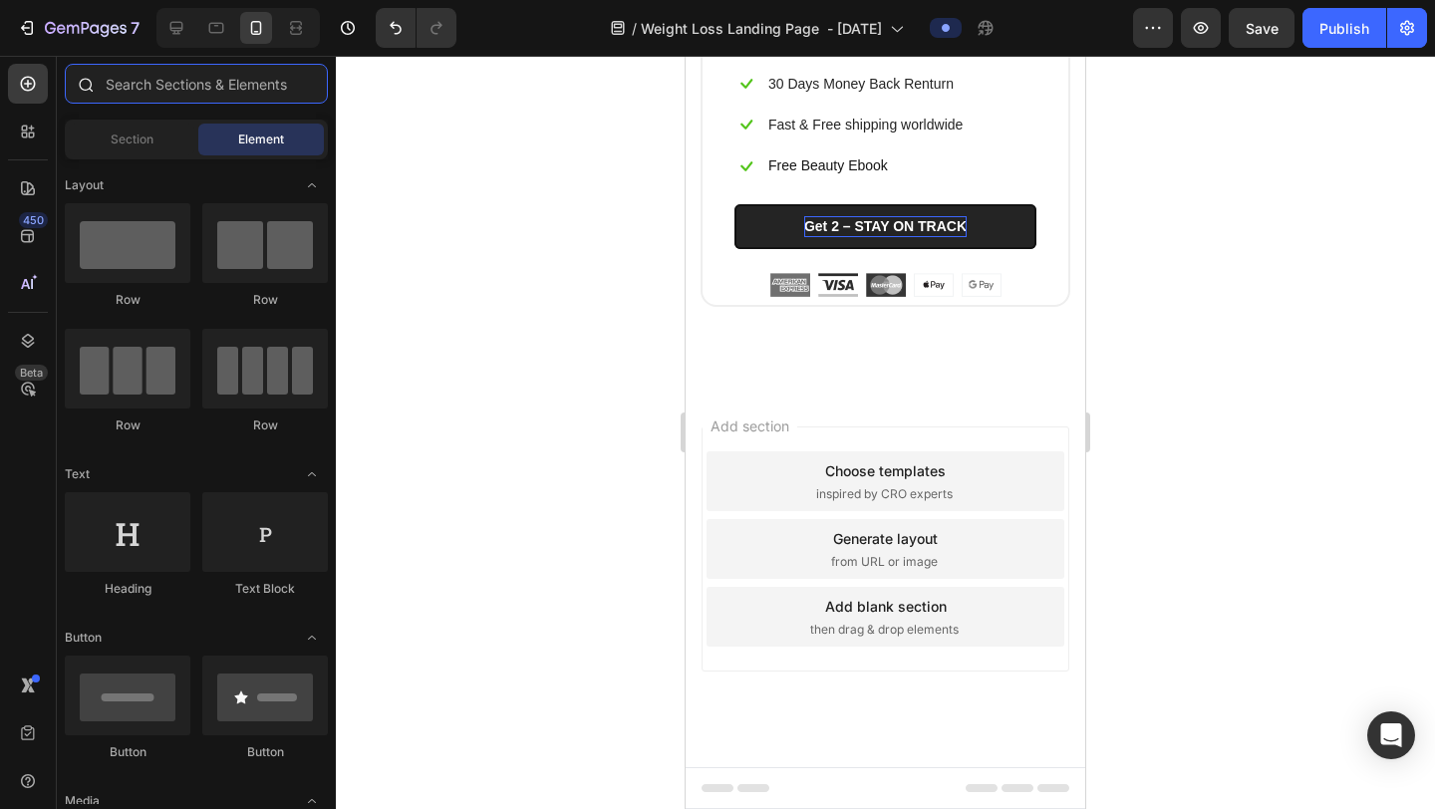
click at [264, 92] on input "text" at bounding box center [196, 84] width 263 height 40
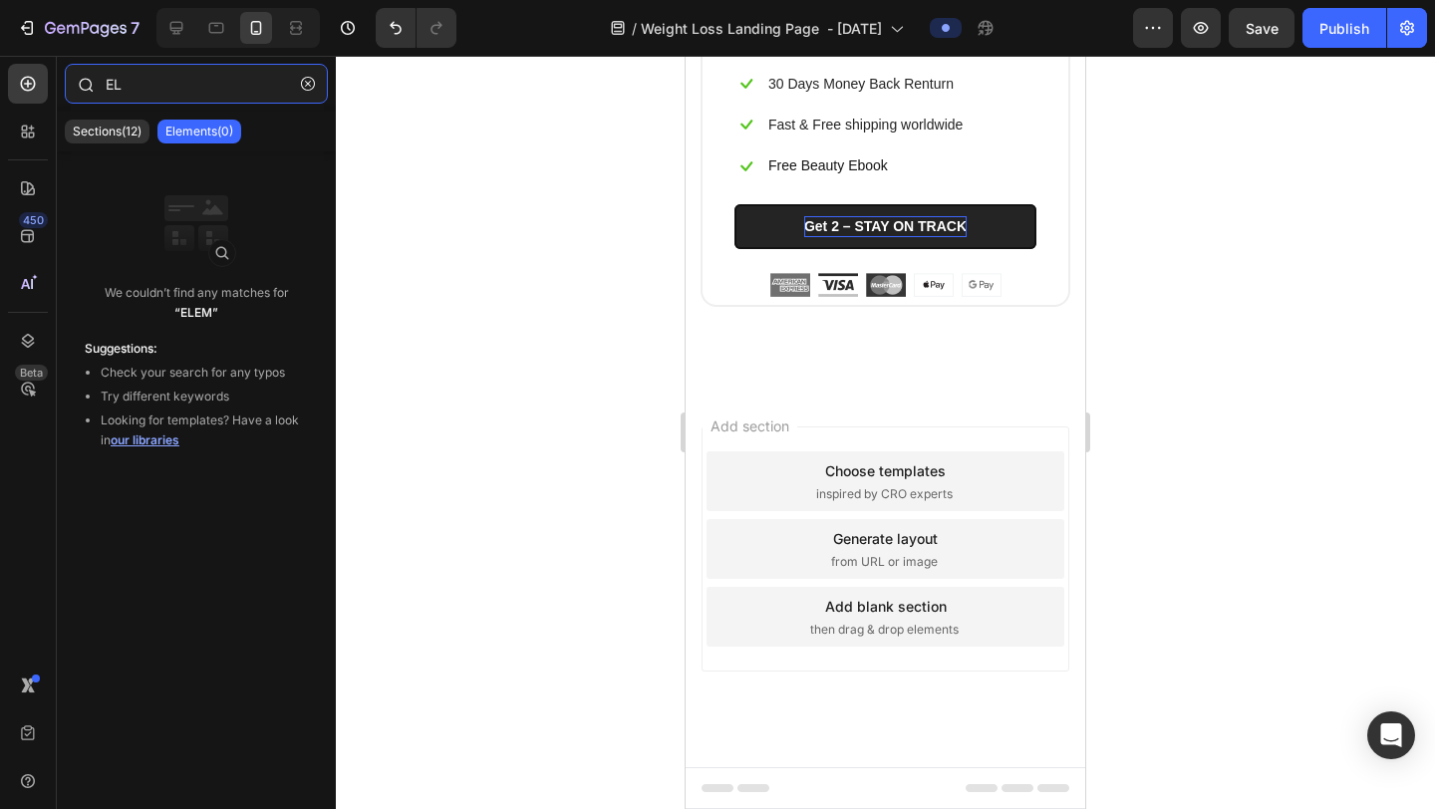
type input "E"
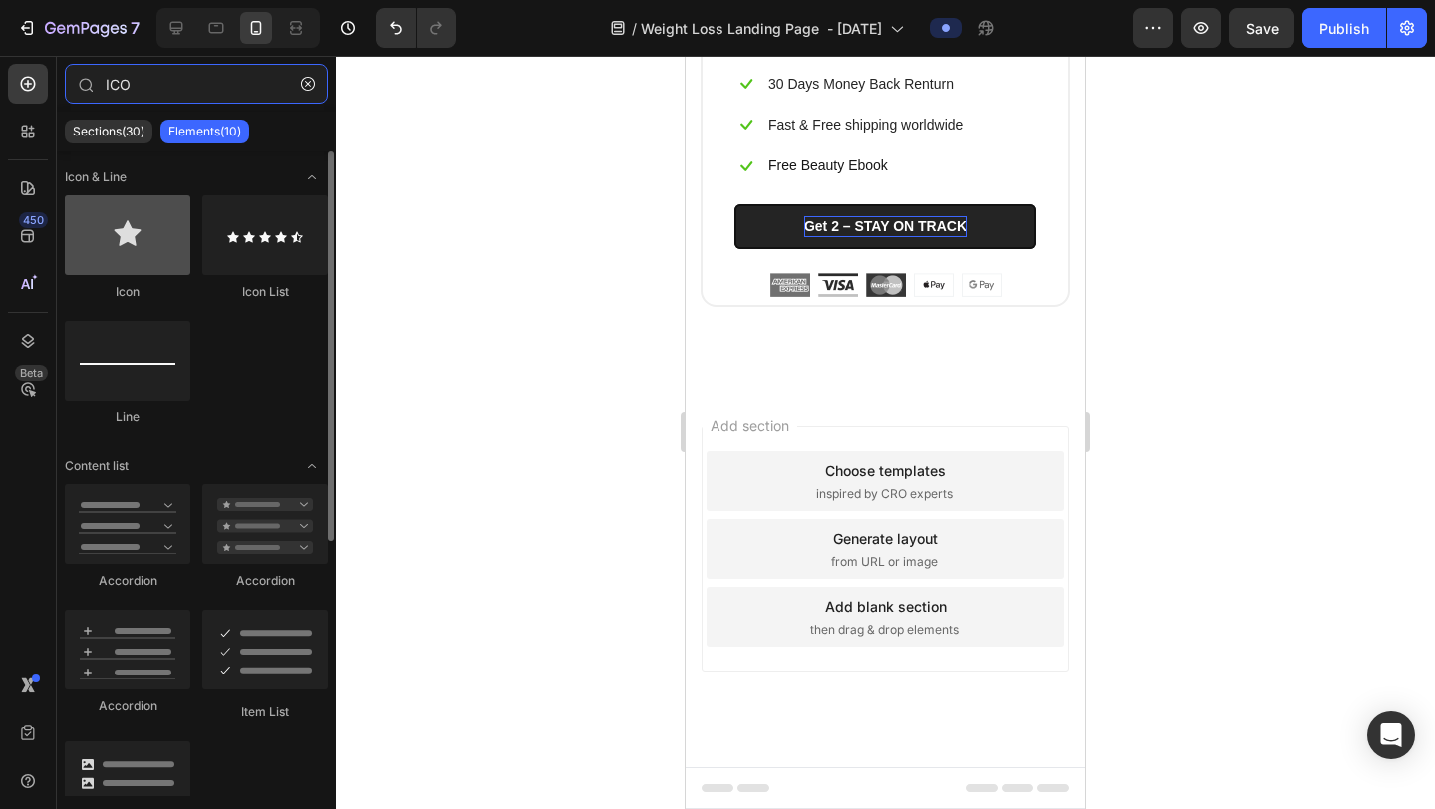
type input "ICO"
click at [149, 241] on div at bounding box center [128, 235] width 126 height 80
click at [149, 240] on div at bounding box center [128, 235] width 126 height 80
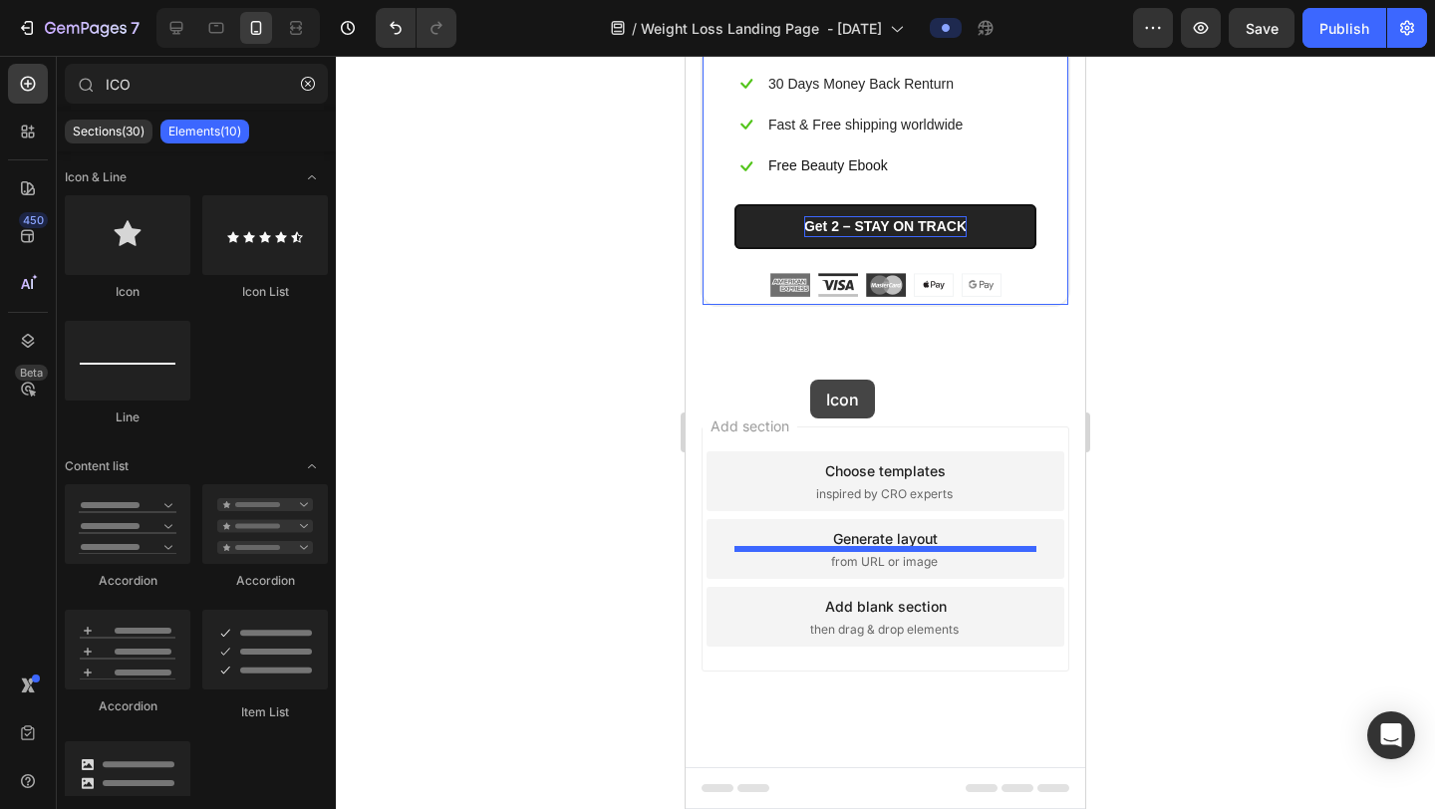
drag, startPoint x: 834, startPoint y: 296, endPoint x: 810, endPoint y: 380, distance: 87.1
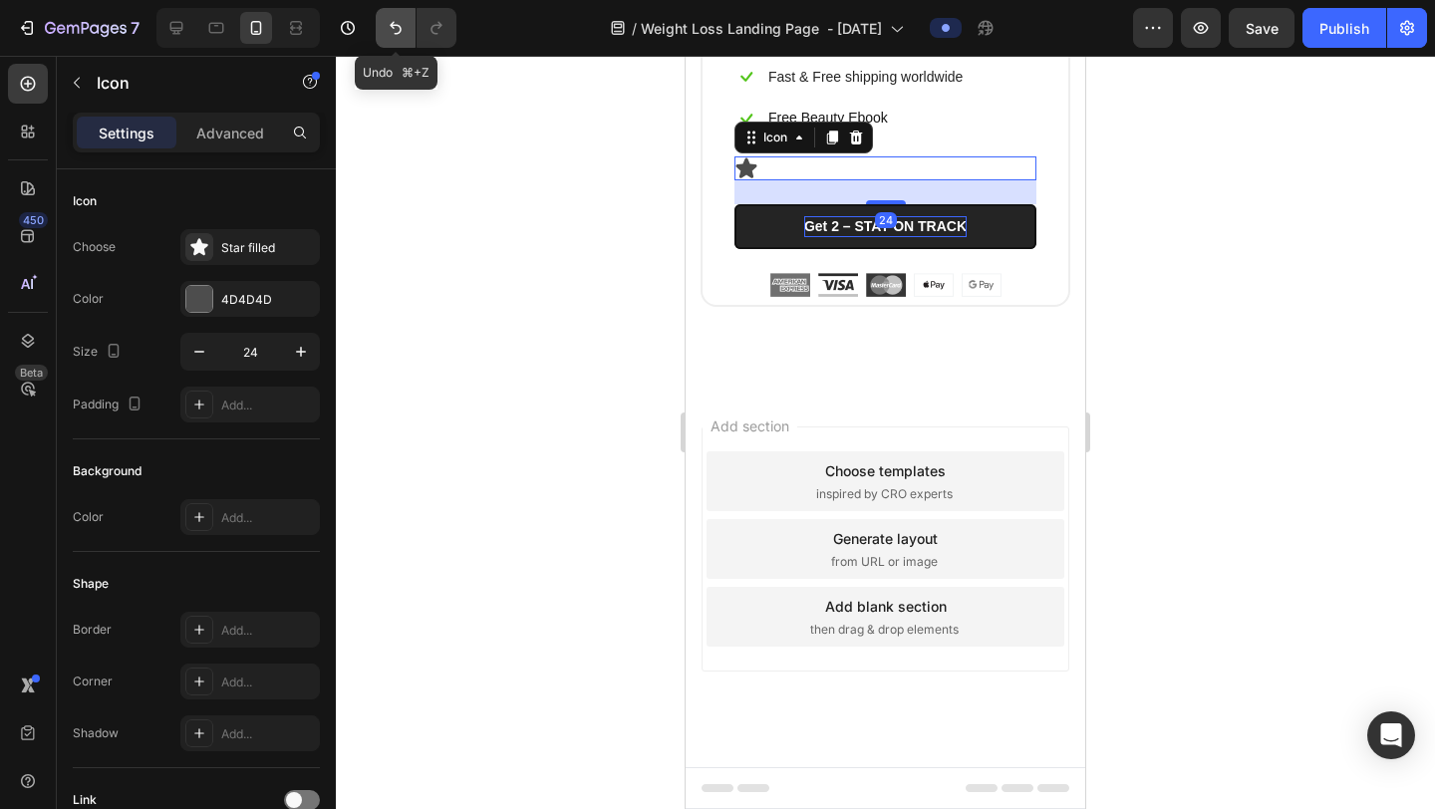
click at [386, 22] on icon "Undo/Redo" at bounding box center [396, 28] width 20 height 20
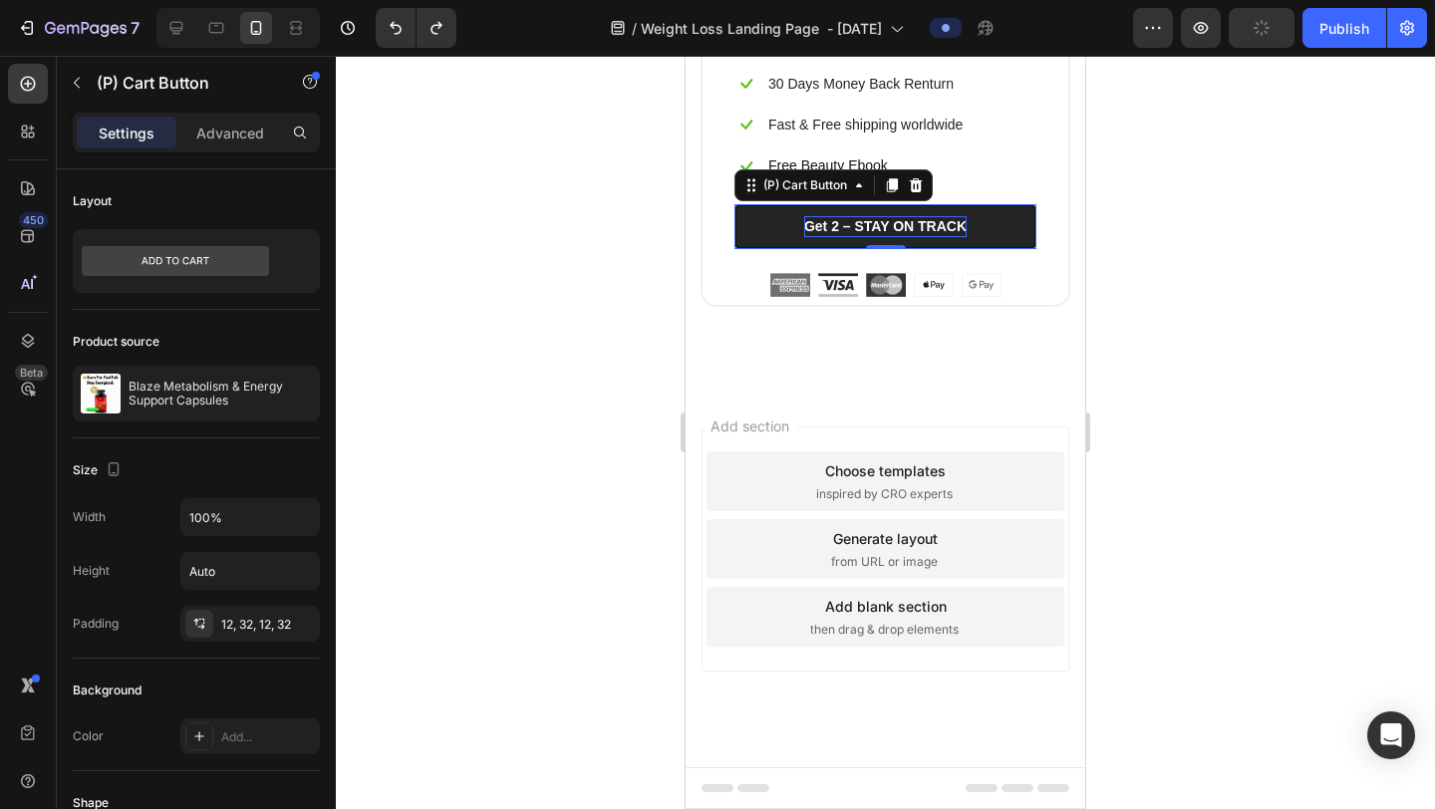
click at [807, 237] on p "Get 2 – STAY ON TRACK" at bounding box center [885, 226] width 162 height 21
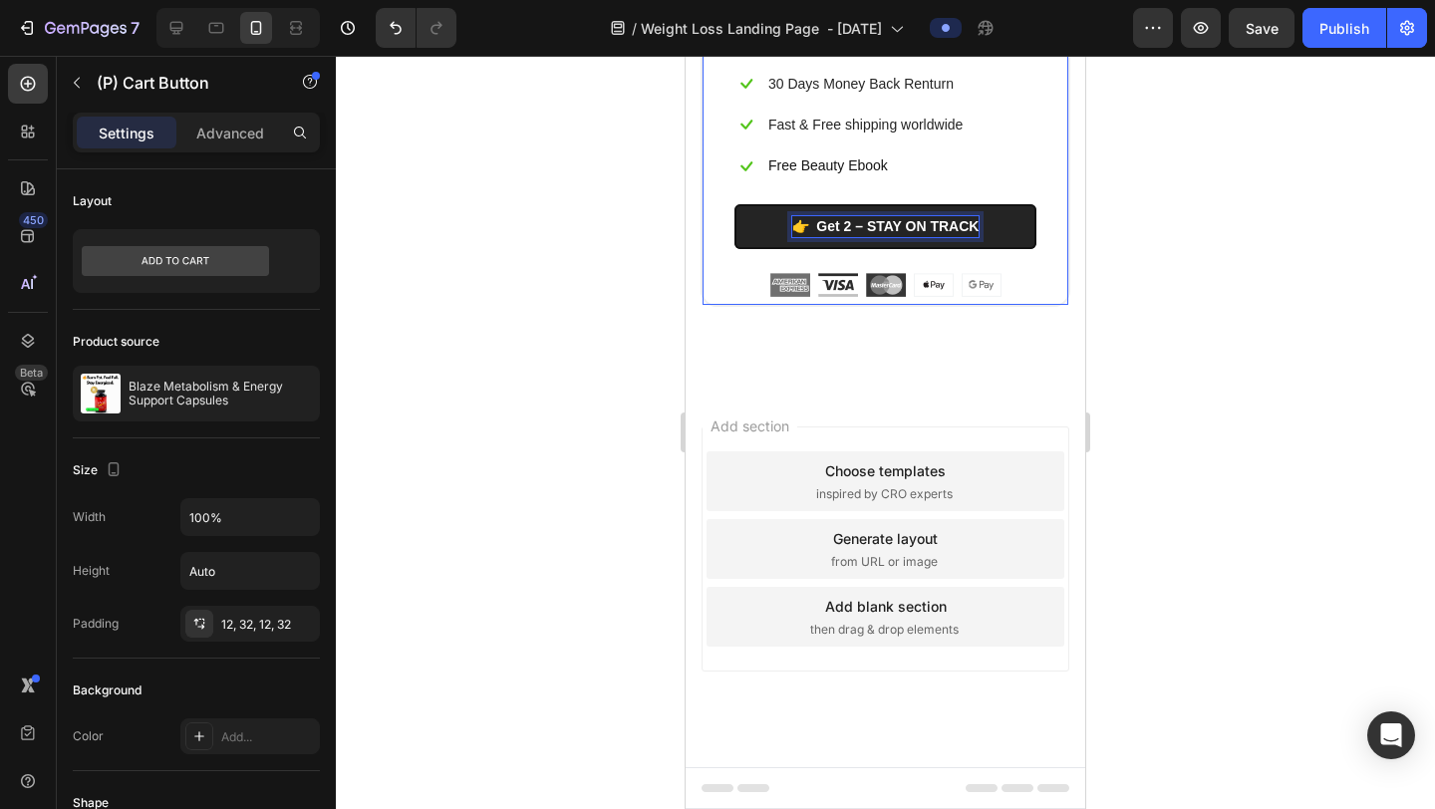
click at [1247, 377] on div at bounding box center [885, 433] width 1099 height 754
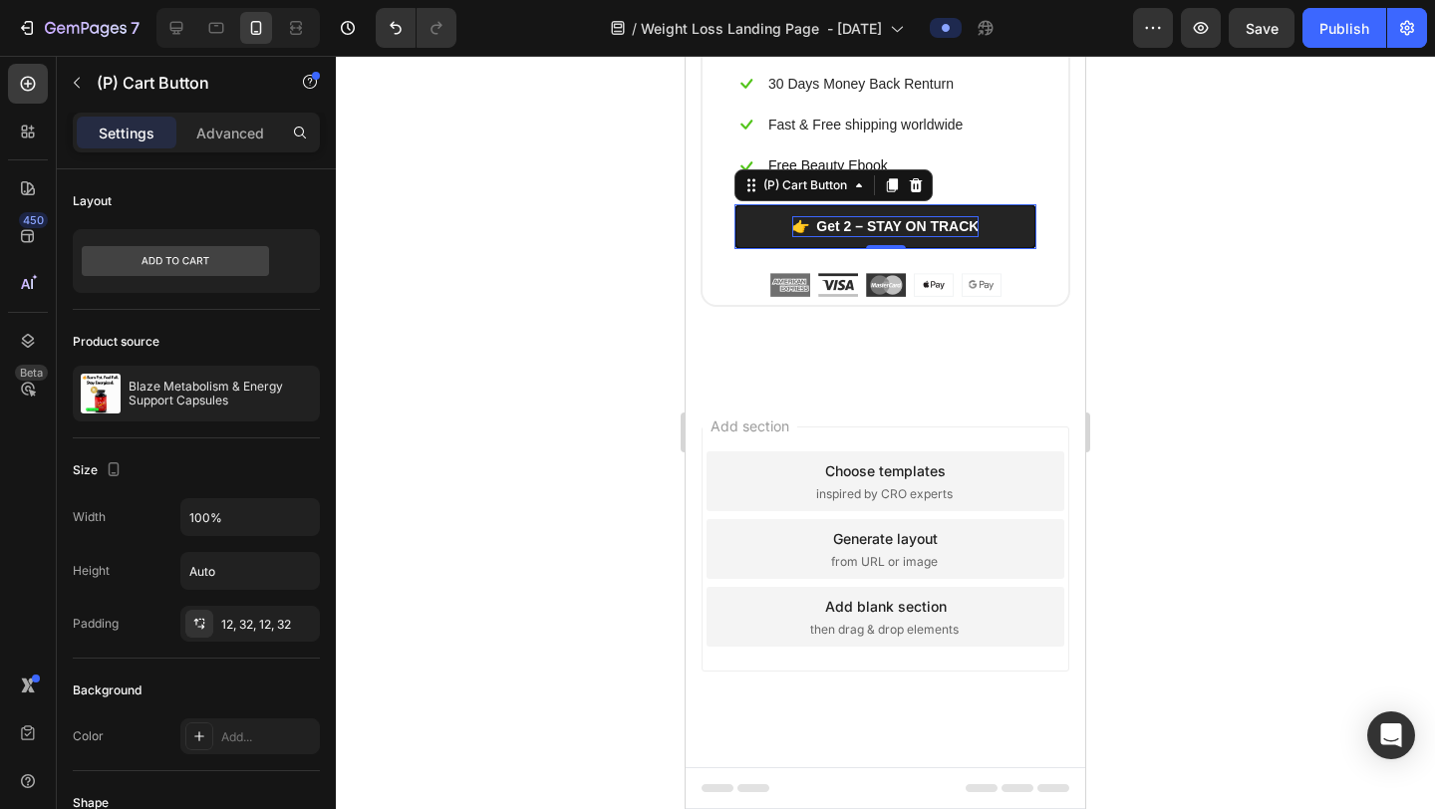
click at [843, 237] on p "👉 Get 2 – STAY ON TRACK" at bounding box center [885, 226] width 187 height 21
click at [800, 237] on p "👉 Get 2 – STAY ON TRACK" at bounding box center [885, 226] width 187 height 21
click at [850, 237] on p "👉 Get 2 – STAY ON TRACK" at bounding box center [885, 226] width 187 height 21
click at [735, 204] on button "👉 GET – STAY ON TRACK" at bounding box center [886, 226] width 302 height 45
click at [1218, 419] on div at bounding box center [885, 433] width 1099 height 754
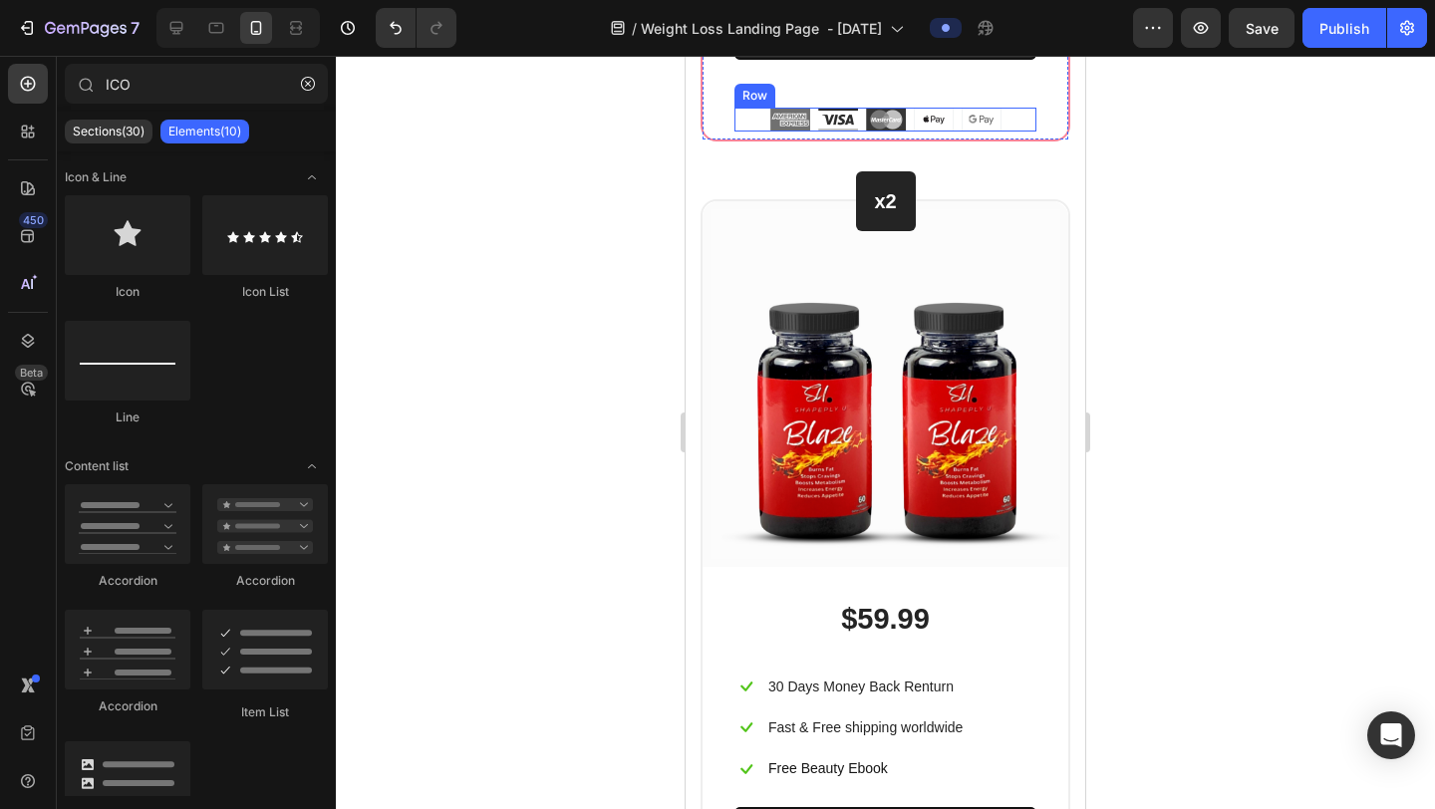
scroll to position [12170, 0]
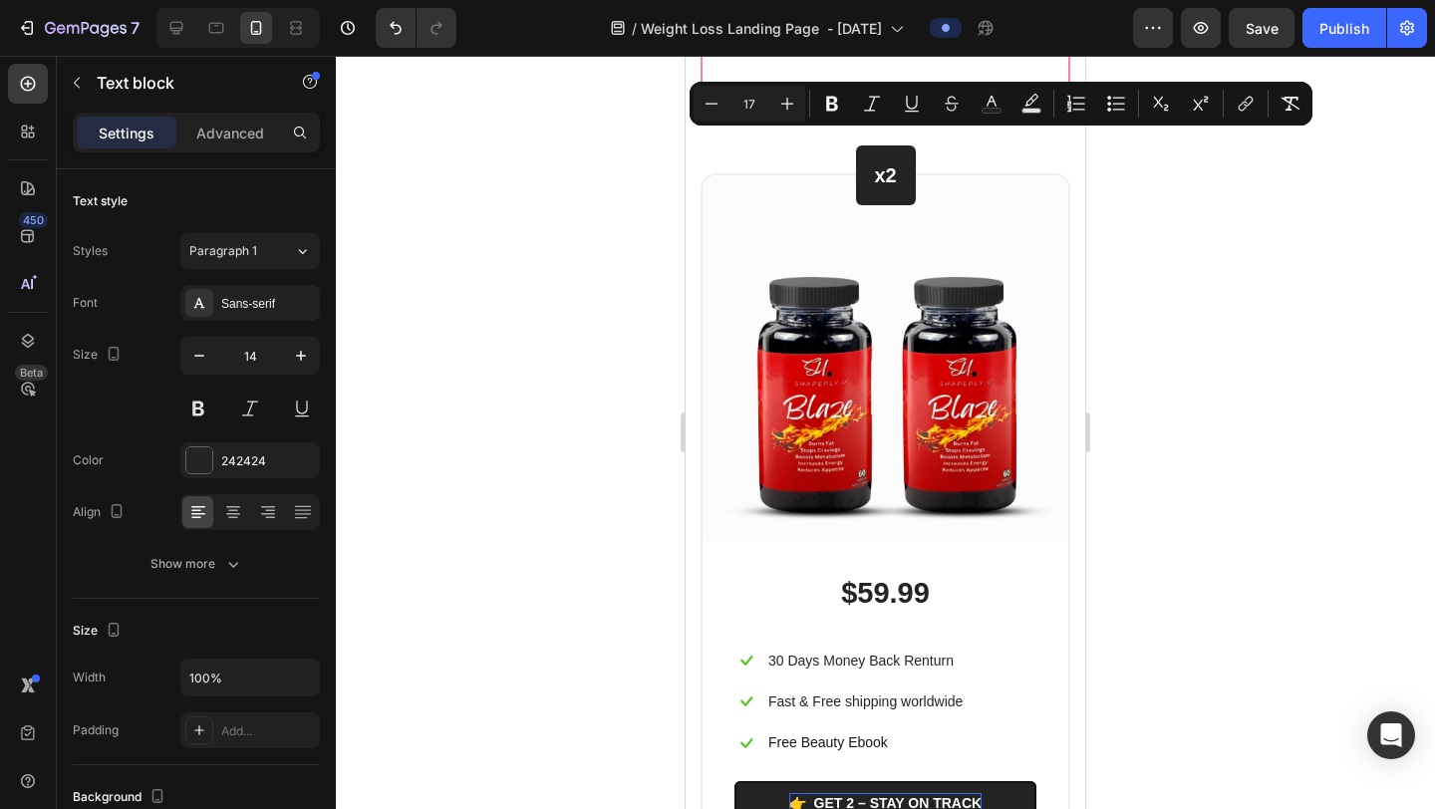
click at [1282, 251] on div at bounding box center [885, 433] width 1099 height 754
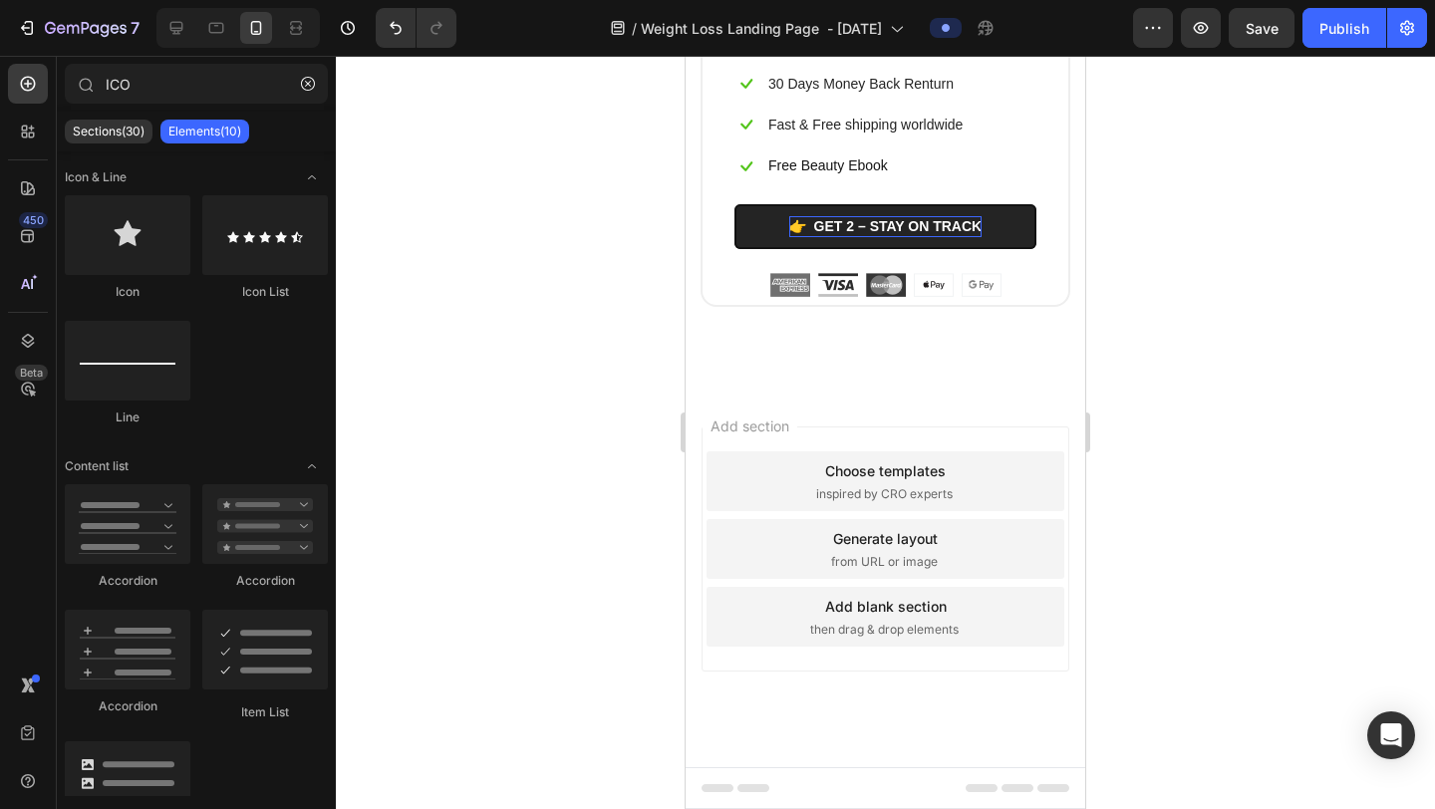
scroll to position [12814, 0]
click at [915, 97] on p "30 Days Money Back Renturn" at bounding box center [861, 84] width 185 height 25
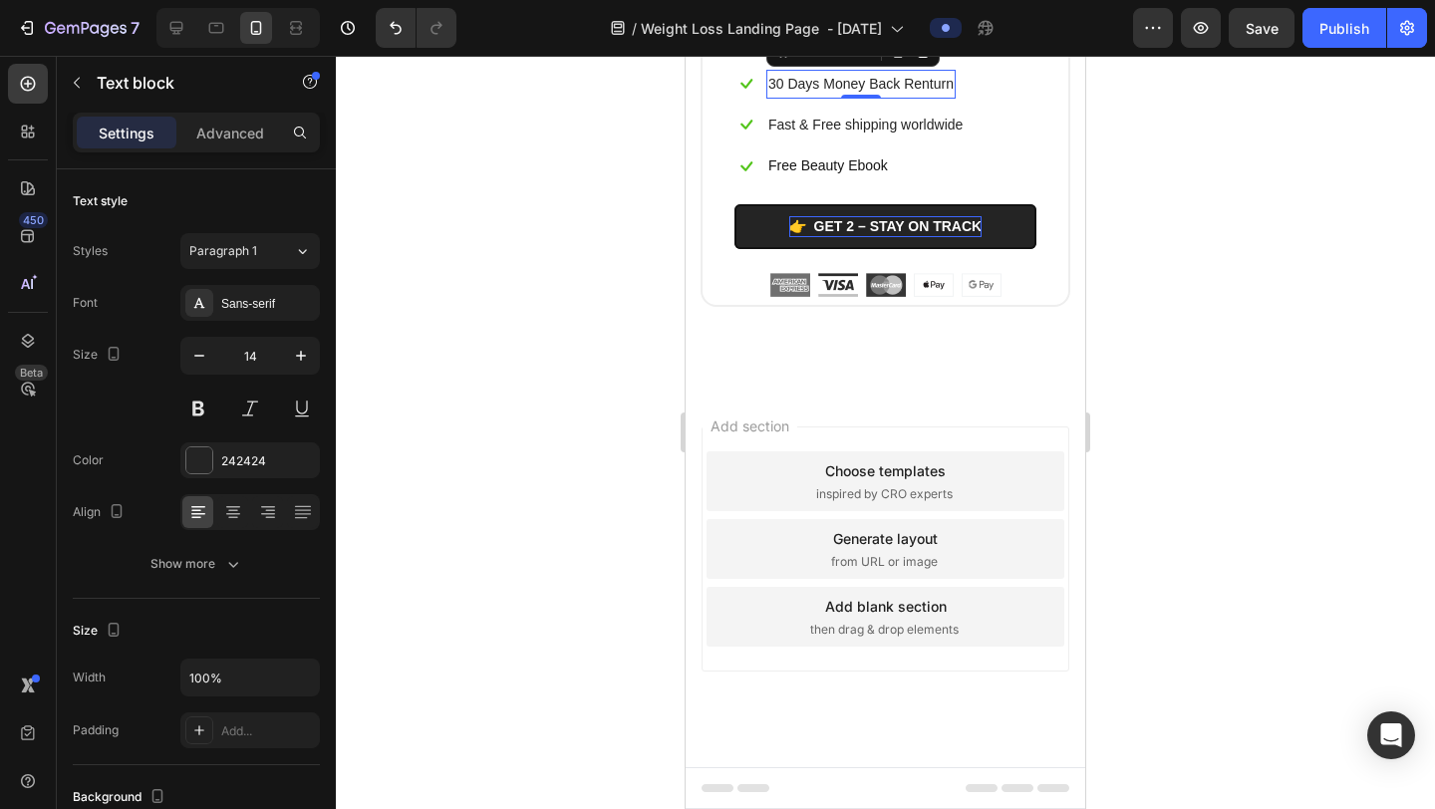
click at [915, 97] on p "30 Days Money Back Renturn" at bounding box center [861, 84] width 185 height 25
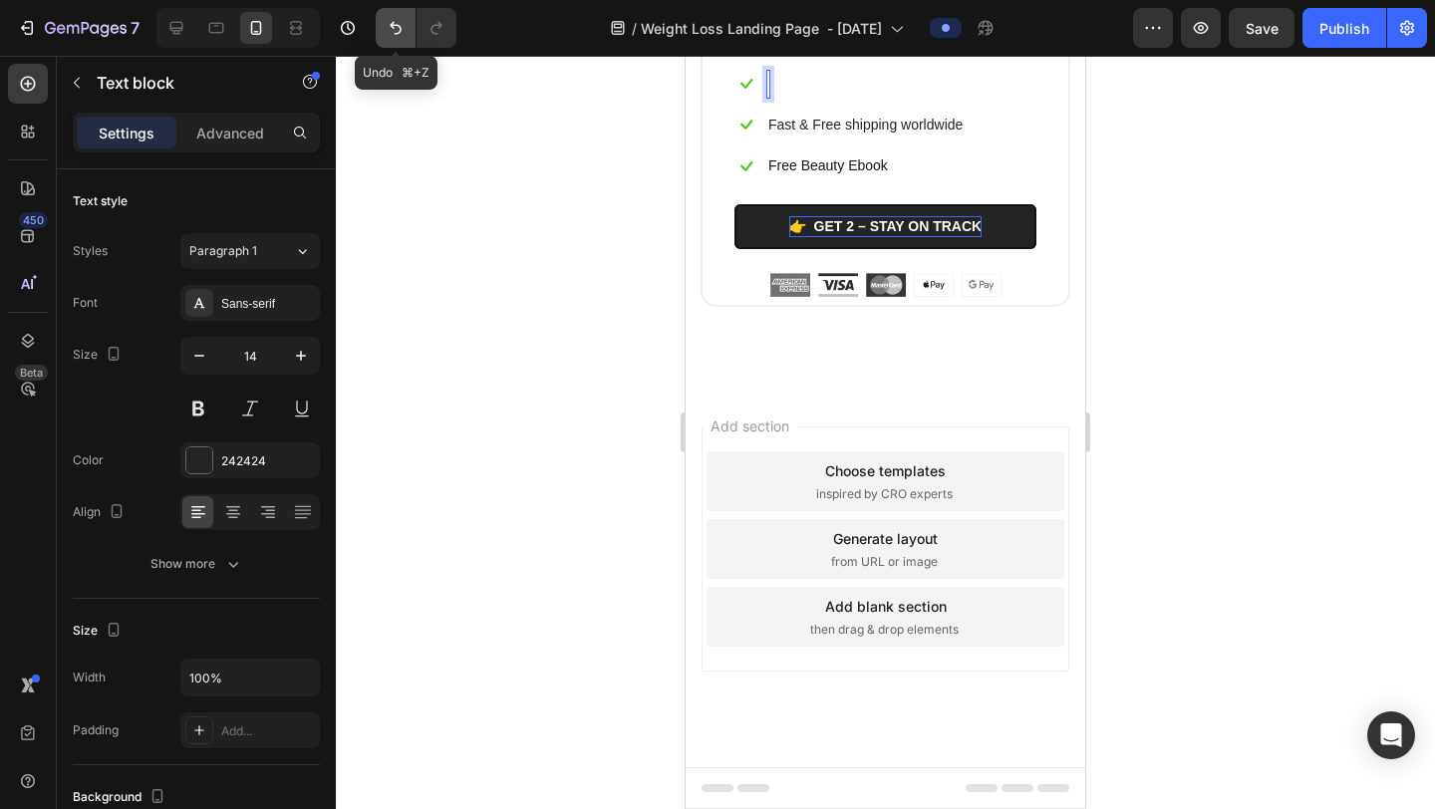
click at [400, 30] on icon "Undo/Redo" at bounding box center [396, 28] width 12 height 13
click at [437, 33] on icon "Undo/Redo" at bounding box center [436, 28] width 11 height 13
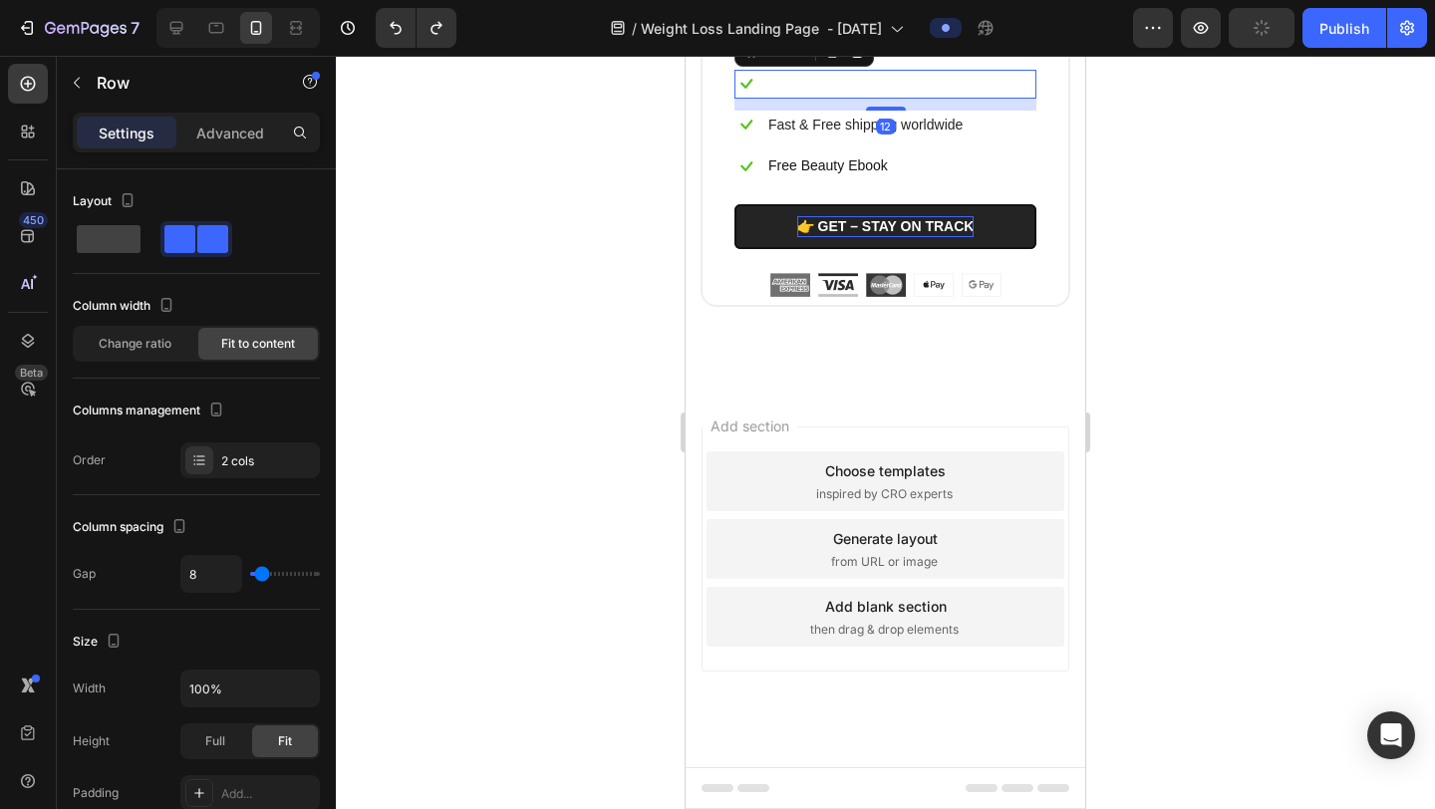
click at [771, 99] on div "Icon Text block Row 12" at bounding box center [886, 84] width 302 height 29
click at [824, 99] on div "Icon Text block Row 12" at bounding box center [886, 84] width 302 height 29
click at [833, 99] on div "Icon Text block Row 12" at bounding box center [886, 84] width 302 height 29
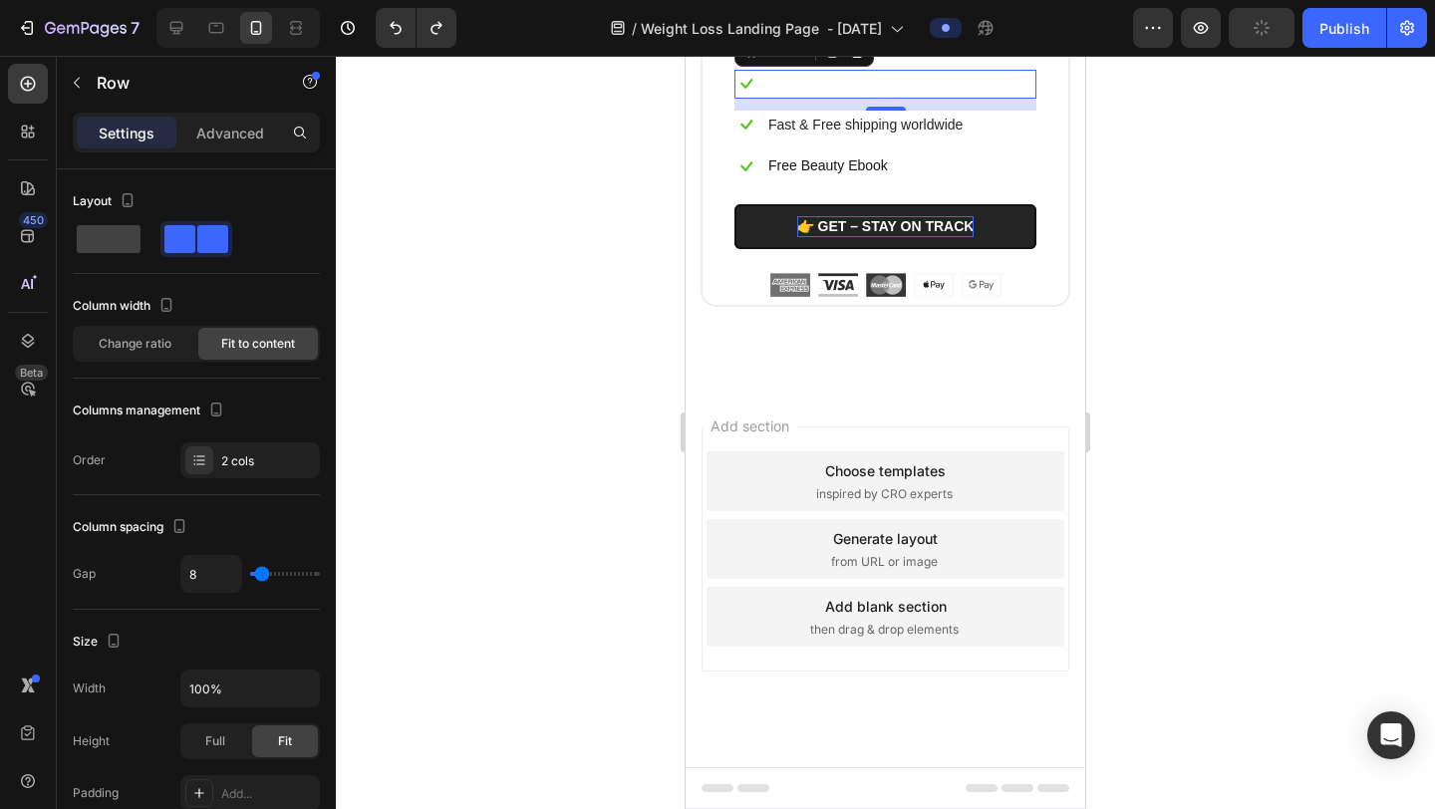
click at [833, 99] on div "Icon Text block Row 12" at bounding box center [886, 84] width 302 height 29
click at [752, 96] on icon at bounding box center [747, 84] width 24 height 24
click at [772, 99] on div "Icon 0 Text block Row" at bounding box center [886, 84] width 302 height 29
click at [1217, 314] on div at bounding box center [885, 433] width 1099 height 754
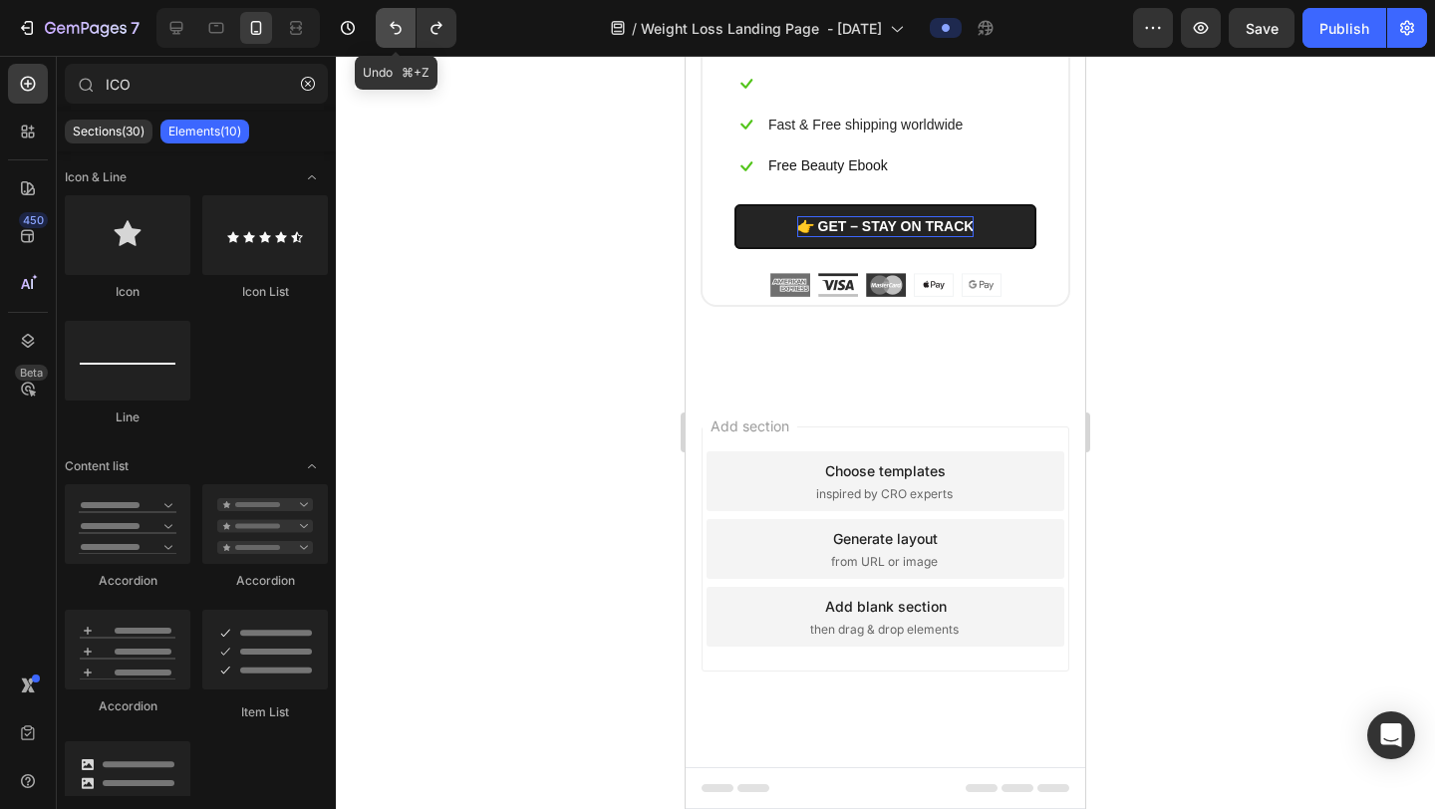
click at [399, 24] on icon "Undo/Redo" at bounding box center [396, 28] width 20 height 20
click at [437, 28] on icon "Undo/Redo" at bounding box center [437, 28] width 20 height 20
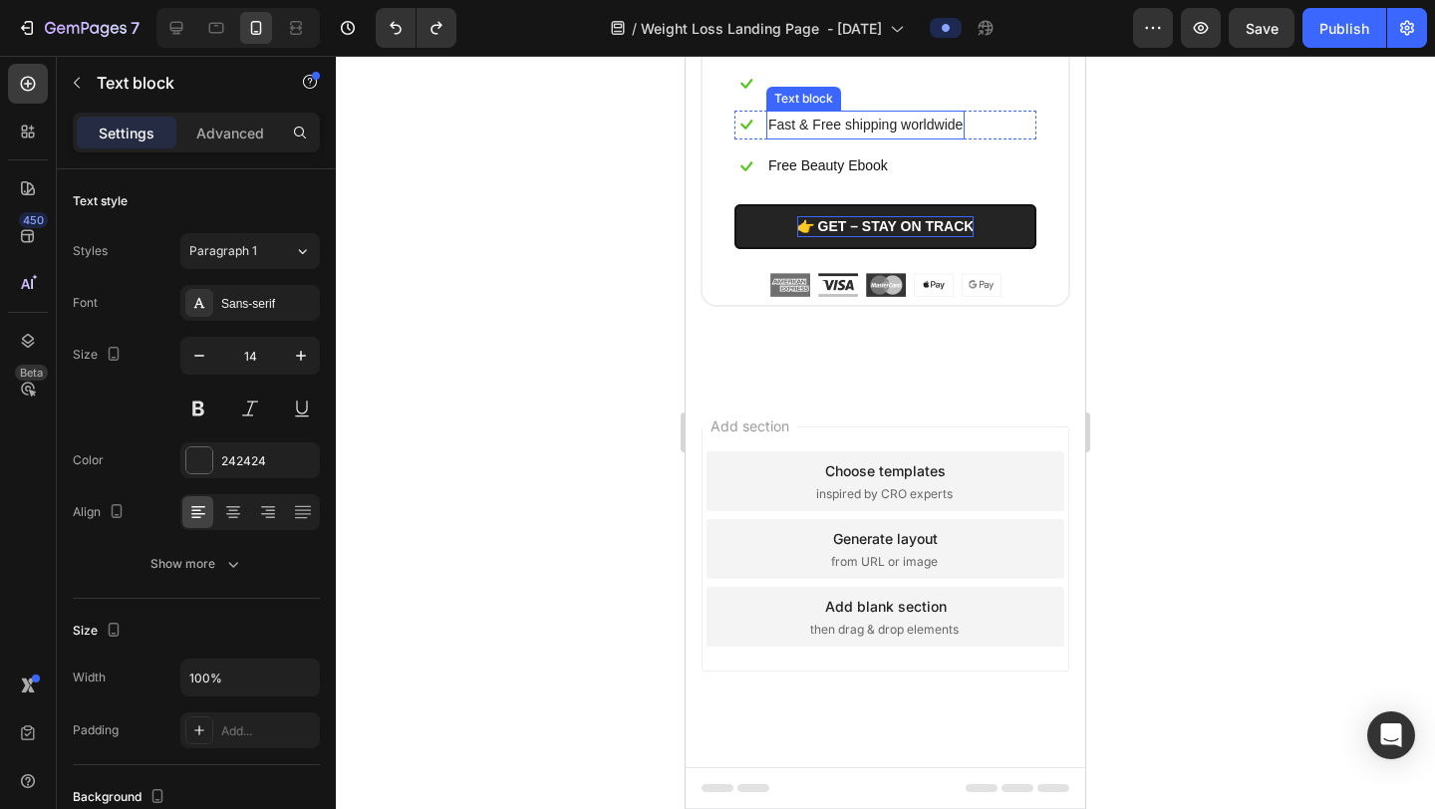
click at [810, 138] on p "Fast & Free shipping worldwide" at bounding box center [866, 125] width 194 height 25
click at [899, 99] on icon at bounding box center [899, 92] width 11 height 14
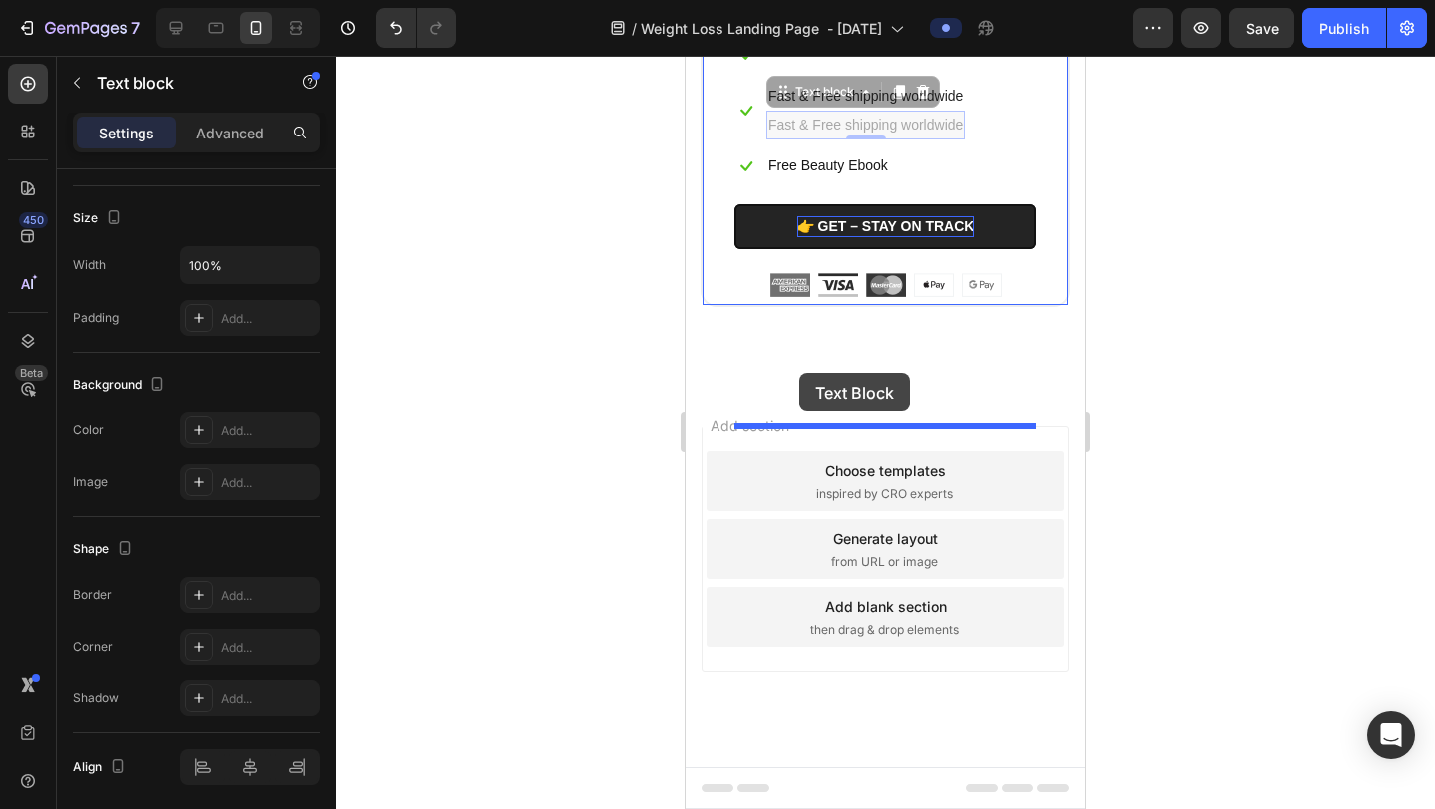
drag, startPoint x: 788, startPoint y: 401, endPoint x: 799, endPoint y: 373, distance: 30.0
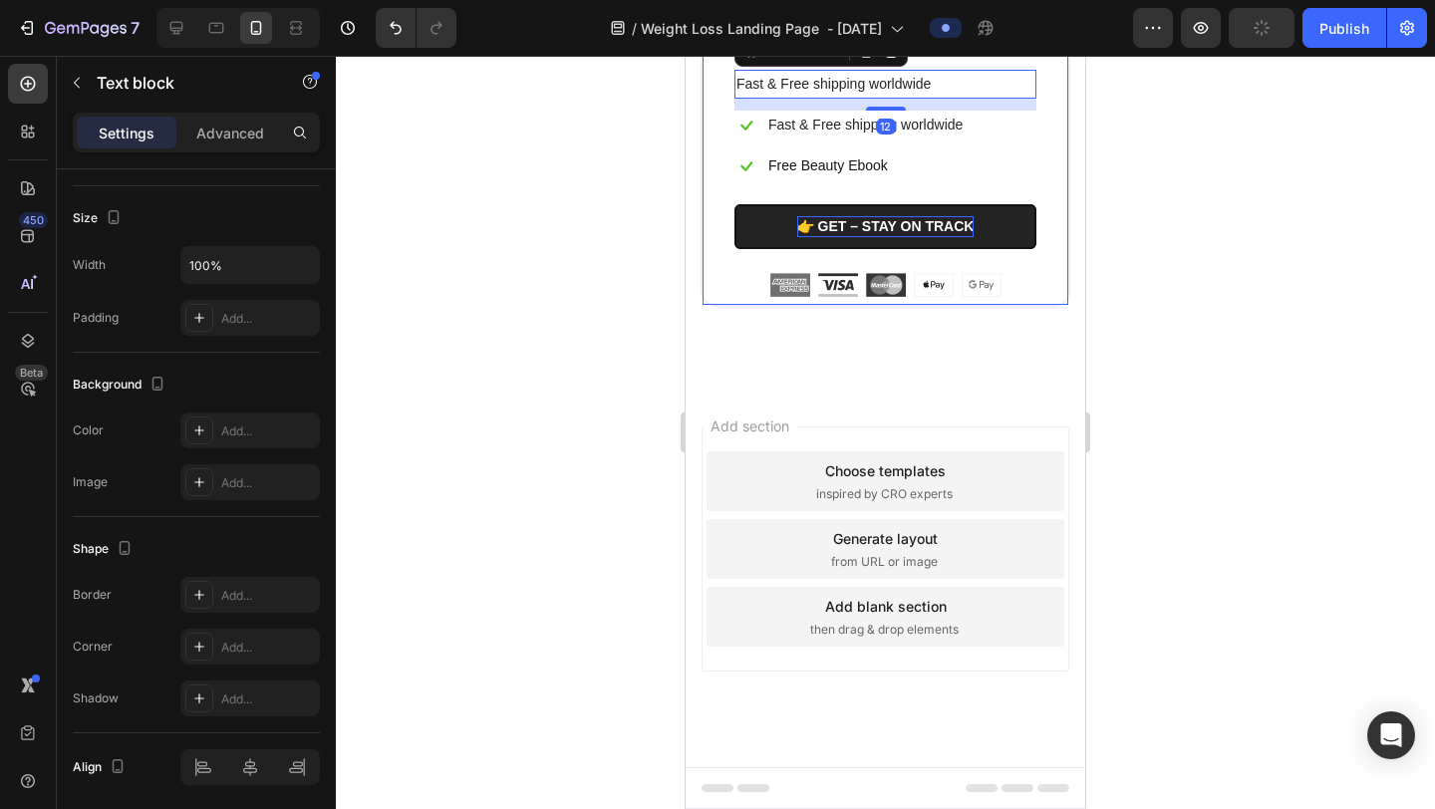
click at [1054, 306] on div "$59.99 (P) Price (P) Price Icon Text block Row Fast & Free shipping worldwide T…" at bounding box center [886, 114] width 366 height 383
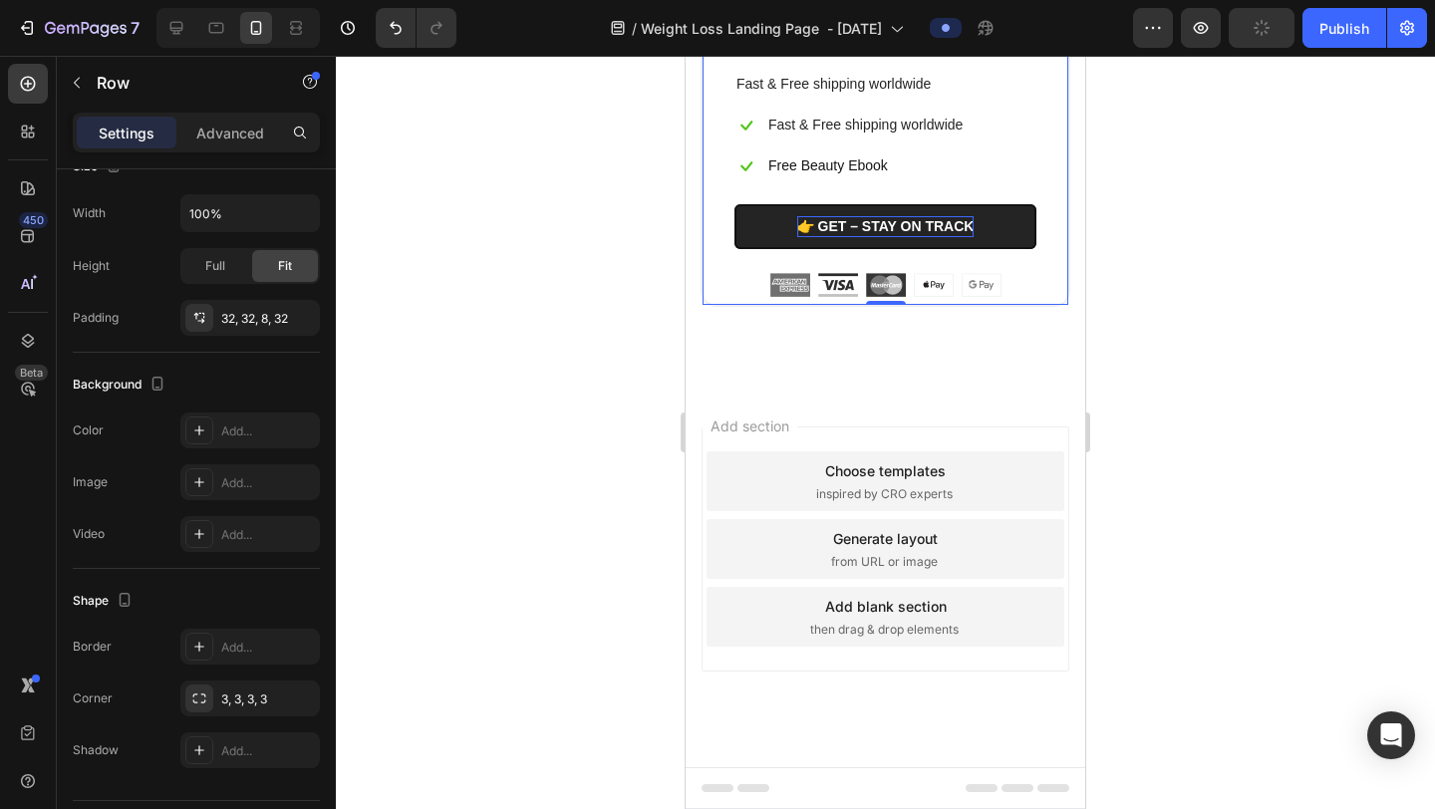
scroll to position [0, 0]
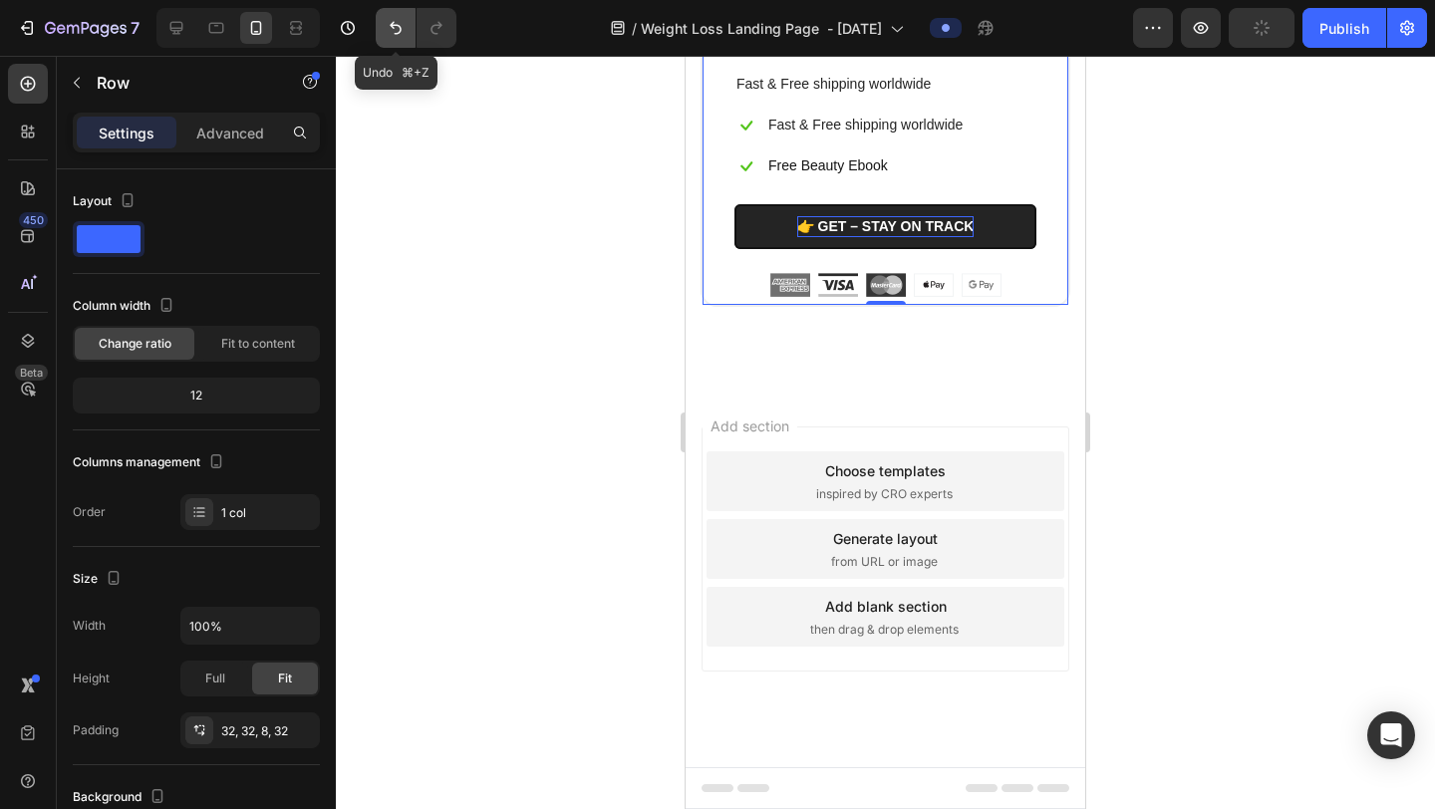
click at [395, 27] on icon "Undo/Redo" at bounding box center [396, 28] width 20 height 20
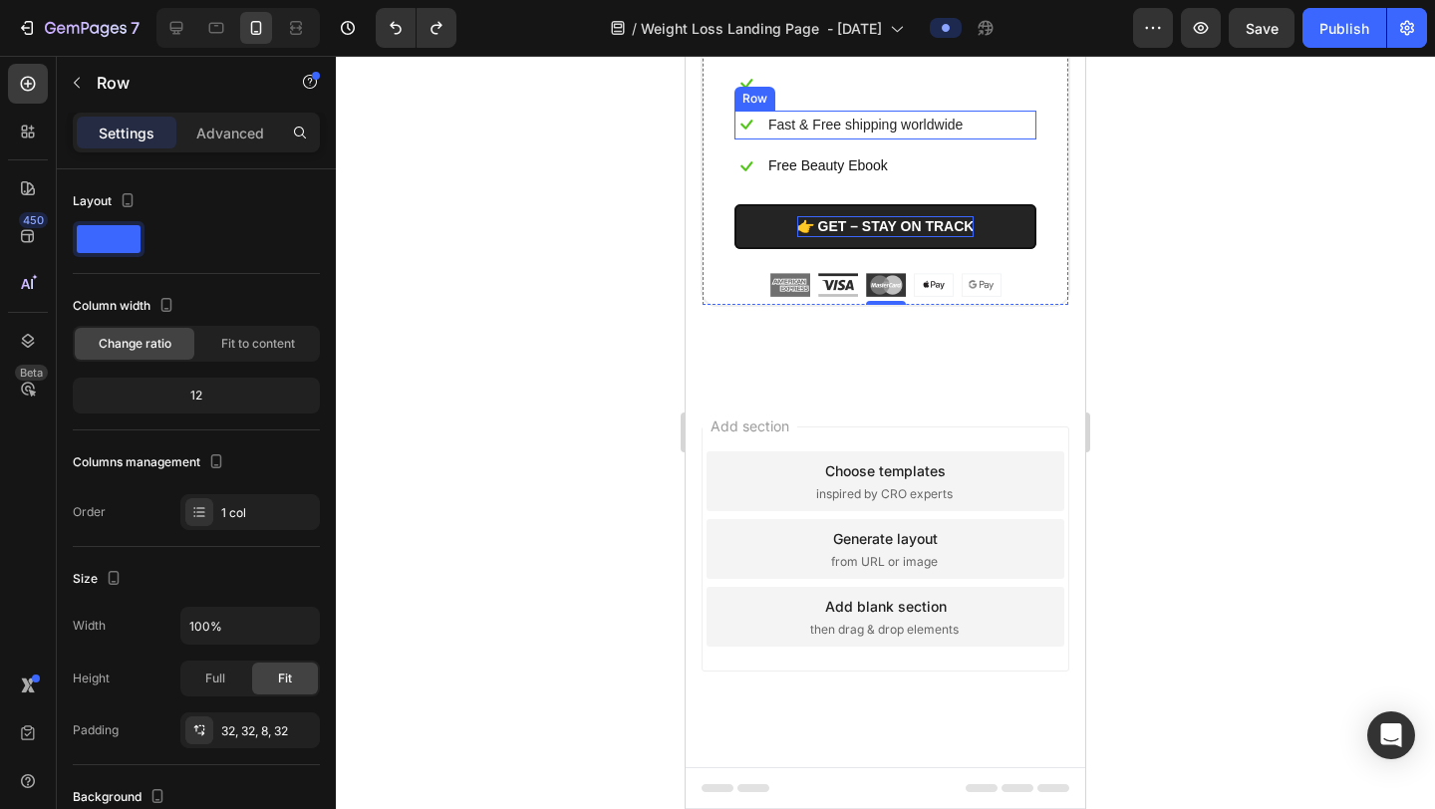
click at [1009, 140] on div "Icon Fast & Free shipping worldwide Text block Row" at bounding box center [886, 125] width 302 height 29
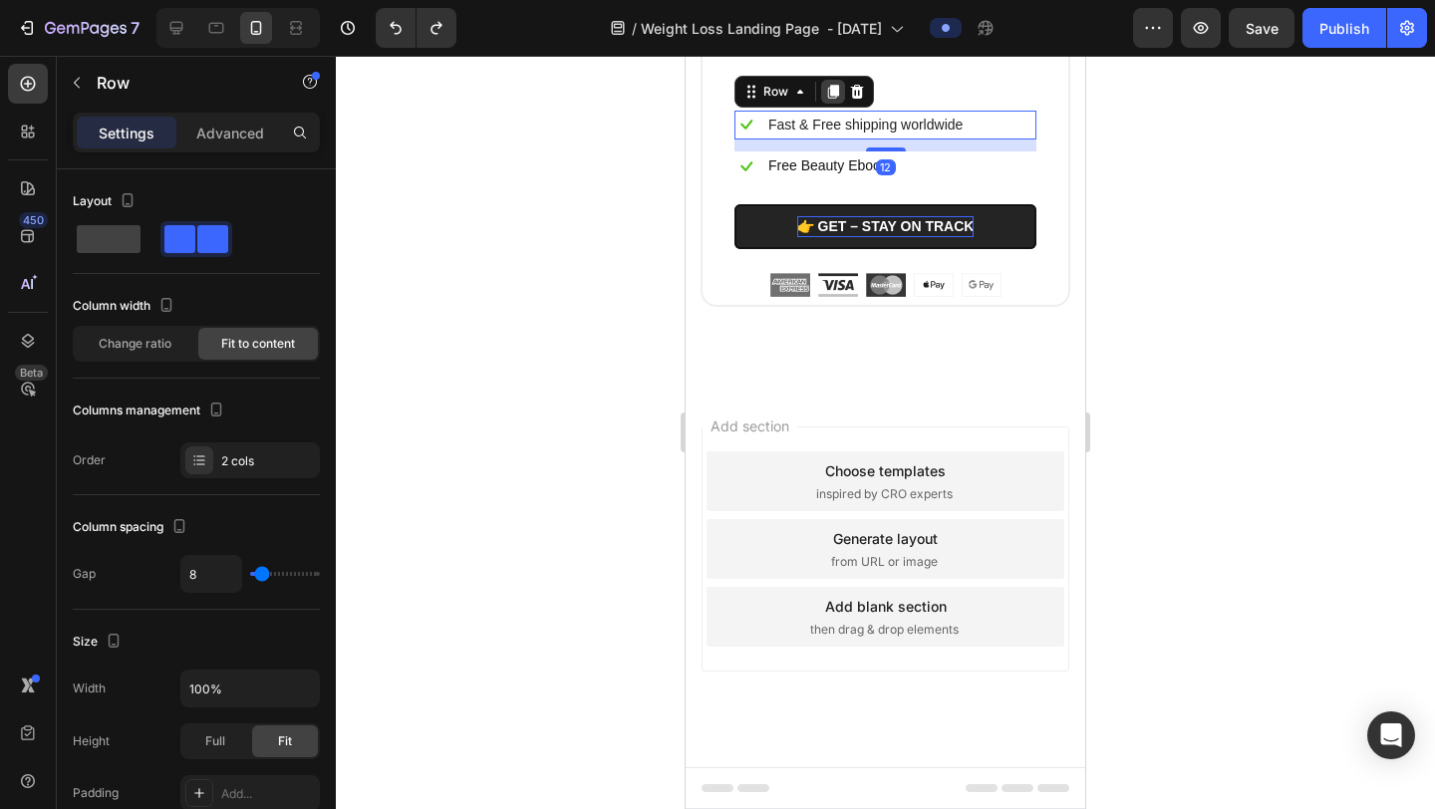
click at [841, 104] on div at bounding box center [833, 92] width 24 height 24
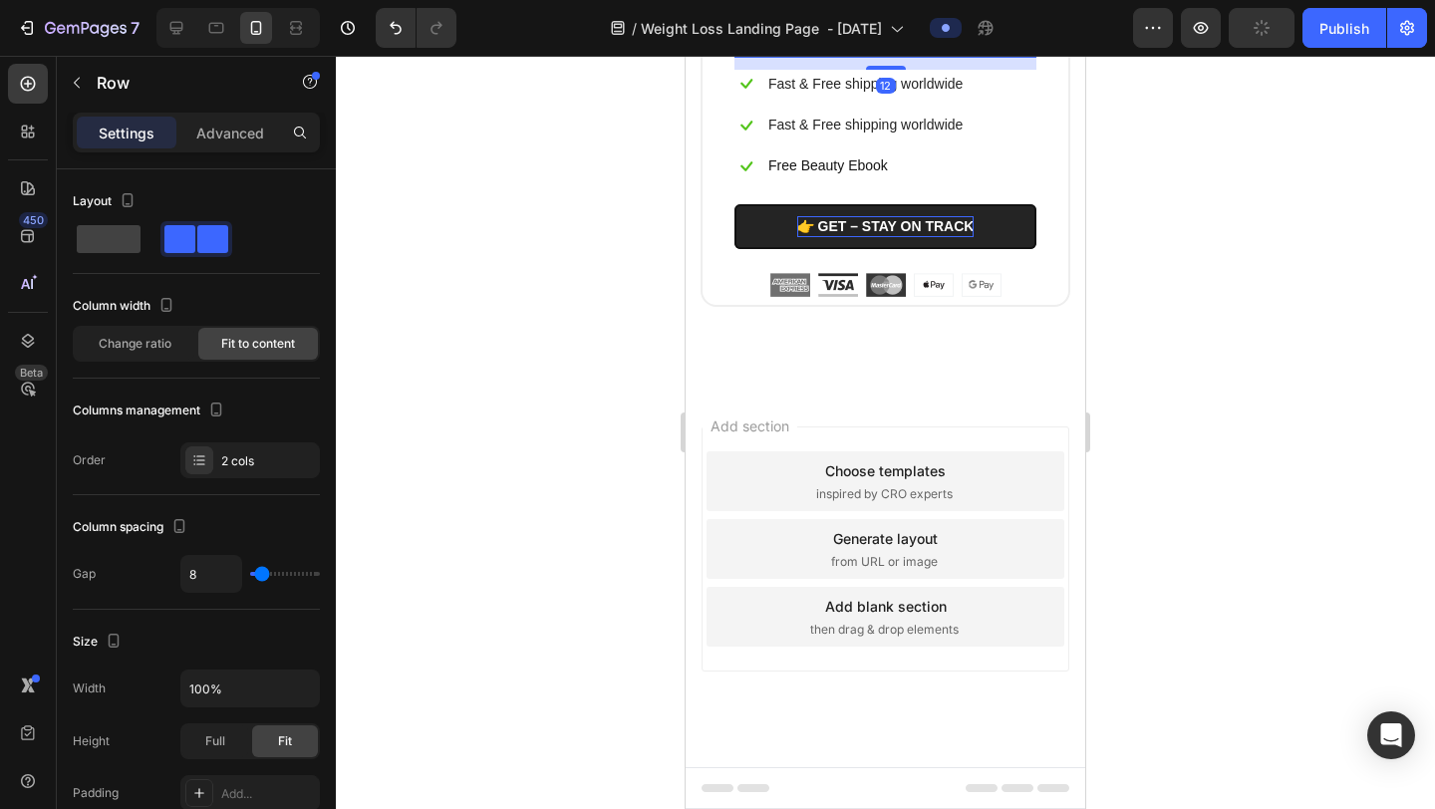
click at [927, 58] on div "Icon Text block Row 12" at bounding box center [886, 43] width 302 height 29
click at [859, 16] on icon at bounding box center [857, 9] width 13 height 14
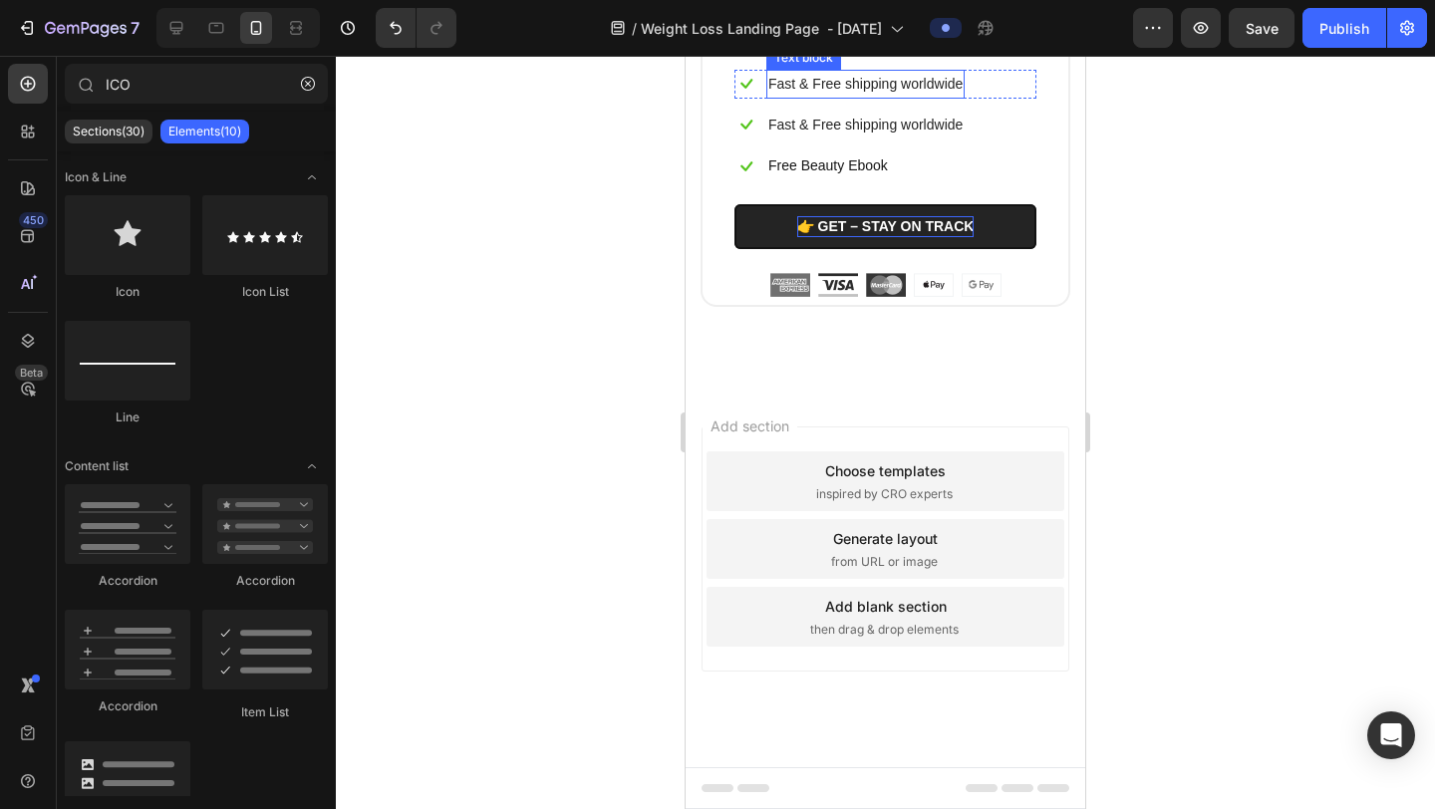
click at [878, 97] on p "Fast & Free shipping worldwide" at bounding box center [866, 84] width 194 height 25
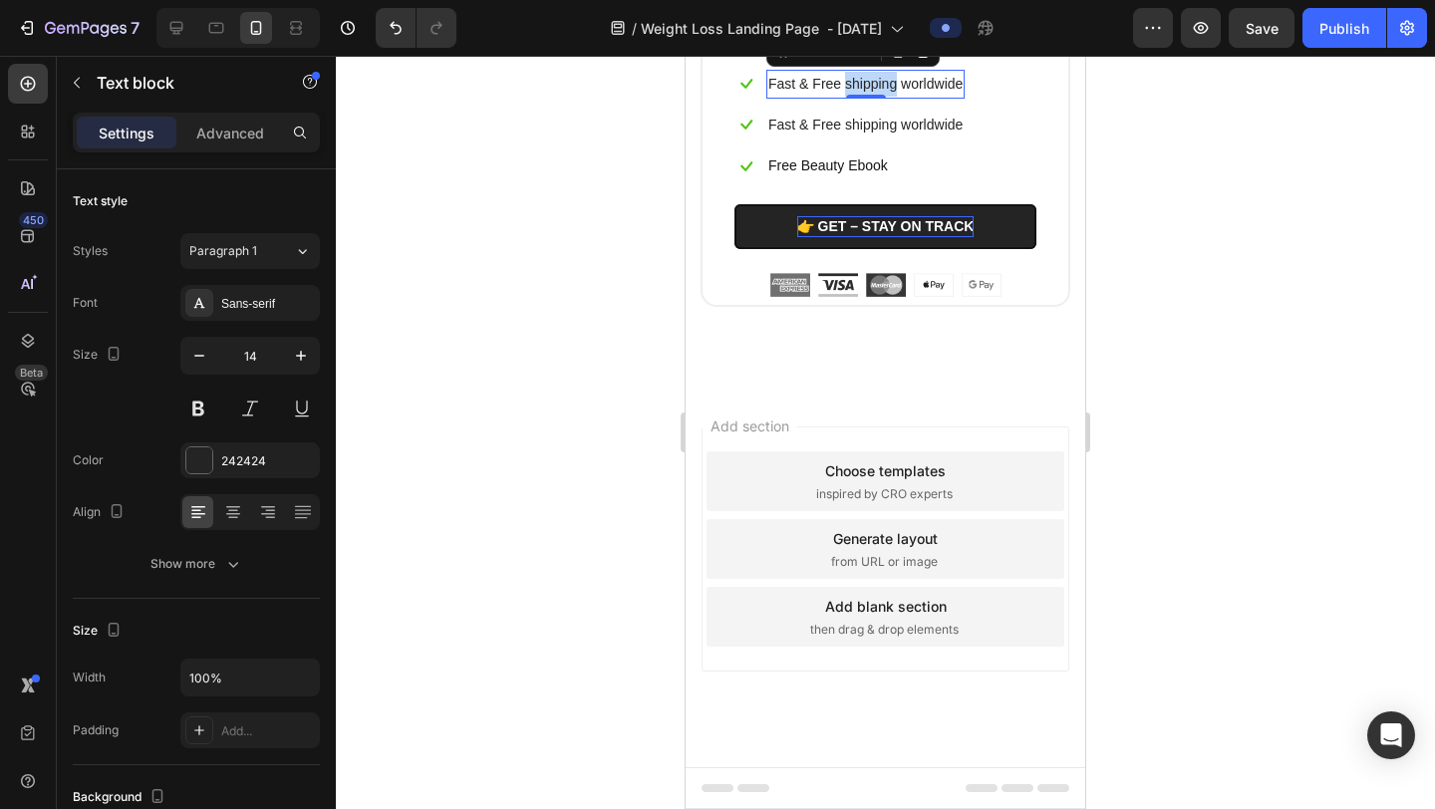
click at [878, 97] on p "Fast & Free shipping worldwide" at bounding box center [866, 84] width 194 height 25
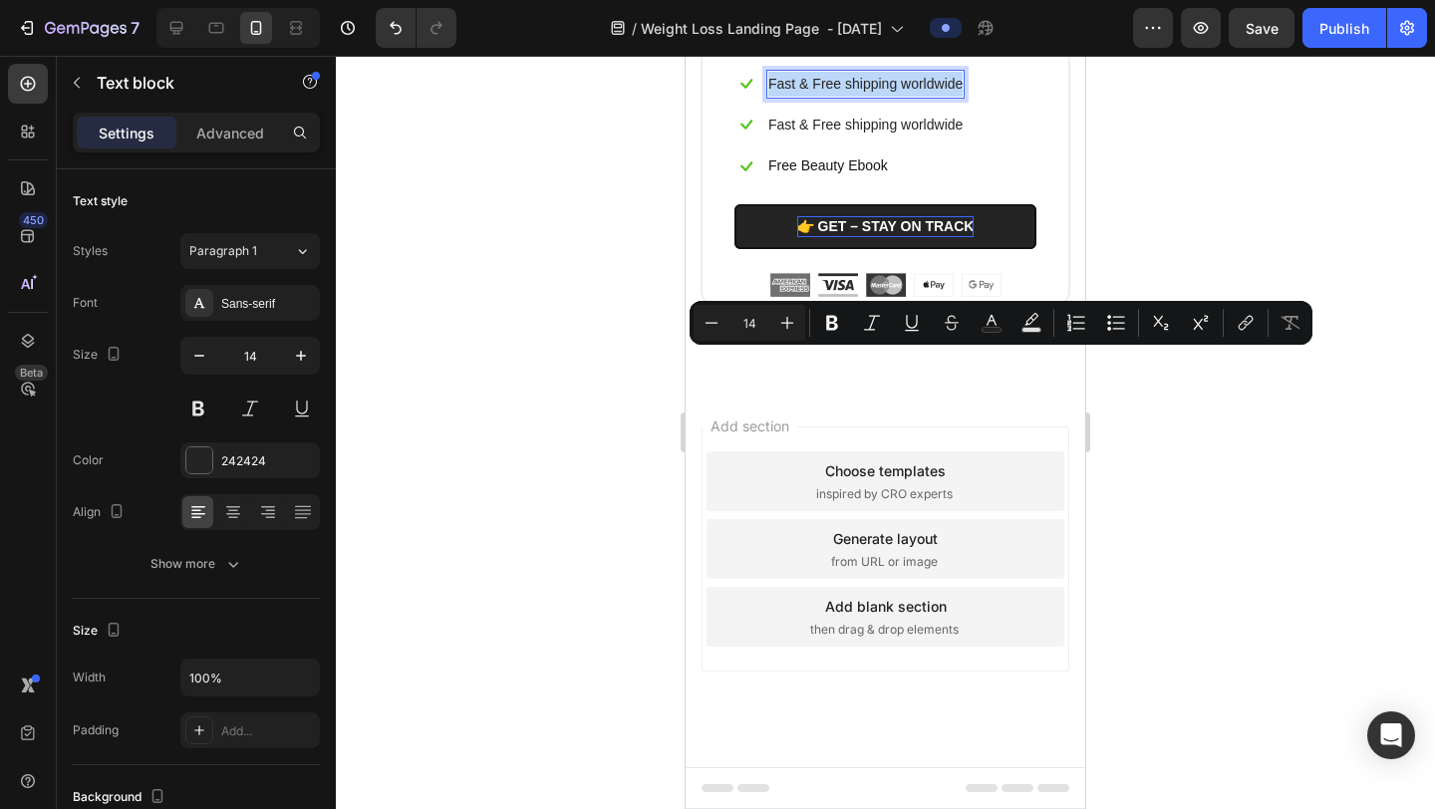
click at [903, 97] on p "Fast & Free shipping worldwide" at bounding box center [866, 84] width 194 height 25
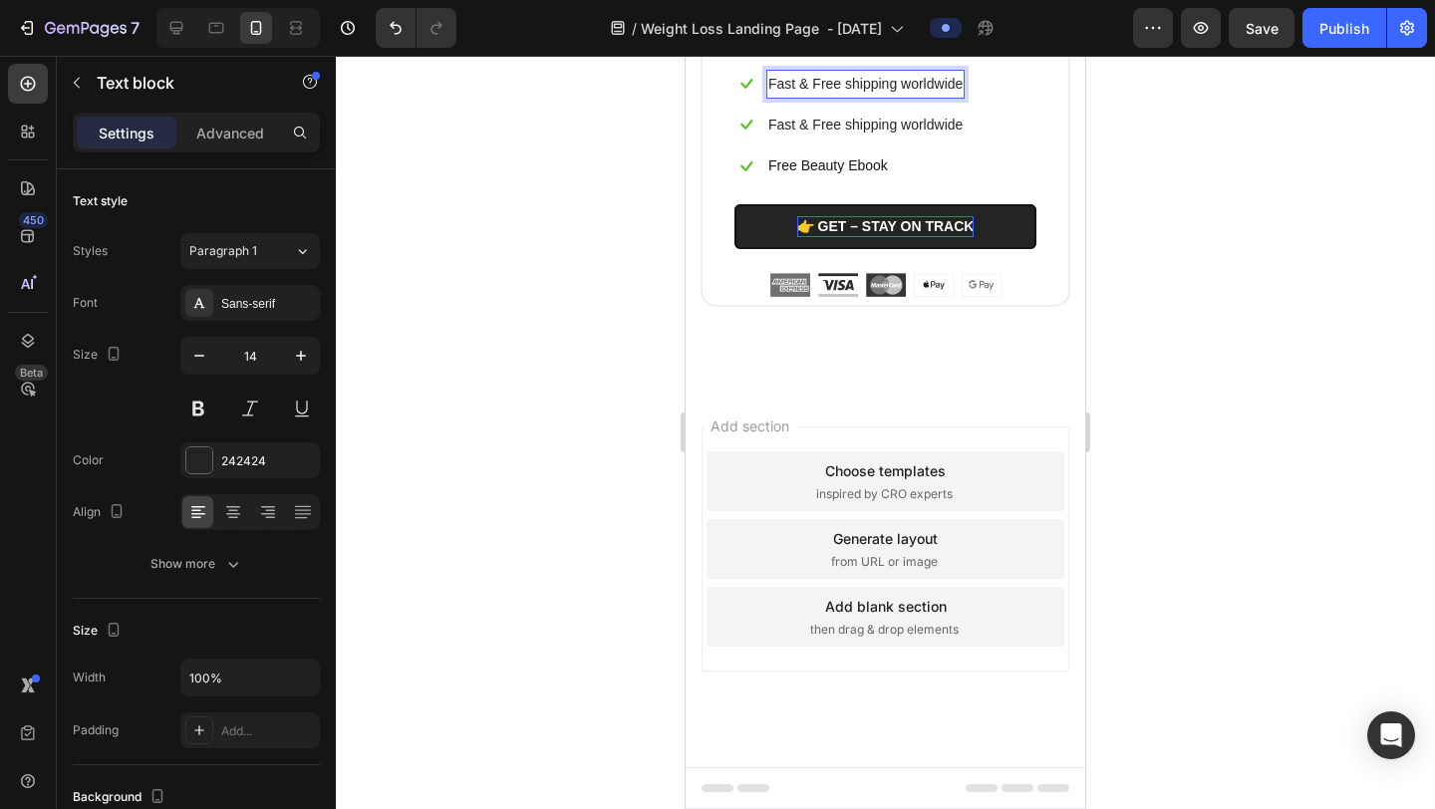
click at [946, 97] on p "Fast & Free shipping worldwide" at bounding box center [866, 84] width 194 height 25
click at [958, 97] on p "Fast & Free shipping worldwide" at bounding box center [866, 84] width 194 height 25
click at [816, 93] on span "📦 3 Bottles (90-day supply)" at bounding box center [894, 83] width 213 height 19
click at [796, 93] on span "📦 3 Bottles (90-day supply)" at bounding box center [875, 83] width 213 height 19
click at [882, 93] on span "📦 2 Bottles (90-day supply)" at bounding box center [875, 83] width 213 height 19
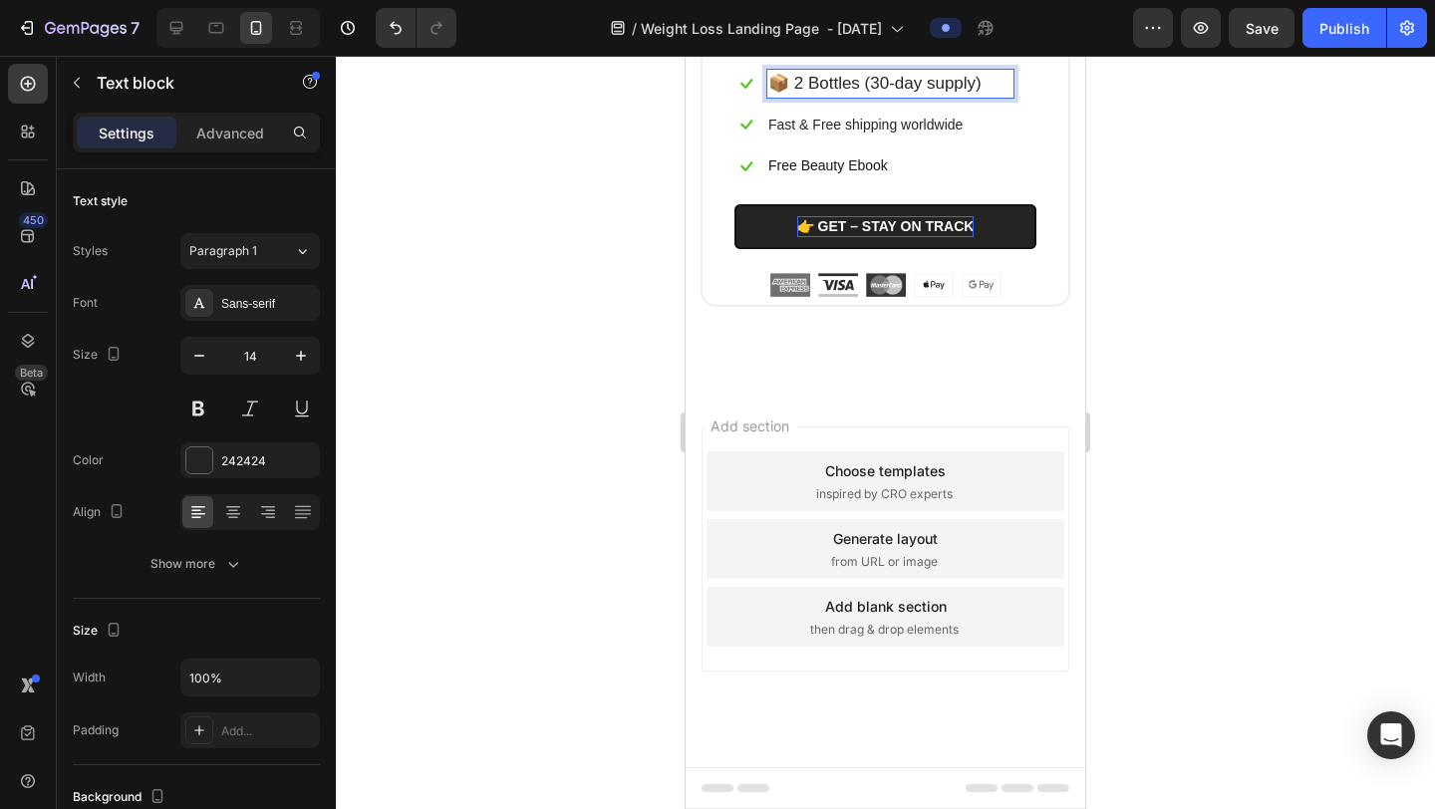
click at [1194, 395] on div at bounding box center [885, 433] width 1099 height 754
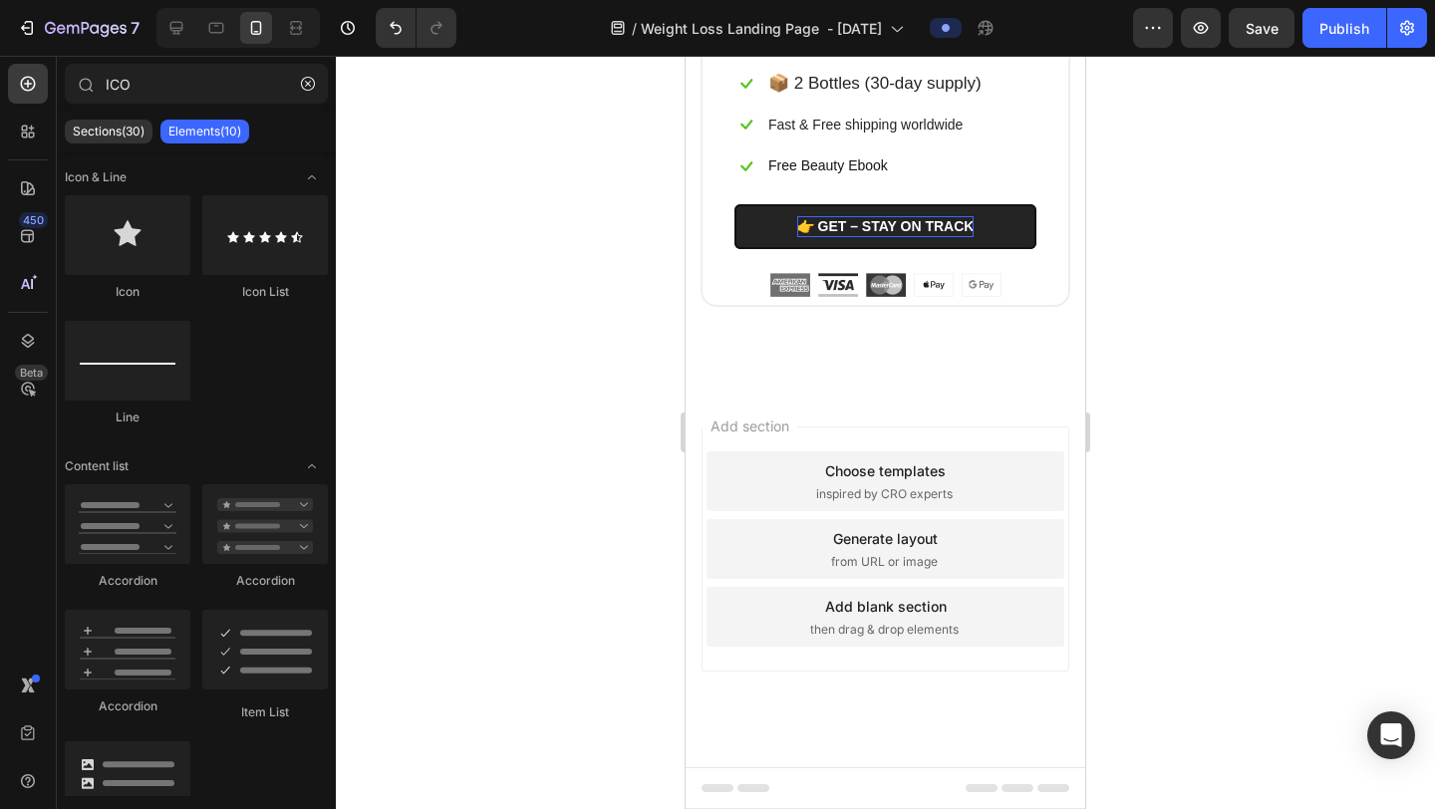
scroll to position [12834, 0]
click at [935, 138] on p "Fast & Free shipping worldwide" at bounding box center [866, 125] width 194 height 25
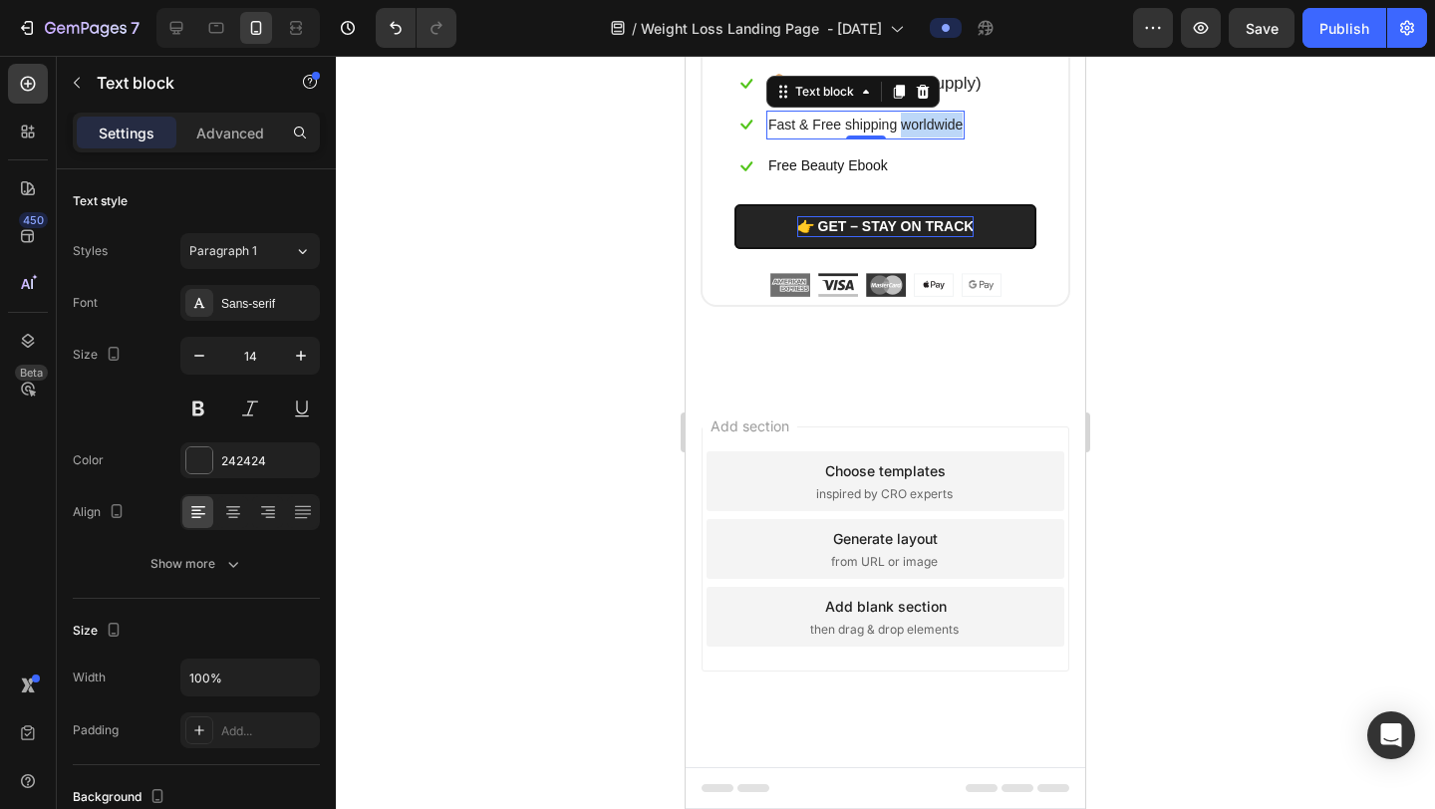
click at [935, 138] on p "Fast & Free shipping worldwide" at bounding box center [866, 125] width 194 height 25
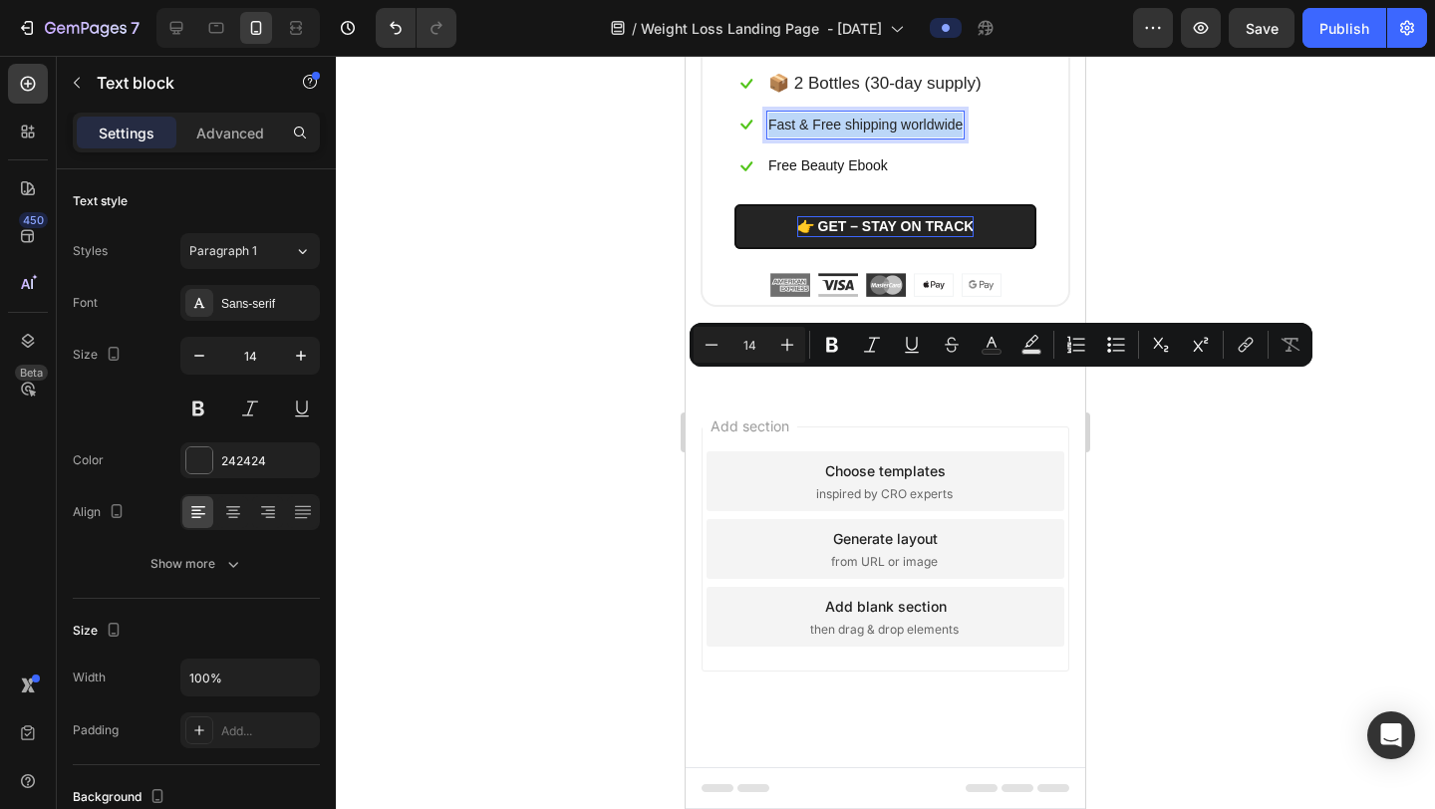
click at [935, 138] on p "Fast & Free shipping worldwide" at bounding box center [866, 125] width 194 height 25
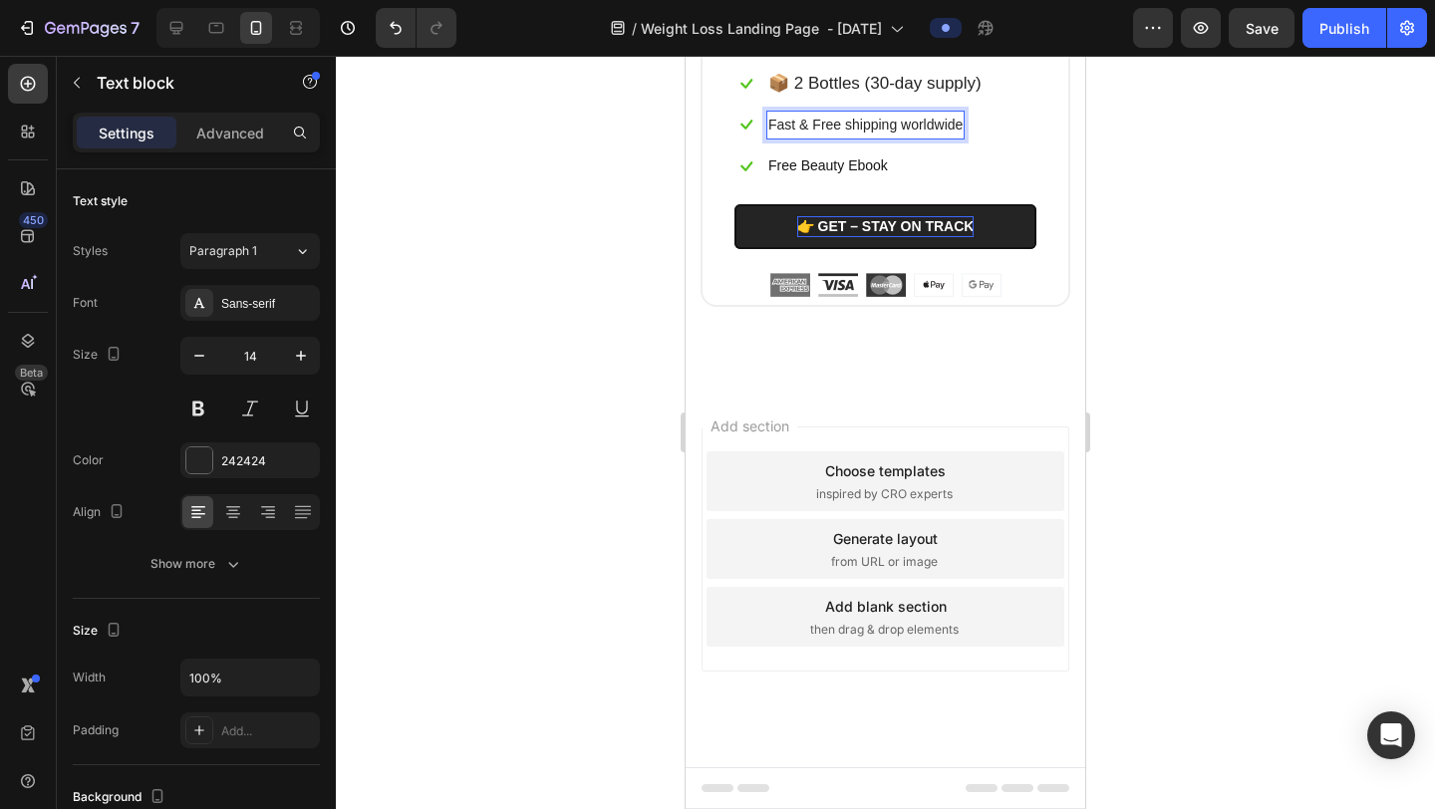
click at [951, 138] on p "Fast & Free shipping worldwide" at bounding box center [866, 125] width 194 height 25
click at [957, 138] on p "Fast & Free shipping worldwide" at bounding box center [866, 125] width 194 height 25
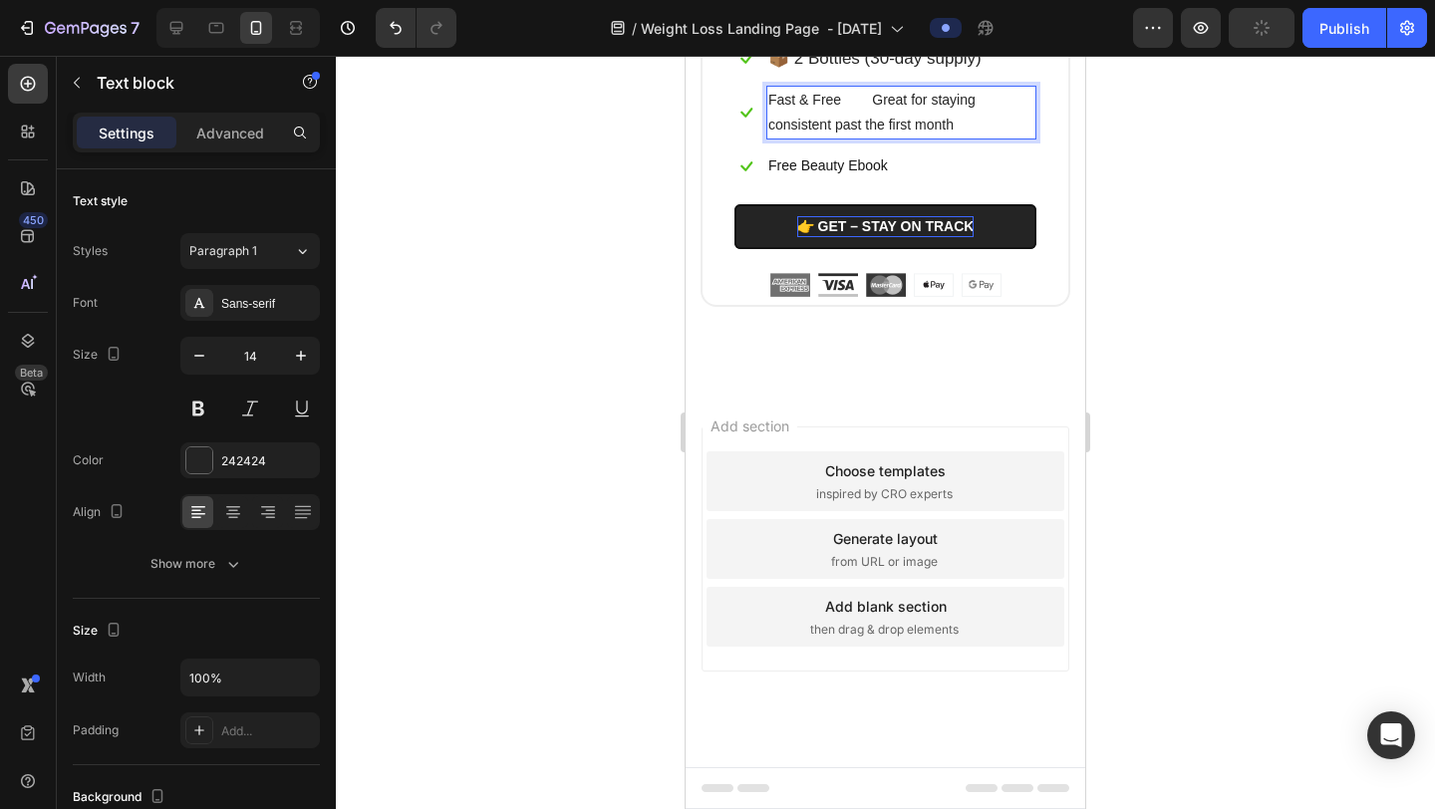
click at [871, 138] on p "Fast & Free Great for staying consistent past the first month" at bounding box center [902, 113] width 266 height 50
drag, startPoint x: 848, startPoint y: 407, endPoint x: 766, endPoint y: 380, distance: 87.0
click at [767, 140] on div "Great for staying consistent past the first month" at bounding box center [902, 113] width 270 height 54
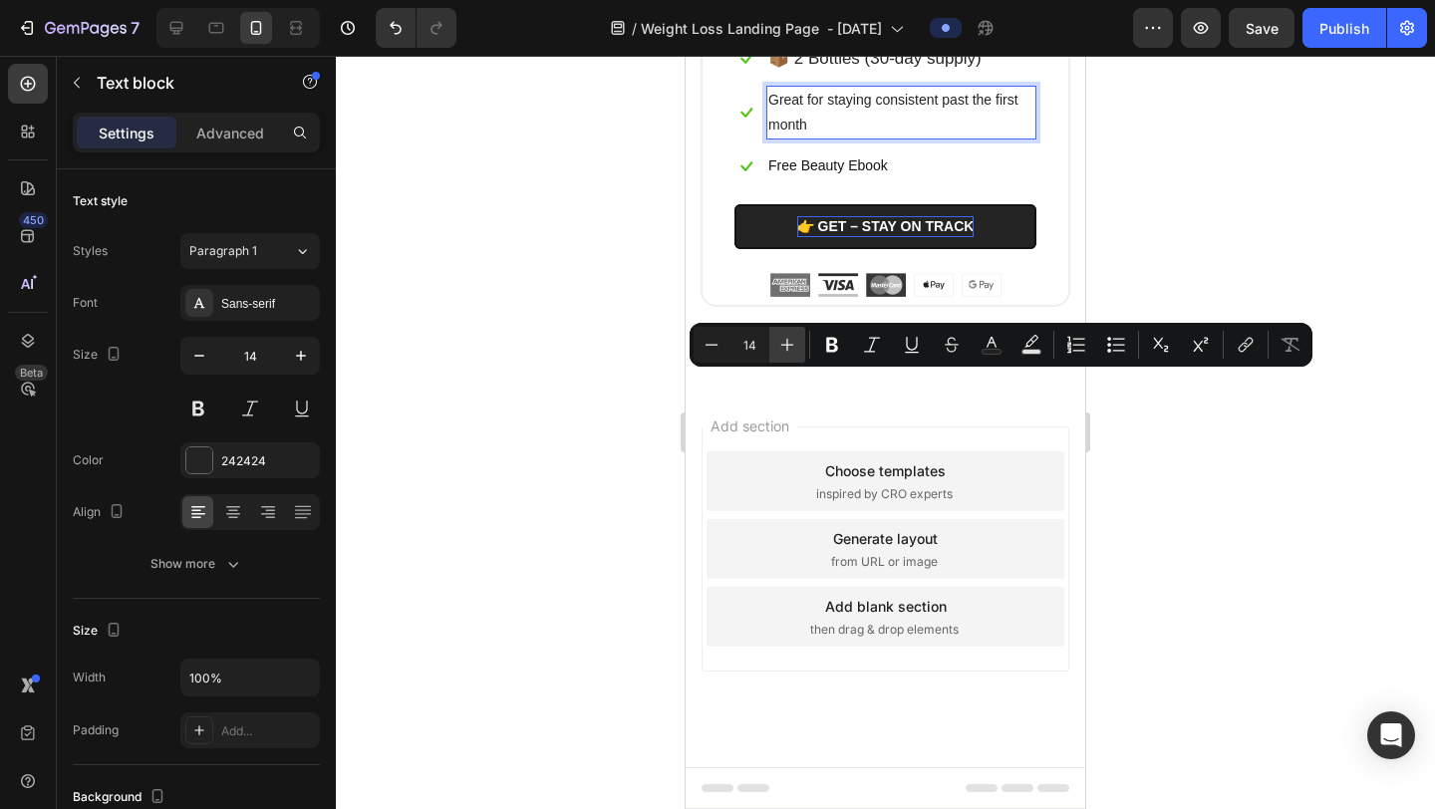
click at [797, 338] on button "Plus" at bounding box center [788, 345] width 36 height 36
type input "16"
click at [1212, 423] on div at bounding box center [885, 433] width 1099 height 754
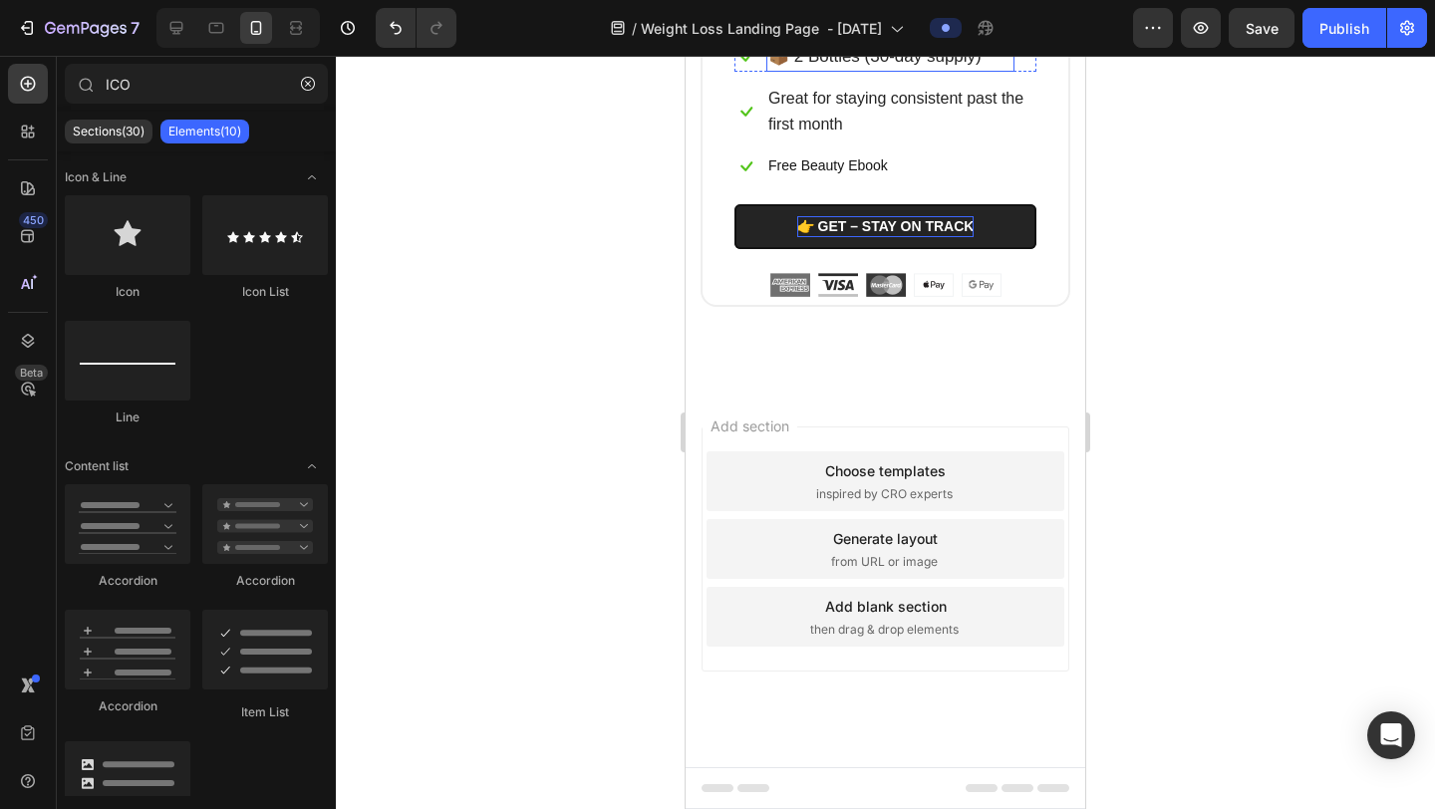
click at [945, 66] on span "📦 2 Bottles (30-day supply)" at bounding box center [875, 56] width 213 height 19
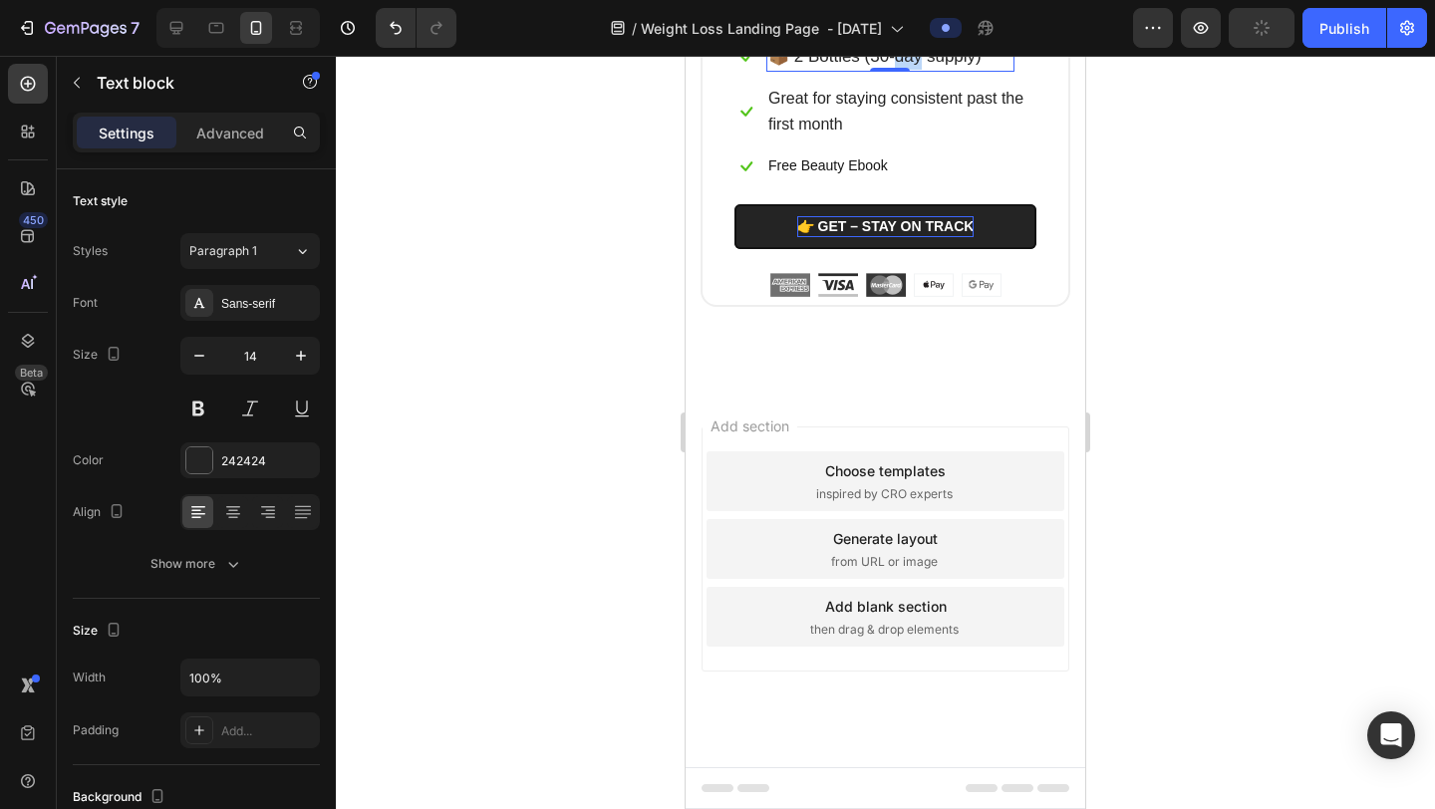
click at [904, 66] on span "📦 2 Bottles (30-day supply)" at bounding box center [875, 56] width 213 height 19
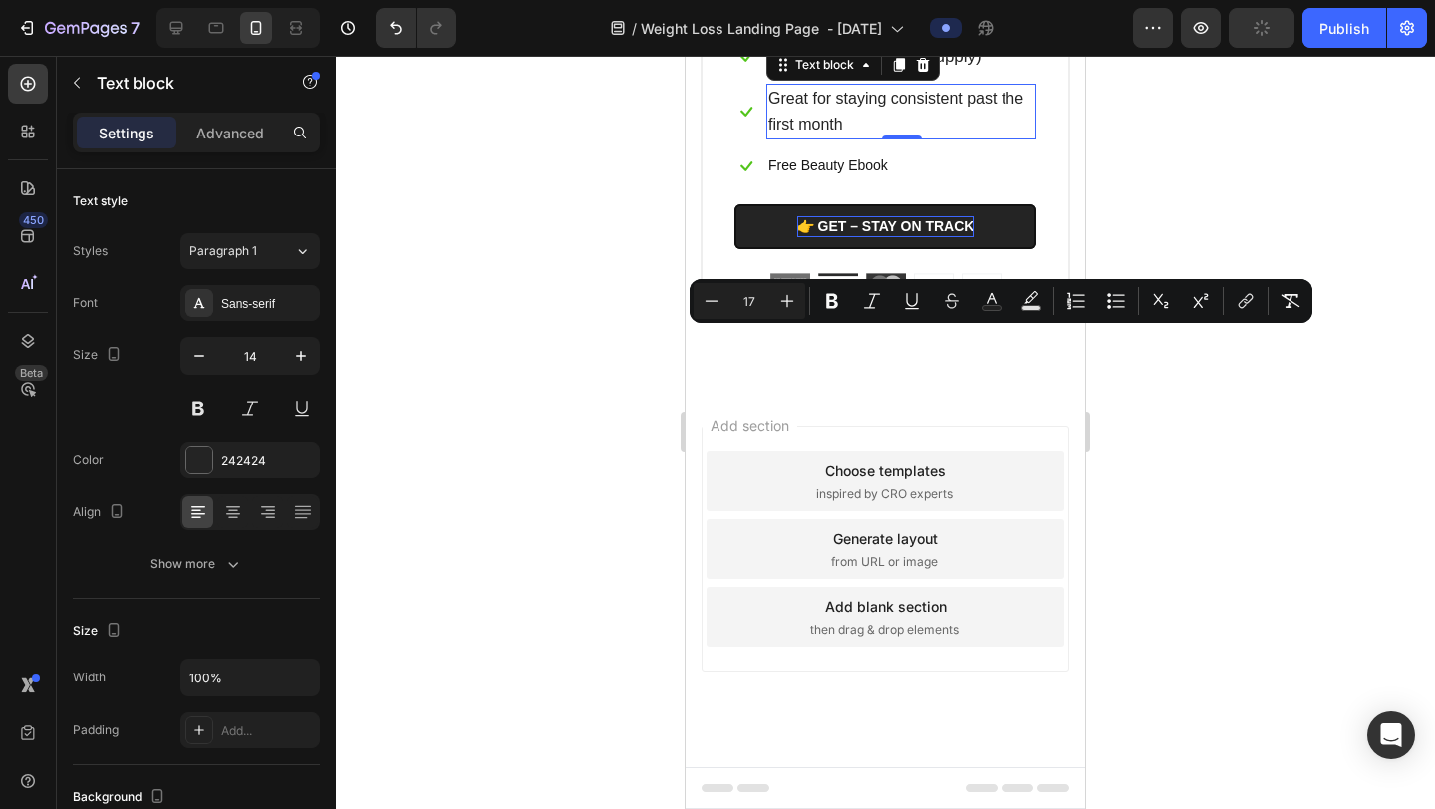
click at [894, 133] on span "Great for staying consistent past the first month" at bounding box center [896, 111] width 255 height 43
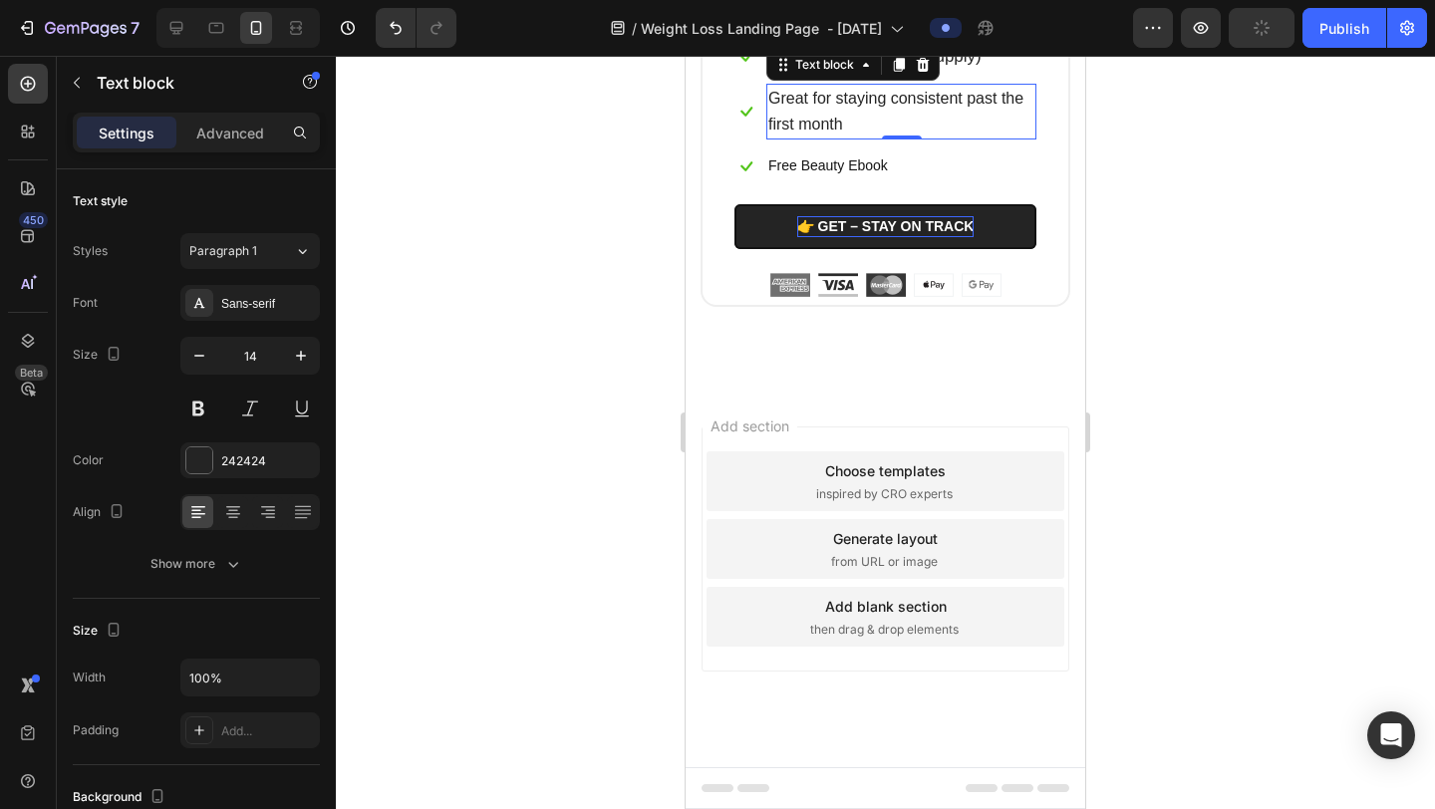
click at [894, 133] on span "Great for staying consistent past the first month" at bounding box center [896, 111] width 255 height 43
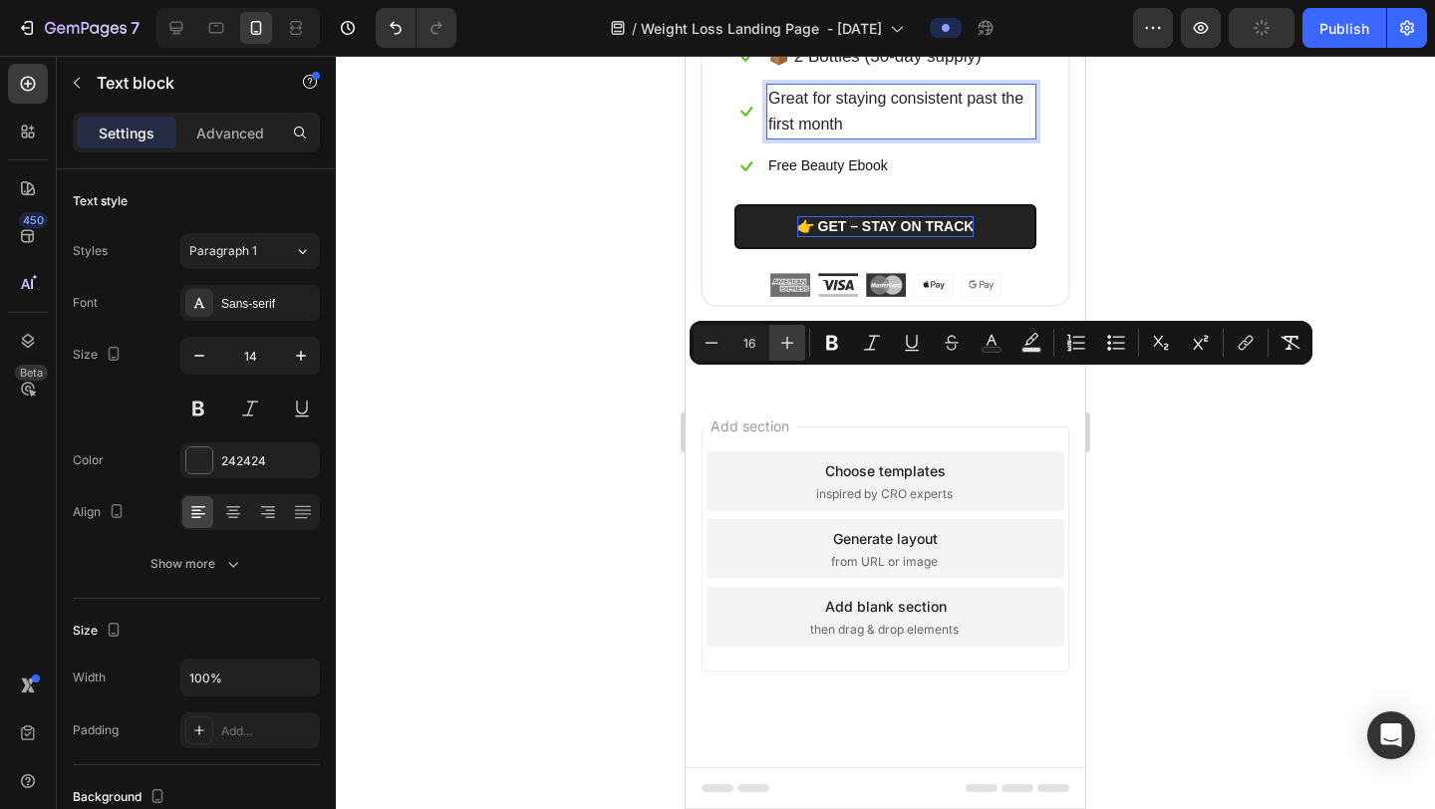
click at [789, 345] on icon "Editor contextual toolbar" at bounding box center [788, 343] width 20 height 20
type input "17"
click at [1169, 436] on div at bounding box center [885, 433] width 1099 height 754
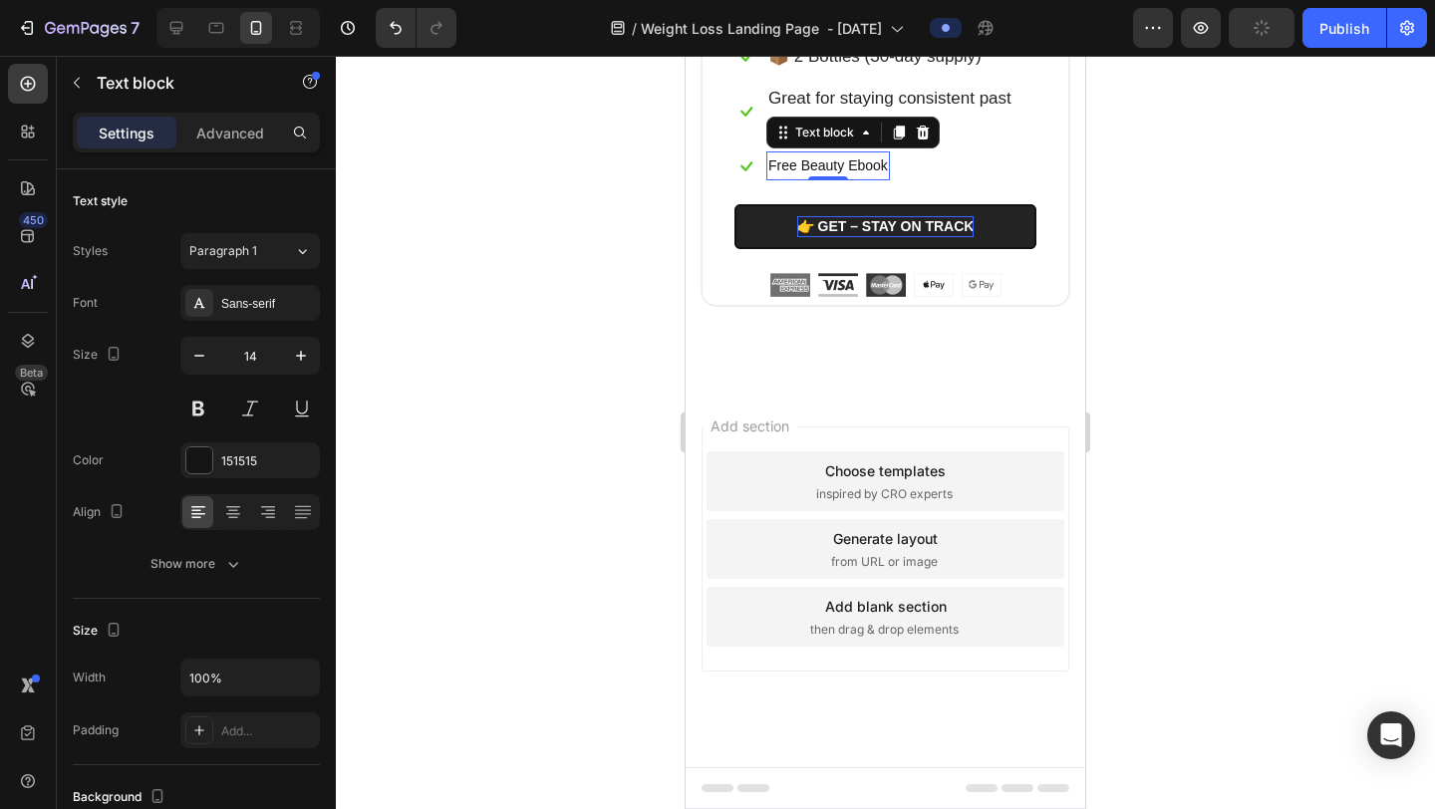
click at [873, 178] on p "Free Beauty Ebook" at bounding box center [829, 166] width 120 height 25
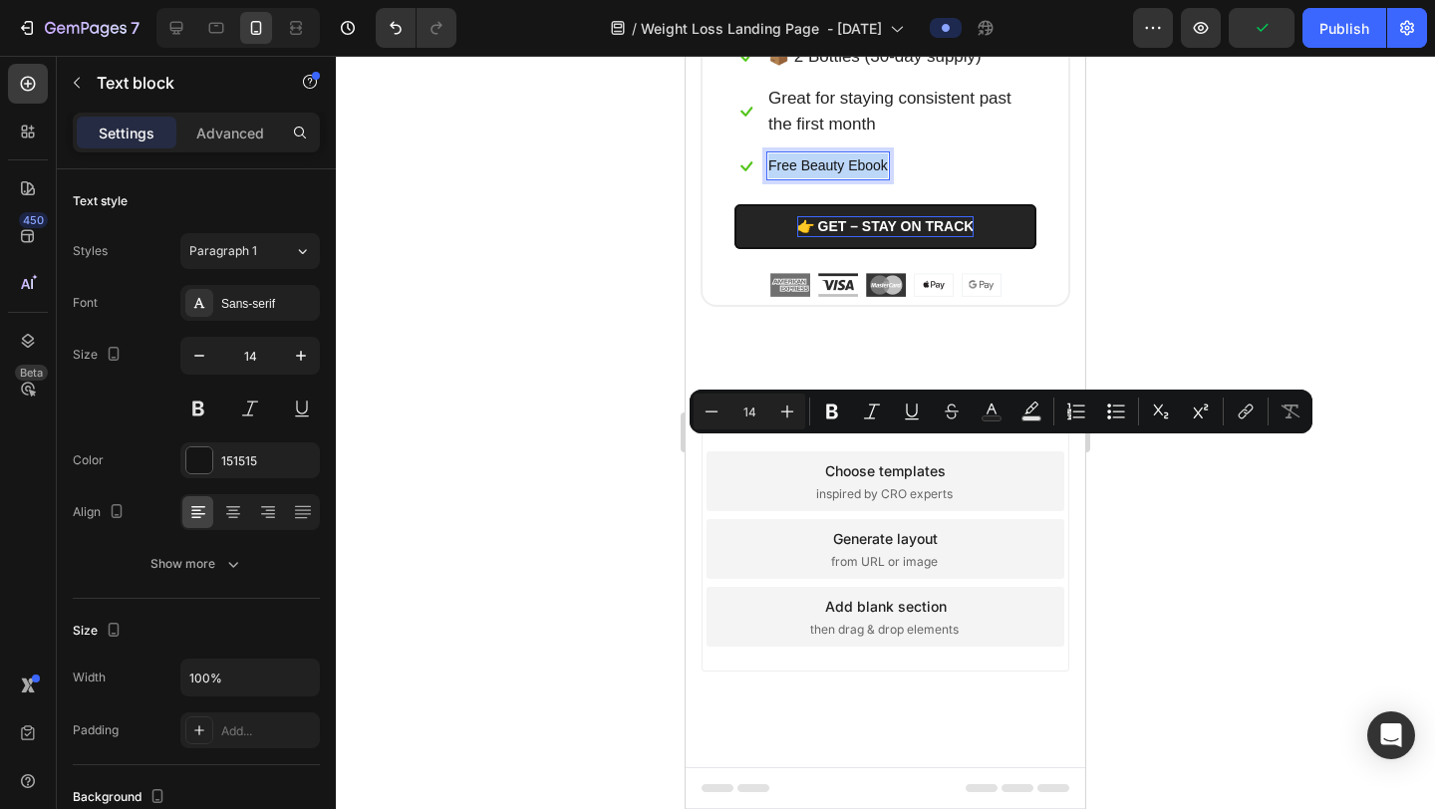
click at [877, 178] on p "Free Beauty Ebook" at bounding box center [829, 166] width 120 height 25
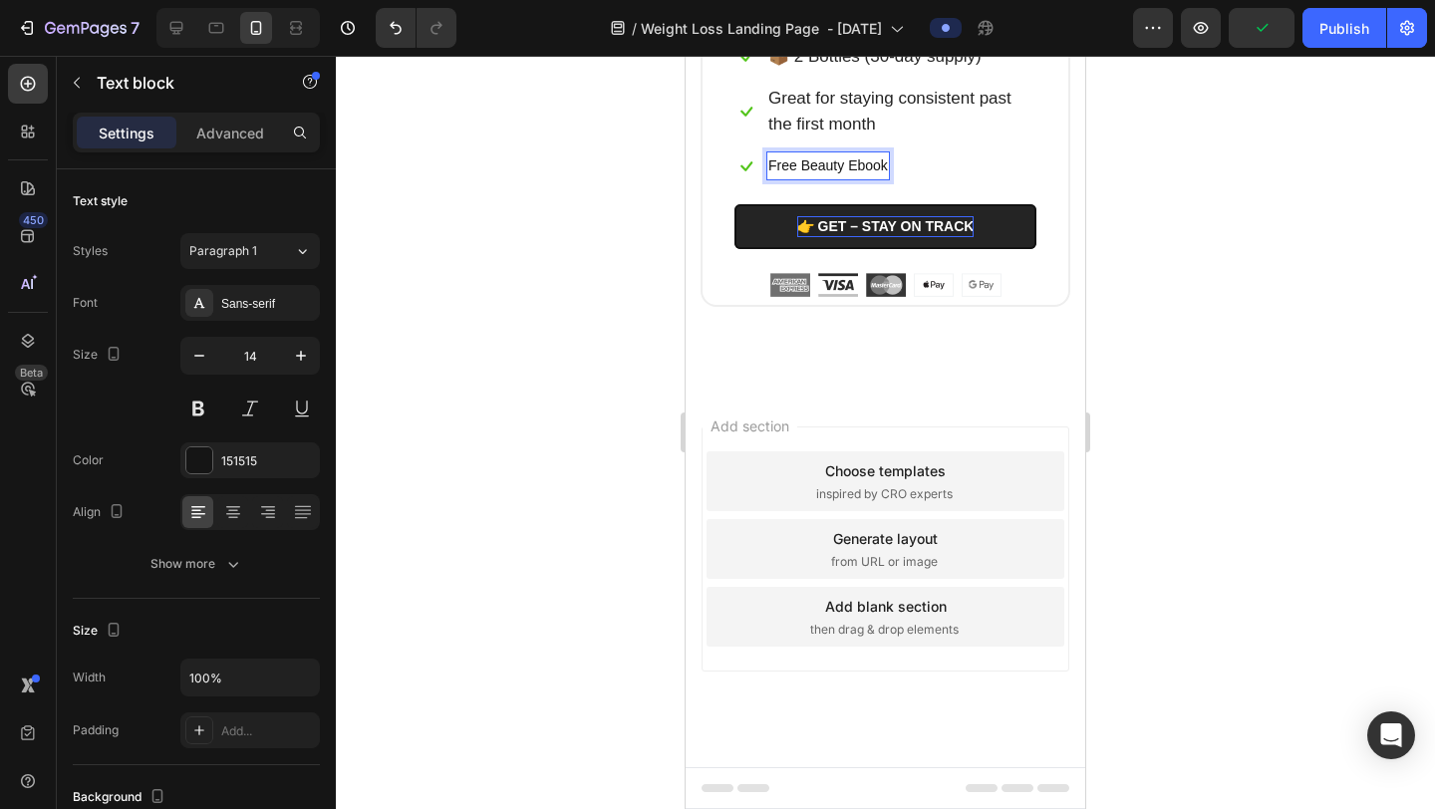
click at [882, 178] on p "Free Beauty Ebook" at bounding box center [829, 166] width 120 height 25
click at [886, 178] on p "Free Beauty Ebook" at bounding box center [829, 166] width 120 height 25
click at [841, 178] on p "Free Be Save 10% vs. single bottle" at bounding box center [885, 166] width 232 height 25
click at [858, 178] on p "Save 10% vs. single bottle" at bounding box center [847, 166] width 156 height 25
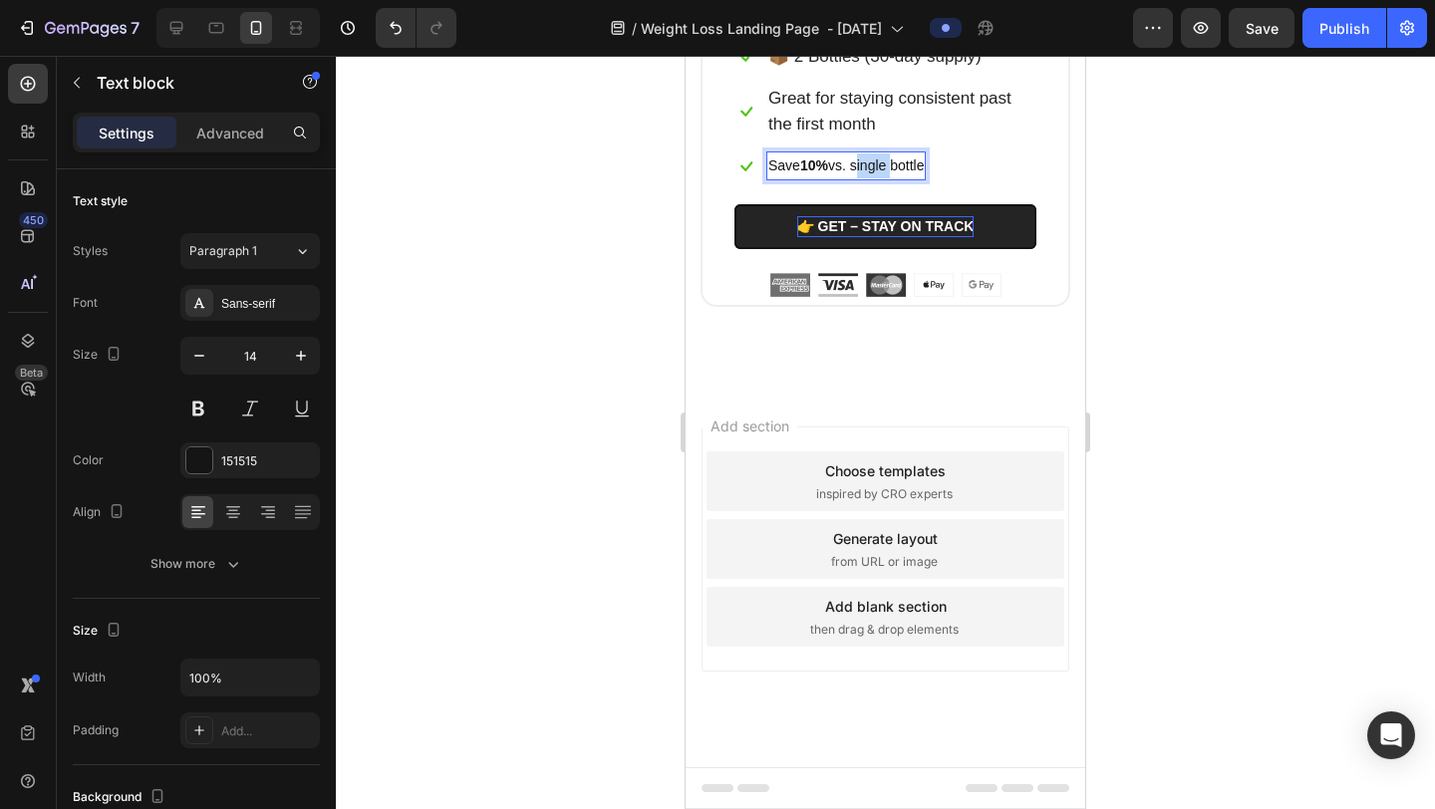
click at [858, 178] on p "Save 10% vs. single bottle" at bounding box center [847, 166] width 156 height 25
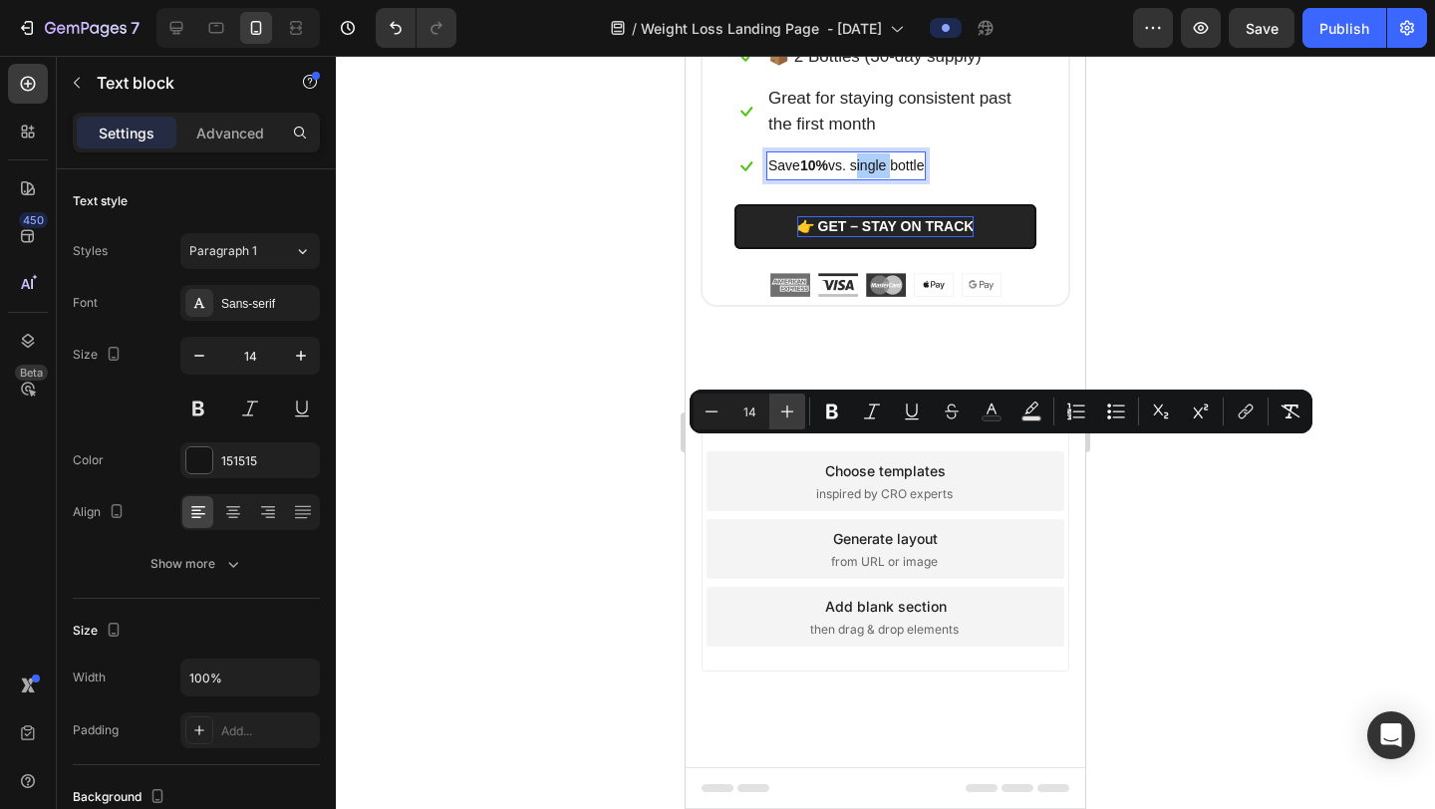
click at [782, 421] on icon "Editor contextual toolbar" at bounding box center [788, 412] width 20 height 20
click at [783, 421] on icon "Editor contextual toolbar" at bounding box center [788, 412] width 20 height 20
type input "17"
click at [1259, 499] on div at bounding box center [885, 433] width 1099 height 754
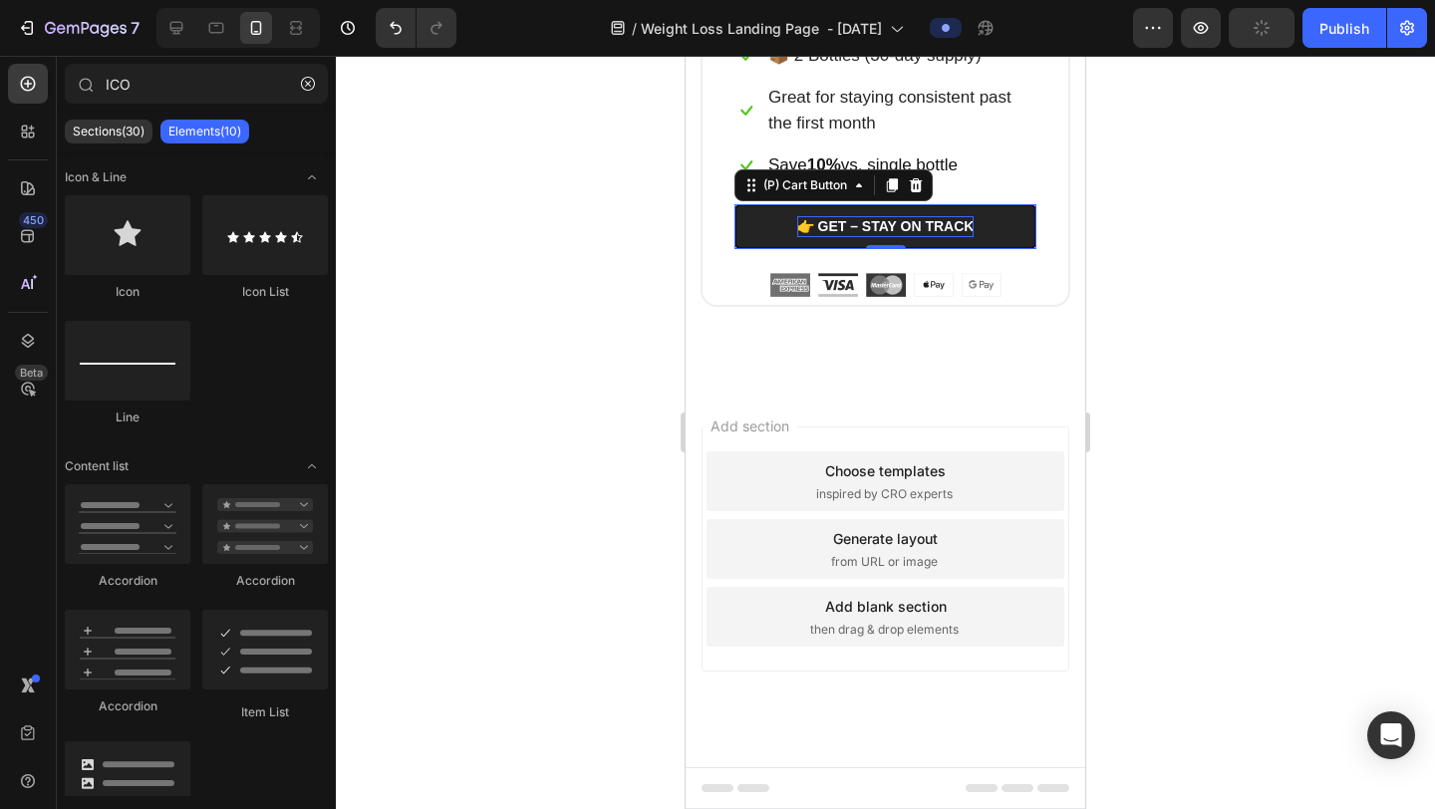
click at [1023, 249] on button "👉 GET – STAY ON TRACK" at bounding box center [886, 226] width 302 height 45
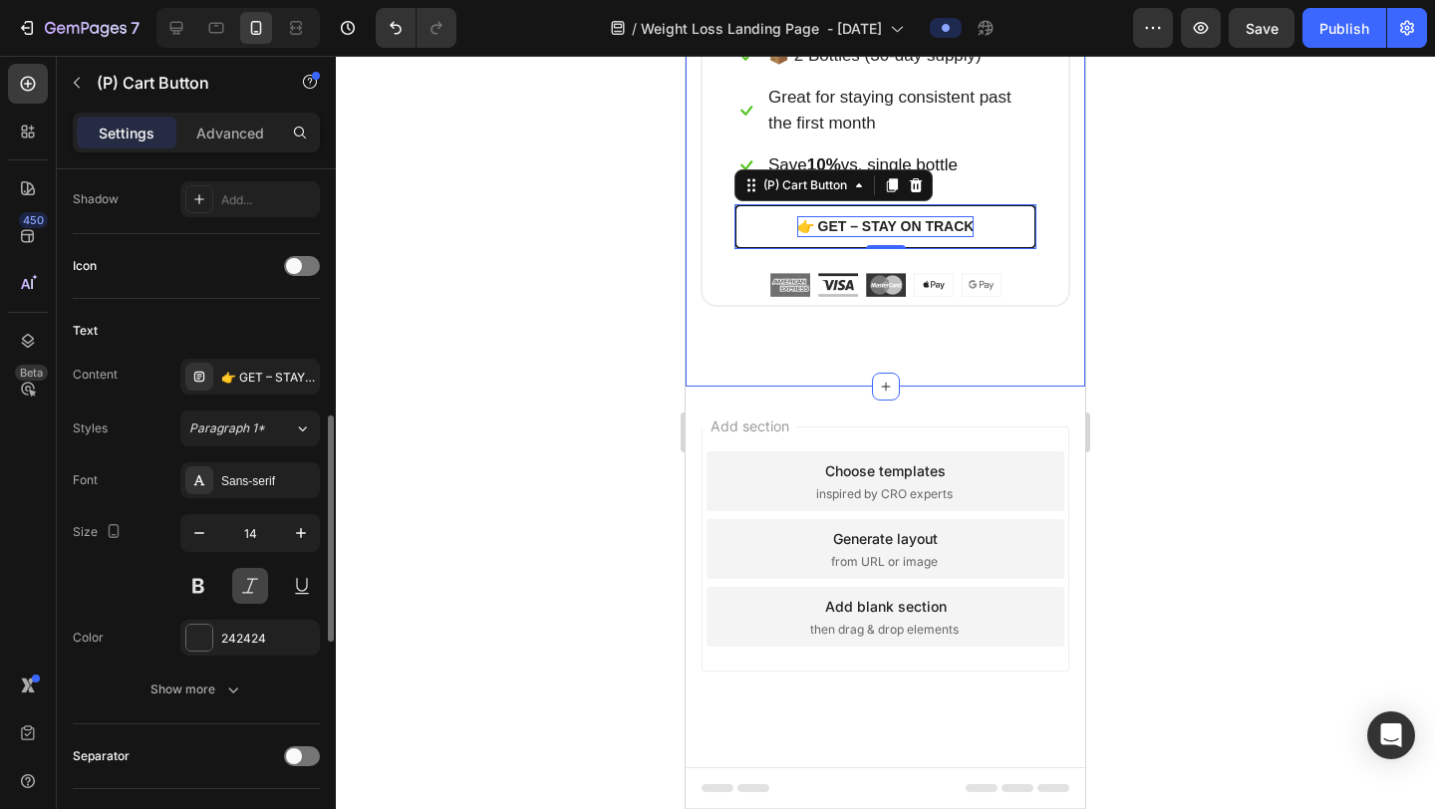
scroll to position [773, 0]
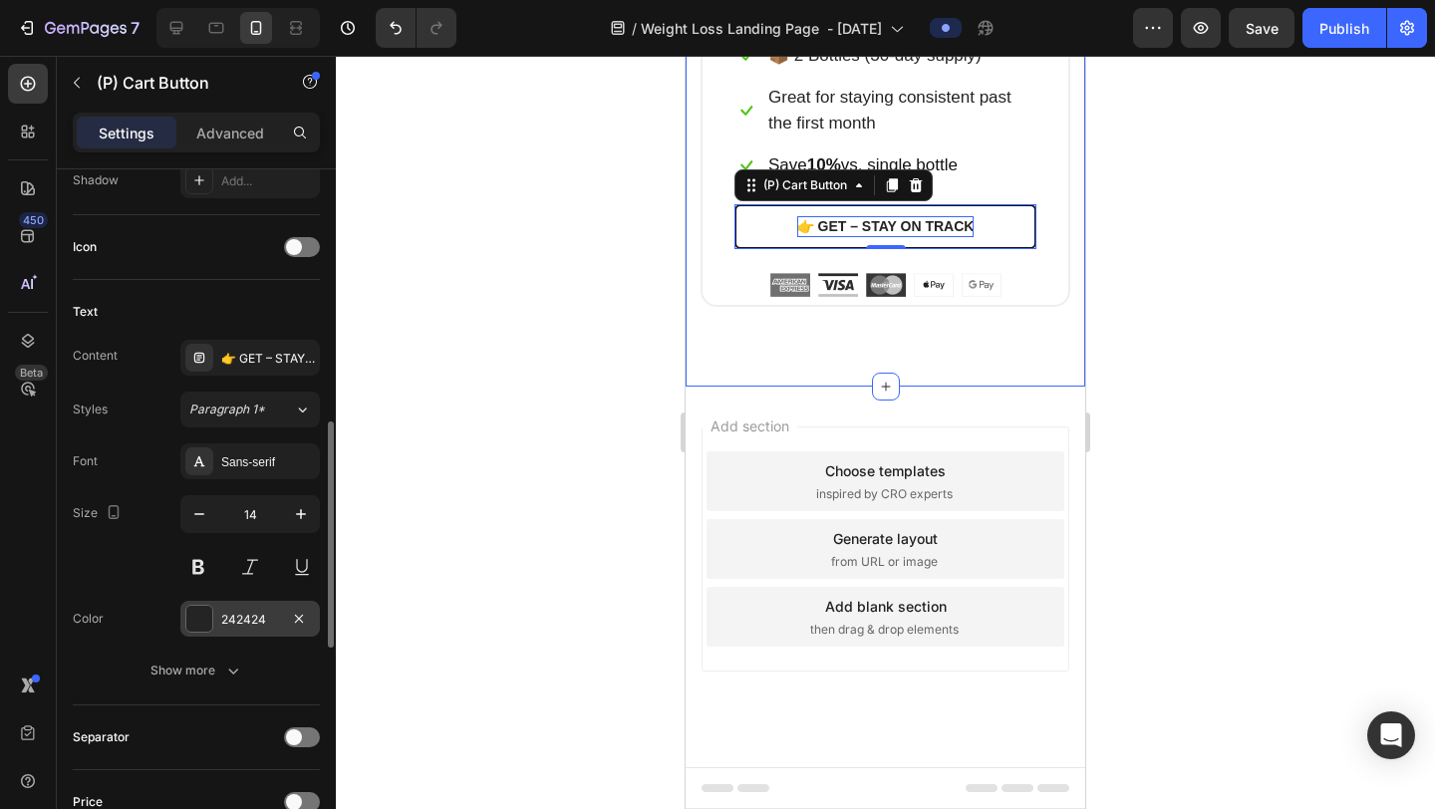
click at [206, 614] on div at bounding box center [199, 619] width 26 height 26
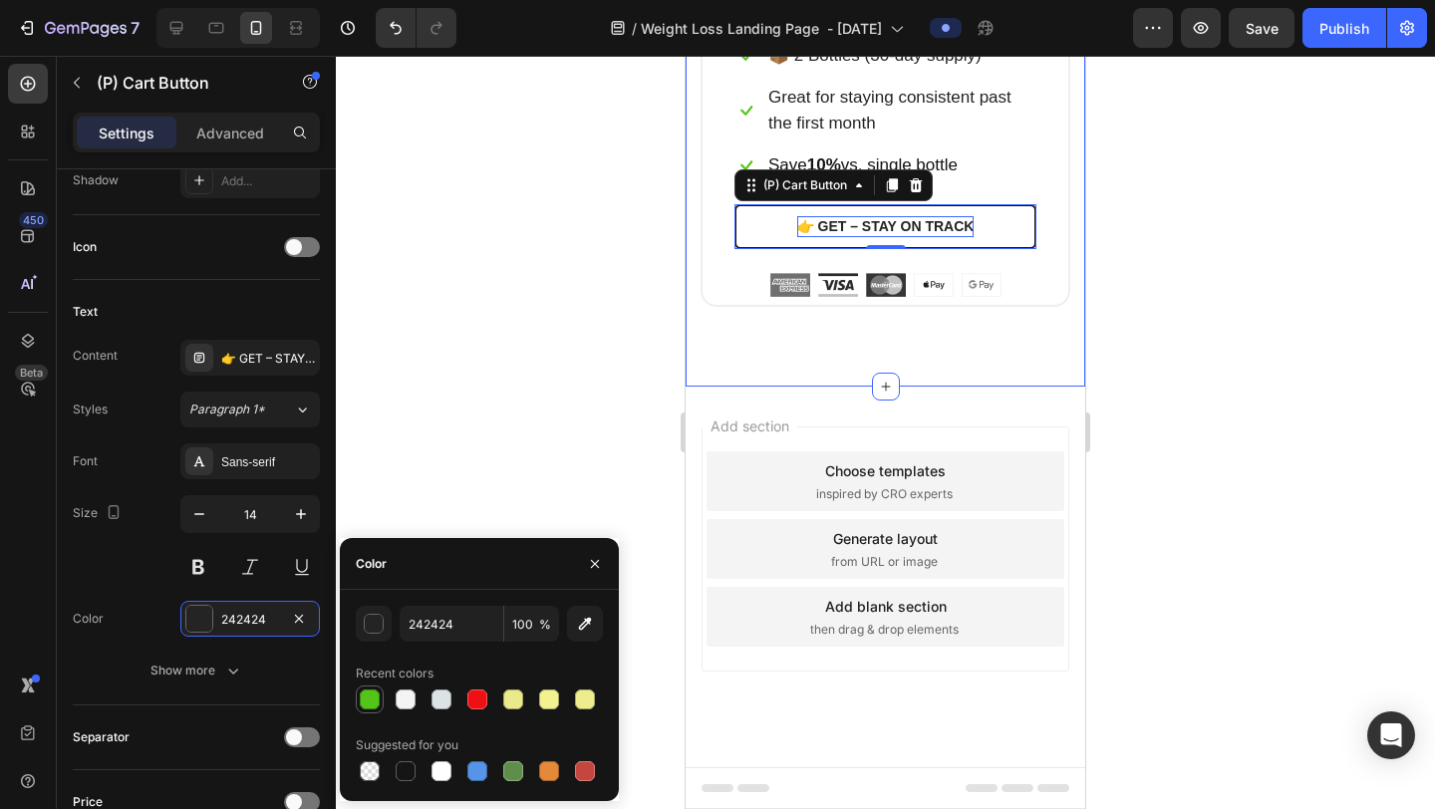
click at [366, 708] on div at bounding box center [370, 700] width 20 height 20
click at [406, 769] on div at bounding box center [406, 772] width 20 height 20
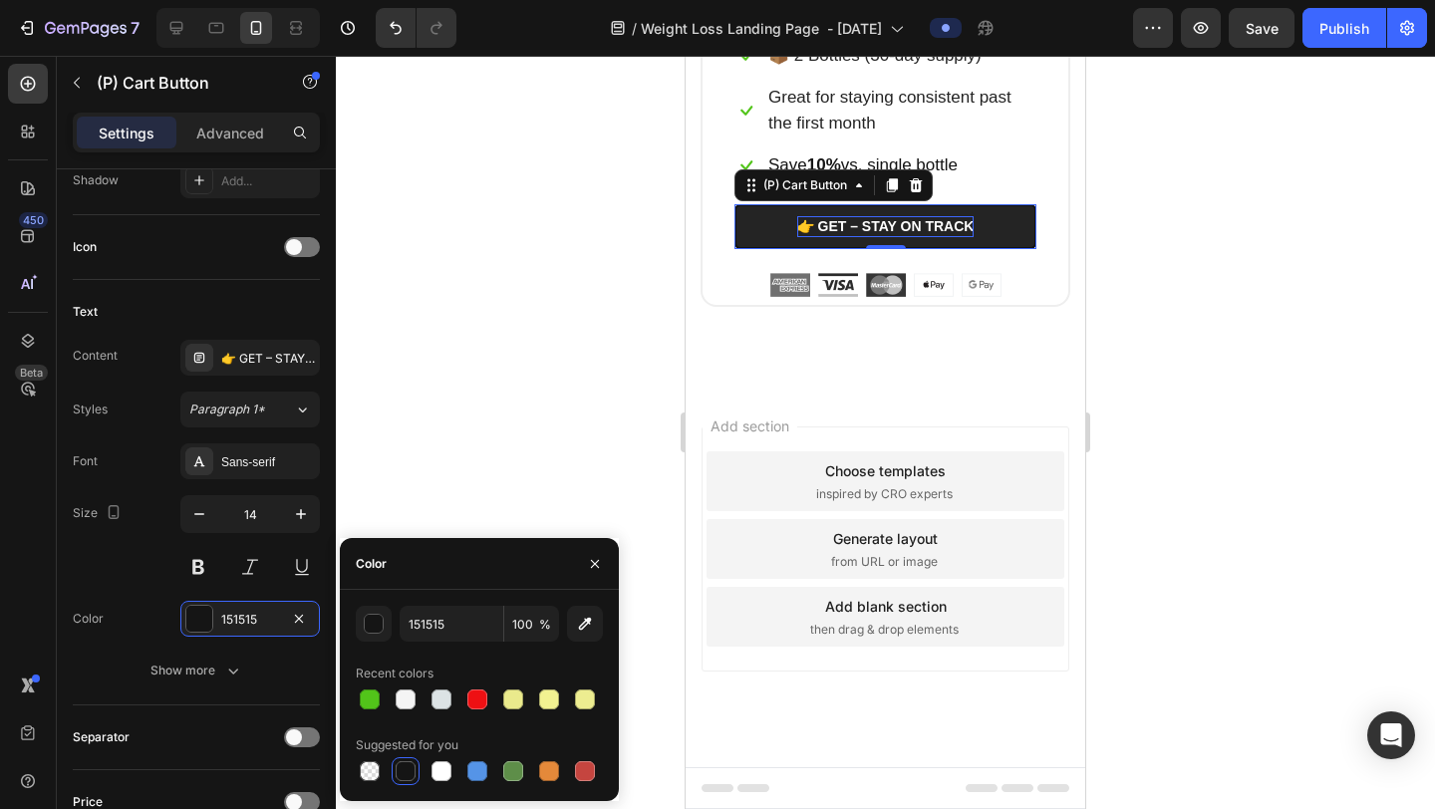
click at [1025, 249] on button "👉 GET – STAY ON TRACK" at bounding box center [886, 226] width 302 height 45
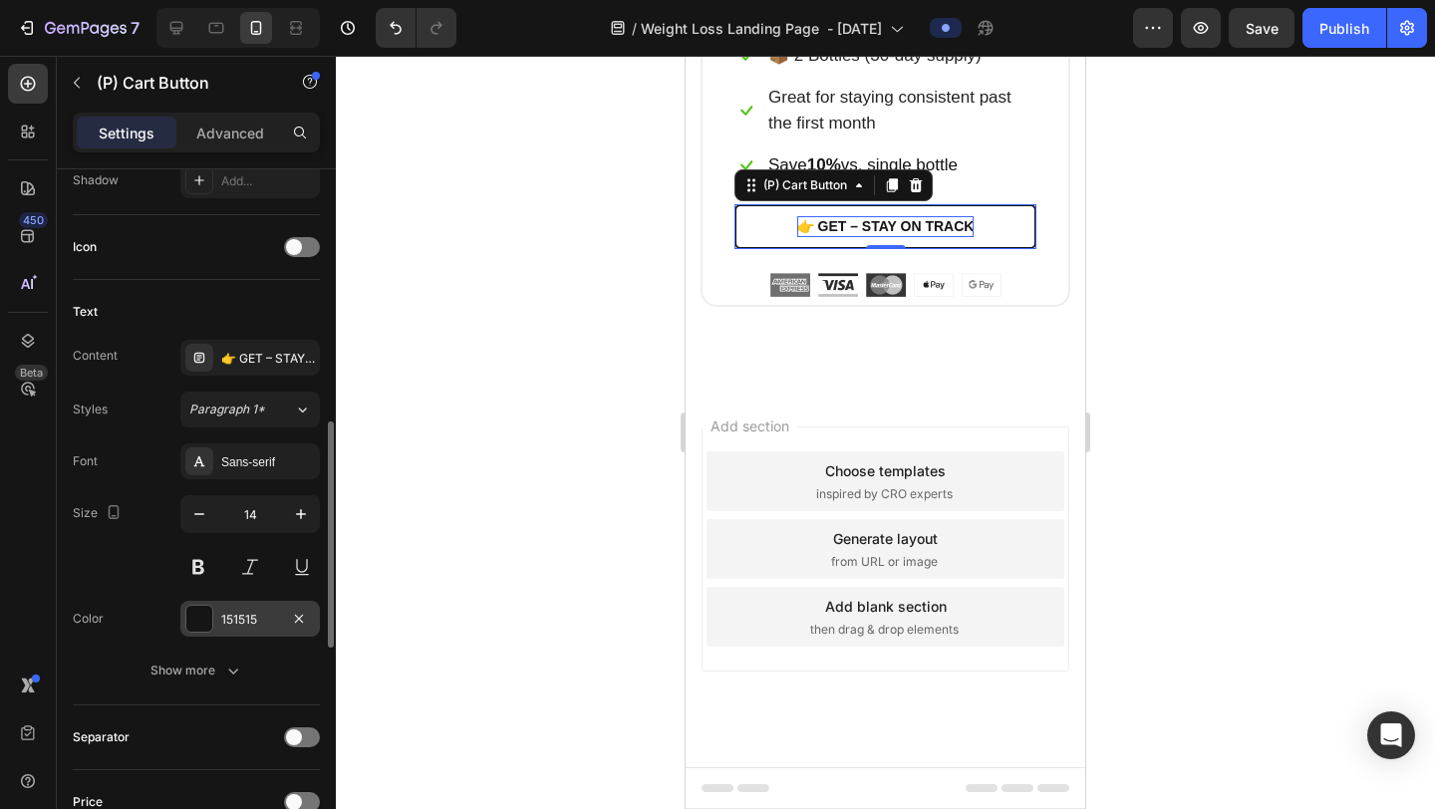
click at [202, 612] on div at bounding box center [199, 619] width 26 height 26
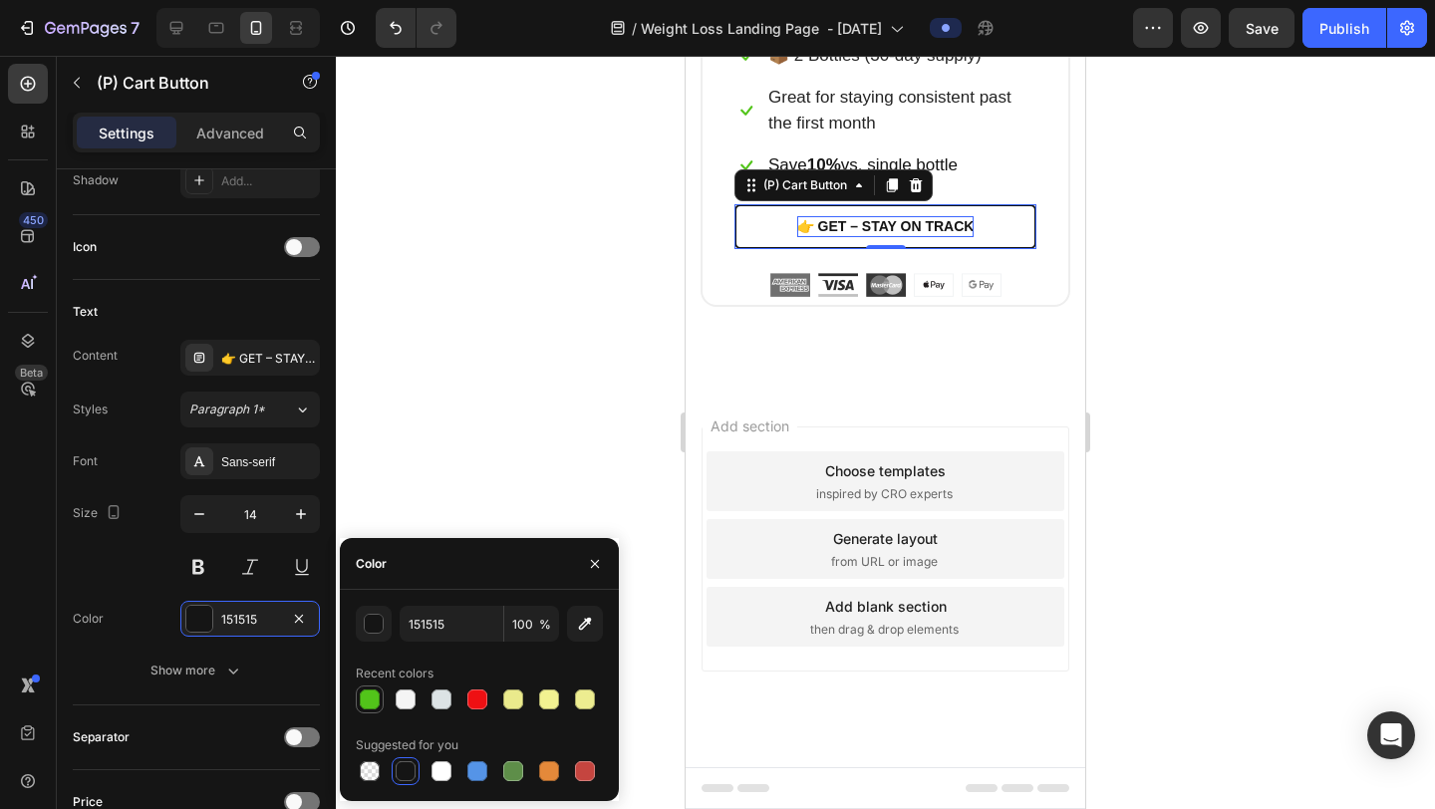
click at [375, 697] on div at bounding box center [370, 700] width 20 height 20
click at [410, 770] on div at bounding box center [406, 772] width 20 height 20
type input "151515"
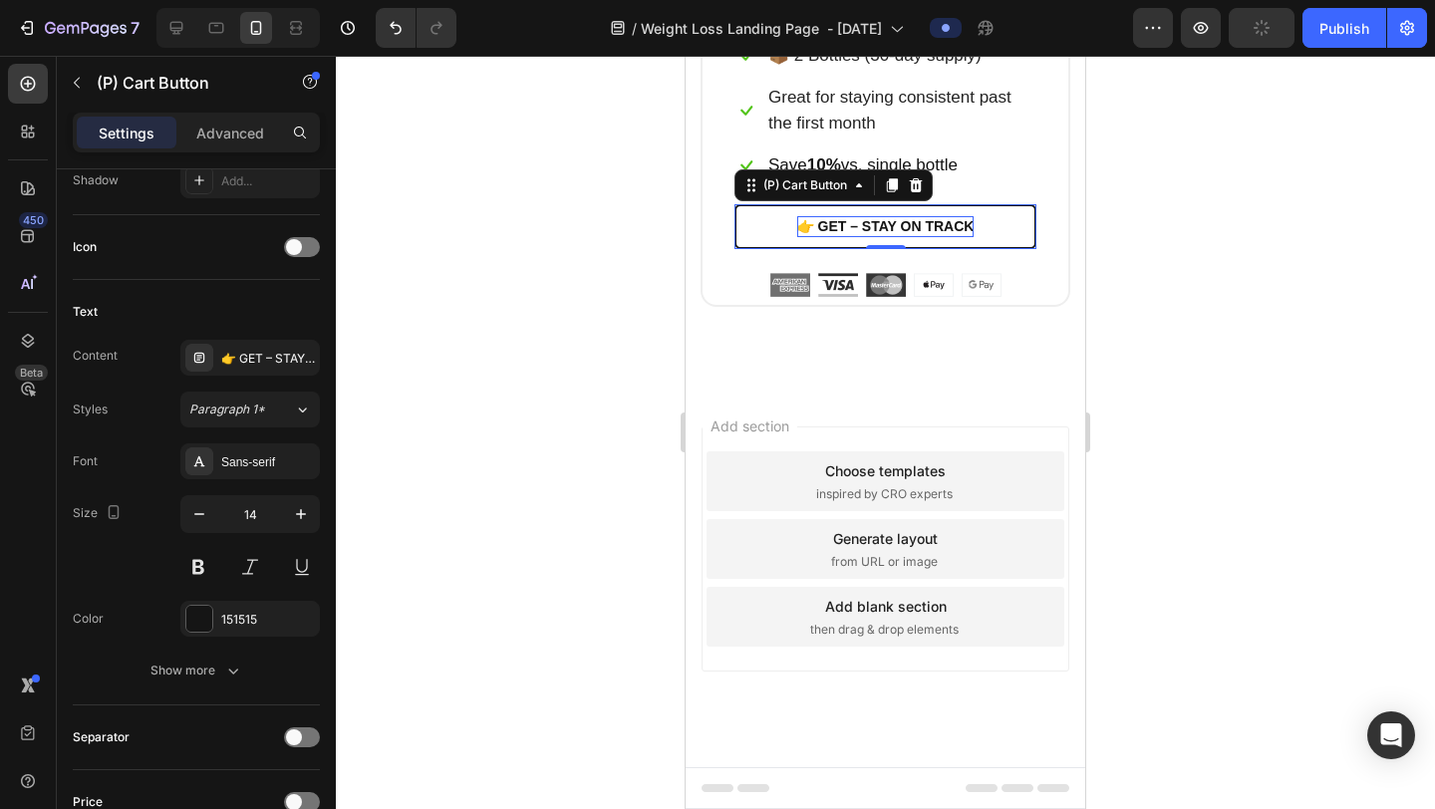
click at [1287, 466] on div at bounding box center [885, 433] width 1099 height 754
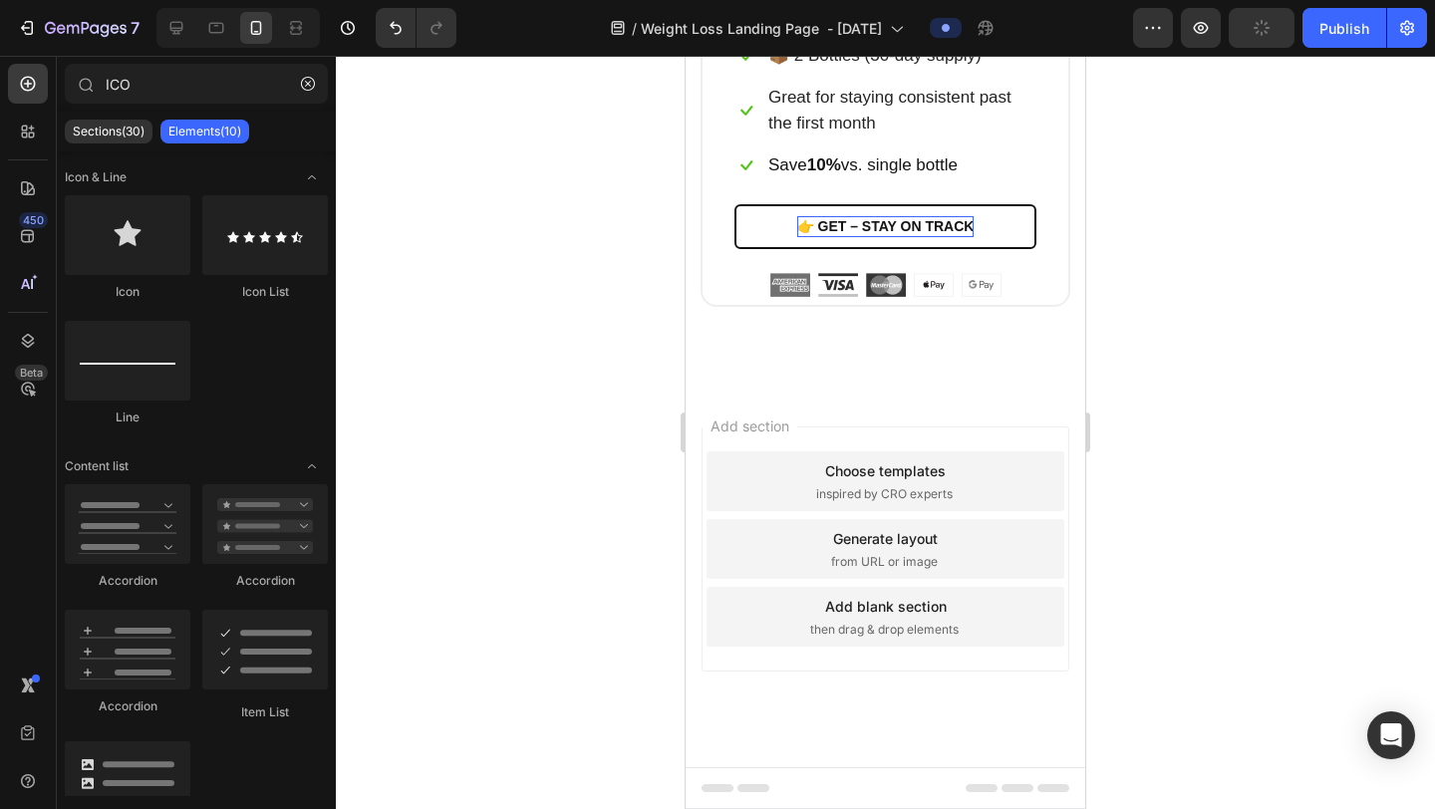
click at [1287, 466] on div at bounding box center [885, 433] width 1099 height 754
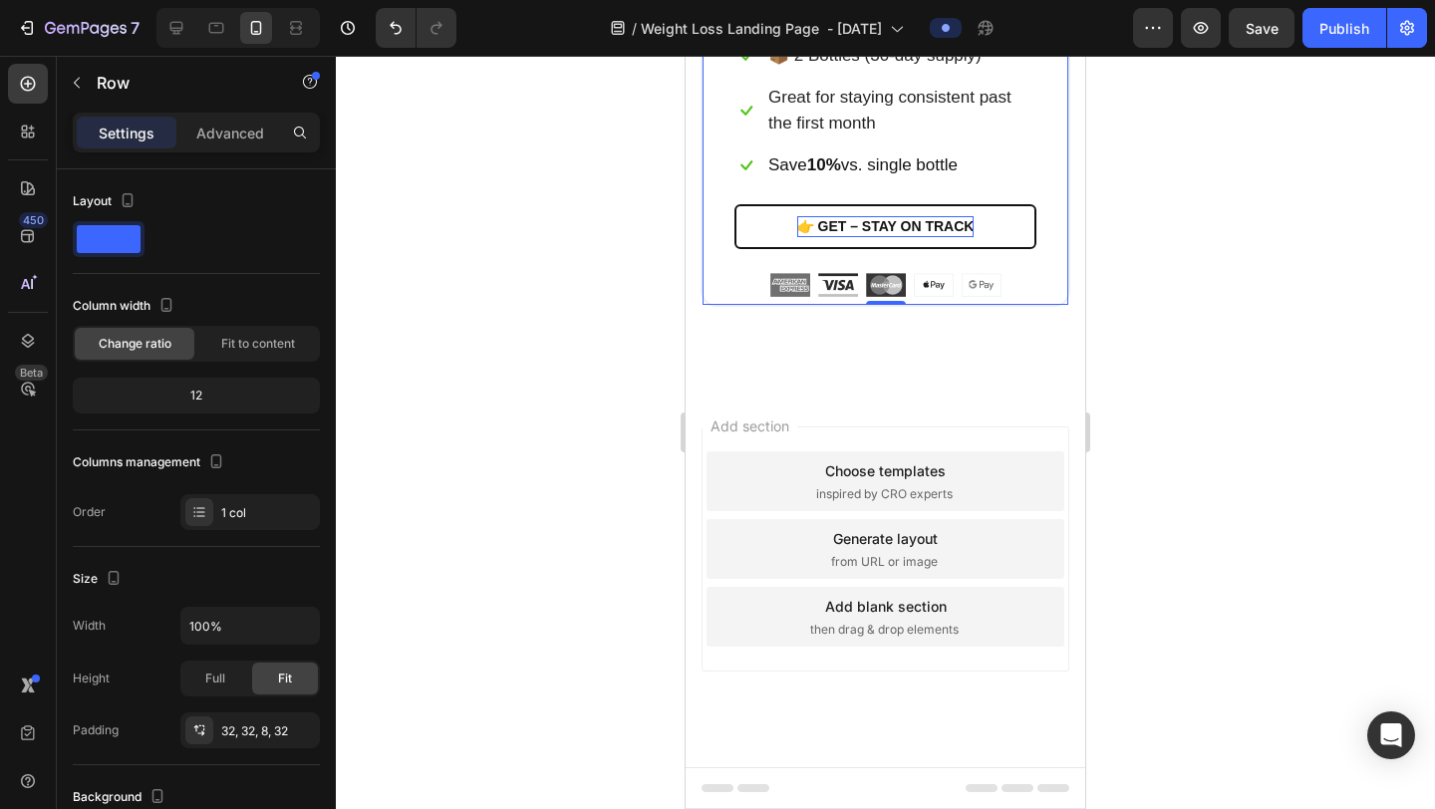
click at [1052, 238] on div "$59.99 (P) Price (P) Price Icon 📦 2 Bottles (30-day supply) Text block Row Icon…" at bounding box center [886, 120] width 366 height 371
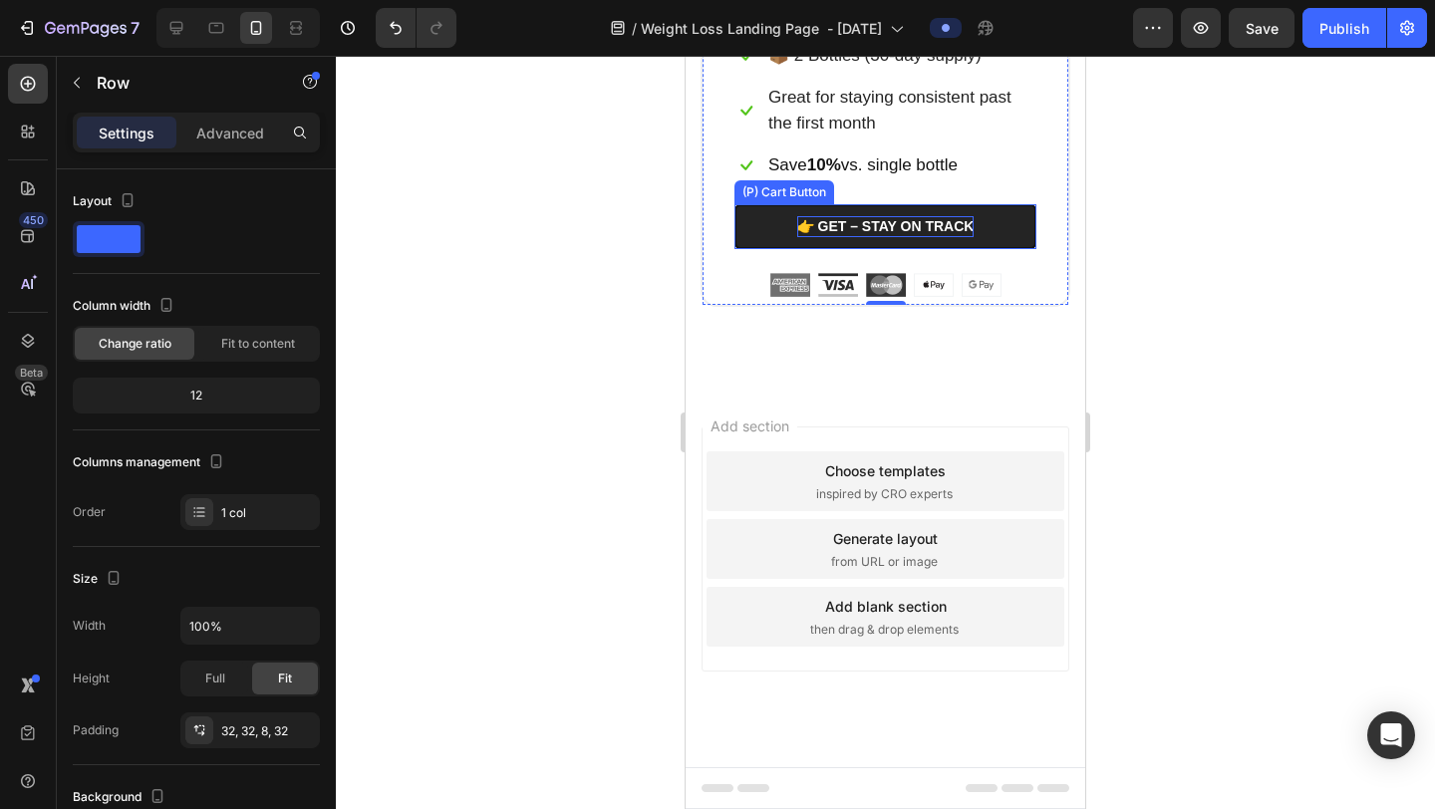
click at [756, 249] on button "👉 GET – STAY ON TRACK" at bounding box center [886, 226] width 302 height 45
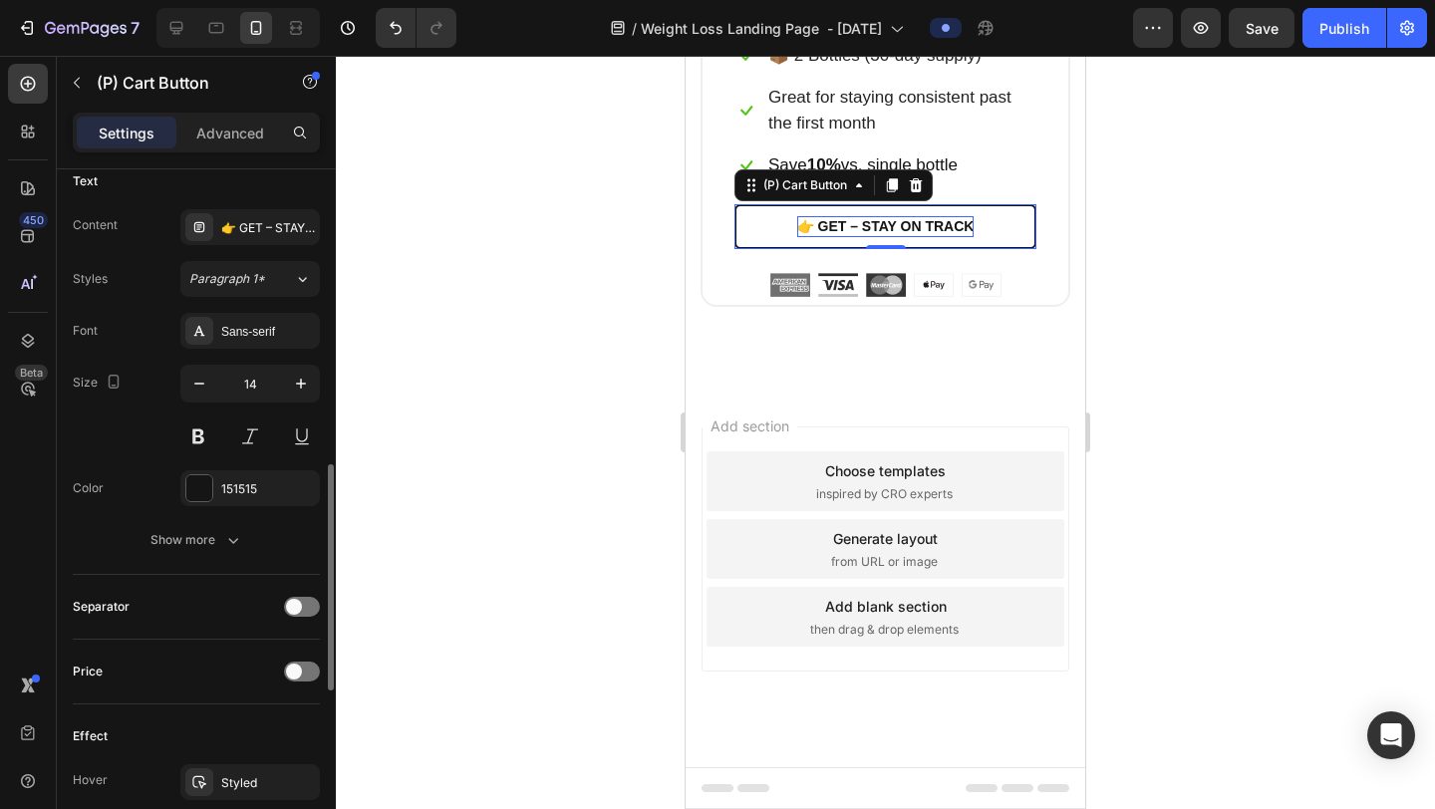
scroll to position [909, 0]
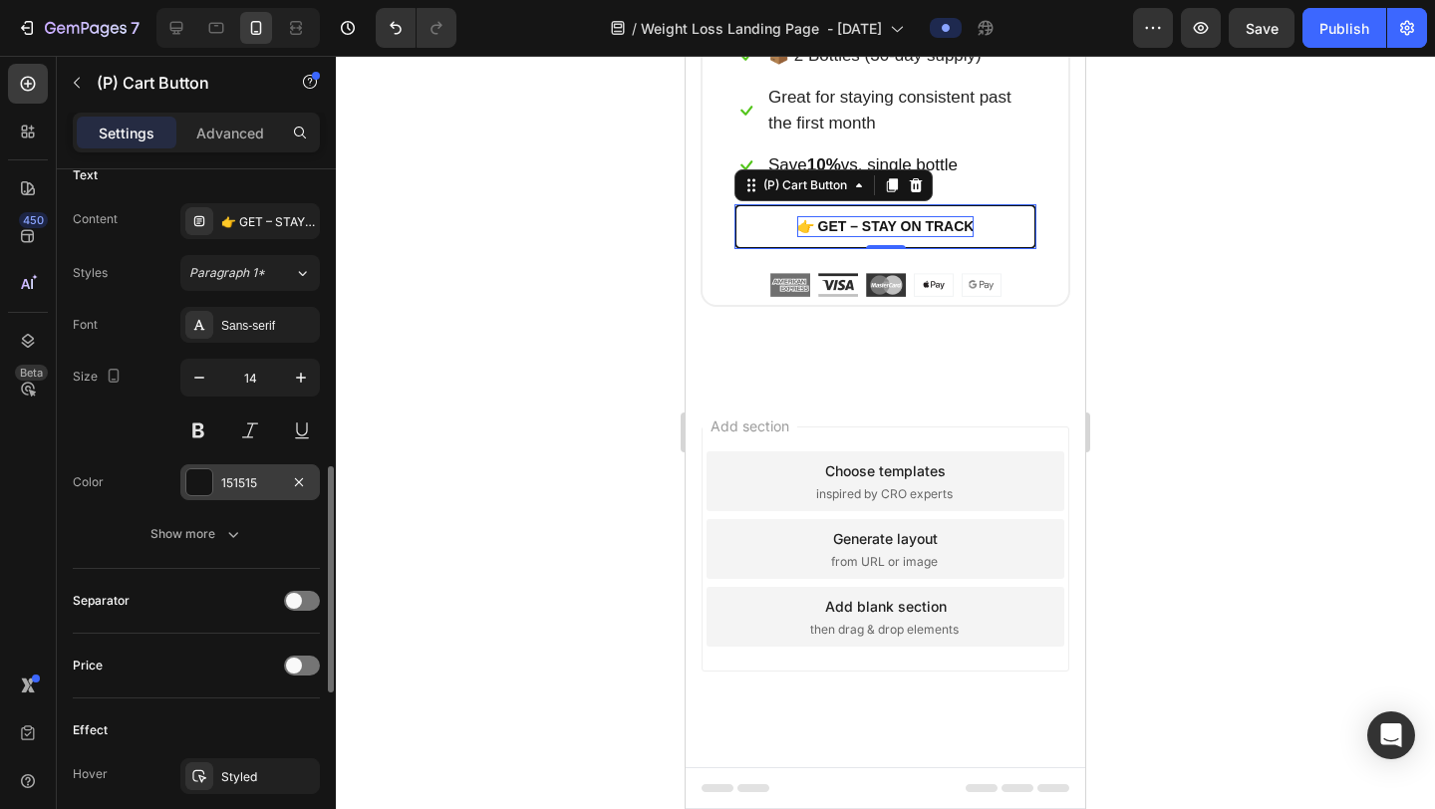
click at [197, 480] on div at bounding box center [199, 482] width 26 height 26
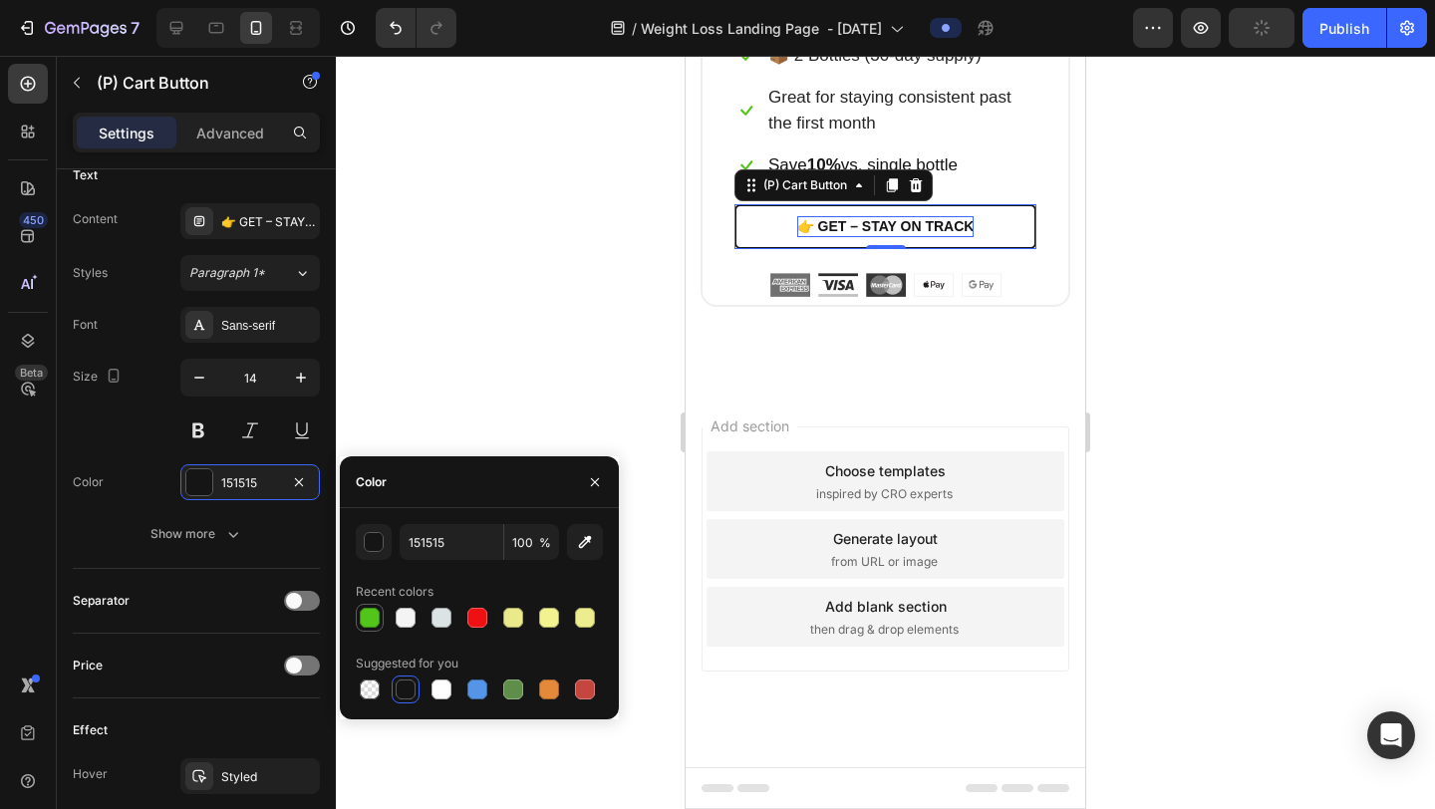
click at [375, 621] on div at bounding box center [370, 618] width 20 height 20
click at [413, 688] on div at bounding box center [406, 690] width 20 height 20
type input "151515"
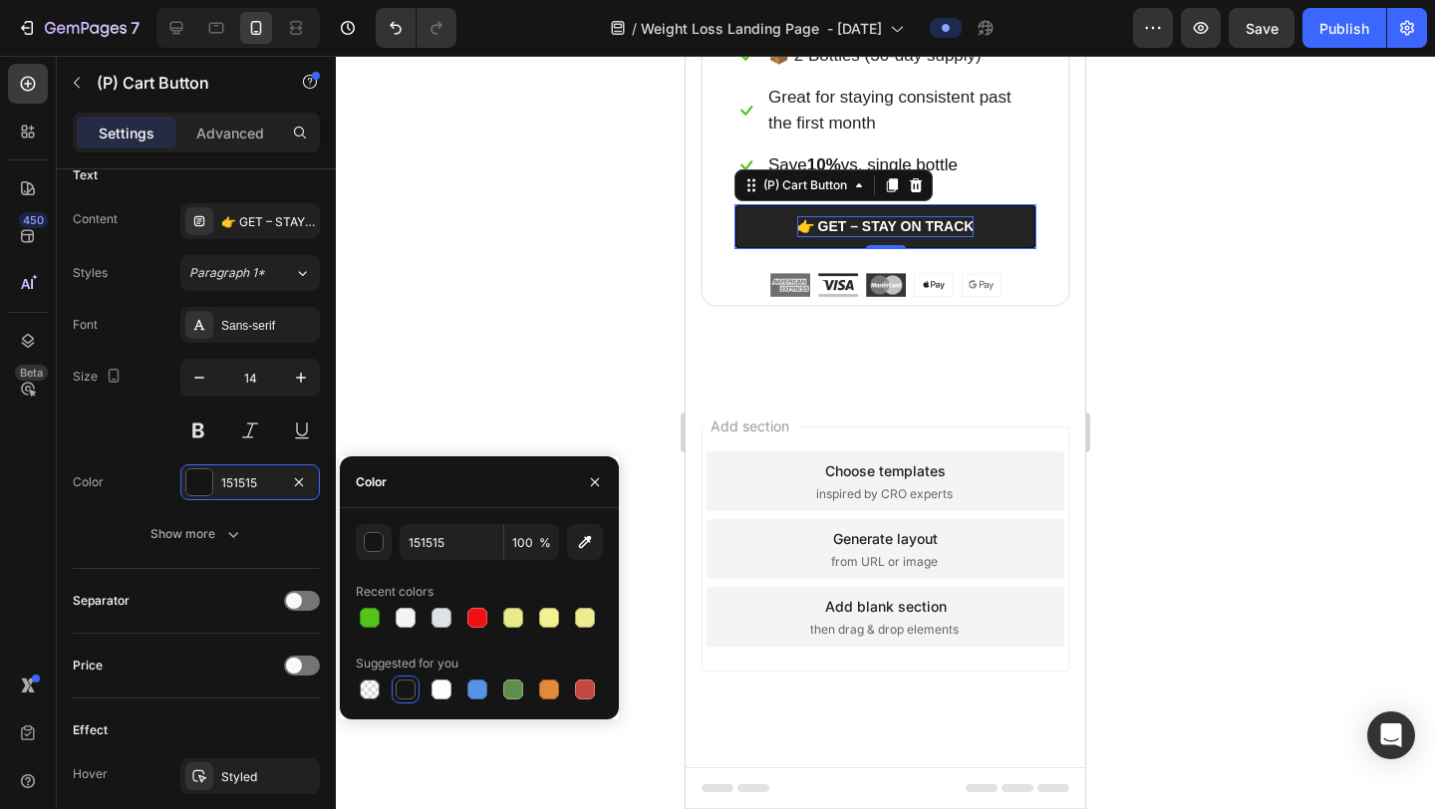
click at [757, 249] on button "👉 GET – STAY ON TRACK" at bounding box center [886, 226] width 302 height 45
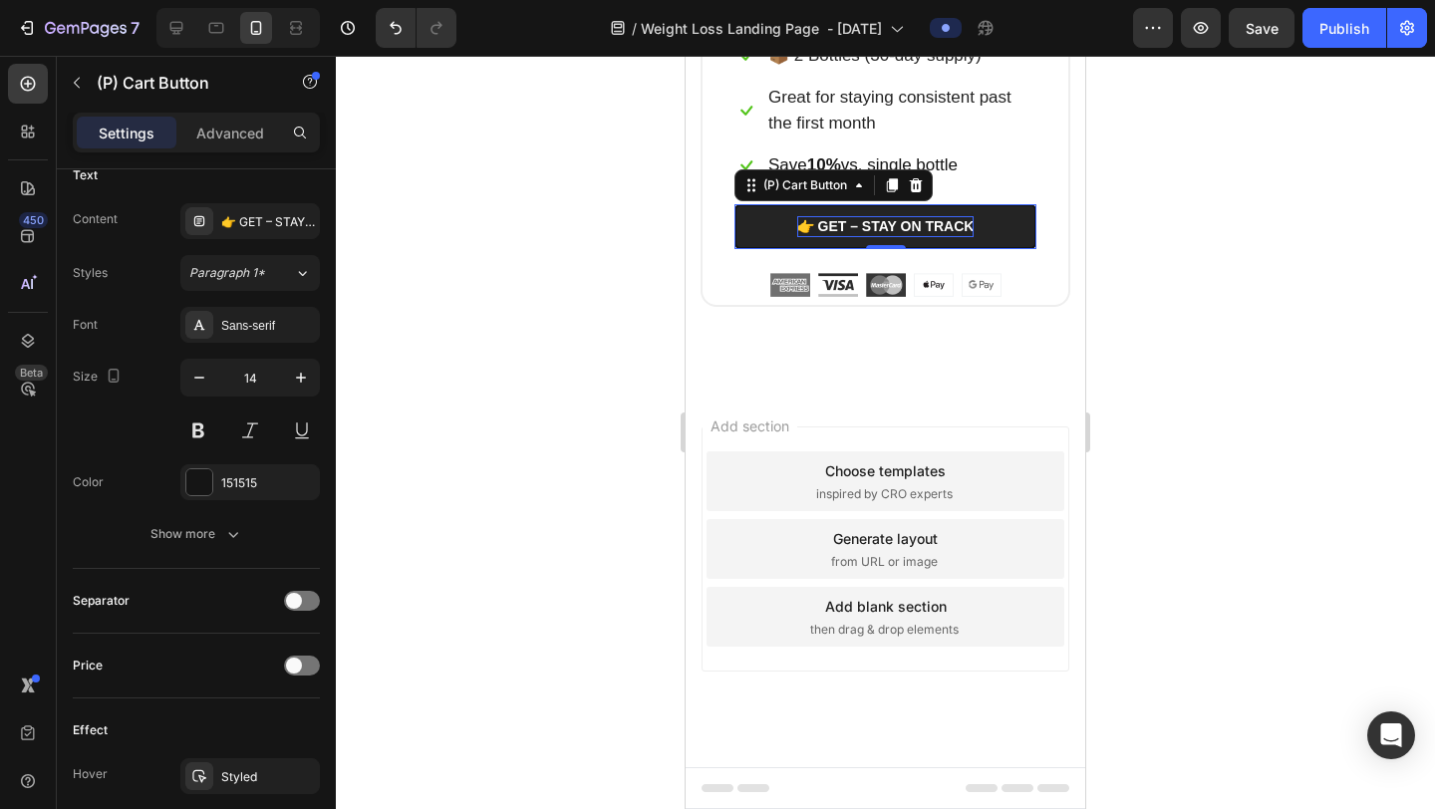
click at [756, 249] on button "👉 GET – STAY ON TRACK" at bounding box center [886, 226] width 302 height 45
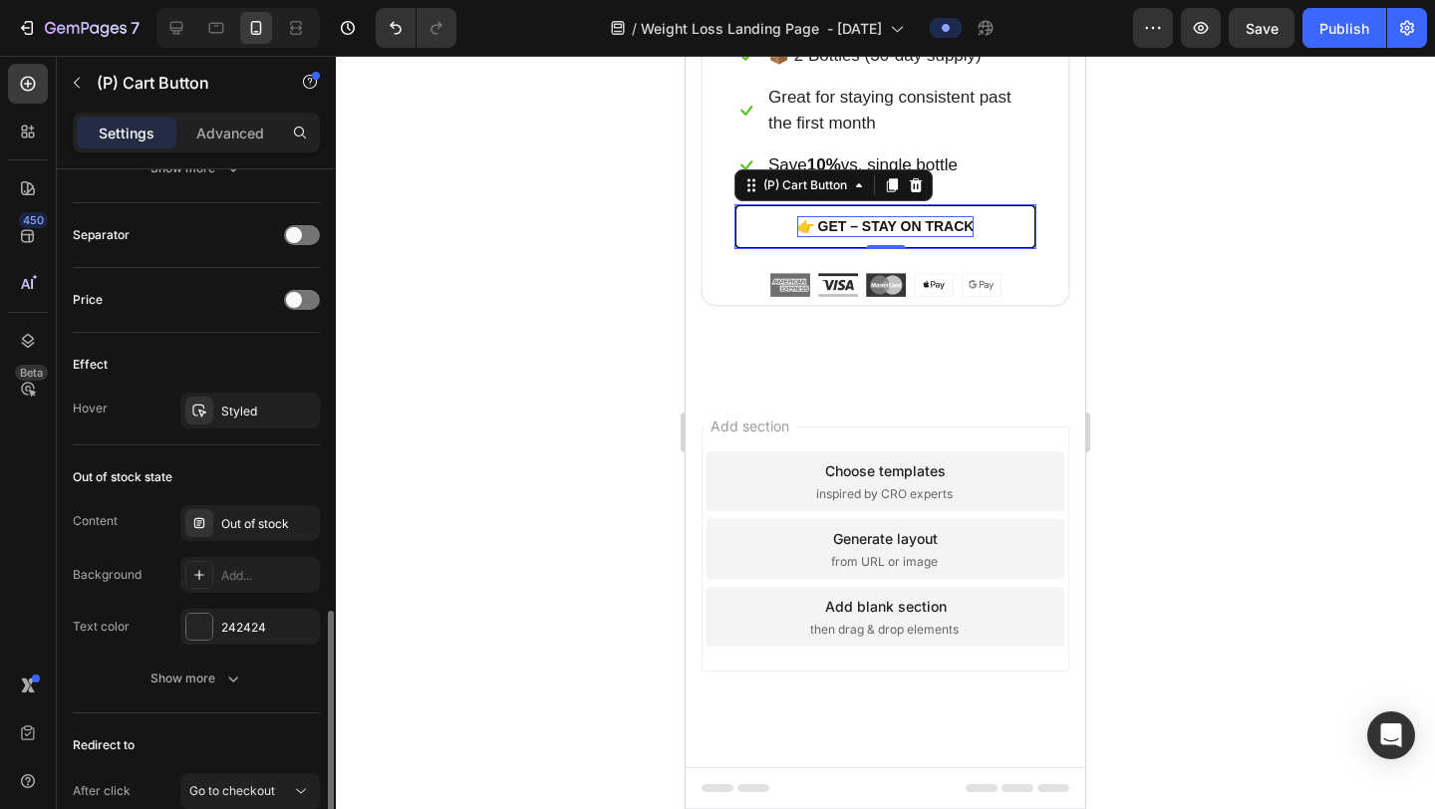
scroll to position [1311, 0]
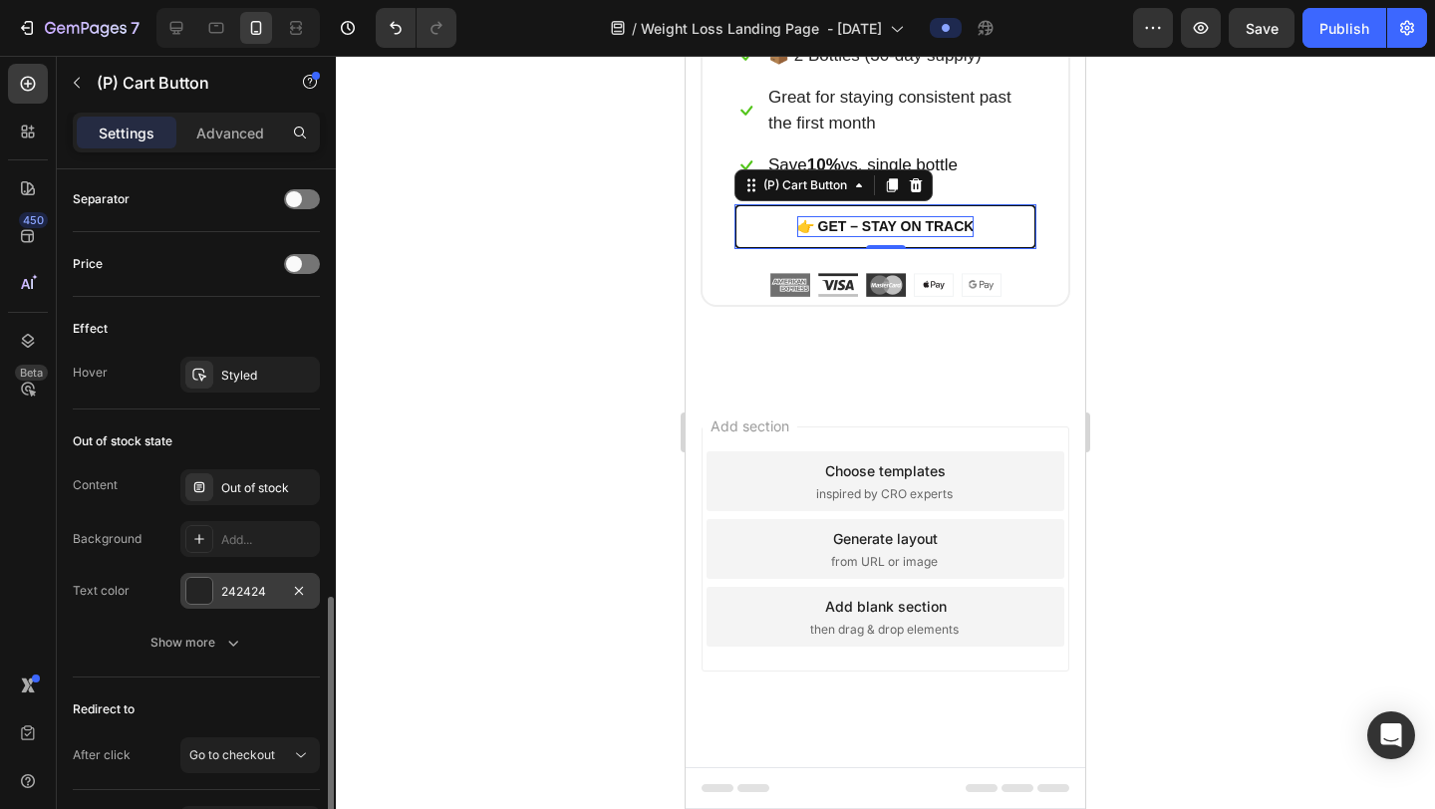
click at [200, 589] on div at bounding box center [199, 591] width 26 height 26
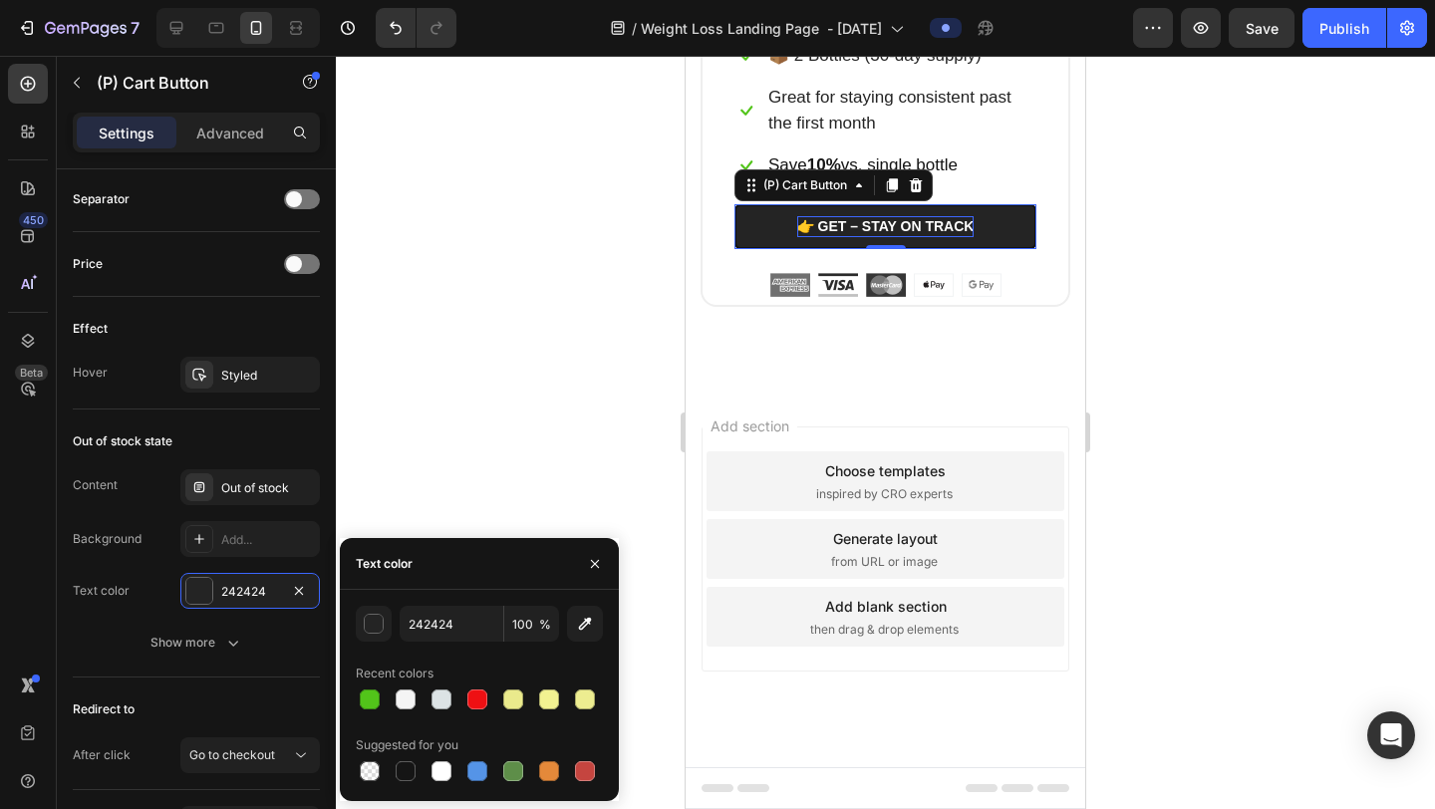
click at [764, 249] on button "👉 GET – STAY ON TRACK" at bounding box center [886, 226] width 302 height 45
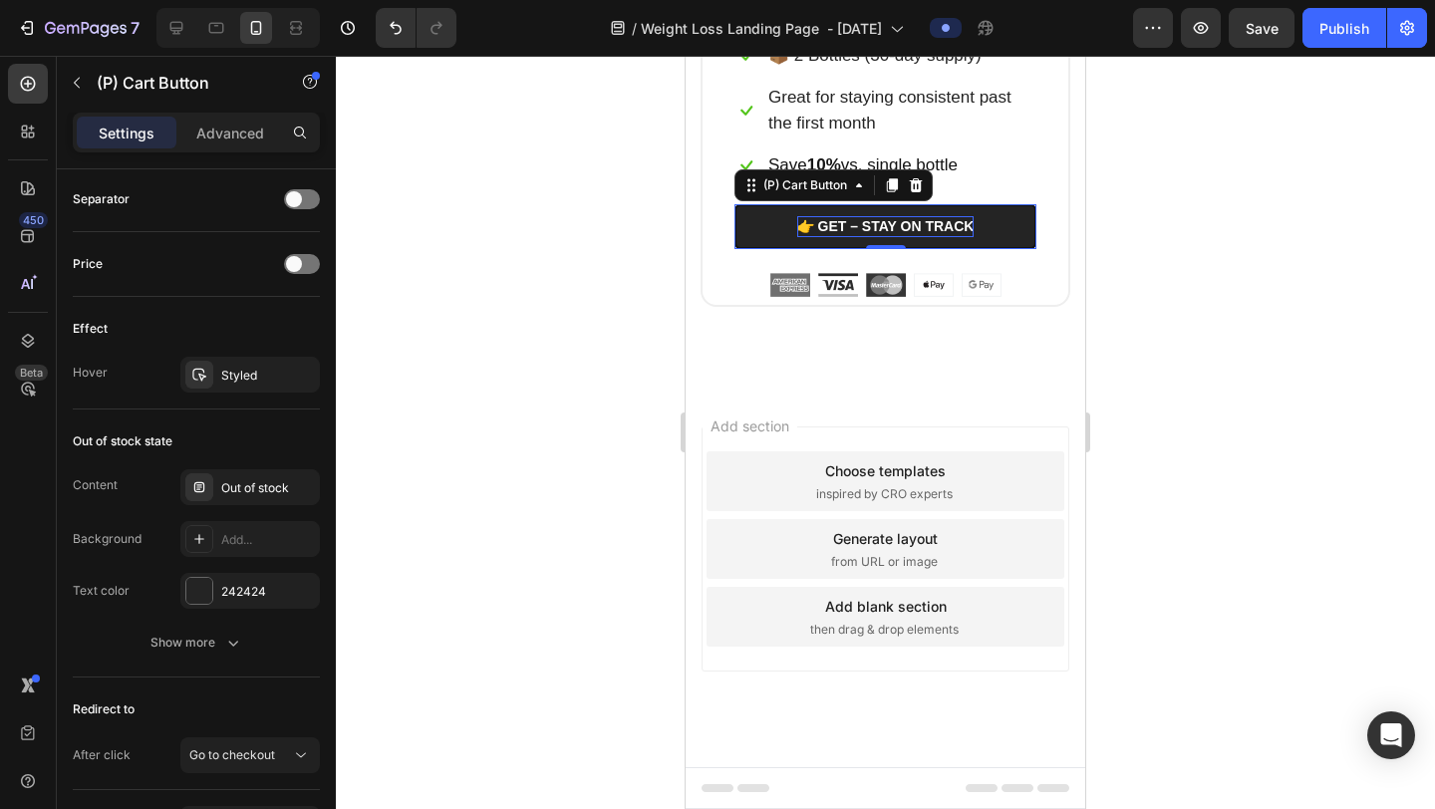
click at [769, 249] on button "👉 GET – STAY ON TRACK" at bounding box center [886, 226] width 302 height 45
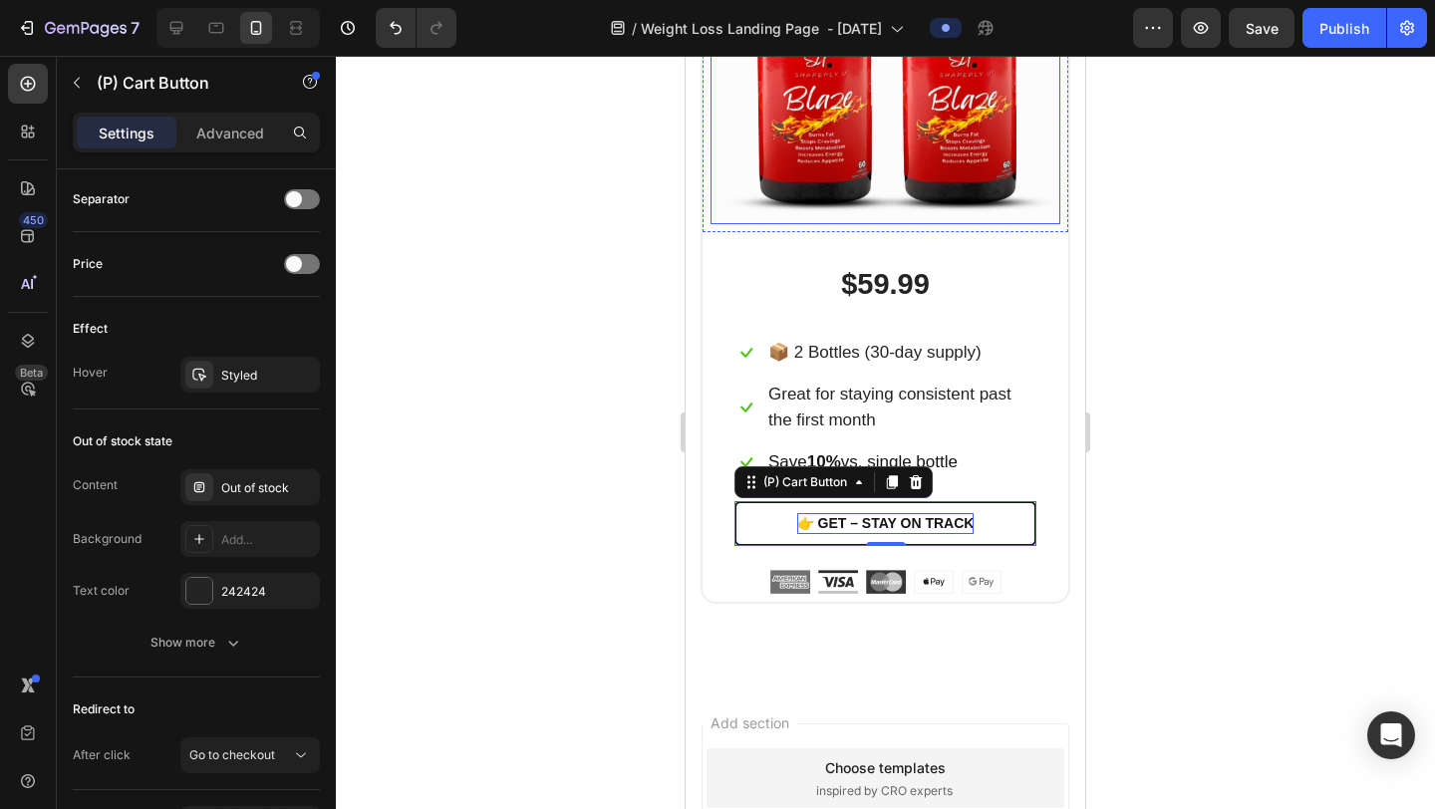
scroll to position [12302, 0]
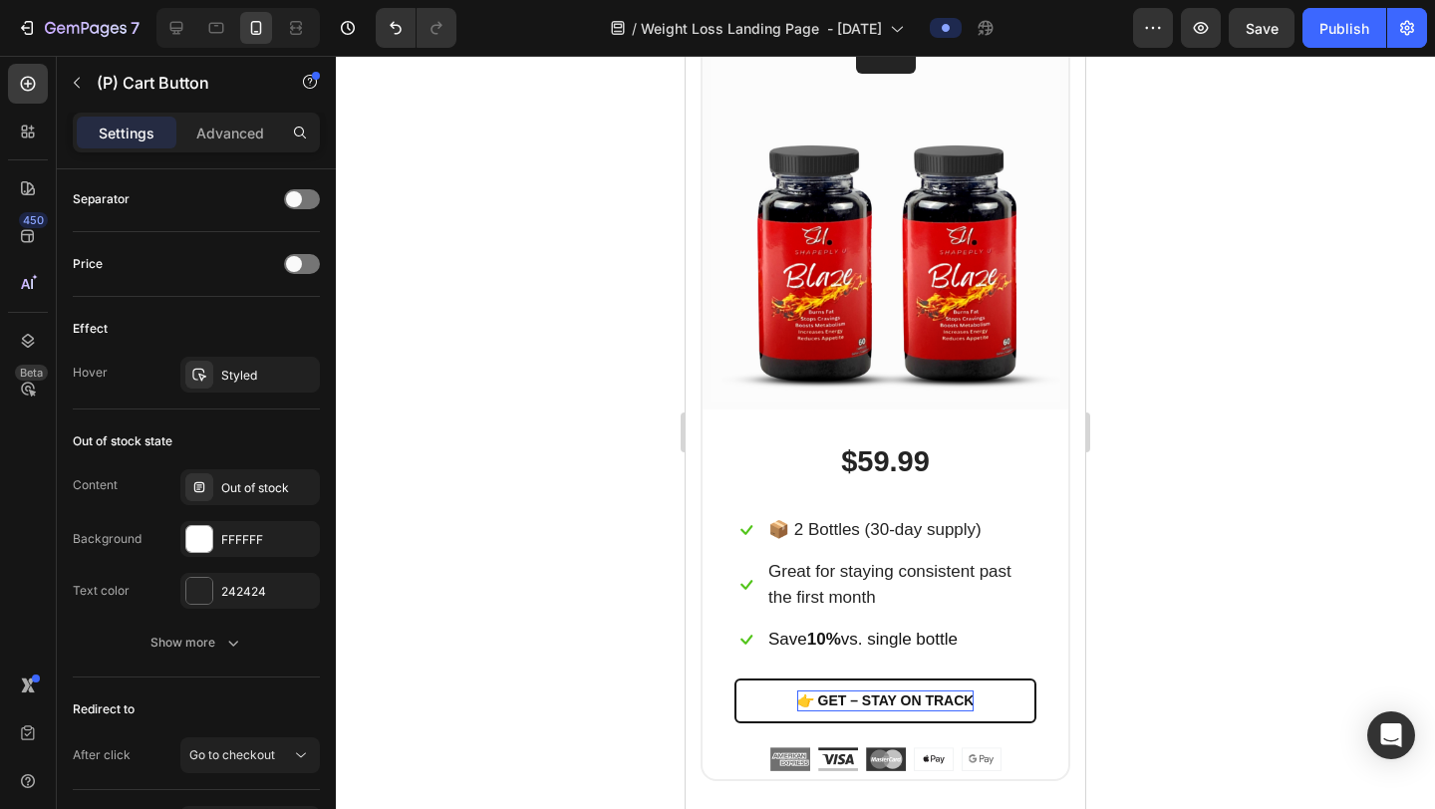
click at [574, 301] on div at bounding box center [885, 433] width 1099 height 754
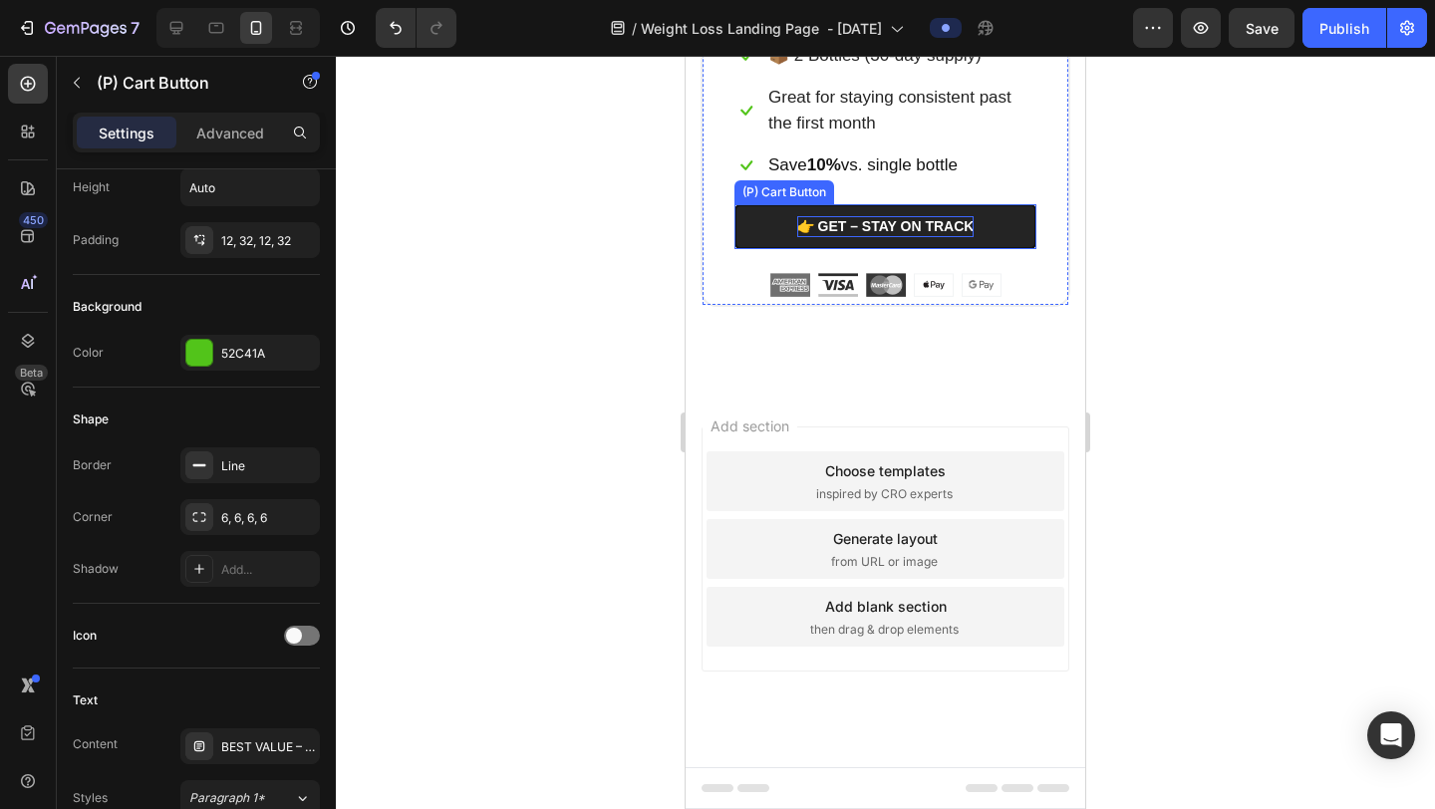
scroll to position [12956, 0]
click at [775, 249] on button "👉 GET – STAY ON TRACK" at bounding box center [886, 226] width 302 height 45
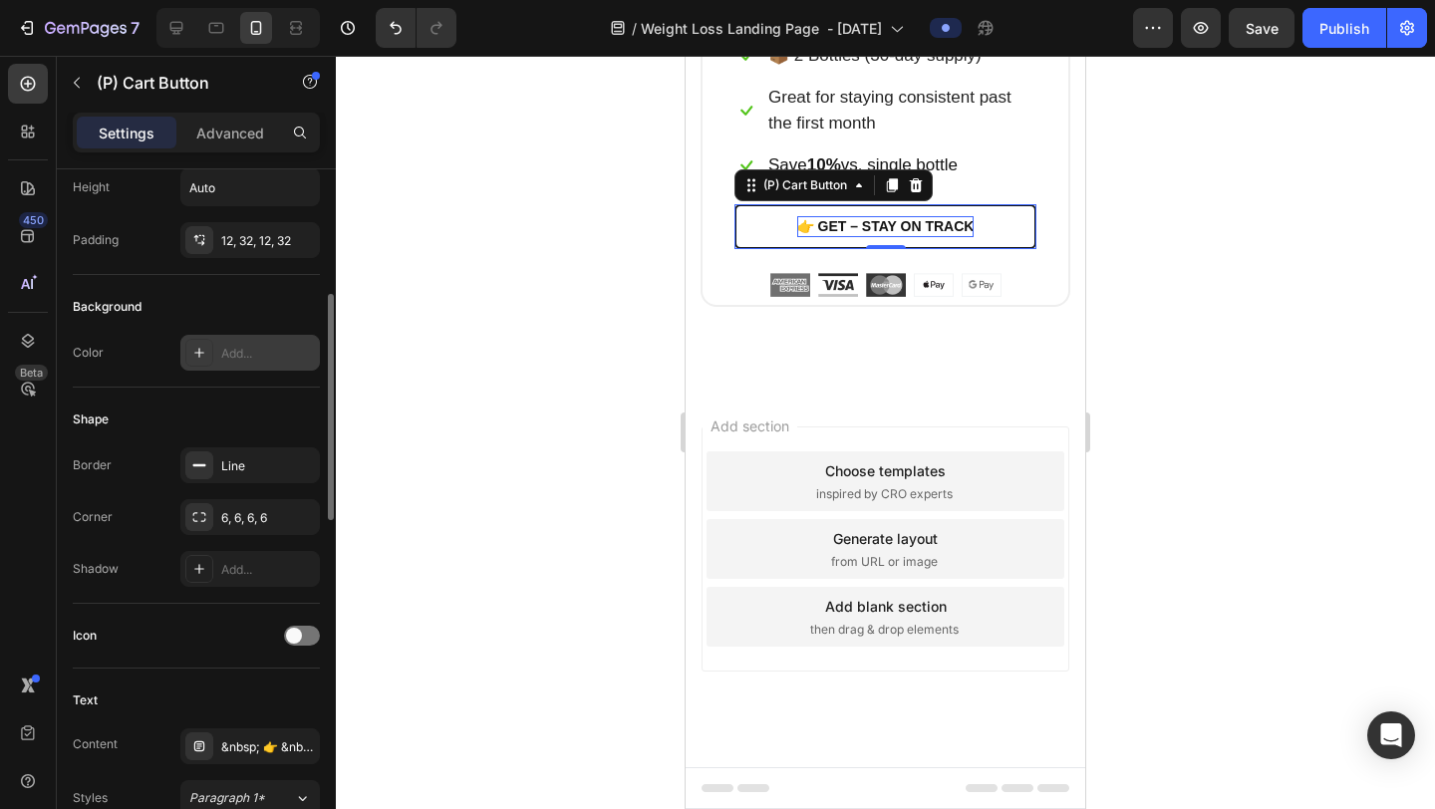
click at [193, 353] on icon at bounding box center [199, 353] width 16 height 16
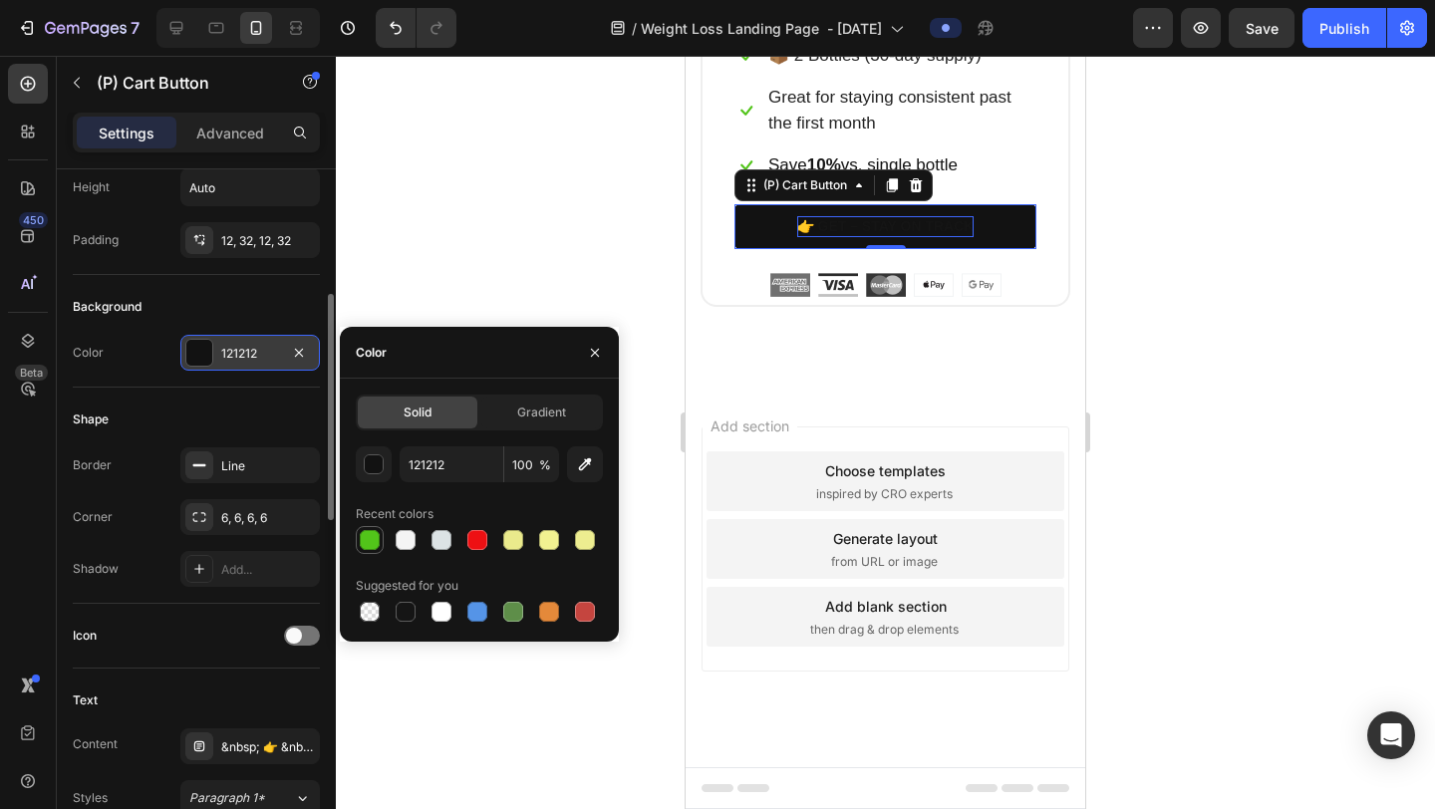
click at [367, 540] on div at bounding box center [370, 540] width 20 height 20
type input "52C41A"
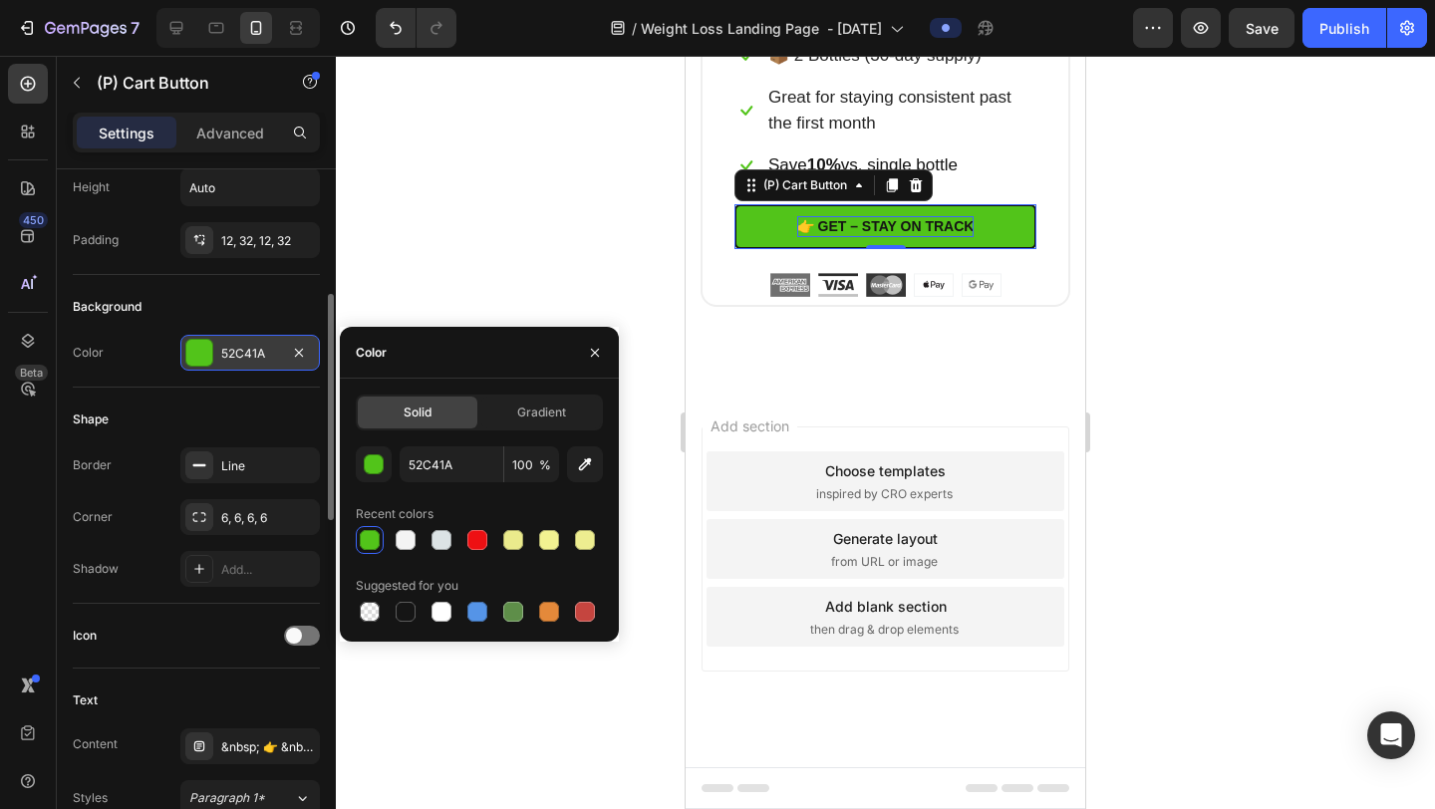
click at [1208, 296] on div at bounding box center [885, 433] width 1099 height 754
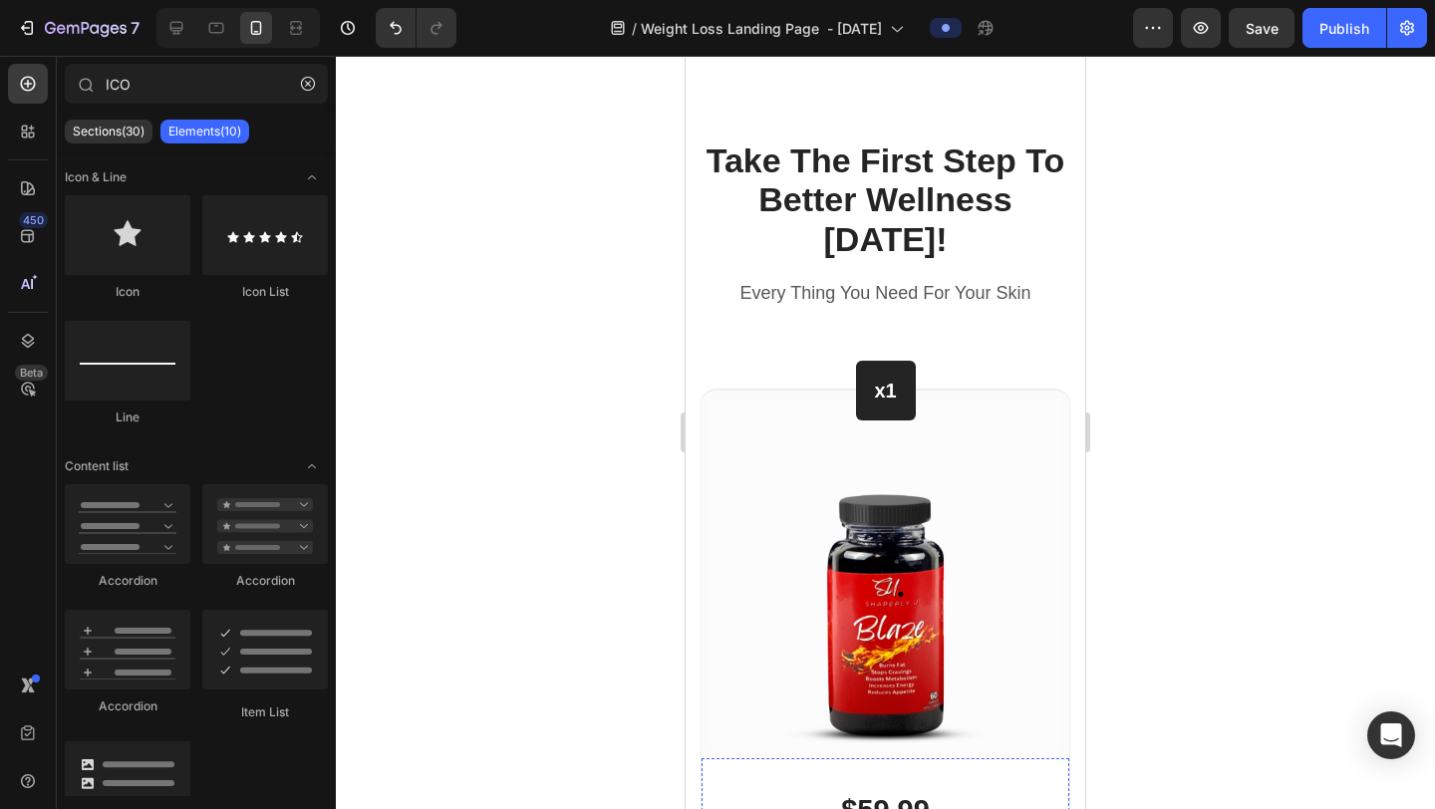
scroll to position [10497, 0]
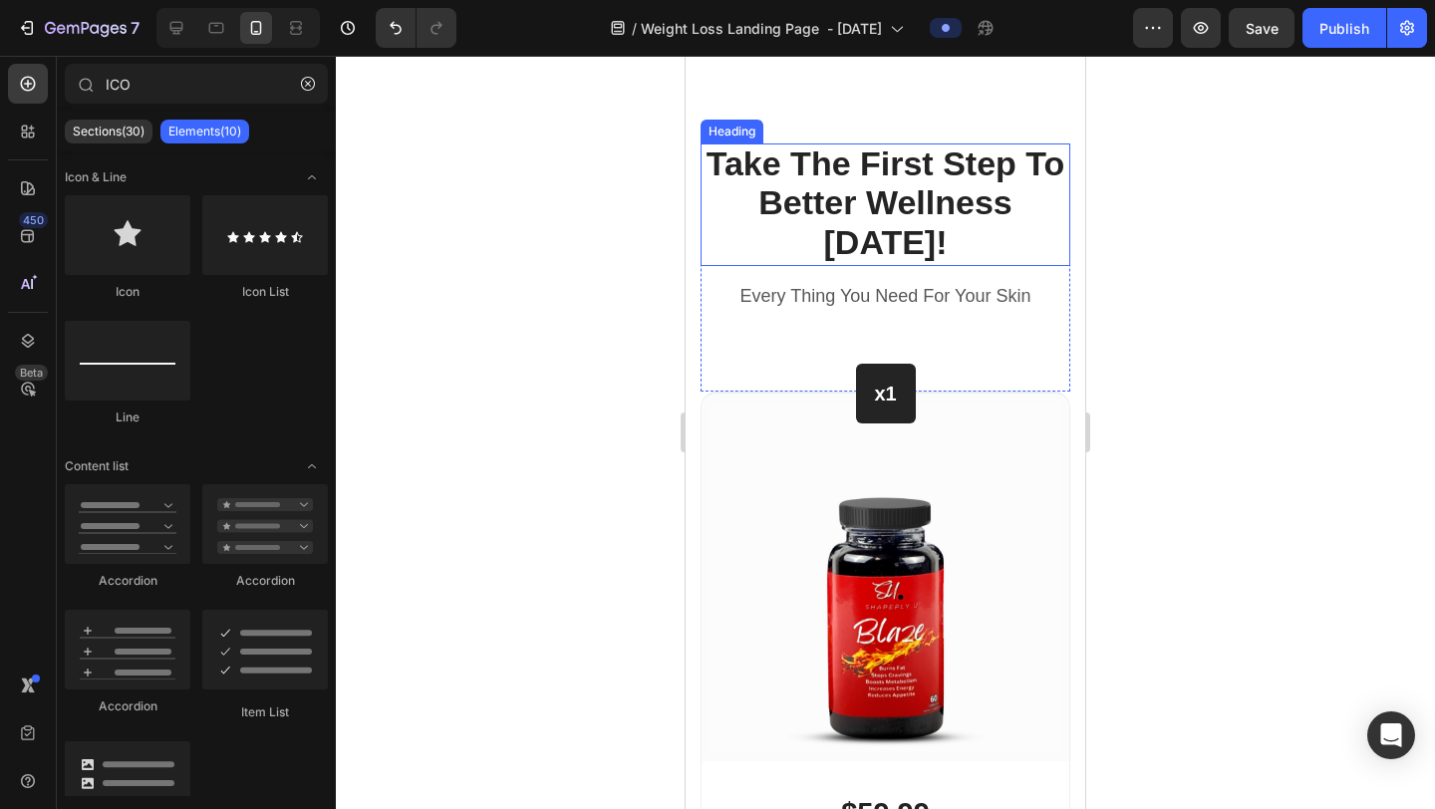
click at [830, 184] on span "Take The First Step To Better Wellness" at bounding box center [886, 184] width 359 height 78
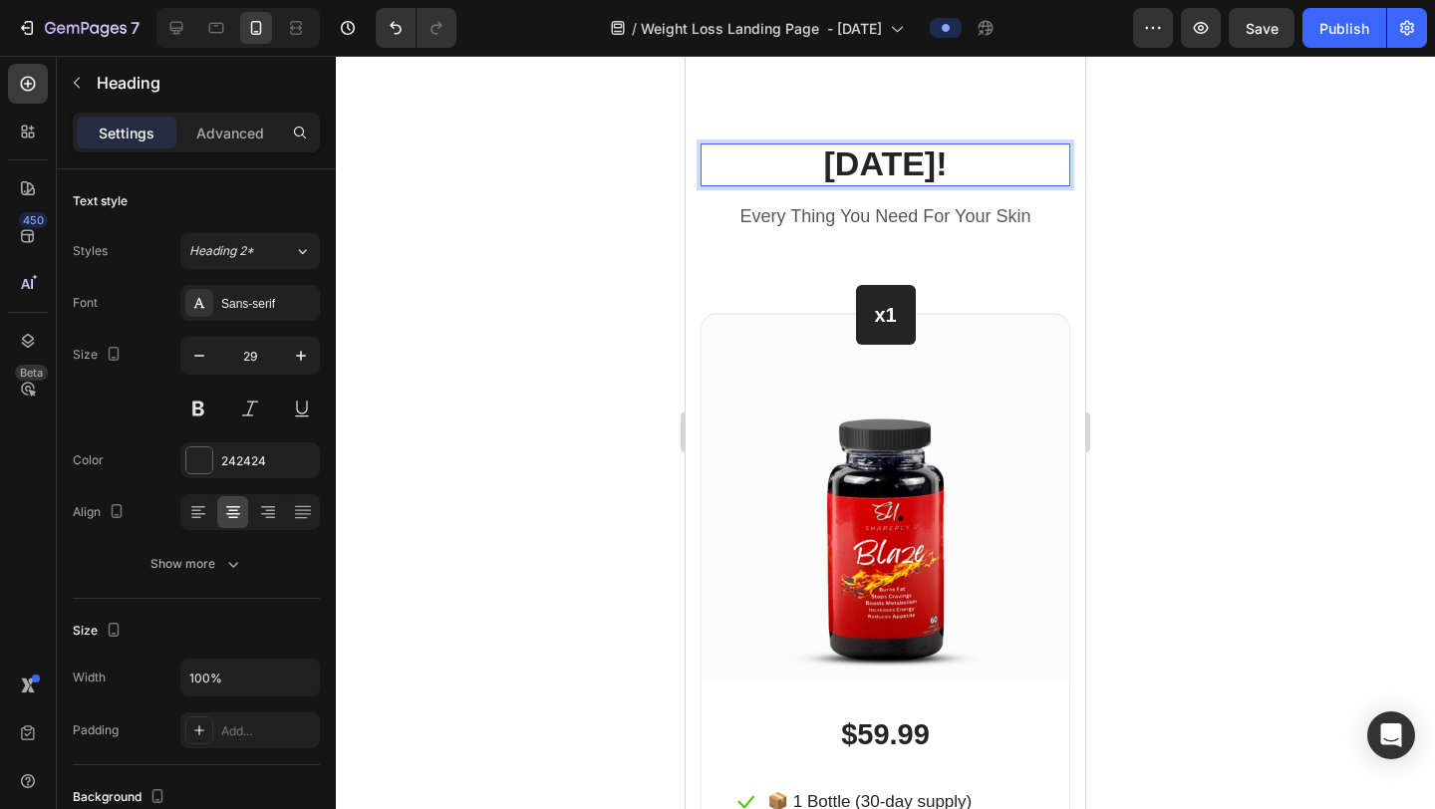
click at [911, 145] on span "[DATE]!" at bounding box center [886, 164] width 124 height 38
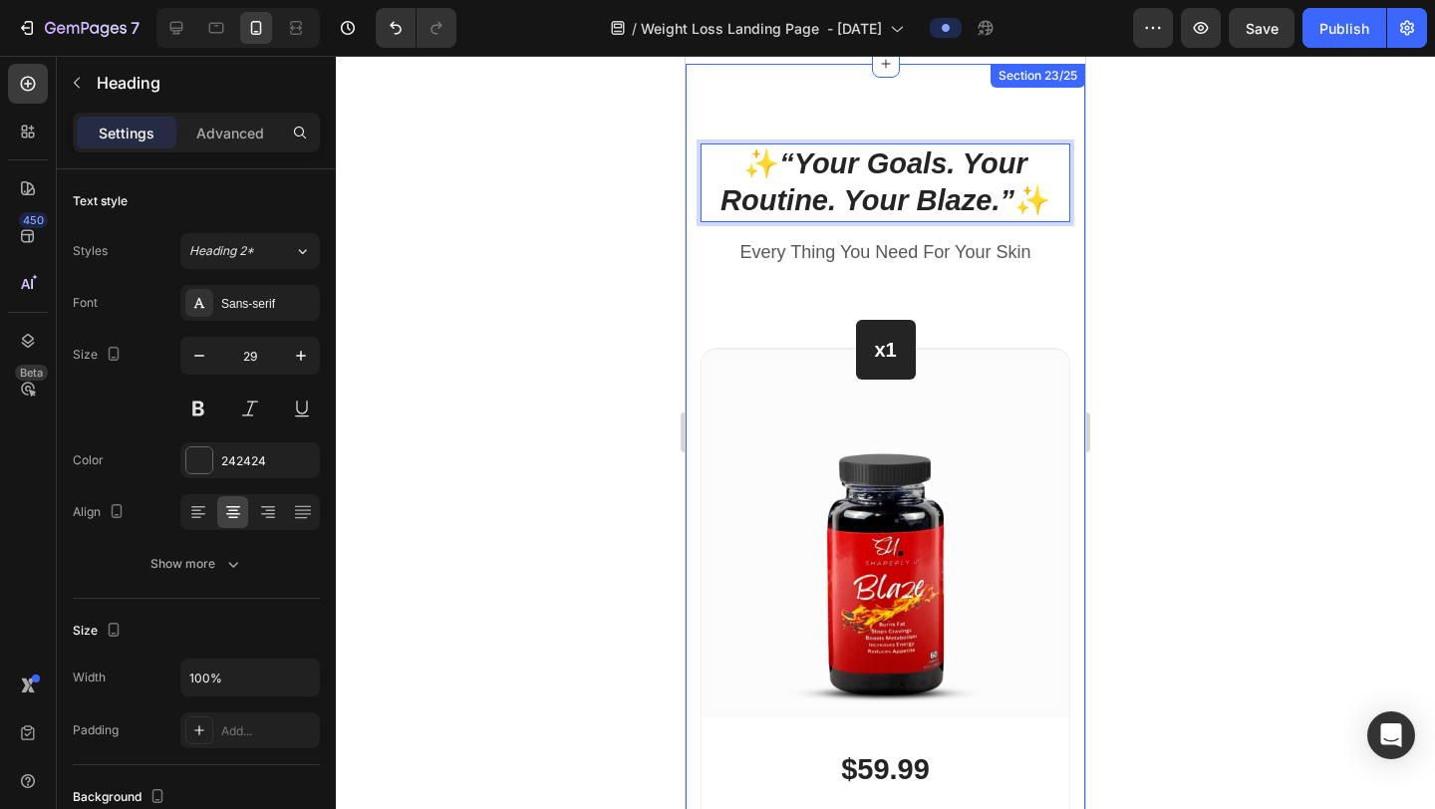
click at [1182, 214] on div at bounding box center [885, 433] width 1099 height 754
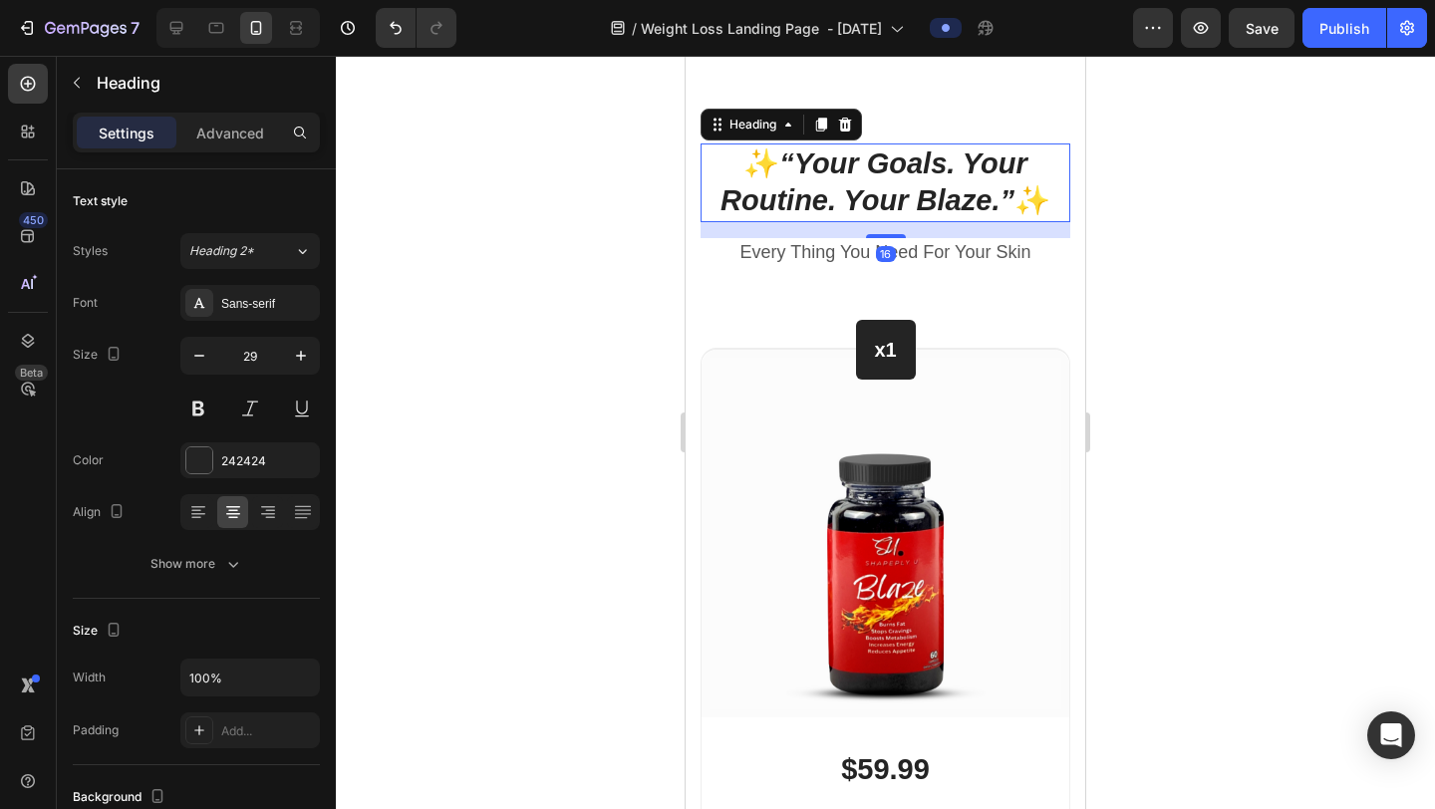
click at [1016, 196] on p "✨ “Your Goals. Your Routine. Your Blaze.” ✨" at bounding box center [886, 183] width 366 height 75
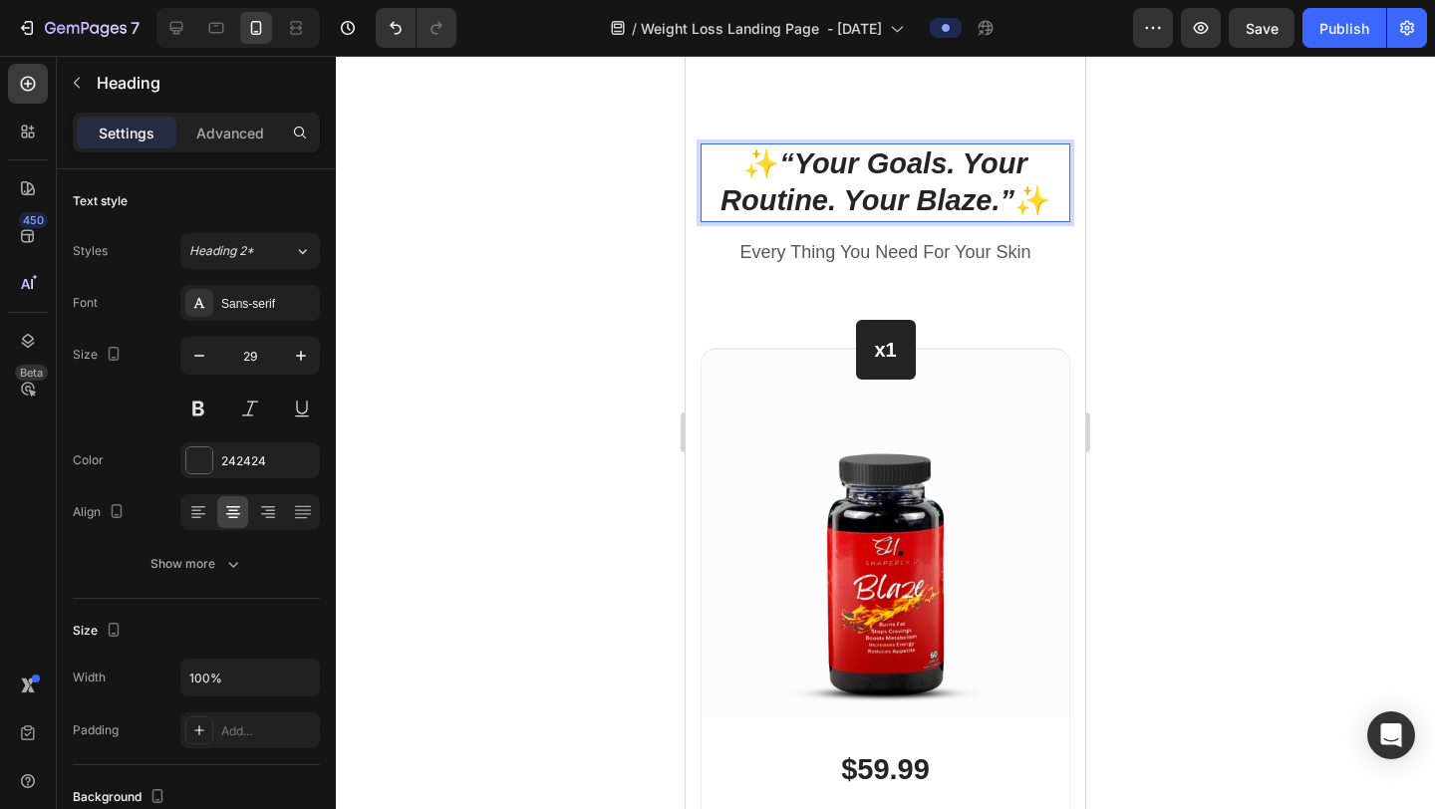
click at [1011, 209] on icon "“Your Goals. Your Routine. Your Blaze.”" at bounding box center [874, 183] width 307 height 70
click at [983, 179] on icon "“Your Goals. Your Routine. Your Blaze." at bounding box center [878, 183] width 300 height 70
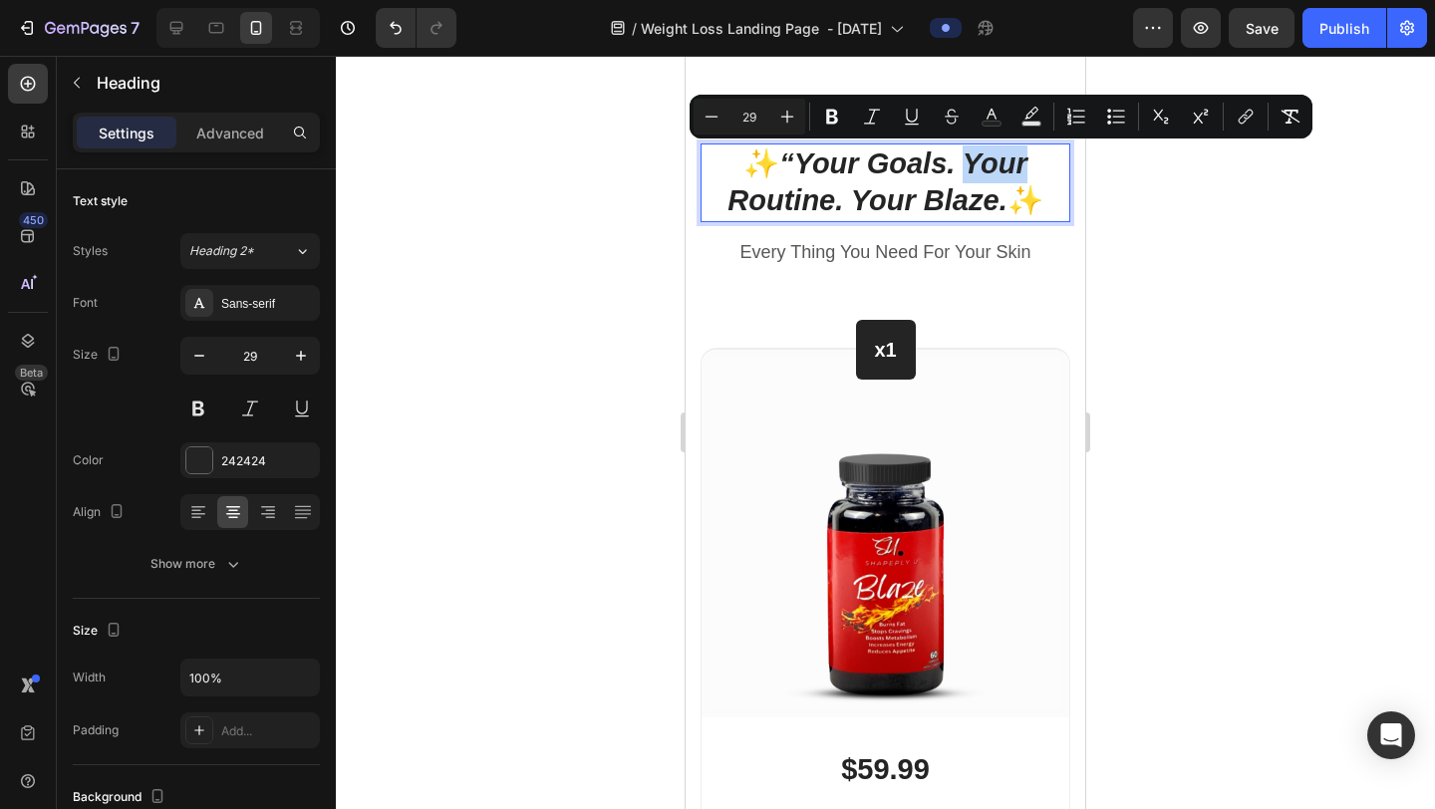
click at [1035, 193] on p "✨ “Your Goals. Your Routine. Your Blaze. ✨" at bounding box center [886, 183] width 366 height 75
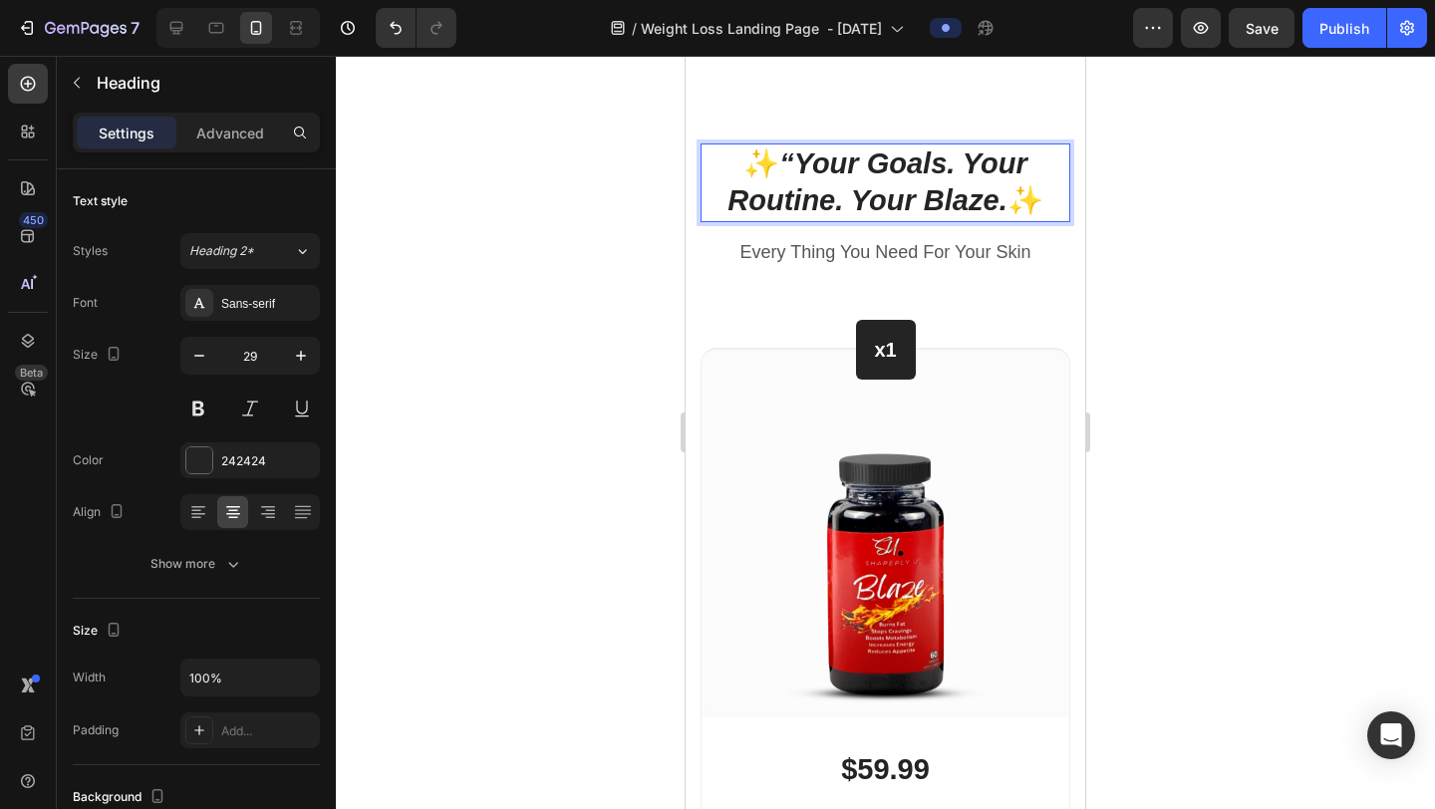
click at [1035, 193] on p "✨ “Your Goals. Your Routine. Your Blaze. ✨" at bounding box center [886, 183] width 366 height 75
click at [781, 159] on p "✨ “Your Goals. Your Routine. Your Blaze.”" at bounding box center [886, 183] width 366 height 75
click at [795, 158] on p "✨ “Your Goals. Your Routine. Your Blaze.”" at bounding box center [886, 183] width 366 height 75
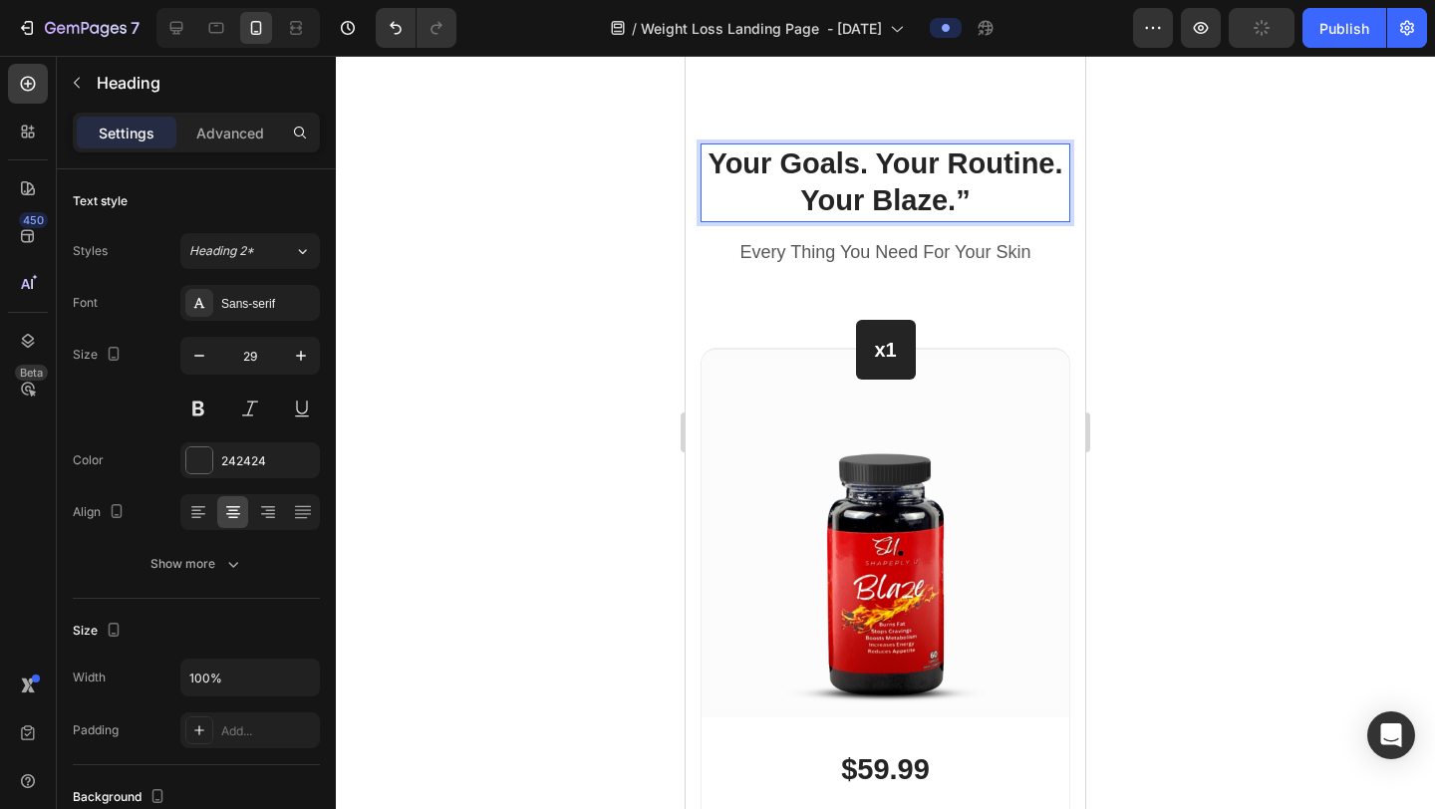
click at [1003, 203] on p "Your Goals. Your Routine. Your Blaze.”" at bounding box center [886, 183] width 366 height 75
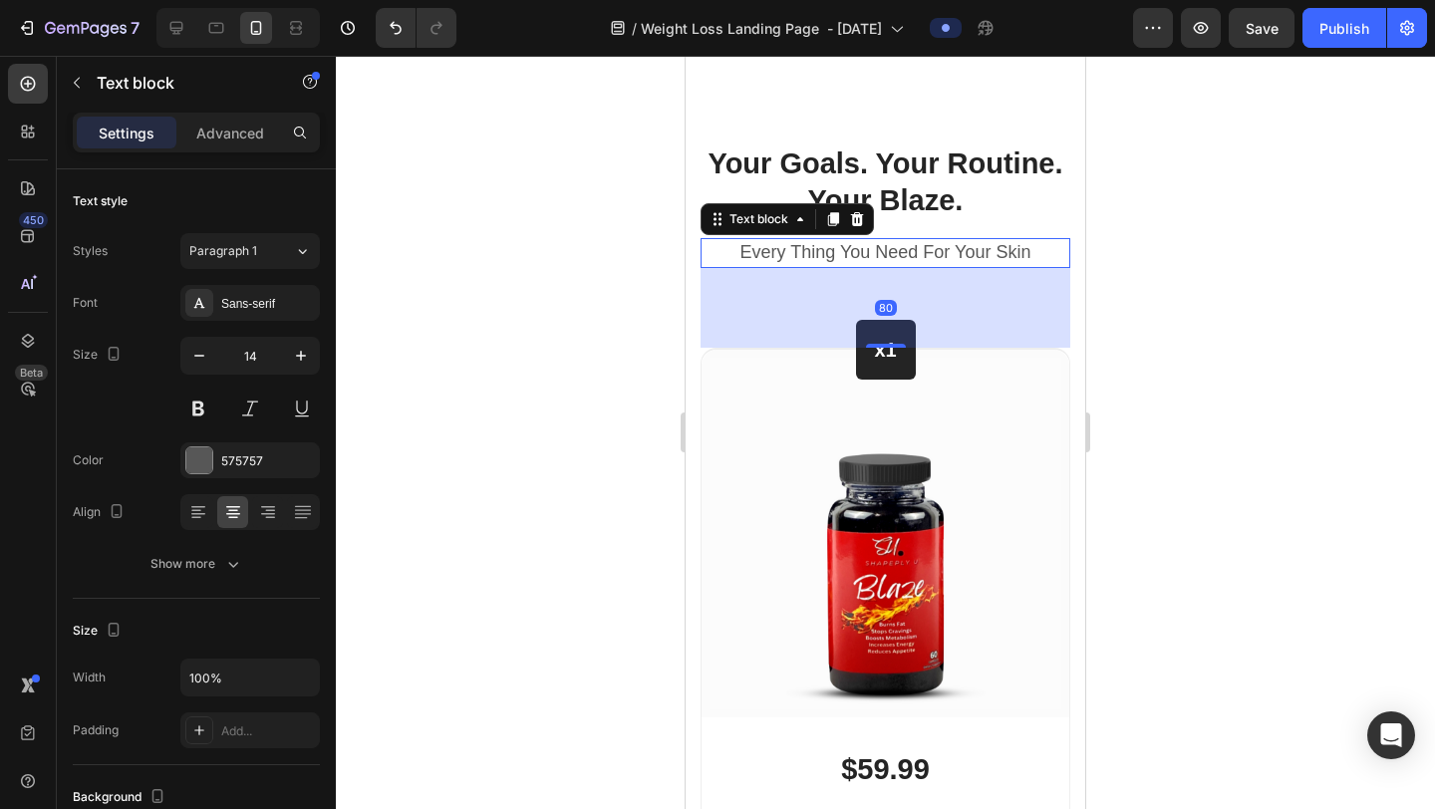
click at [1044, 248] on p "Every Thing You Need For Your Skin" at bounding box center [886, 253] width 366 height 26
click at [862, 218] on icon at bounding box center [857, 219] width 16 height 16
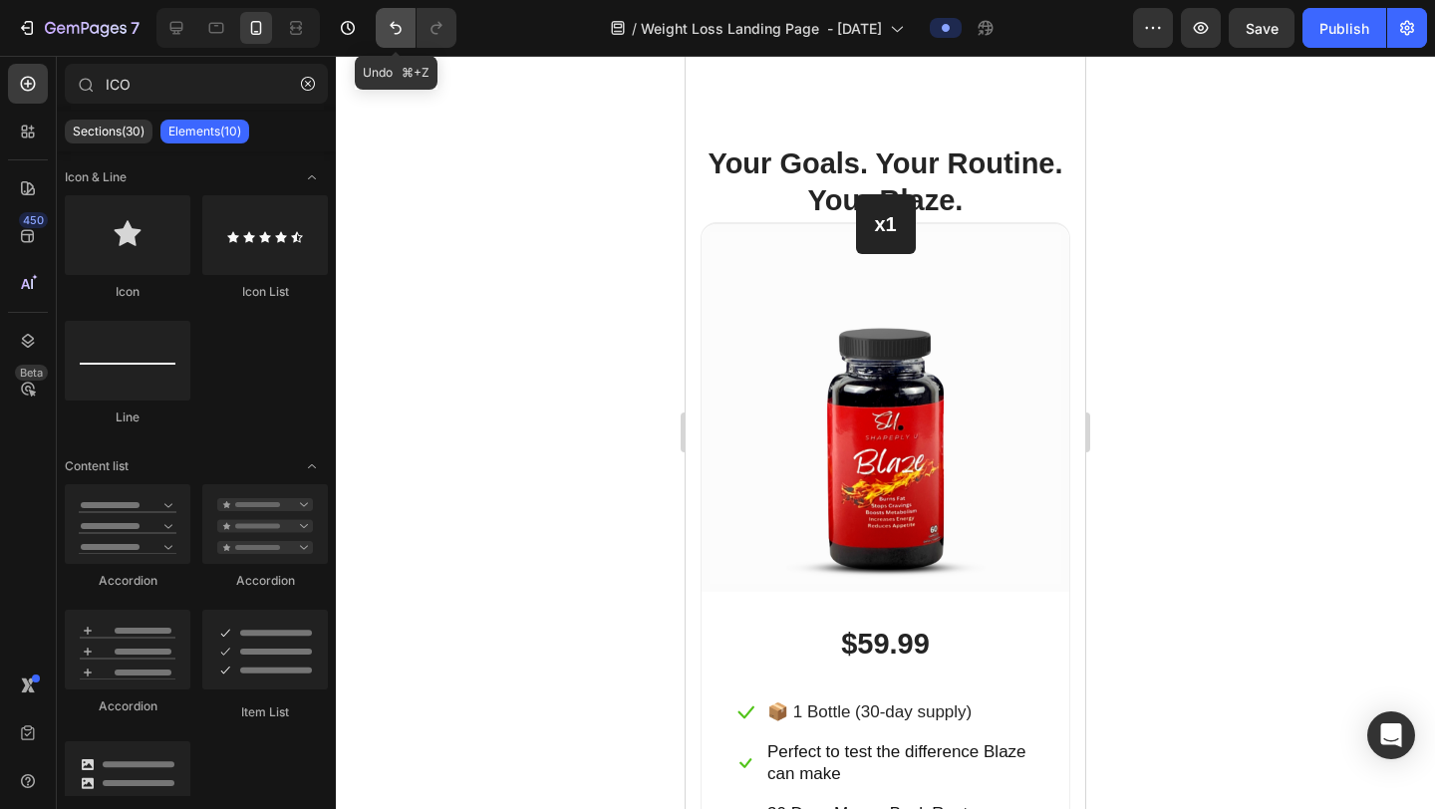
click at [395, 24] on icon "Undo/Redo" at bounding box center [396, 28] width 12 height 13
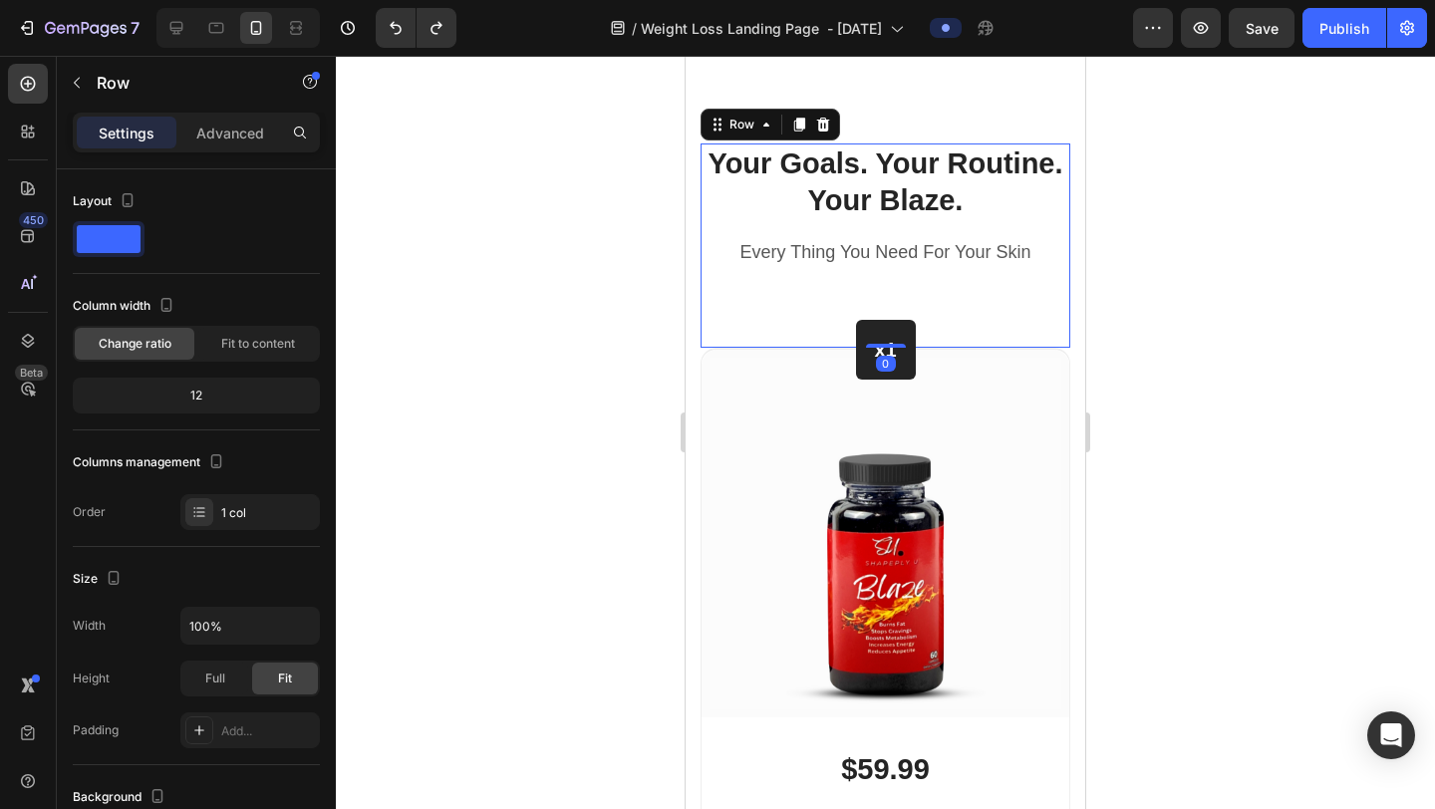
click at [981, 272] on div "Your Goals. Your Routine. Your Blaze. Heading Every Thing You Need For Your Ski…" at bounding box center [886, 246] width 370 height 205
drag, startPoint x: 892, startPoint y: 343, endPoint x: 892, endPoint y: 298, distance: 44.9
click at [892, 297] on div "Your Goals. Your Routine. Your Blaze. Heading Every Thing You Need For Your Ski…" at bounding box center [886, 246] width 370 height 205
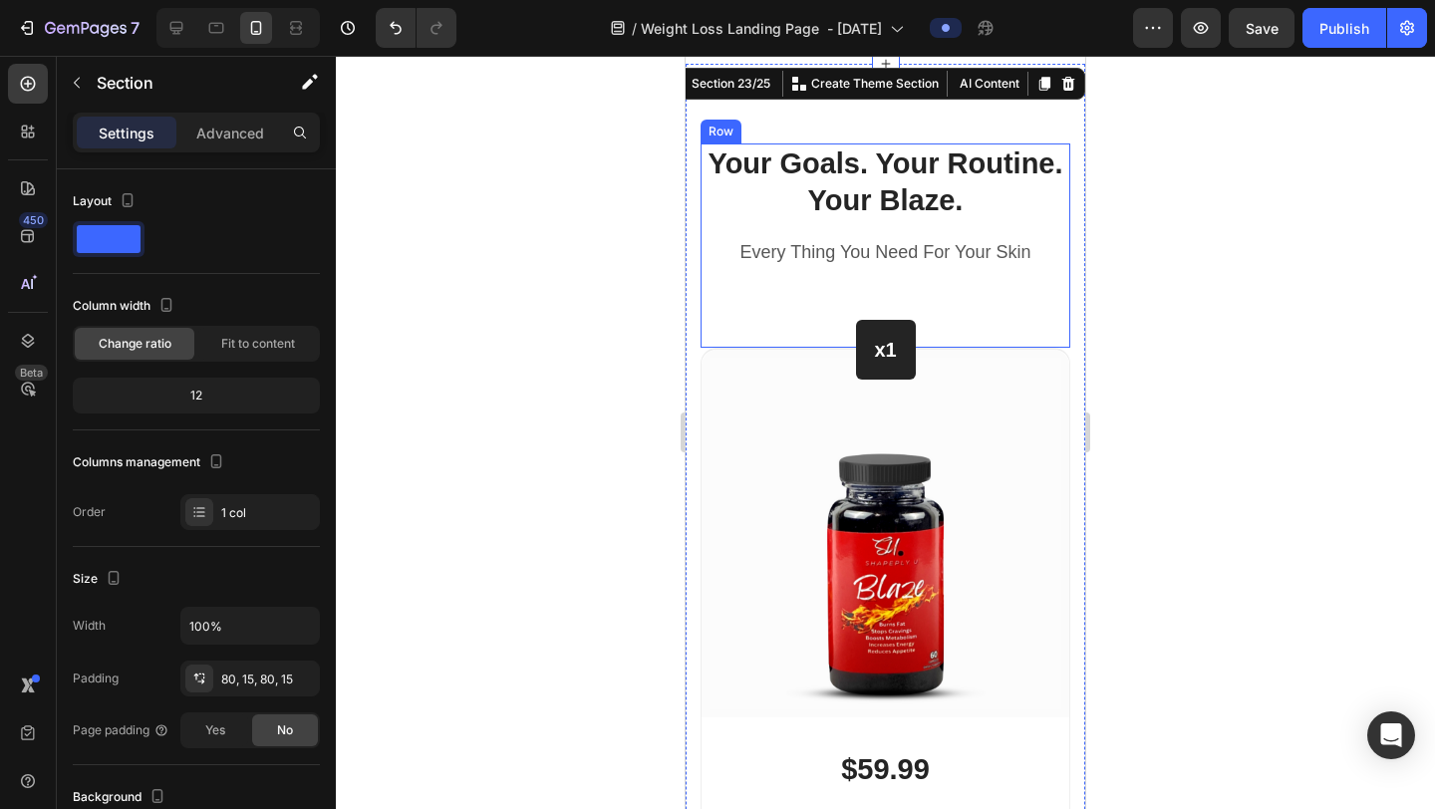
click at [730, 313] on div "Your Goals. Your Routine. Your Blaze. Heading Every Thing You Need For Your Ski…" at bounding box center [886, 246] width 370 height 205
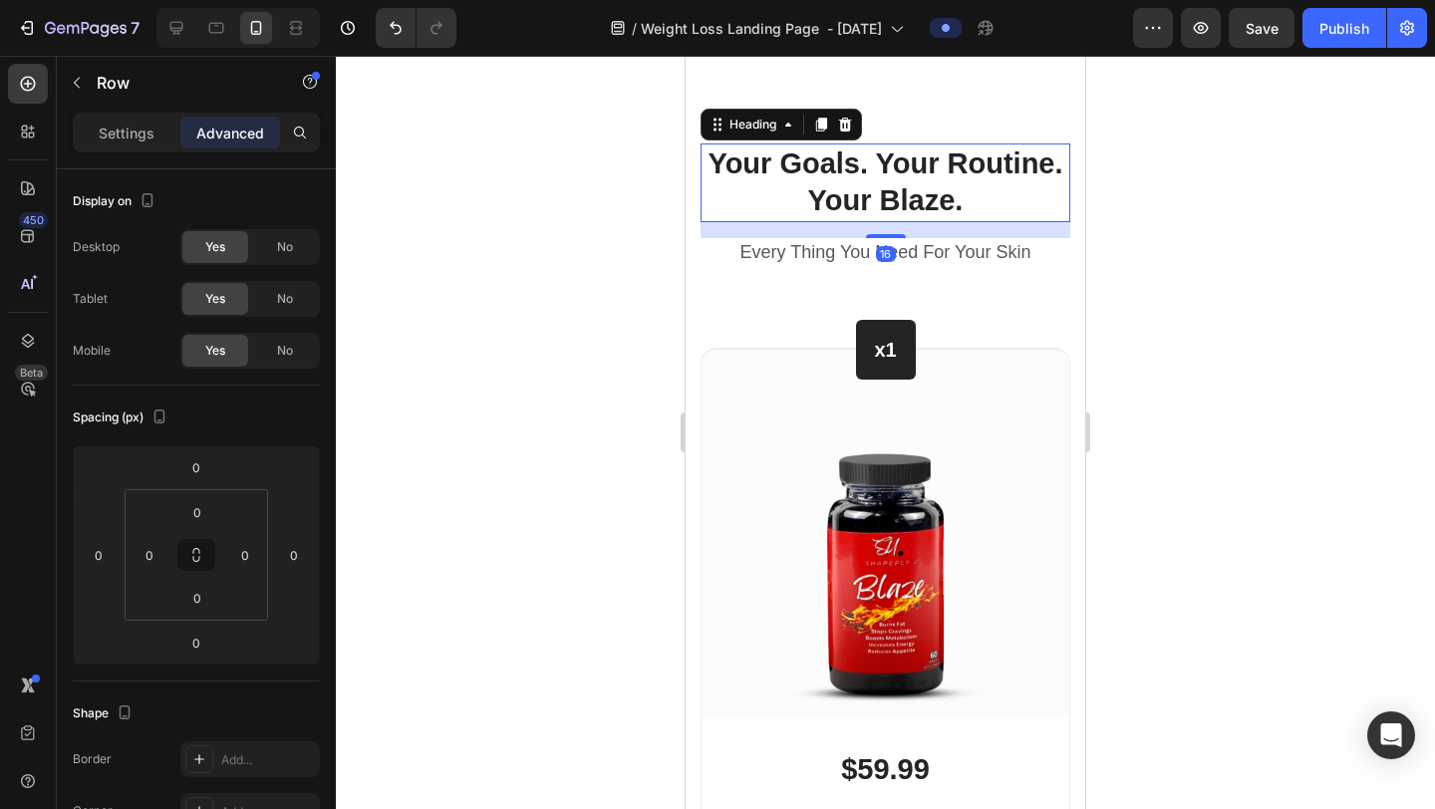
click at [971, 216] on p "Your Goals. Your Routine. Your Blaze." at bounding box center [886, 183] width 366 height 75
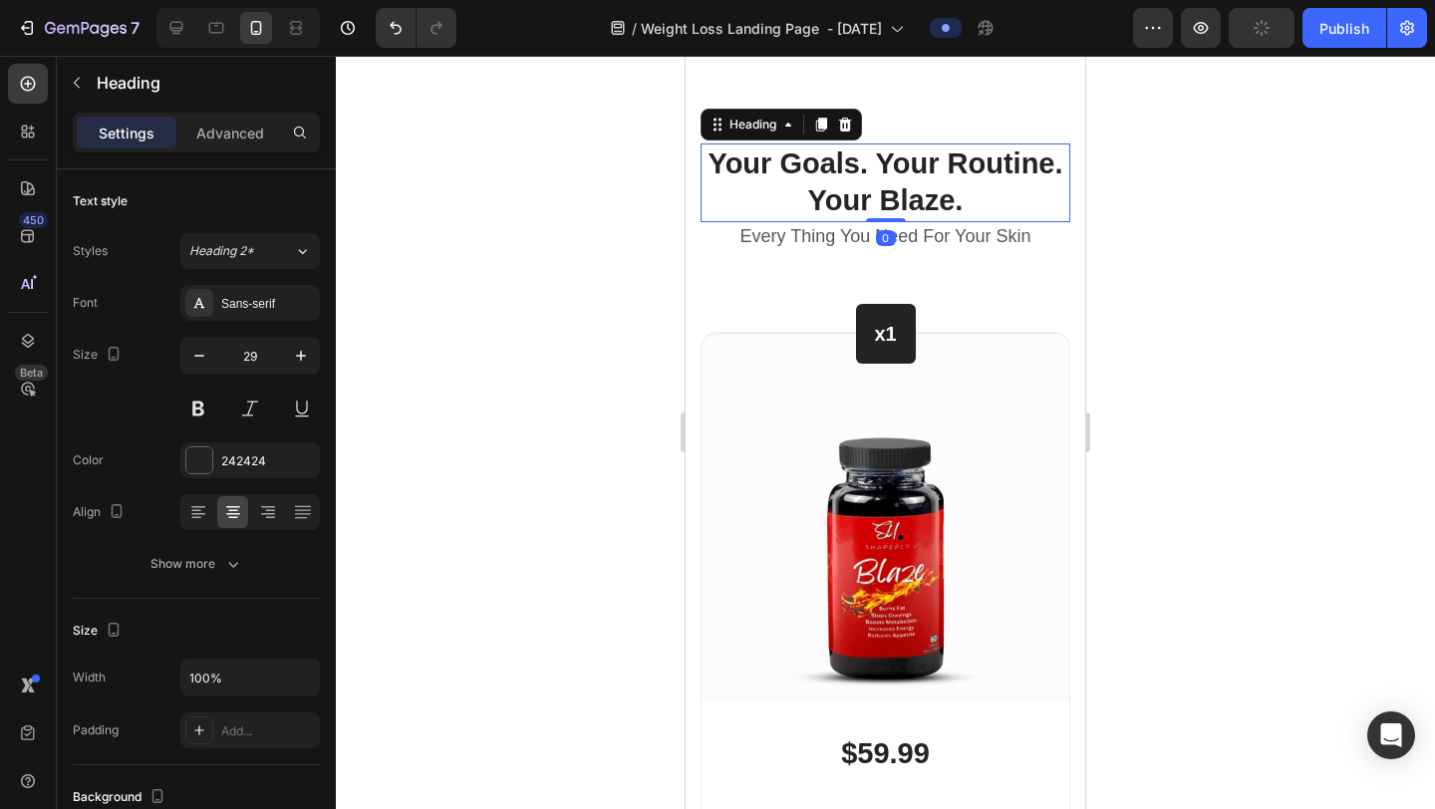
drag, startPoint x: 900, startPoint y: 231, endPoint x: 894, endPoint y: 207, distance: 24.7
click at [895, 207] on div "Your Goals. Your Routine. Your Blaze. Heading 0" at bounding box center [886, 183] width 370 height 79
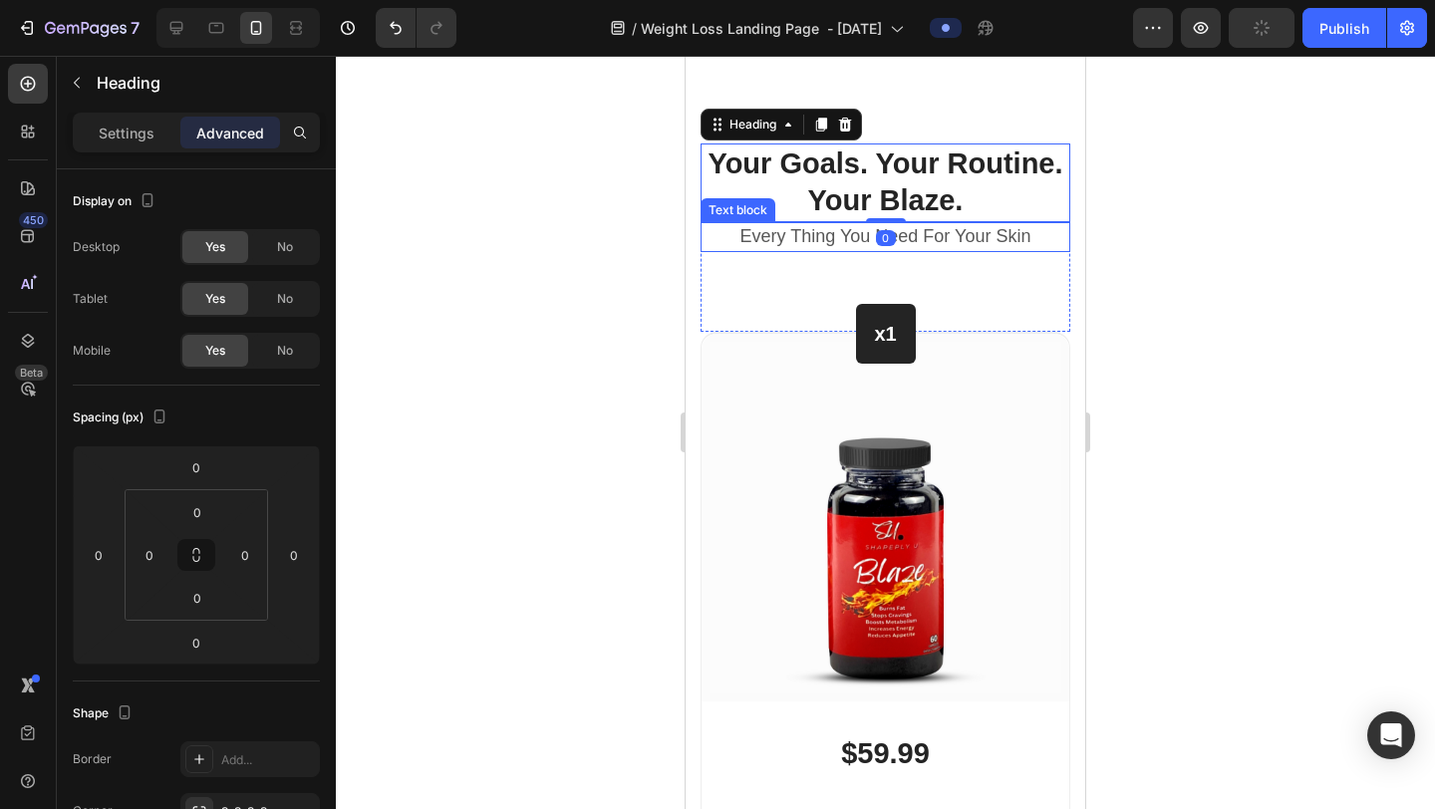
click at [914, 241] on span "Every Thing You Need For Your Skin" at bounding box center [886, 236] width 291 height 20
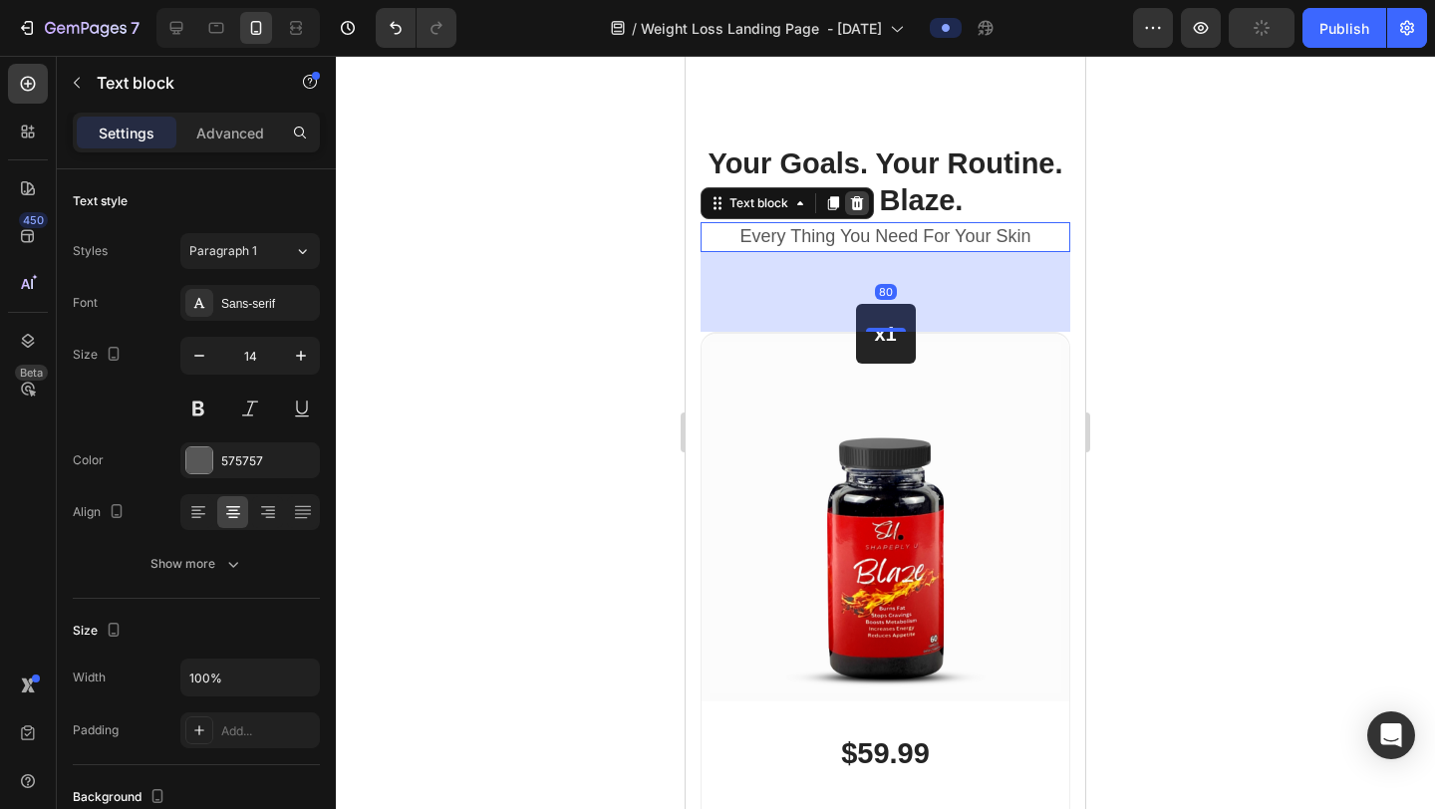
click at [855, 207] on icon at bounding box center [857, 203] width 13 height 14
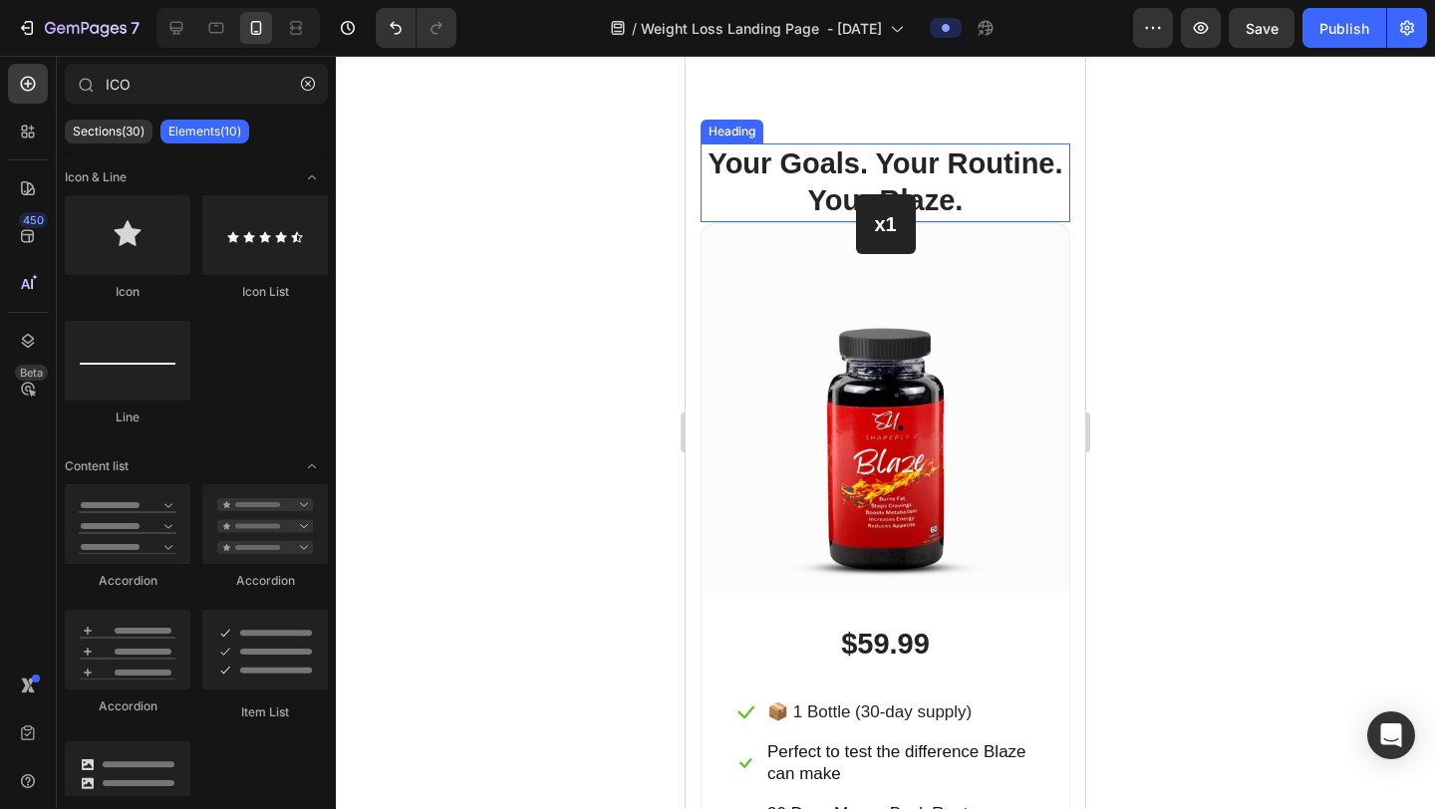
click at [818, 210] on p "Your Goals. Your Routine. Your Blaze." at bounding box center [886, 183] width 366 height 75
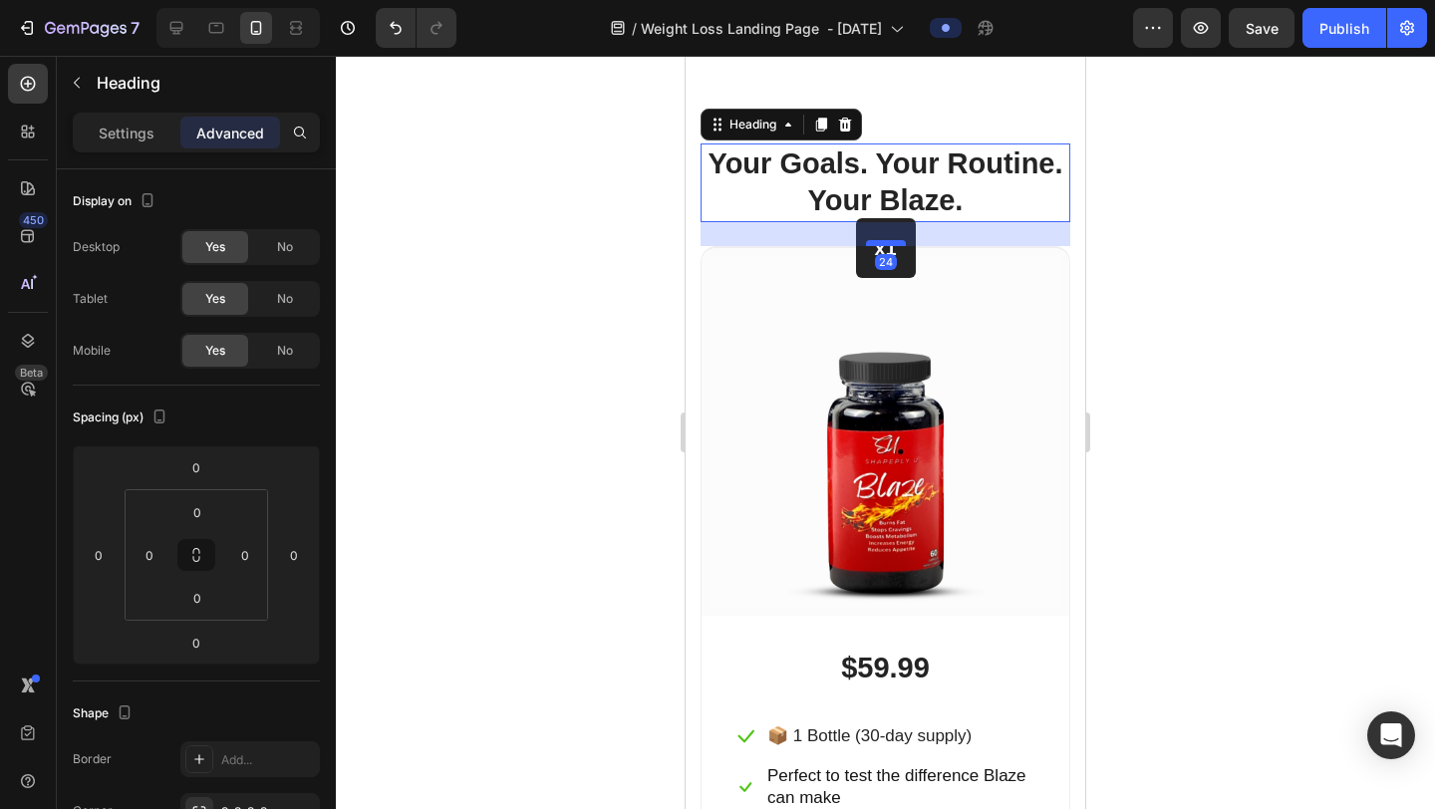
drag, startPoint x: 881, startPoint y: 220, endPoint x: 889, endPoint y: 244, distance: 25.2
click at [889, 244] on div at bounding box center [886, 243] width 40 height 6
type input "24"
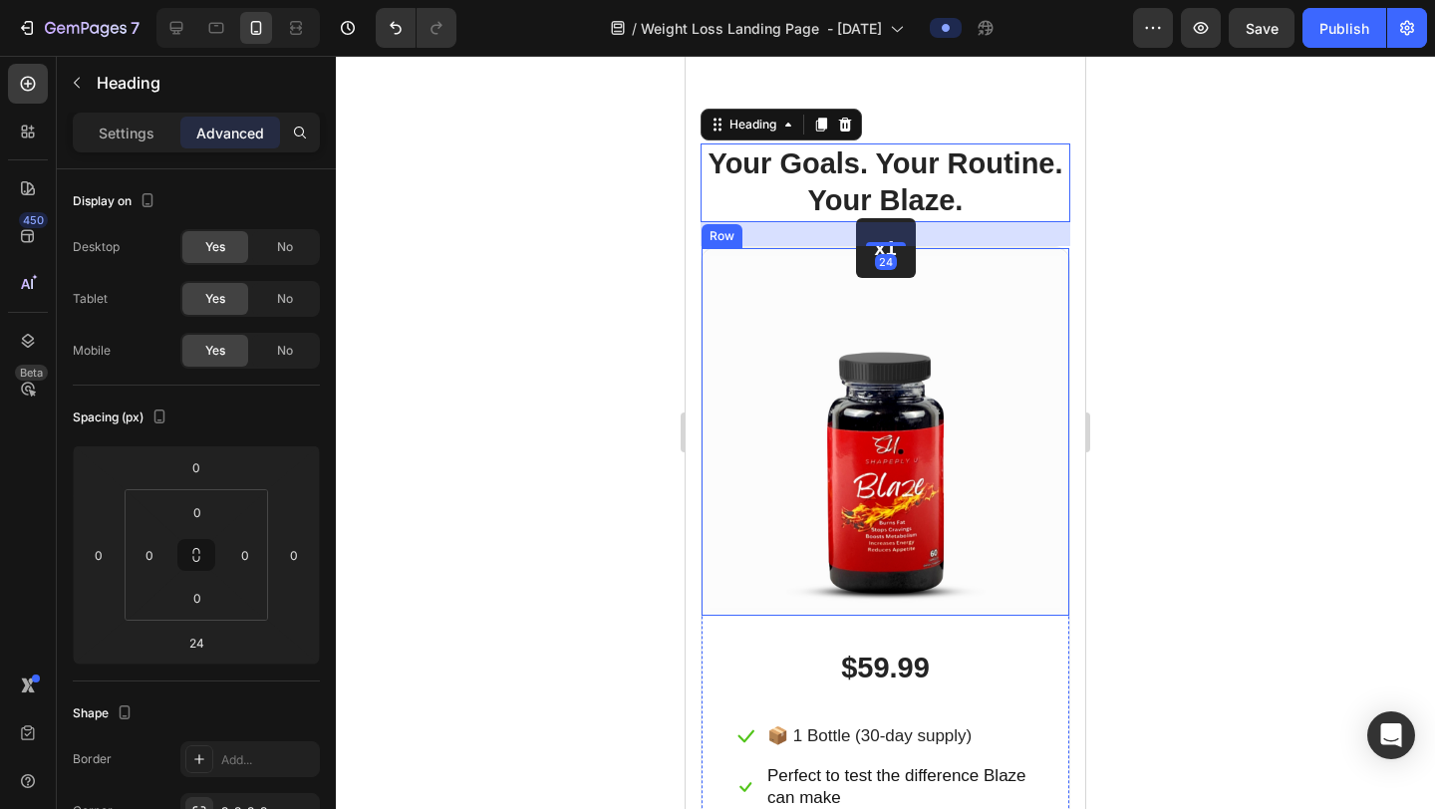
click at [1149, 258] on div at bounding box center [885, 433] width 1099 height 754
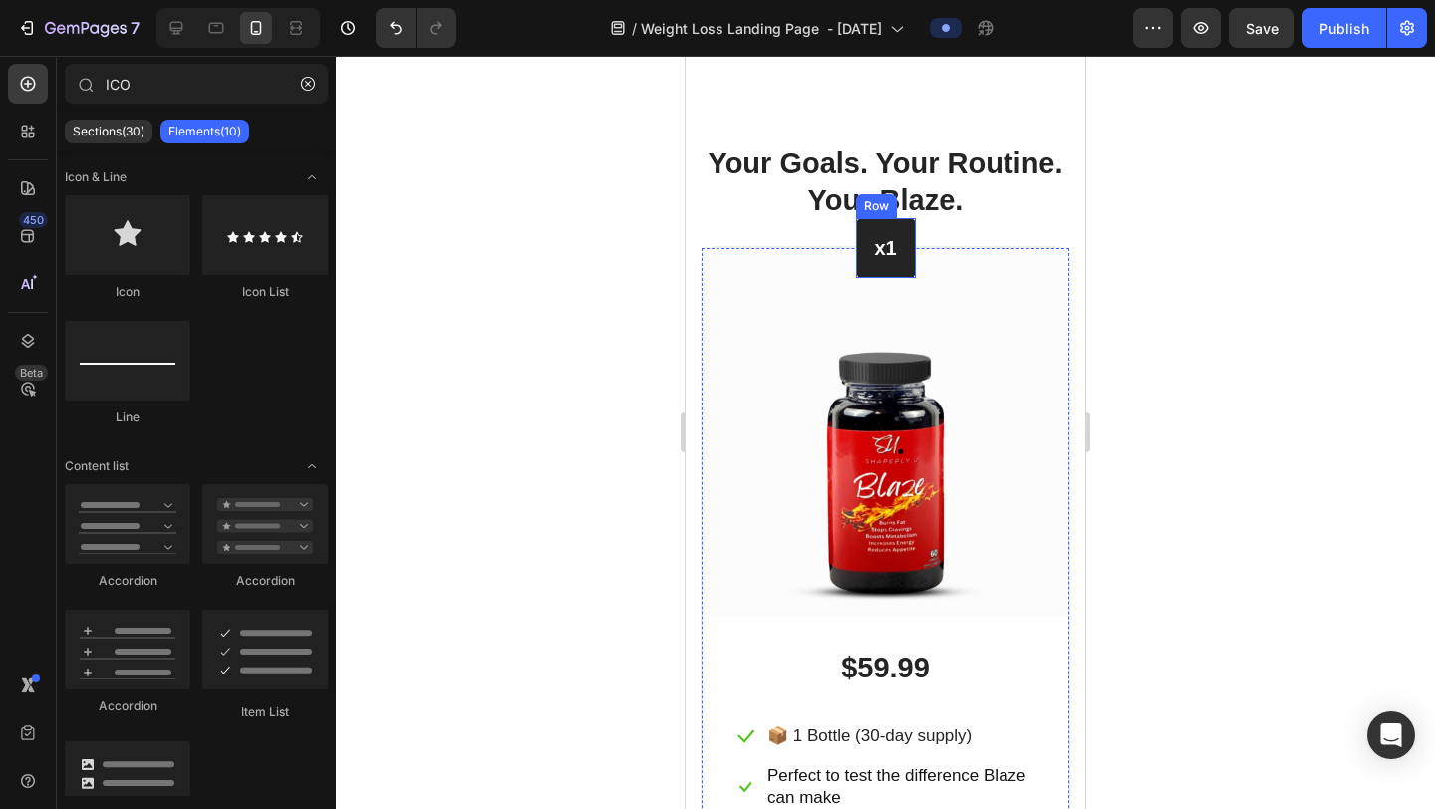
click at [912, 240] on div "x1 Heading Row" at bounding box center [886, 248] width 60 height 60
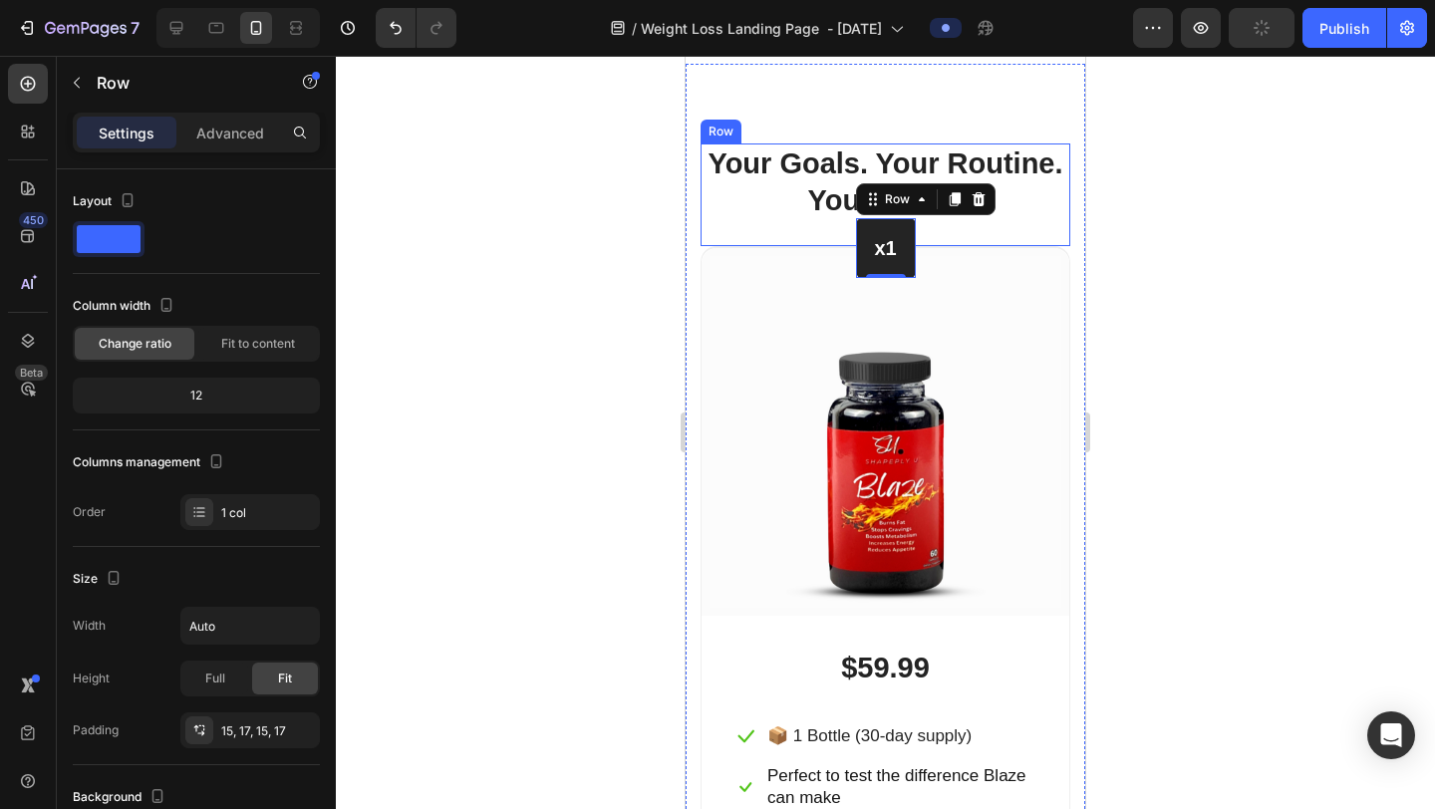
click at [848, 244] on div "Your Goals. Your Routine. Your Blaze. Heading" at bounding box center [886, 195] width 370 height 103
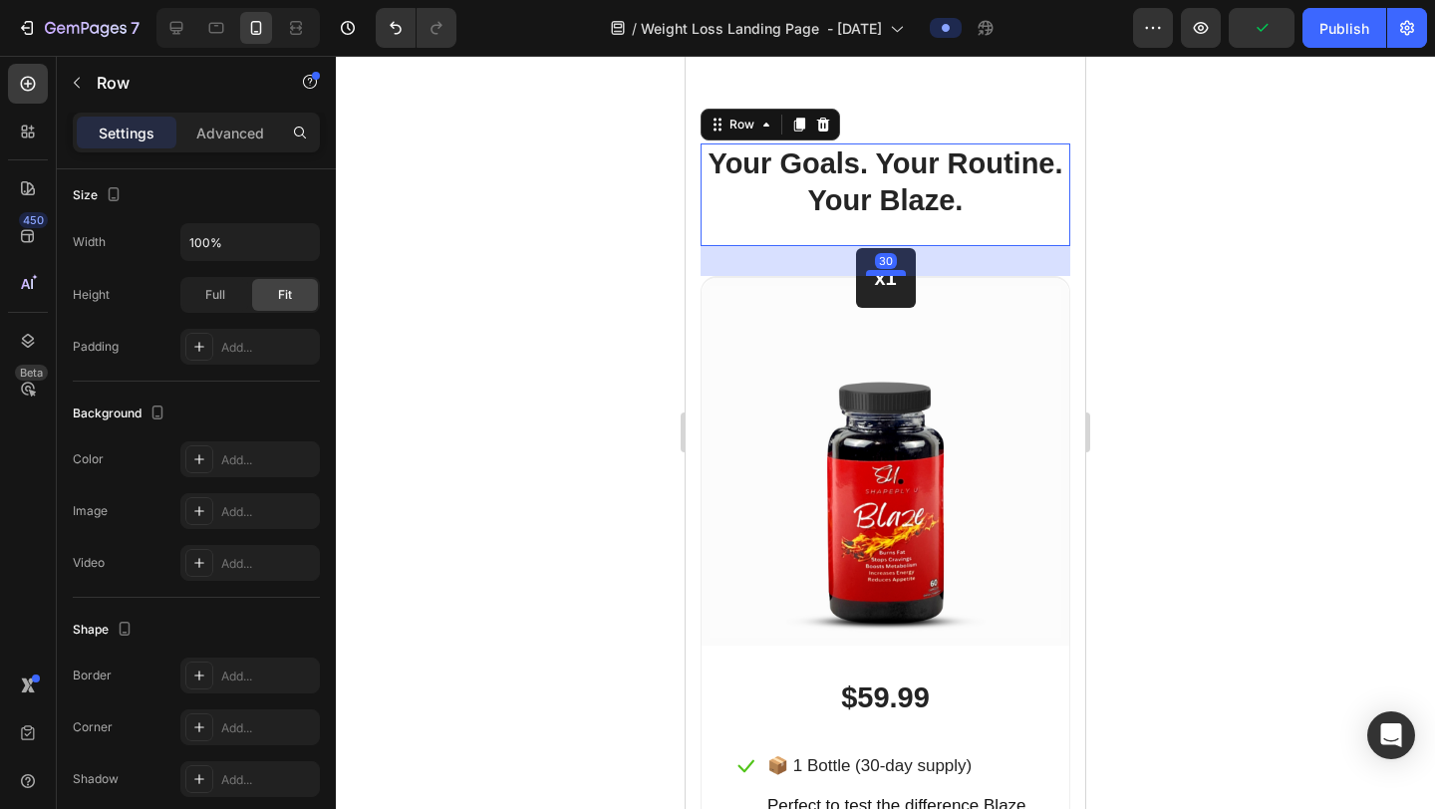
drag, startPoint x: 895, startPoint y: 242, endPoint x: 899, endPoint y: 272, distance: 30.2
click at [899, 272] on div at bounding box center [886, 273] width 40 height 6
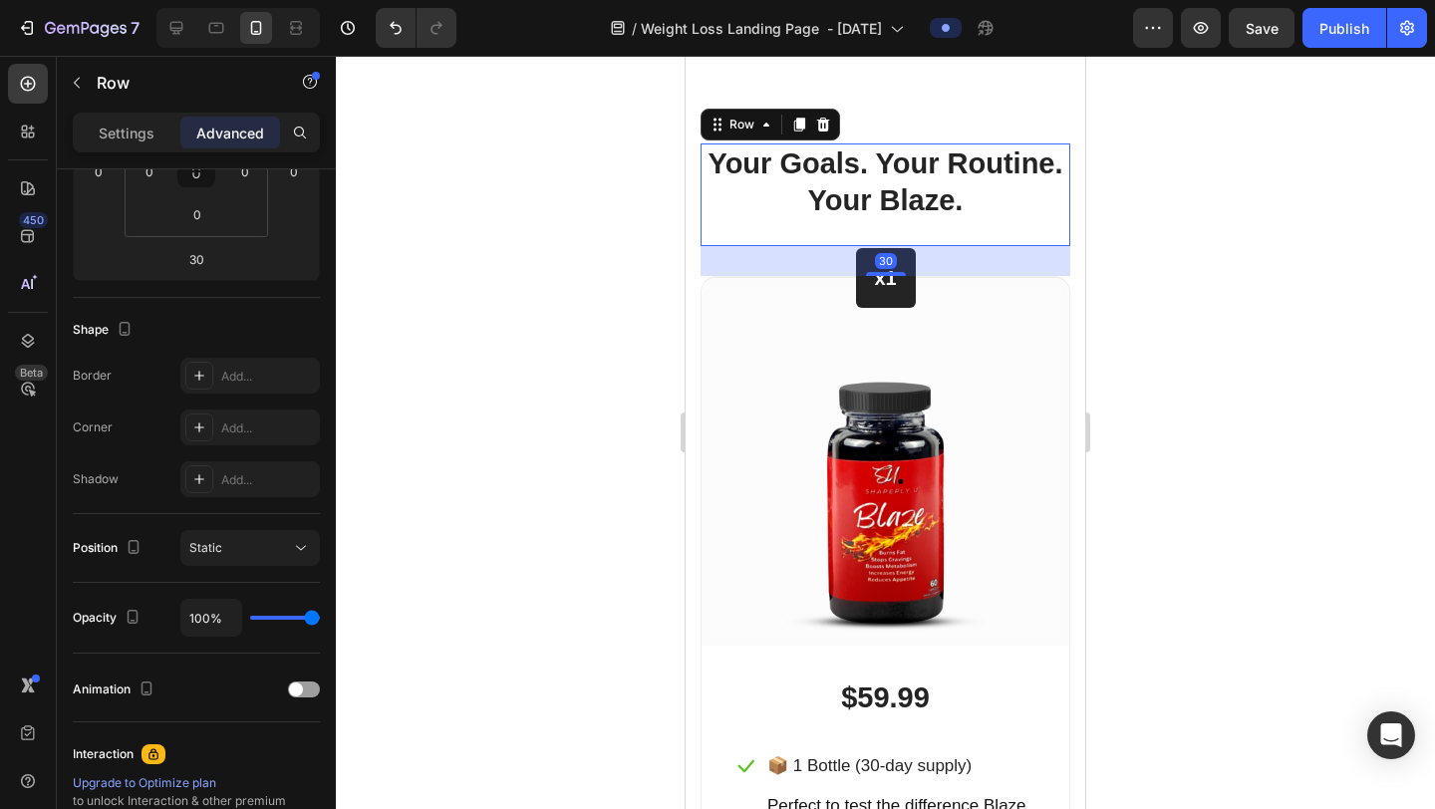
click at [1225, 259] on div at bounding box center [885, 433] width 1099 height 754
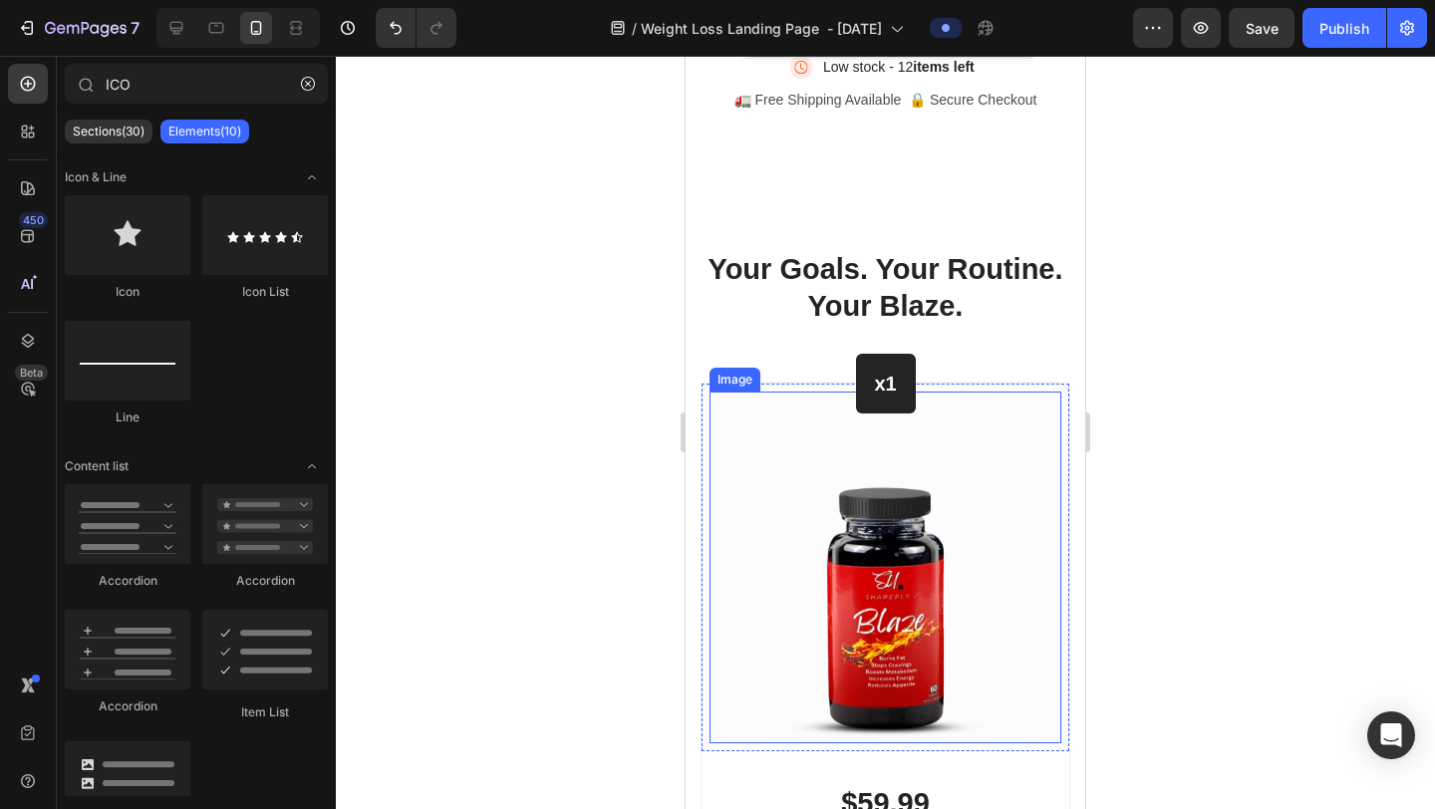
scroll to position [10410, 0]
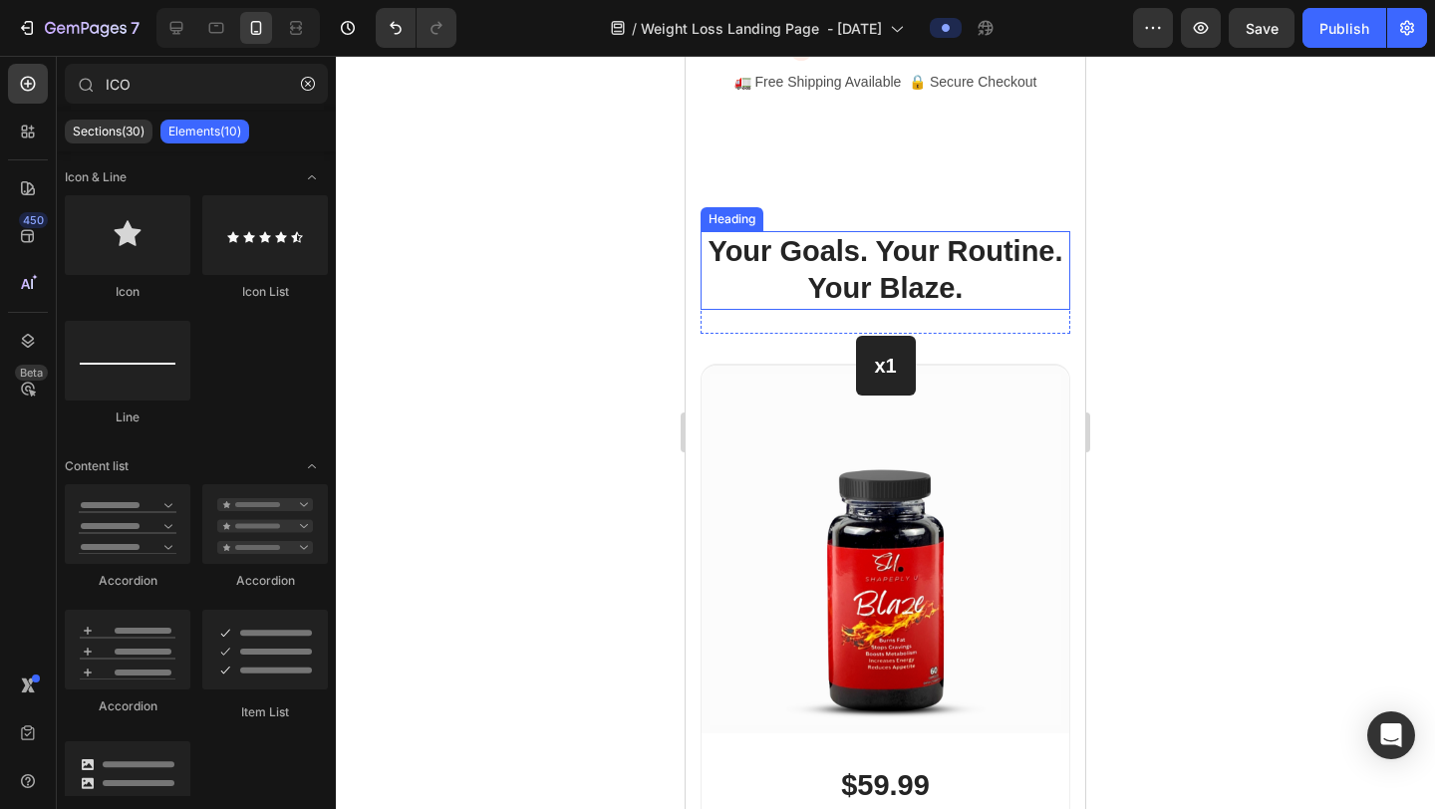
click at [994, 273] on p "Your Goals. Your Routine. Your Blaze." at bounding box center [886, 270] width 366 height 75
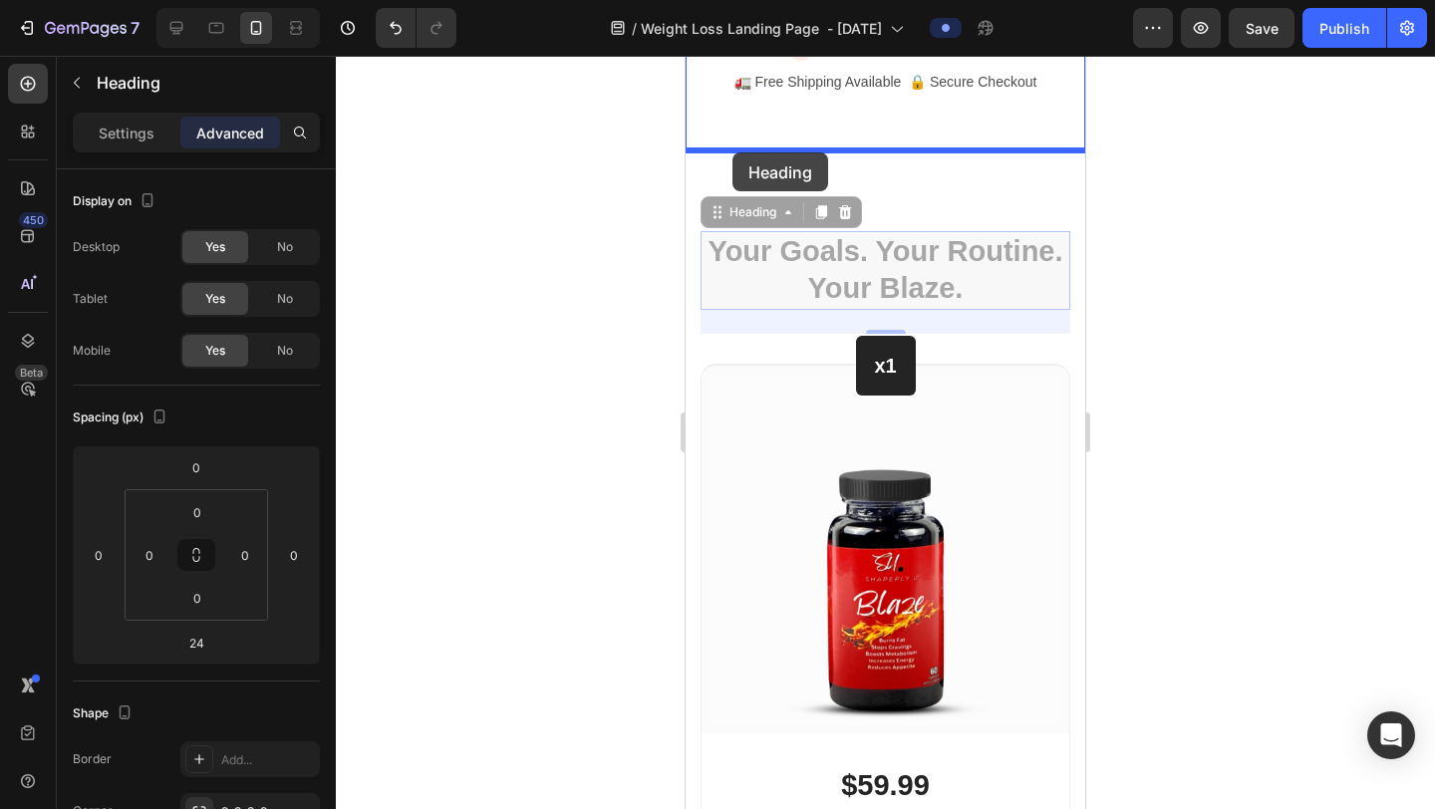
drag, startPoint x: 713, startPoint y: 213, endPoint x: 733, endPoint y: 153, distance: 64.0
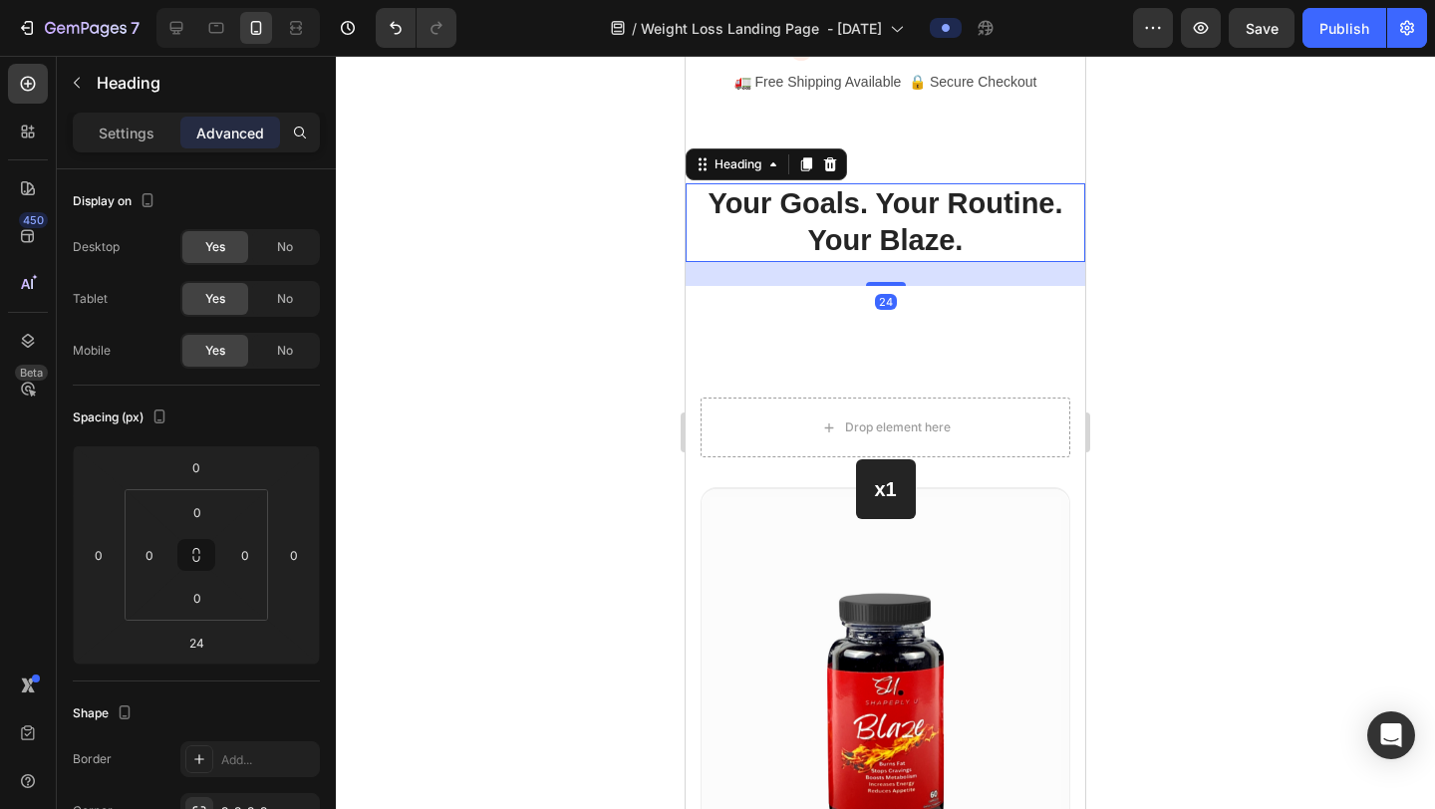
click at [1204, 244] on div at bounding box center [885, 433] width 1099 height 754
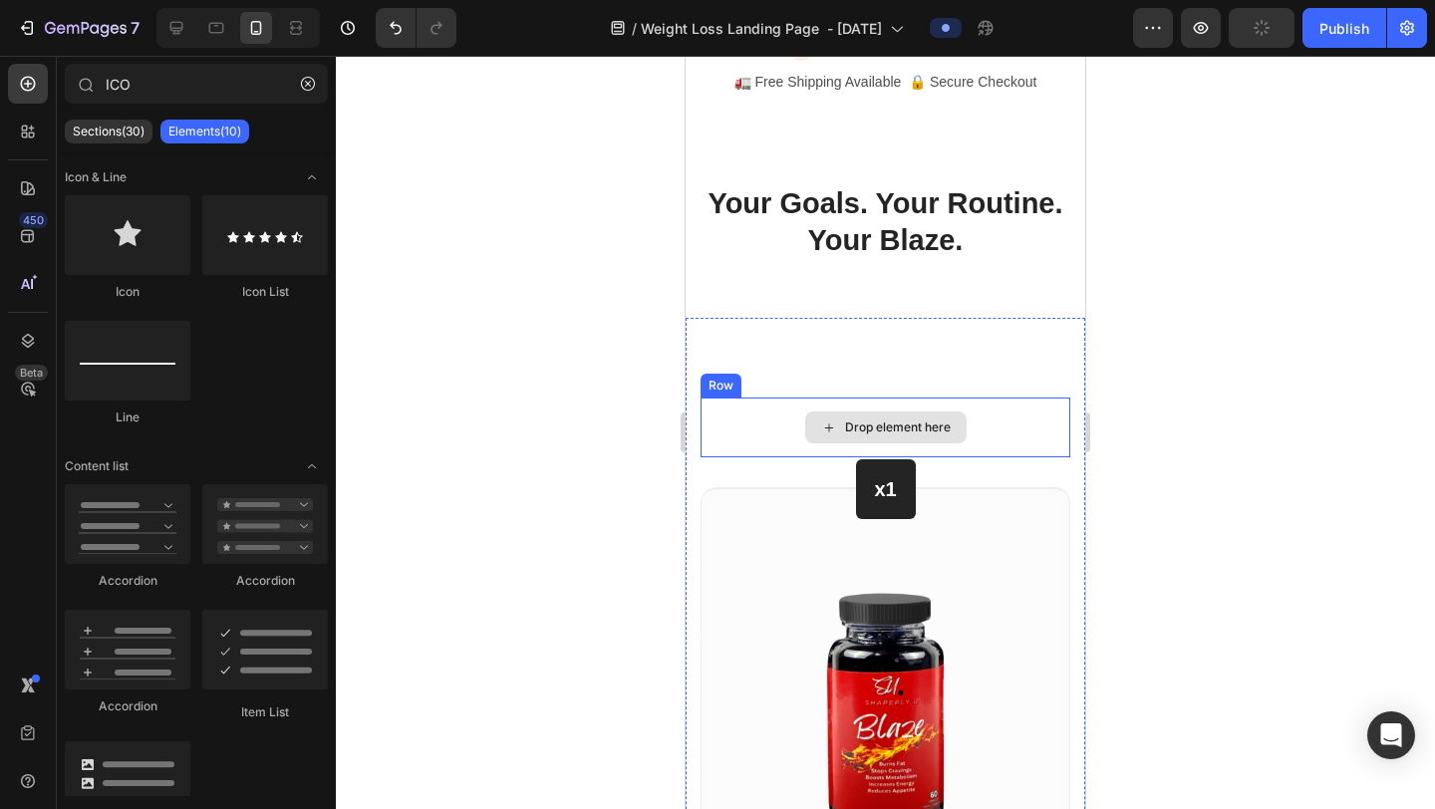
click at [1038, 423] on div "Drop element here" at bounding box center [886, 428] width 370 height 60
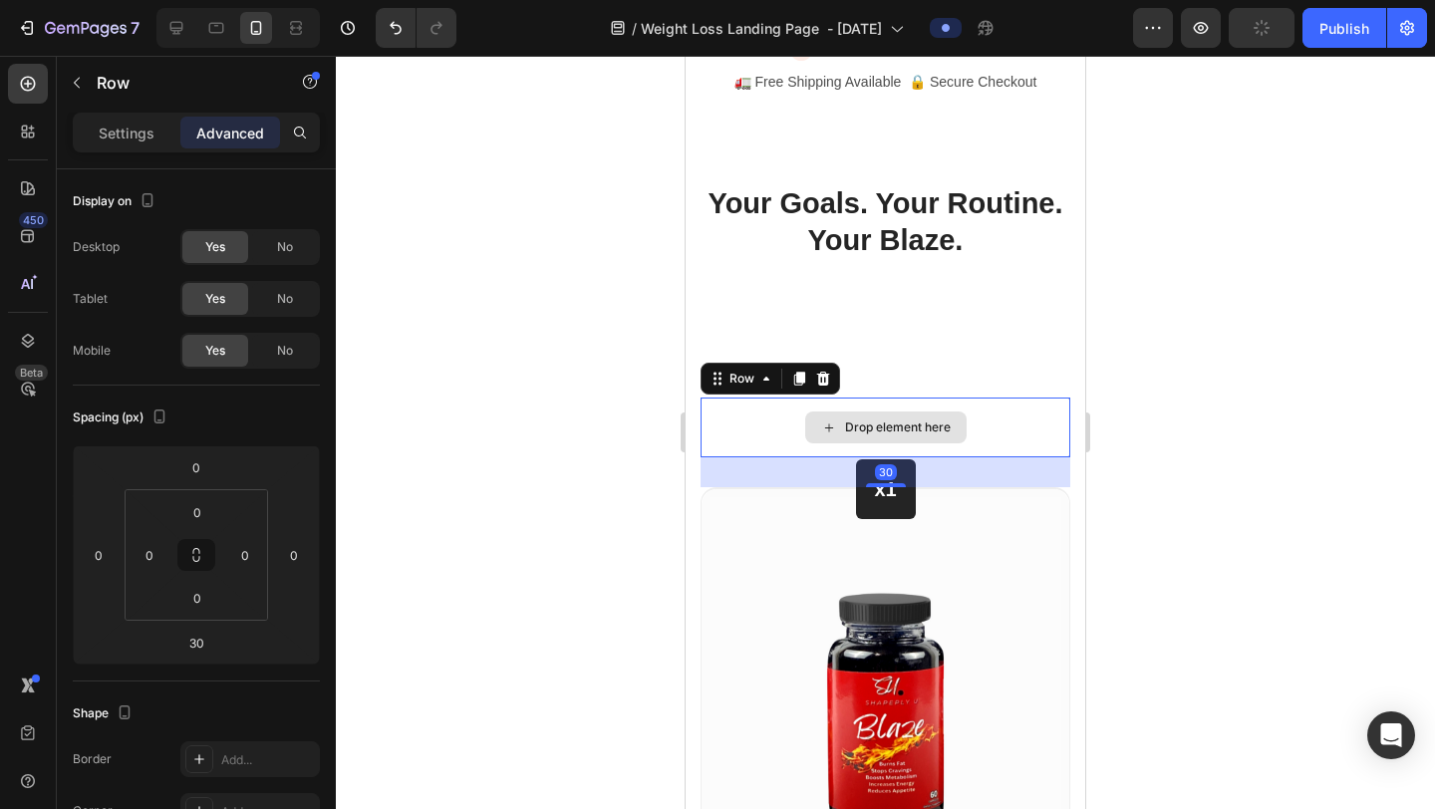
click at [1067, 404] on div "Drop element here" at bounding box center [886, 428] width 370 height 60
click at [817, 382] on icon at bounding box center [823, 379] width 16 height 16
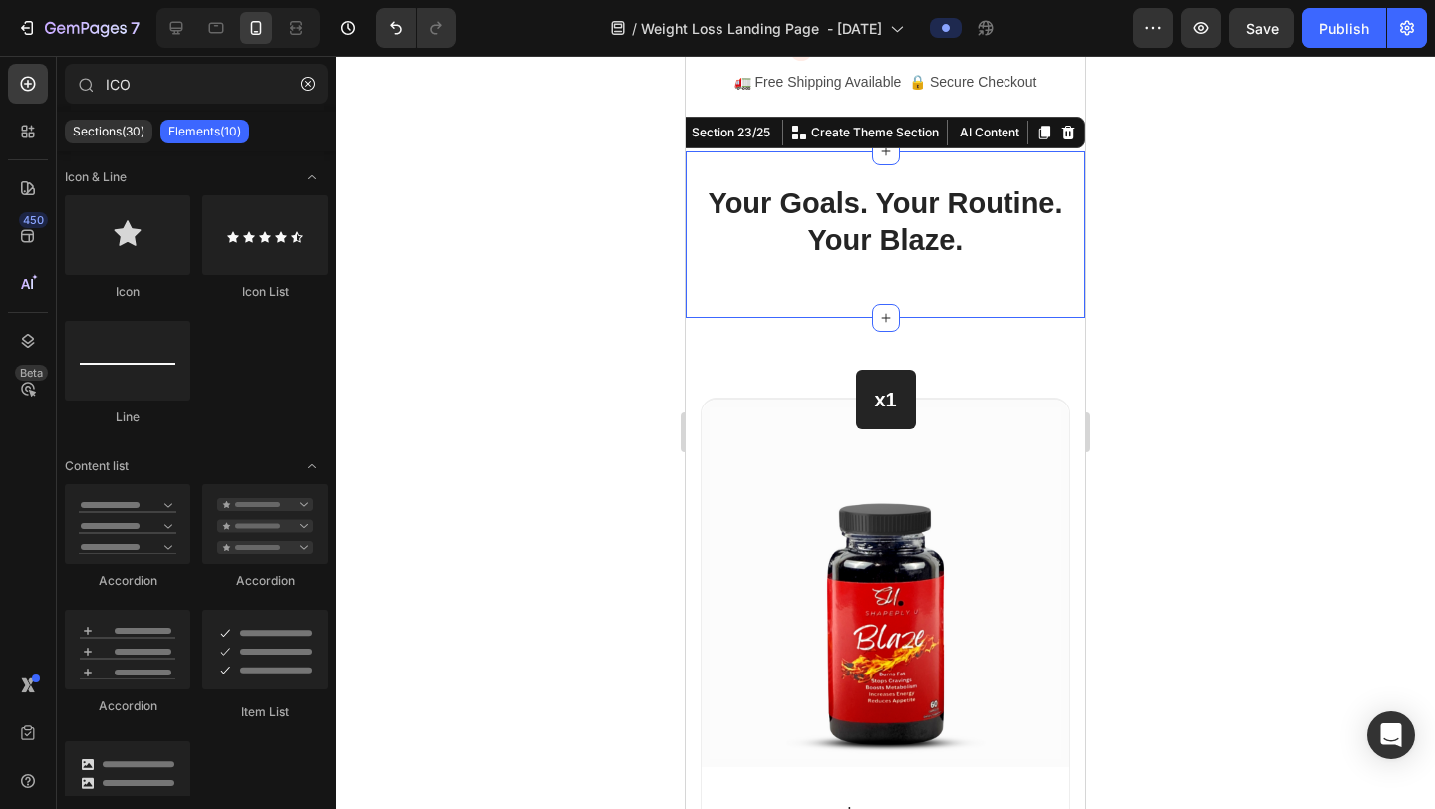
click at [866, 277] on div "Your Goals. Your Routine. Your Blaze. Heading" at bounding box center [886, 234] width 400 height 103
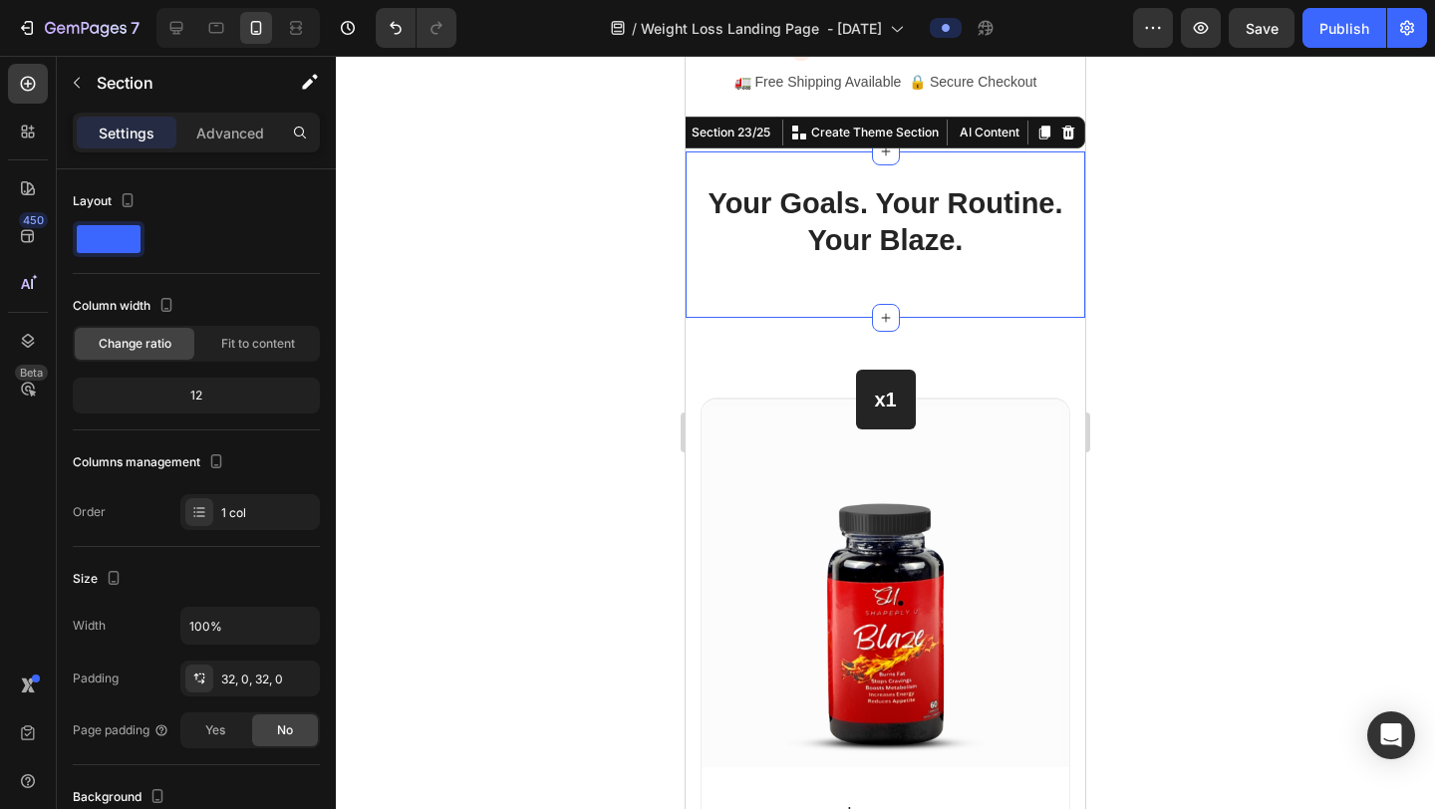
click at [858, 294] on div "Your Goals. Your Routine. Your Blaze. Heading Section 23/25 You can create reus…" at bounding box center [886, 235] width 400 height 166
click at [214, 125] on p "Advanced" at bounding box center [230, 133] width 68 height 21
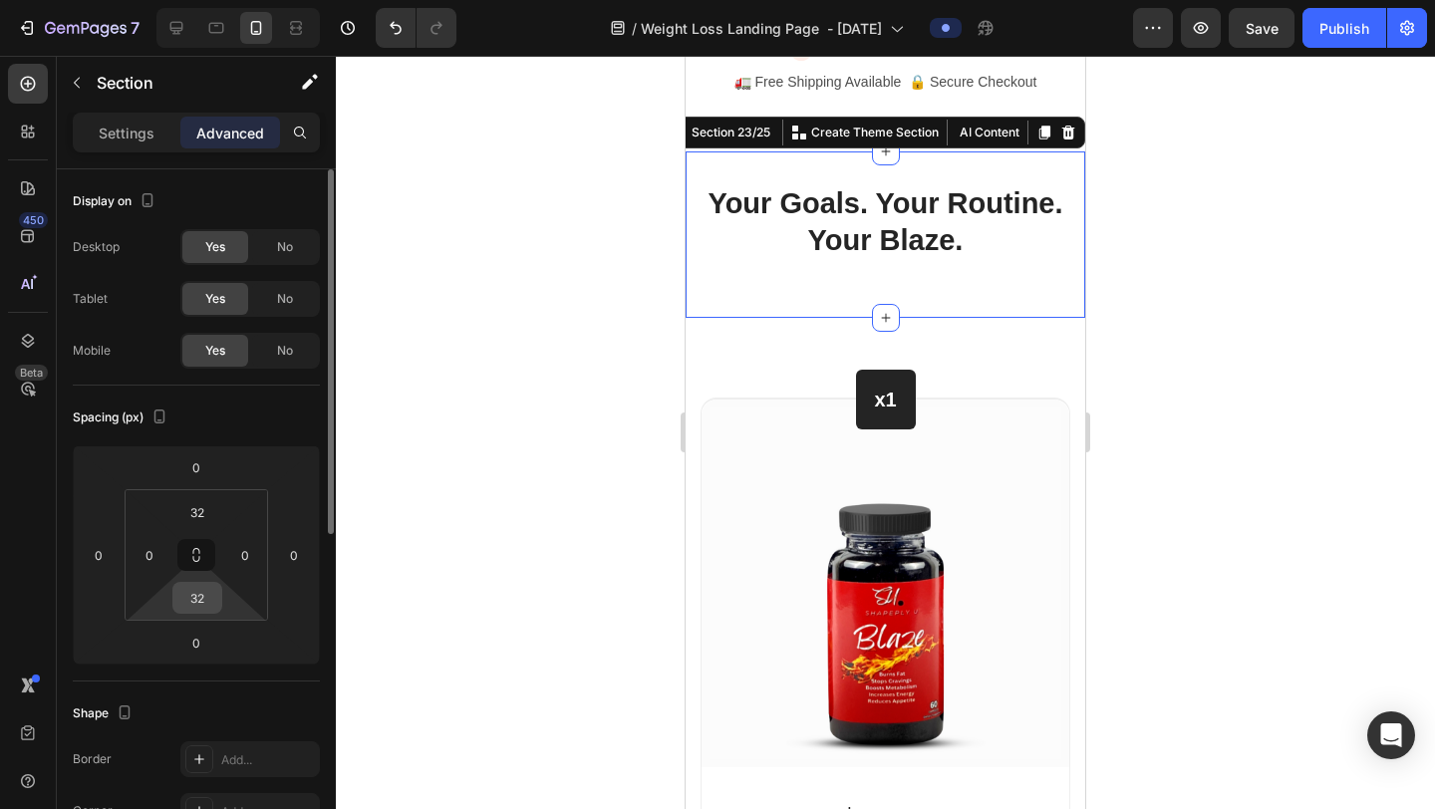
click at [211, 601] on input "32" at bounding box center [197, 598] width 40 height 30
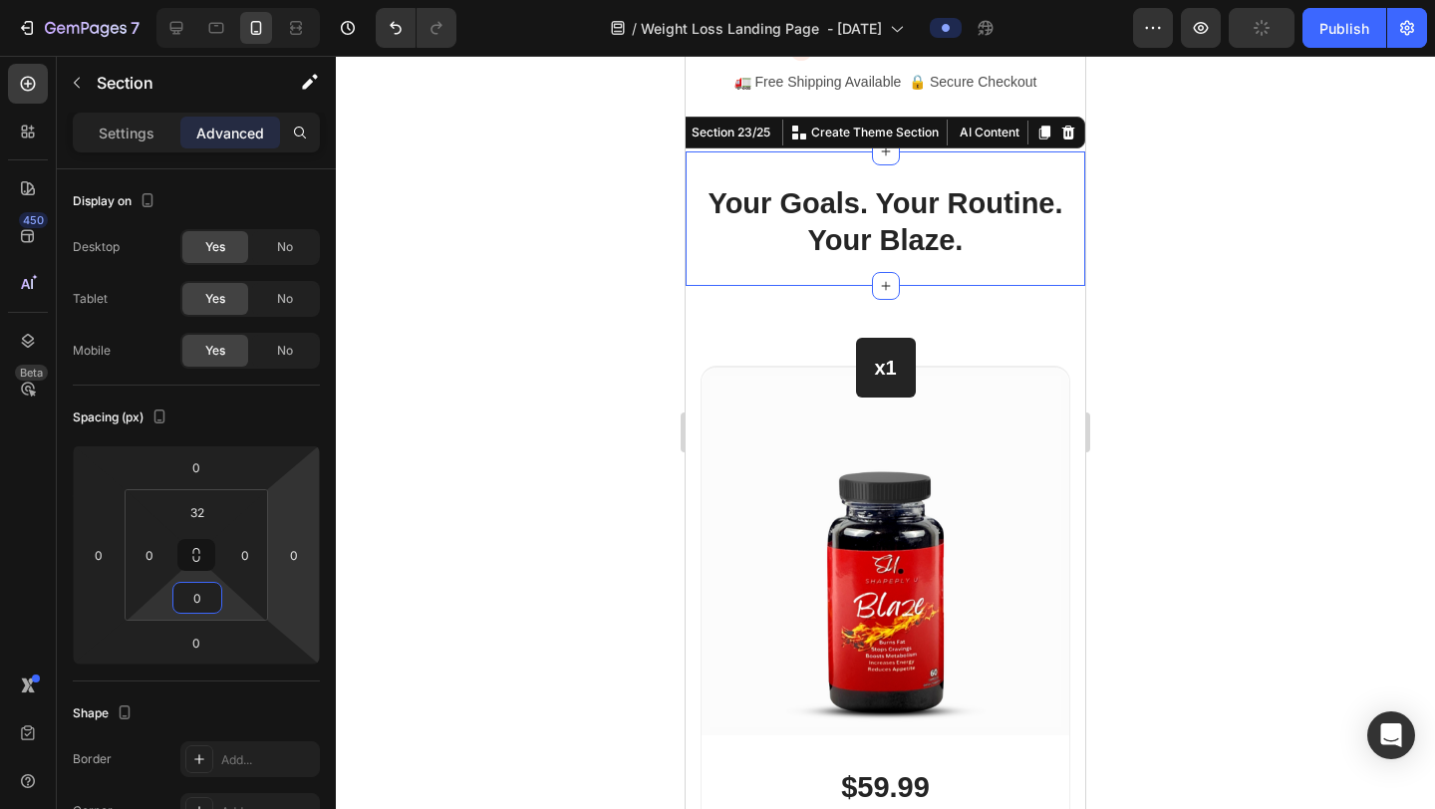
click at [1212, 324] on div at bounding box center [885, 433] width 1099 height 754
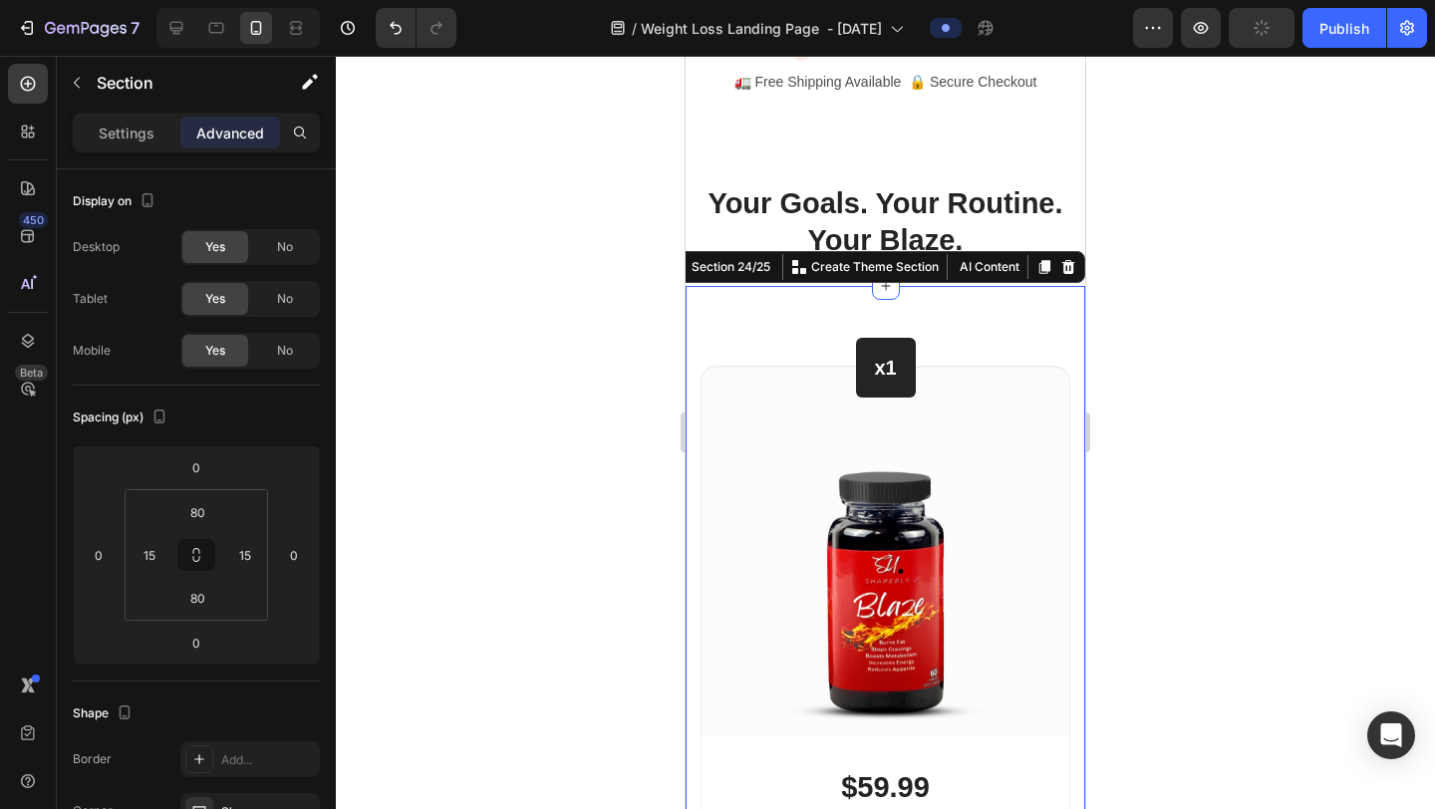
click at [1246, 275] on div at bounding box center [885, 433] width 1099 height 754
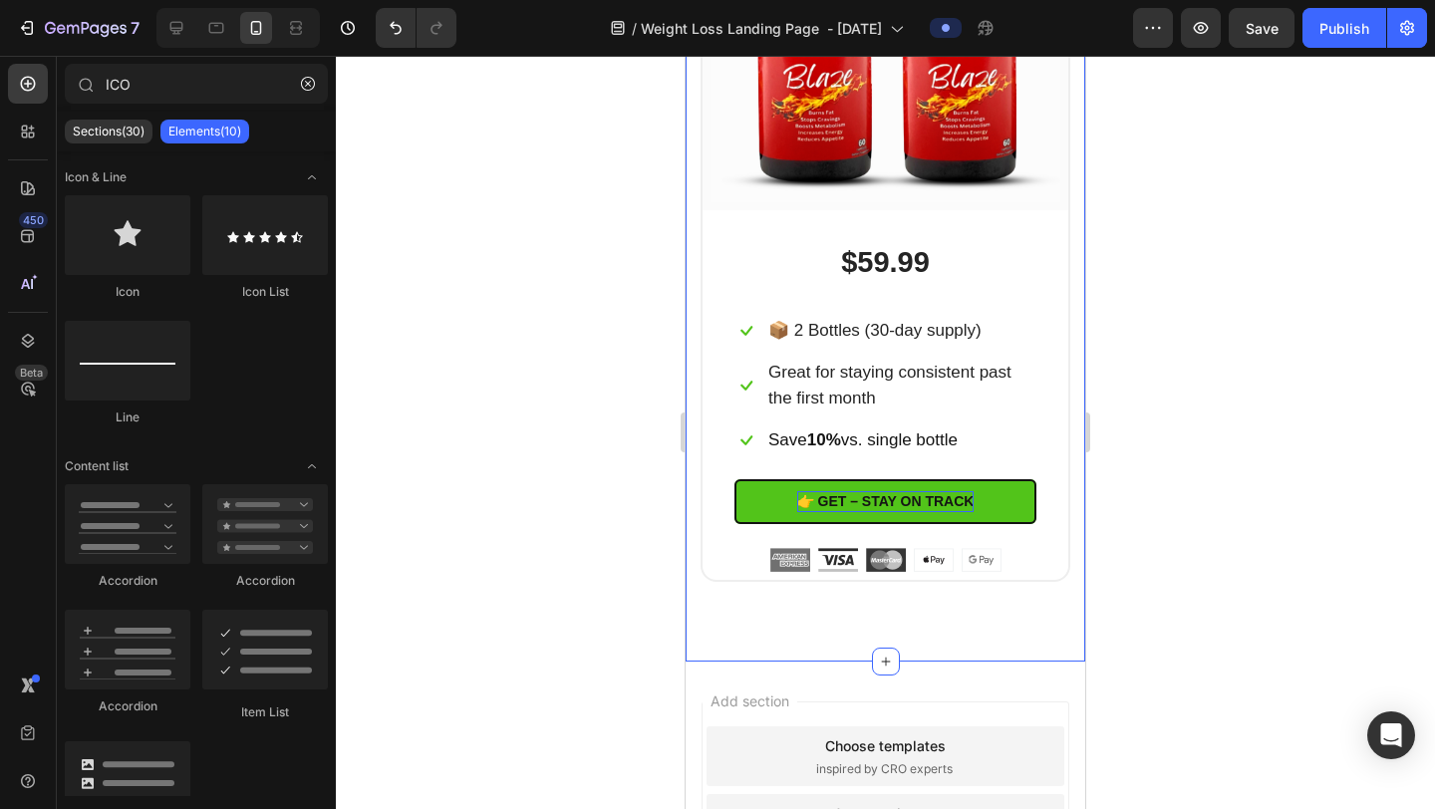
scroll to position [12789, 0]
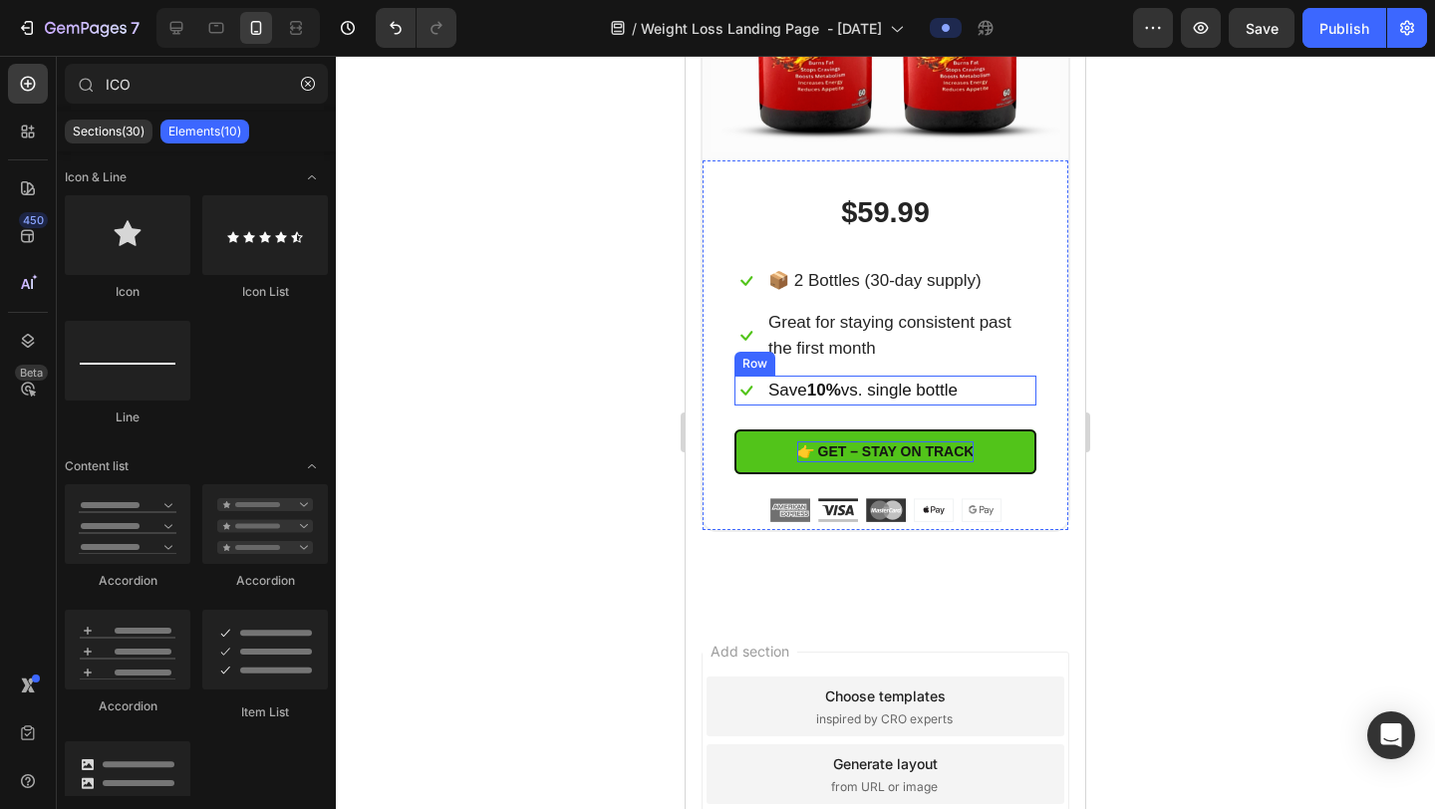
click at [1022, 379] on div "Icon Save 10% vs. single bottle Text block Row" at bounding box center [886, 391] width 302 height 30
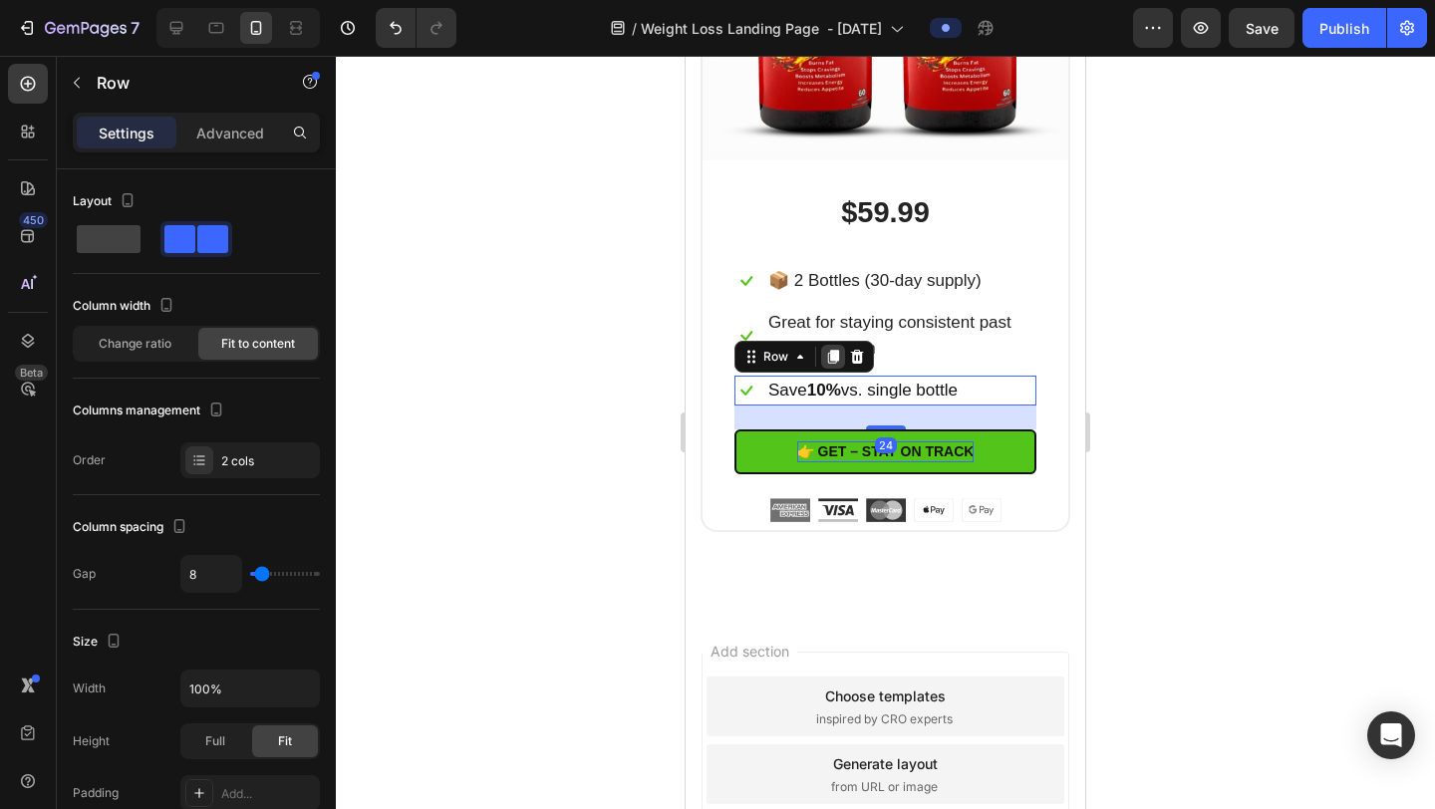
click at [835, 351] on icon at bounding box center [833, 357] width 11 height 14
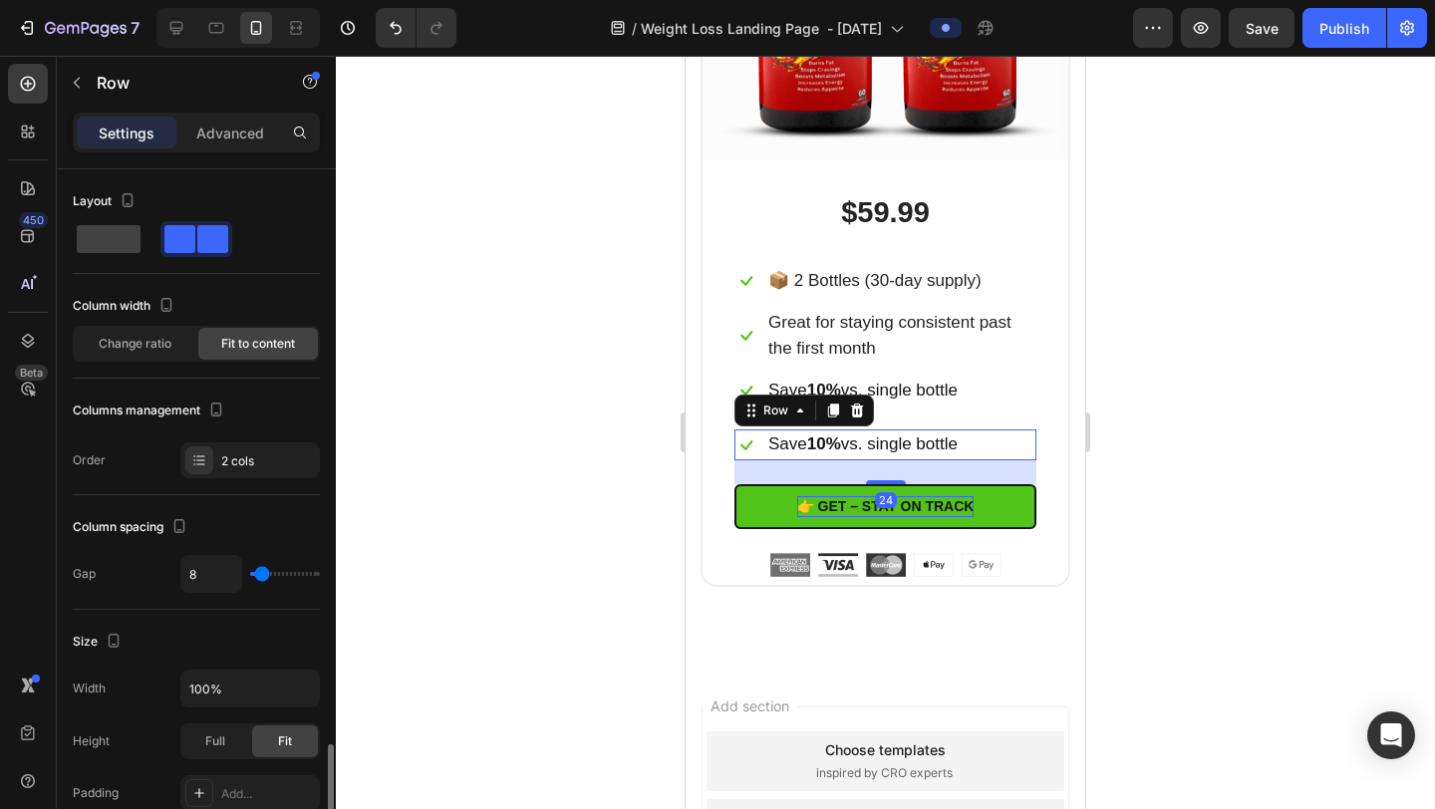
scroll to position [384, 0]
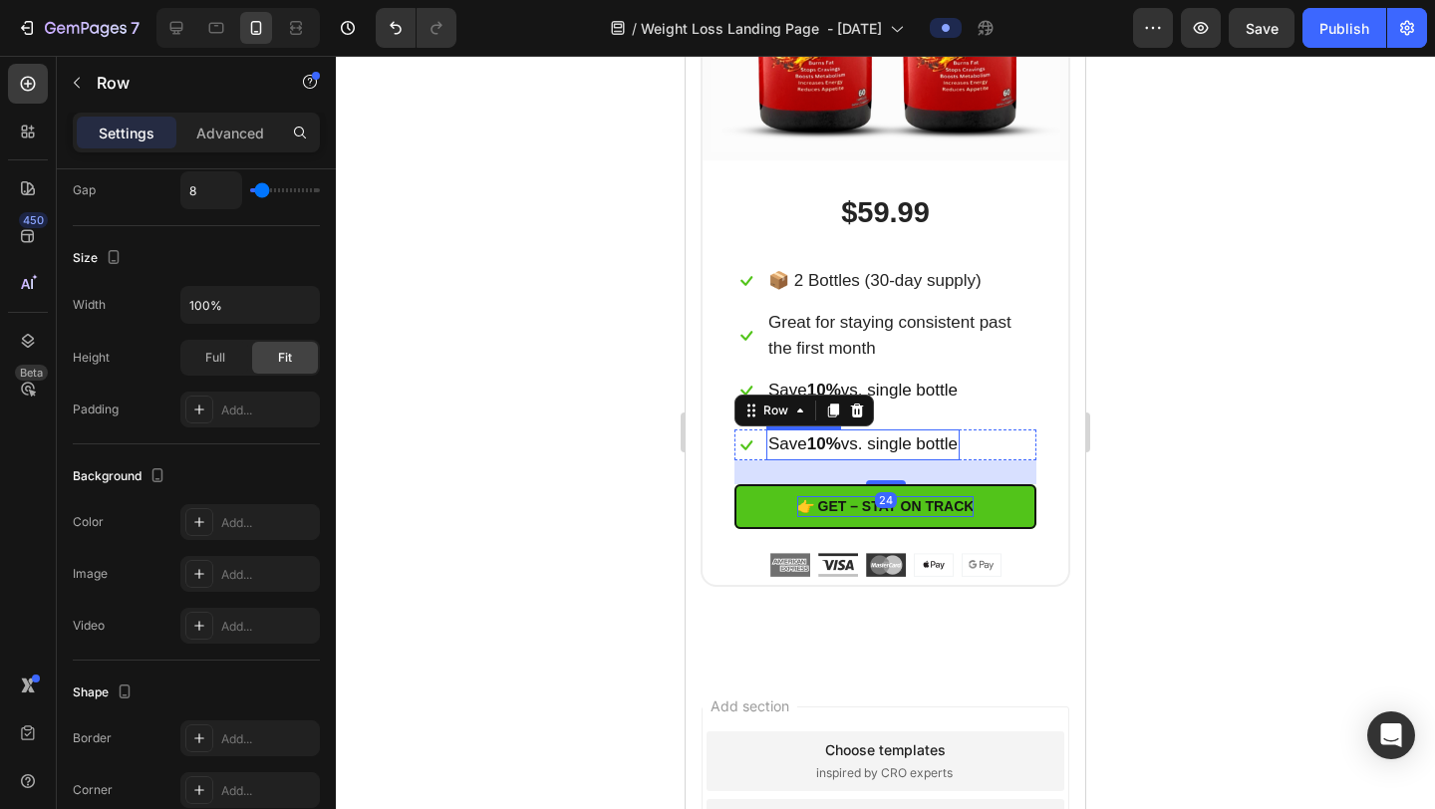
click at [958, 436] on span "Save 10% vs. single bottle" at bounding box center [863, 444] width 189 height 19
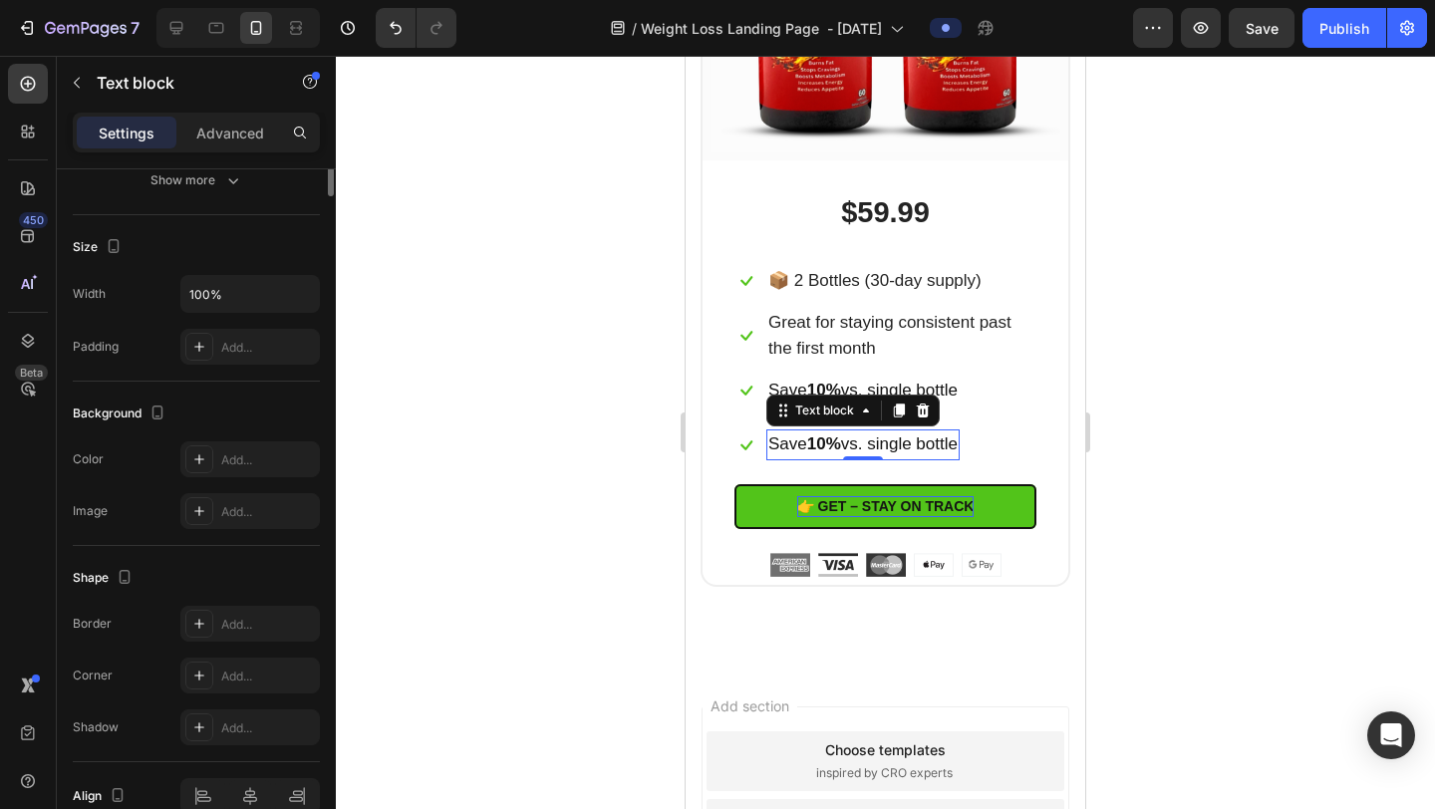
scroll to position [0, 0]
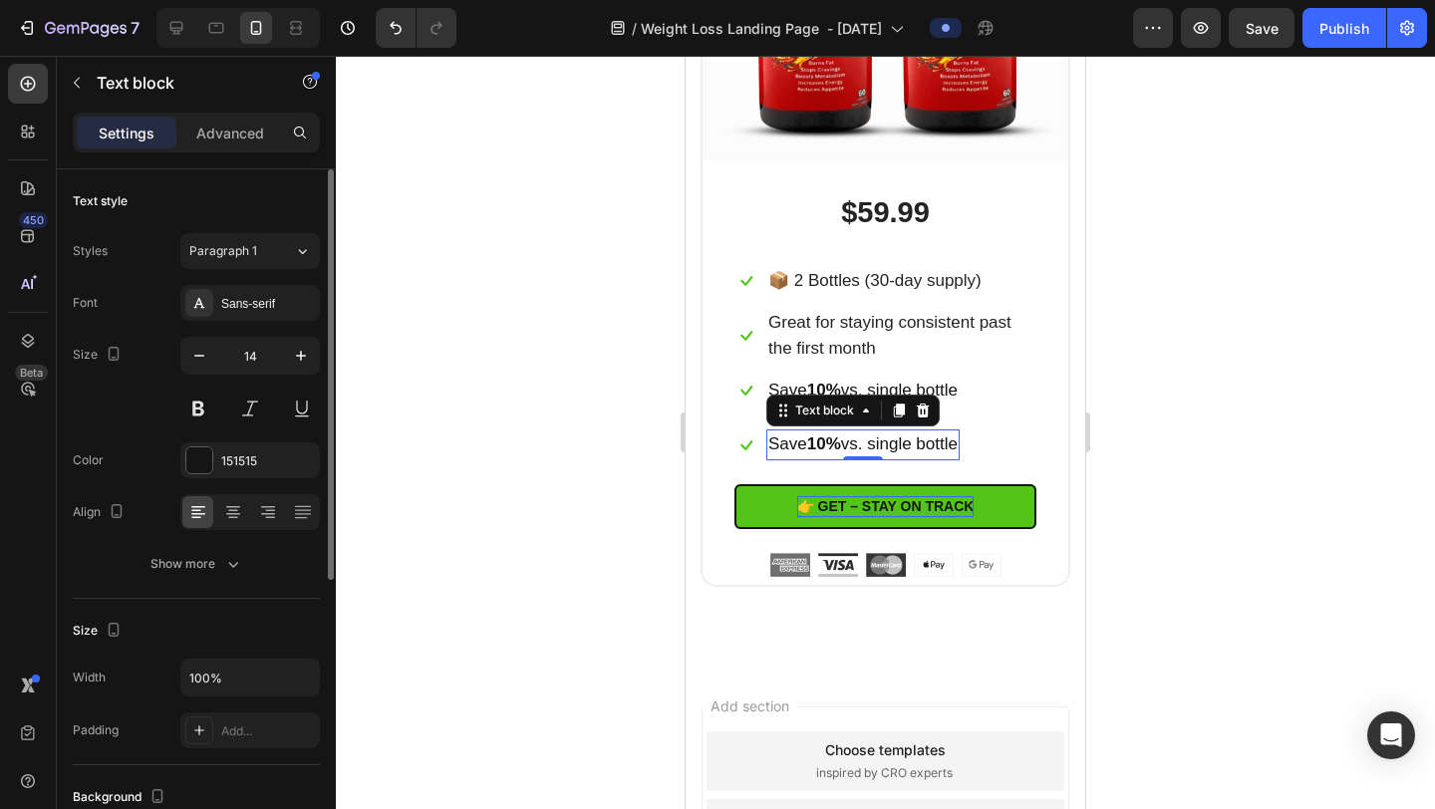
click at [958, 436] on span "Save 10% vs. single bottle" at bounding box center [863, 444] width 189 height 19
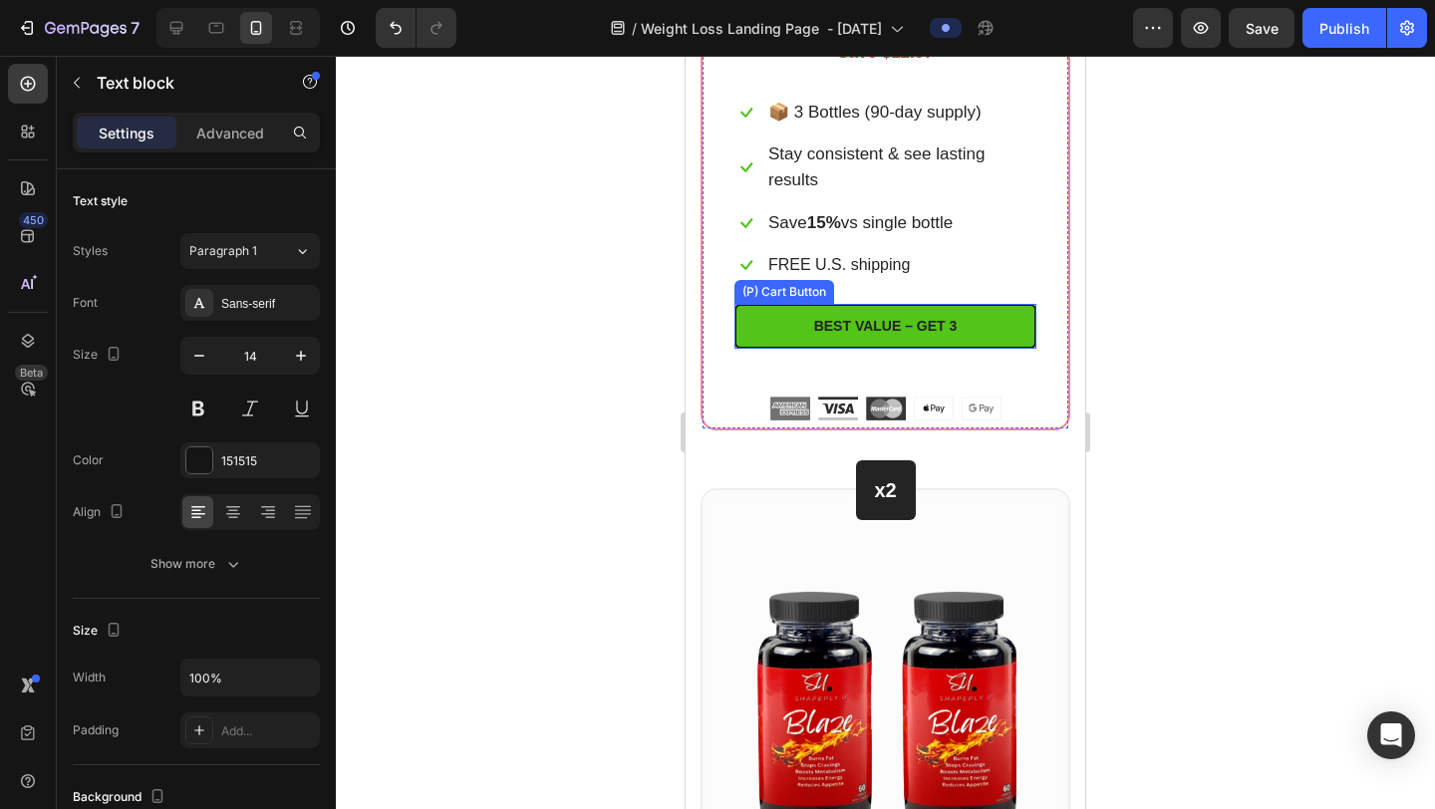
scroll to position [12070, 0]
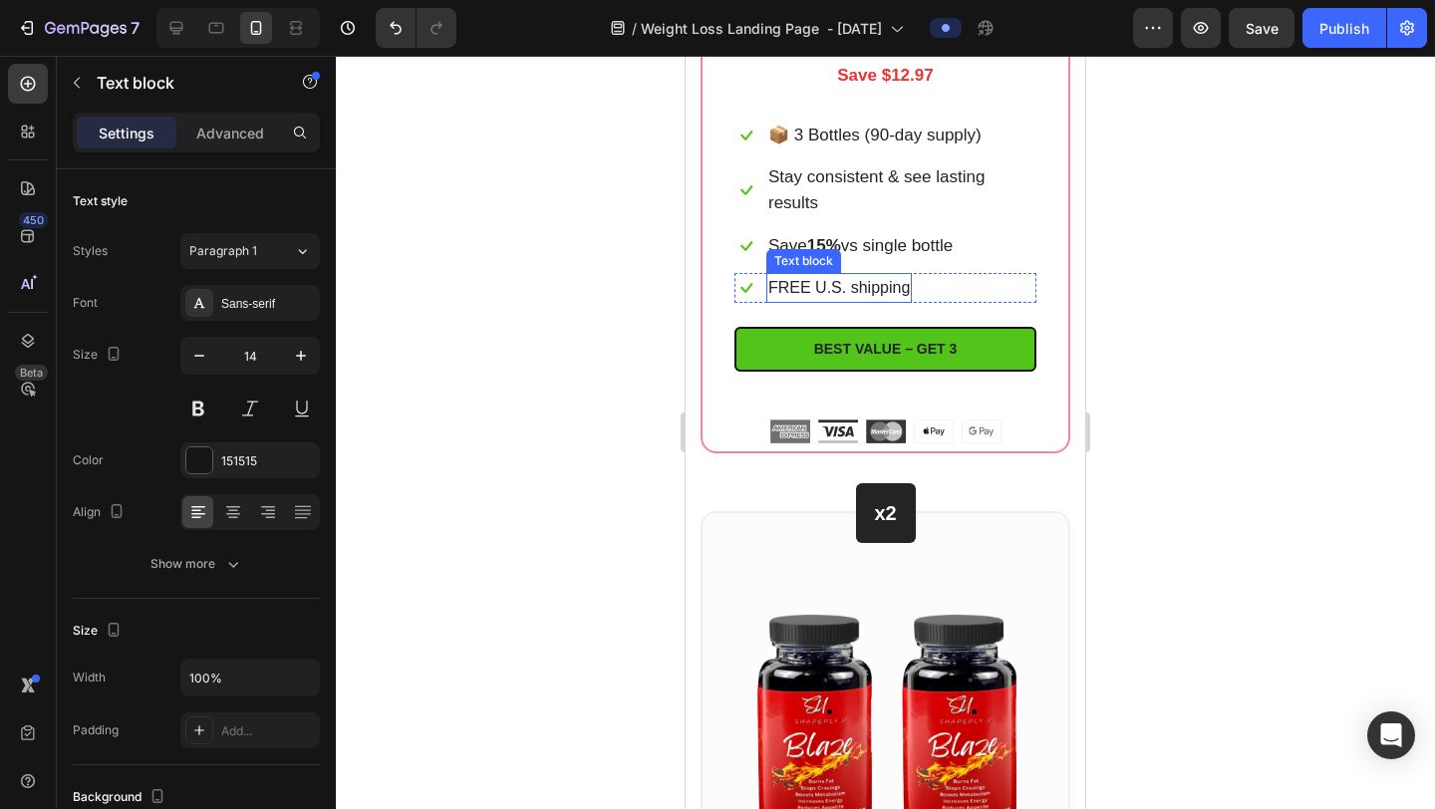
click at [853, 284] on span "FREE U.S. shipping" at bounding box center [840, 287] width 142 height 17
click at [852, 284] on span "FREE U.S. shipping" at bounding box center [840, 287] width 142 height 17
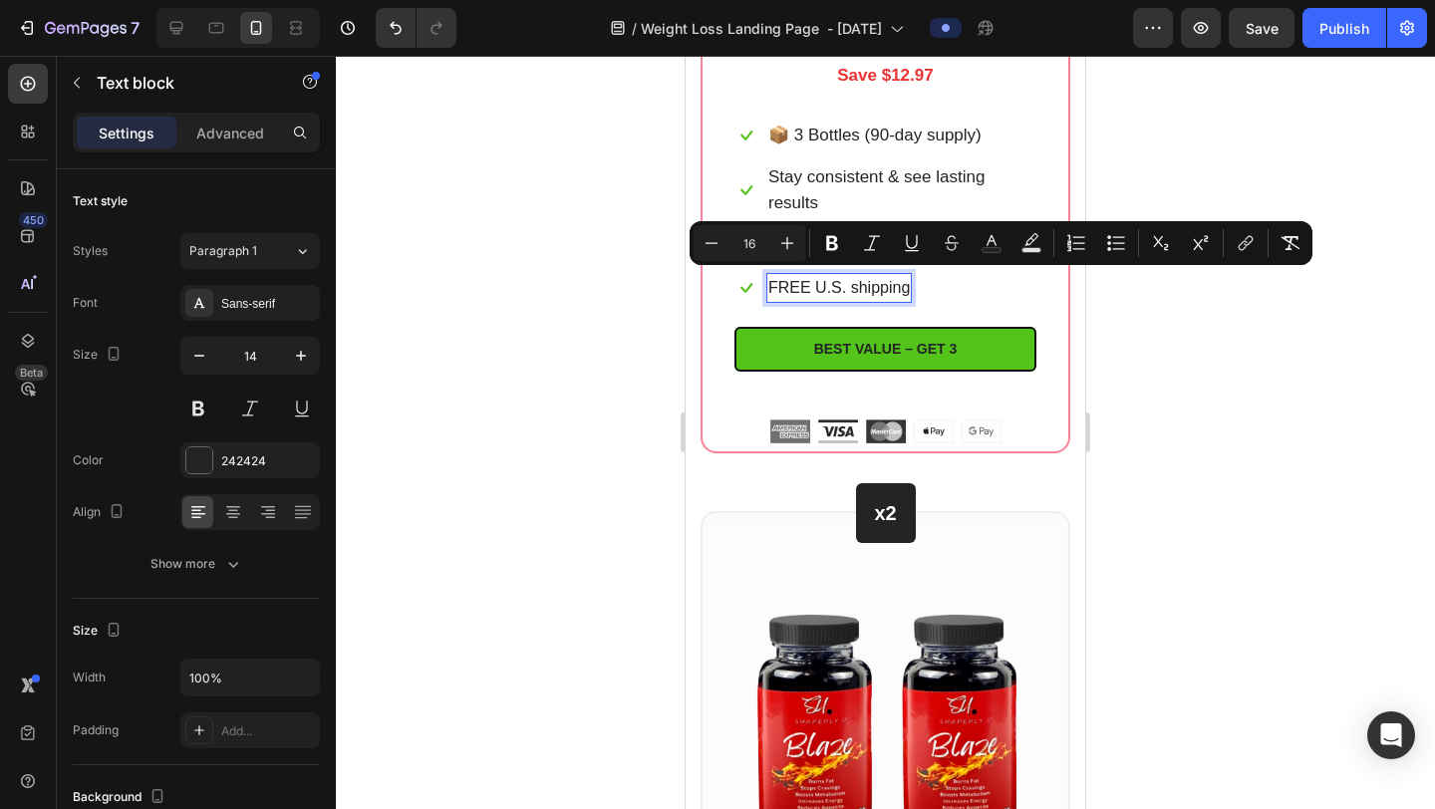
click at [1192, 387] on div at bounding box center [885, 433] width 1099 height 754
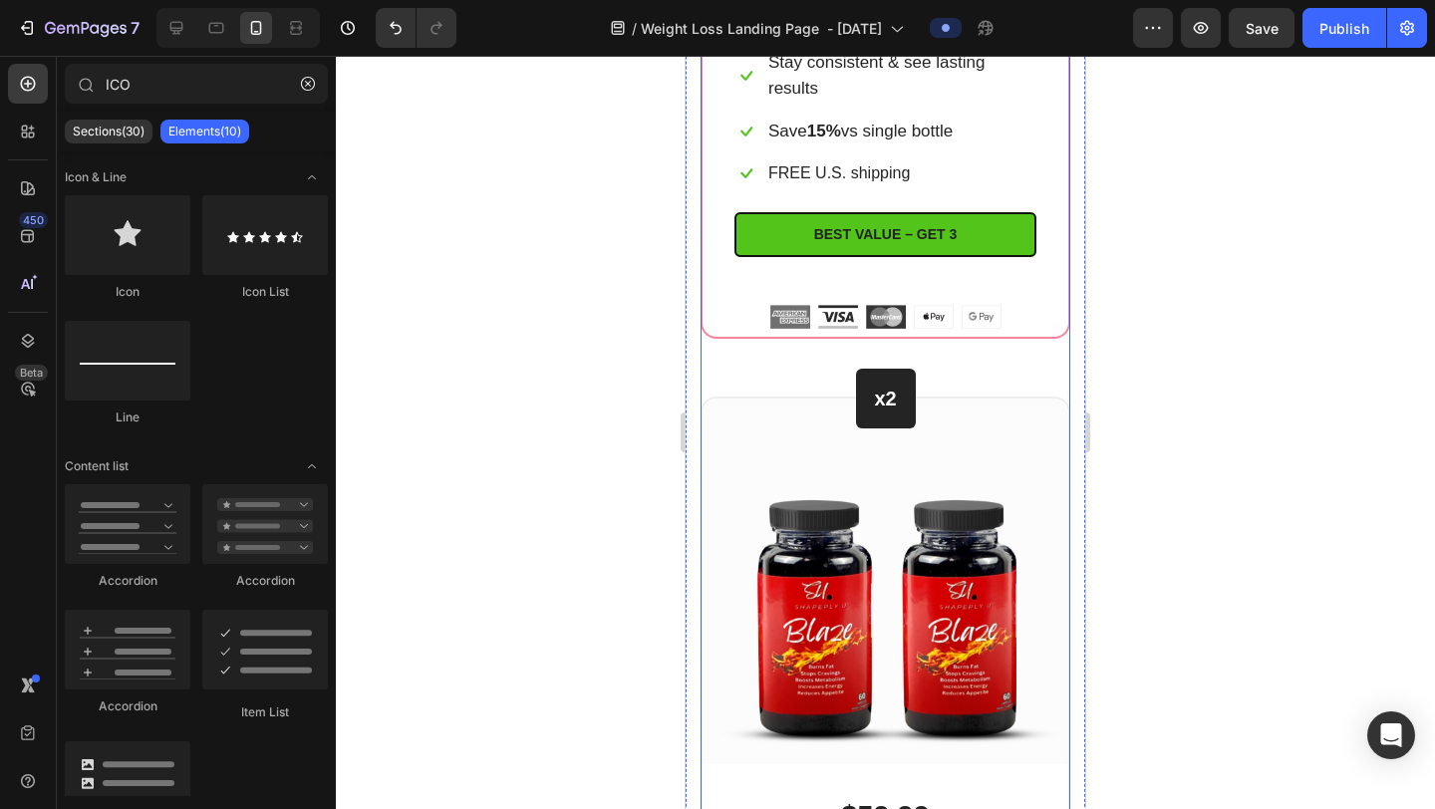
scroll to position [12722, 0]
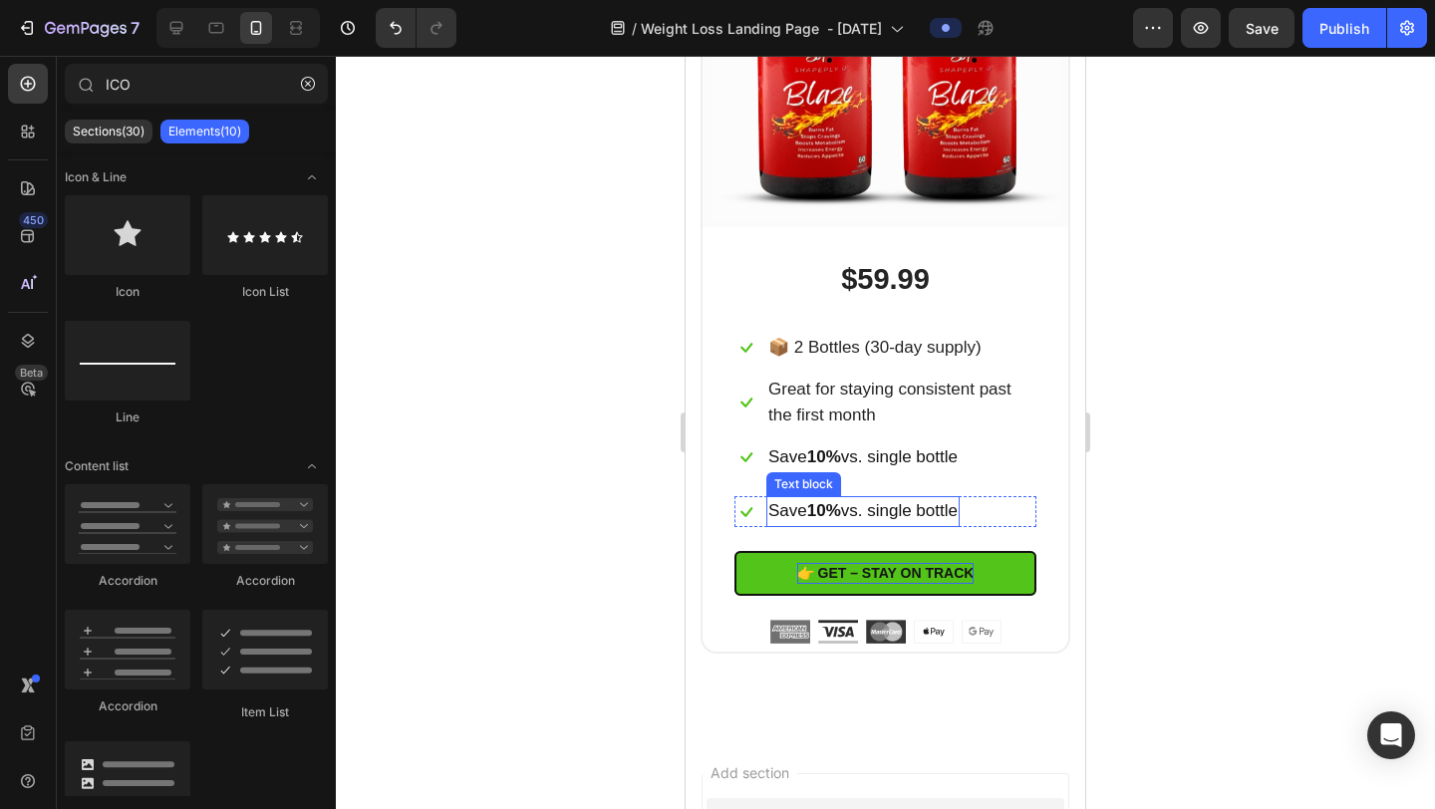
click at [935, 501] on span "Save 10% vs. single bottle" at bounding box center [863, 510] width 189 height 19
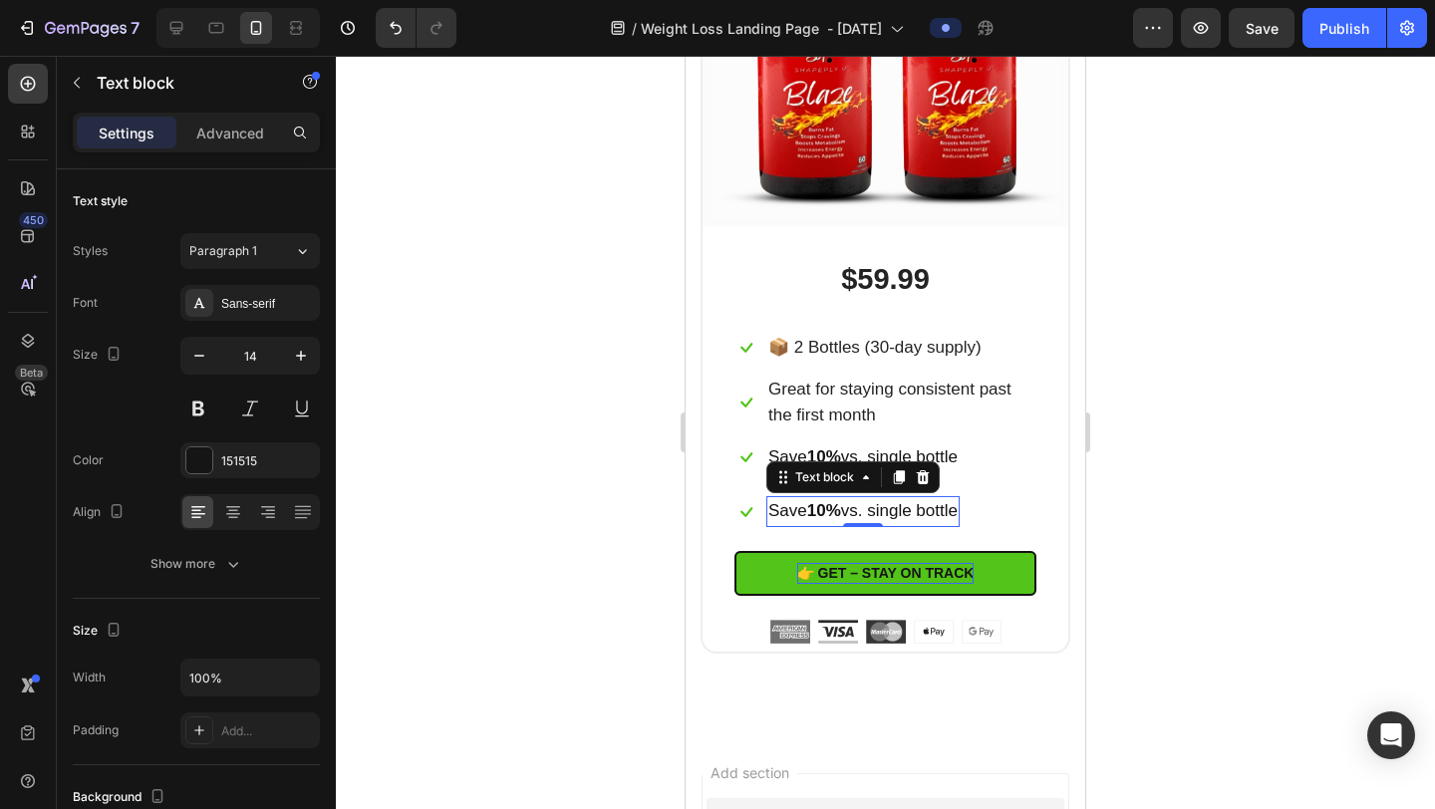
click at [935, 501] on span "Save 10% vs. single bottle" at bounding box center [863, 510] width 189 height 19
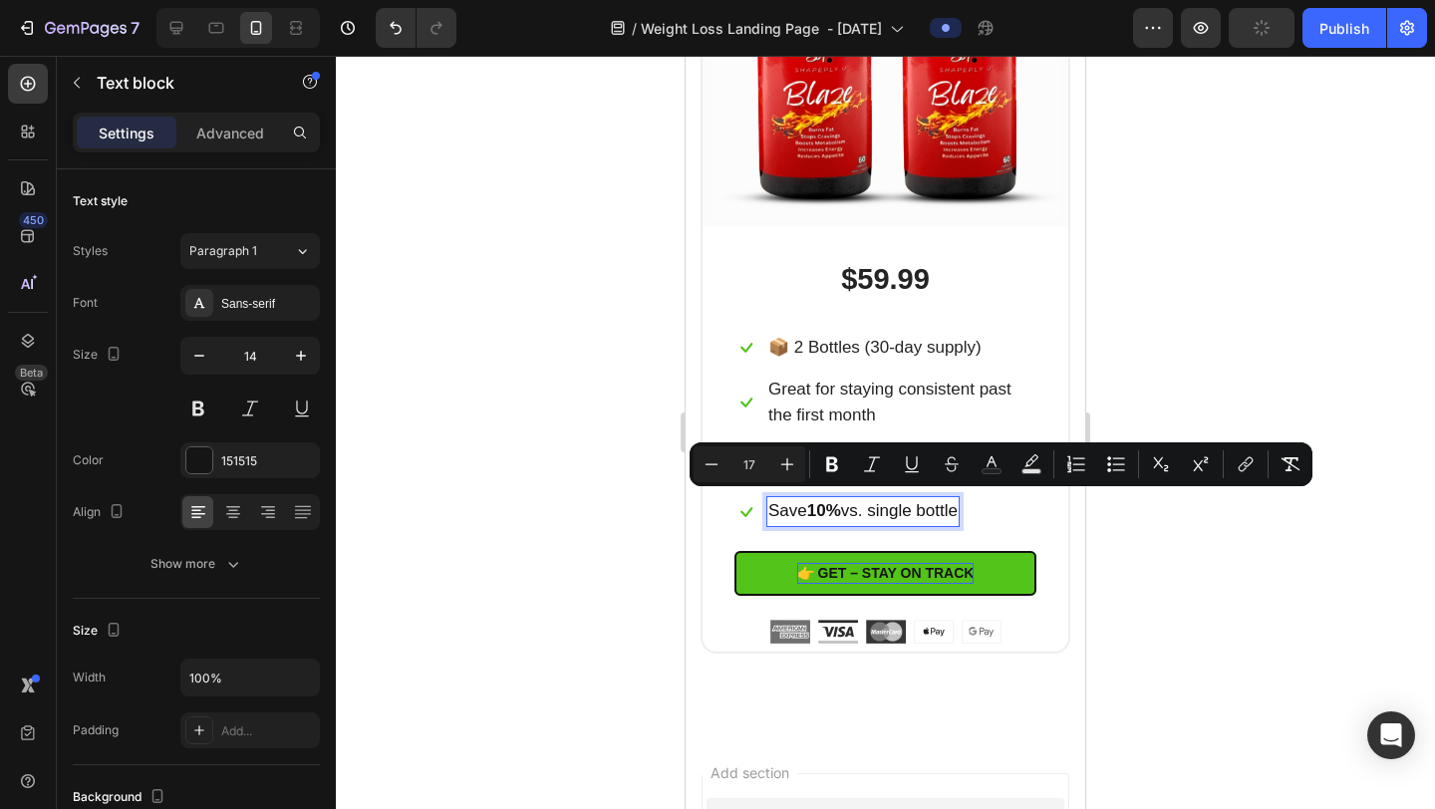
click at [958, 501] on span "Save 10% vs. single bottle" at bounding box center [863, 510] width 189 height 19
click at [960, 519] on div "Save 10% vs. single bottle" at bounding box center [863, 511] width 193 height 30
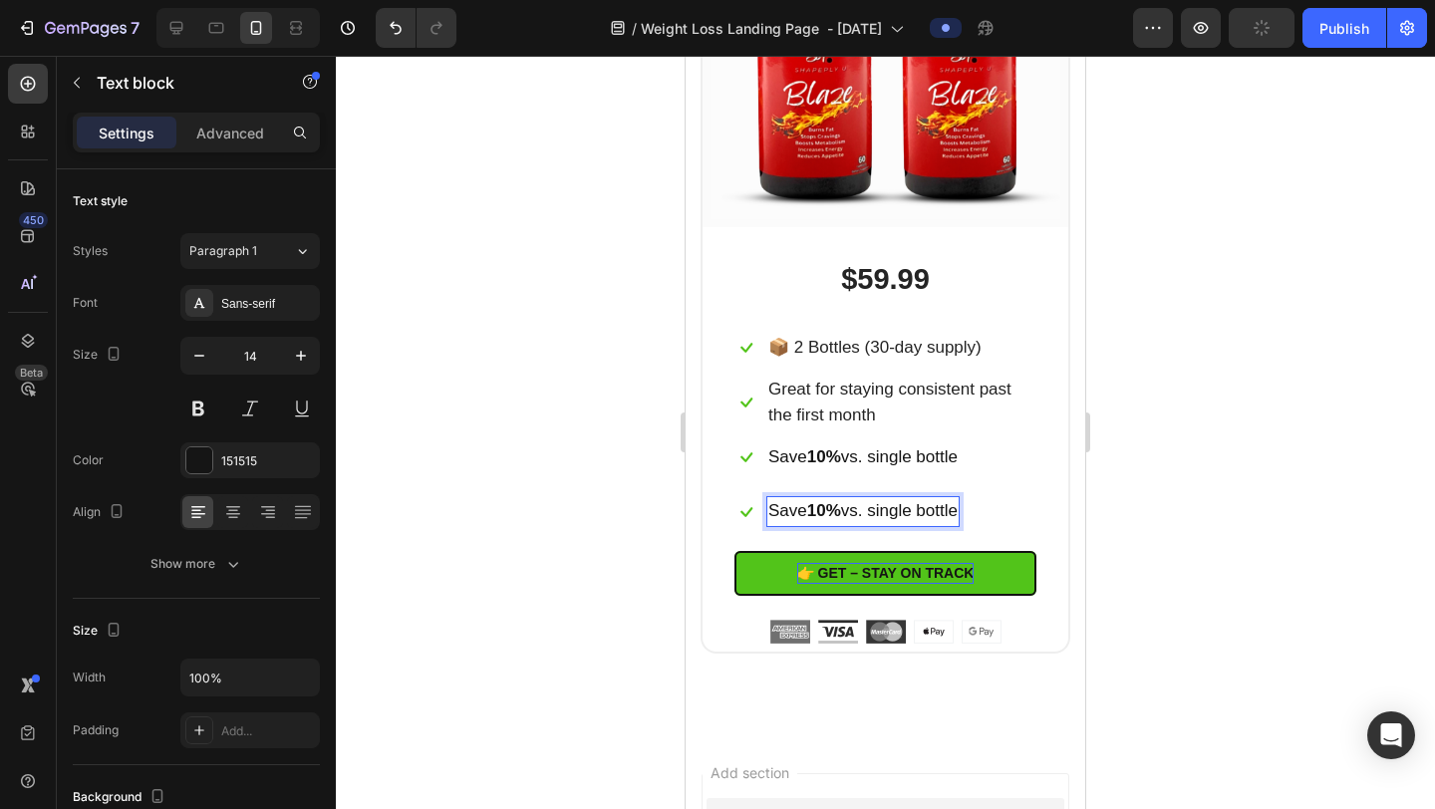
click at [958, 512] on span "Save 10% vs. single bottle" at bounding box center [863, 510] width 189 height 19
click at [820, 501] on span "Rich Text Editor. Editing area: main" at bounding box center [797, 510] width 57 height 19
click at [1335, 364] on div at bounding box center [885, 433] width 1099 height 754
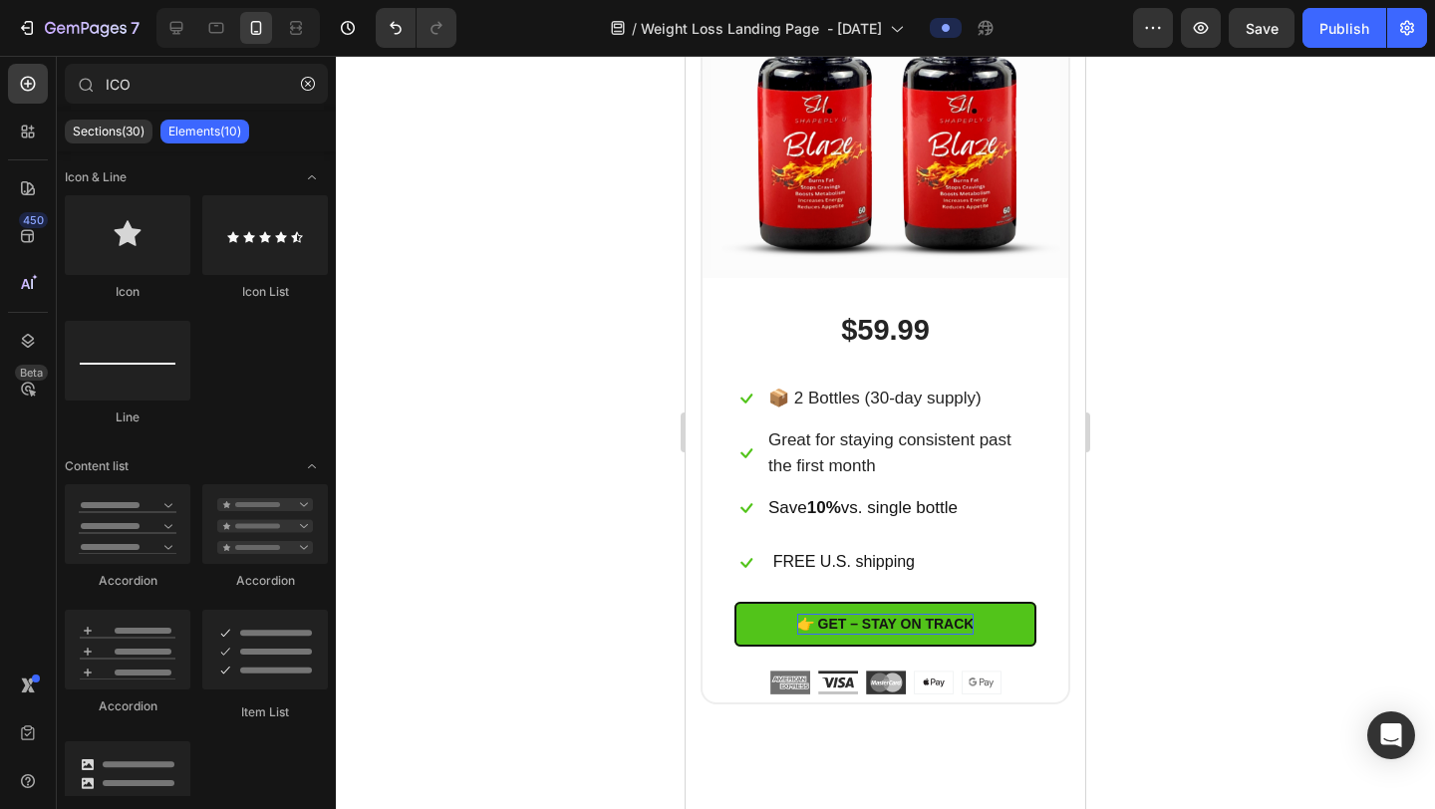
scroll to position [12651, 0]
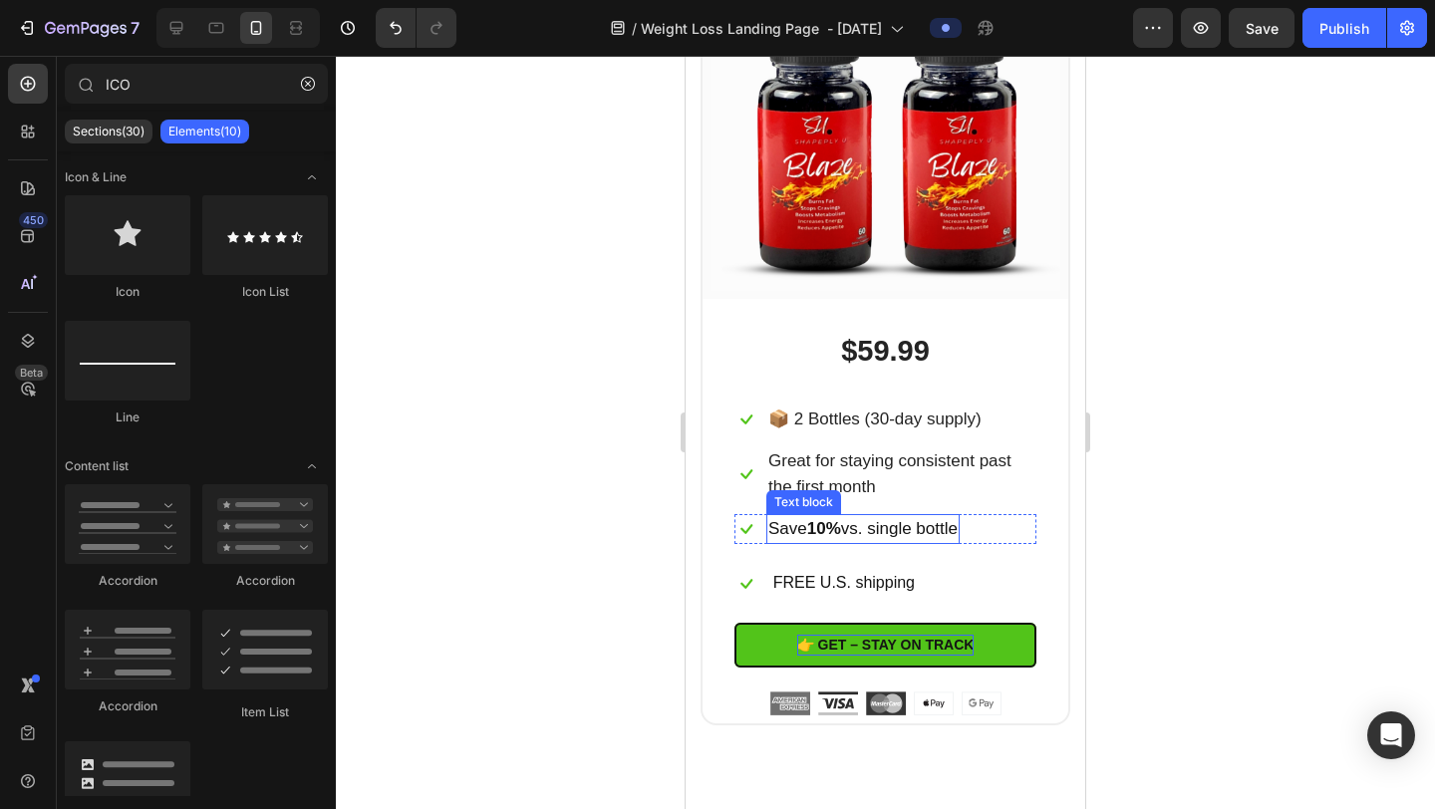
click at [906, 528] on span "Save 10% vs. single bottle" at bounding box center [863, 528] width 189 height 19
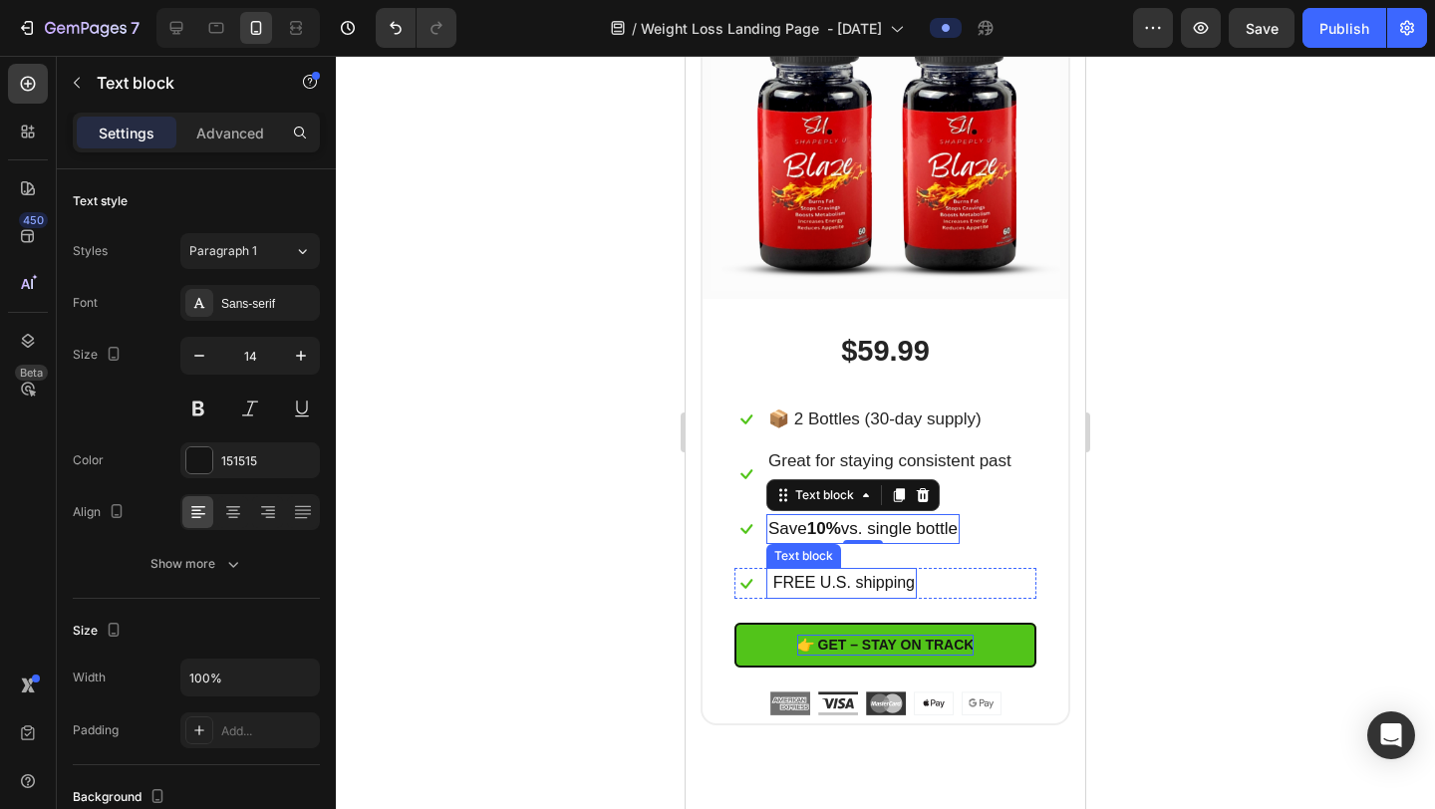
click at [875, 574] on span "FREE U.S. shipping" at bounding box center [845, 582] width 142 height 17
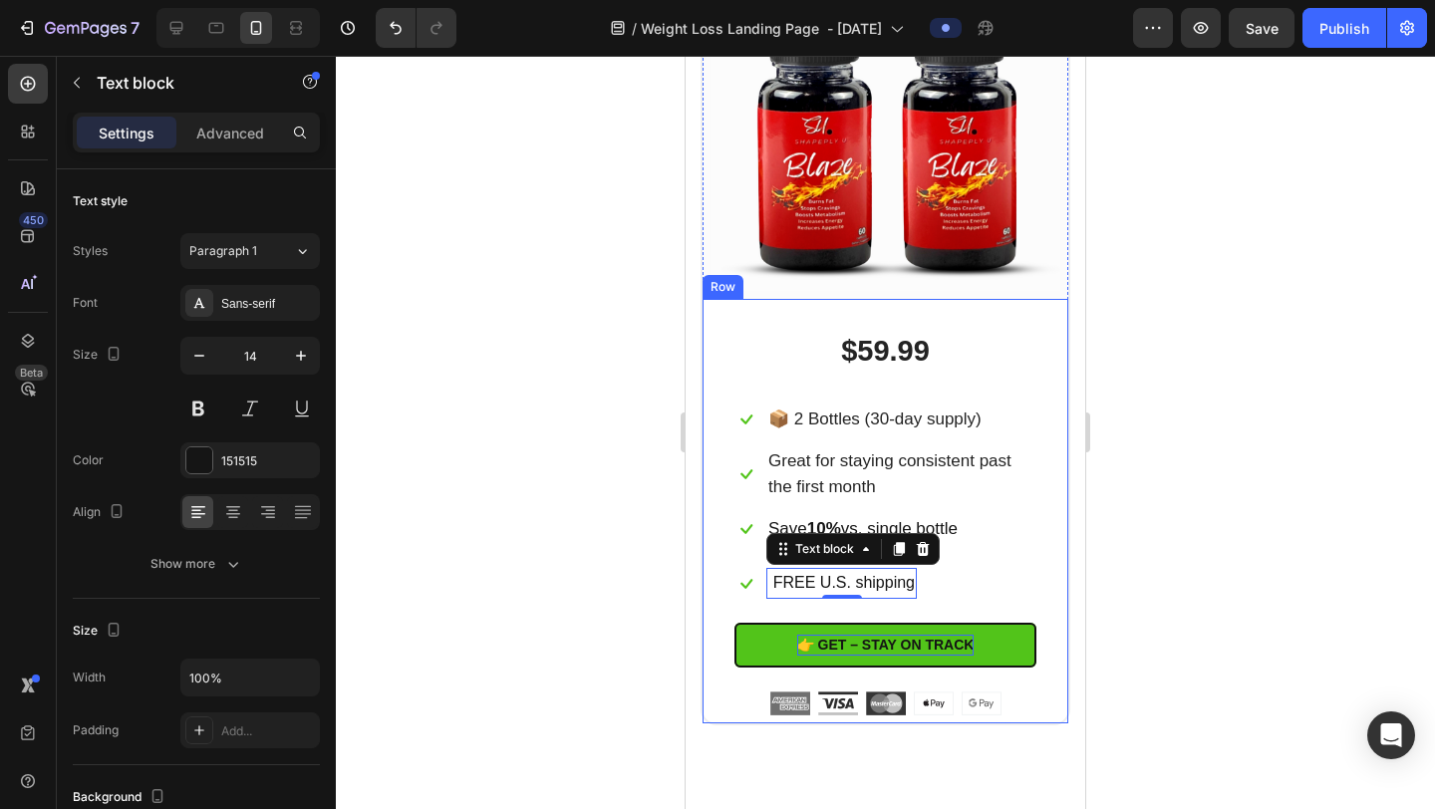
click at [1210, 504] on div at bounding box center [885, 433] width 1099 height 754
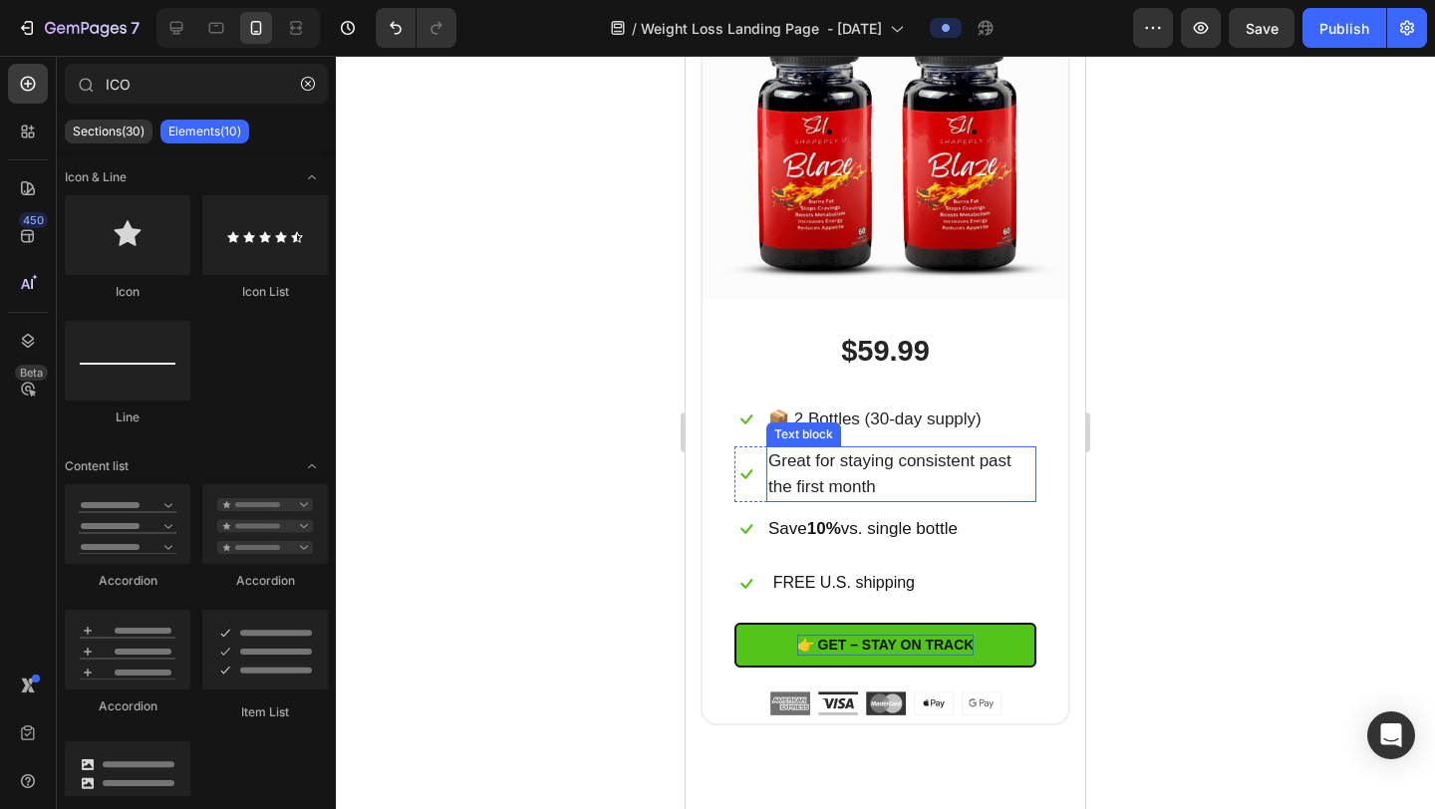
click at [947, 476] on p "Great for staying consistent past the first month" at bounding box center [902, 475] width 266 height 52
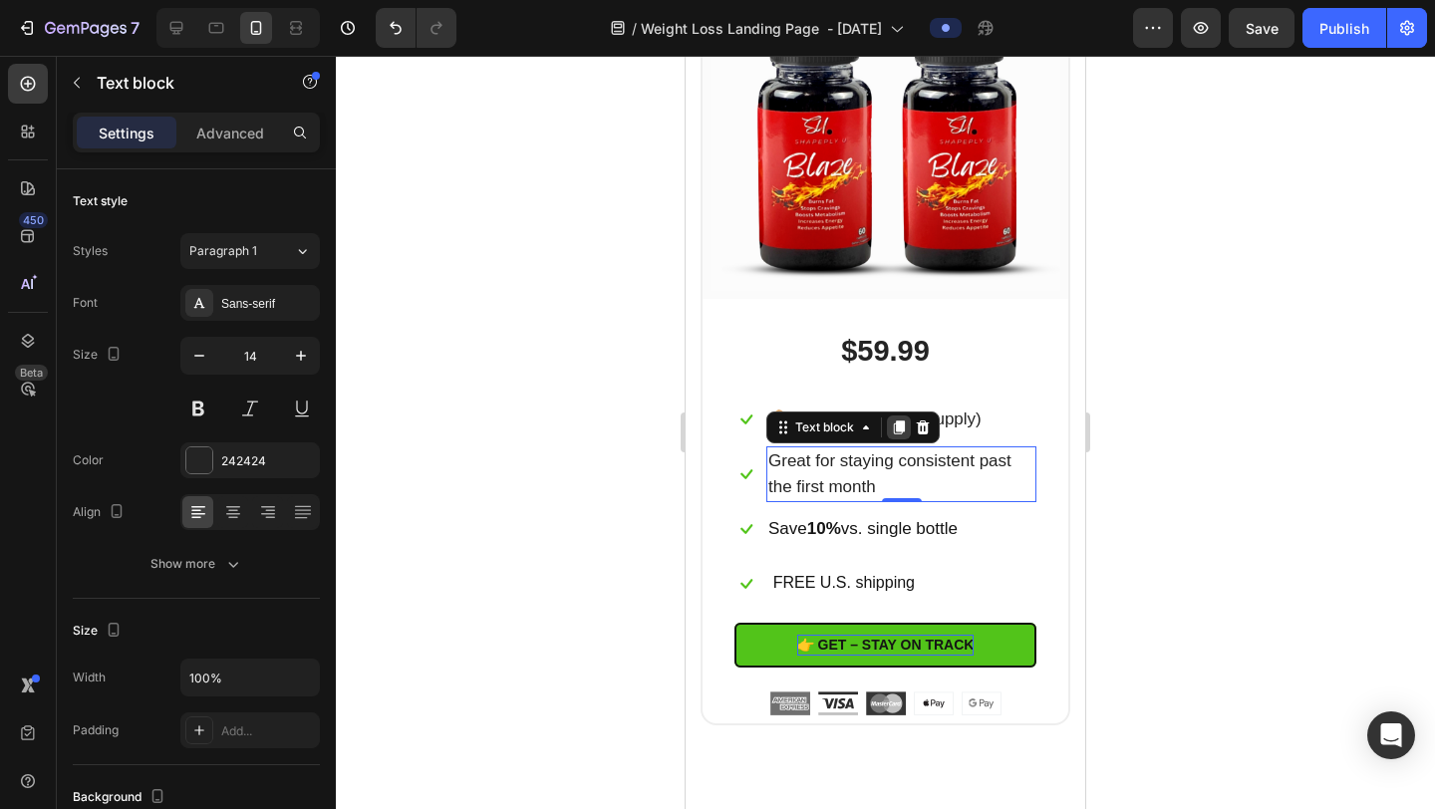
click at [904, 423] on icon at bounding box center [899, 428] width 11 height 14
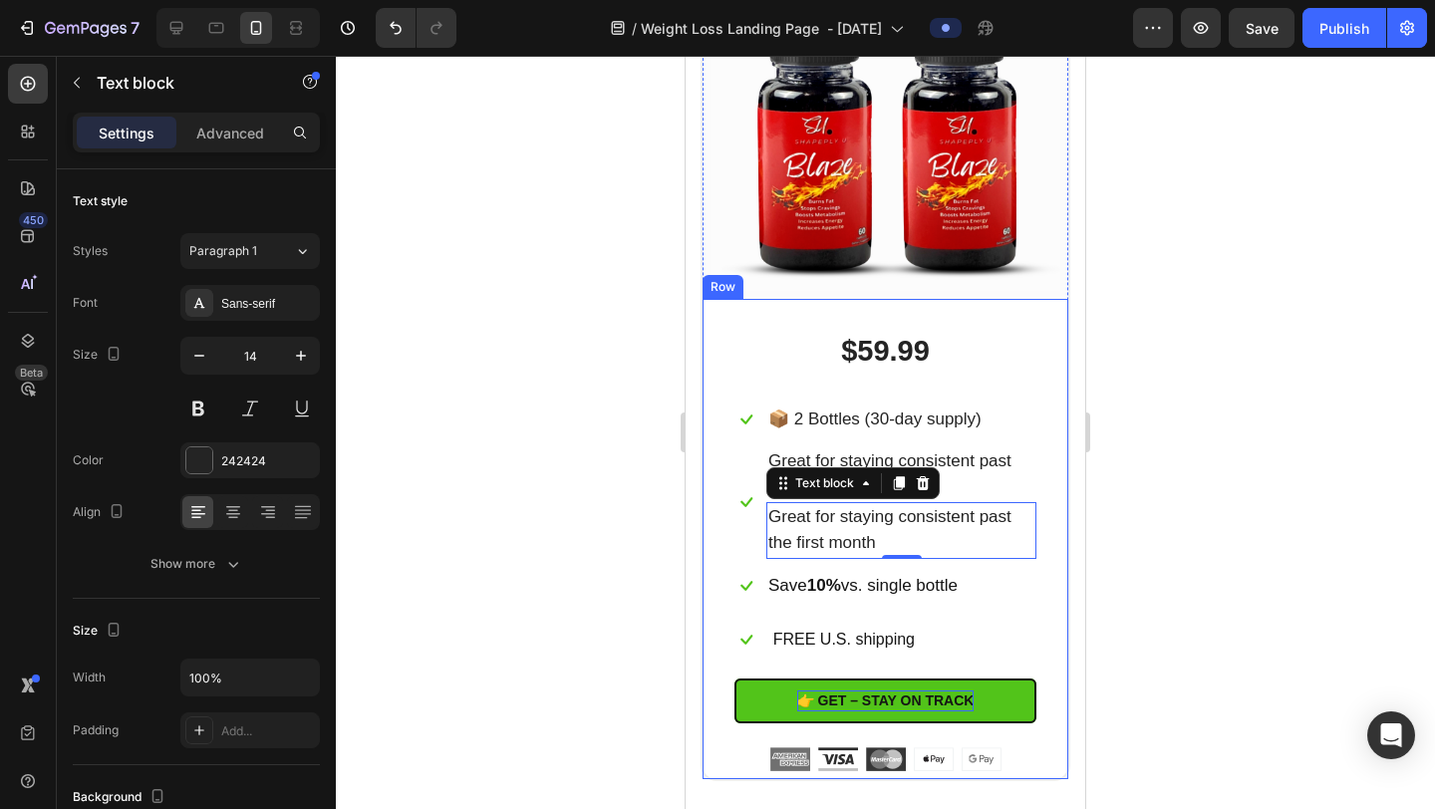
click at [1195, 480] on div at bounding box center [885, 433] width 1099 height 754
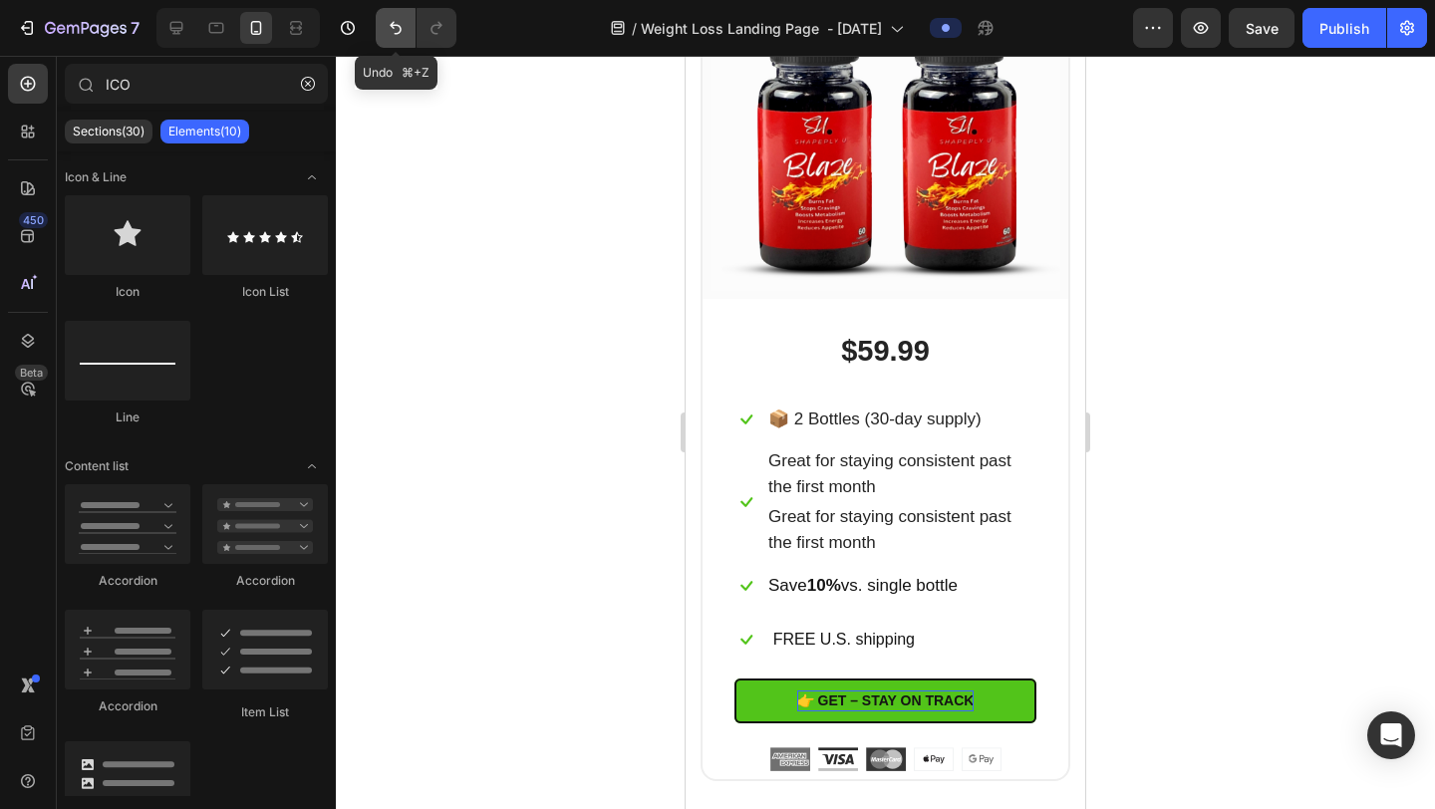
click at [390, 30] on icon "Undo/Redo" at bounding box center [396, 28] width 20 height 20
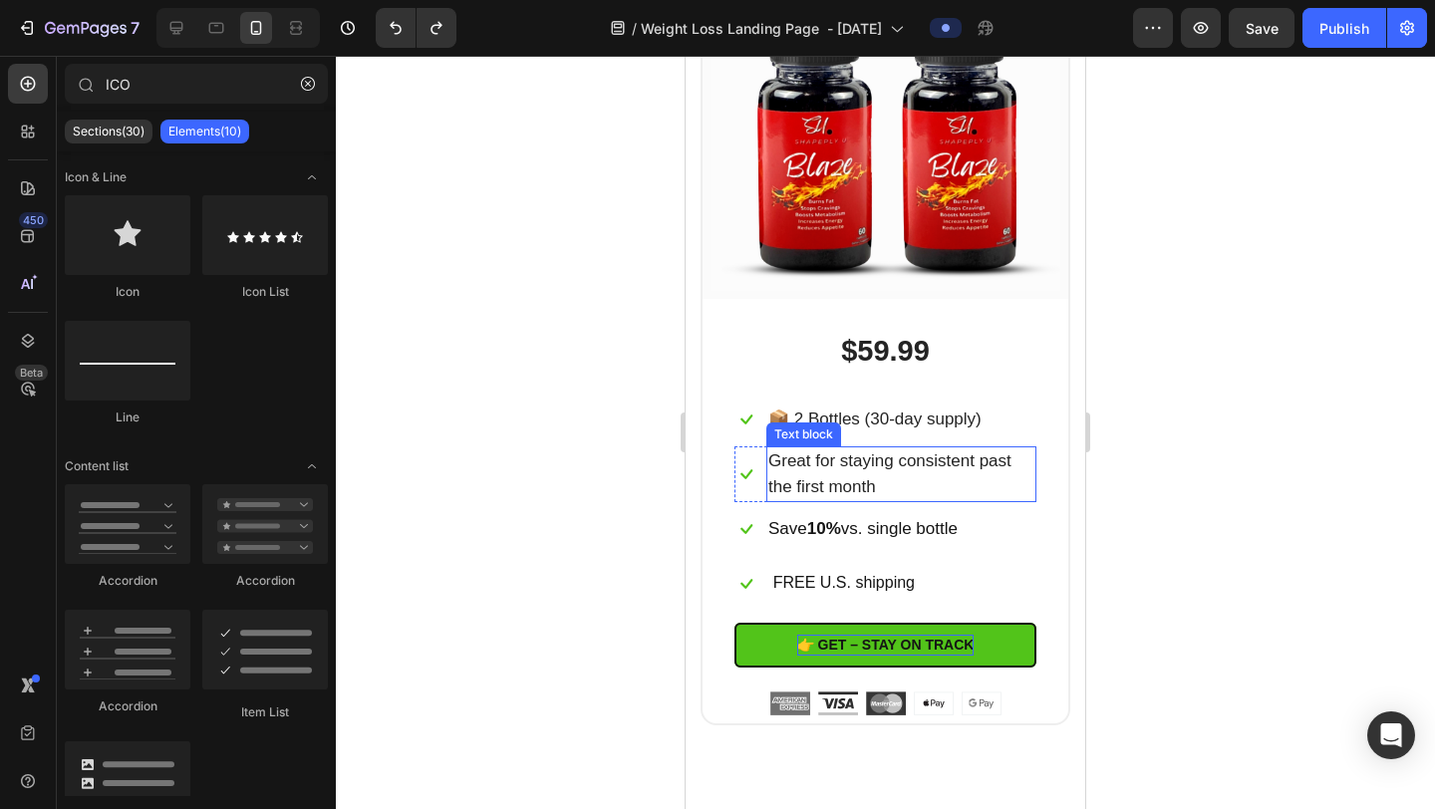
click at [1024, 490] on p "Great for staying consistent past the first month" at bounding box center [902, 475] width 266 height 52
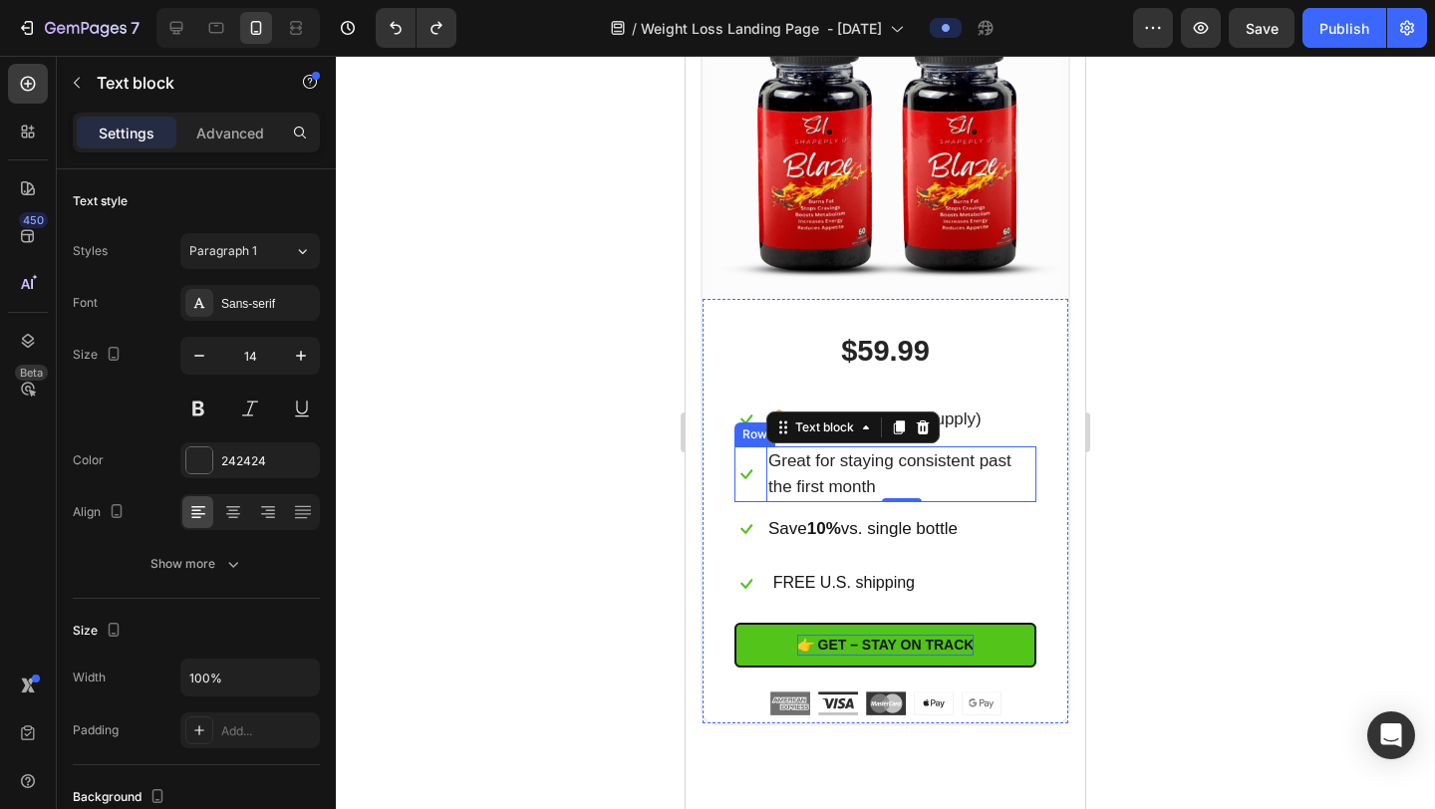
click at [756, 486] on div "Icon" at bounding box center [747, 475] width 24 height 56
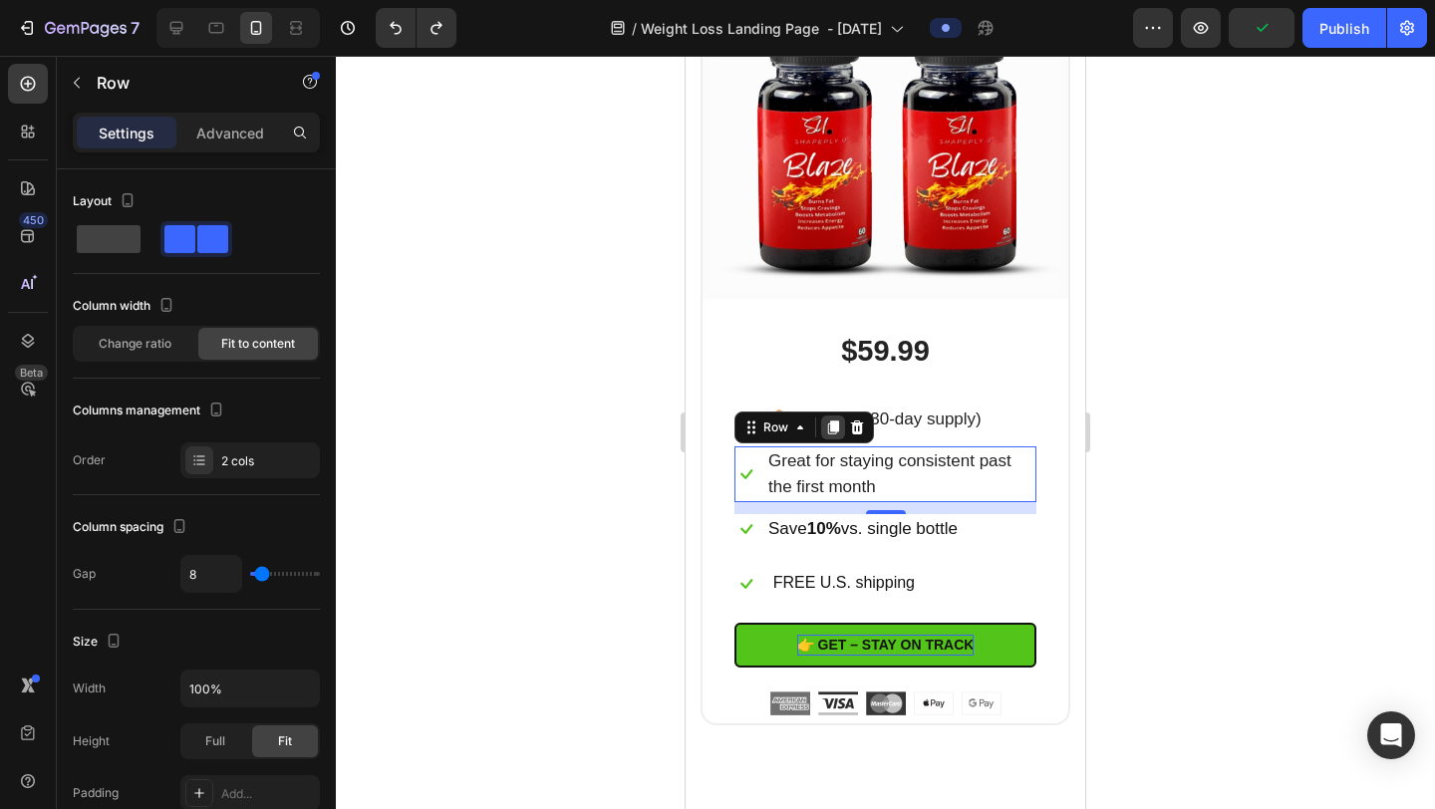
click at [832, 421] on icon at bounding box center [833, 428] width 11 height 14
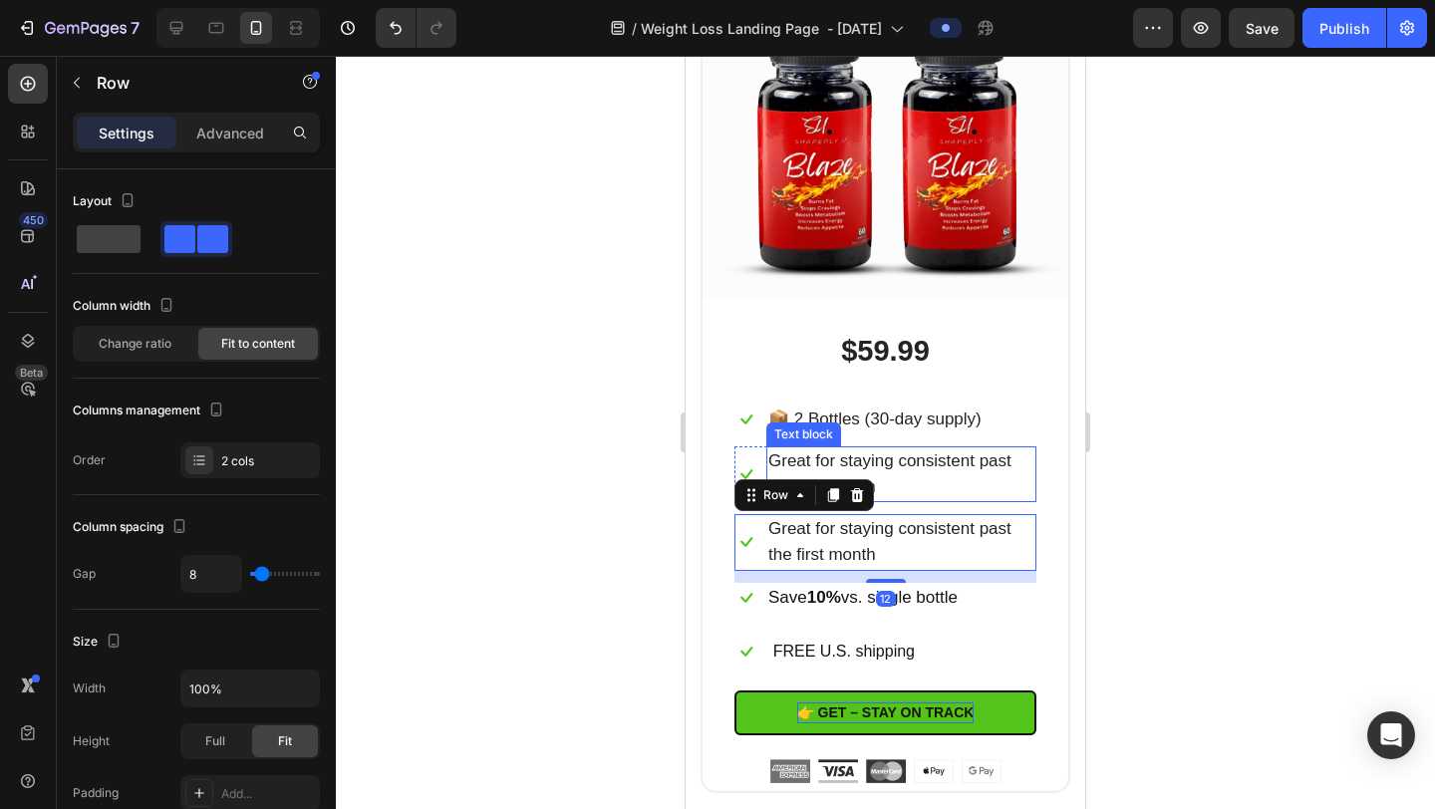
click at [1225, 510] on div at bounding box center [885, 433] width 1099 height 754
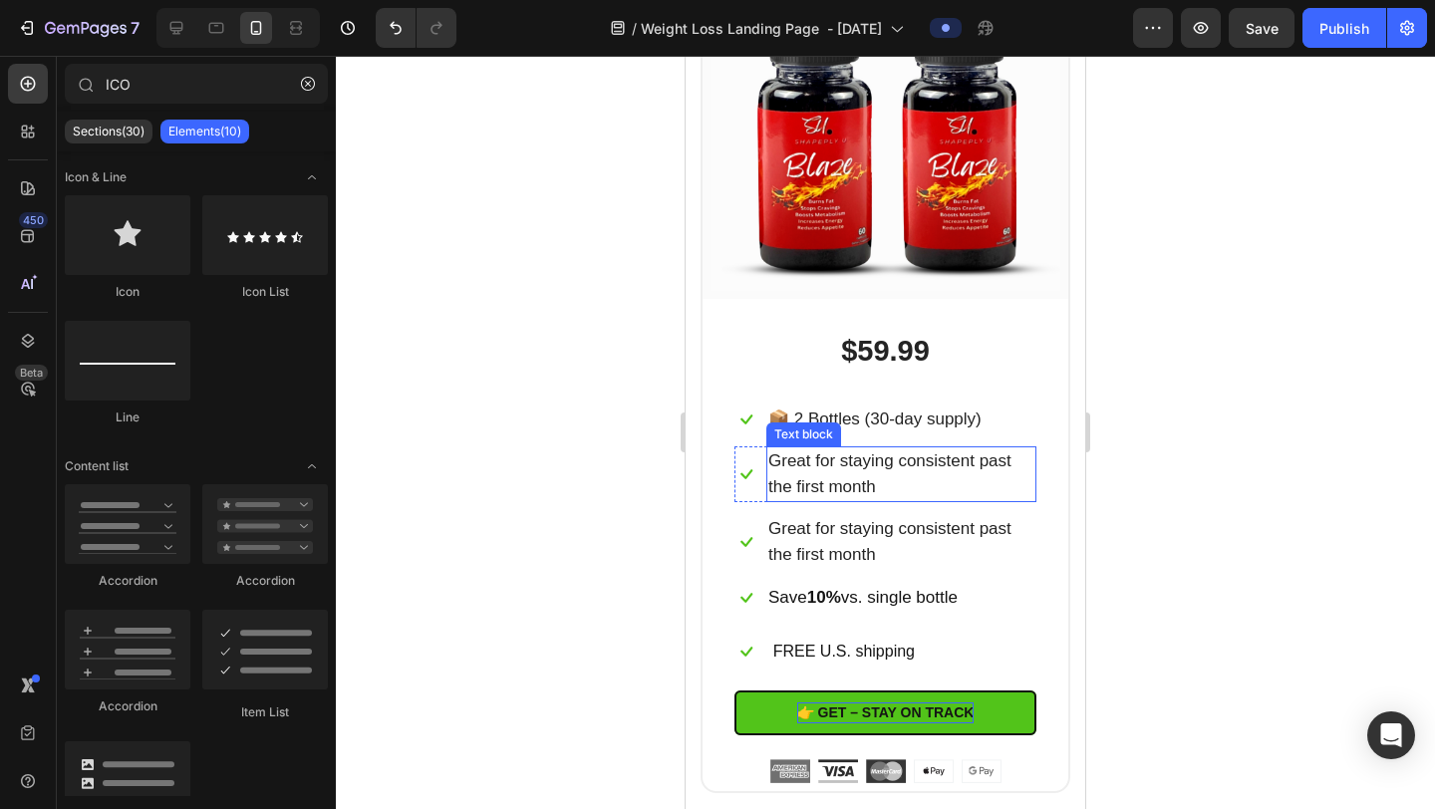
click at [1139, 423] on div at bounding box center [885, 433] width 1099 height 754
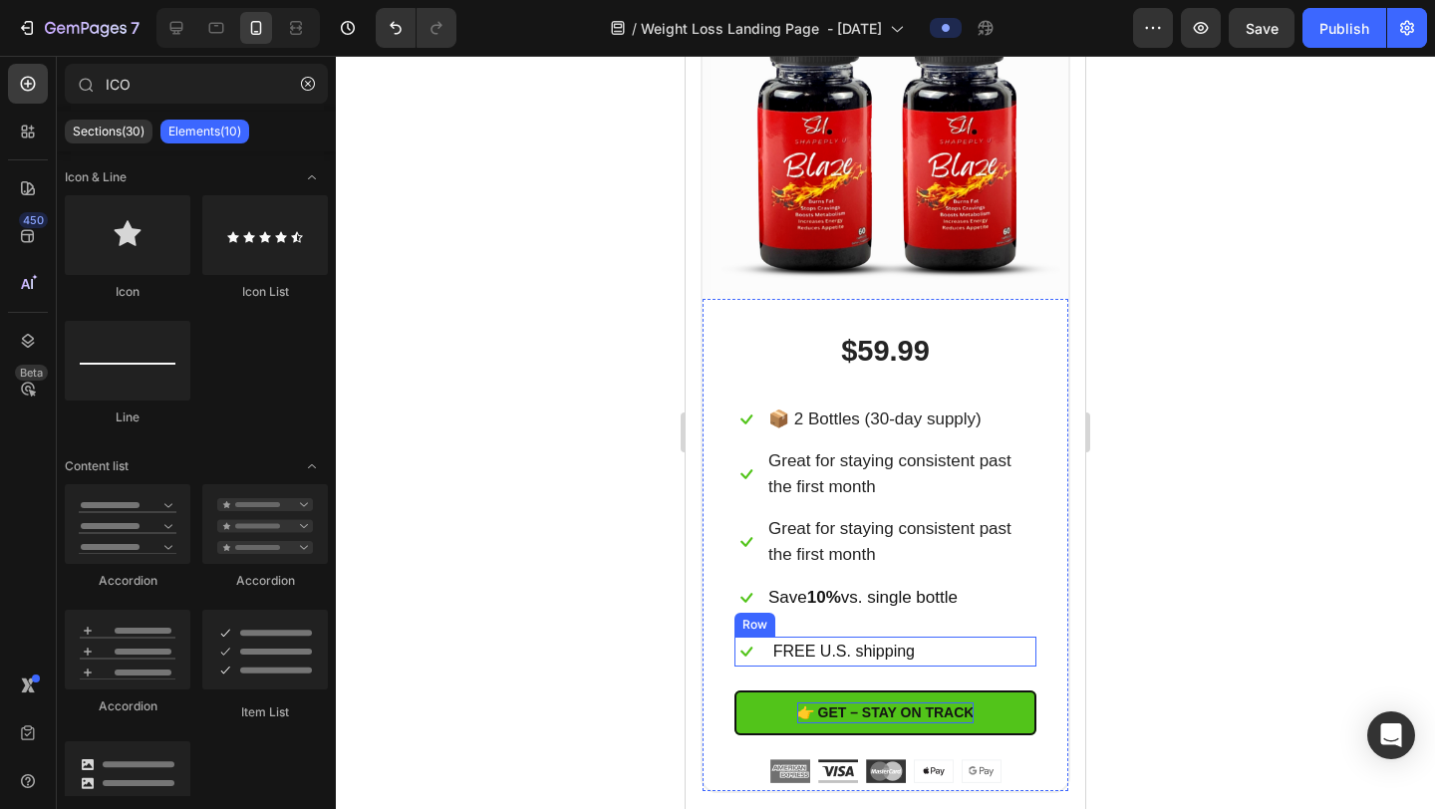
click at [1010, 645] on div "Icon FREE U.S. shipping Text block Row" at bounding box center [886, 652] width 302 height 30
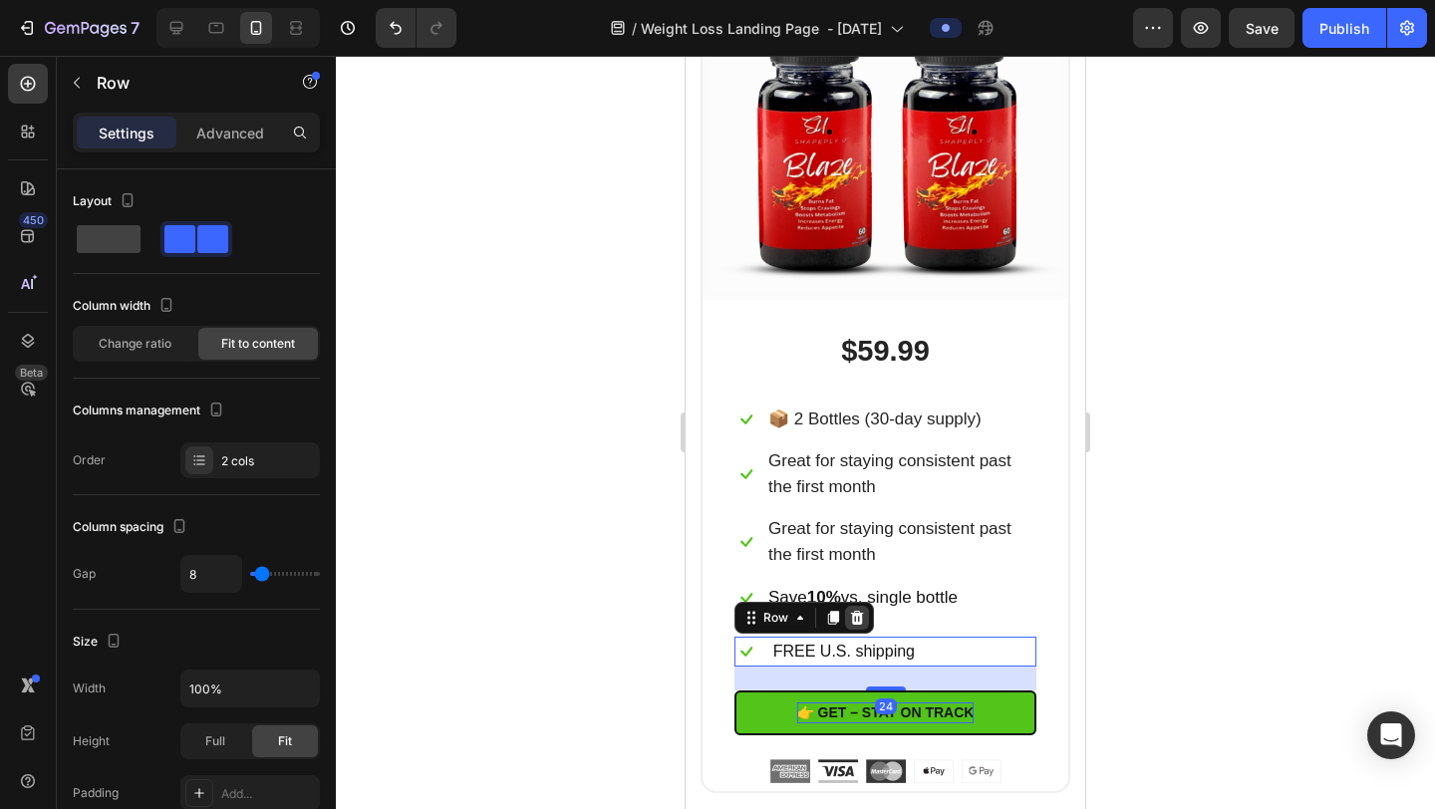
click at [861, 618] on icon at bounding box center [857, 618] width 16 height 16
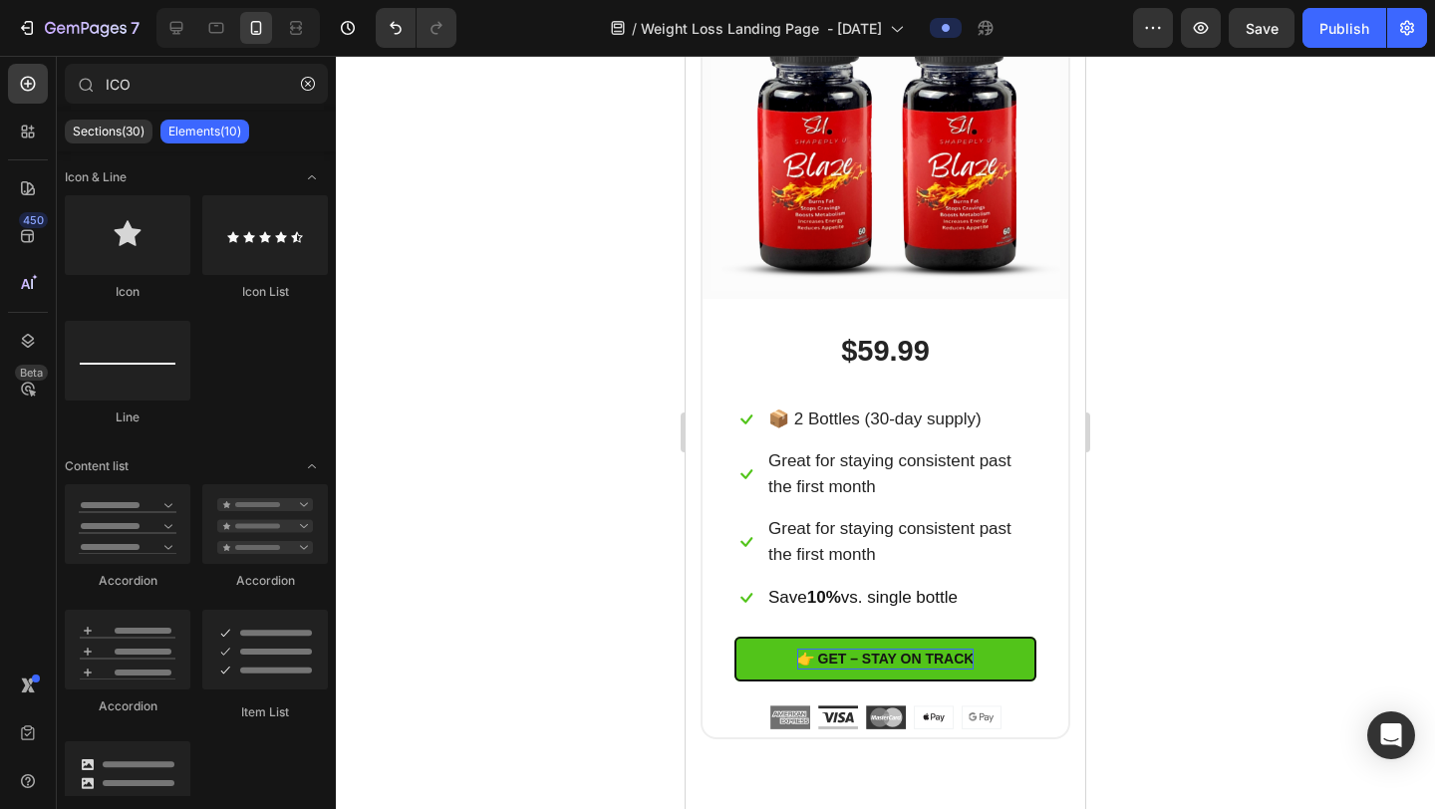
click at [1231, 505] on div at bounding box center [885, 433] width 1099 height 754
click at [968, 537] on p "Great for staying consistent past the first month" at bounding box center [902, 542] width 266 height 52
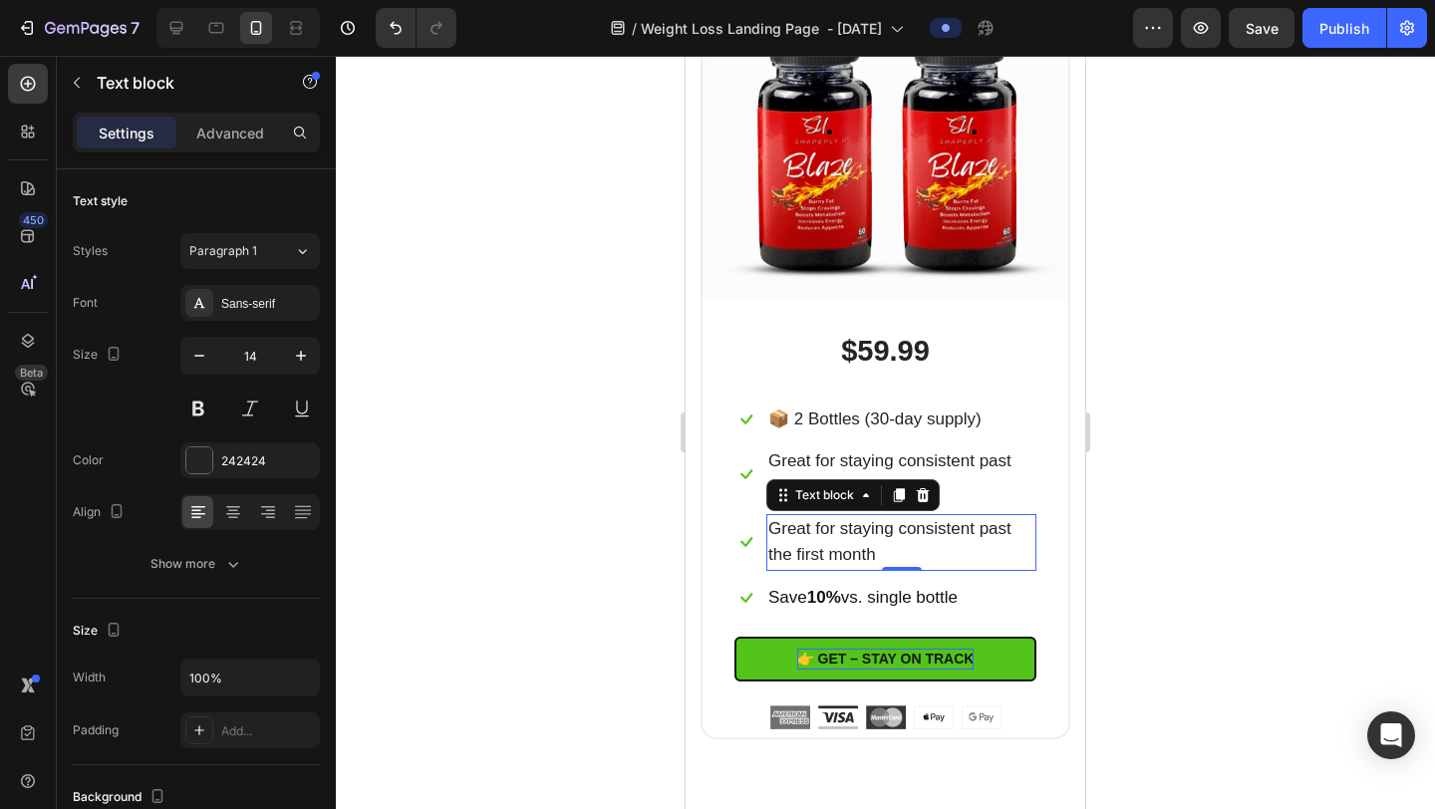
click at [968, 537] on p "Great for staying consistent past the first month" at bounding box center [902, 542] width 266 height 52
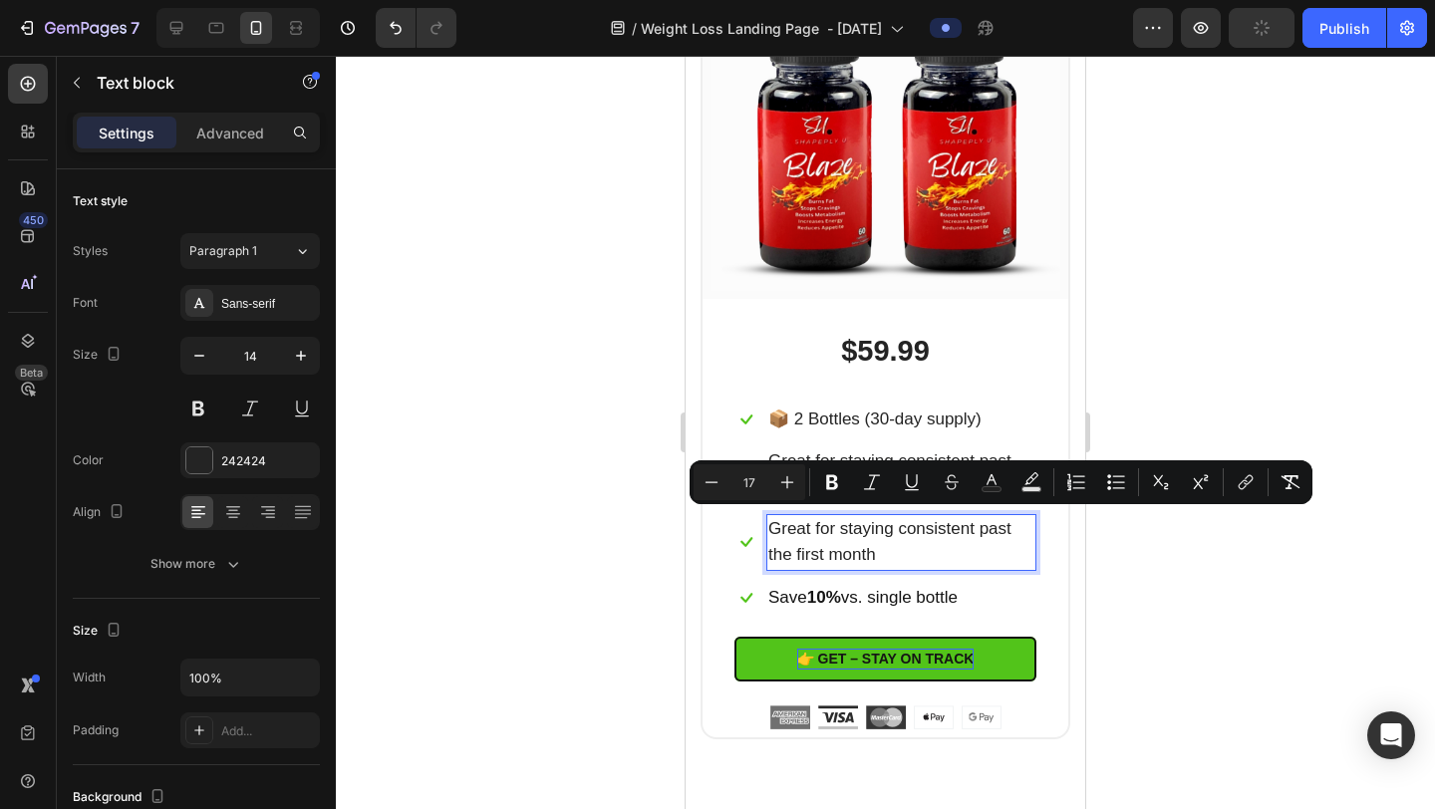
click at [968, 537] on p "Great for staying consistent past the first month" at bounding box center [902, 542] width 266 height 52
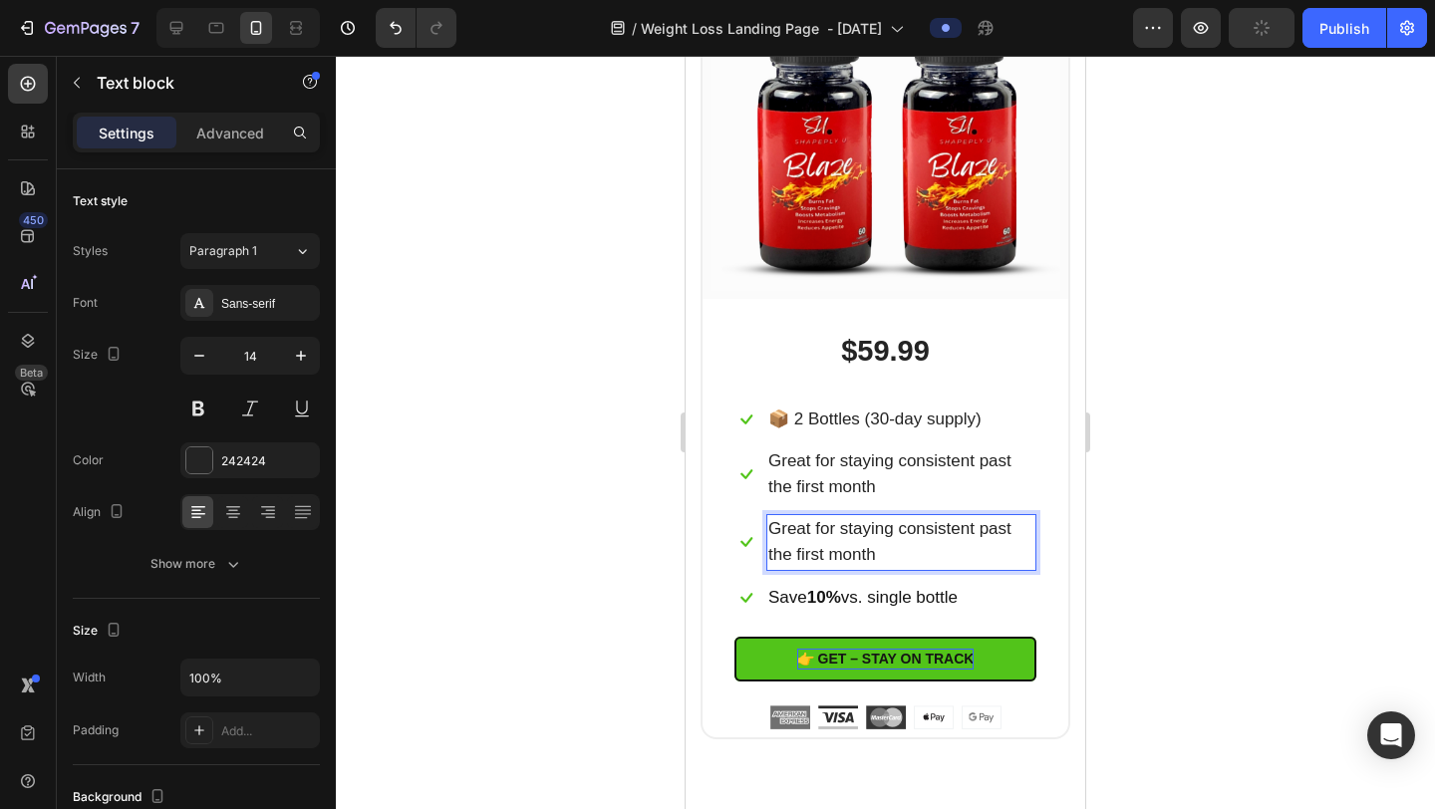
click at [885, 540] on span "Great for staying consistent past the first month" at bounding box center [890, 541] width 243 height 45
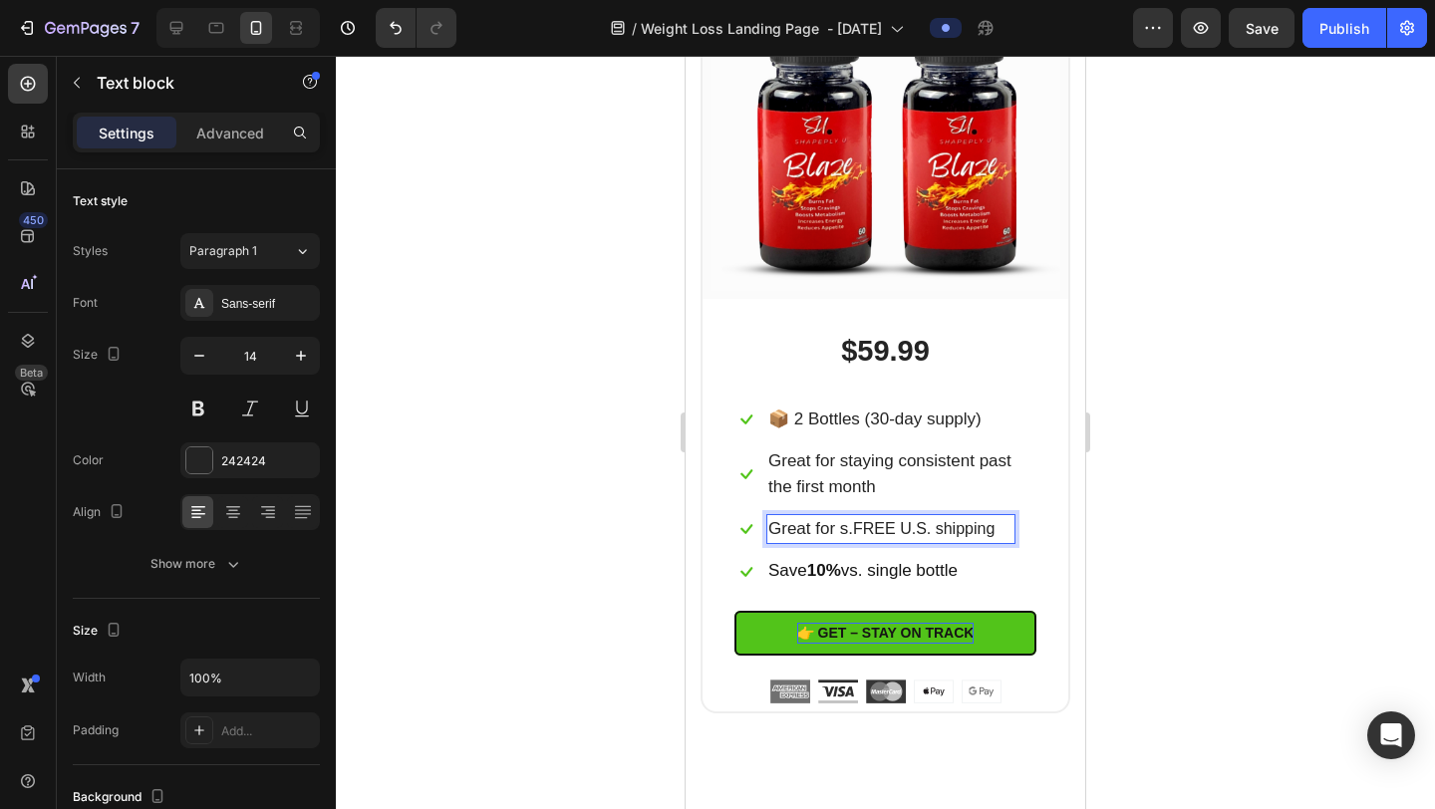
click at [853, 521] on span "Great for s." at bounding box center [811, 528] width 85 height 19
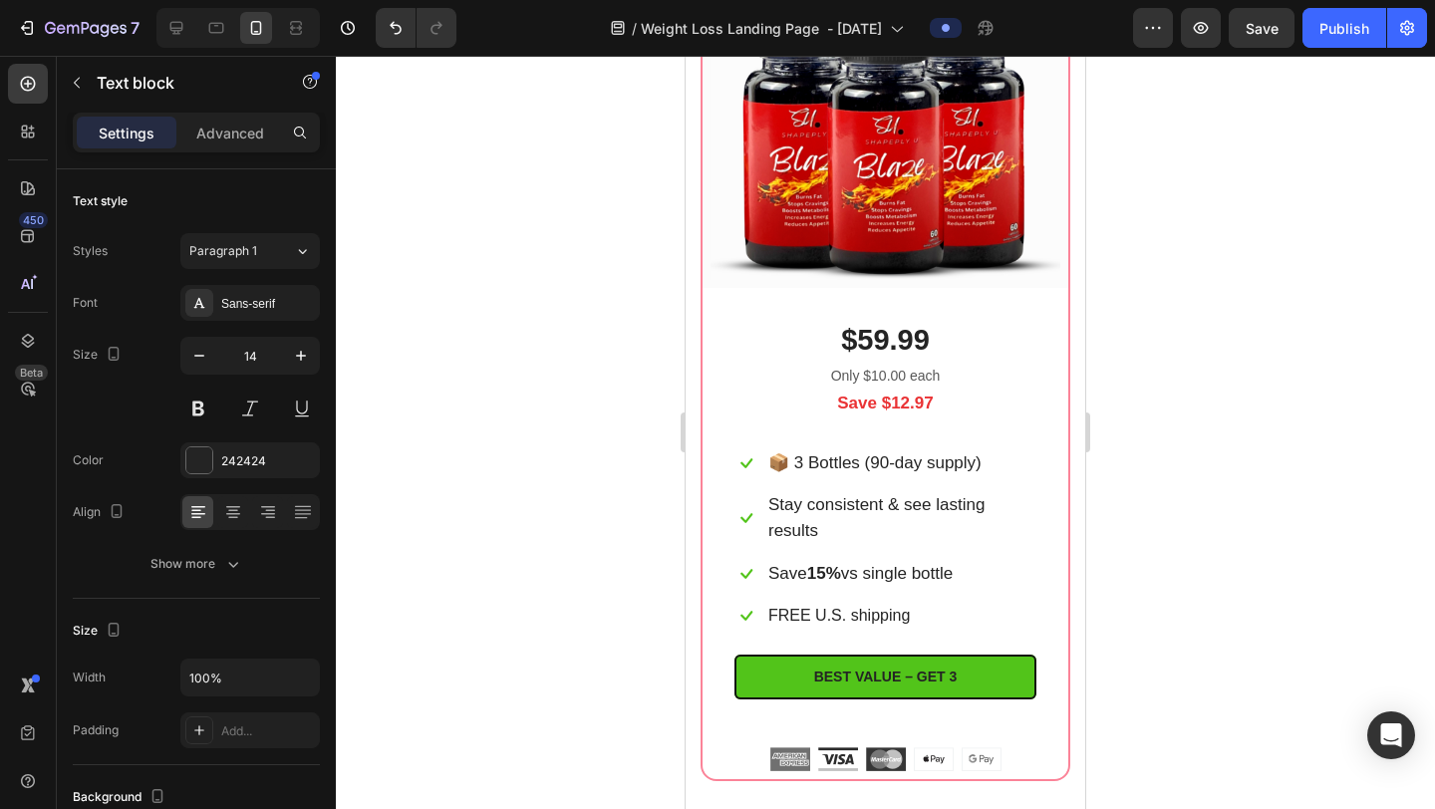
scroll to position [11746, 0]
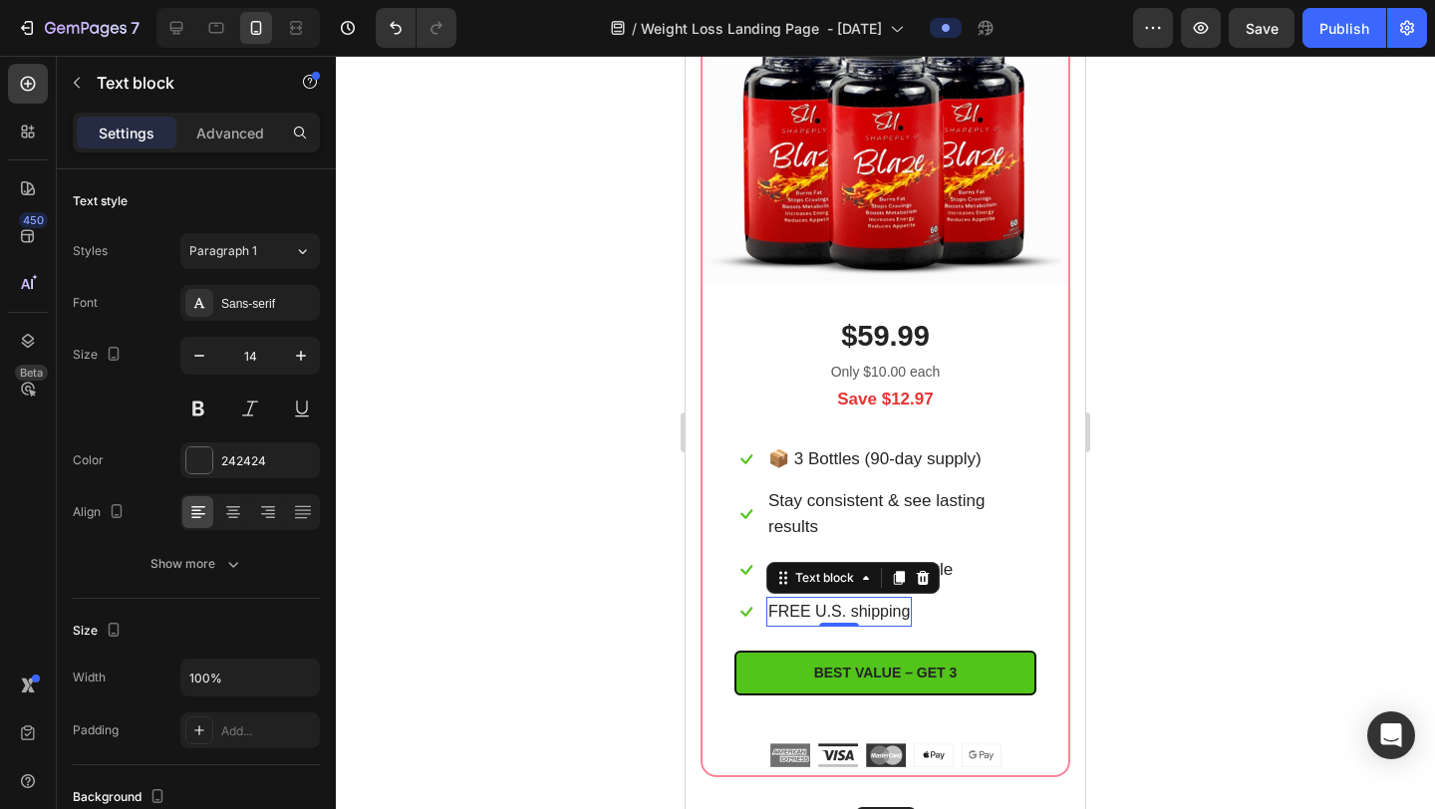
click at [859, 608] on span "FREE U.S. shipping" at bounding box center [840, 611] width 142 height 17
click at [860, 606] on span "FREE U.S. shipping" at bounding box center [840, 611] width 142 height 17
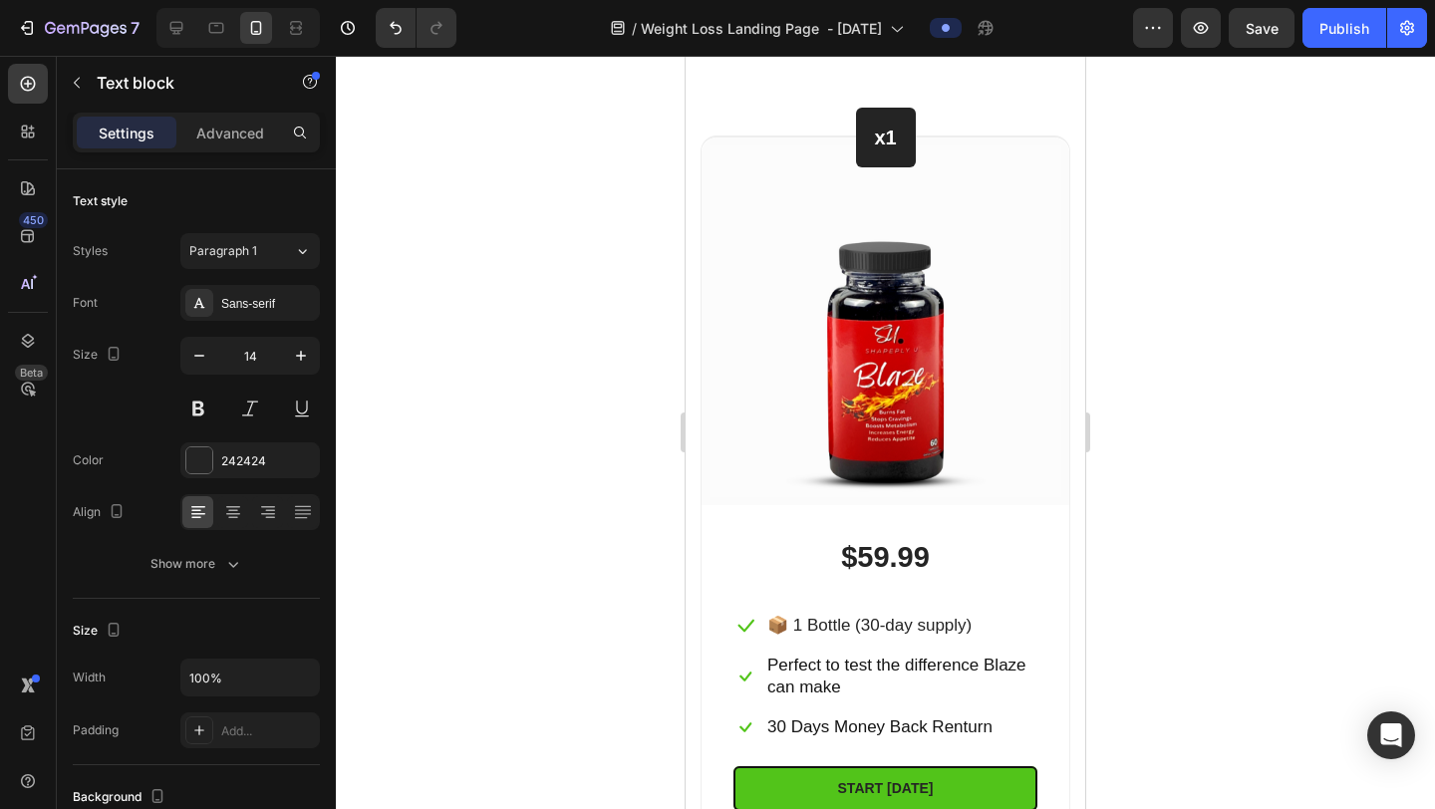
scroll to position [10688, 0]
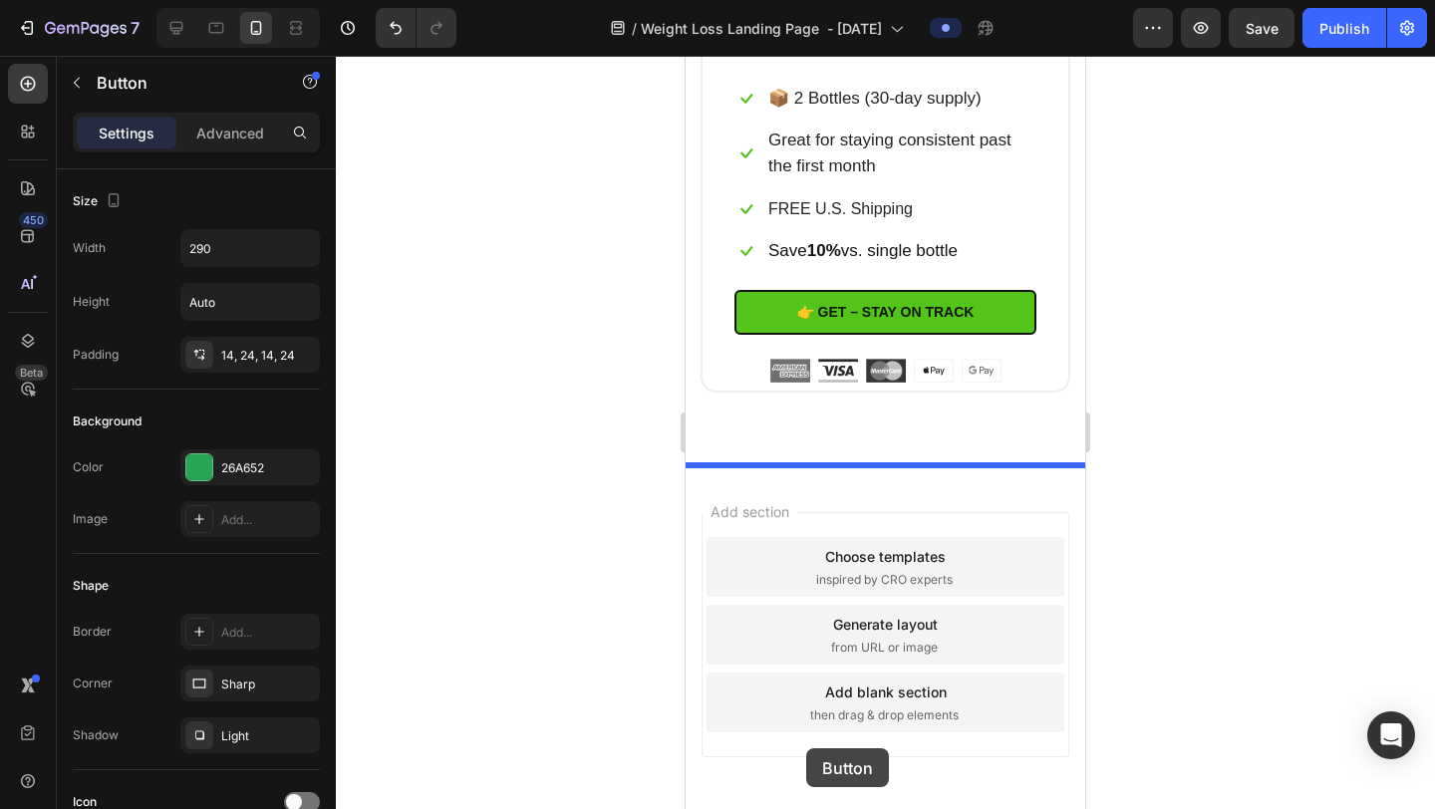
scroll to position [13554, 0]
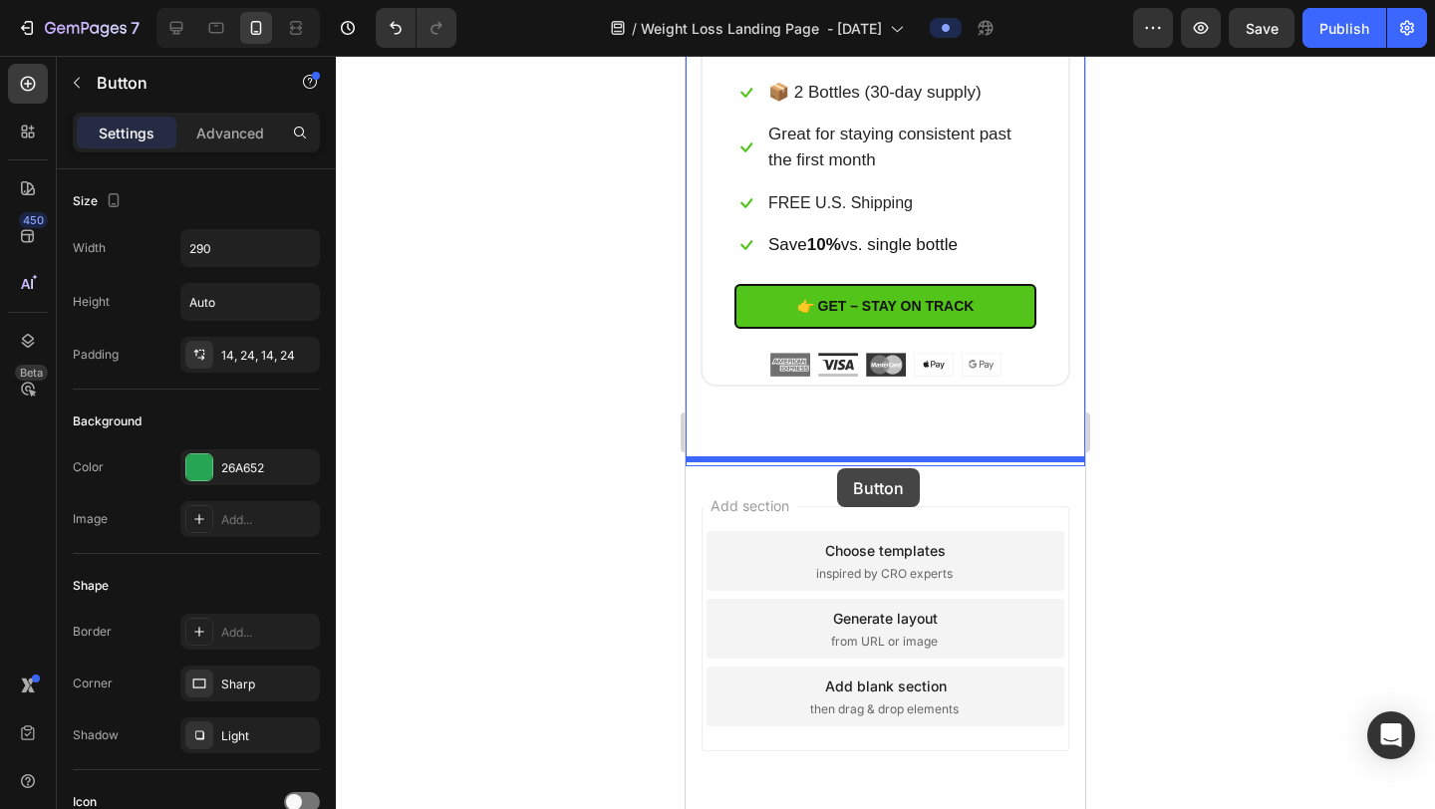
drag, startPoint x: 708, startPoint y: 275, endPoint x: 837, endPoint y: 469, distance: 232.8
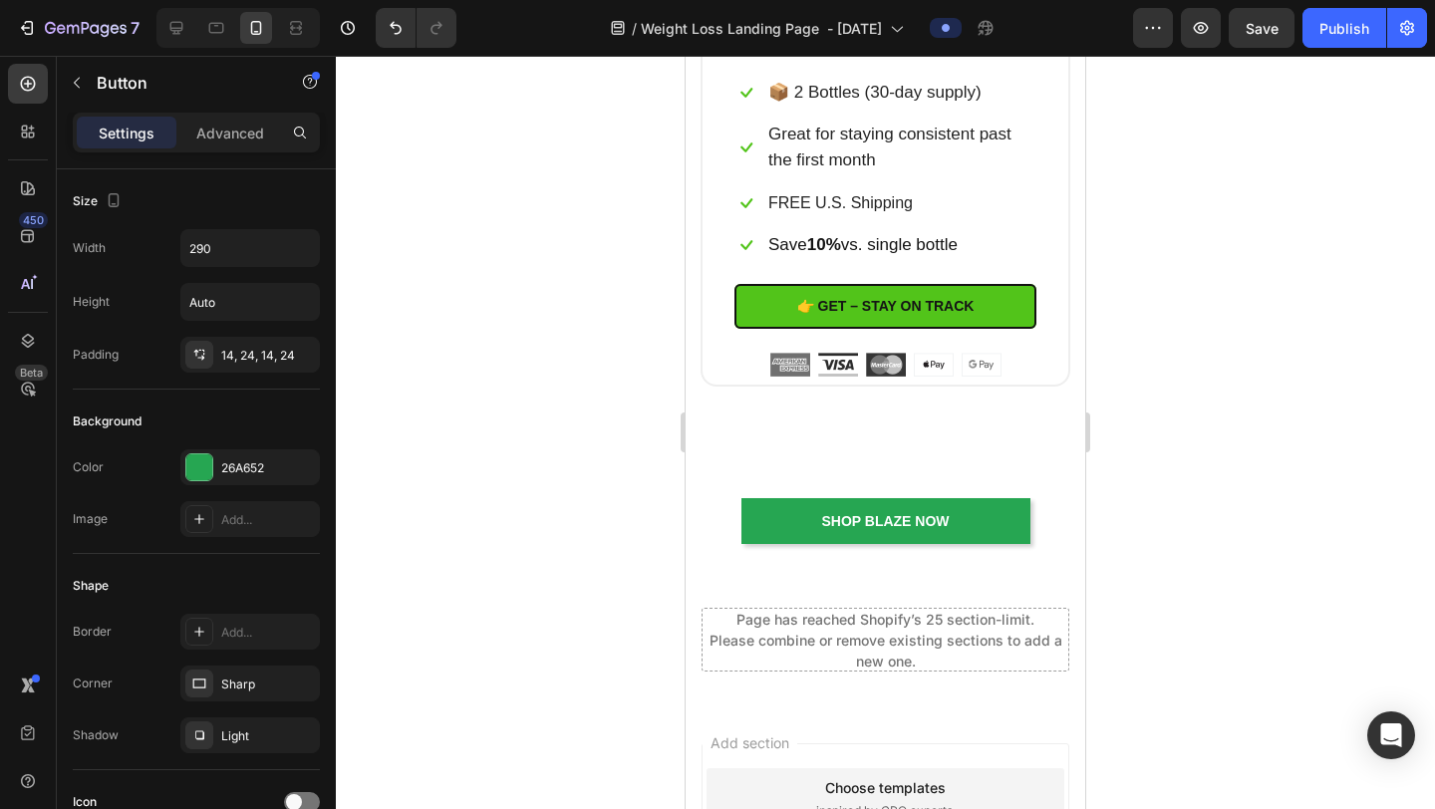
click at [1182, 416] on div at bounding box center [885, 433] width 1099 height 754
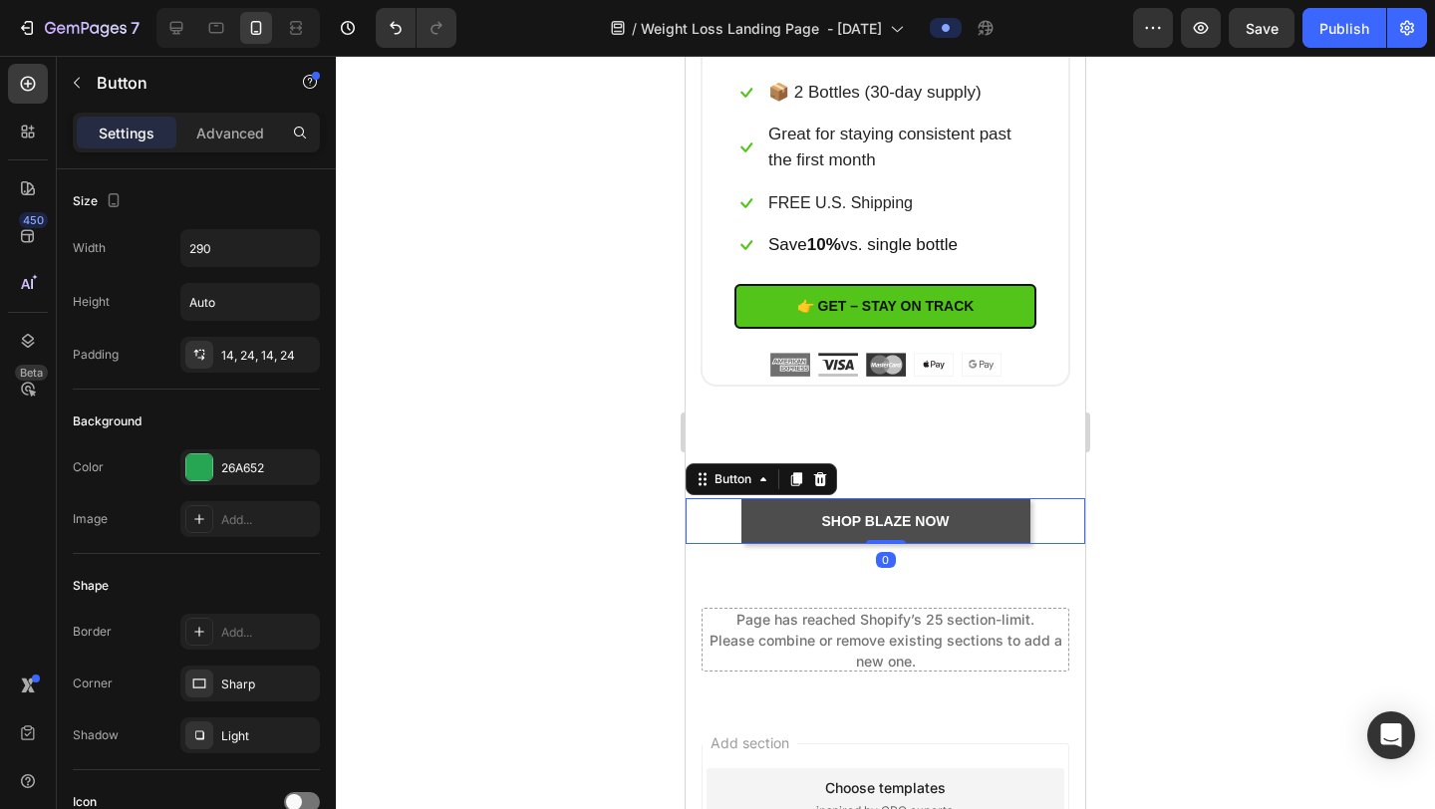
click at [1013, 518] on button "shop blaze Now" at bounding box center [886, 521] width 289 height 46
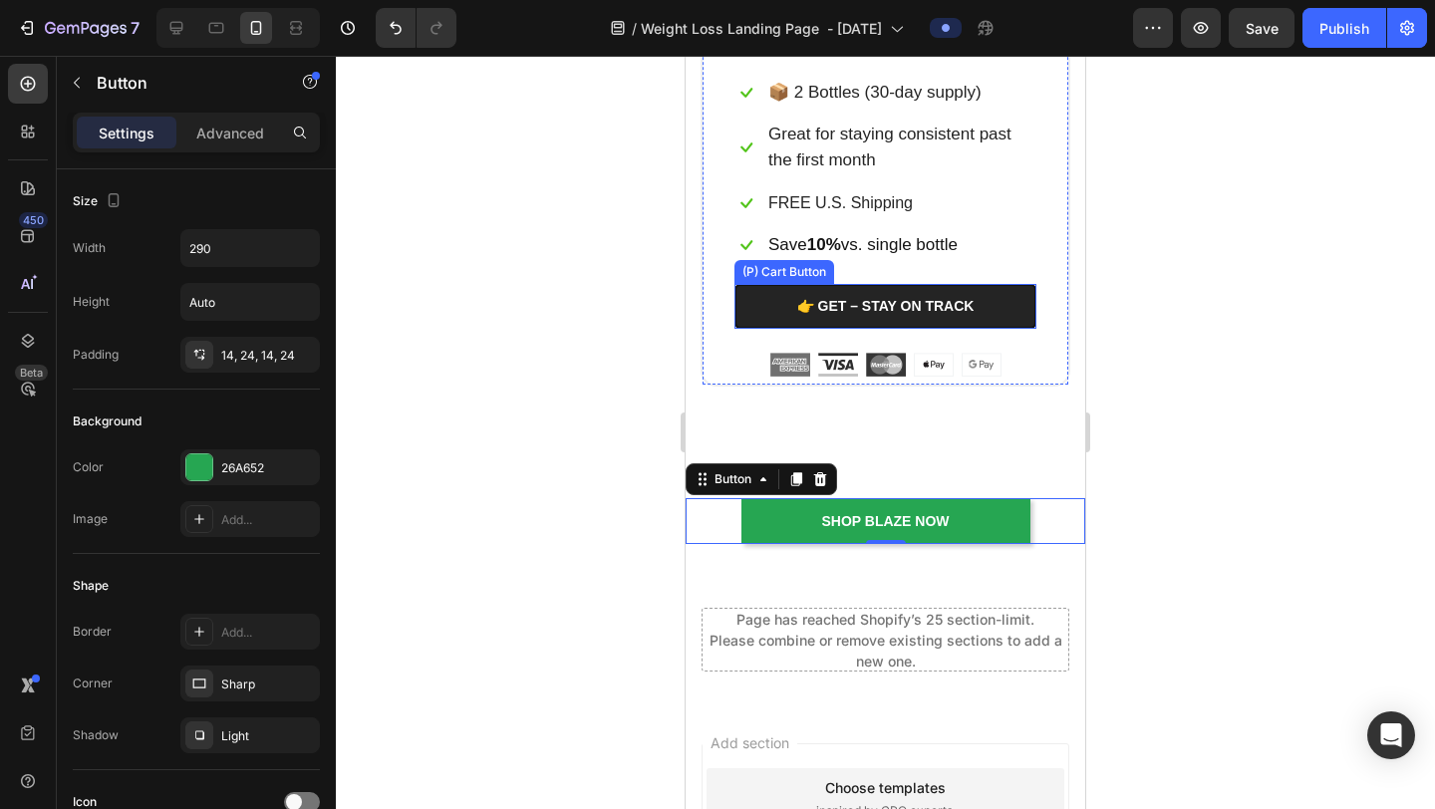
click at [1009, 308] on button "👉 GET – STAY ON TRACK" at bounding box center [886, 306] width 302 height 45
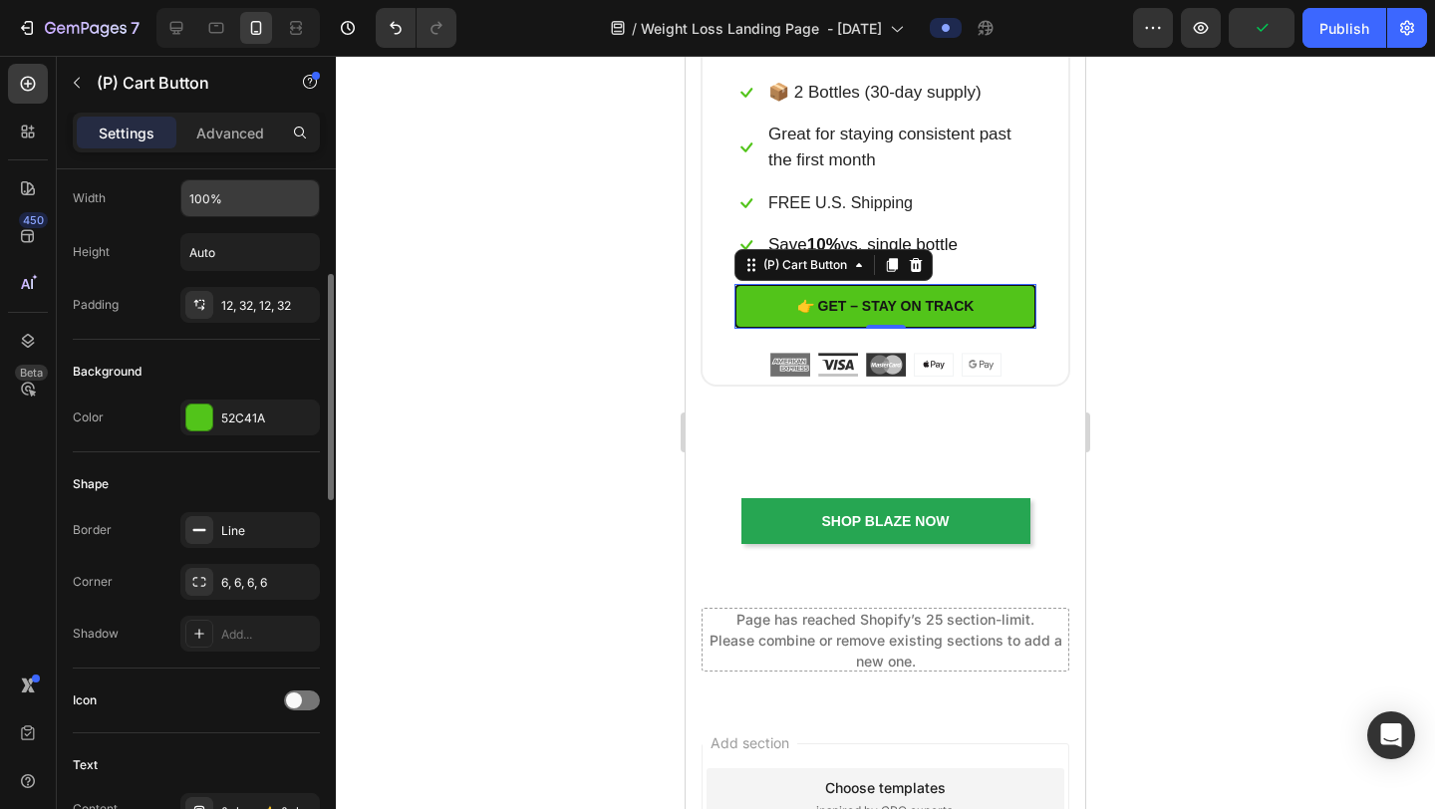
scroll to position [326, 0]
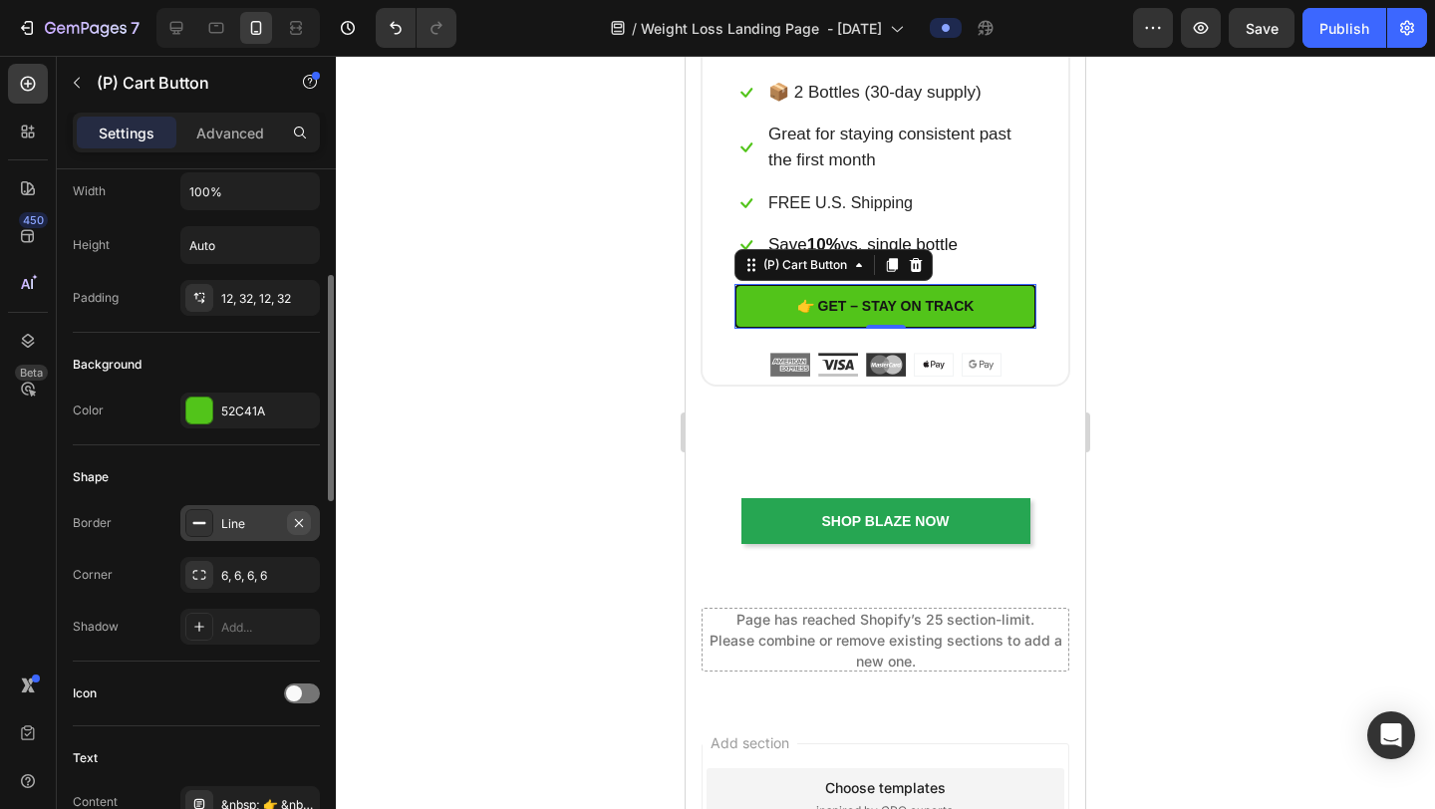
click at [297, 522] on icon "button" at bounding box center [299, 522] width 8 height 8
click at [1125, 244] on div at bounding box center [885, 433] width 1099 height 754
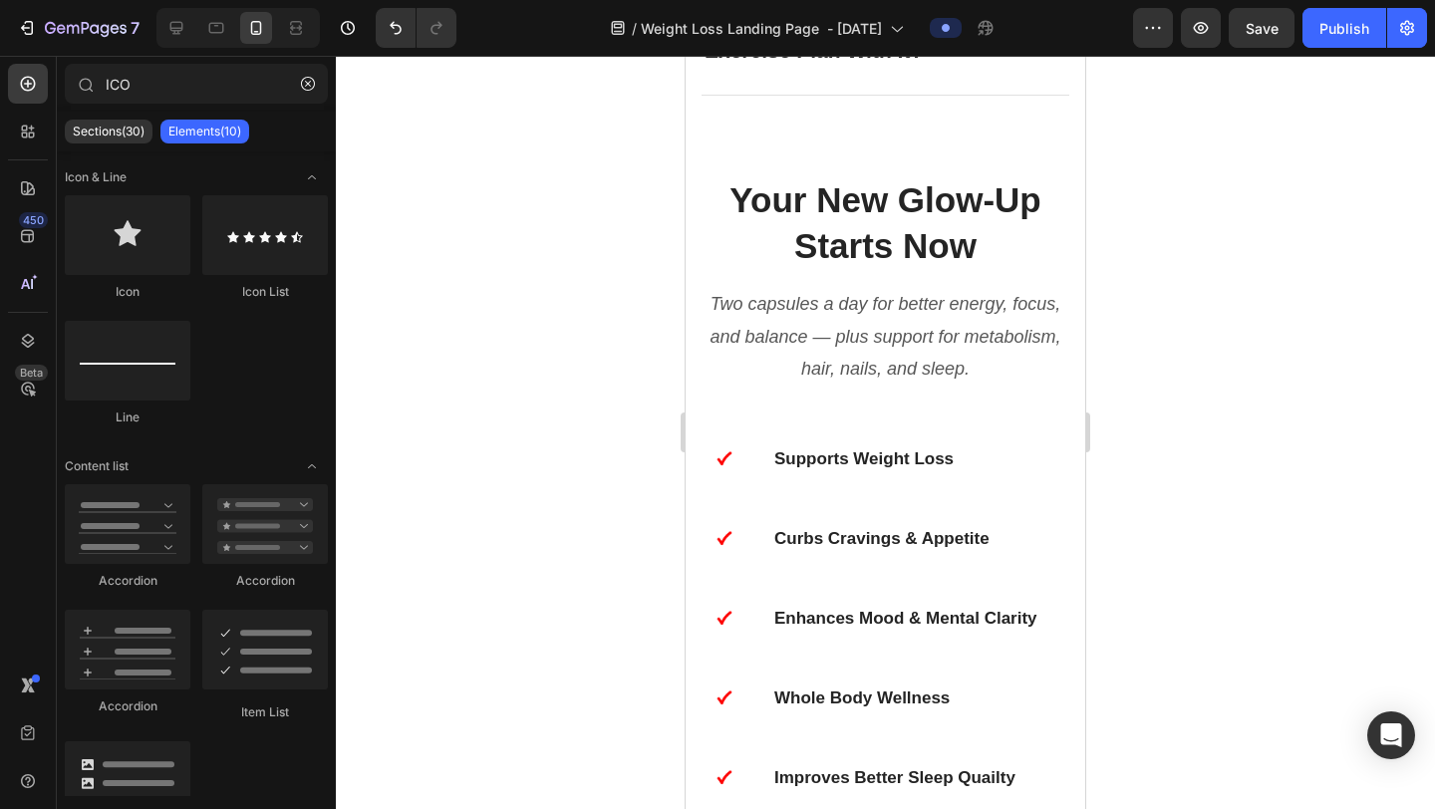
scroll to position [8480, 0]
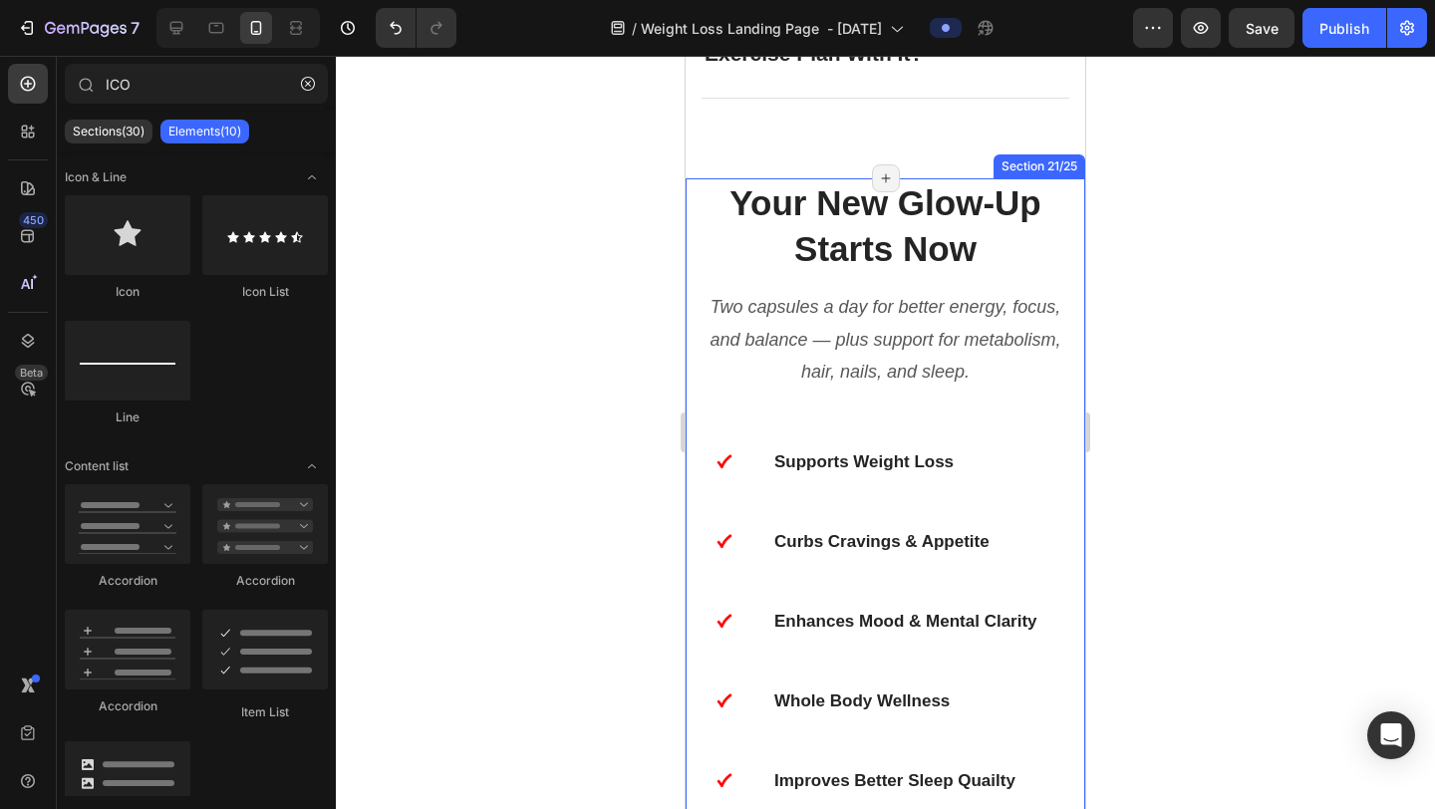
click at [1077, 207] on div "Your New Glow-Up Starts Now Heading Two capsules a day for better energy, focus…" at bounding box center [886, 792] width 400 height 1229
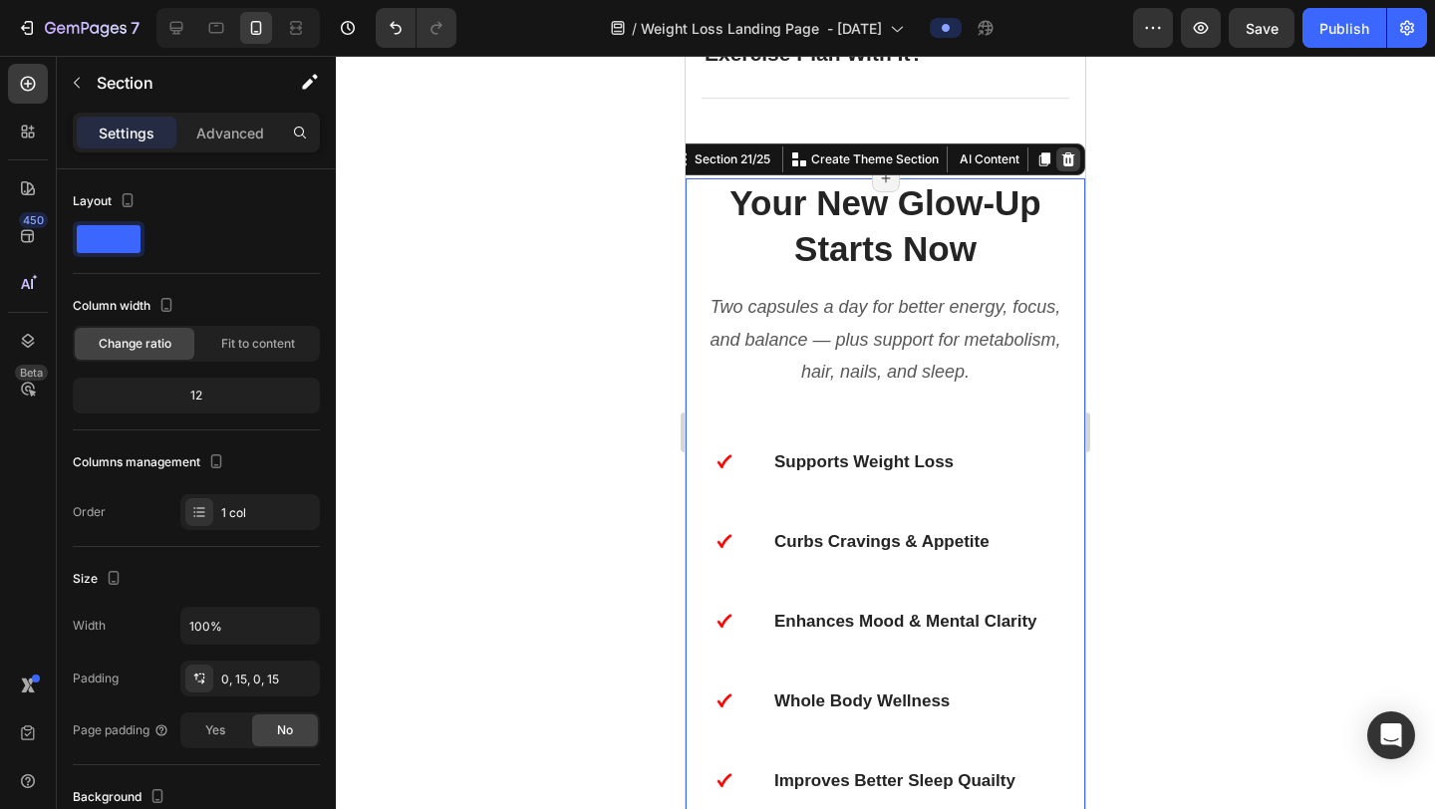
click at [1070, 158] on icon at bounding box center [1069, 160] width 16 height 16
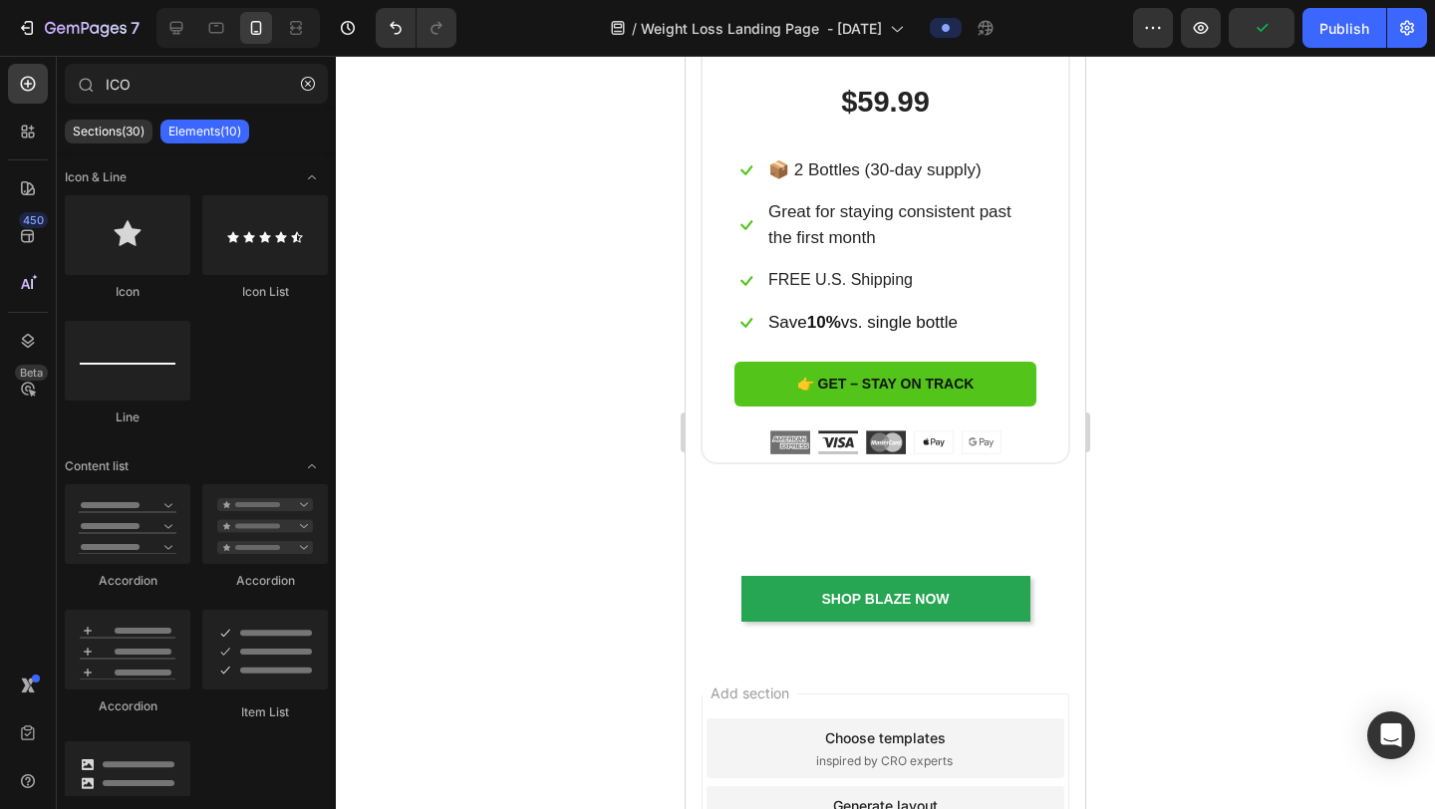
scroll to position [11162, 0]
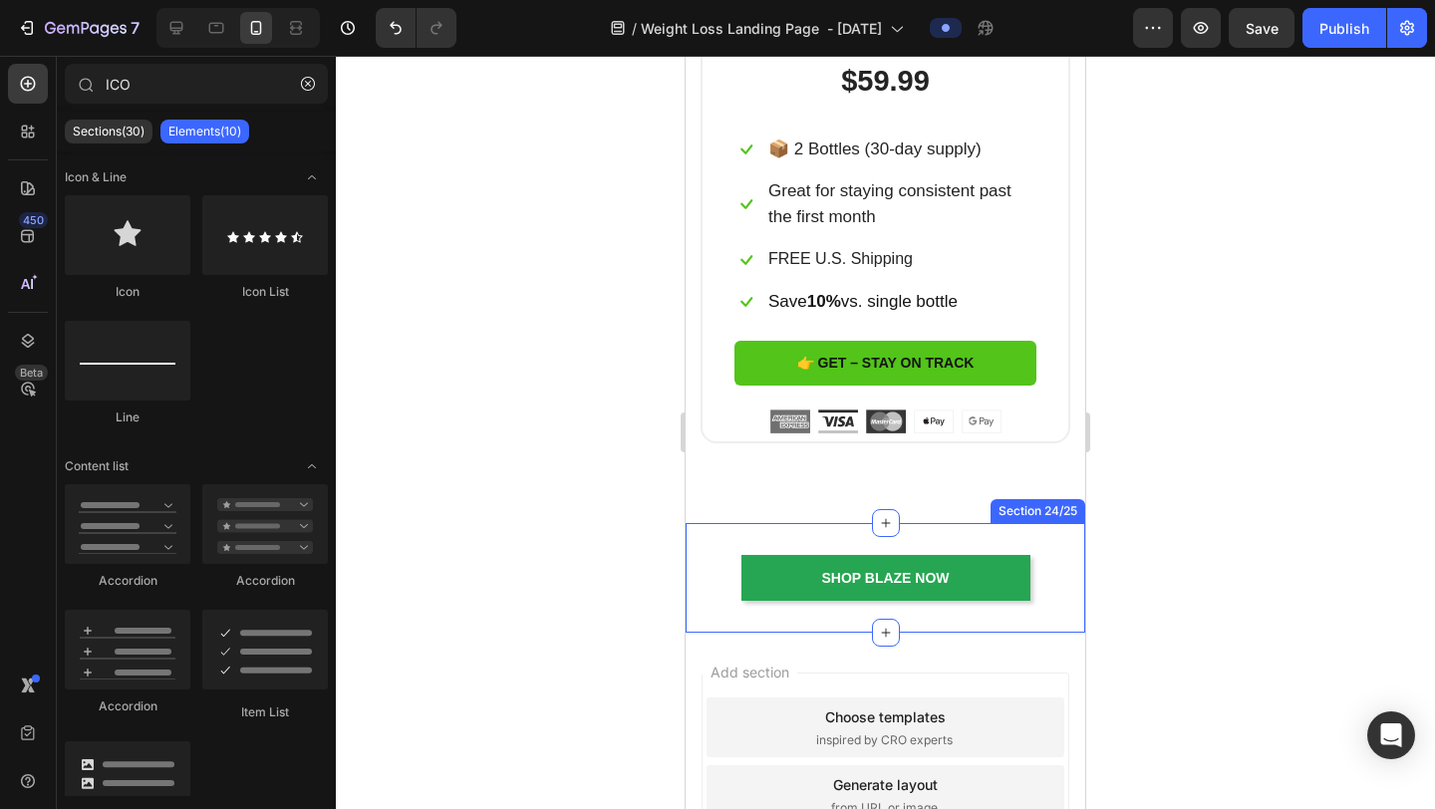
click at [1060, 534] on div "shop blaze Now Button Section 24/25" at bounding box center [886, 578] width 400 height 110
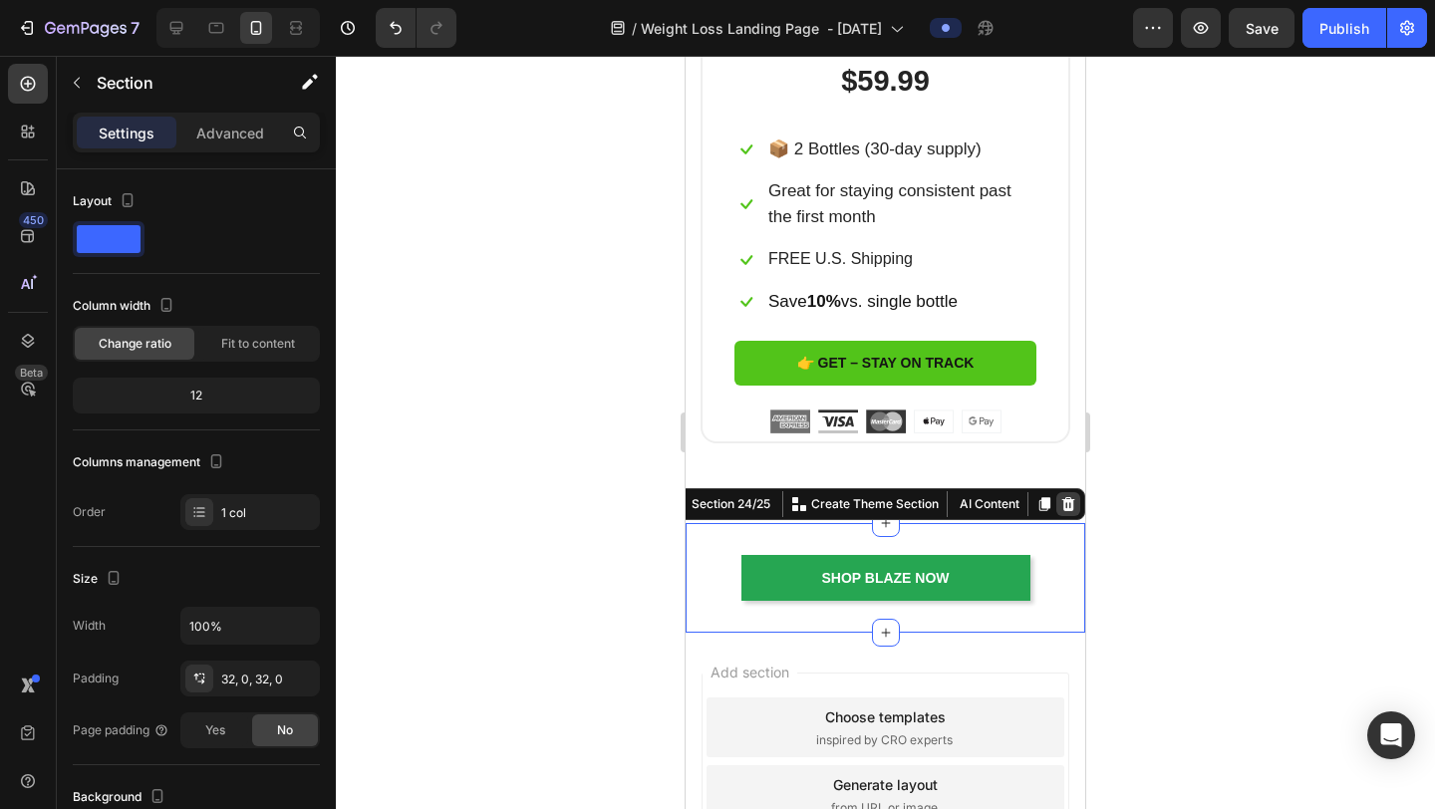
click at [1073, 497] on icon at bounding box center [1069, 504] width 13 height 14
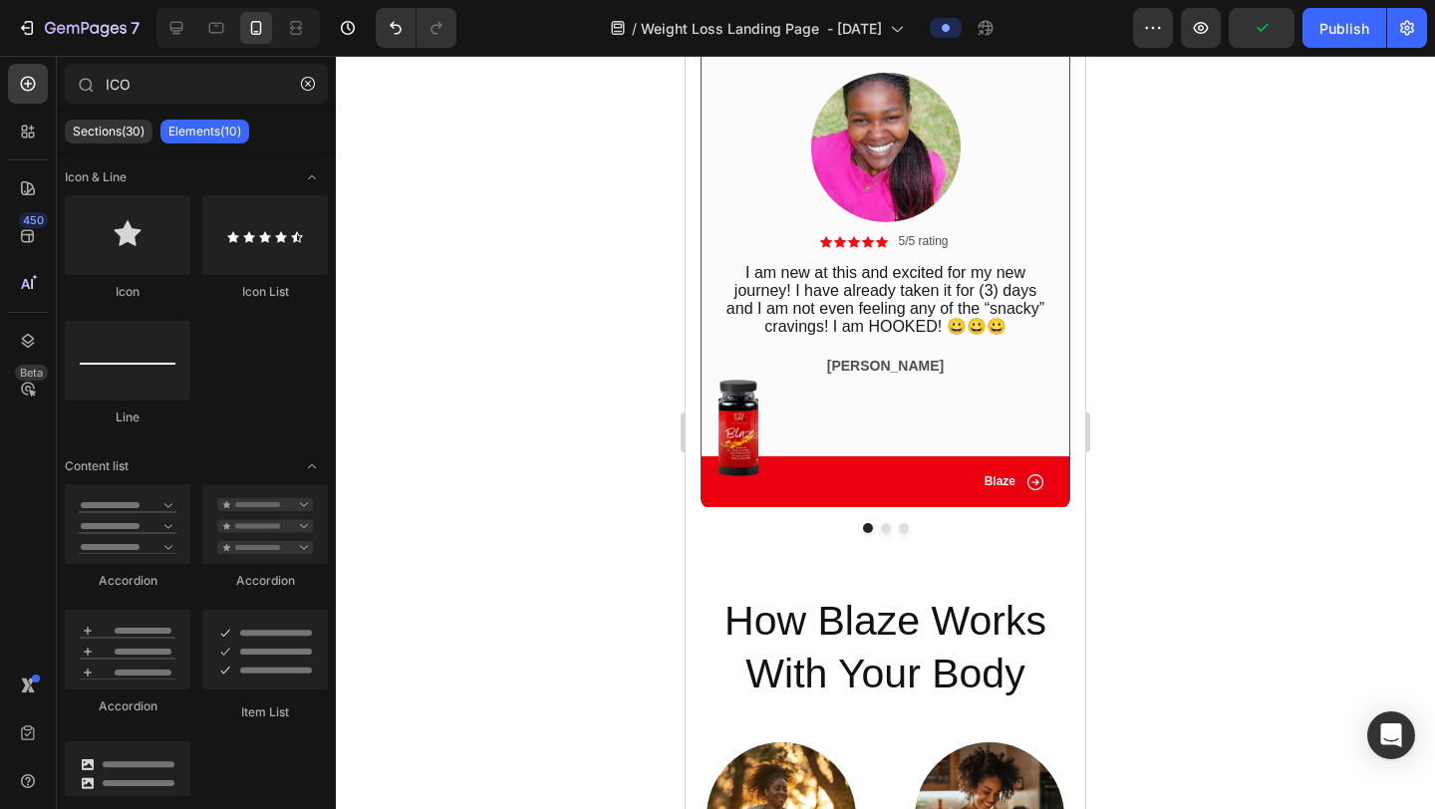
scroll to position [3813, 0]
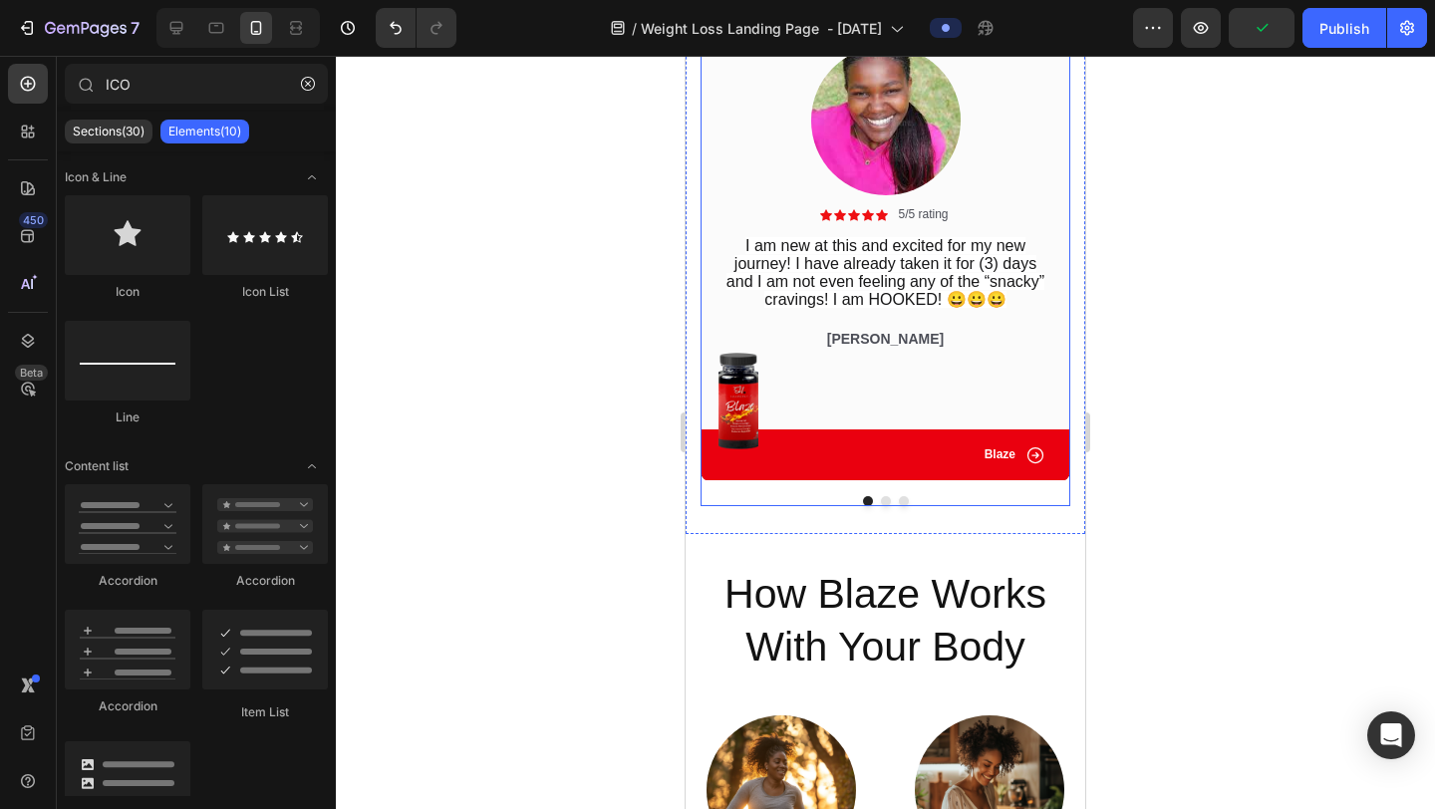
click at [886, 506] on button "Dot" at bounding box center [886, 501] width 10 height 10
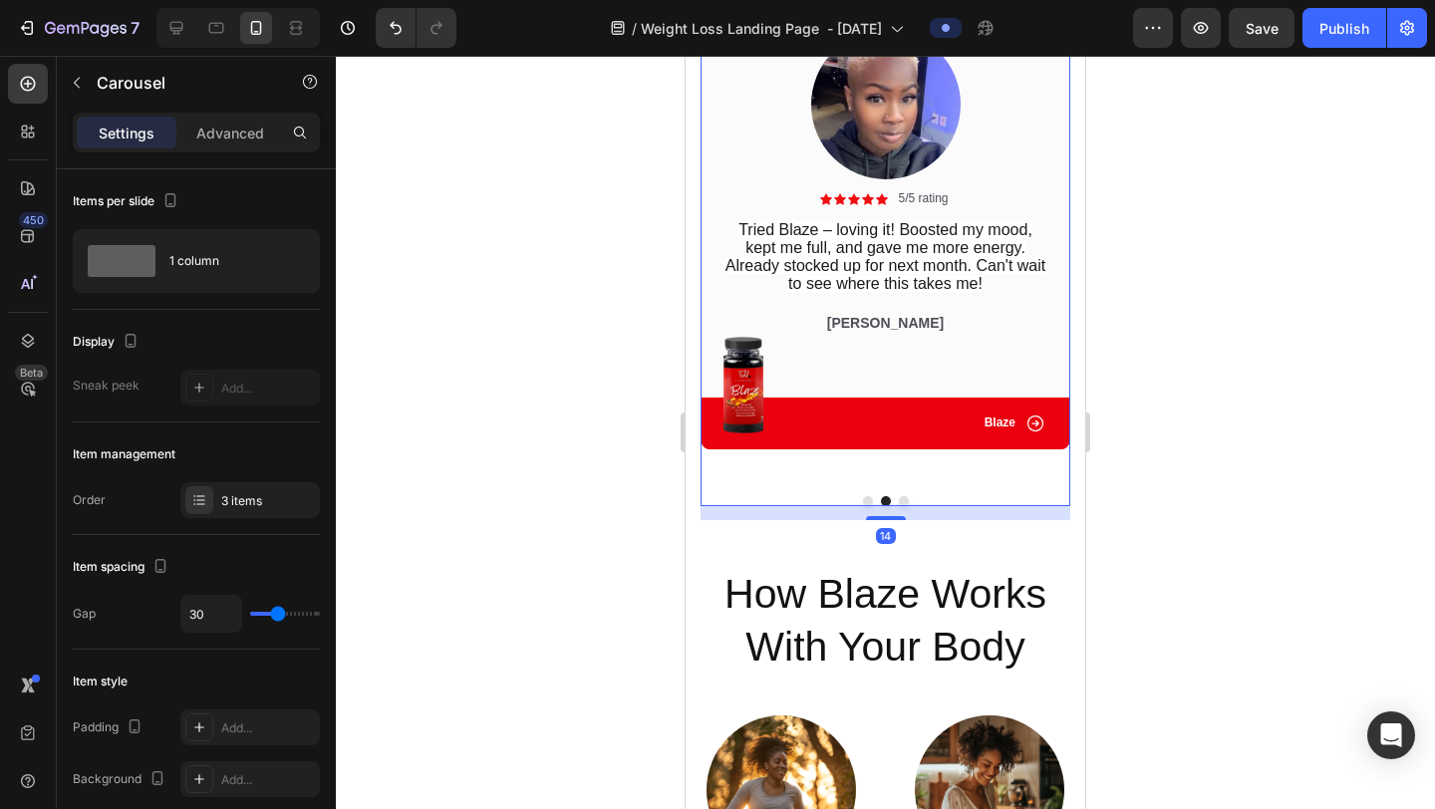
click at [901, 502] on button "Dot" at bounding box center [904, 501] width 10 height 10
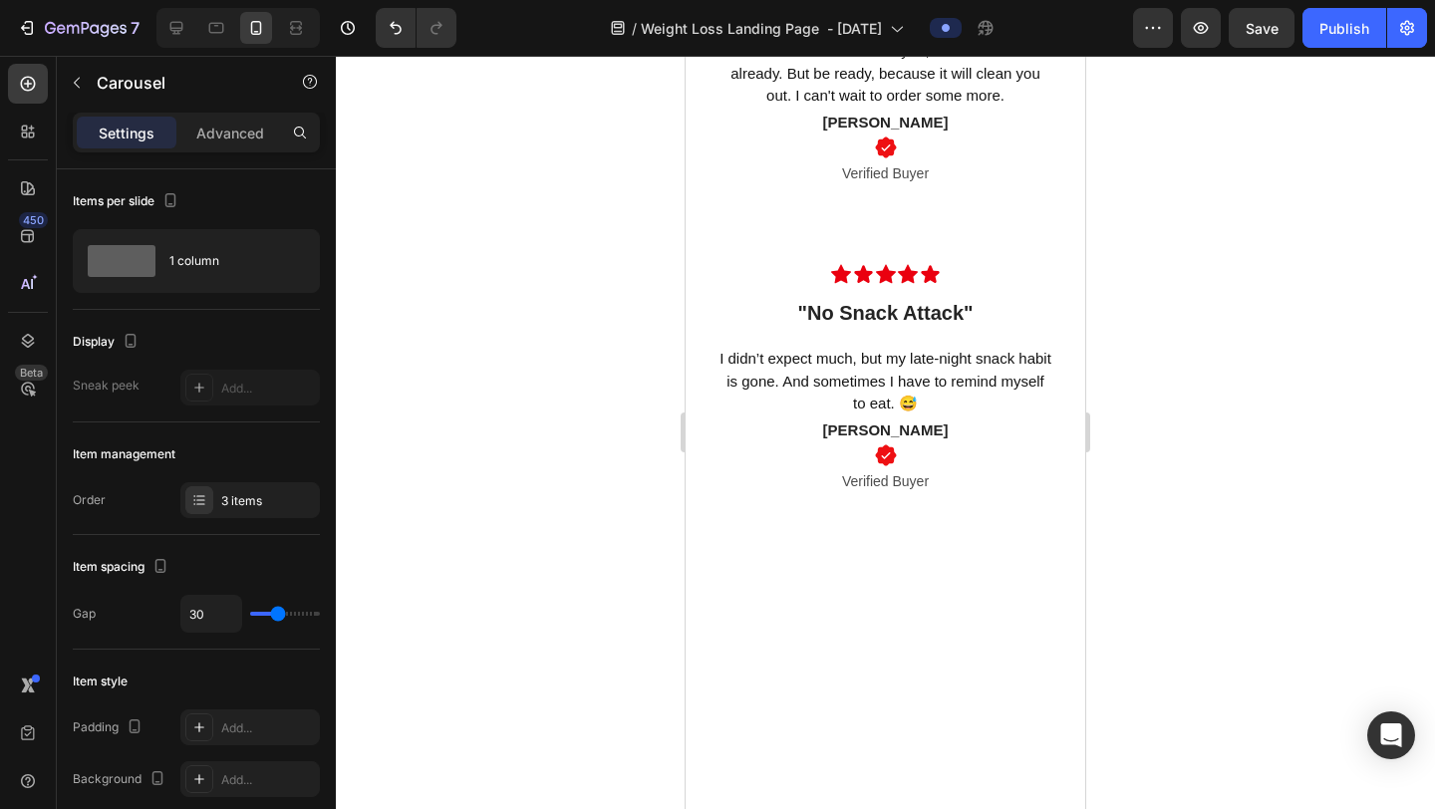
scroll to position [5917, 0]
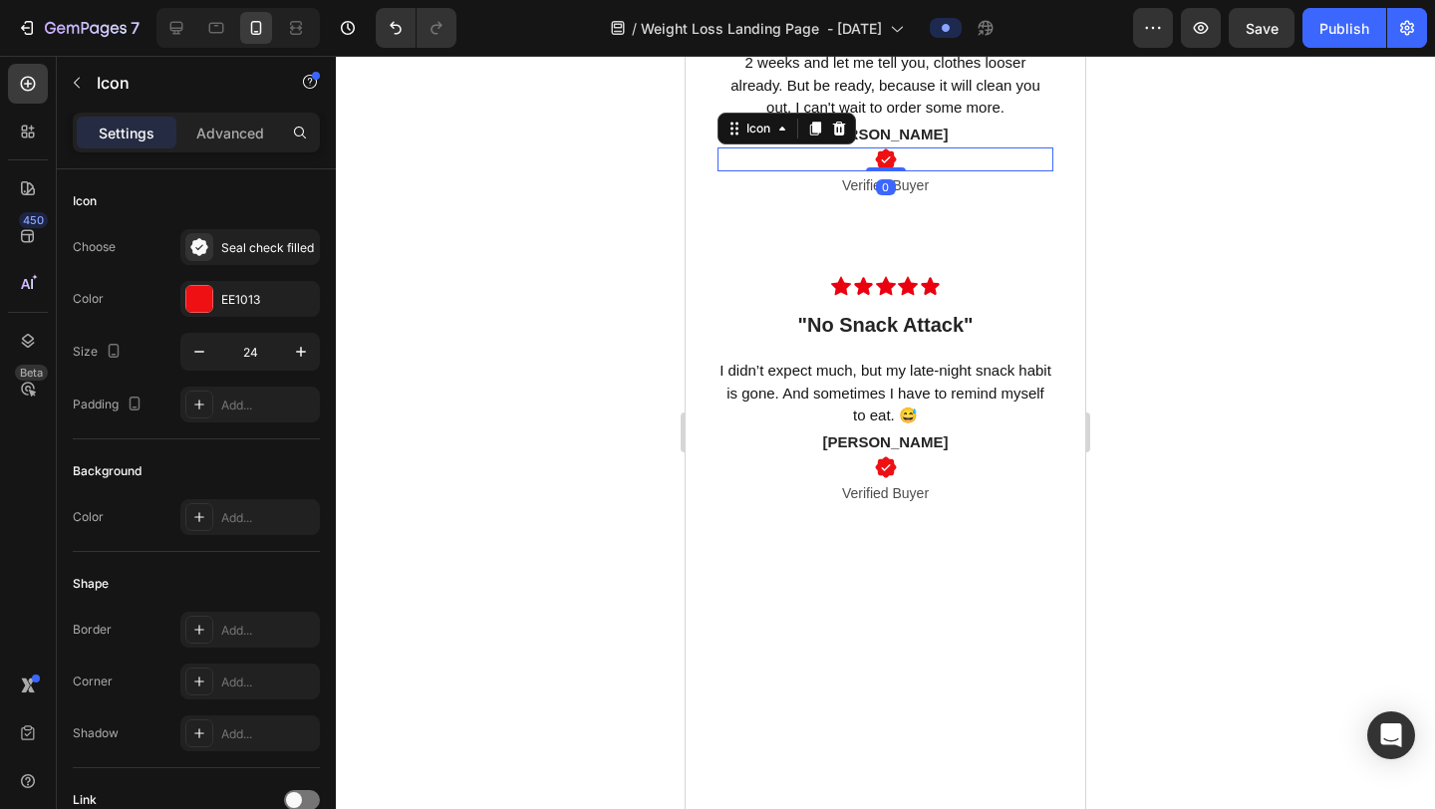
click at [899, 171] on div "Icon 0" at bounding box center [886, 160] width 336 height 24
click at [809, 137] on icon at bounding box center [815, 129] width 16 height 16
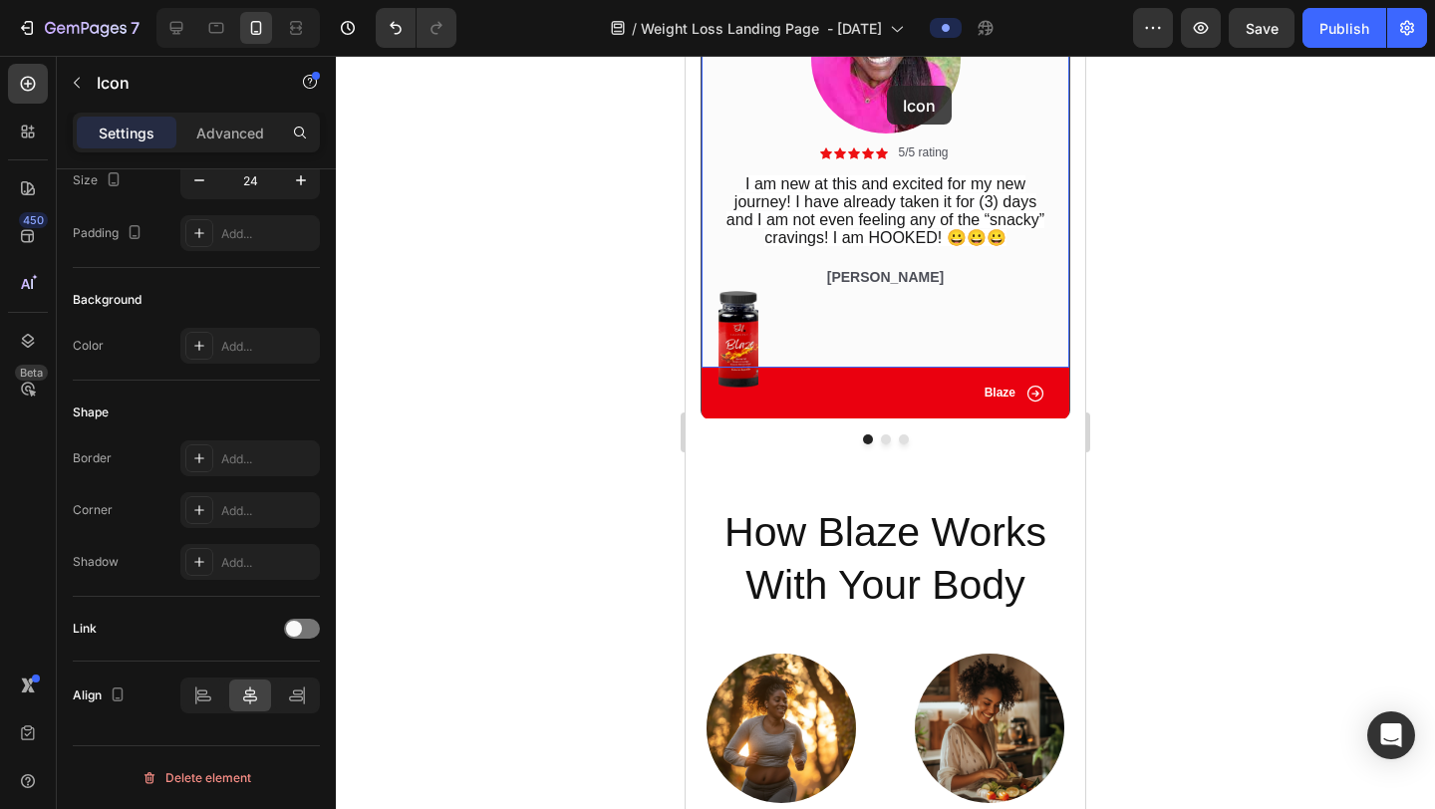
scroll to position [3795, 0]
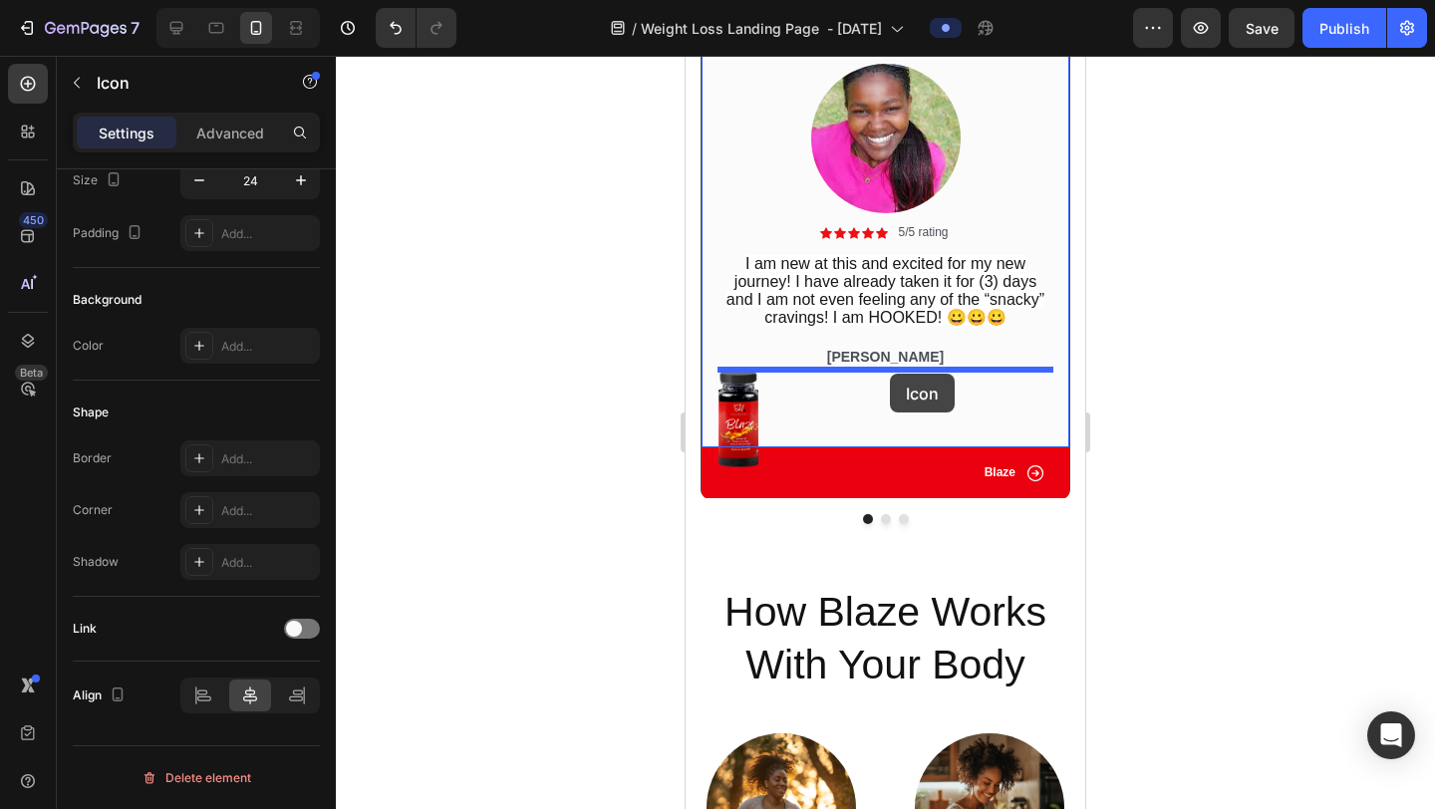
drag, startPoint x: 734, startPoint y: 558, endPoint x: 890, endPoint y: 374, distance: 241.9
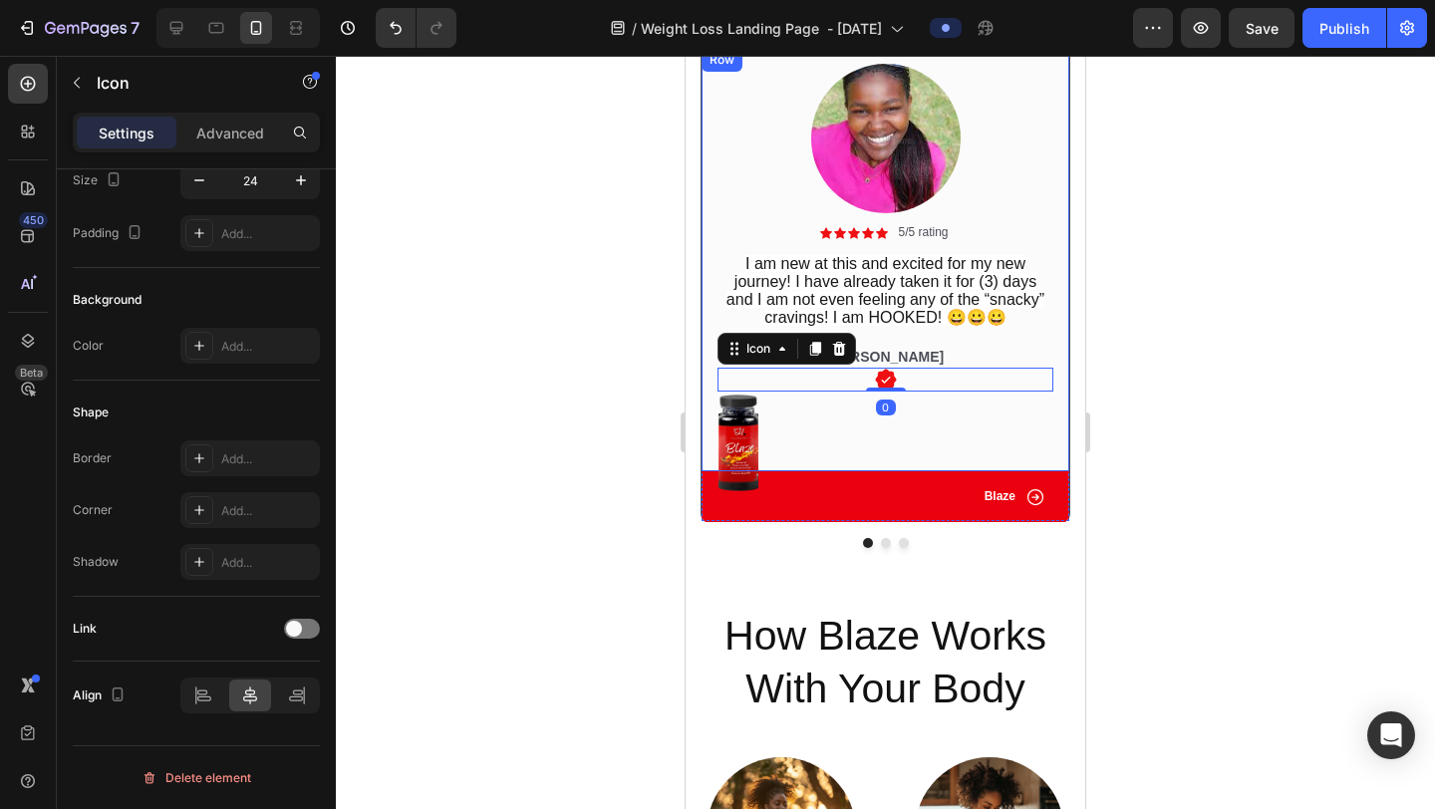
click at [950, 410] on div "Image Icon Icon Icon Icon Icon Icon List 5/5 rating Text Block Row I am new at …" at bounding box center [886, 260] width 336 height 392
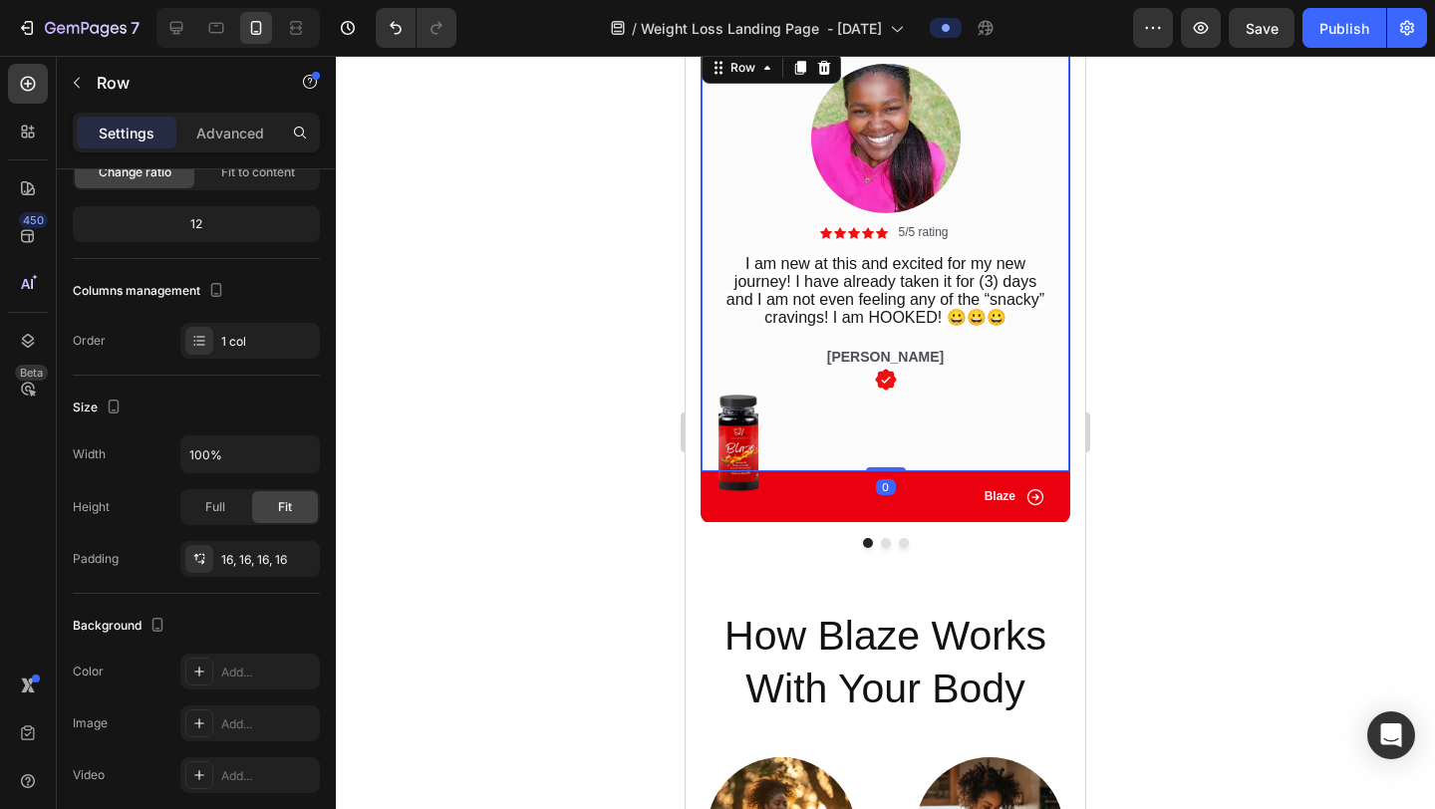
scroll to position [0, 0]
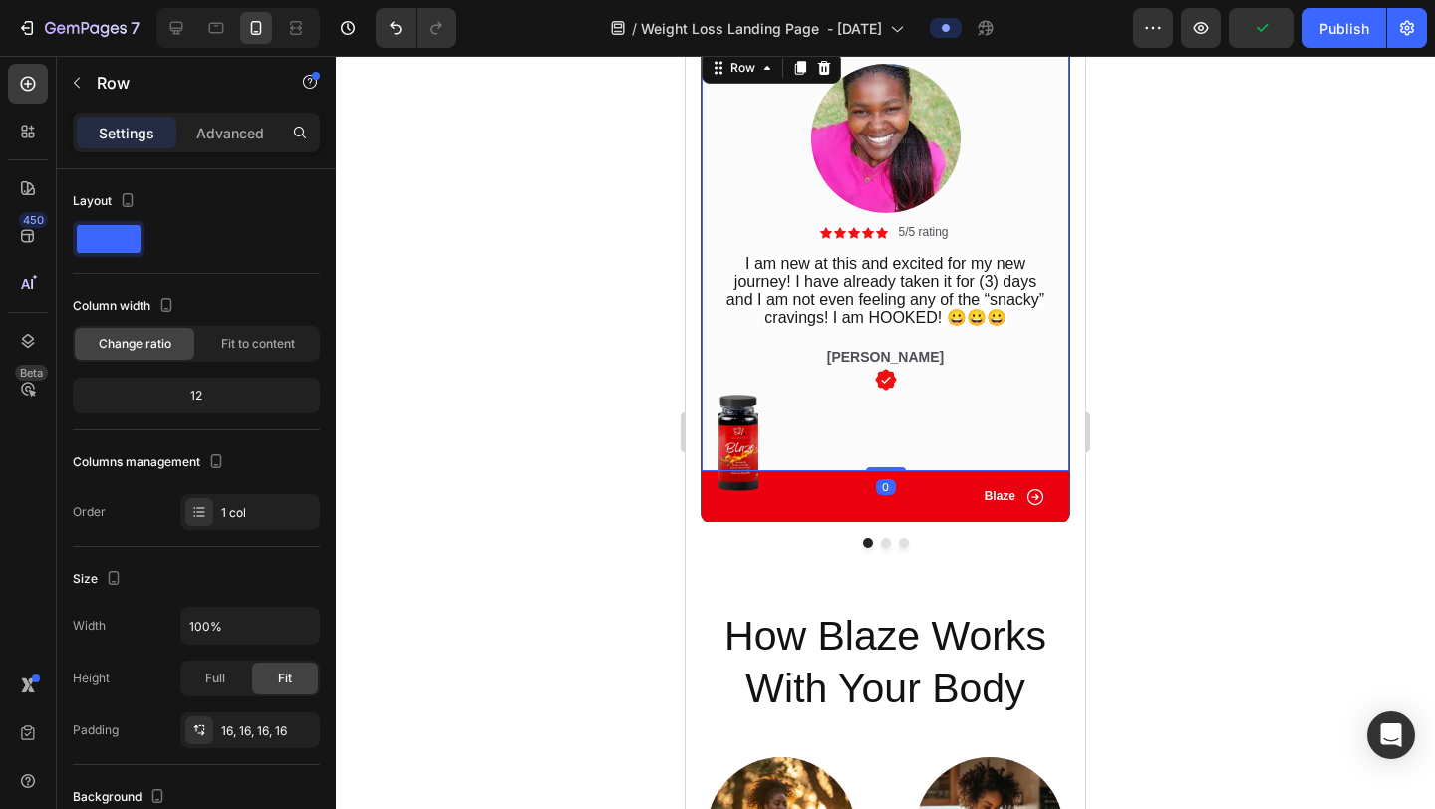
click at [882, 465] on div "Image Icon Icon Icon Icon Icon Icon List 5/5 rating Text Block Row I am new at …" at bounding box center [886, 260] width 368 height 424
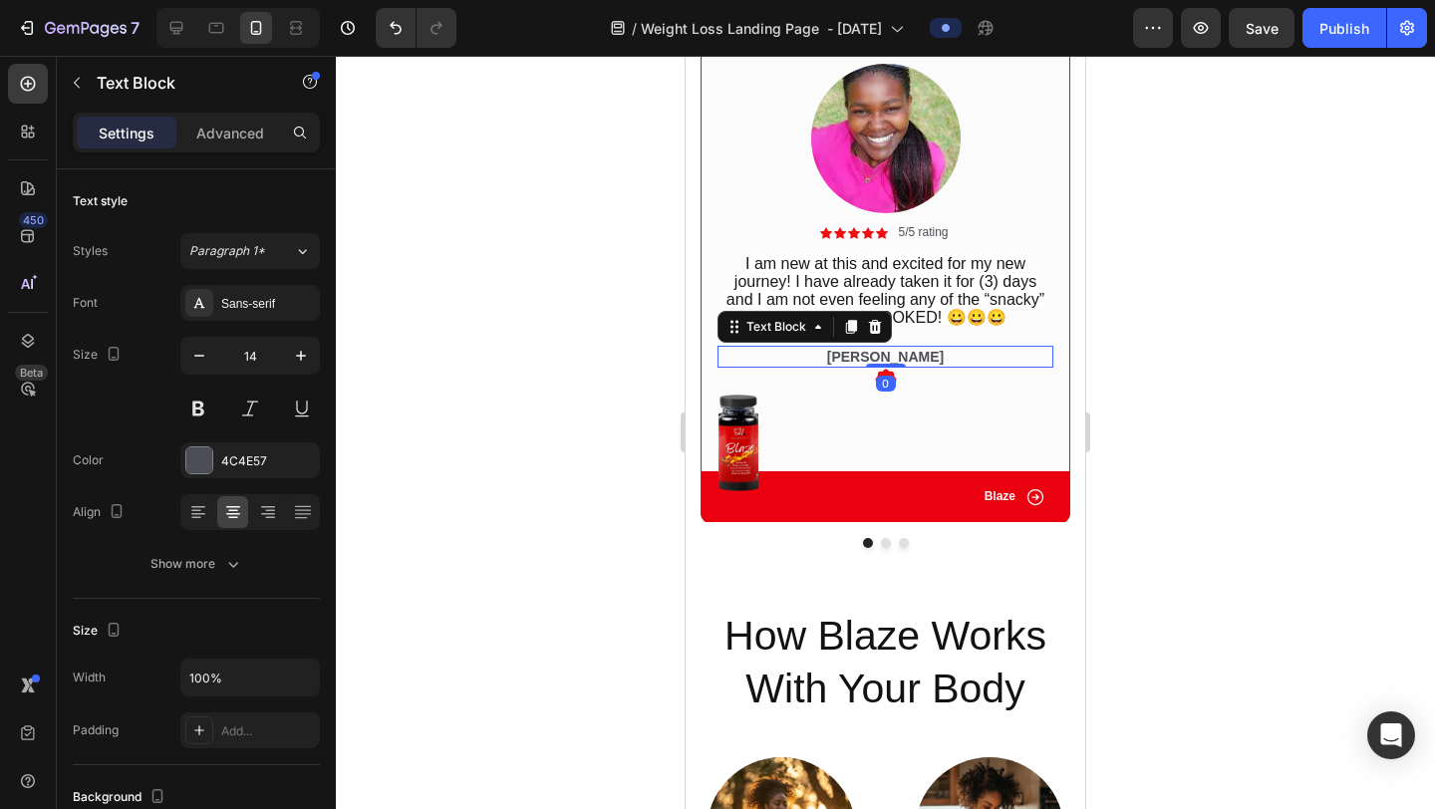
click at [904, 359] on p "[PERSON_NAME]" at bounding box center [886, 357] width 332 height 18
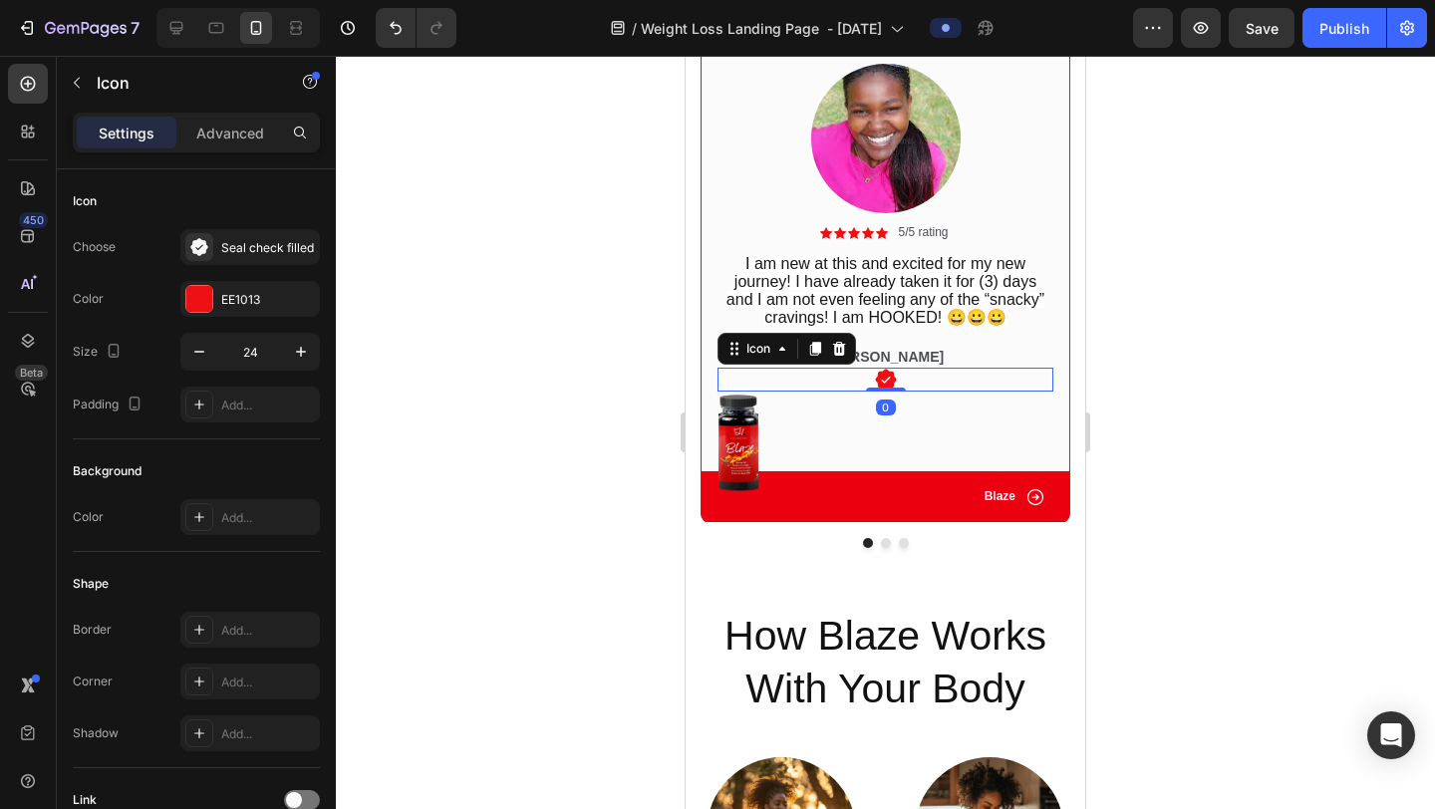
click at [908, 383] on div "Icon 0" at bounding box center [886, 380] width 336 height 24
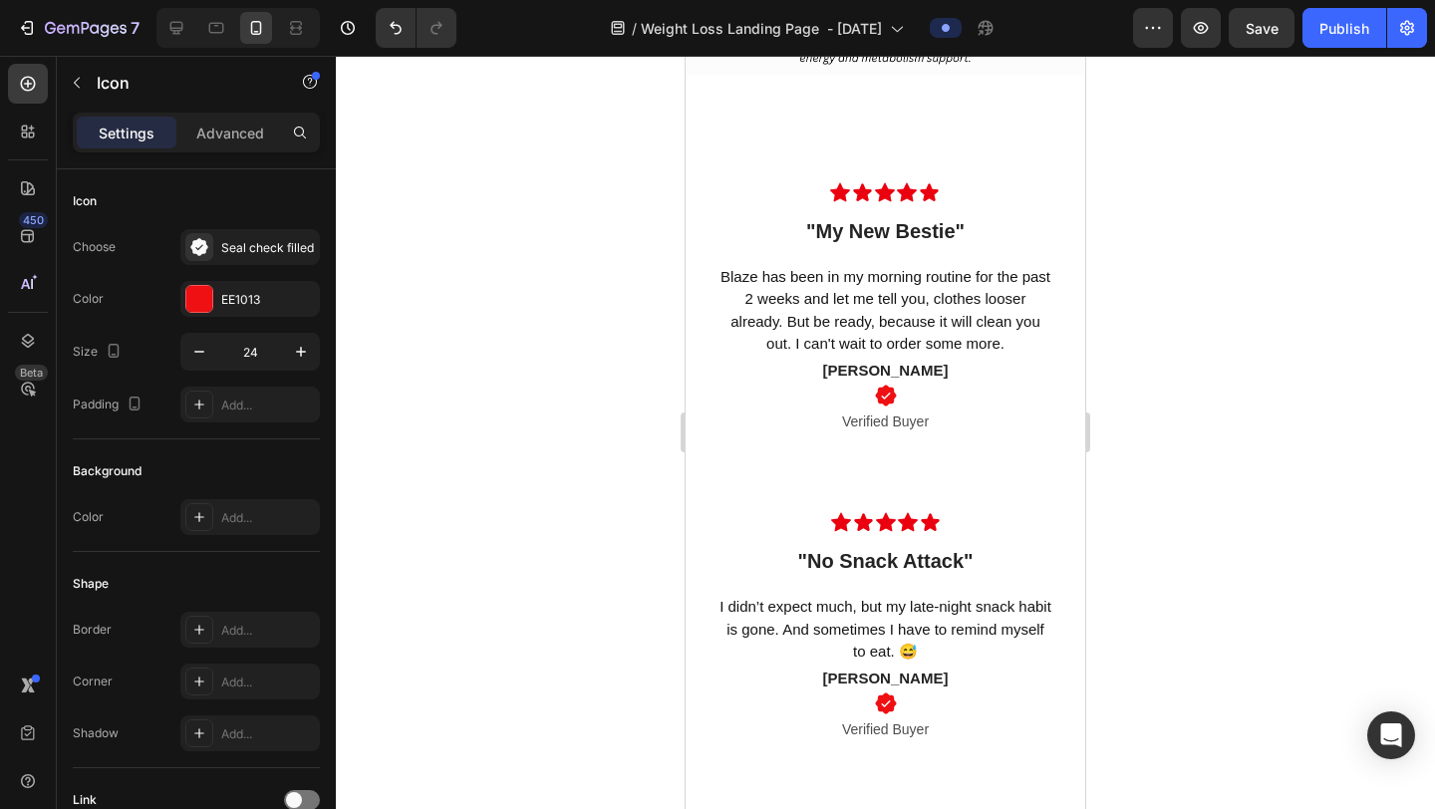
scroll to position [6109, 0]
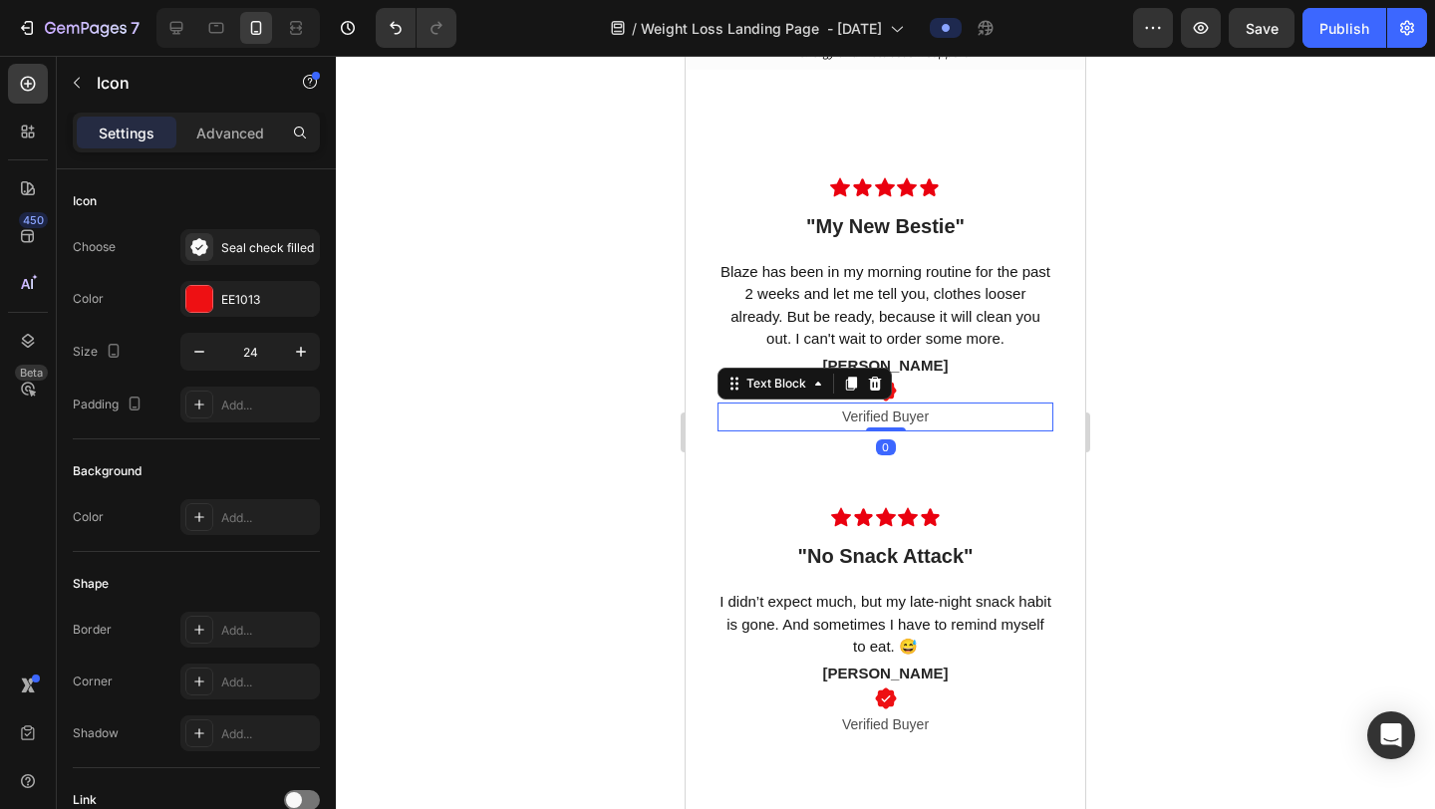
click at [878, 417] on p "Verified Buyer" at bounding box center [886, 417] width 332 height 25
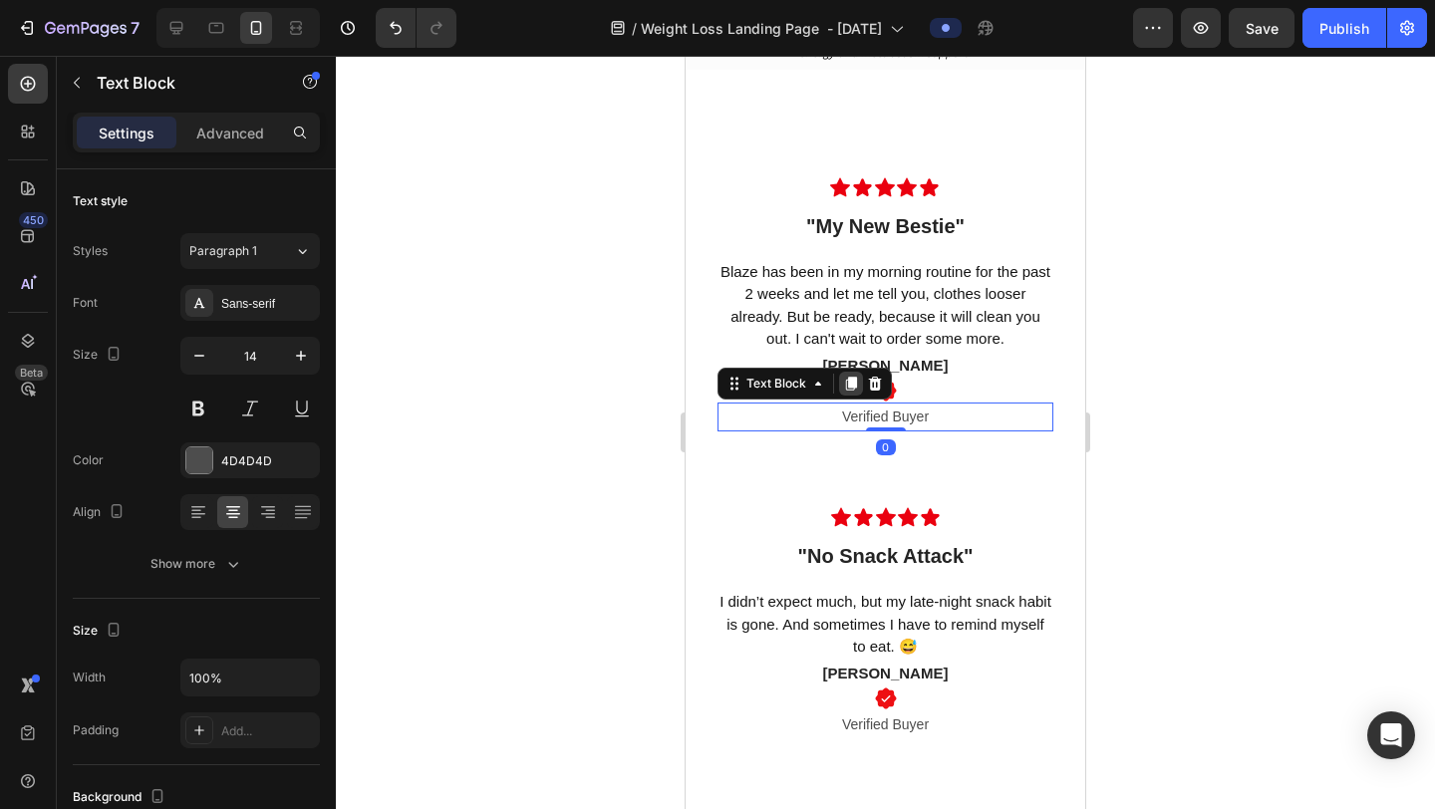
click at [849, 386] on icon at bounding box center [851, 384] width 11 height 14
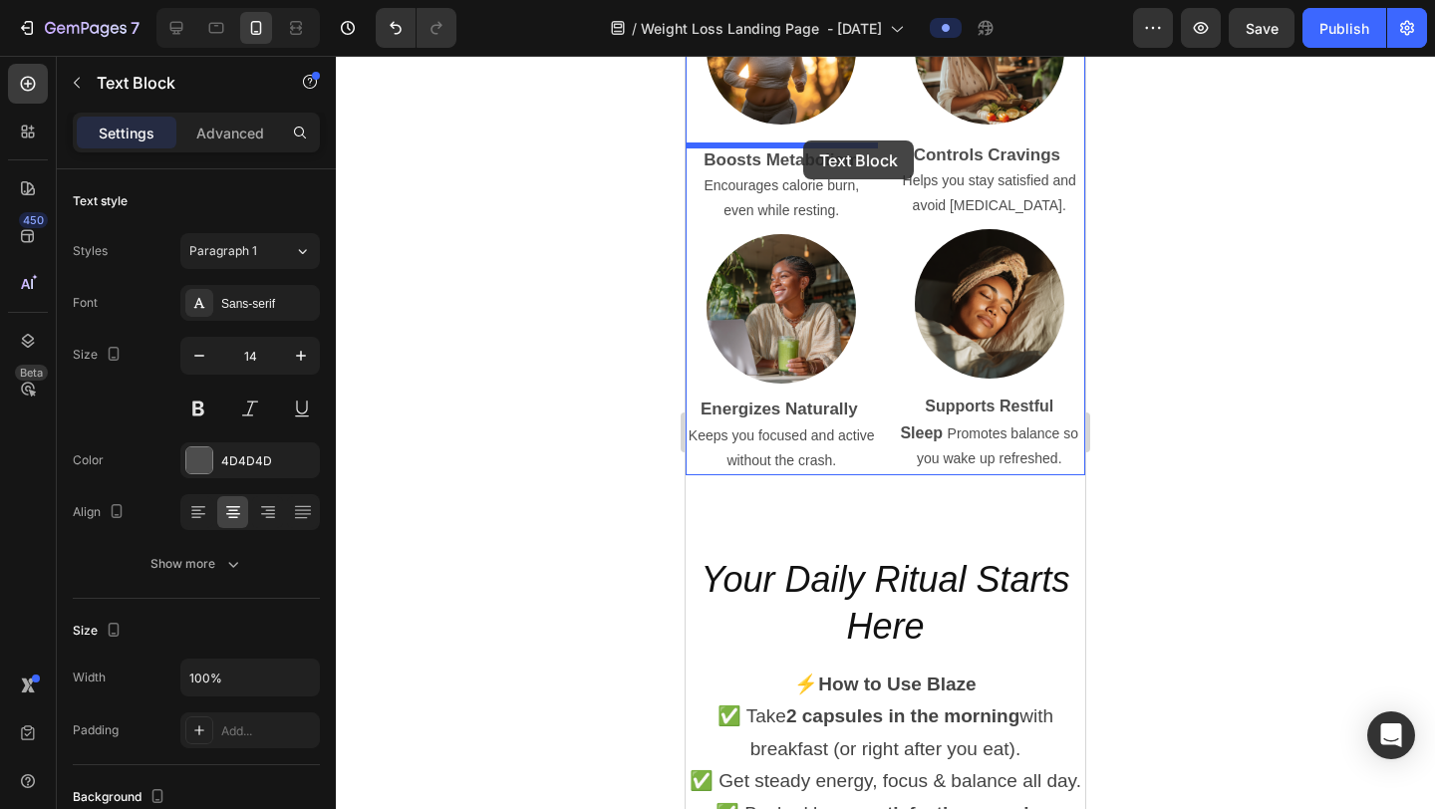
scroll to position [4566, 0]
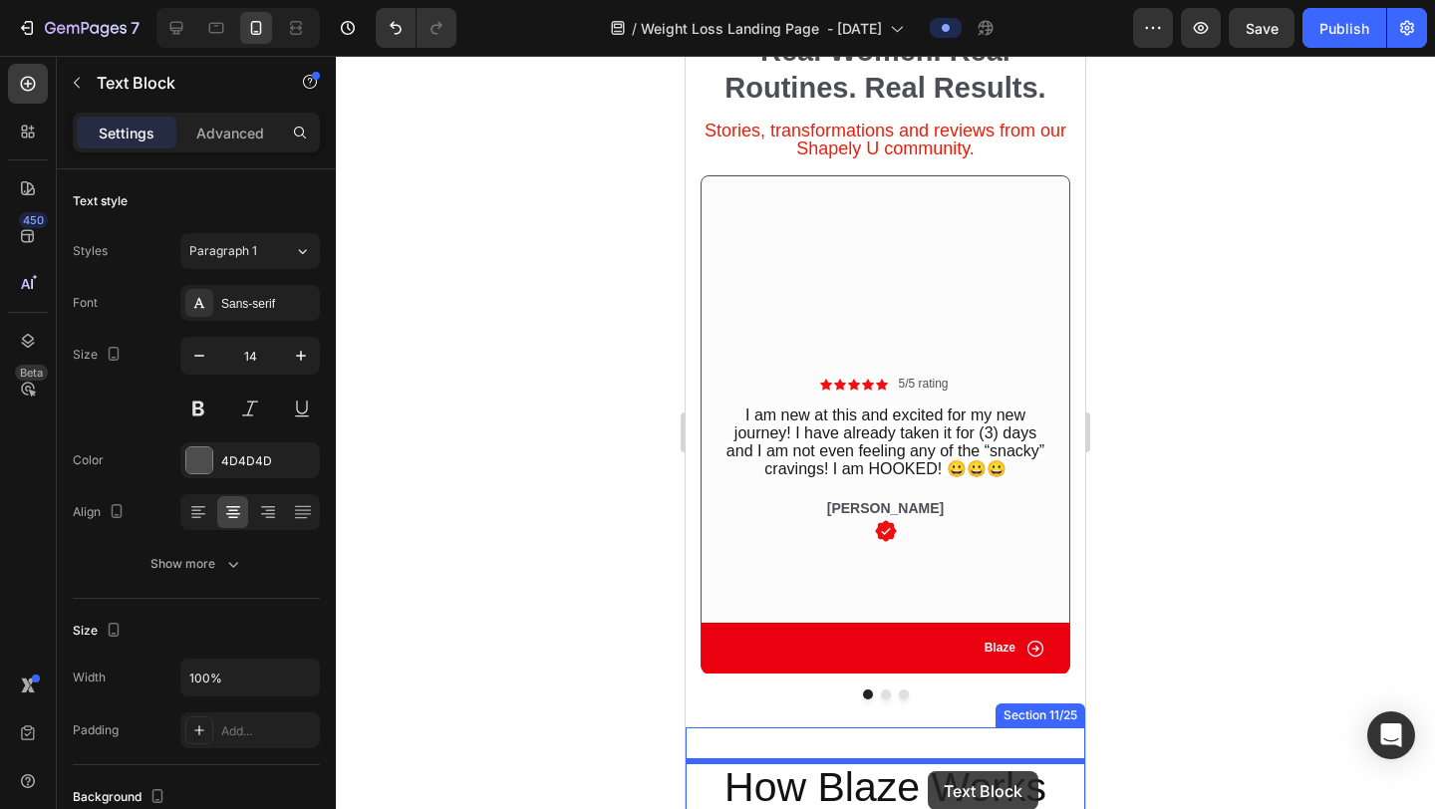
scroll to position [3675, 0]
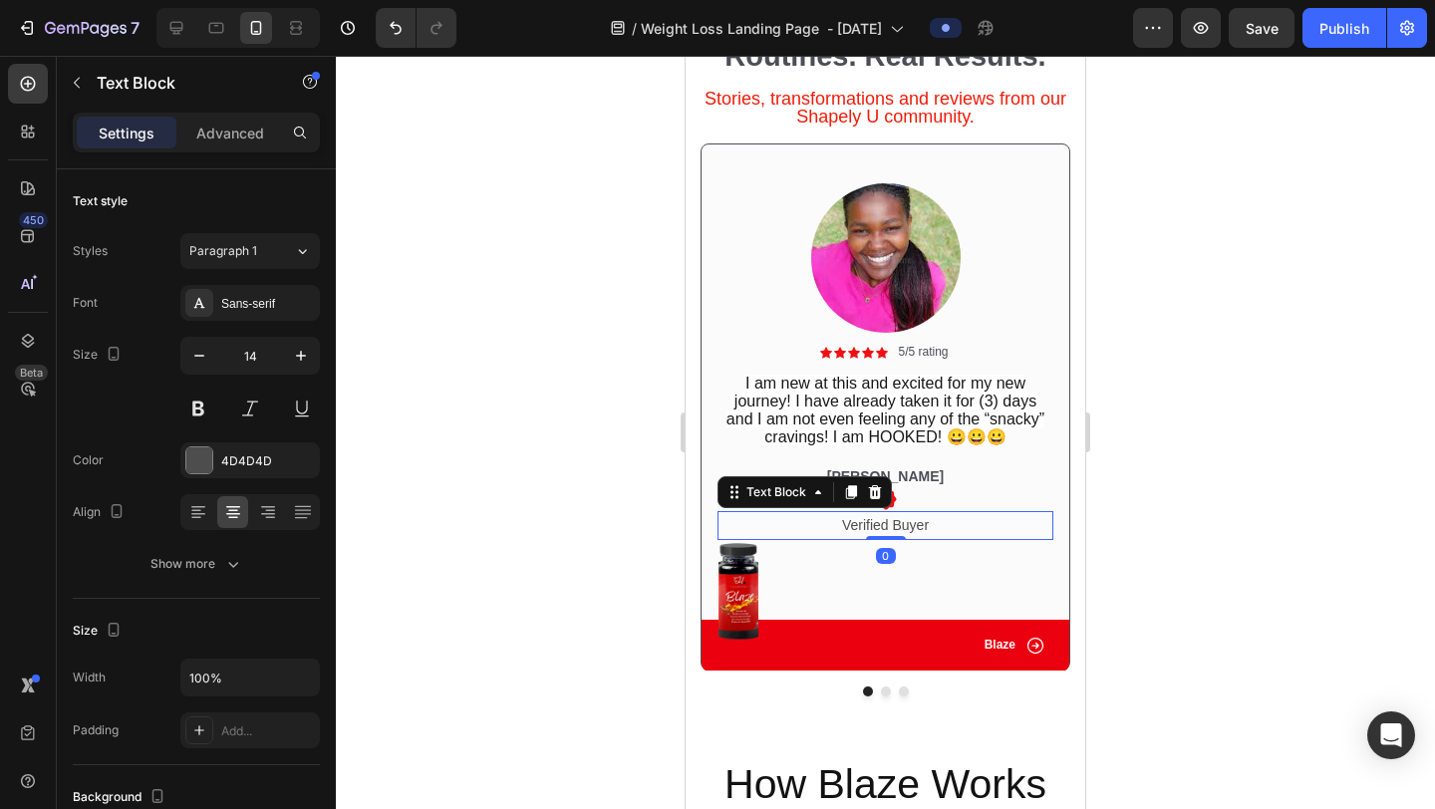
click at [1123, 502] on div at bounding box center [885, 433] width 1099 height 754
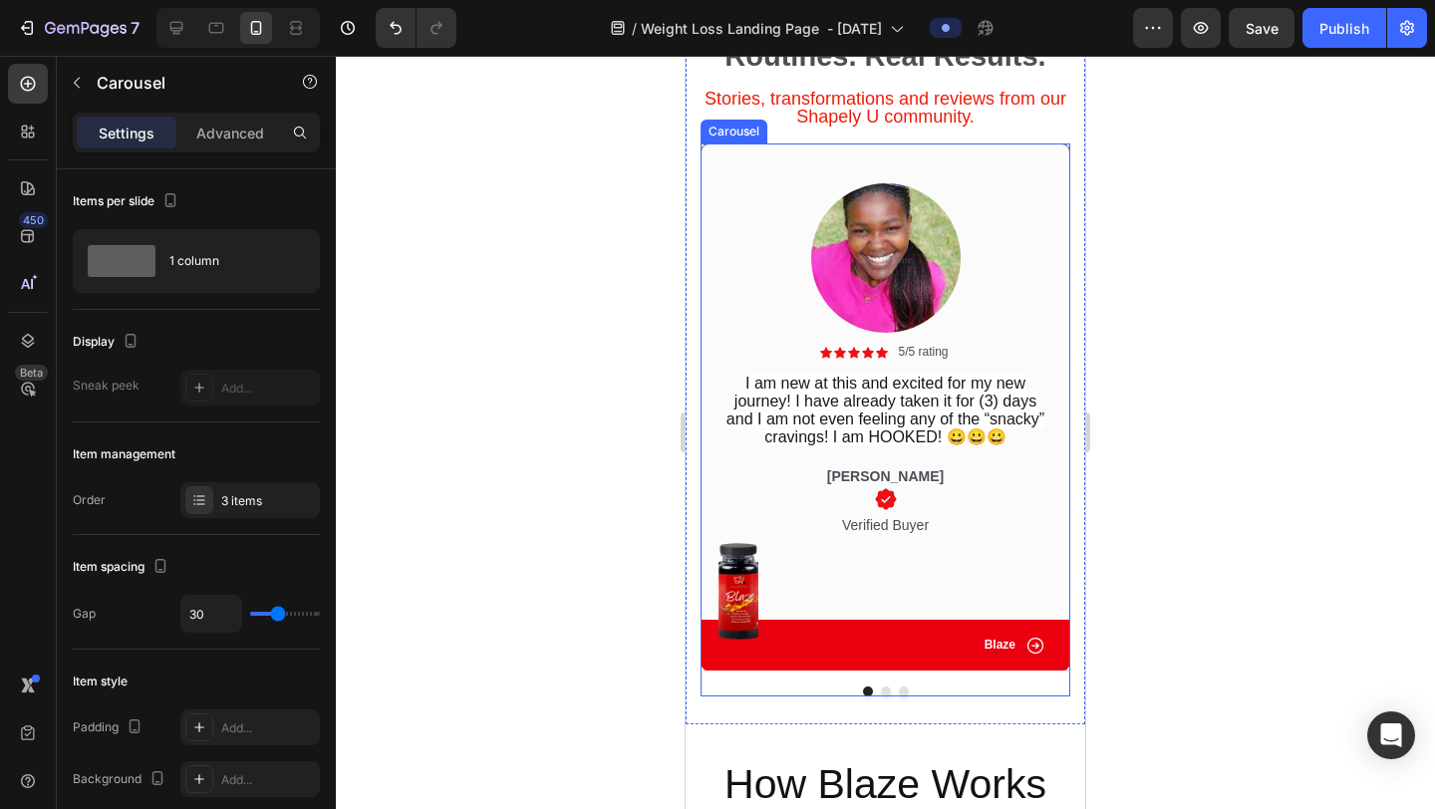
click at [886, 695] on button "Dot" at bounding box center [886, 692] width 10 height 10
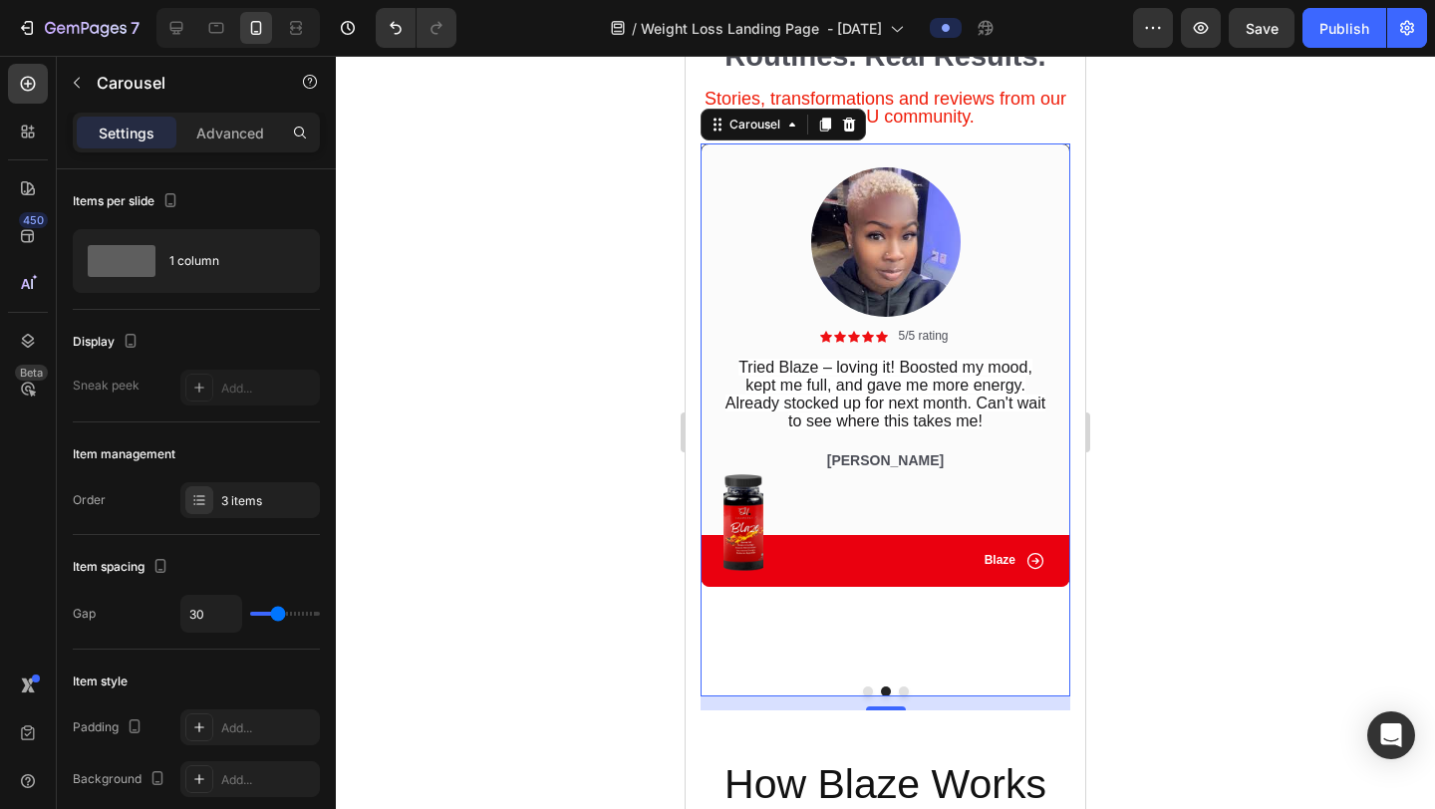
click at [869, 695] on button "Dot" at bounding box center [868, 692] width 10 height 10
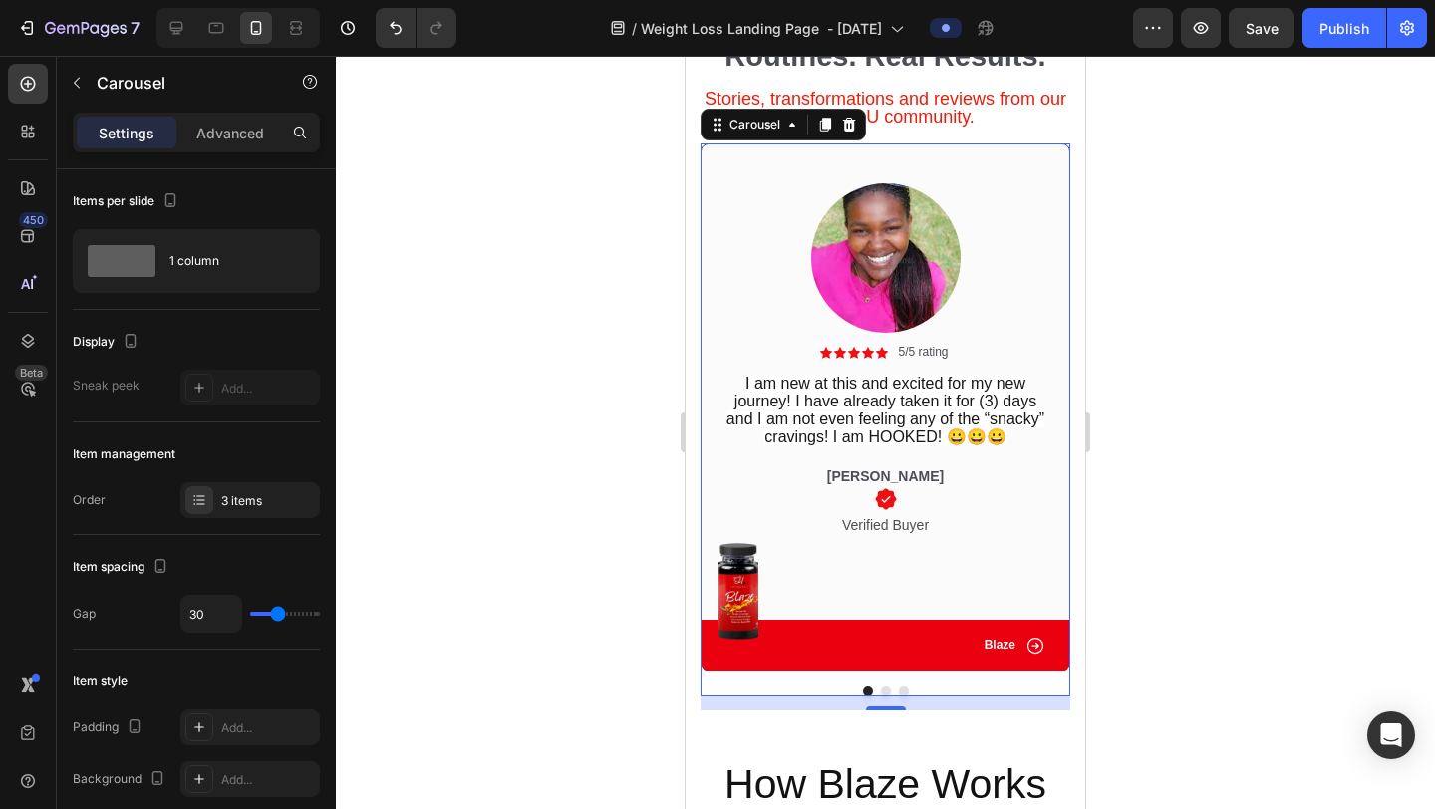
click at [887, 692] on button "Dot" at bounding box center [886, 692] width 10 height 10
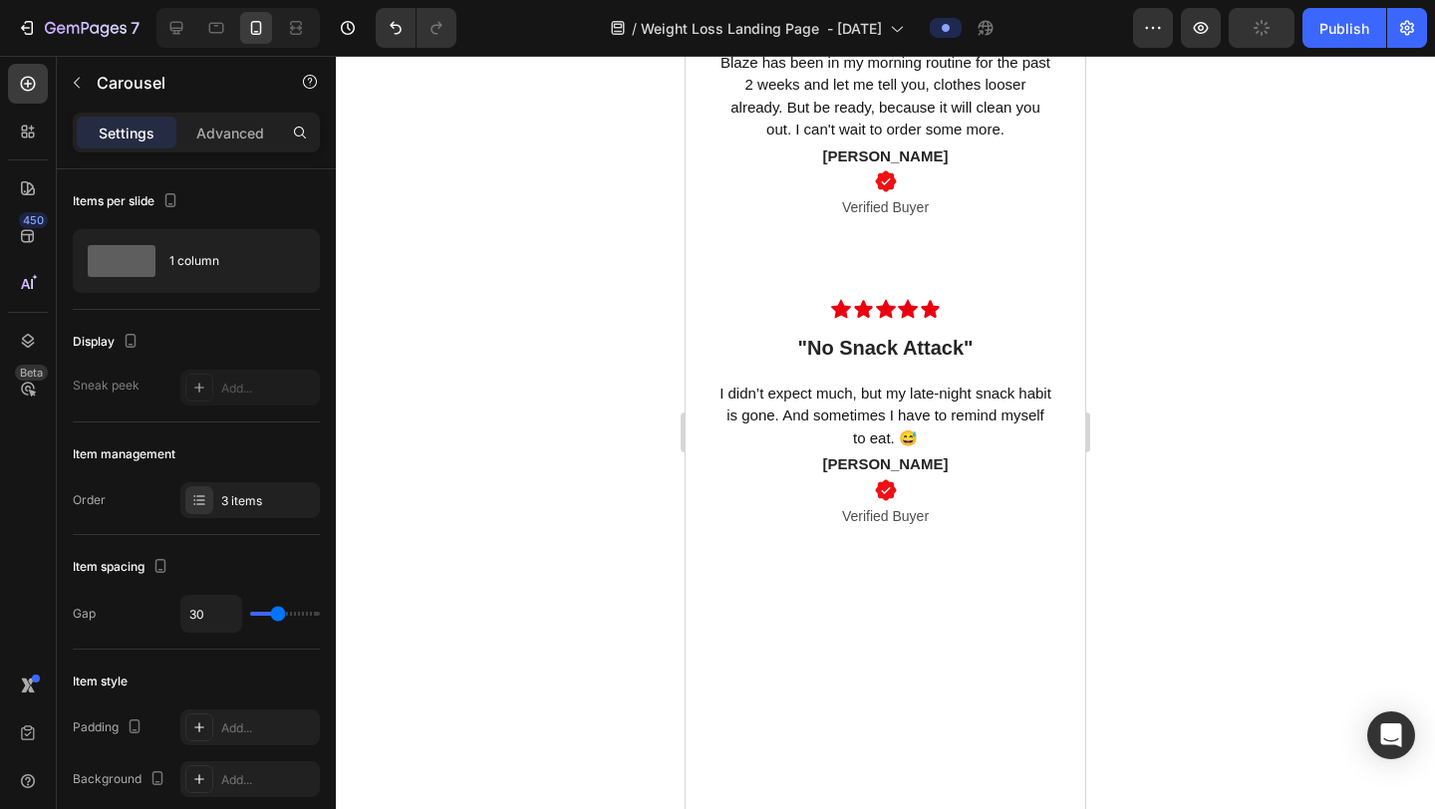
scroll to position [5955, 0]
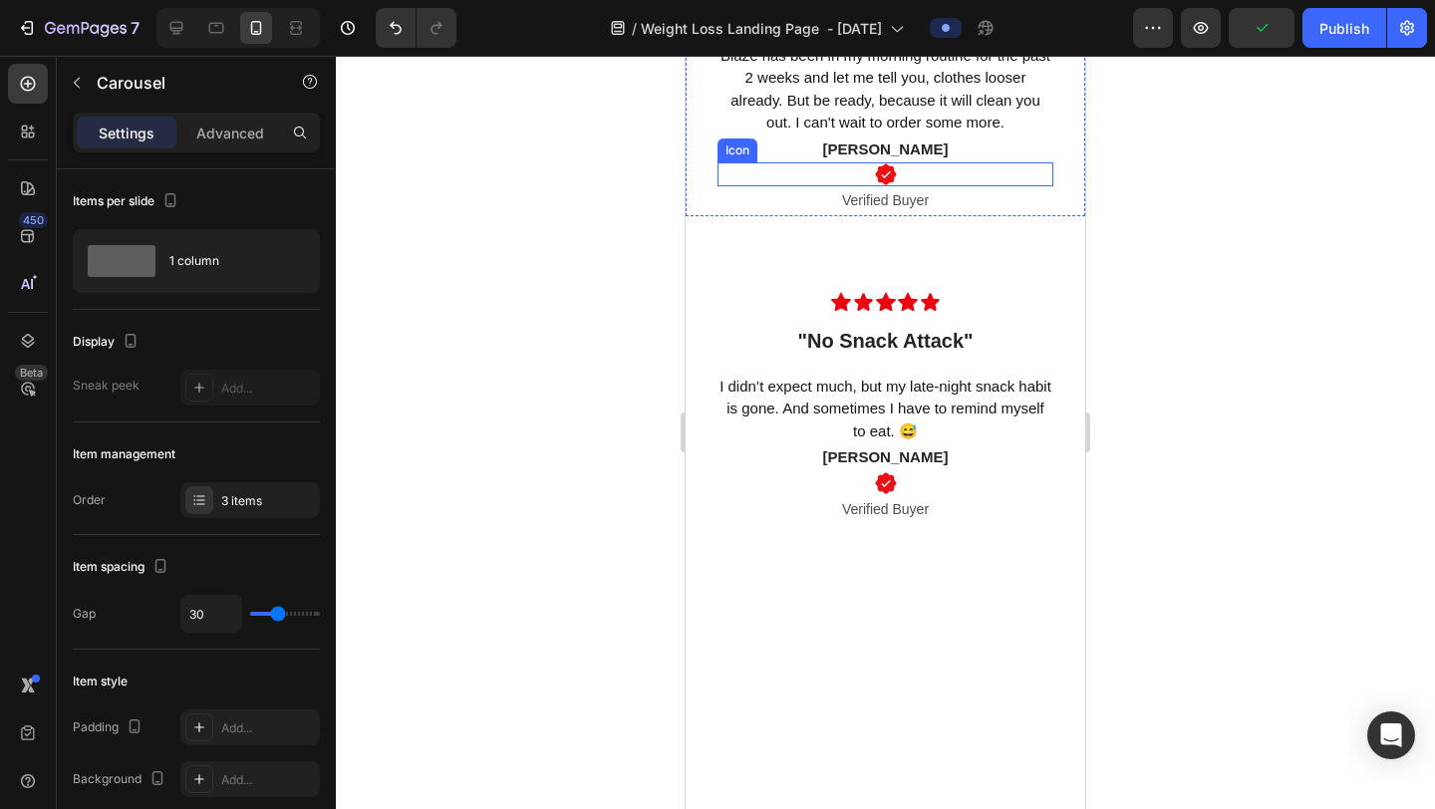
click at [918, 186] on div "Icon" at bounding box center [886, 174] width 336 height 24
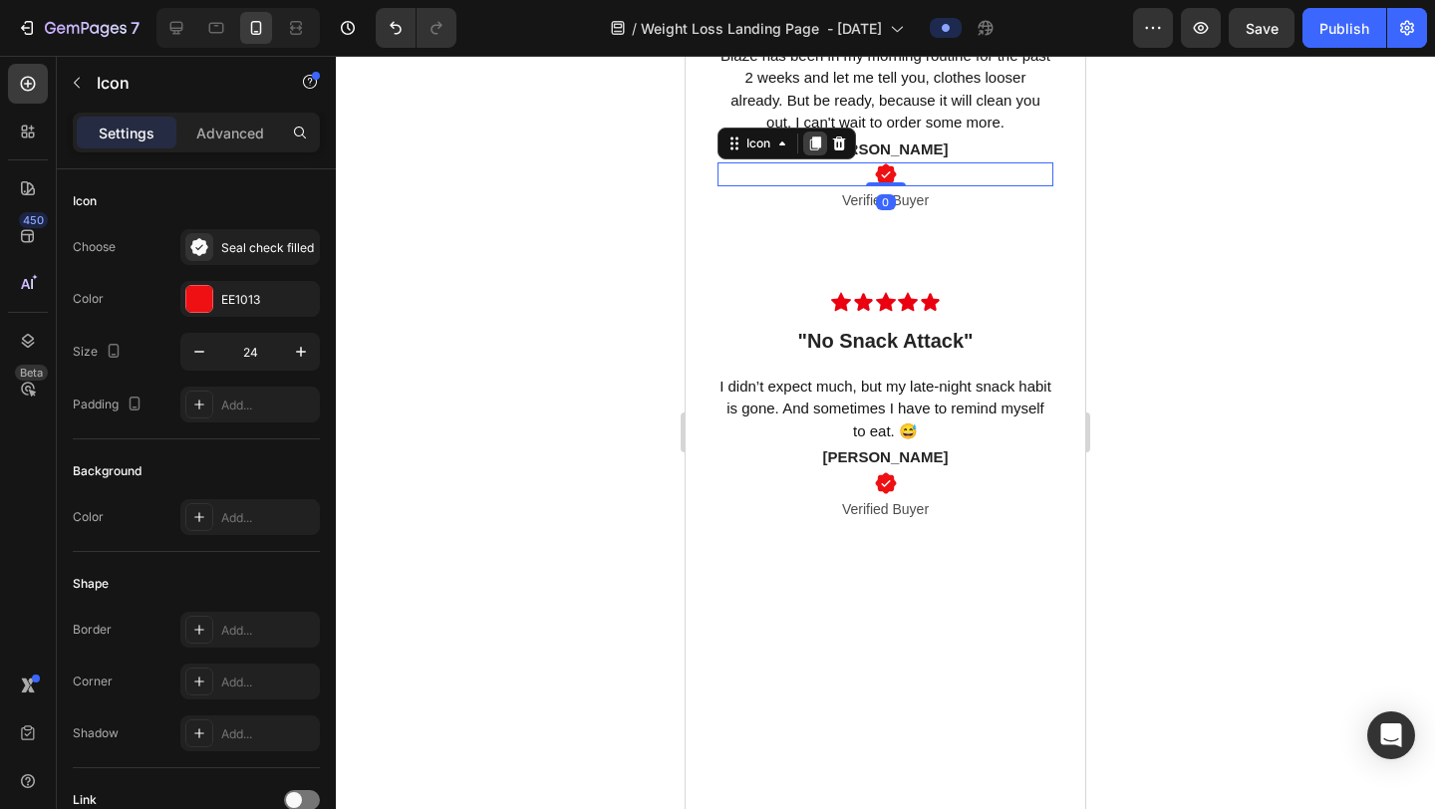
click at [819, 152] on icon at bounding box center [815, 145] width 11 height 14
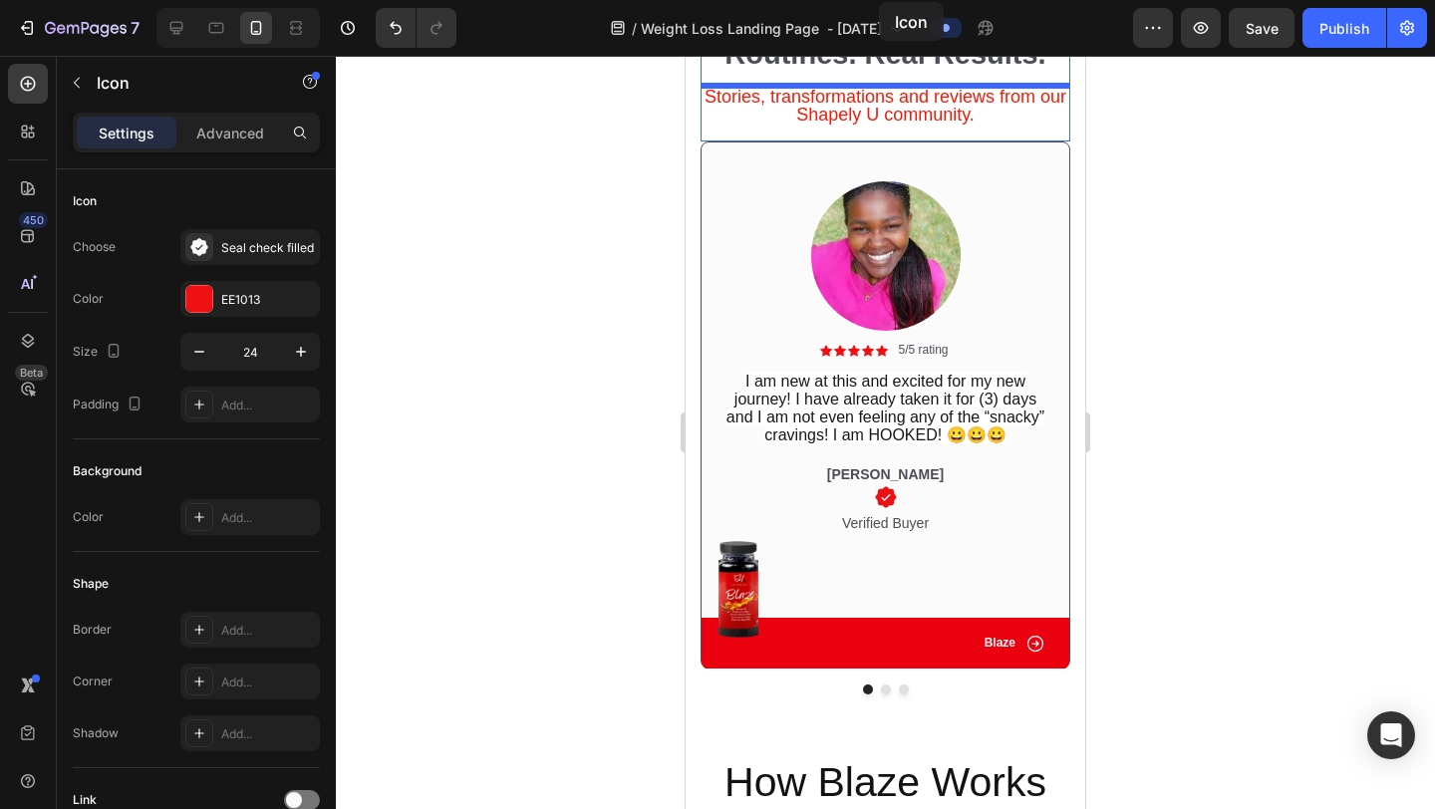
scroll to position [3604, 0]
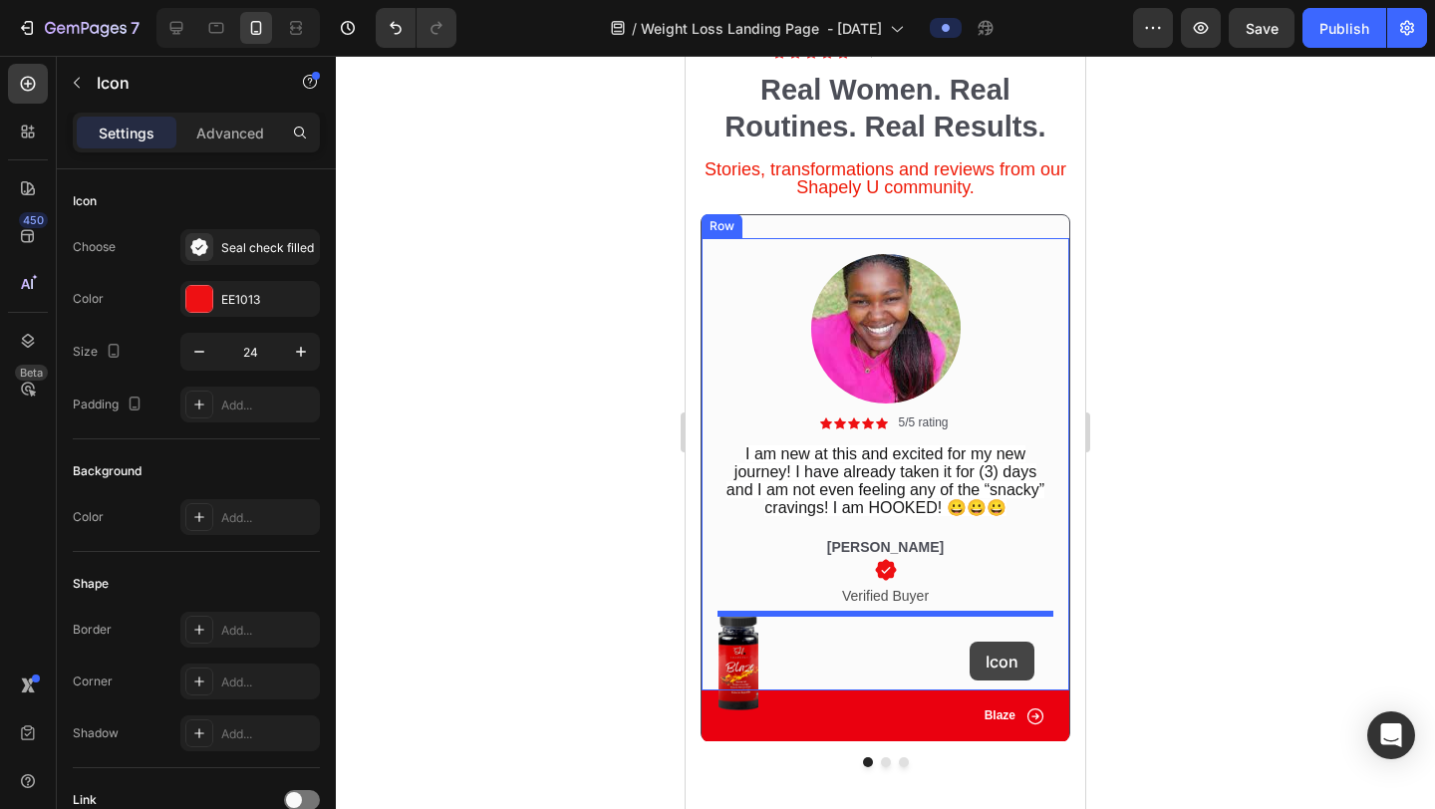
drag, startPoint x: 733, startPoint y: 574, endPoint x: 970, endPoint y: 642, distance: 246.7
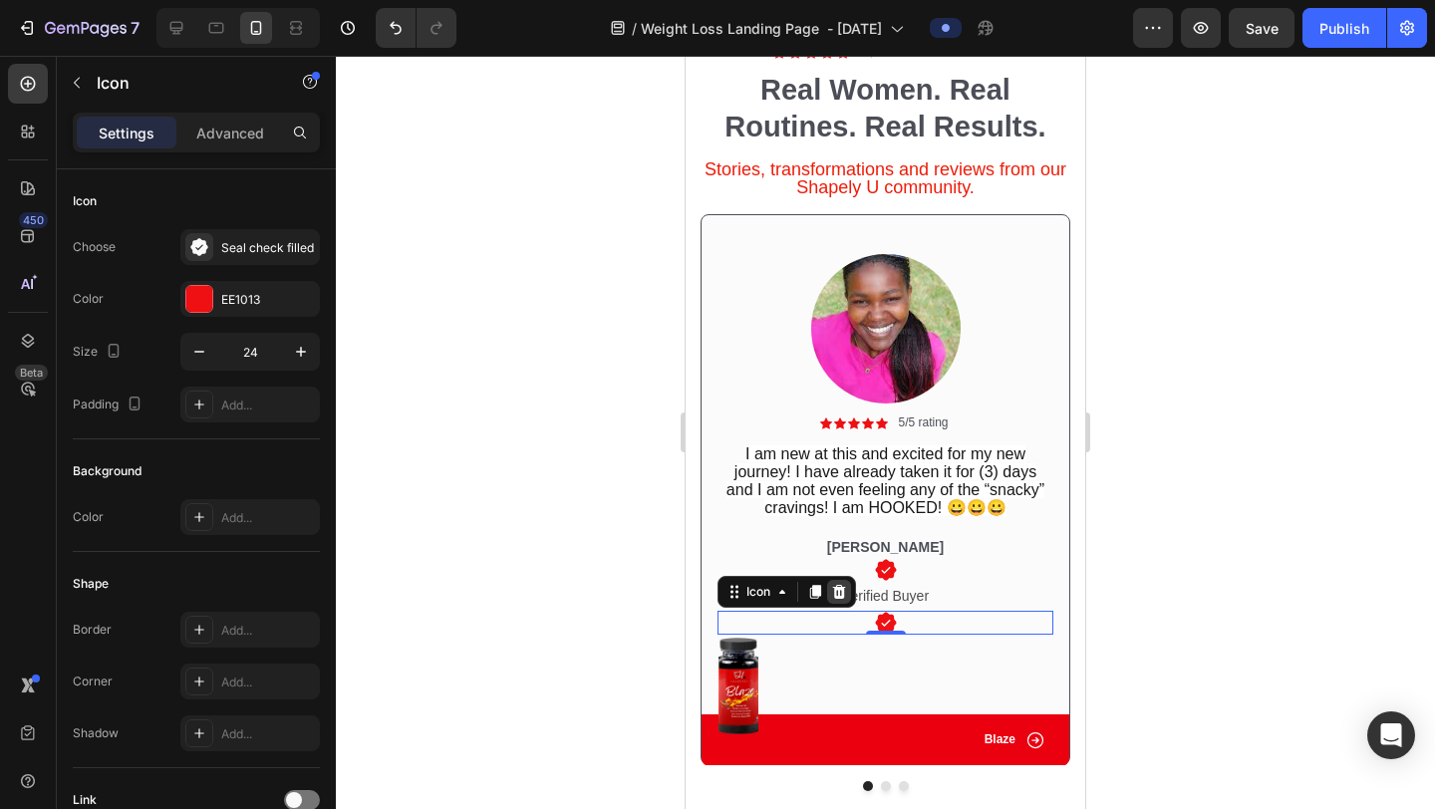
click at [837, 596] on icon at bounding box center [839, 592] width 16 height 16
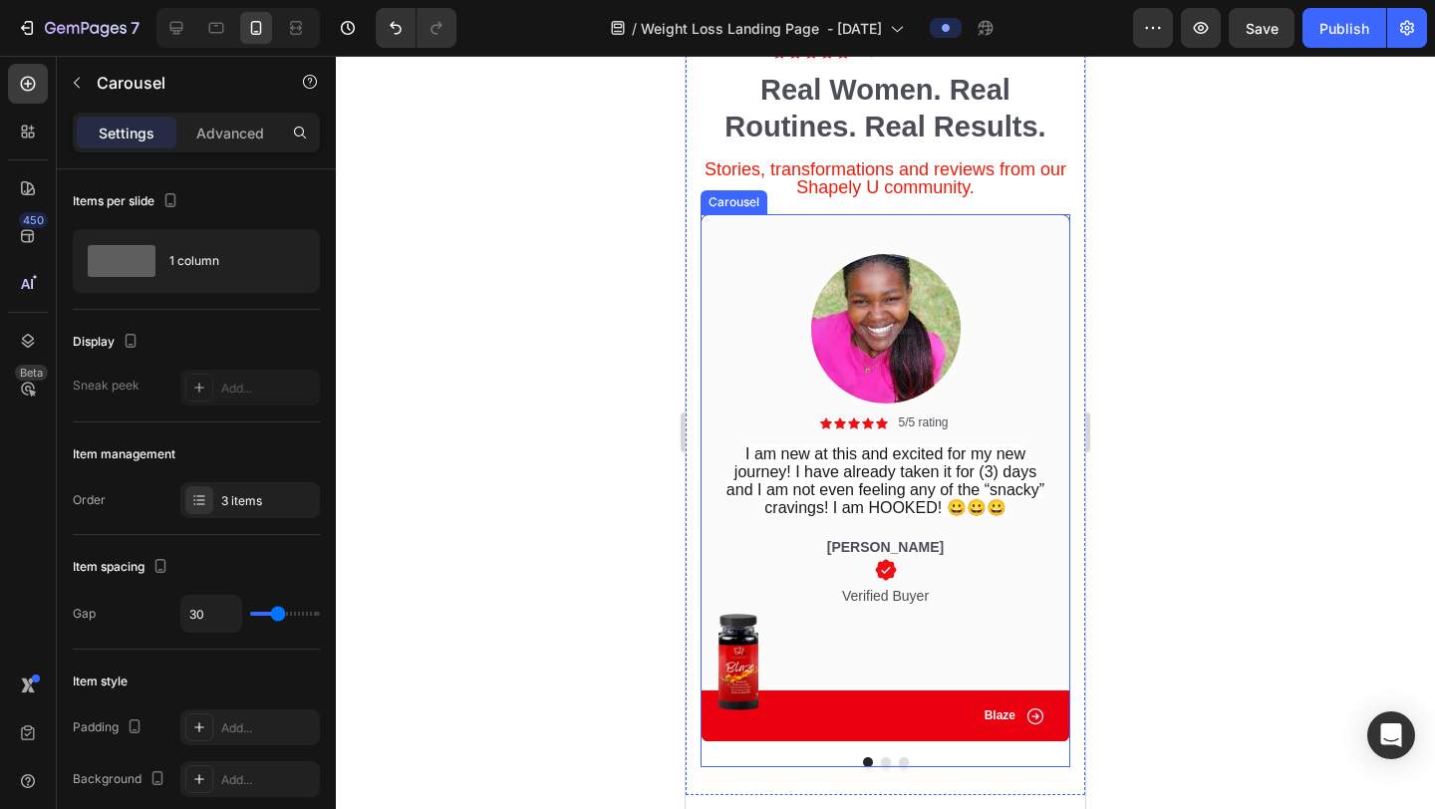
click at [888, 767] on button "Dot" at bounding box center [886, 763] width 10 height 10
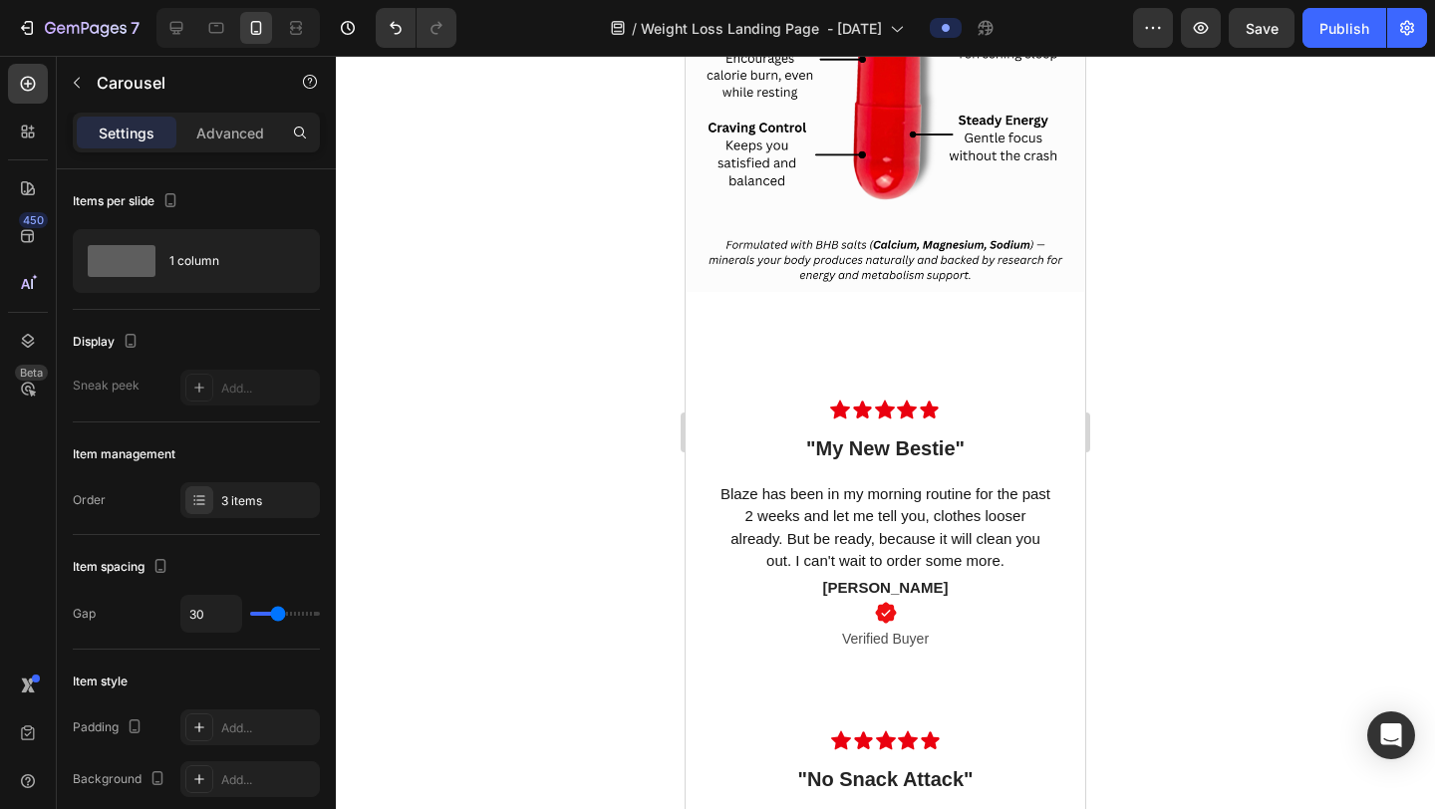
scroll to position [5972, 0]
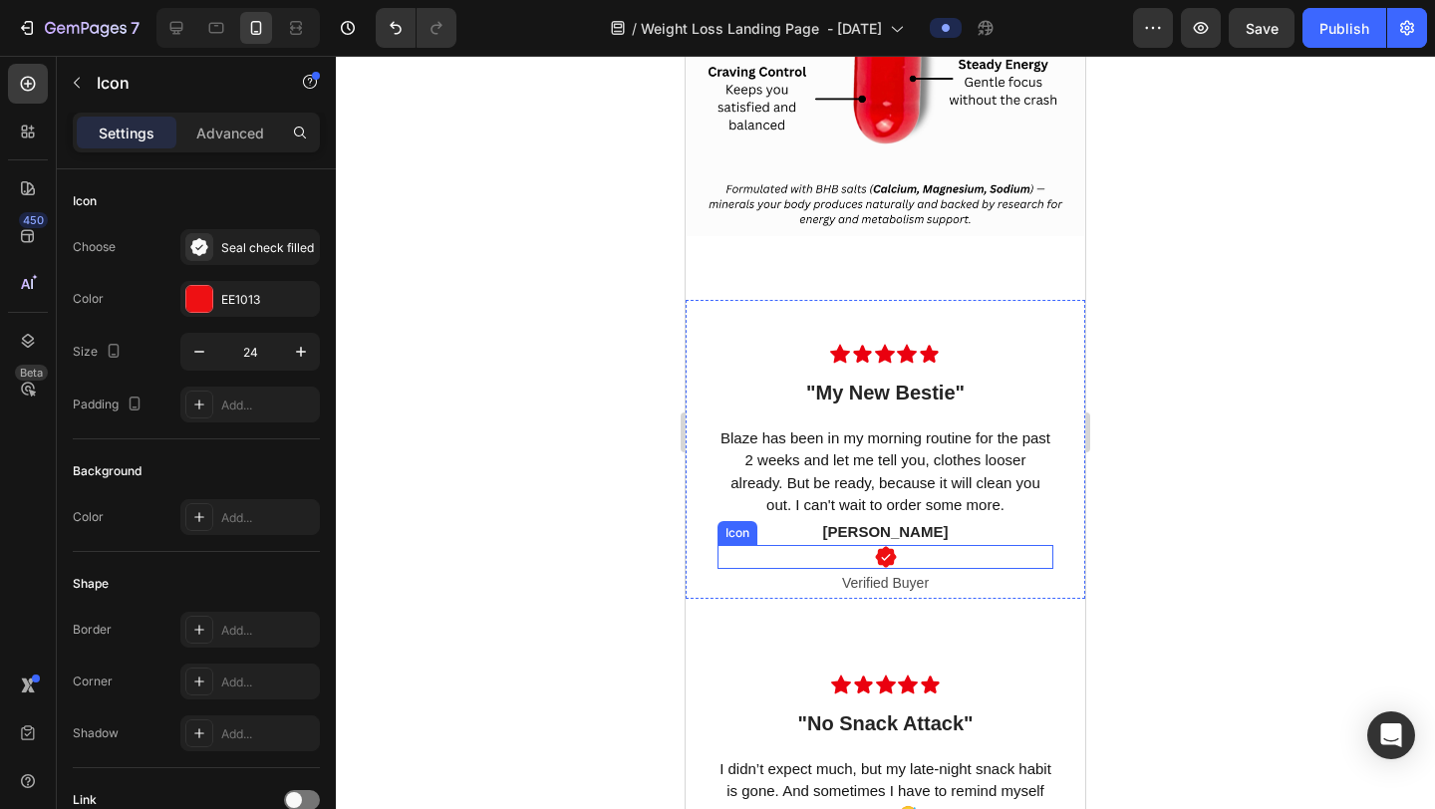
click at [893, 559] on icon at bounding box center [885, 557] width 21 height 21
click at [820, 529] on icon at bounding box center [815, 527] width 11 height 14
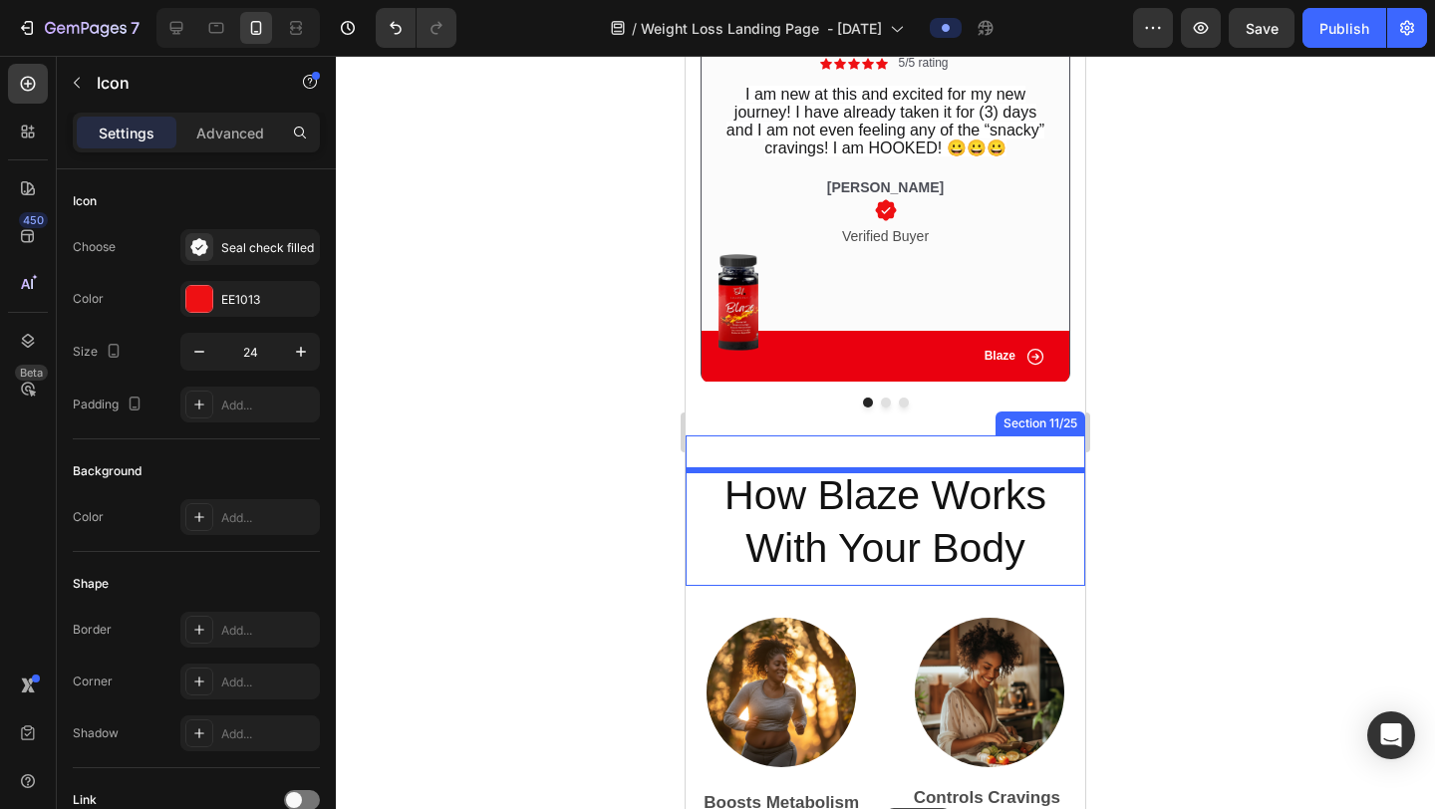
scroll to position [3998, 0]
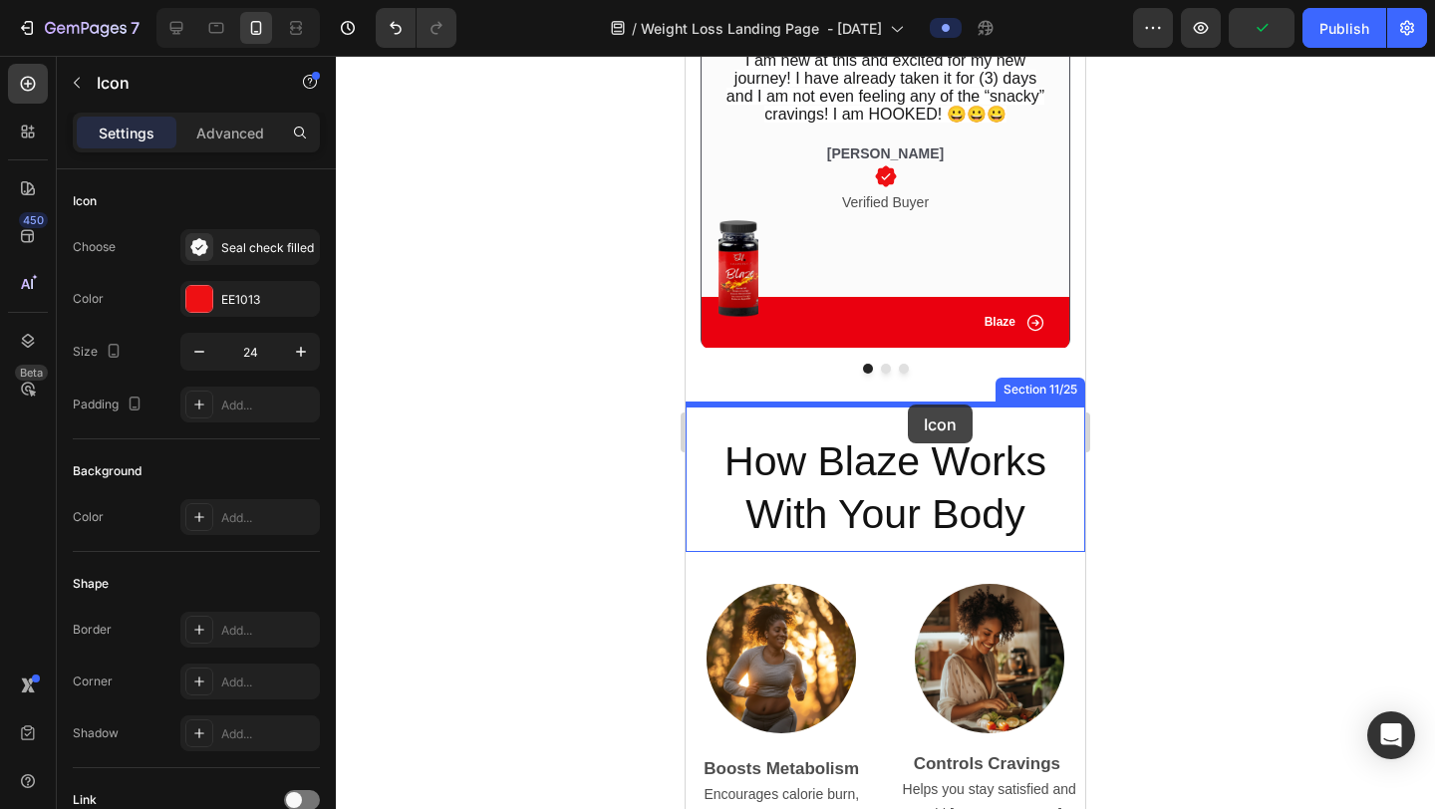
drag, startPoint x: 732, startPoint y: 558, endPoint x: 908, endPoint y: 405, distance: 233.9
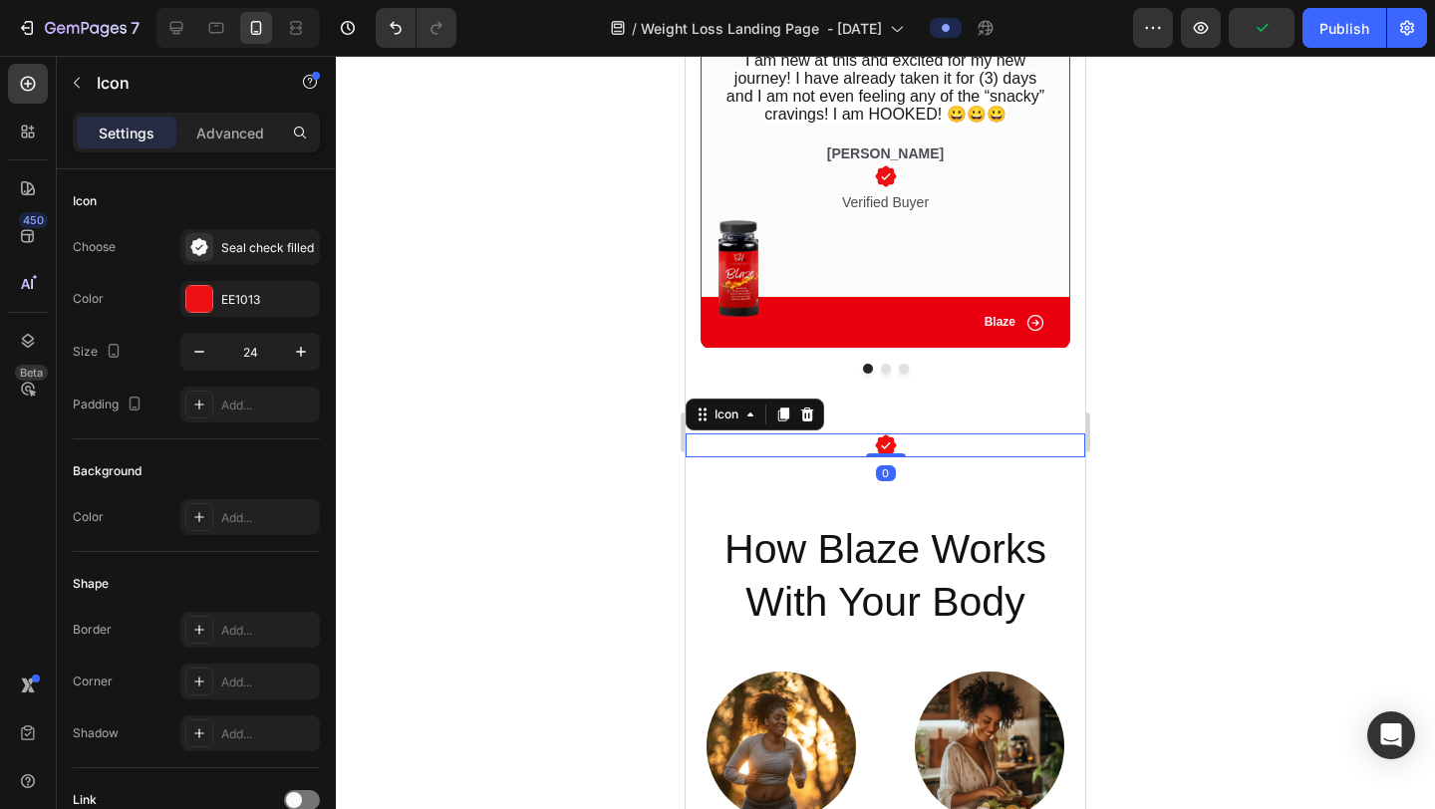
click at [1152, 491] on div at bounding box center [885, 433] width 1099 height 754
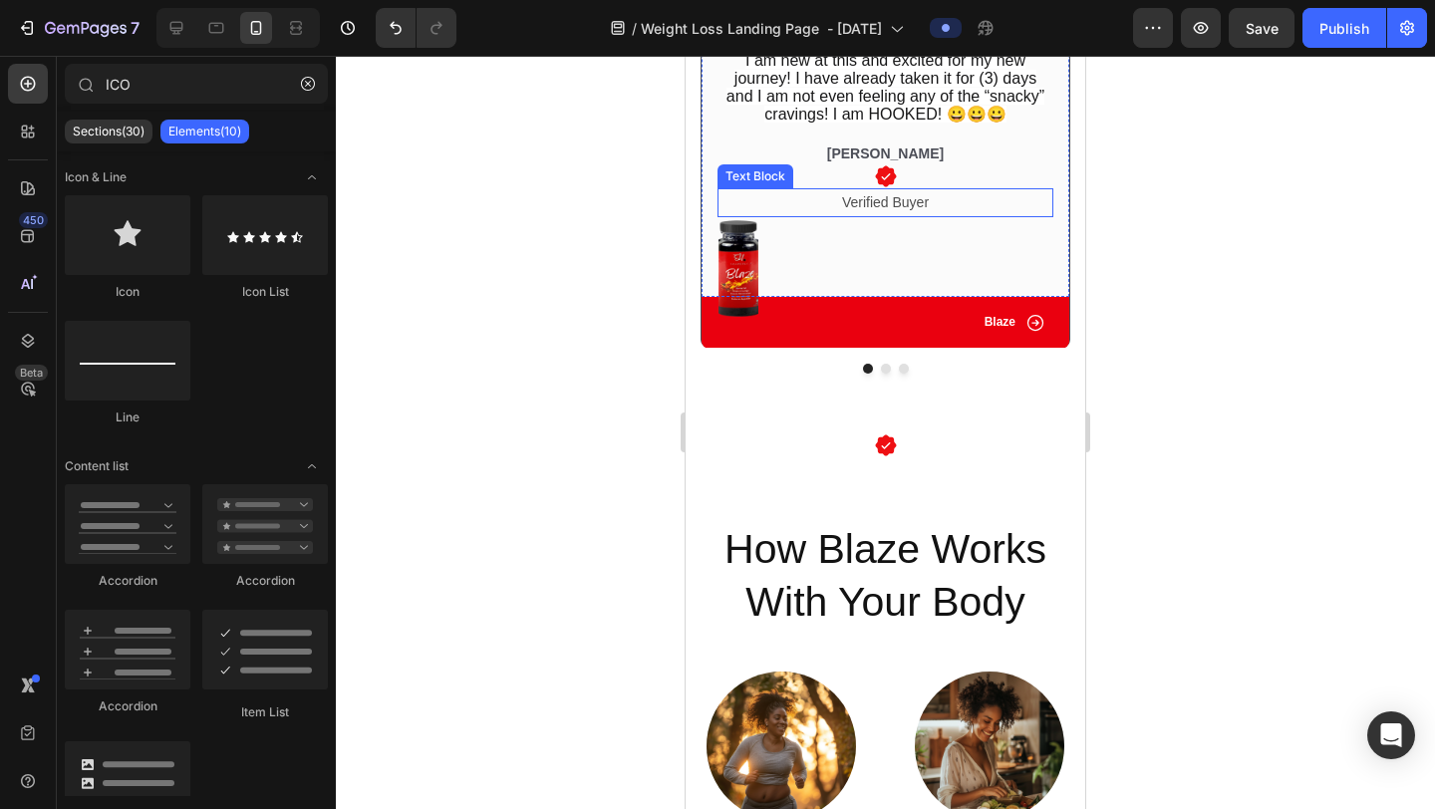
click at [914, 209] on p "Verified Buyer" at bounding box center [886, 202] width 332 height 25
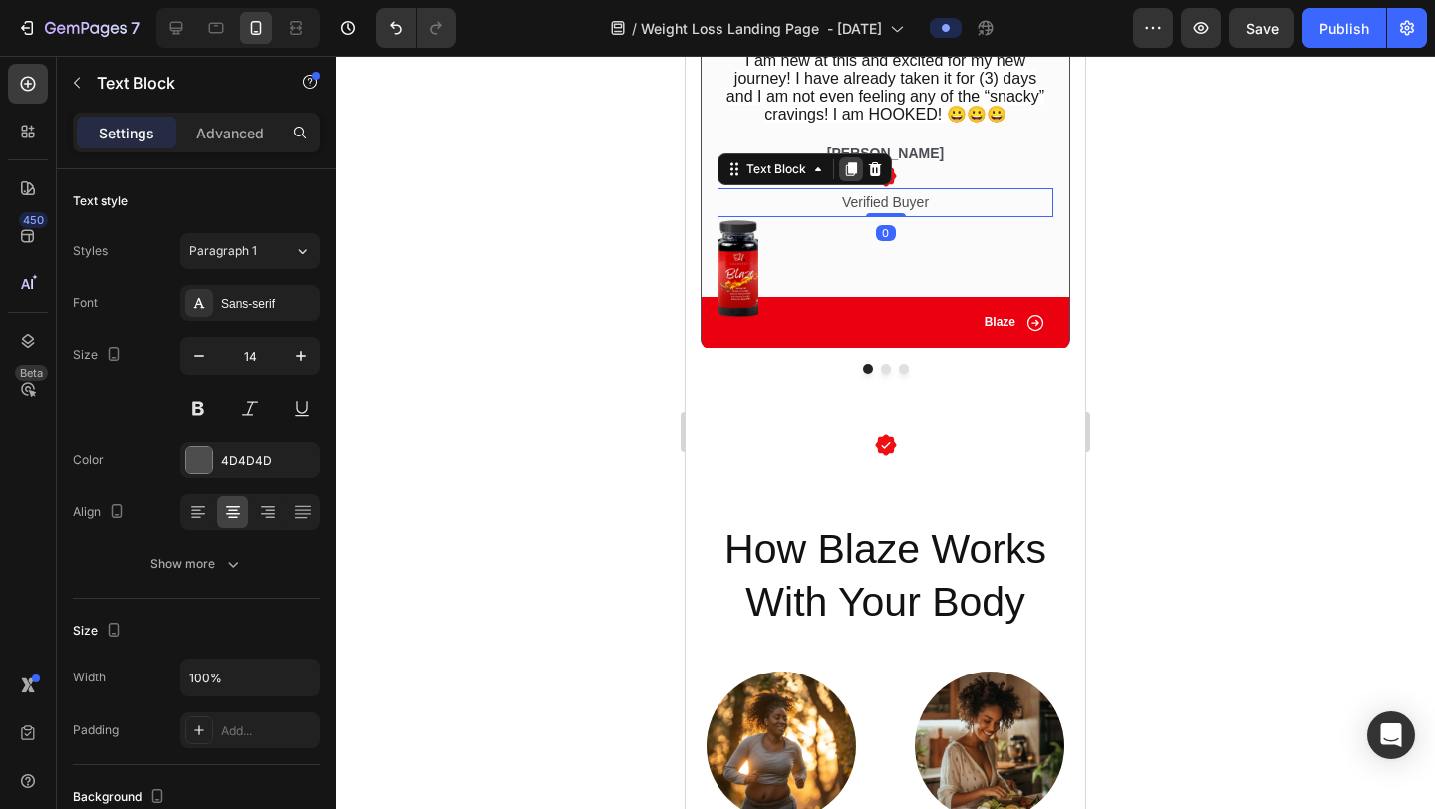
click at [849, 176] on icon at bounding box center [851, 169] width 16 height 16
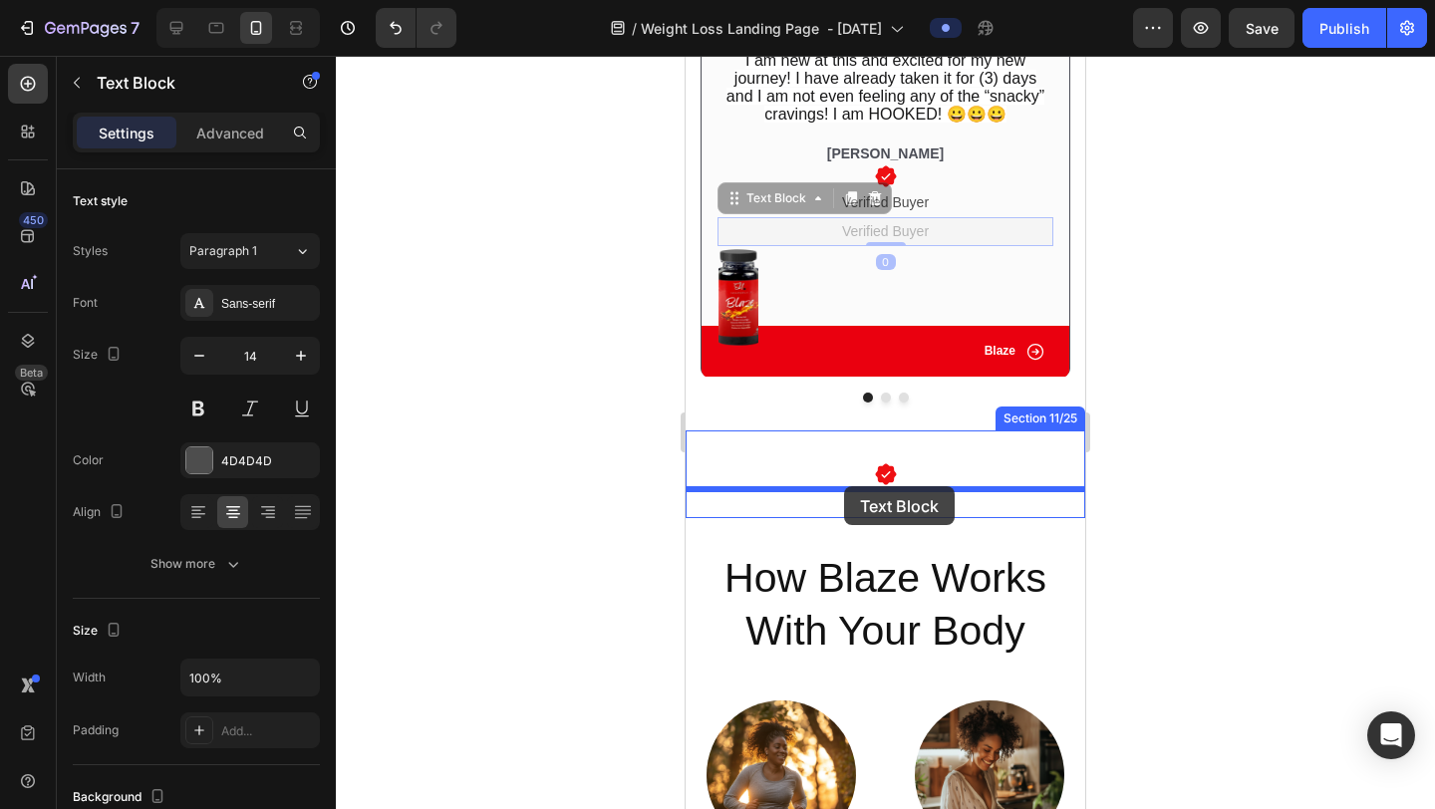
drag, startPoint x: 731, startPoint y: 205, endPoint x: 841, endPoint y: 492, distance: 307.7
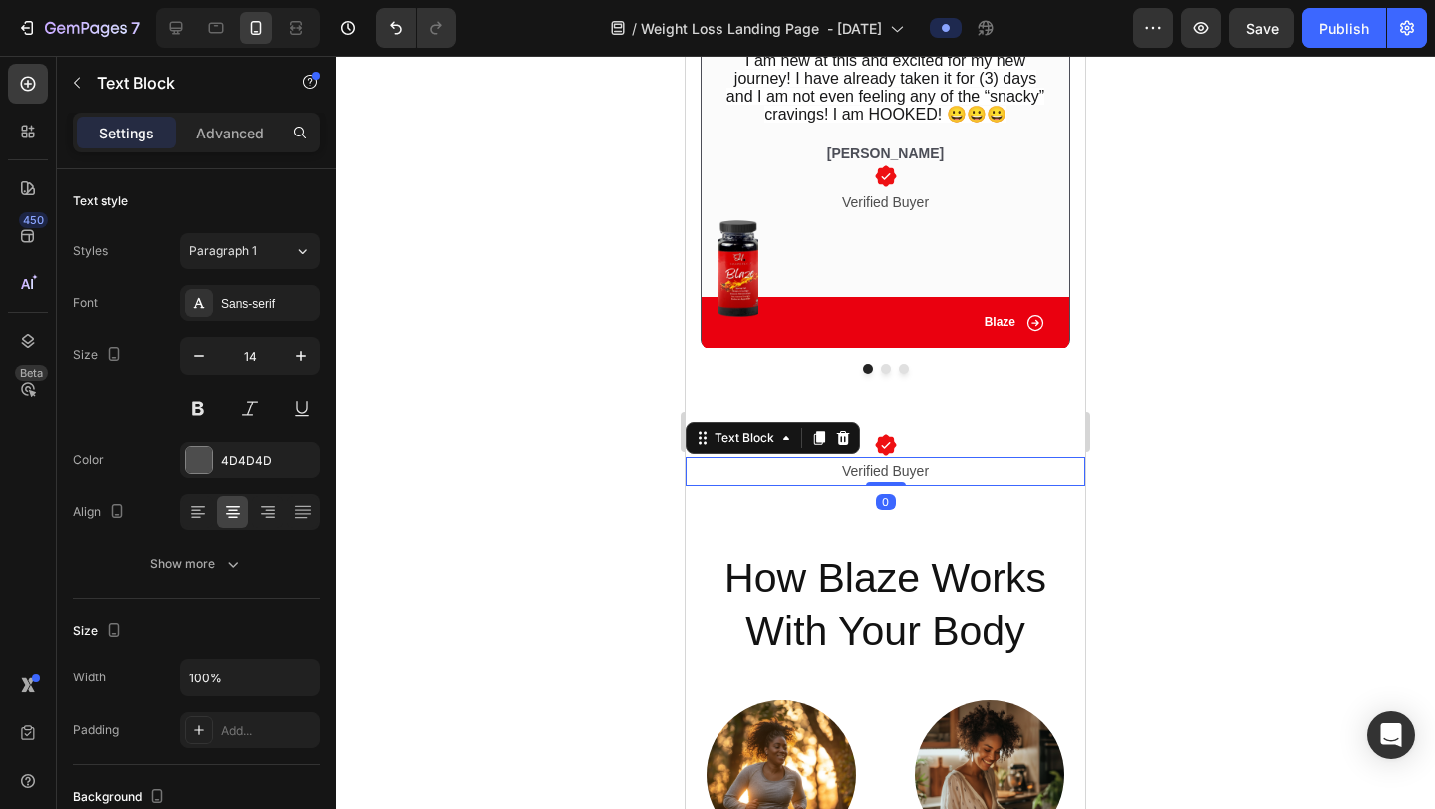
click at [1216, 398] on div at bounding box center [885, 433] width 1099 height 754
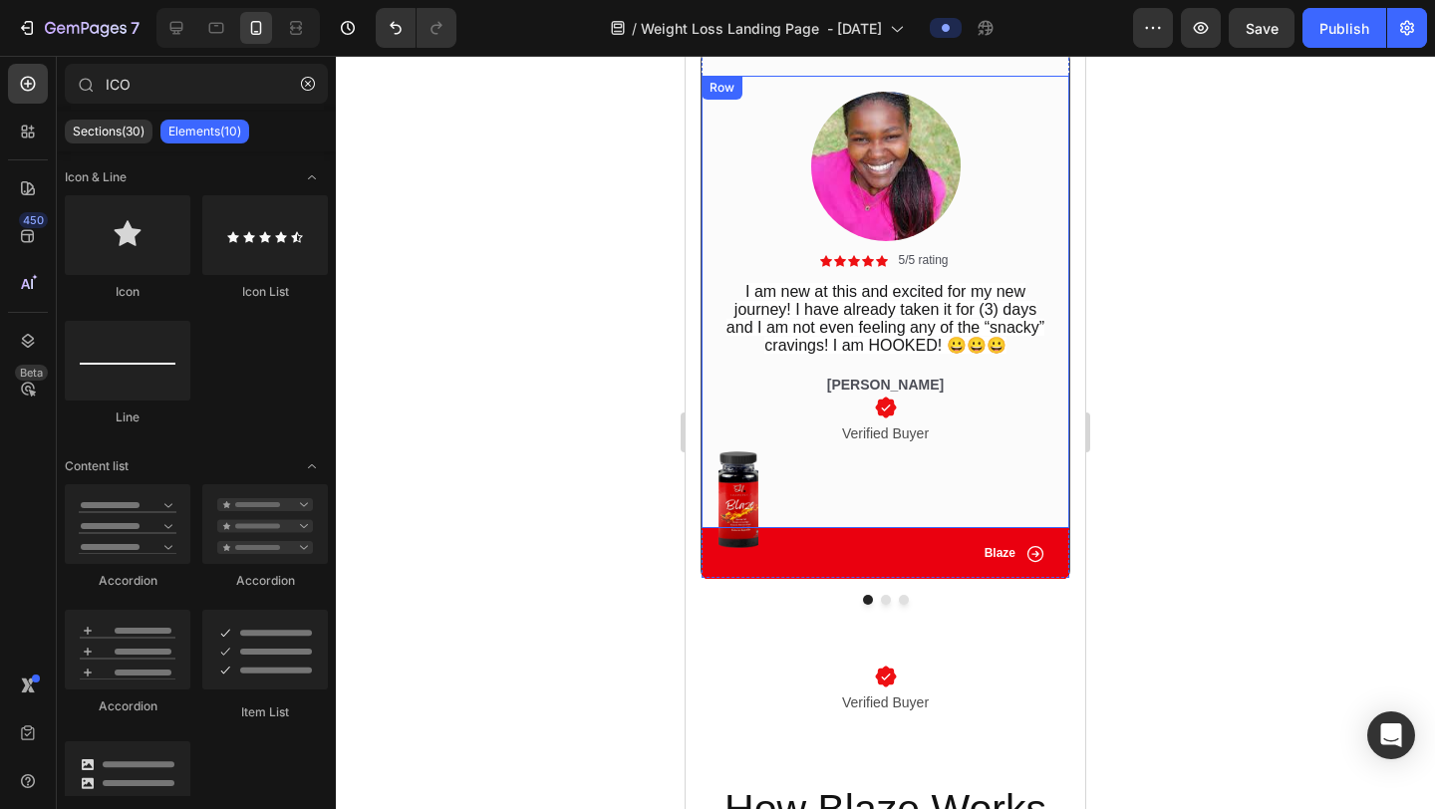
scroll to position [3735, 0]
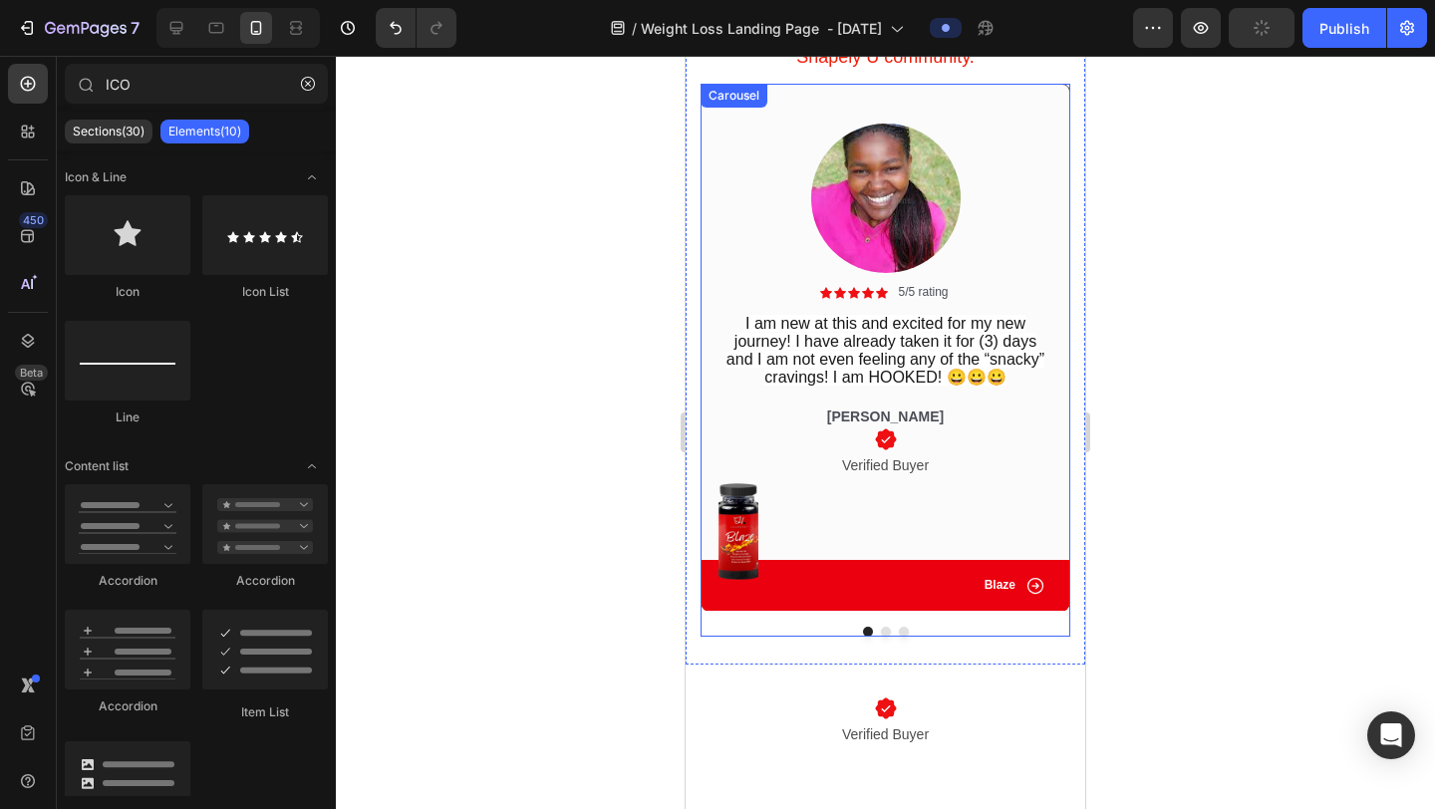
click at [887, 633] on button "Dot" at bounding box center [886, 632] width 10 height 10
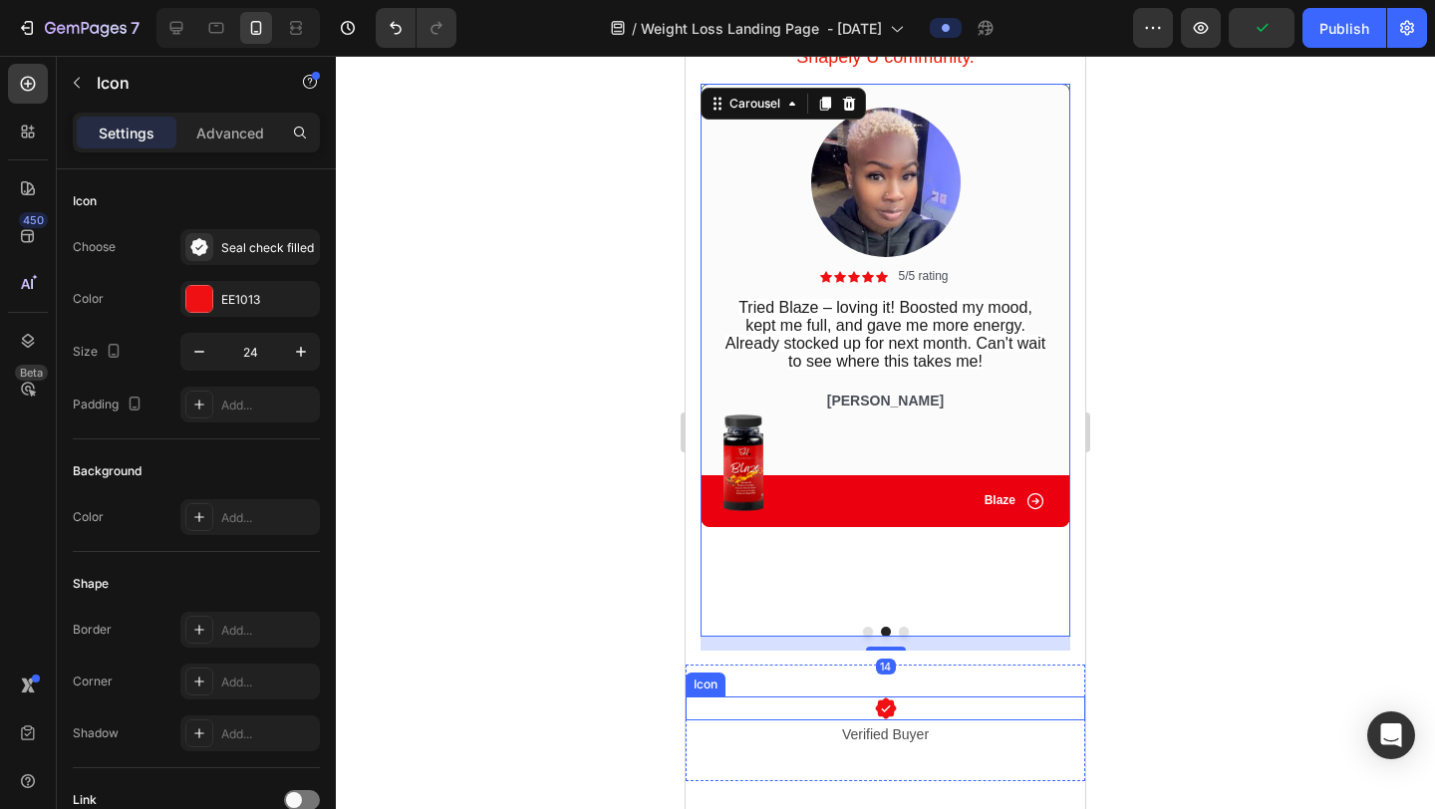
click at [891, 713] on icon at bounding box center [885, 708] width 21 height 21
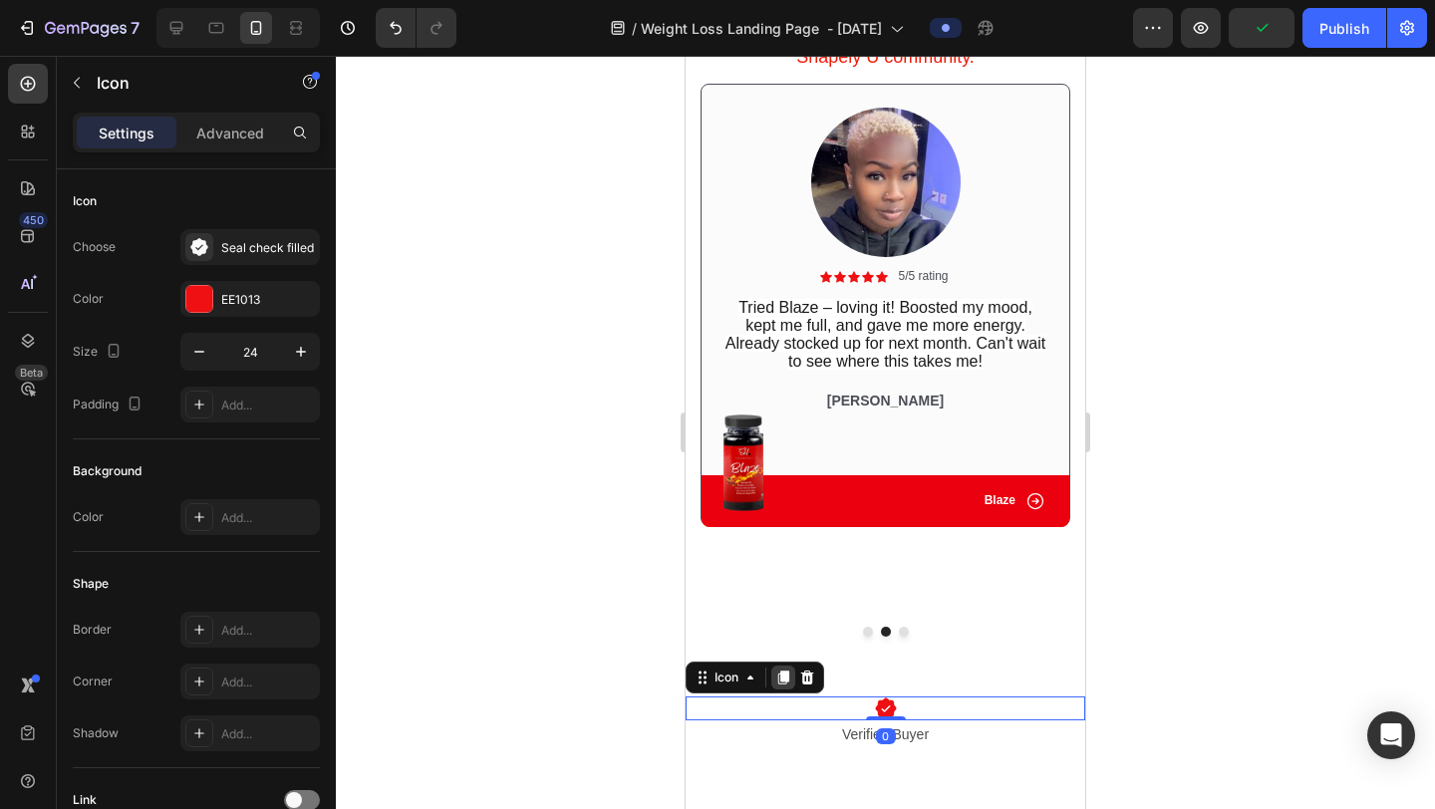
click at [779, 679] on icon at bounding box center [784, 678] width 16 height 16
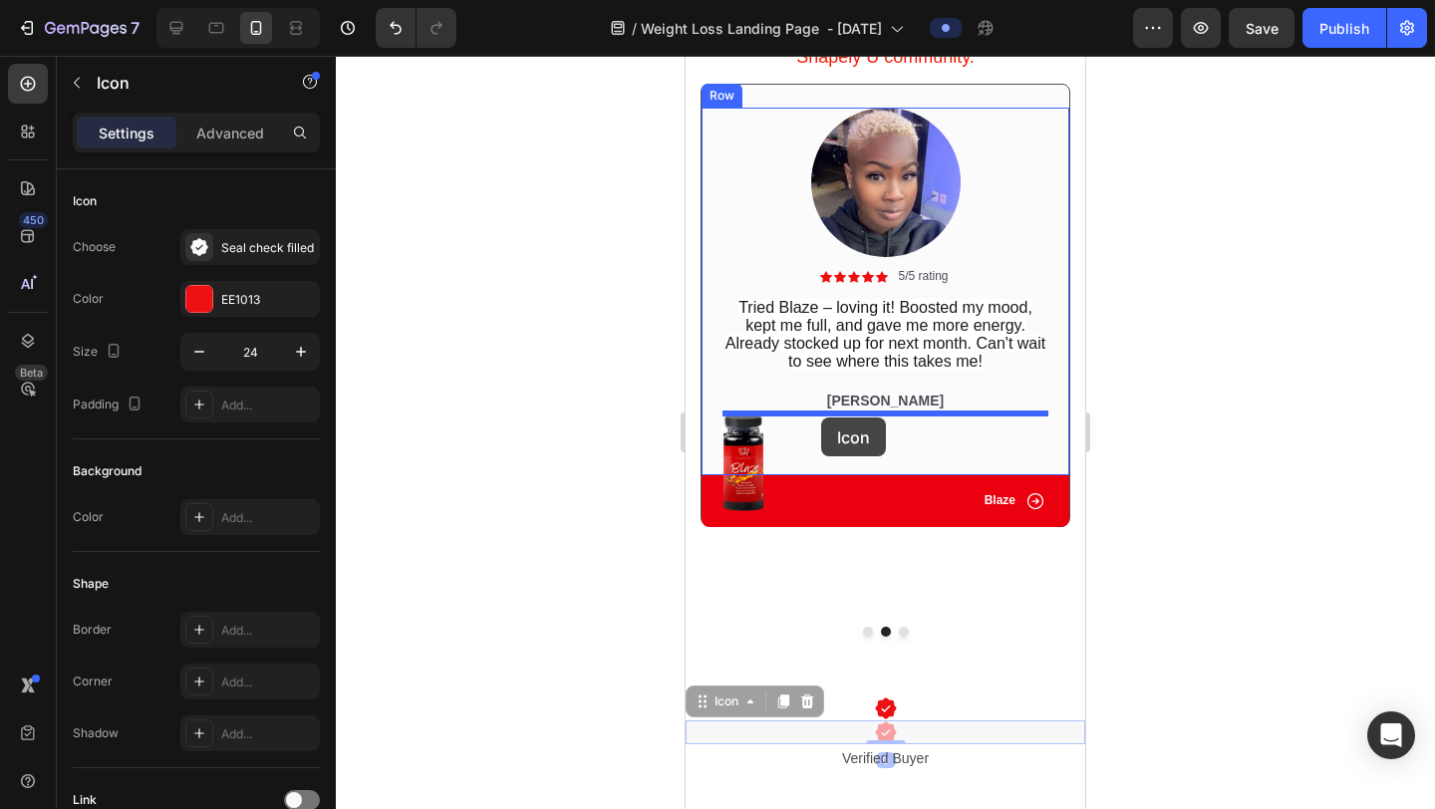
drag, startPoint x: 701, startPoint y: 709, endPoint x: 821, endPoint y: 418, distance: 315.1
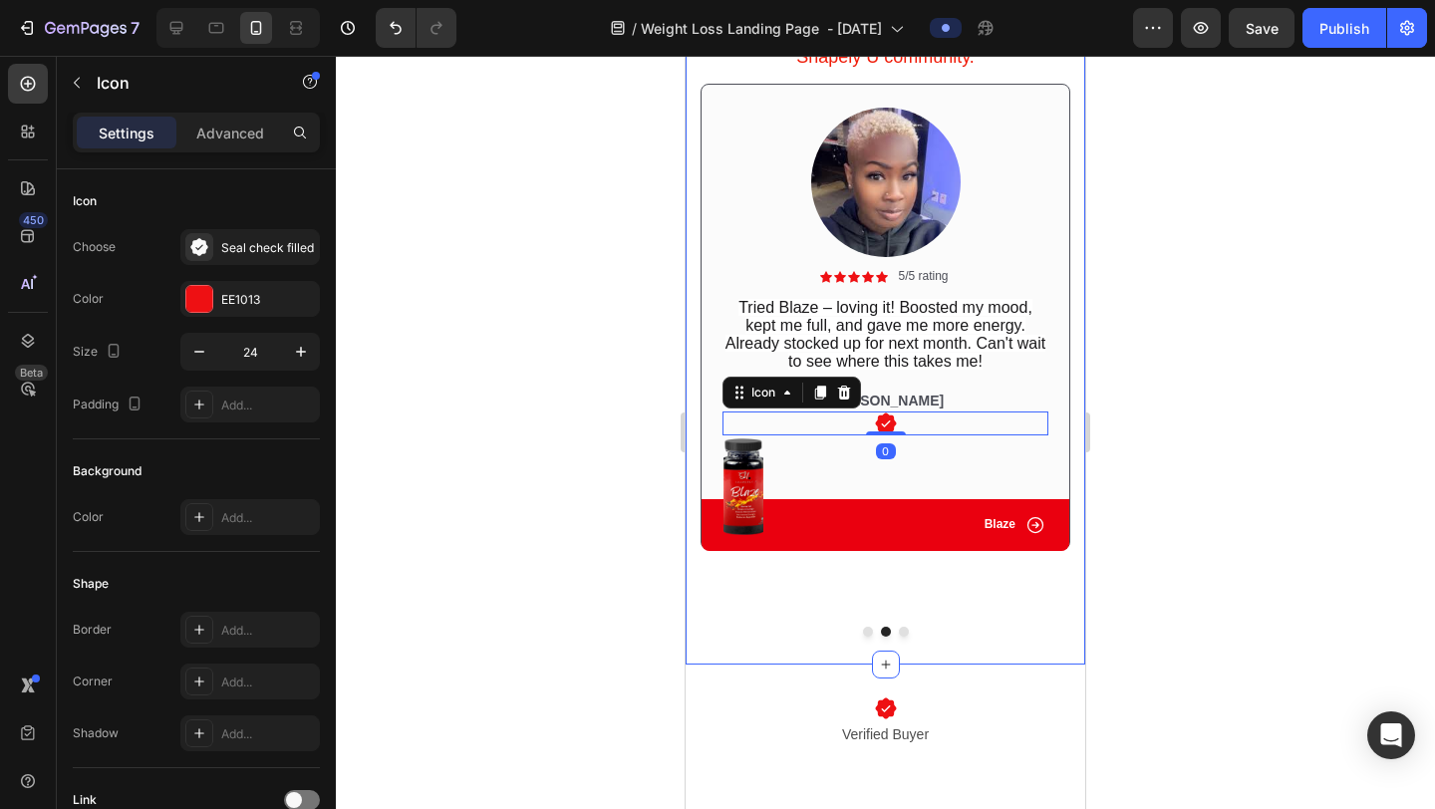
click at [1117, 467] on div at bounding box center [885, 433] width 1099 height 754
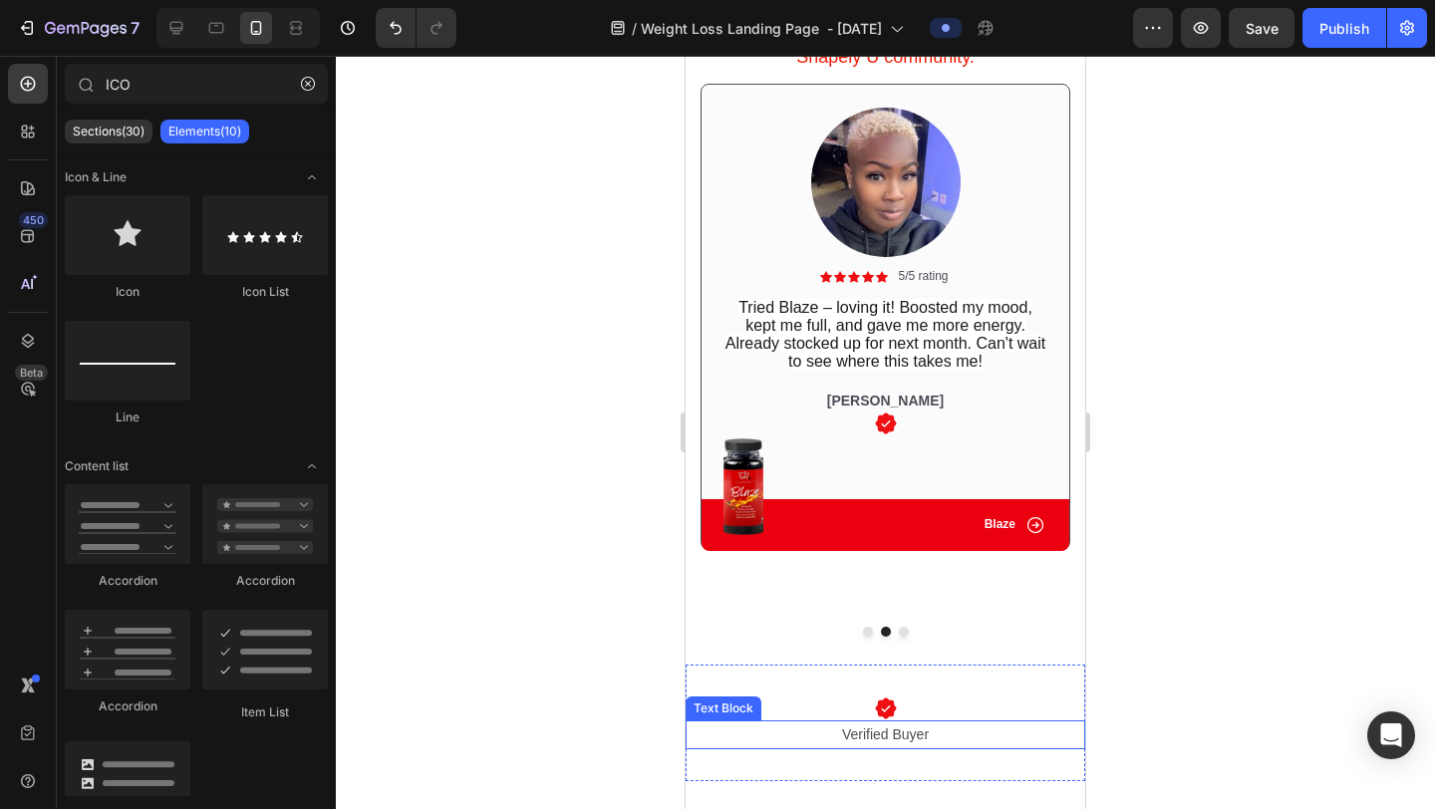
click at [905, 741] on p "Verified Buyer" at bounding box center [886, 735] width 396 height 25
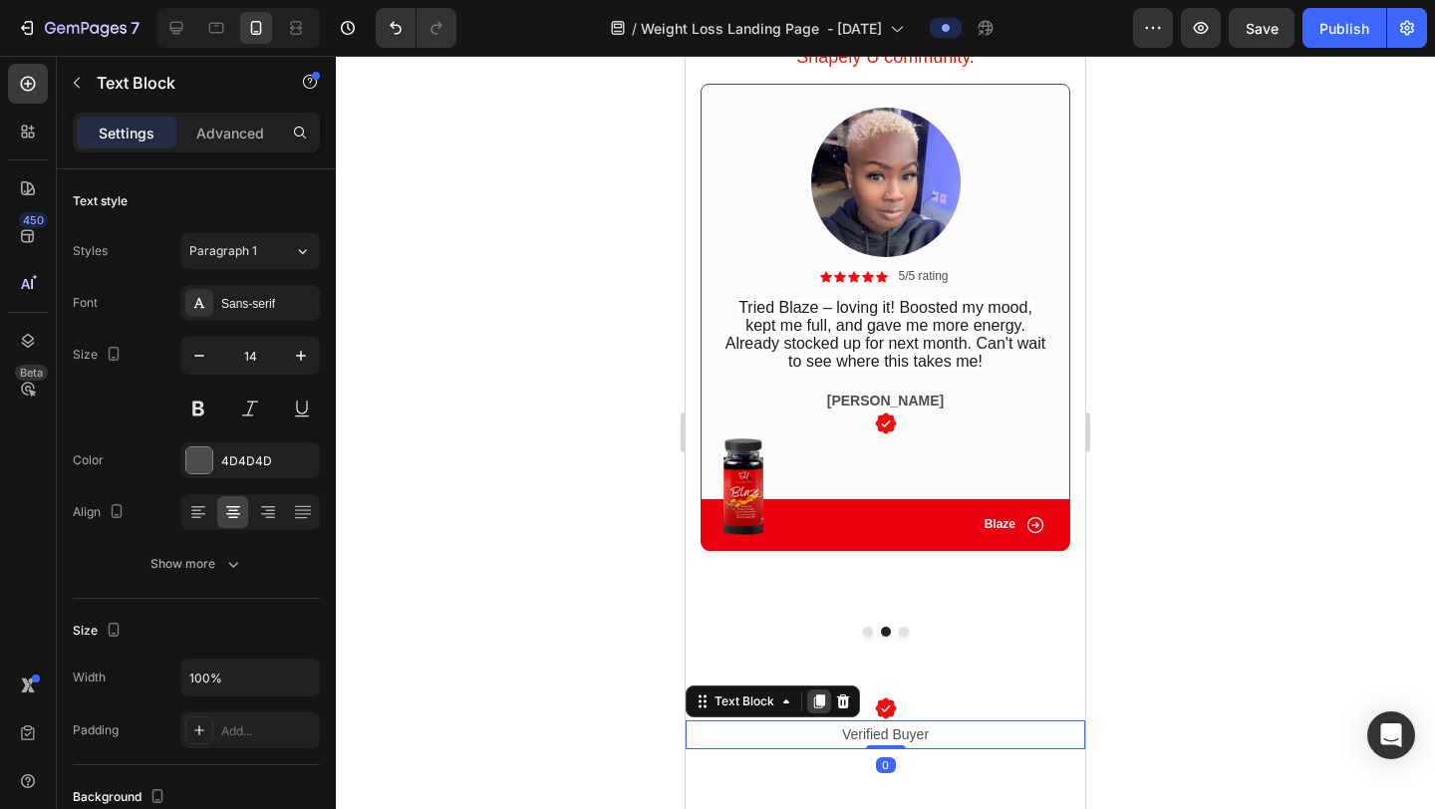
click at [816, 707] on icon at bounding box center [819, 702] width 11 height 14
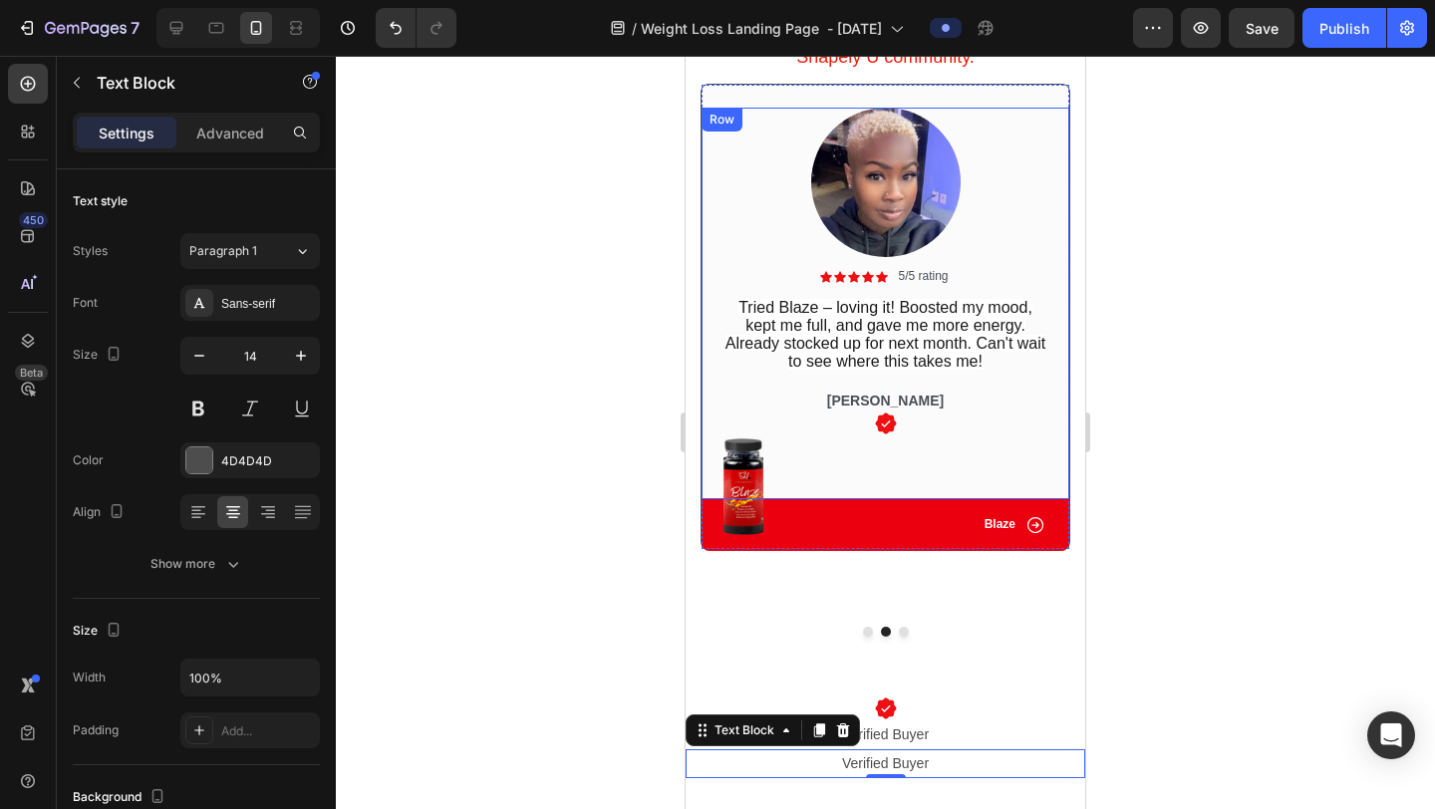
drag, startPoint x: 815, startPoint y: 733, endPoint x: 869, endPoint y: 447, distance: 291.1
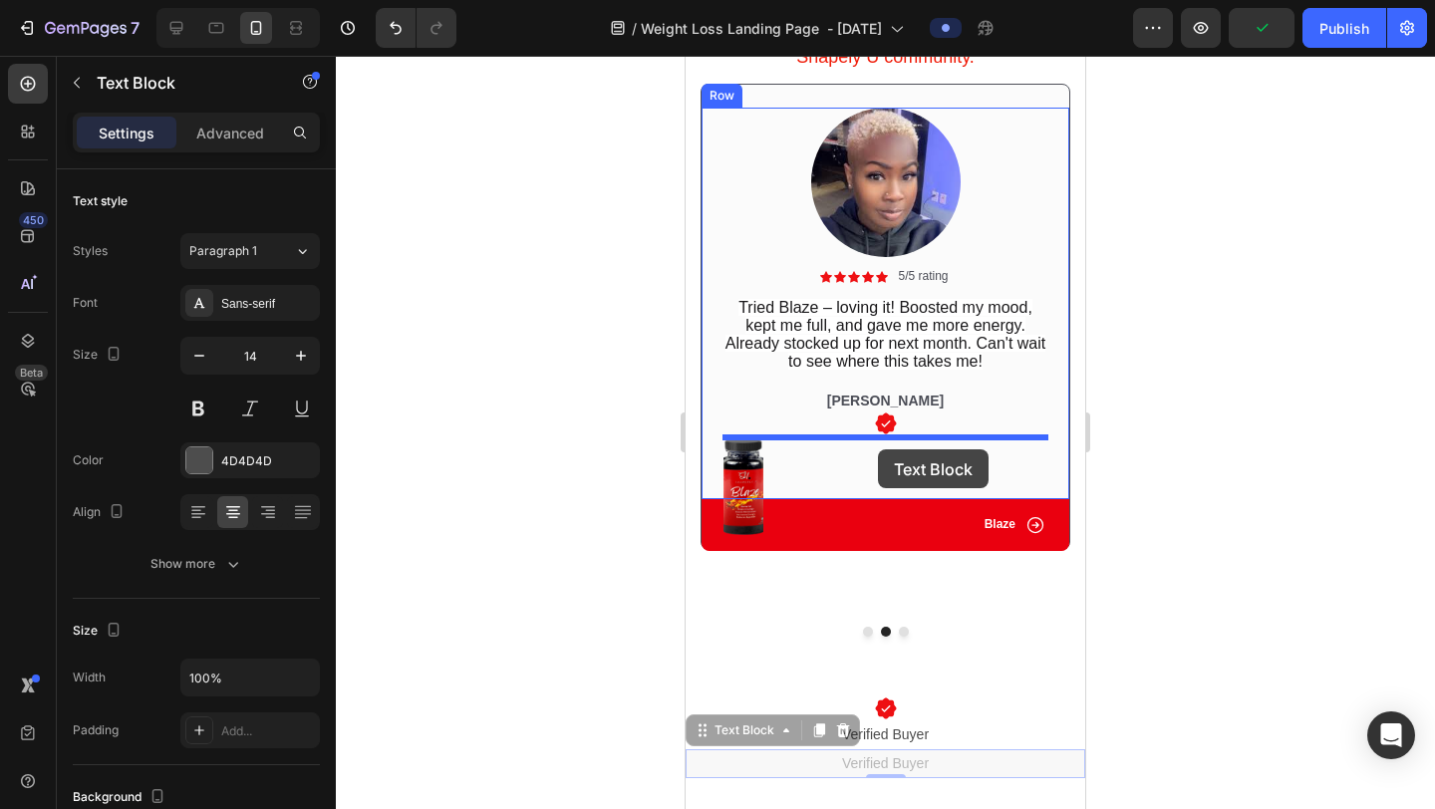
drag, startPoint x: 706, startPoint y: 742, endPoint x: 878, endPoint y: 450, distance: 339.2
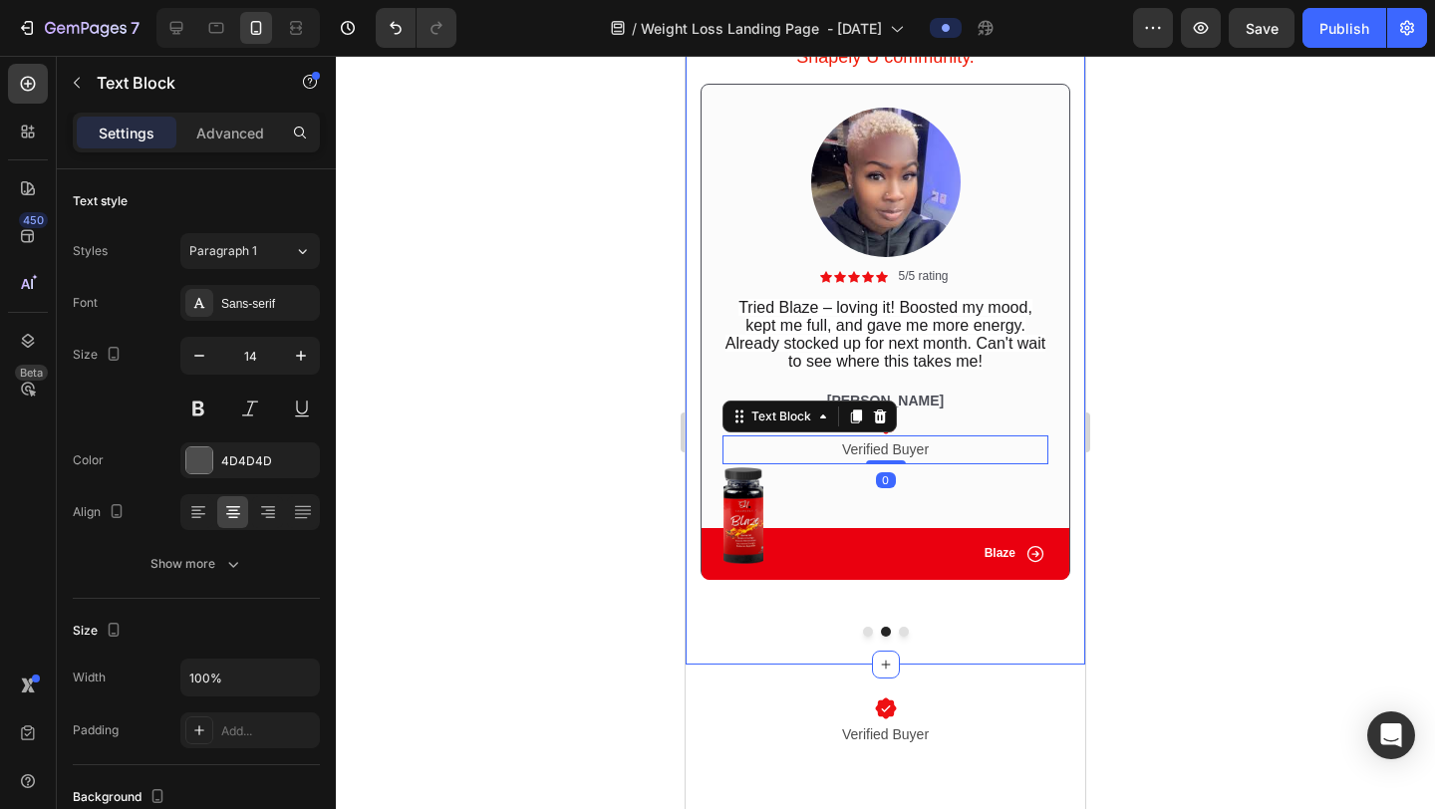
click at [1148, 368] on div at bounding box center [885, 433] width 1099 height 754
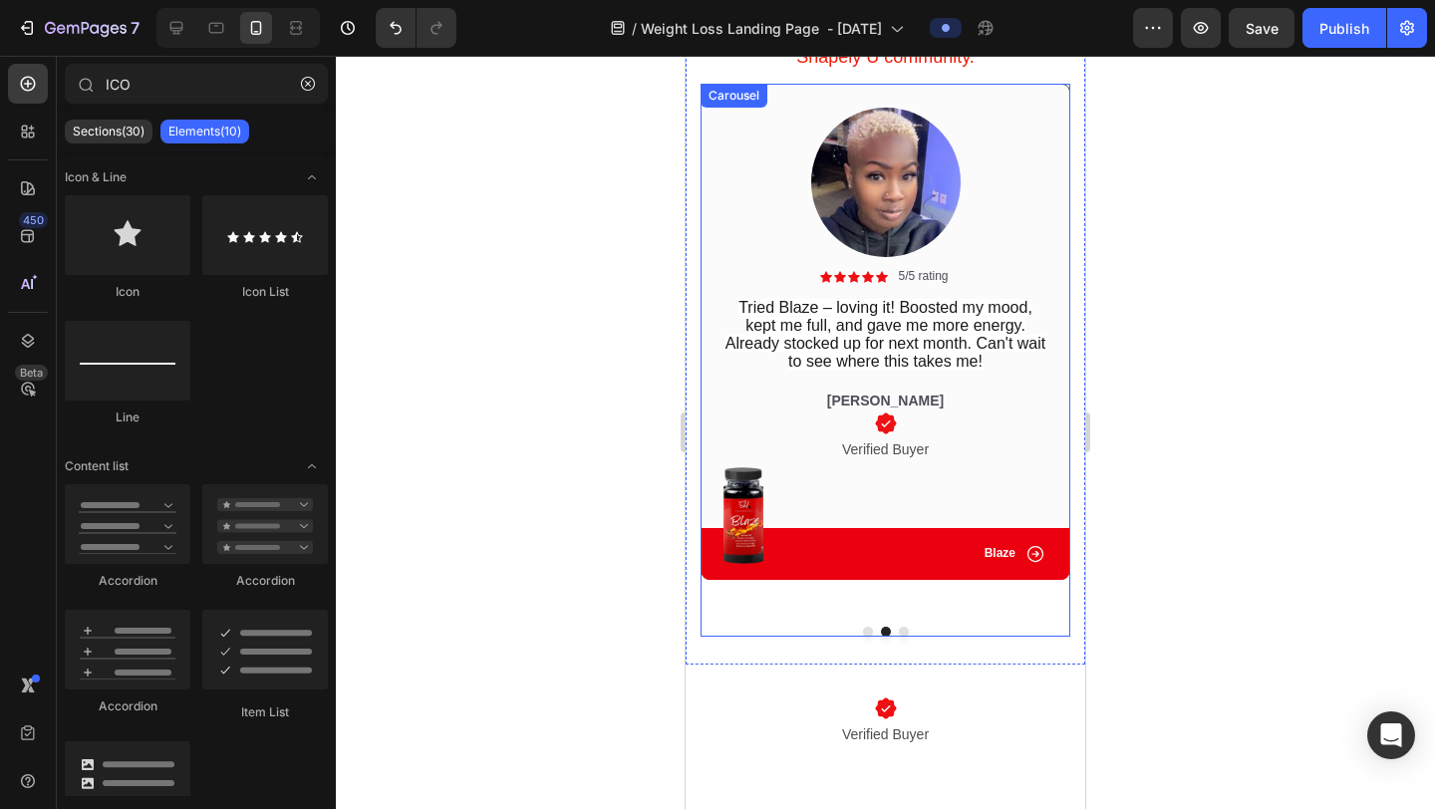
click at [905, 636] on button "Dot" at bounding box center [904, 632] width 10 height 10
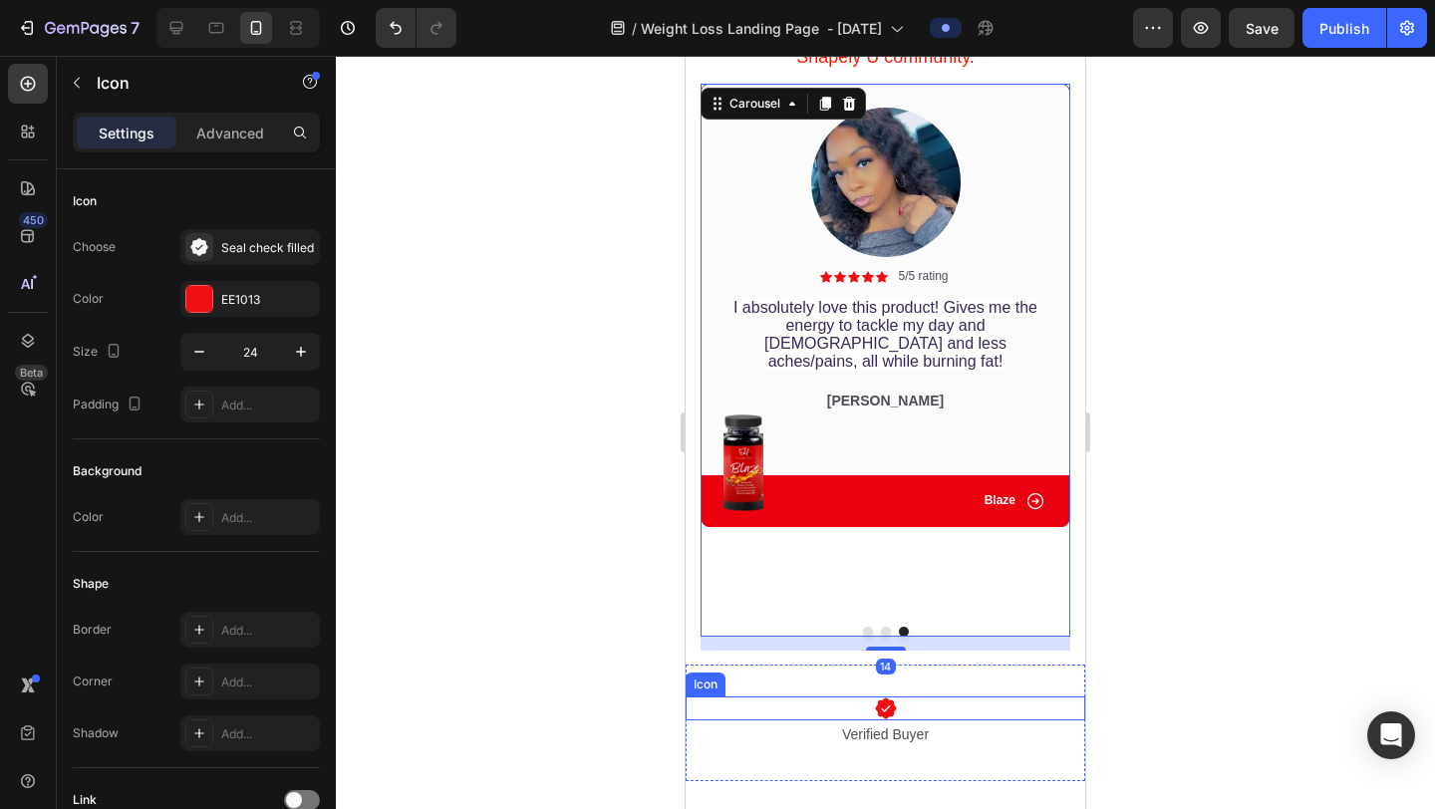
click at [891, 710] on icon at bounding box center [885, 708] width 21 height 21
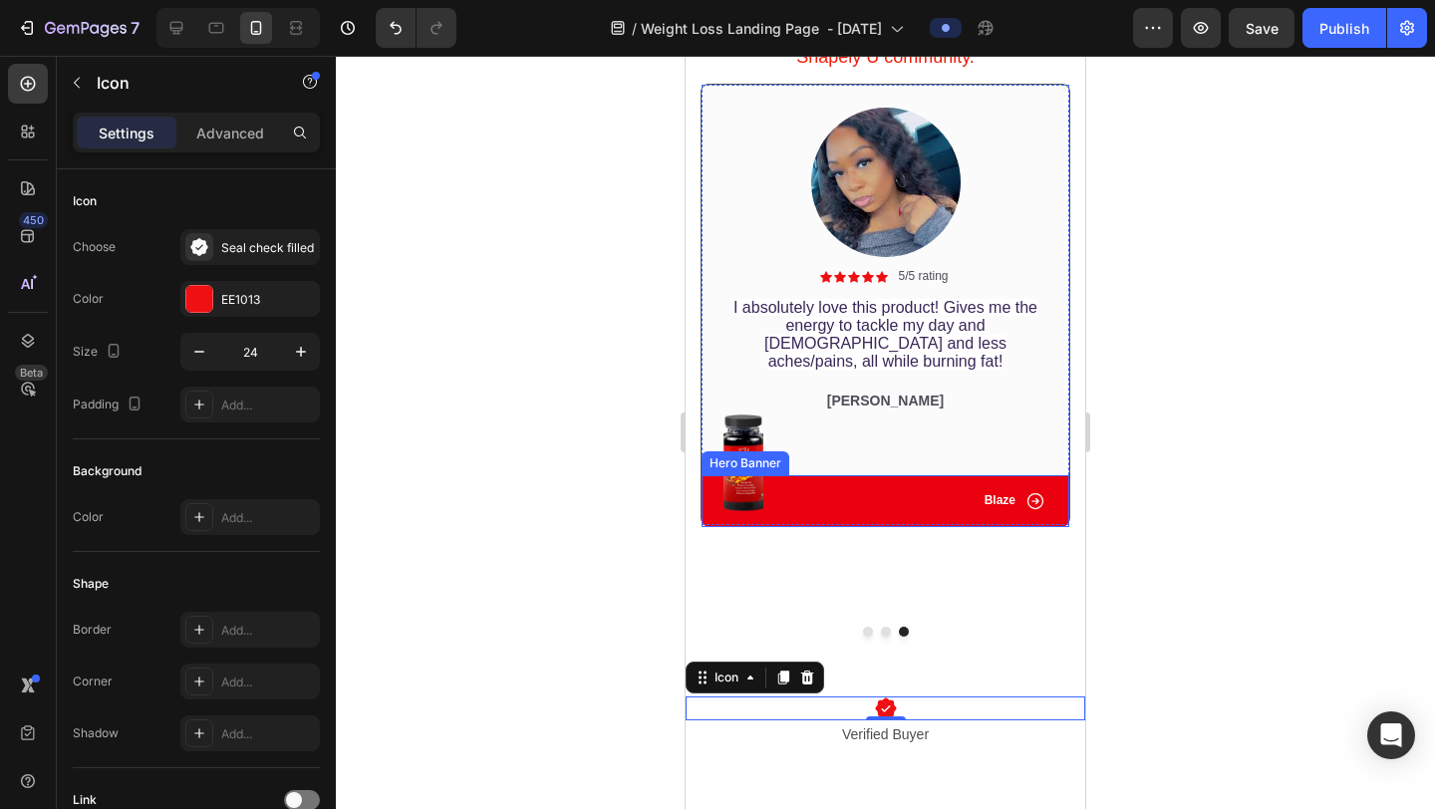
drag, startPoint x: 786, startPoint y: 684, endPoint x: 822, endPoint y: 498, distance: 188.8
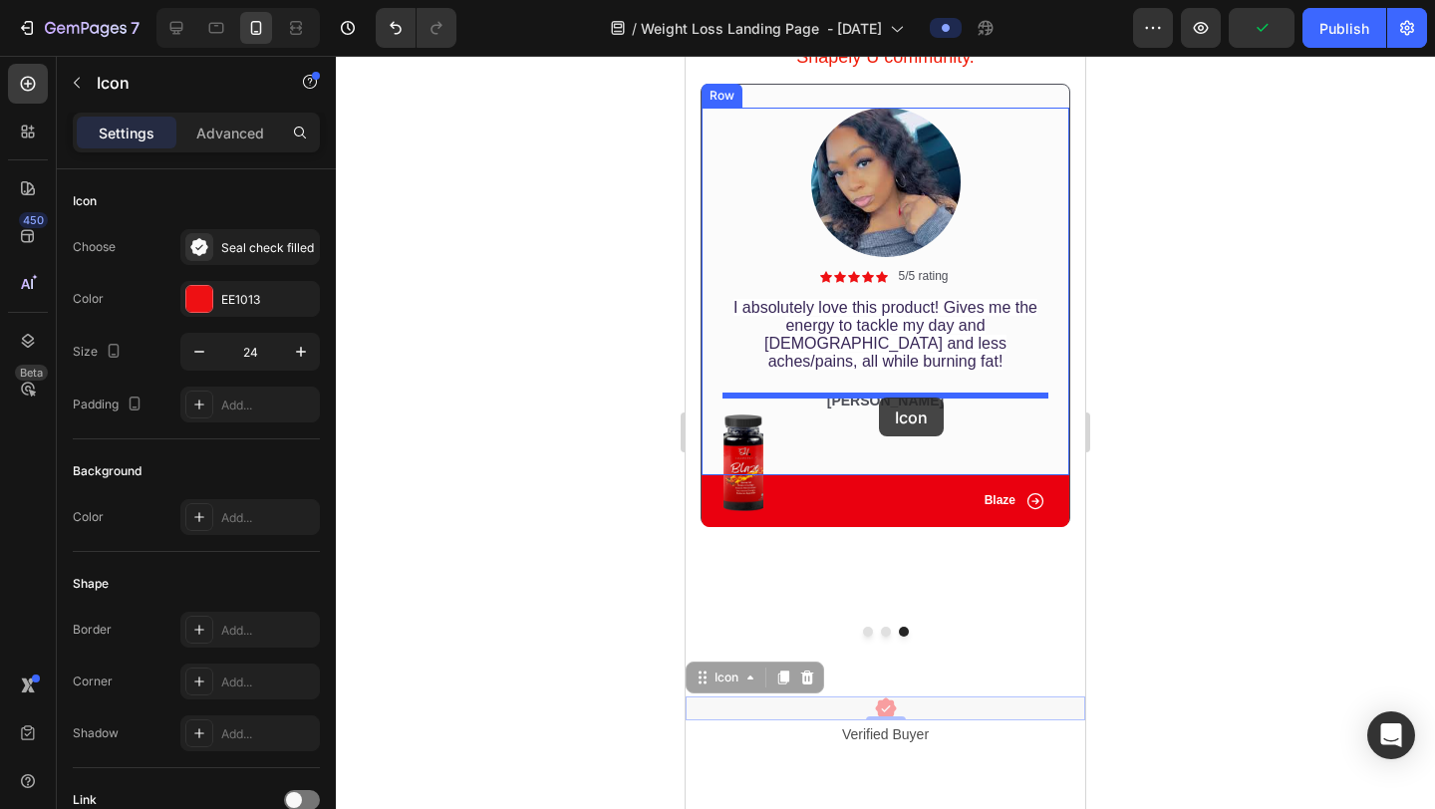
drag, startPoint x: 707, startPoint y: 685, endPoint x: 879, endPoint y: 398, distance: 334.9
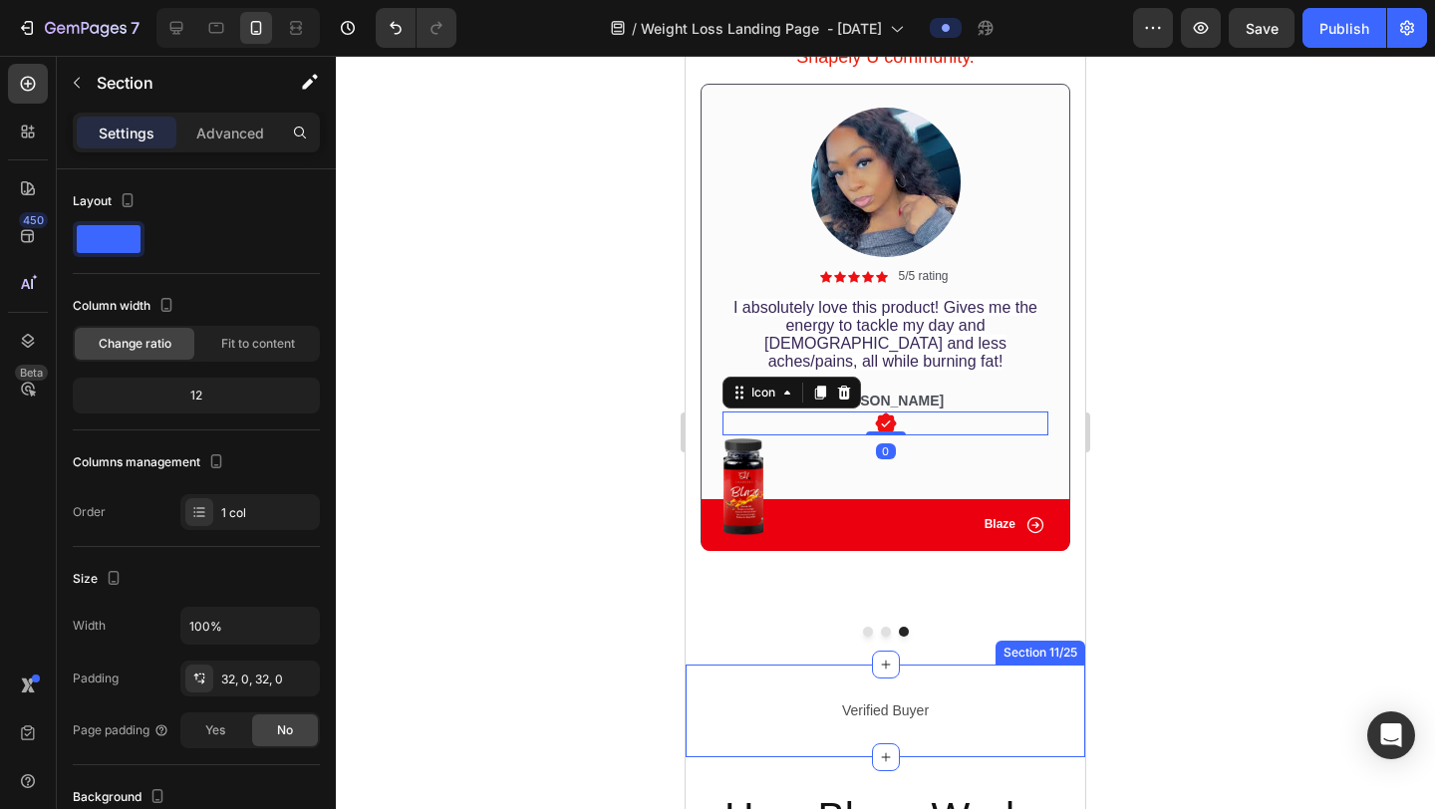
click at [972, 677] on div "Verified Buyer Text Block Section 11/25" at bounding box center [886, 711] width 400 height 93
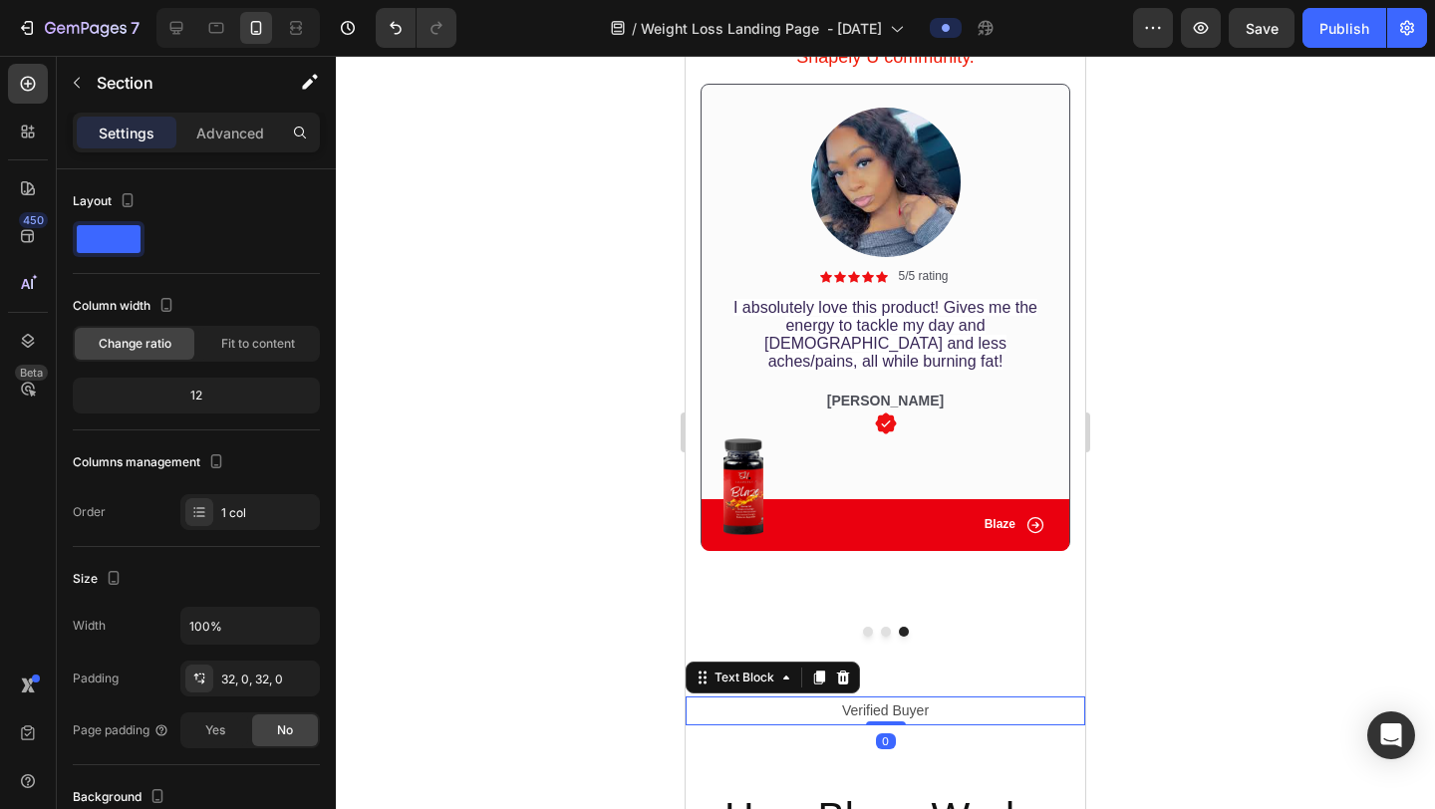
click at [919, 712] on p "Verified Buyer" at bounding box center [886, 711] width 396 height 25
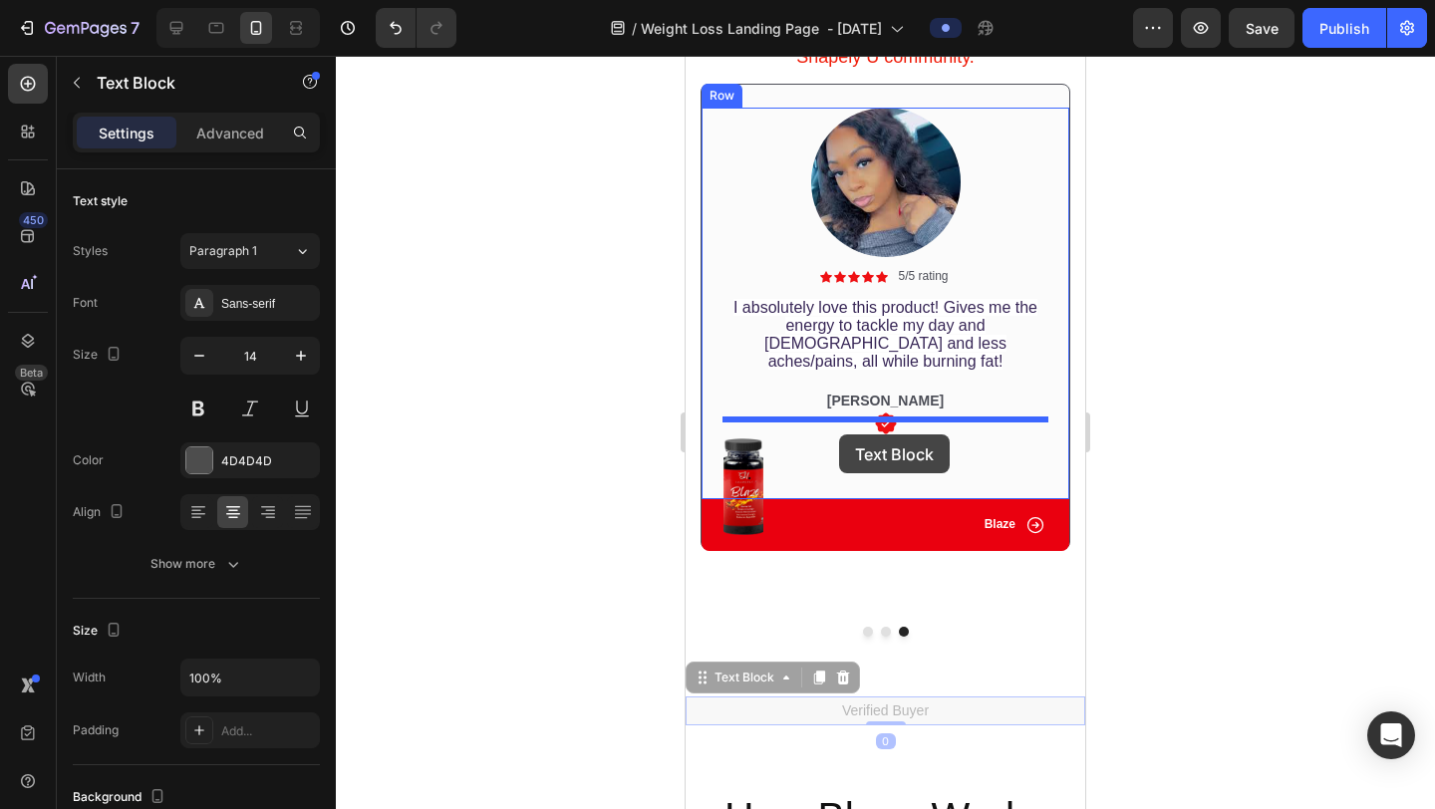
drag, startPoint x: 704, startPoint y: 686, endPoint x: 839, endPoint y: 435, distance: 285.4
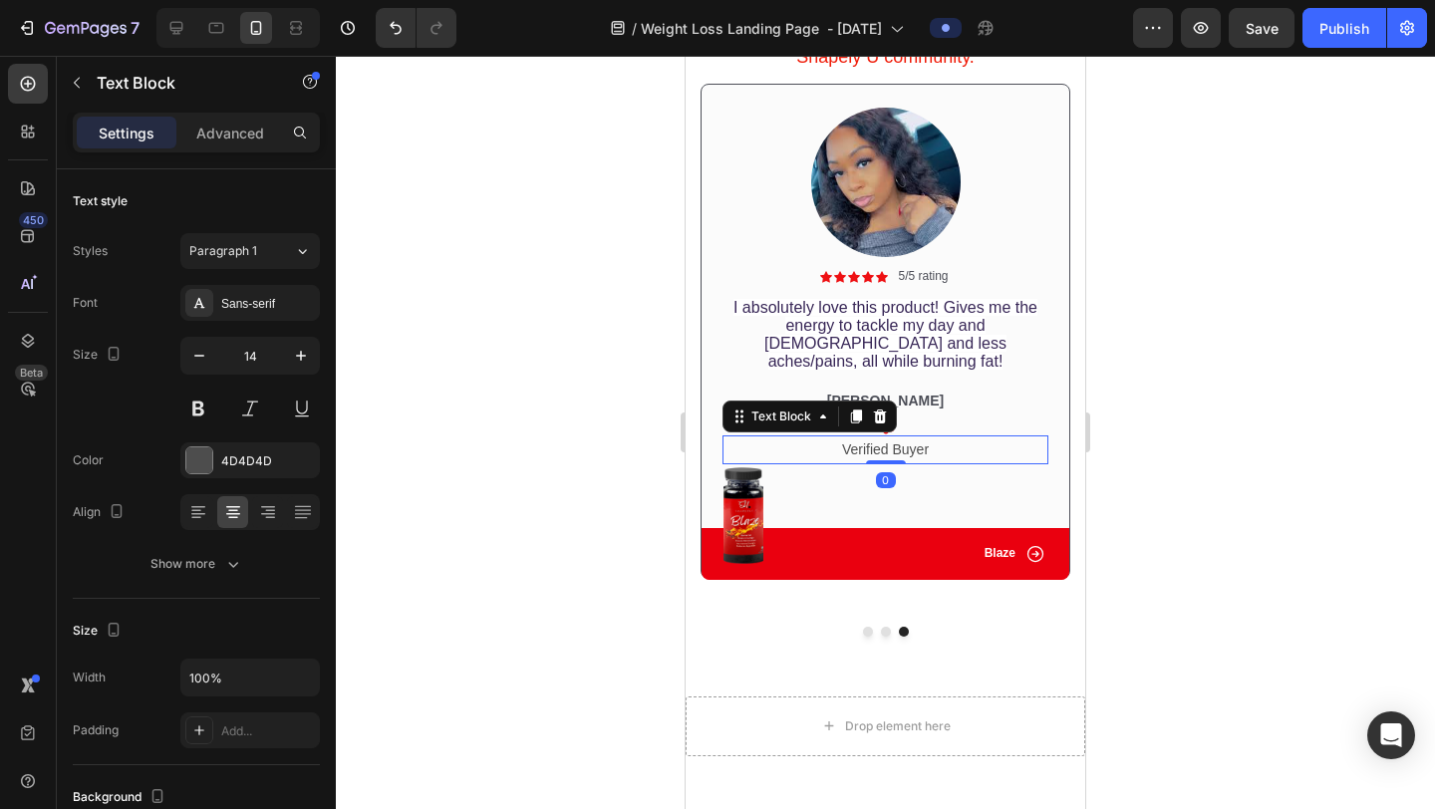
click at [1180, 370] on div at bounding box center [885, 433] width 1099 height 754
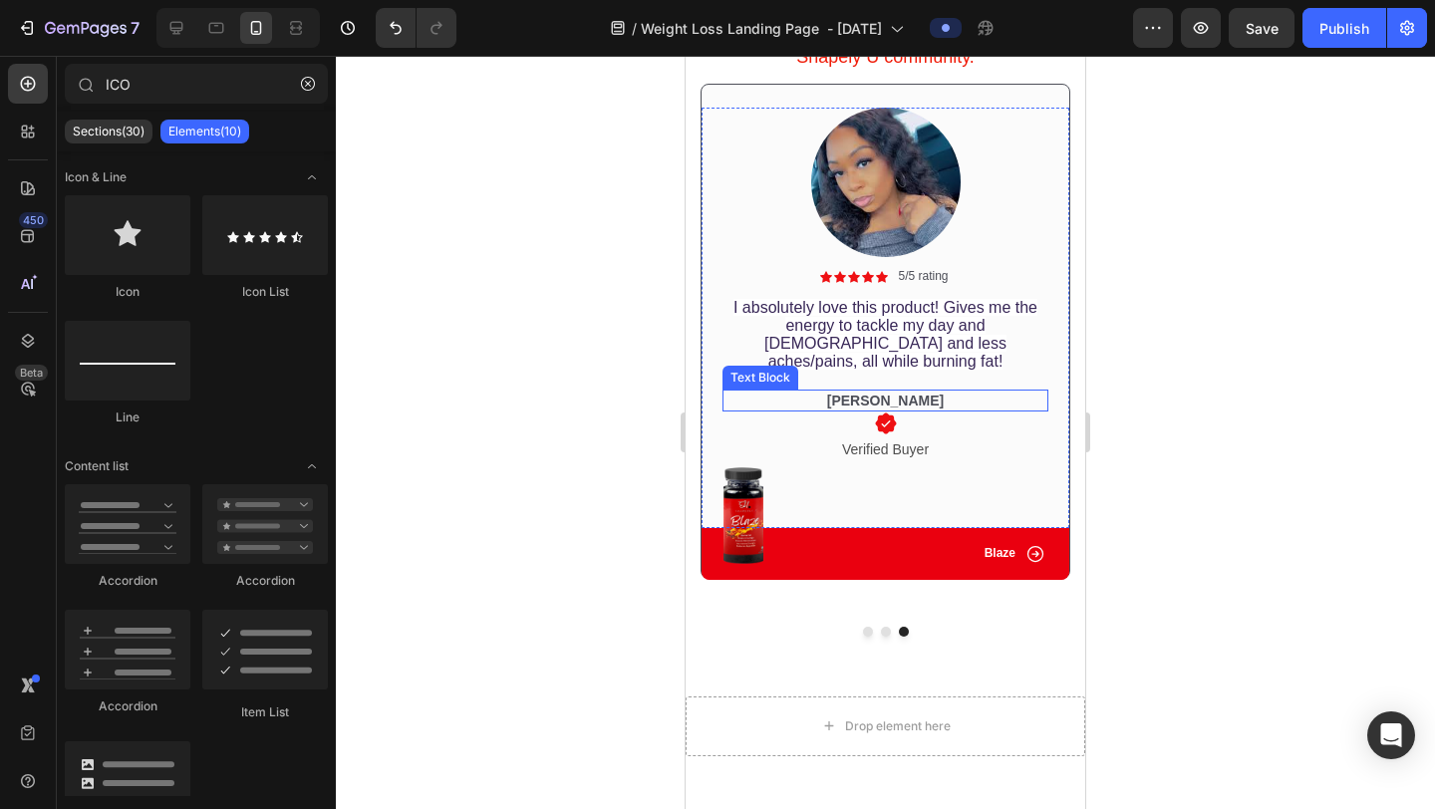
click at [901, 392] on p "[PERSON_NAME]" at bounding box center [886, 401] width 322 height 18
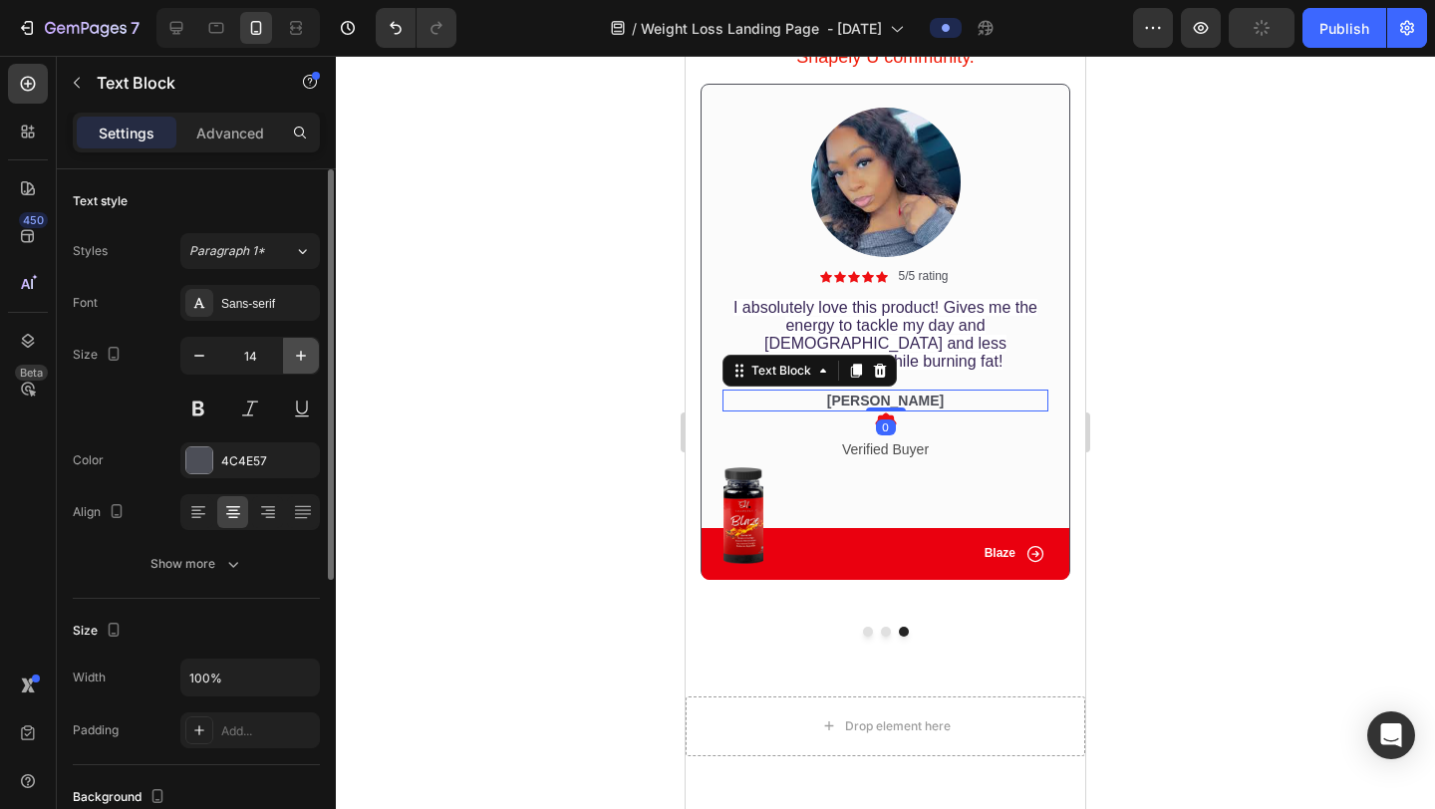
click at [313, 354] on button "button" at bounding box center [301, 356] width 36 height 36
type input "15"
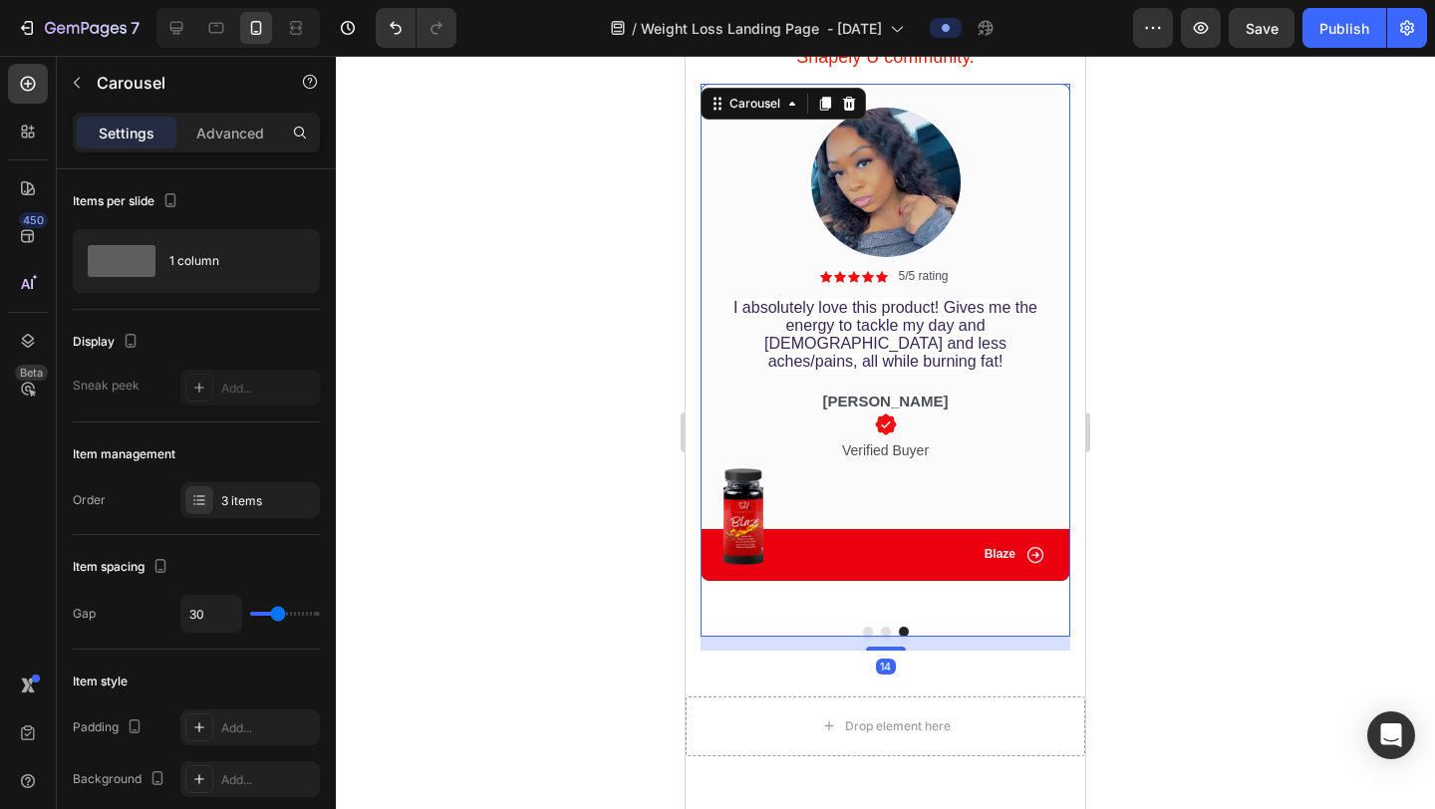
click at [886, 636] on button "Dot" at bounding box center [886, 632] width 10 height 10
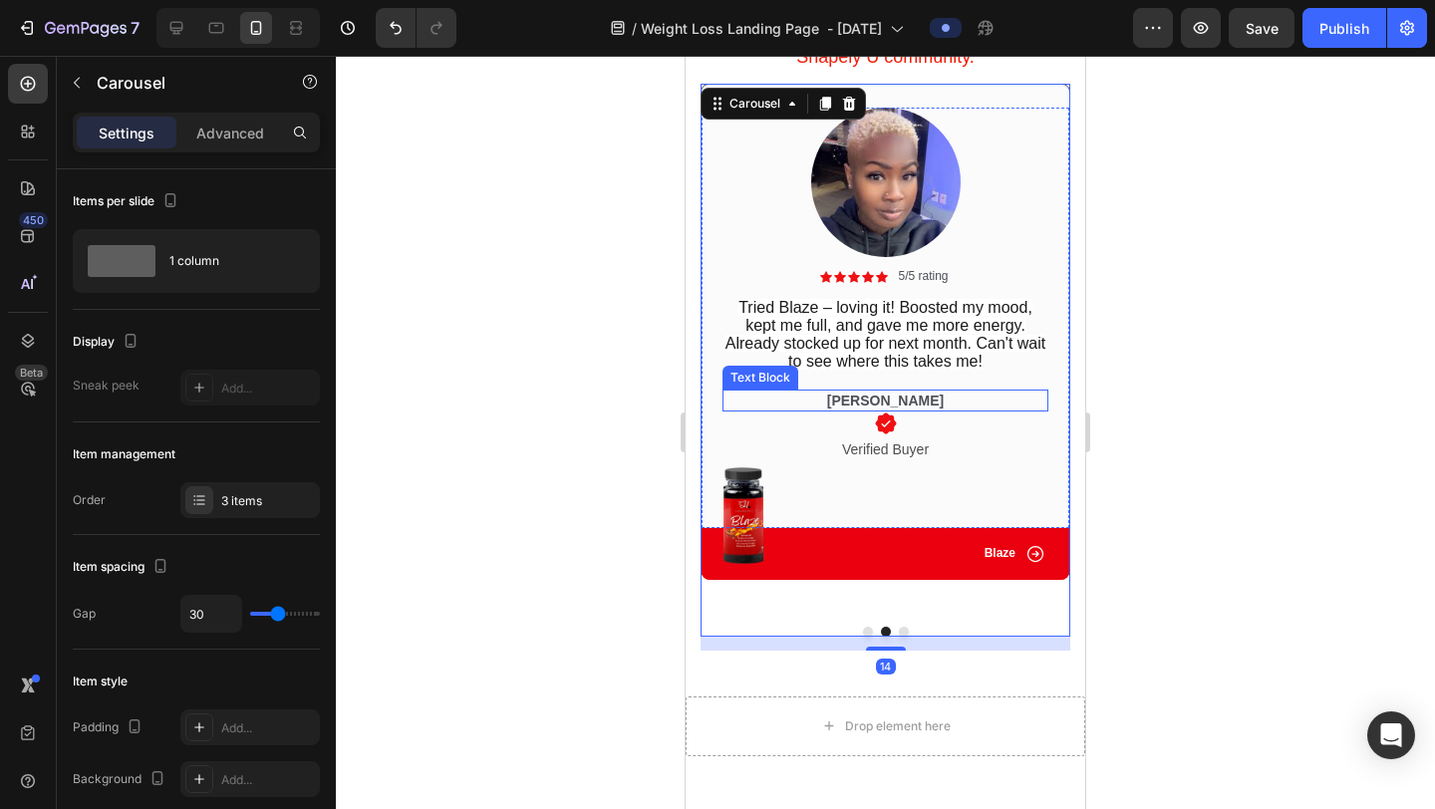
click at [874, 402] on p "[PERSON_NAME]" at bounding box center [886, 401] width 322 height 18
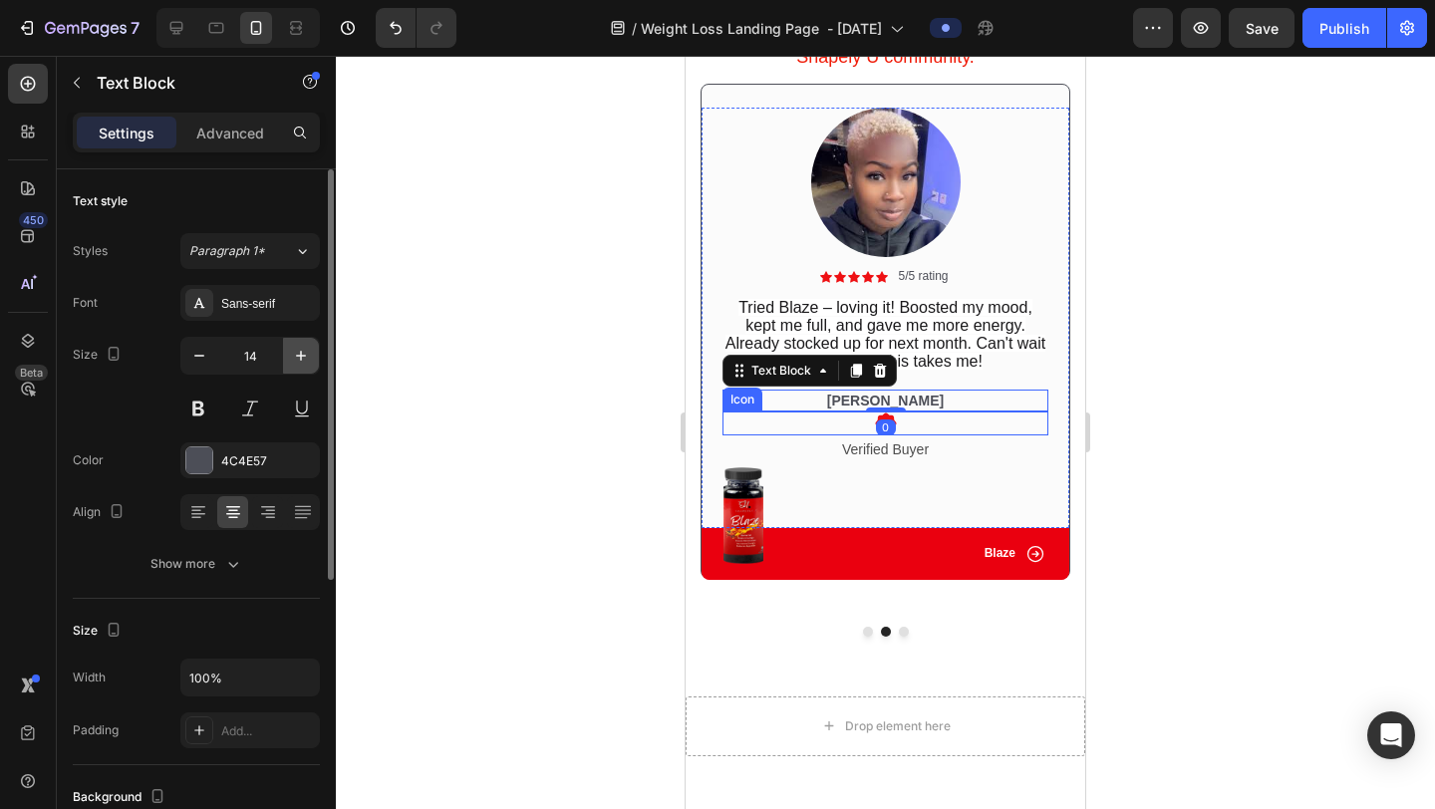
click at [295, 353] on icon "button" at bounding box center [301, 356] width 20 height 20
type input "15"
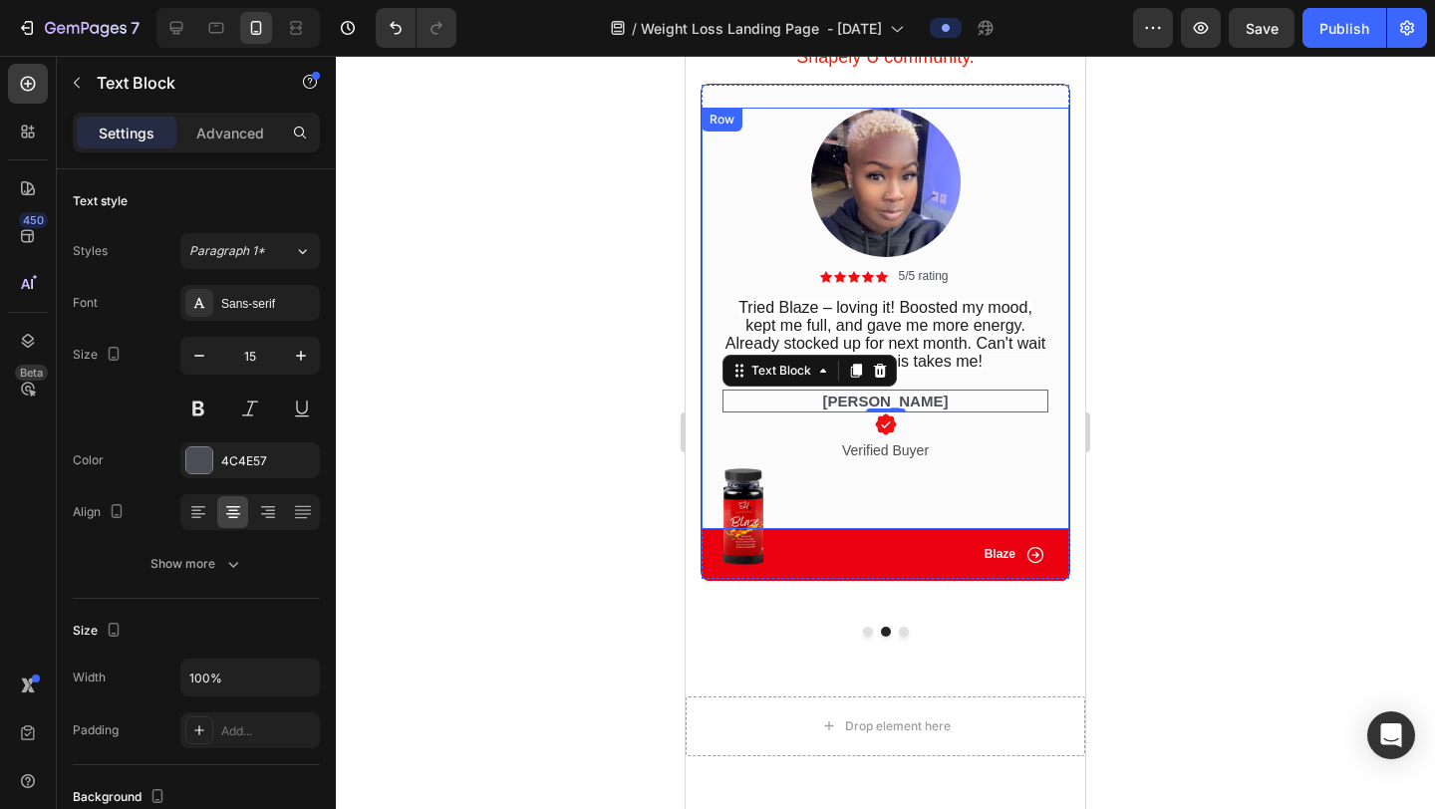
click at [1179, 387] on div at bounding box center [885, 433] width 1099 height 754
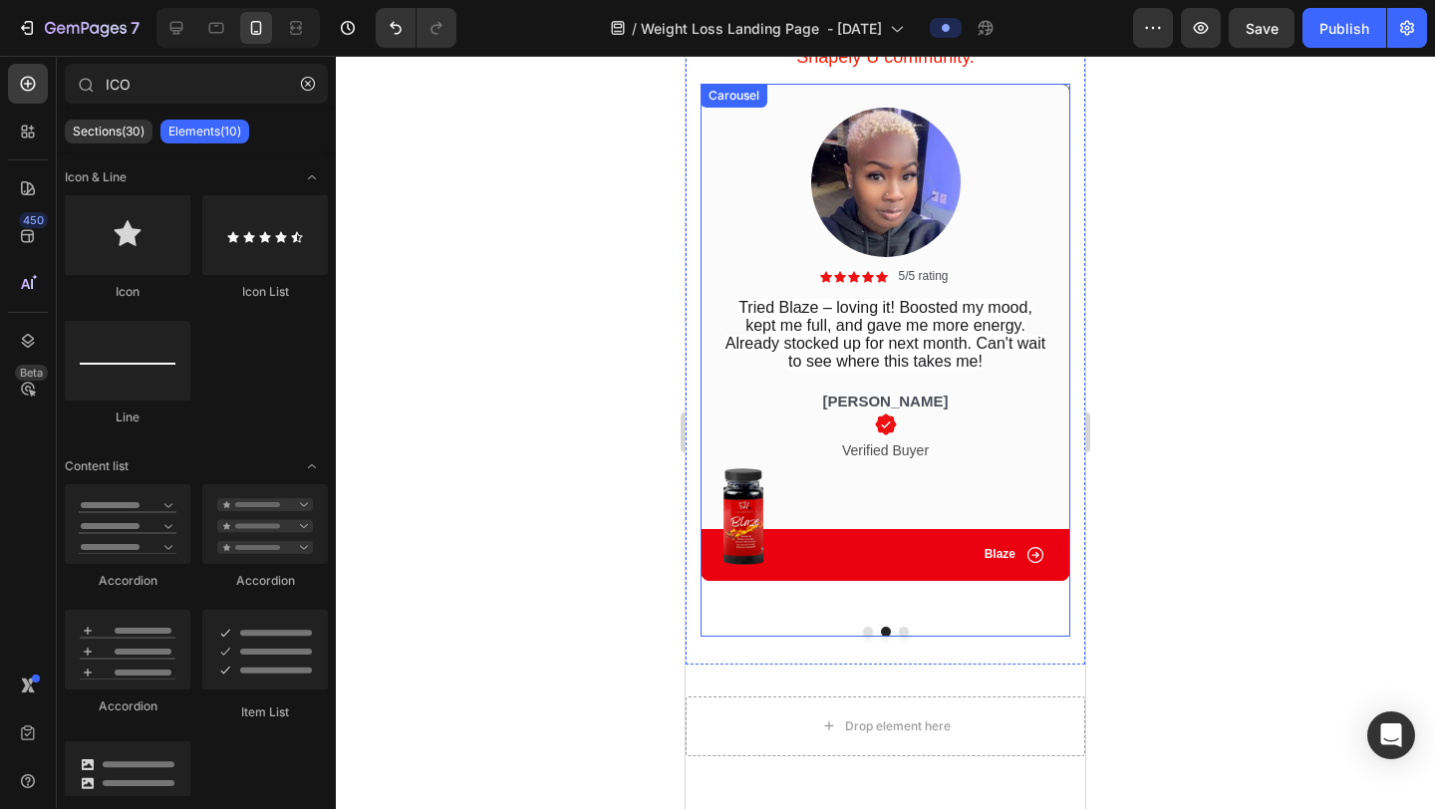
click at [866, 631] on button "Dot" at bounding box center [868, 632] width 10 height 10
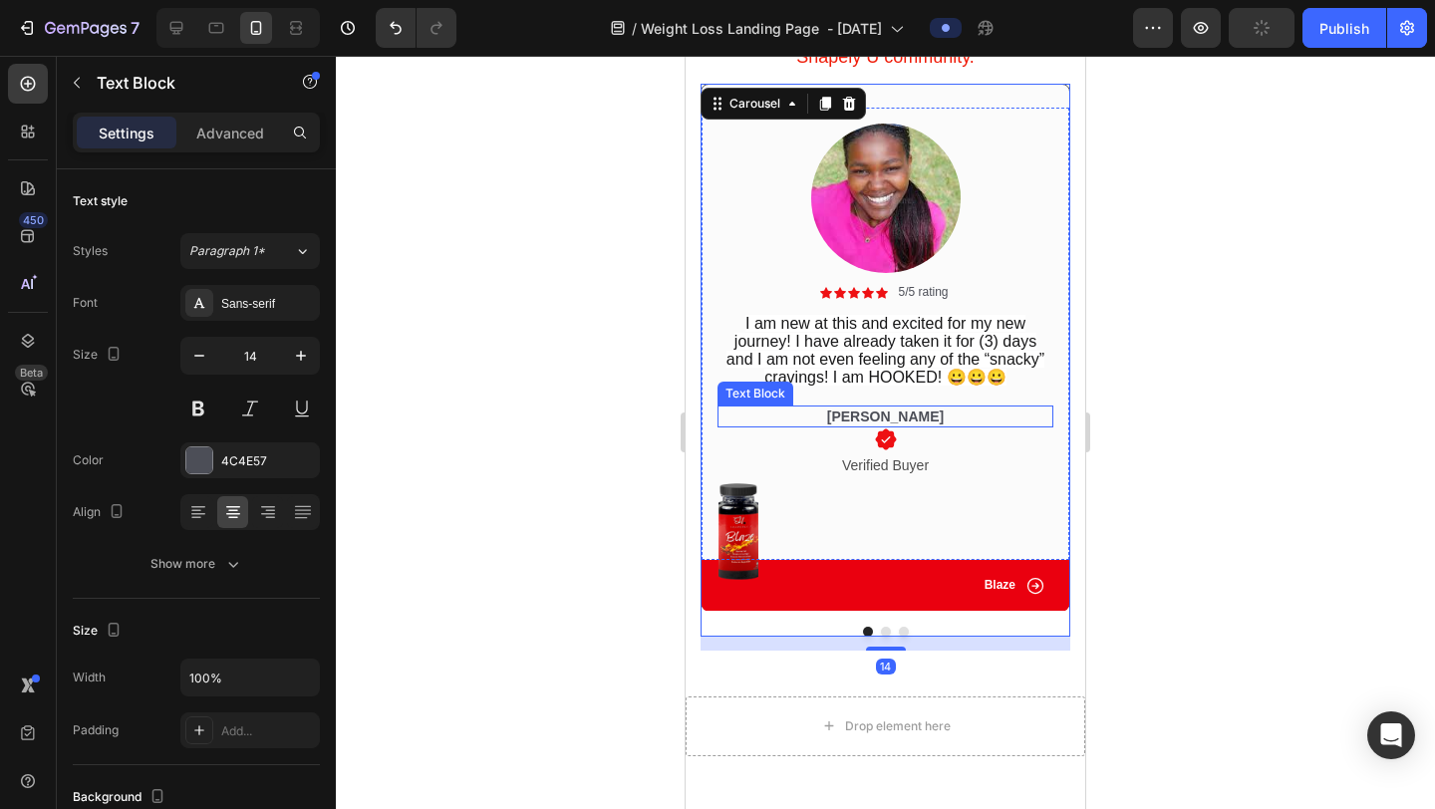
click at [887, 422] on p "[PERSON_NAME]" at bounding box center [886, 417] width 332 height 18
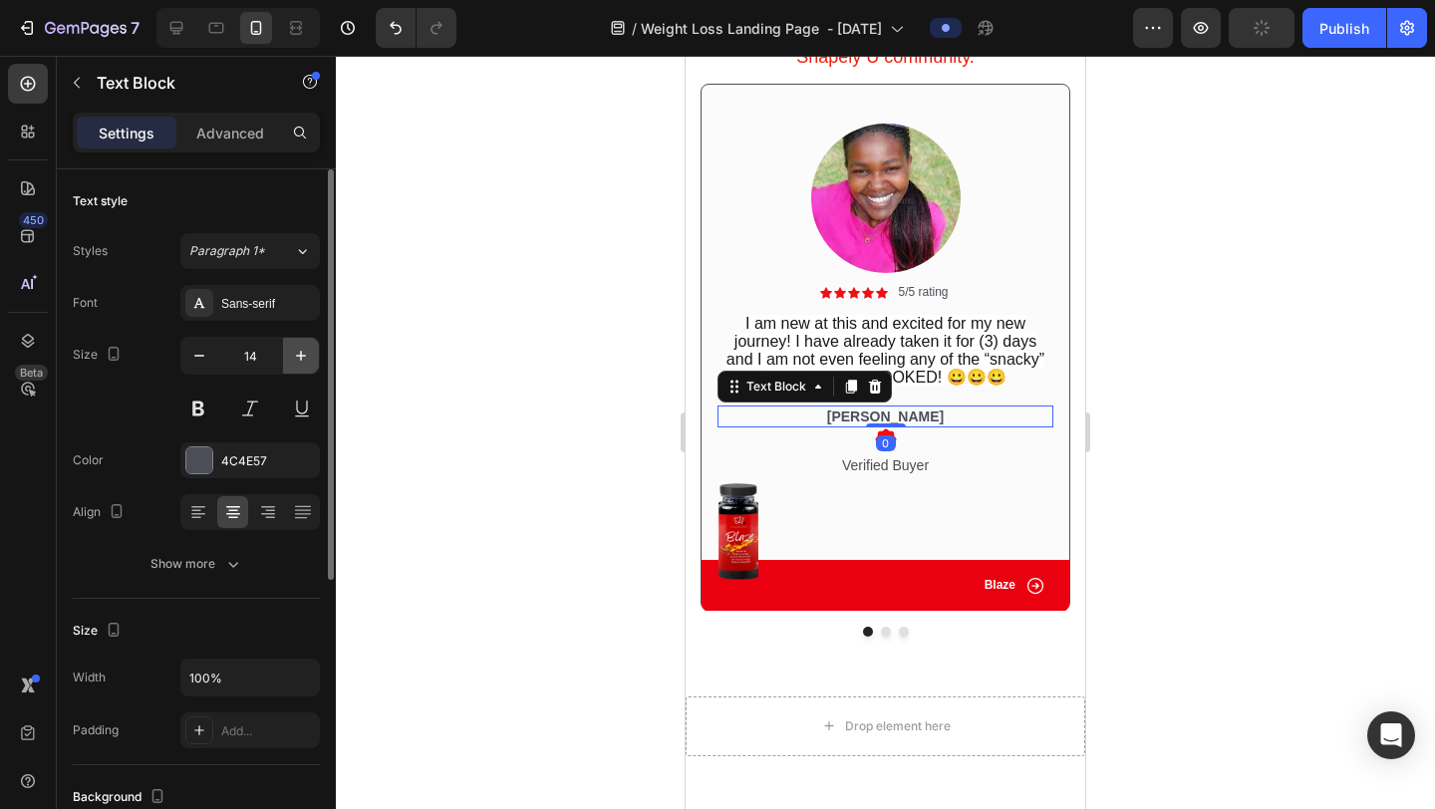
click at [300, 356] on icon "button" at bounding box center [301, 356] width 10 height 10
type input "15"
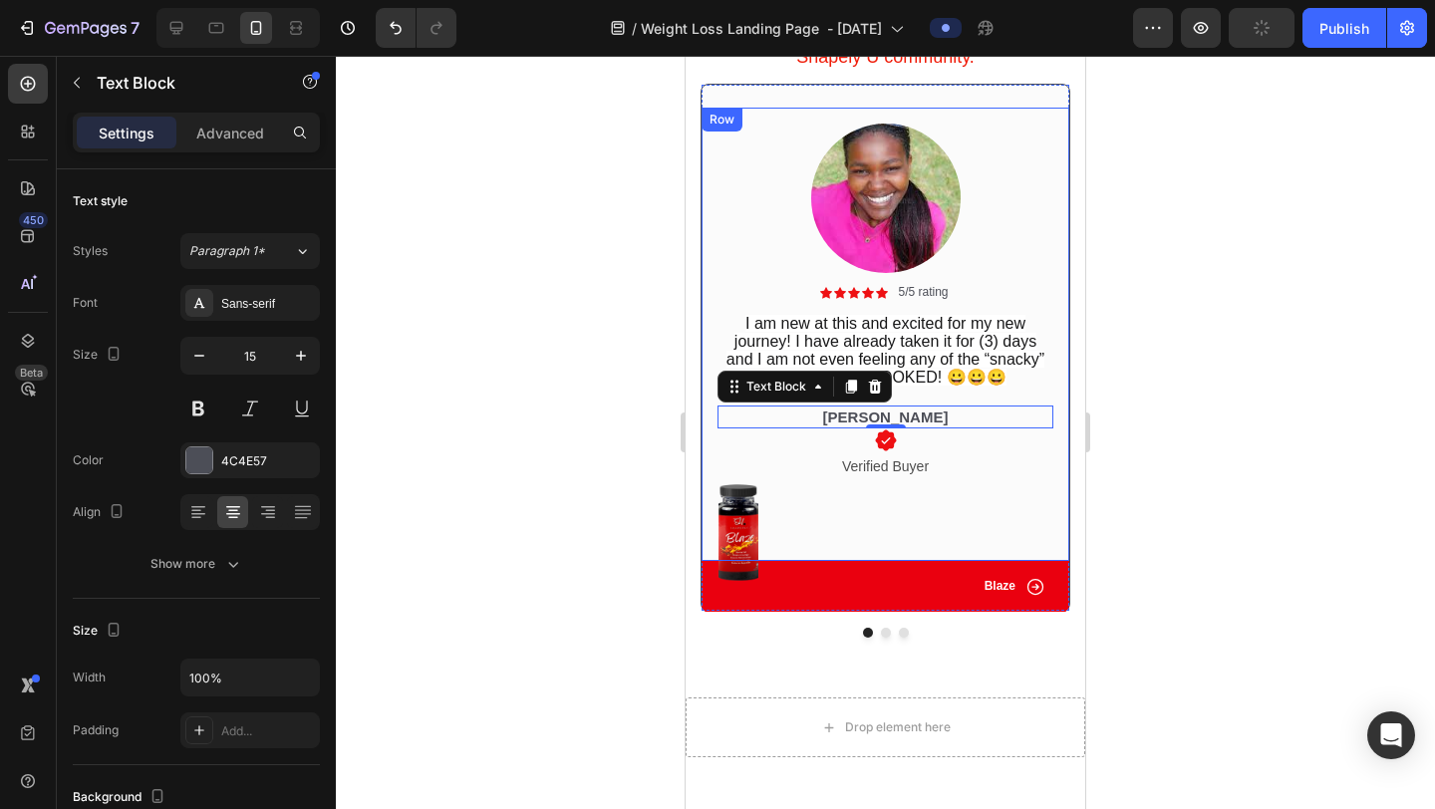
click at [1204, 360] on div at bounding box center [885, 433] width 1099 height 754
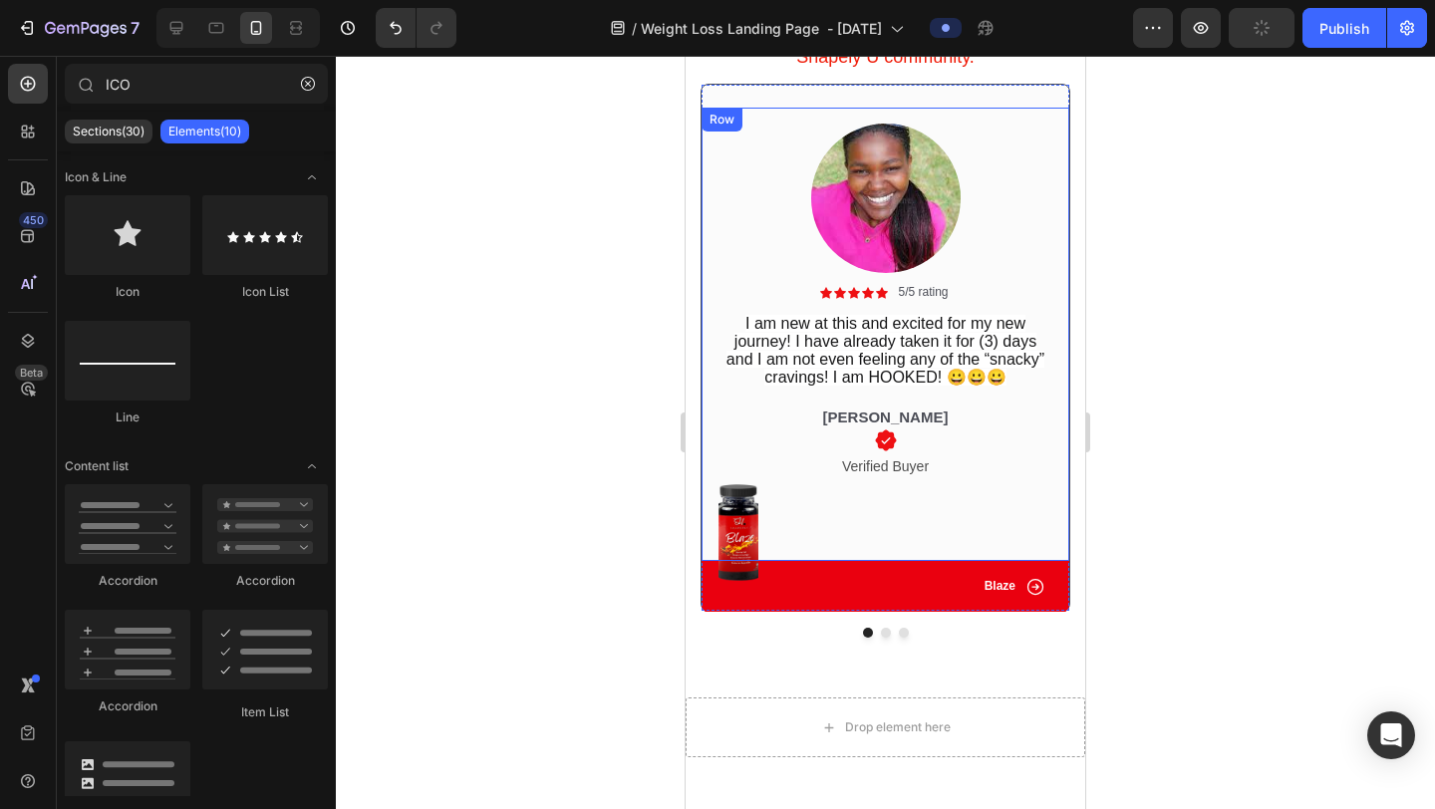
click at [1238, 623] on div at bounding box center [885, 433] width 1099 height 754
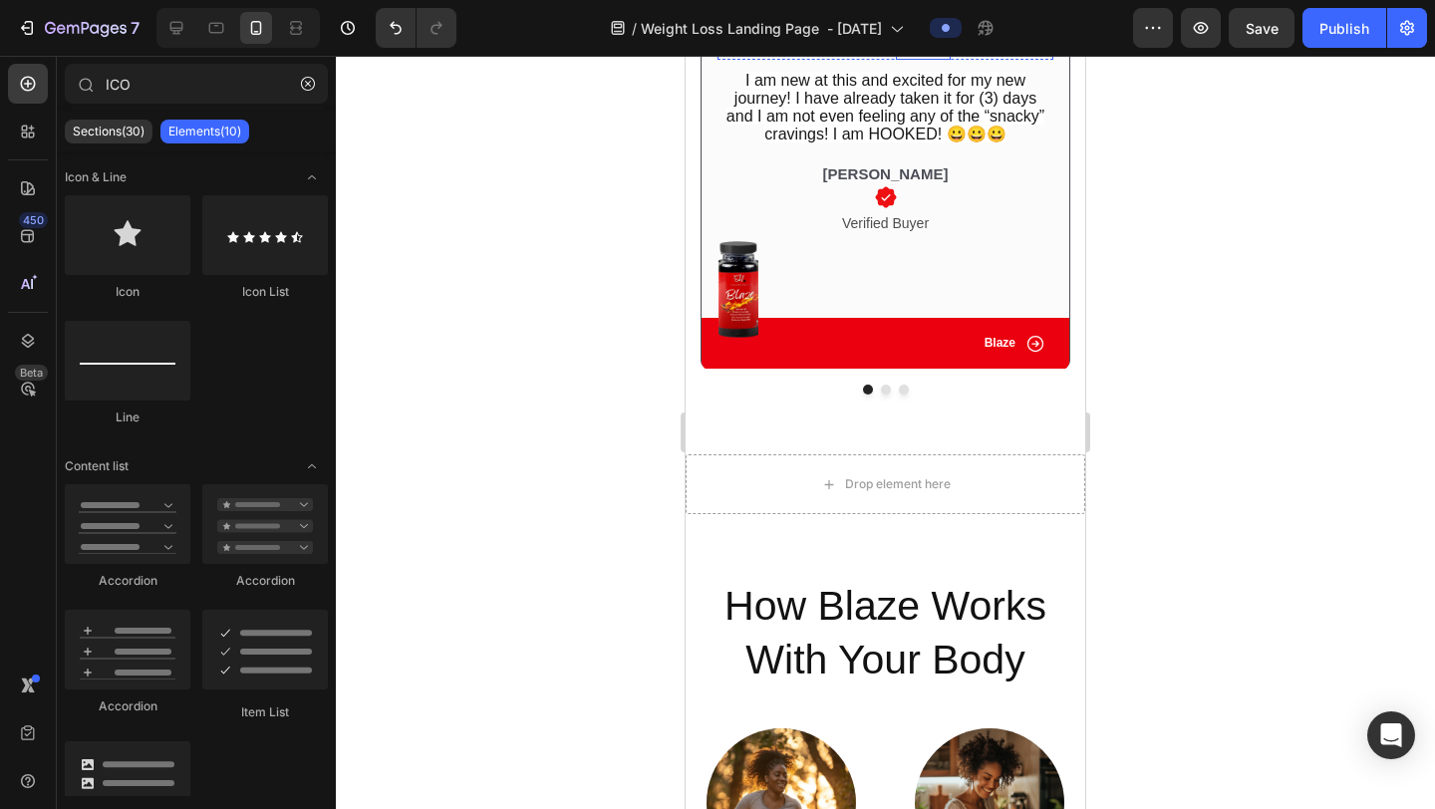
scroll to position [3982, 0]
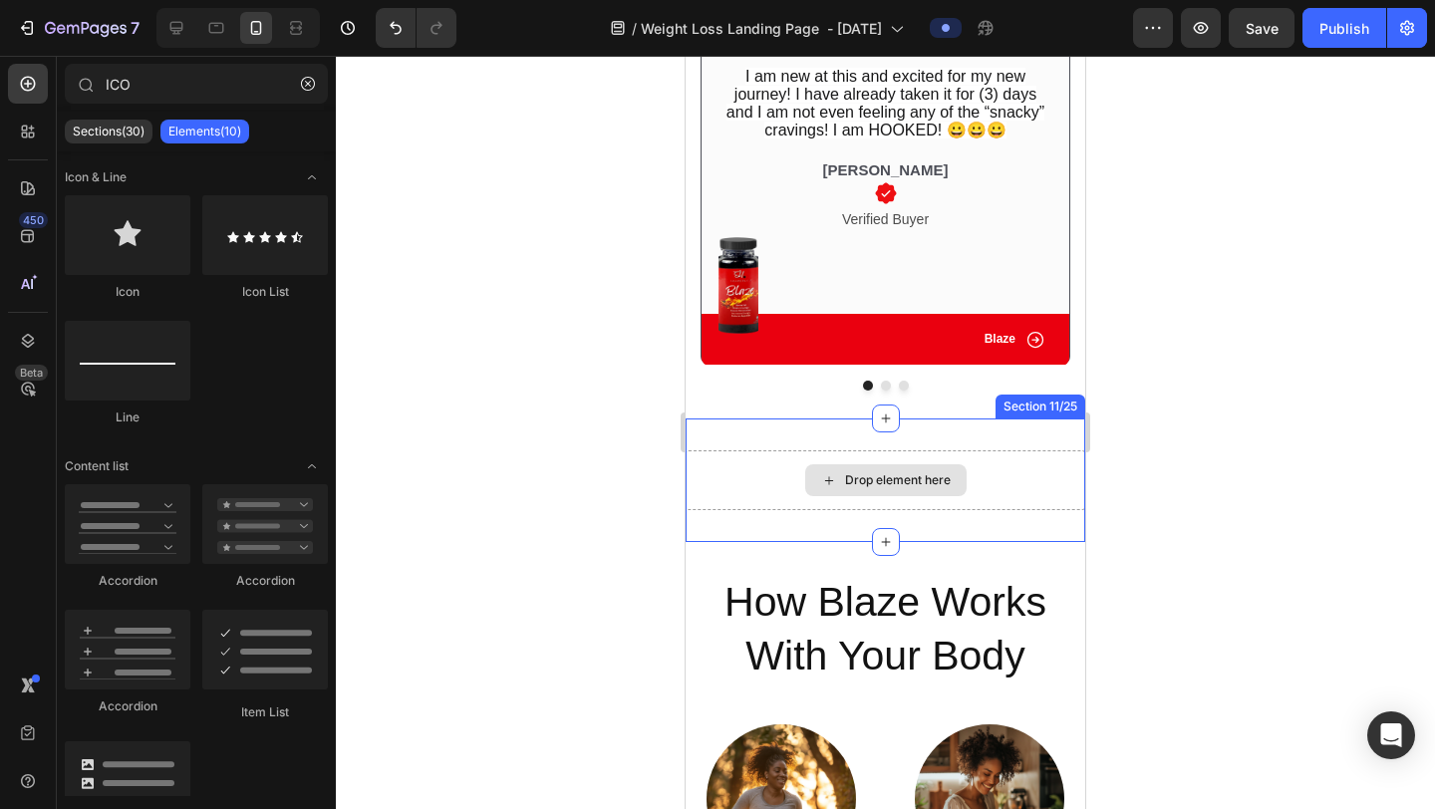
click at [1021, 465] on div "Drop element here" at bounding box center [886, 481] width 400 height 60
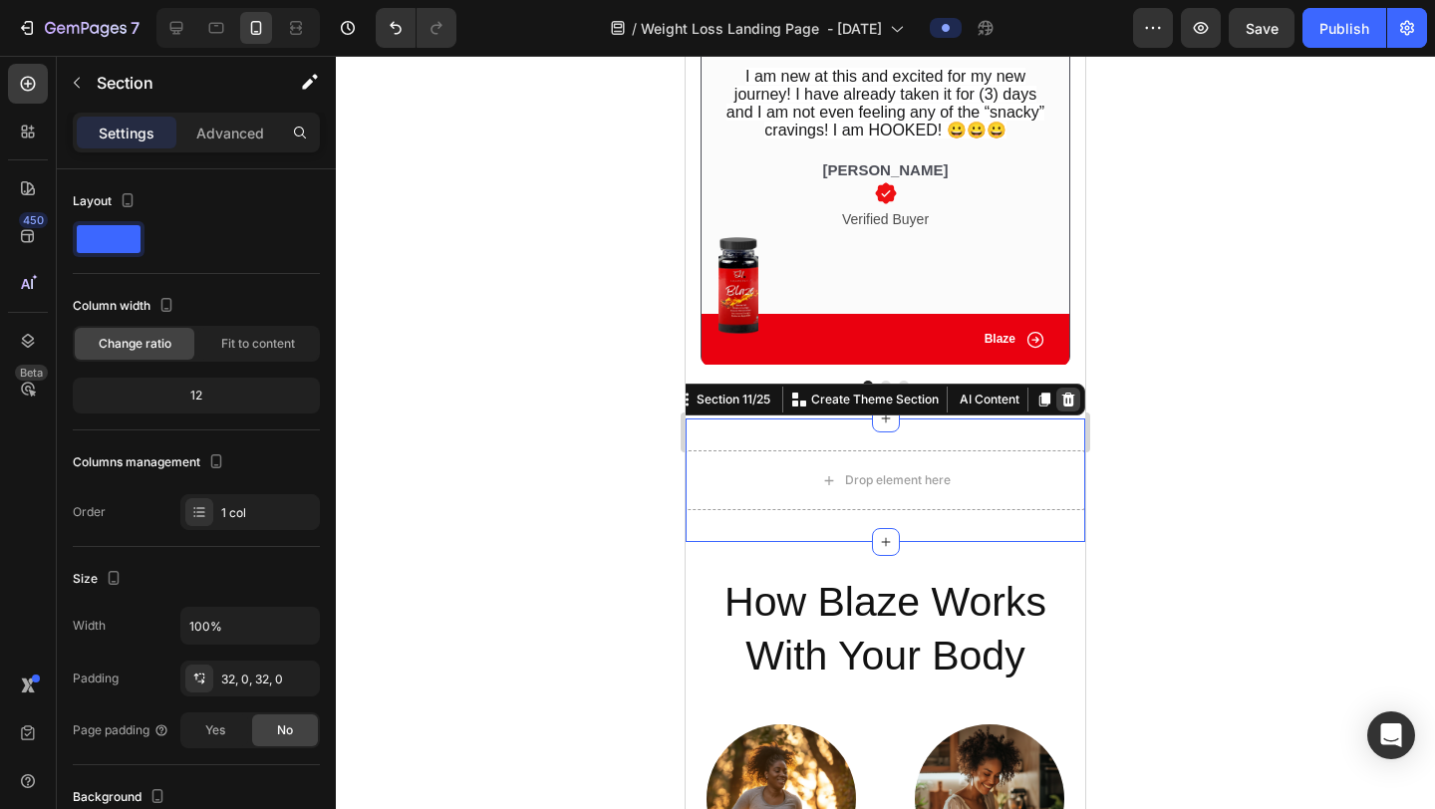
click at [1068, 399] on icon at bounding box center [1069, 400] width 13 height 14
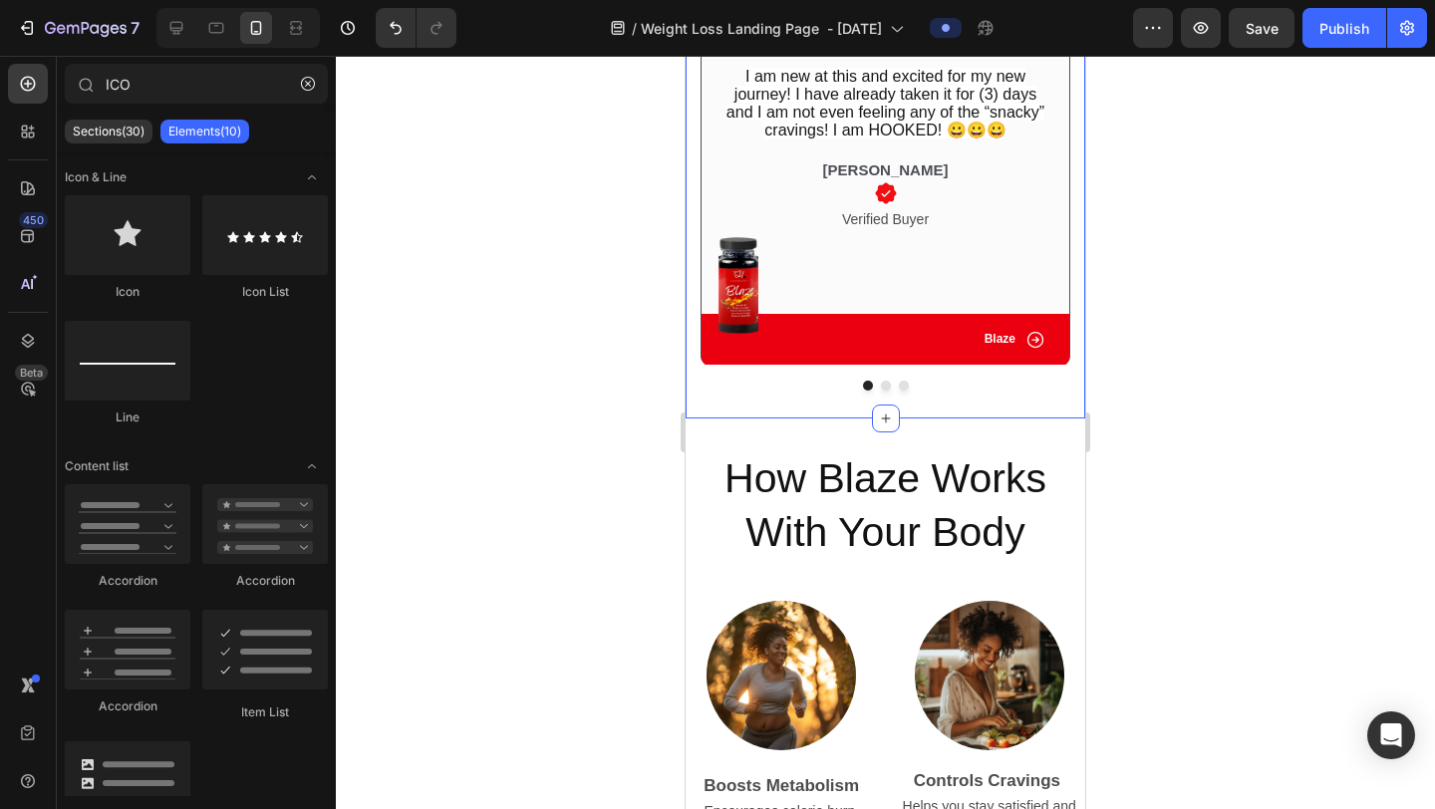
click at [1209, 426] on div at bounding box center [885, 433] width 1099 height 754
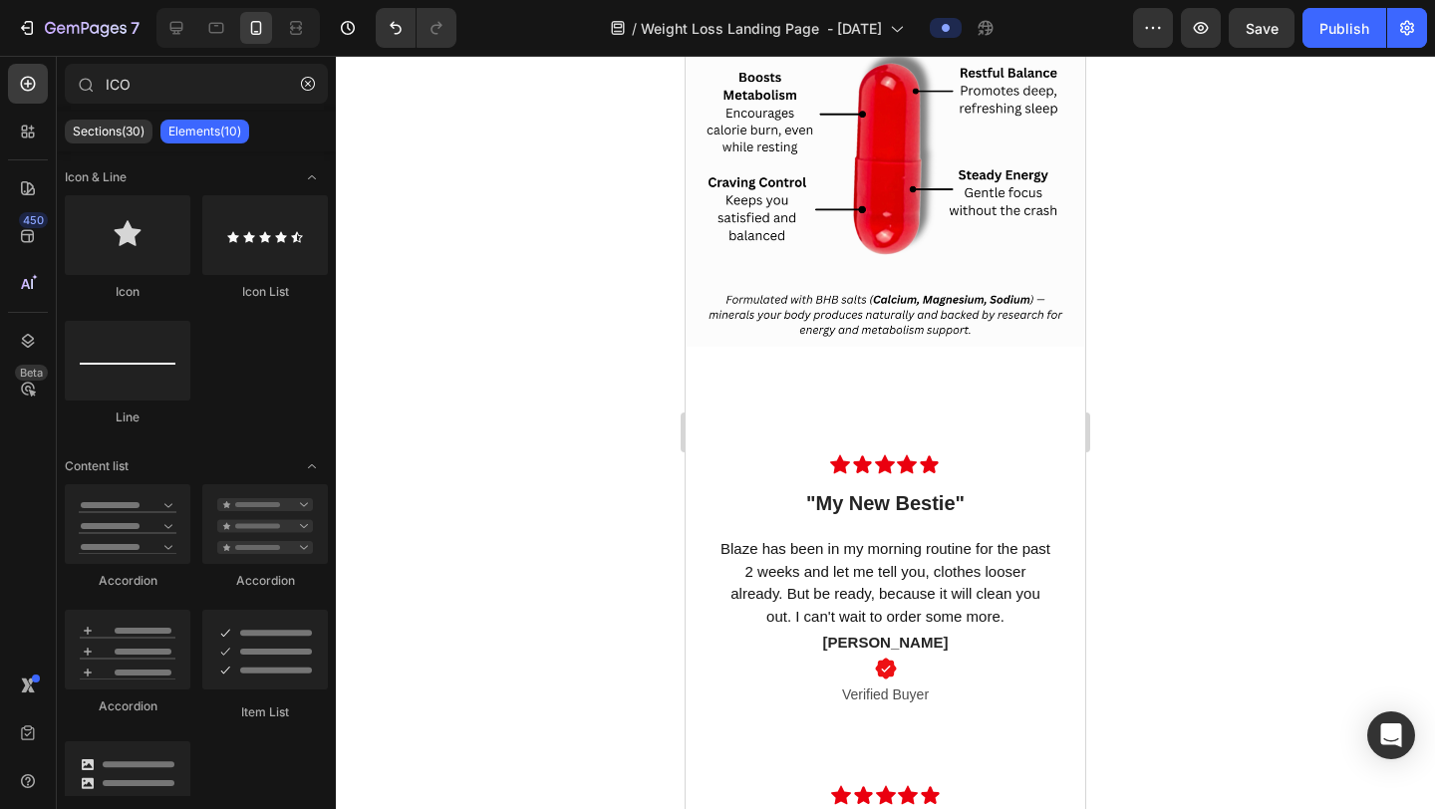
scroll to position [5869, 0]
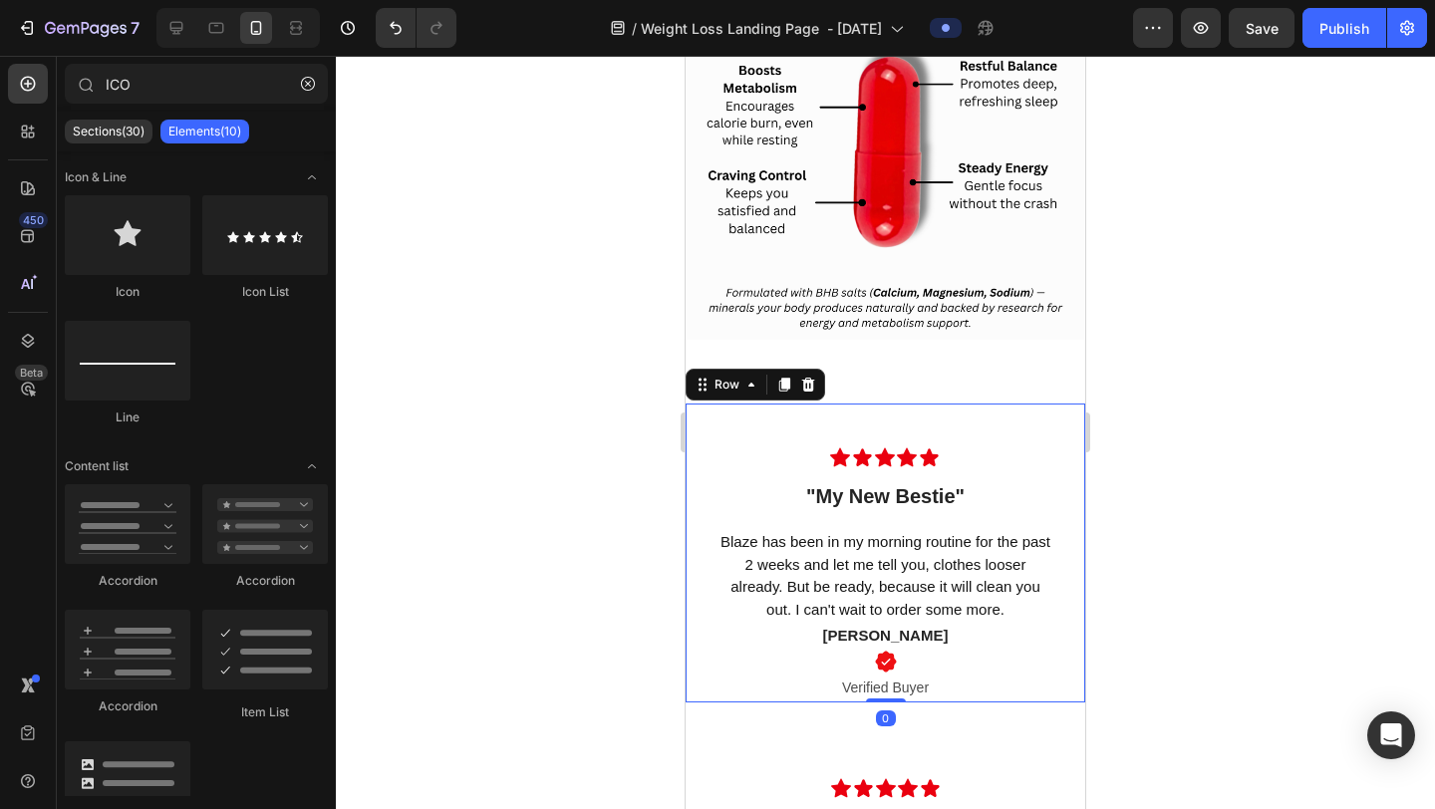
click at [1056, 459] on div "Icon Icon Icon Icon Icon Row "My New Bestie" Text block Row Blaze has been in m…" at bounding box center [886, 553] width 400 height 299
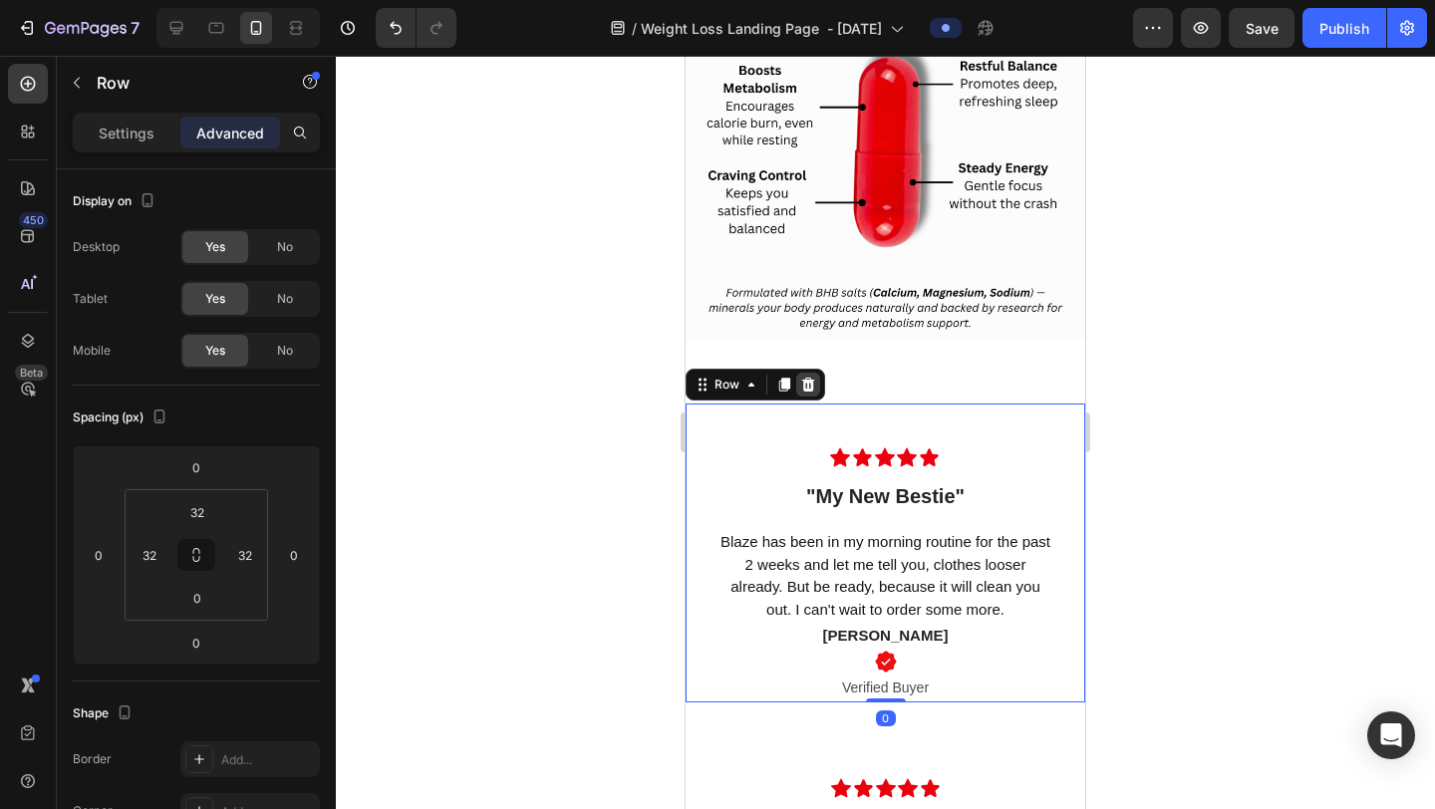
click at [809, 391] on icon at bounding box center [808, 385] width 13 height 14
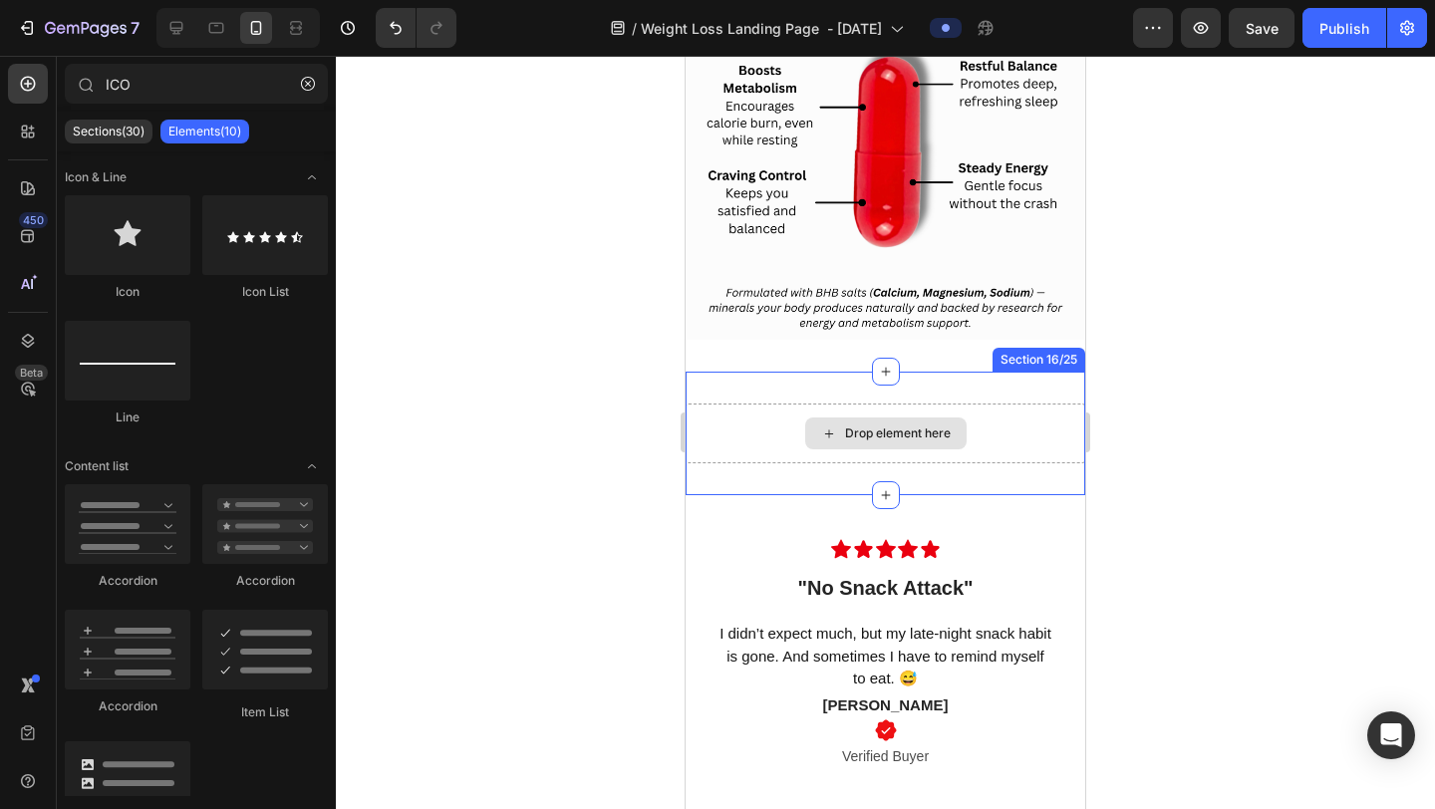
click at [1038, 415] on div "Drop element here" at bounding box center [886, 434] width 400 height 60
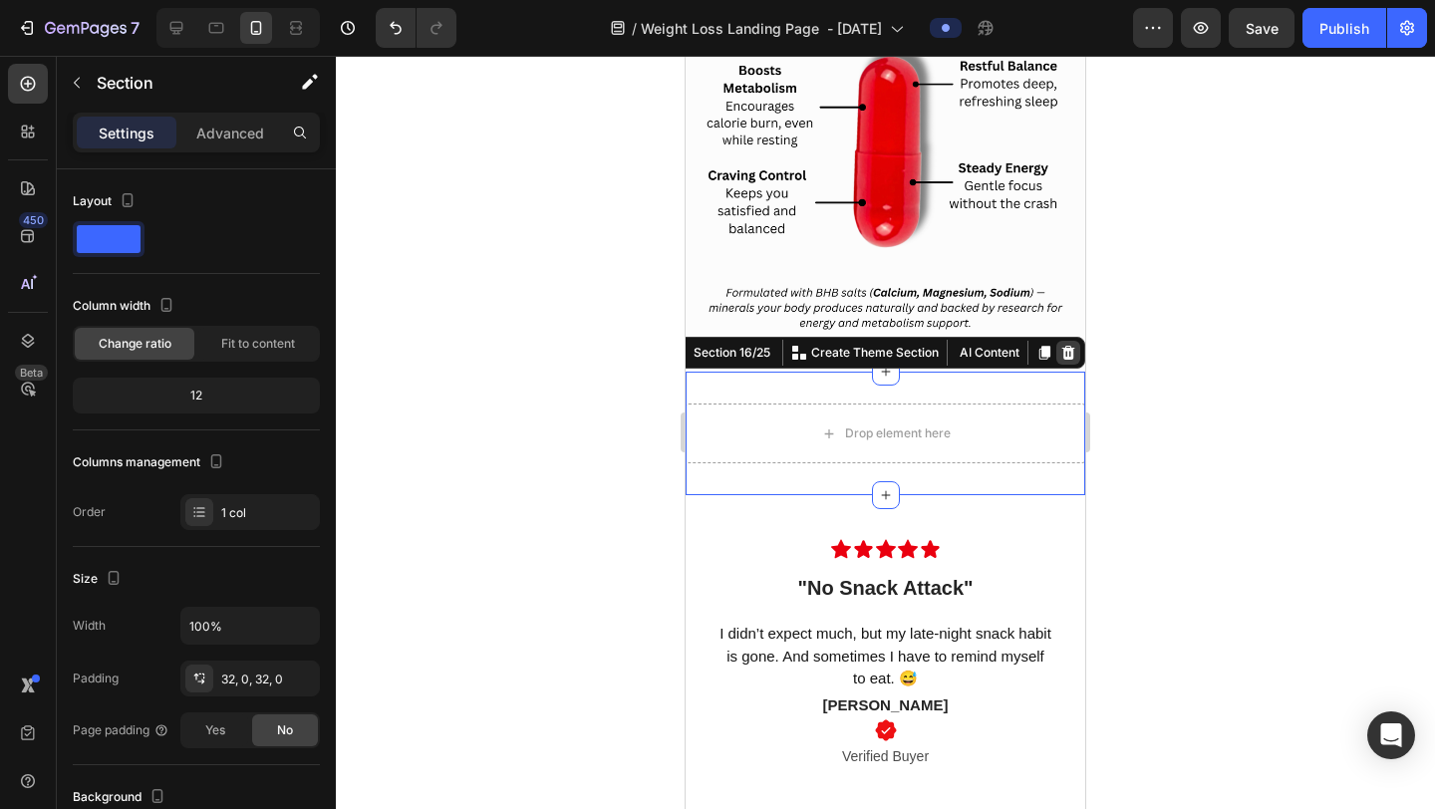
click at [1067, 356] on icon at bounding box center [1069, 353] width 16 height 16
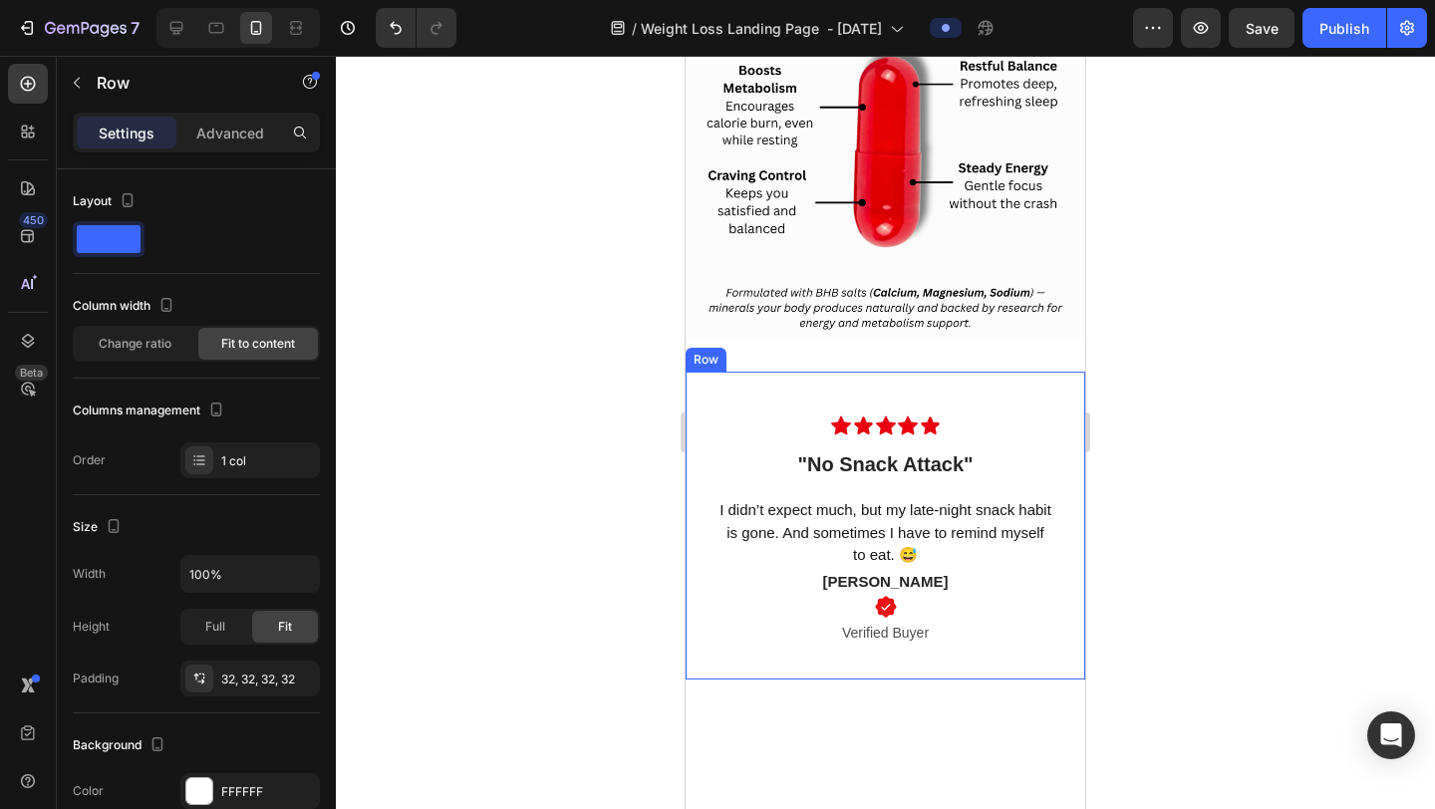
click at [1062, 400] on div "Icon Icon Icon Icon Icon Row "No Snack Attack" Text block Row I didn’t expect m…" at bounding box center [886, 526] width 400 height 308
click at [815, 361] on div at bounding box center [808, 353] width 24 height 24
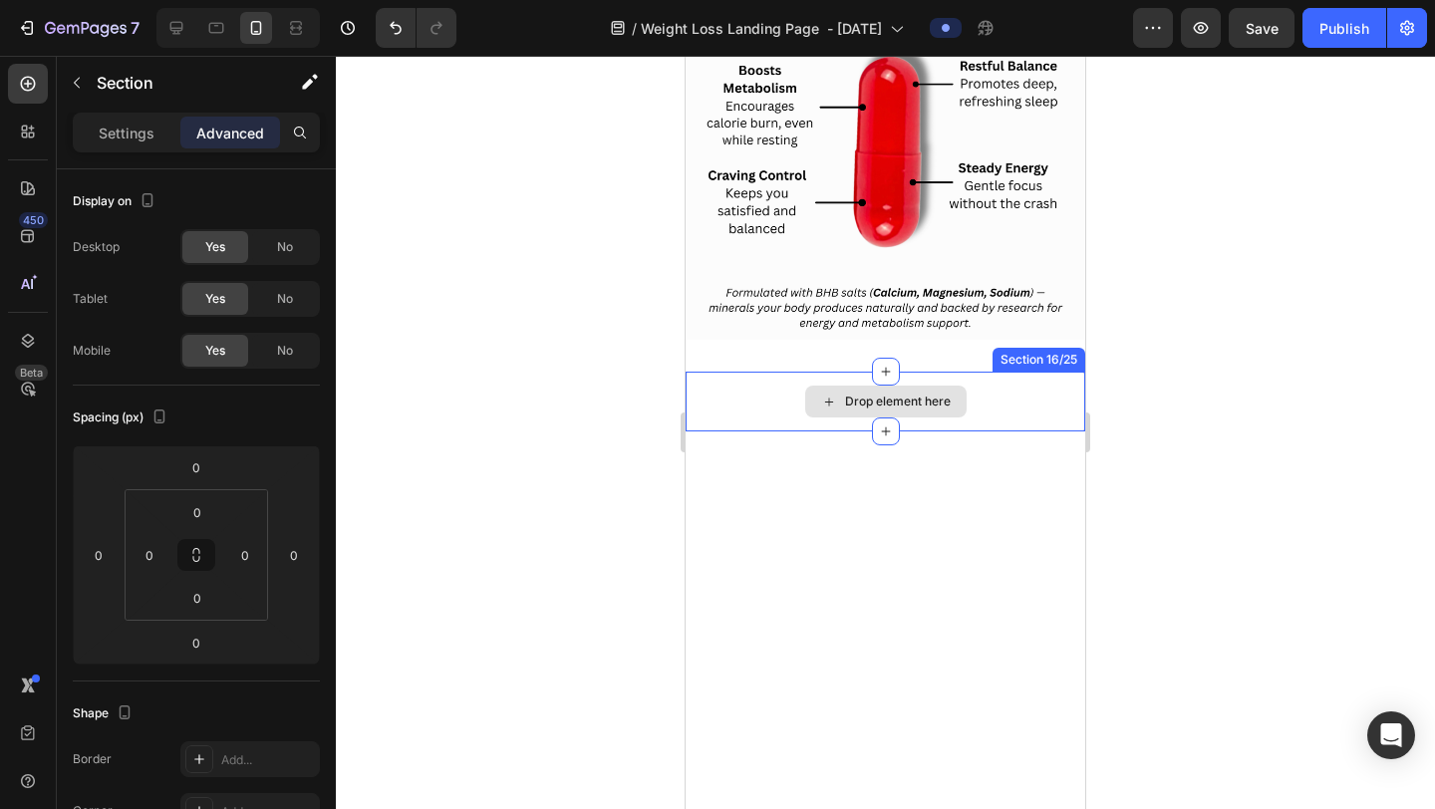
click at [1023, 396] on div "Drop element here" at bounding box center [886, 402] width 400 height 60
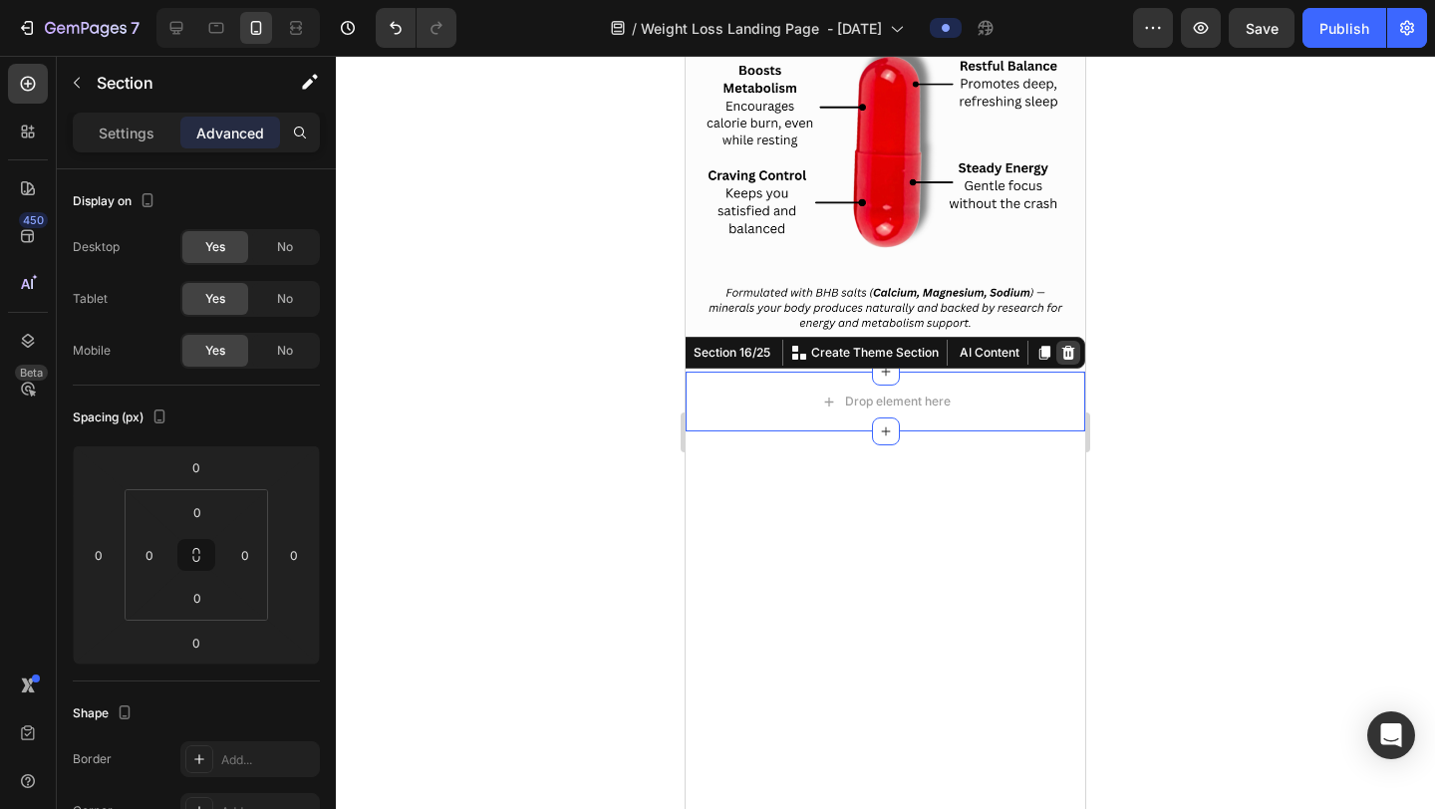
click at [1072, 362] on div at bounding box center [1069, 353] width 24 height 24
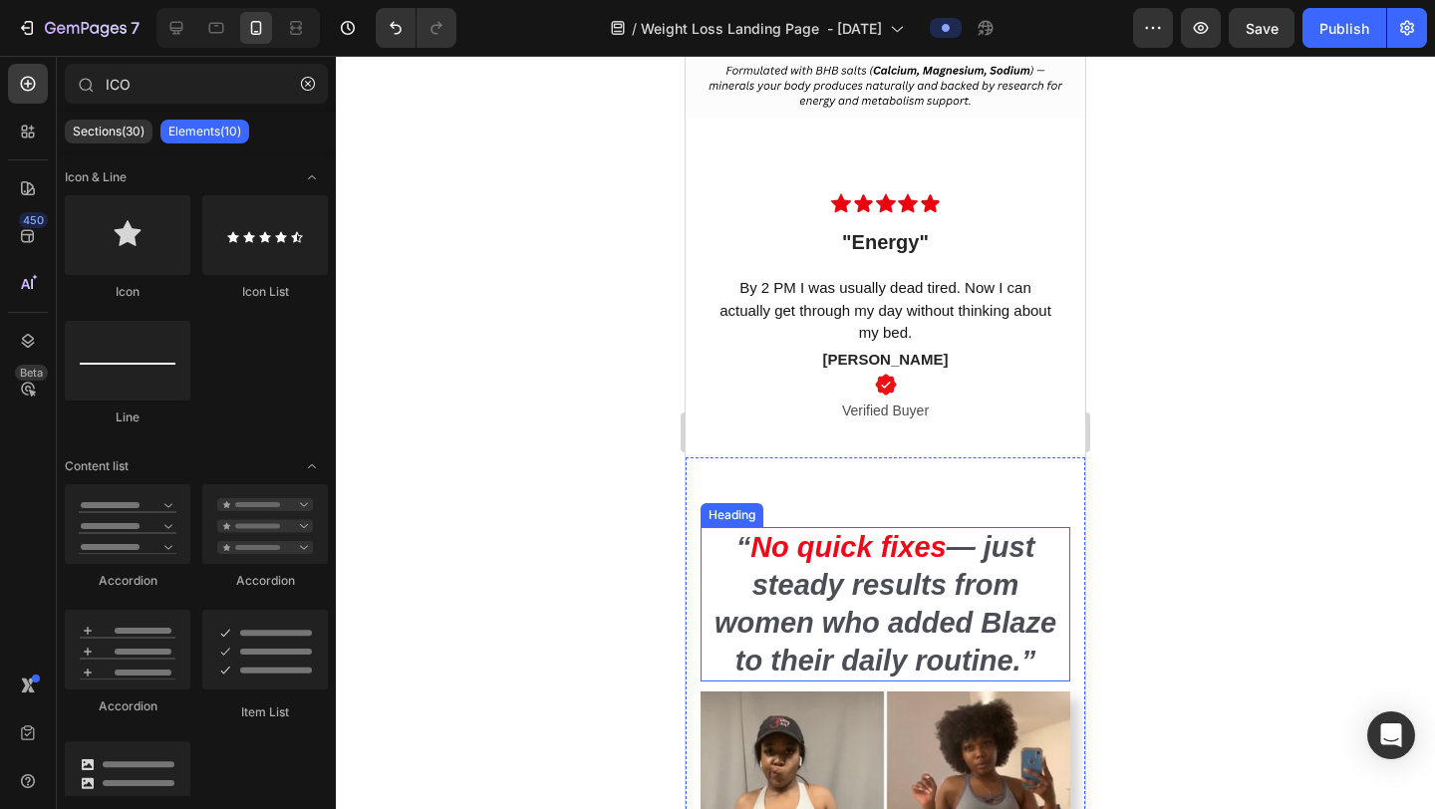
scroll to position [6069, 0]
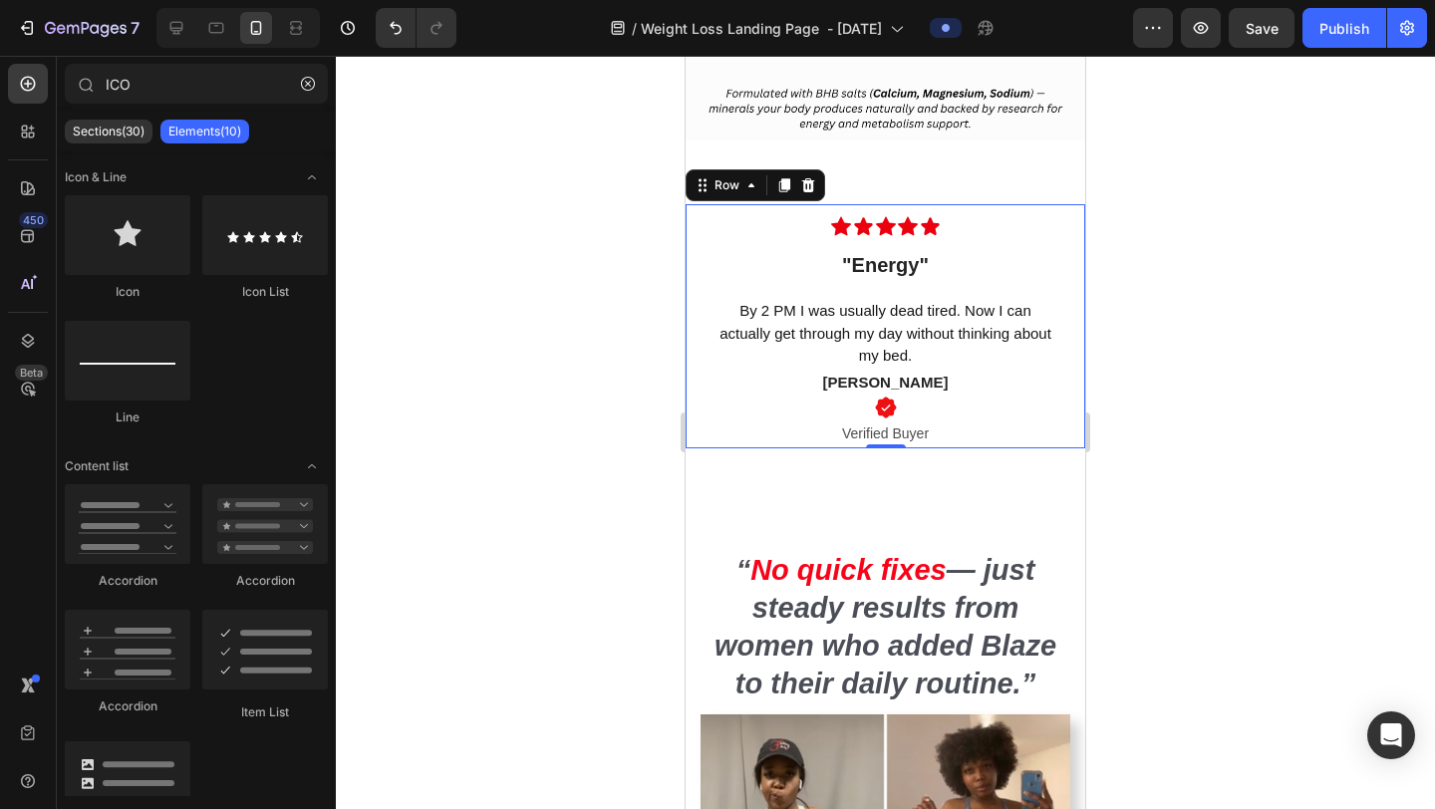
click at [1069, 426] on div "Icon Icon Icon Icon Icon Row "Energy" Text block Row By 2 PM I was usually dead…" at bounding box center [886, 326] width 400 height 244
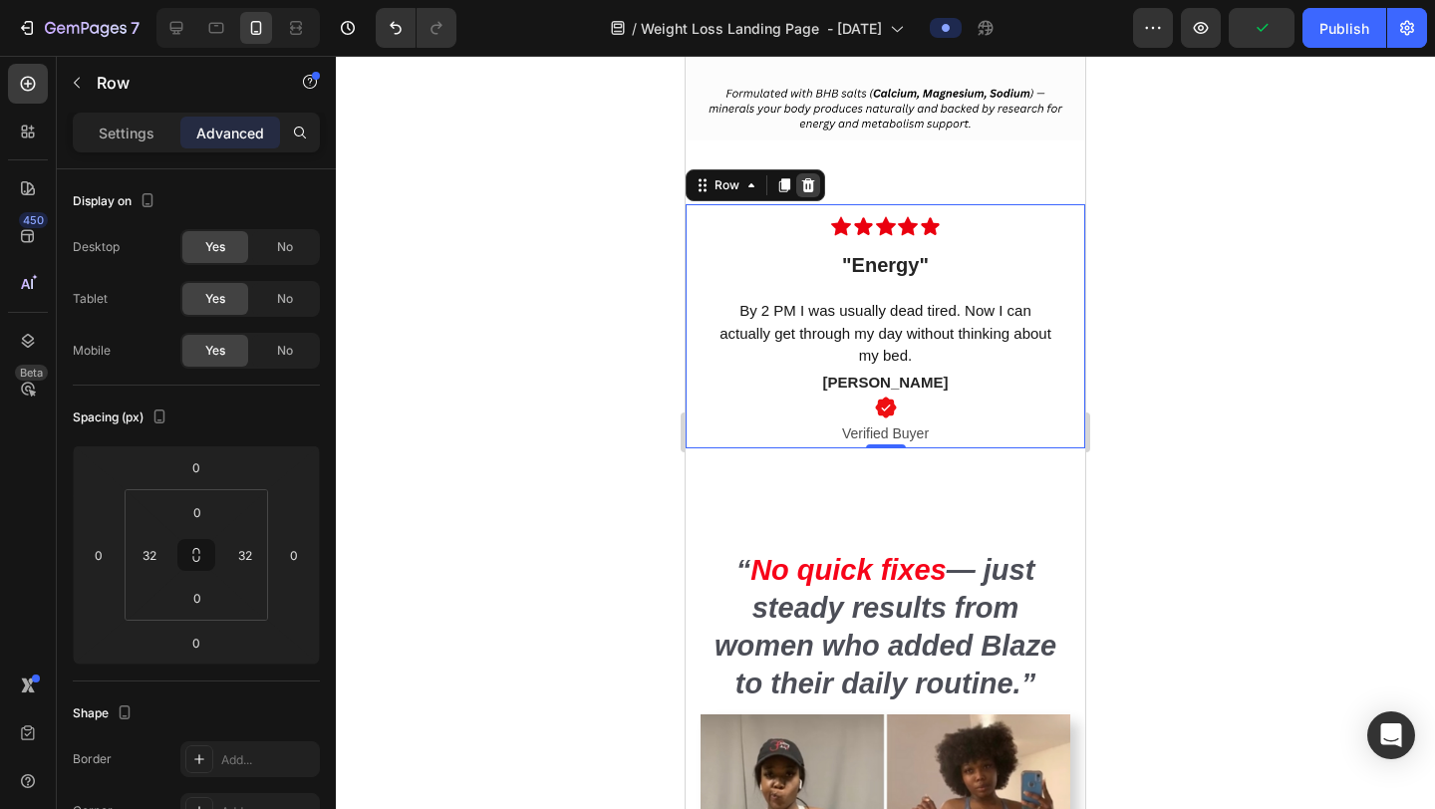
click at [806, 182] on icon at bounding box center [808, 185] width 13 height 14
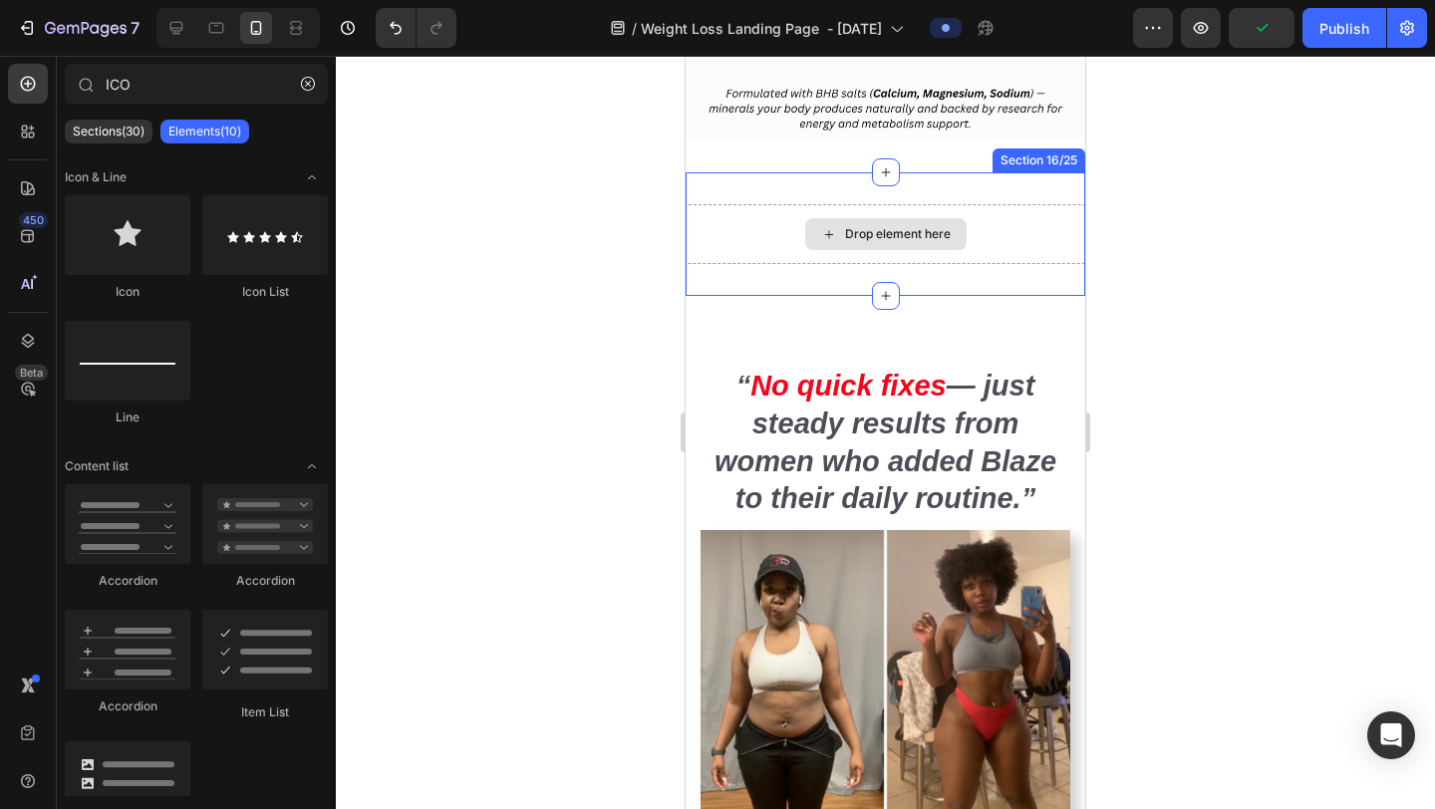
click at [1031, 212] on div "Drop element here" at bounding box center [886, 234] width 400 height 60
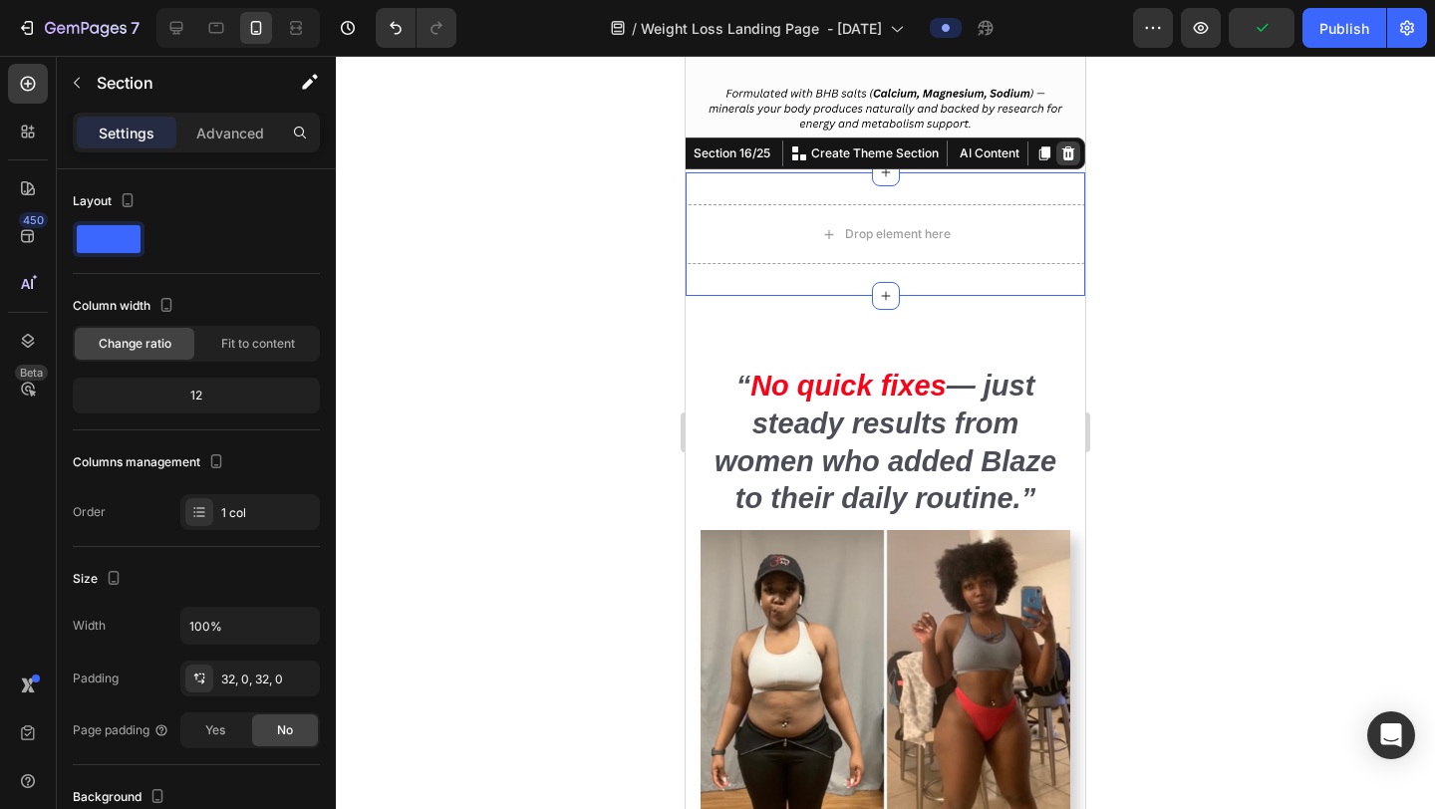
click at [1073, 149] on icon at bounding box center [1069, 154] width 13 height 14
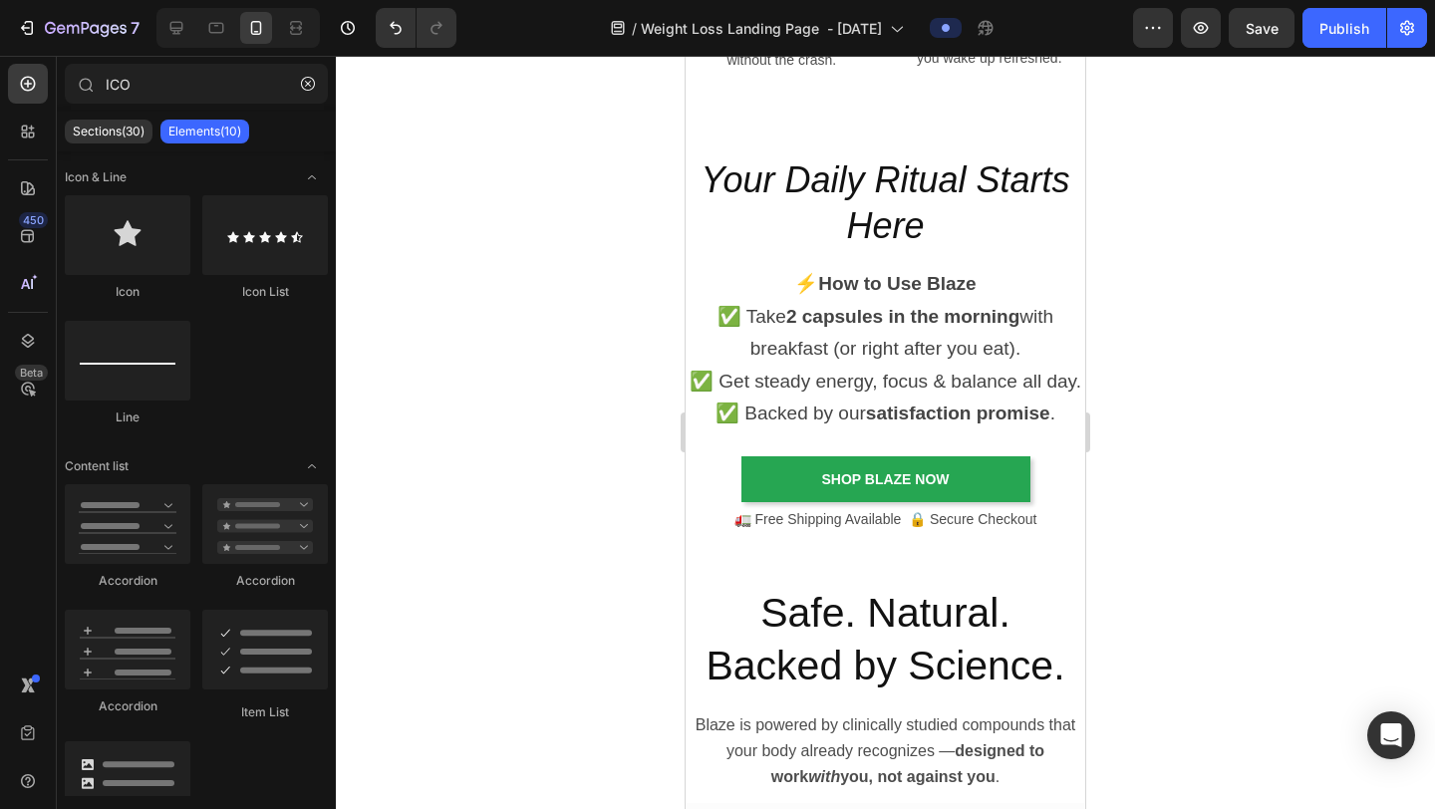
scroll to position [5013, 0]
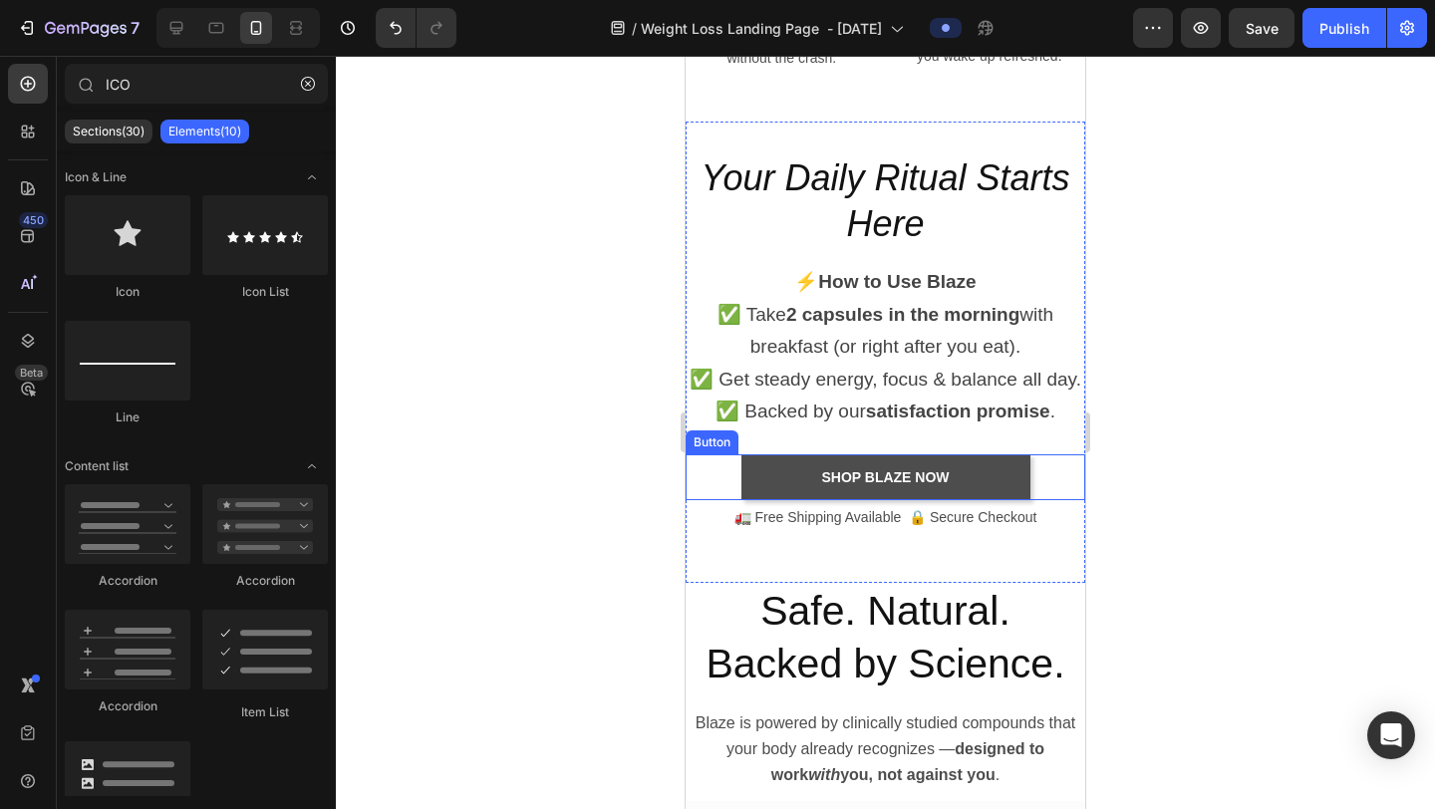
click at [1023, 490] on button "shop blaze Now" at bounding box center [886, 478] width 289 height 46
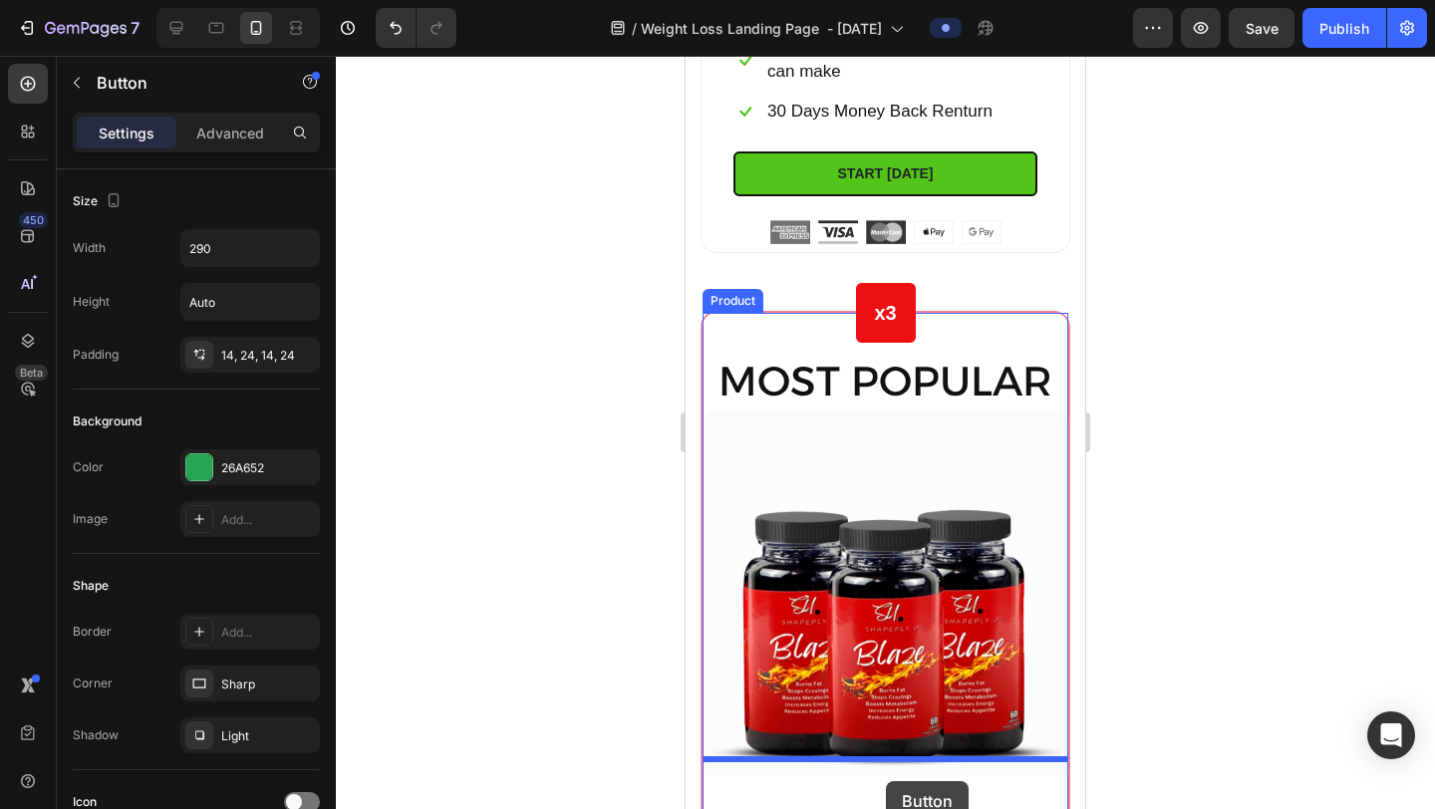
scroll to position [9303, 0]
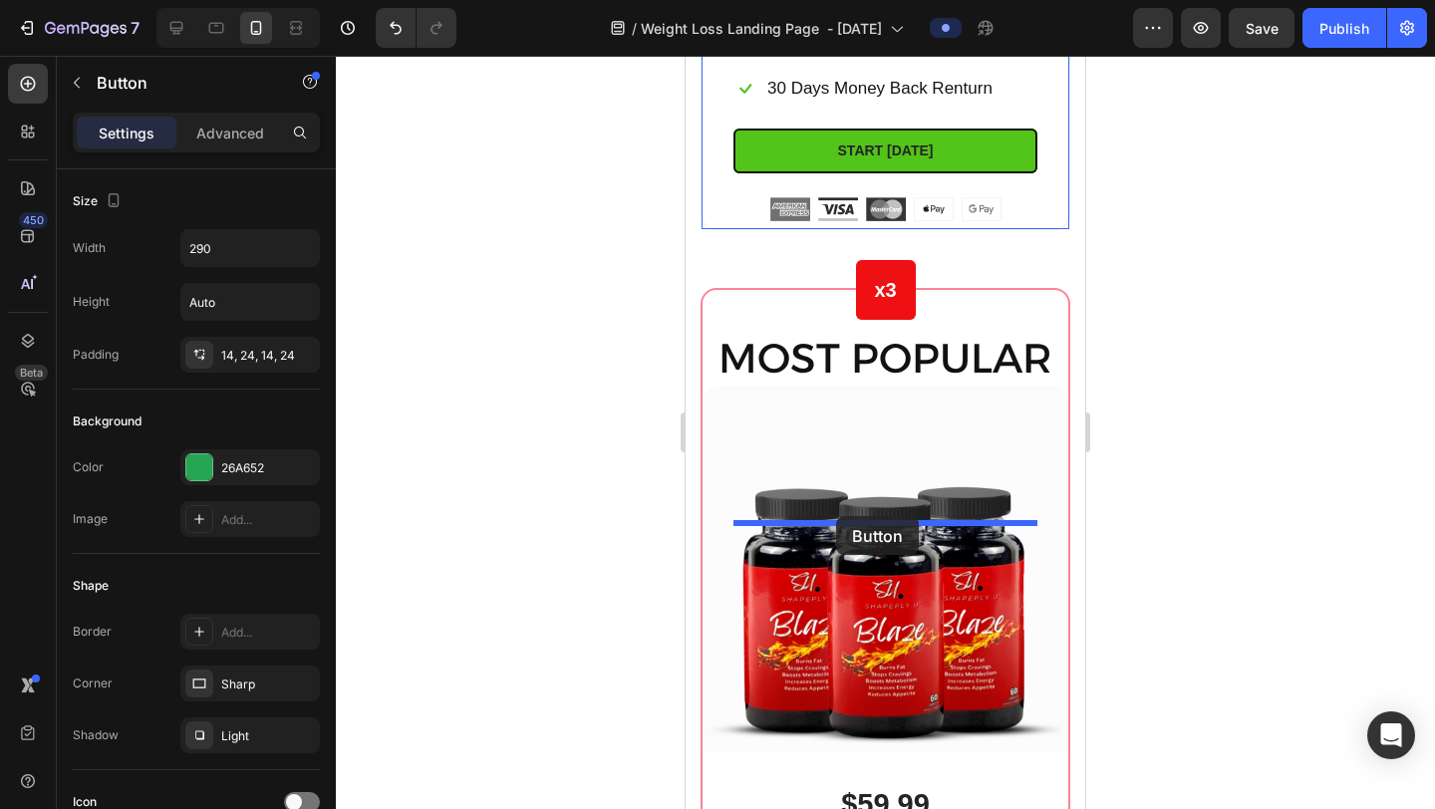
drag, startPoint x: 704, startPoint y: 438, endPoint x: 836, endPoint y: 516, distance: 154.2
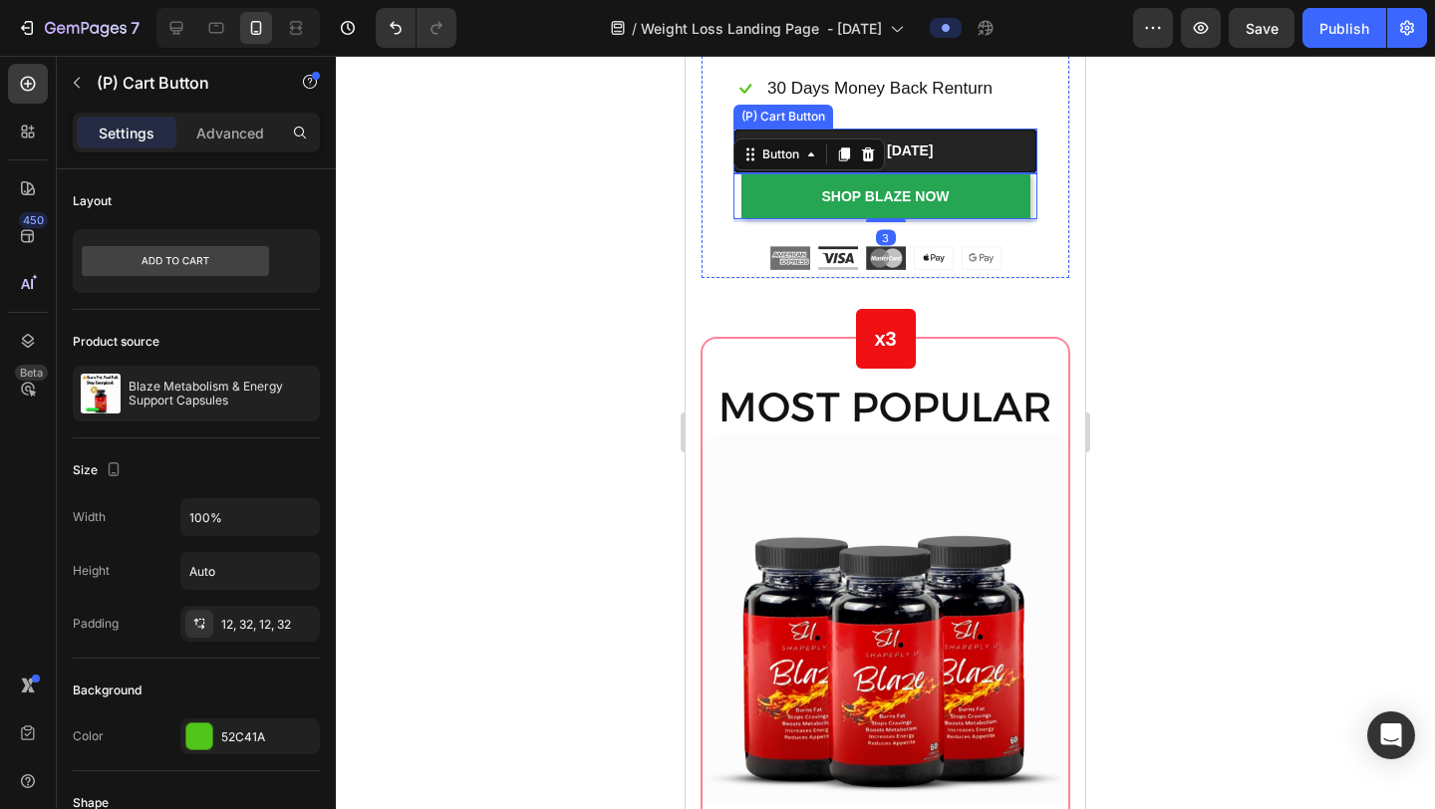
click at [1031, 173] on button "START [DATE]" at bounding box center [886, 151] width 304 height 45
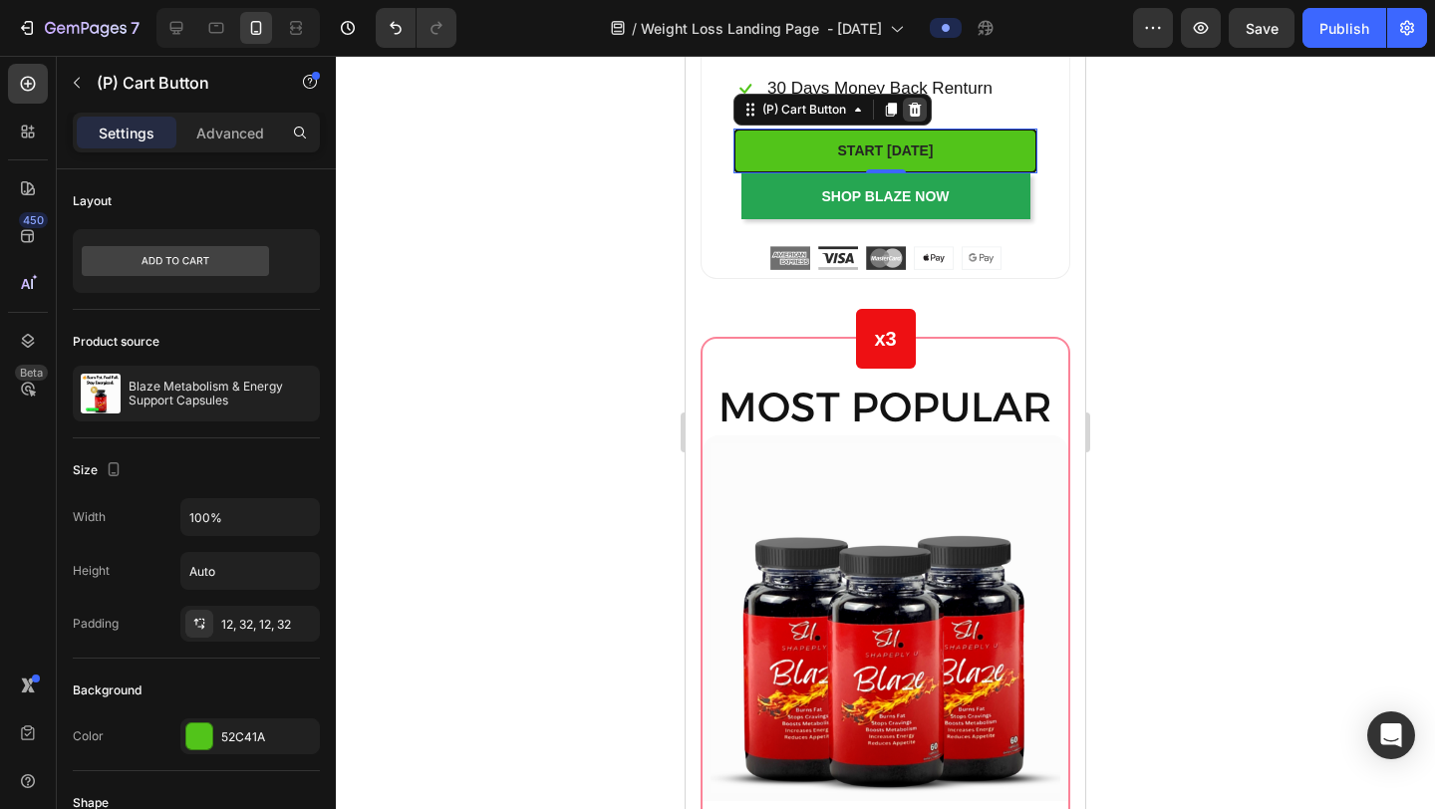
click at [922, 118] on icon at bounding box center [915, 110] width 16 height 16
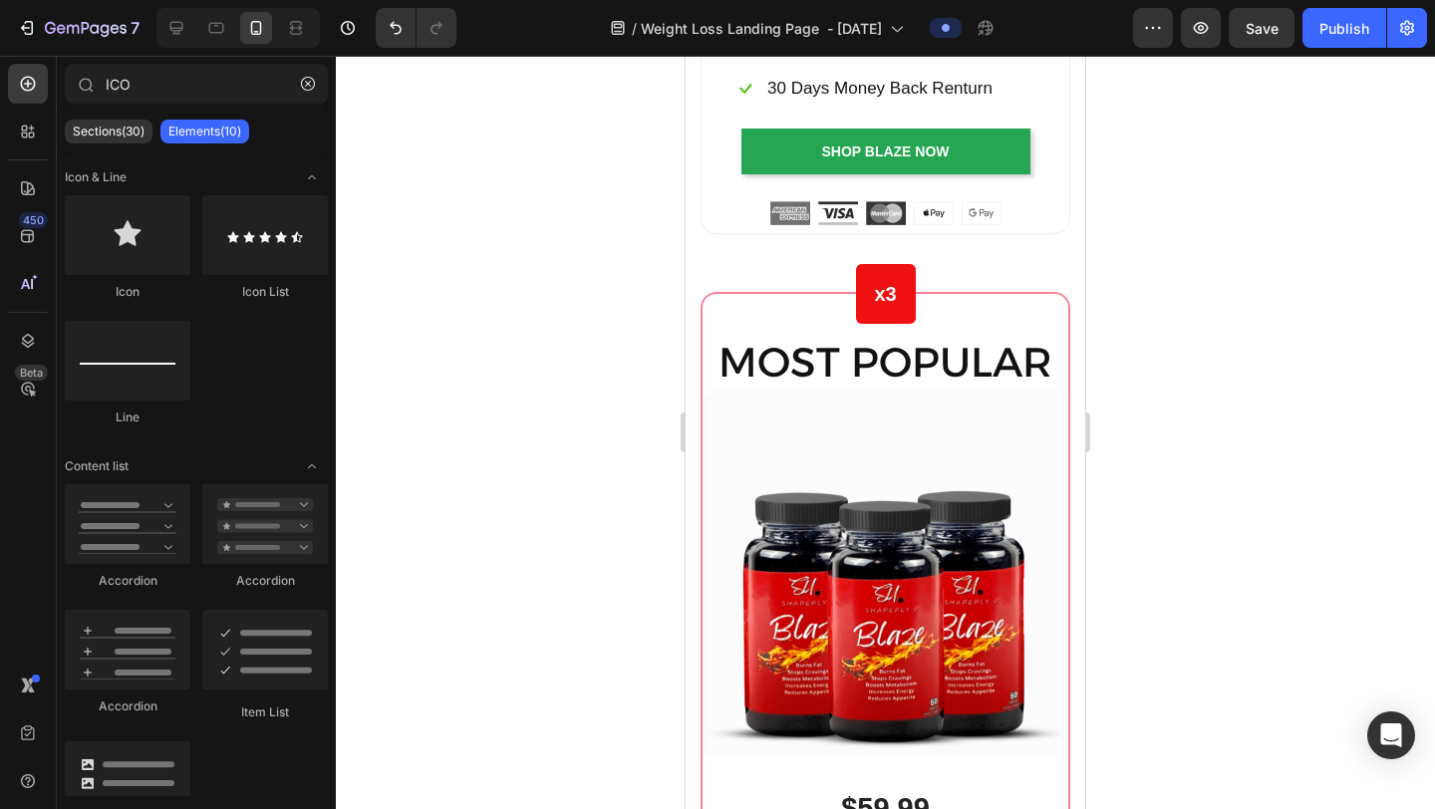
click at [1220, 442] on div at bounding box center [885, 433] width 1099 height 754
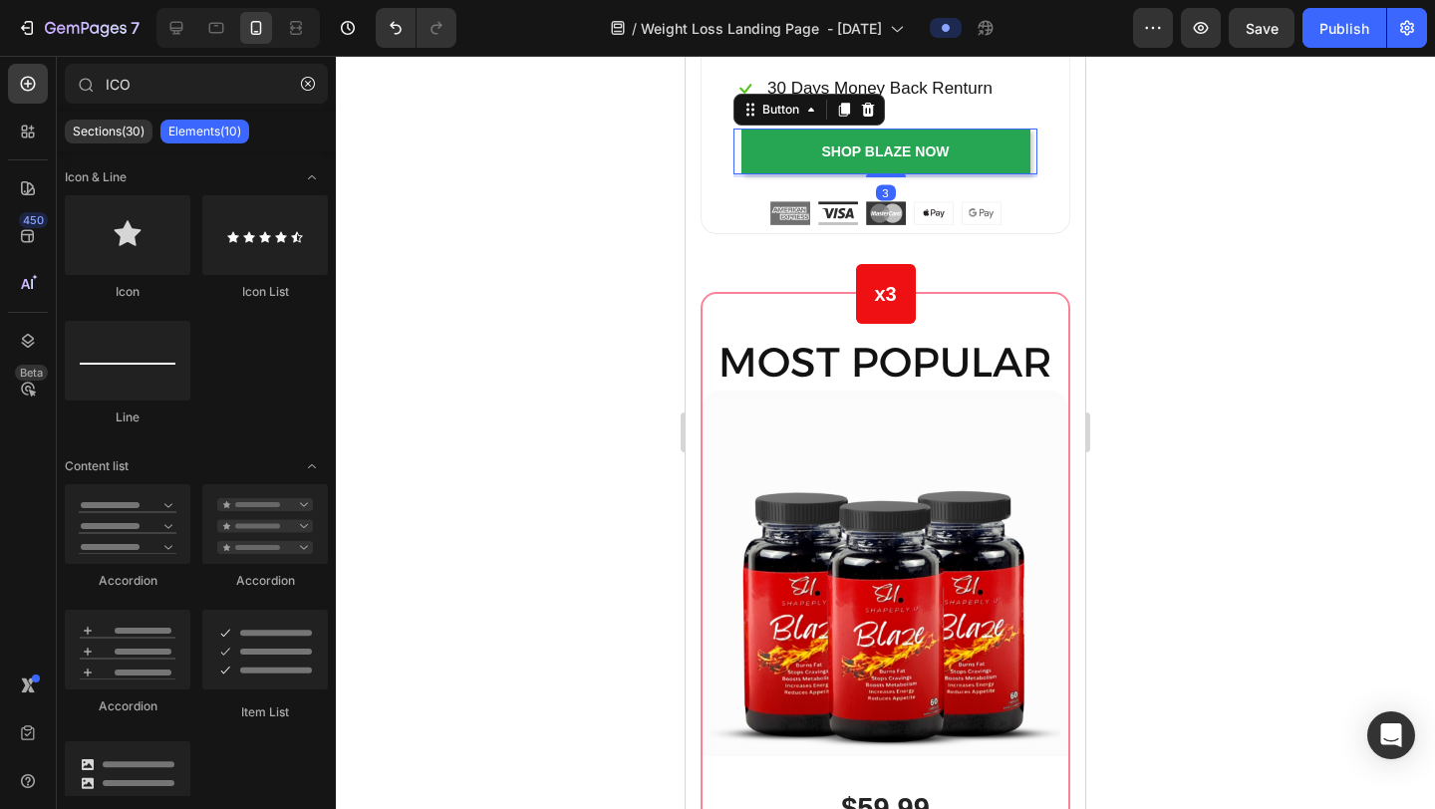
click at [1035, 174] on div "shop blaze Now Button 3" at bounding box center [886, 152] width 304 height 46
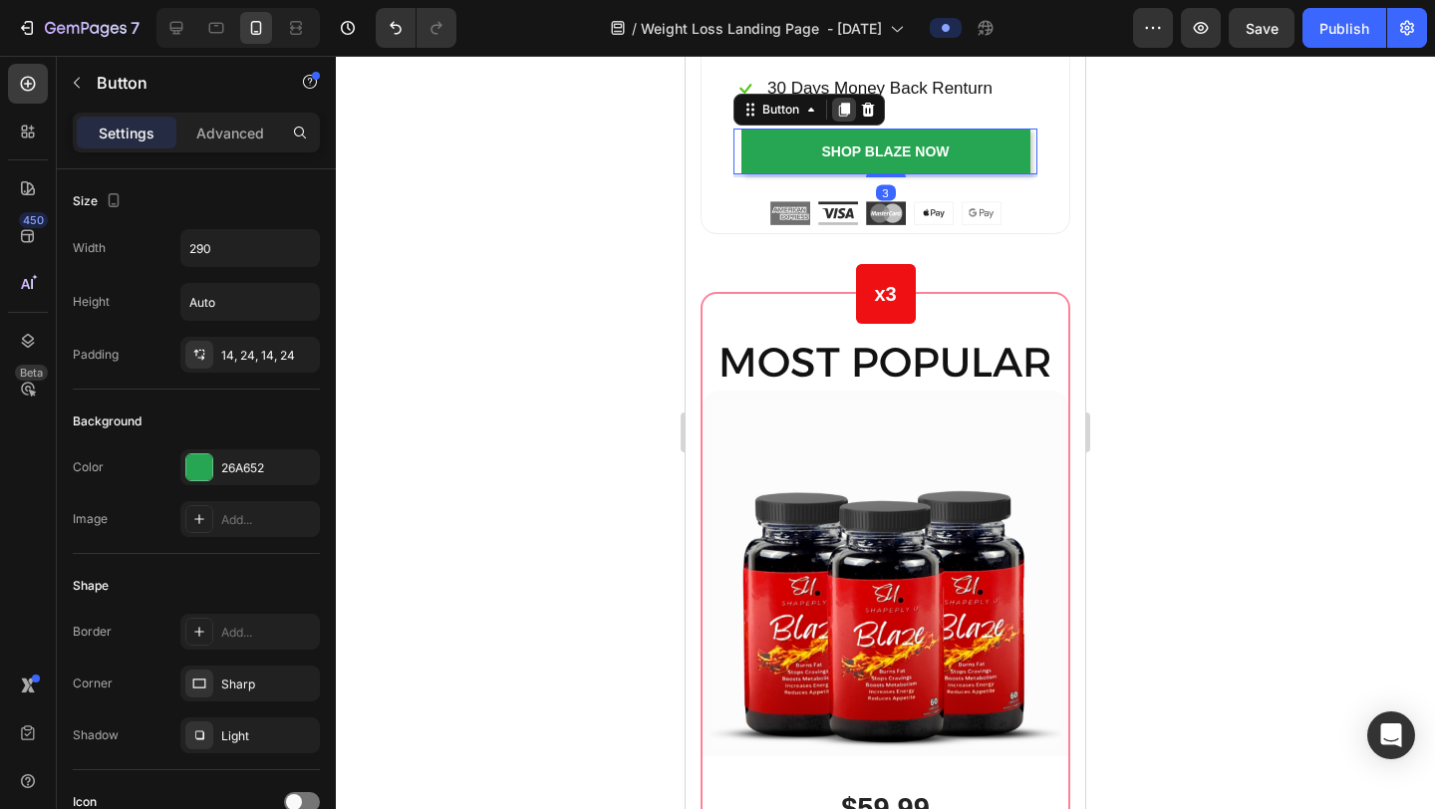
click at [847, 117] on icon at bounding box center [844, 110] width 11 height 14
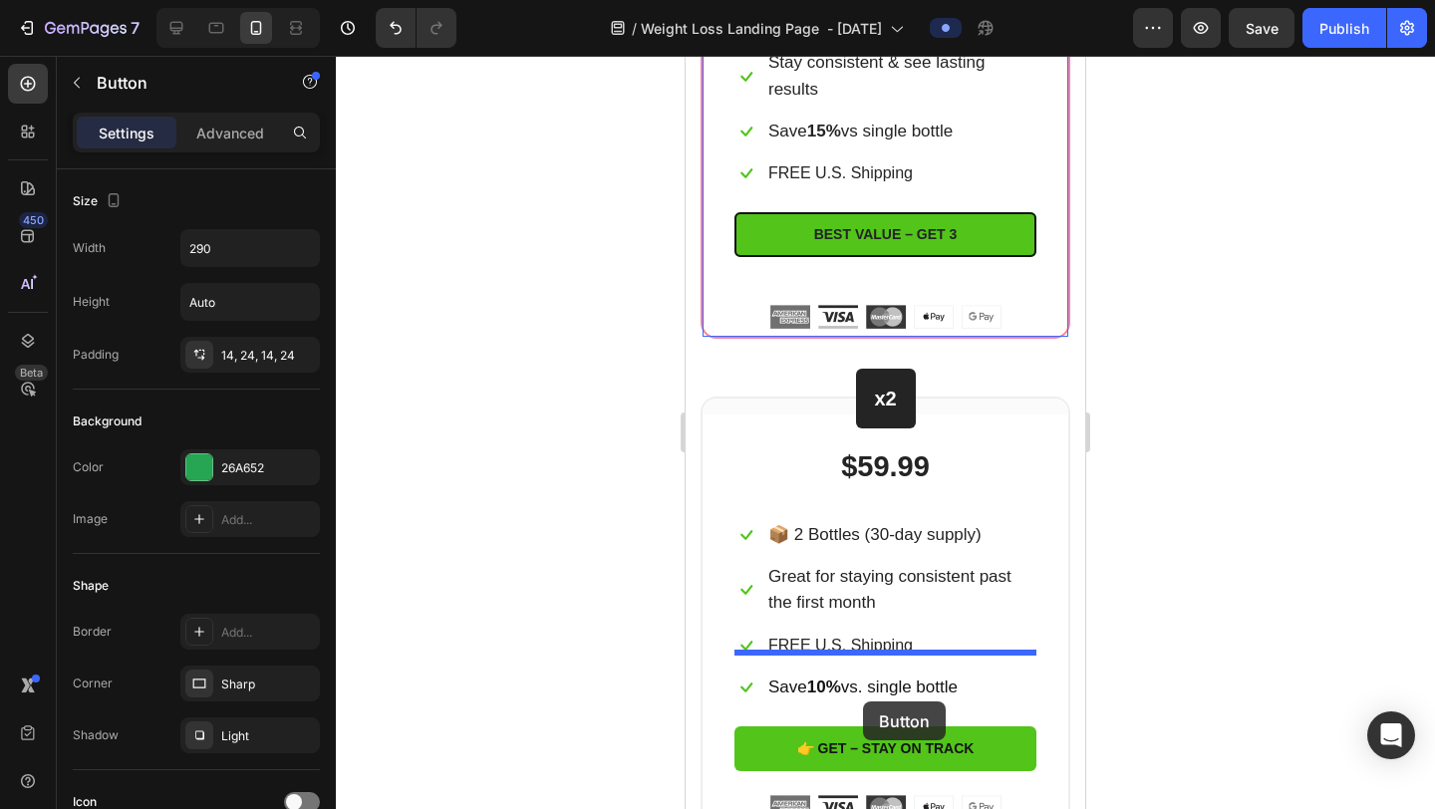
scroll to position [10274, 0]
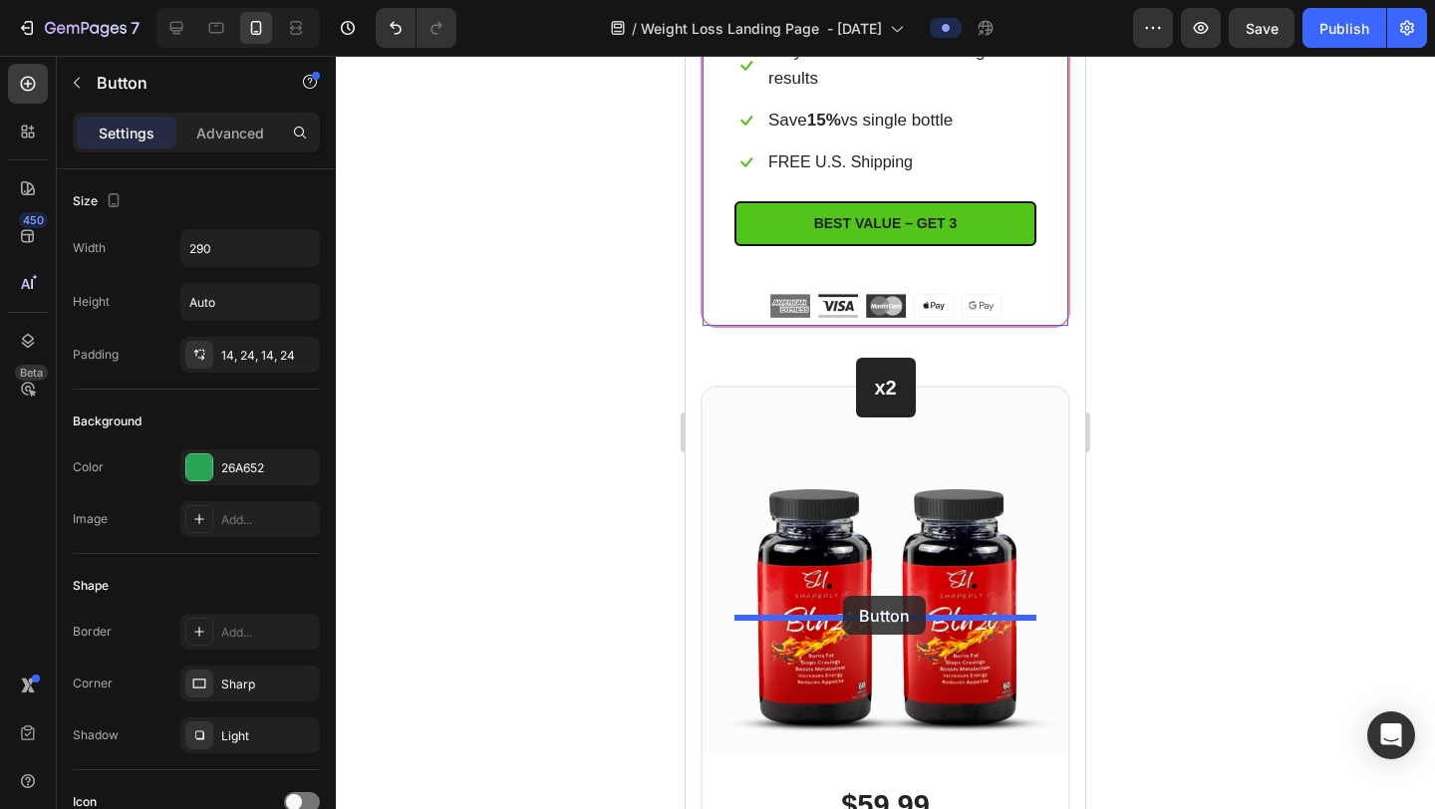
drag, startPoint x: 748, startPoint y: 252, endPoint x: 843, endPoint y: 596, distance: 357.0
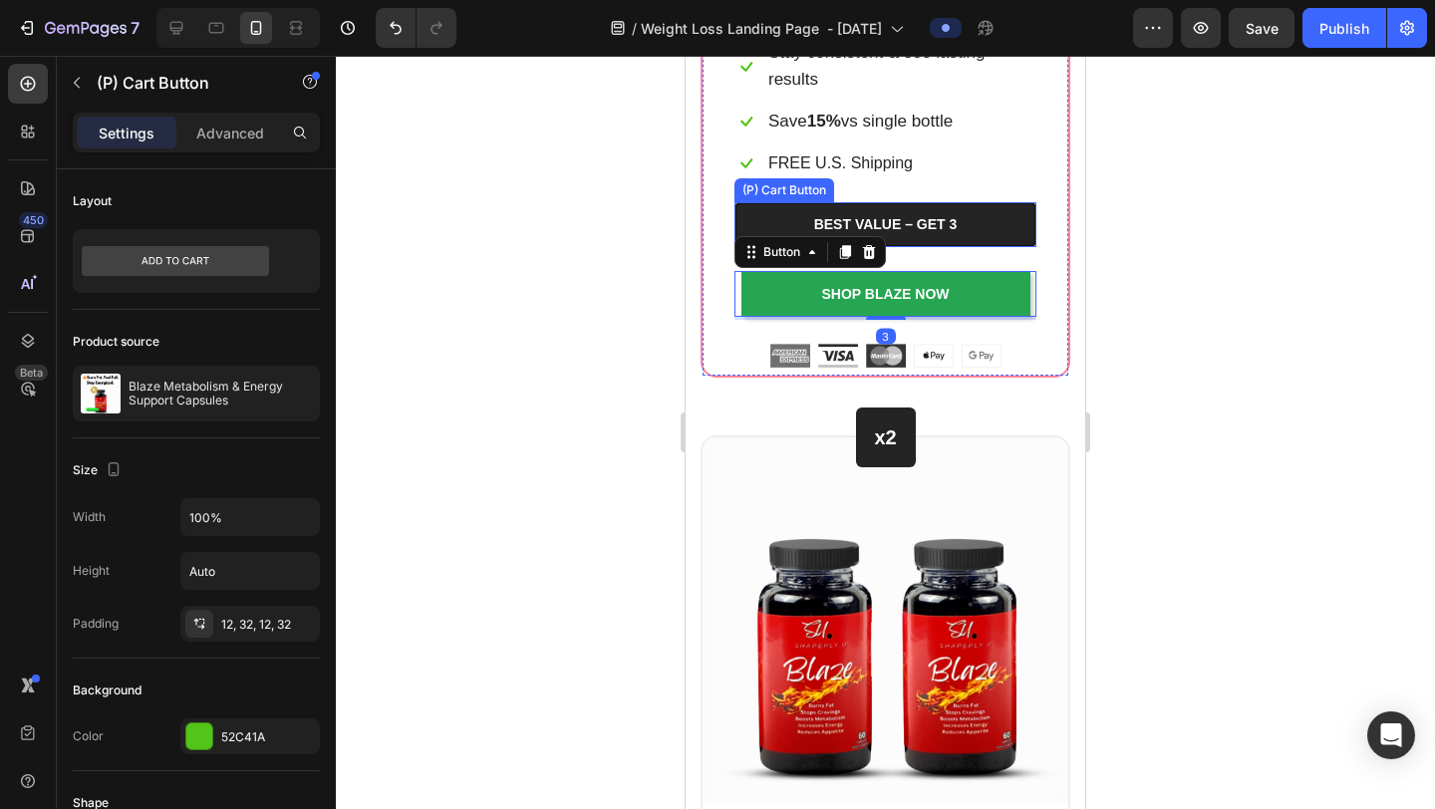
click at [1024, 247] on button "BEST VALUE – GET 3" at bounding box center [886, 224] width 302 height 45
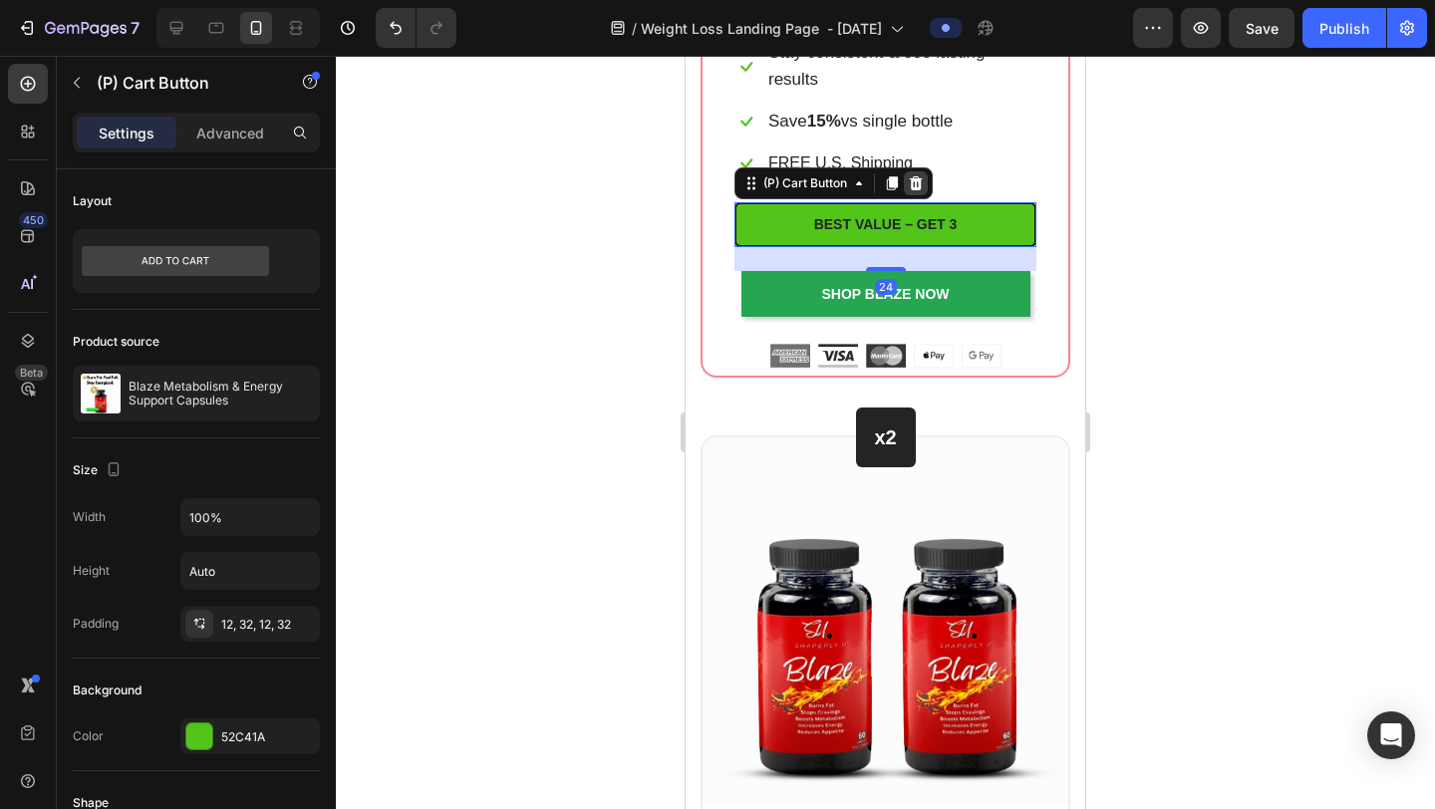
click at [922, 191] on icon at bounding box center [916, 183] width 16 height 16
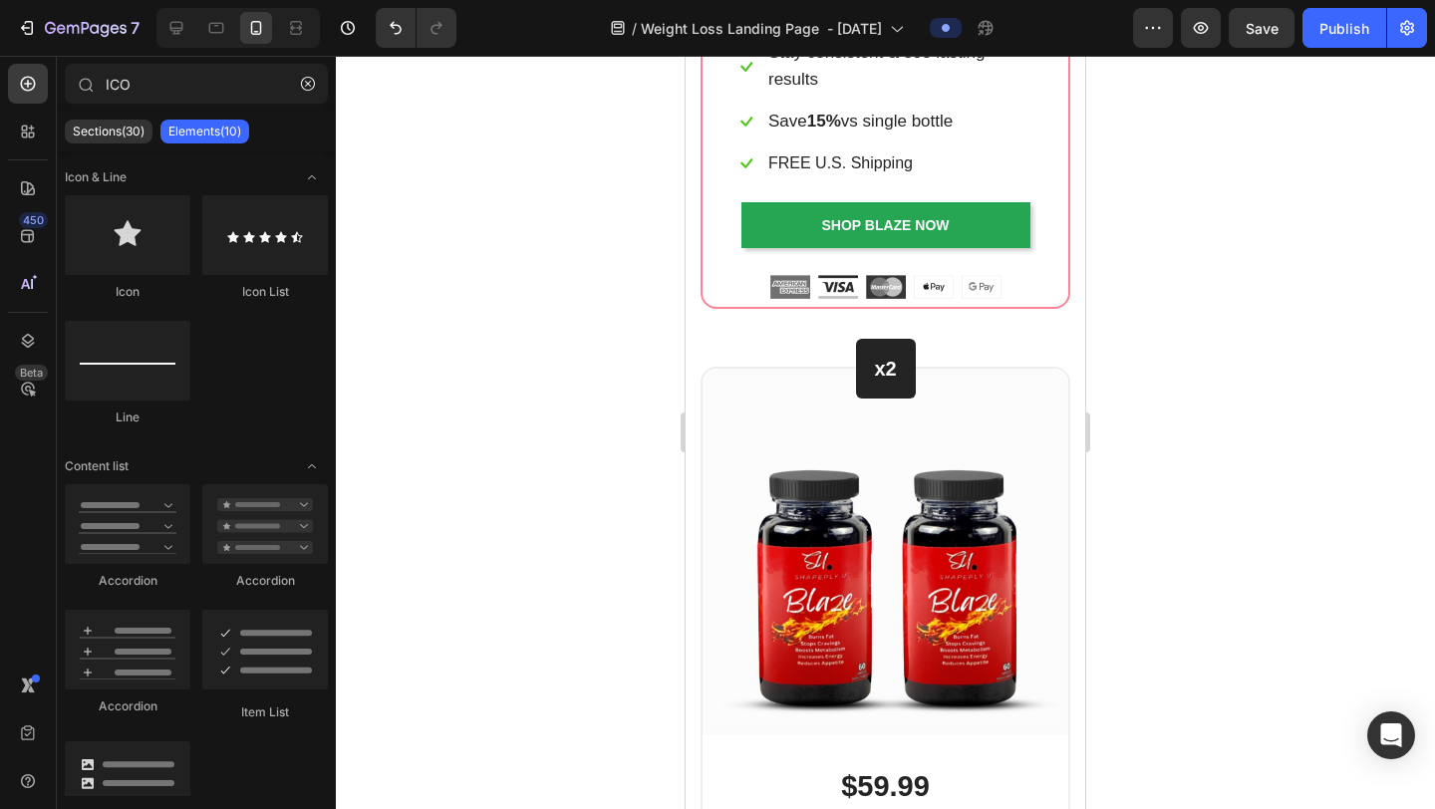
click at [1178, 519] on div at bounding box center [885, 433] width 1099 height 754
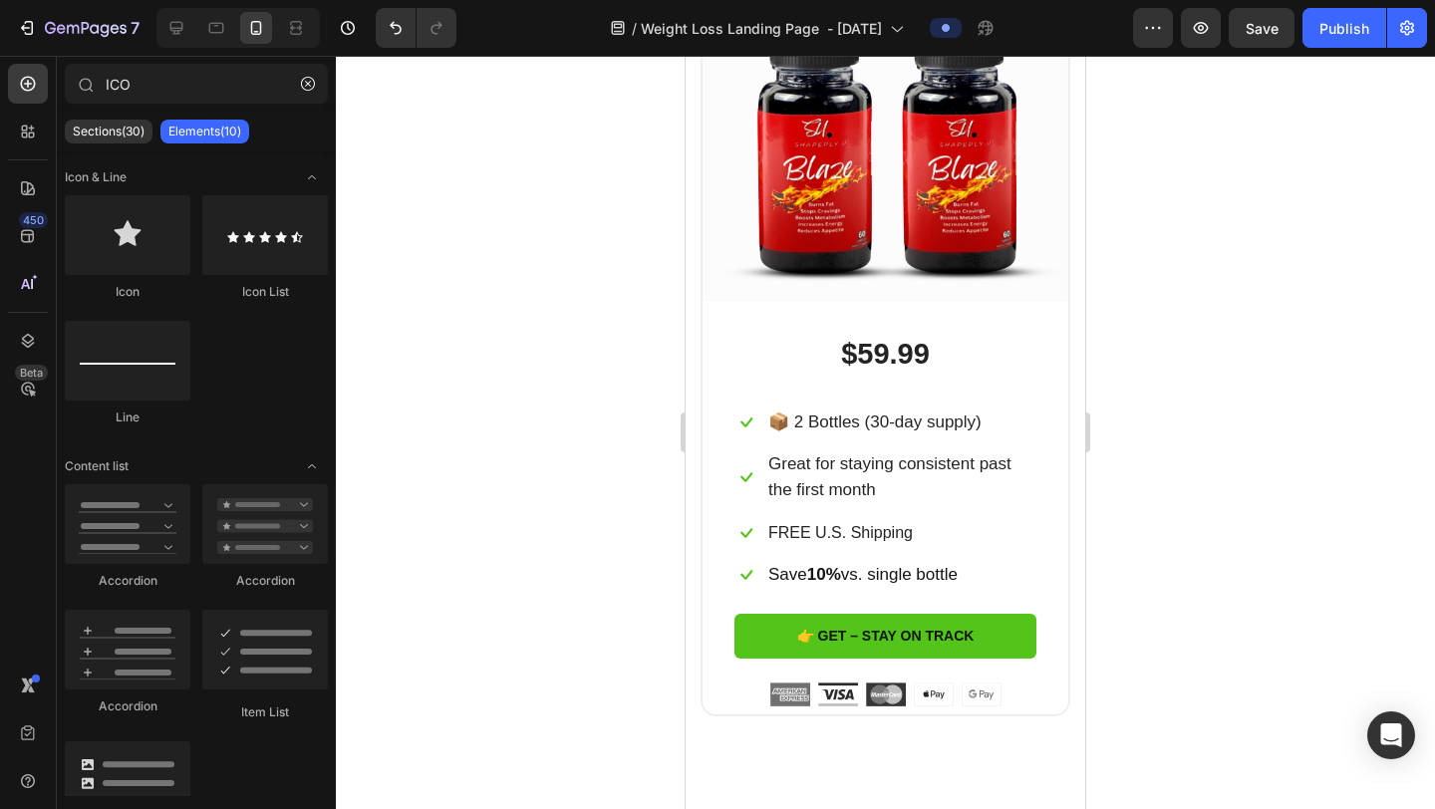
scroll to position [10622, 0]
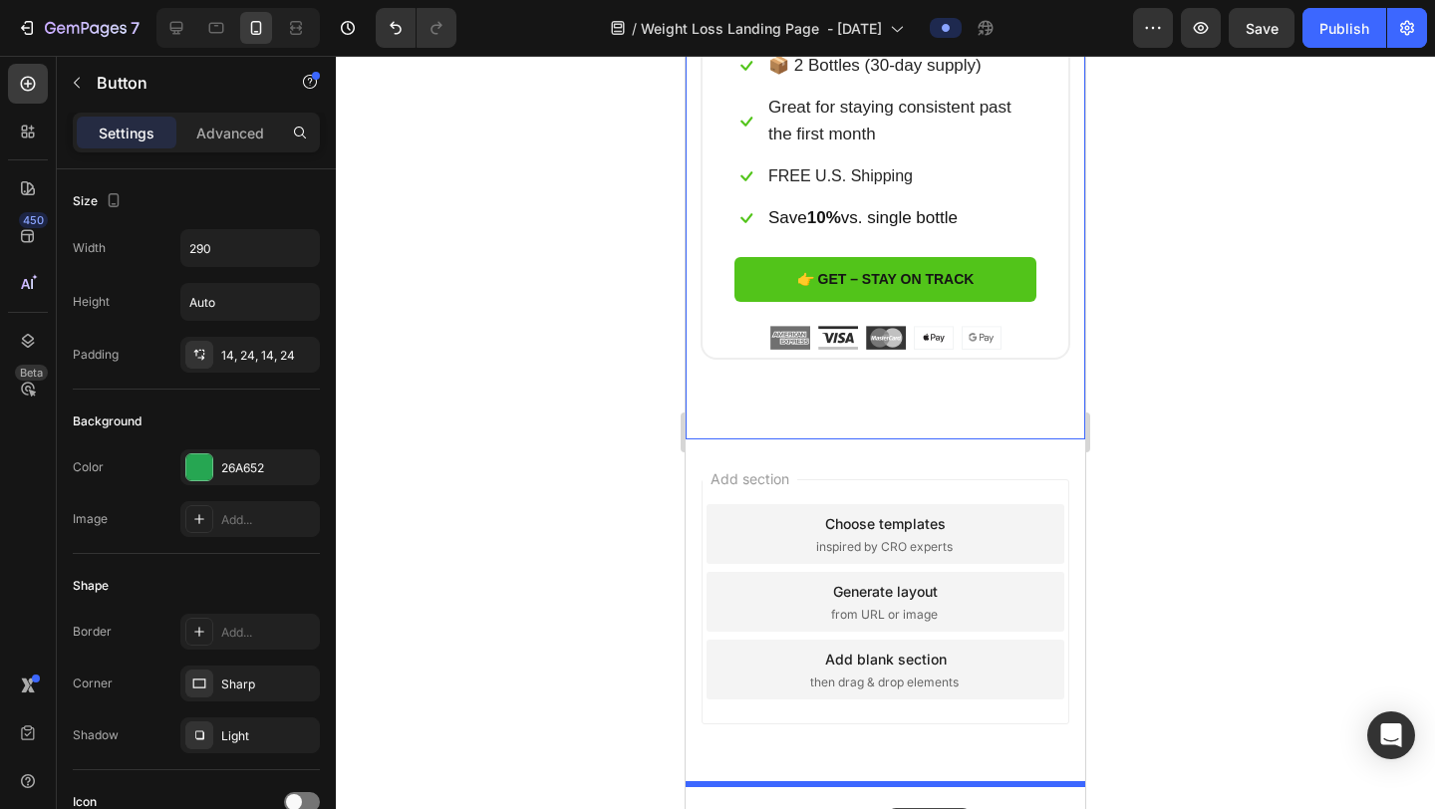
scroll to position [11266, 0]
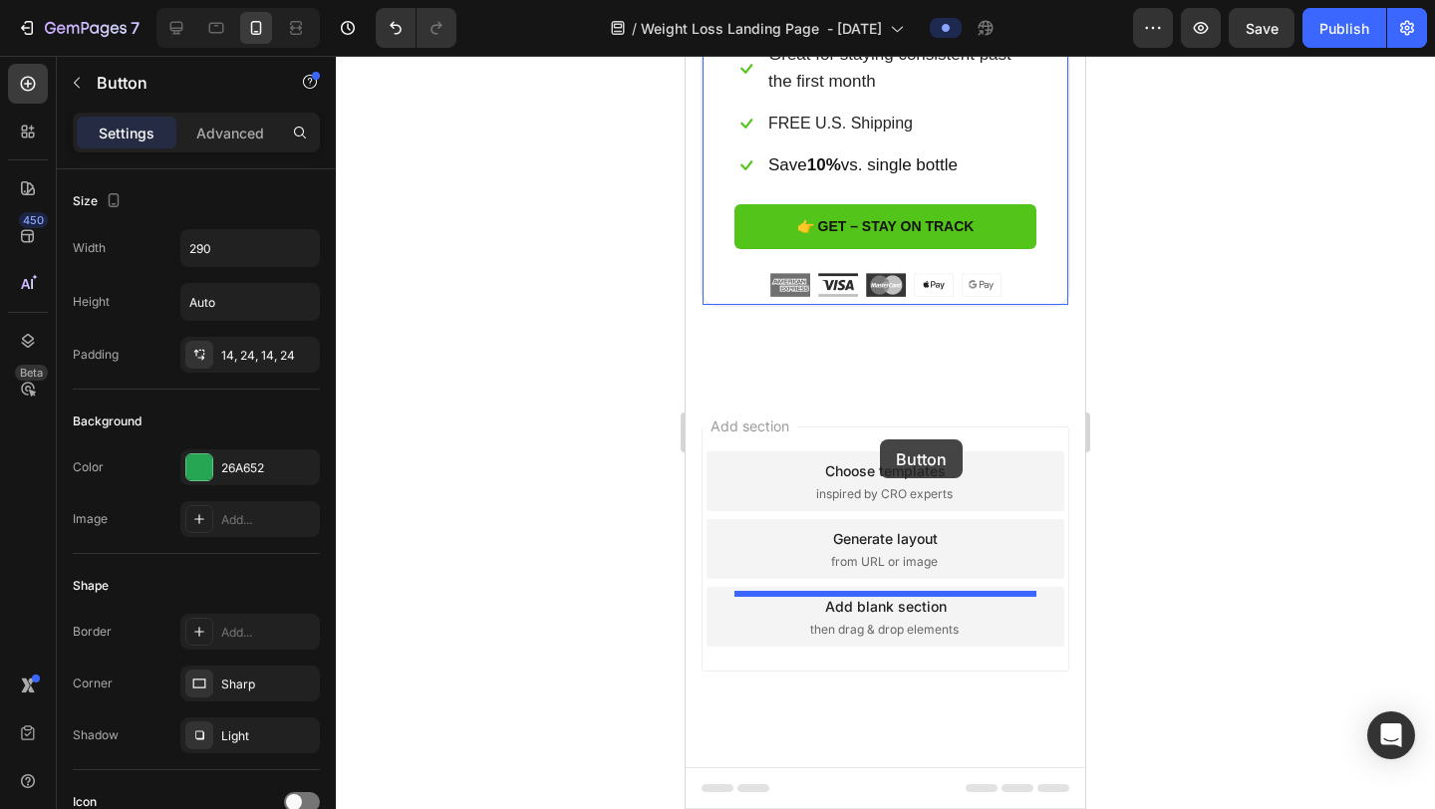
drag, startPoint x: 752, startPoint y: 185, endPoint x: 880, endPoint y: 440, distance: 284.9
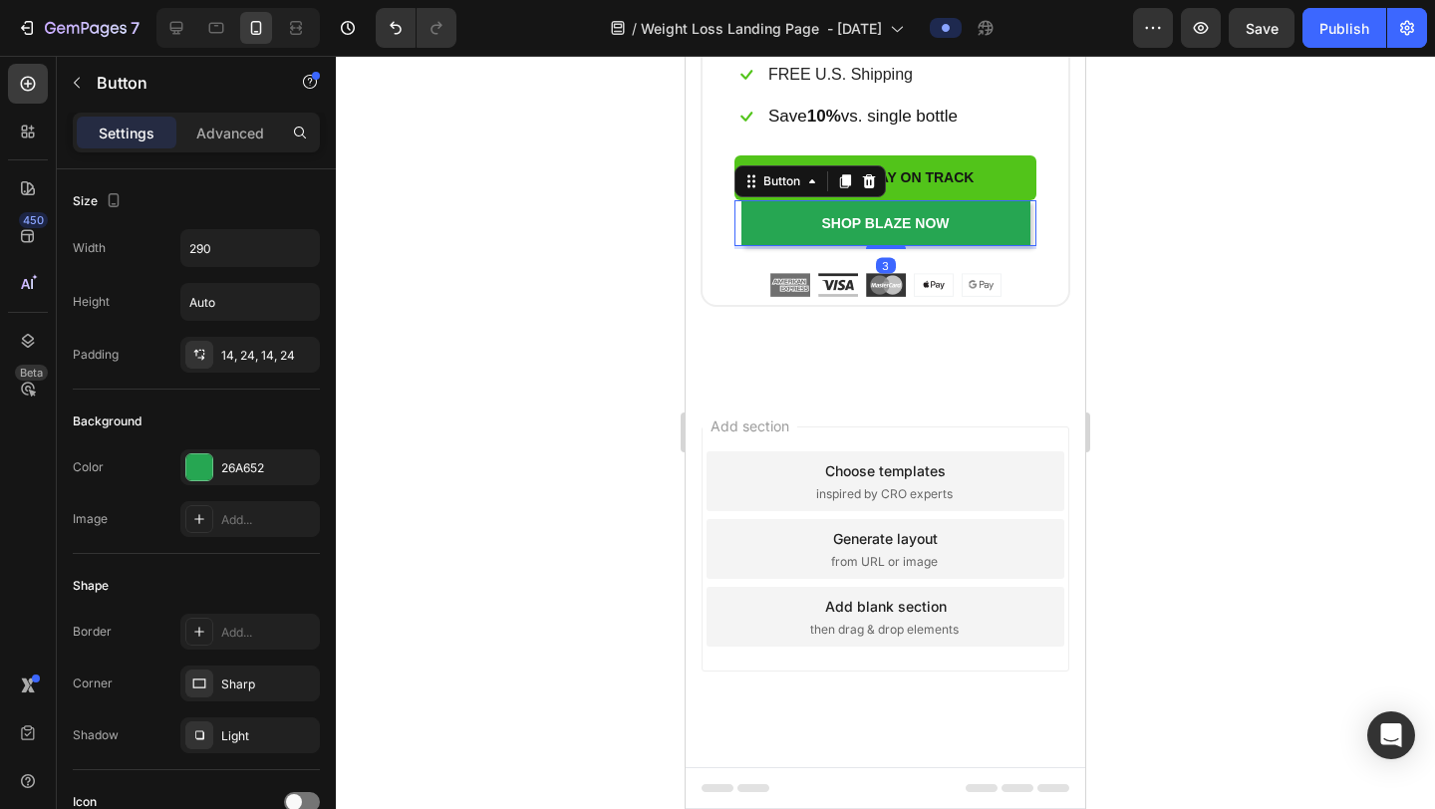
scroll to position [11217, 0]
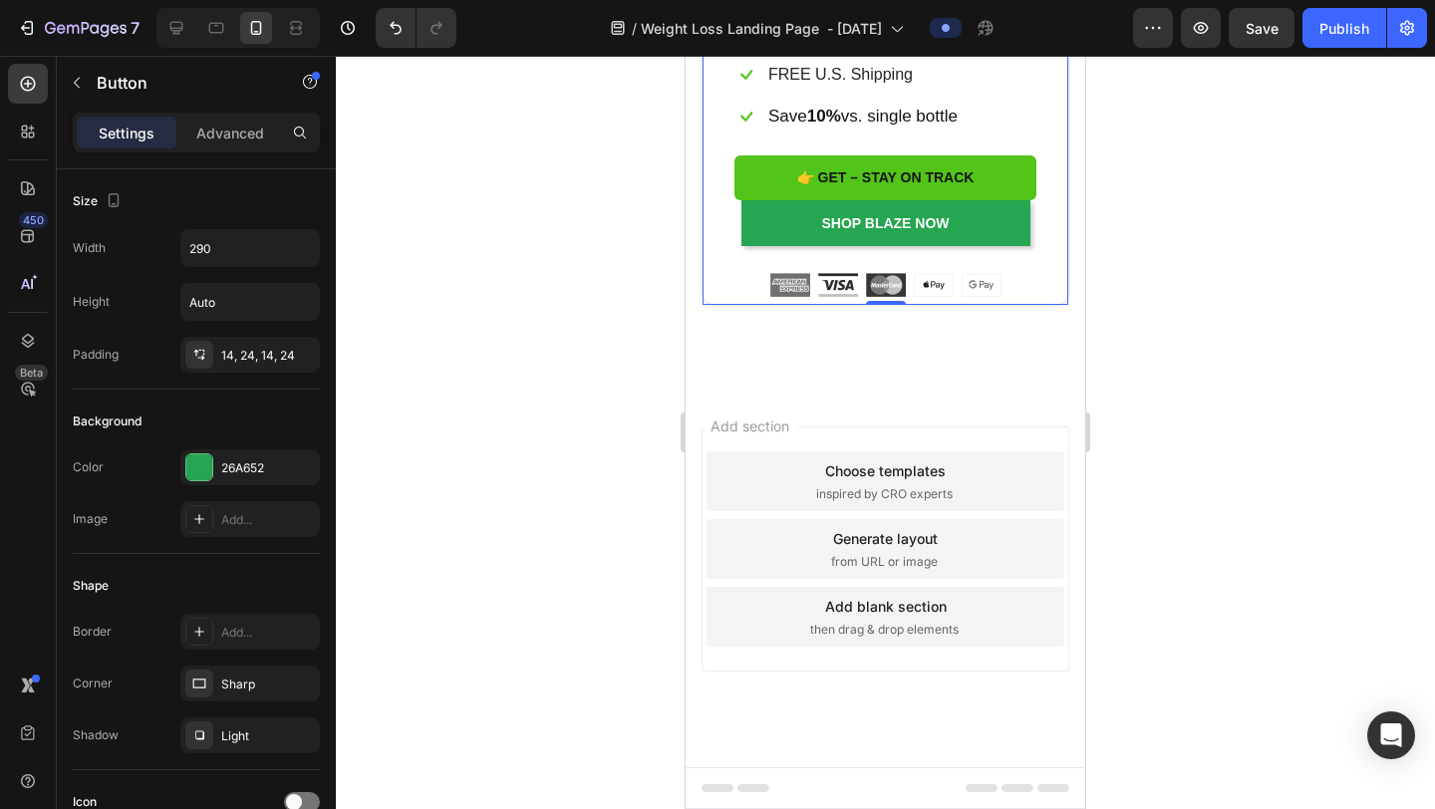
click at [1042, 305] on div "$59.99 (P) Price (P) Price Icon 📦 2 Bottles (30-day supply) Text block Row Icon…" at bounding box center [886, 75] width 366 height 462
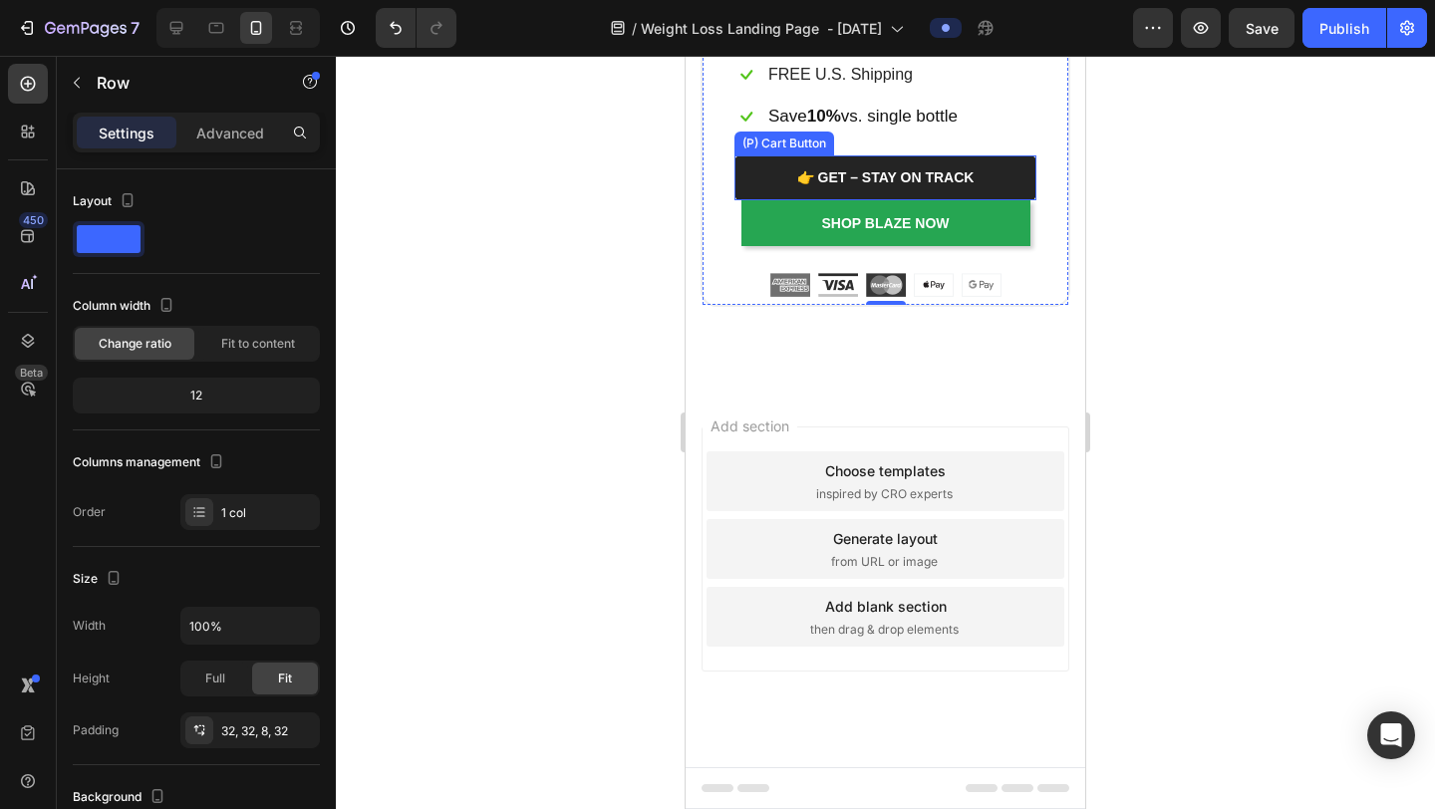
click at [1031, 200] on button "👉 GET – STAY ON TRACK" at bounding box center [886, 178] width 302 height 45
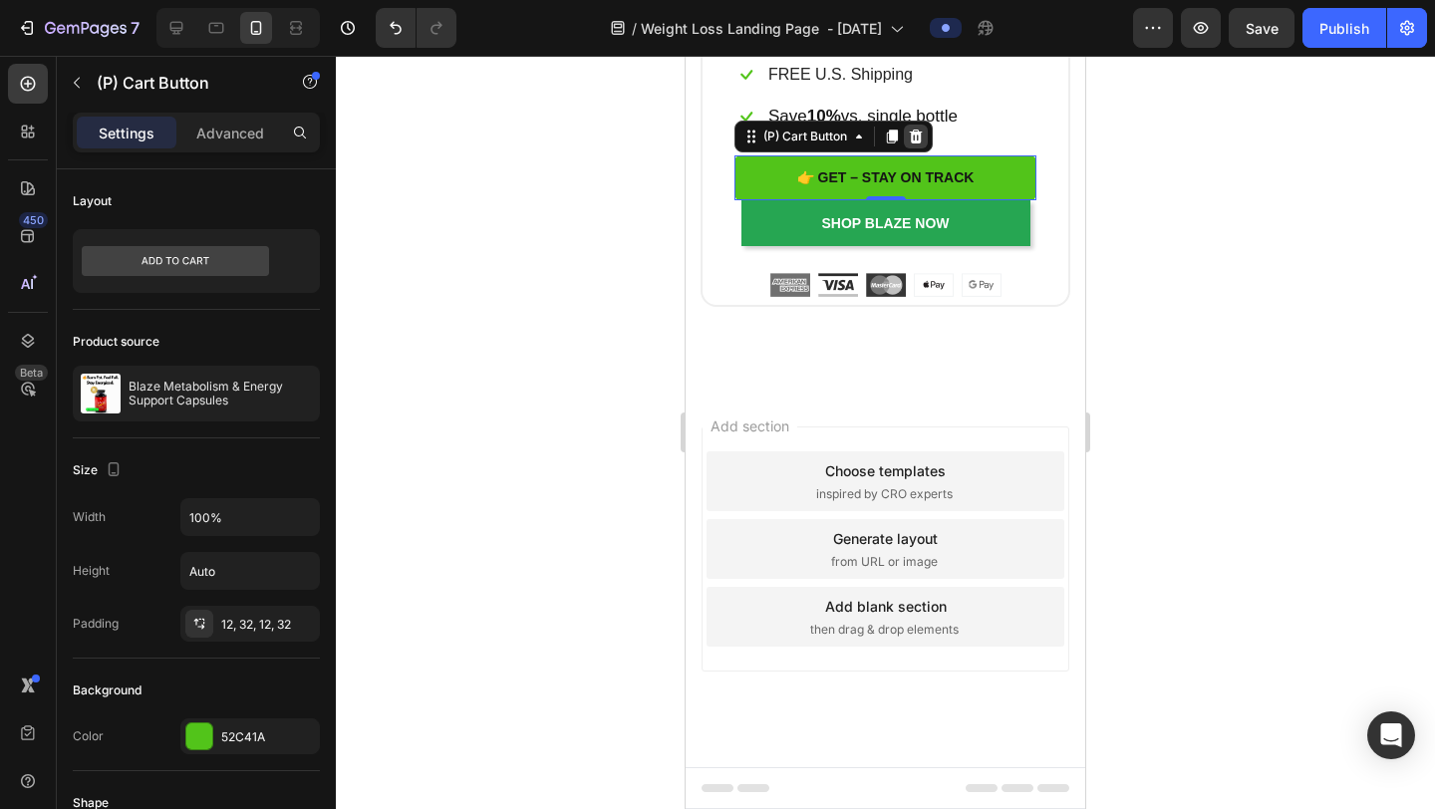
click at [919, 144] on icon at bounding box center [916, 137] width 13 height 14
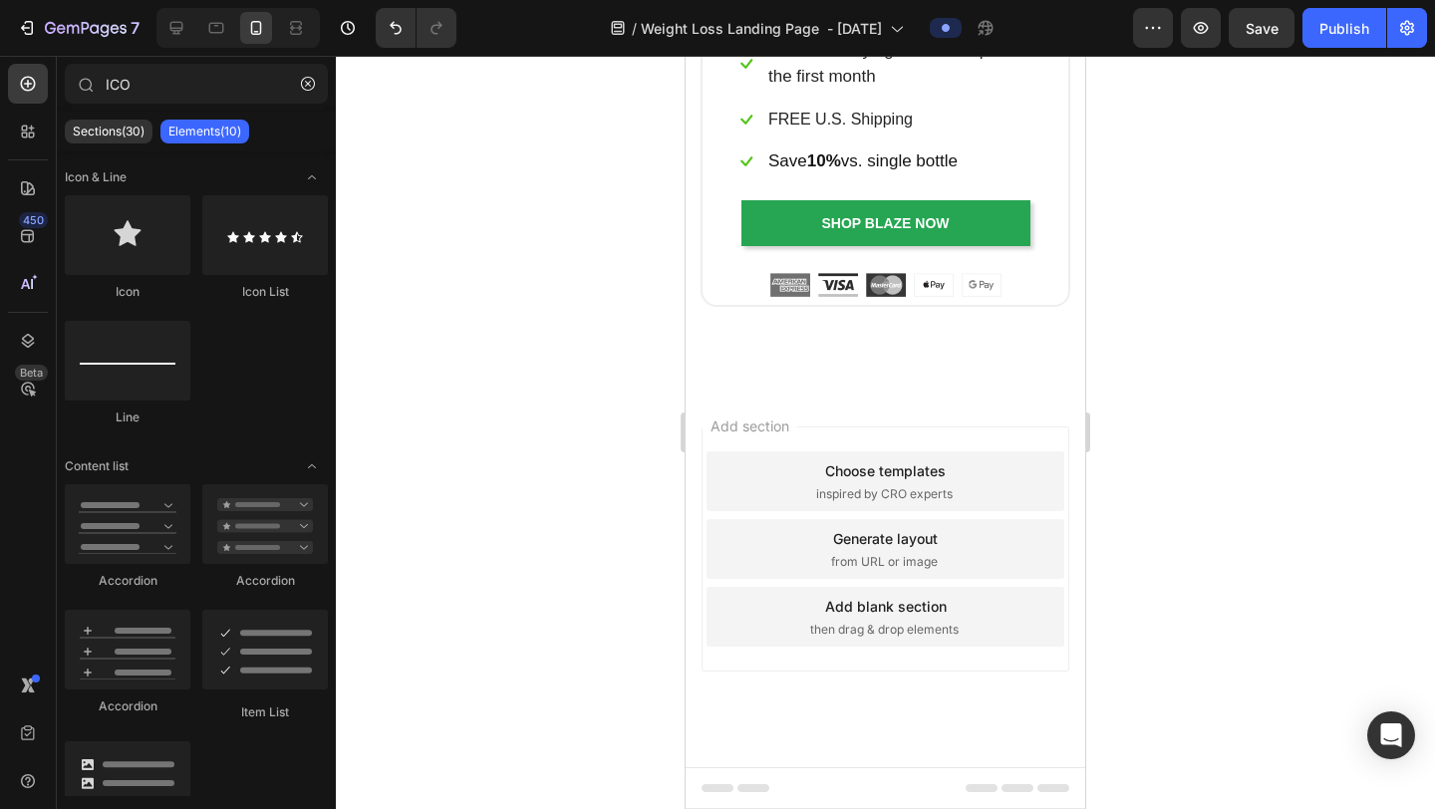
click at [1215, 347] on div at bounding box center [885, 433] width 1099 height 754
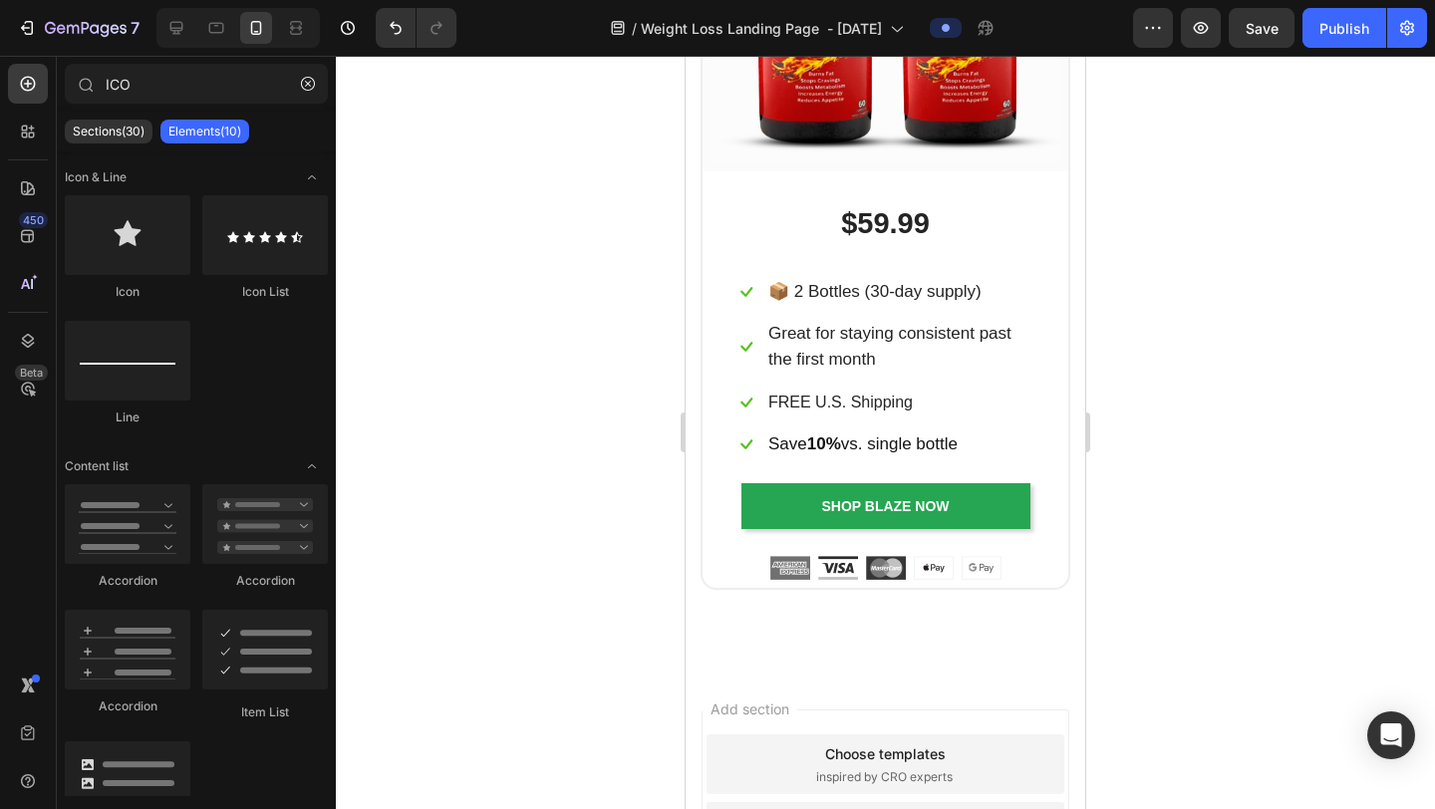
scroll to position [11140, 0]
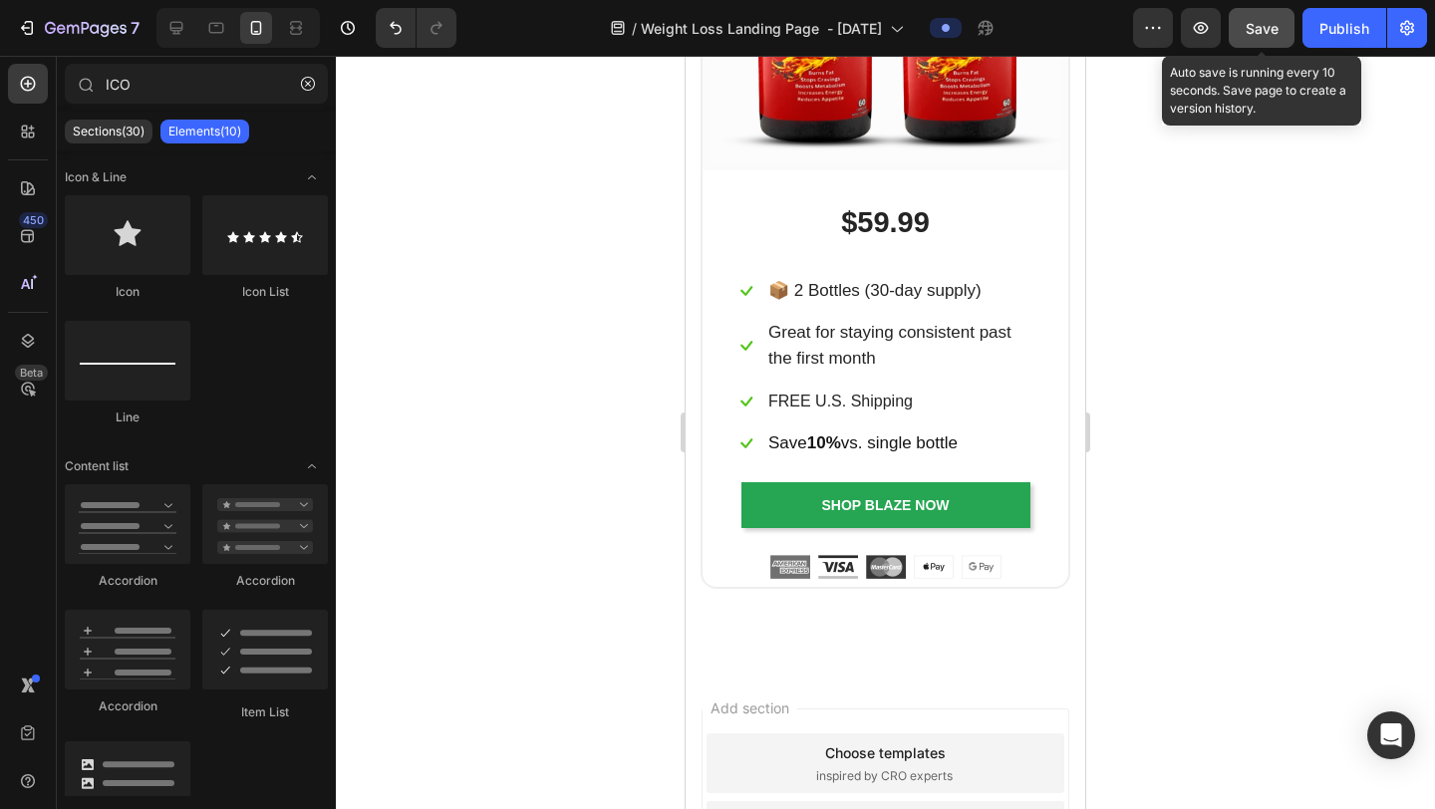
click at [1269, 28] on span "Save" at bounding box center [1262, 28] width 33 height 17
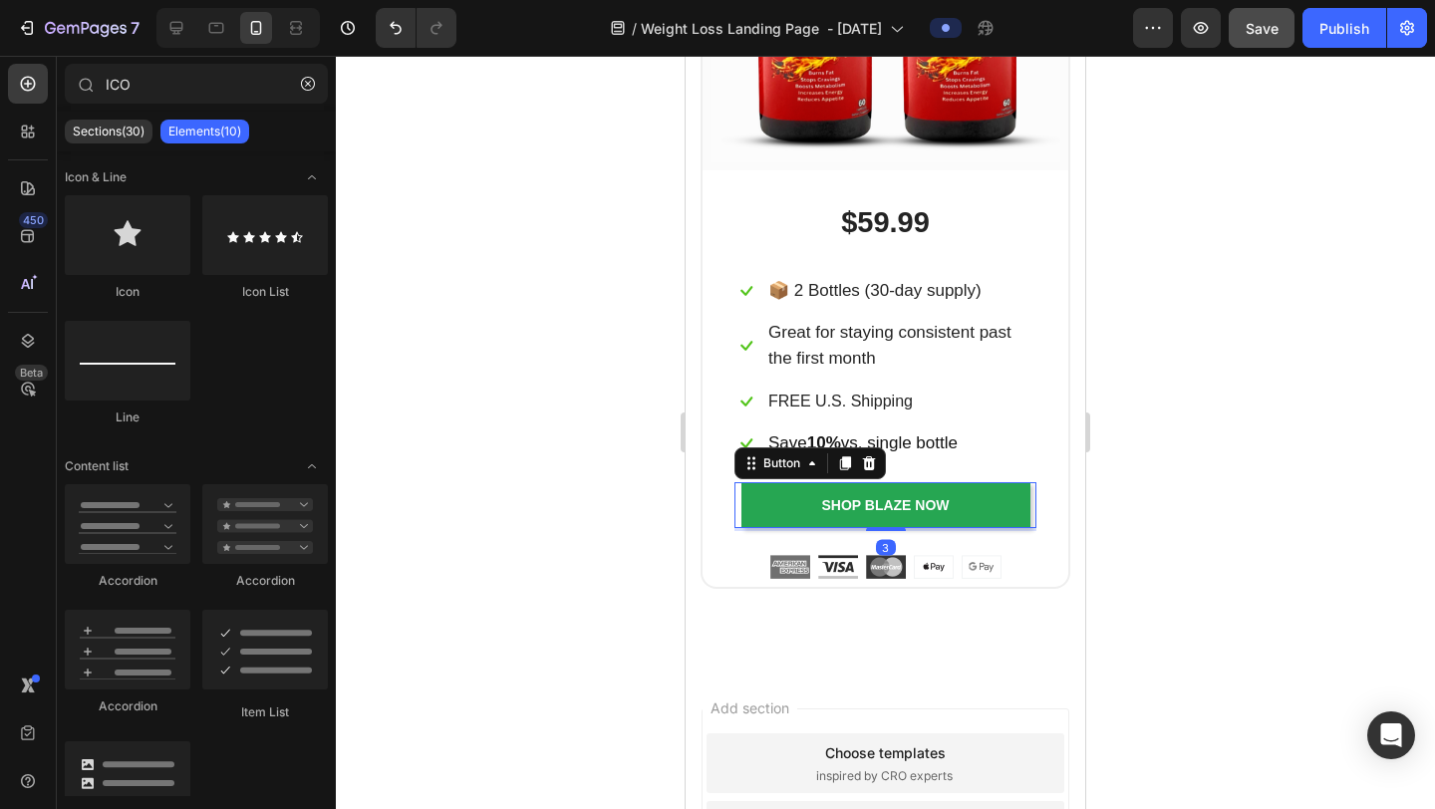
click at [1034, 496] on div "shop blaze Now Button 3" at bounding box center [886, 505] width 302 height 46
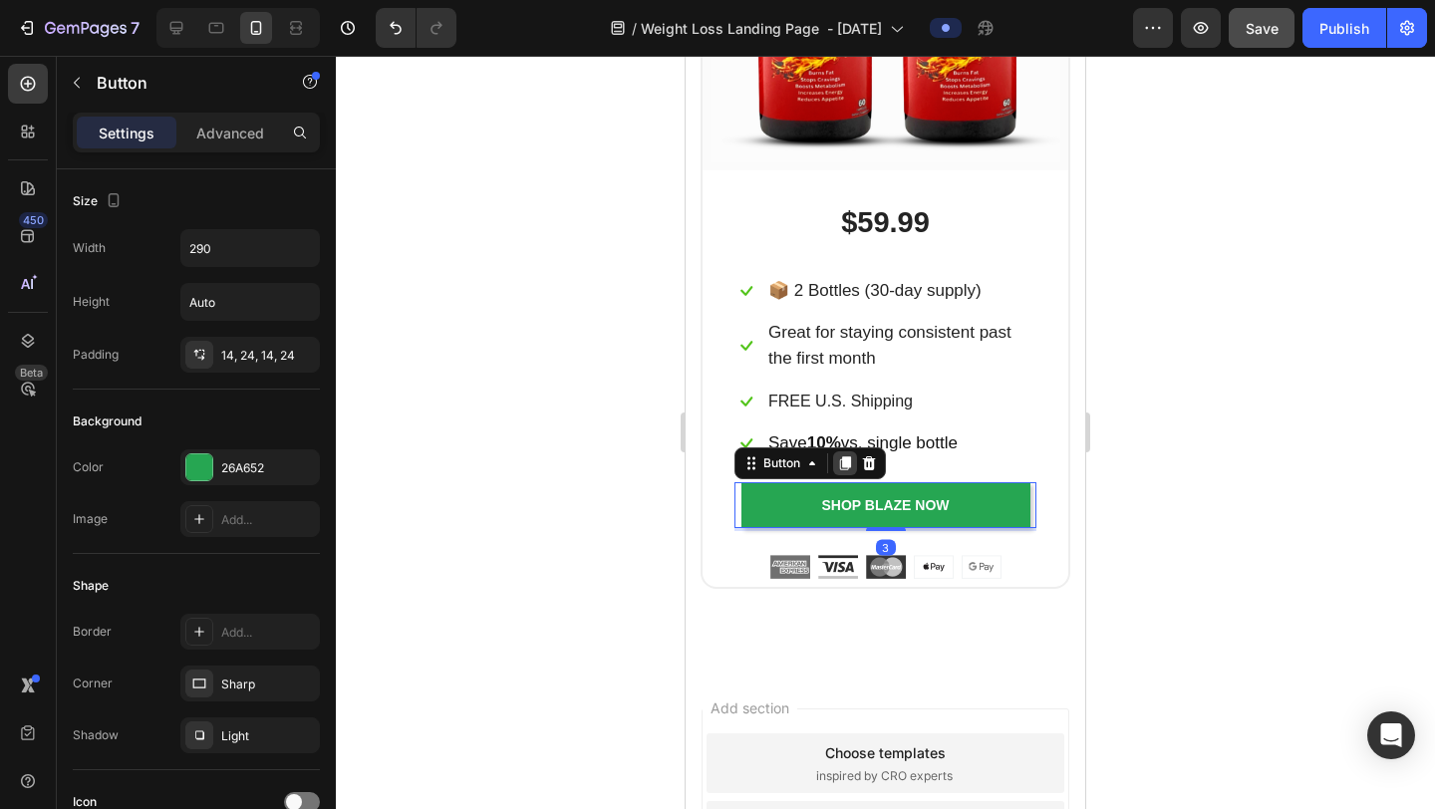
click at [847, 461] on icon at bounding box center [845, 464] width 16 height 16
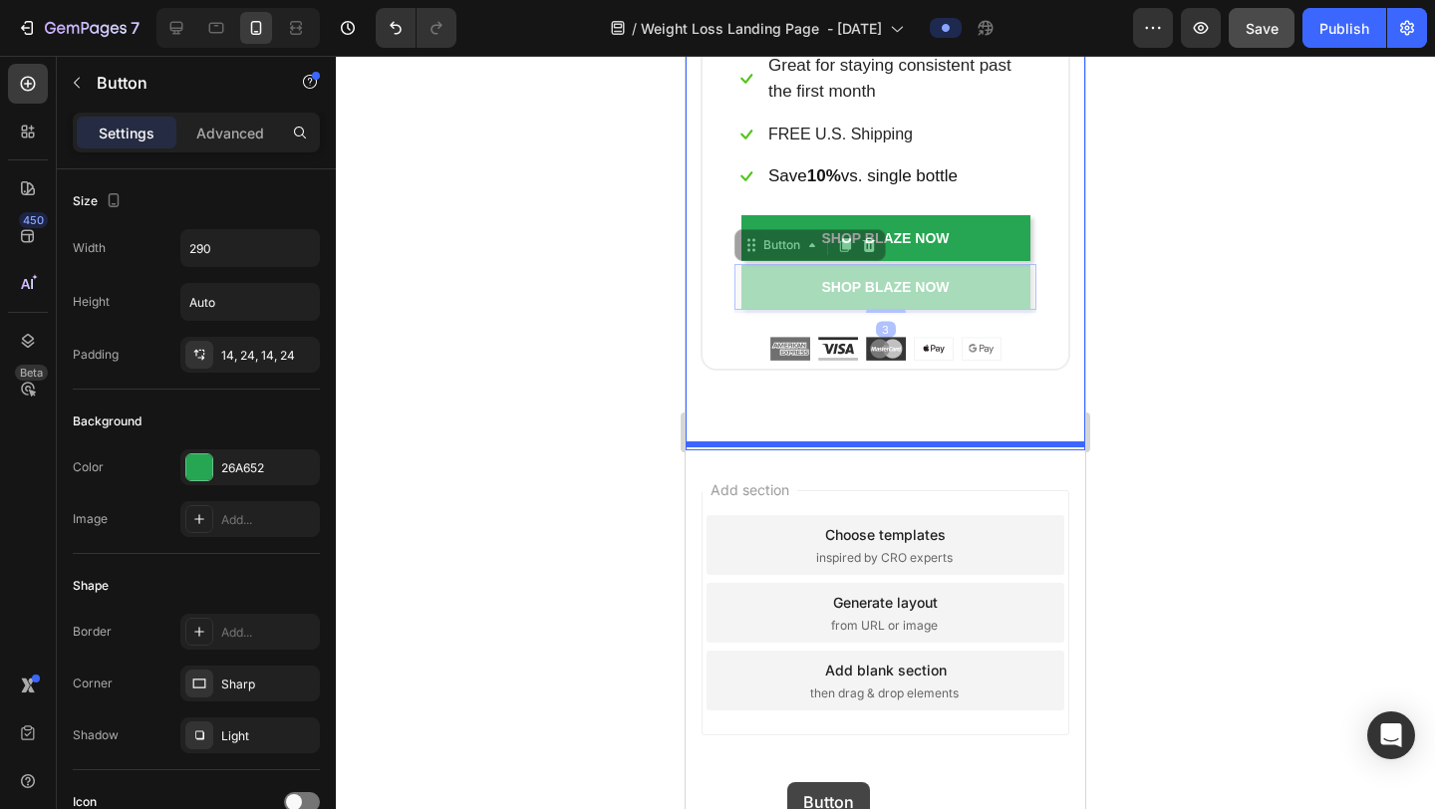
scroll to position [11412, 0]
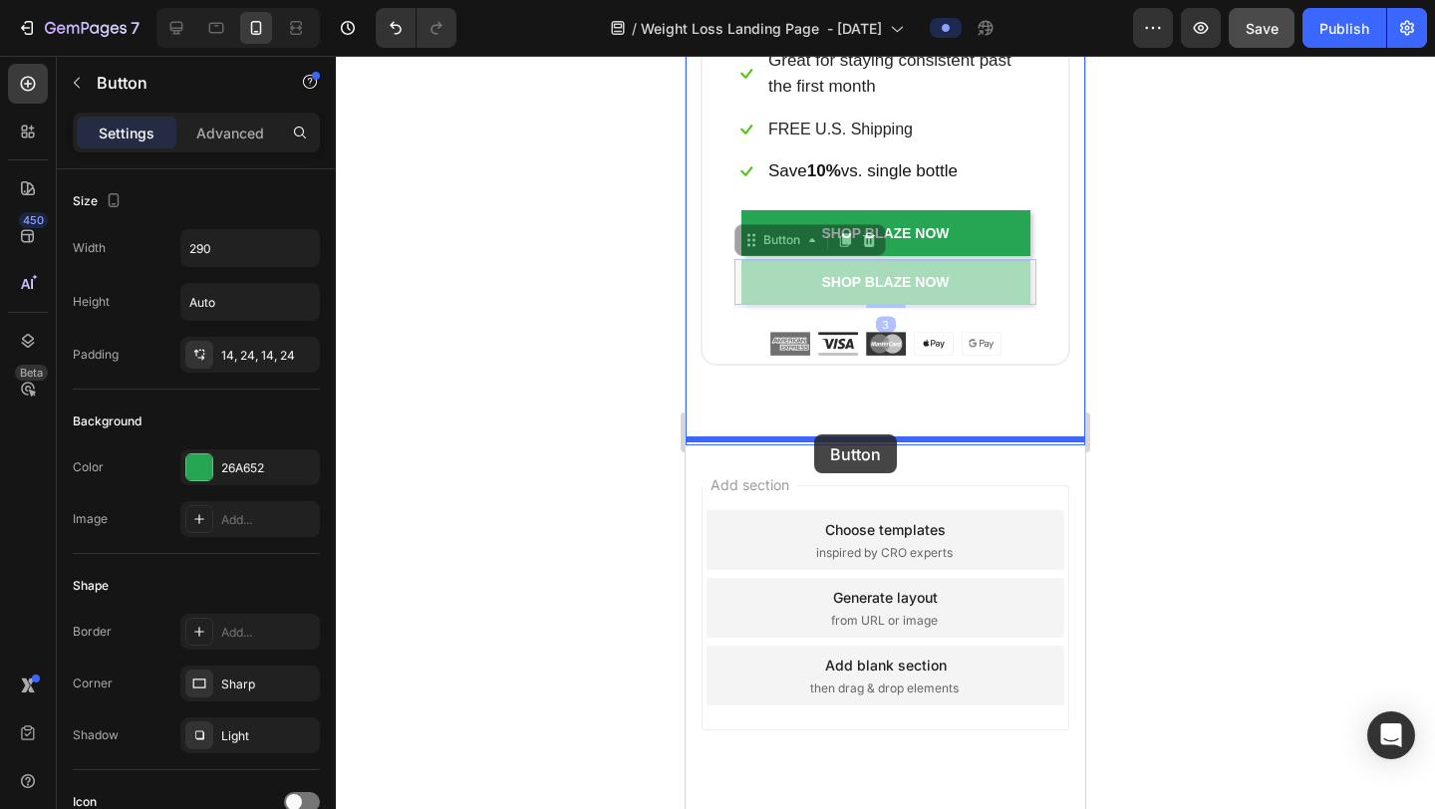
drag, startPoint x: 751, startPoint y: 510, endPoint x: 814, endPoint y: 435, distance: 99.0
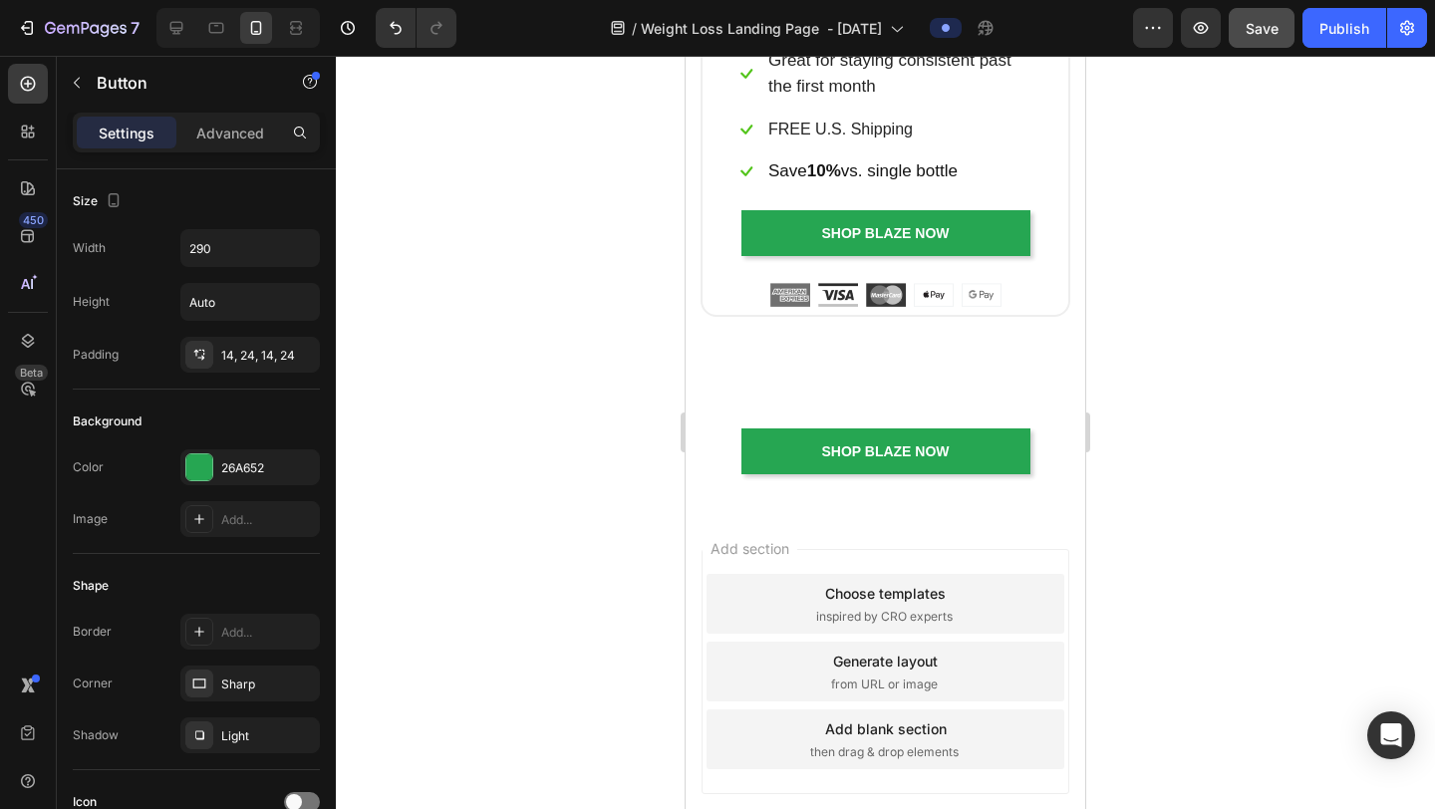
click at [1177, 326] on div at bounding box center [885, 433] width 1099 height 754
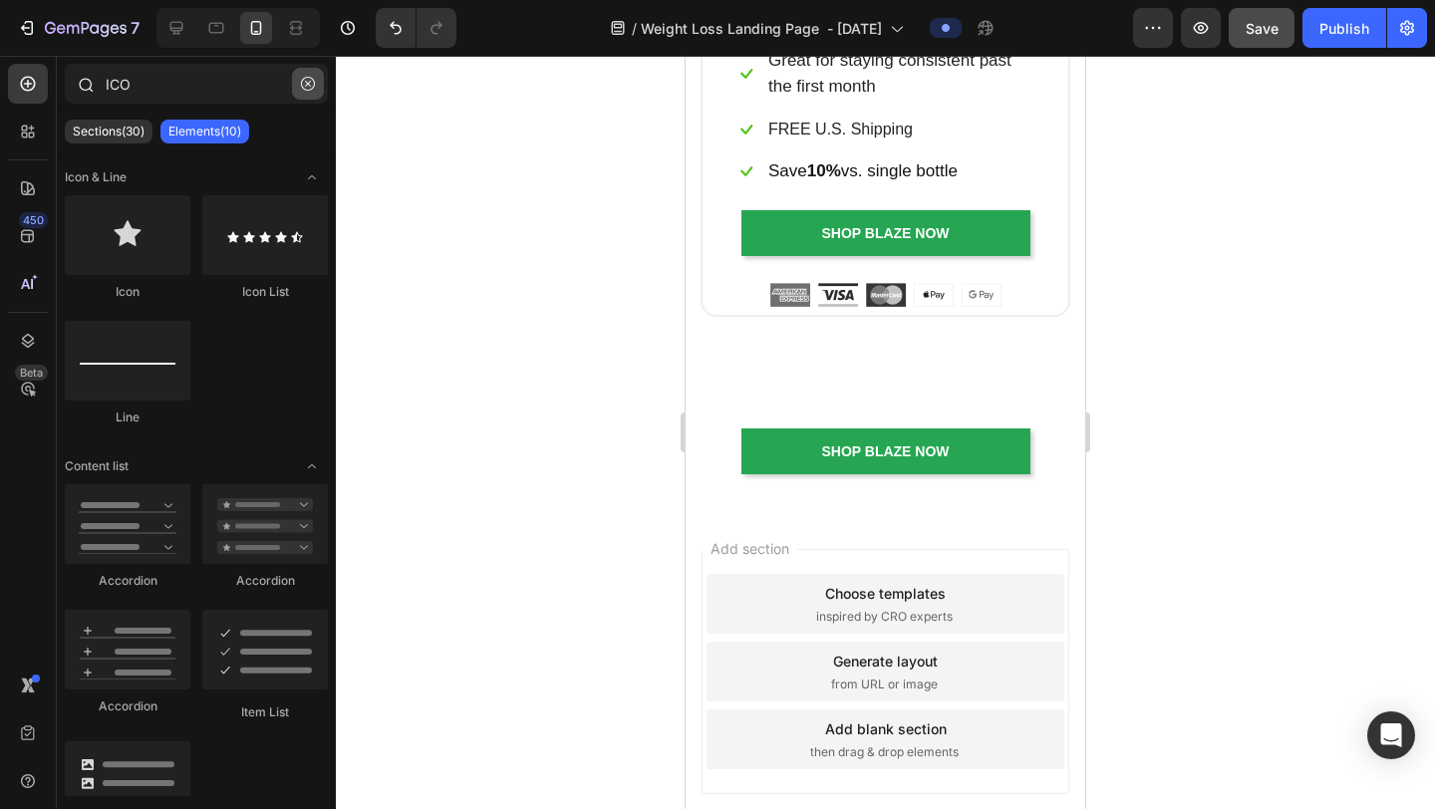
click at [306, 92] on button "button" at bounding box center [308, 84] width 32 height 32
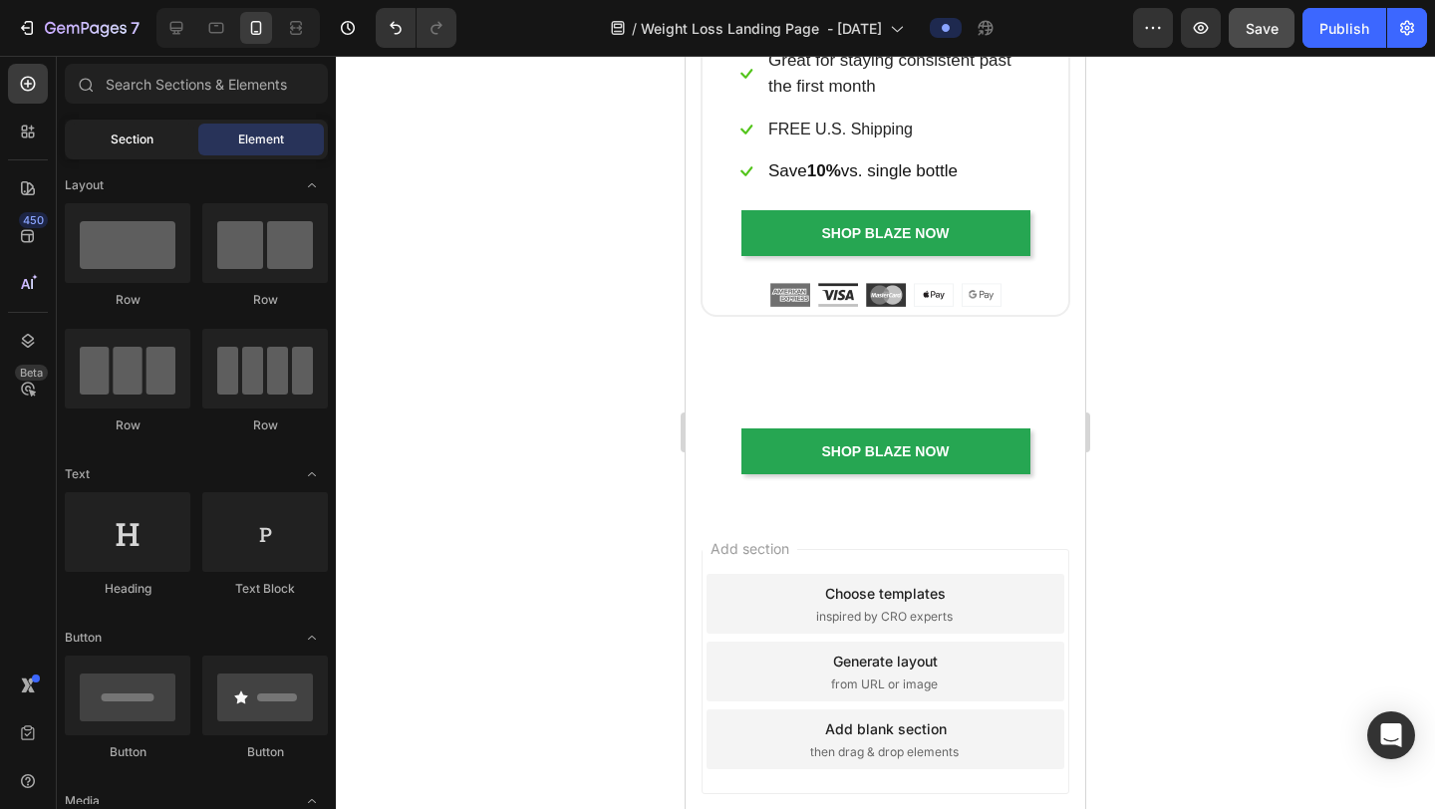
click at [139, 144] on span "Section" at bounding box center [132, 140] width 43 height 18
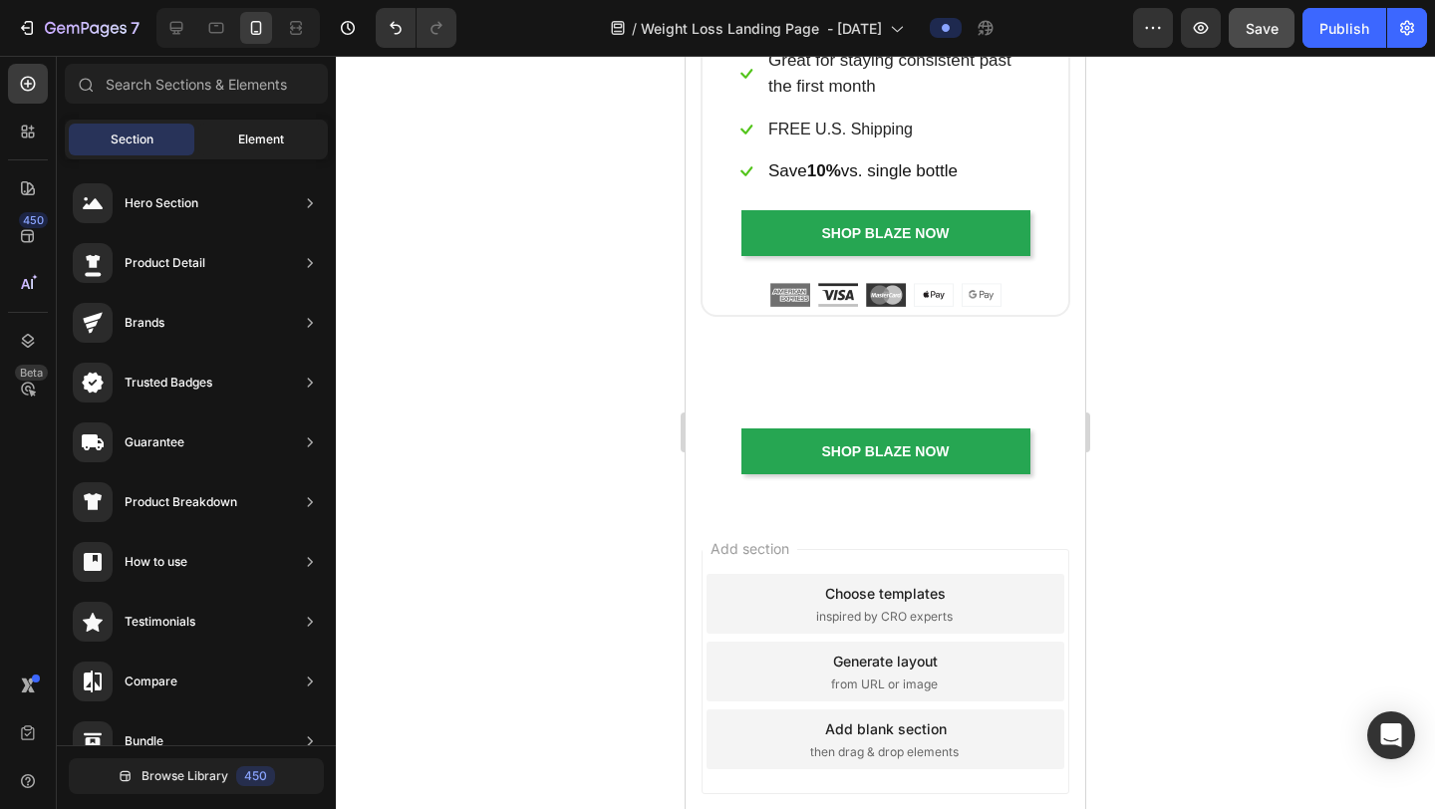
click at [227, 131] on div "Element" at bounding box center [261, 140] width 126 height 32
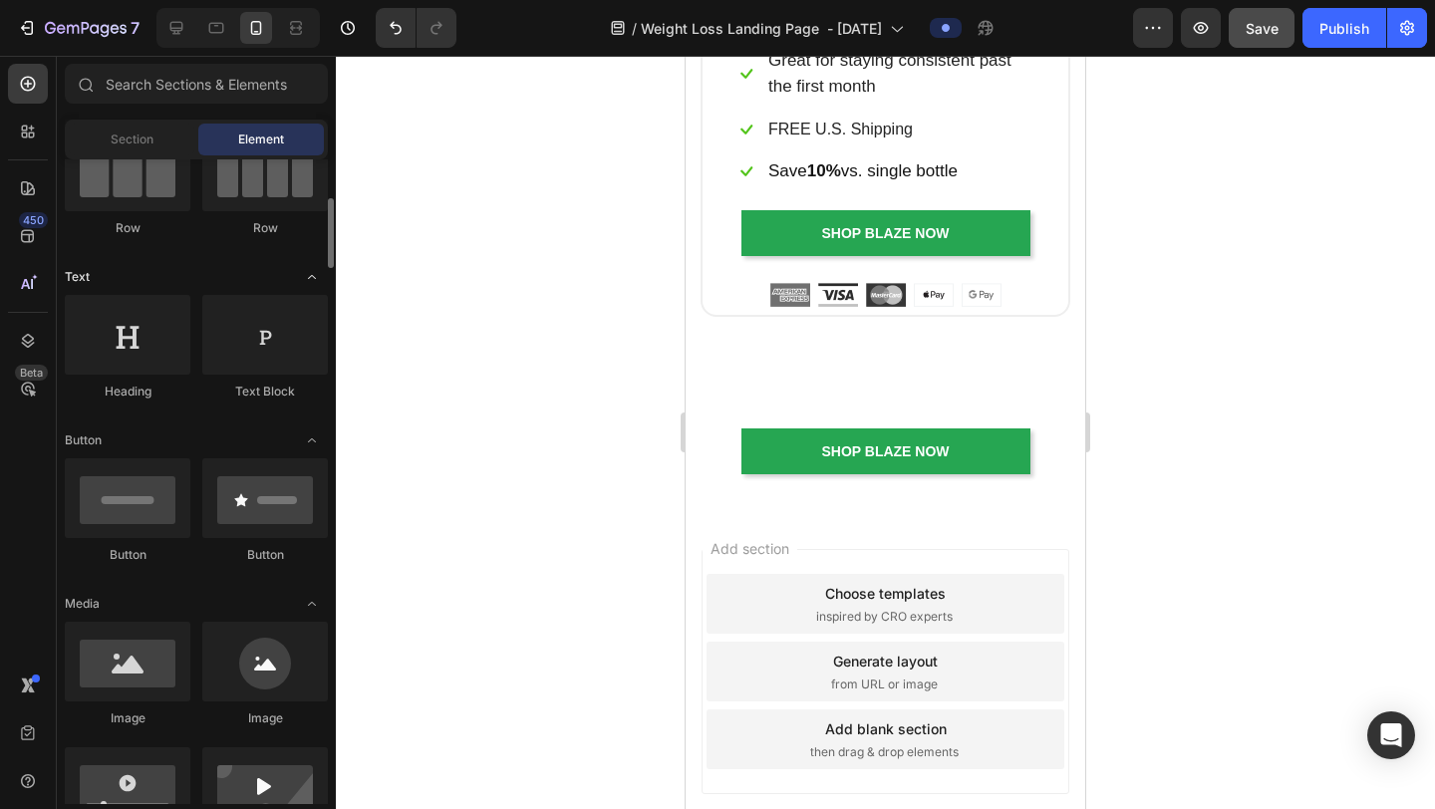
scroll to position [247, 0]
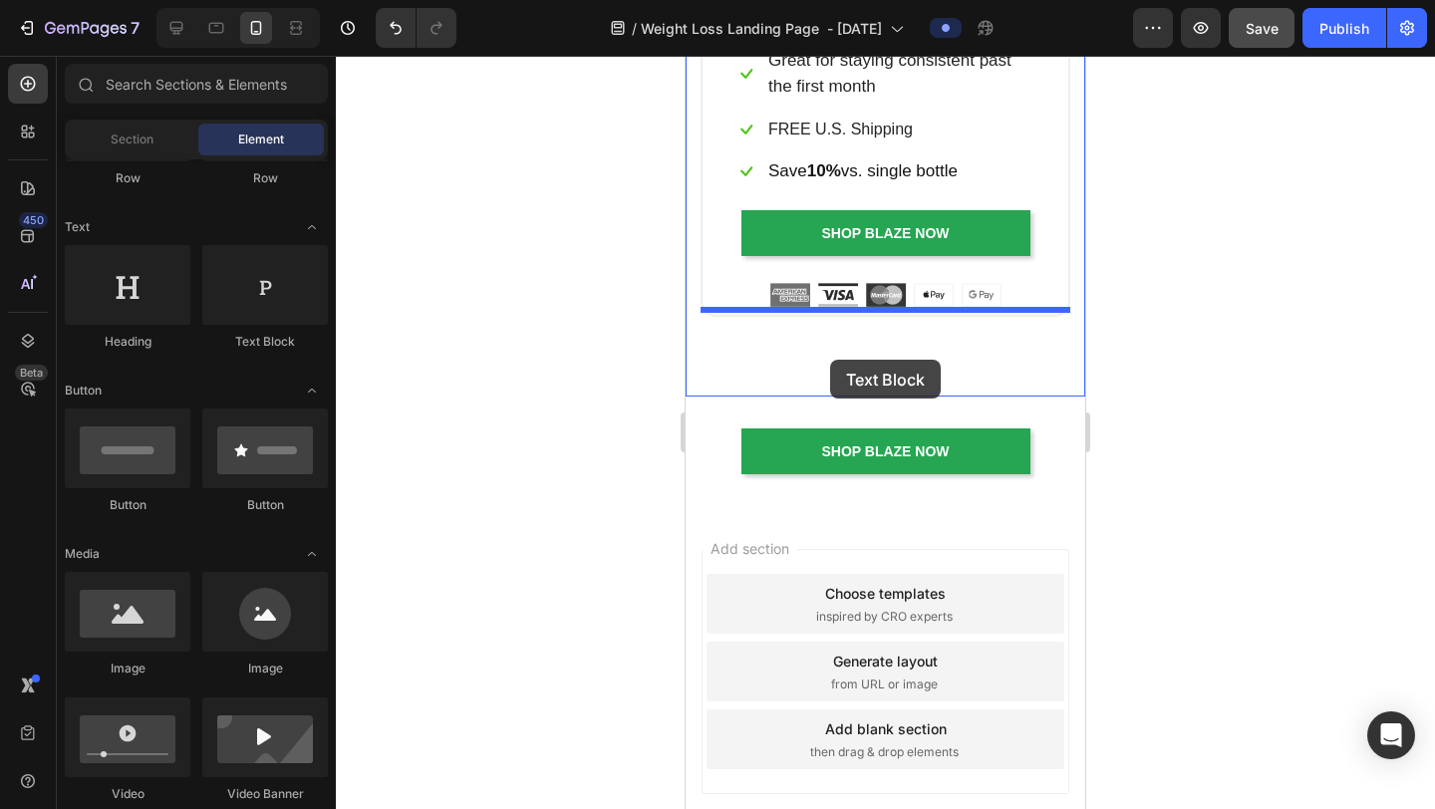
drag, startPoint x: 965, startPoint y: 373, endPoint x: 829, endPoint y: 362, distance: 136.0
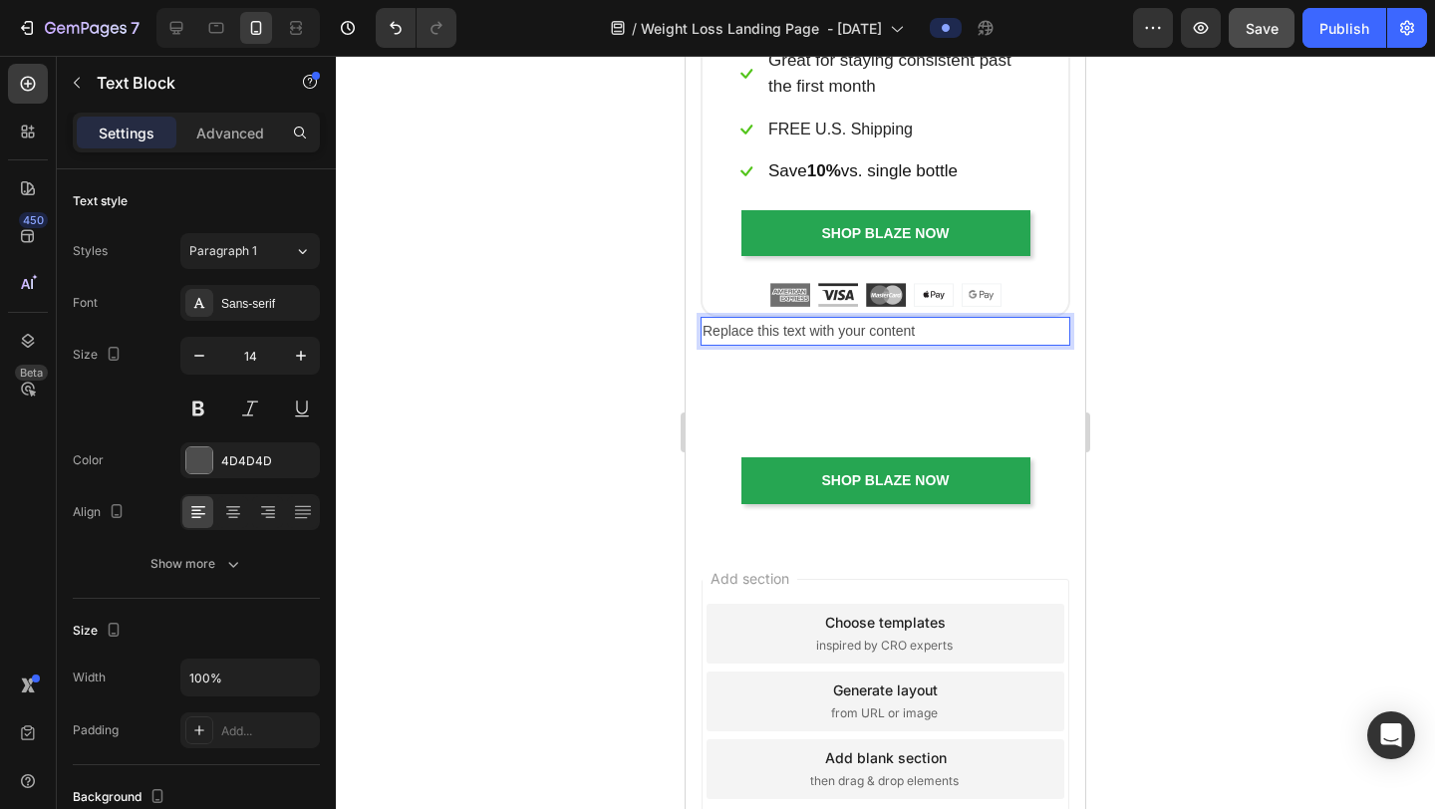
click at [865, 325] on div "Replace this text with your content" at bounding box center [886, 331] width 370 height 29
click at [865, 325] on p "Replace this text with your content" at bounding box center [886, 331] width 366 height 25
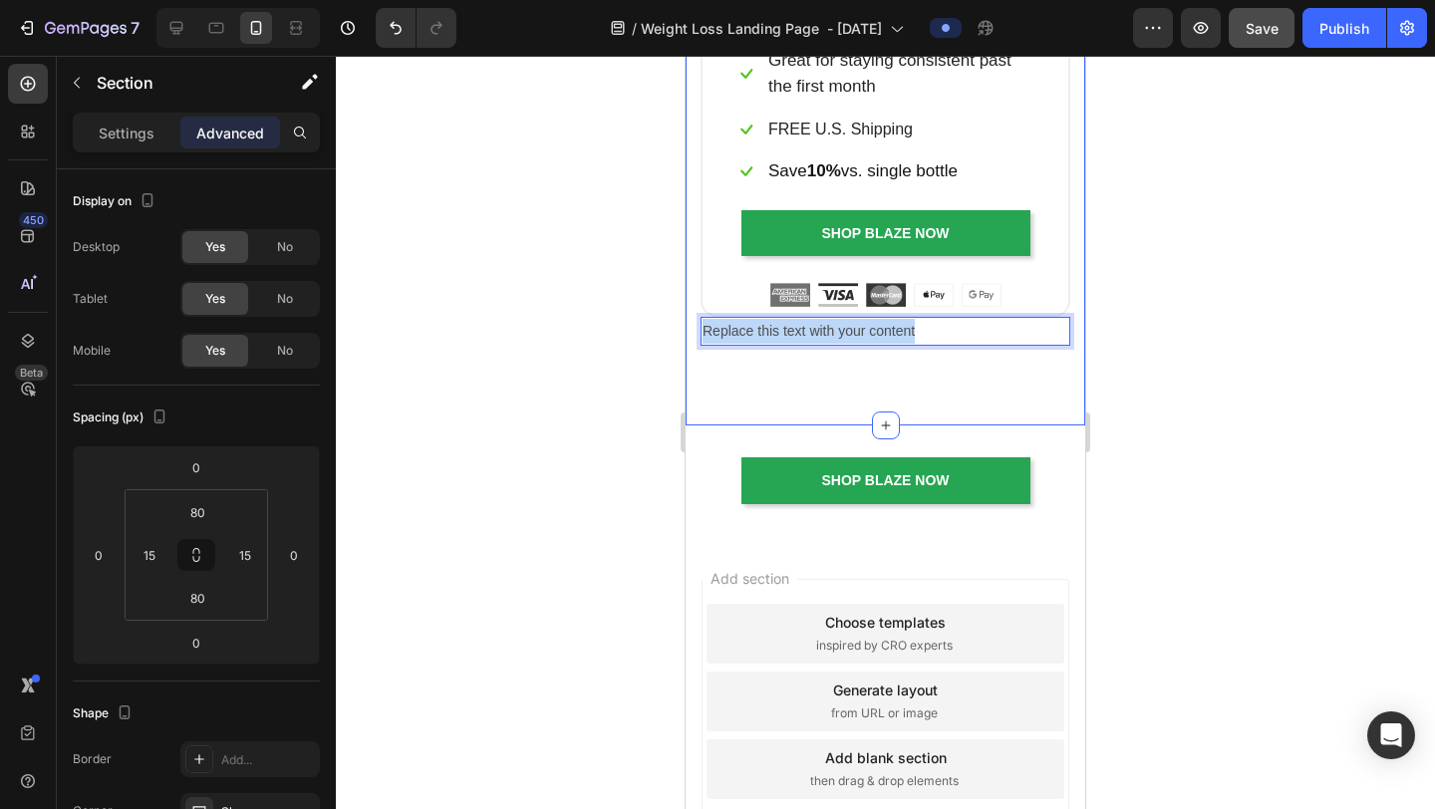
click at [931, 319] on p "Replace this text with your content" at bounding box center [886, 331] width 366 height 25
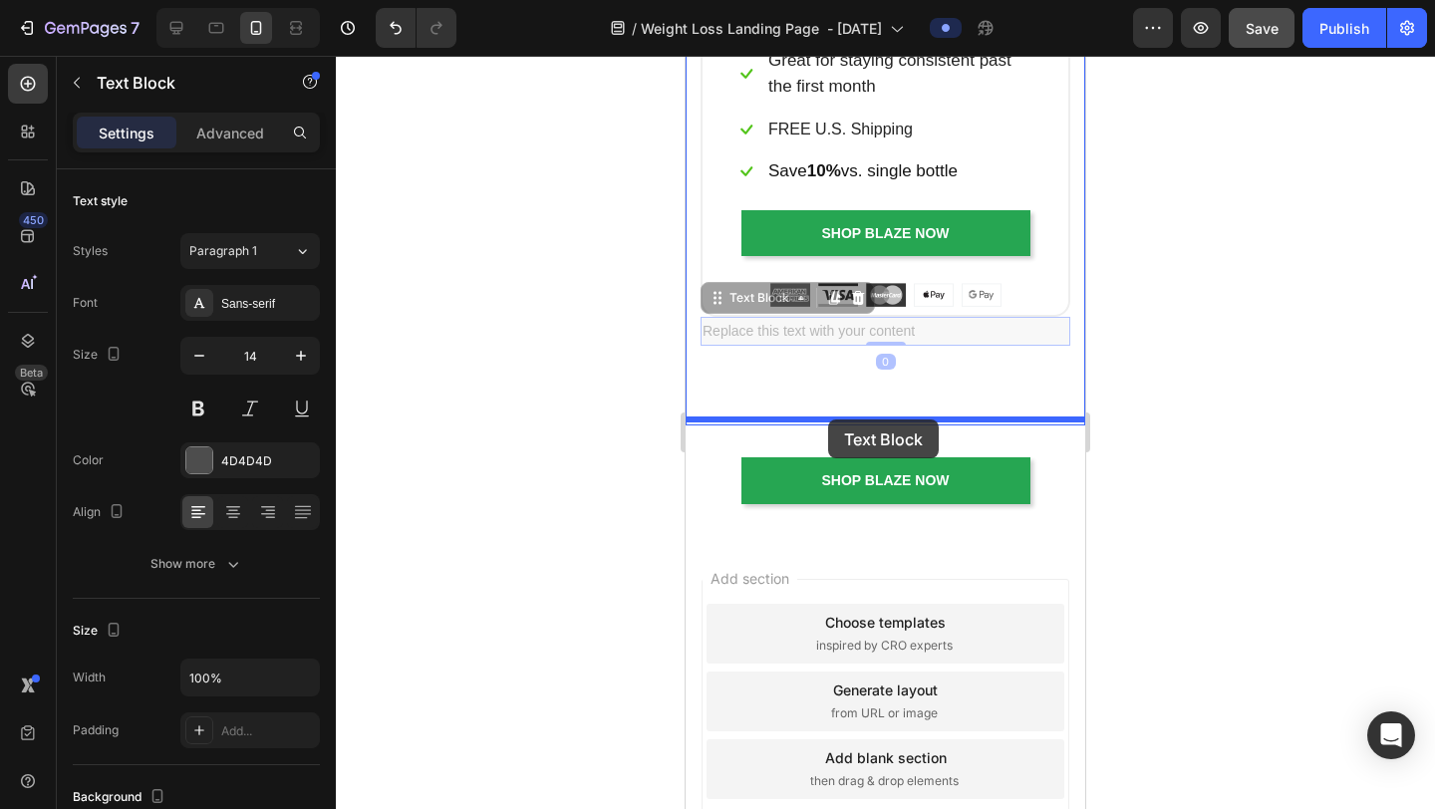
drag, startPoint x: 717, startPoint y: 296, endPoint x: 828, endPoint y: 420, distance: 166.6
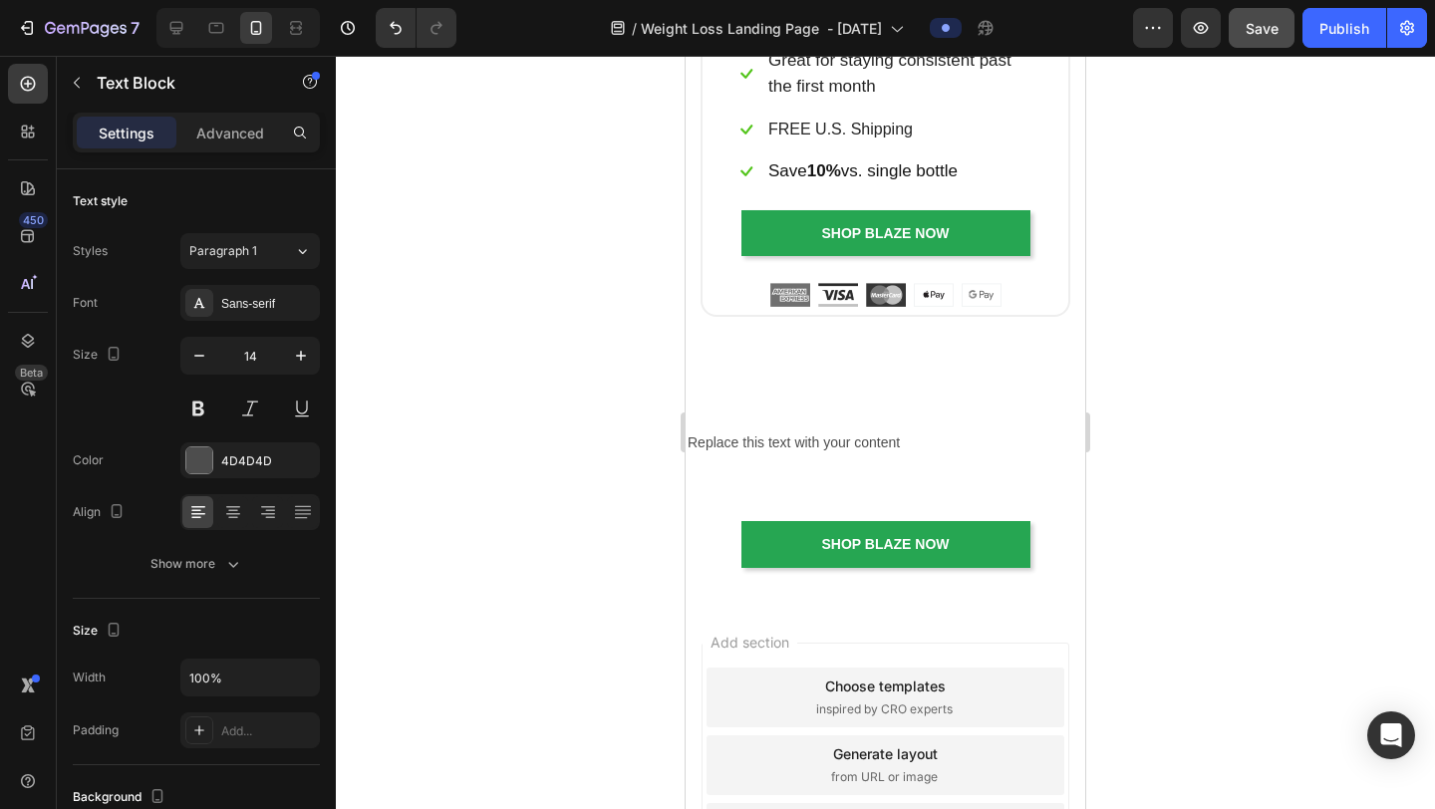
click at [1267, 359] on div at bounding box center [885, 433] width 1099 height 754
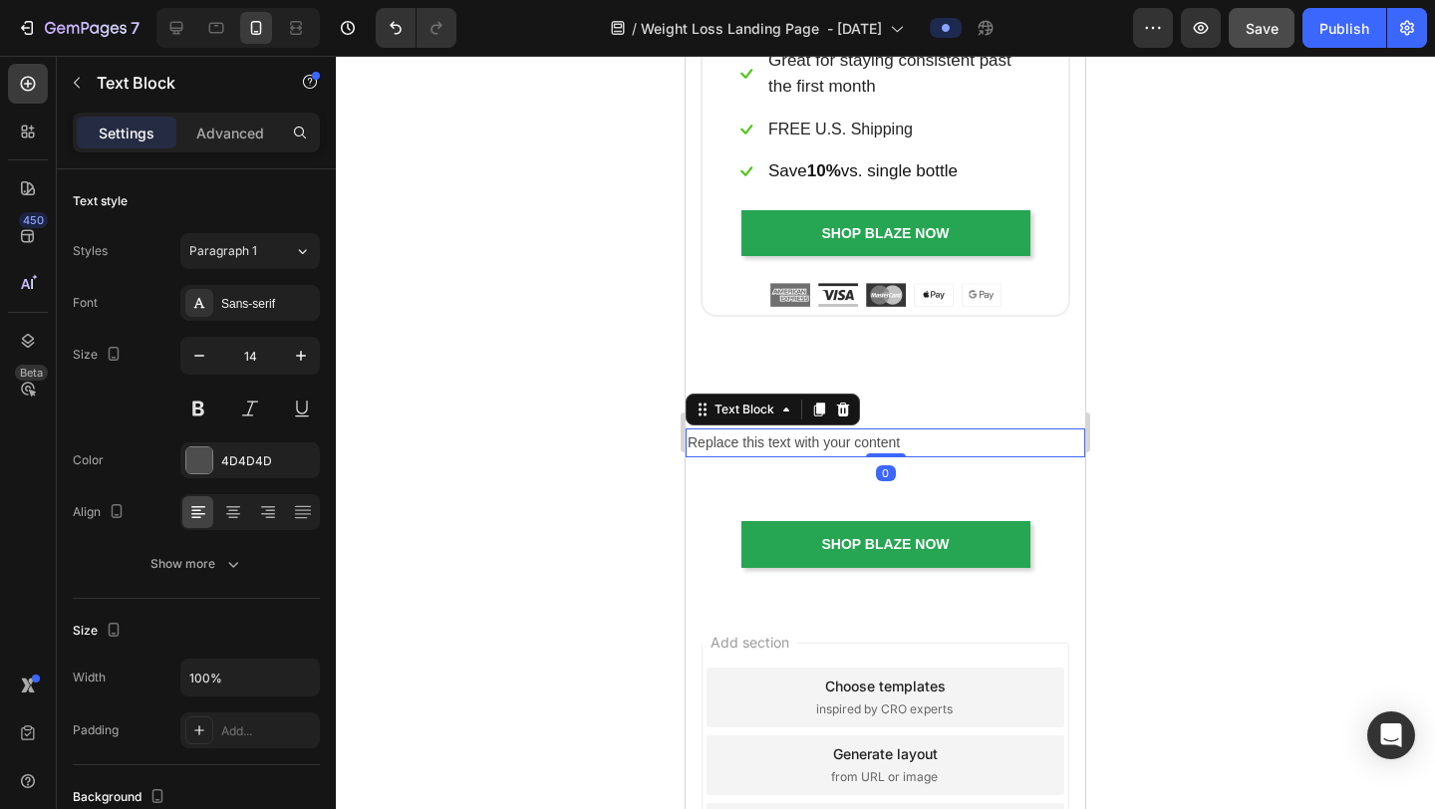
click at [819, 429] on div "Replace this text with your content" at bounding box center [886, 443] width 400 height 29
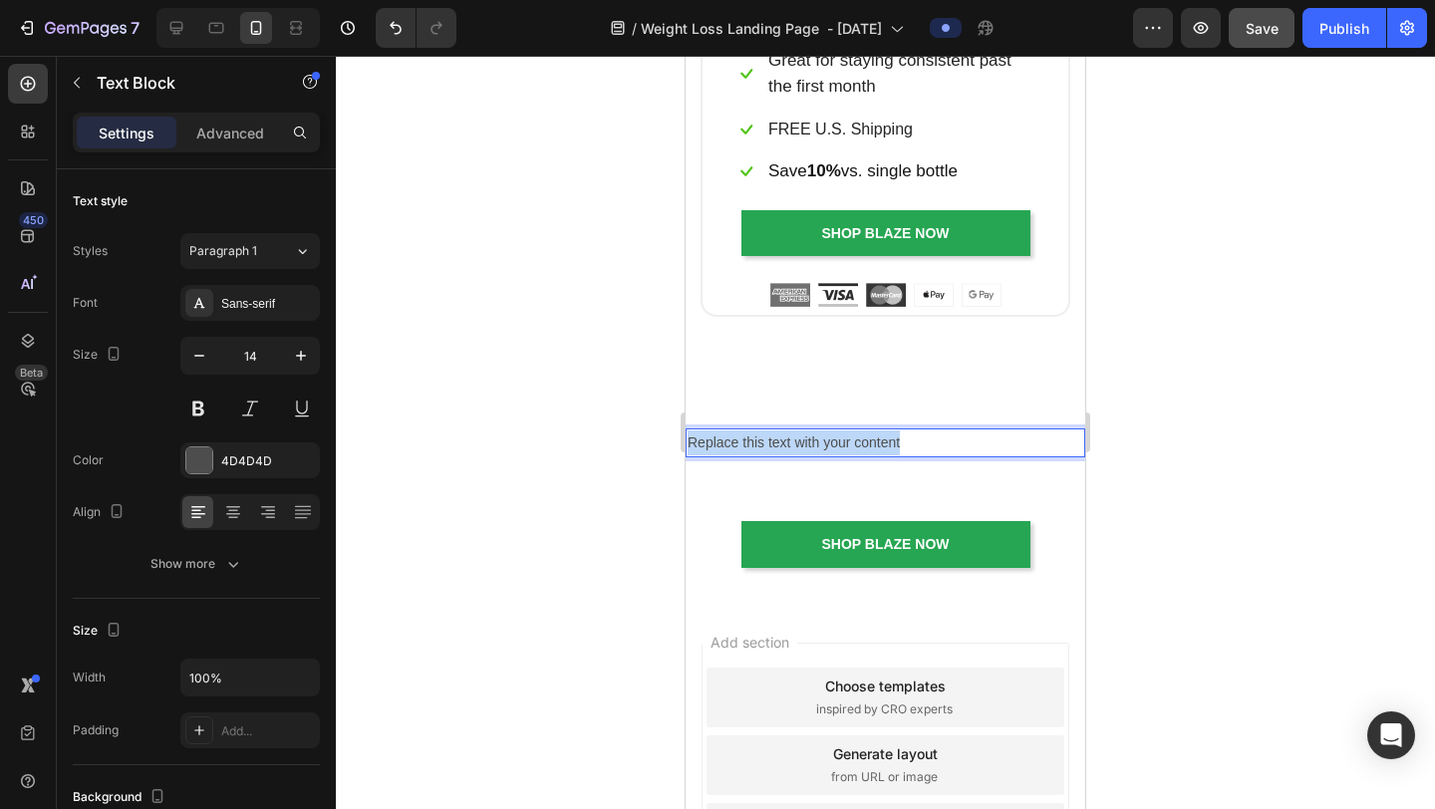
click at [819, 431] on p "Replace this text with your content" at bounding box center [886, 443] width 396 height 25
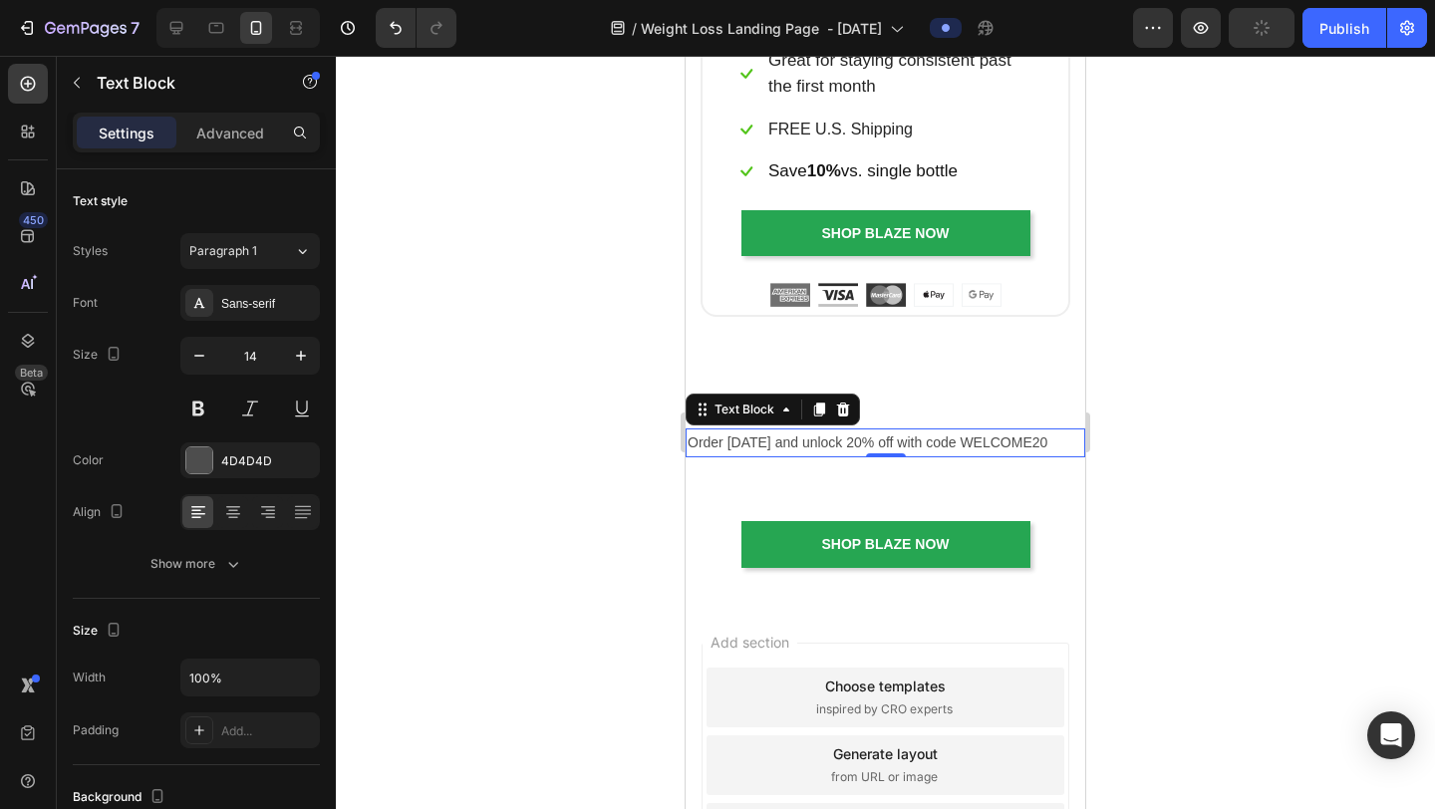
click at [1245, 394] on div at bounding box center [885, 433] width 1099 height 754
click at [898, 435] on p "Order today and unlock 20% off with code WELCOME20" at bounding box center [886, 443] width 396 height 25
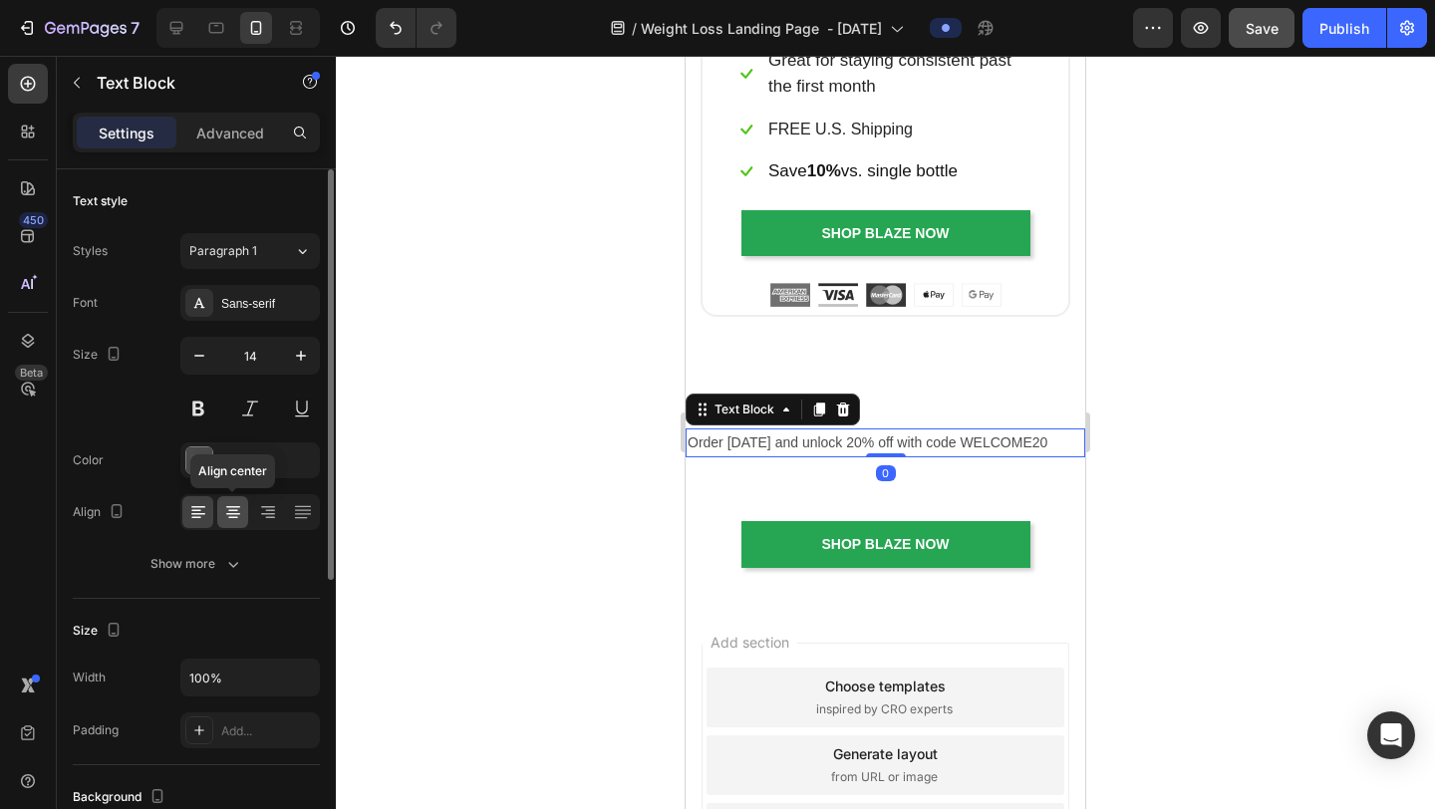
click at [230, 517] on icon at bounding box center [233, 518] width 10 height 2
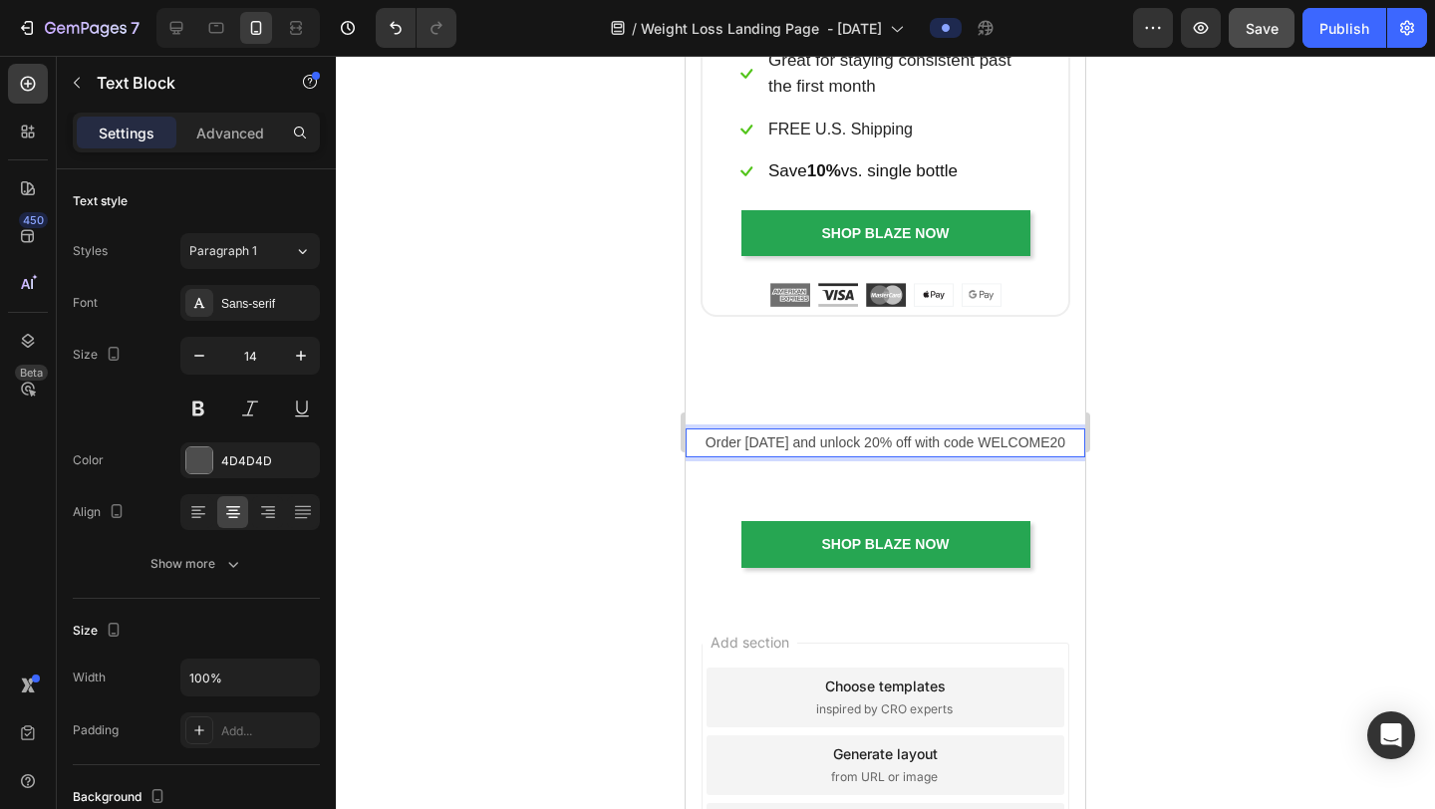
click at [739, 441] on p "Order today and unlock 20% off with code WELCOME20" at bounding box center [886, 443] width 396 height 25
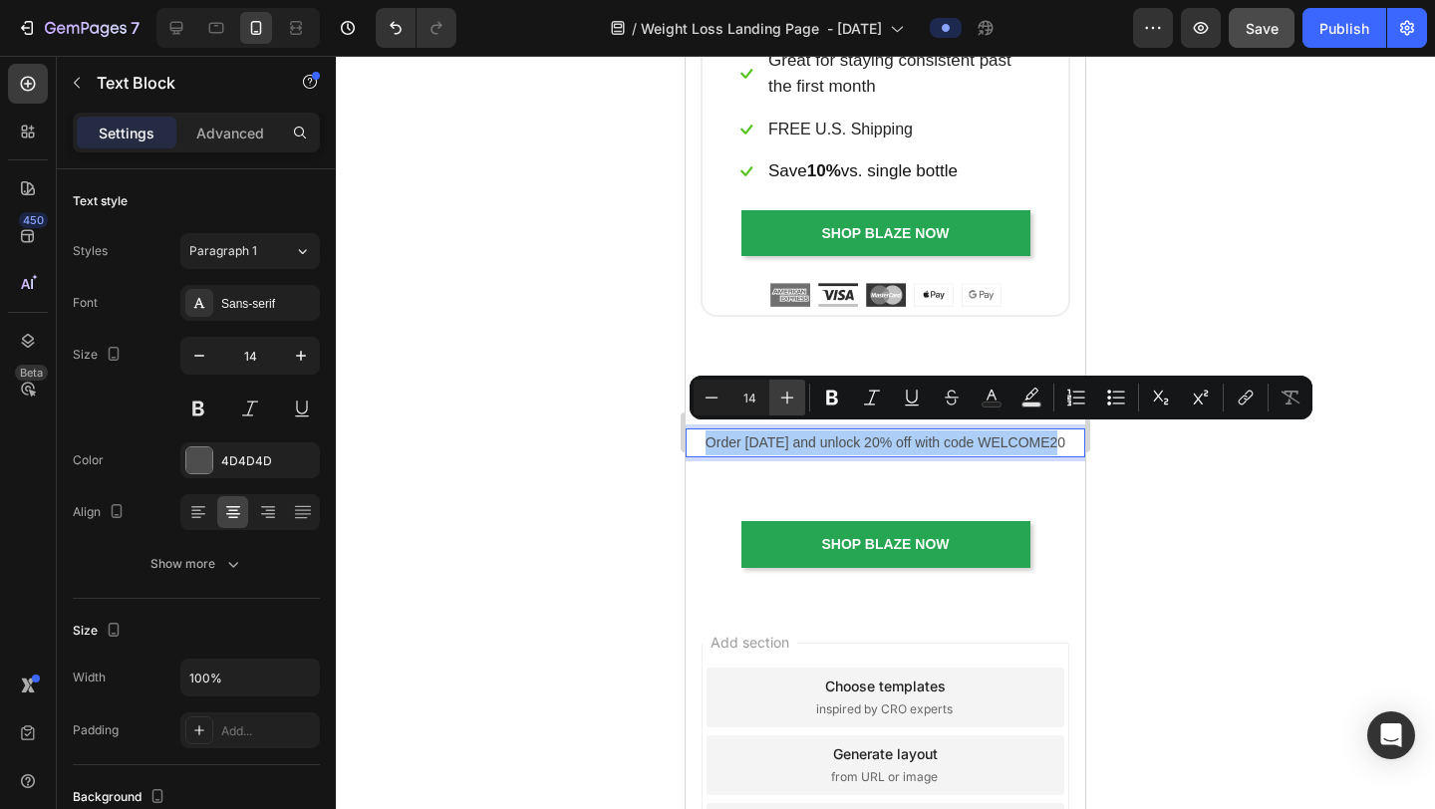
click at [796, 397] on icon "Editor contextual toolbar" at bounding box center [788, 398] width 20 height 20
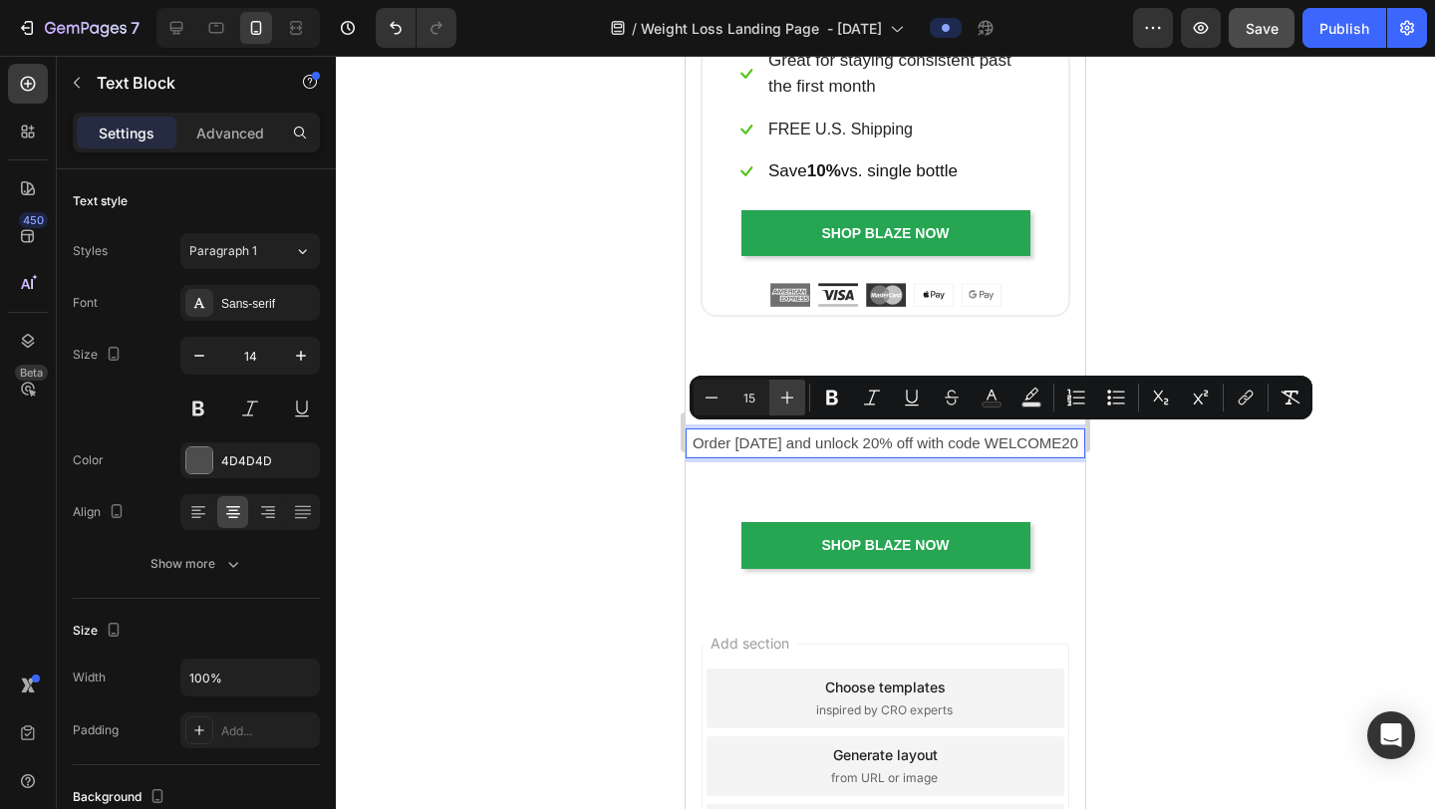
click at [796, 397] on icon "Editor contextual toolbar" at bounding box center [788, 398] width 20 height 20
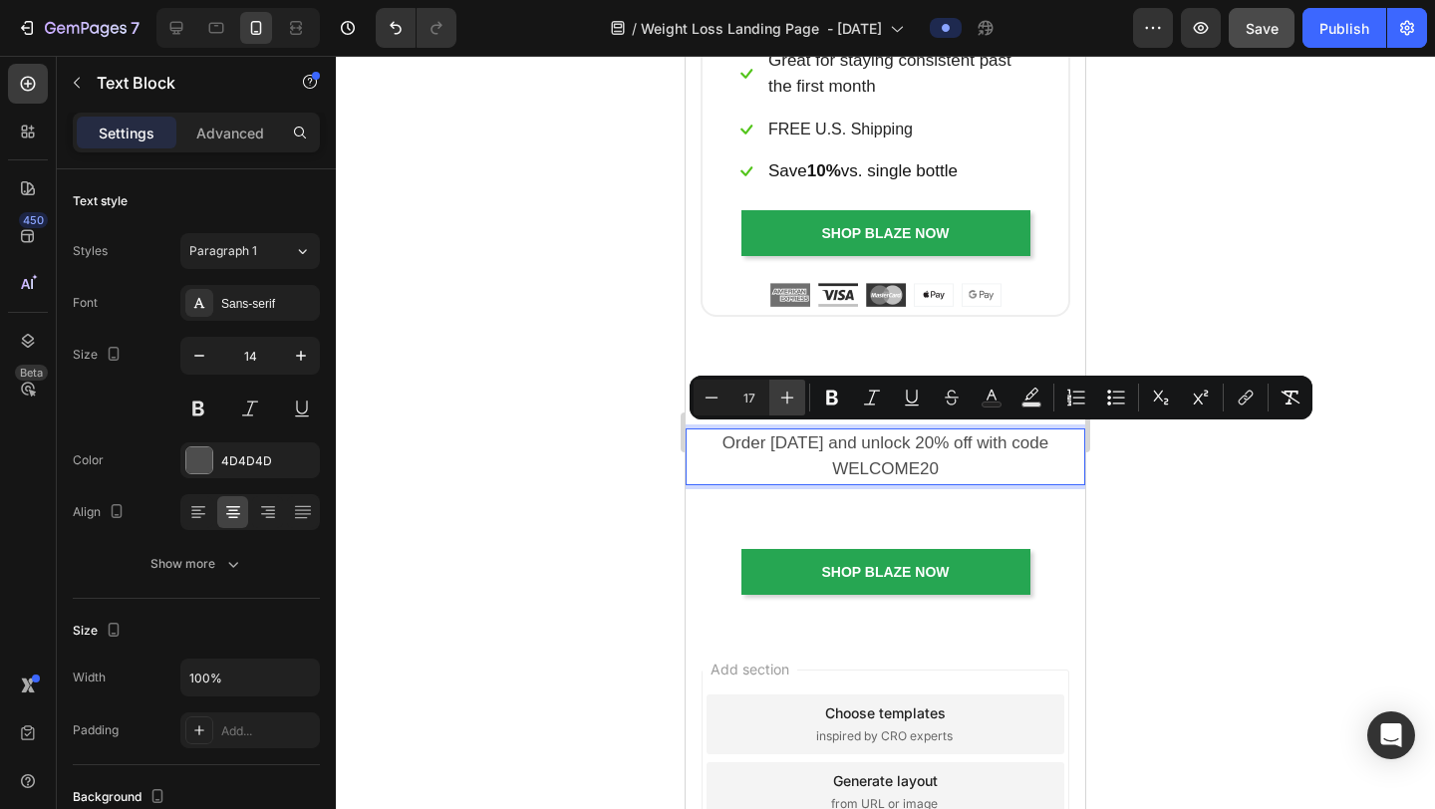
click at [796, 397] on icon "Editor contextual toolbar" at bounding box center [788, 398] width 20 height 20
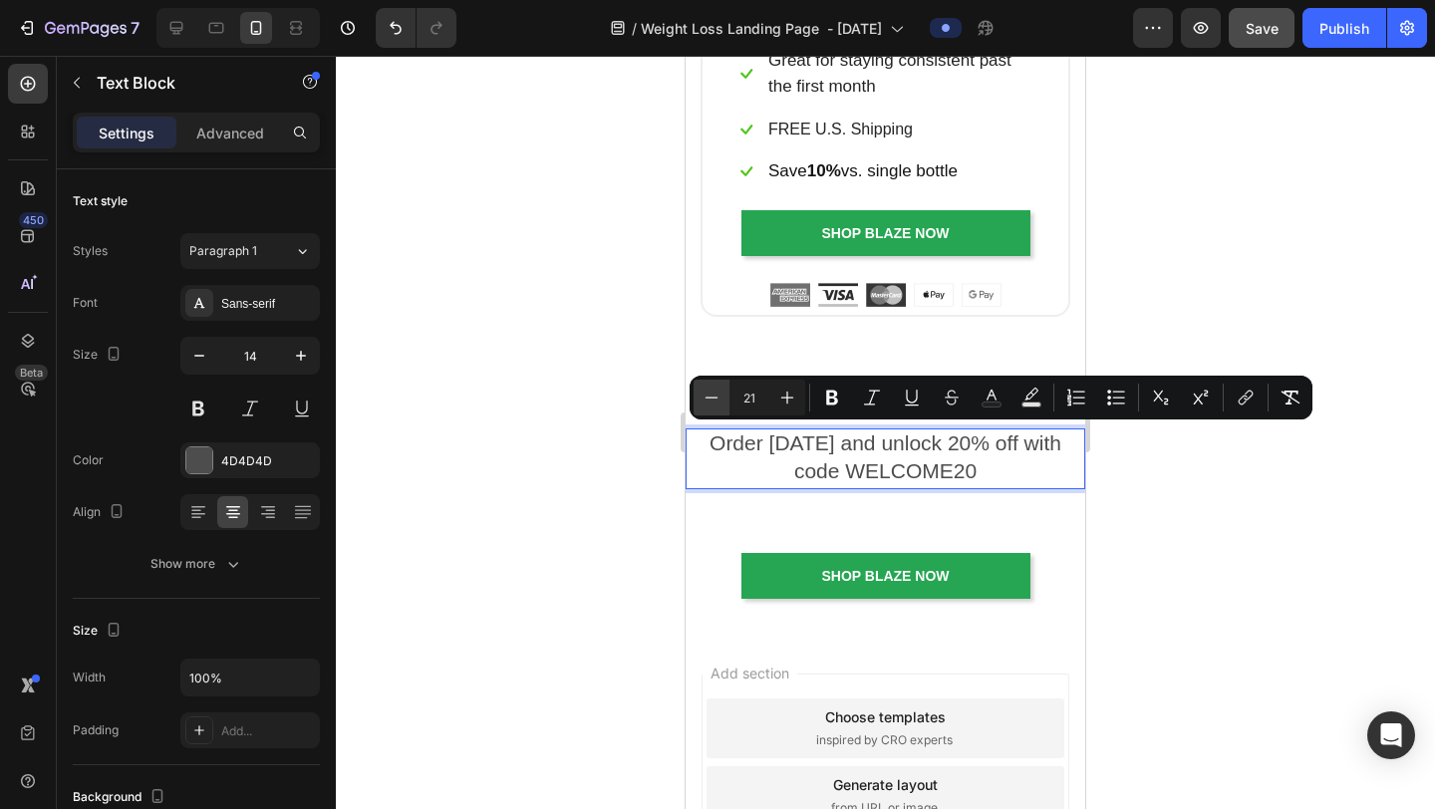
click at [704, 402] on icon "Editor contextual toolbar" at bounding box center [712, 398] width 20 height 20
type input "20"
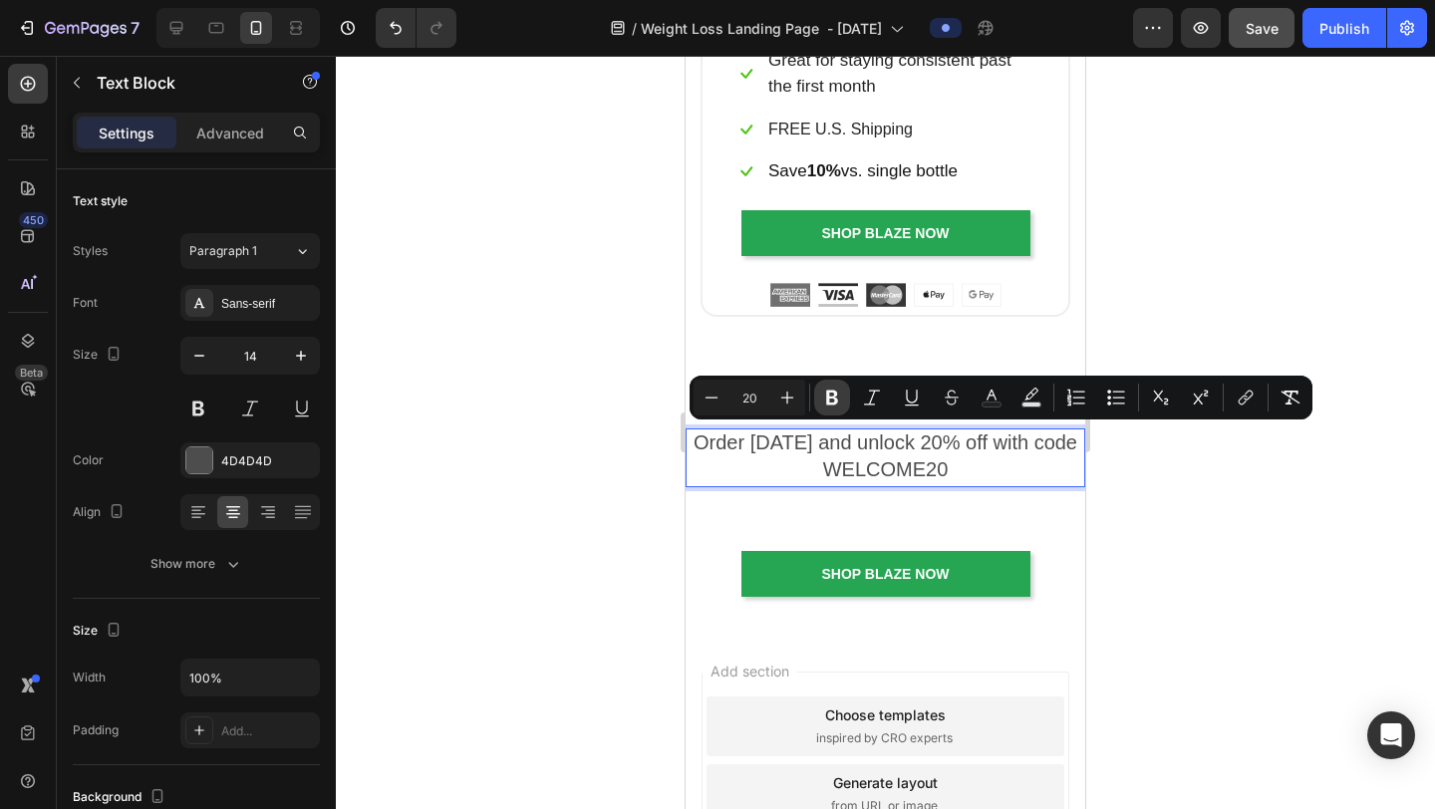
click at [836, 391] on icon "Editor contextual toolbar" at bounding box center [832, 398] width 20 height 20
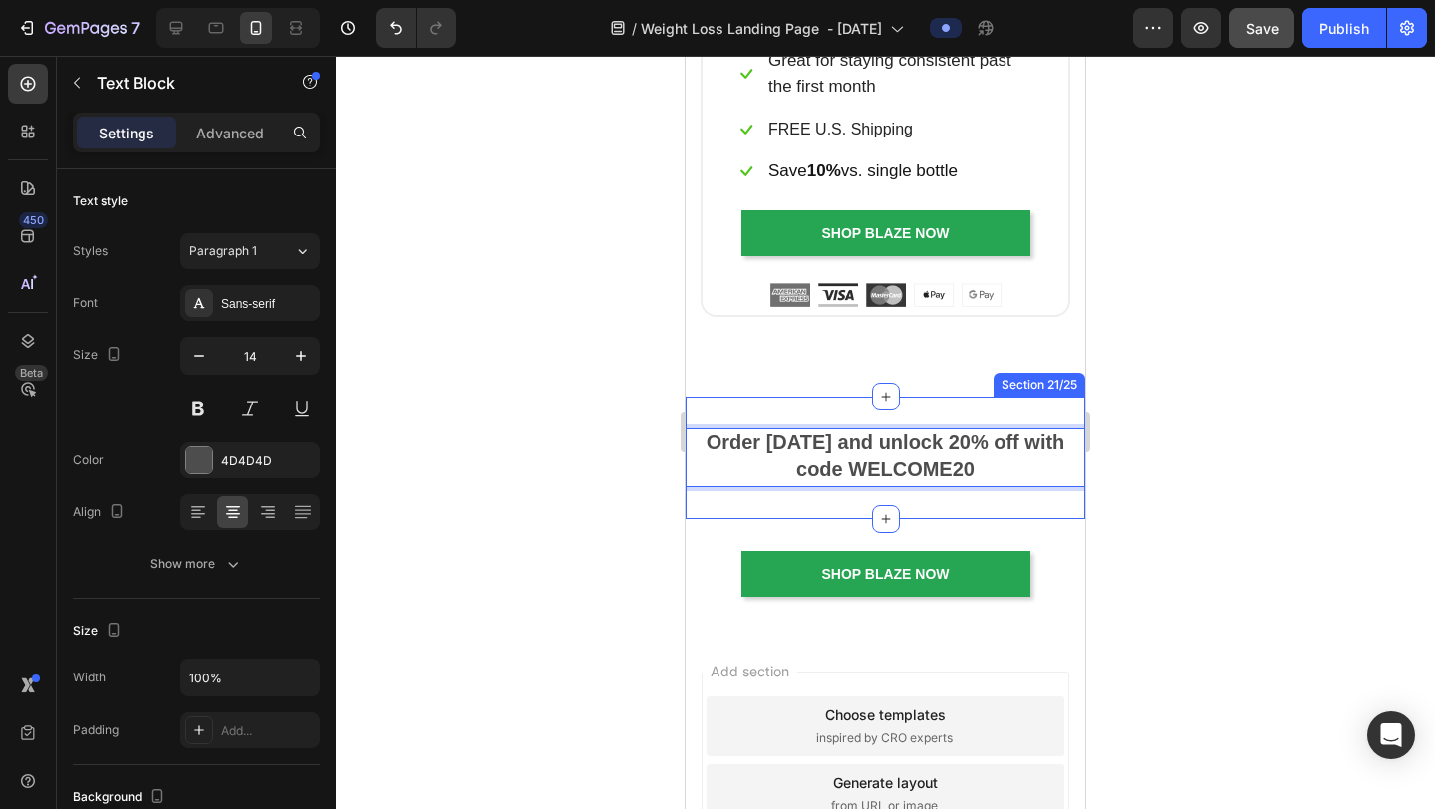
click at [1135, 400] on div at bounding box center [885, 433] width 1099 height 754
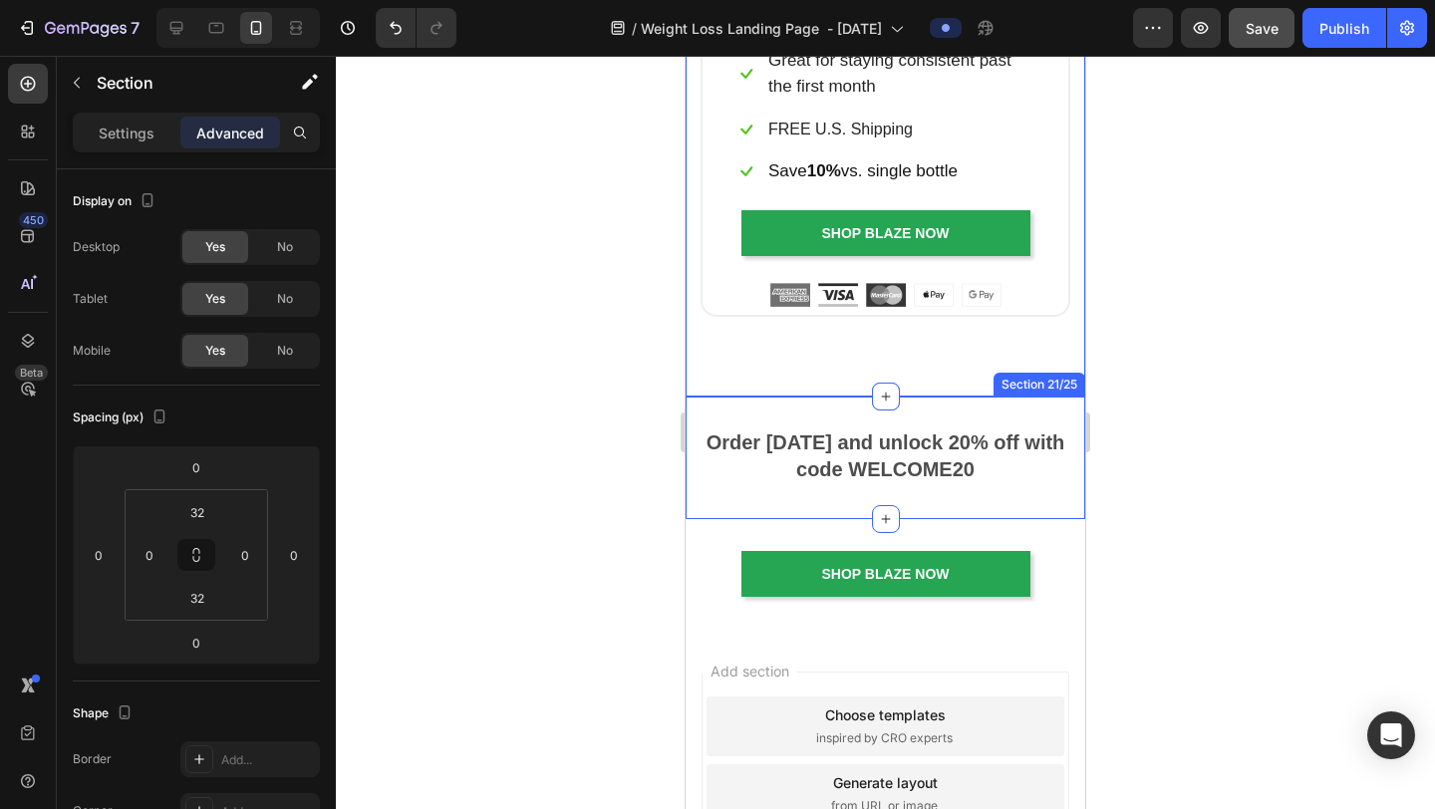
click at [909, 479] on div "Order today and unlock 20% off with code WELCOME20 Text Block Section 21/25" at bounding box center [886, 458] width 400 height 122
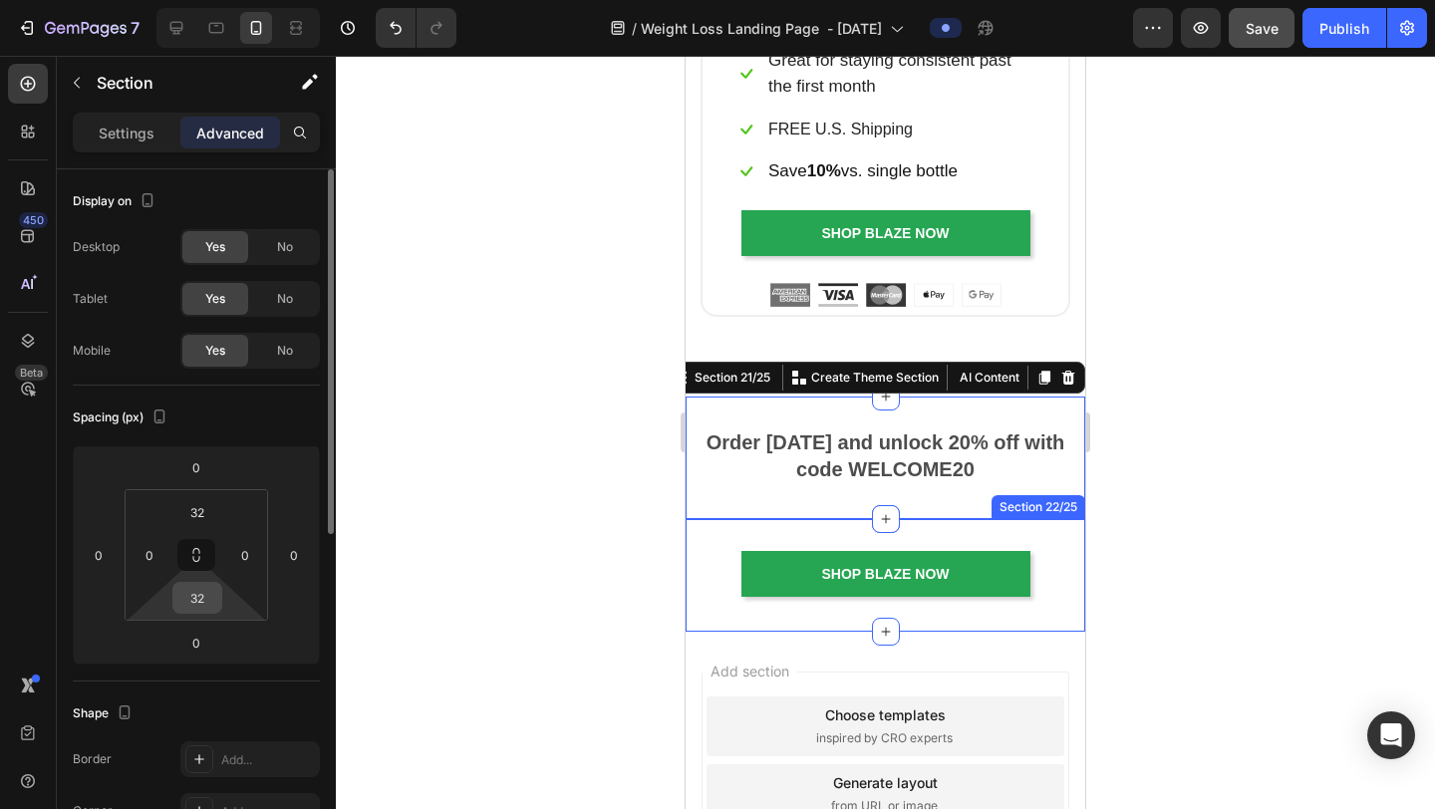
click at [210, 600] on input "32" at bounding box center [197, 598] width 40 height 30
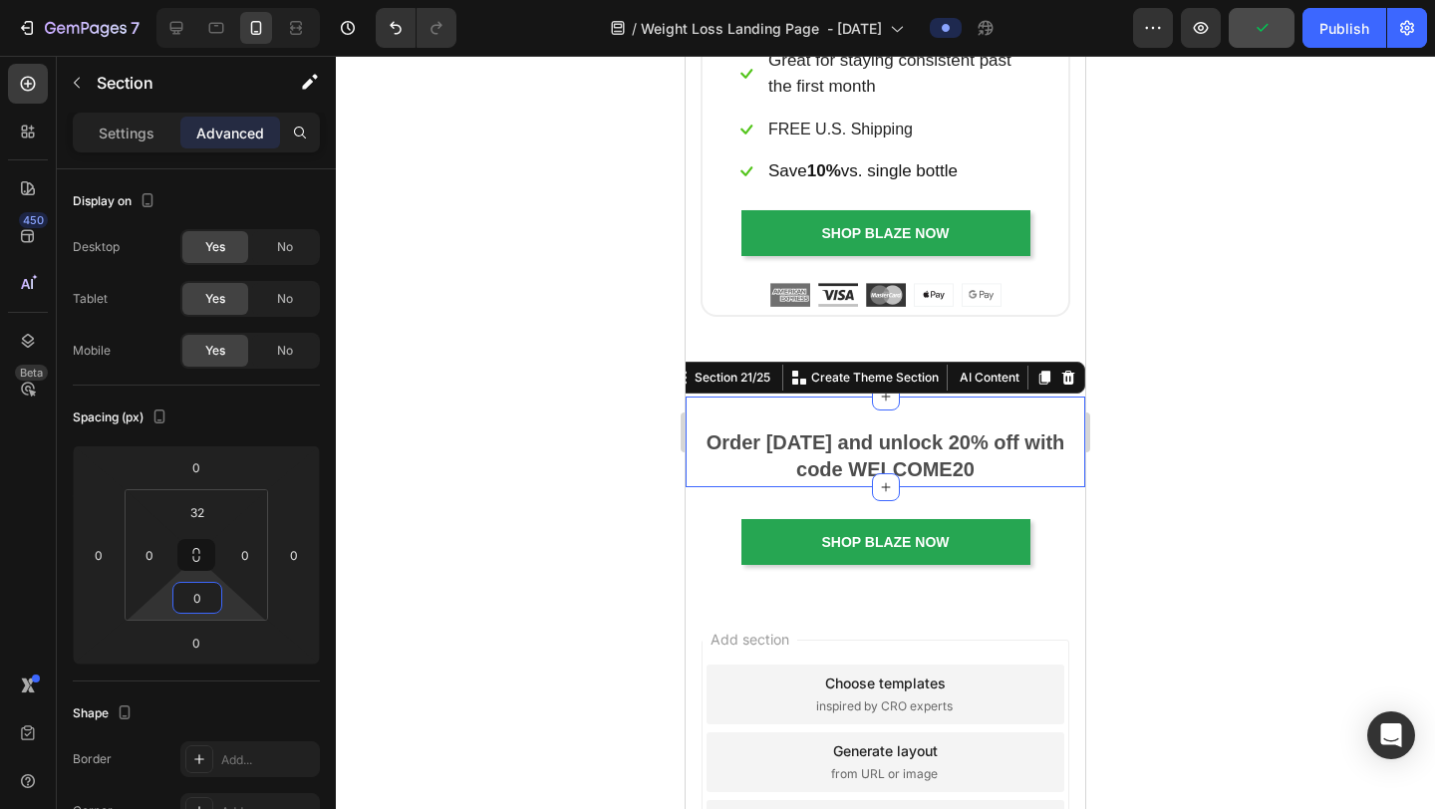
click at [1199, 420] on div at bounding box center [885, 433] width 1099 height 754
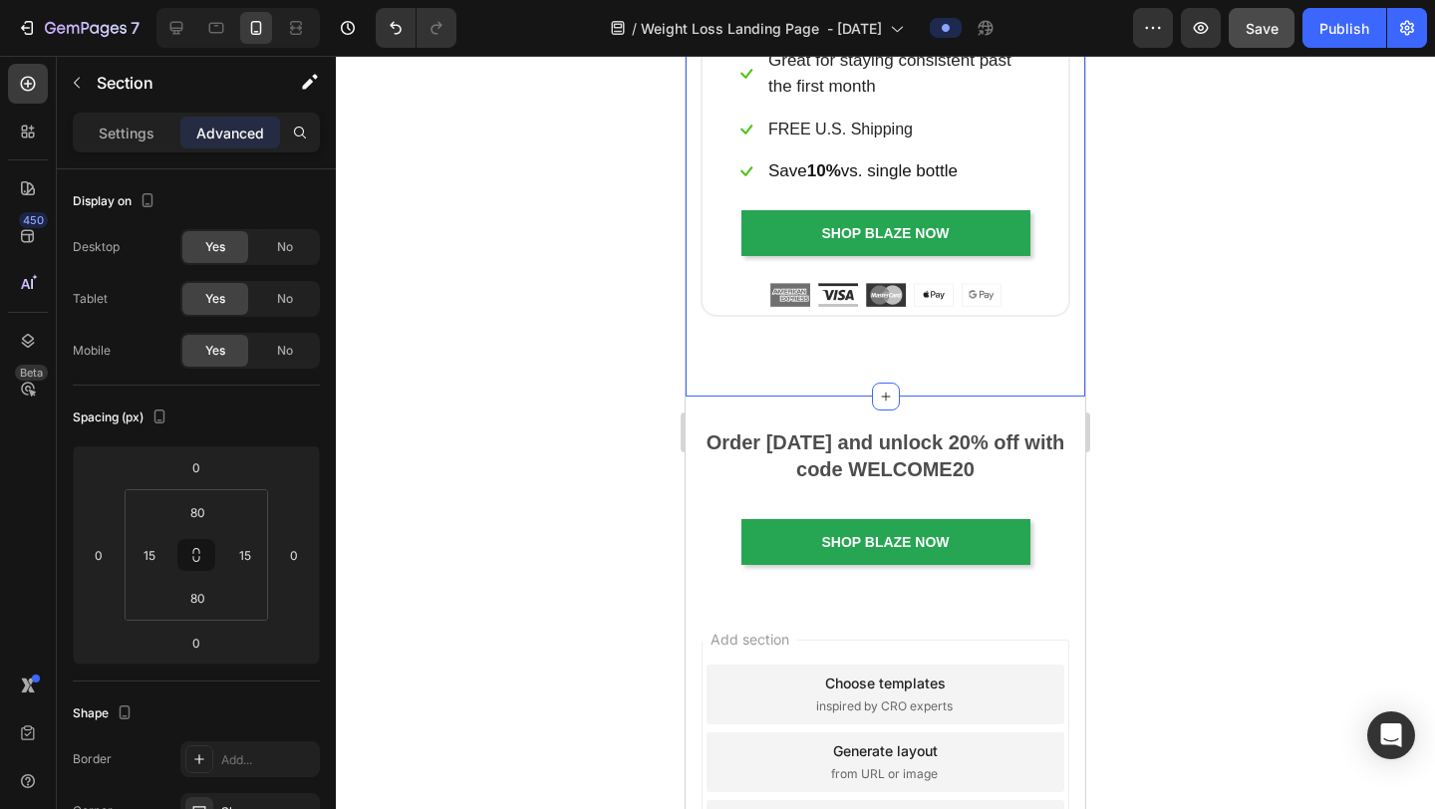
click at [208, 509] on input "80" at bounding box center [197, 512] width 40 height 30
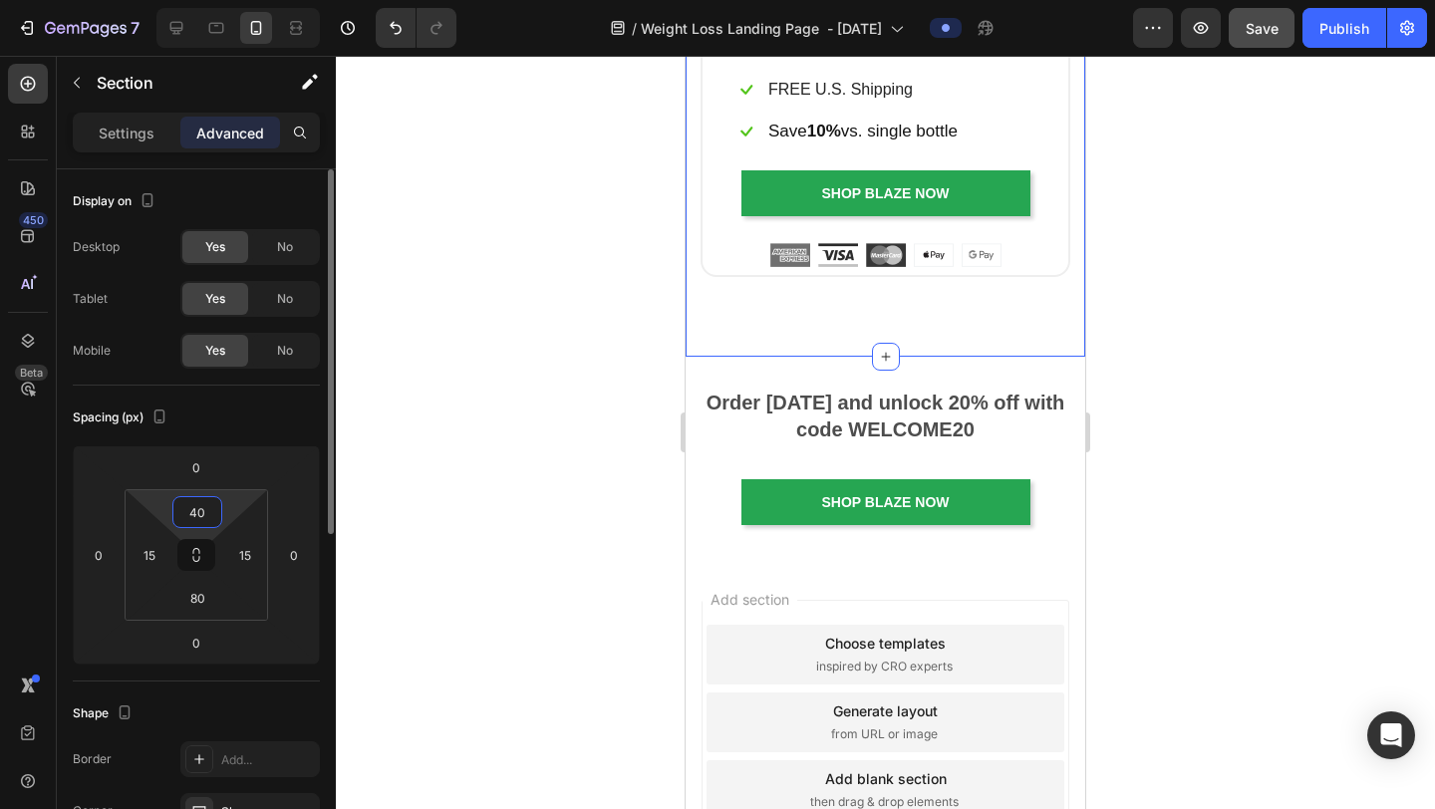
type input "4"
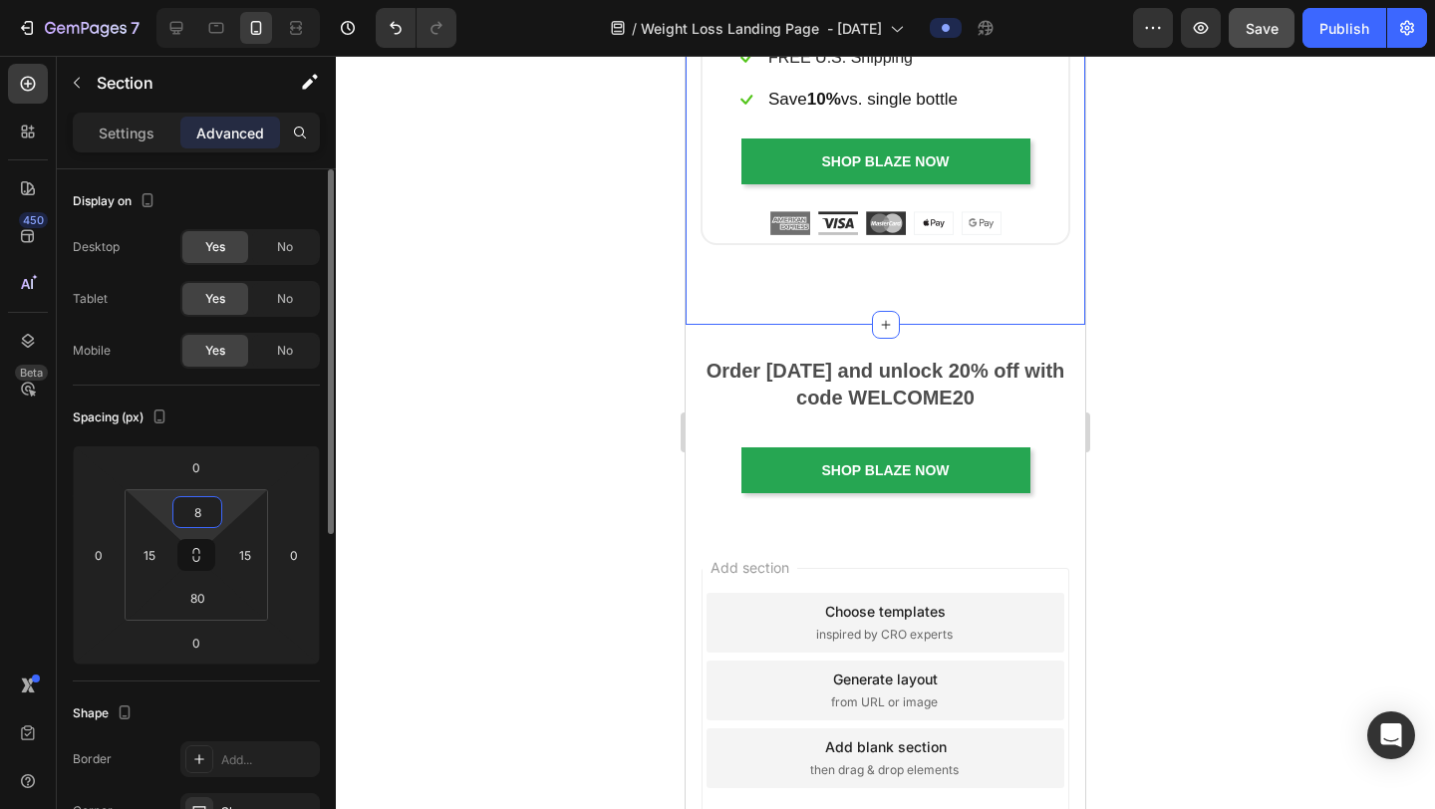
type input "80"
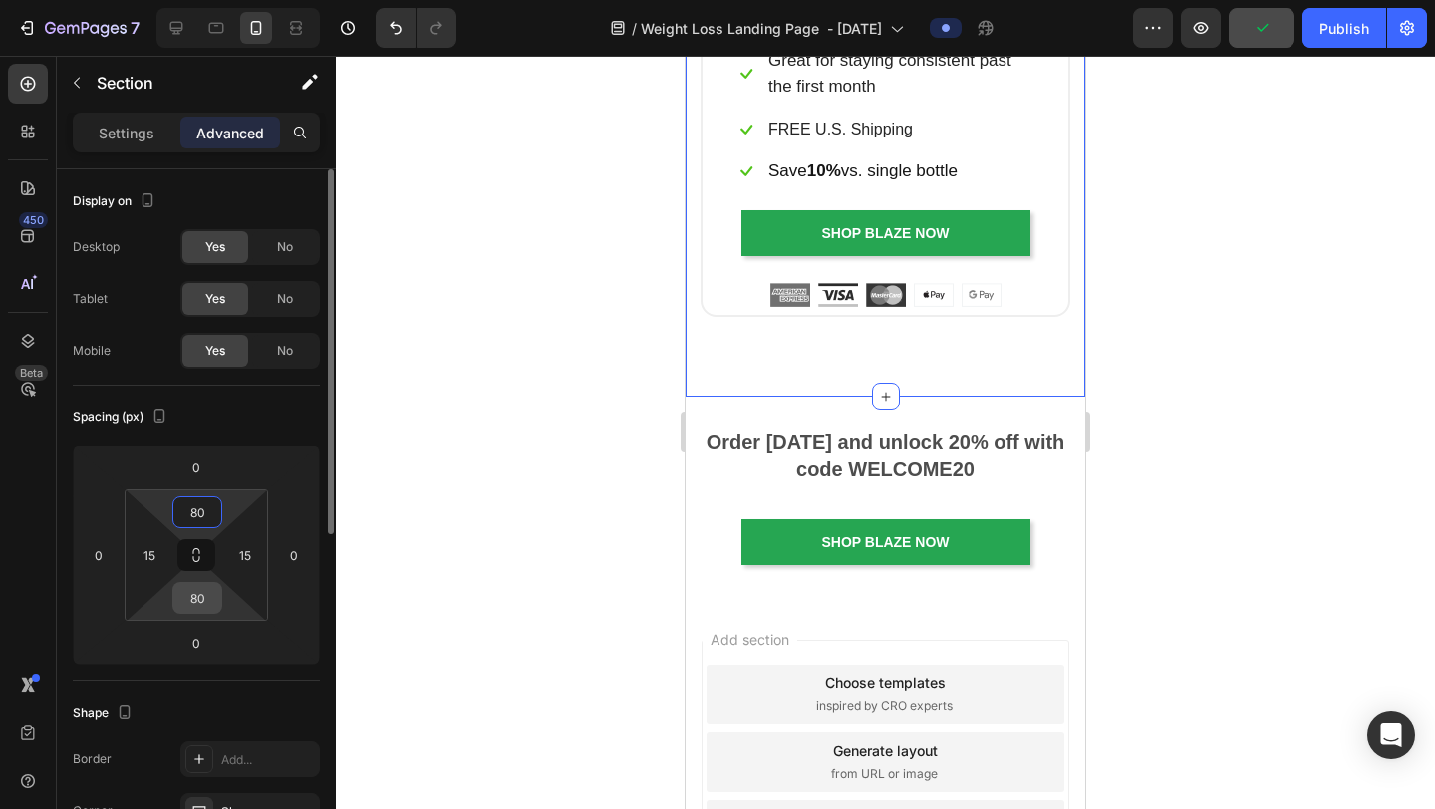
click at [207, 604] on input "80" at bounding box center [197, 598] width 40 height 30
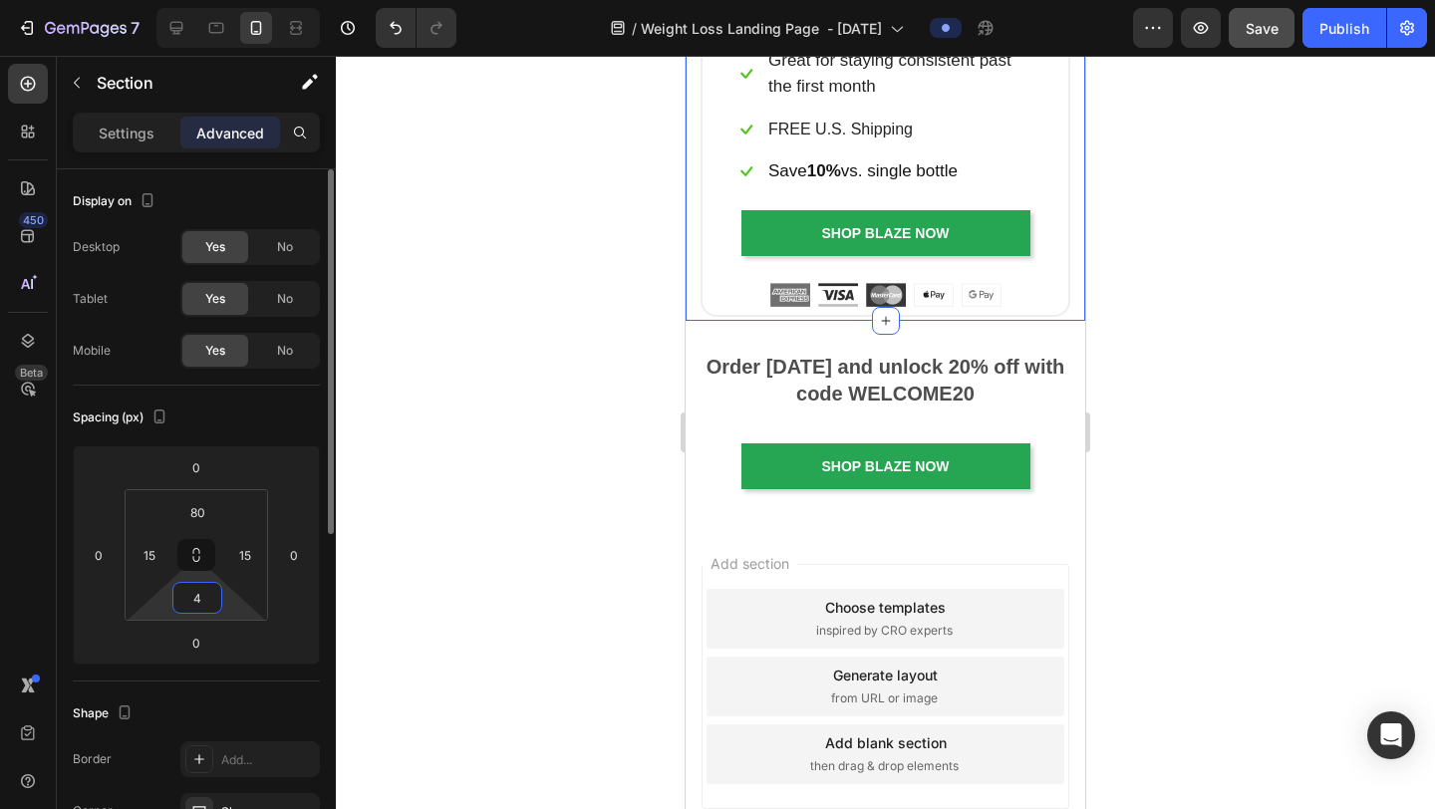
type input "40"
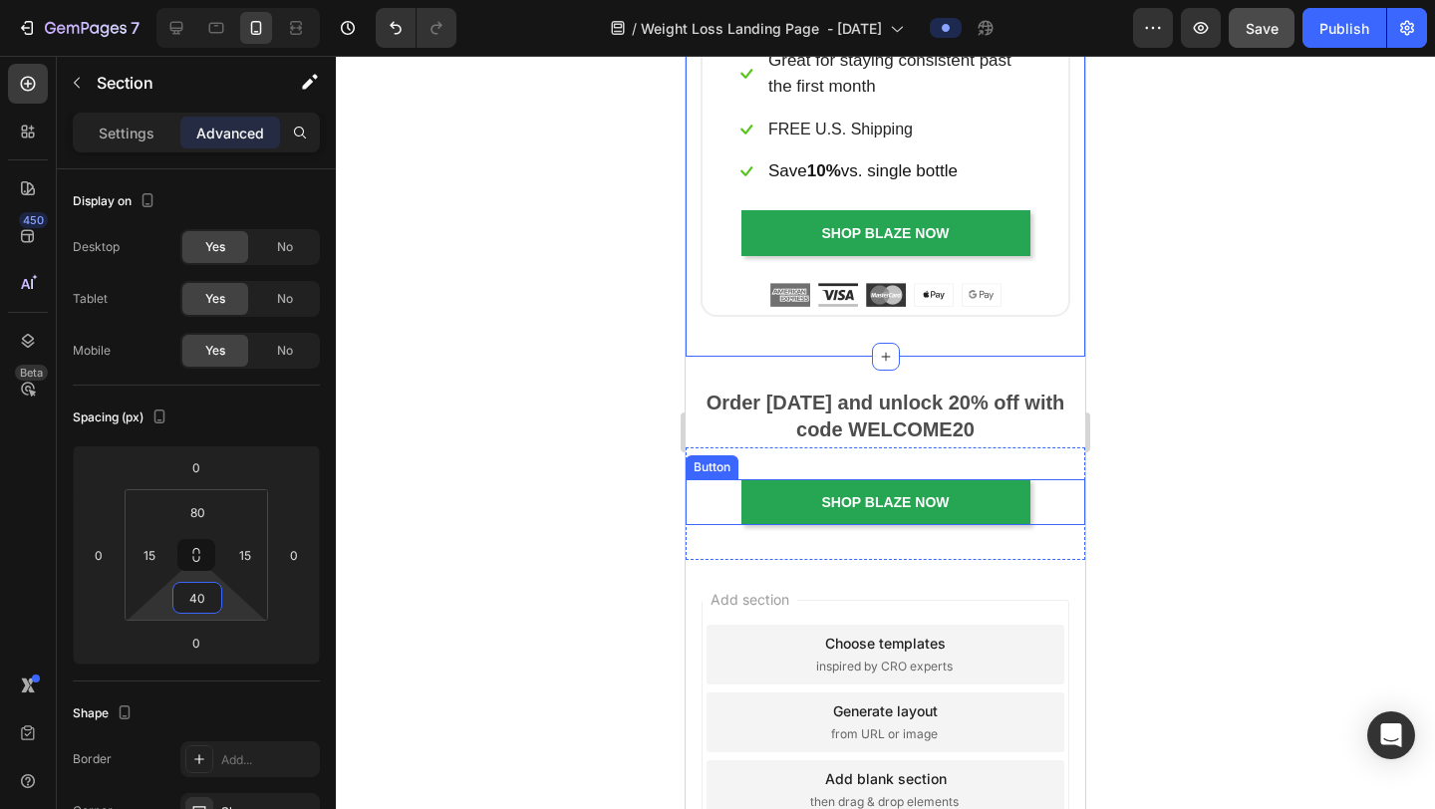
click at [1291, 460] on div at bounding box center [885, 433] width 1099 height 754
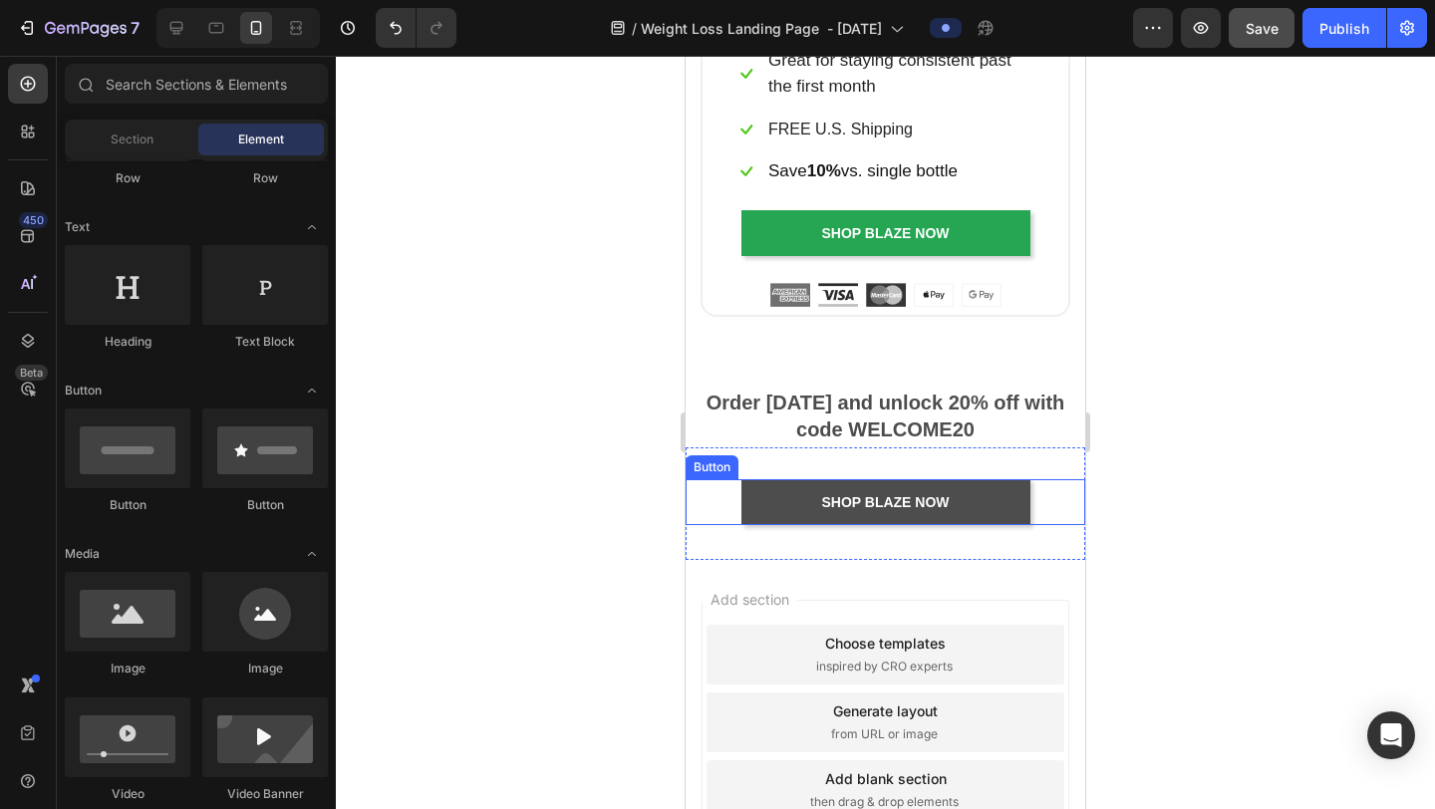
click at [951, 488] on button "shop blaze Now" at bounding box center [886, 502] width 289 height 46
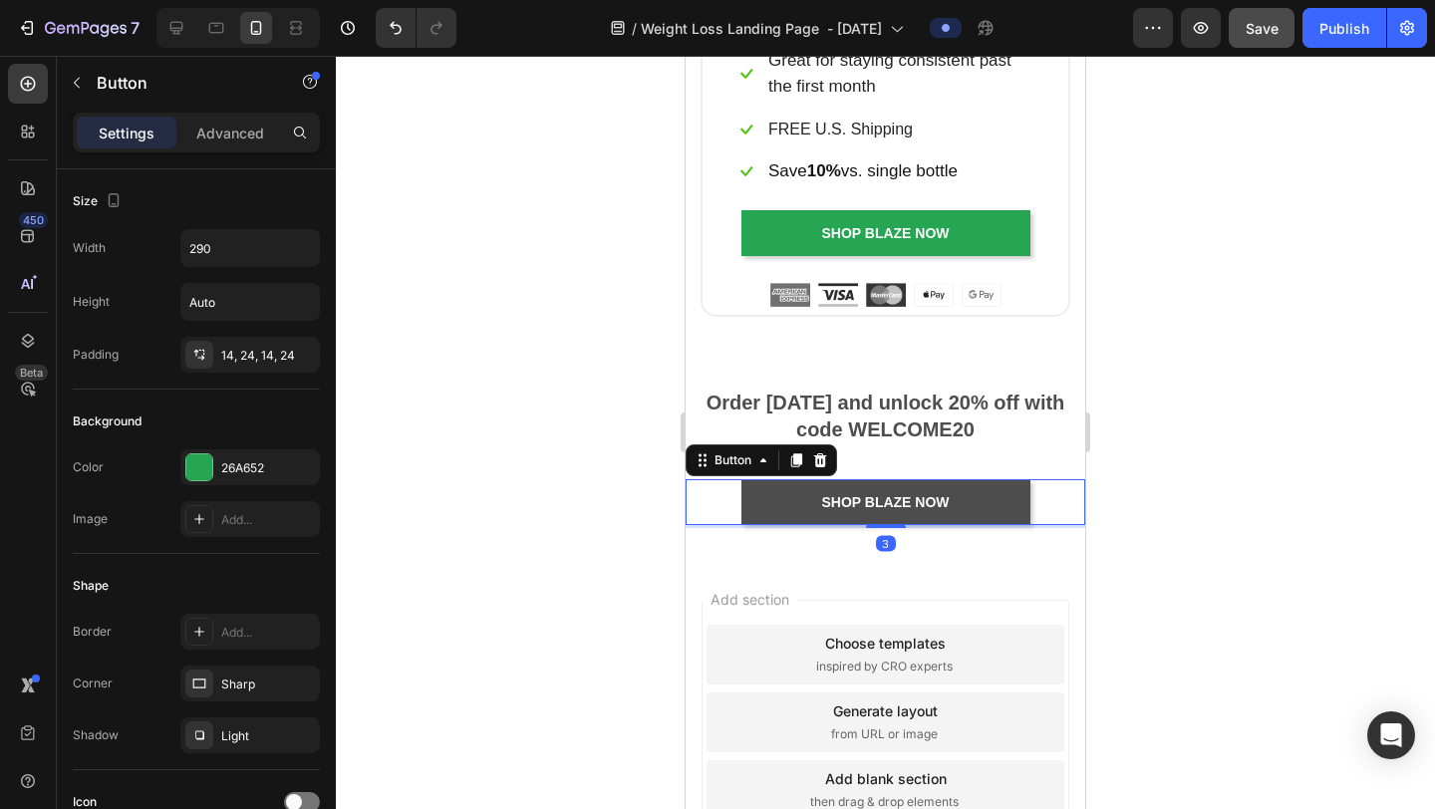
click at [951, 491] on button "shop blaze Now" at bounding box center [886, 502] width 289 height 46
click at [942, 495] on p "shop blaze Now" at bounding box center [885, 502] width 128 height 18
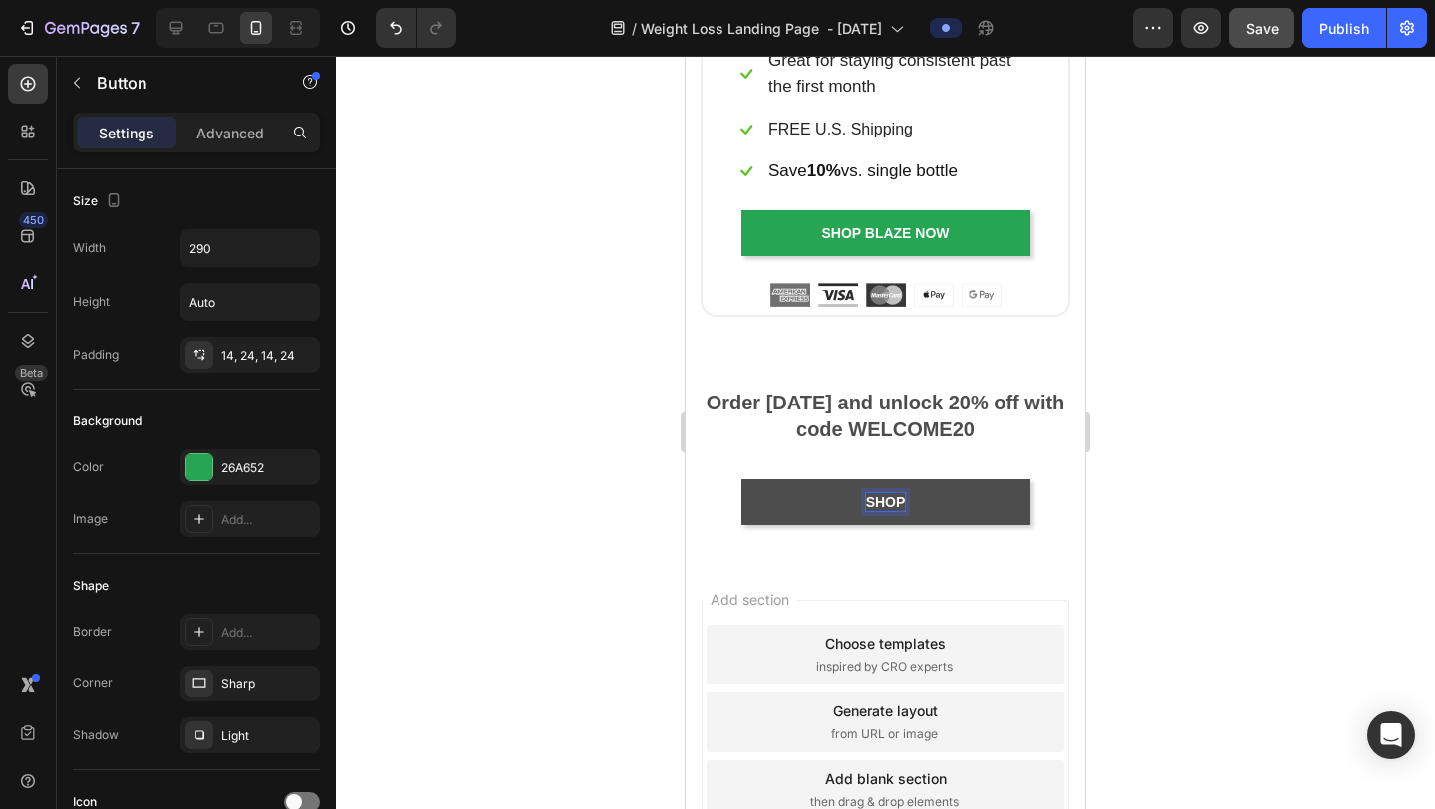
click at [742, 479] on button "shop" at bounding box center [886, 502] width 289 height 46
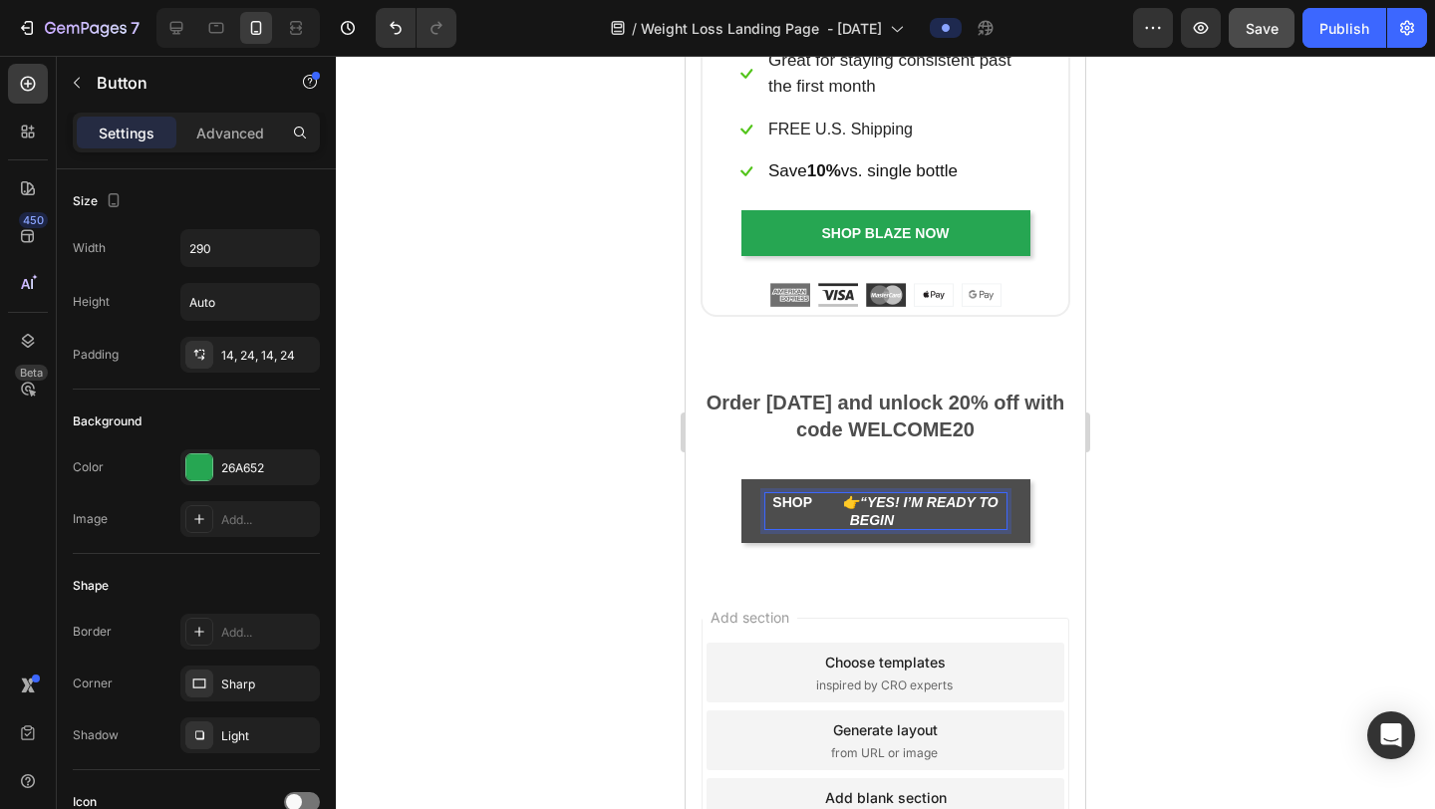
click at [837, 496] on p "shop 👉 “Yes! I’m Ready to Begin" at bounding box center [886, 511] width 241 height 36
click at [842, 497] on p "shop 👉 “Yes! I’m Ready to Begin" at bounding box center [886, 511] width 241 height 36
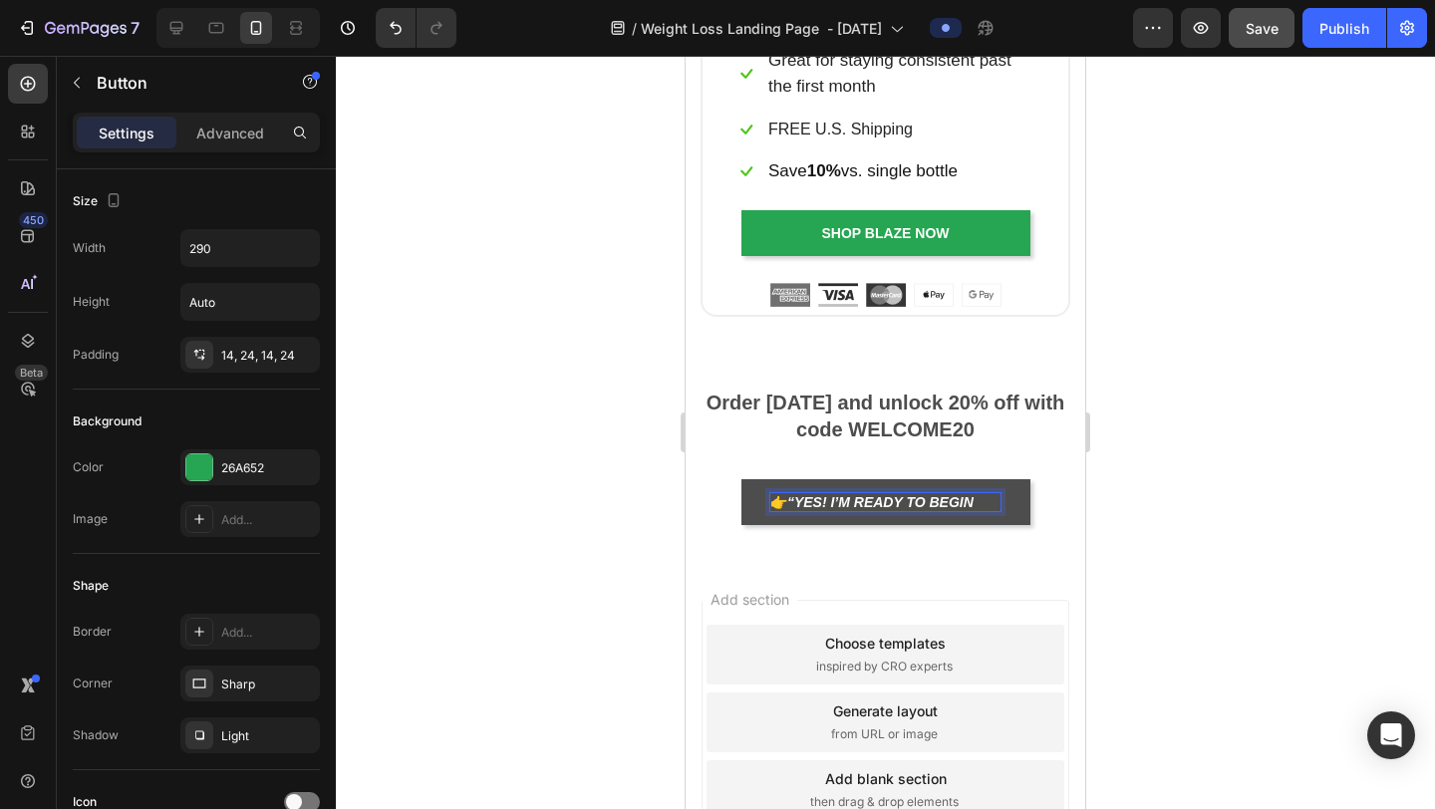
click at [1184, 477] on div at bounding box center [885, 433] width 1099 height 754
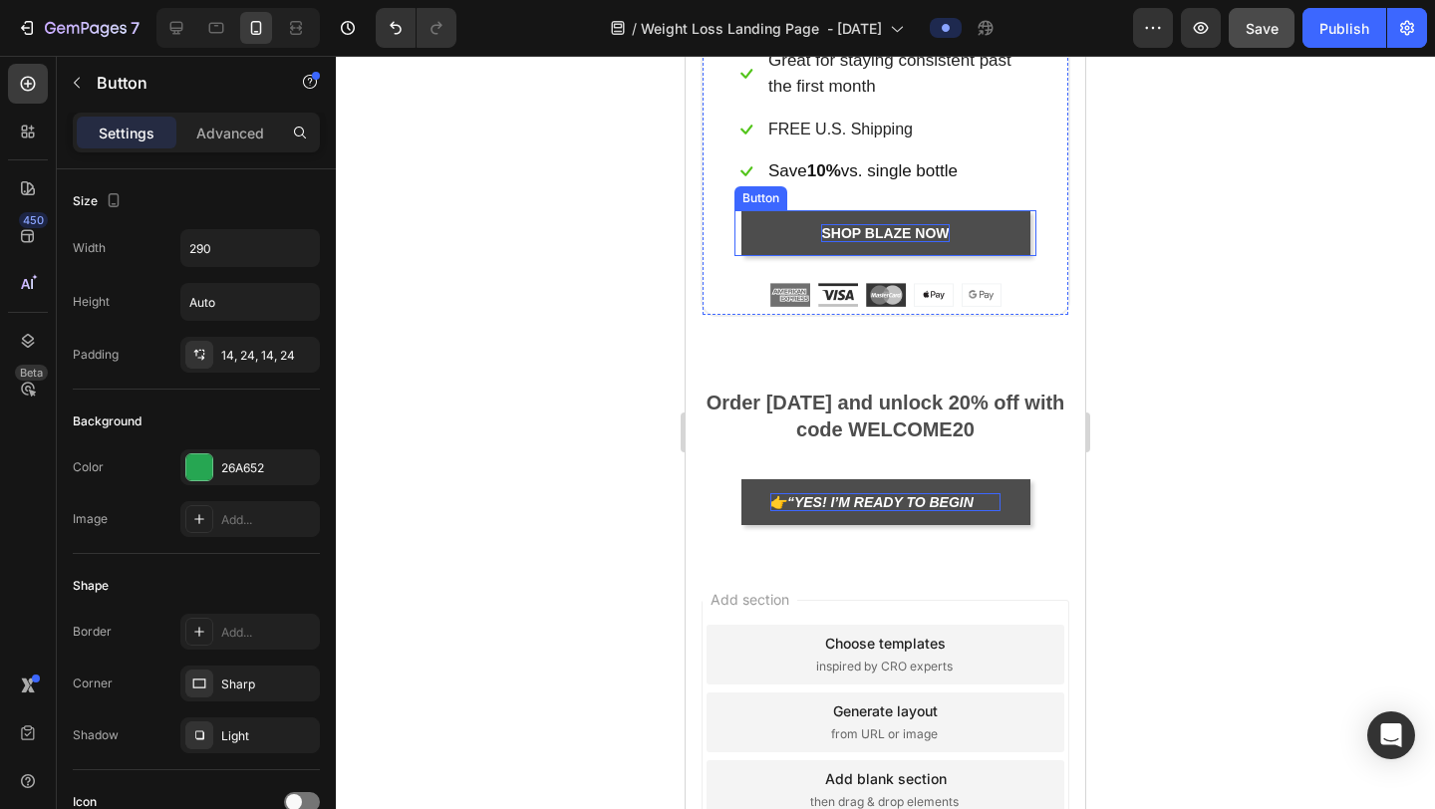
click at [938, 224] on p "shop blaze Now" at bounding box center [885, 233] width 128 height 18
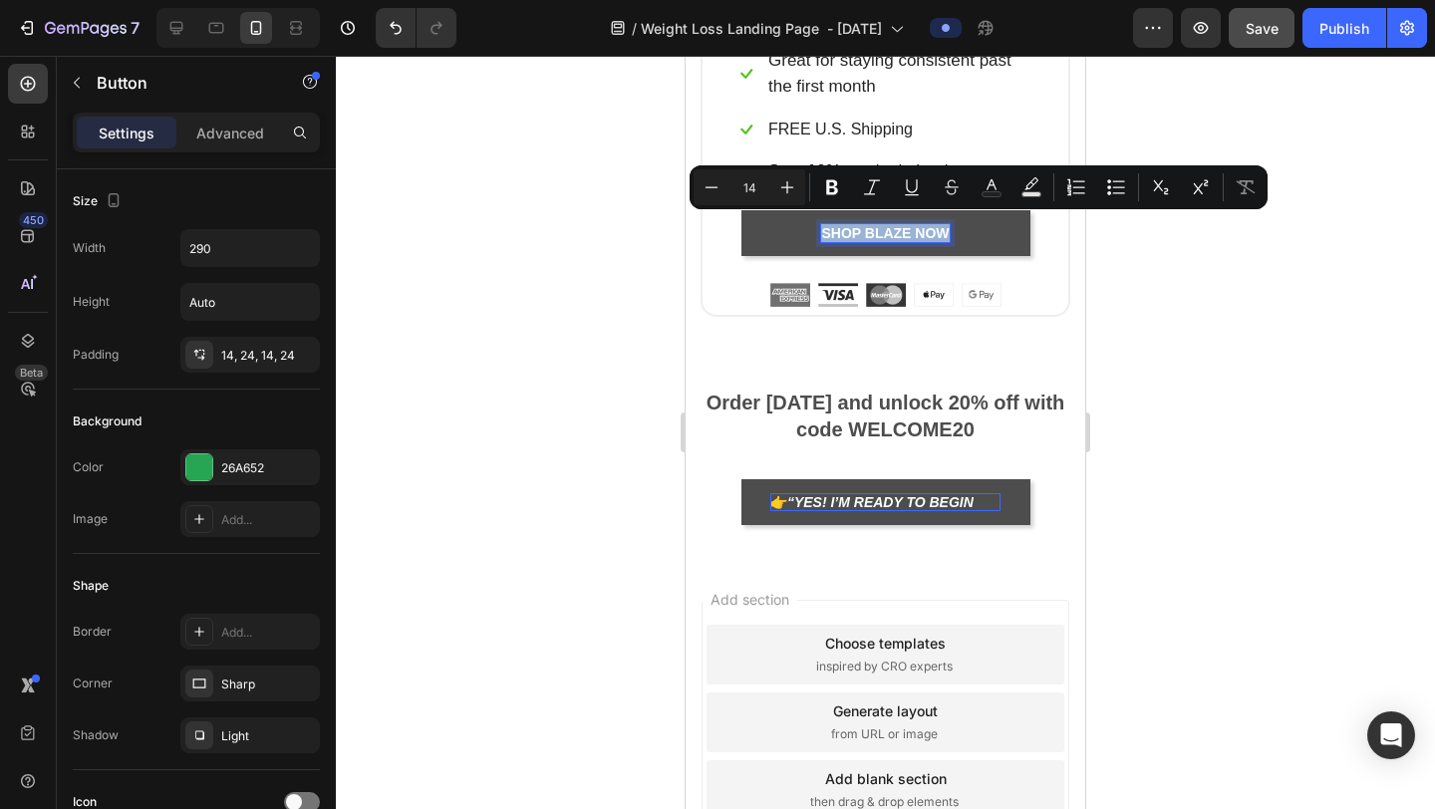
click at [938, 224] on p "shop blaze Now" at bounding box center [885, 233] width 128 height 18
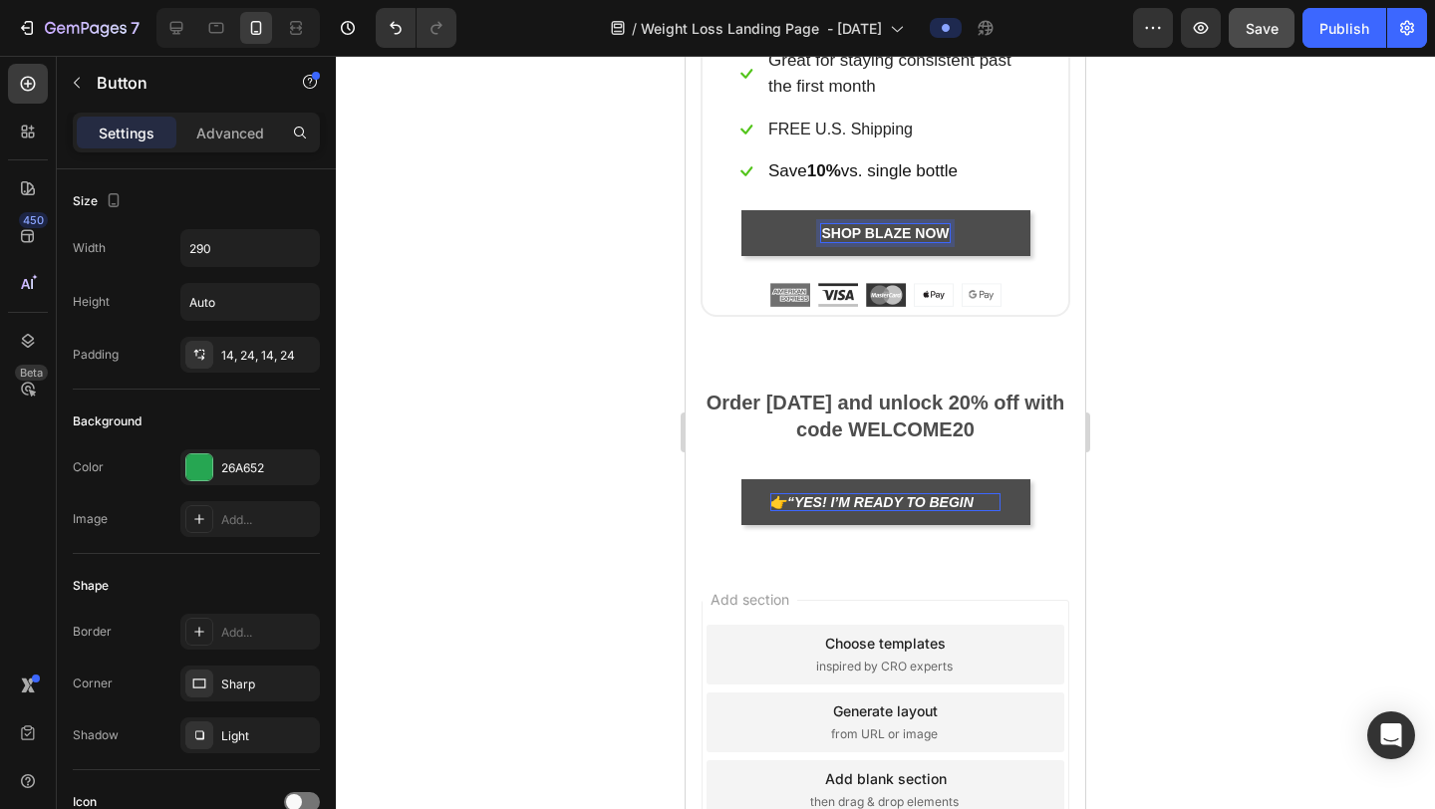
click at [945, 224] on p "shop blaze Now" at bounding box center [885, 233] width 128 height 18
click at [742, 210] on button "shop bl" at bounding box center [886, 233] width 289 height 46
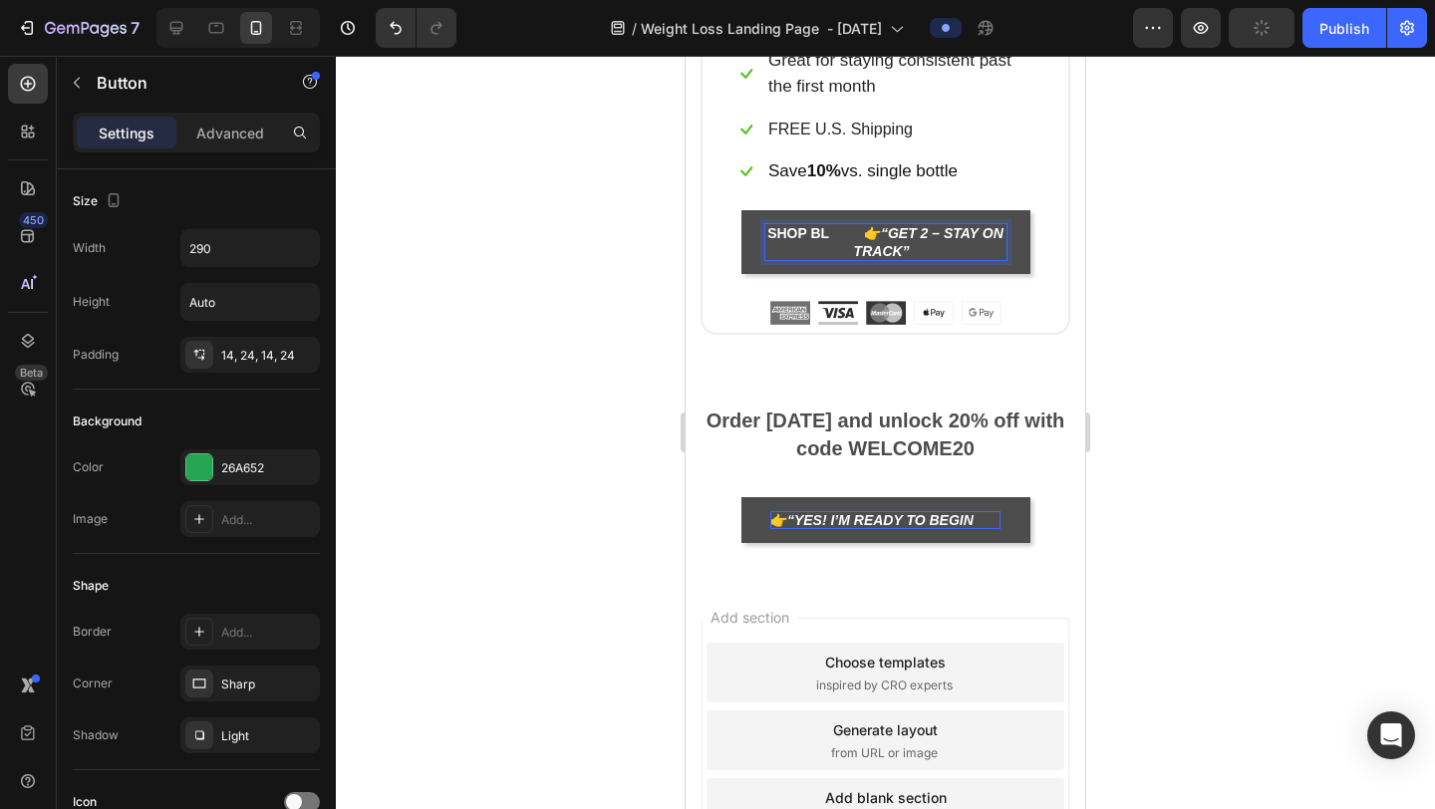
click at [890, 226] on icon "“Get 2 – Stay On Track”" at bounding box center [929, 242] width 150 height 34
click at [914, 241] on p "shop bl 👉 Get 2 – Stay On Track”" at bounding box center [886, 242] width 241 height 36
click at [863, 225] on p "shop bl 👉 Get 2 – Stay On Track" at bounding box center [886, 242] width 241 height 36
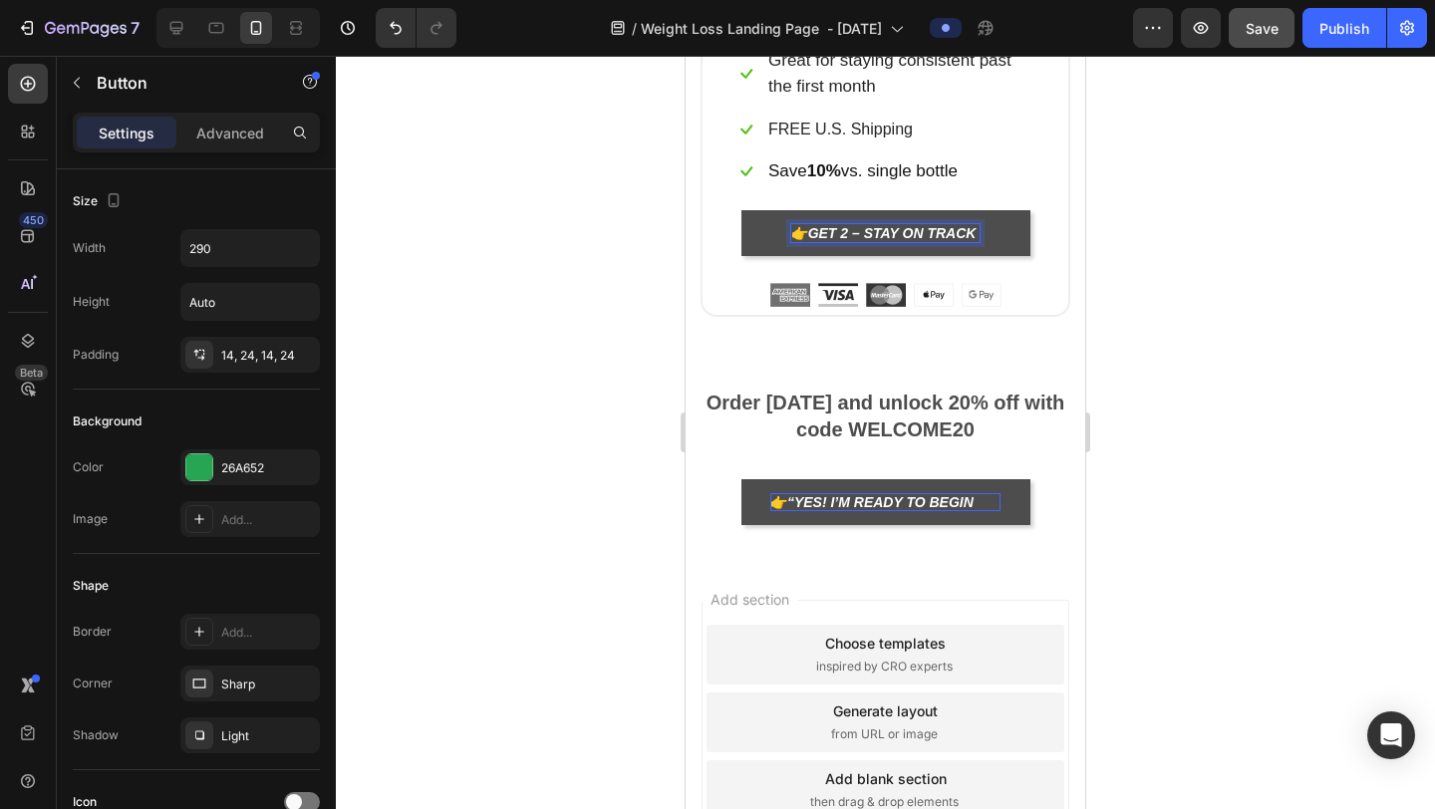
click at [948, 225] on icon "Get 2 – Stay On Track" at bounding box center [892, 233] width 168 height 16
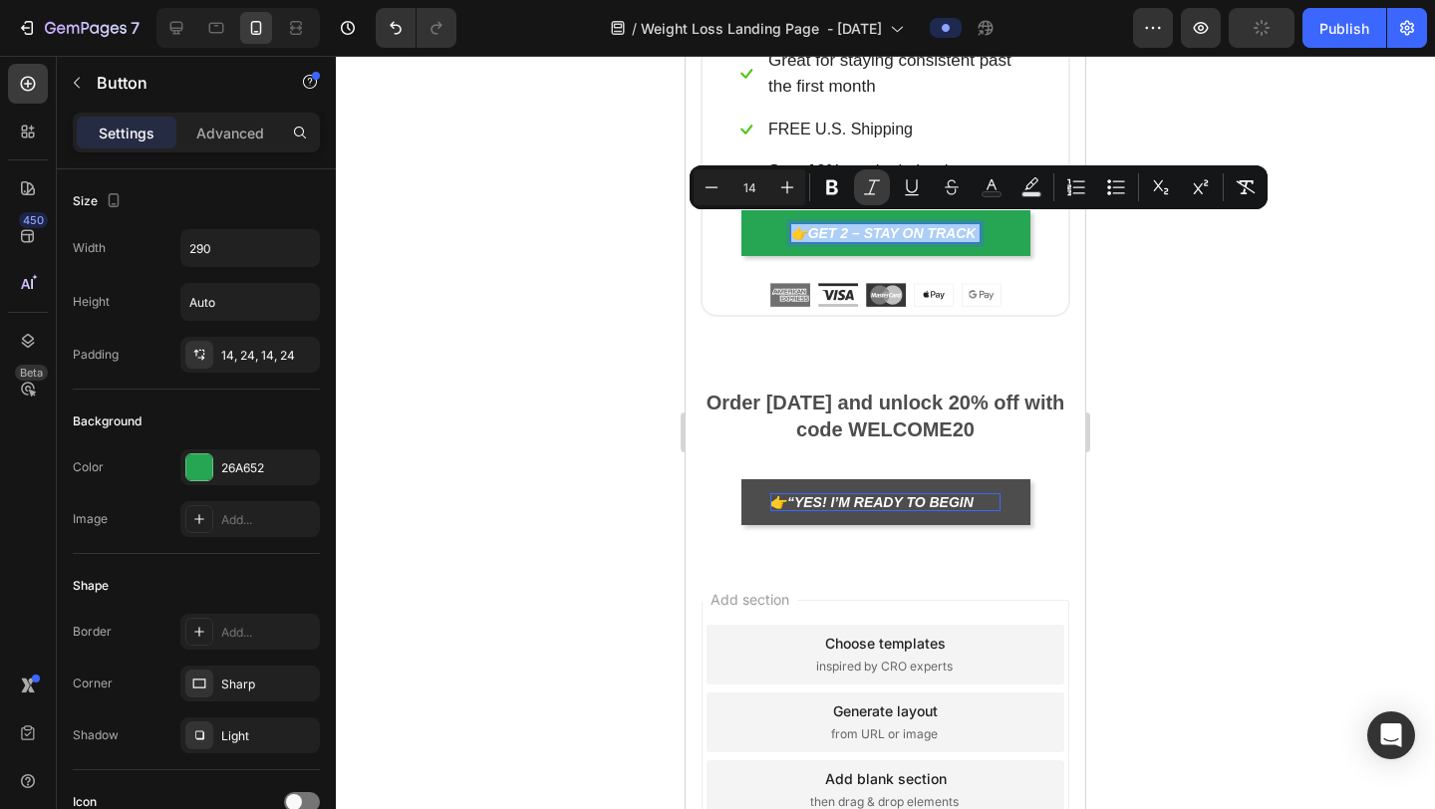
click at [874, 184] on icon "Editor contextual toolbar" at bounding box center [872, 187] width 20 height 20
click at [1198, 300] on div at bounding box center [885, 433] width 1099 height 754
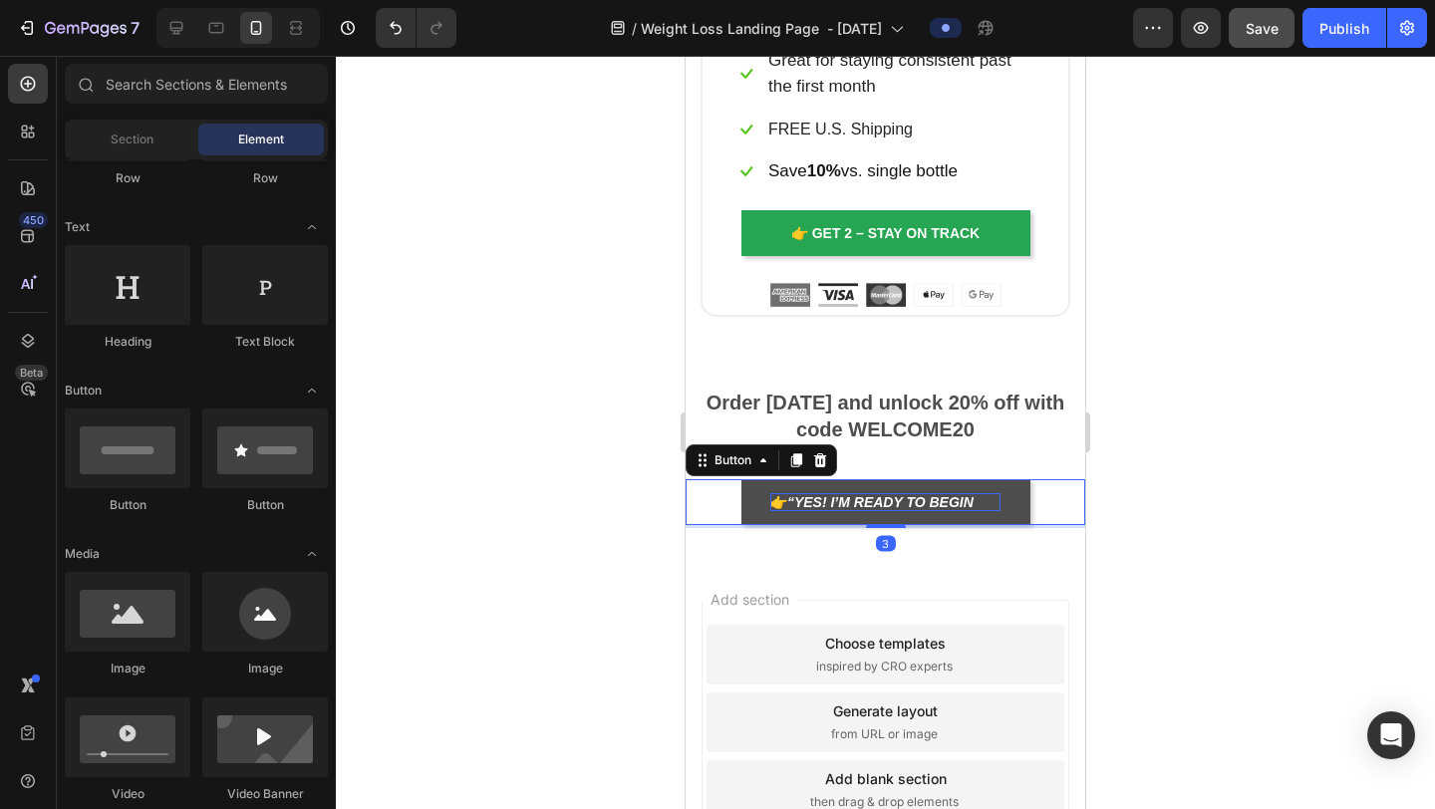
click at [868, 494] on icon "“Yes! I’m Ready to Begin" at bounding box center [880, 502] width 186 height 16
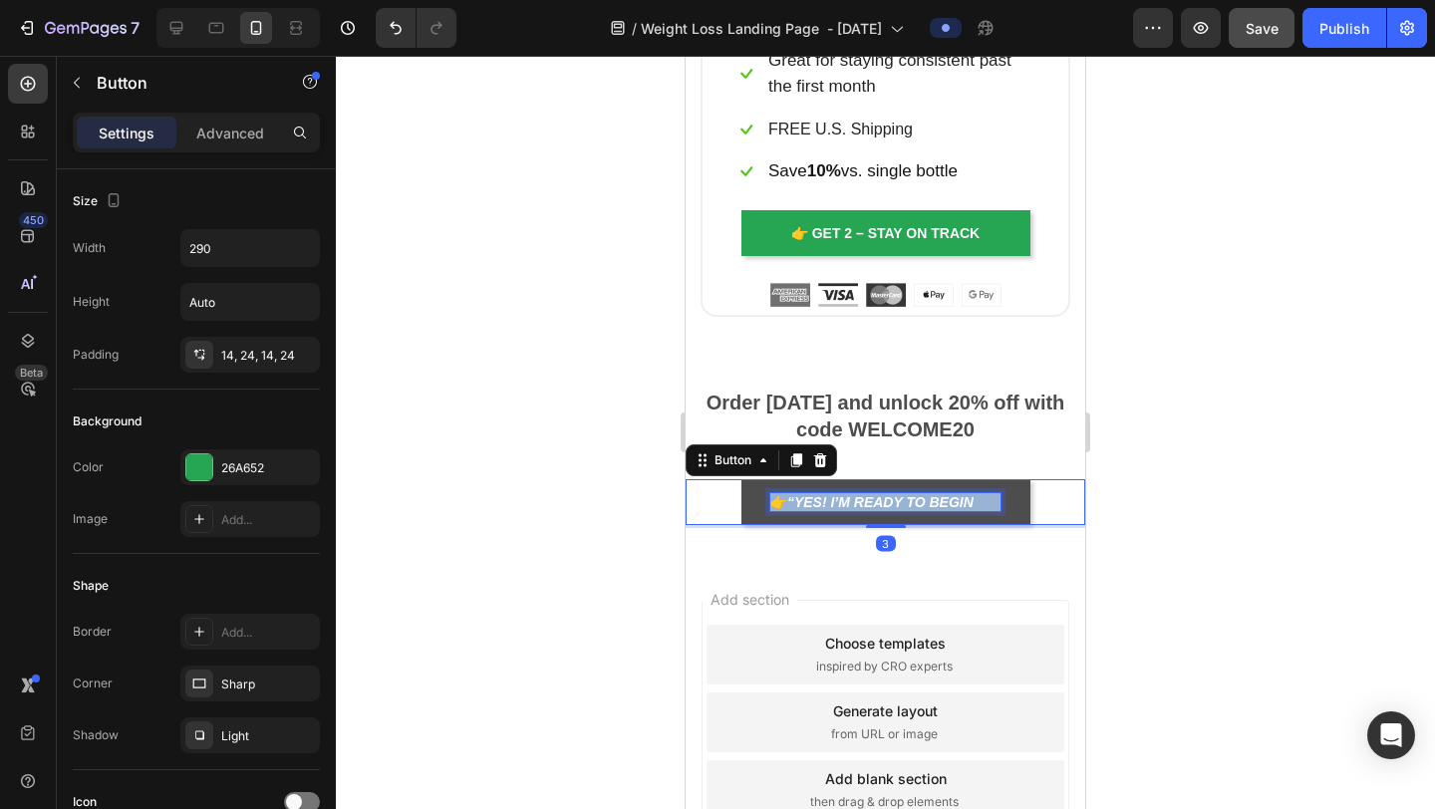
click at [868, 494] on icon "“Yes! I’m Ready to Begin" at bounding box center [880, 502] width 186 height 16
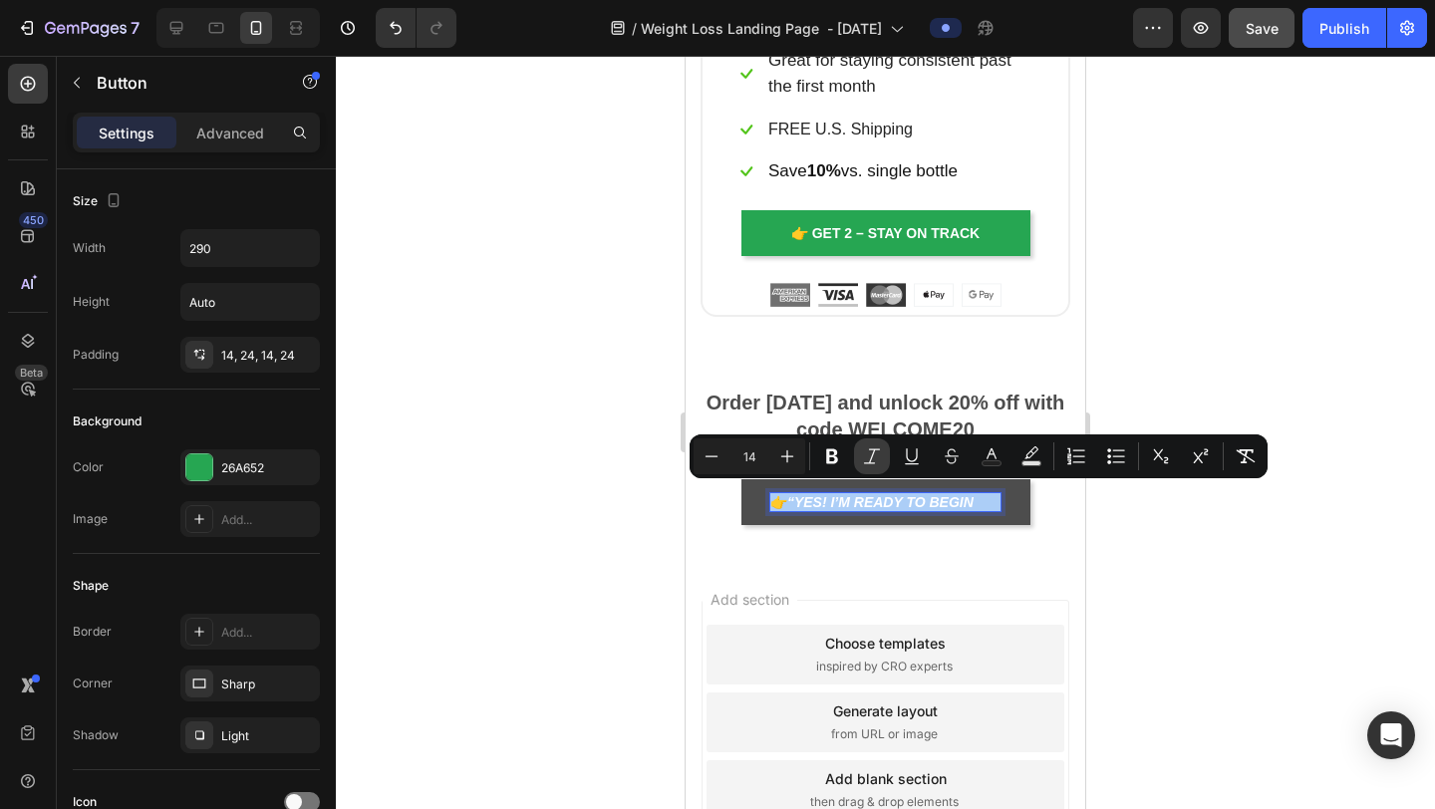
click at [875, 447] on icon "Editor contextual toolbar" at bounding box center [872, 457] width 20 height 20
click at [873, 452] on icon "Editor contextual toolbar" at bounding box center [872, 456] width 16 height 15
click at [1277, 522] on div at bounding box center [885, 433] width 1099 height 754
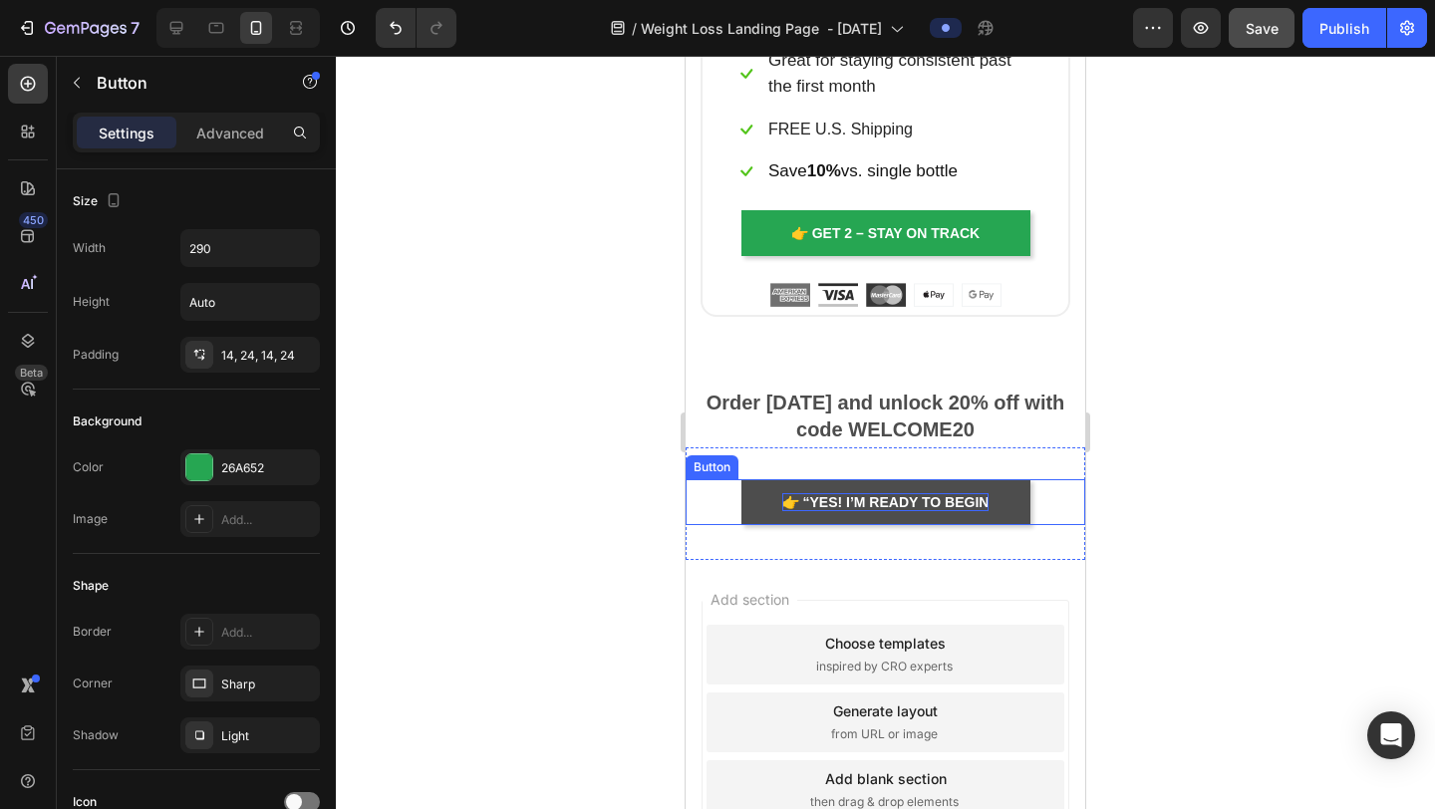
click at [797, 493] on p "👉 “Yes! I’m Ready to Begin" at bounding box center [885, 502] width 207 height 18
click at [1162, 496] on div at bounding box center [885, 433] width 1099 height 754
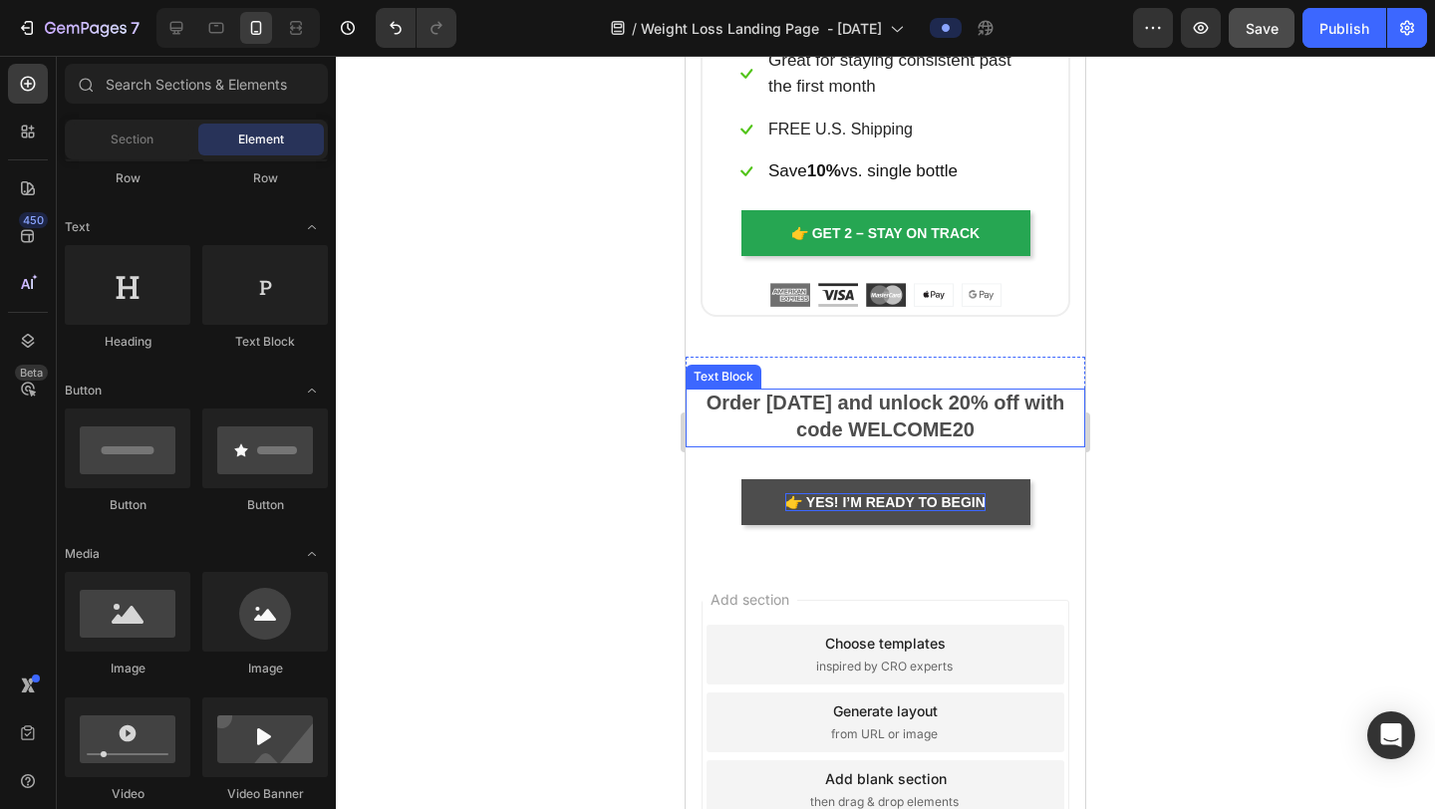
click at [945, 423] on strong "Order today and unlock 20% off with code WELCOME20" at bounding box center [886, 416] width 359 height 49
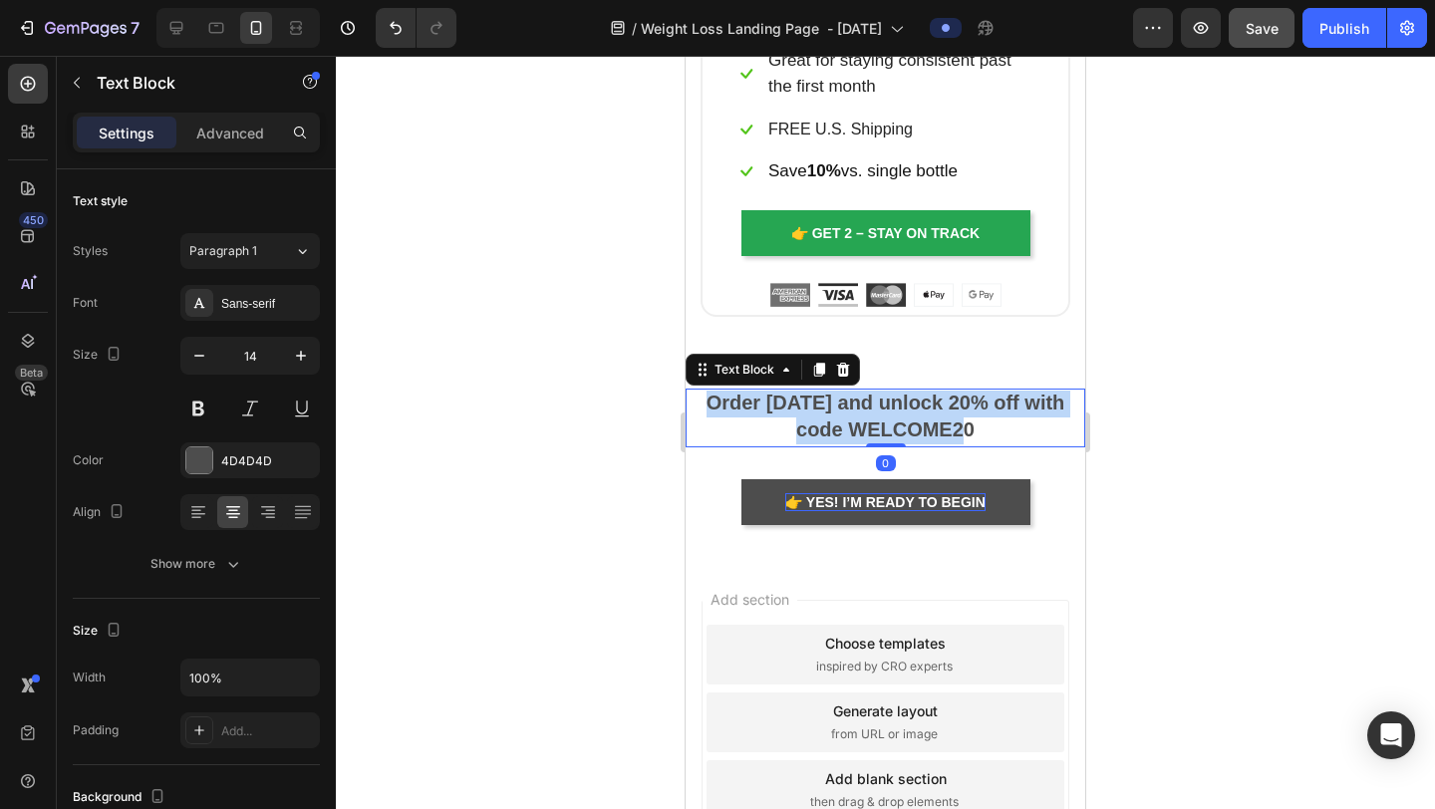
click at [945, 423] on strong "Order today and unlock 20% off with code WELCOME20" at bounding box center [886, 416] width 359 height 49
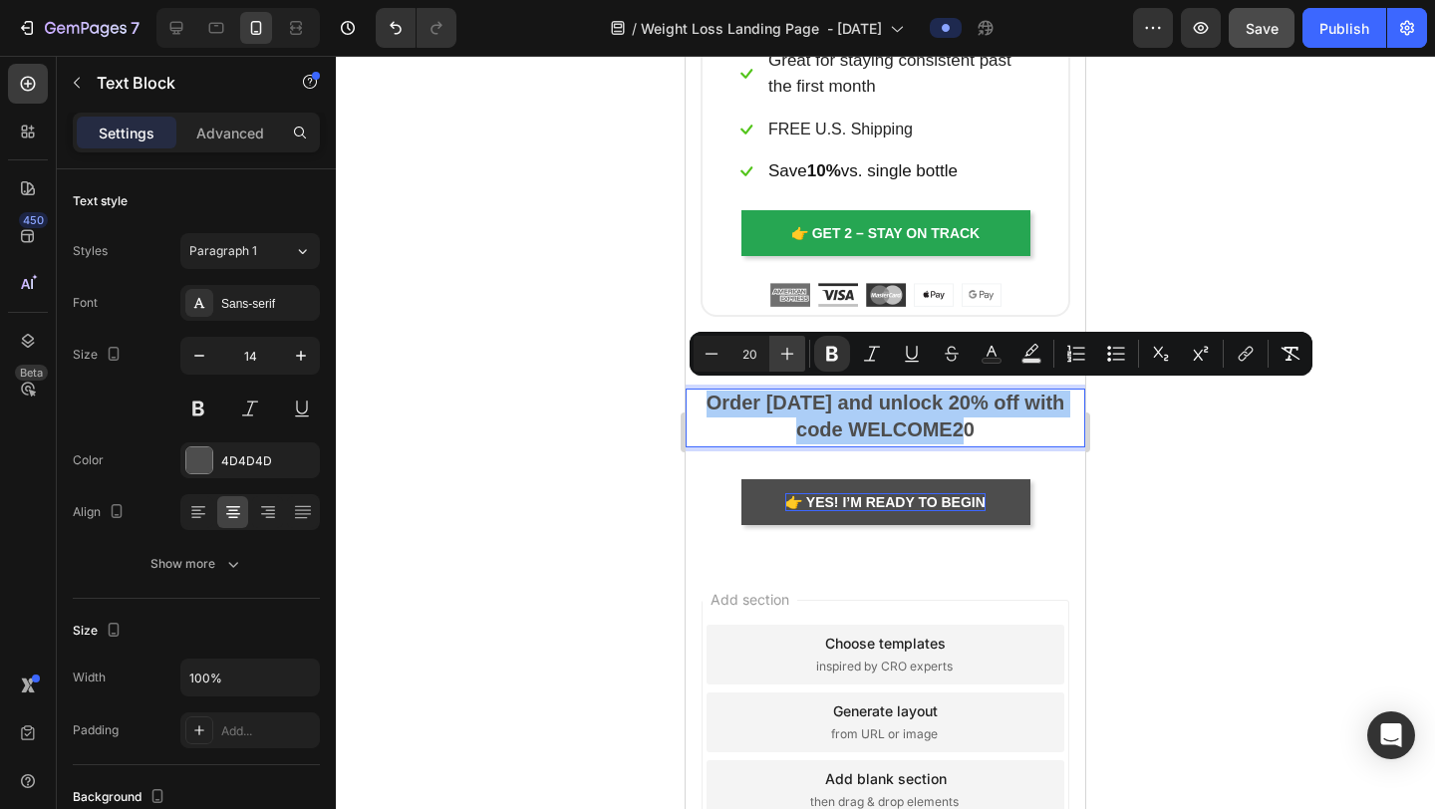
click at [784, 356] on icon "Editor contextual toolbar" at bounding box center [788, 354] width 20 height 20
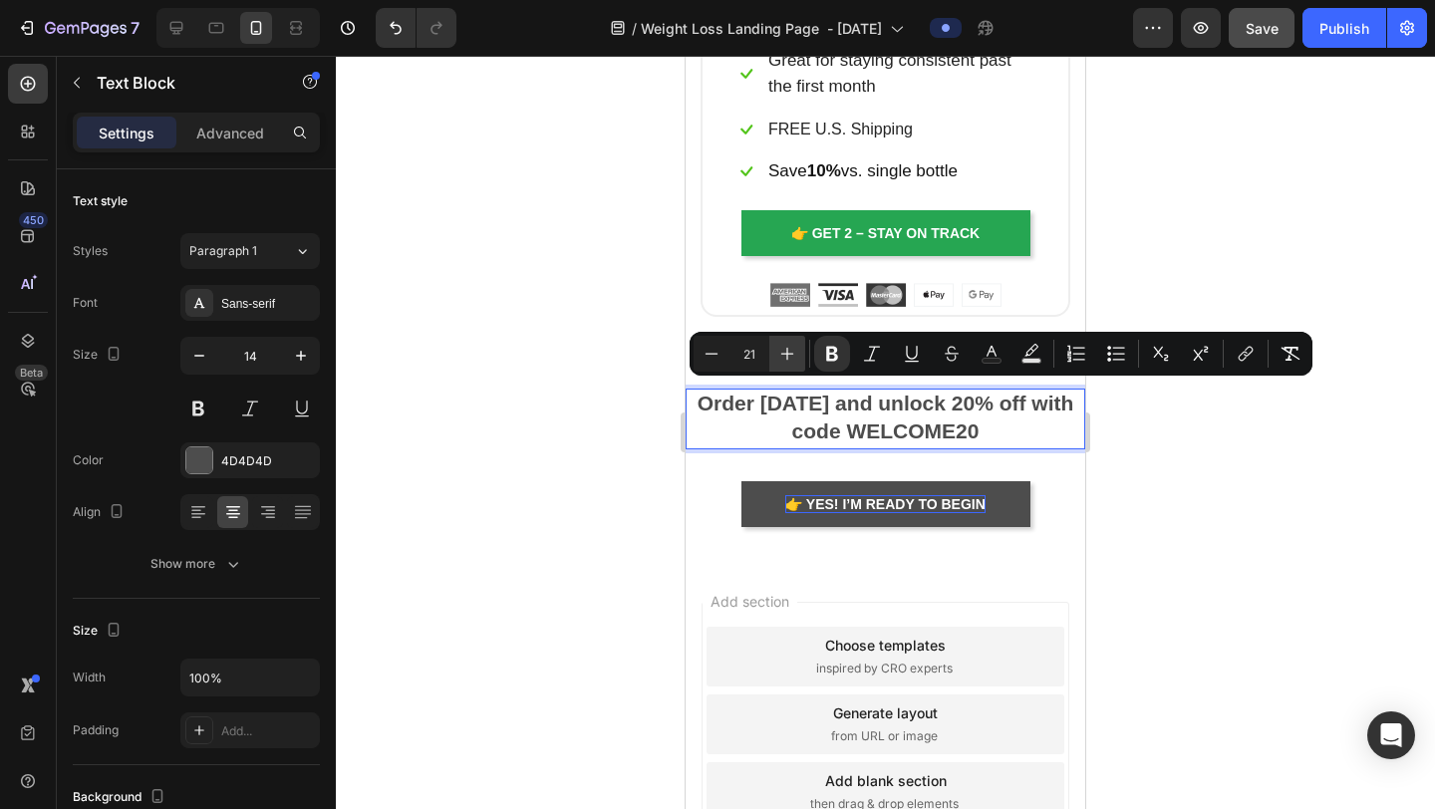
click at [784, 356] on icon "Editor contextual toolbar" at bounding box center [788, 354] width 20 height 20
type input "22"
click at [1285, 521] on div at bounding box center [885, 433] width 1099 height 754
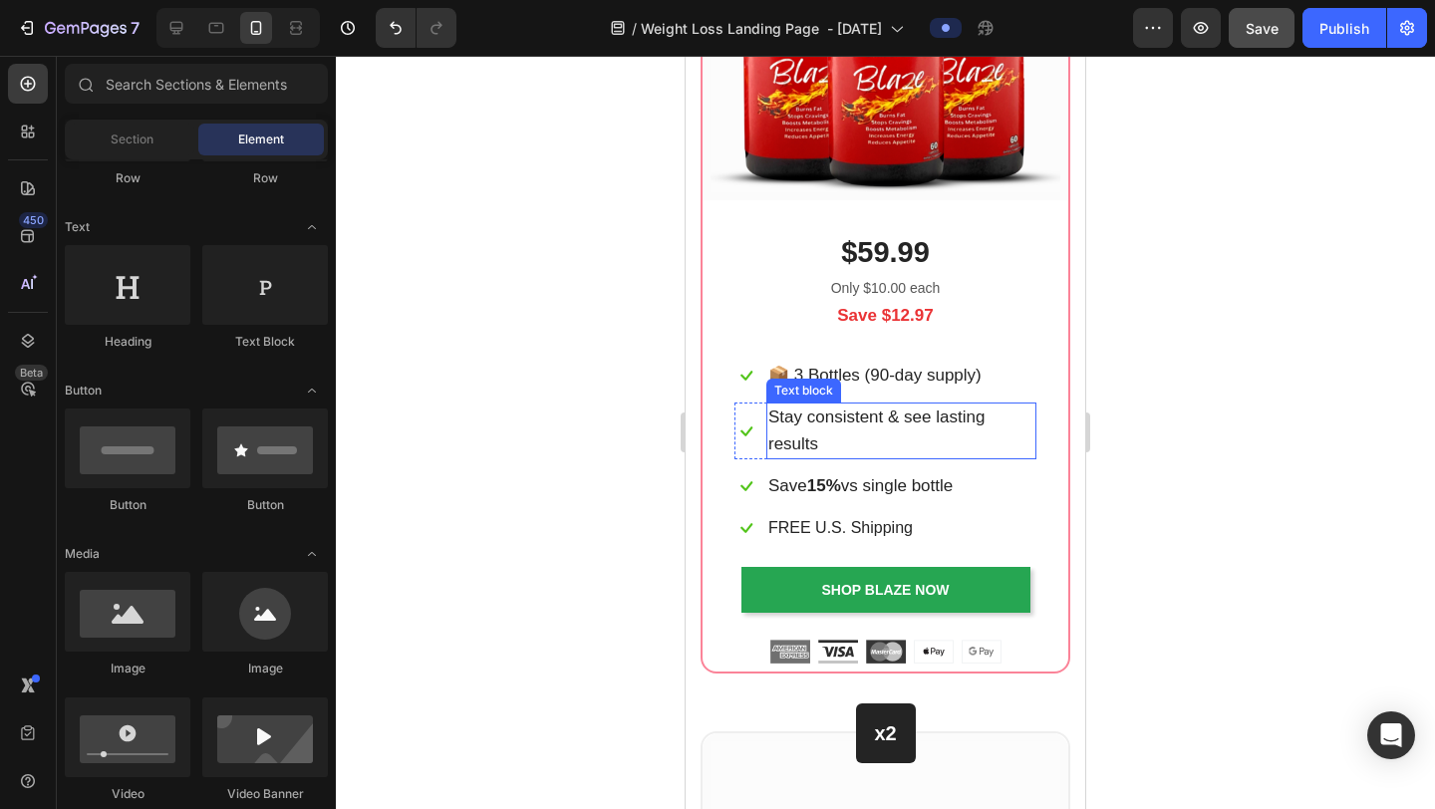
scroll to position [10148, 0]
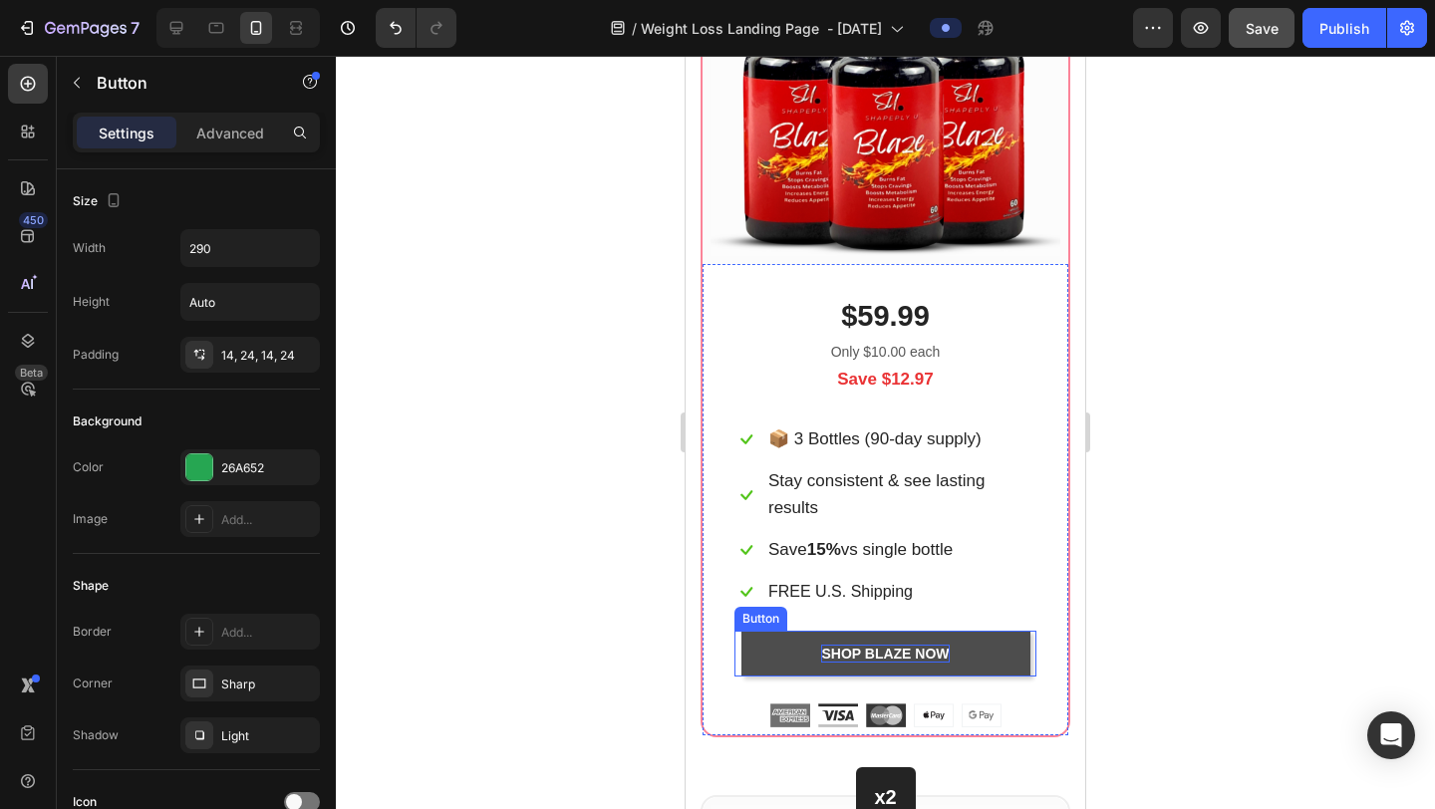
click at [943, 645] on p "shop blaze Now" at bounding box center [885, 654] width 128 height 18
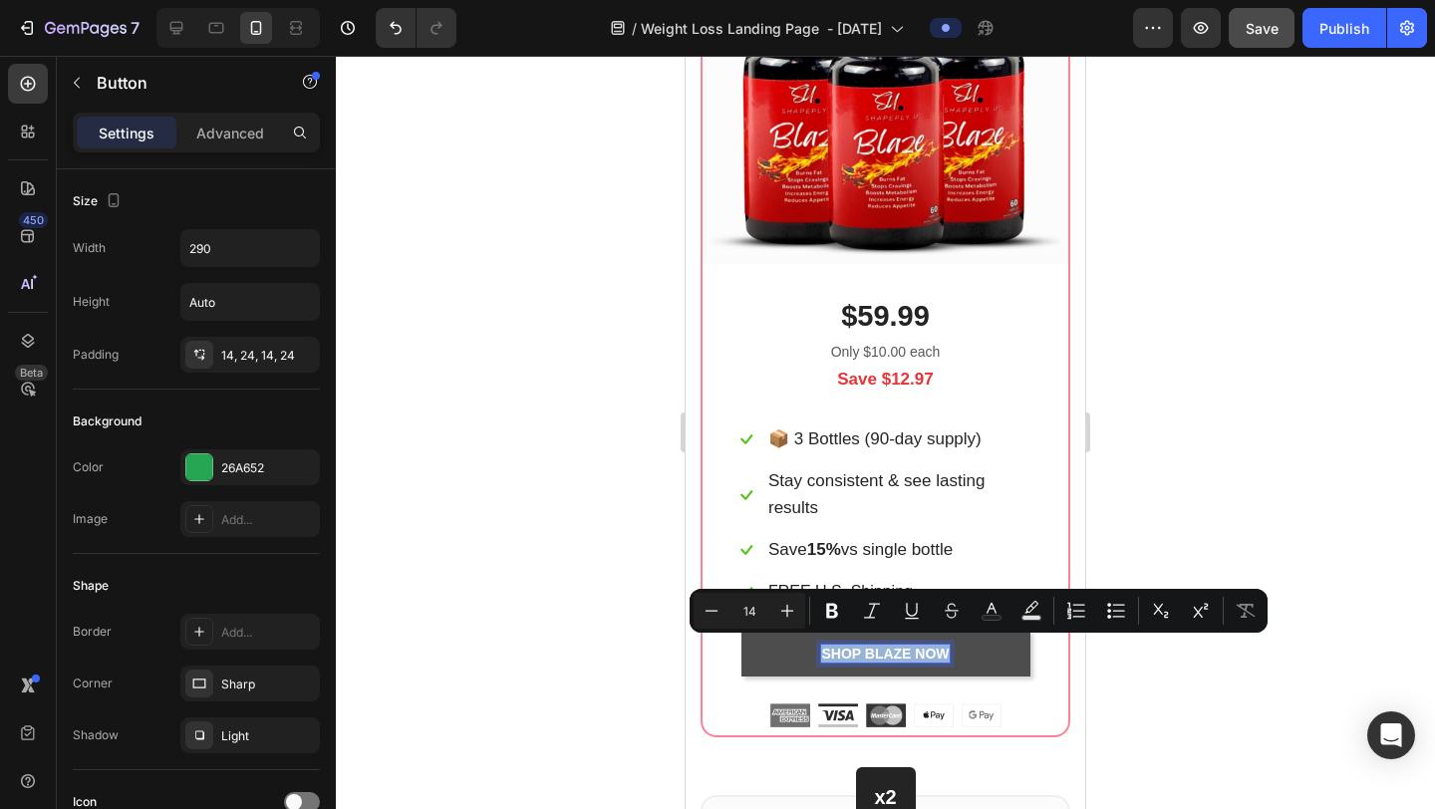
click at [946, 645] on p "shop blaze Now" at bounding box center [885, 654] width 128 height 18
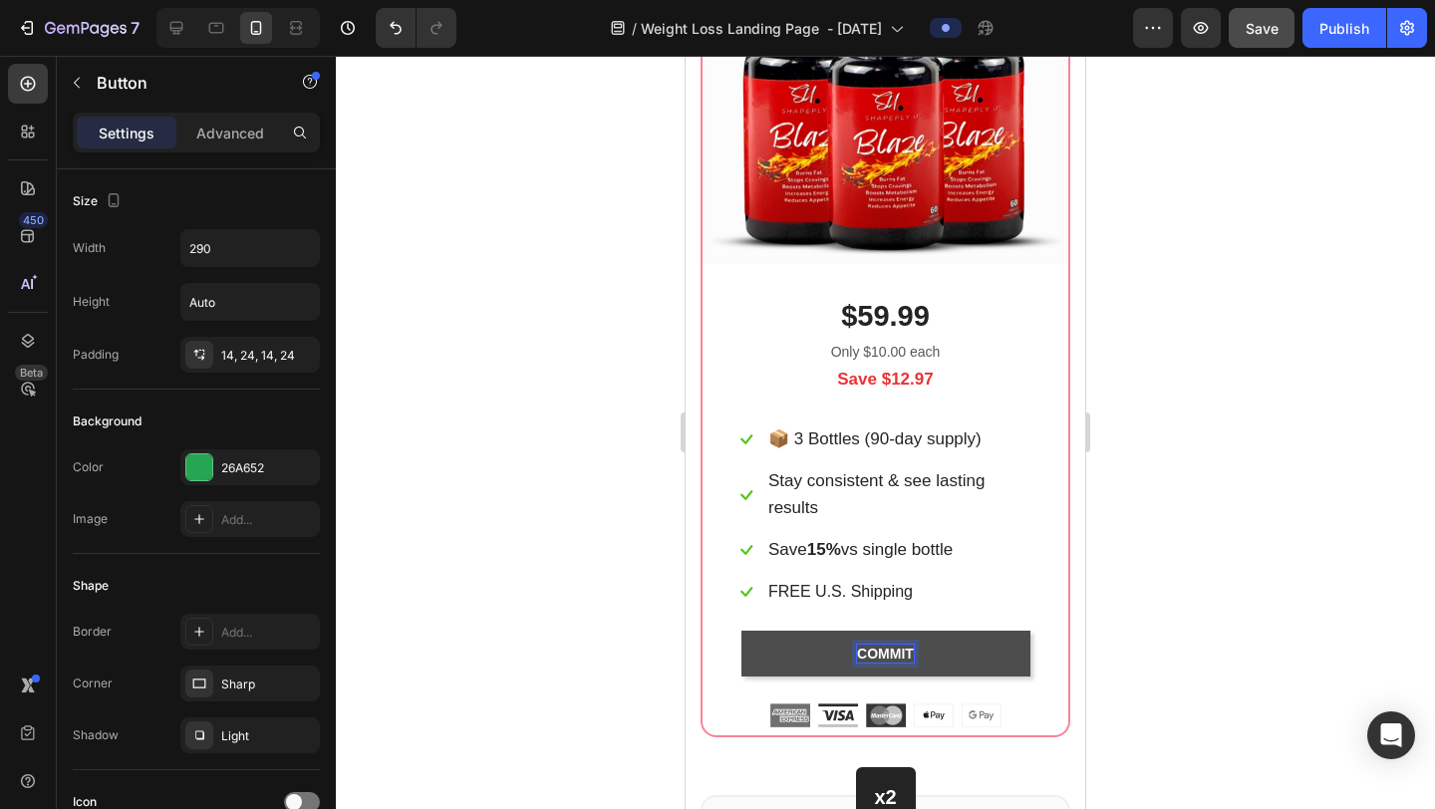
click at [742, 631] on button "COMMIT" at bounding box center [886, 654] width 289 height 46
click at [742, 631] on button "COMMIT AND" at bounding box center [886, 654] width 289 height 46
click at [1307, 568] on div at bounding box center [885, 433] width 1099 height 754
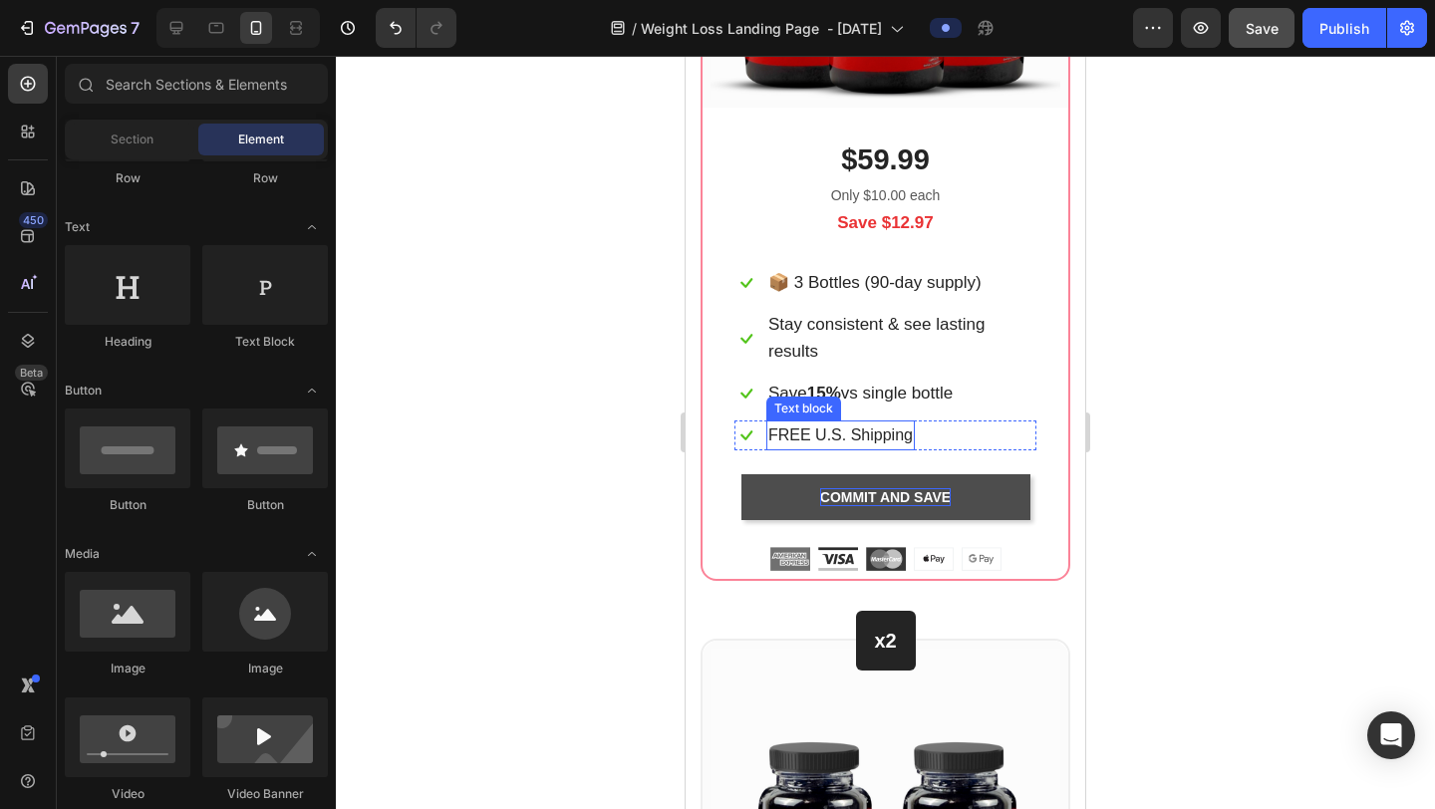
scroll to position [10334, 0]
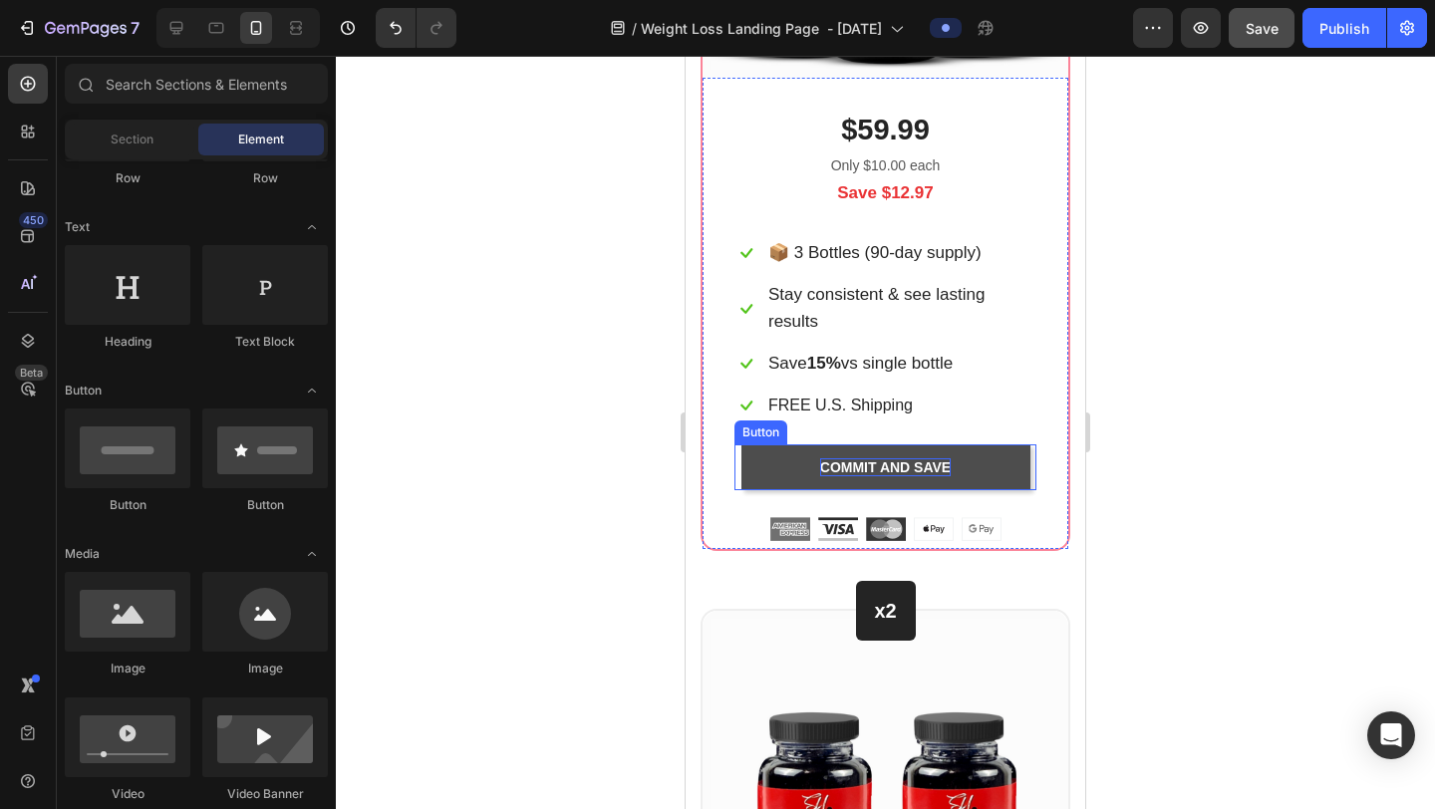
click at [945, 459] on p "COMMIT AND SAVE" at bounding box center [885, 468] width 131 height 18
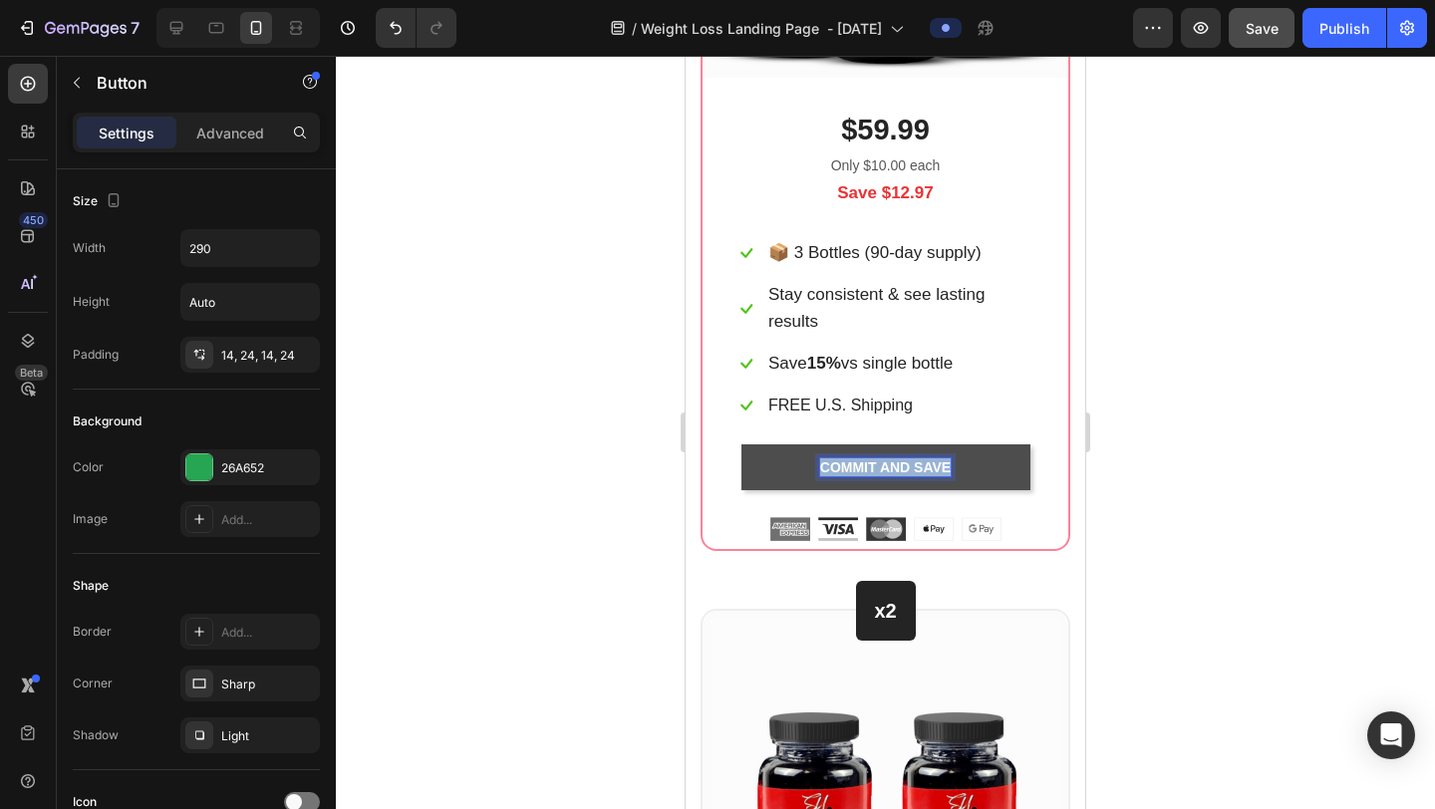
click at [945, 459] on p "COMMIT AND SAVE" at bounding box center [885, 468] width 131 height 18
click at [742, 445] on button "COMMIT A" at bounding box center [886, 468] width 289 height 46
click at [742, 445] on button "COMMIT A." at bounding box center [886, 468] width 289 height 46
click at [864, 466] on p "COMMIT A. Best Value – Get 3" at bounding box center [886, 468] width 236 height 18
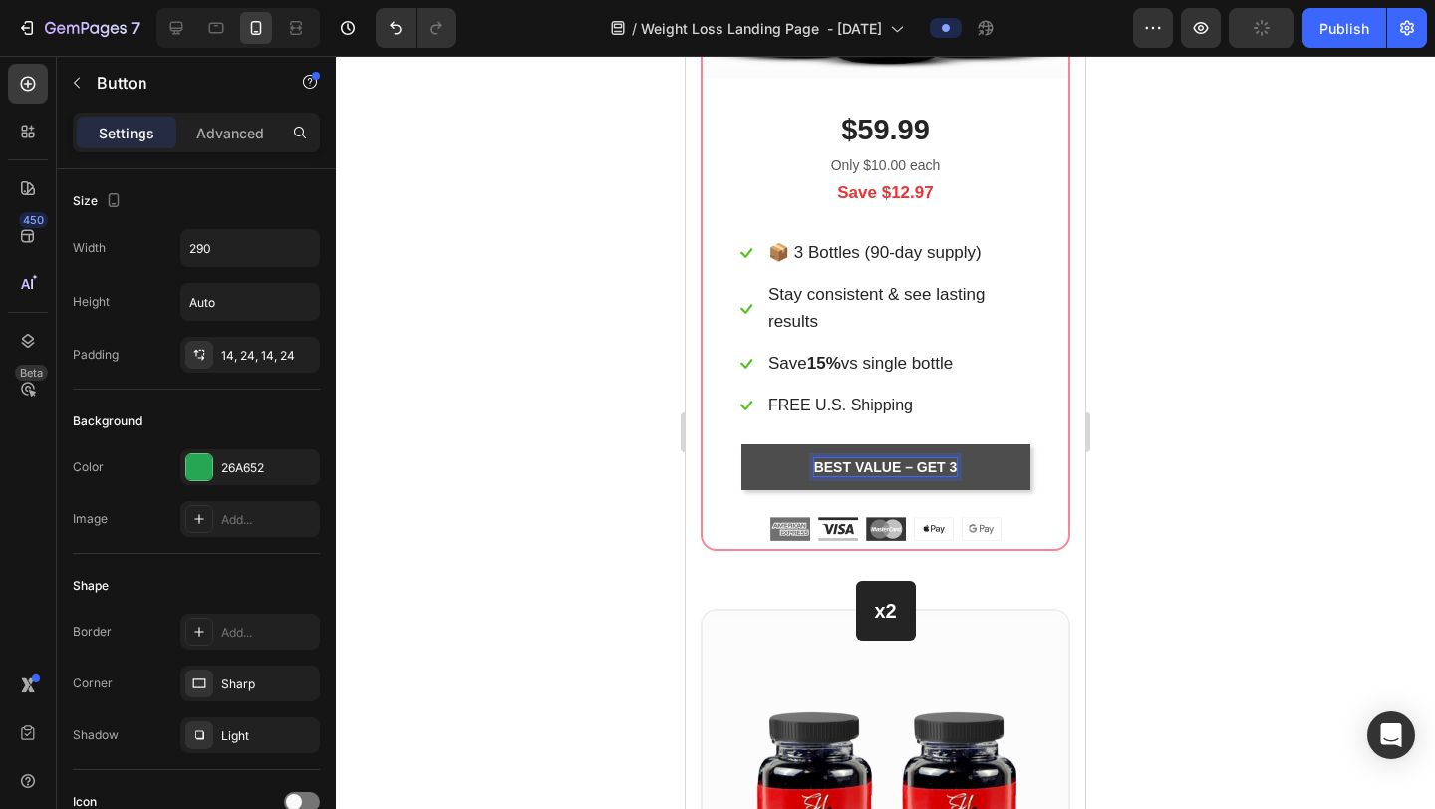
click at [1227, 415] on div at bounding box center [885, 433] width 1099 height 754
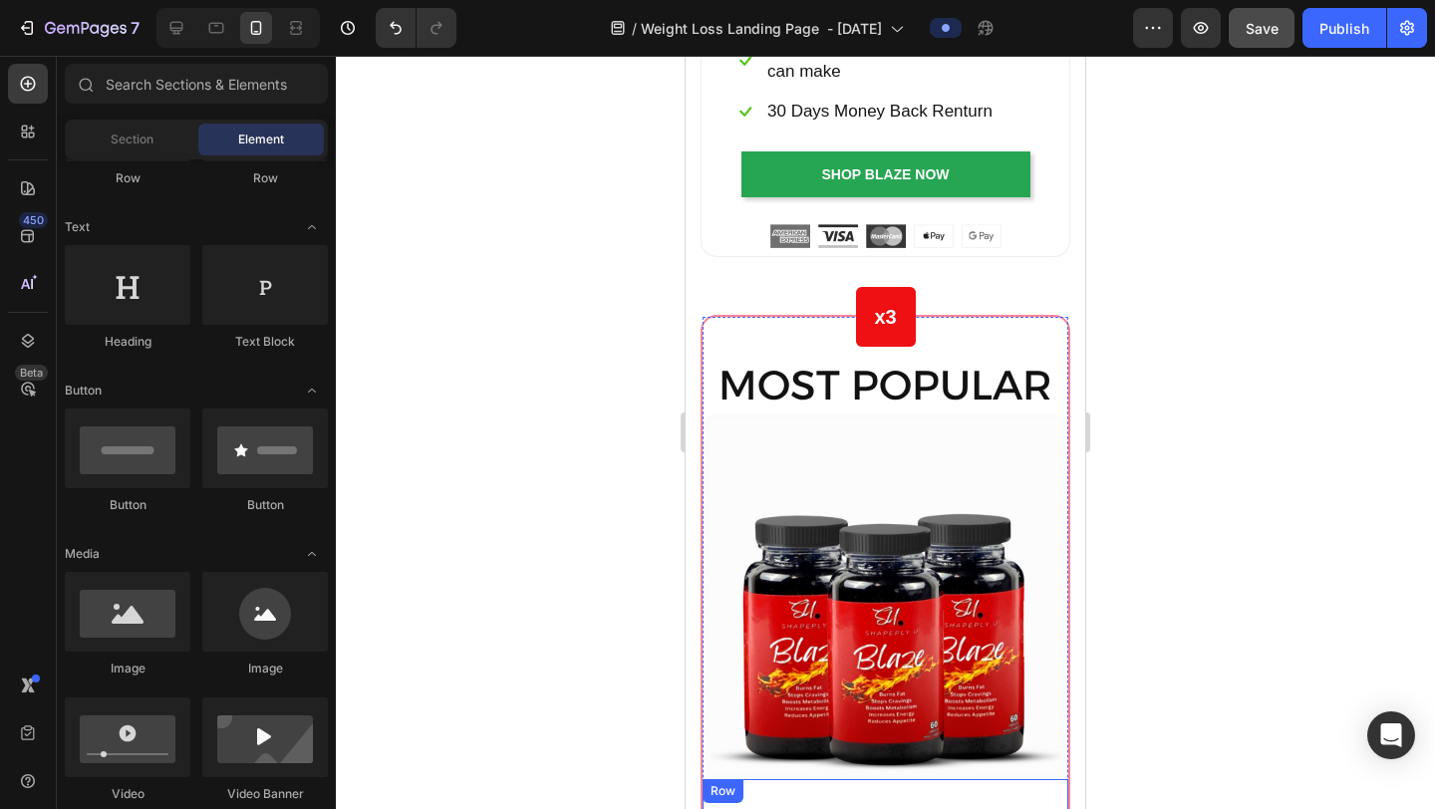
scroll to position [9590, 0]
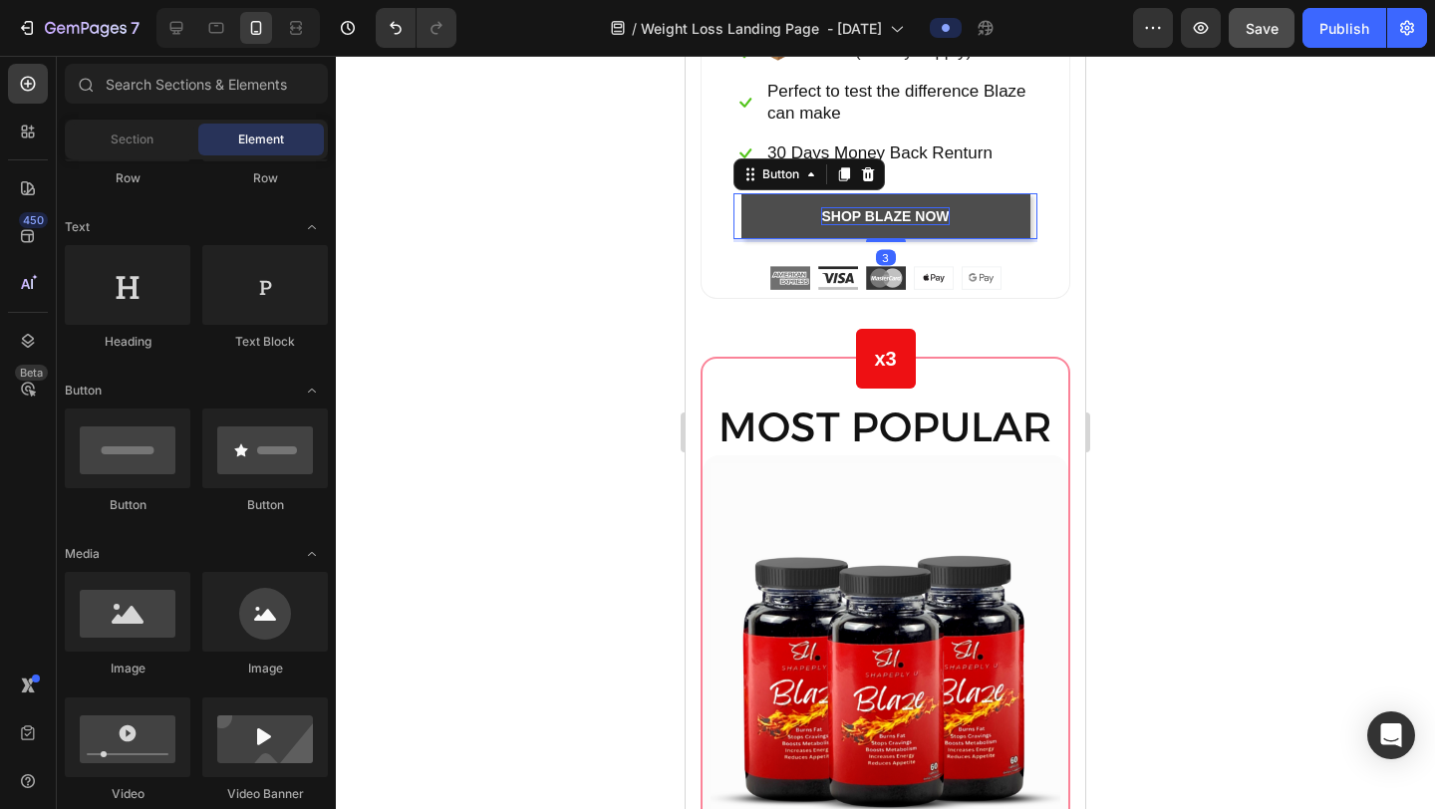
click at [937, 207] on p "shop blaze Now" at bounding box center [885, 216] width 128 height 18
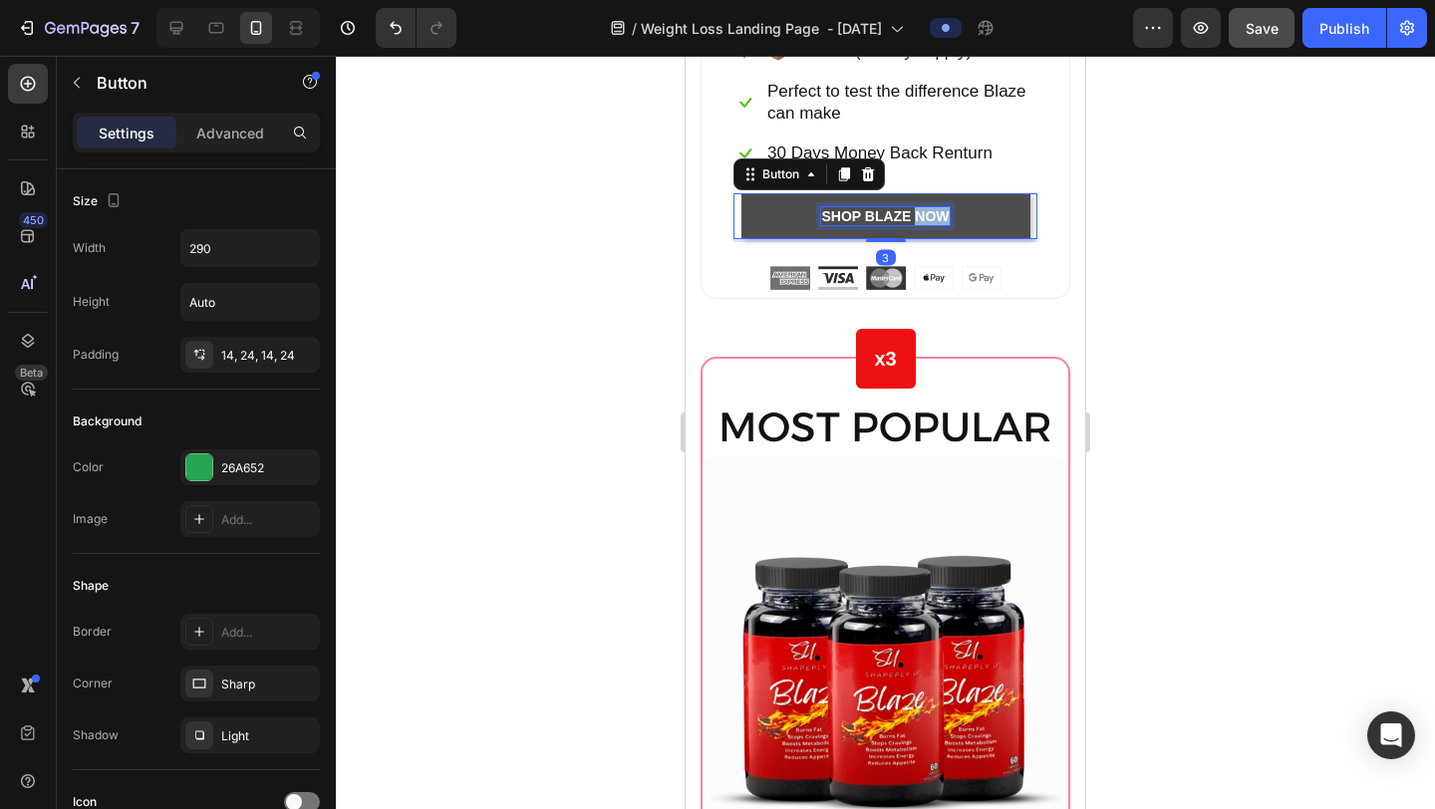
click at [937, 207] on p "shop blaze Now" at bounding box center [885, 216] width 128 height 18
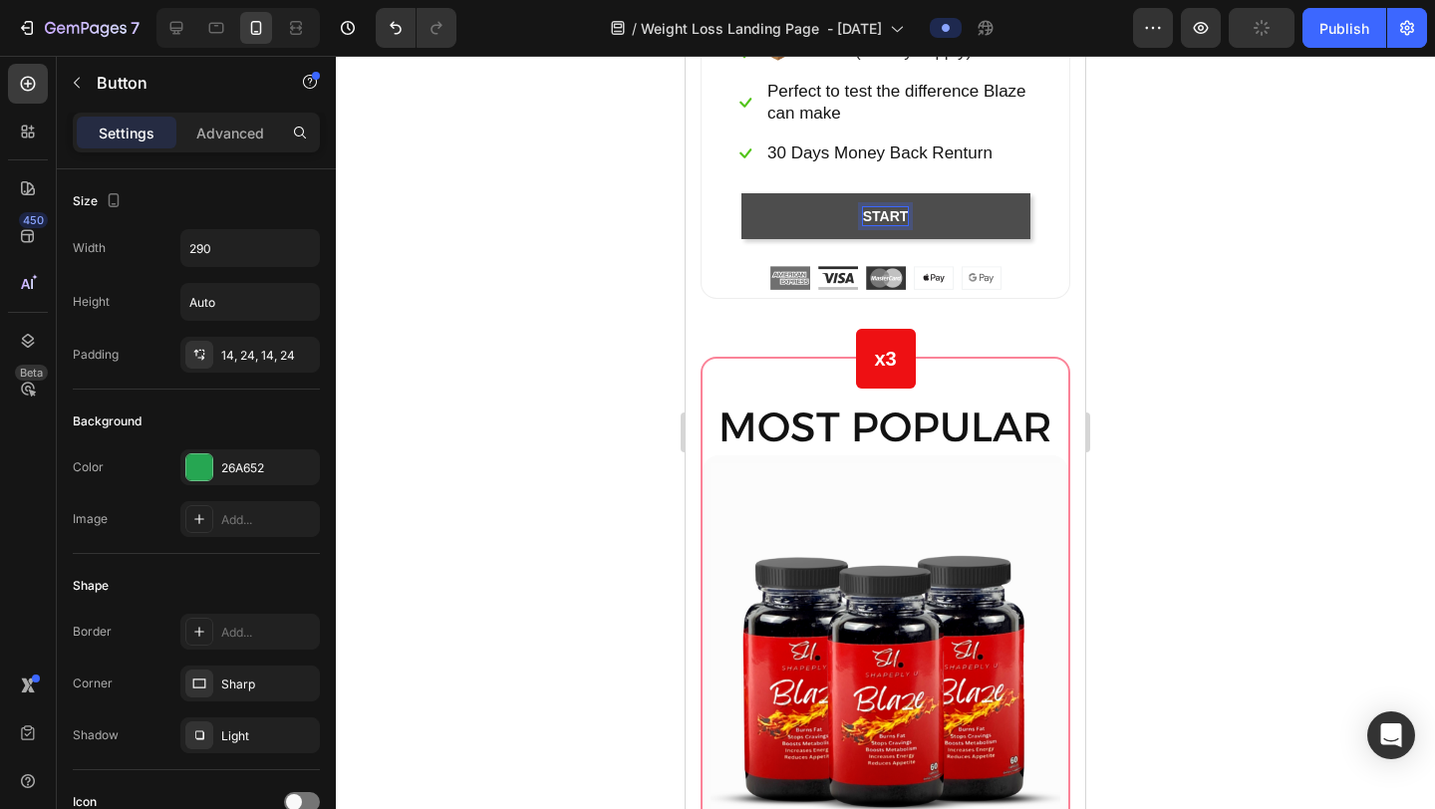
click at [742, 193] on button "START" at bounding box center [886, 216] width 289 height 46
click at [1316, 215] on div at bounding box center [885, 433] width 1099 height 754
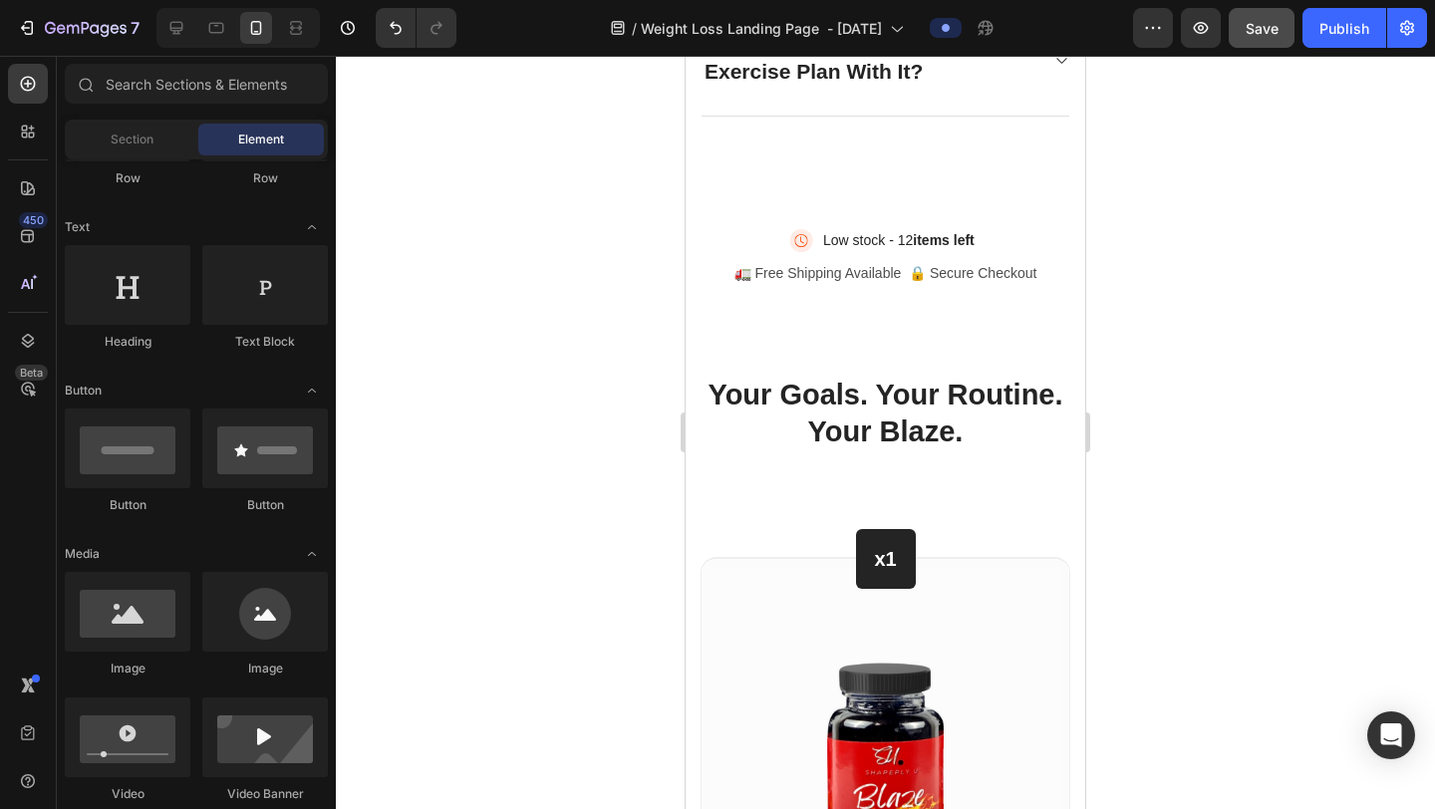
scroll to position [8481, 0]
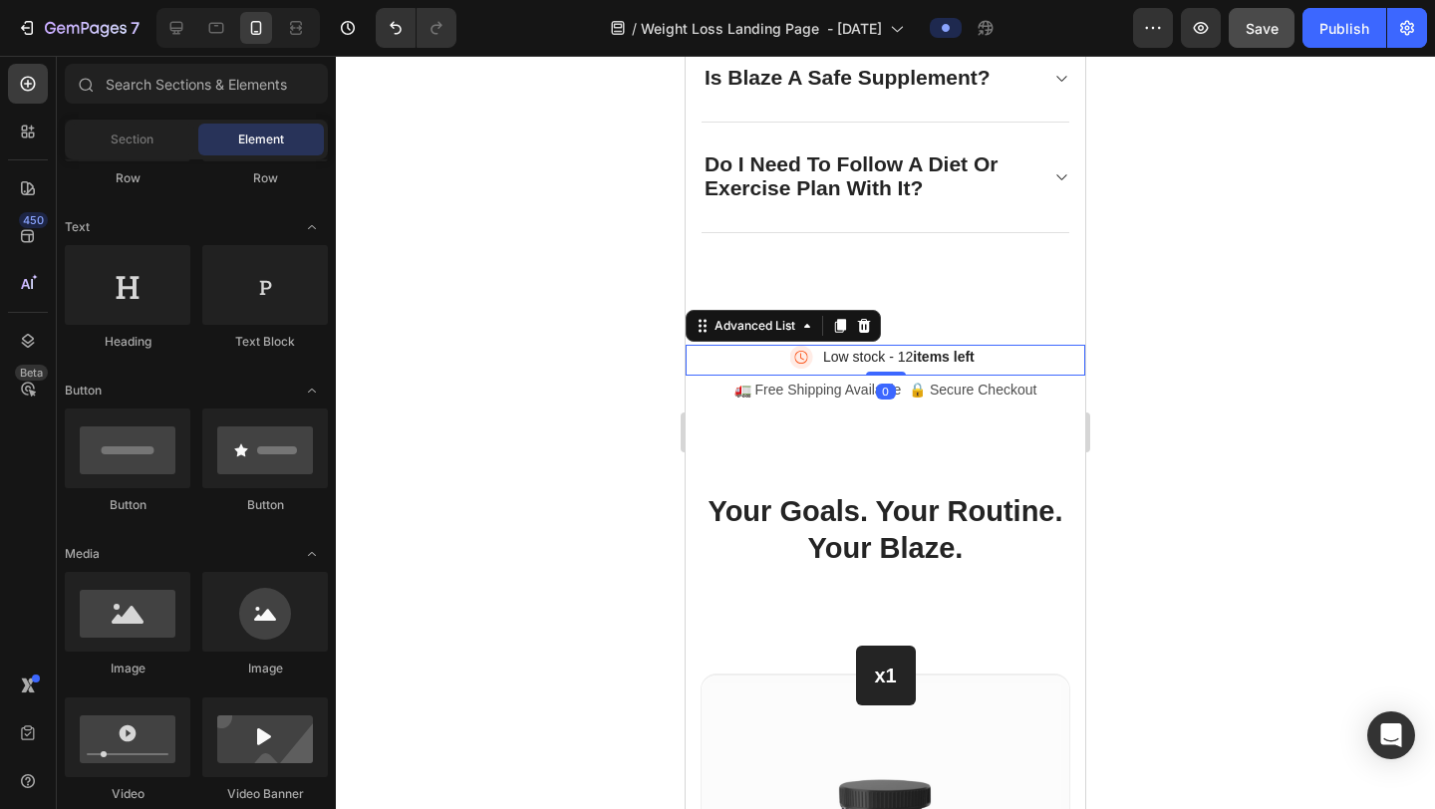
click at [708, 356] on div "Image Low stock - 12 items left Text Block" at bounding box center [886, 360] width 400 height 31
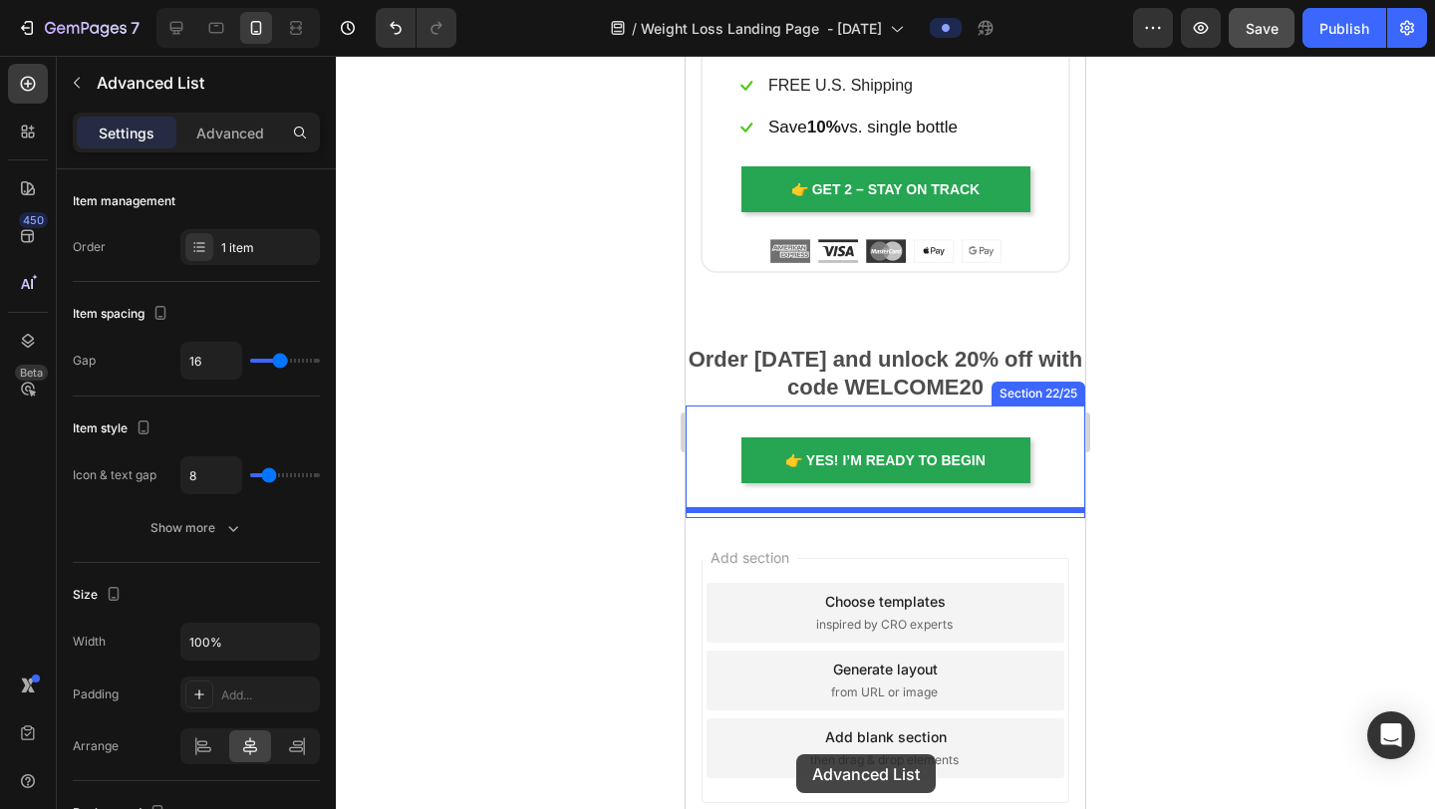
scroll to position [11492, 0]
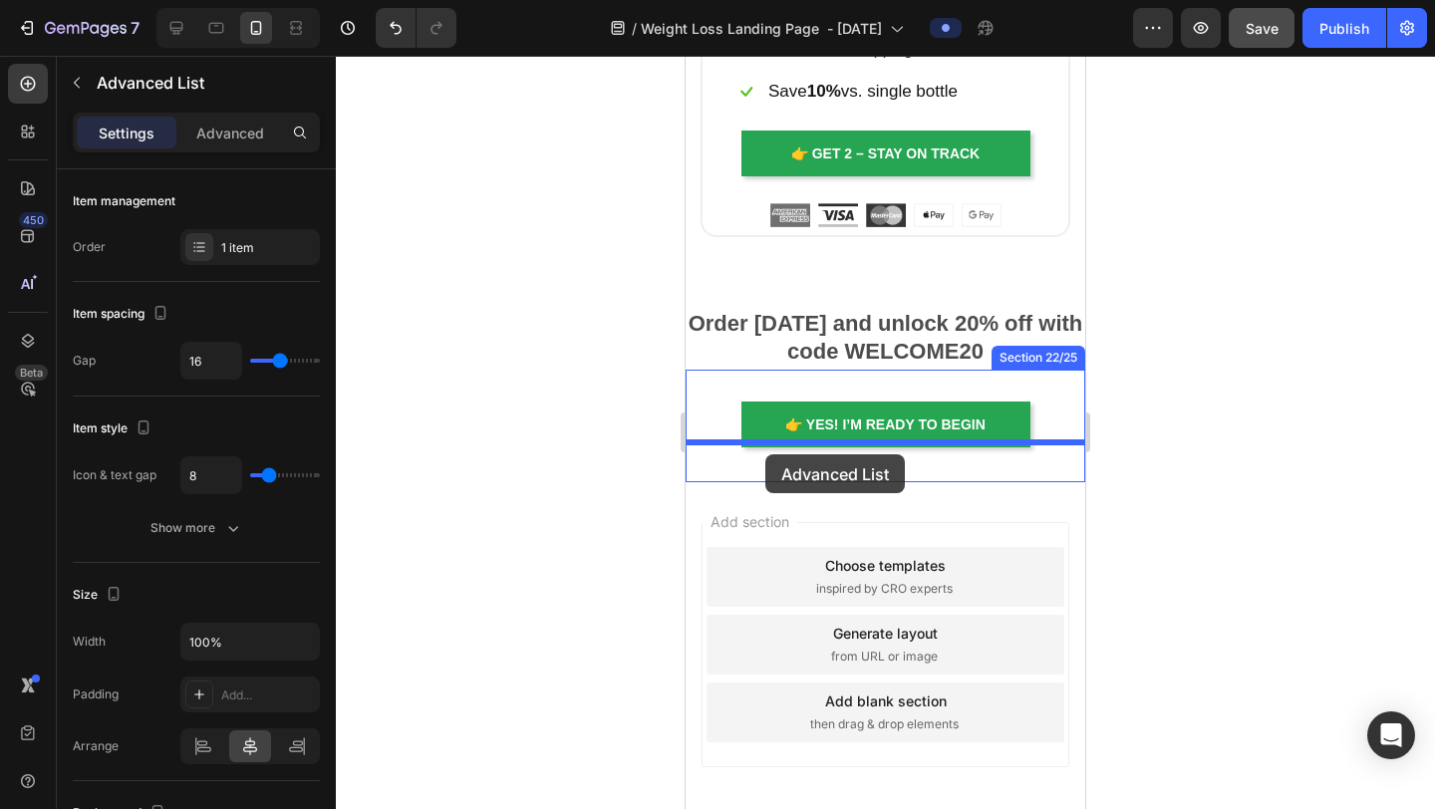
drag, startPoint x: 703, startPoint y: 324, endPoint x: 766, endPoint y: 455, distance: 144.9
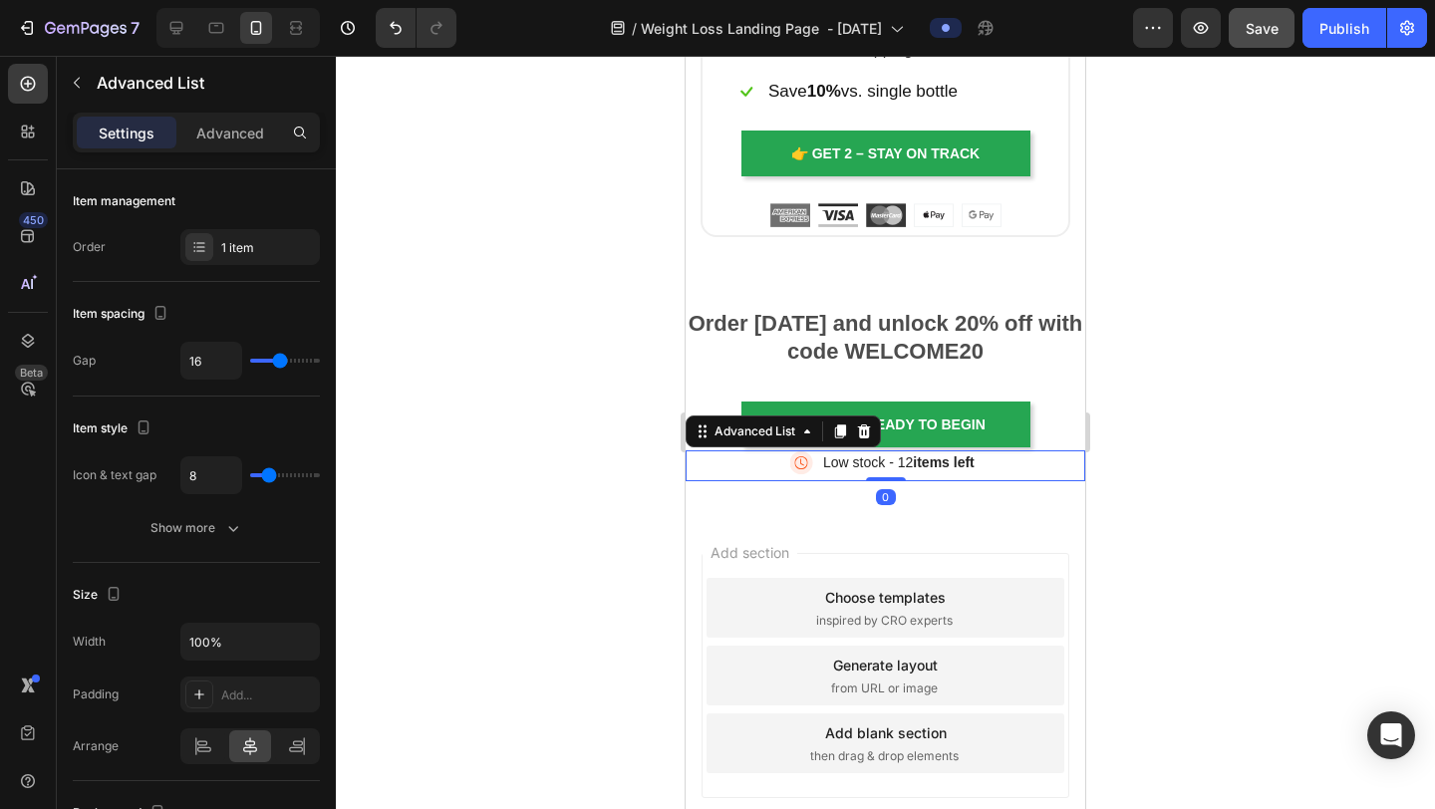
click at [1205, 365] on div at bounding box center [885, 433] width 1099 height 754
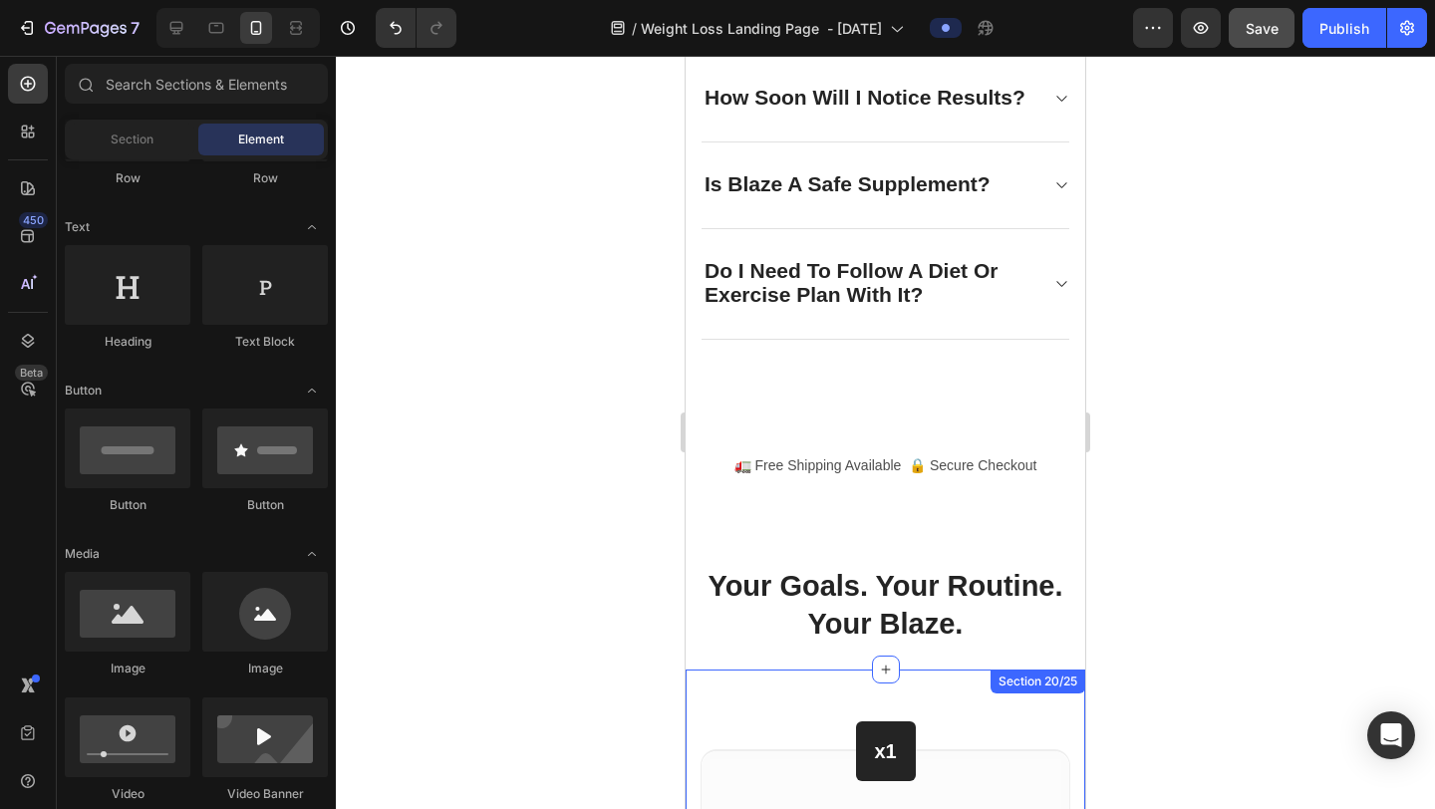
scroll to position [8390, 0]
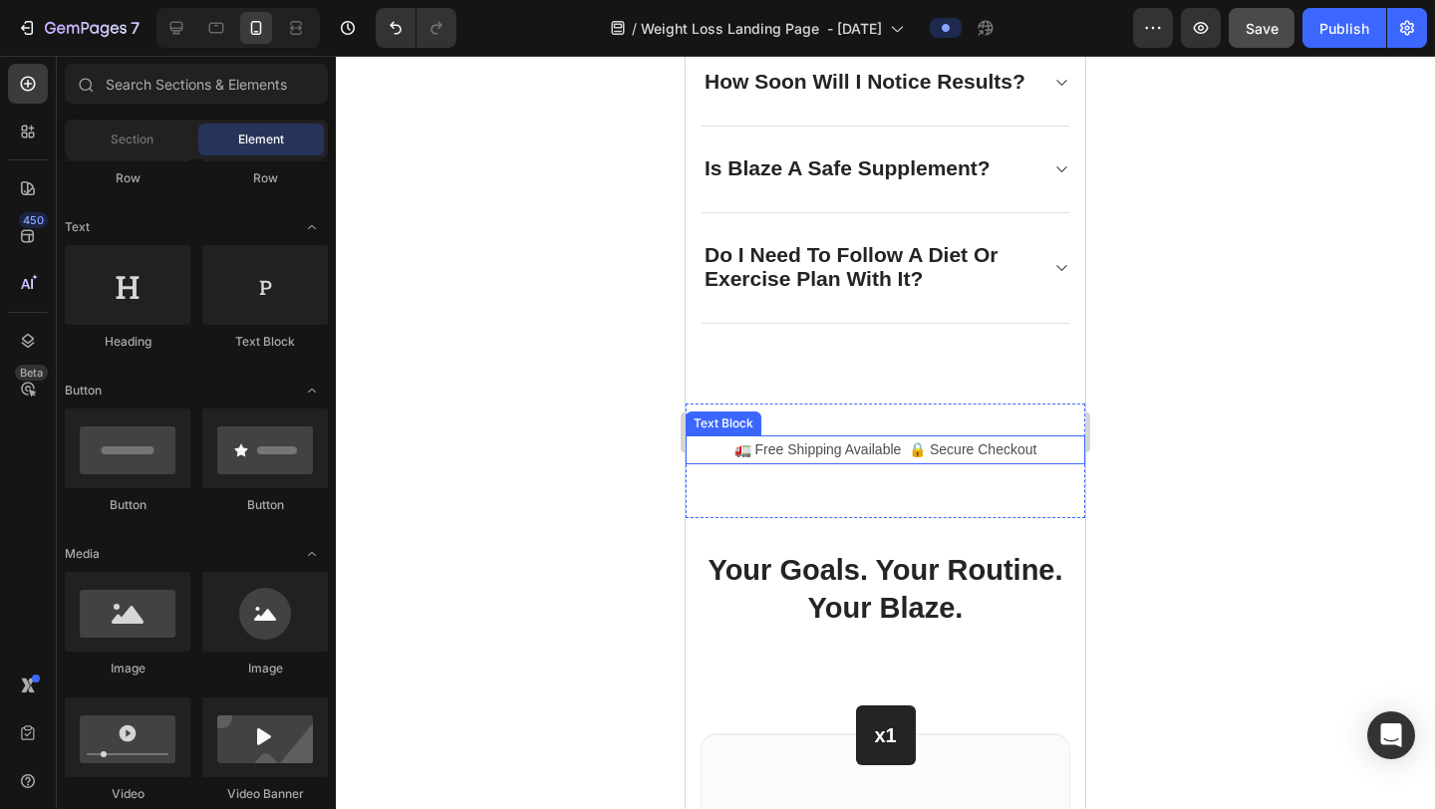
click at [709, 441] on p "🚛 Free Shipping Available 🔒 Secure Checkout" at bounding box center [886, 450] width 396 height 25
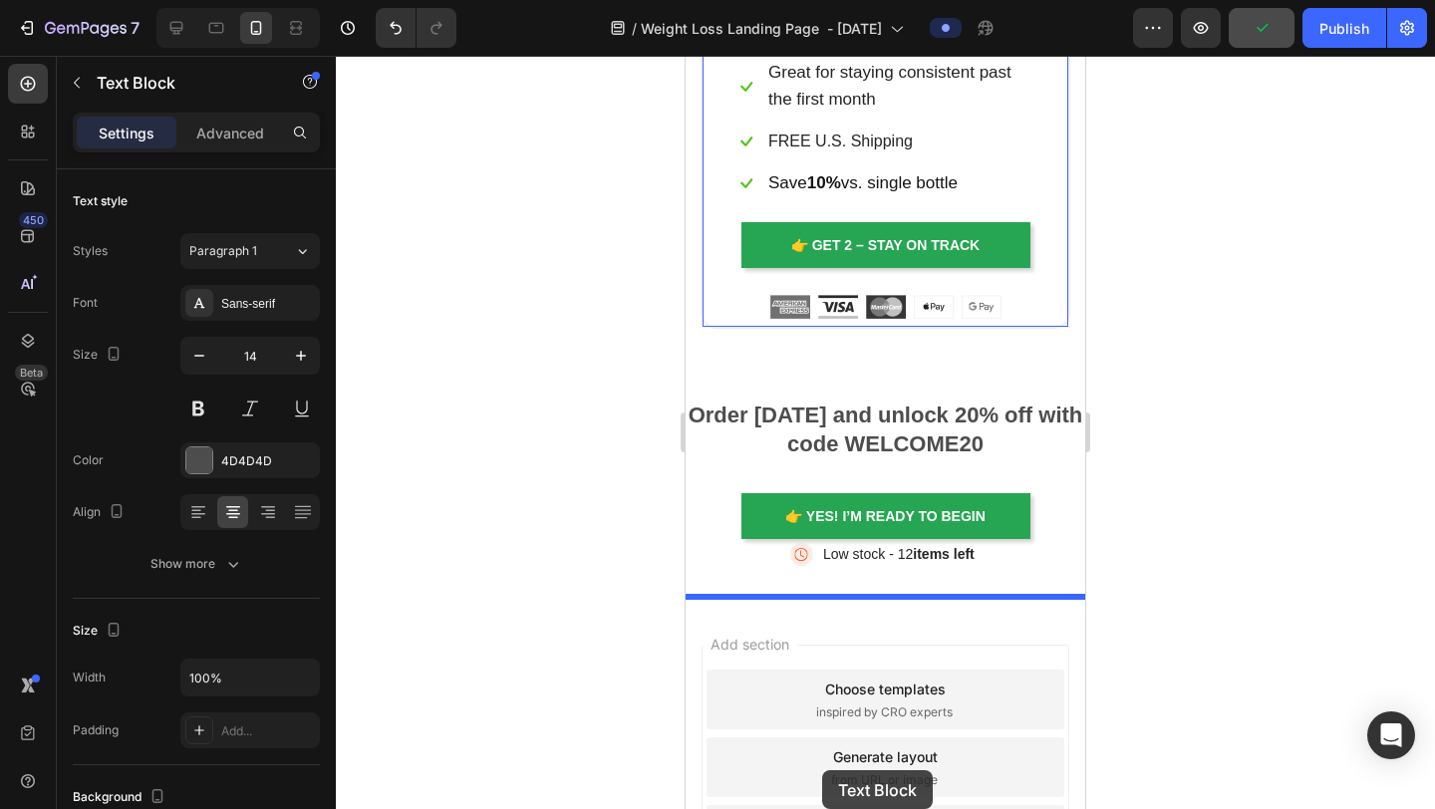
scroll to position [11466, 0]
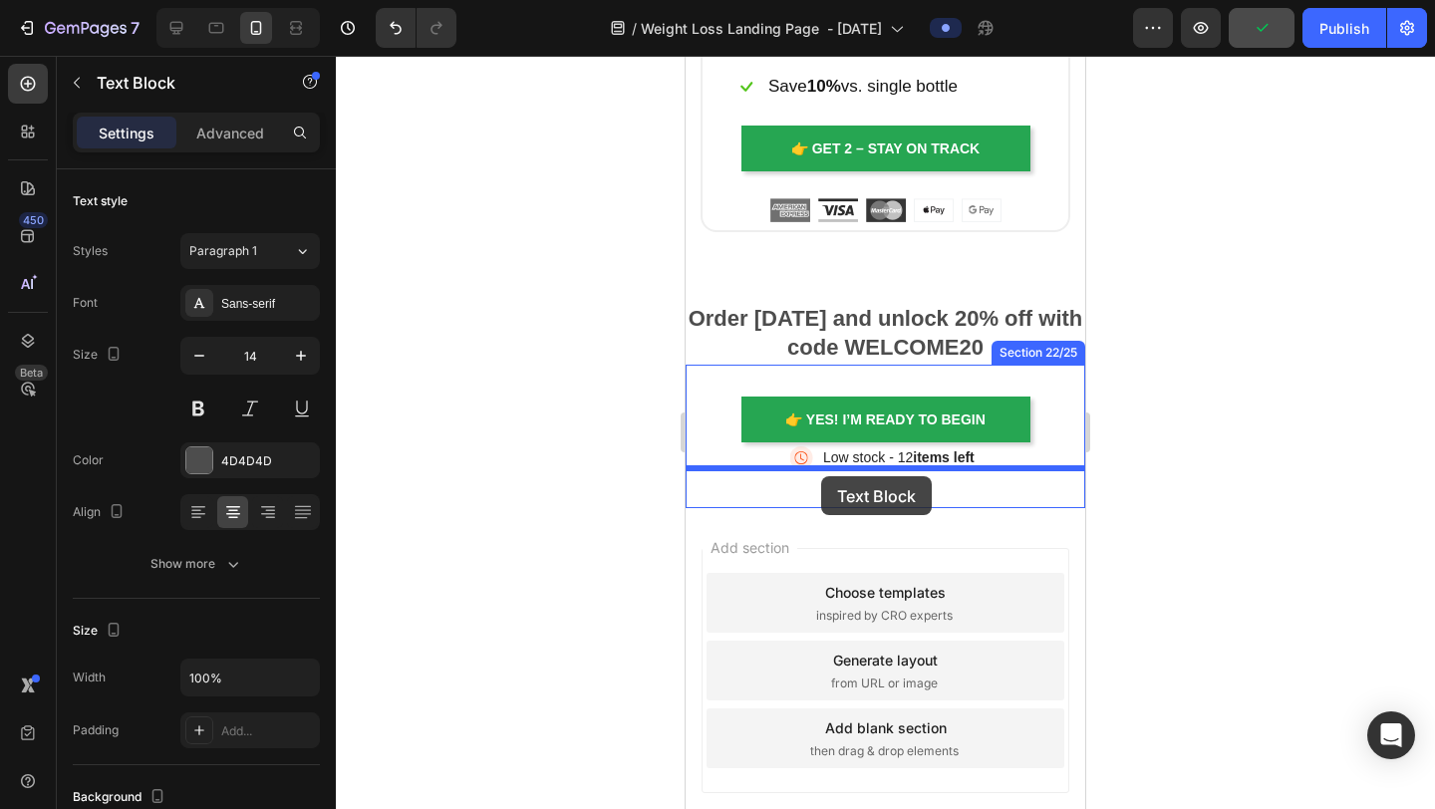
drag, startPoint x: 707, startPoint y: 425, endPoint x: 821, endPoint y: 476, distance: 125.8
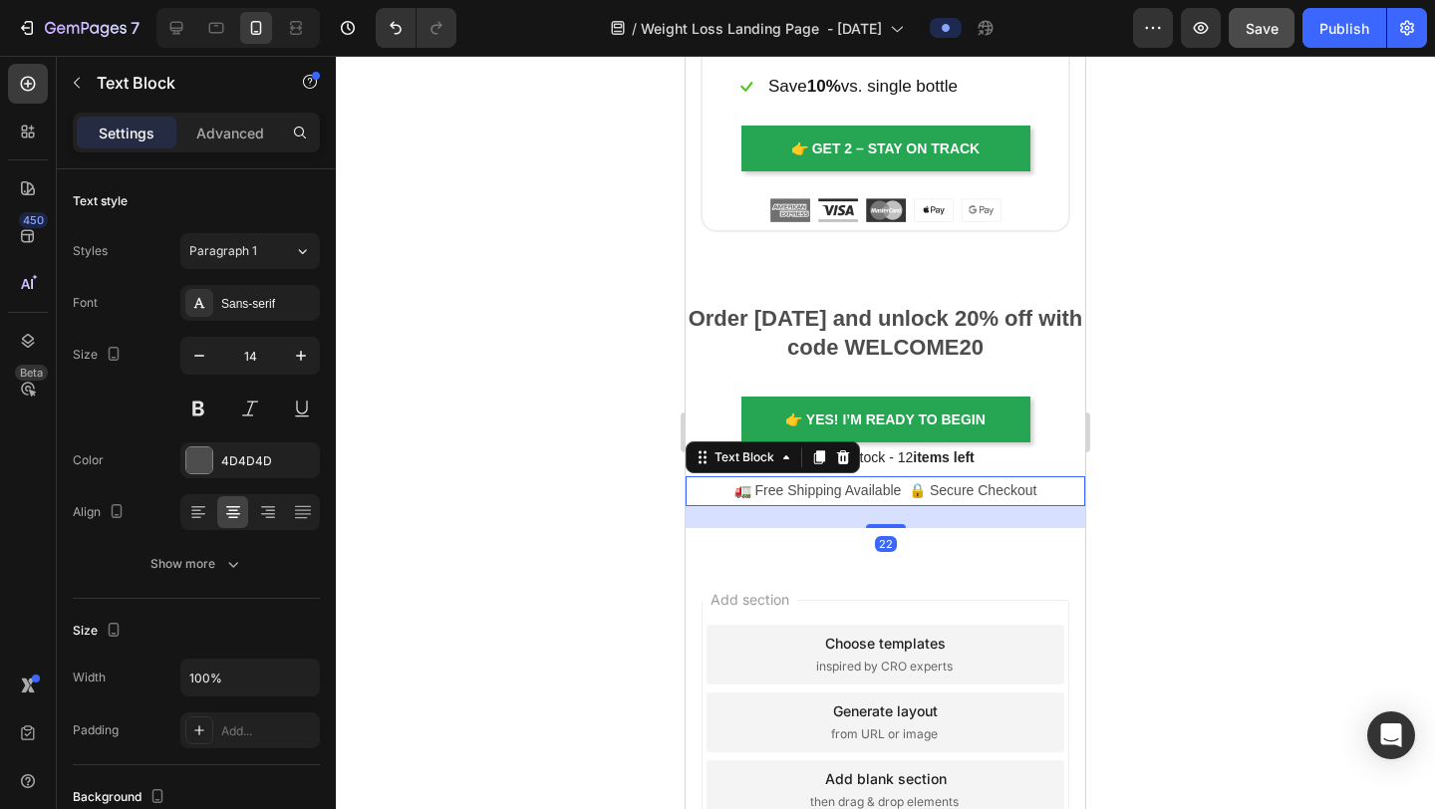
click at [1259, 315] on div at bounding box center [885, 433] width 1099 height 754
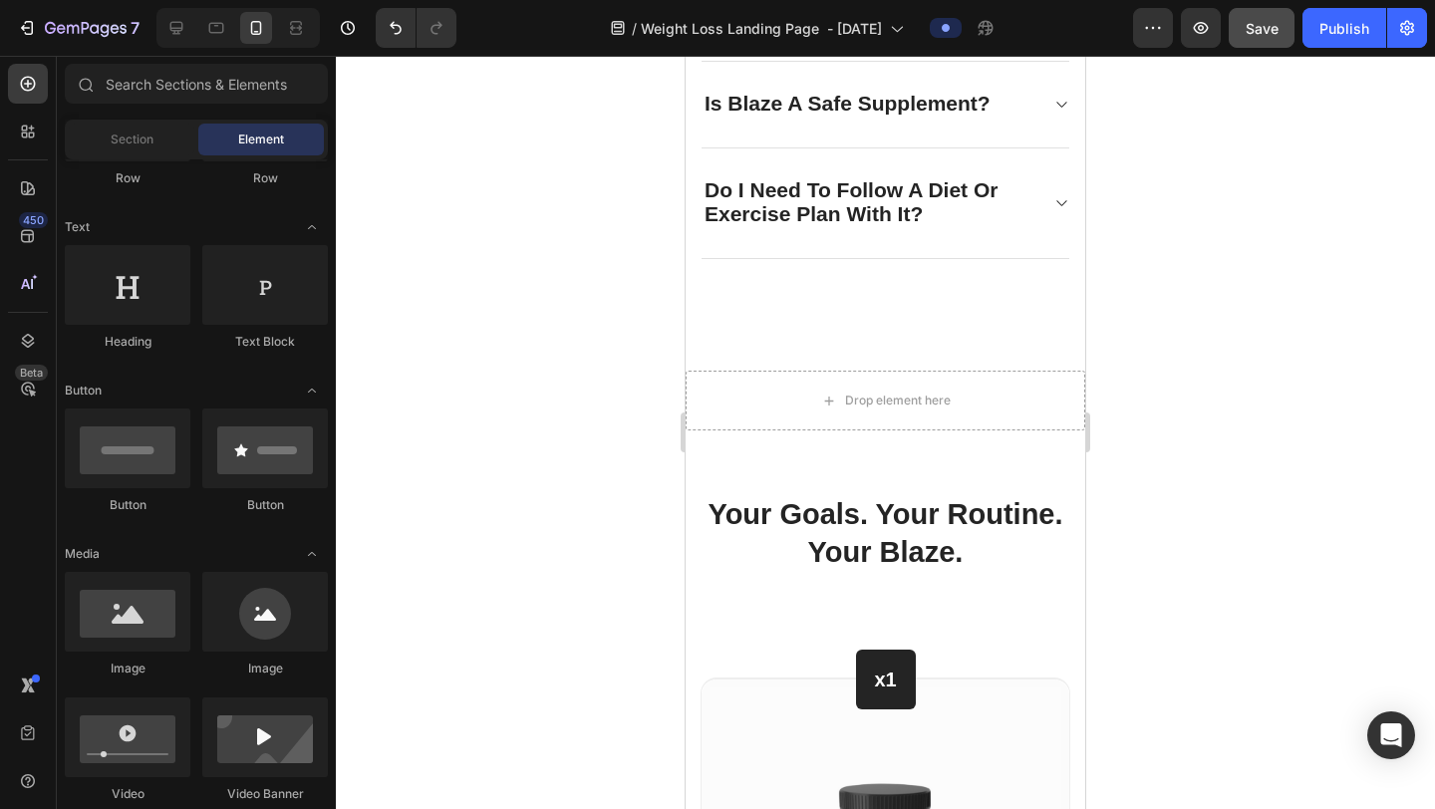
scroll to position [8433, 0]
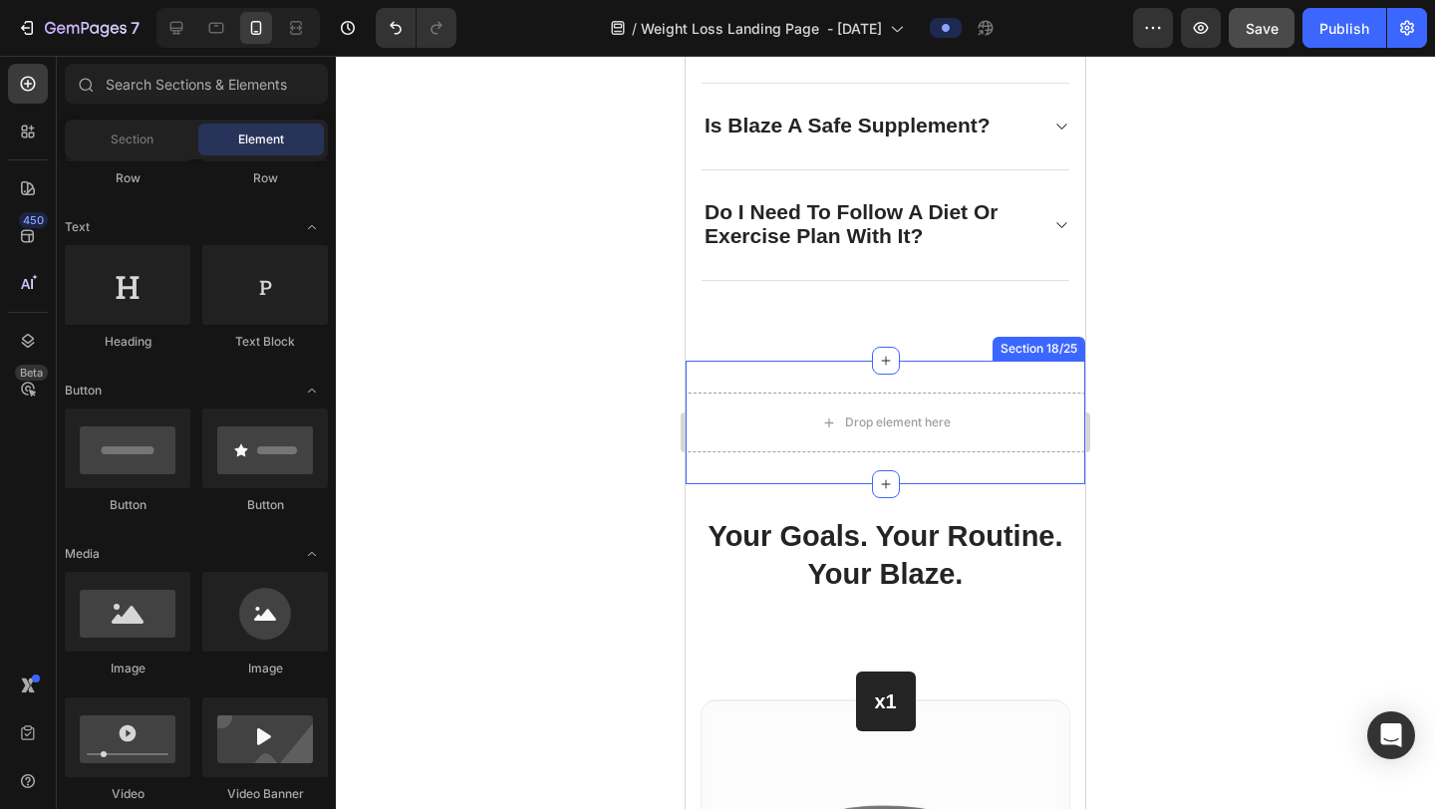
click at [1004, 374] on div "Drop element here Section 18/25" at bounding box center [886, 423] width 400 height 124
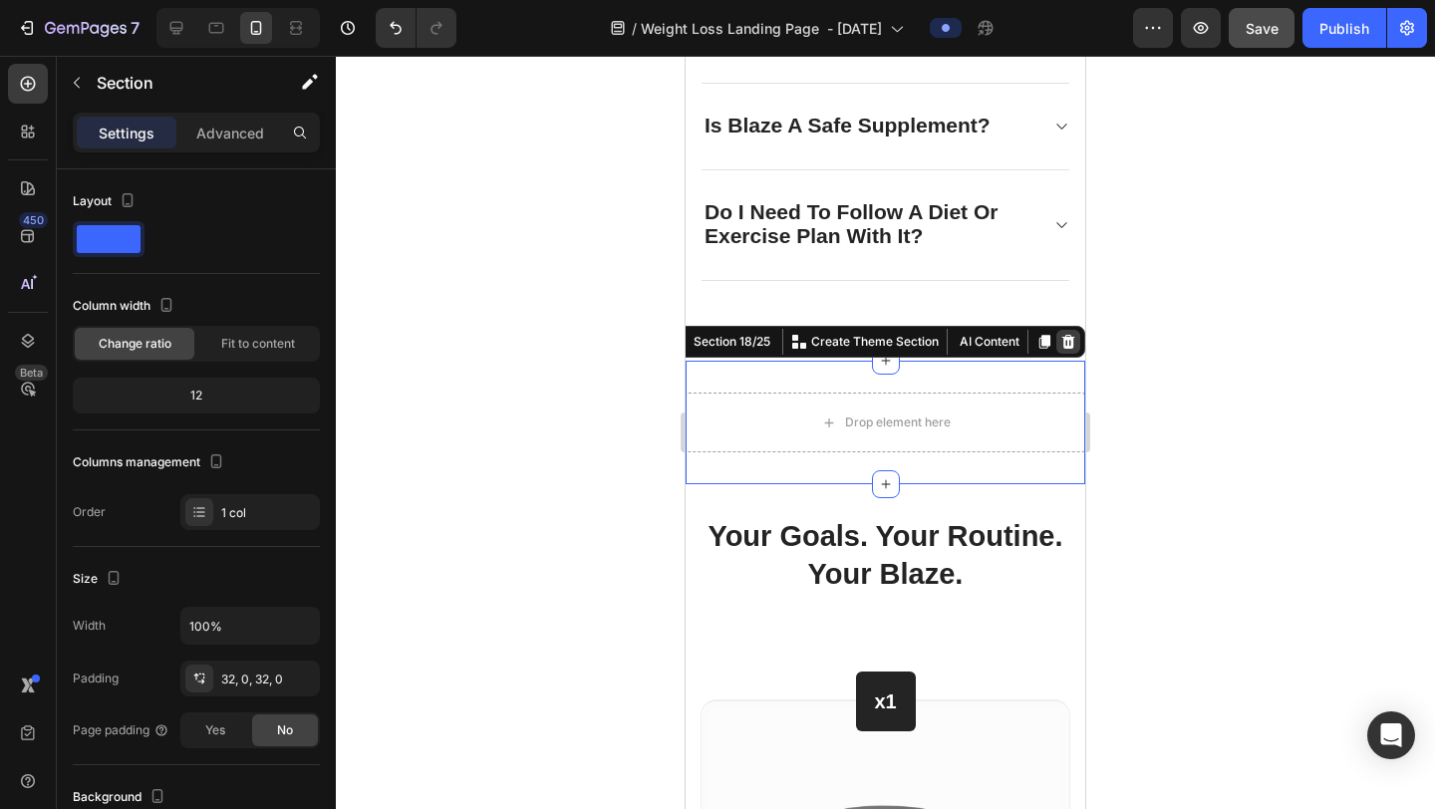
click at [1070, 334] on icon at bounding box center [1069, 342] width 16 height 16
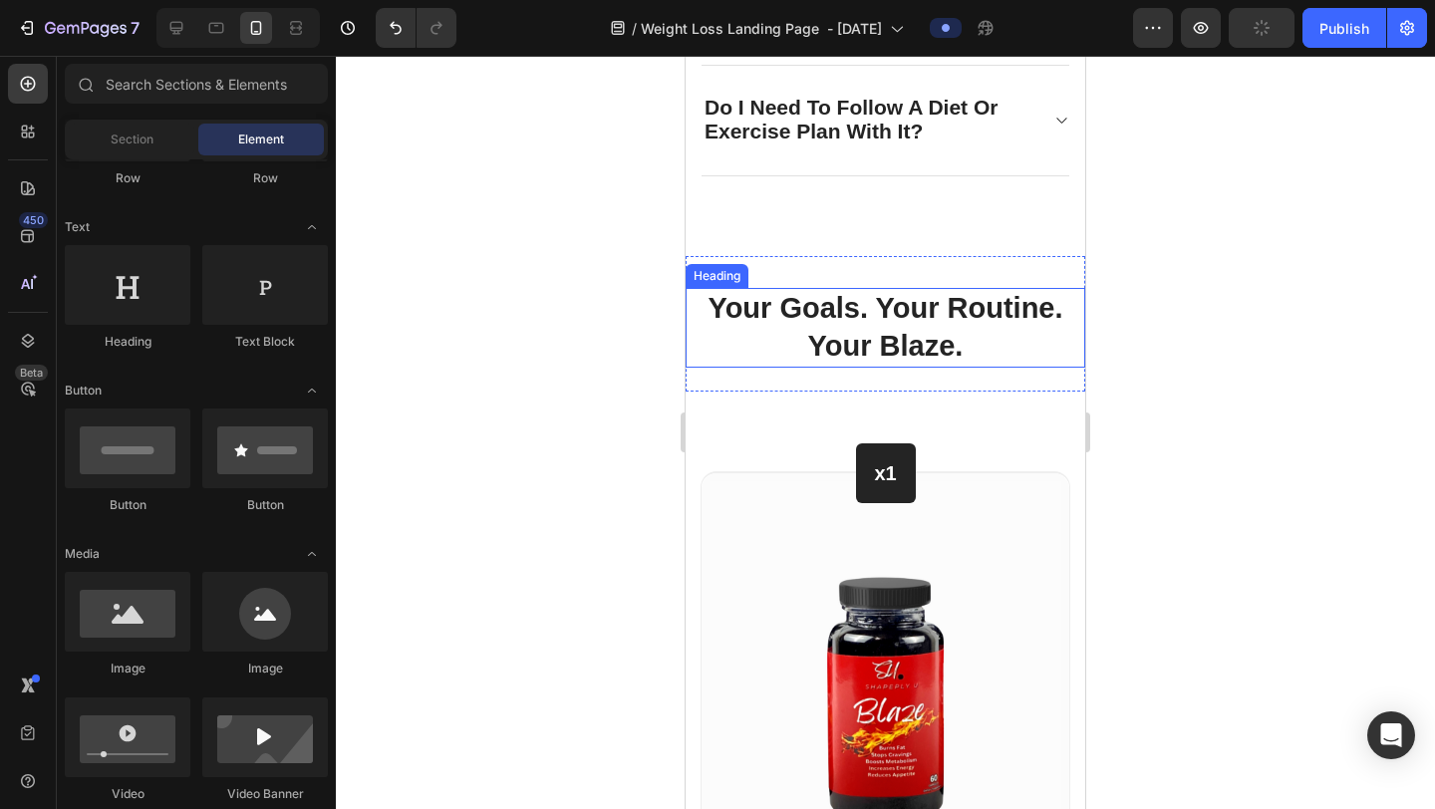
scroll to position [8527, 0]
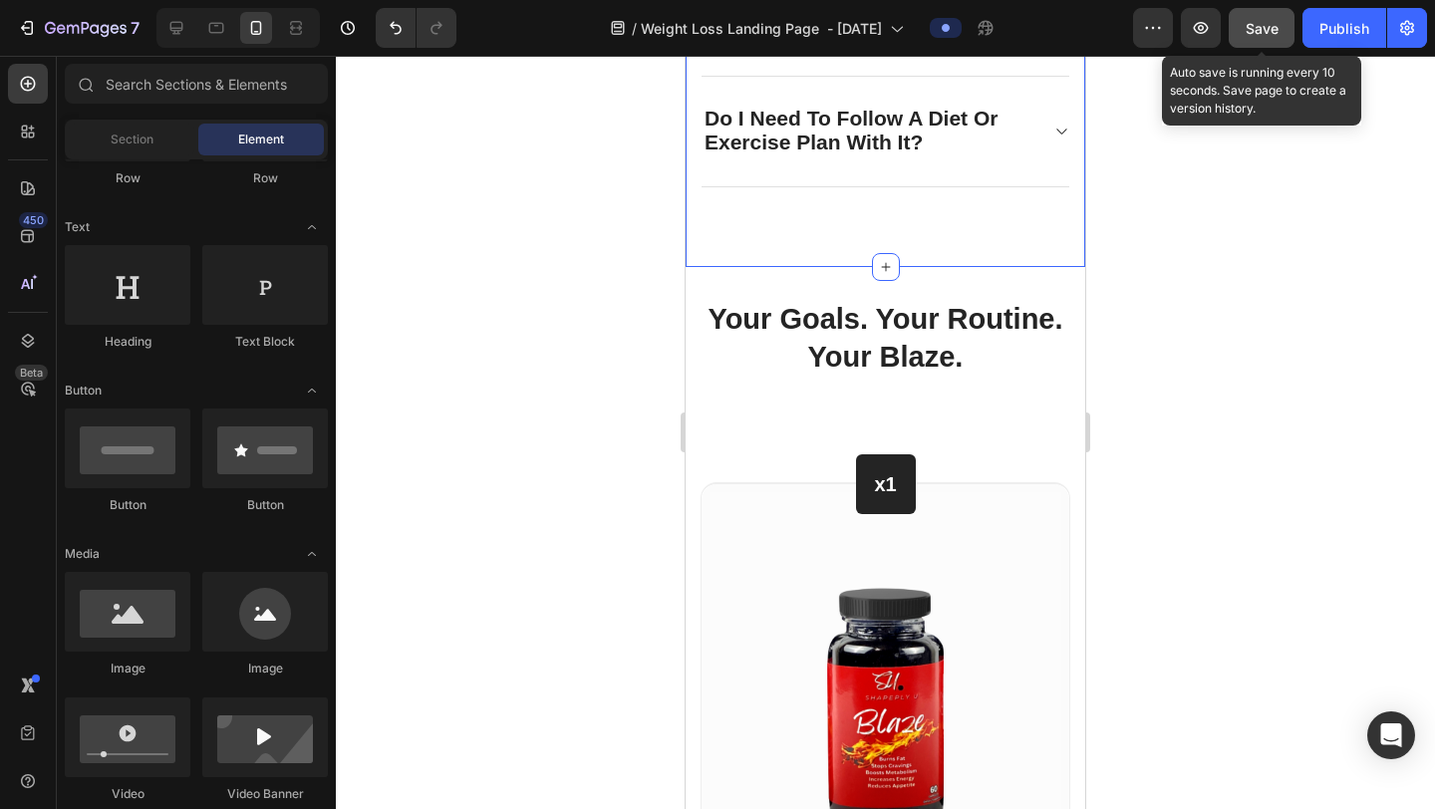
click at [1261, 28] on span "Save" at bounding box center [1262, 28] width 33 height 17
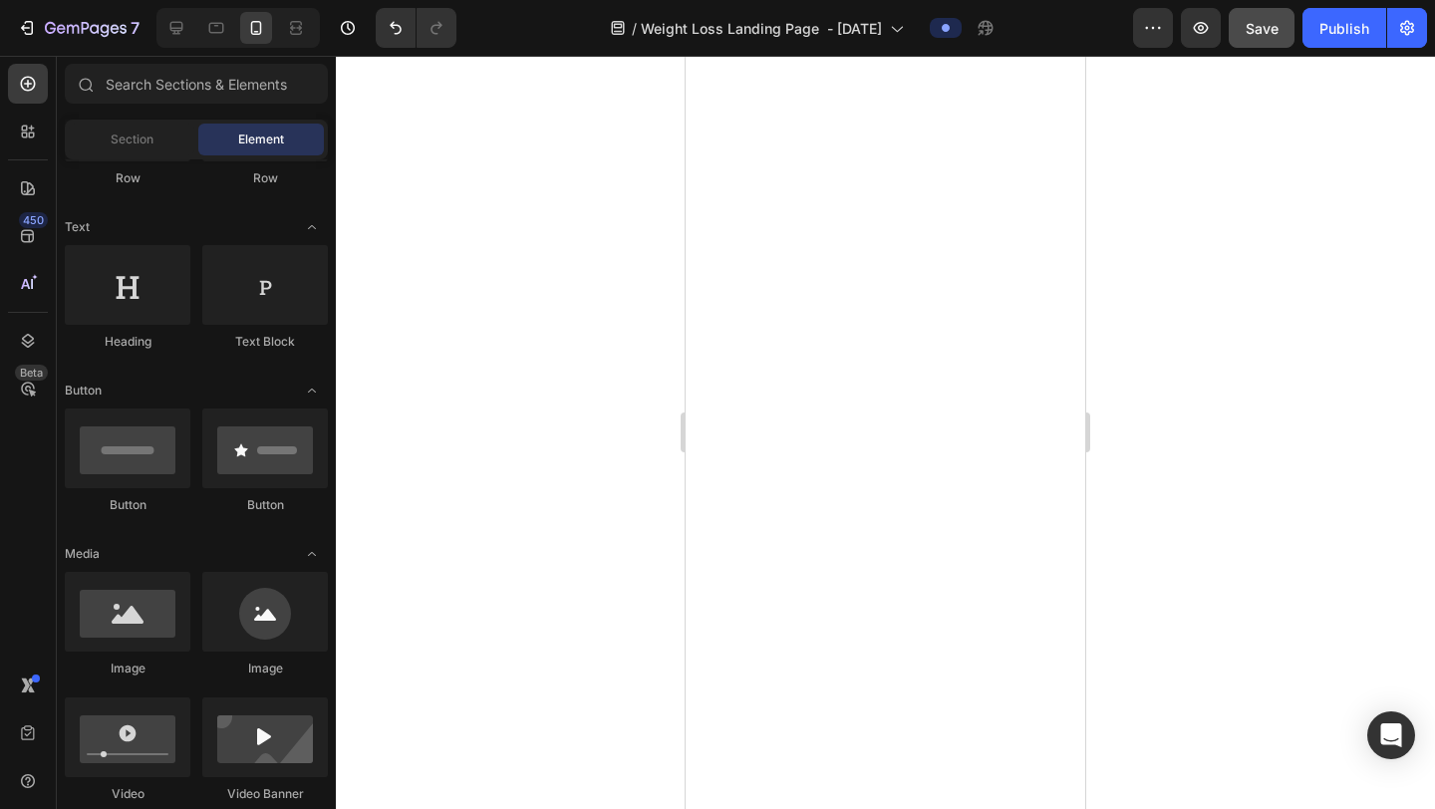
scroll to position [0, 0]
